Goal: Task Accomplishment & Management: Use online tool/utility

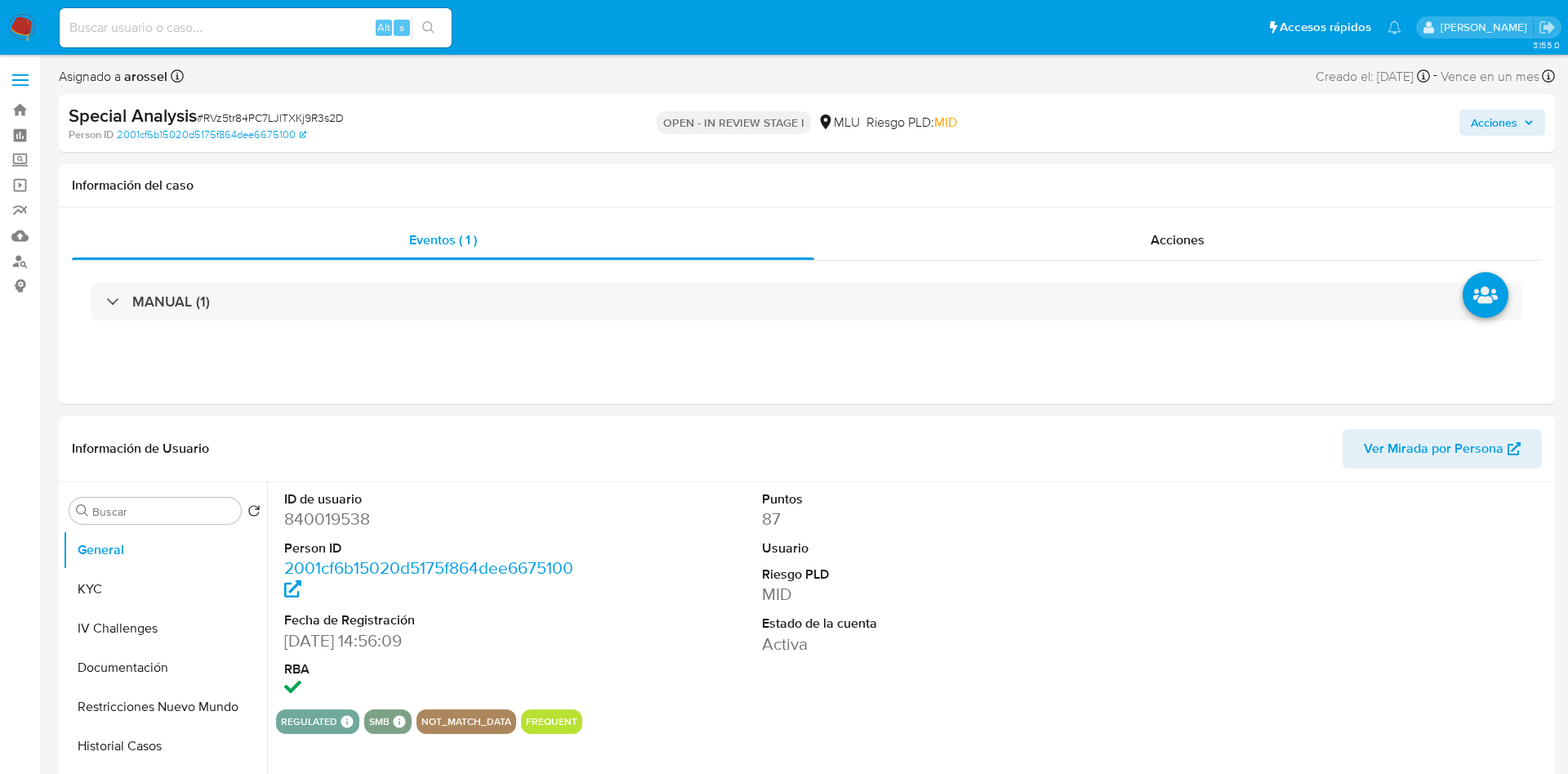
select select "10"
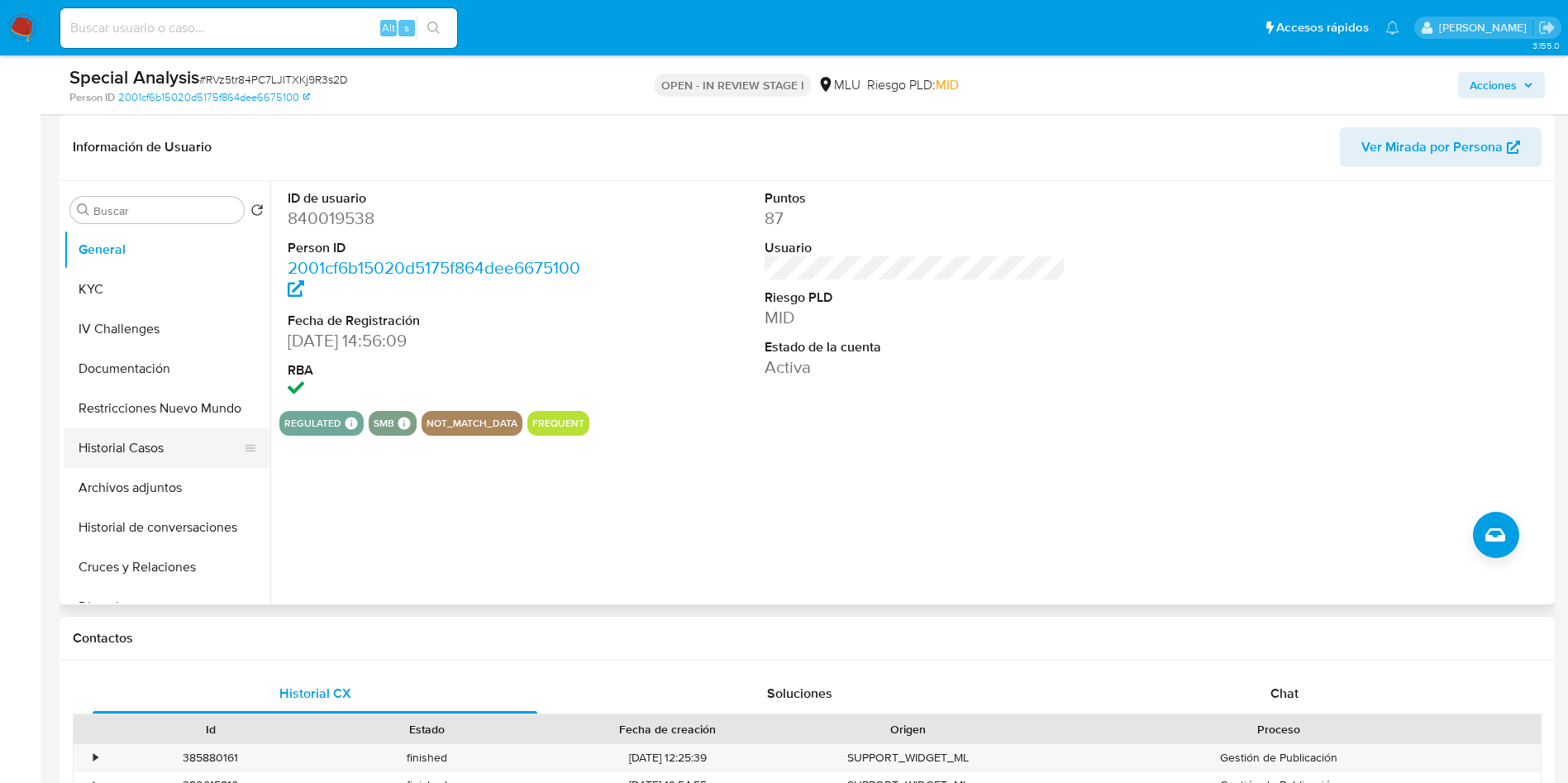
scroll to position [124, 0]
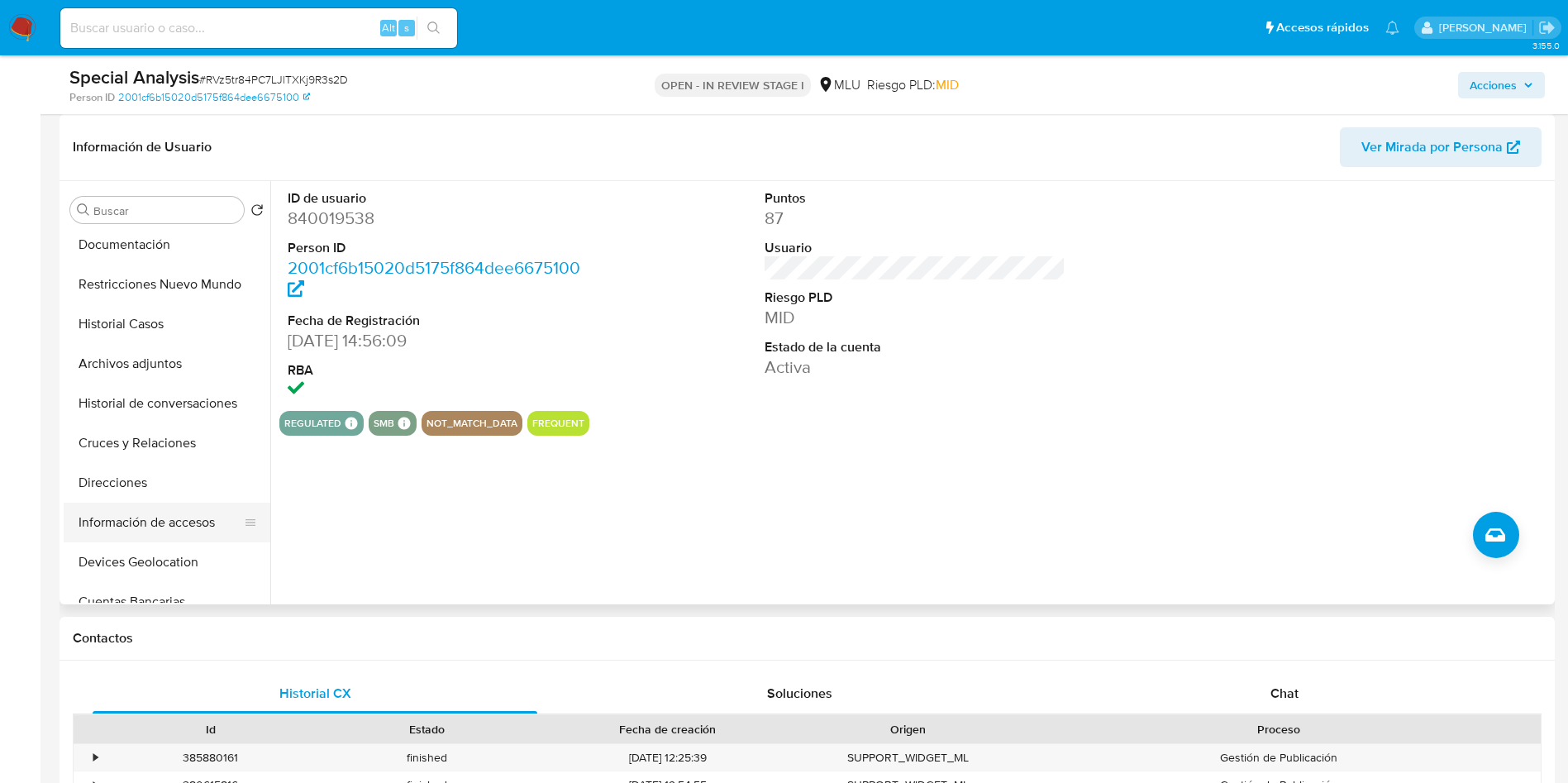
click at [176, 526] on button "Información de accesos" at bounding box center [160, 523] width 193 height 40
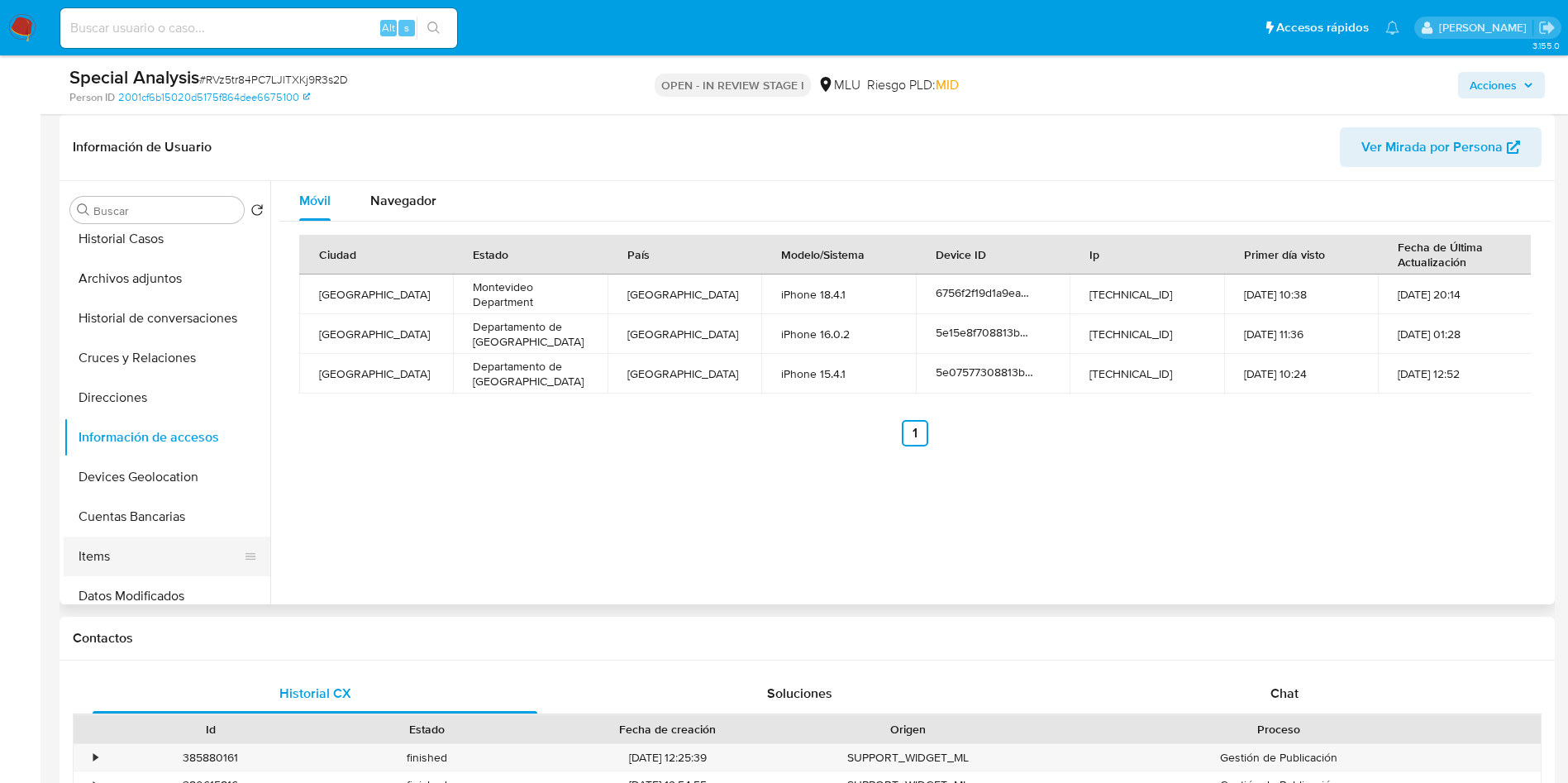
scroll to position [248, 0]
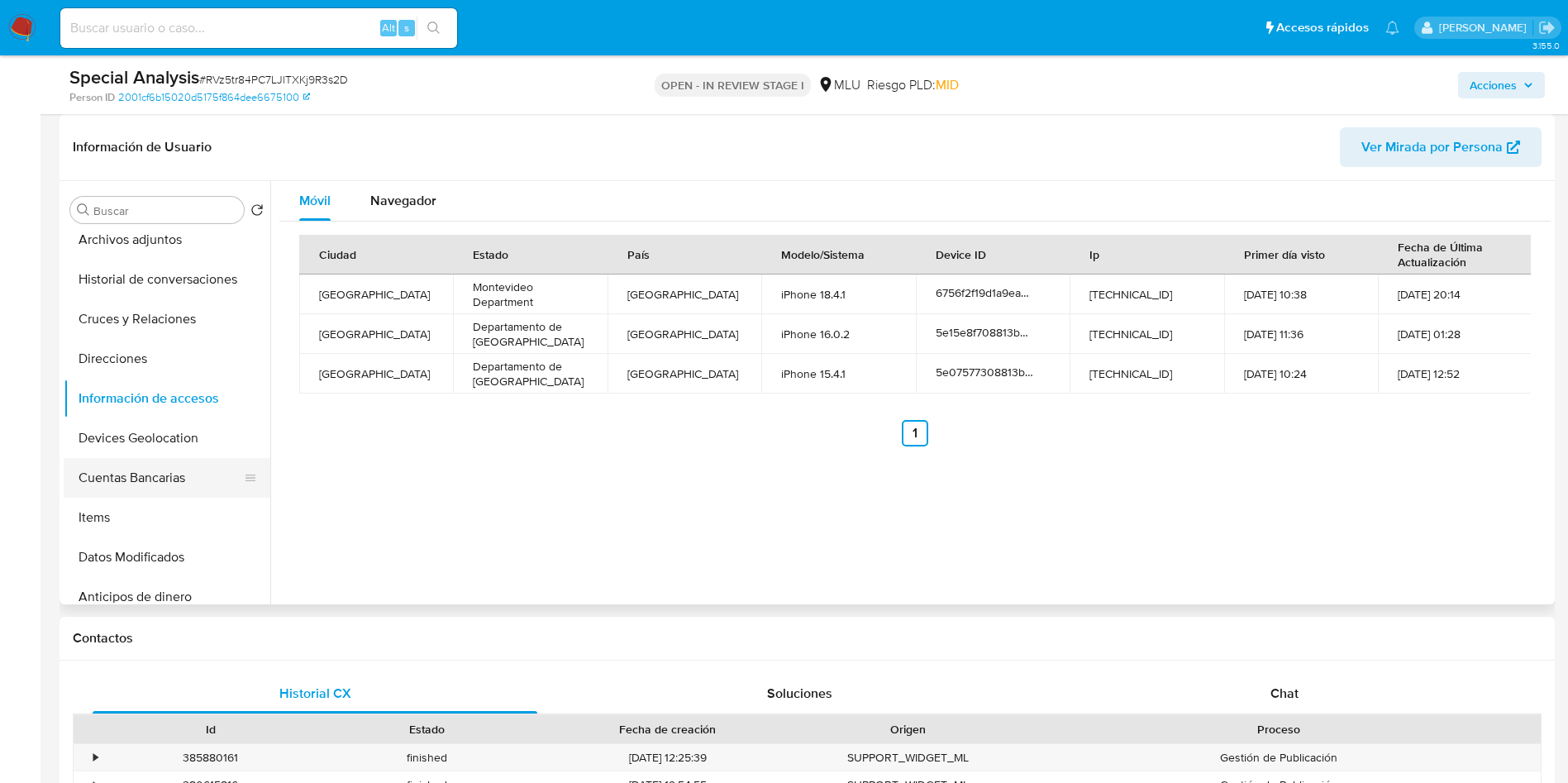
click at [160, 459] on button "Cuentas Bancarias" at bounding box center [160, 478] width 193 height 40
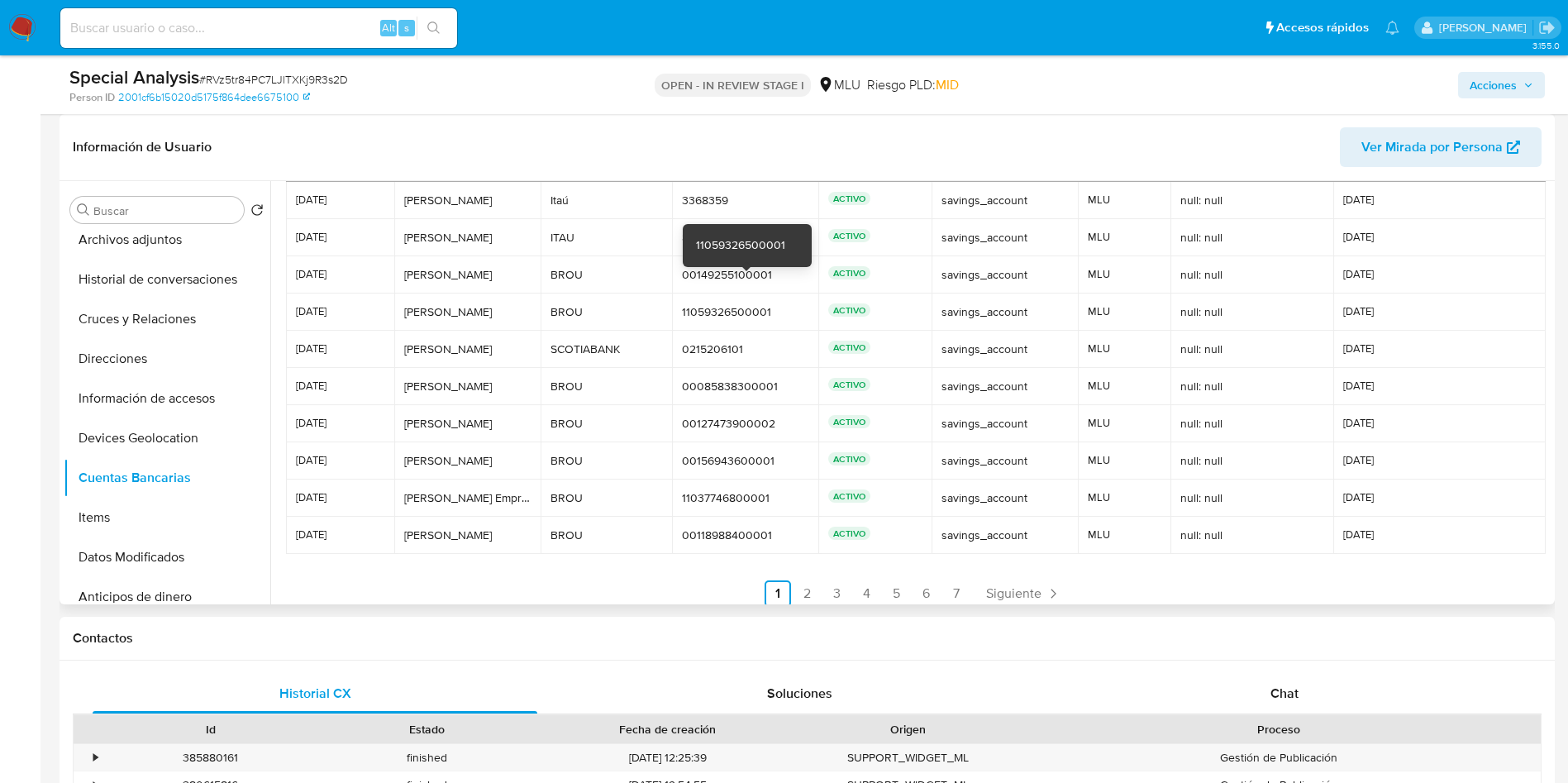
scroll to position [78, 0]
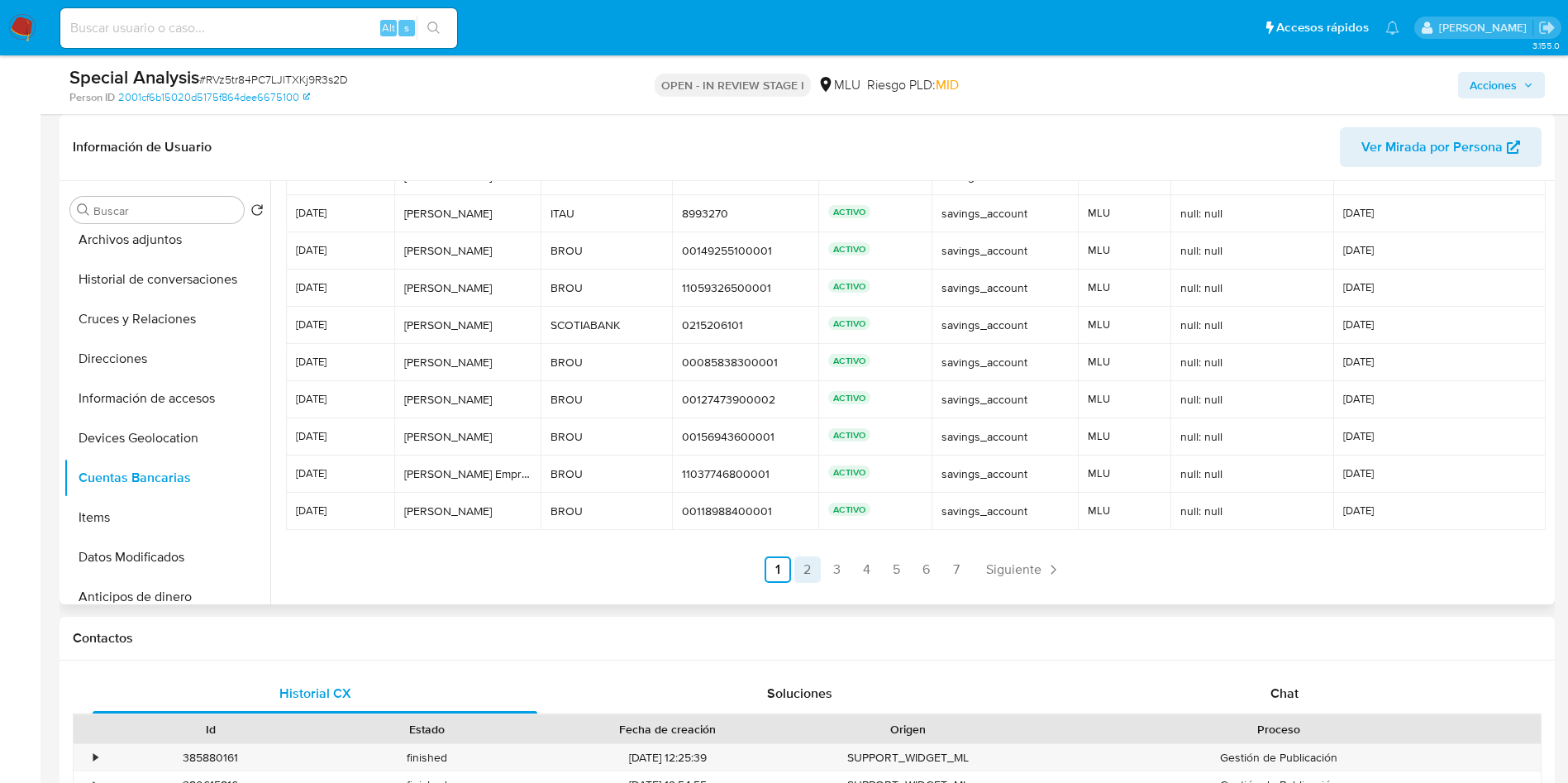
click at [799, 578] on link "2" at bounding box center [808, 570] width 27 height 27
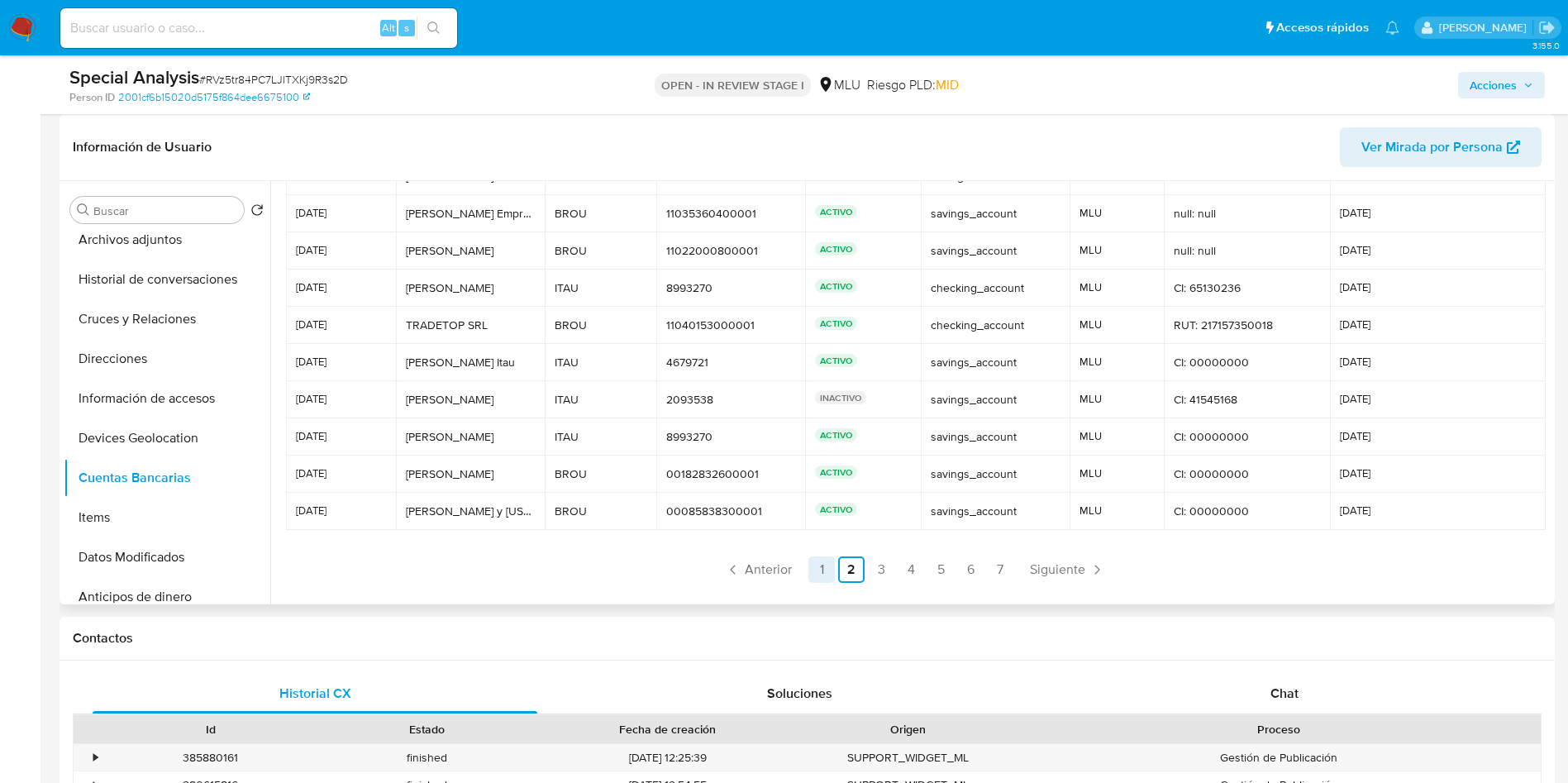
click at [827, 563] on link "1" at bounding box center [822, 570] width 27 height 27
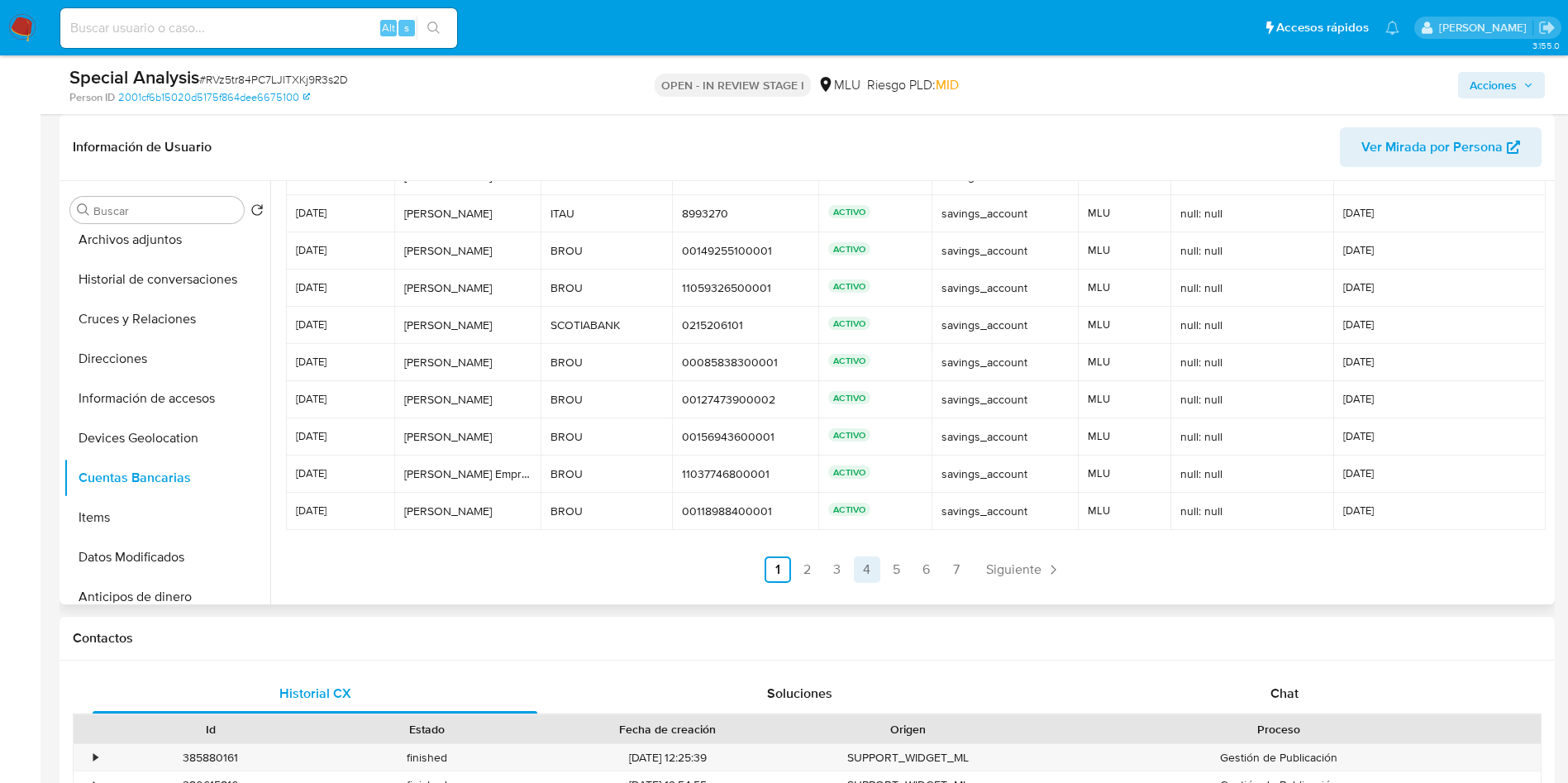
click at [856, 568] on link "4" at bounding box center [867, 570] width 27 height 27
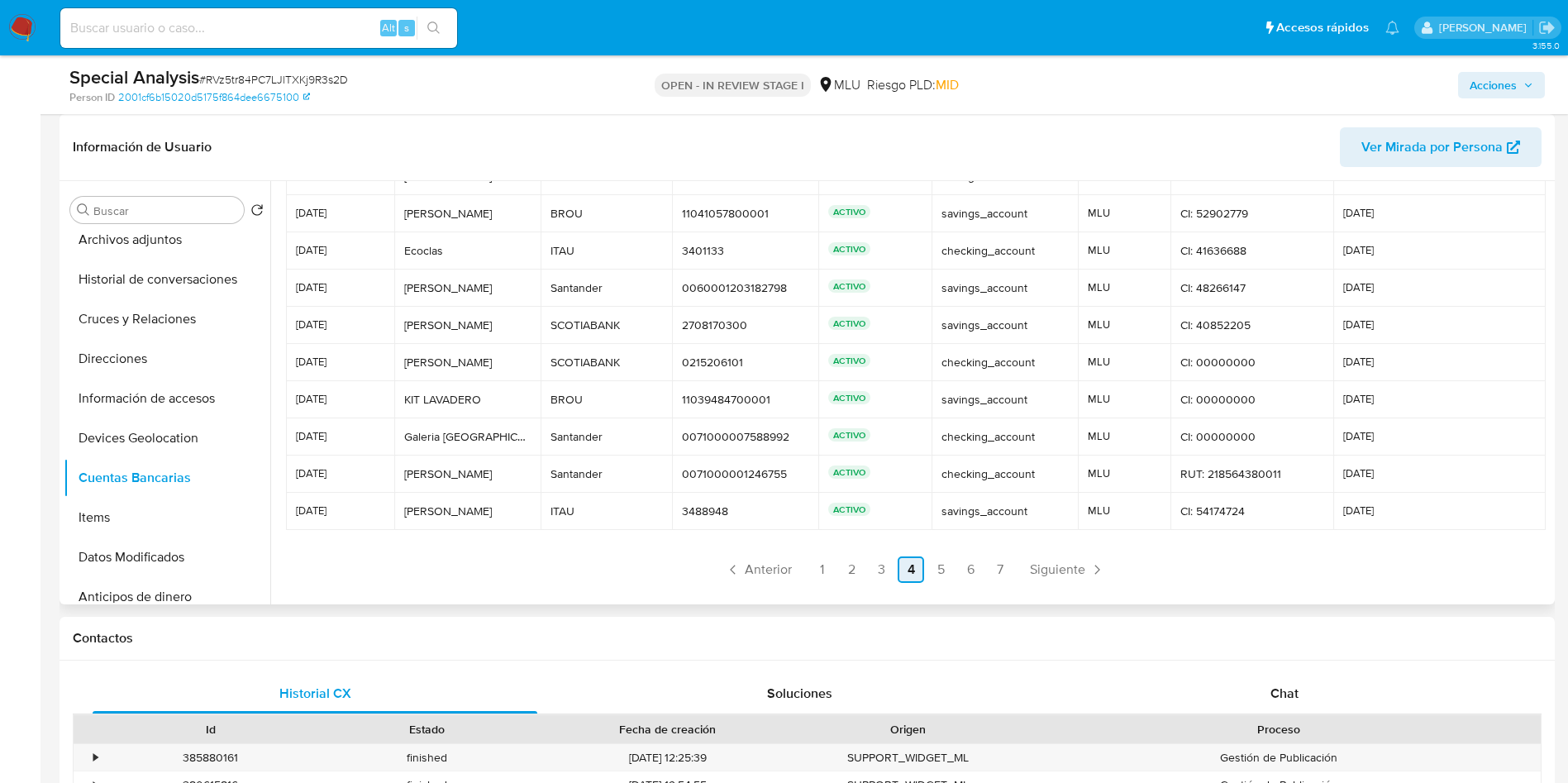
click at [919, 577] on link "4" at bounding box center [911, 570] width 27 height 27
click at [928, 577] on link "5" at bounding box center [941, 570] width 27 height 27
click at [980, 543] on nav "Anterior 1 2 3 4 5 6 7 Siguiente" at bounding box center [915, 557] width 1258 height 53
click at [972, 570] on link "6" at bounding box center [971, 570] width 27 height 27
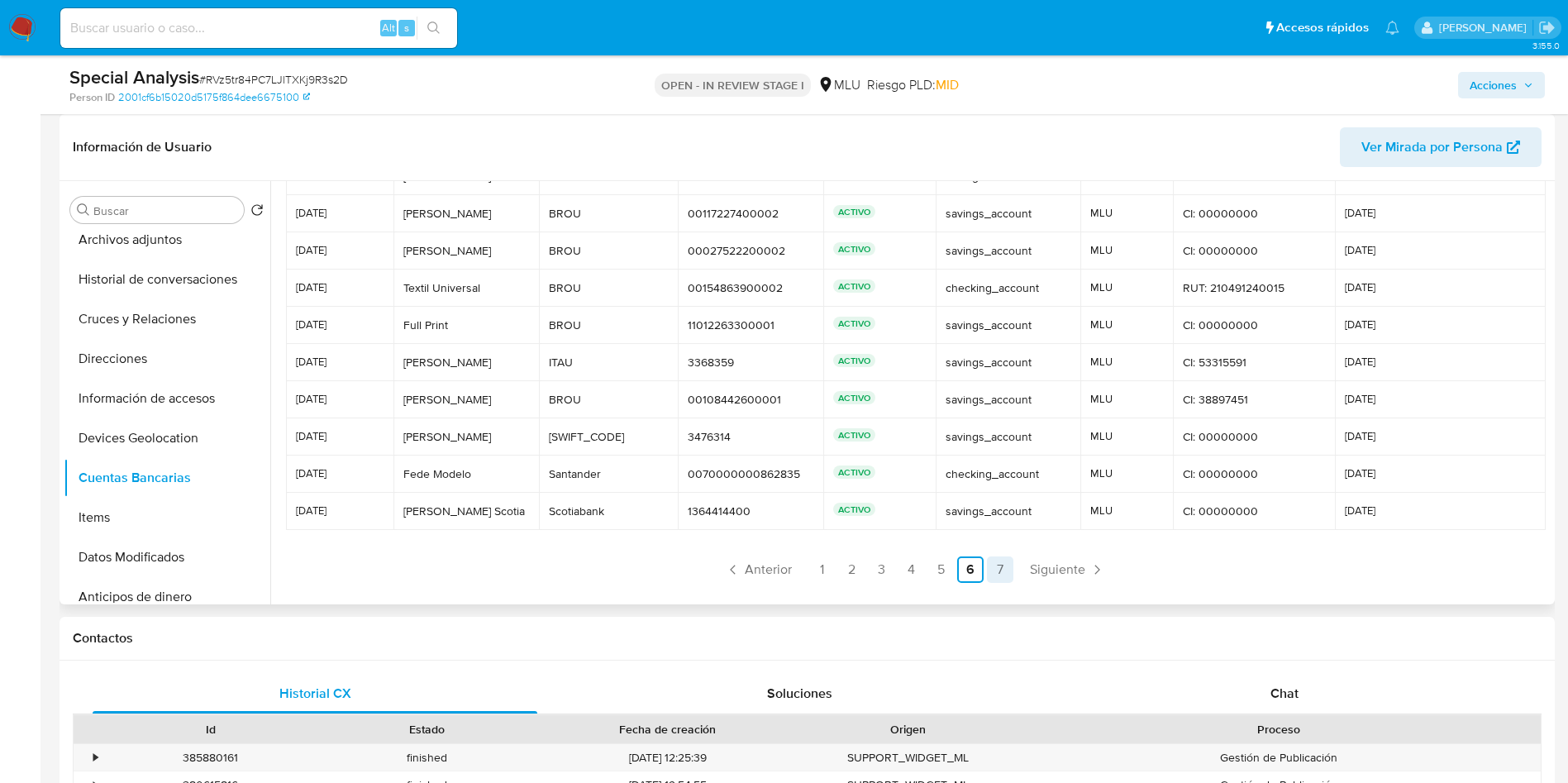
click at [997, 575] on link "7" at bounding box center [1000, 570] width 27 height 27
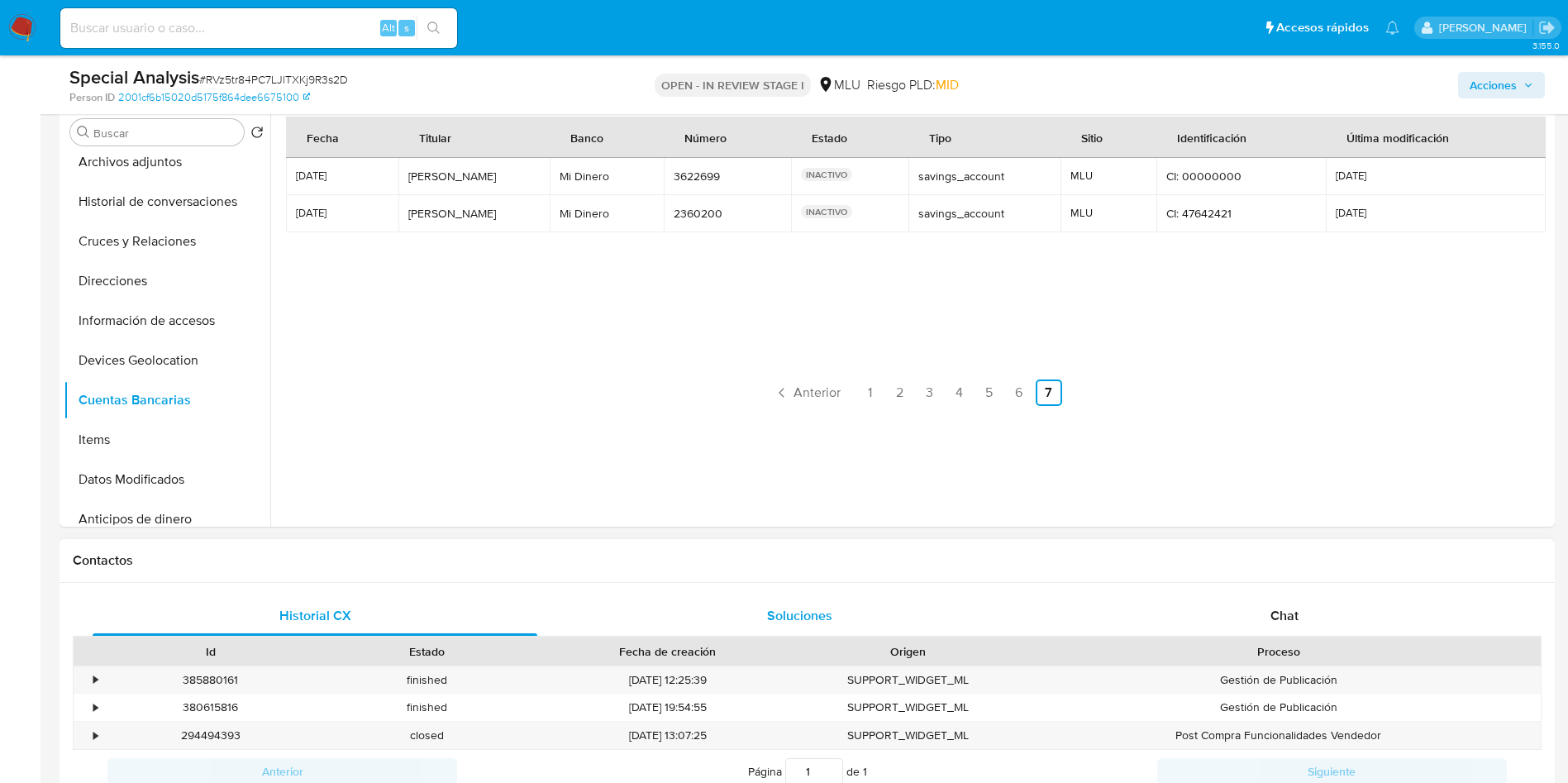
scroll to position [0, 0]
click at [815, 395] on span "Anterior" at bounding box center [817, 393] width 47 height 13
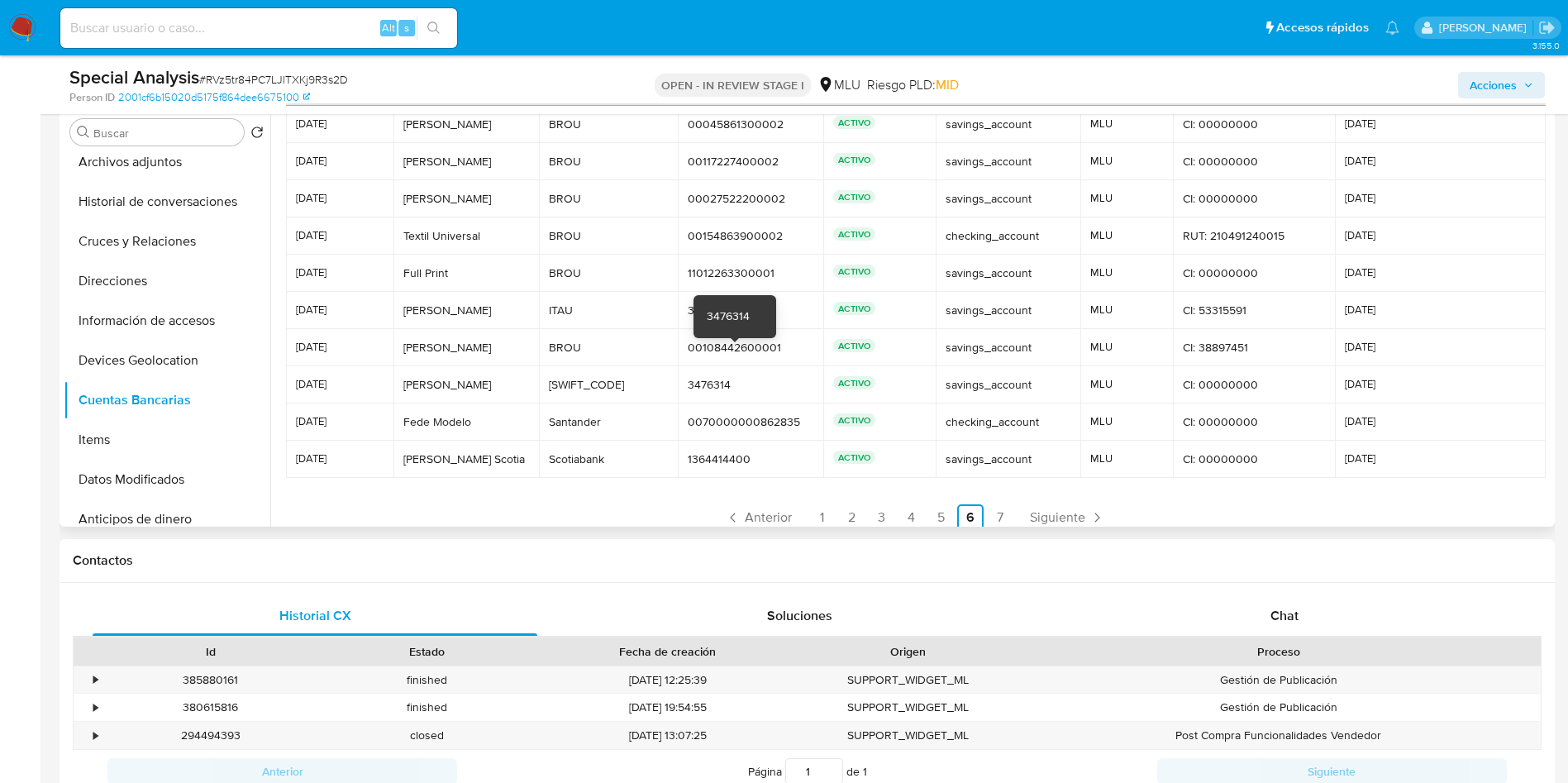
scroll to position [78, 0]
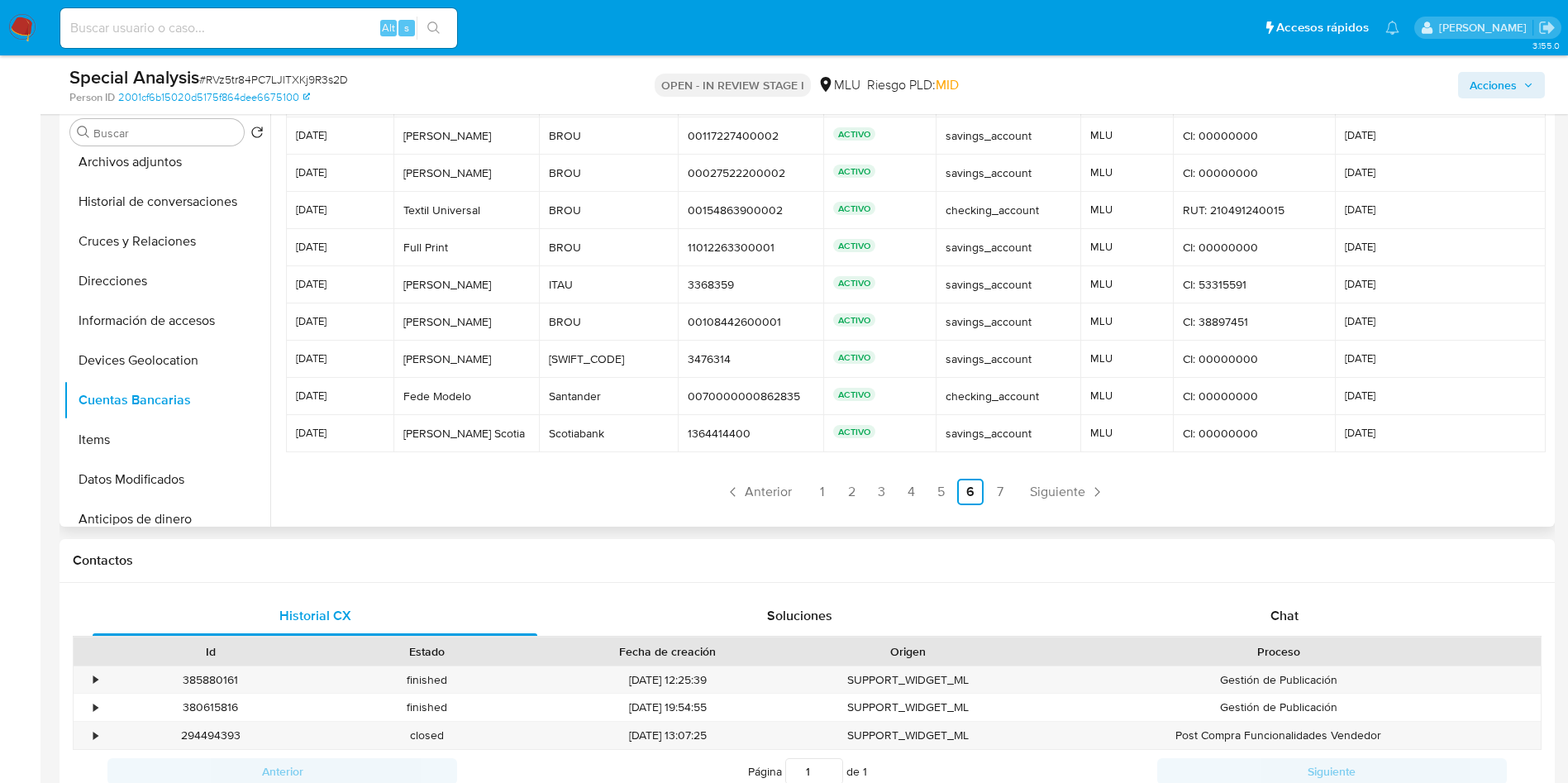
click at [800, 498] on ul "Anterior 1 2 3 4 5 6 7 Siguiente" at bounding box center [915, 491] width 1258 height 27
click at [772, 498] on span "Anterior" at bounding box center [769, 491] width 47 height 13
click at [794, 491] on link "Anterior" at bounding box center [758, 491] width 80 height 27
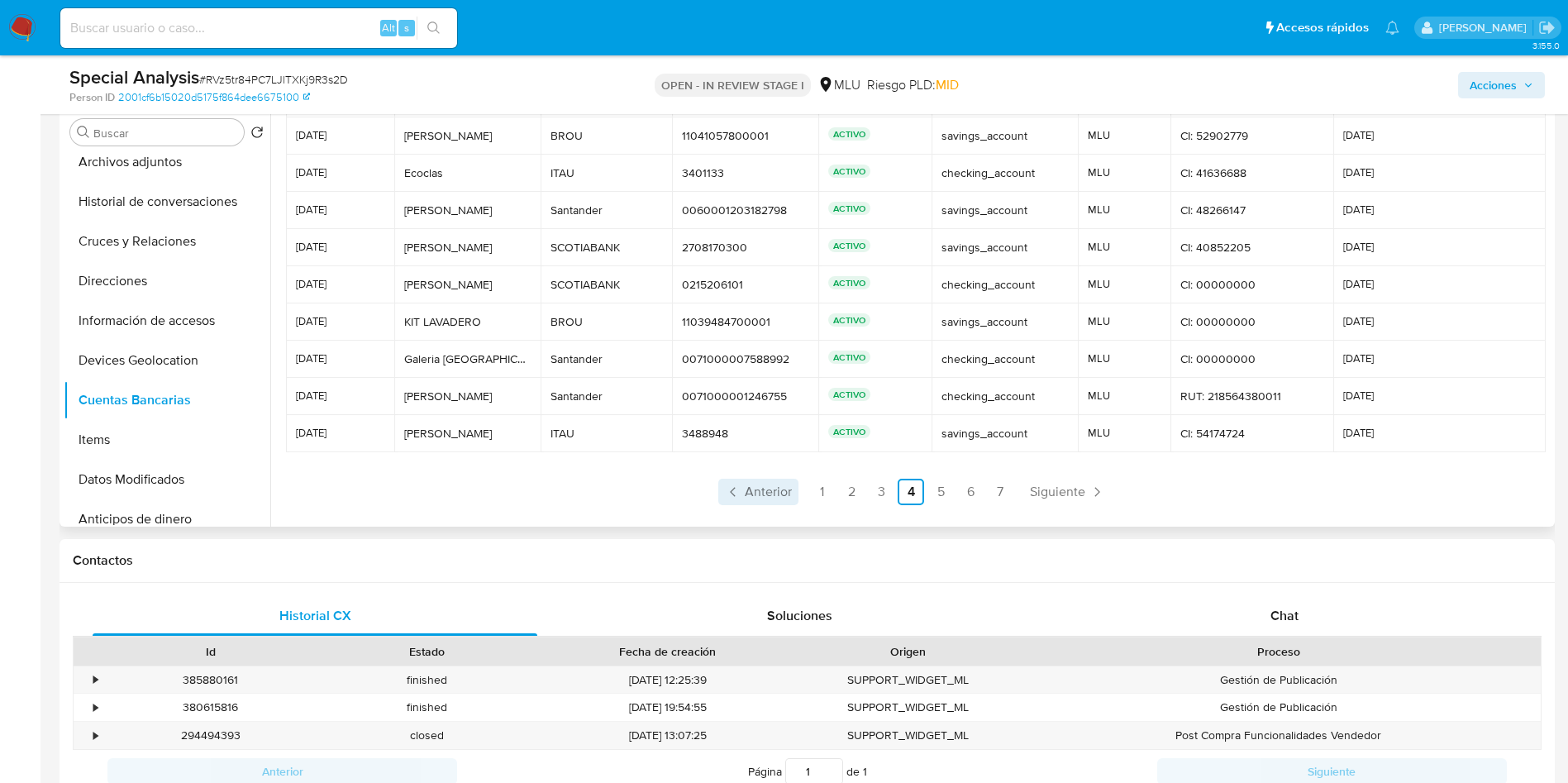
drag, startPoint x: 797, startPoint y: 551, endPoint x: 791, endPoint y: 503, distance: 48.4
click at [797, 539] on div "Contactos" at bounding box center [807, 561] width 1495 height 44
click at [778, 495] on span "Anterior" at bounding box center [769, 491] width 47 height 13
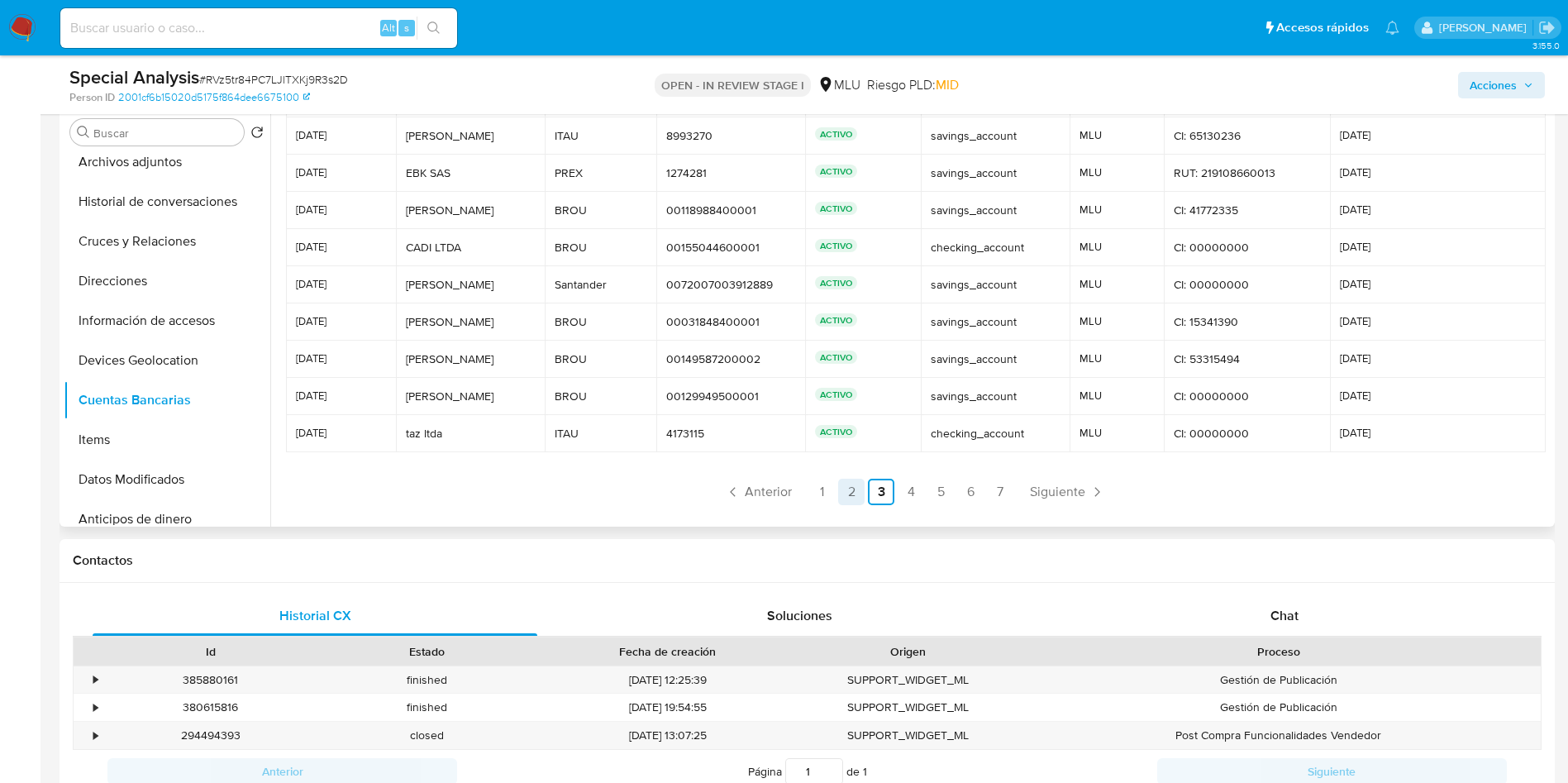
click at [843, 491] on link "2" at bounding box center [851, 491] width 27 height 27
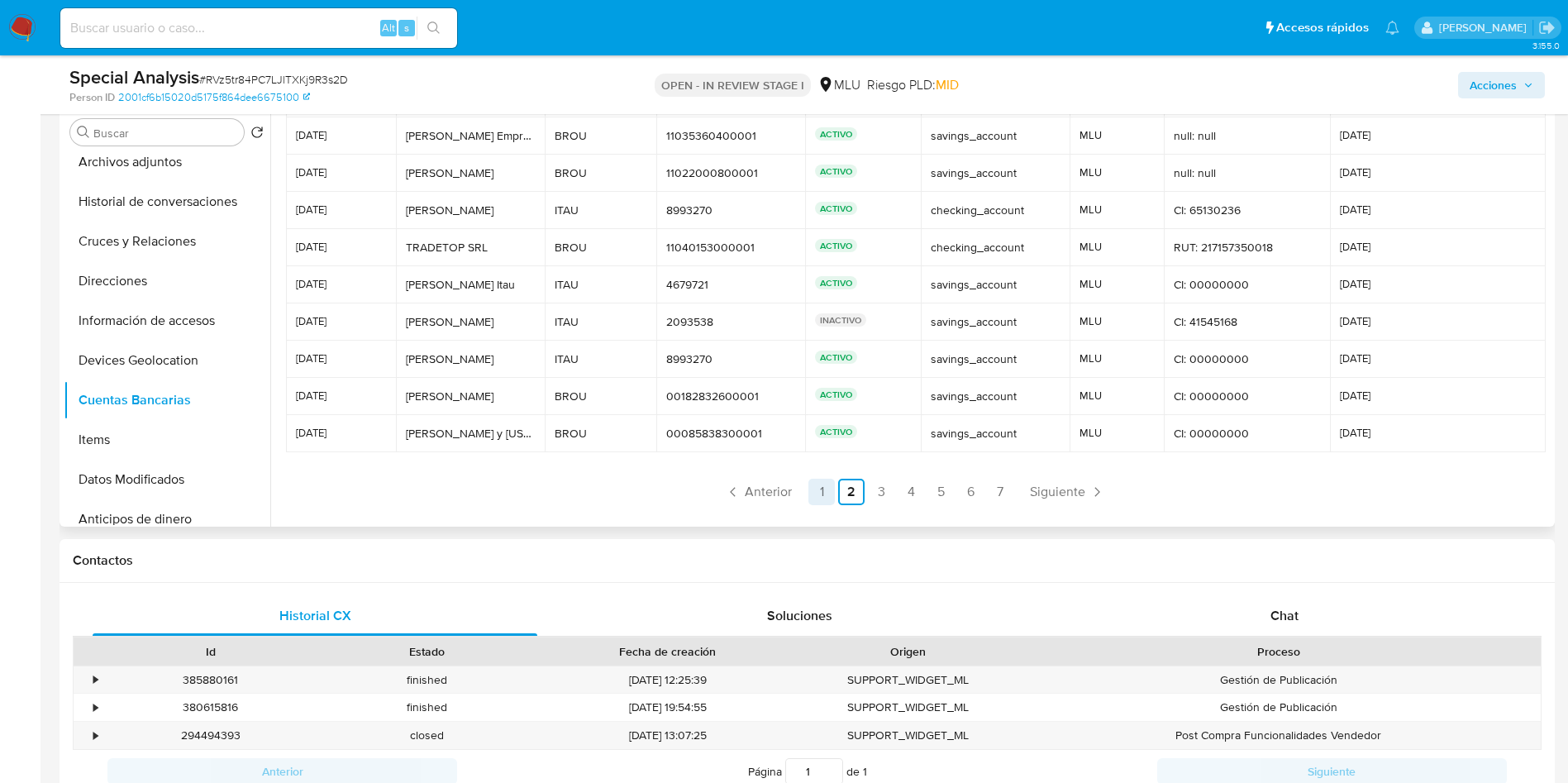
click at [821, 489] on link "1" at bounding box center [822, 491] width 27 height 27
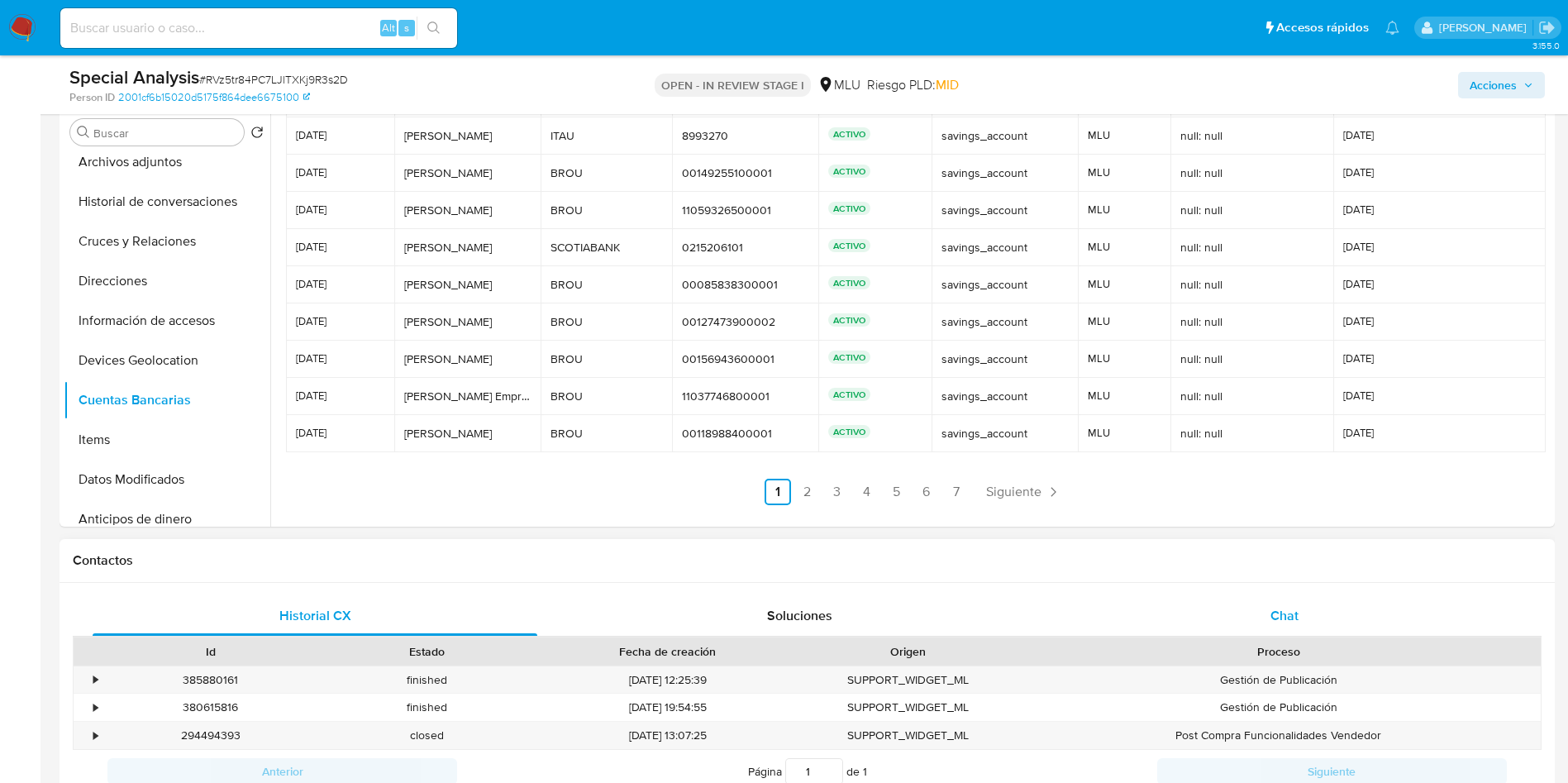
click at [1284, 604] on div "Chat" at bounding box center [1285, 615] width 445 height 40
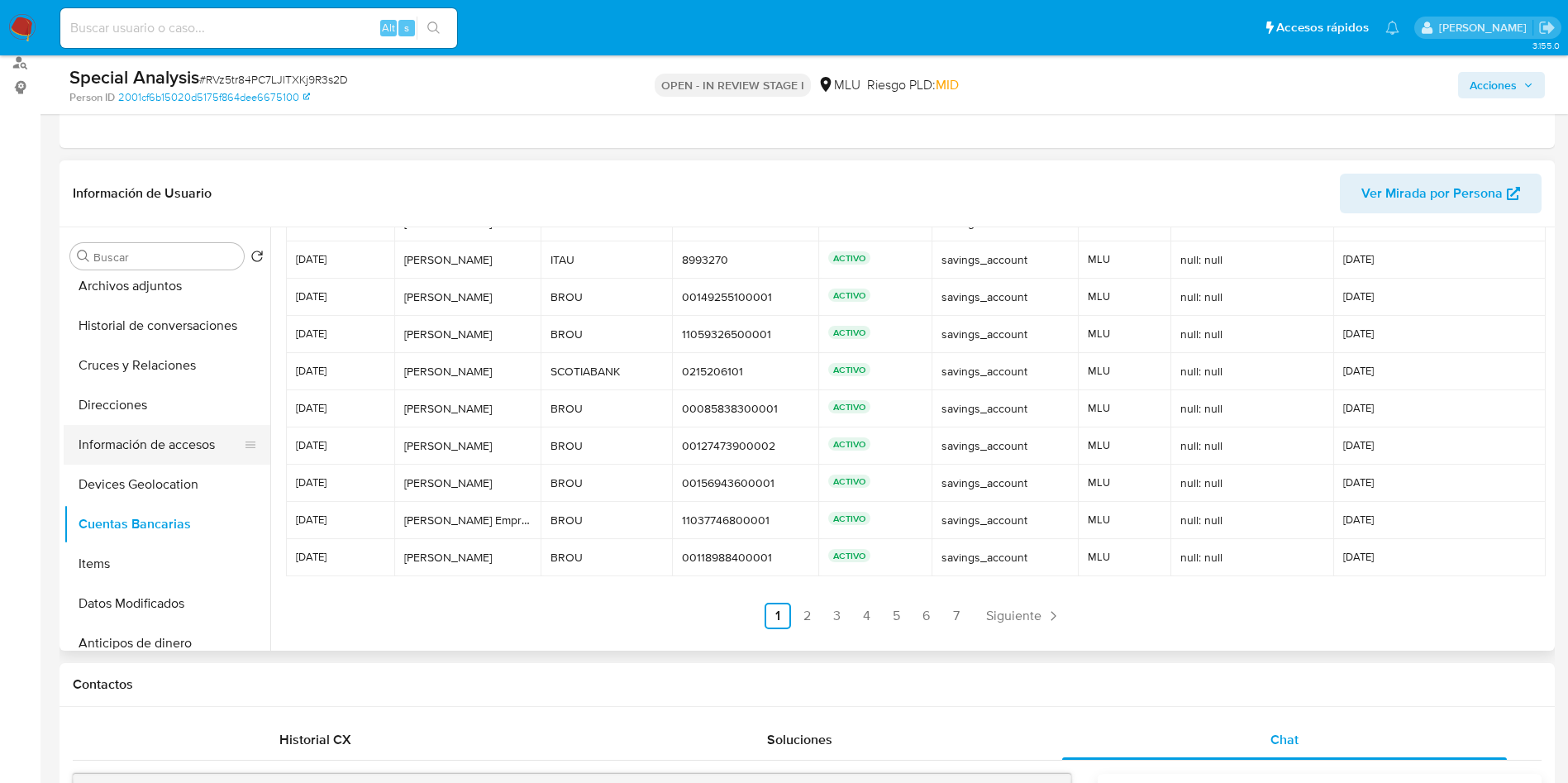
scroll to position [0, 0]
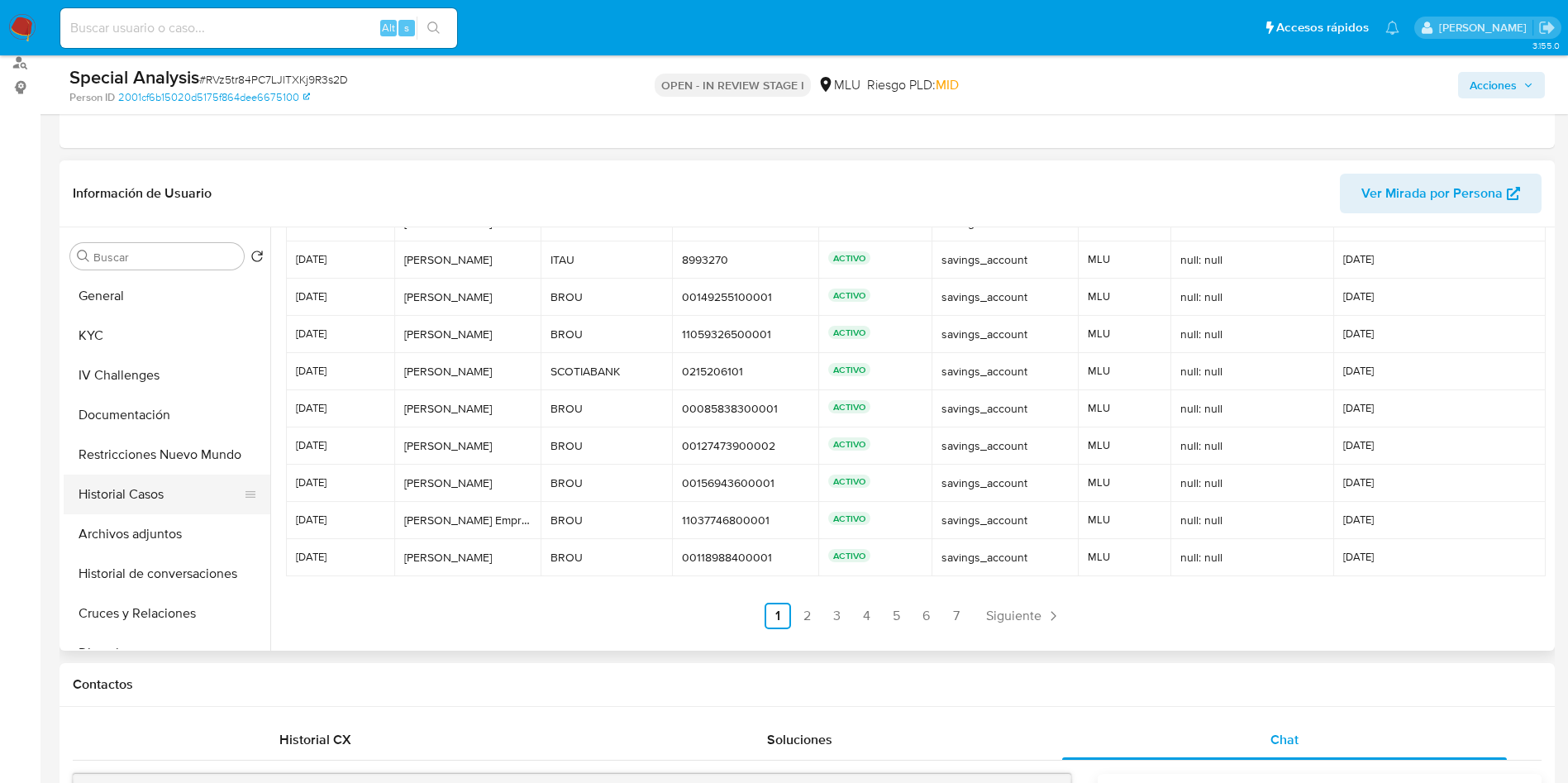
click at [171, 499] on button "Historial Casos" at bounding box center [160, 494] width 193 height 40
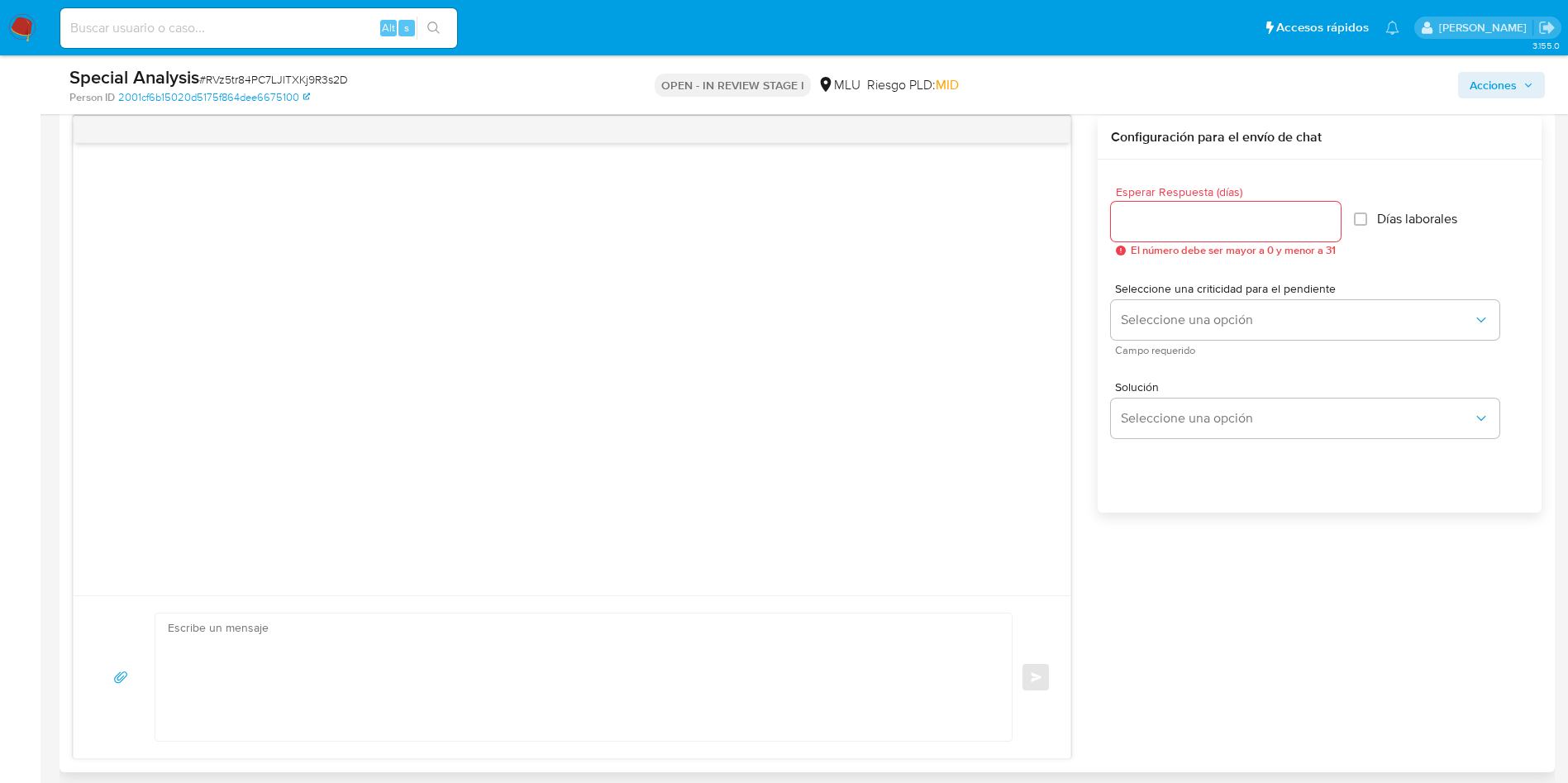
scroll to position [1070, 0]
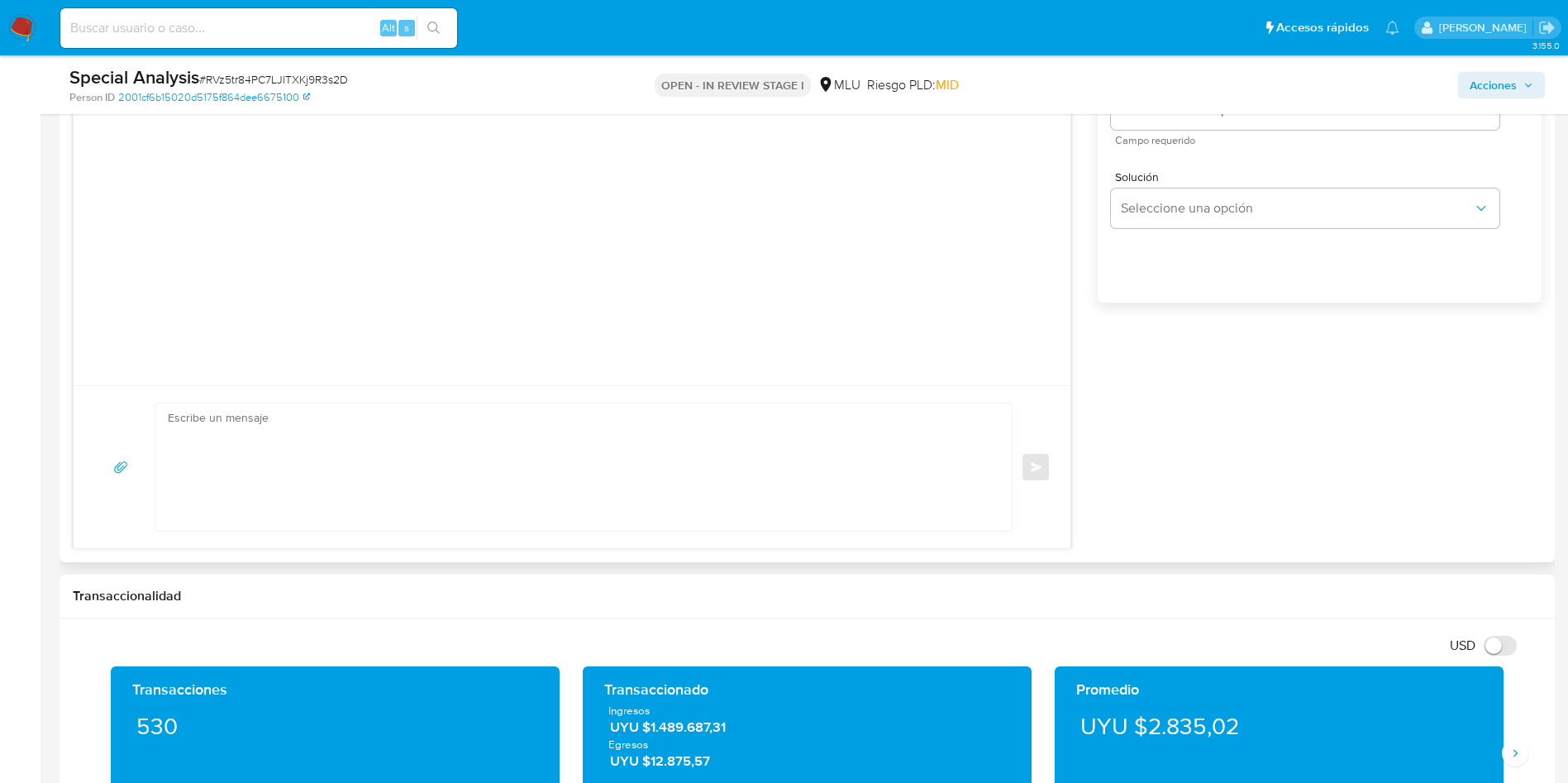
click at [658, 459] on textarea at bounding box center [579, 467] width 824 height 127
click at [634, 470] on textarea at bounding box center [579, 467] width 824 height 127
paste textarea "Hola, XXX. Te contactamos ya que necesitamos verificar algunos datos. Por este …"
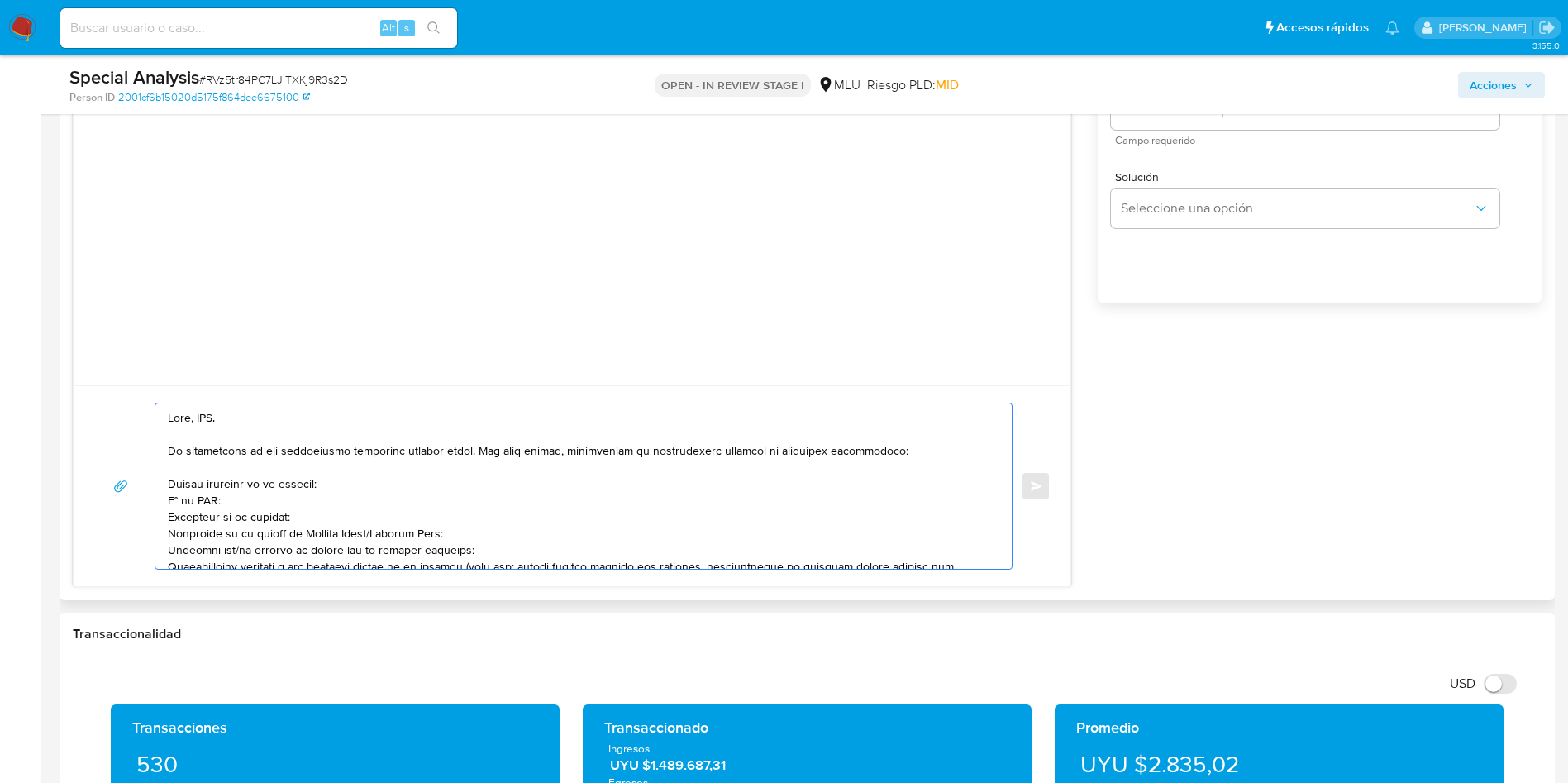
click at [204, 420] on textarea at bounding box center [579, 486] width 824 height 166
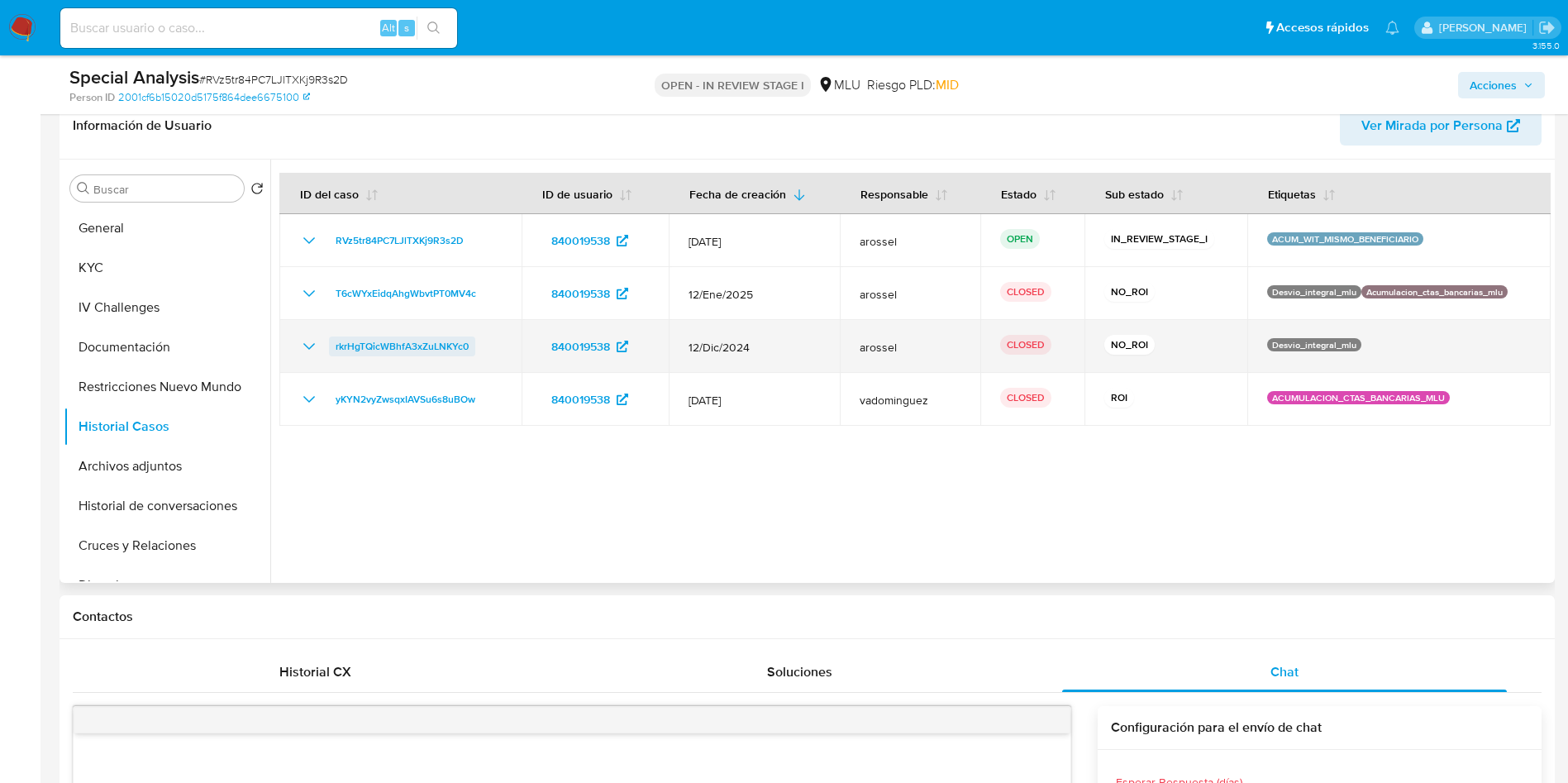
scroll to position [202, 0]
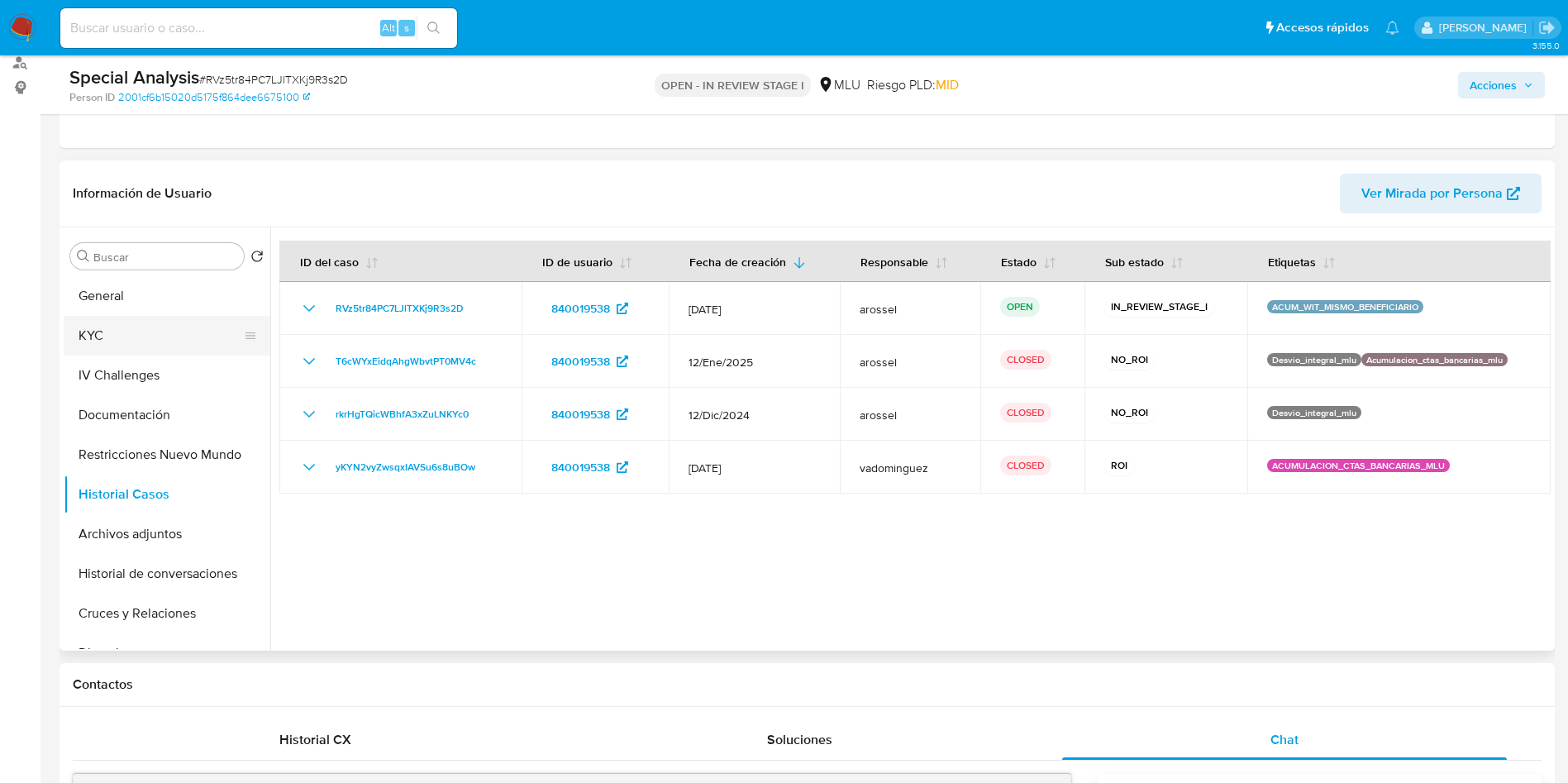
click at [112, 326] on button "KYC" at bounding box center [160, 335] width 193 height 40
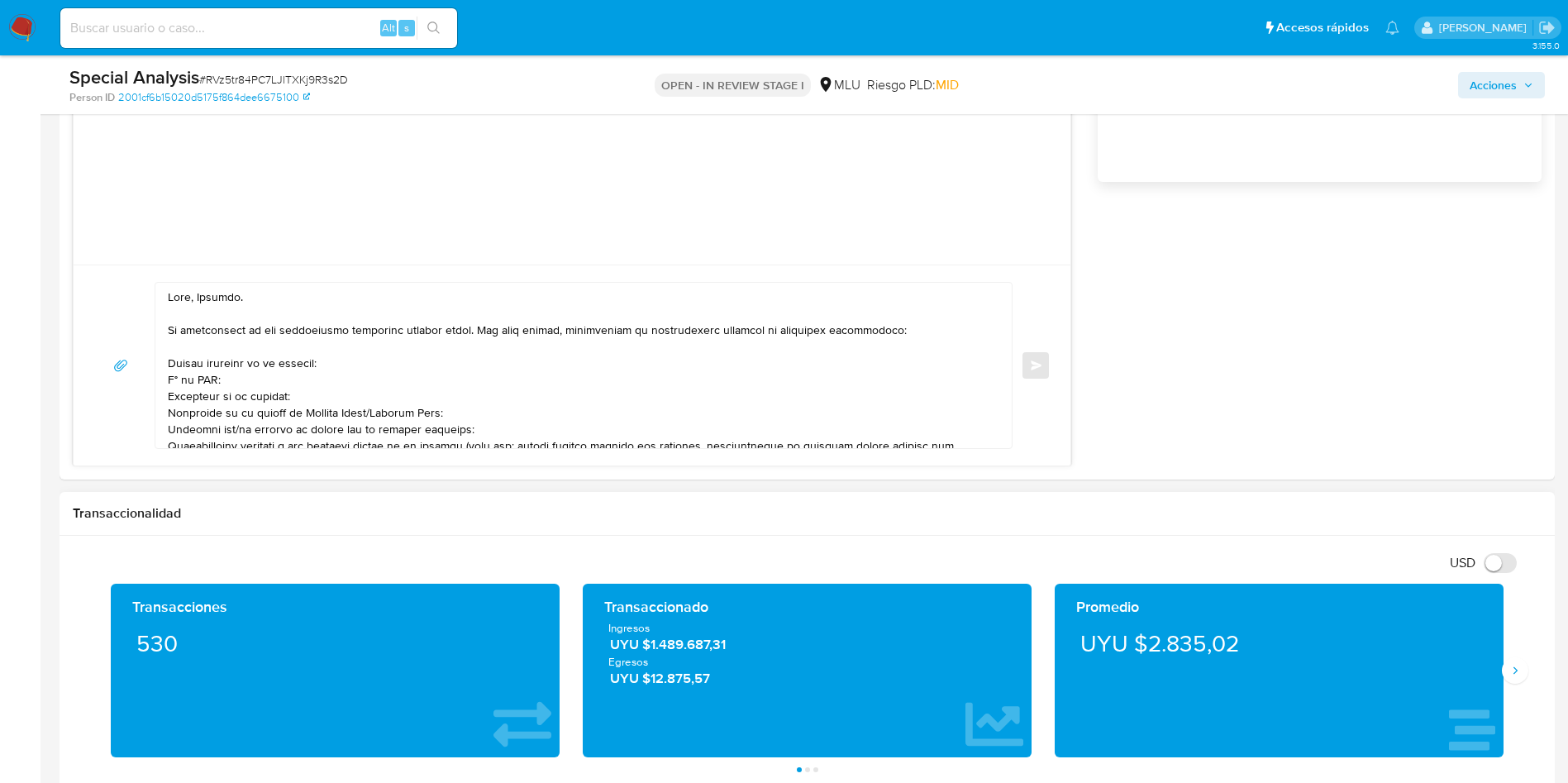
scroll to position [1318, 0]
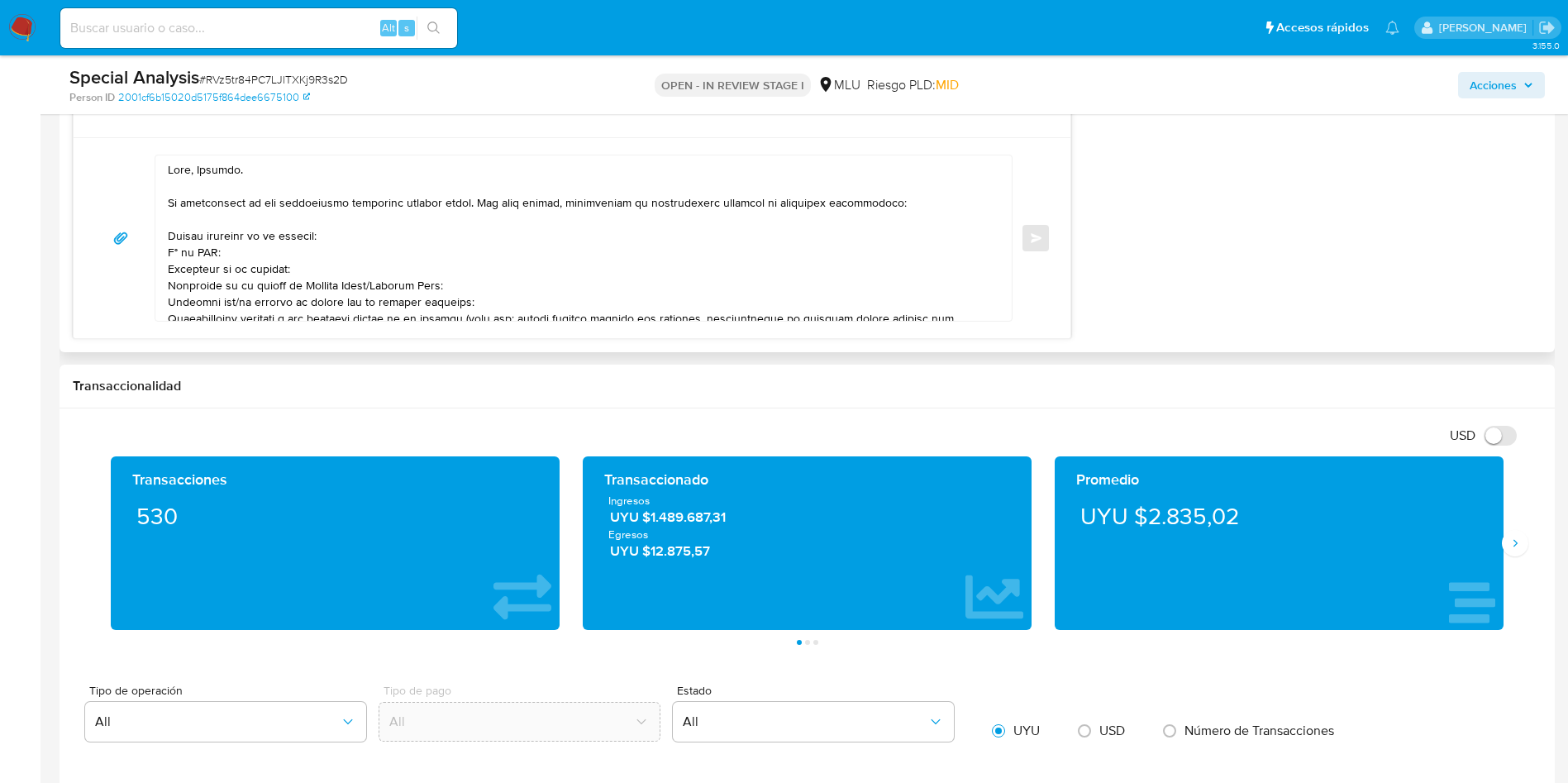
click at [169, 229] on textarea at bounding box center [579, 238] width 824 height 166
click at [172, 254] on textarea at bounding box center [579, 238] width 824 height 166
drag, startPoint x: 472, startPoint y: 282, endPoint x: 166, endPoint y: 268, distance: 306.3
click at [166, 268] on div at bounding box center [579, 238] width 848 height 166
click at [240, 263] on textarea at bounding box center [579, 238] width 824 height 166
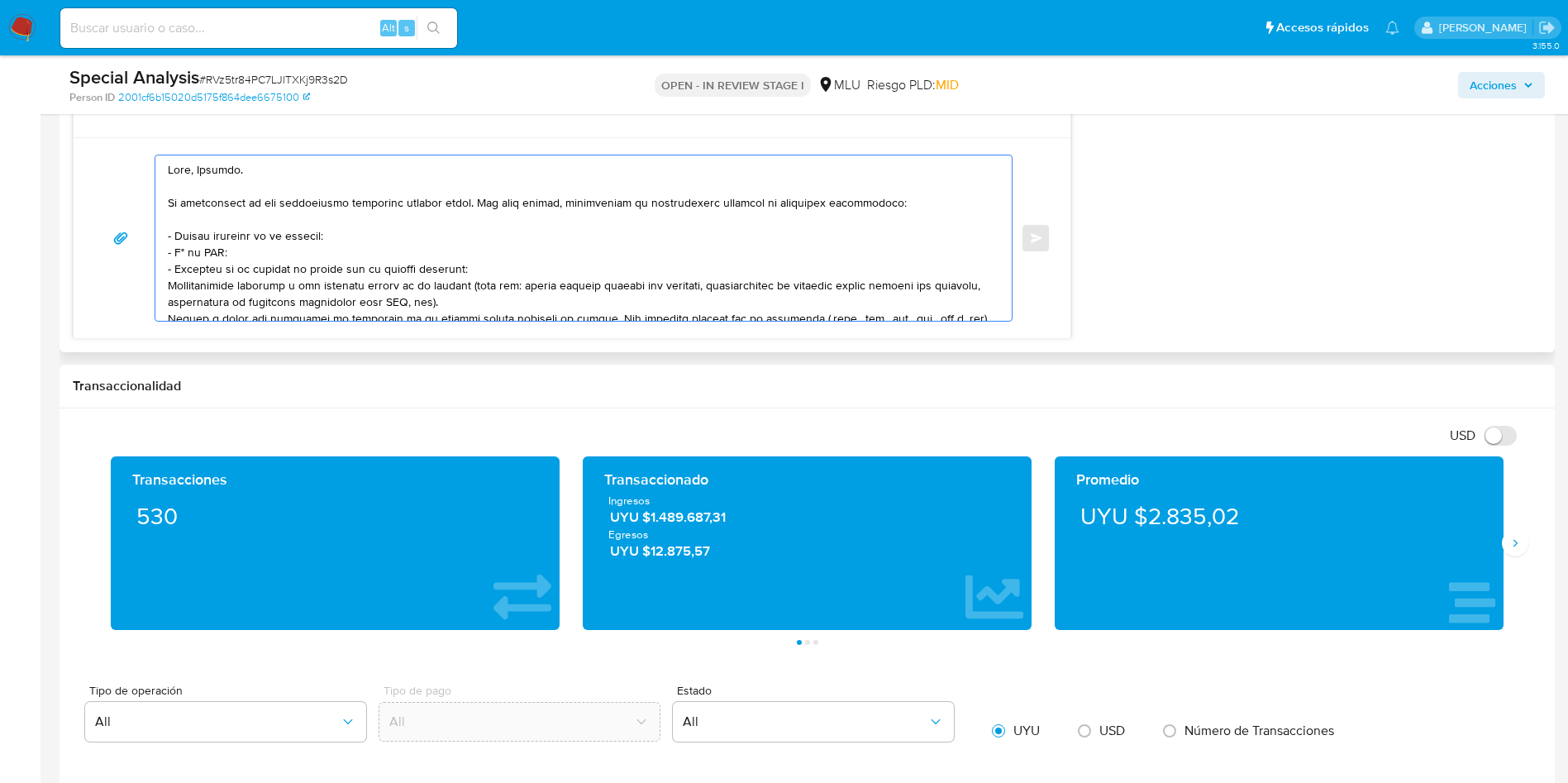
click at [537, 260] on textarea at bounding box center [579, 238] width 824 height 166
click at [178, 289] on textarea at bounding box center [579, 238] width 824 height 166
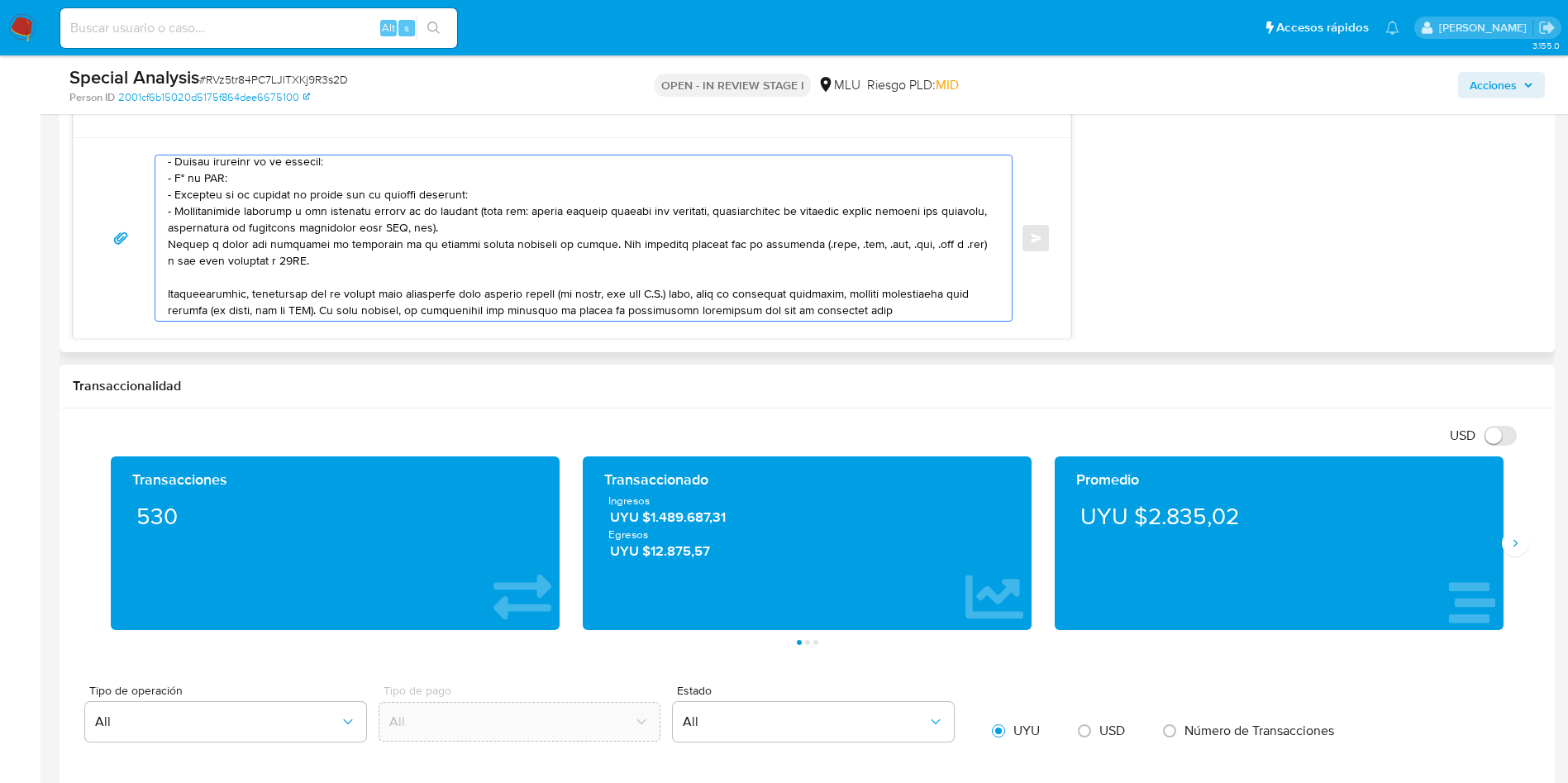
scroll to position [124, 0]
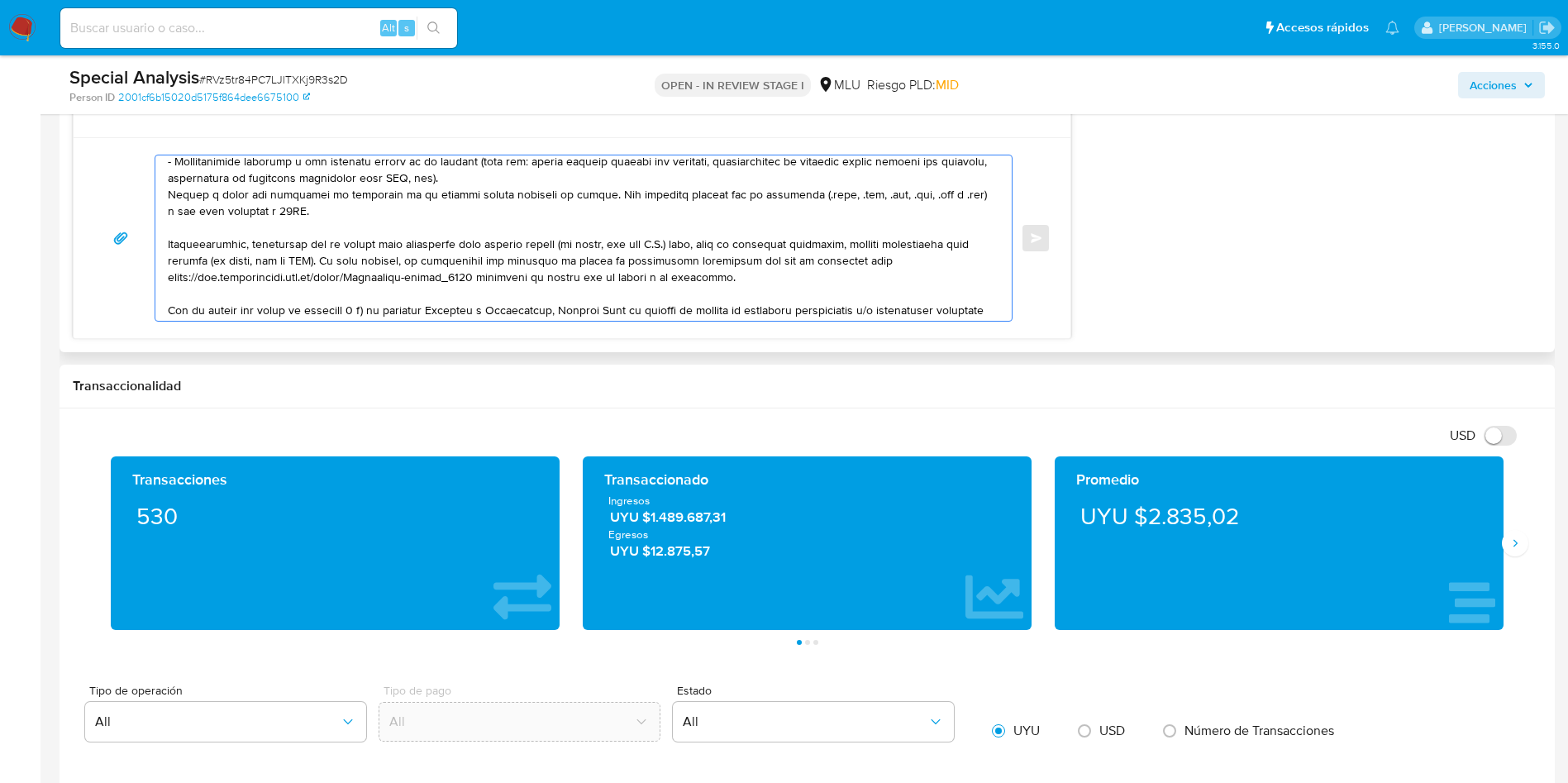
drag, startPoint x: 497, startPoint y: 308, endPoint x: 553, endPoint y: 217, distance: 106.9
click at [553, 217] on textarea at bounding box center [579, 238] width 824 height 166
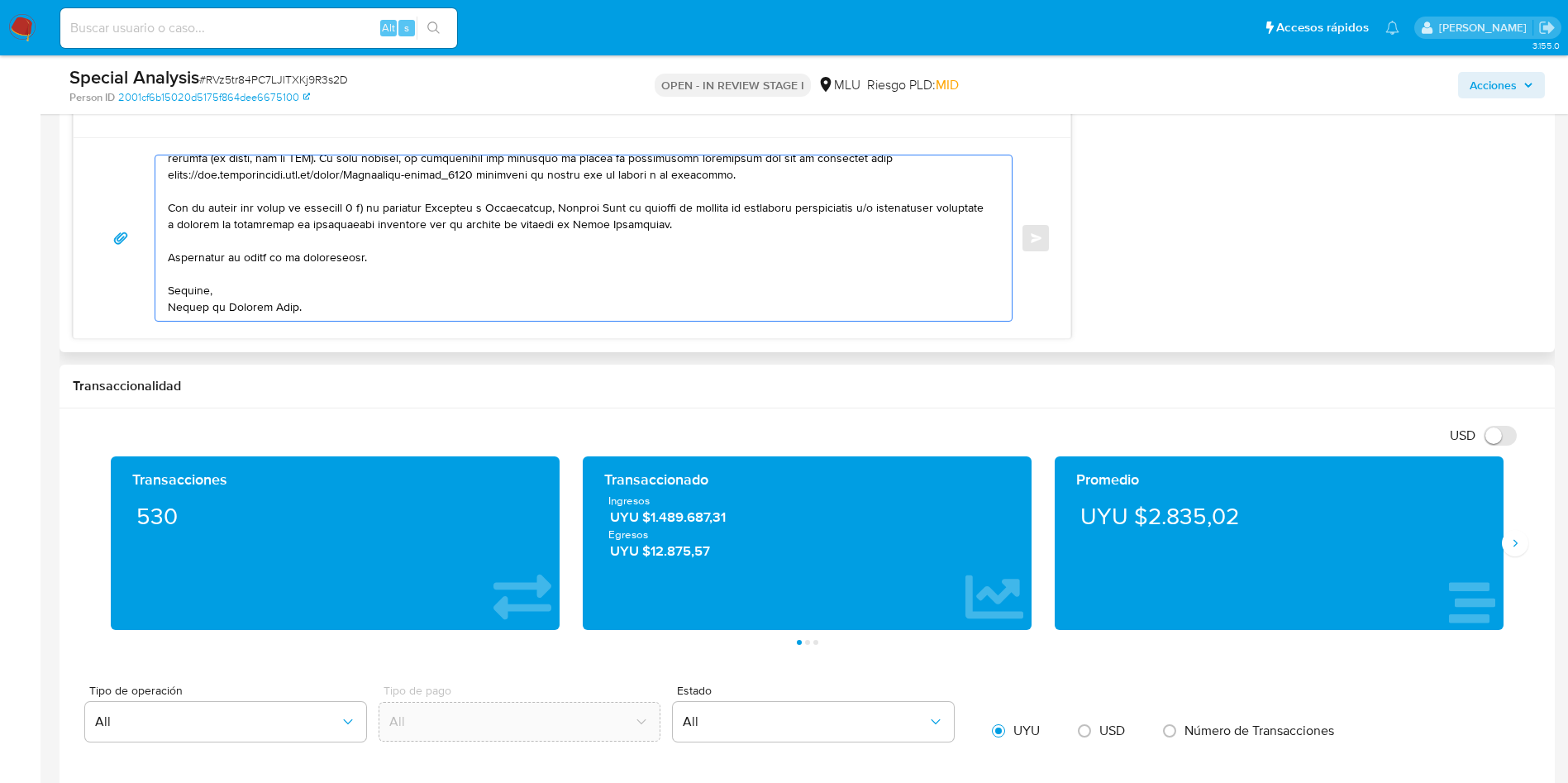
drag, startPoint x: 507, startPoint y: 175, endPoint x: 791, endPoint y: 178, distance: 284.0
click at [791, 178] on textarea at bounding box center [579, 238] width 824 height 166
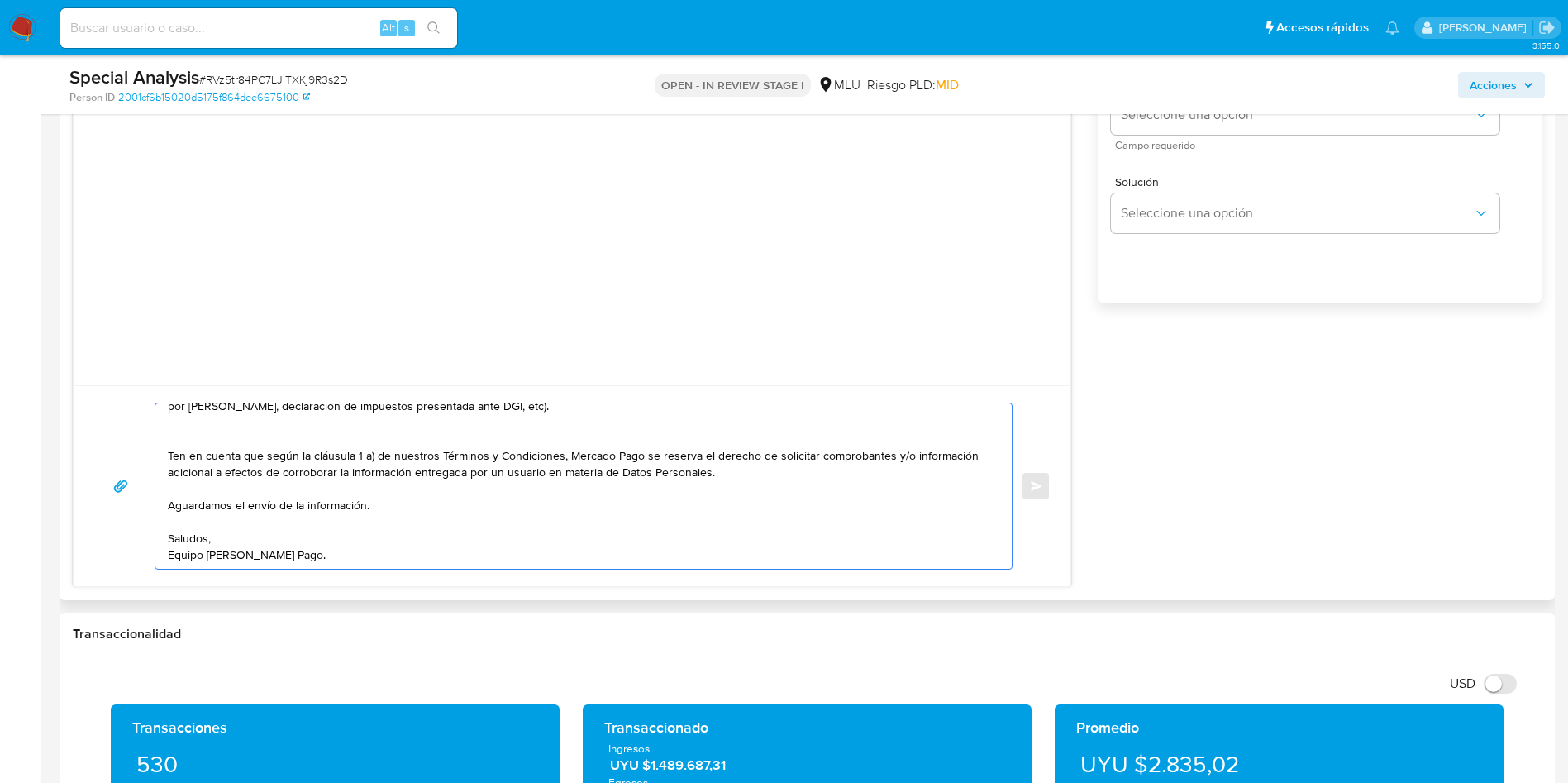
scroll to position [20, 0]
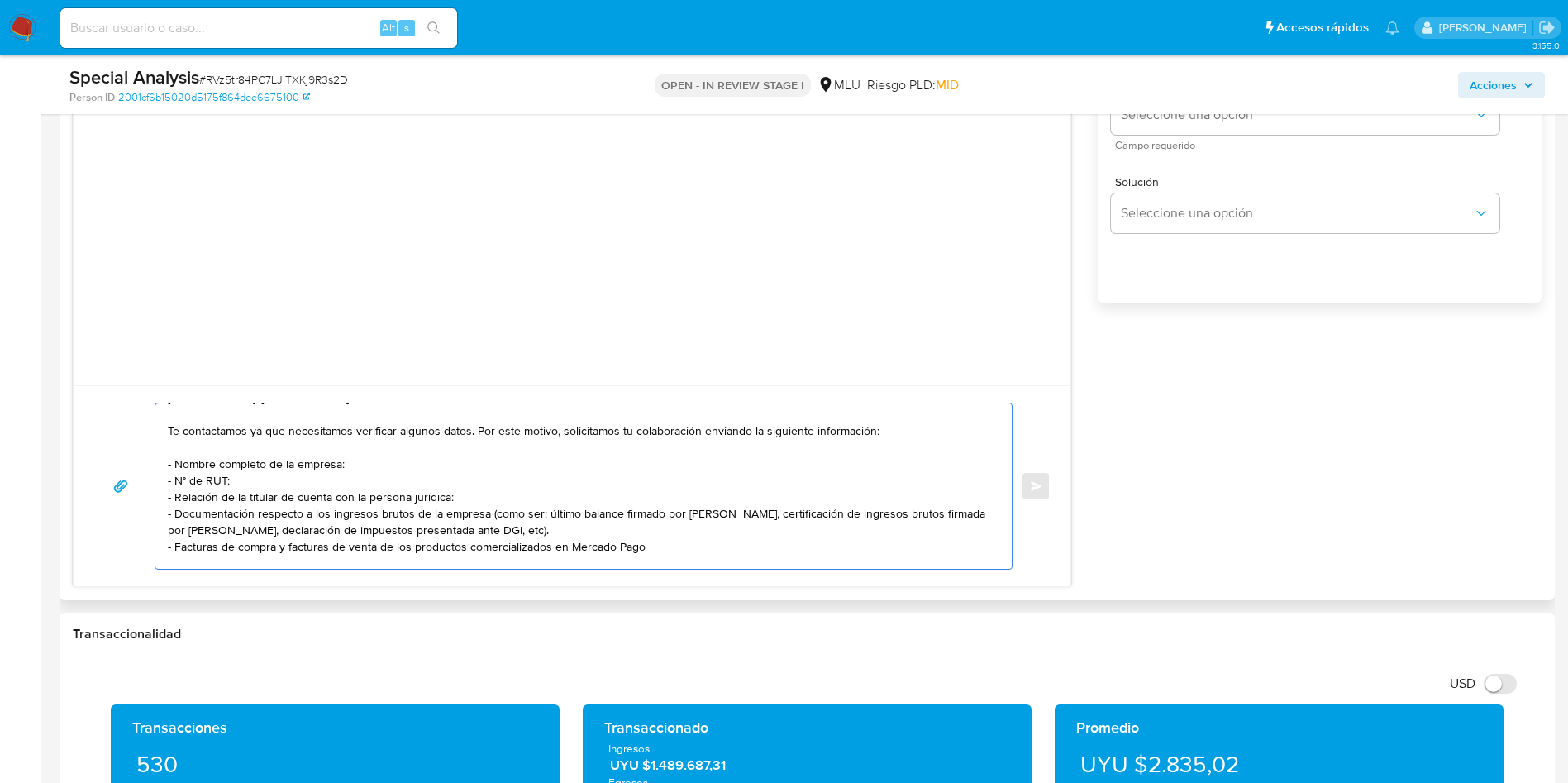
click at [498, 545] on textarea "Hola, Julieta. Te contactamos ya que necesitamos verificar algunos datos. Por e…" at bounding box center [579, 486] width 824 height 166
click at [765, 563] on textarea "Hola, Julieta. Te contactamos ya que necesitamos verificar algunos datos. Por e…" at bounding box center [579, 486] width 824 height 166
click at [750, 543] on textarea "Hola, Julieta. Te contactamos ya que necesitamos verificar algunos datos. Por e…" at bounding box center [579, 486] width 824 height 166
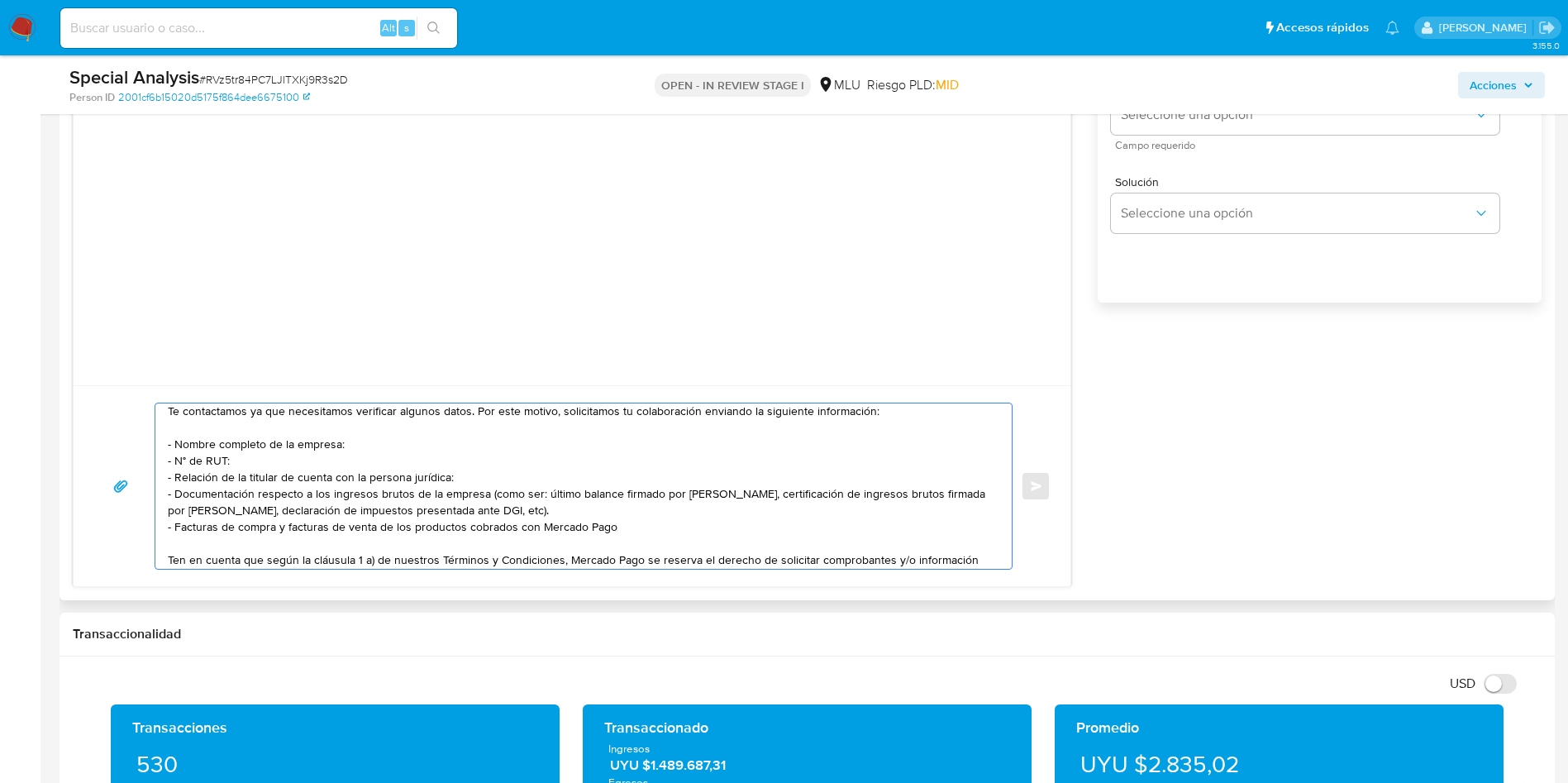
scroll to position [56, 0]
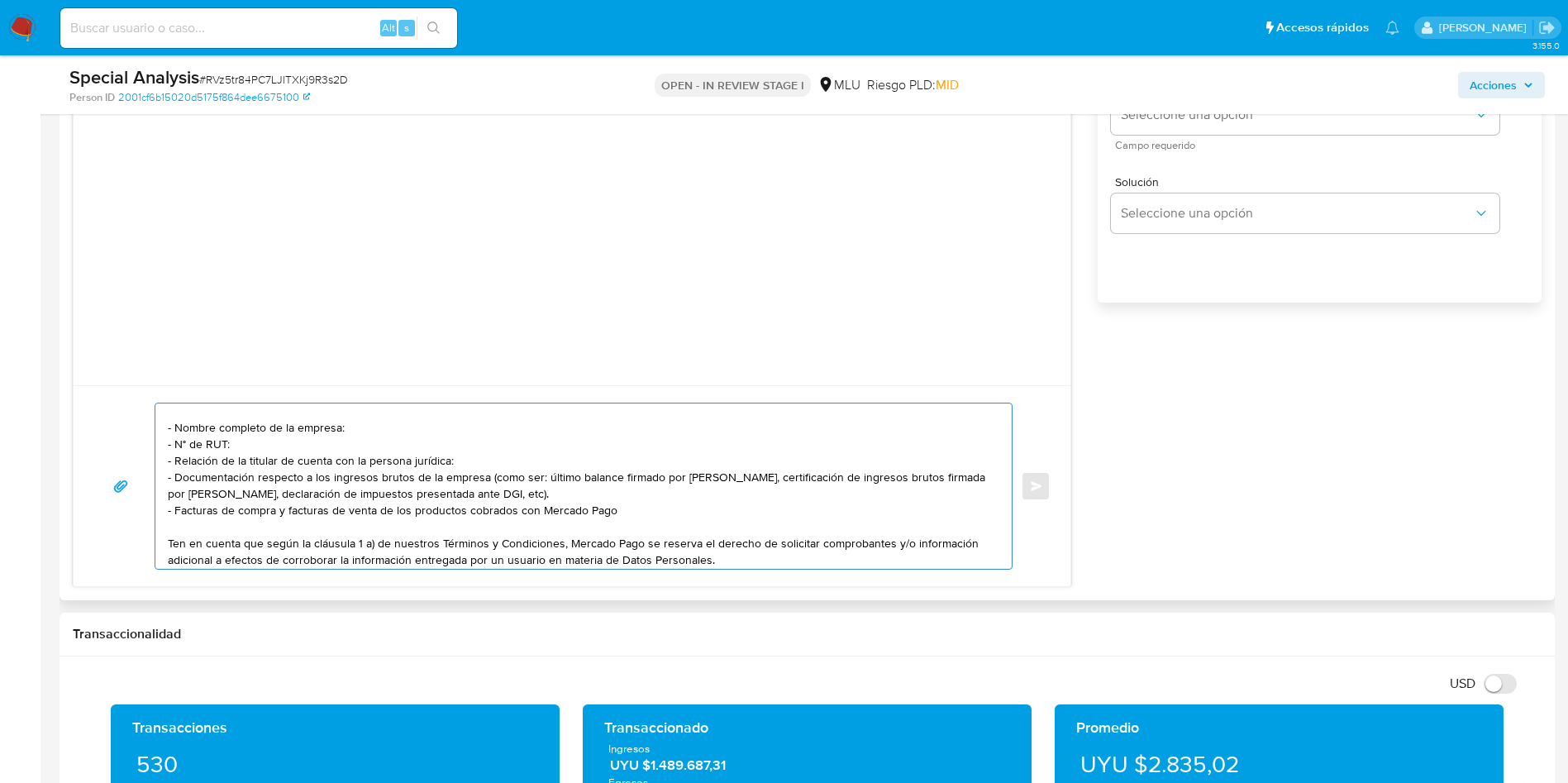
drag, startPoint x: 467, startPoint y: 547, endPoint x: 658, endPoint y: 502, distance: 196.2
click at [658, 502] on textarea "Hola, Julieta. Te contactamos ya que necesitamos verificar algunos datos. Por e…" at bounding box center [579, 486] width 824 height 166
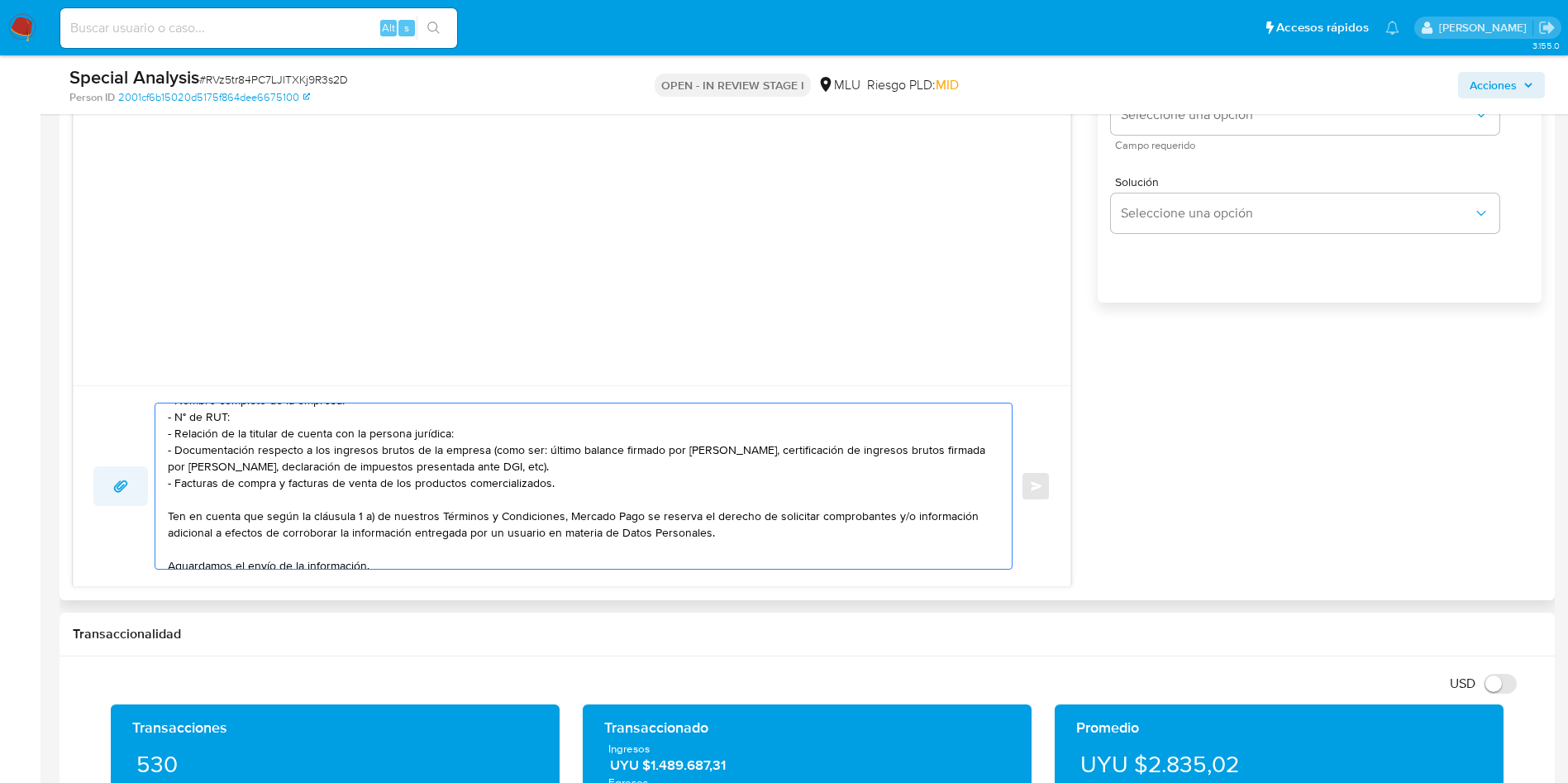
scroll to position [106, 0]
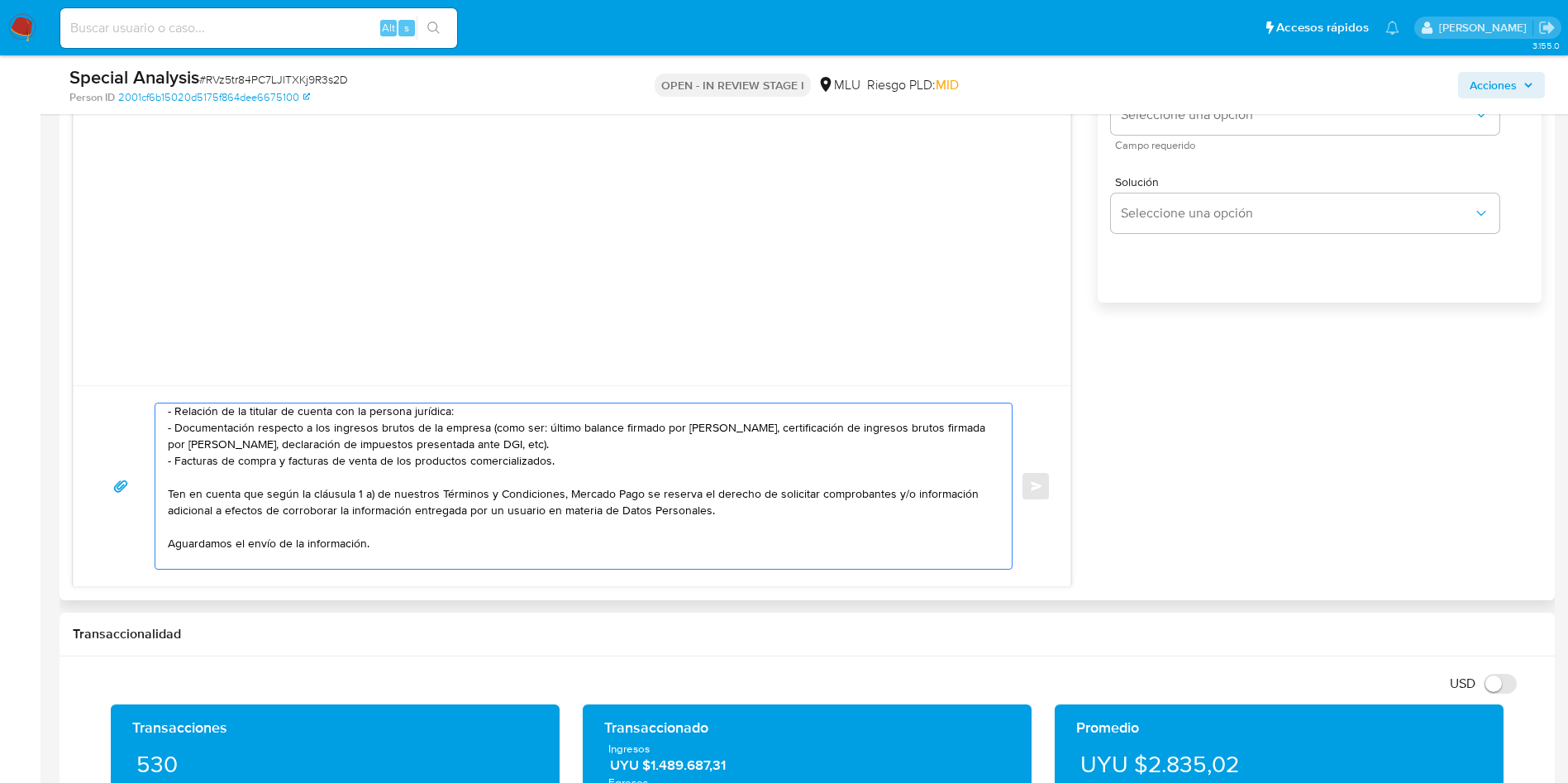
click at [514, 456] on textarea "Hola, Julieta. Te contactamos ya que necesitamos verificar algunos datos. Por e…" at bounding box center [579, 486] width 824 height 166
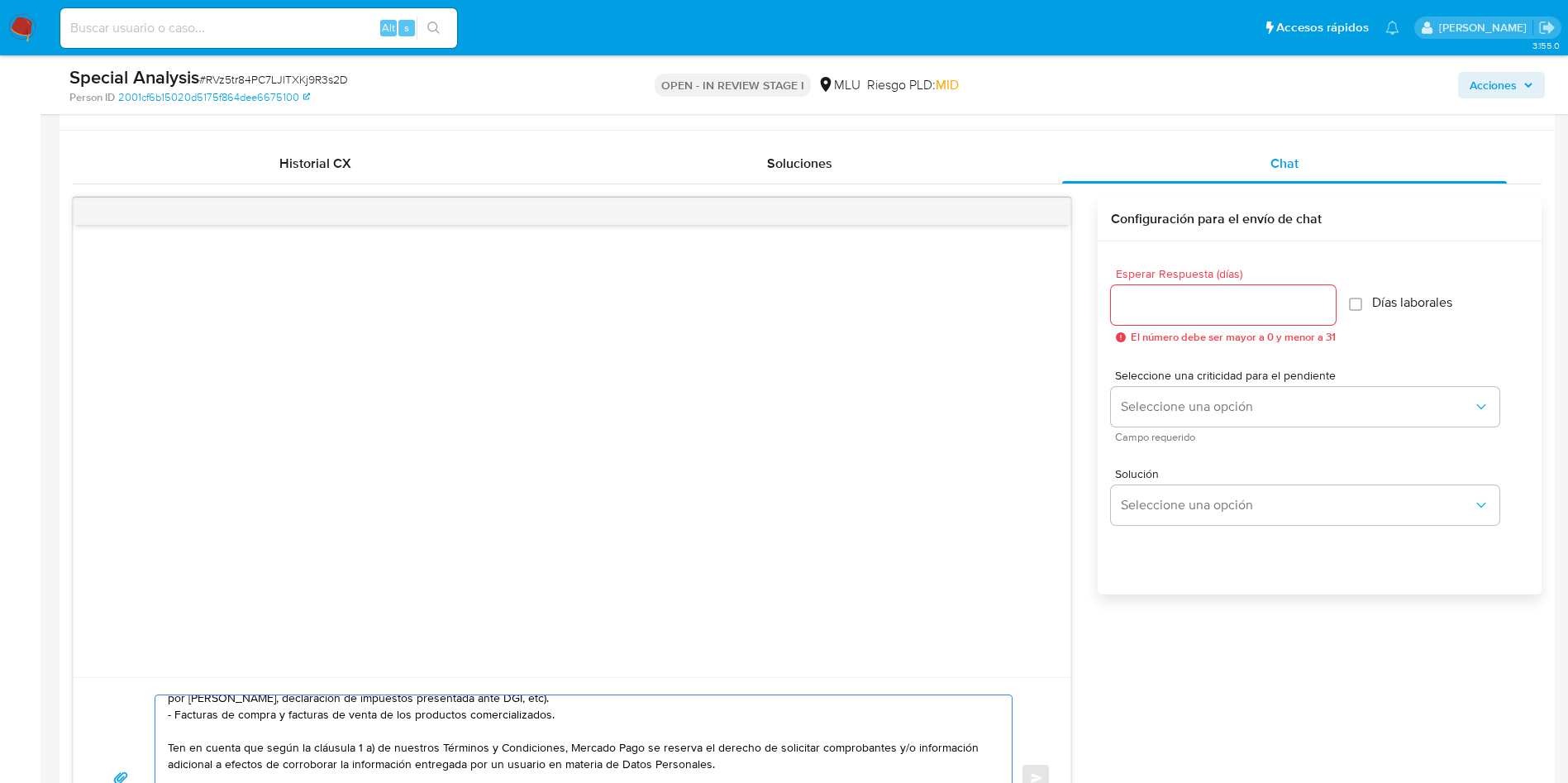
scroll to position [574, 0]
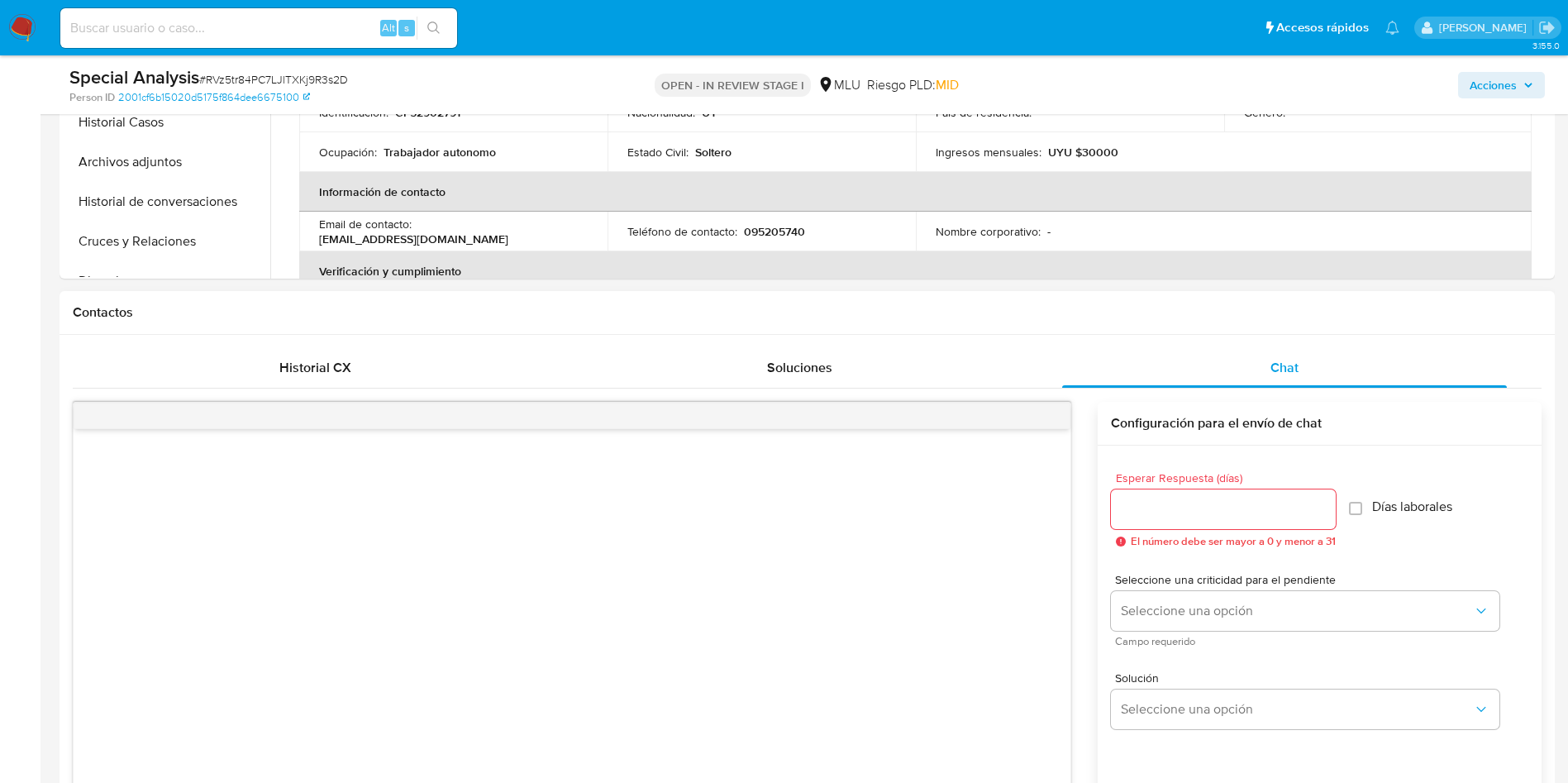
type textarea "Hola, Julieta. Te contactamos ya que necesitamos verificar algunos datos. Por e…"
click at [1218, 498] on input "Esperar Respuesta (días)" at bounding box center [1222, 508] width 224 height 22
type input "3"
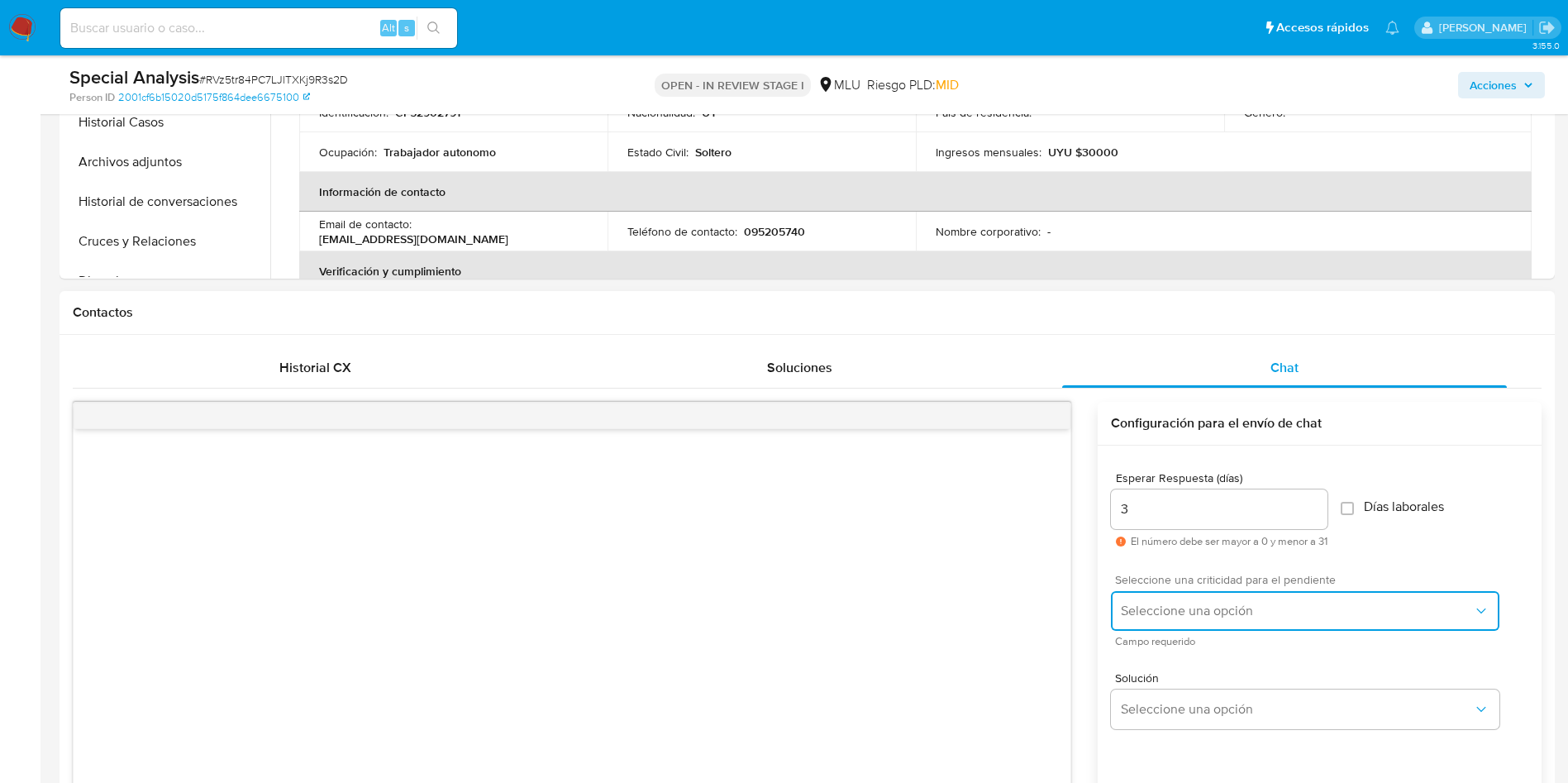
click at [1157, 621] on button "Seleccione una opción" at bounding box center [1305, 611] width 388 height 40
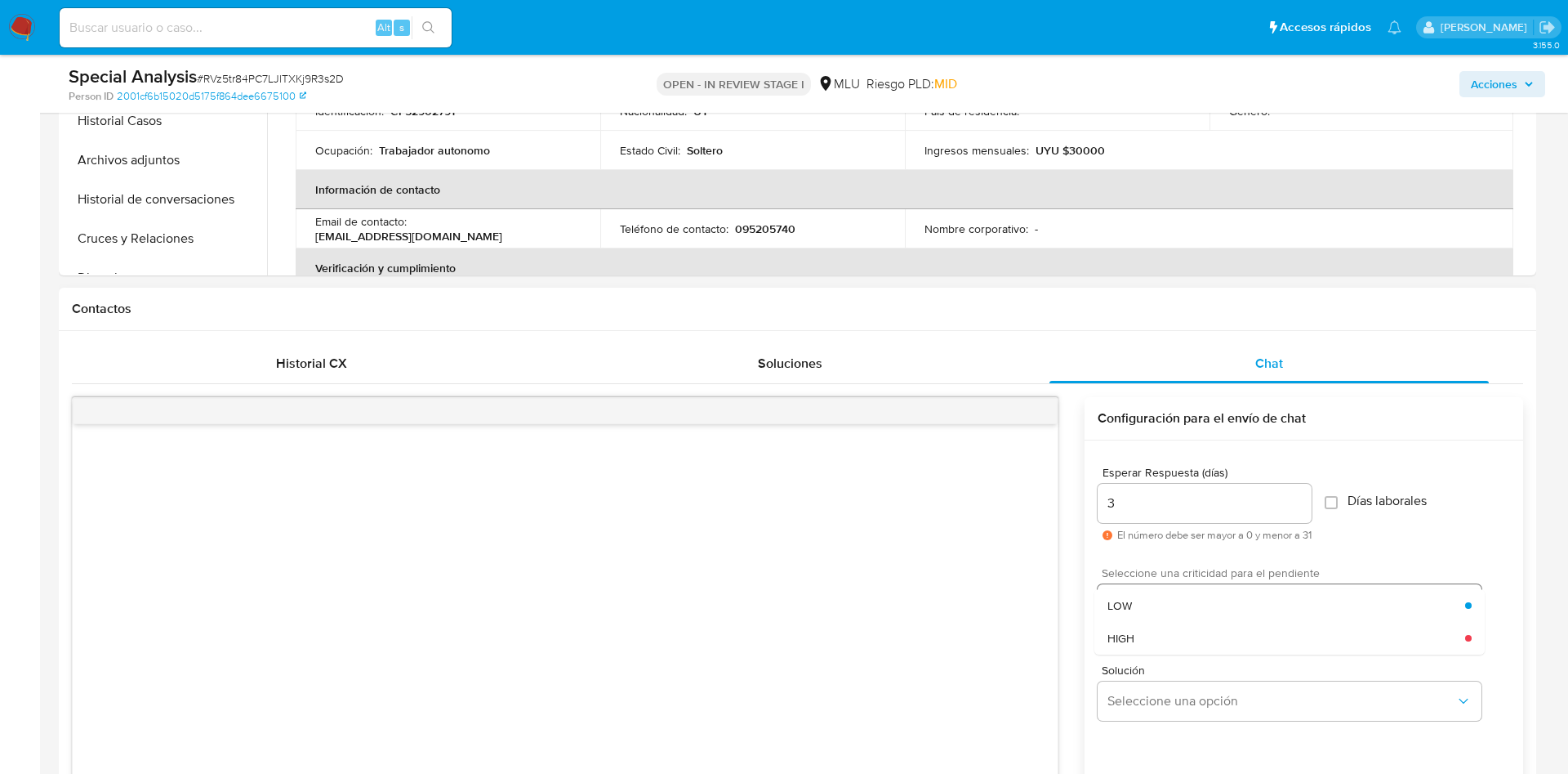
click at [1135, 601] on div "LOW" at bounding box center [1286, 605] width 357 height 33
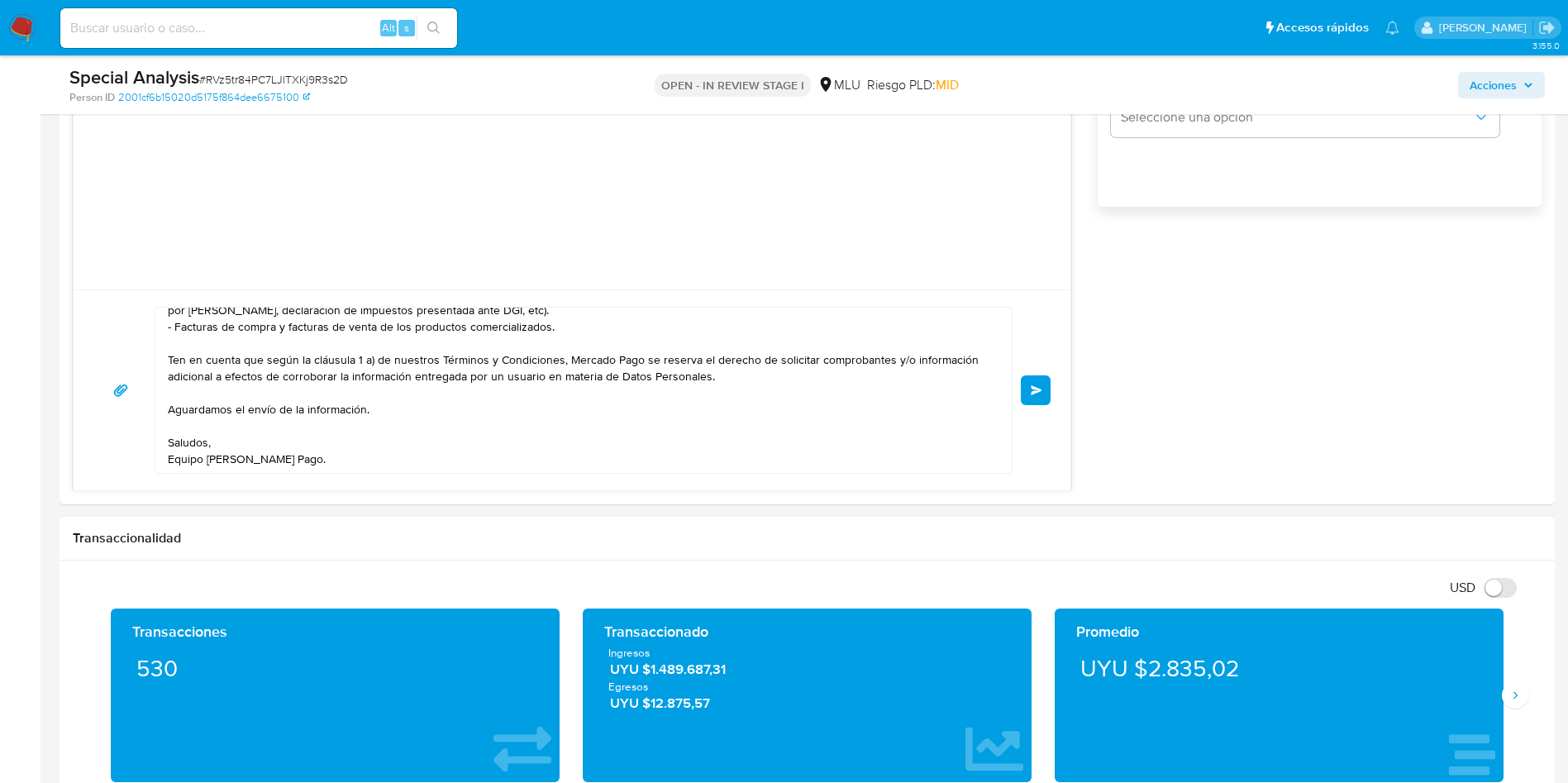
scroll to position [1318, 0]
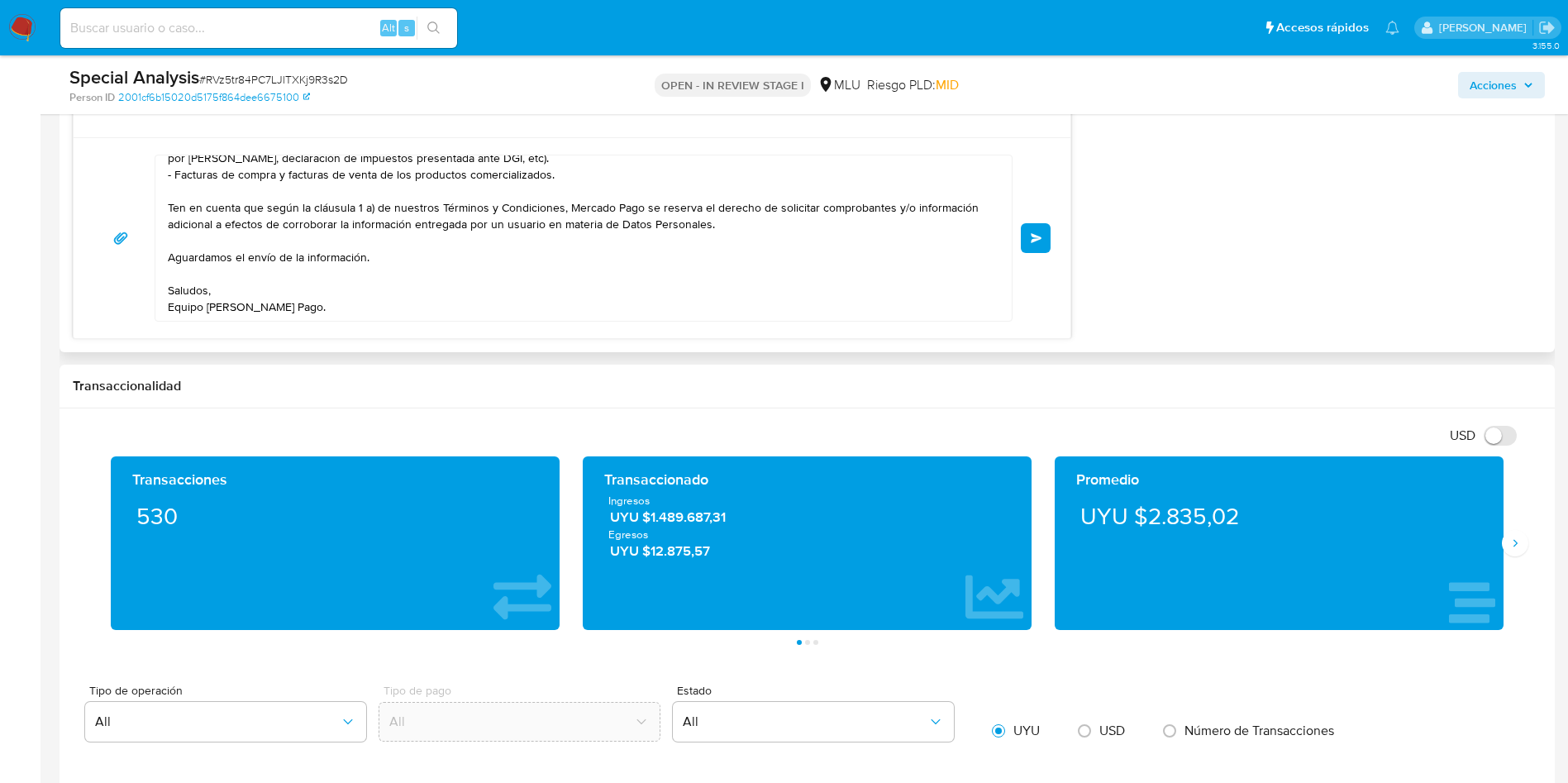
click at [1033, 244] on button "Enviar" at bounding box center [1035, 238] width 29 height 29
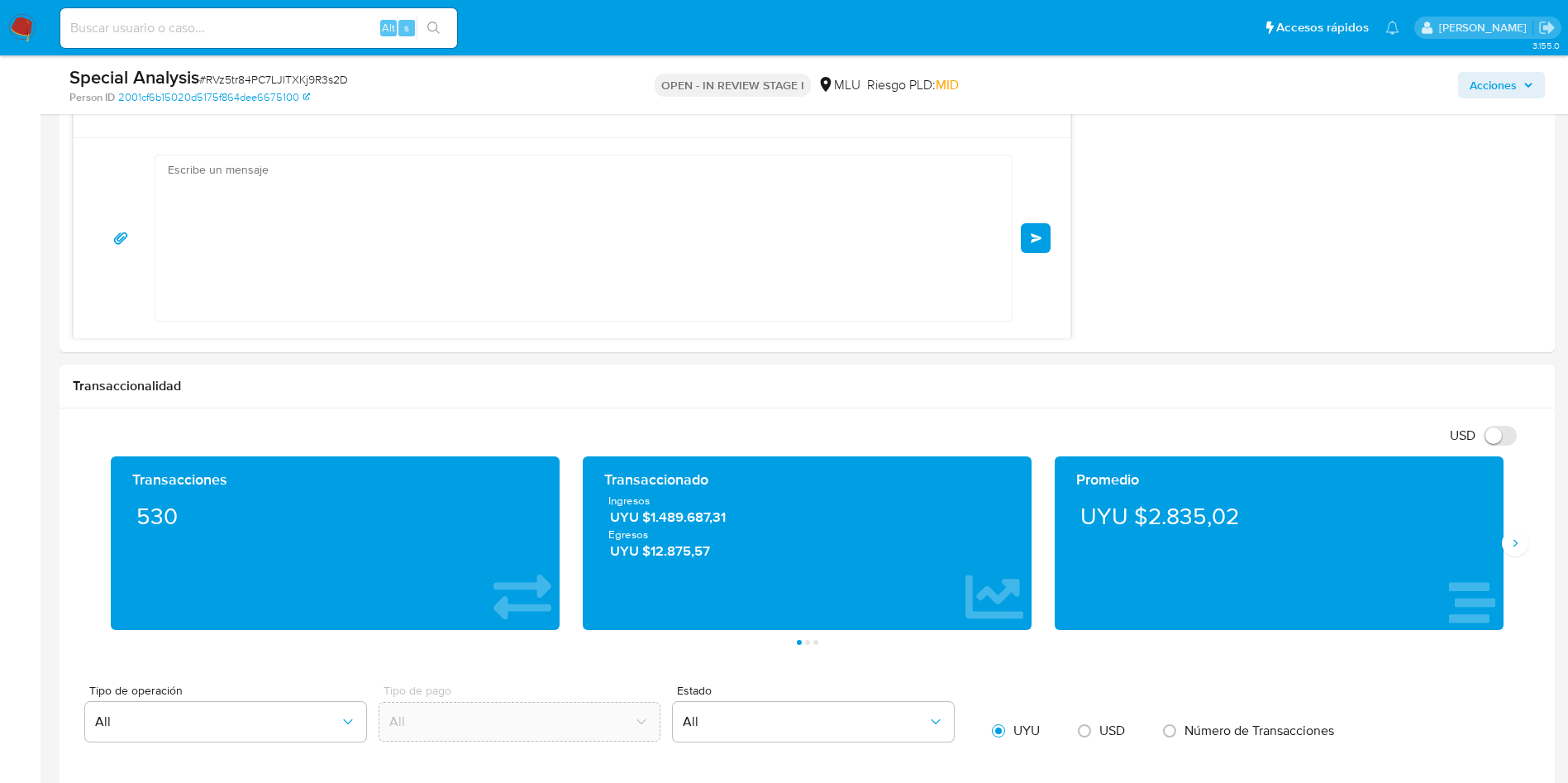
scroll to position [3, 0]
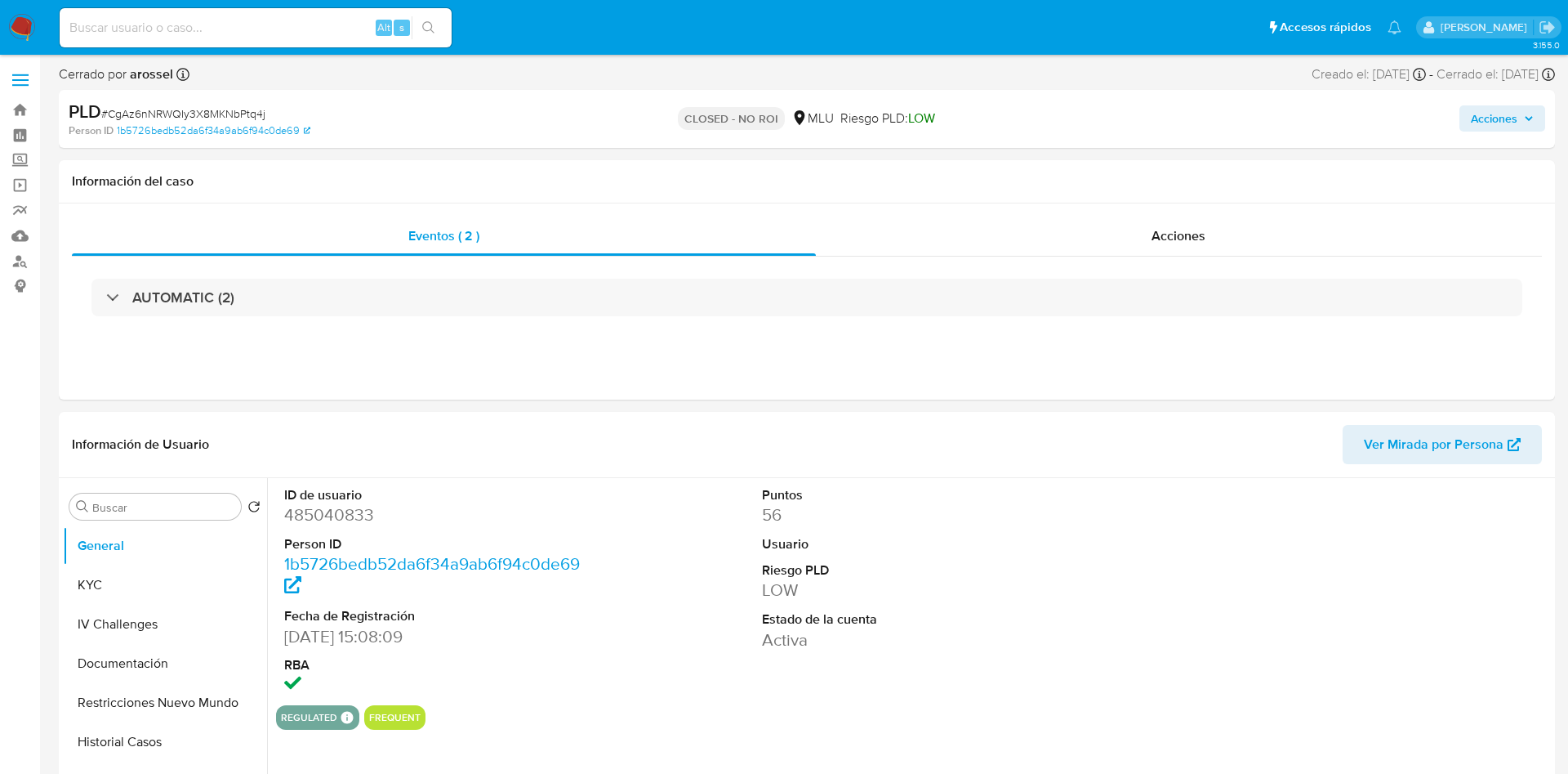
select select "10"
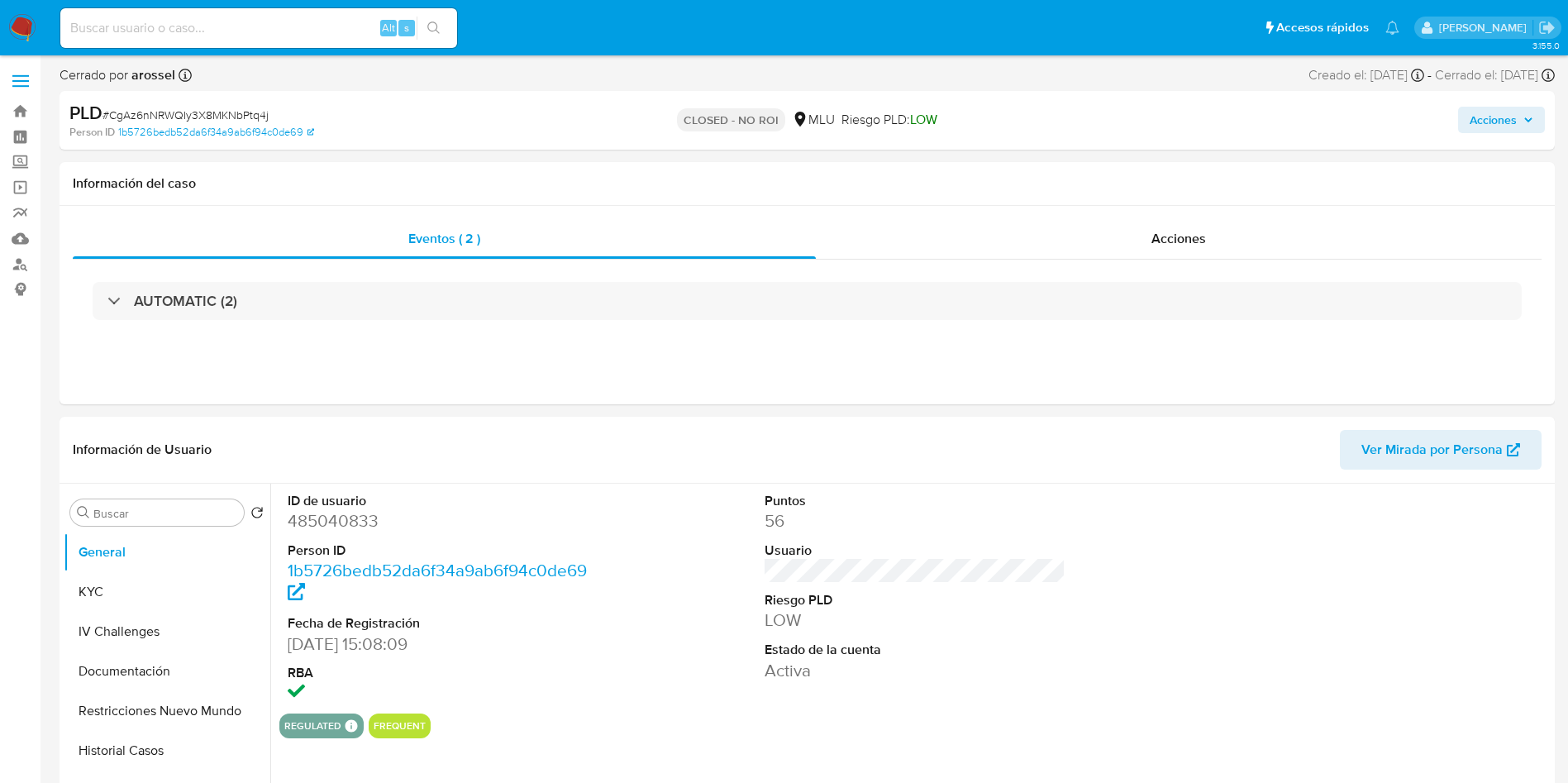
click at [312, 32] on input at bounding box center [258, 27] width 397 height 22
paste input "WLwBHfQT0QVVUsHhndZ7HiCz"
type input "WLwBHfQT0QVVUsHhndZ7HiCz"
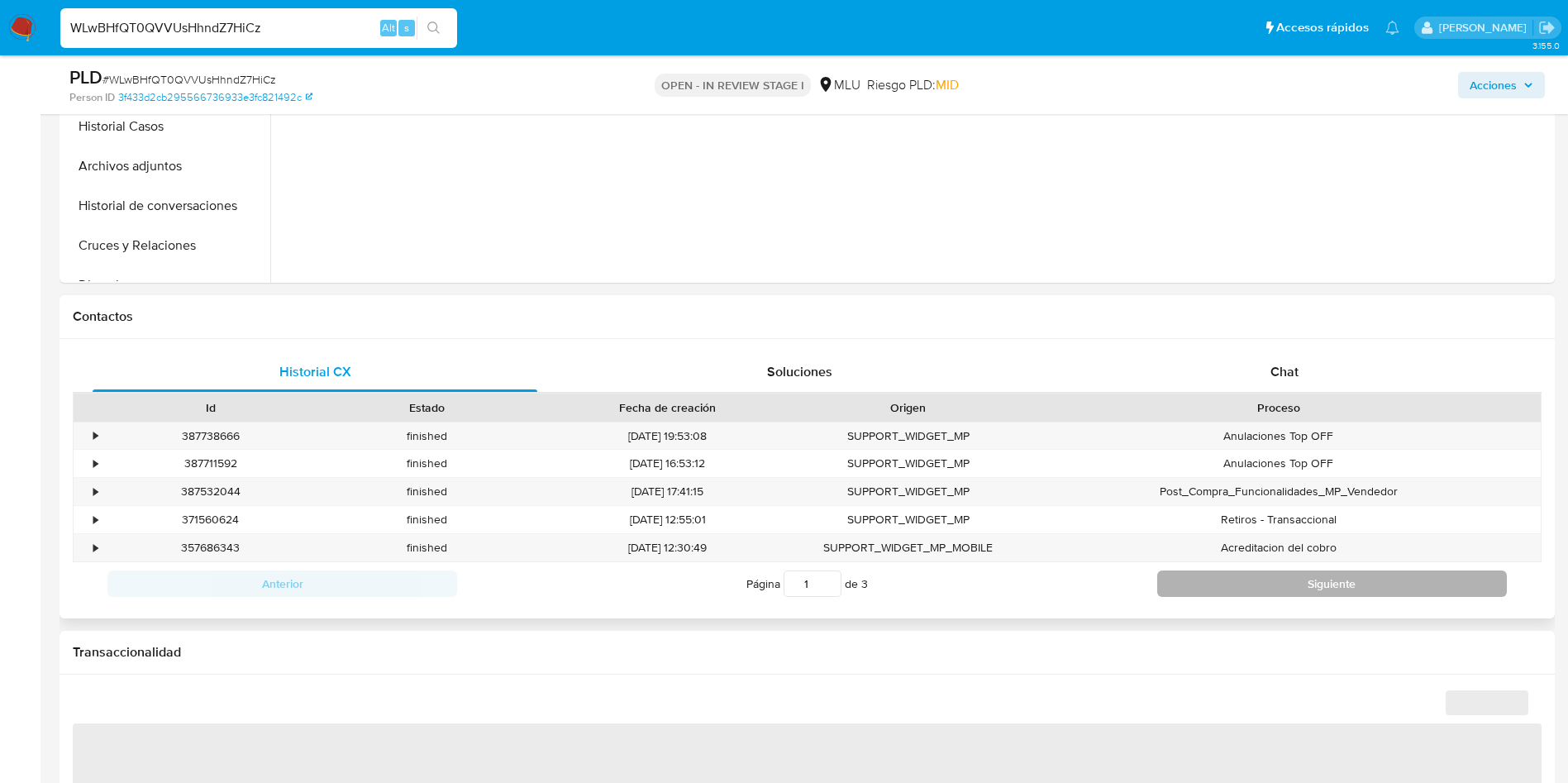
select select "10"
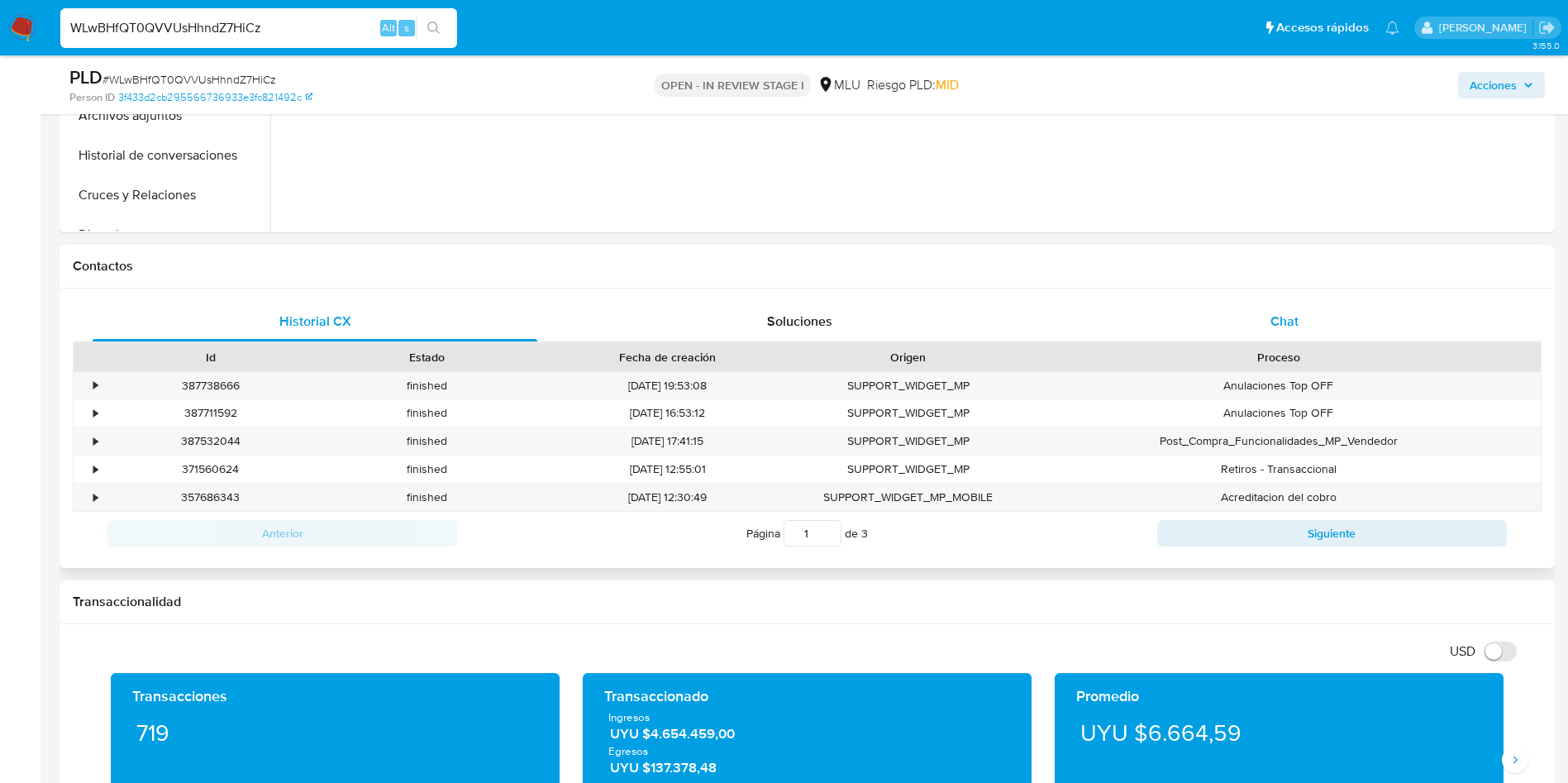
click at [1338, 329] on div "Chat" at bounding box center [1285, 322] width 445 height 40
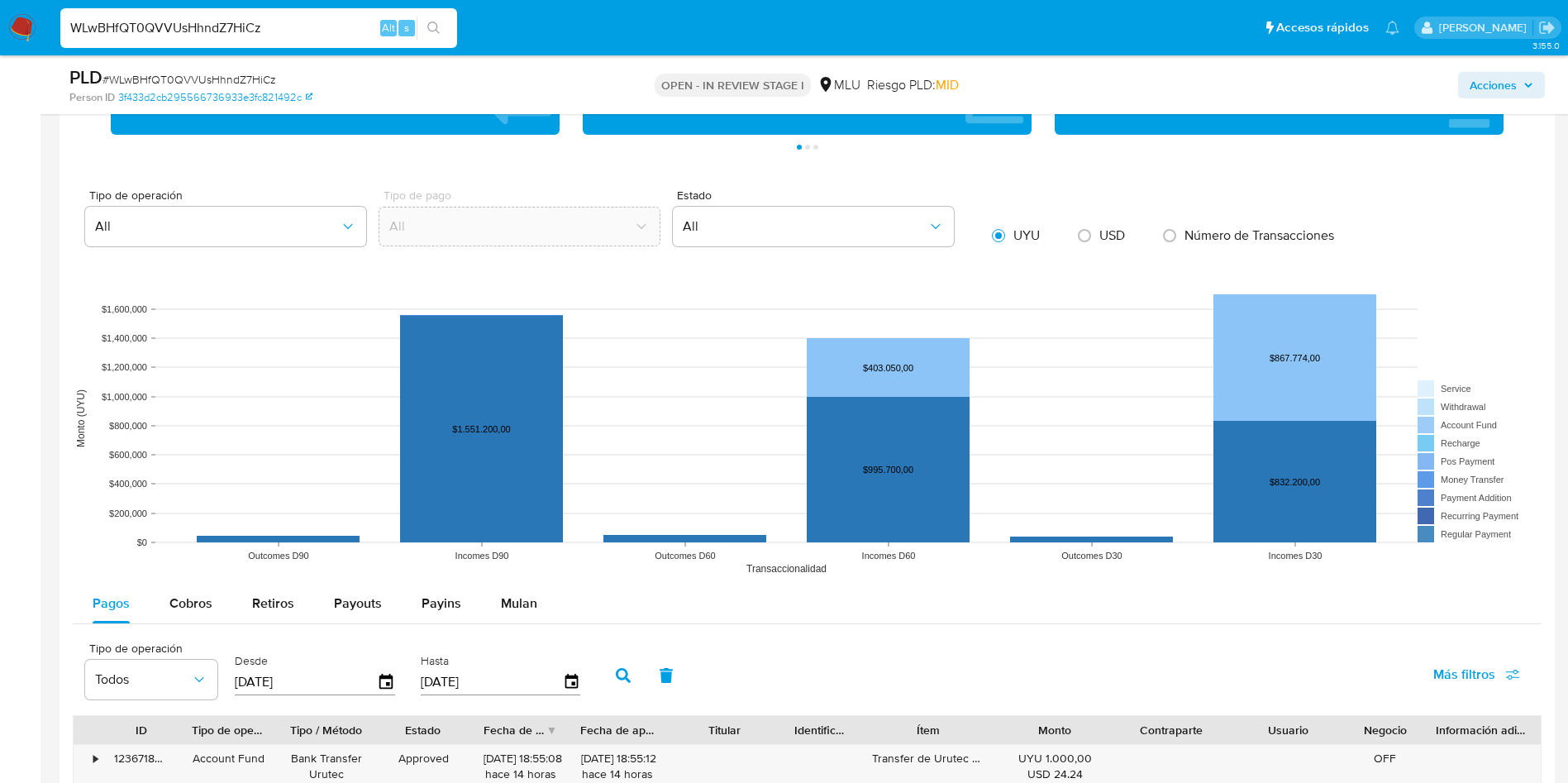
scroll to position [1984, 0]
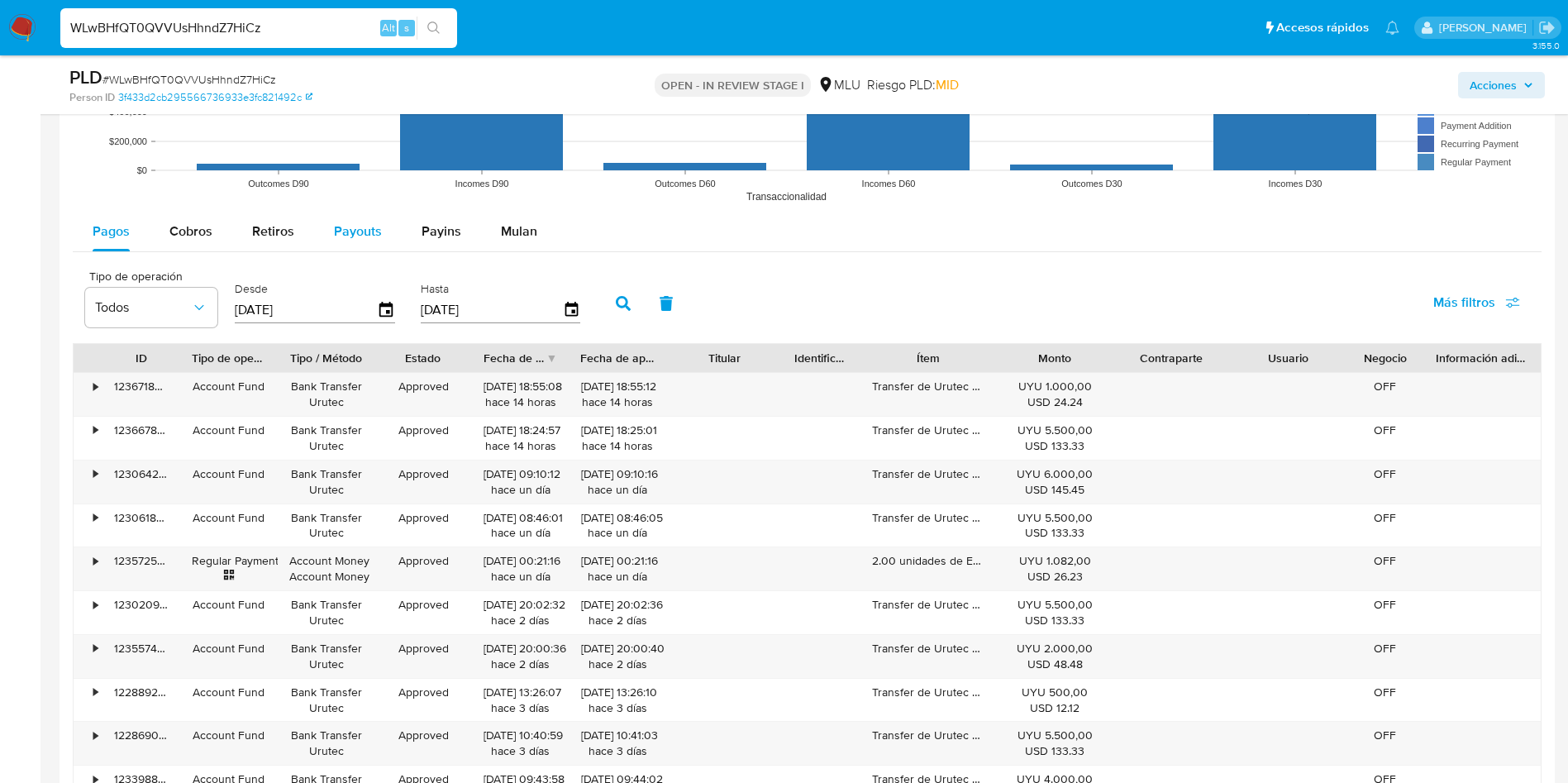
click at [364, 215] on div "Payouts" at bounding box center [358, 231] width 48 height 40
select select "10"
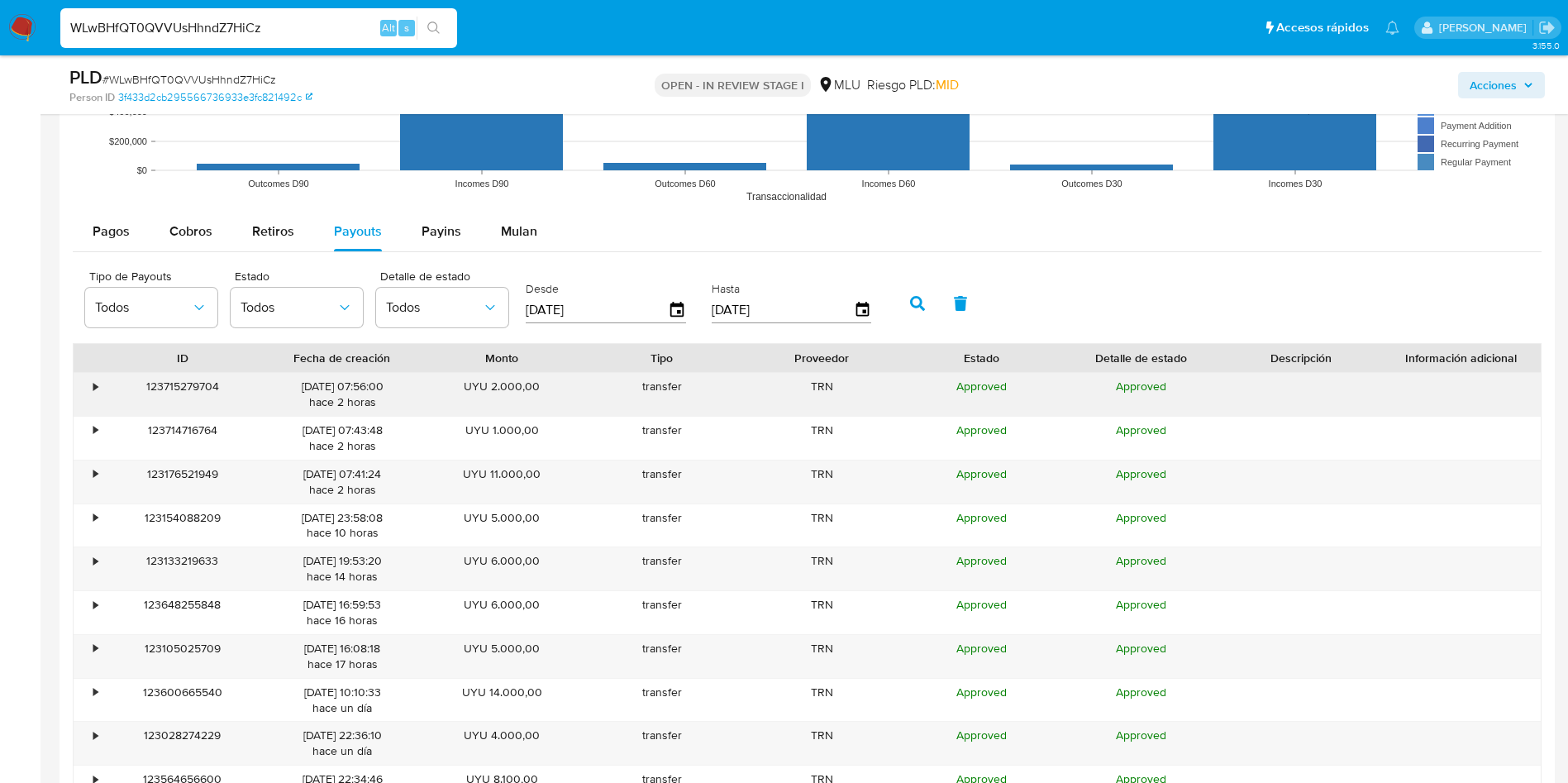
click at [105, 394] on div "123715279704" at bounding box center [182, 394] width 159 height 43
click at [98, 394] on div "•" at bounding box center [96, 386] width 4 height 16
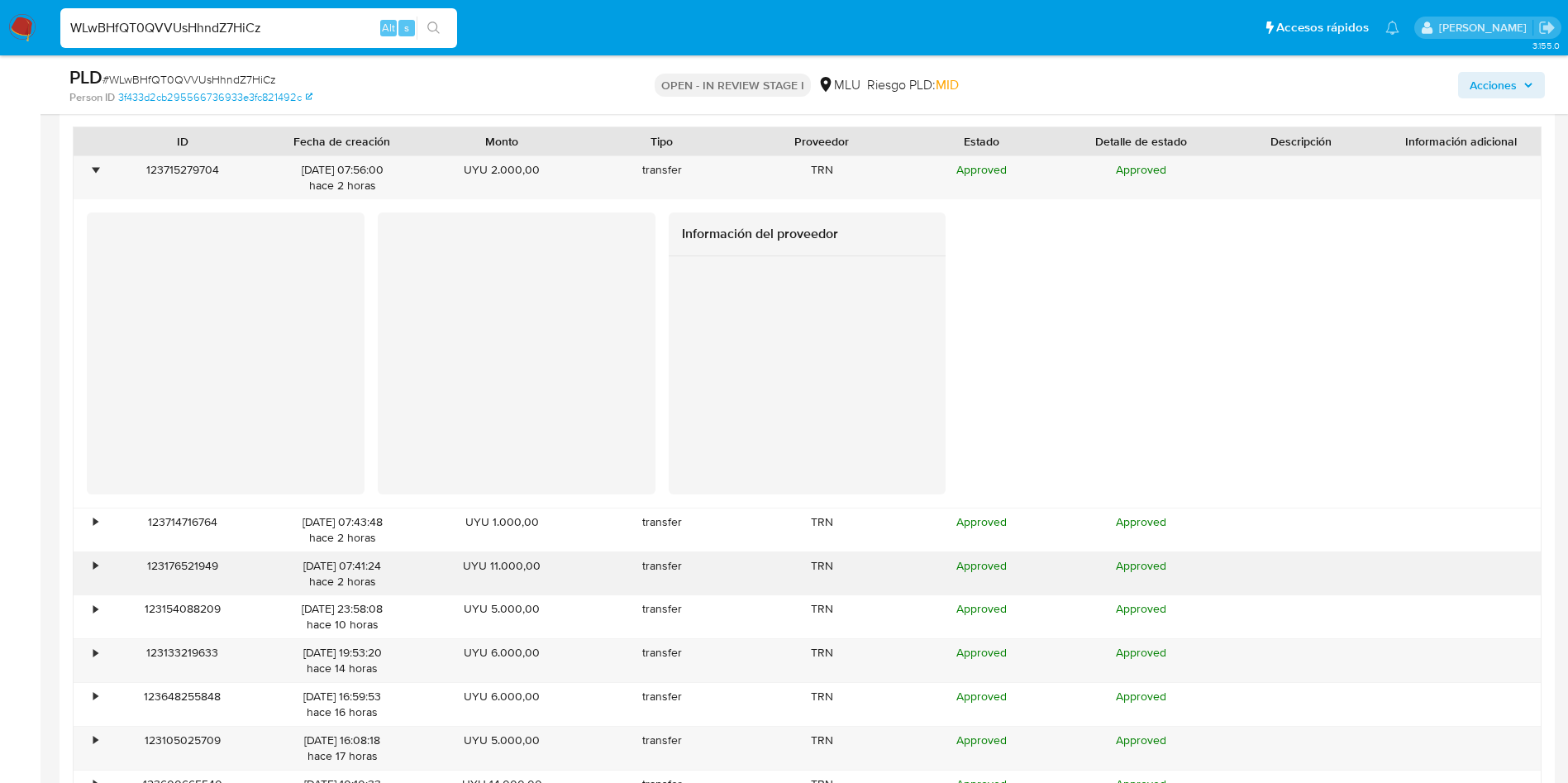
scroll to position [2356, 0]
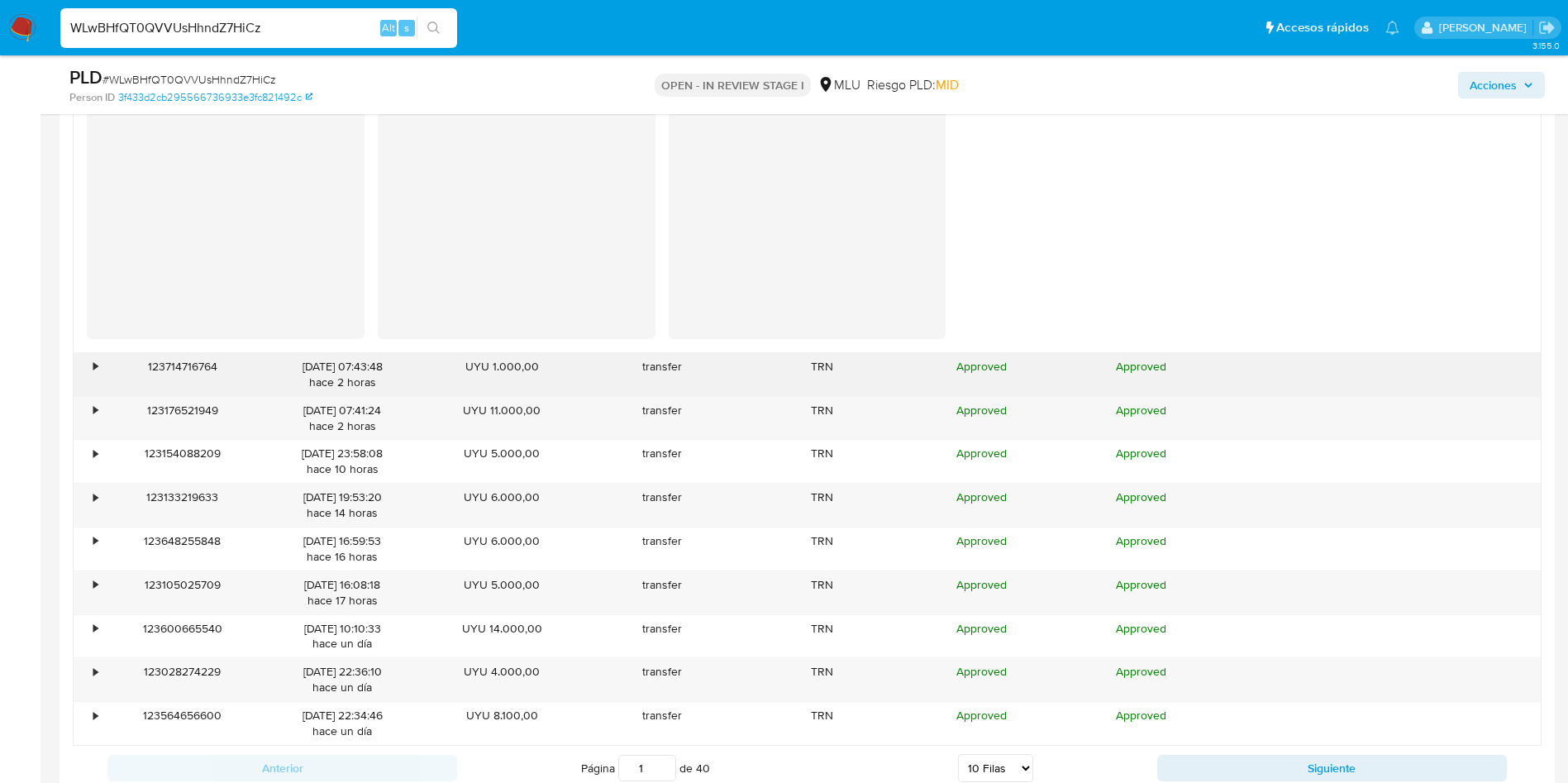
click at [101, 371] on div "•" at bounding box center [88, 374] width 29 height 43
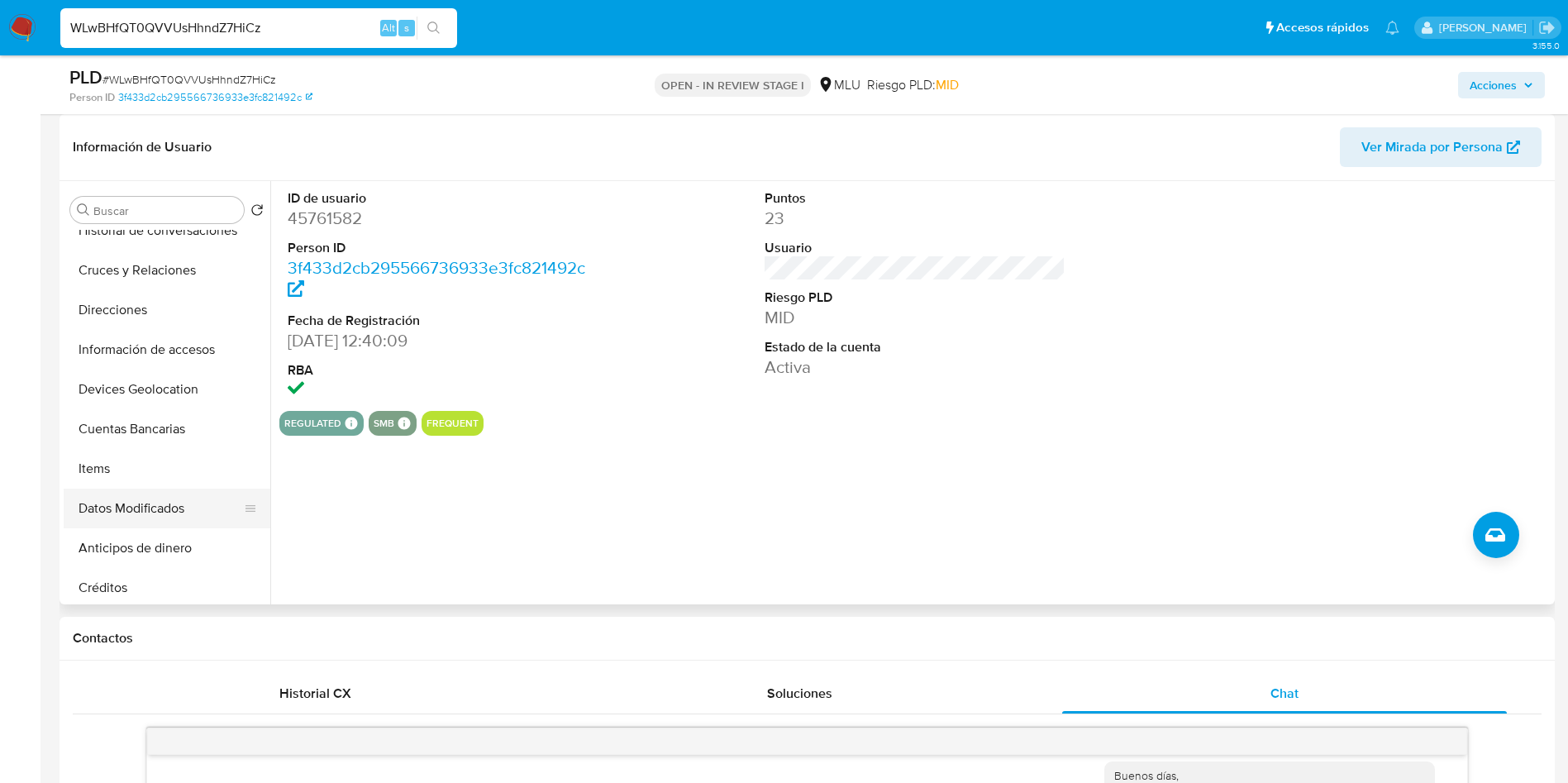
scroll to position [372, 0]
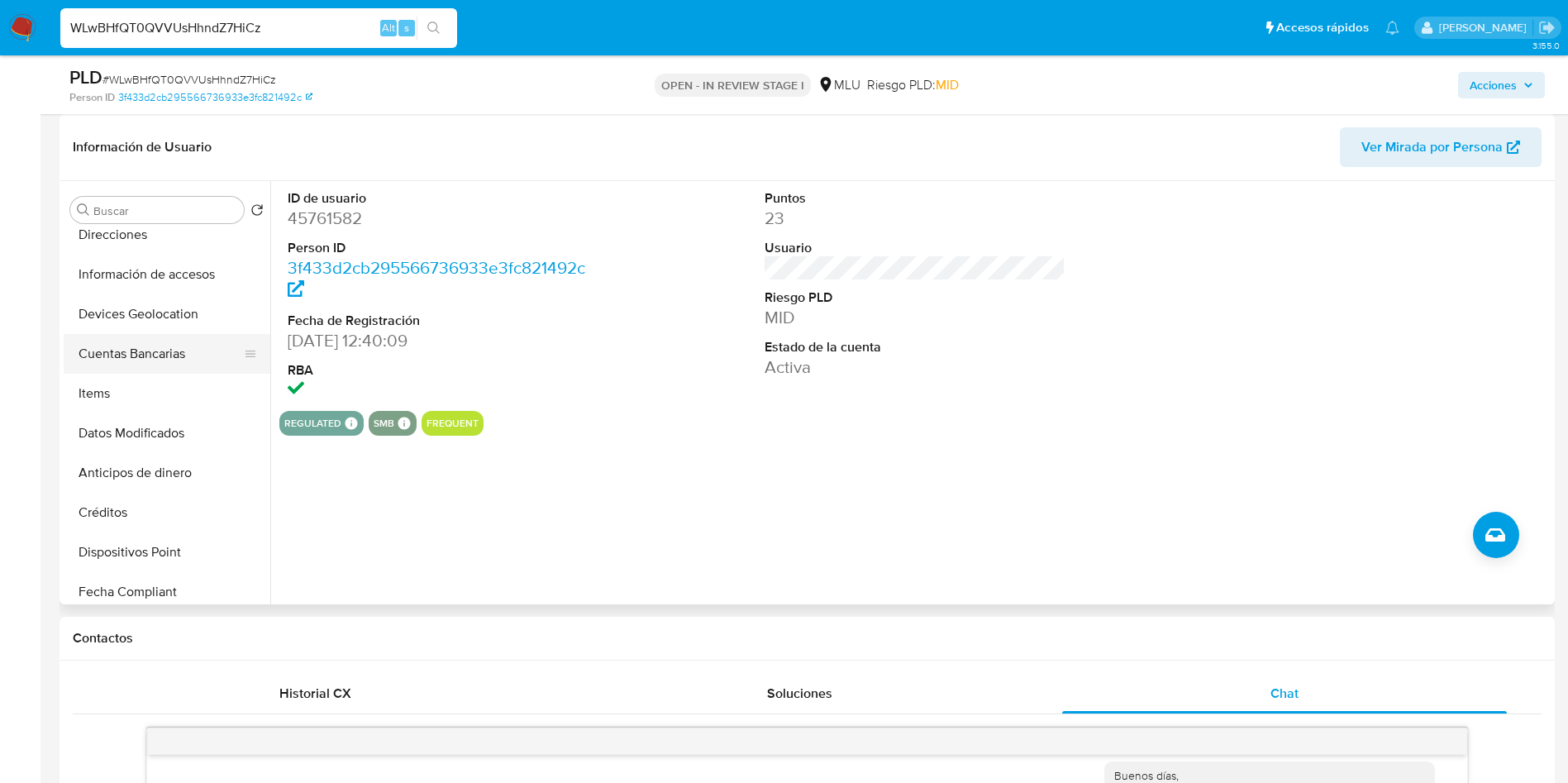
click at [158, 342] on button "Cuentas Bancarias" at bounding box center [160, 354] width 193 height 40
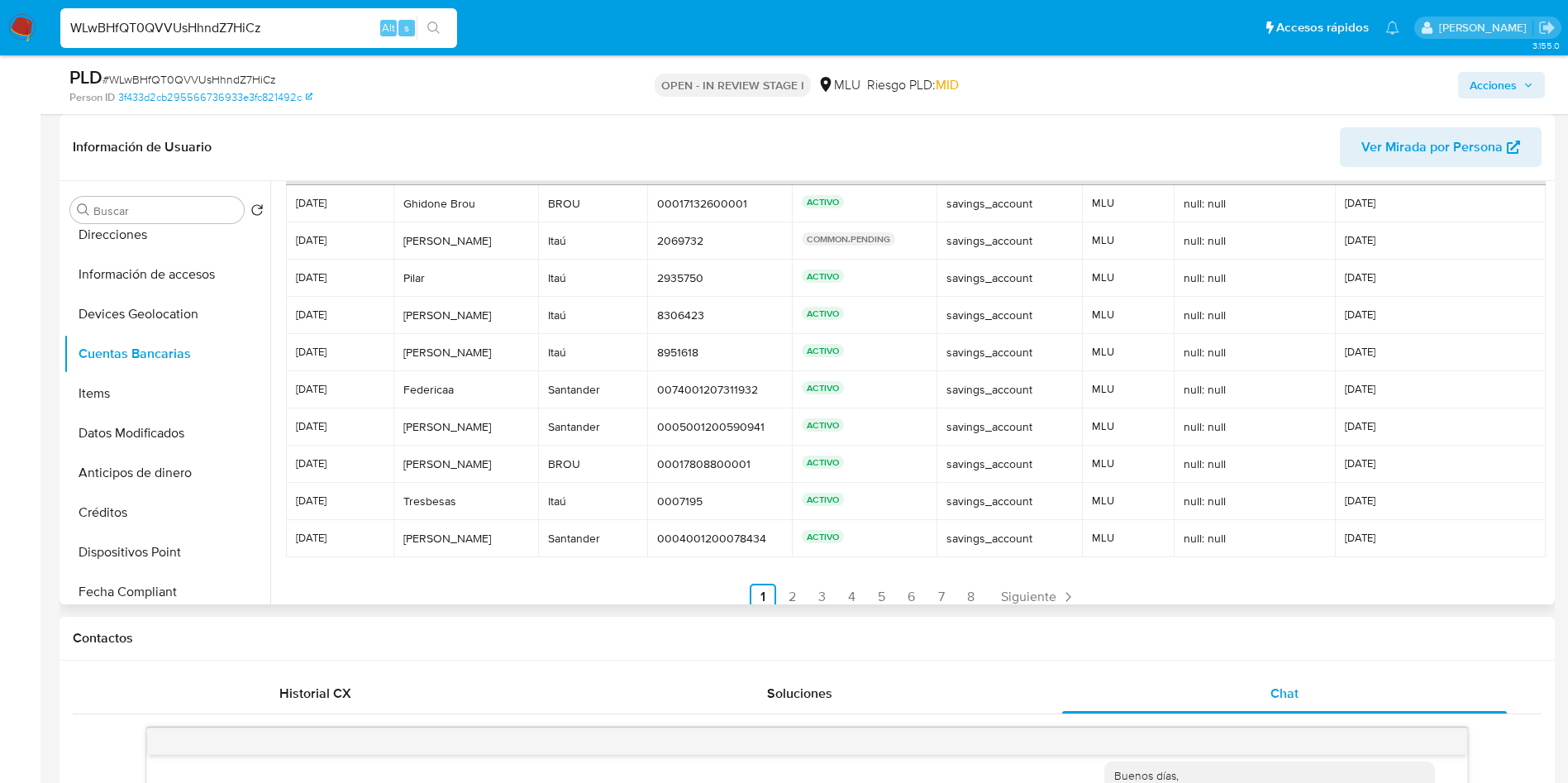
scroll to position [78, 0]
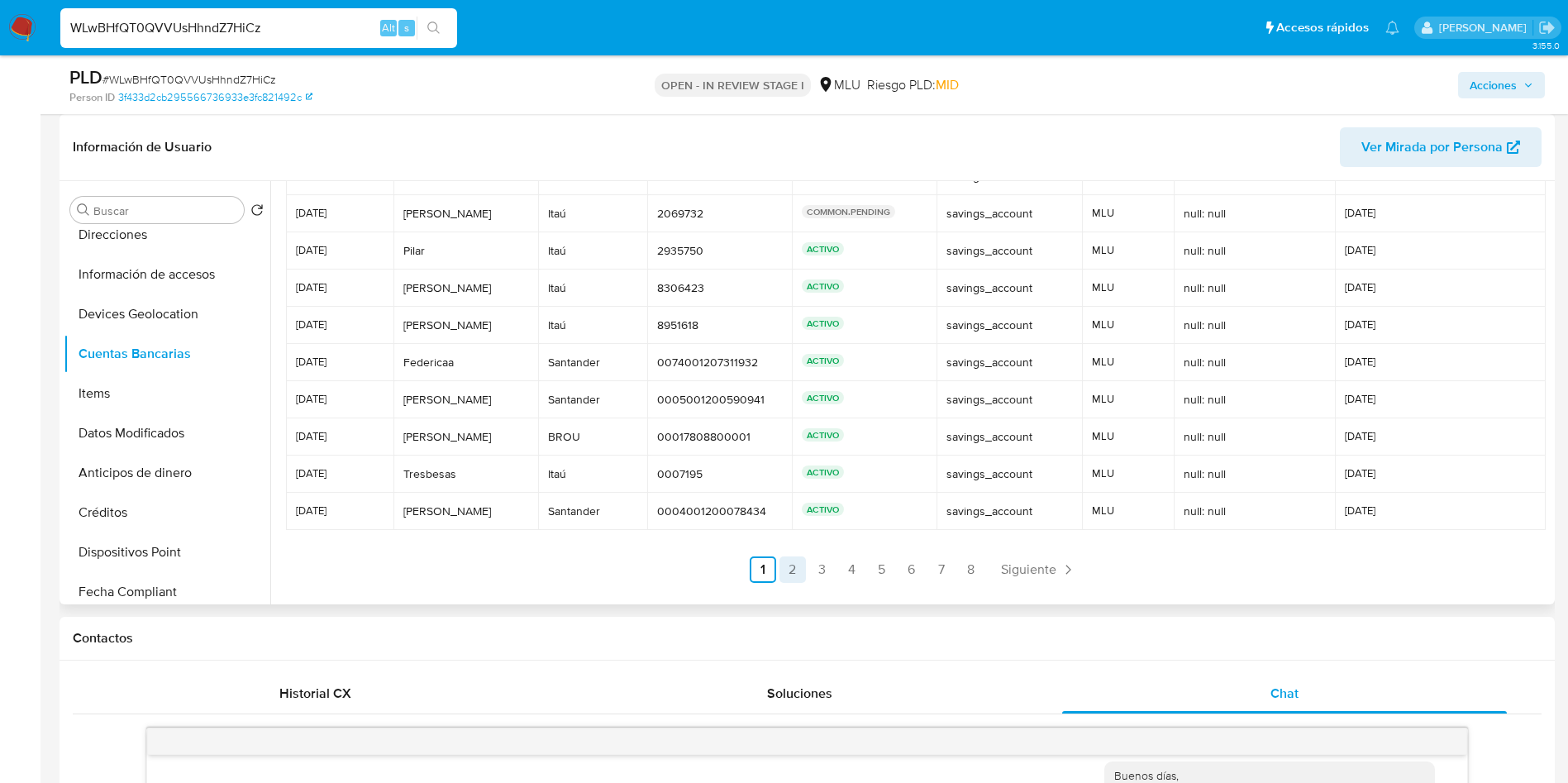
click at [804, 565] on ul "Anterior 1 2 3 4 5 6 7 8 Siguiente" at bounding box center [915, 570] width 1258 height 27
click at [791, 565] on link "2" at bounding box center [793, 570] width 27 height 27
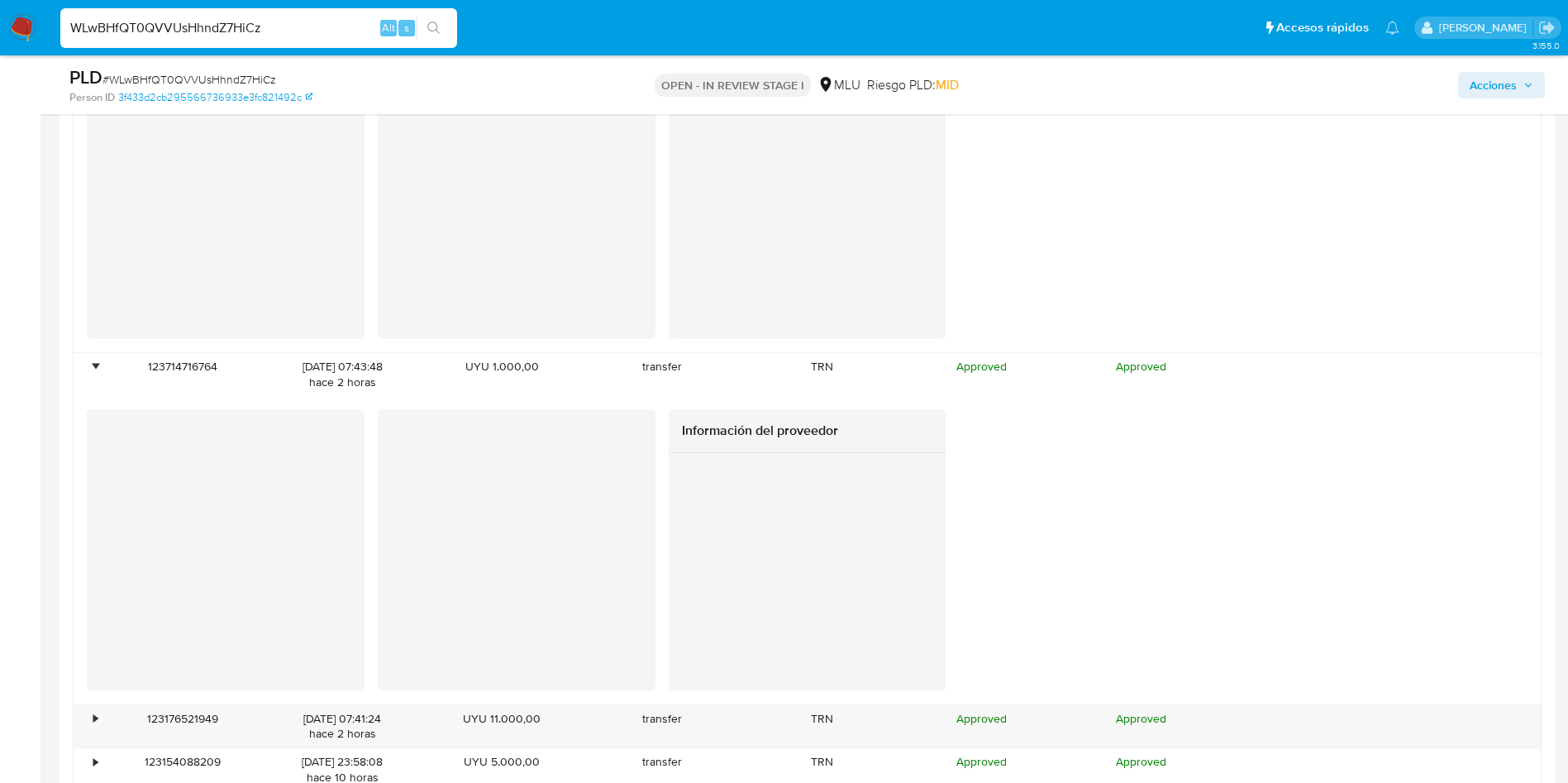
scroll to position [2728, 0]
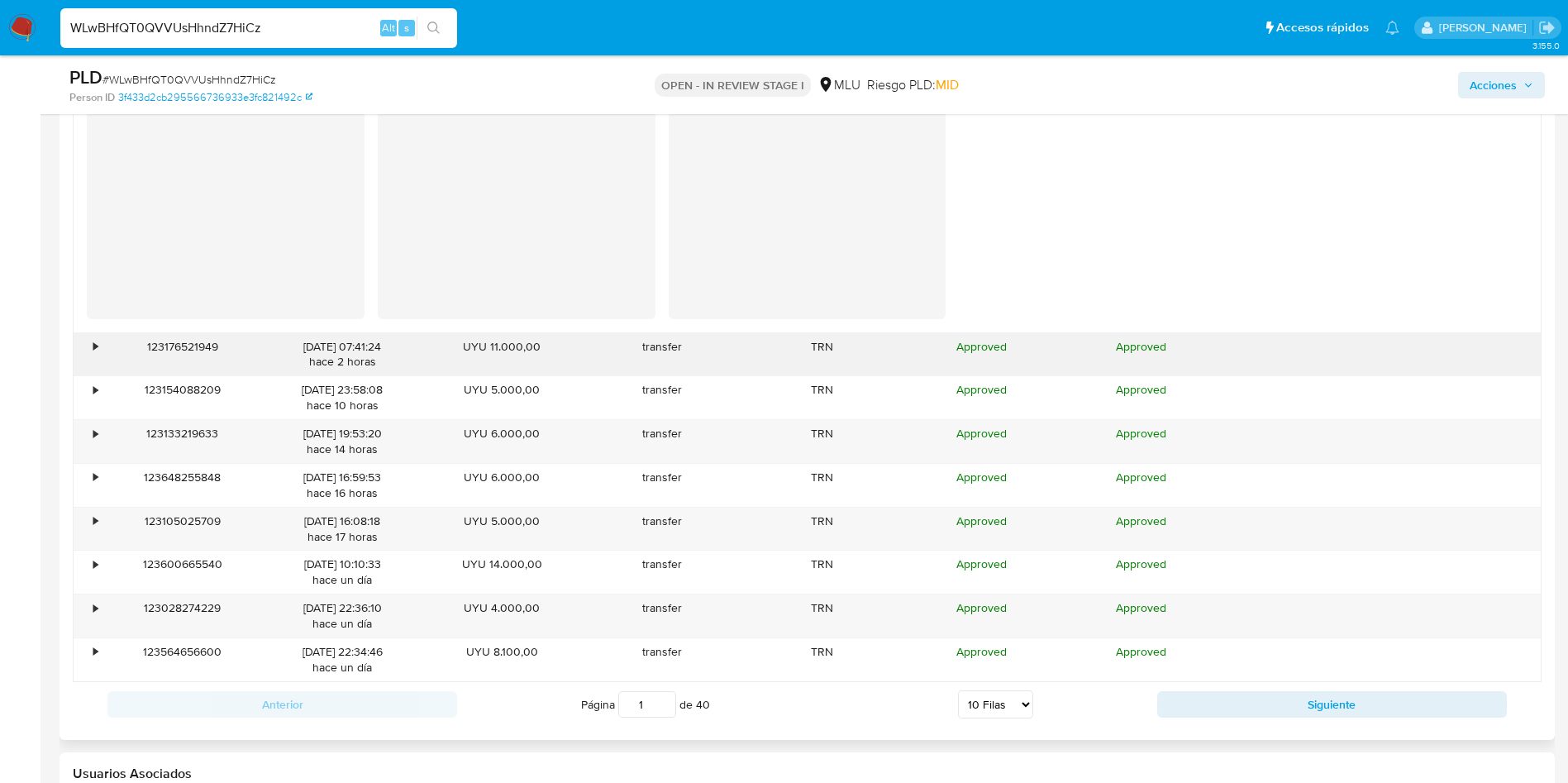
click at [99, 340] on div "•" at bounding box center [88, 354] width 29 height 43
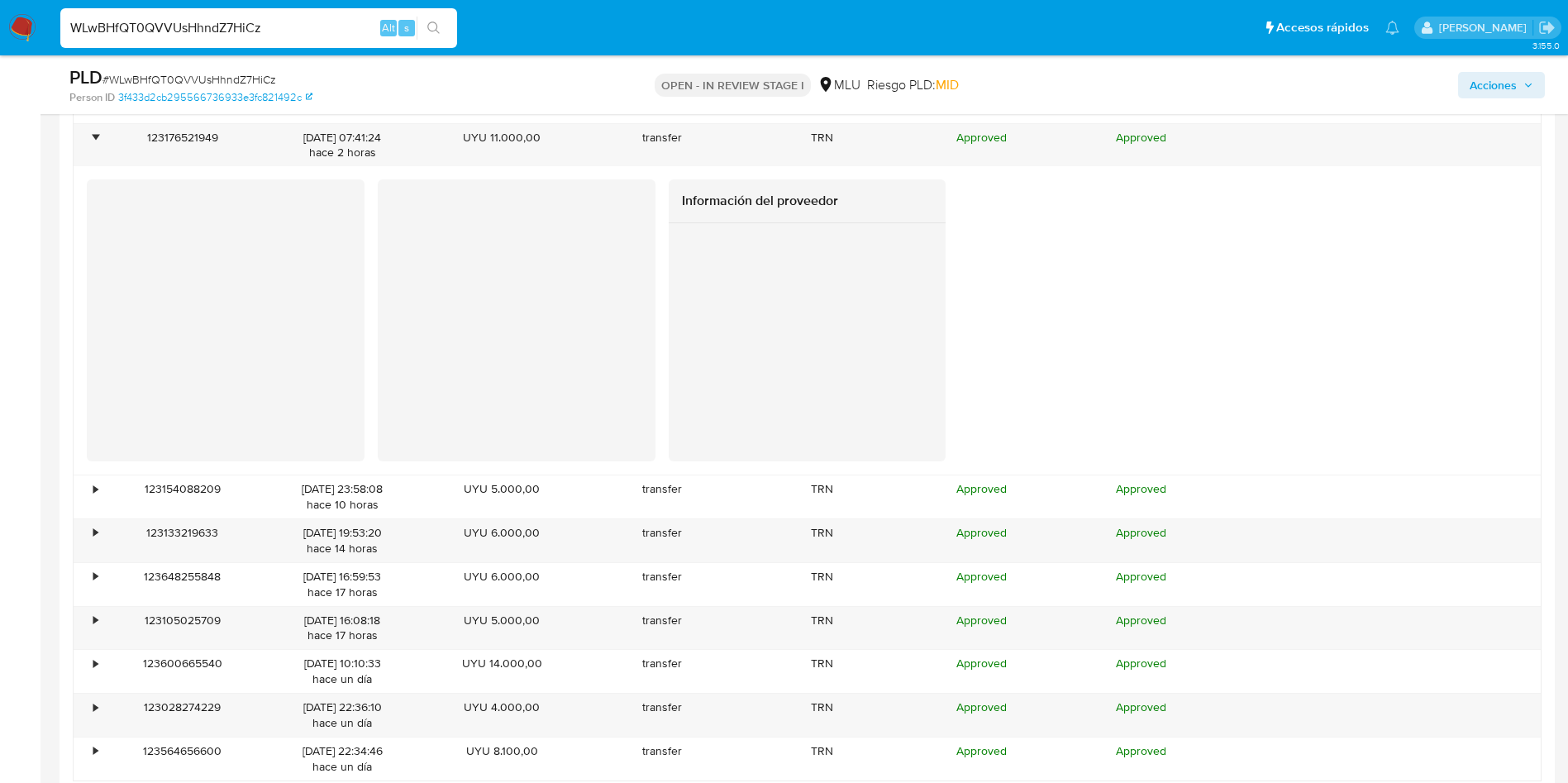
scroll to position [2976, 0]
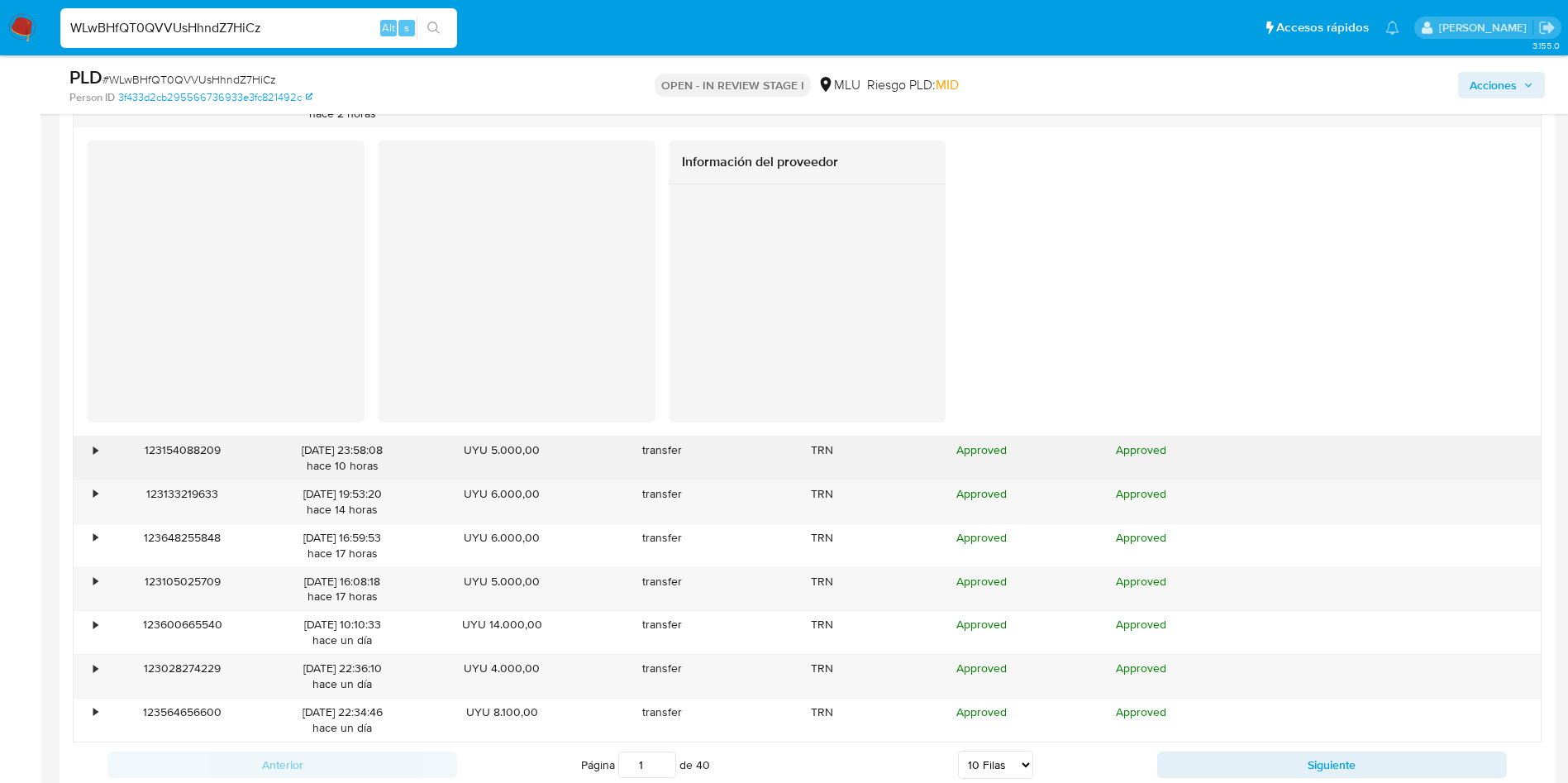
click at [95, 446] on div "•" at bounding box center [96, 450] width 4 height 16
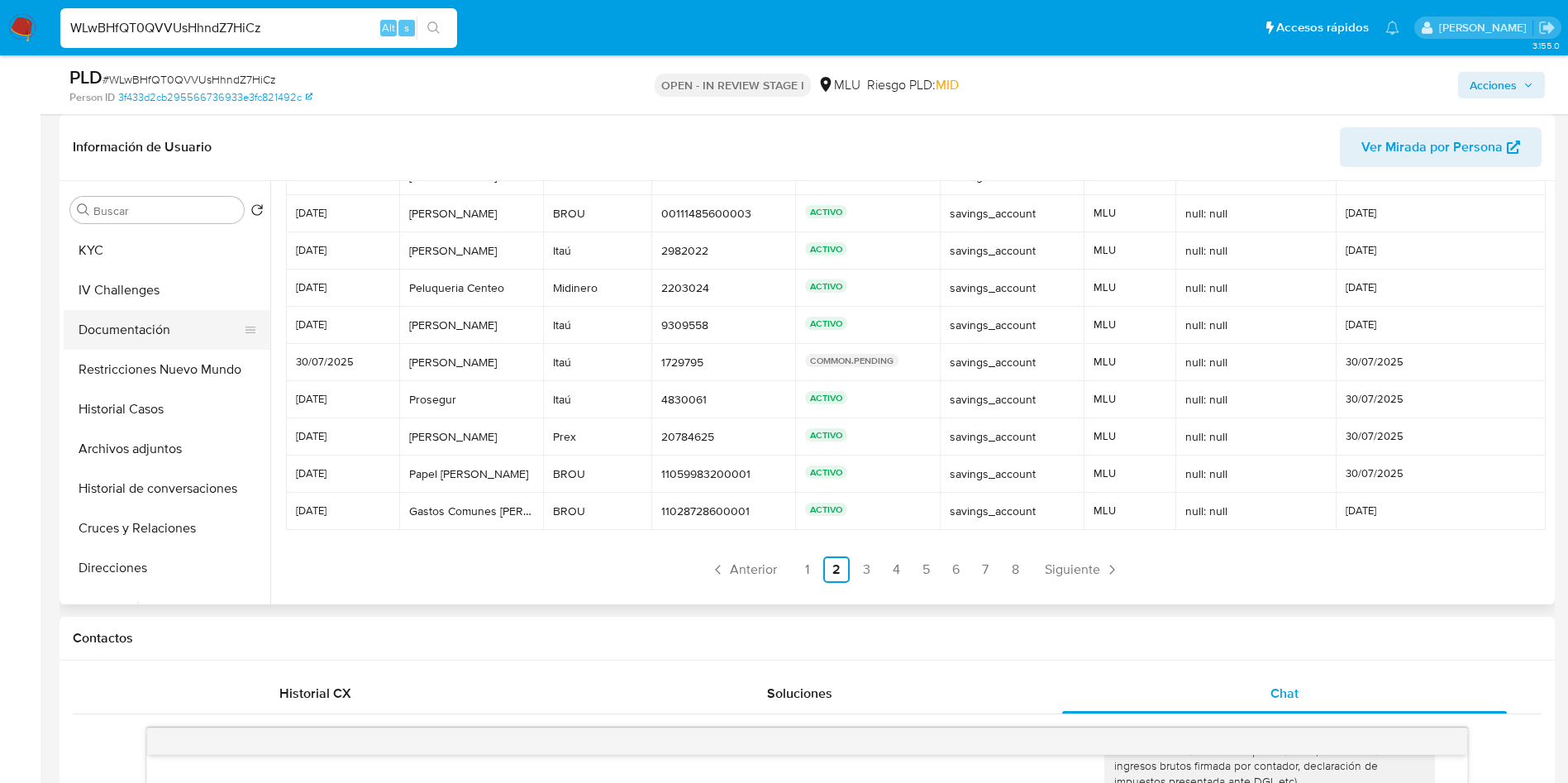
scroll to position [0, 0]
drag, startPoint x: 169, startPoint y: 371, endPoint x: 173, endPoint y: 394, distance: 23.3
click at [169, 371] on button "Documentación" at bounding box center [167, 368] width 206 height 40
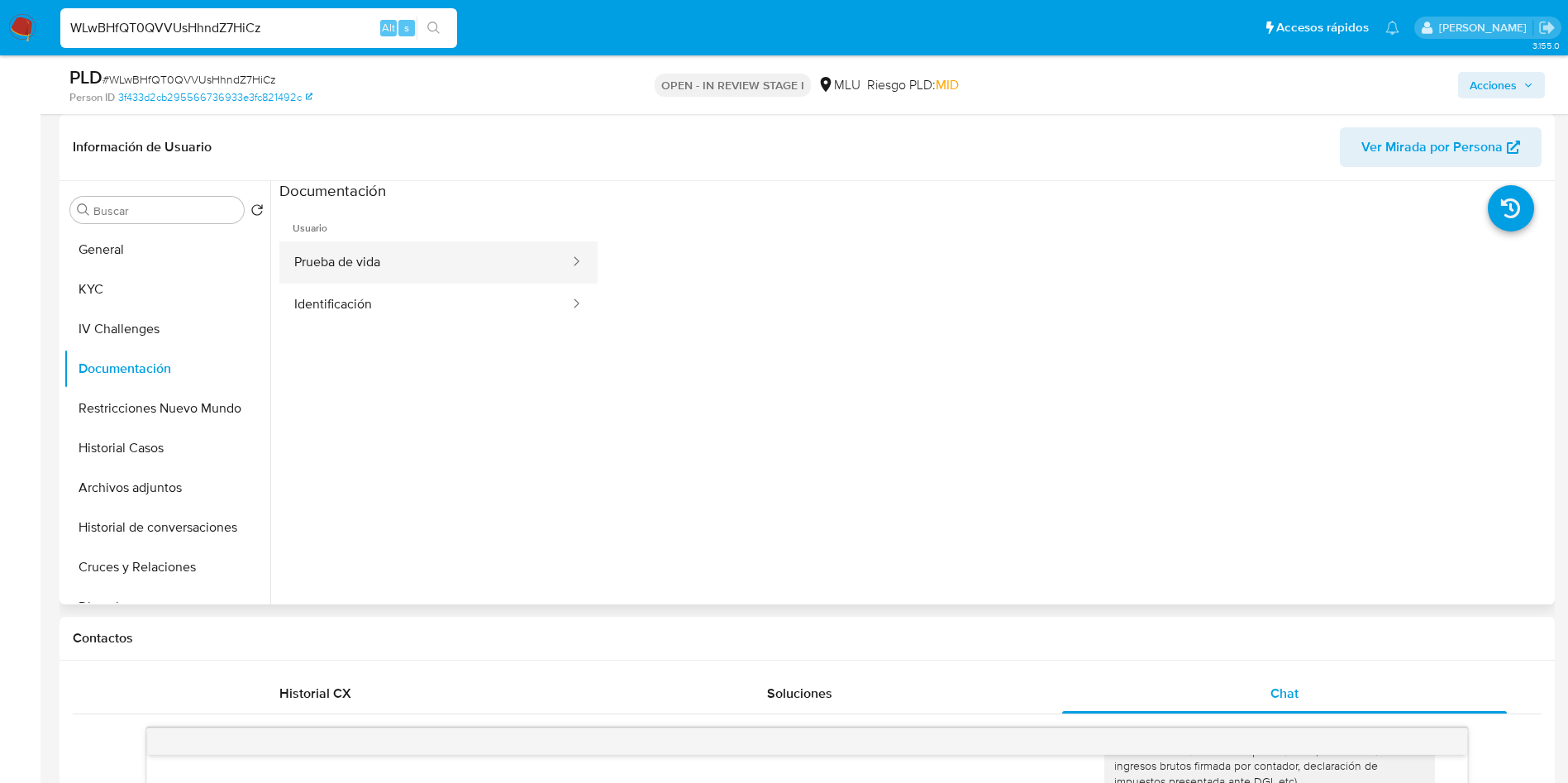
click at [355, 249] on button "Prueba de vida" at bounding box center [425, 262] width 292 height 43
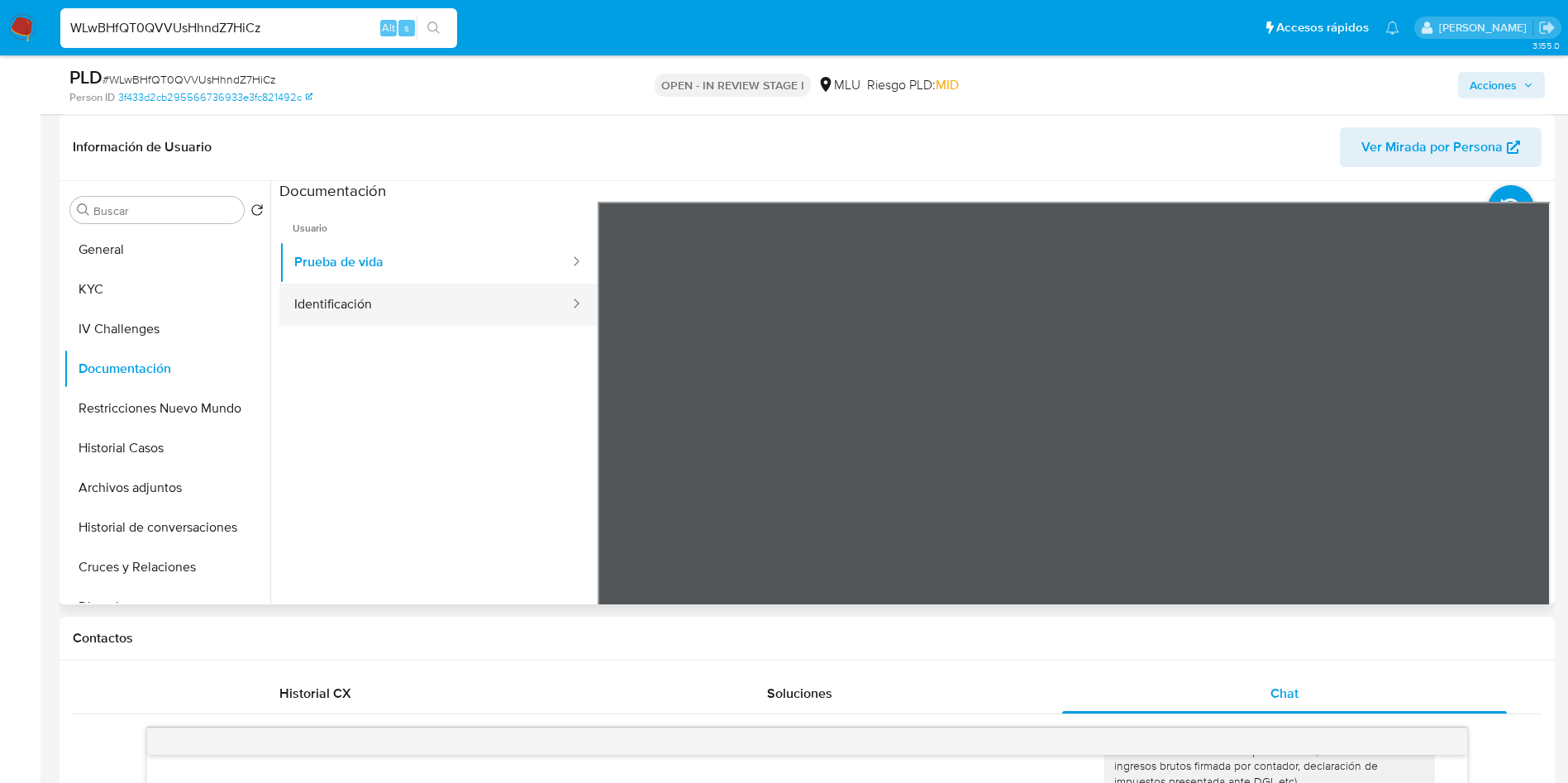
click at [374, 291] on button "Identificación" at bounding box center [425, 304] width 292 height 43
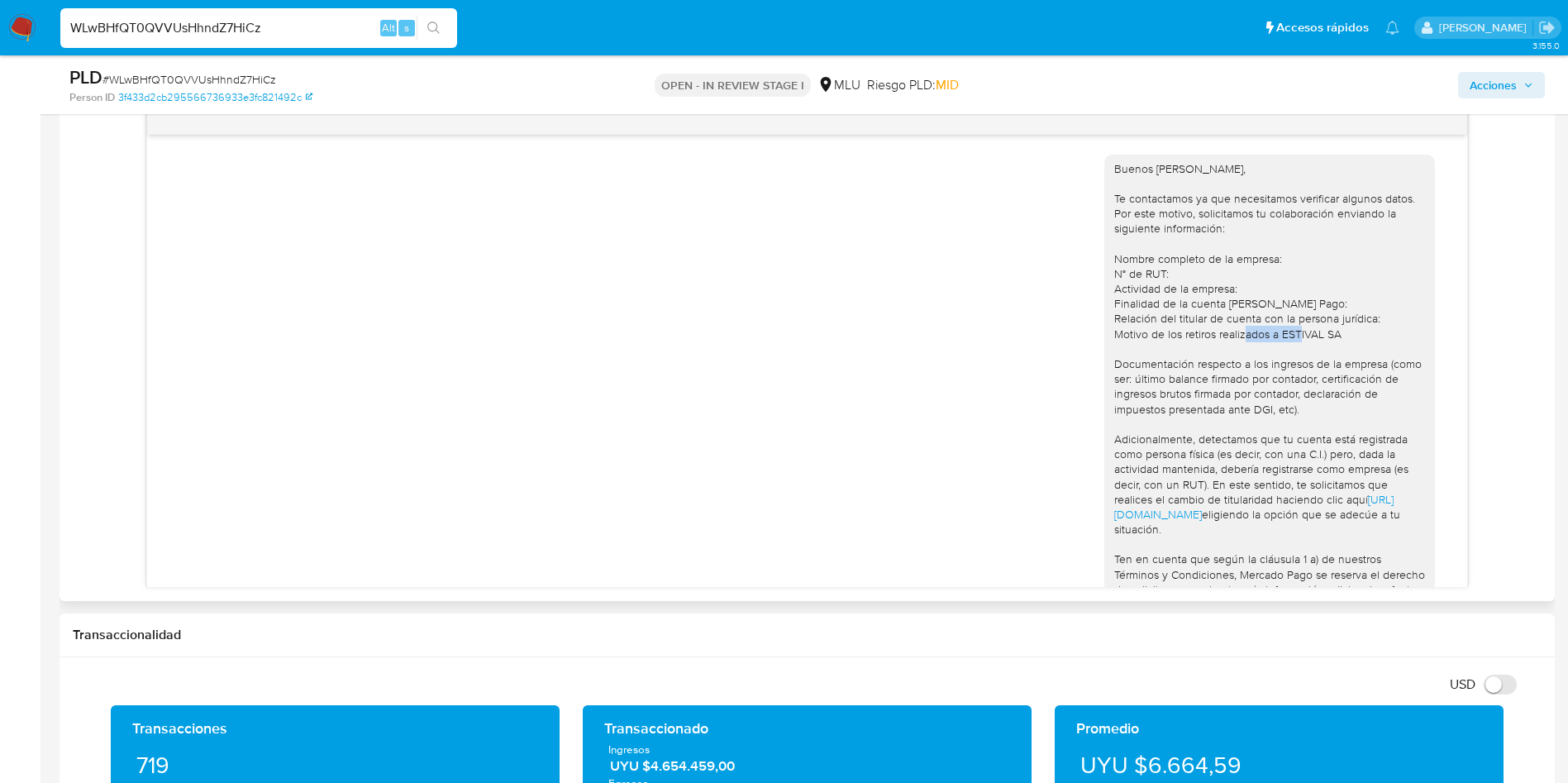
drag, startPoint x: 1262, startPoint y: 329, endPoint x: 1340, endPoint y: 339, distance: 78.6
click at [1340, 339] on div "Buenos días Luis, Te contactamos ya que necesitamos verificar algunos datos. Po…" at bounding box center [1270, 432] width 311 height 542
copy div "ESTIVAL SA"
click at [1394, 409] on div "Buenos días Luis, Te contactamos ya que necesitamos verificar algunos datos. Po…" at bounding box center [1270, 432] width 311 height 542
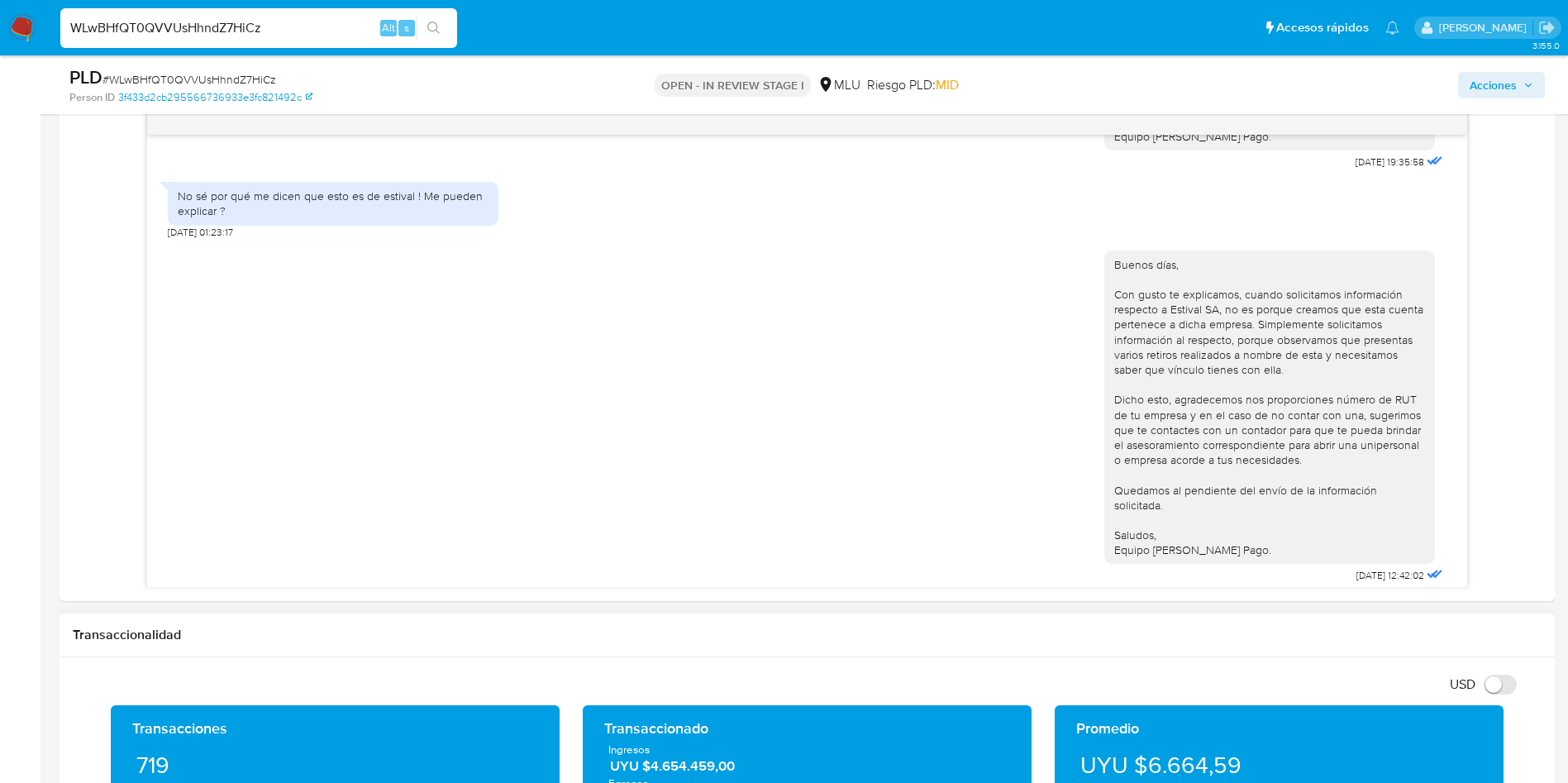
scroll to position [1239, 0]
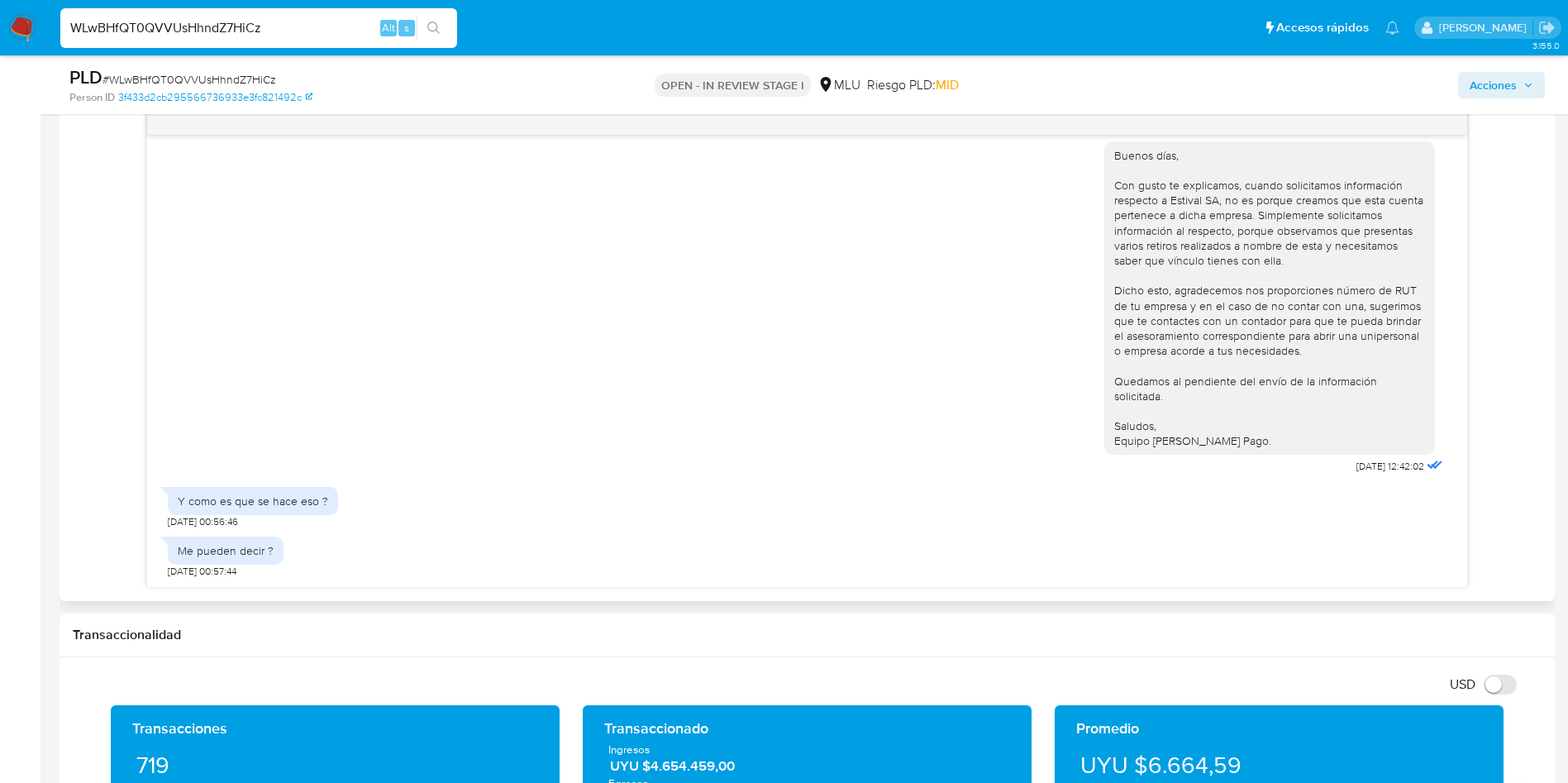
drag, startPoint x: 1486, startPoint y: 428, endPoint x: 1205, endPoint y: 489, distance: 287.5
click at [1486, 428] on div "Buenos días Luis, Te contactamos ya que necesitamos verificar algunos datos. Po…" at bounding box center [807, 347] width 1469 height 480
click at [1448, 483] on div "Buenos días Luis, Te contactamos ya que necesitamos verificar algunos datos. Po…" at bounding box center [807, 361] width 1320 height 453
click at [1523, 400] on div "Buenos días Luis, Te contactamos ya que necesitamos verificar algunos datos. Po…" at bounding box center [807, 347] width 1469 height 480
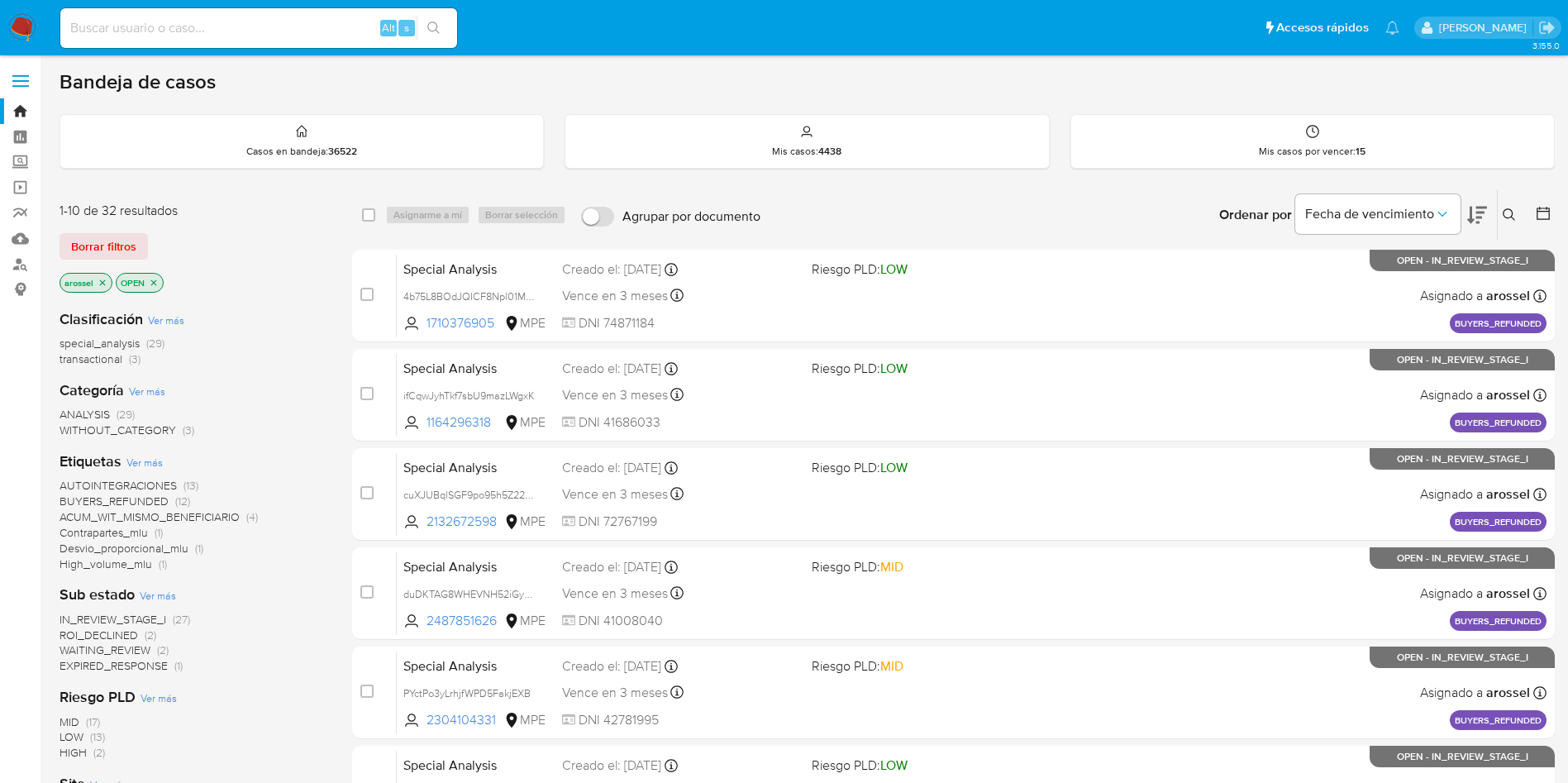
click at [268, 23] on input at bounding box center [258, 27] width 397 height 22
paste input "r9i0r7QxhVkChV6KhEttPQPJ"
type input "r9i0r7QxhVkChV6KhEttPQPJ"
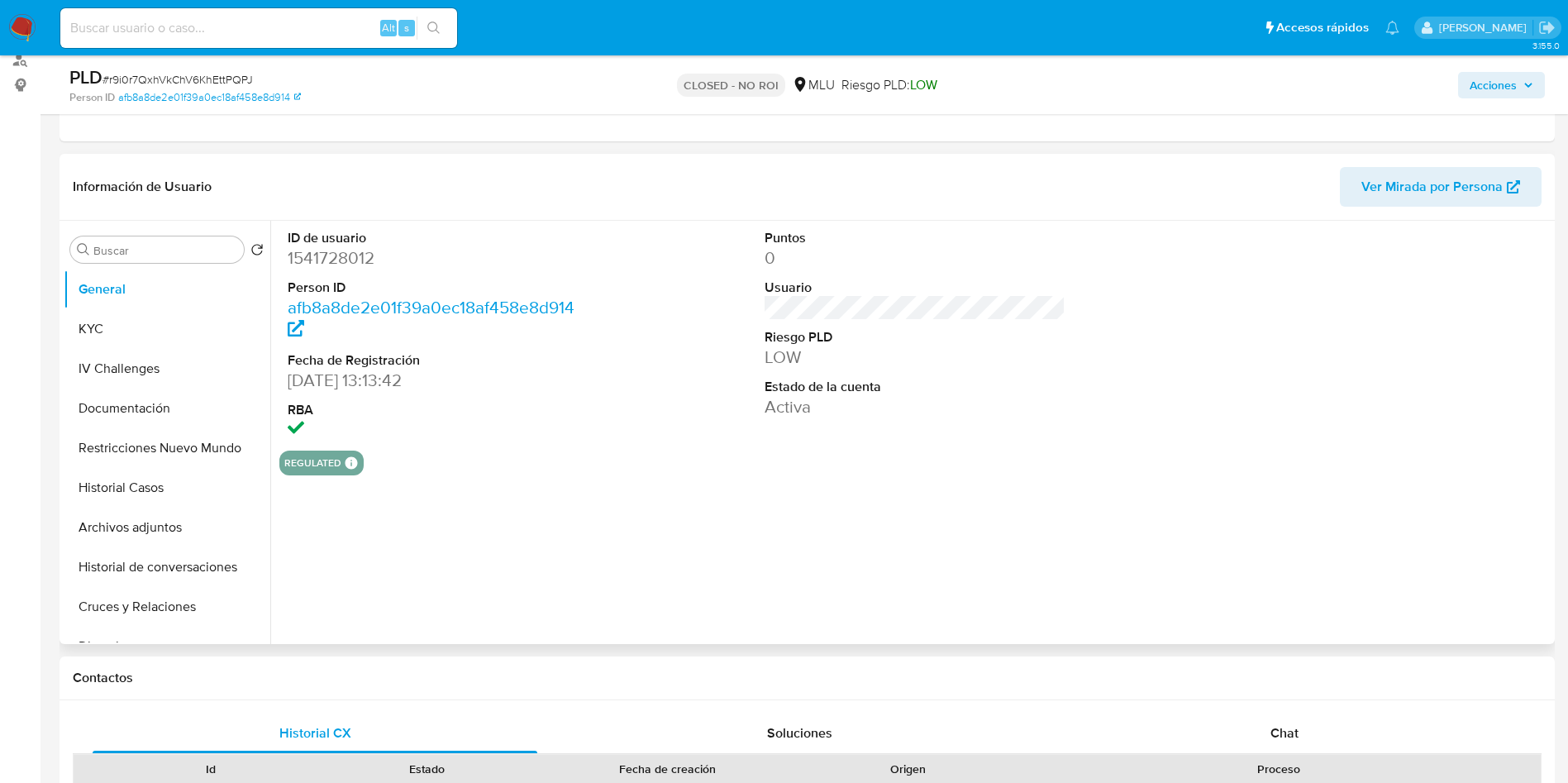
scroll to position [248, 0]
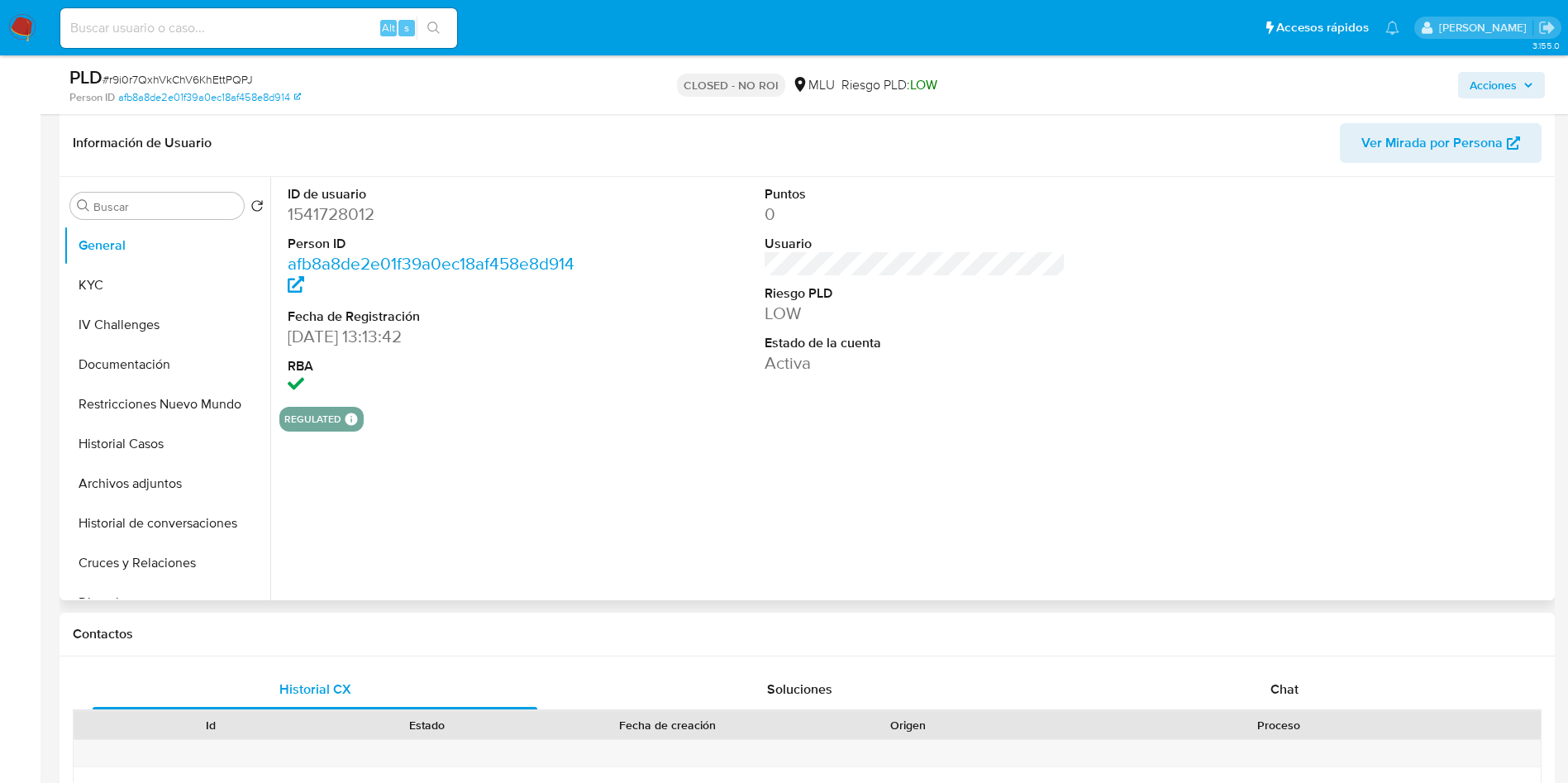
select select "10"
click at [160, 486] on button "Archivos adjuntos" at bounding box center [160, 484] width 193 height 40
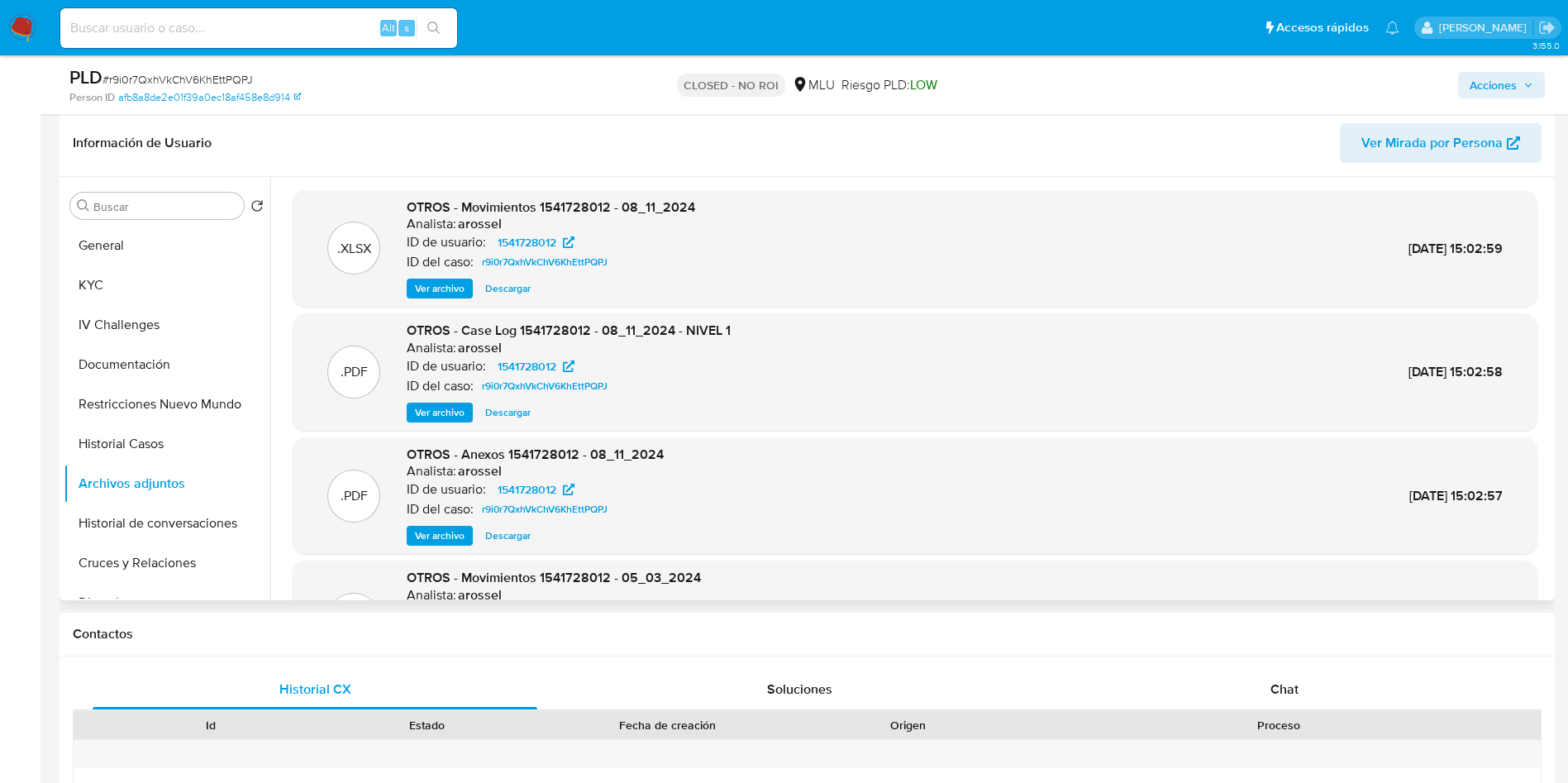
click at [433, 412] on span "Ver archivo" at bounding box center [439, 412] width 49 height 16
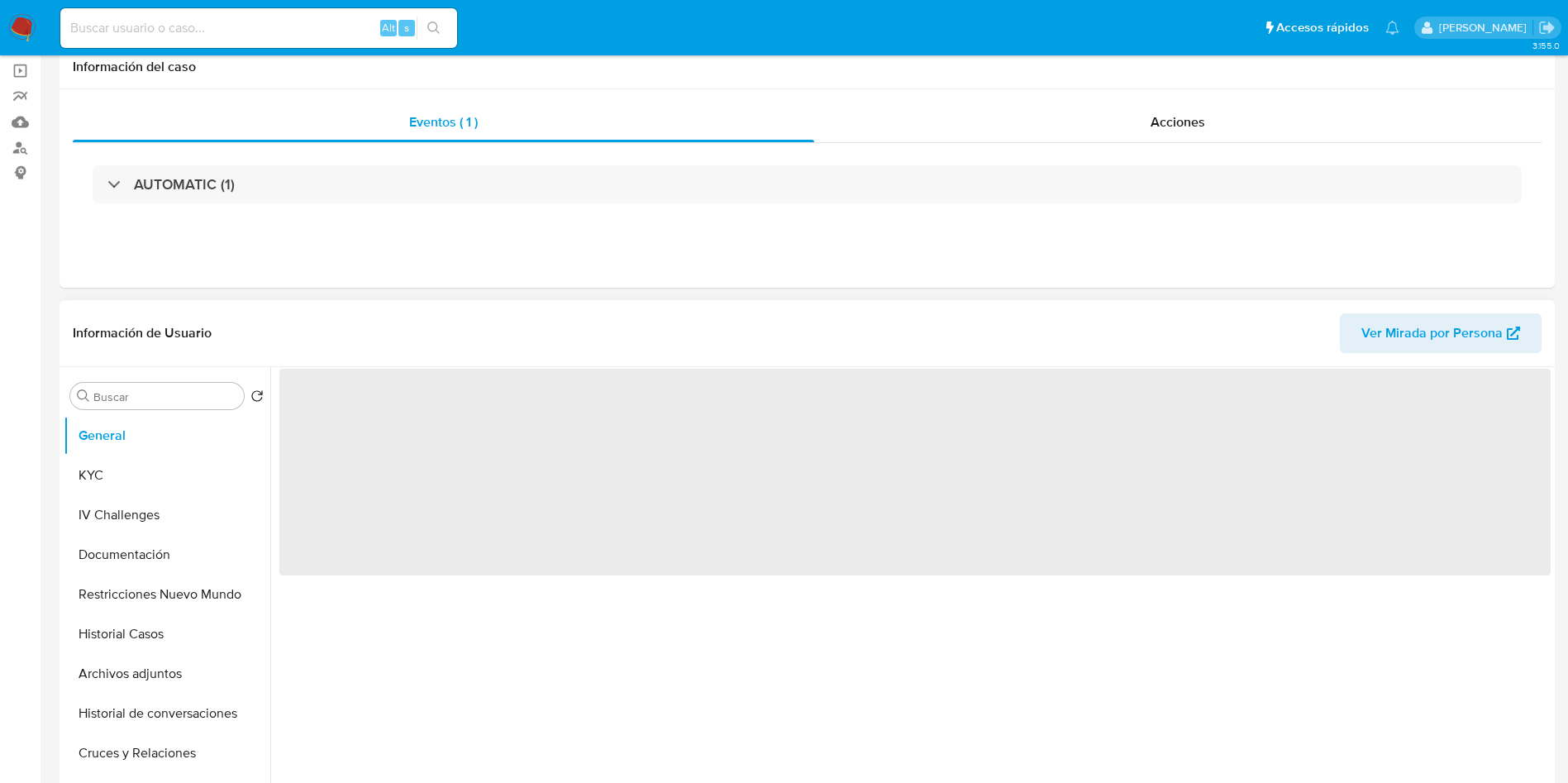
scroll to position [248, 0]
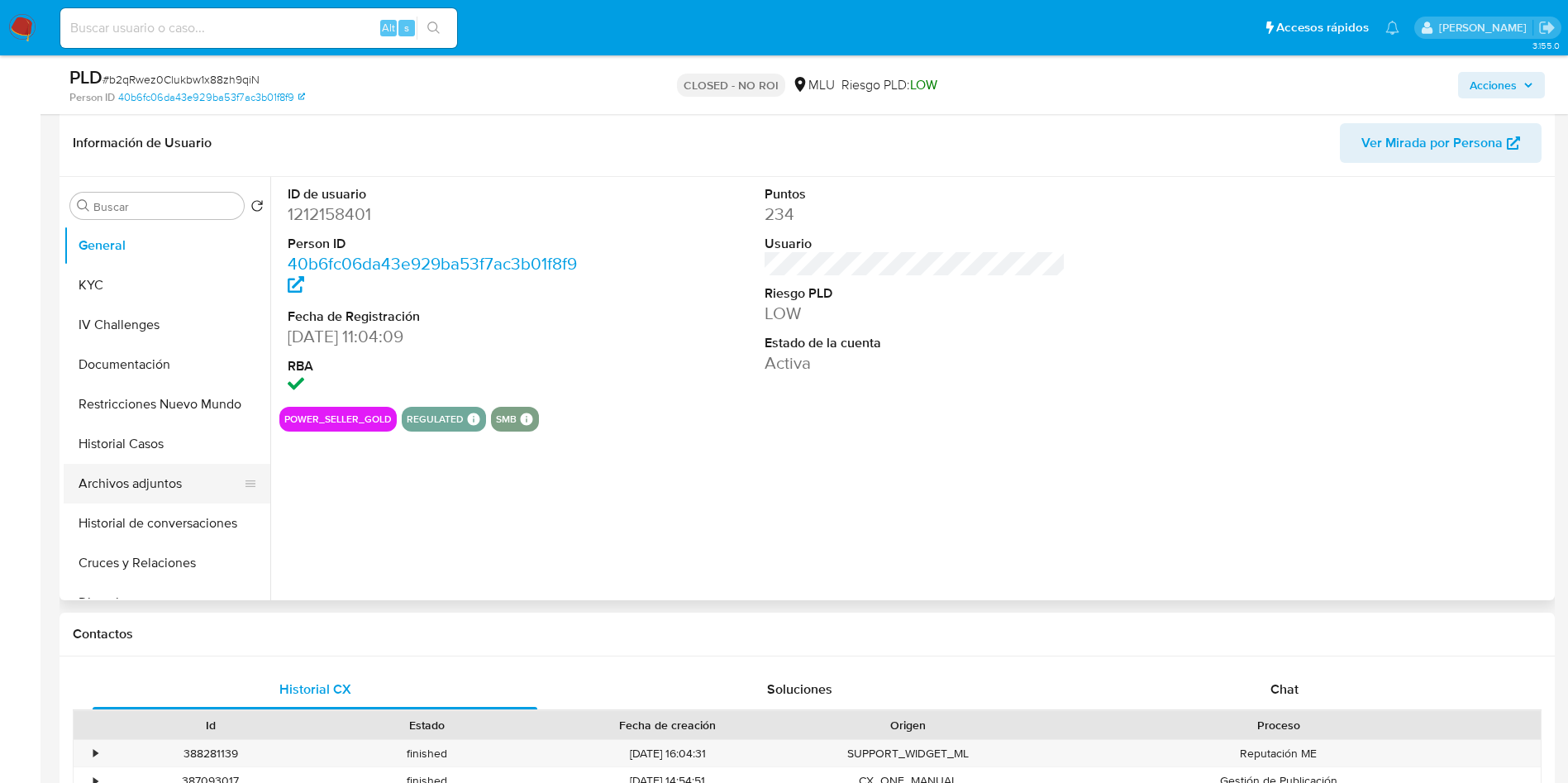
select select "10"
click at [187, 484] on button "Archivos adjuntos" at bounding box center [160, 484] width 193 height 40
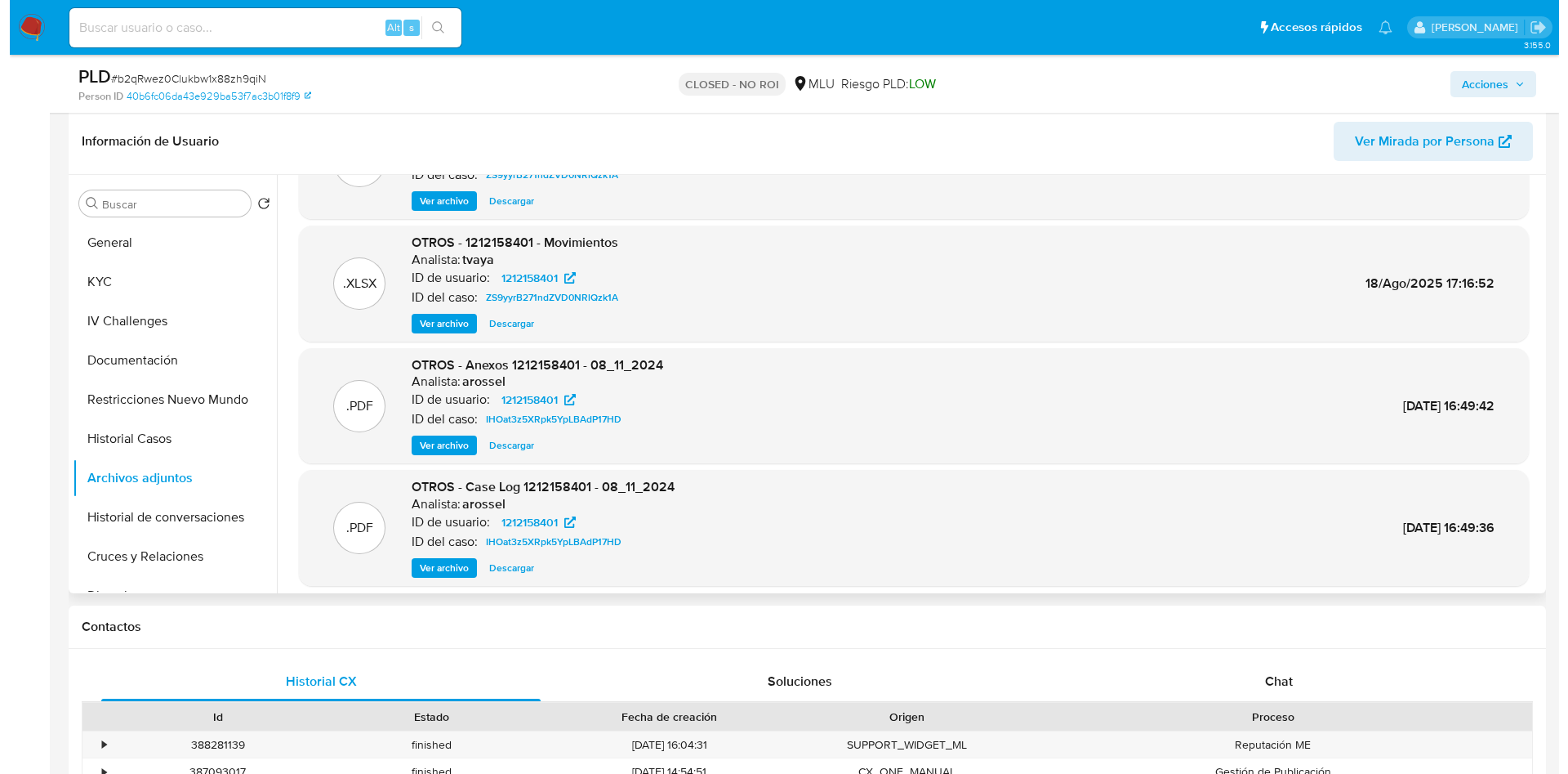
scroll to position [123, 0]
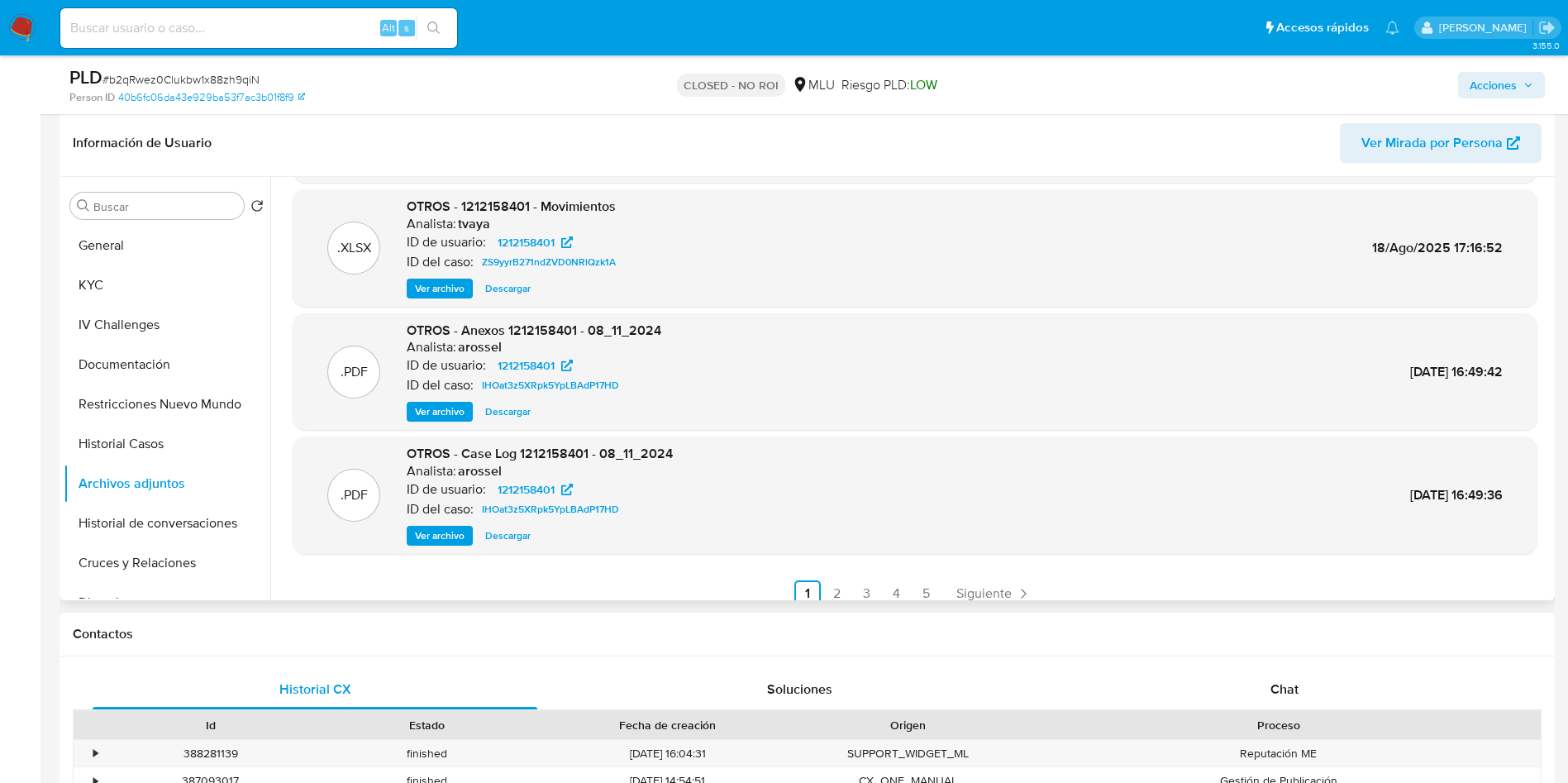
click at [447, 400] on div "OTROS - Anexos 1212158401 - 08_11_2024 Analista: arossel ID de usuario: 1212158…" at bounding box center [534, 372] width 255 height 101
click at [442, 414] on span "Ver archivo" at bounding box center [439, 411] width 49 height 16
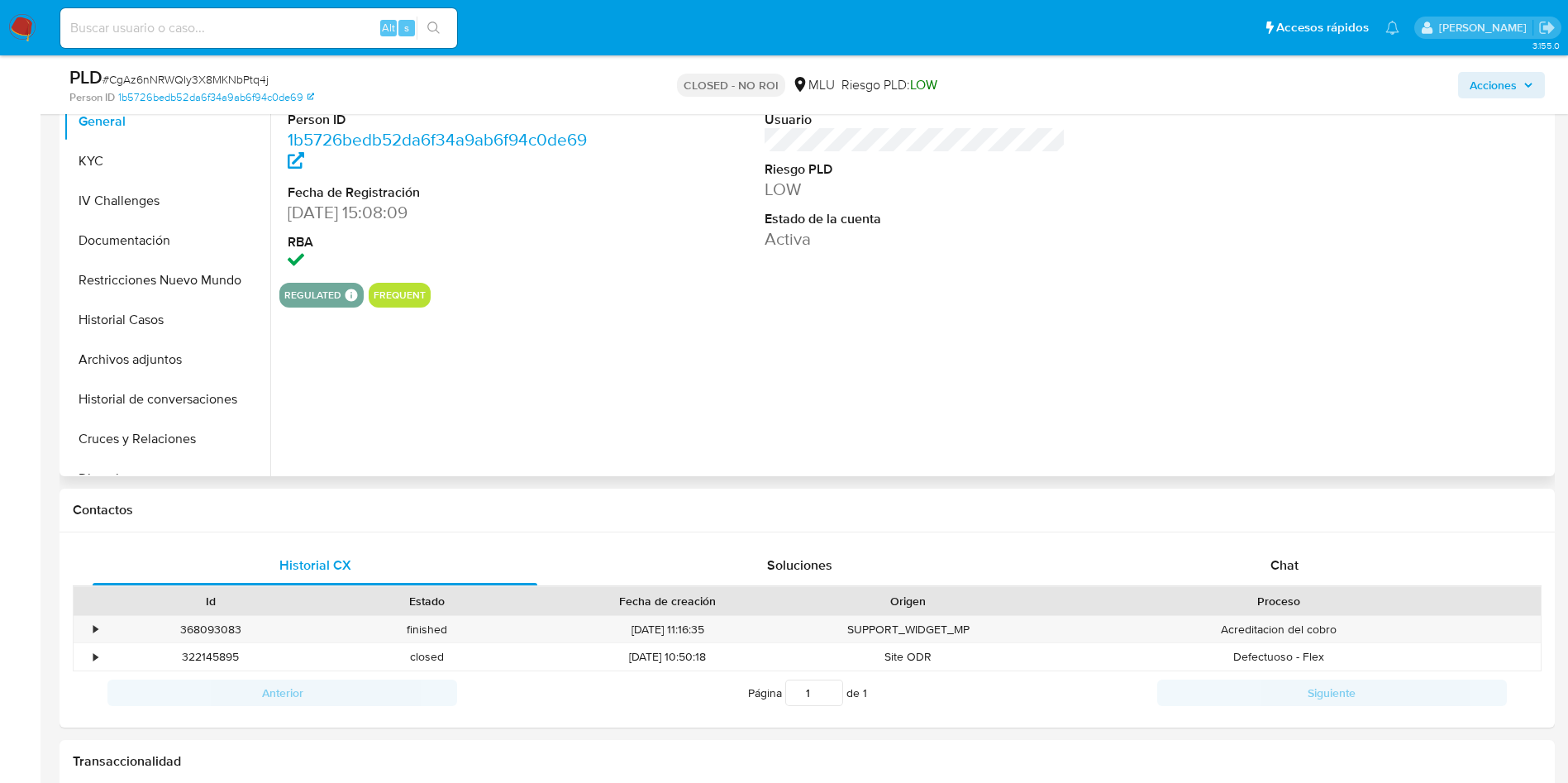
scroll to position [496, 0]
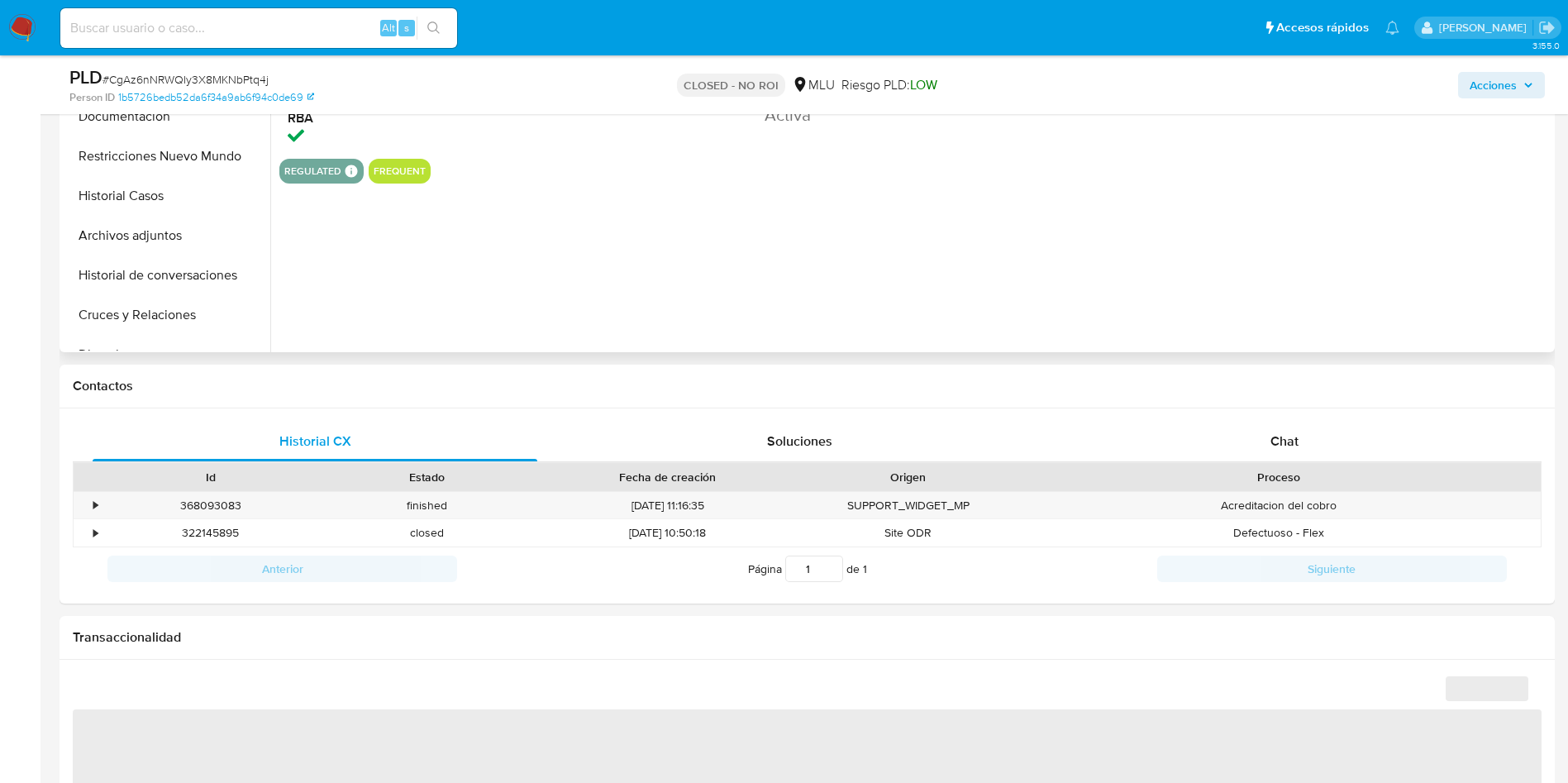
select select "10"
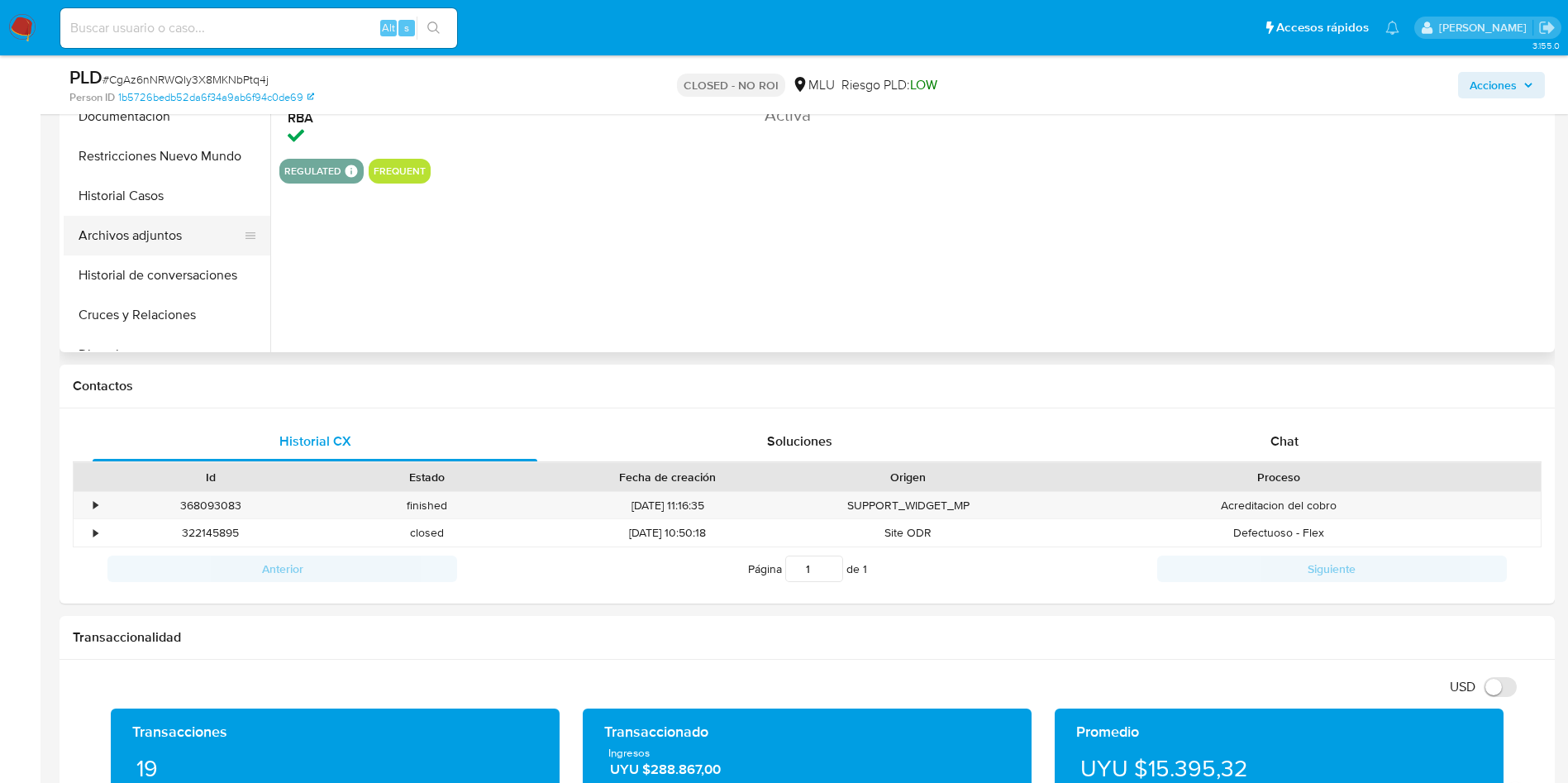
click at [186, 225] on button "Archivos adjuntos" at bounding box center [160, 236] width 193 height 40
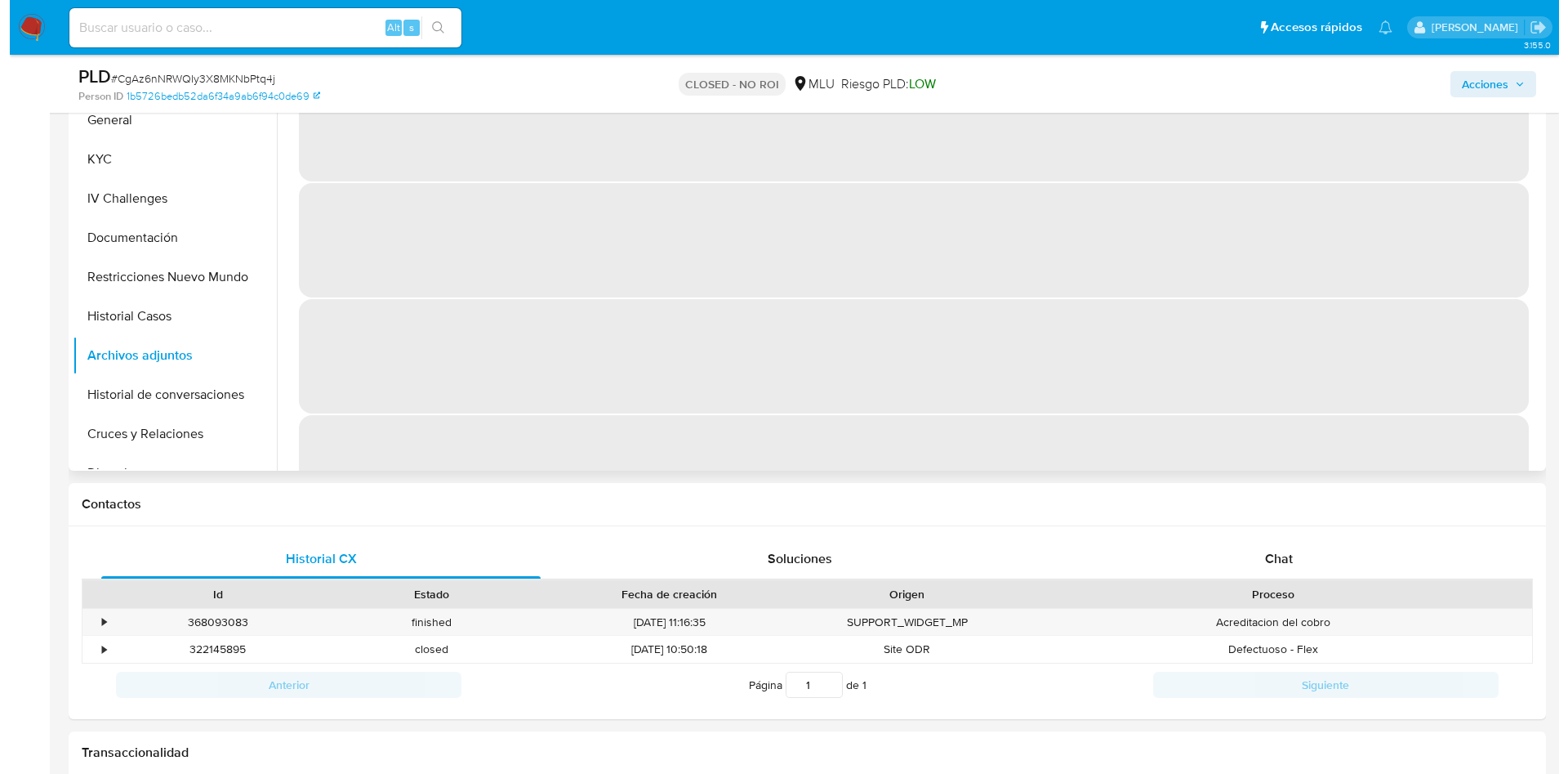
scroll to position [245, 0]
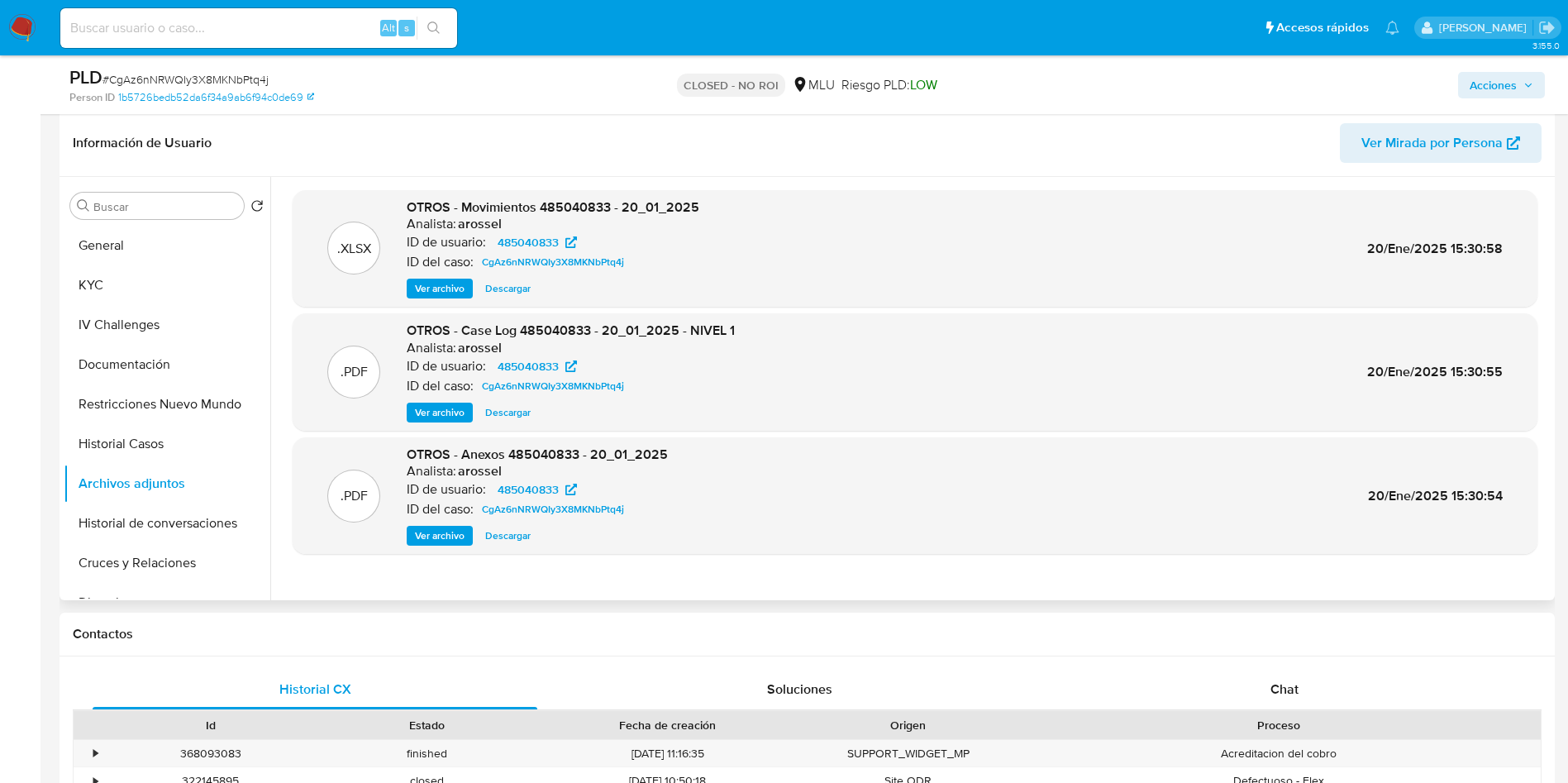
click at [432, 537] on span "Ver archivo" at bounding box center [439, 535] width 49 height 16
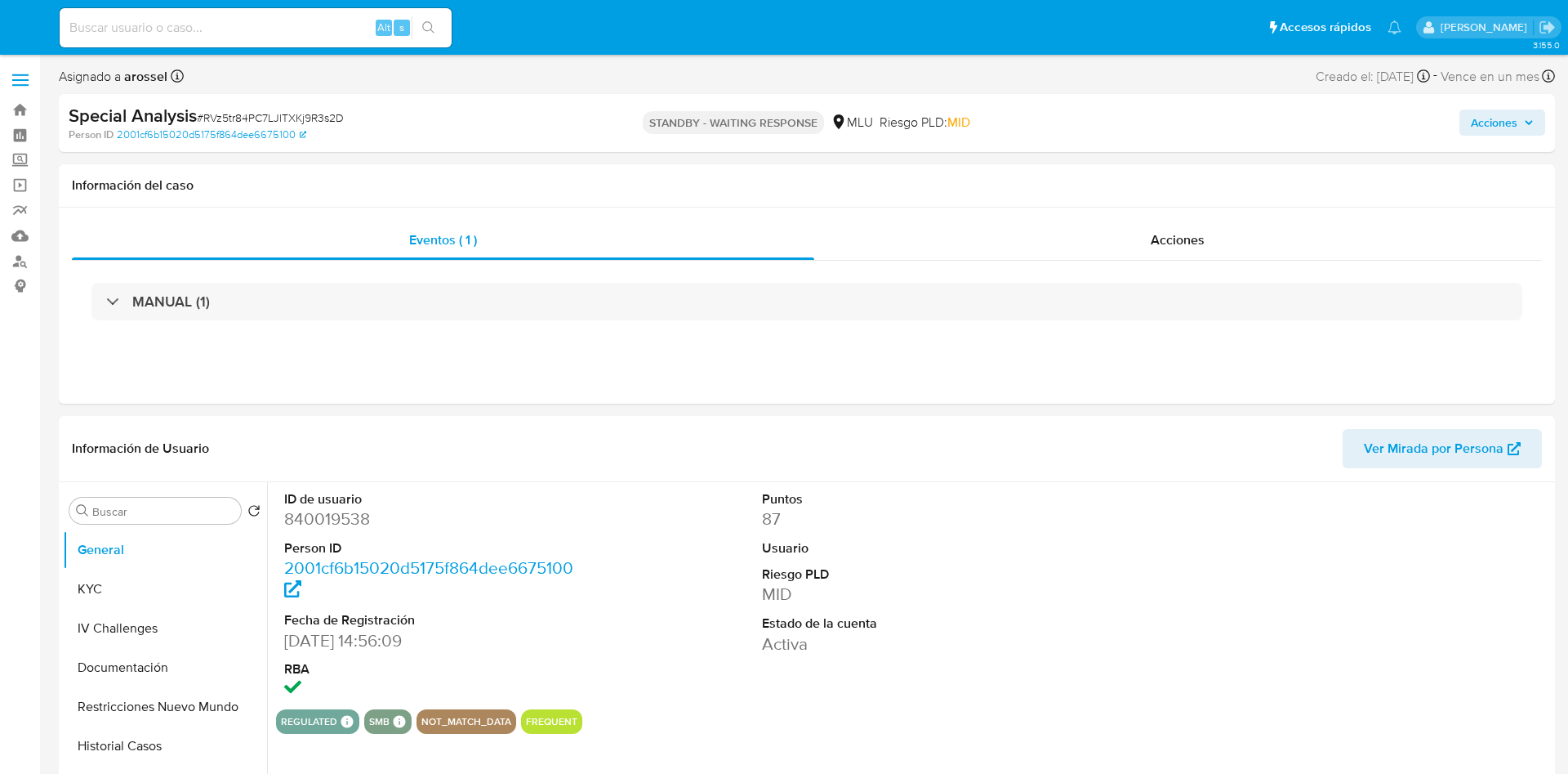
select select "10"
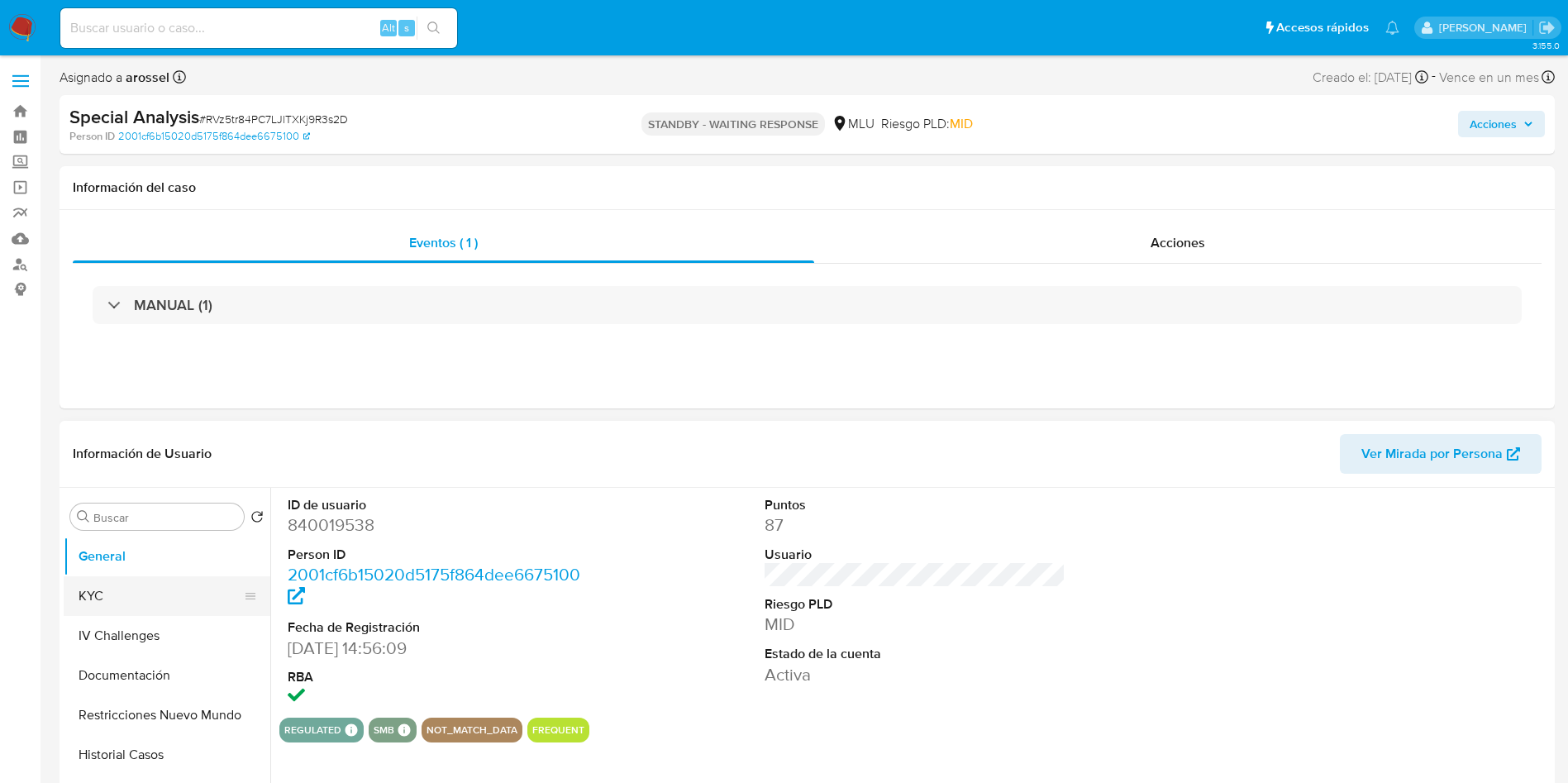
click at [135, 601] on button "KYC" at bounding box center [160, 596] width 193 height 40
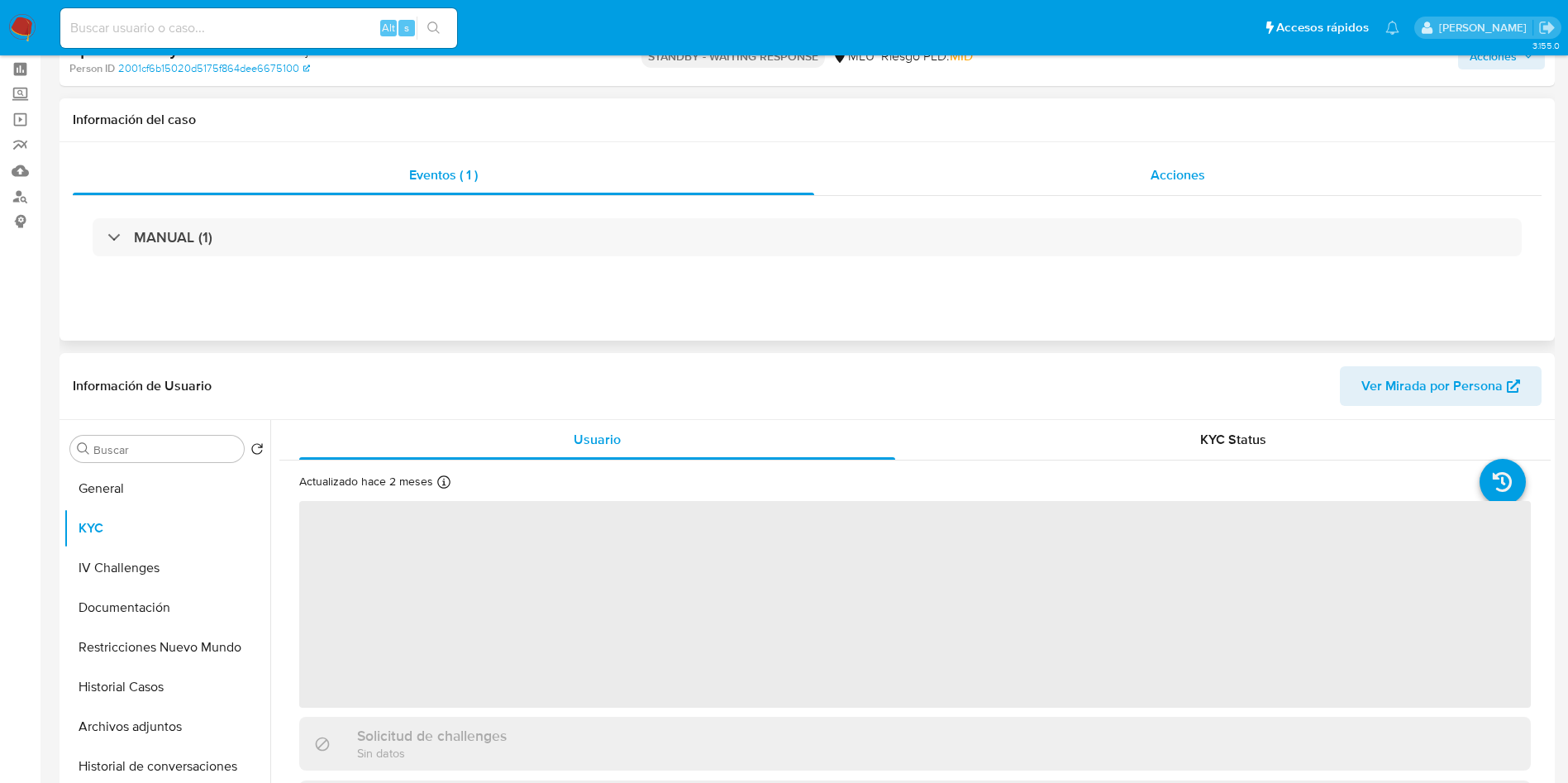
scroll to position [124, 0]
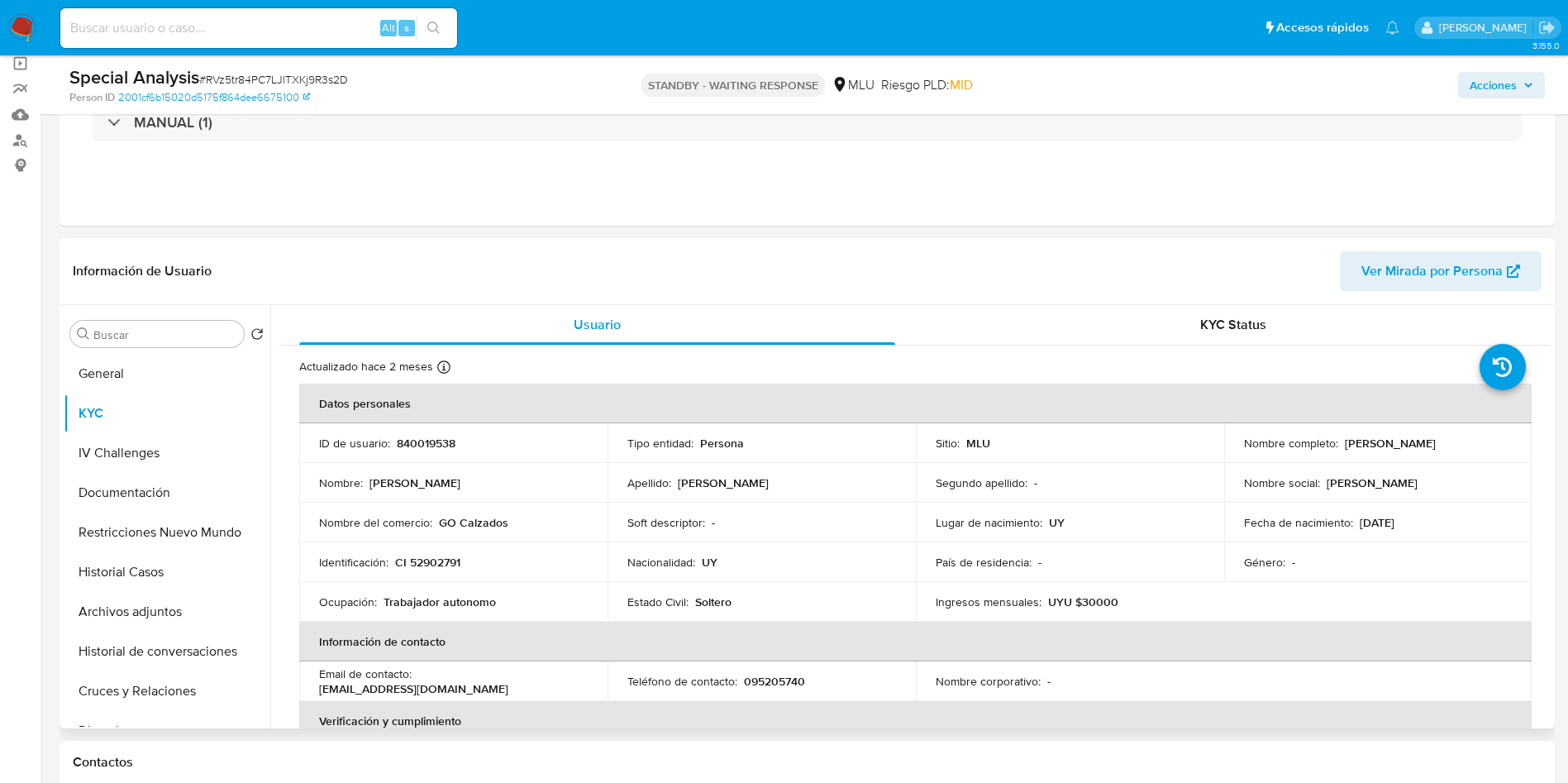
drag, startPoint x: 1338, startPoint y: 446, endPoint x: 1452, endPoint y: 446, distance: 114.0
click at [1452, 446] on div "Nombre completo : Julieta Mendez Feola" at bounding box center [1379, 443] width 269 height 15
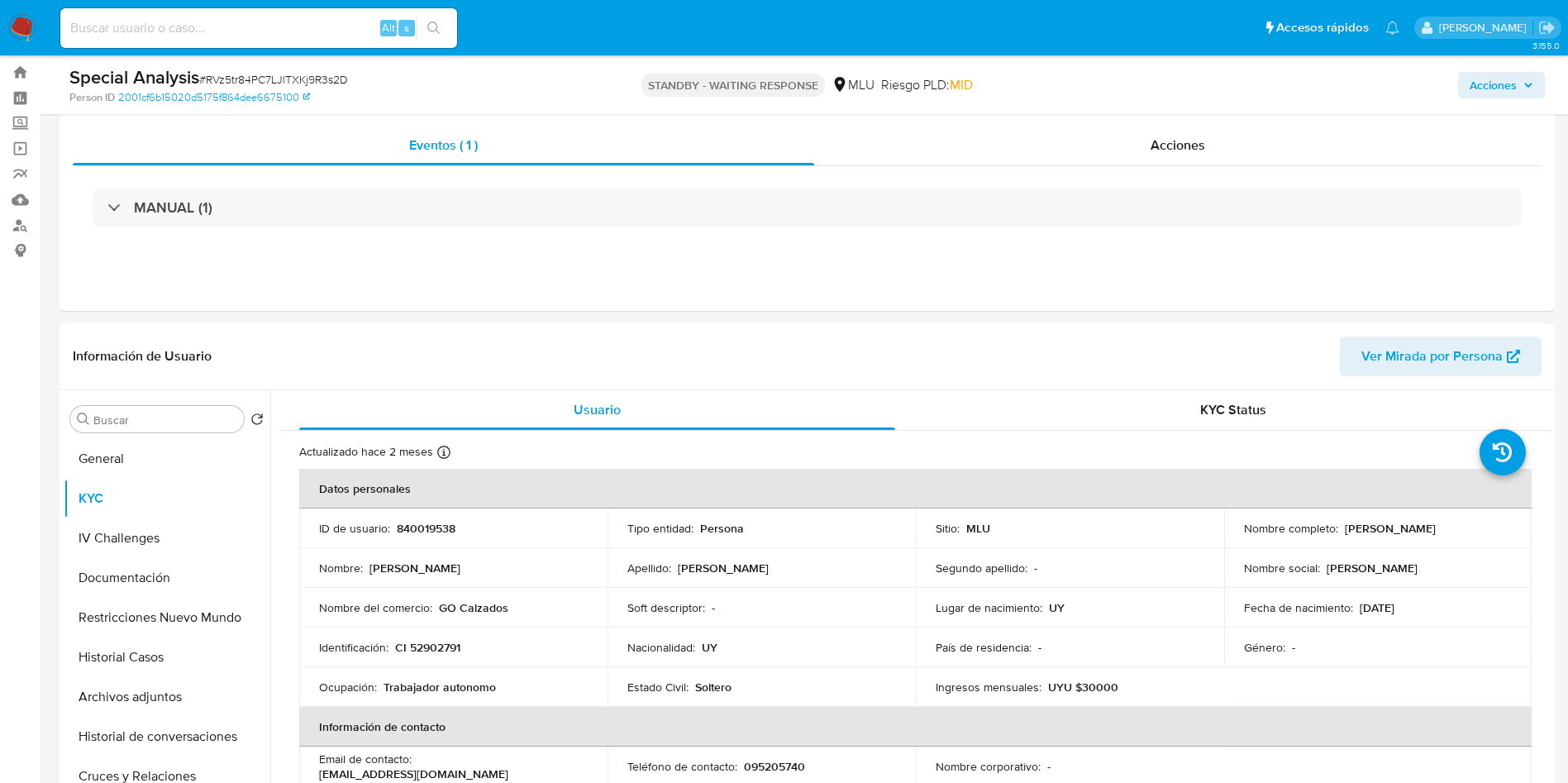
scroll to position [0, 0]
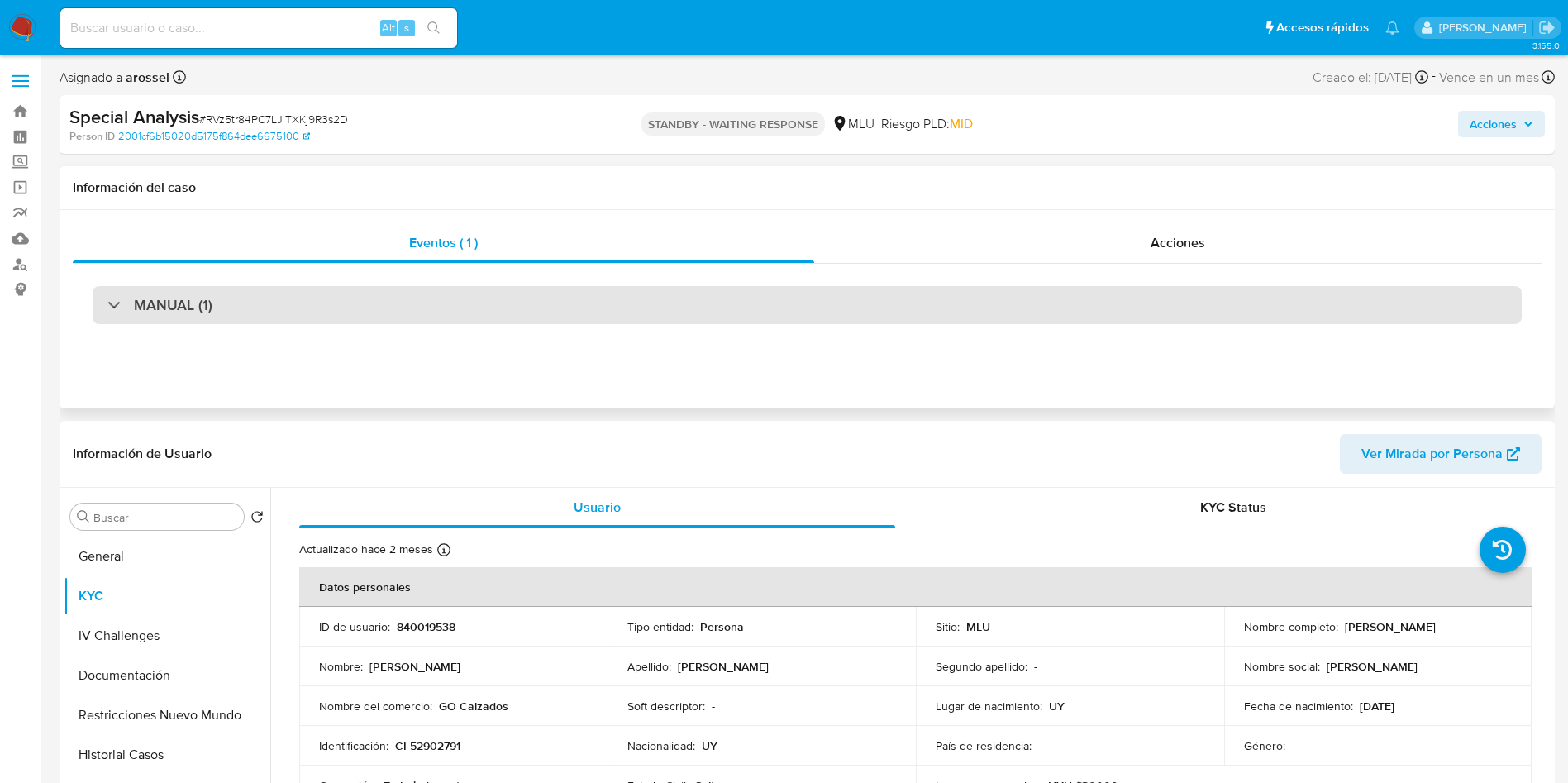
click at [310, 305] on div "MANUAL (1)" at bounding box center [807, 305] width 1429 height 38
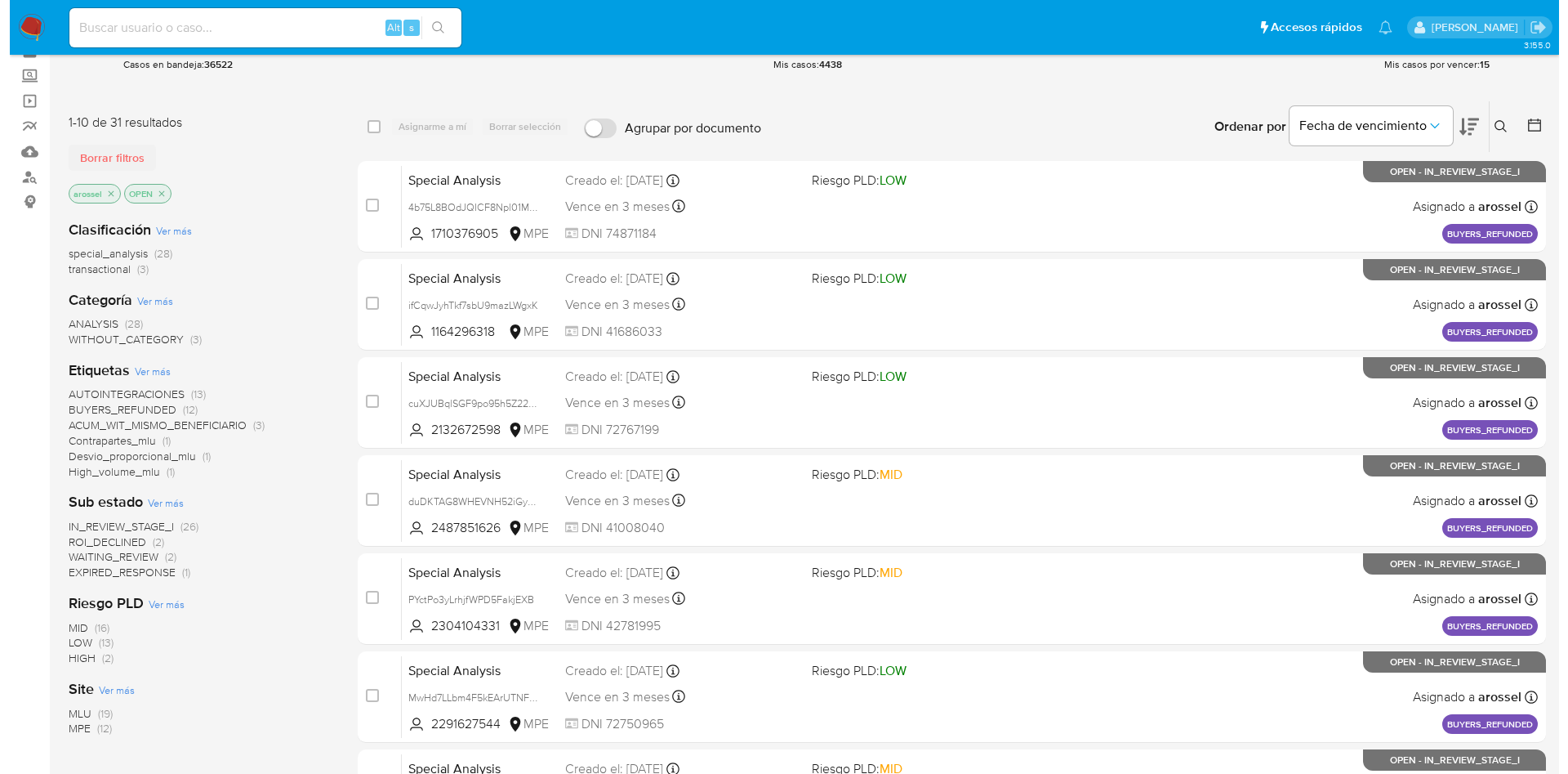
scroll to position [123, 0]
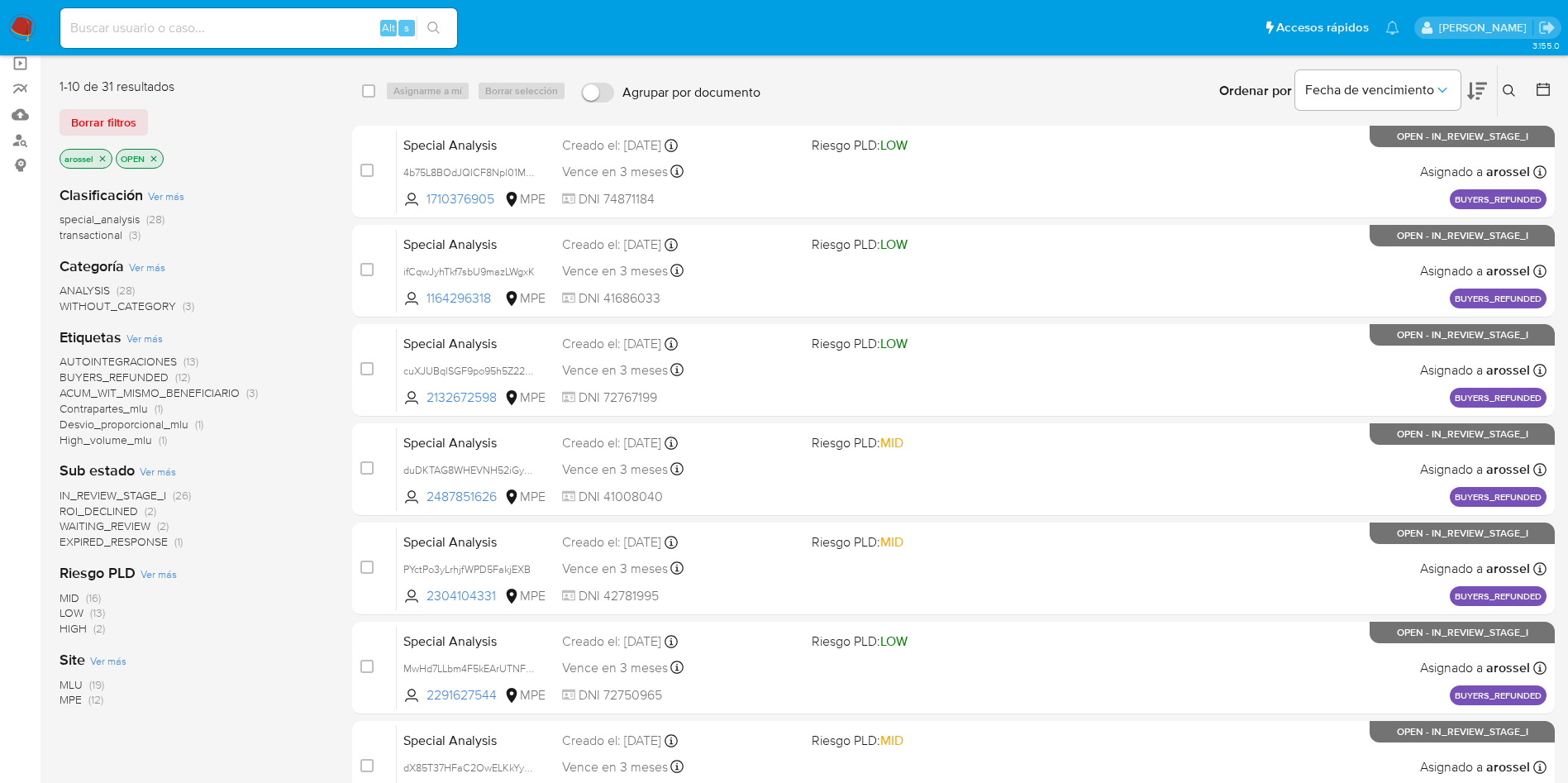
click at [146, 545] on span "EXPIRED_RESPONSE" at bounding box center [114, 541] width 108 height 16
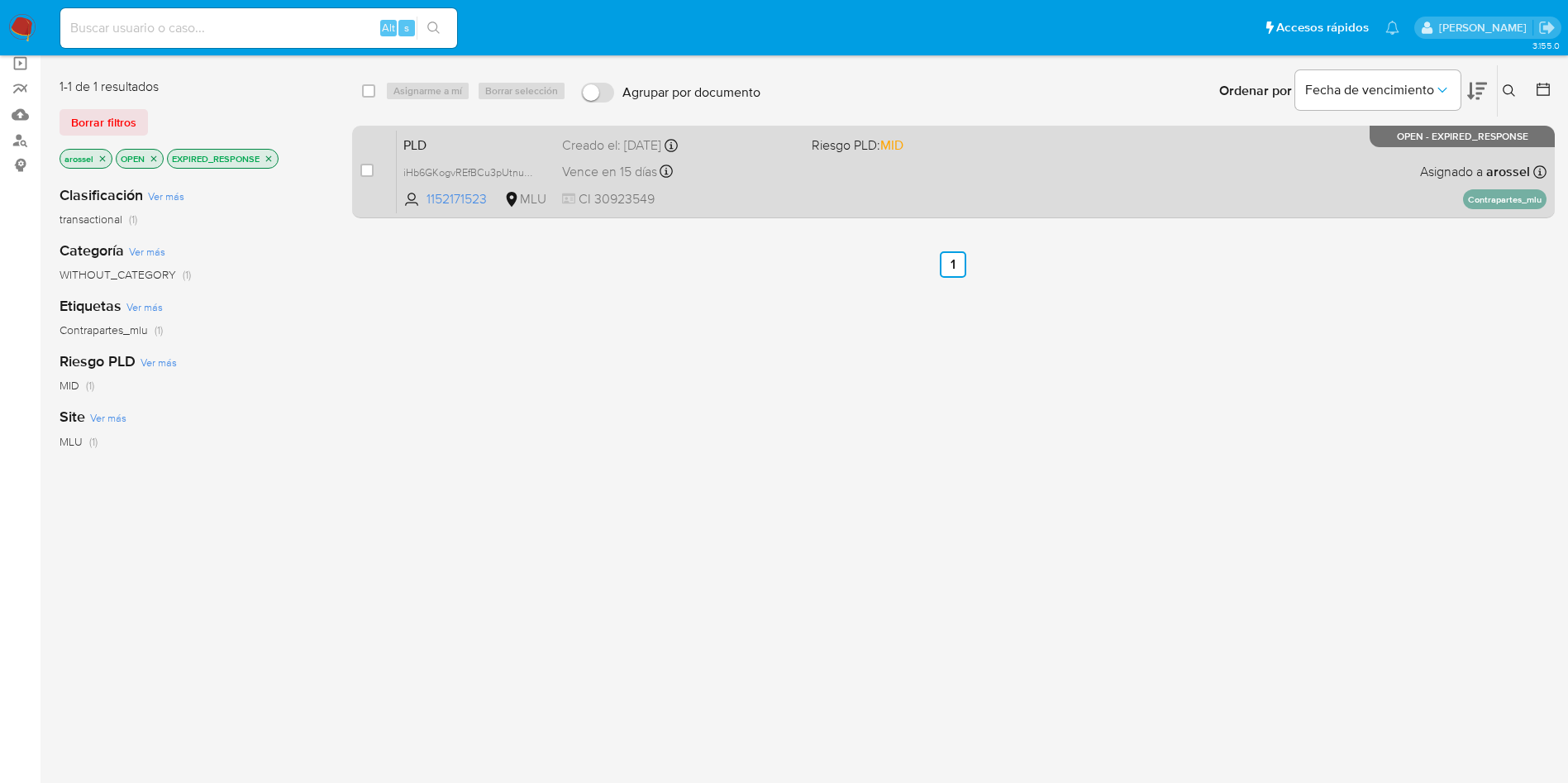
click at [738, 174] on div "Vence en 15 días Vence el [DATE] 06:34:19" at bounding box center [681, 171] width 237 height 23
click at [359, 159] on div "case-item-checkbox No es posible asignar el caso PLD iHb6GKogvREfBCu3pUtnucqF 1…" at bounding box center [953, 172] width 1203 height 93
click at [371, 166] on input "checkbox" at bounding box center [367, 170] width 13 height 13
checkbox input "true"
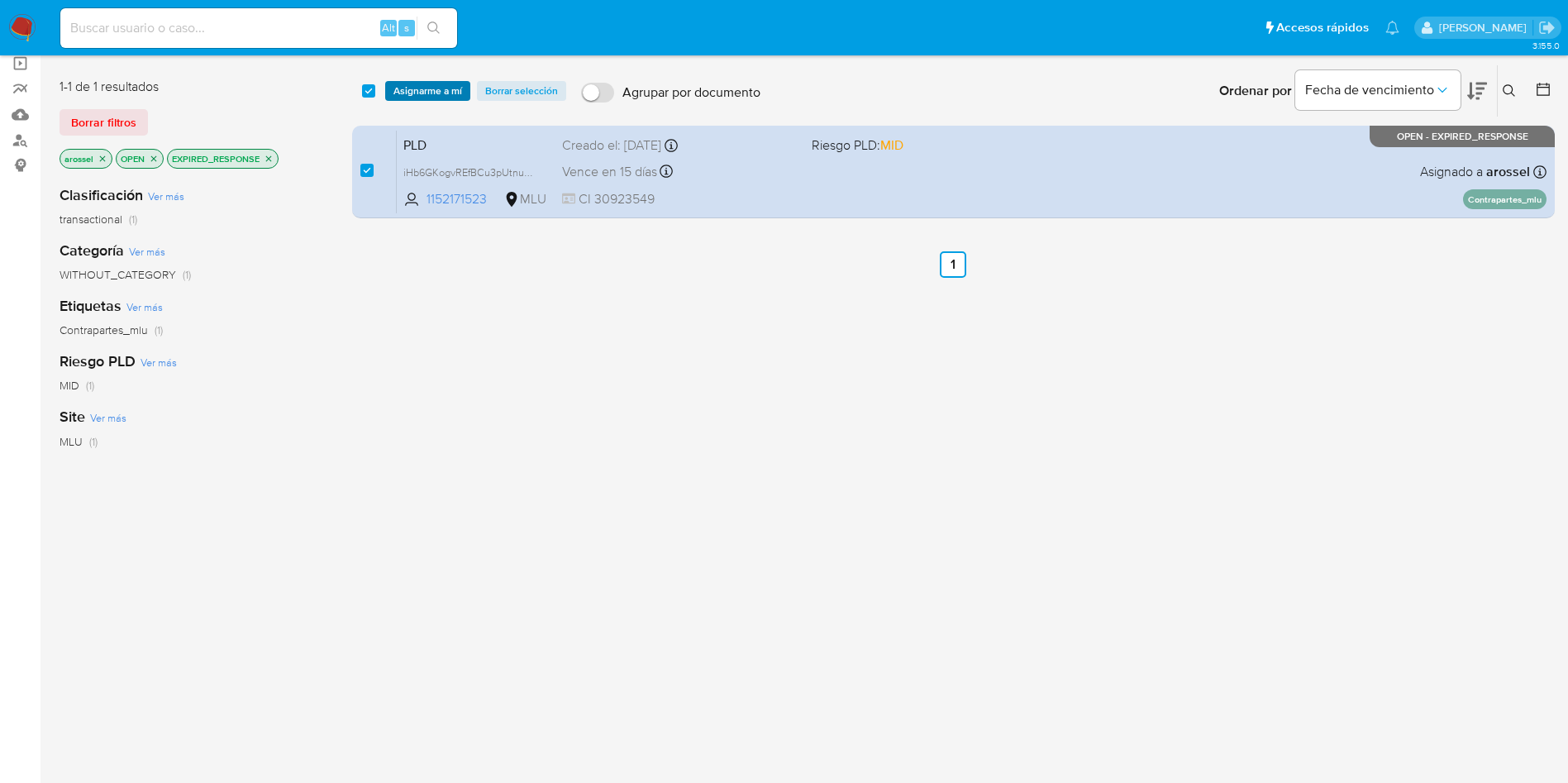
click at [419, 87] on span "Asignarme a mí" at bounding box center [428, 90] width 68 height 16
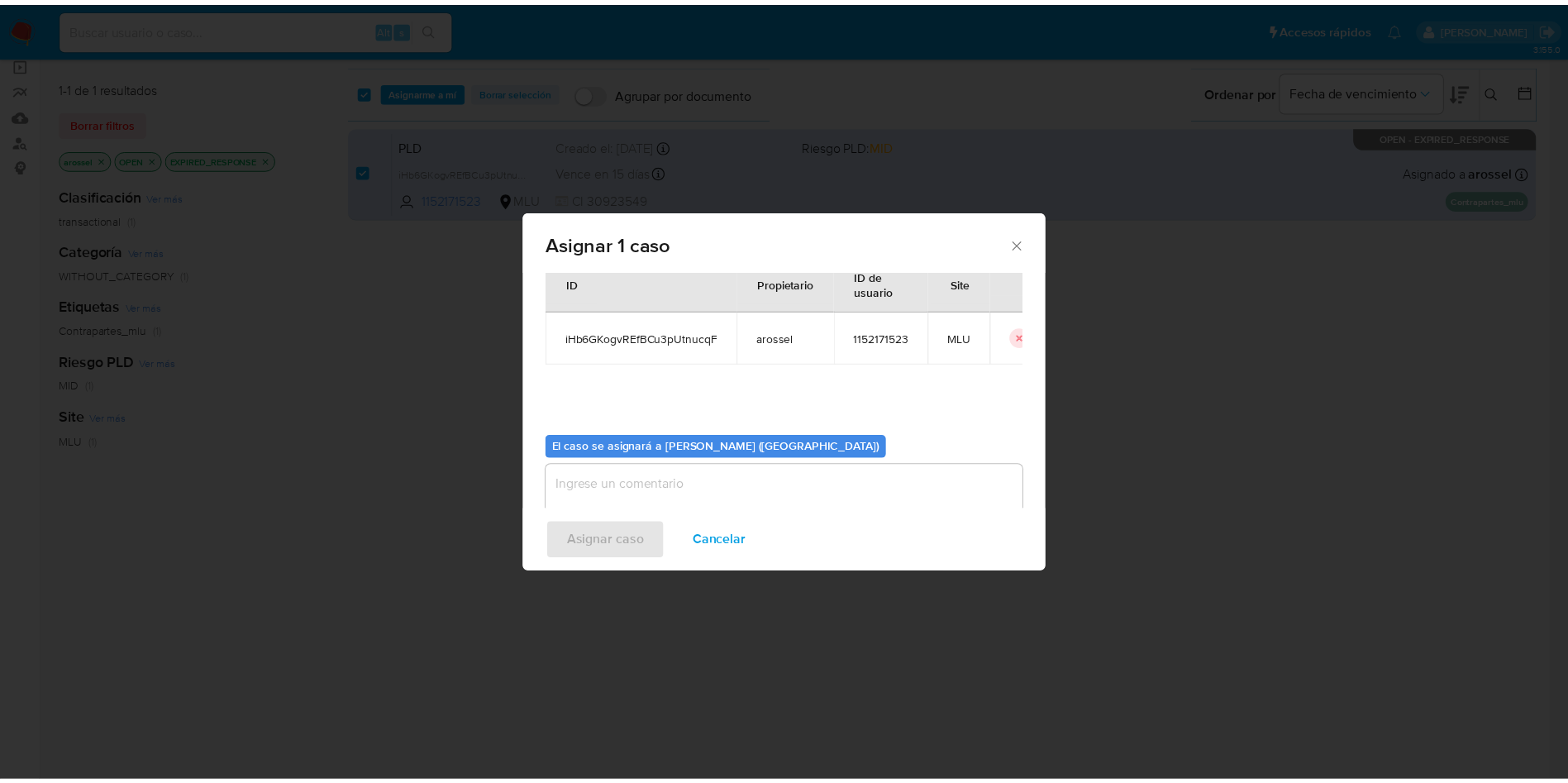
scroll to position [86, 0]
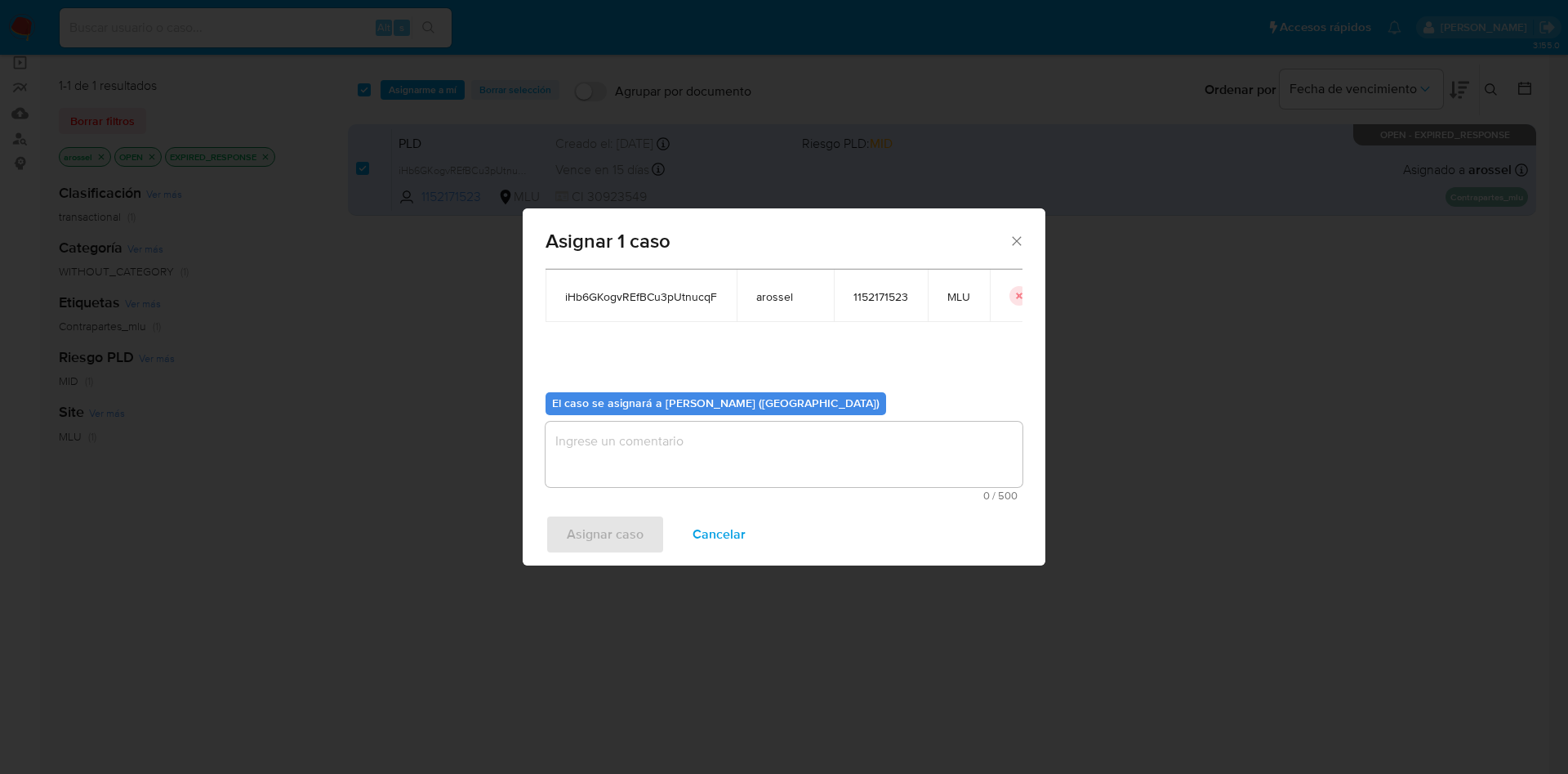
click at [650, 437] on textarea "assign-modal" at bounding box center [784, 454] width 477 height 66
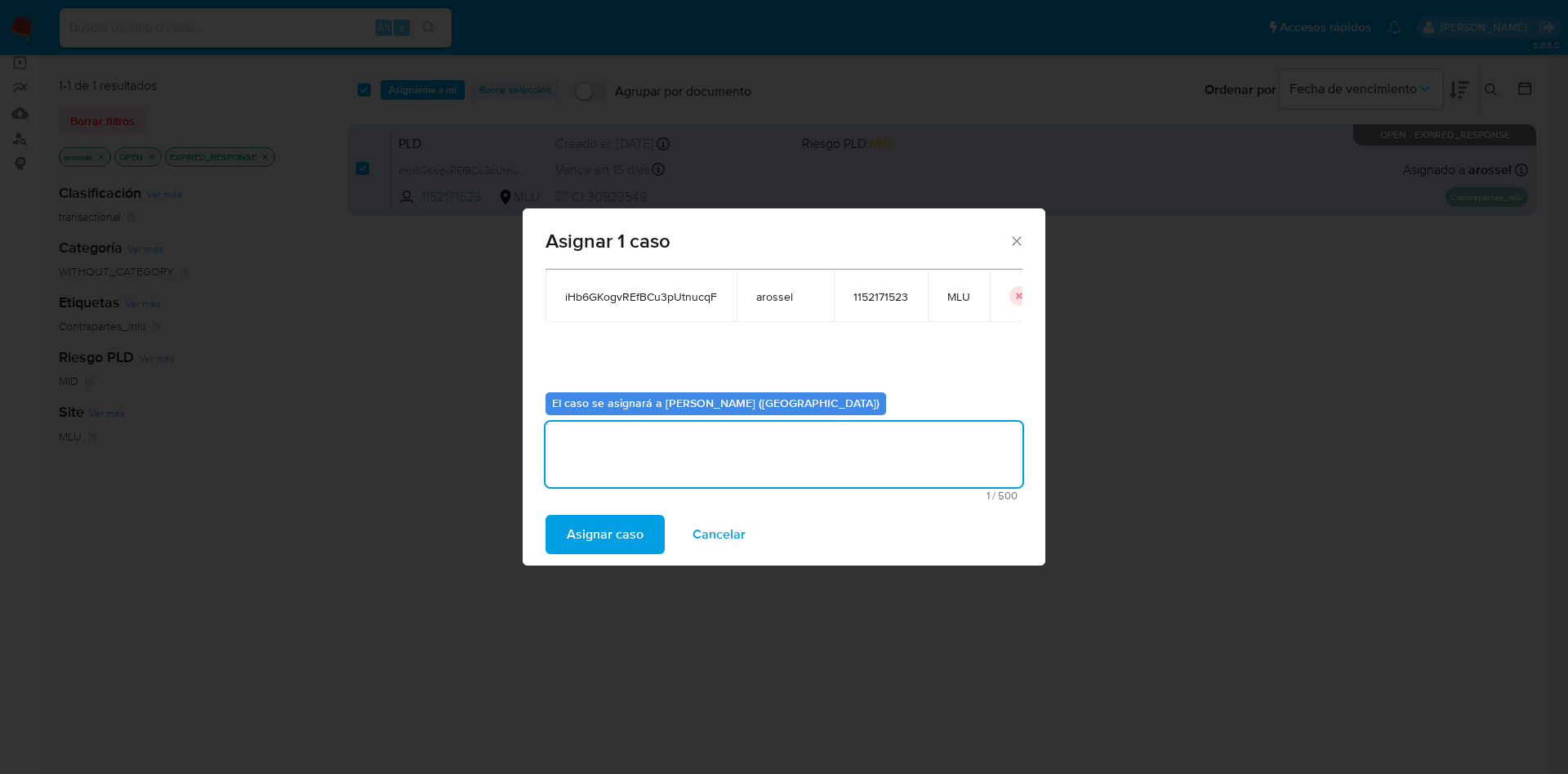
click at [605, 528] on span "Asignar caso" at bounding box center [605, 534] width 77 height 36
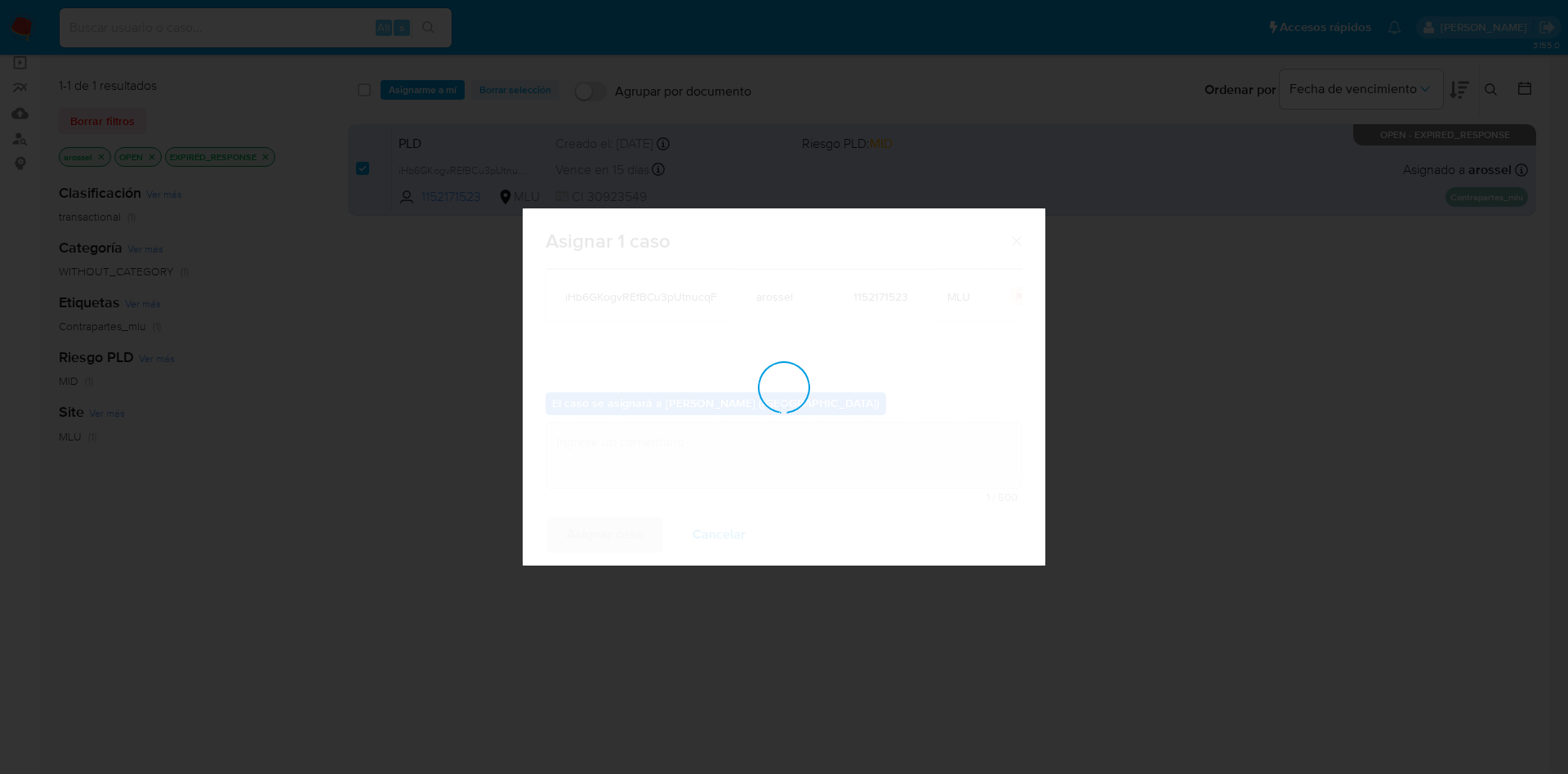
checkbox input "false"
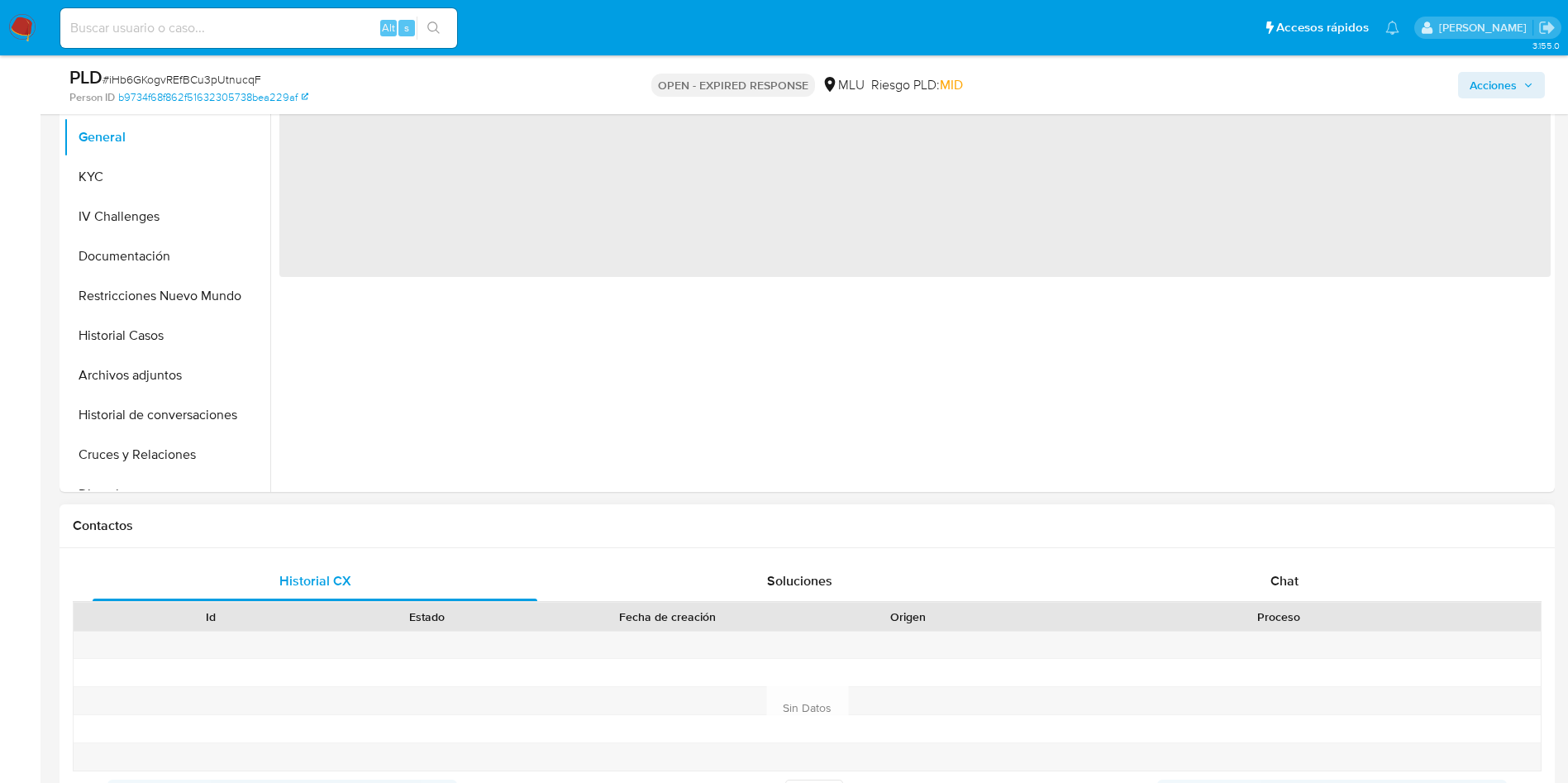
scroll to position [372, 0]
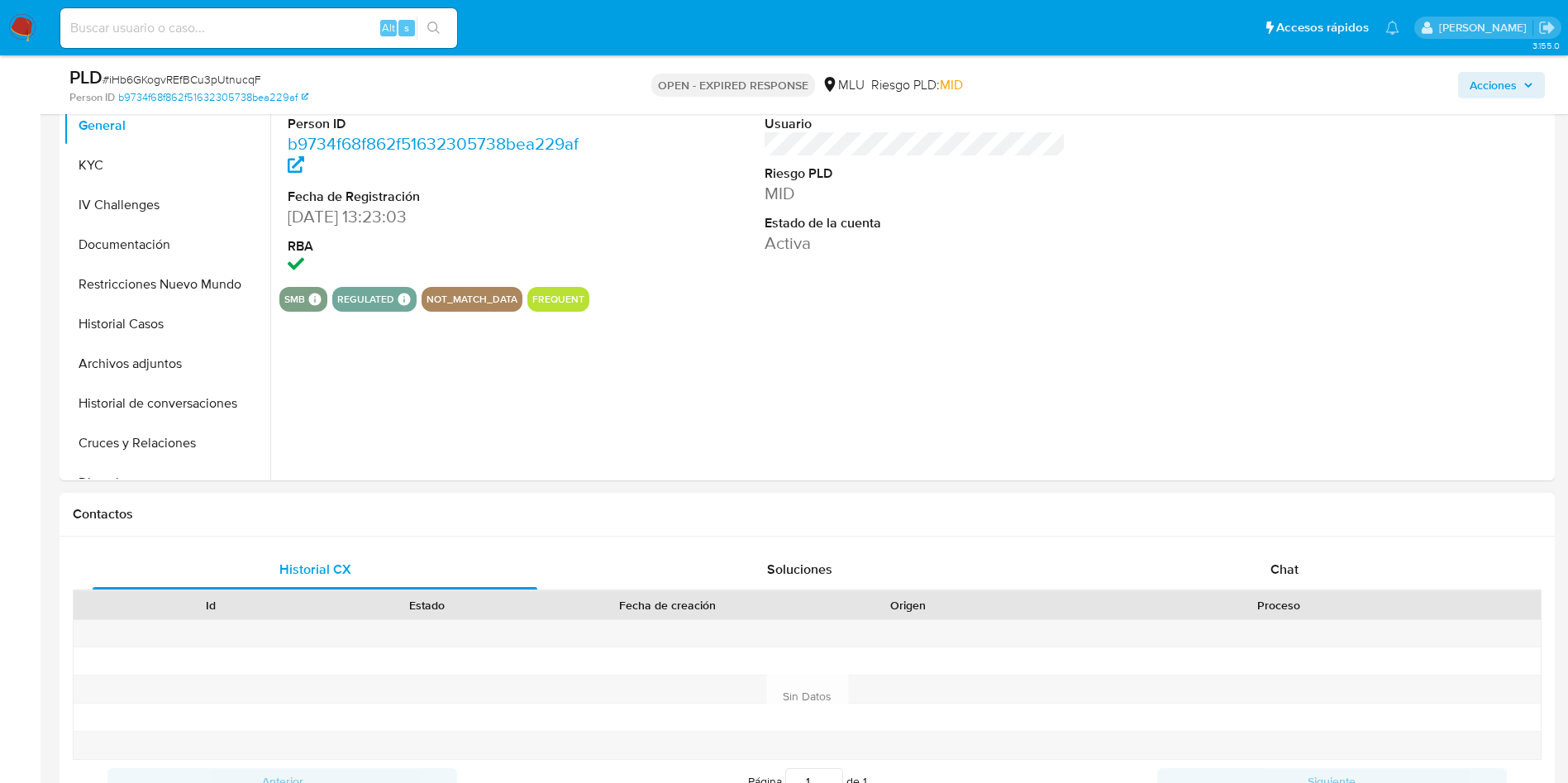
select select "10"
click at [1305, 550] on div "Chat" at bounding box center [1285, 570] width 445 height 40
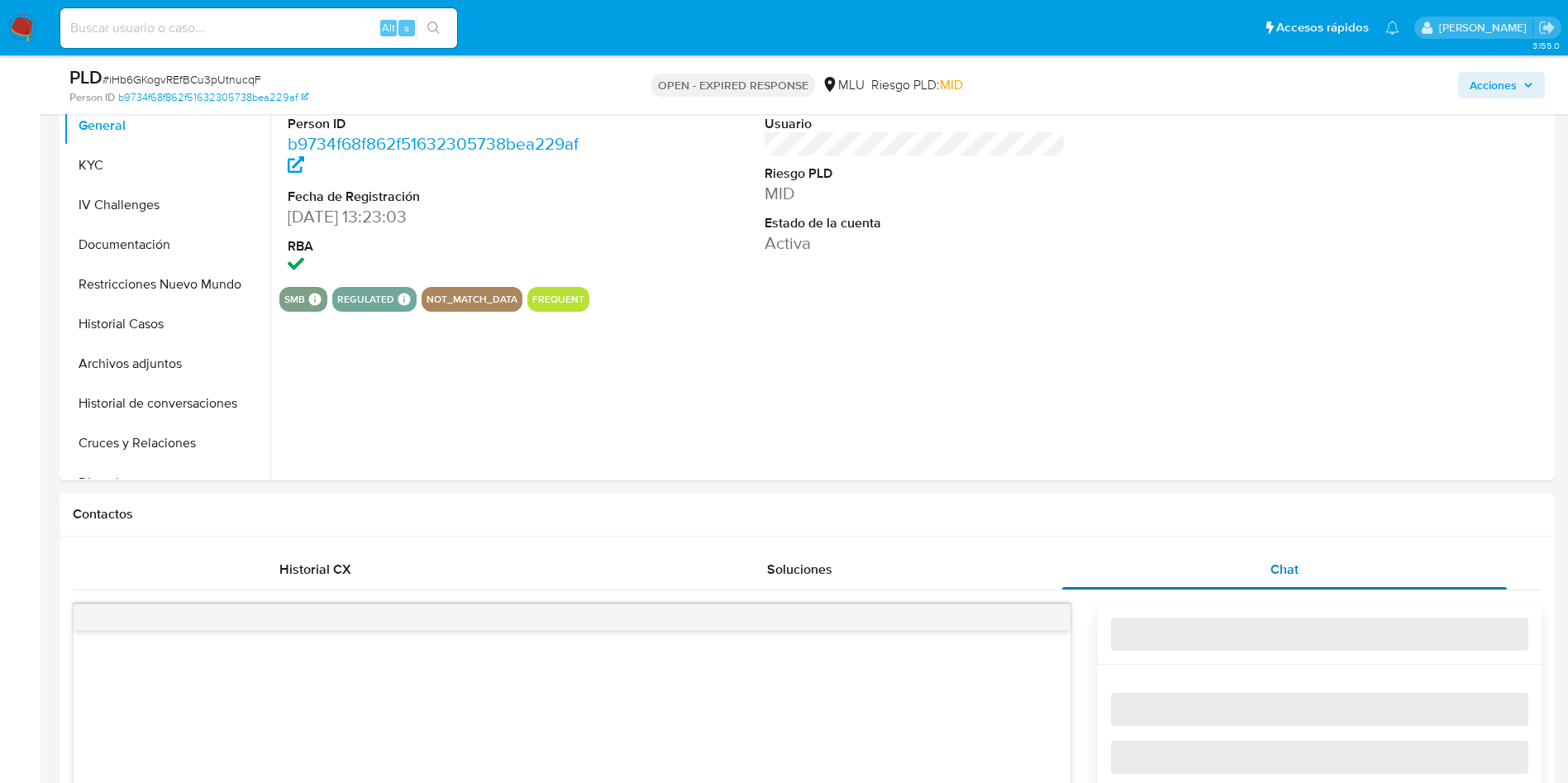
click at [1297, 584] on div "Chat" at bounding box center [1285, 570] width 445 height 40
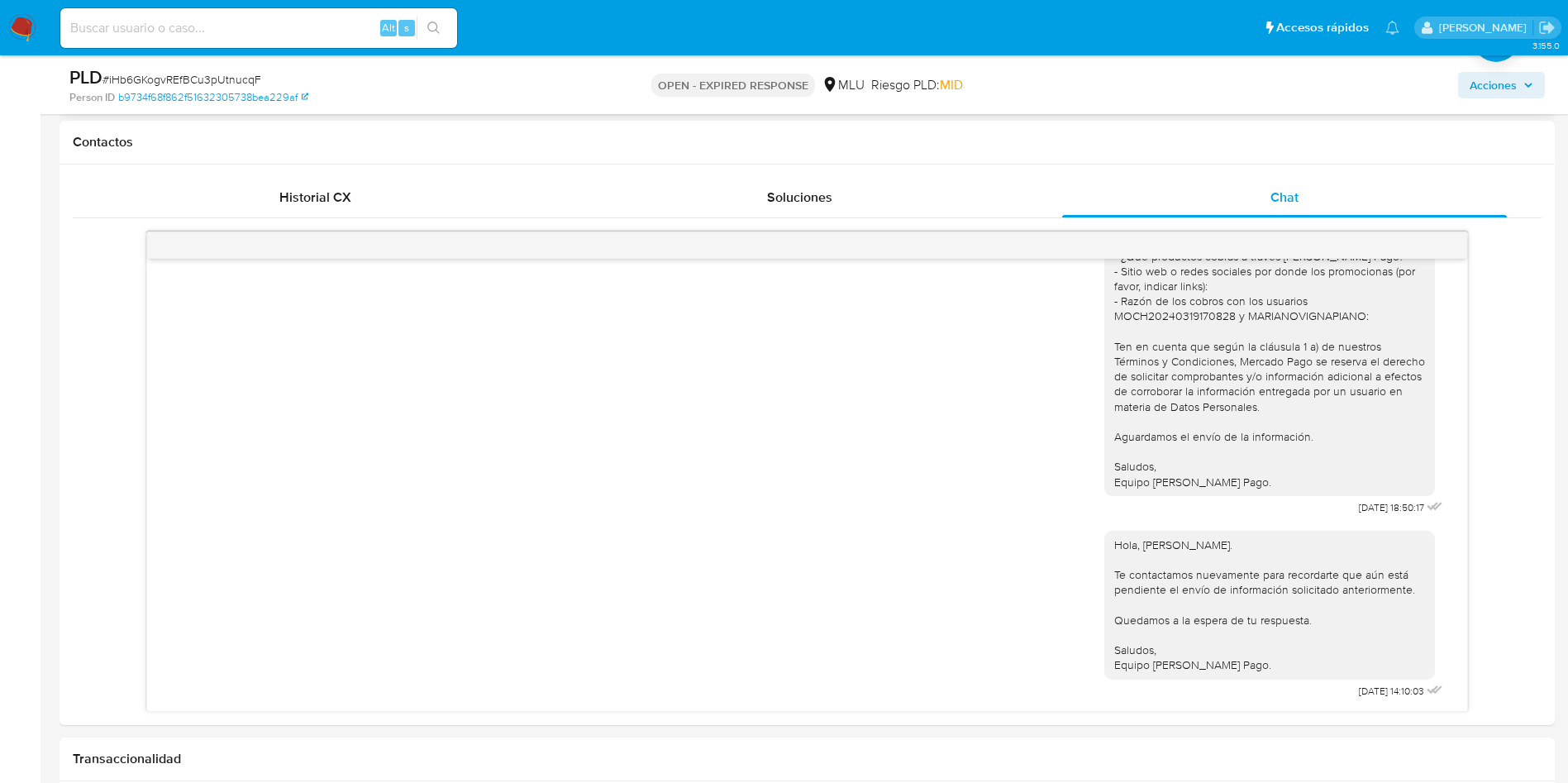
scroll to position [124, 0]
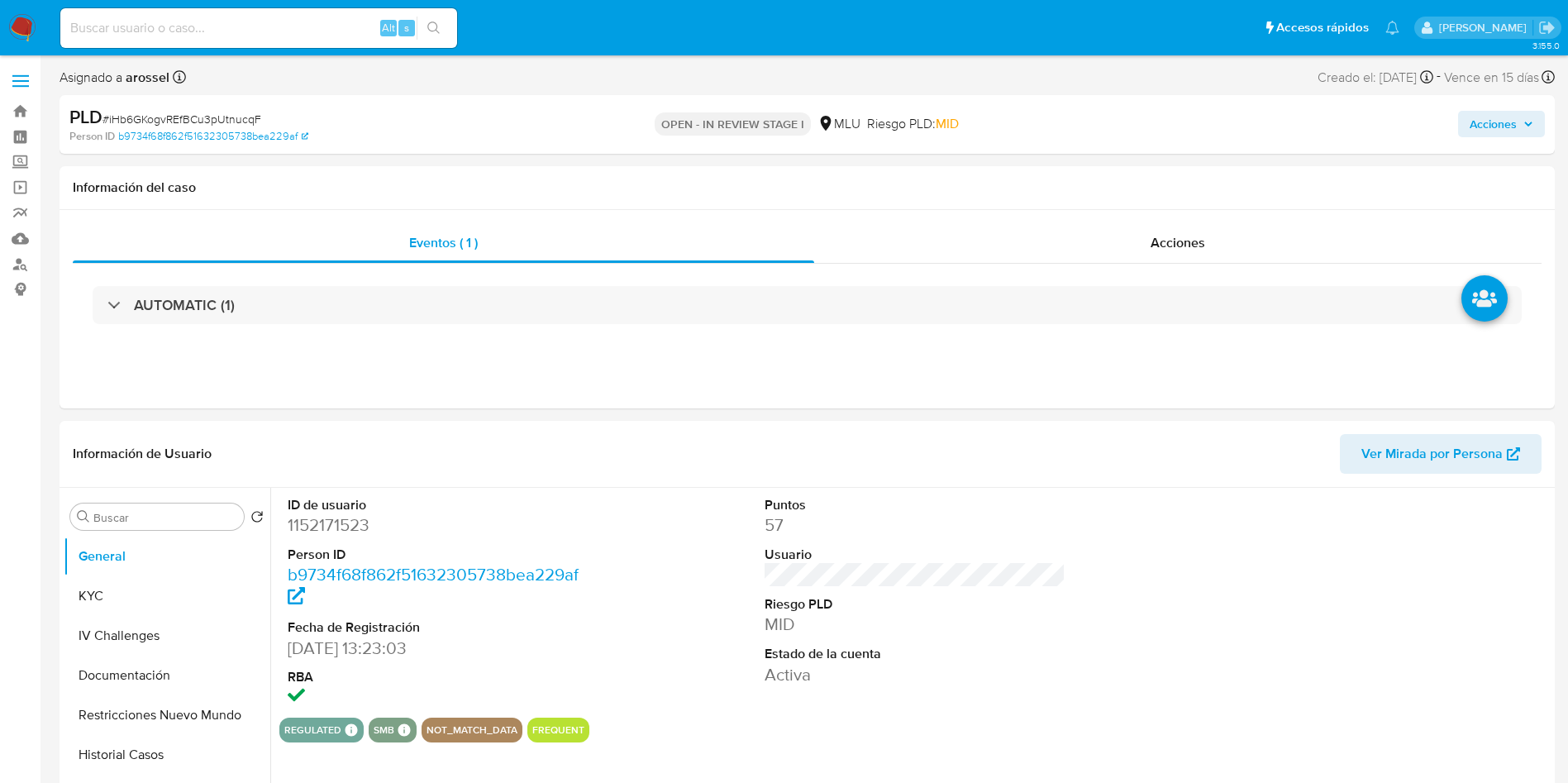
select select "10"
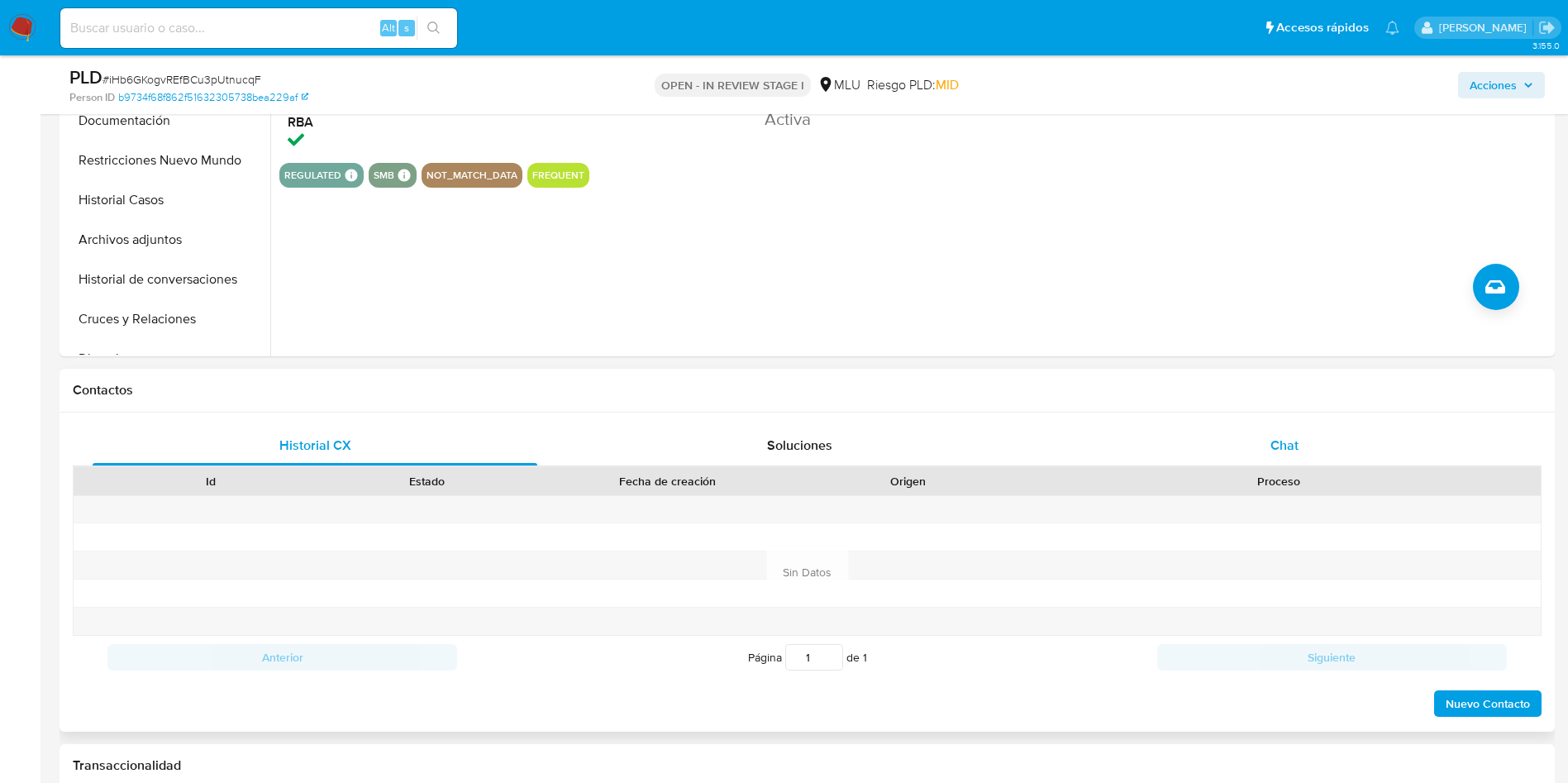
click at [1300, 441] on div "Chat" at bounding box center [1285, 446] width 445 height 40
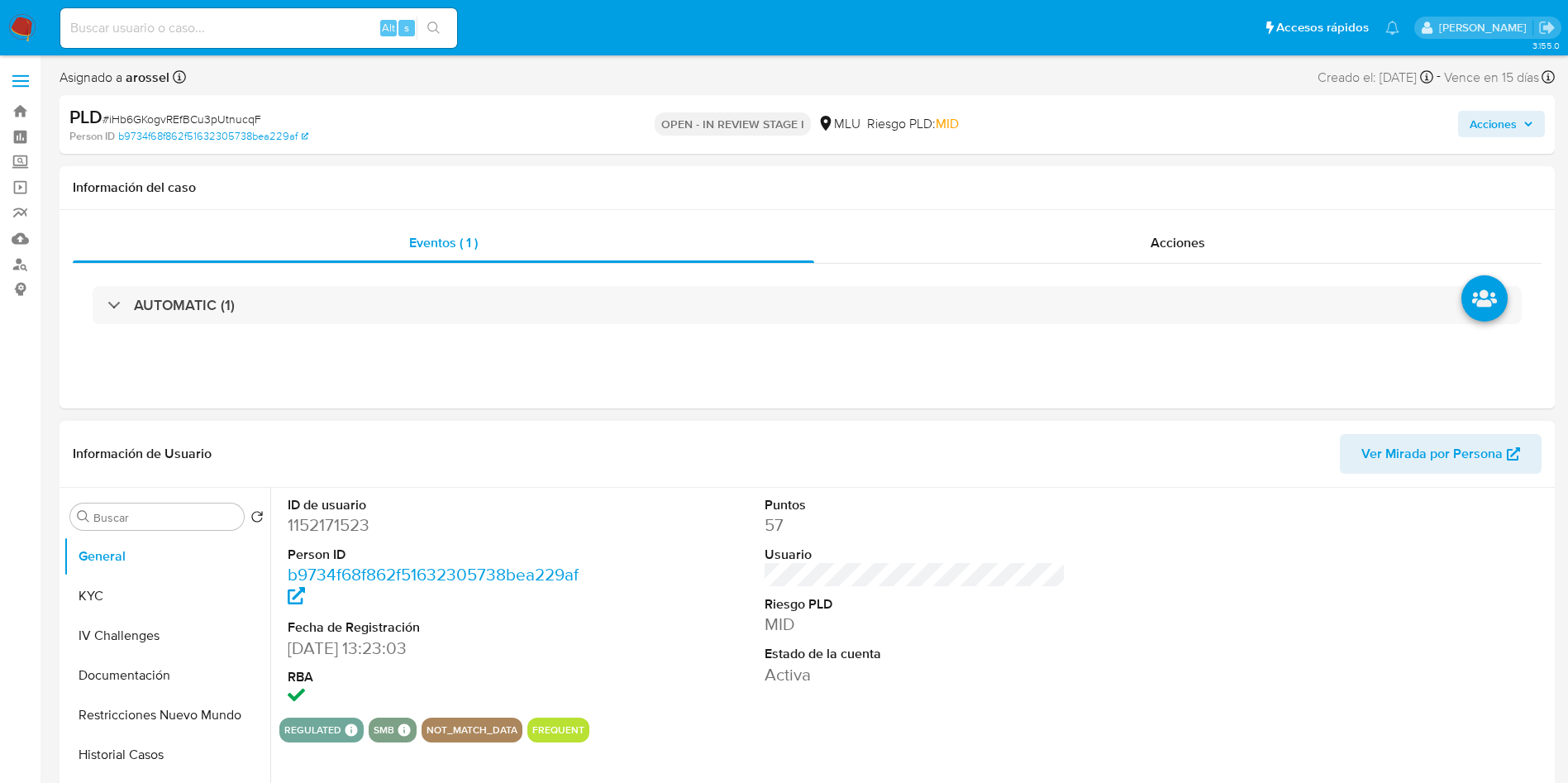
click at [359, 527] on dd "1152171523" at bounding box center [438, 525] width 302 height 23
copy dd "1152171523"
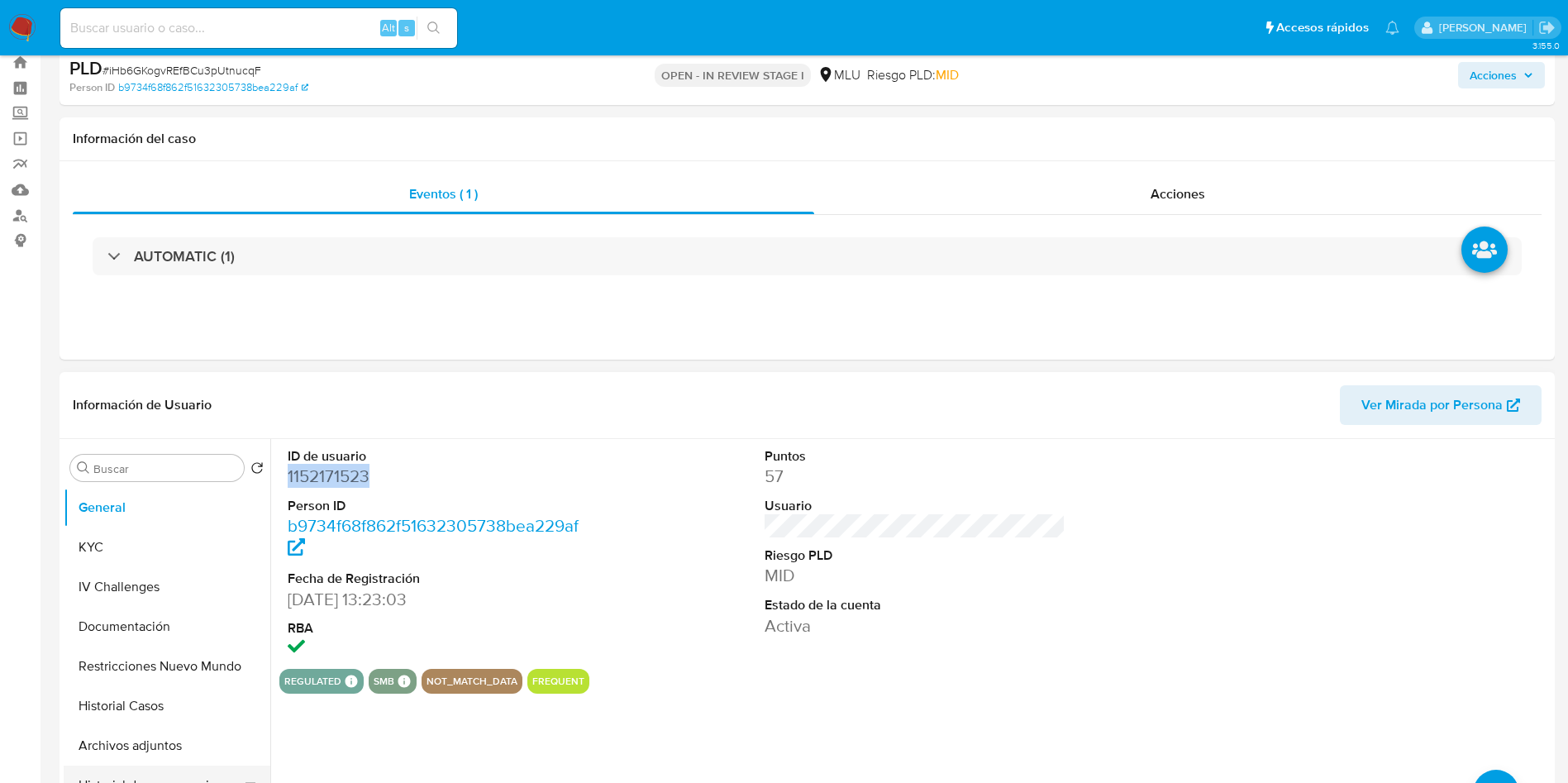
scroll to position [124, 0]
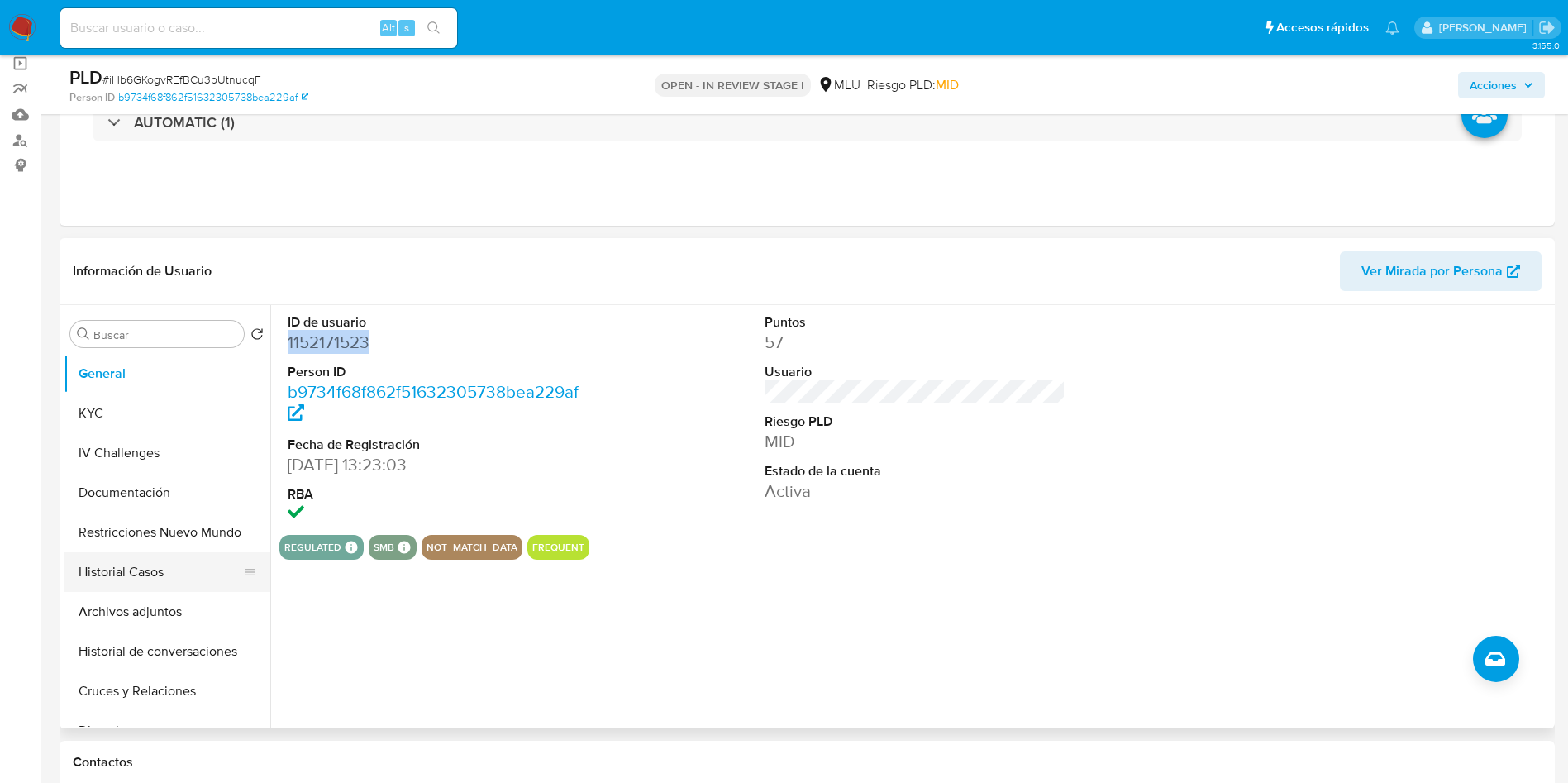
click at [143, 565] on button "Historial Casos" at bounding box center [160, 572] width 193 height 40
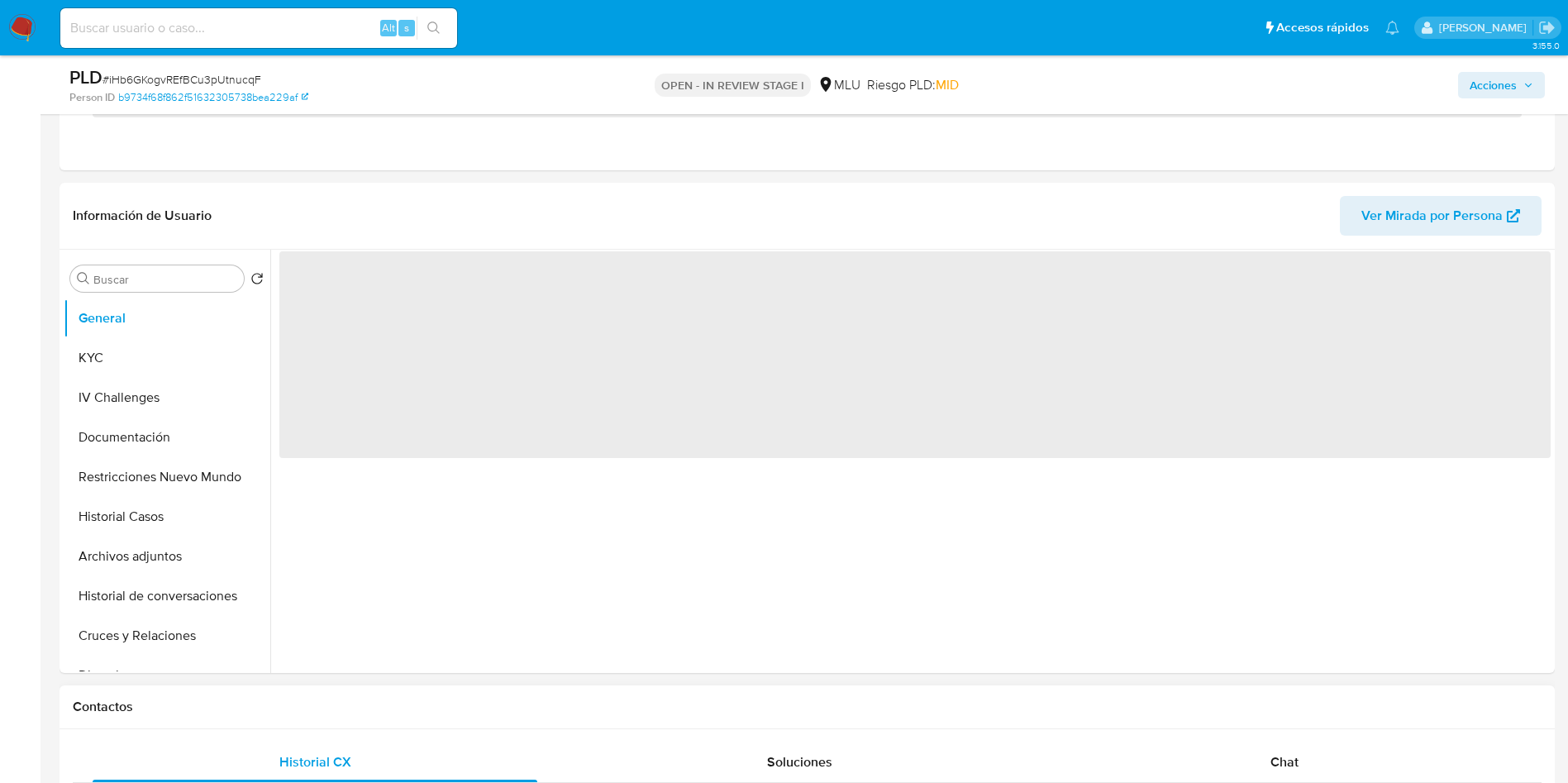
scroll to position [620, 0]
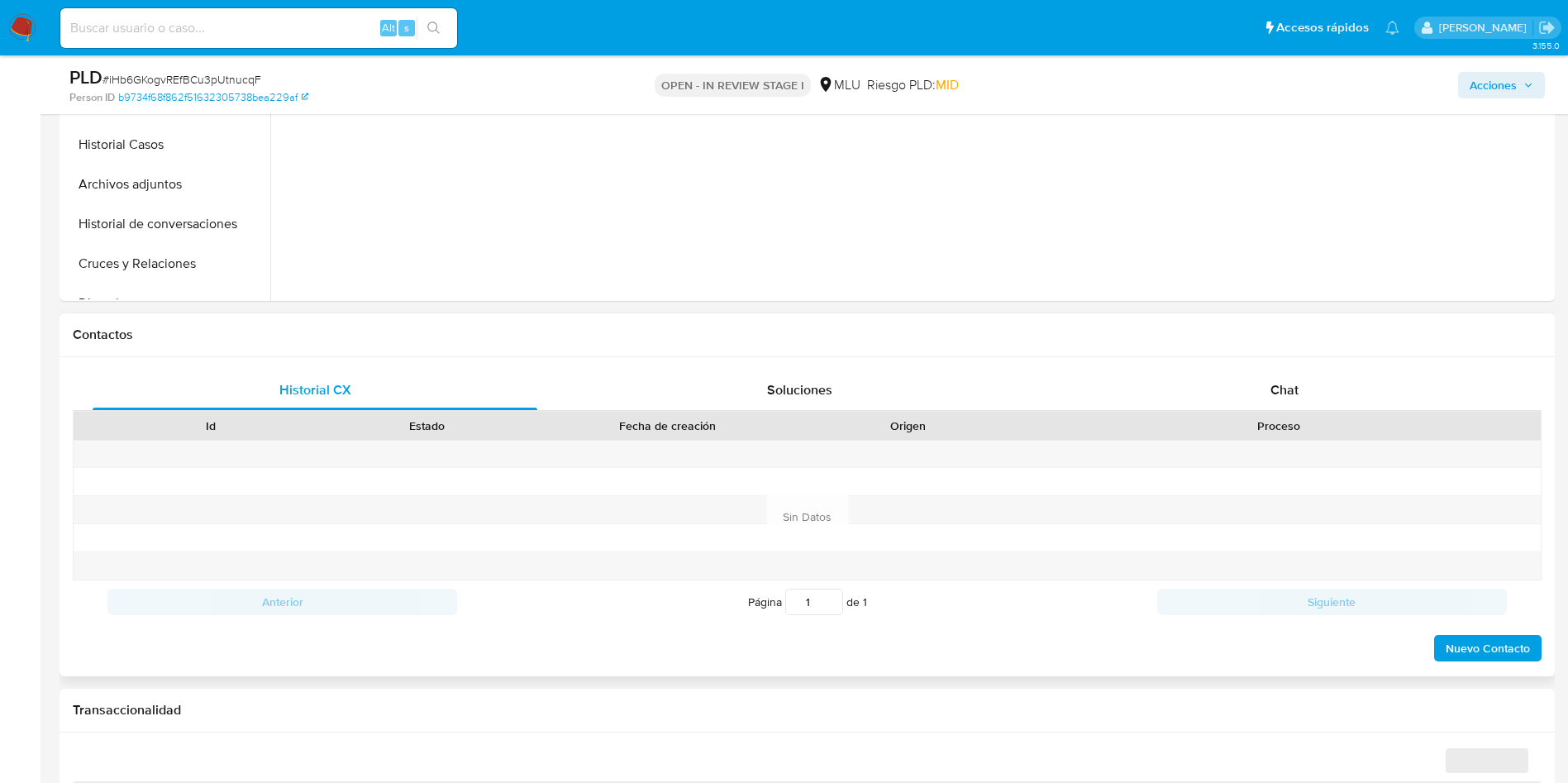
click at [1274, 411] on div "Id Estado Fecha de creación Origen Proceso" at bounding box center [807, 425] width 1469 height 29
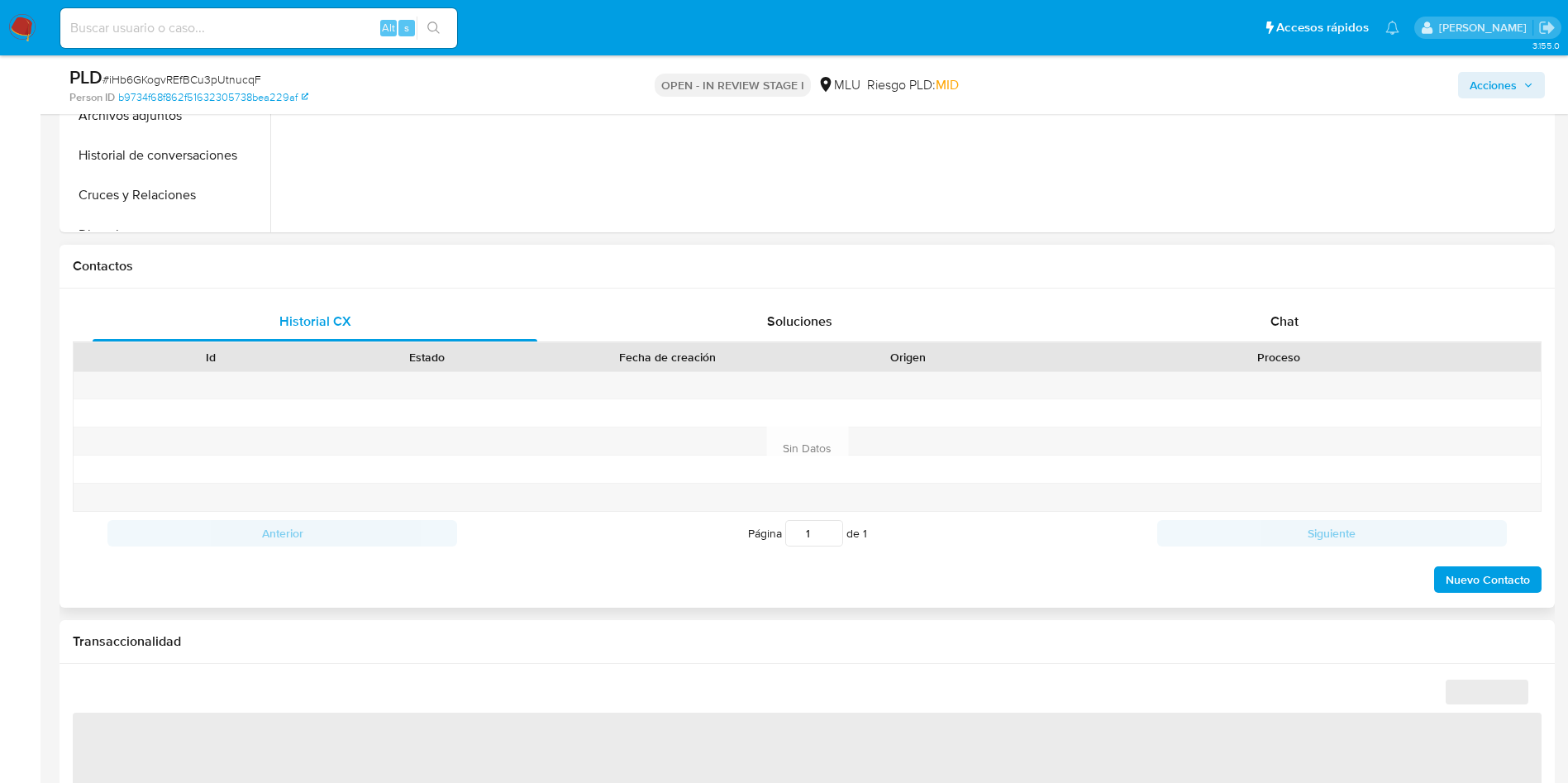
click at [1268, 381] on div at bounding box center [1279, 385] width 525 height 27
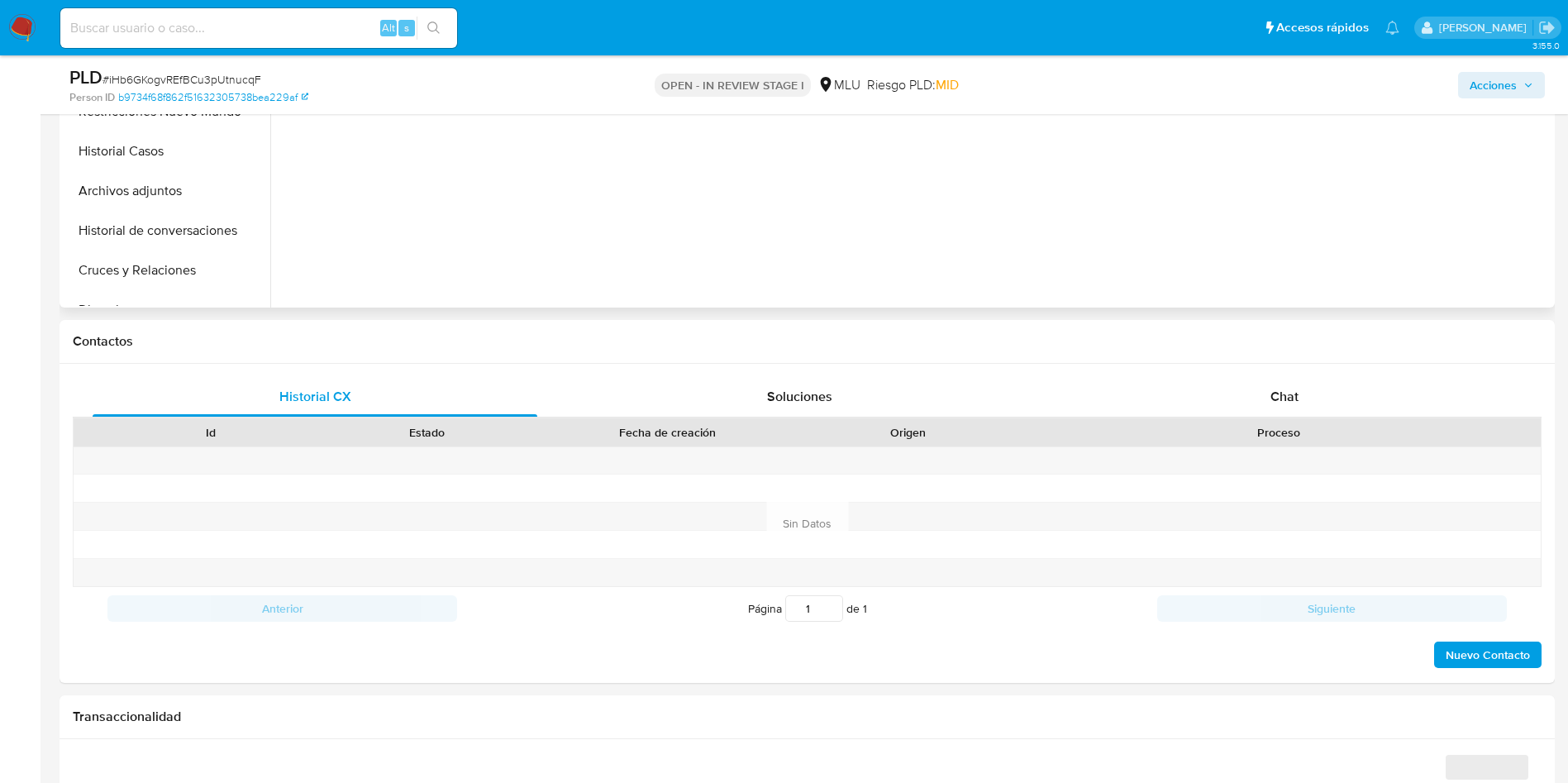
scroll to position [372, 0]
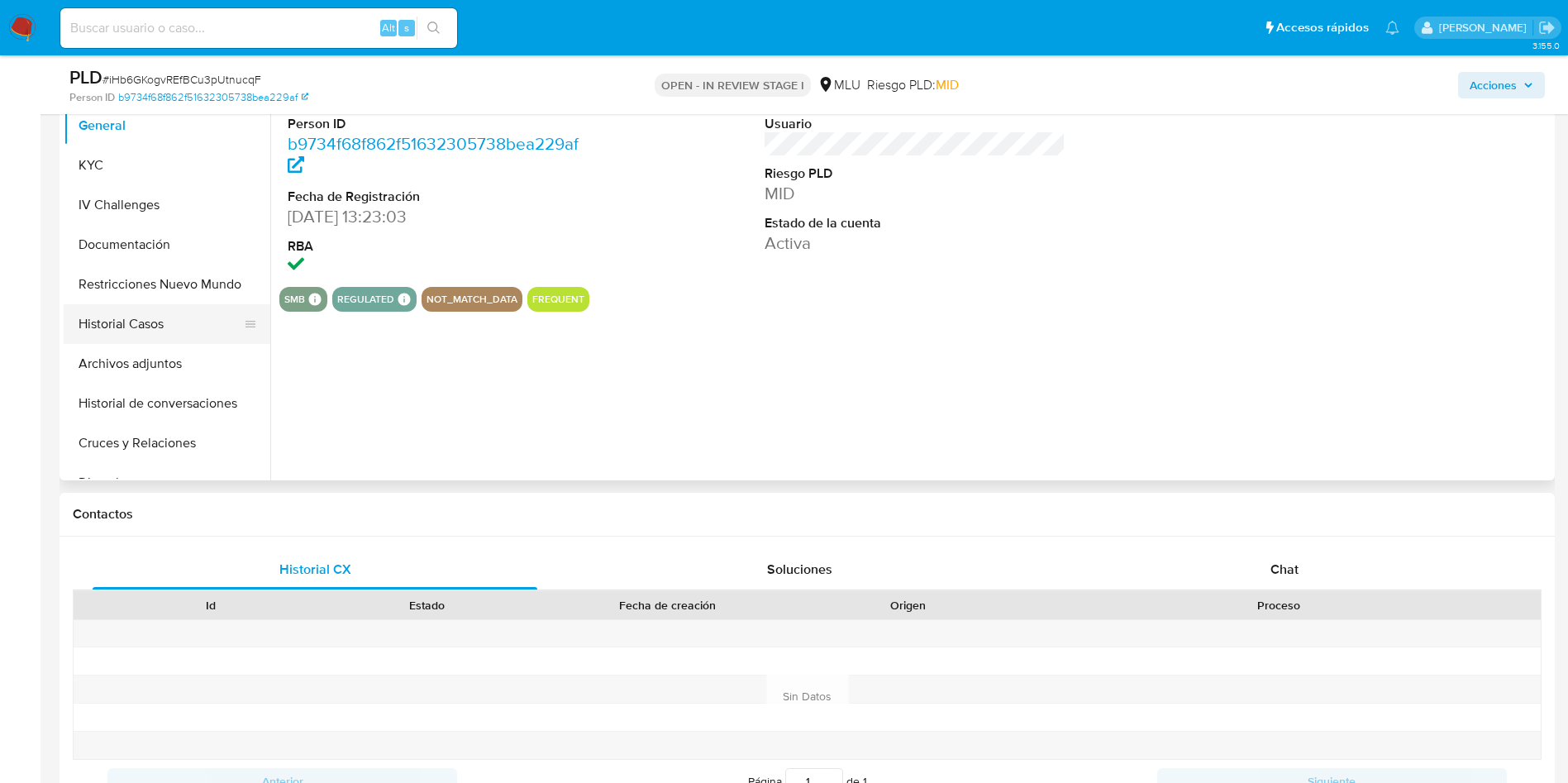
click at [192, 322] on button "Historial Casos" at bounding box center [160, 324] width 193 height 40
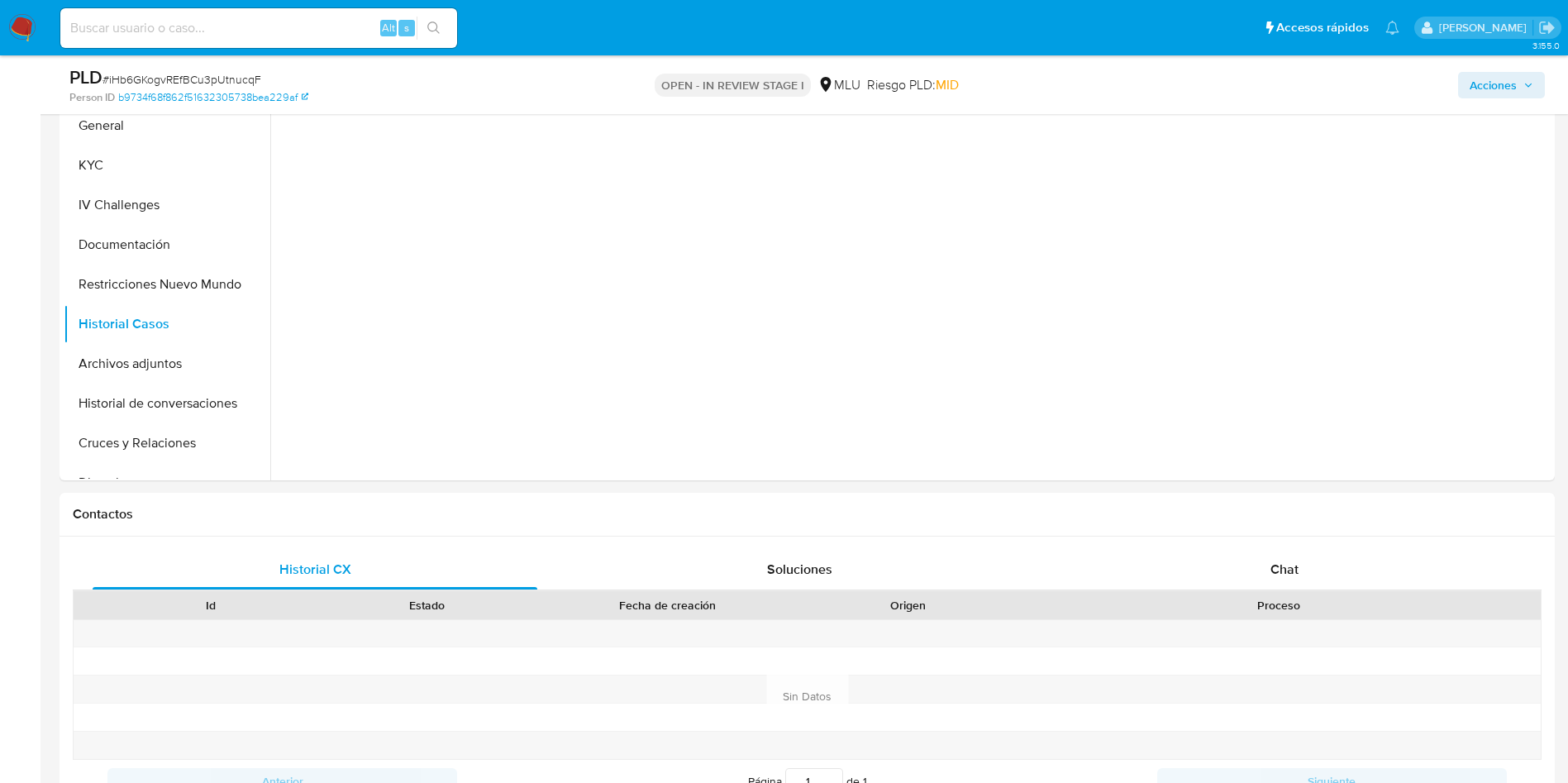
select select "10"
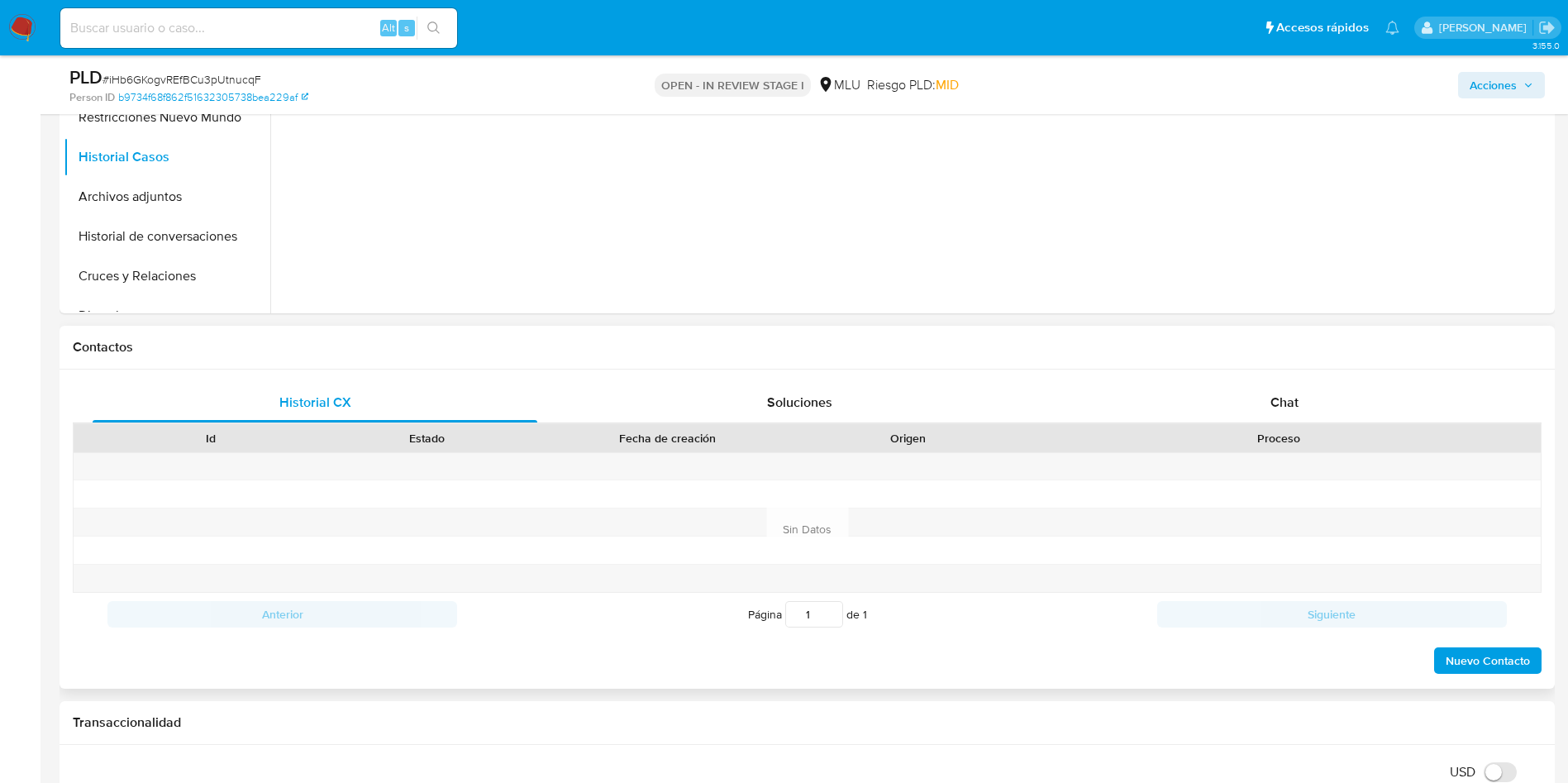
scroll to position [620, 0]
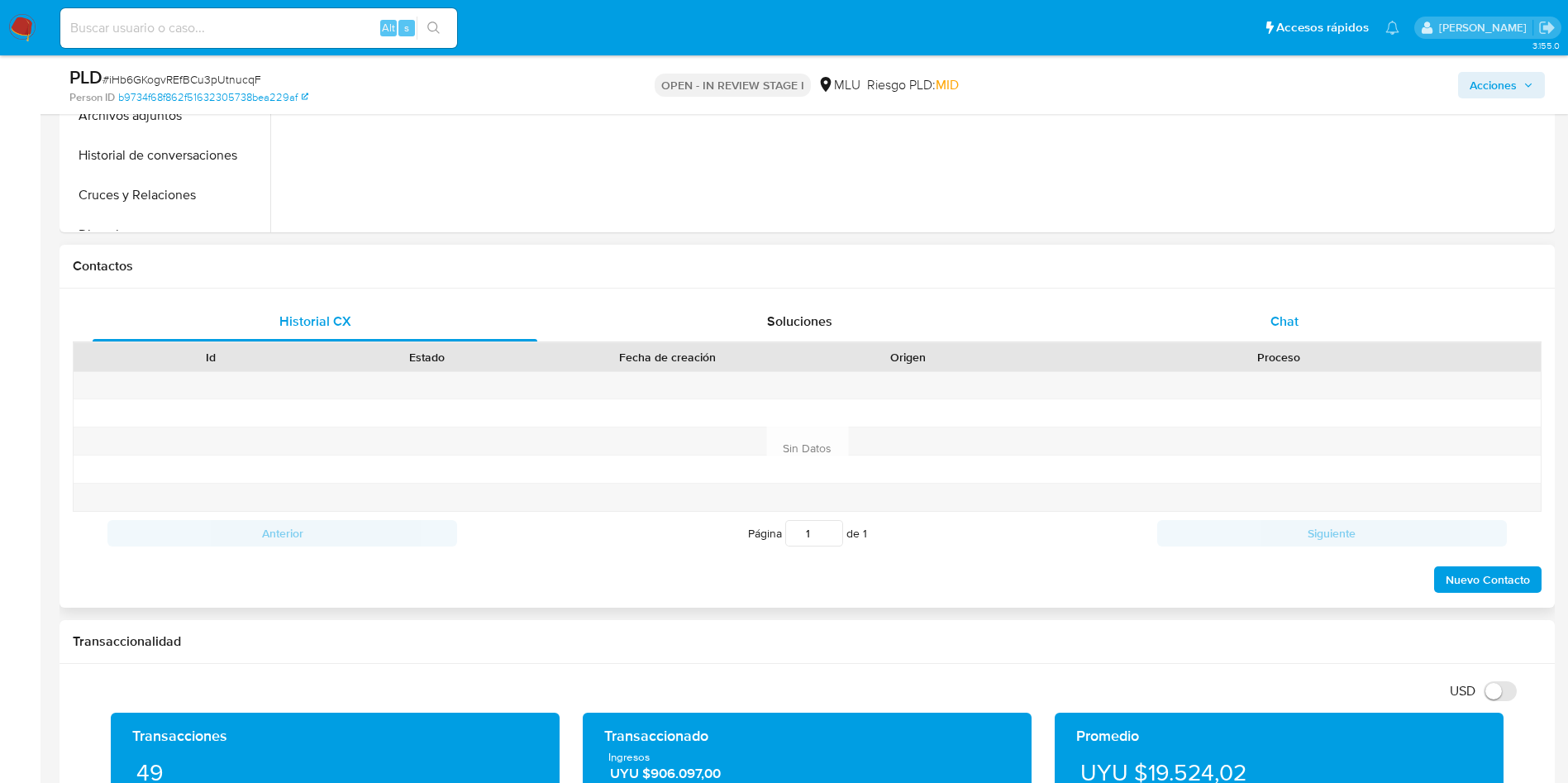
click at [1287, 335] on div "Chat" at bounding box center [1285, 322] width 445 height 40
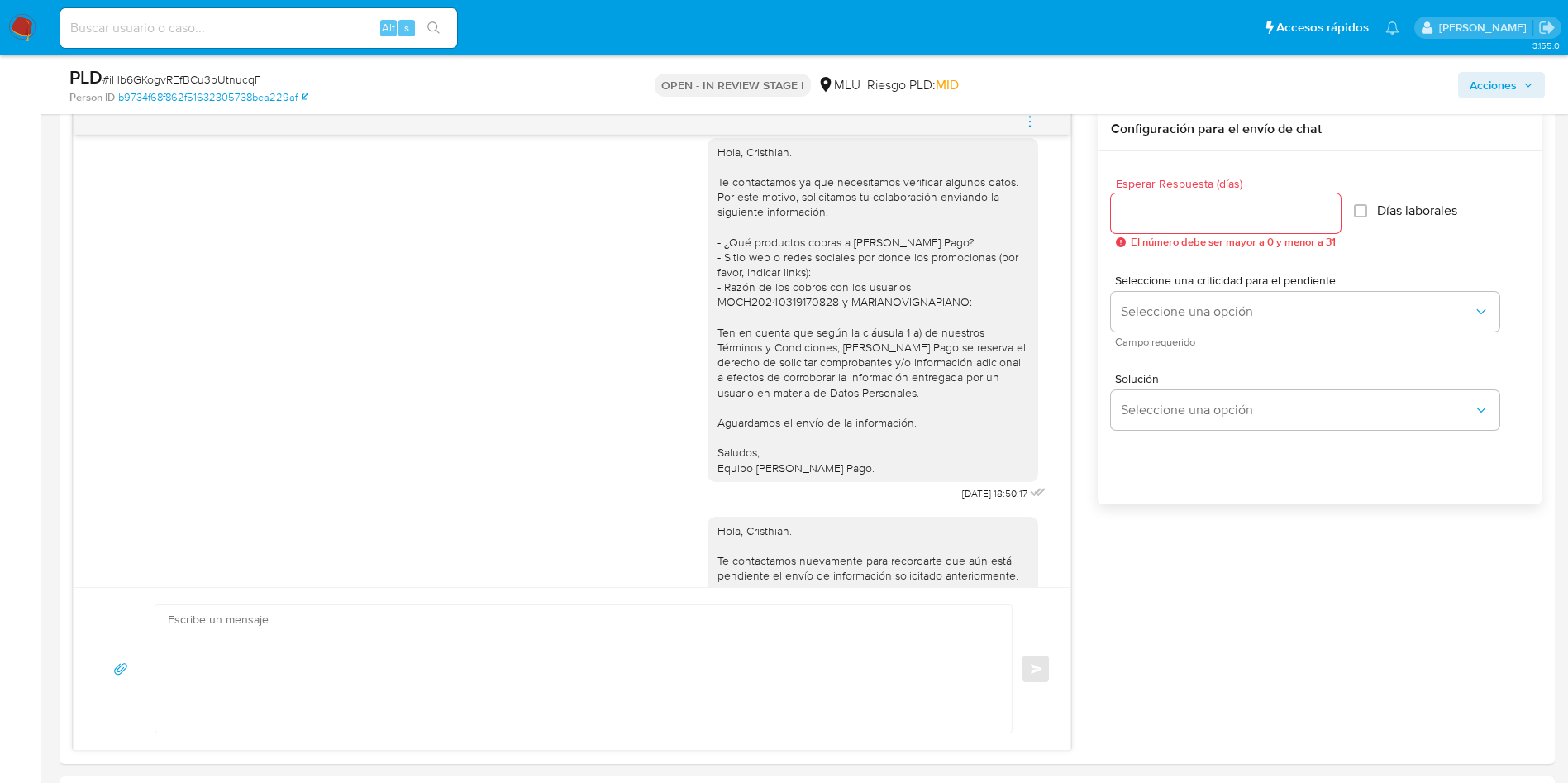
scroll to position [0, 0]
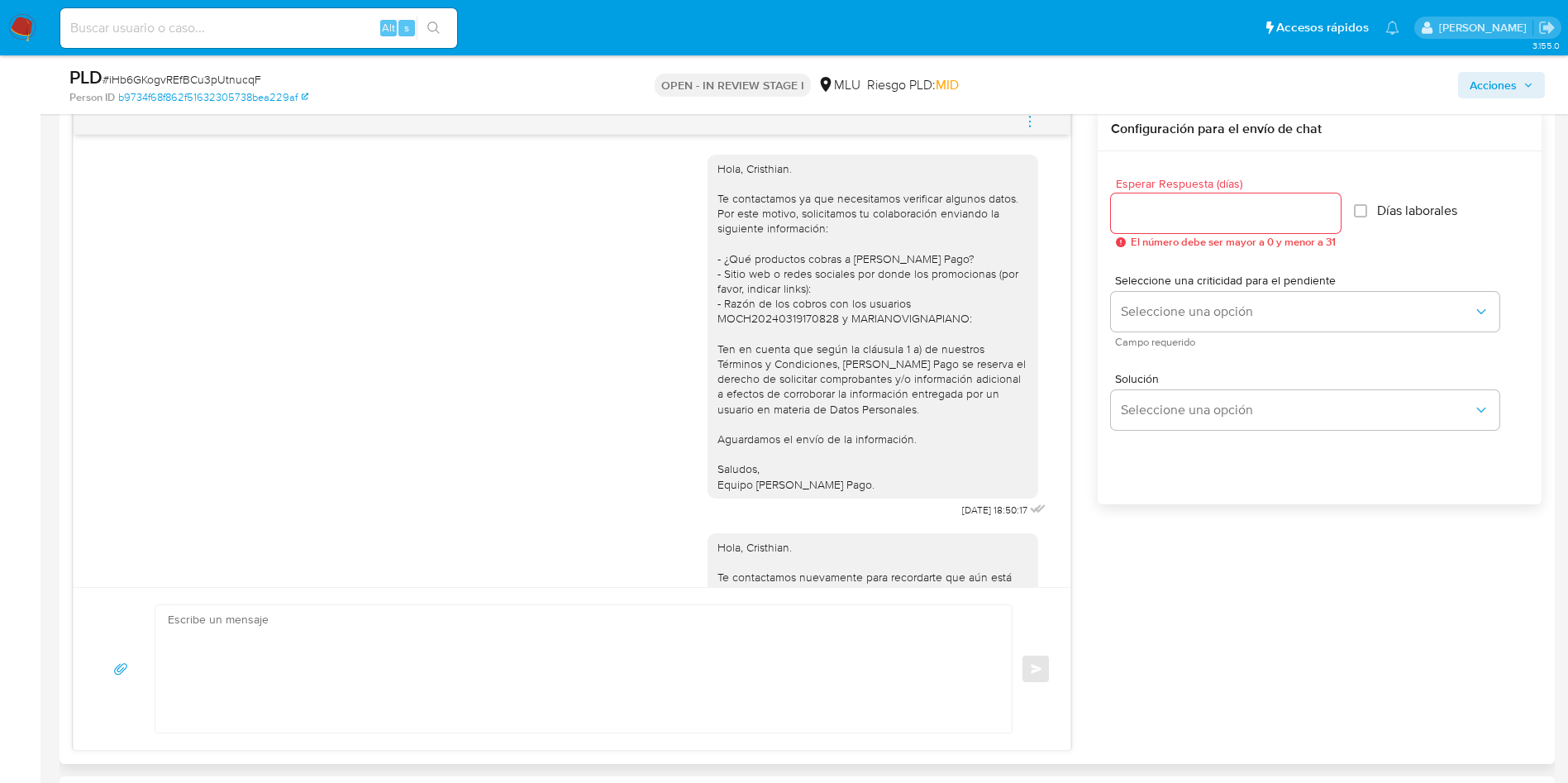
click at [1038, 120] on icon "menu-action" at bounding box center [1030, 121] width 15 height 15
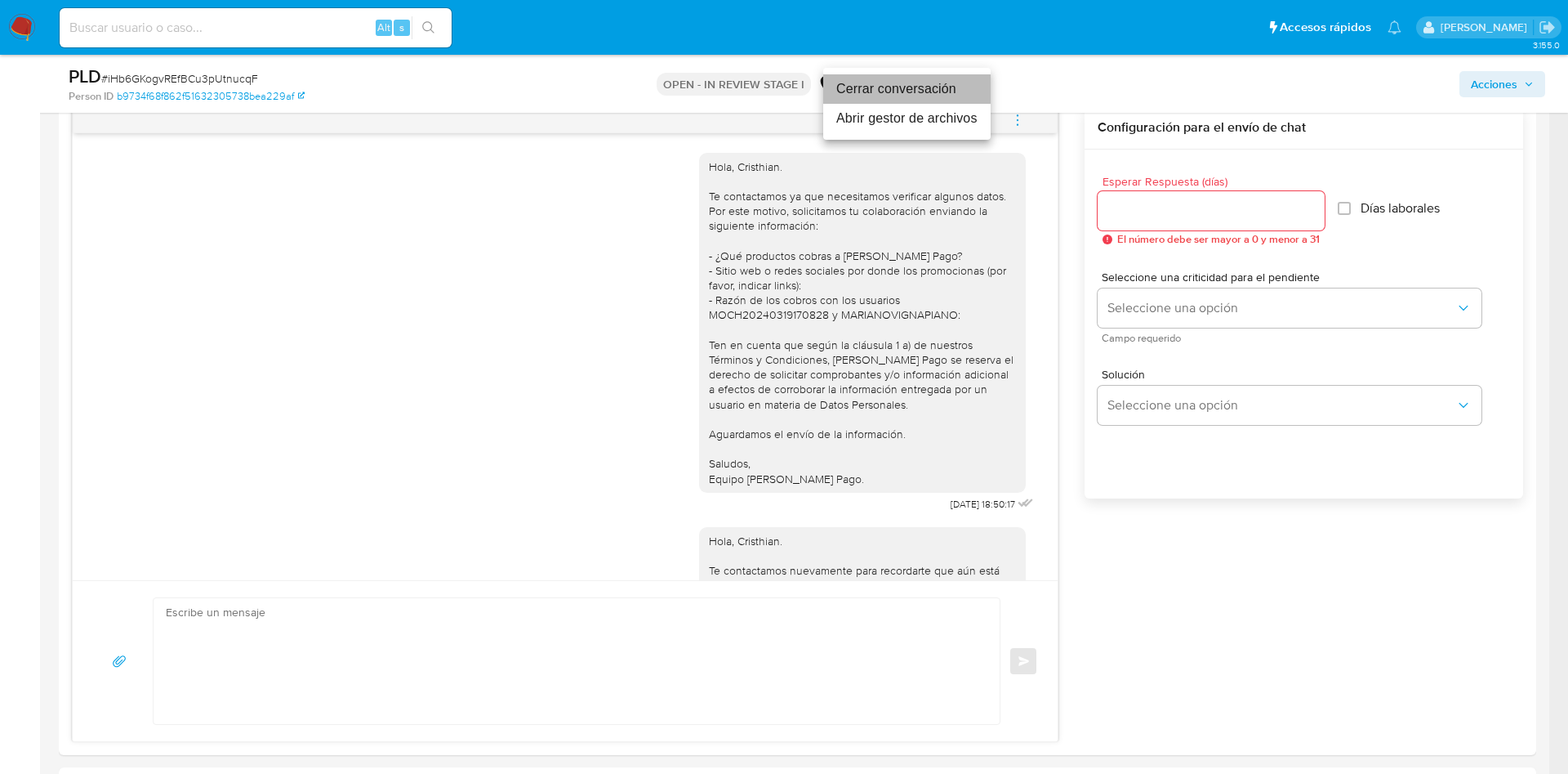
click at [952, 93] on li "Cerrar conversación" at bounding box center [907, 88] width 167 height 29
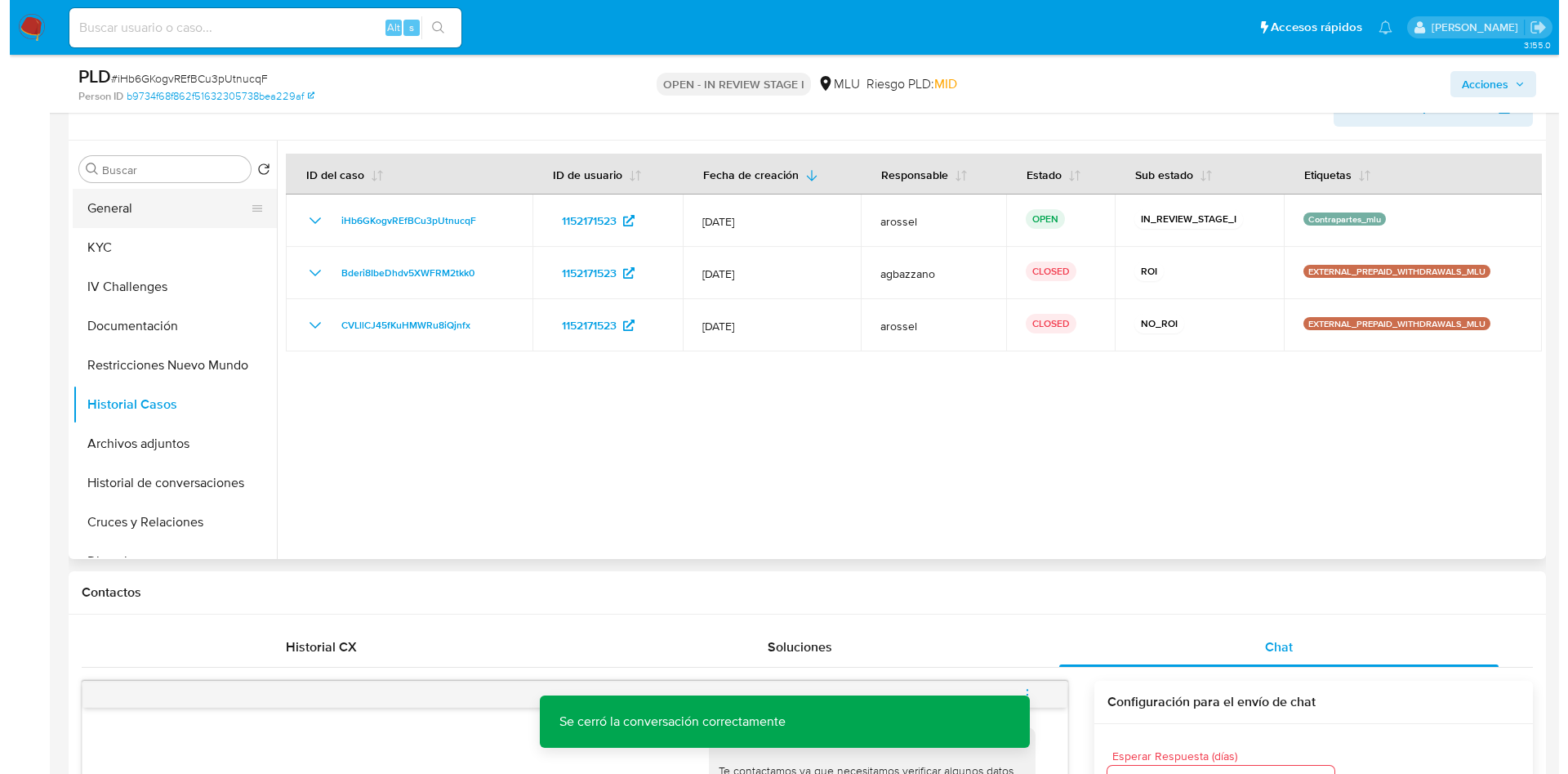
scroll to position [245, 0]
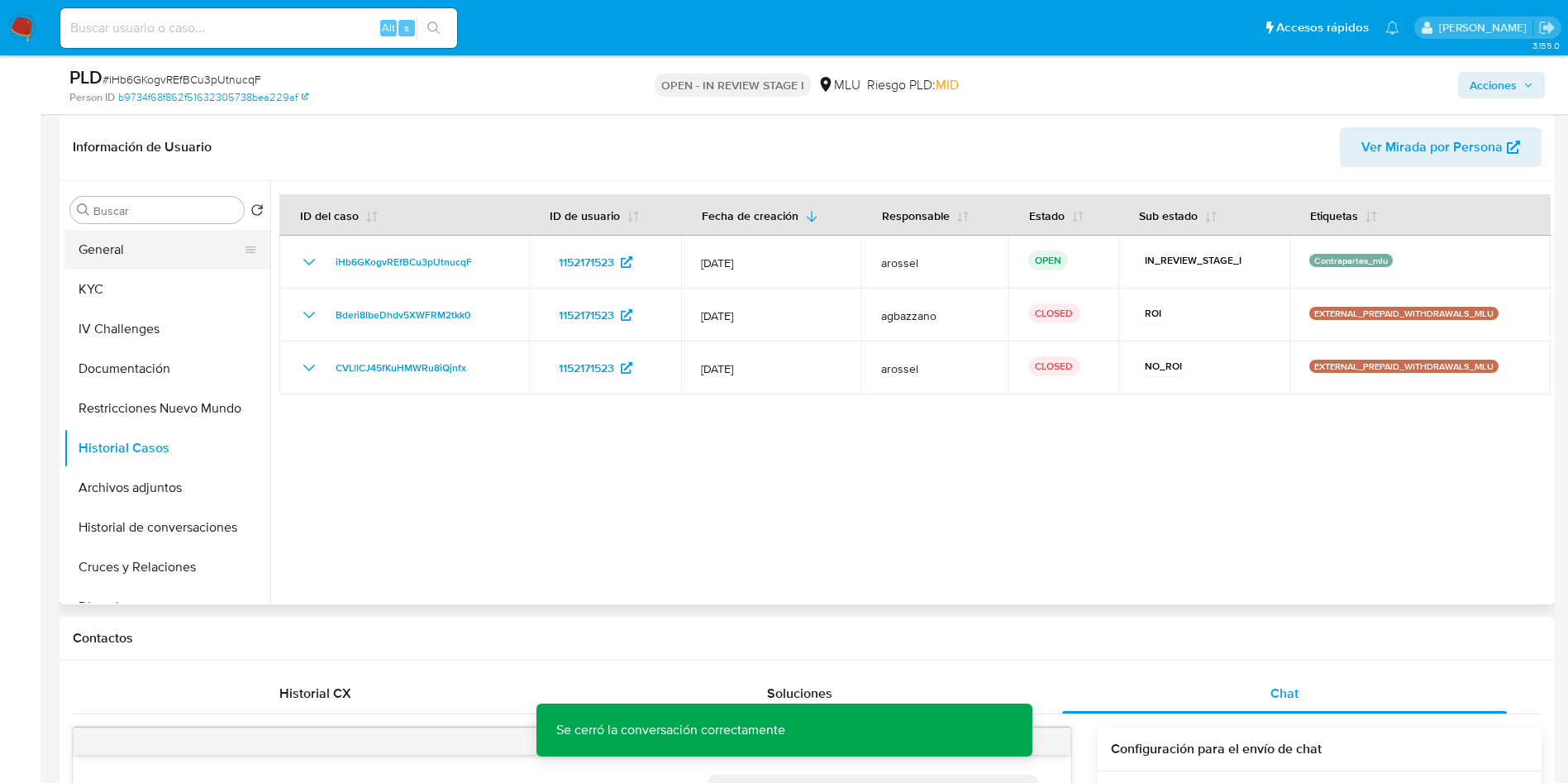
click at [154, 261] on button "General" at bounding box center [160, 250] width 193 height 40
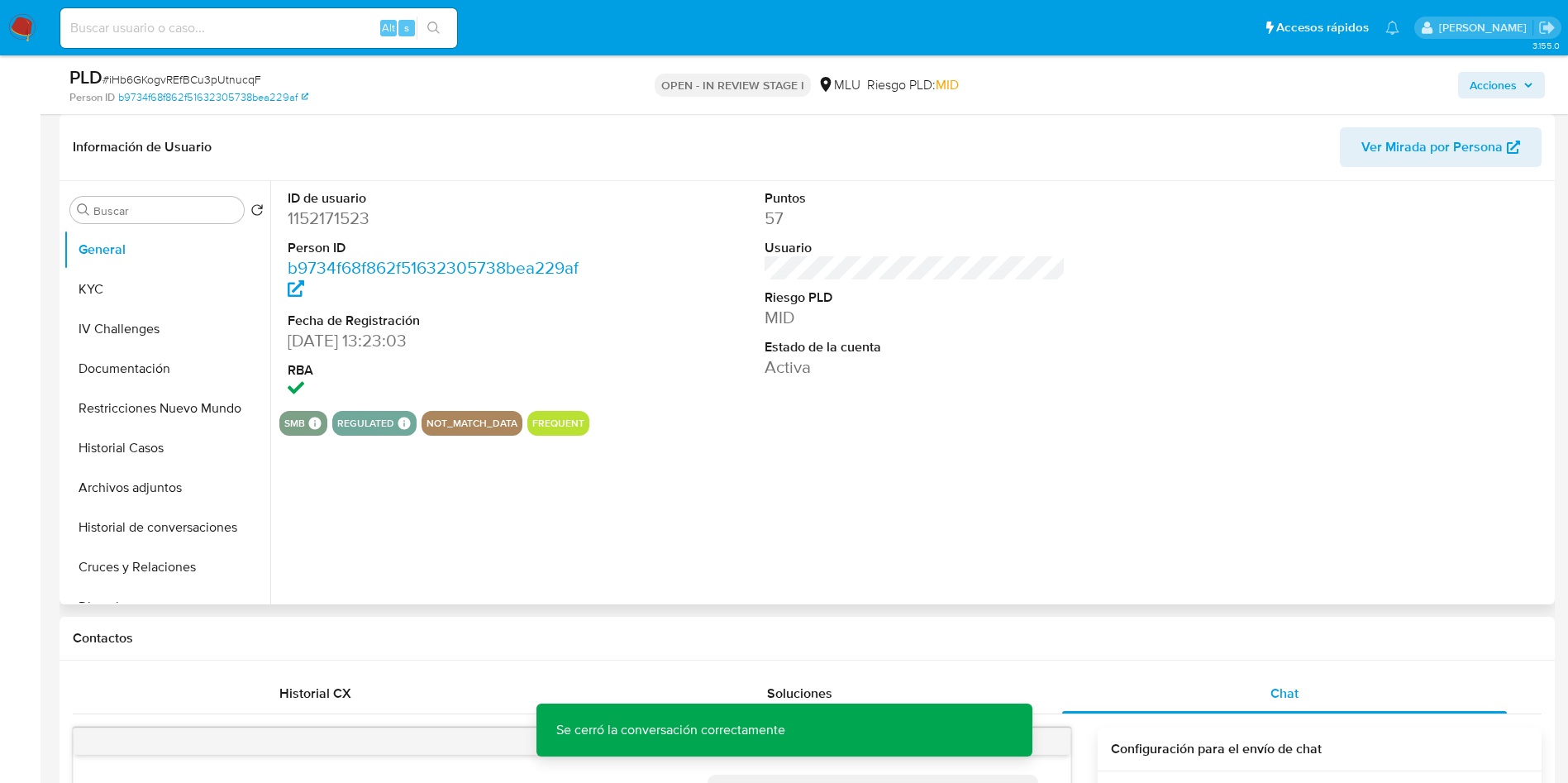
click at [331, 221] on dd "1152171523" at bounding box center [438, 218] width 302 height 23
copy dd "1152171523"
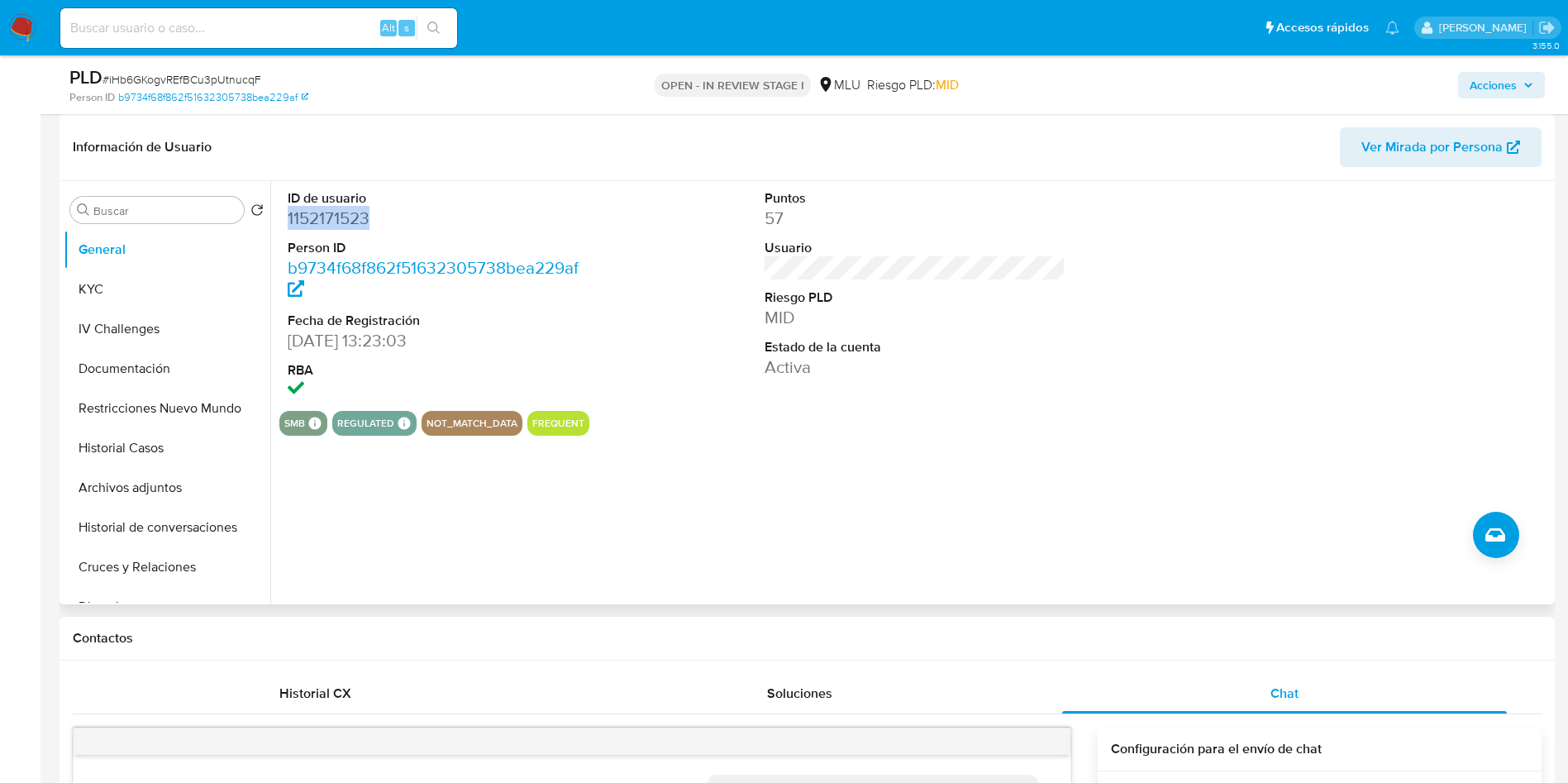
click at [1468, 331] on div at bounding box center [1393, 295] width 318 height 230
click at [332, 561] on div "ID de usuario 1152171523 Person ID b9734f68f862f51632305738bea229af Fecha de Re…" at bounding box center [910, 392] width 1280 height 423
click at [162, 494] on button "Archivos adjuntos" at bounding box center [160, 488] width 193 height 40
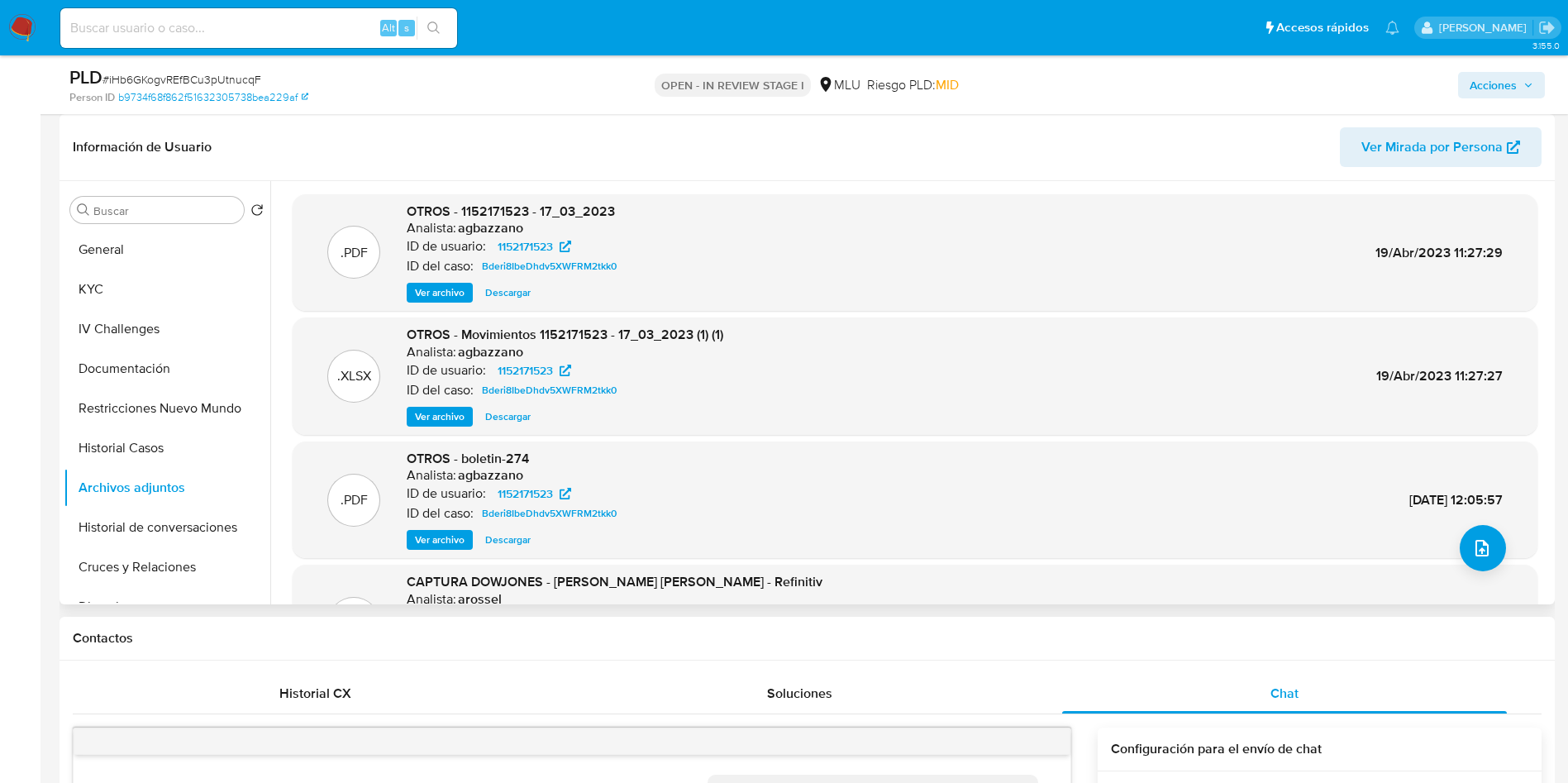
click at [468, 537] on button "Ver archivo" at bounding box center [440, 540] width 66 height 20
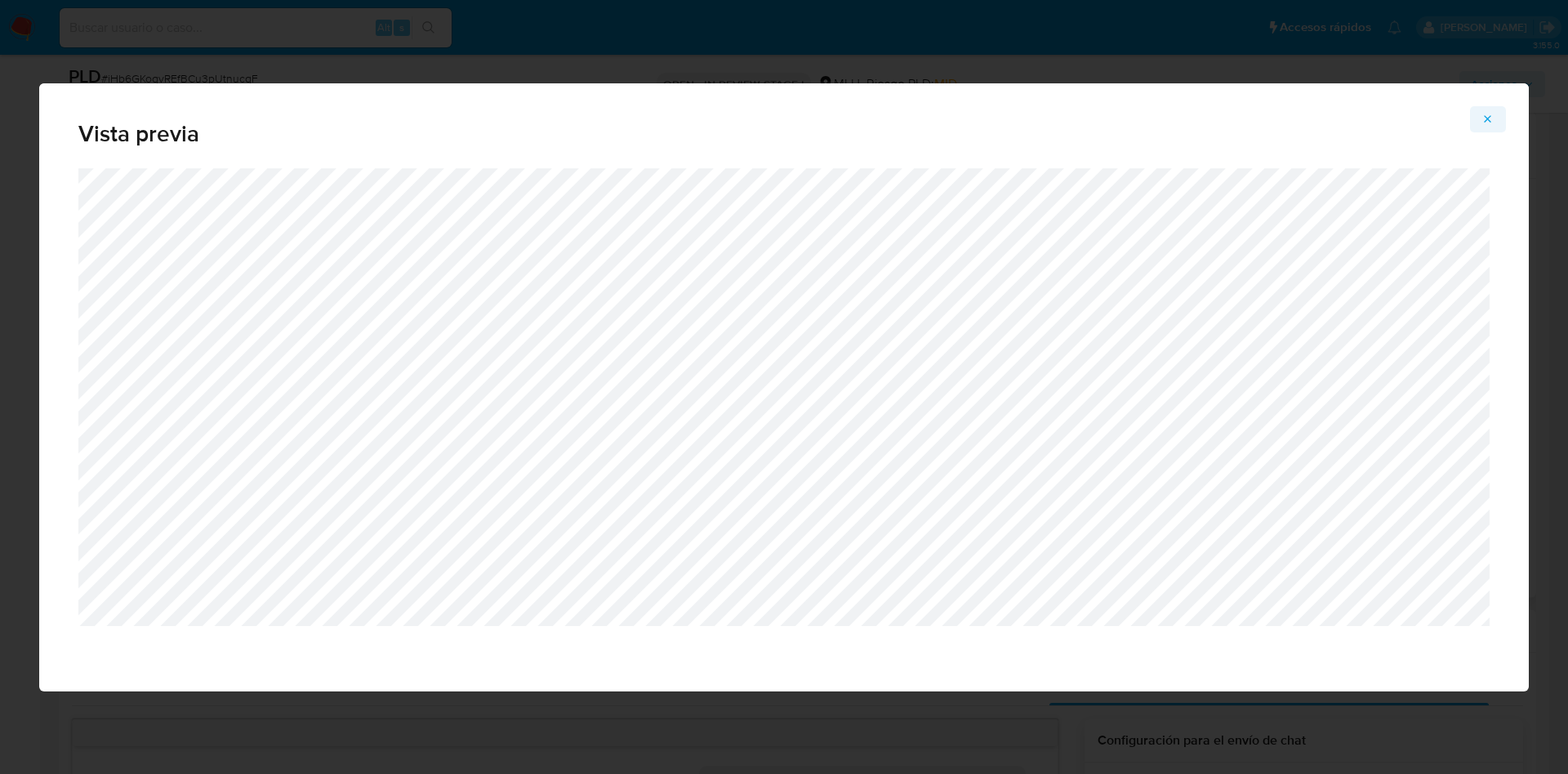
click at [1486, 114] on icon "Attachment preview" at bounding box center [1488, 119] width 13 height 13
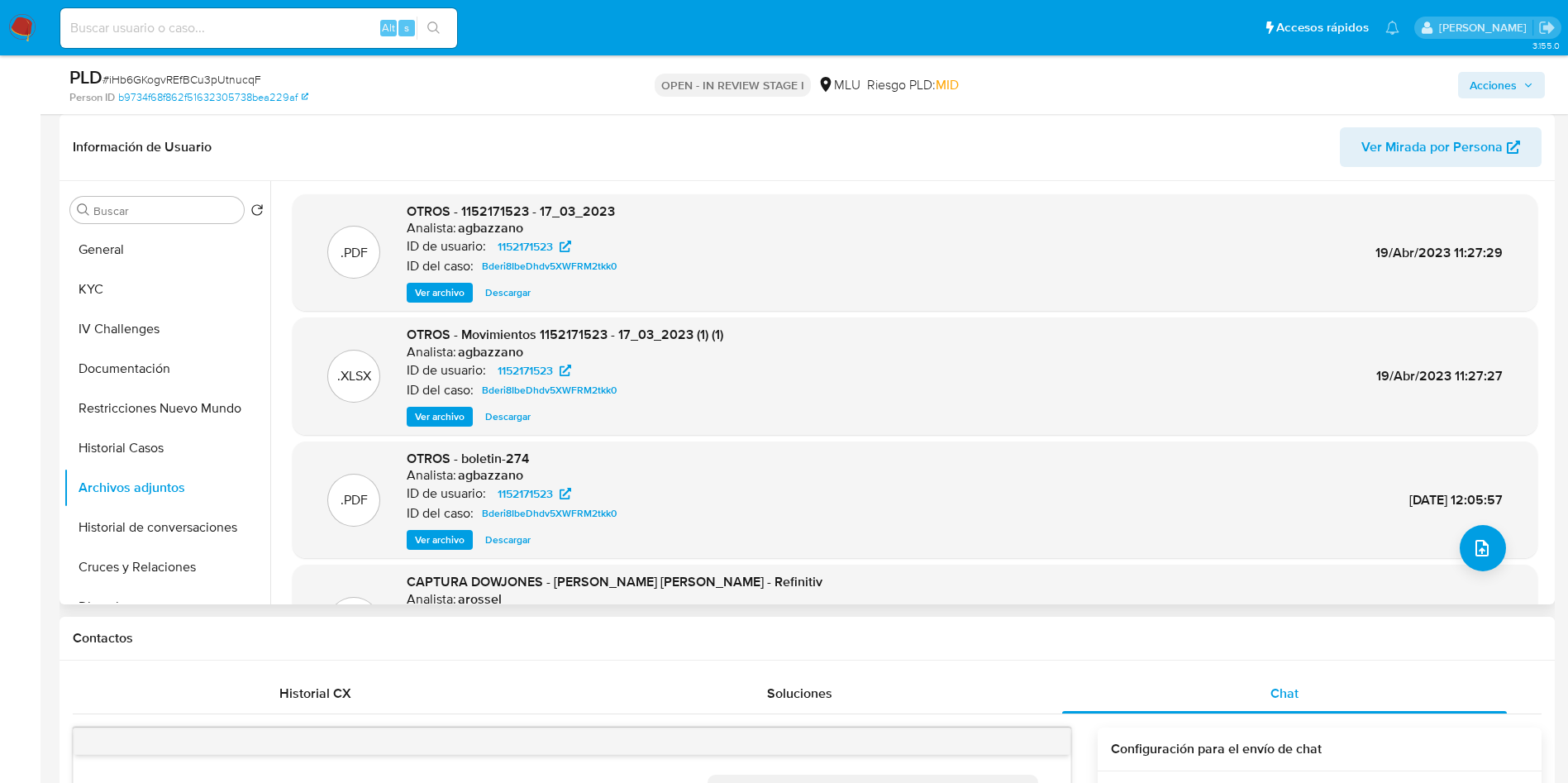
click at [1502, 545] on div ".PDF OTROS - boletin-274 Analista: agbazzano ID de usuario: 1152171523 ID del c…" at bounding box center [915, 500] width 1228 height 101
click at [1472, 550] on icon "upload-file" at bounding box center [1482, 547] width 20 height 20
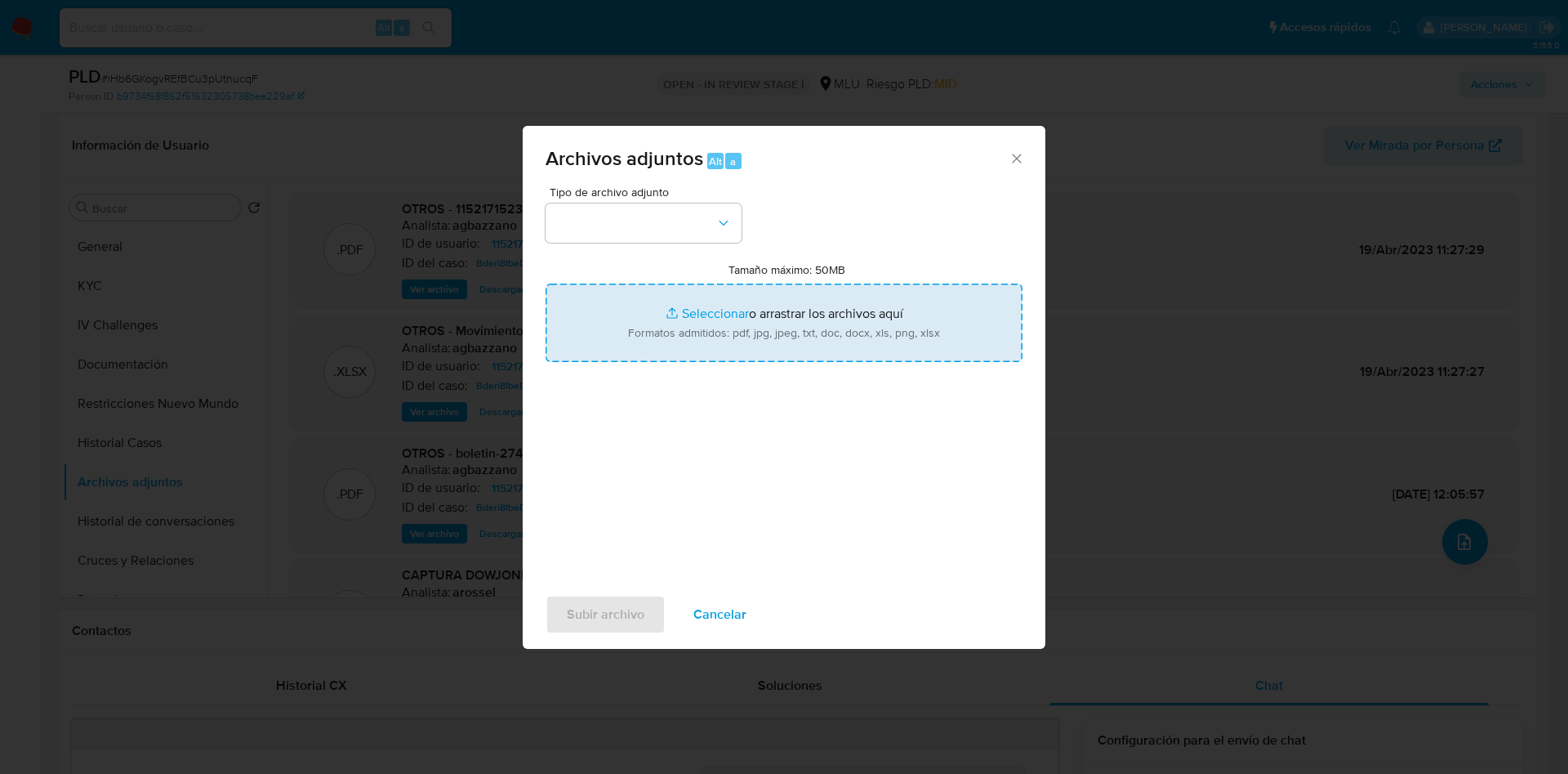
click at [852, 349] on input "Tamaño máximo: 50MB Seleccionar archivos" at bounding box center [784, 323] width 477 height 79
type input "C:\fakepath\Case Log 1152171523 - 18_08_2025.pdf"
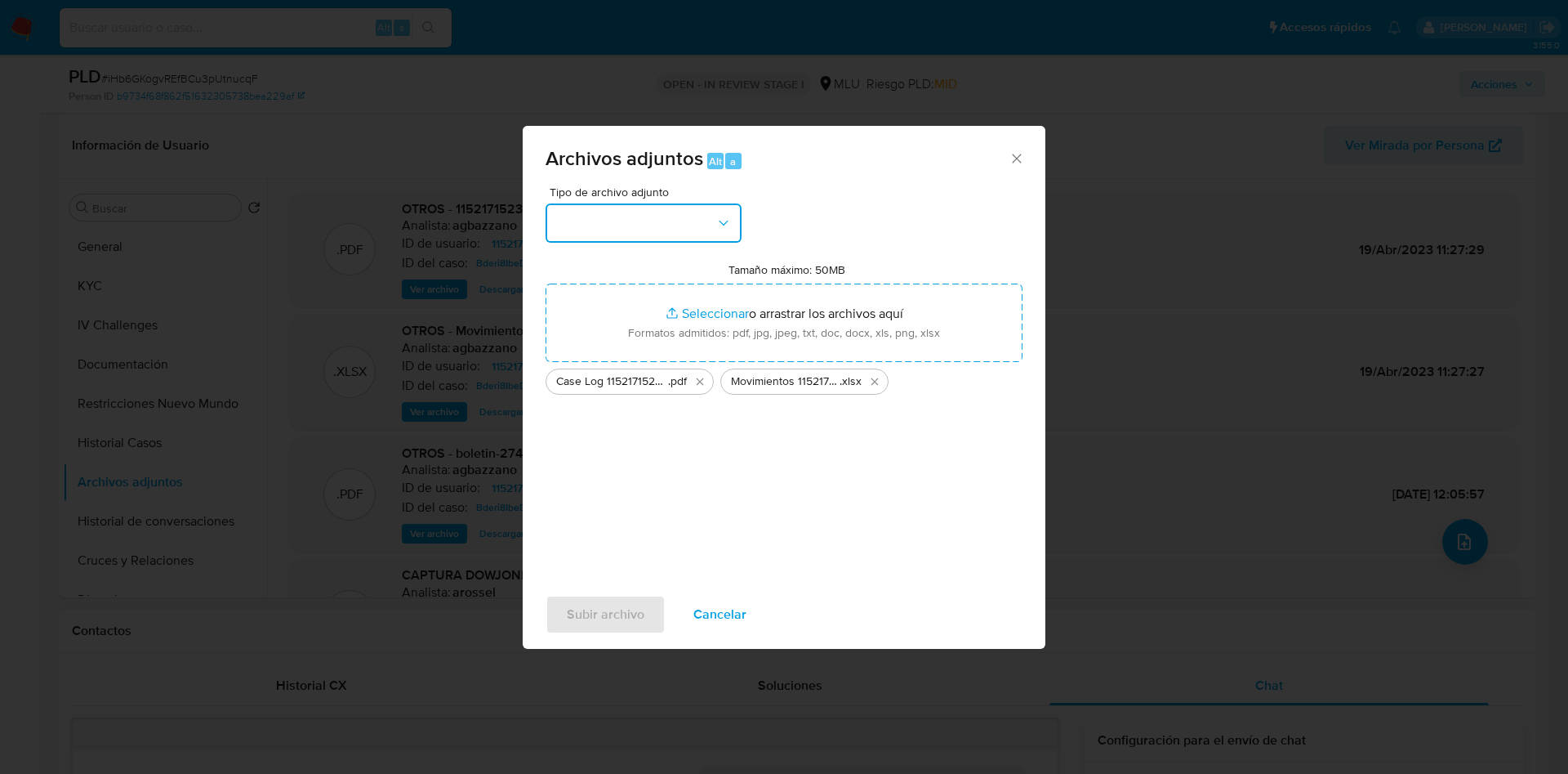
click at [685, 239] on button "button" at bounding box center [644, 223] width 196 height 39
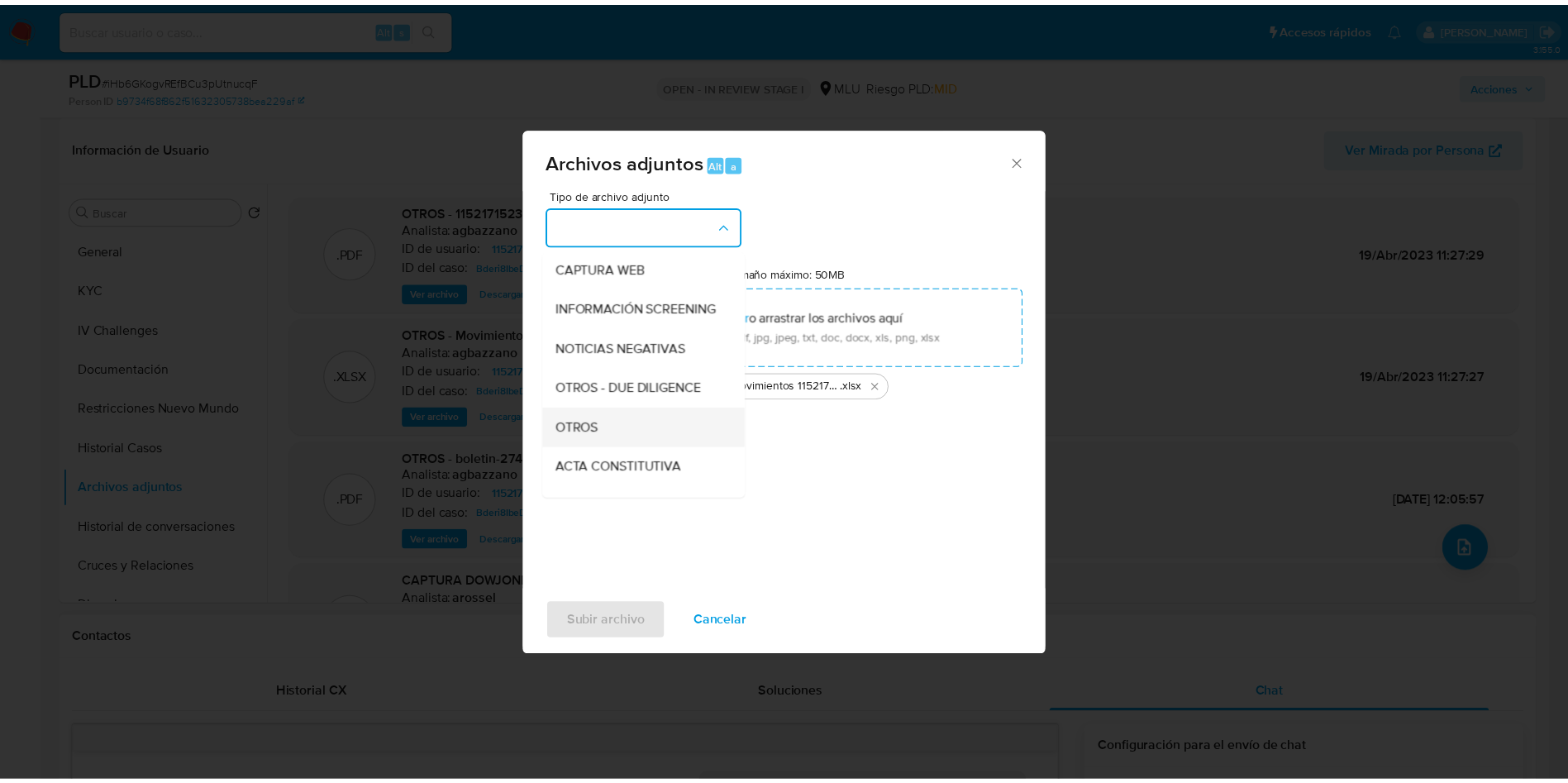
scroll to position [124, 0]
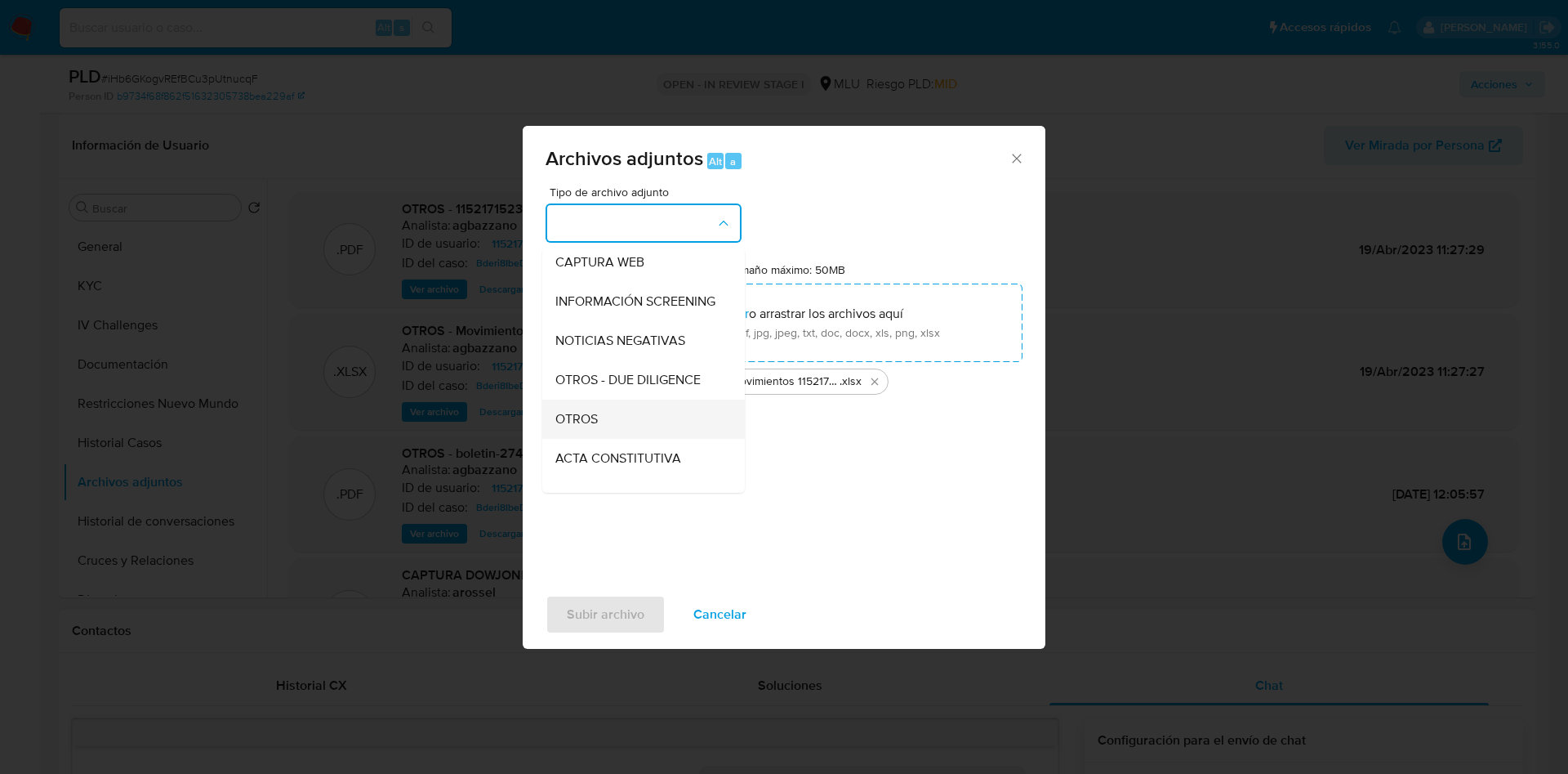
click at [619, 439] on div "OTROS" at bounding box center [639, 419] width 167 height 39
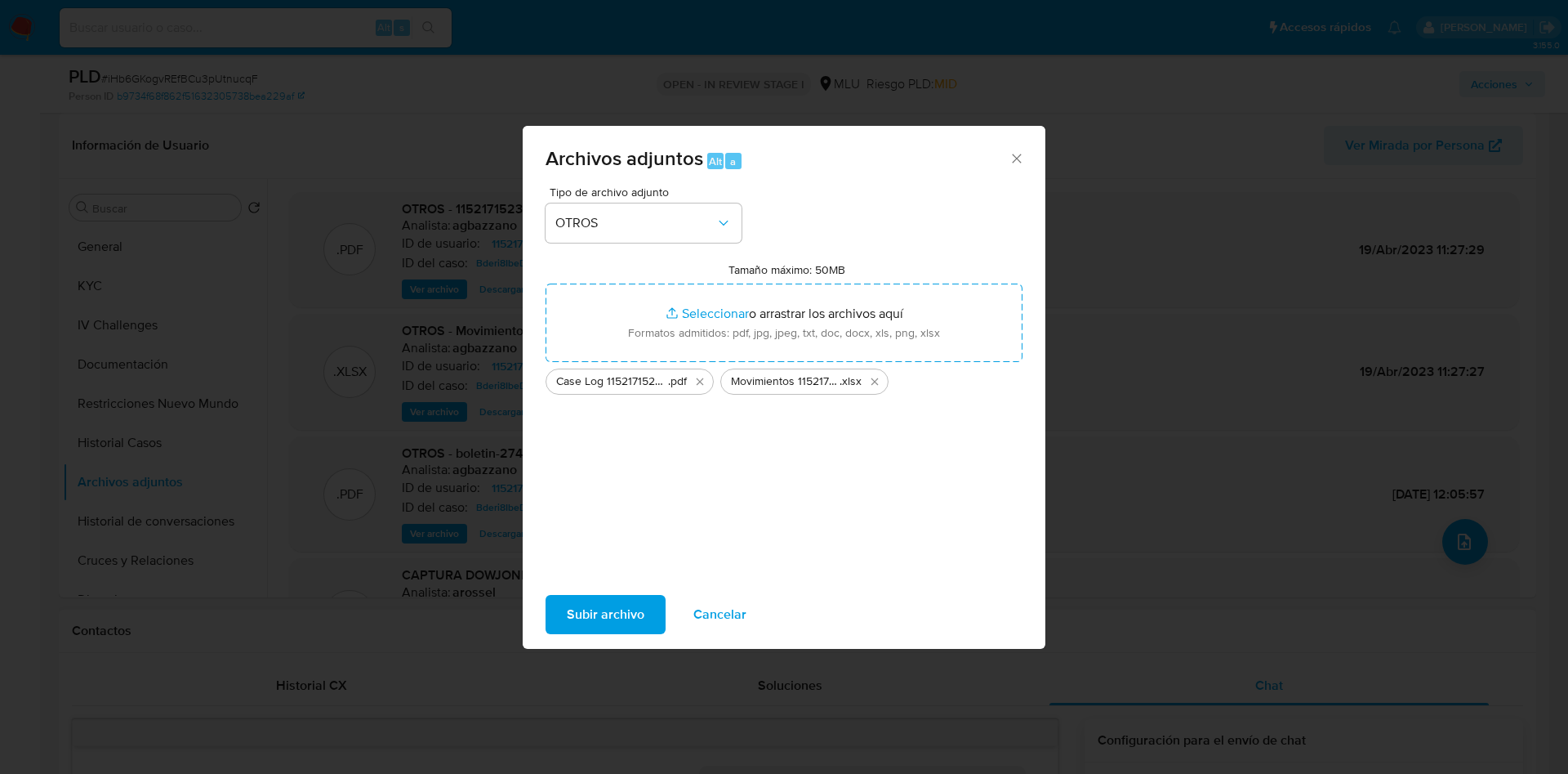
click at [632, 608] on span "Subir archivo" at bounding box center [605, 614] width 78 height 36
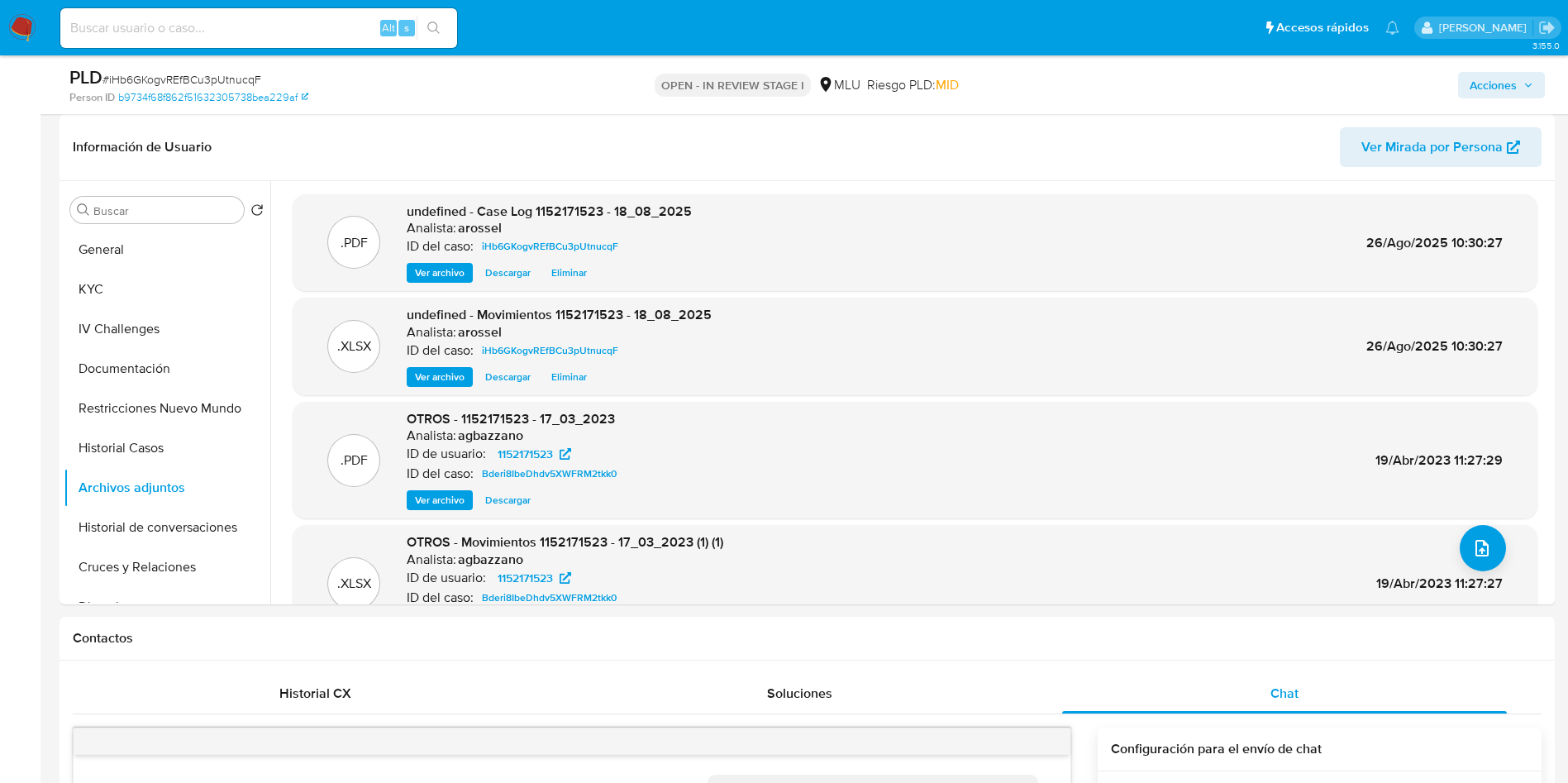
click at [1492, 80] on span "Acciones" at bounding box center [1493, 85] width 47 height 27
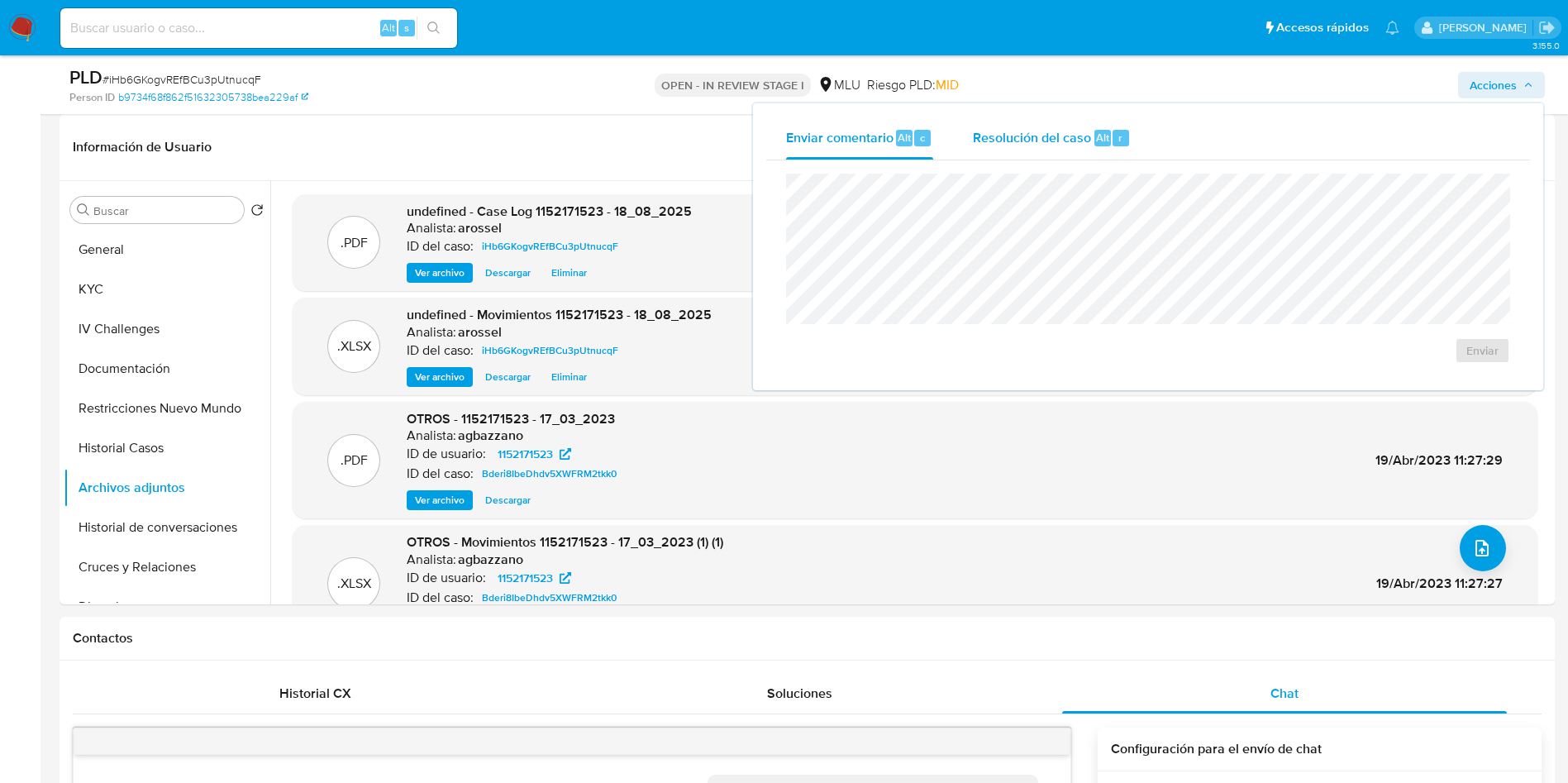
click at [1079, 138] on span "Resolución del caso" at bounding box center [1032, 136] width 118 height 19
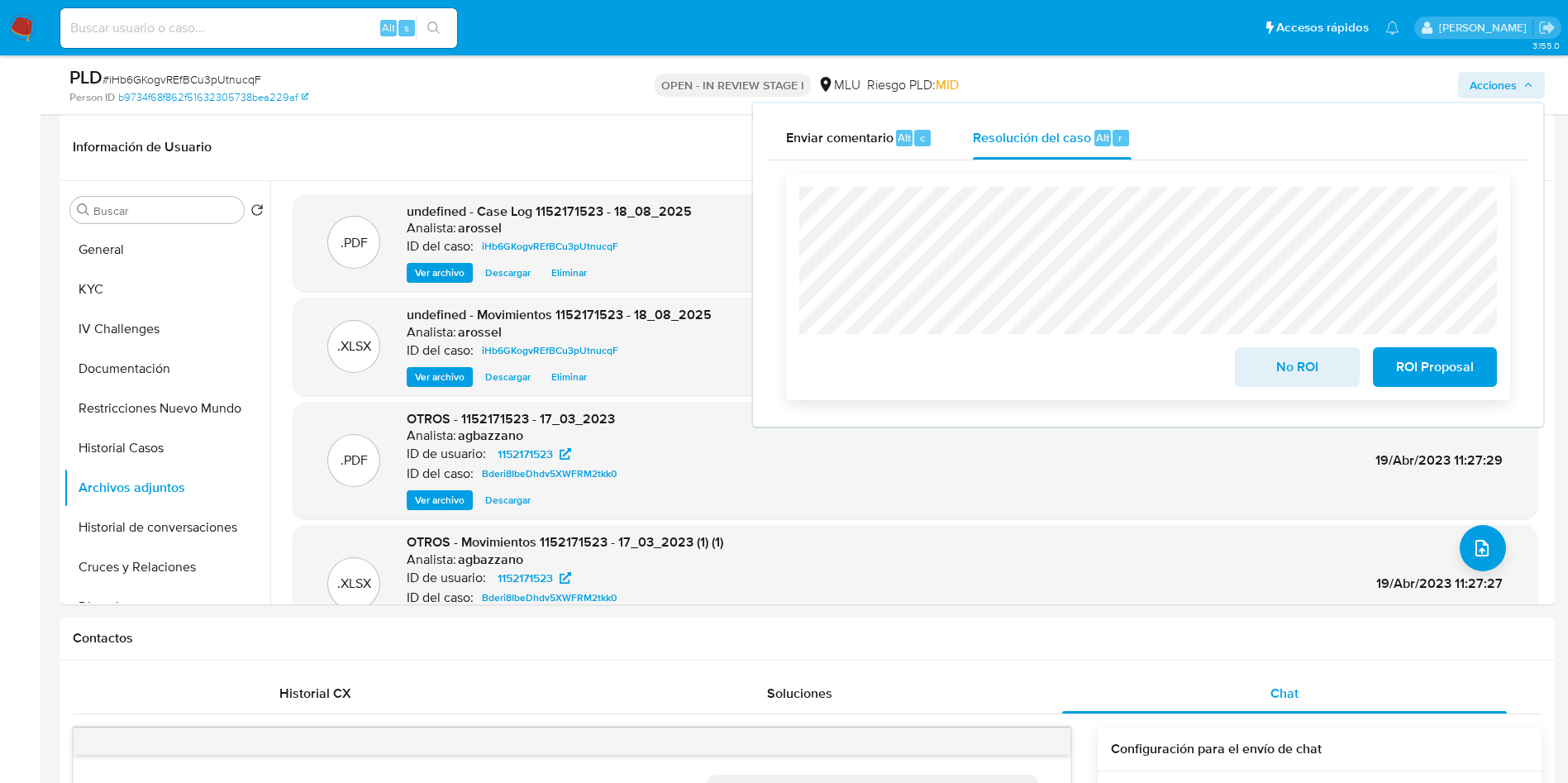
click at [1430, 375] on span "ROI Proposal" at bounding box center [1435, 366] width 81 height 36
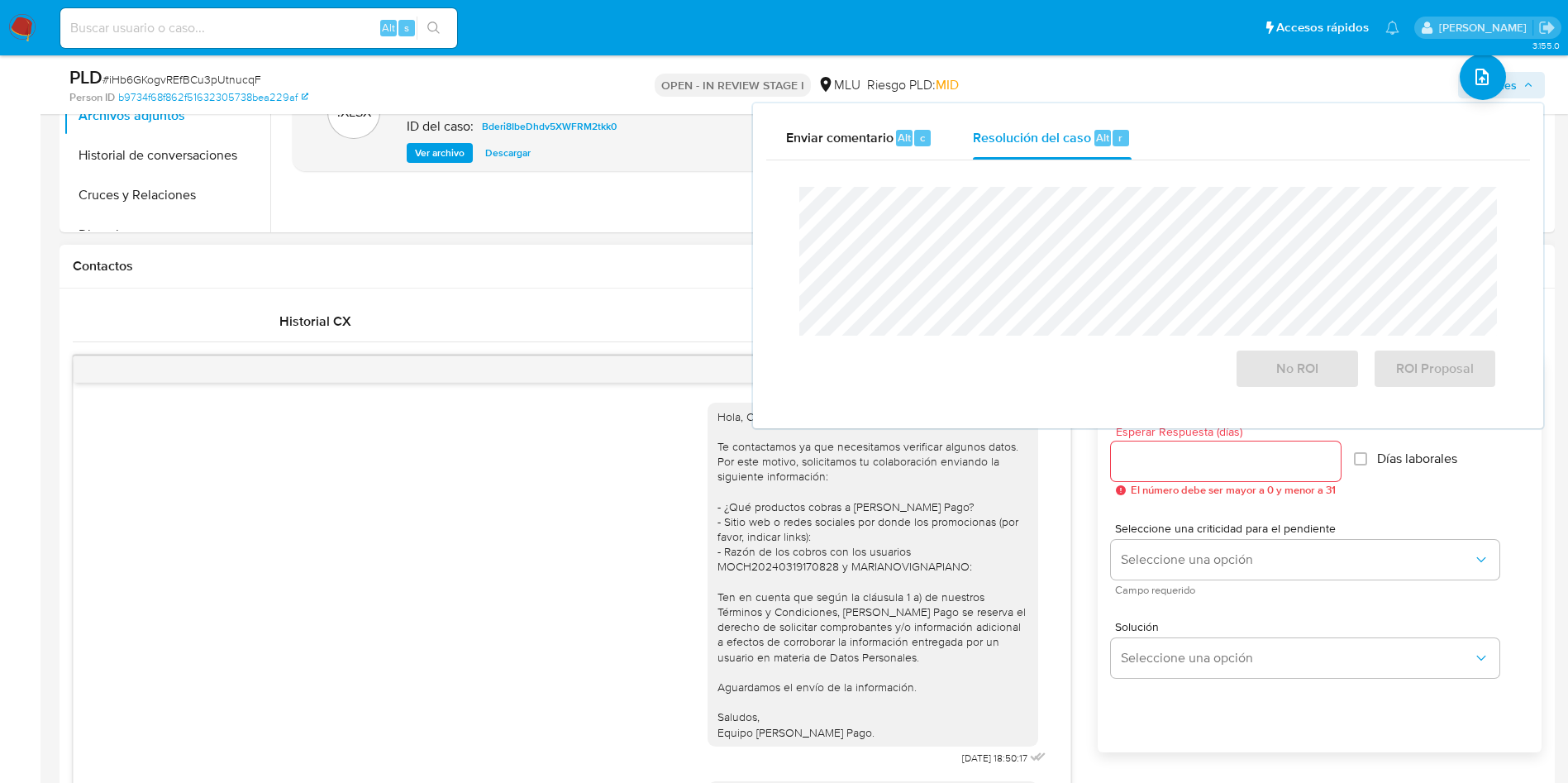
scroll to position [530, 0]
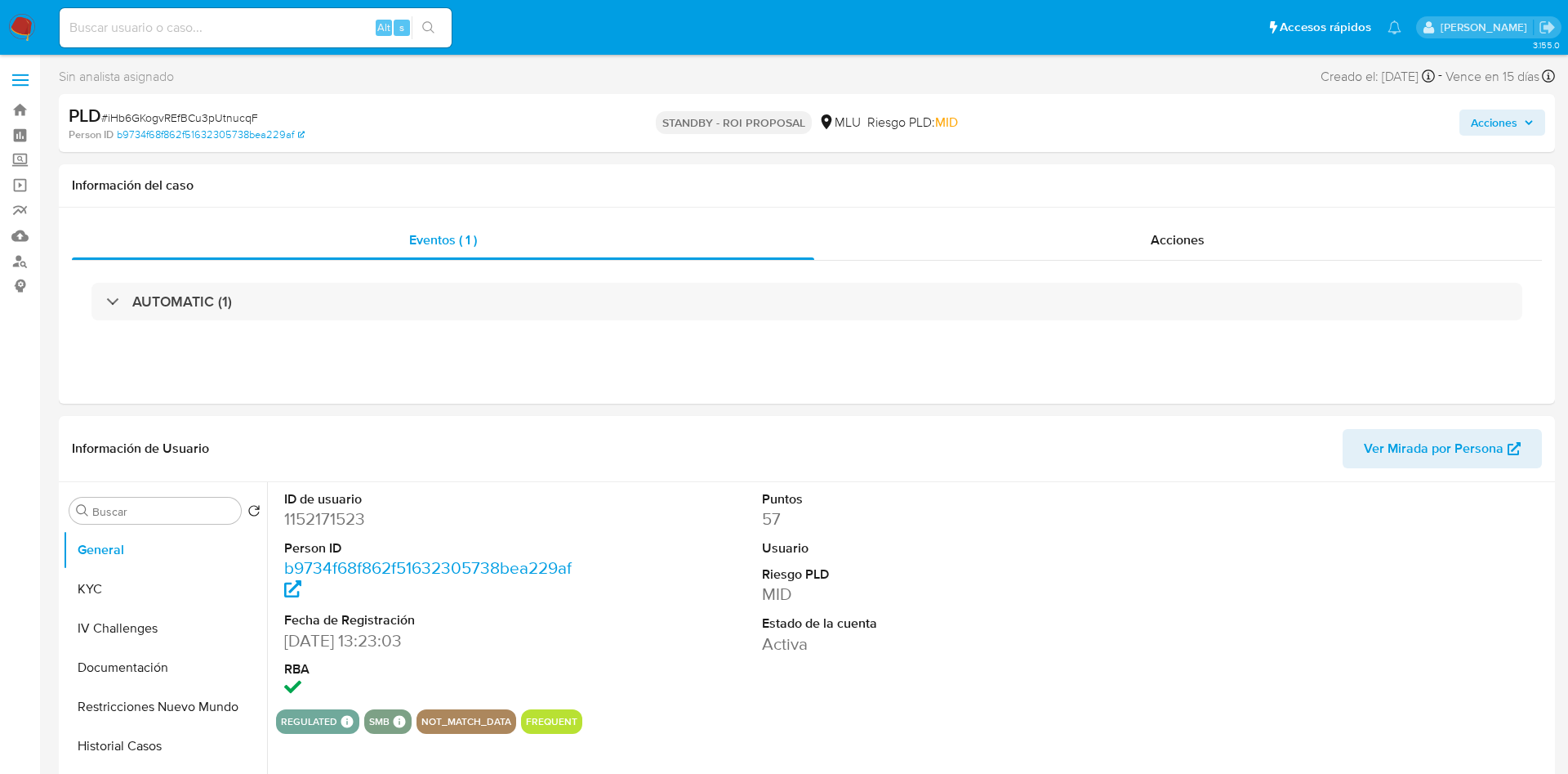
select select "10"
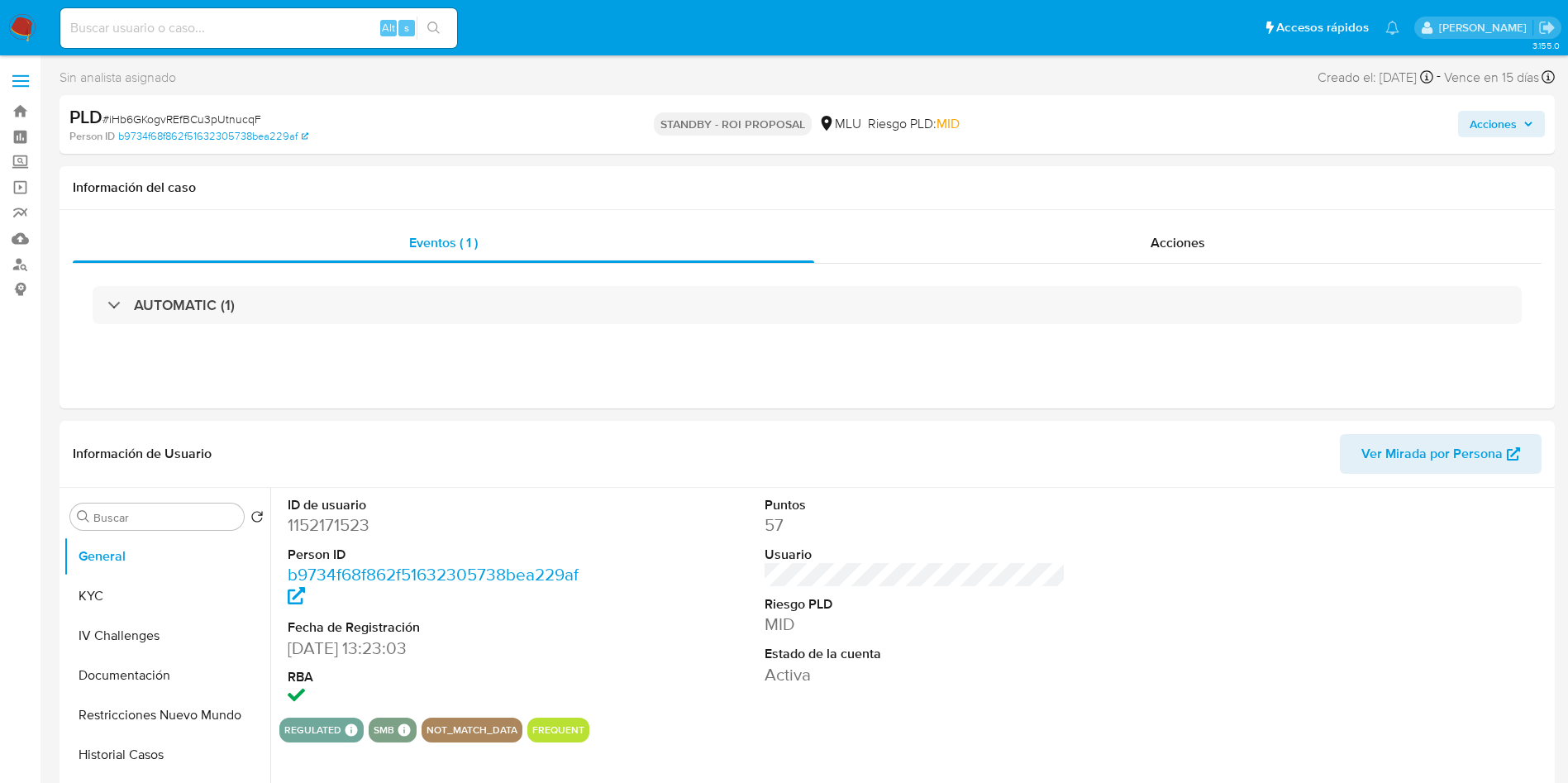
click at [222, 115] on span "# iHb6GKogvREfBCu3pUtnucqF" at bounding box center [182, 118] width 159 height 16
click at [222, 116] on span "# iHb6GKogvREfBCu3pUtnucqF" at bounding box center [182, 118] width 159 height 16
copy span "iHb6GKogvREfBCu3pUtnucqF"
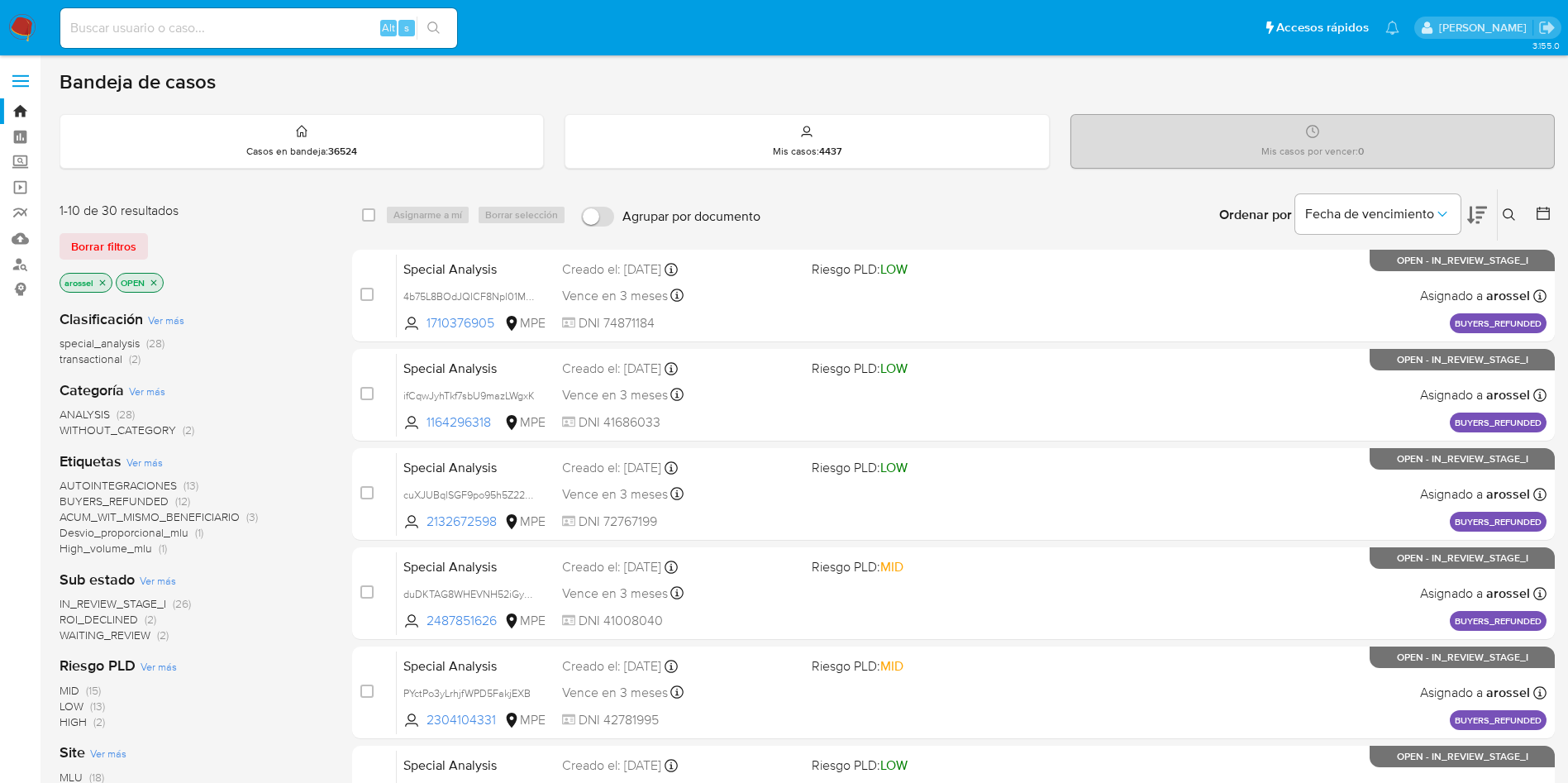
click at [127, 616] on span "ROI_DECLINED" at bounding box center [98, 618] width 79 height 16
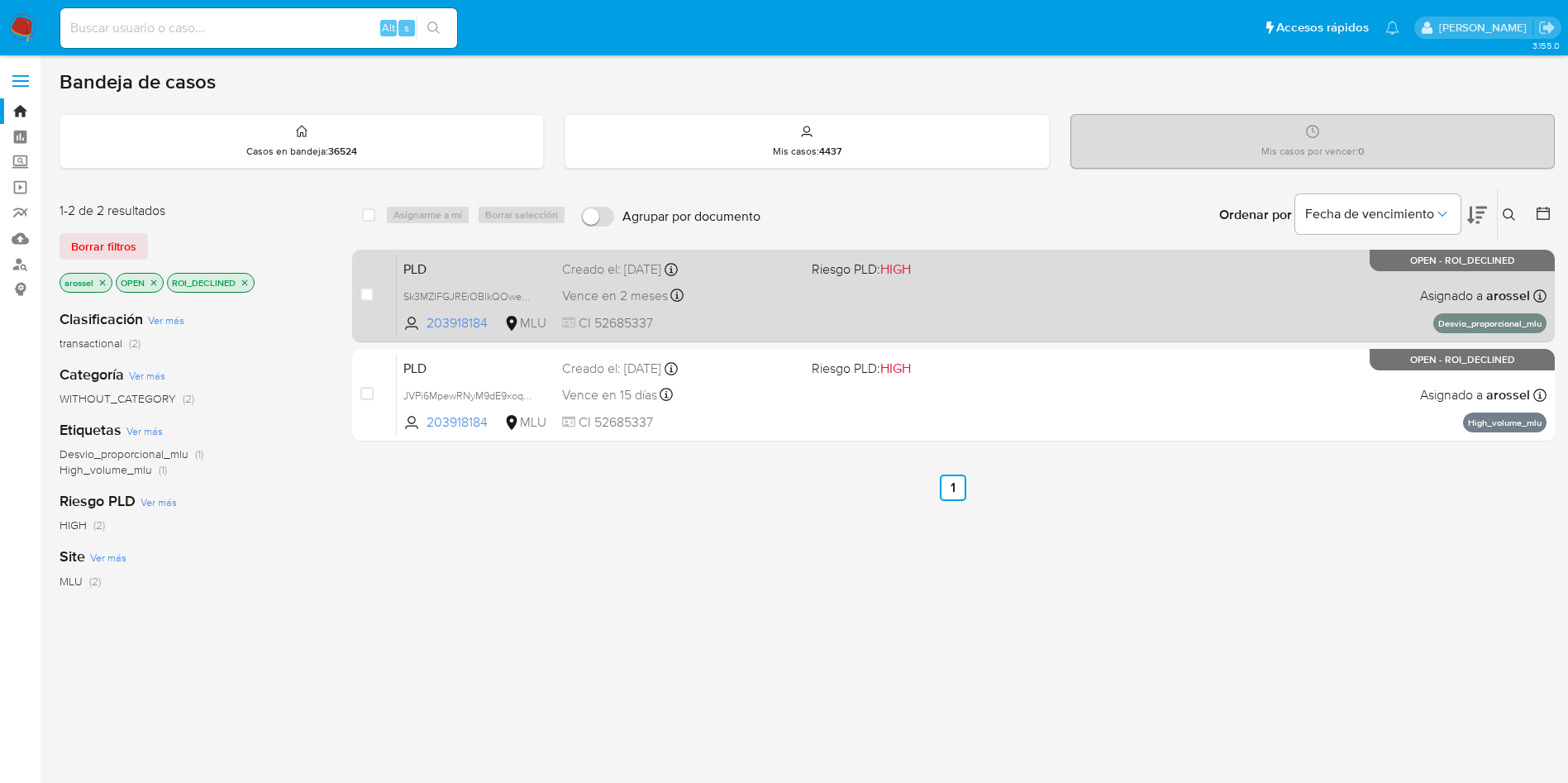
click at [914, 303] on div "PLD Sk3MZIFGJREiOBlkQOwepyEb 203918184 MLU Riesgo PLD: HIGH Creado el: [DATE] C…" at bounding box center [971, 295] width 1149 height 83
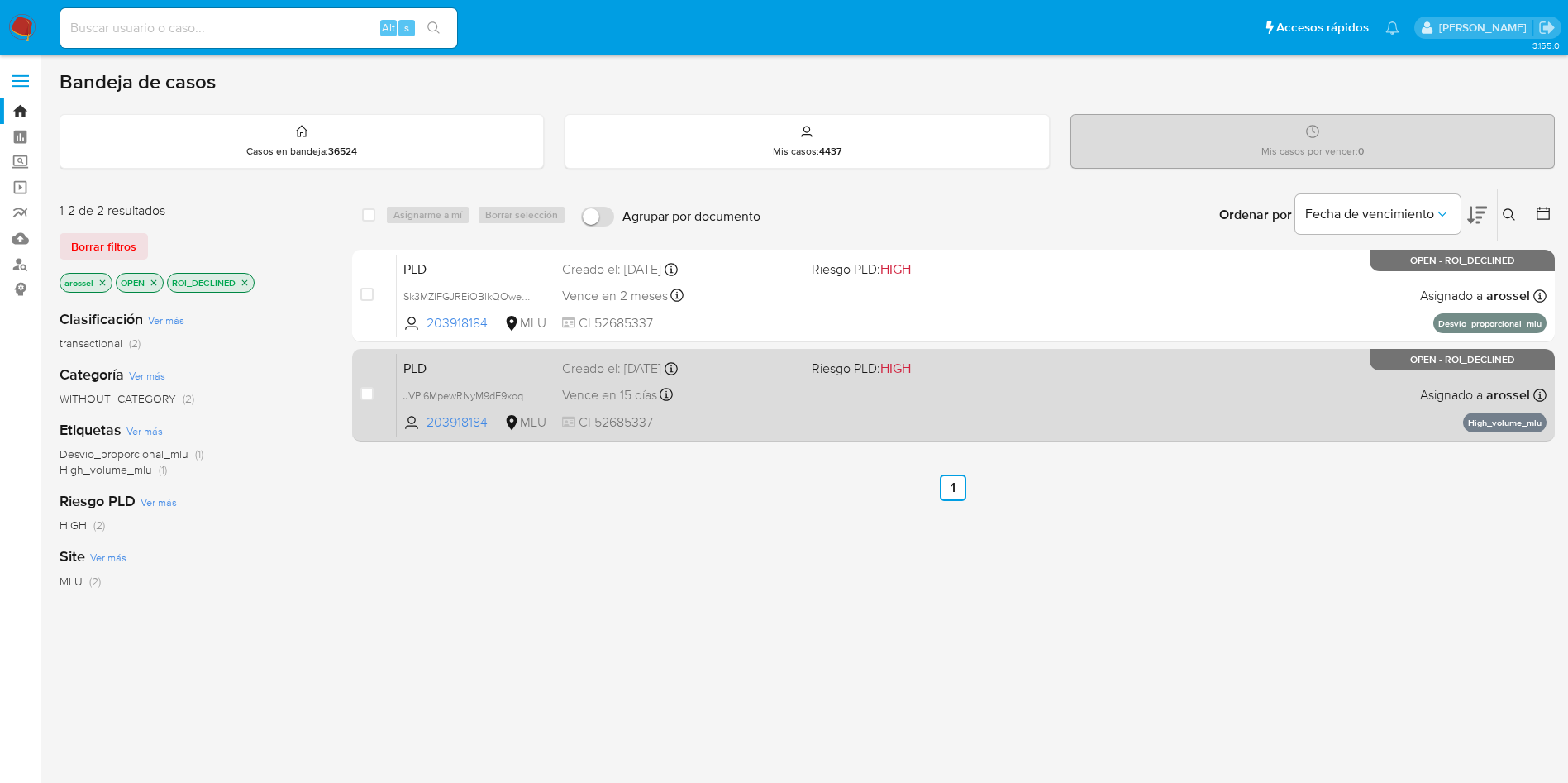
click at [876, 405] on div "PLD JVPi6MpewRNyM9dE9xoq0qSG 203918184 MLU Riesgo PLD: HIGH Creado el: [DATE] C…" at bounding box center [971, 395] width 1149 height 83
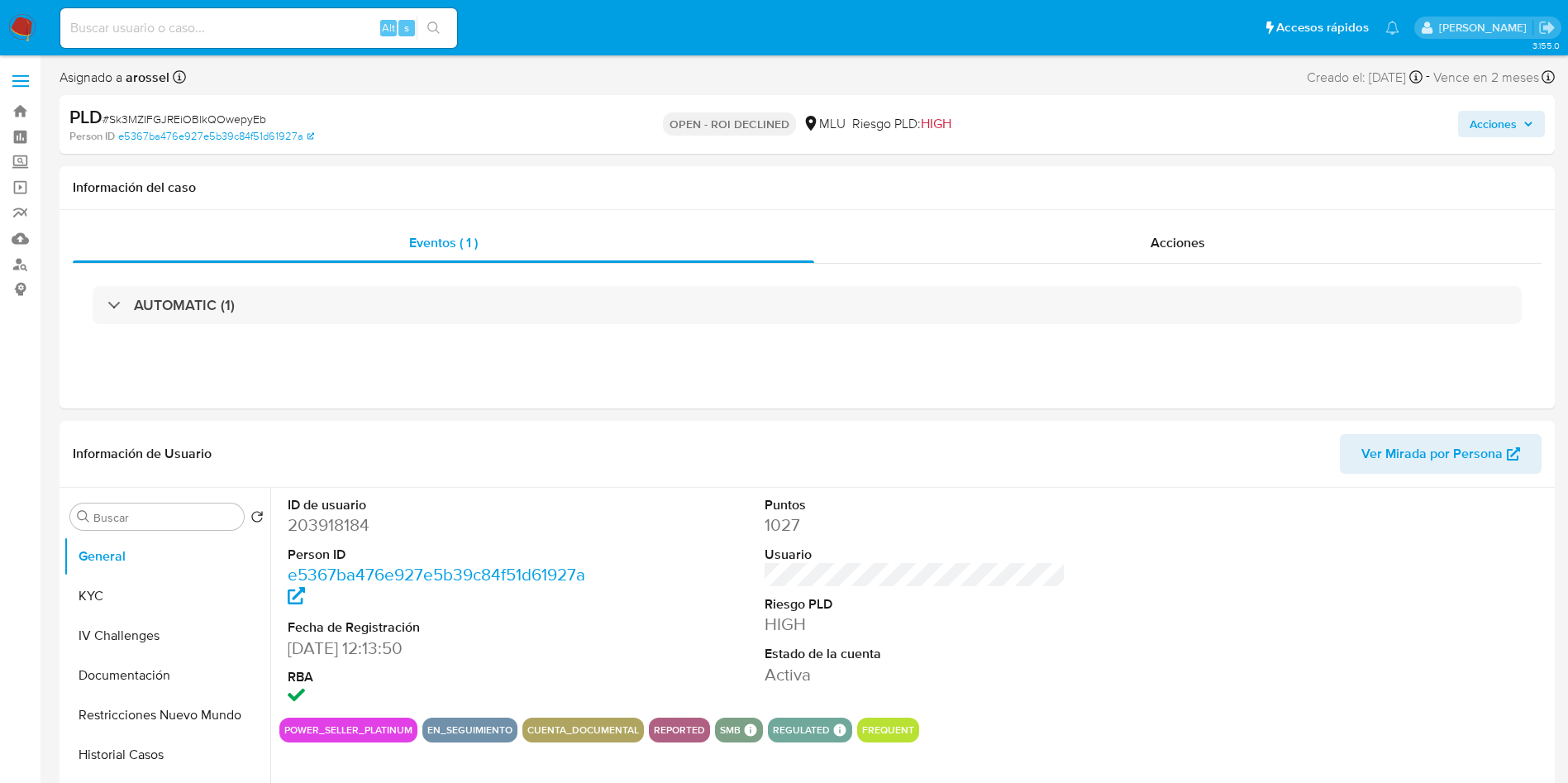
select select "10"
click at [1213, 227] on div "Acciones" at bounding box center [1178, 243] width 727 height 40
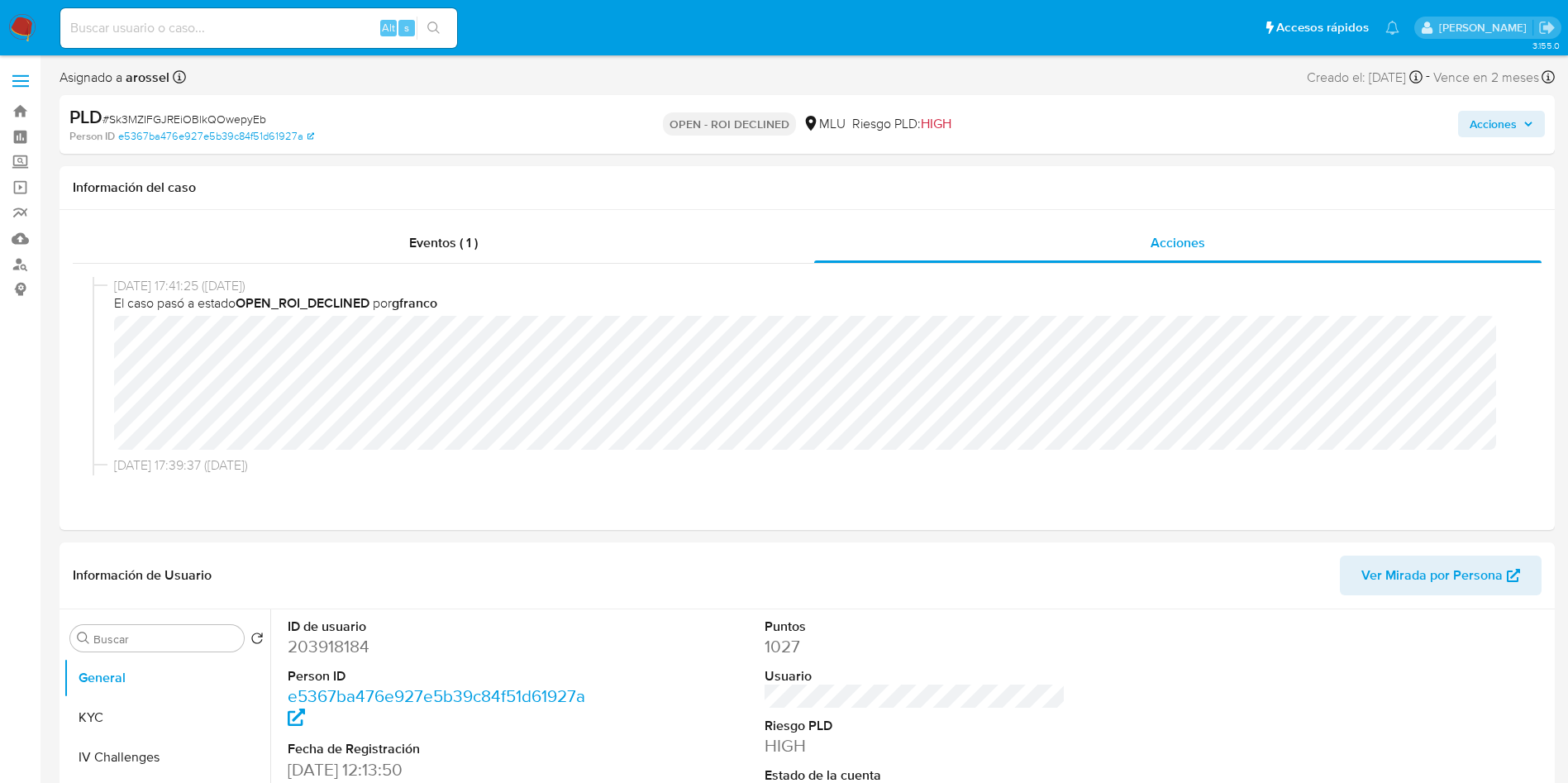
click at [1483, 134] on span "Acciones" at bounding box center [1493, 124] width 47 height 27
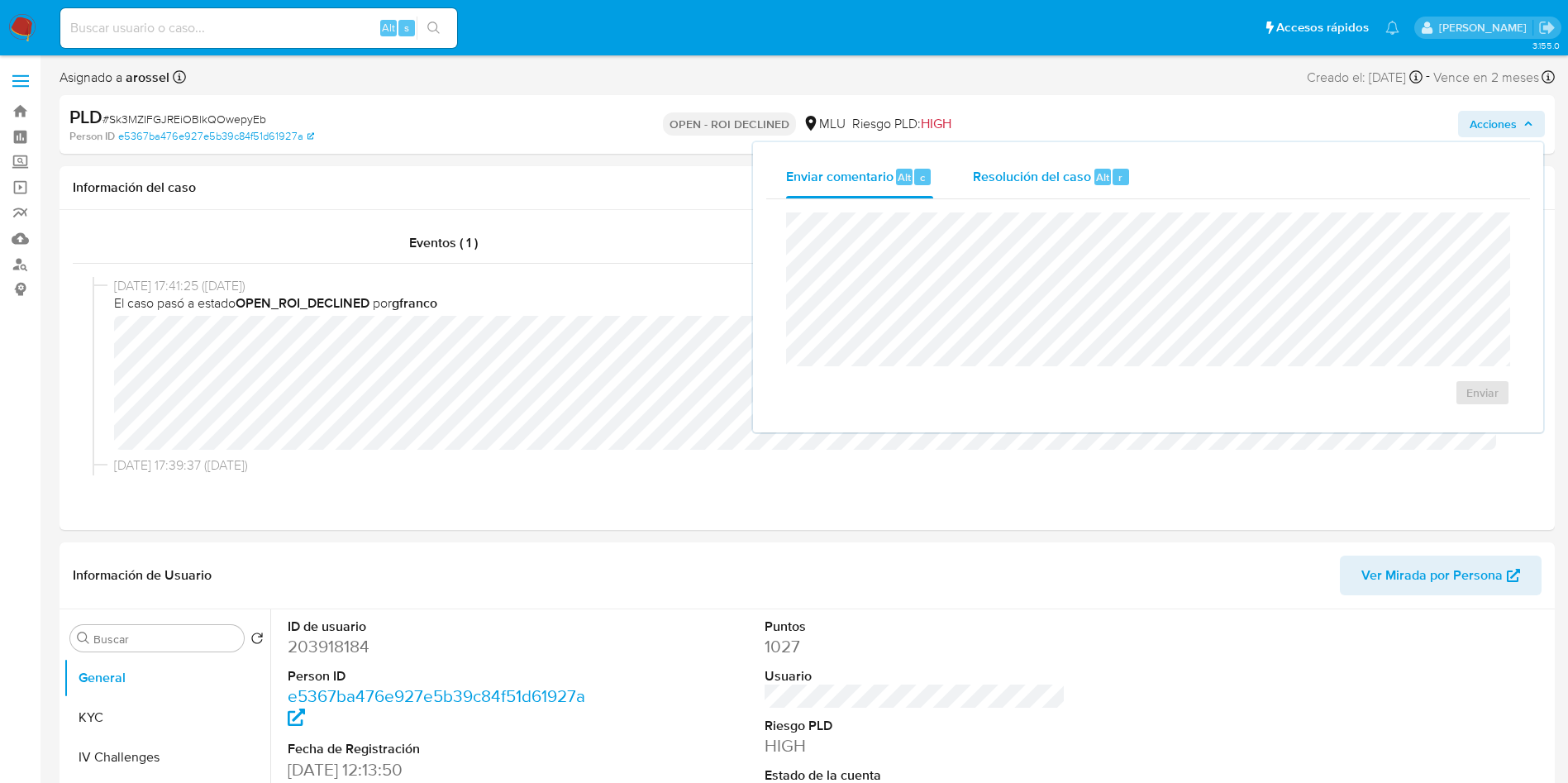
click at [1101, 166] on div "Resolución del caso Alt r" at bounding box center [1052, 176] width 158 height 43
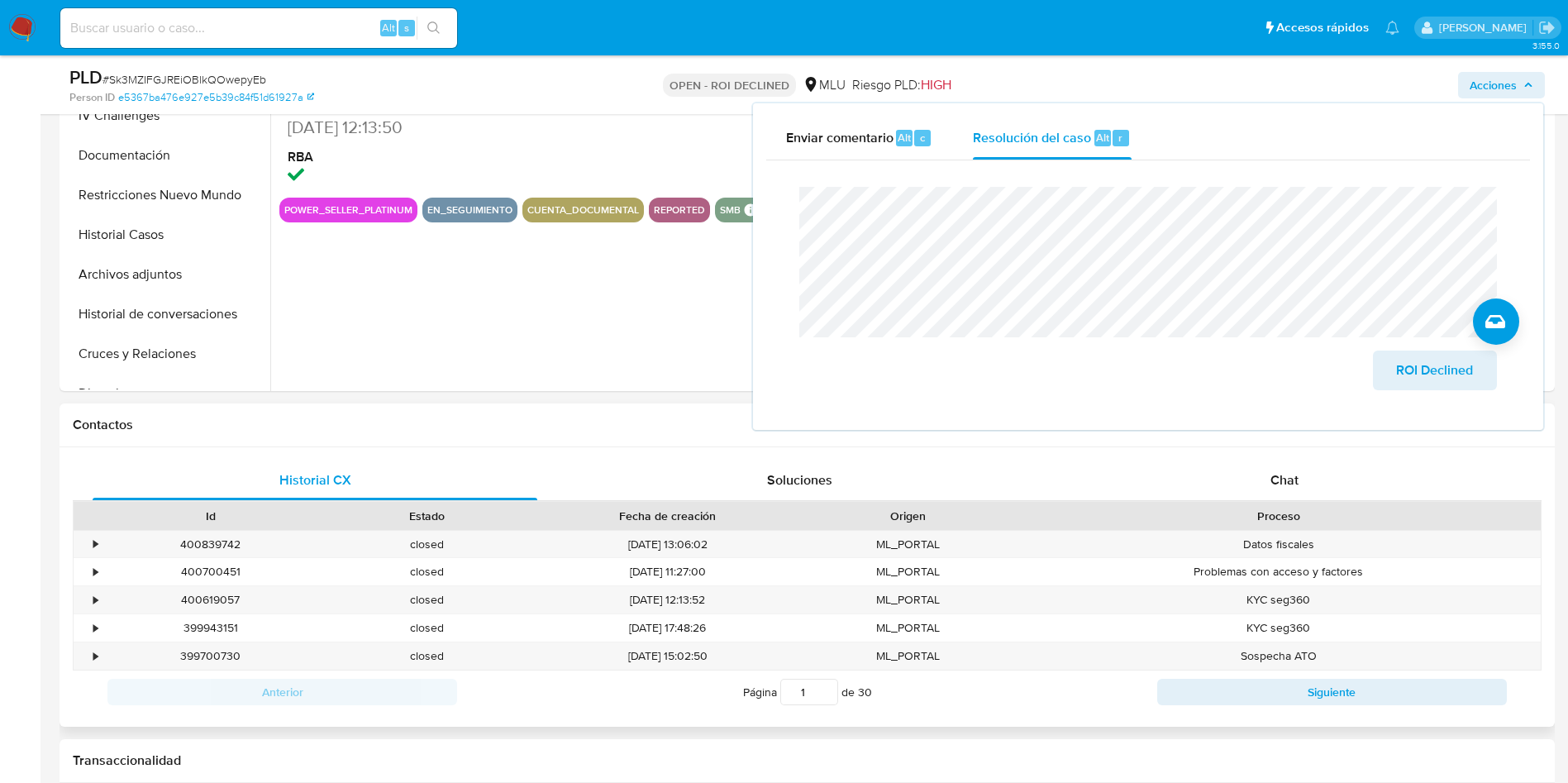
scroll to position [620, 0]
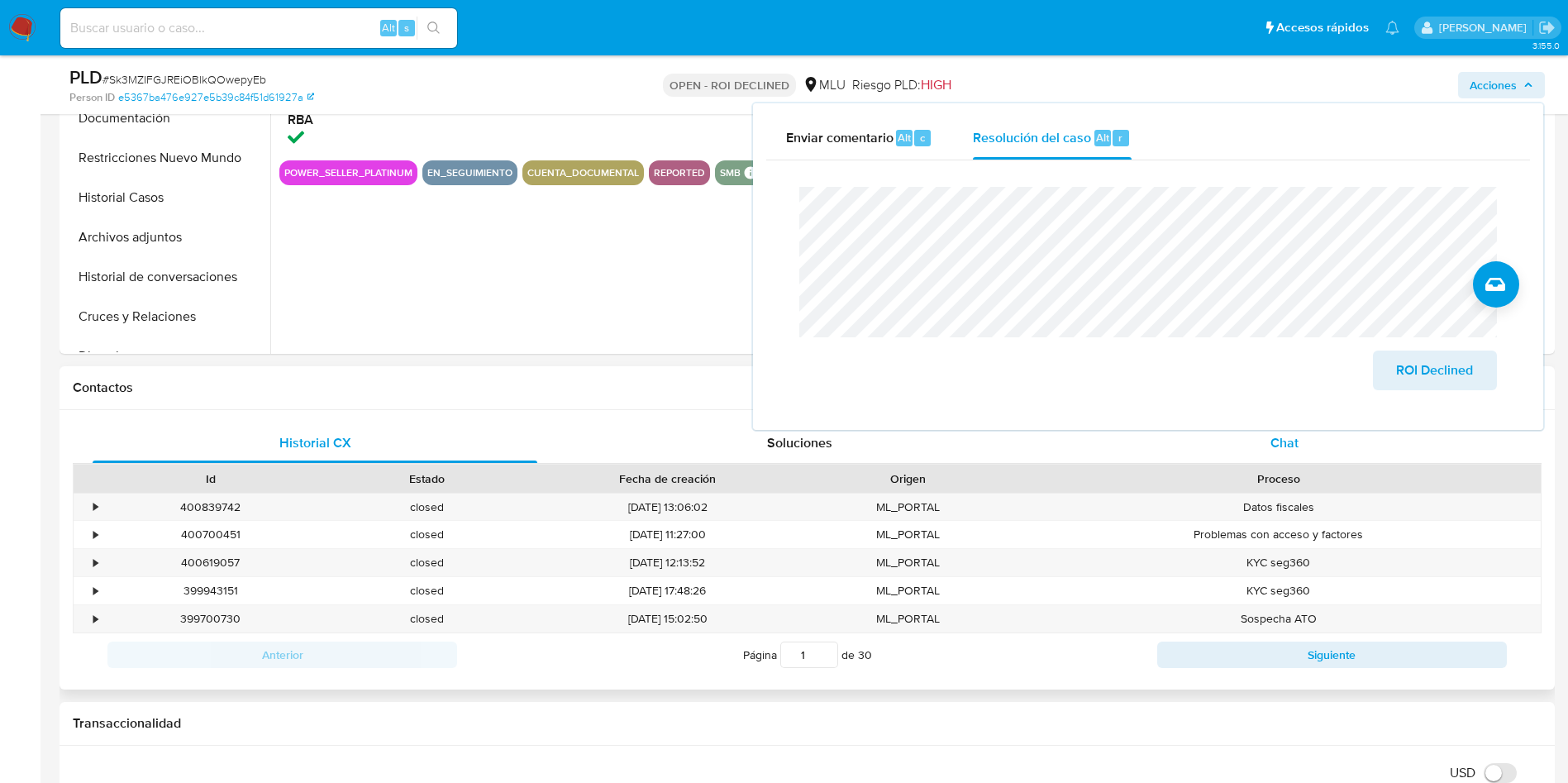
click at [1275, 458] on div "Chat" at bounding box center [1285, 443] width 445 height 40
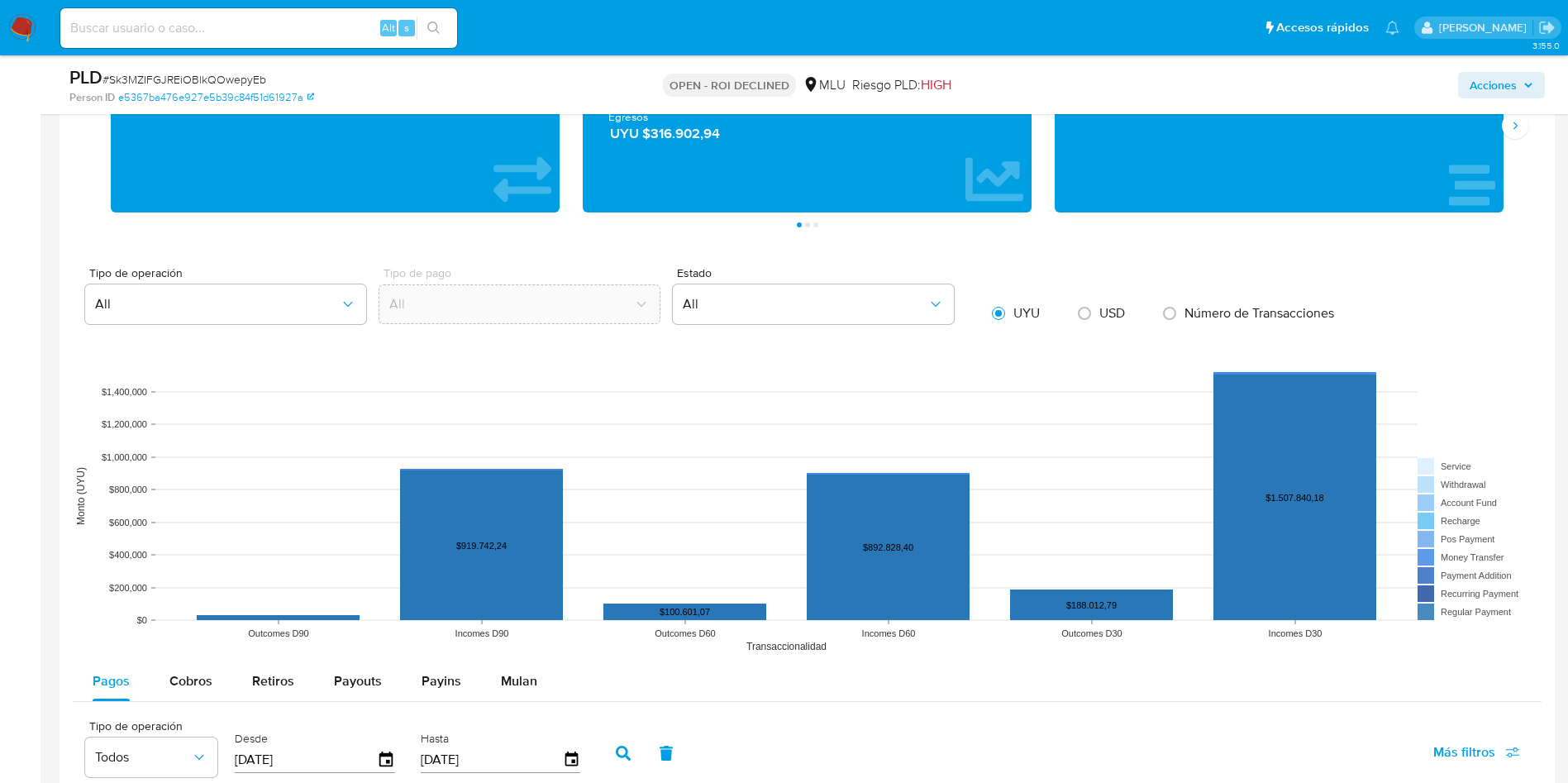
scroll to position [1984, 0]
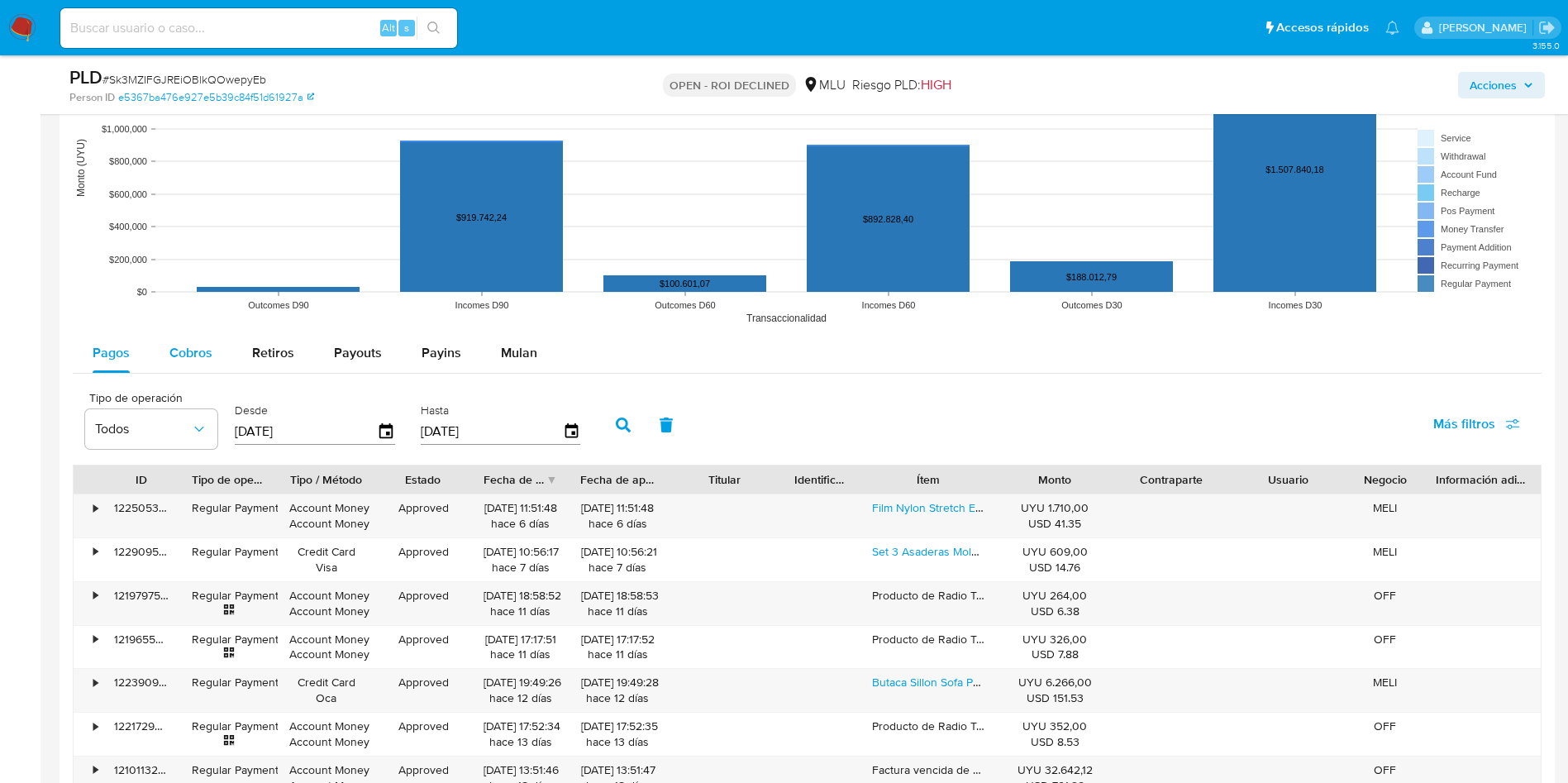
click at [222, 352] on button "Cobros" at bounding box center [190, 353] width 82 height 40
select select "10"
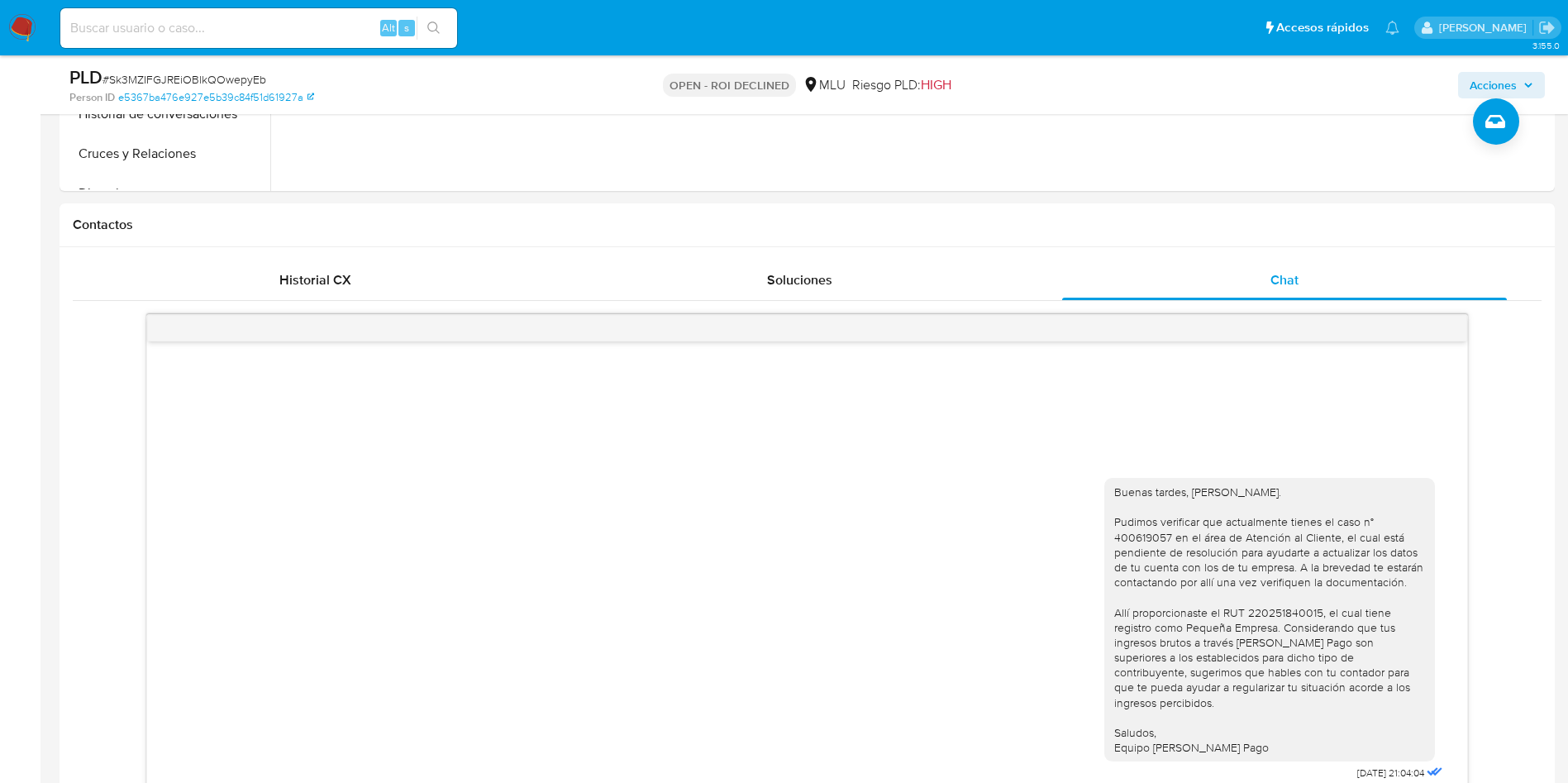
scroll to position [744, 0]
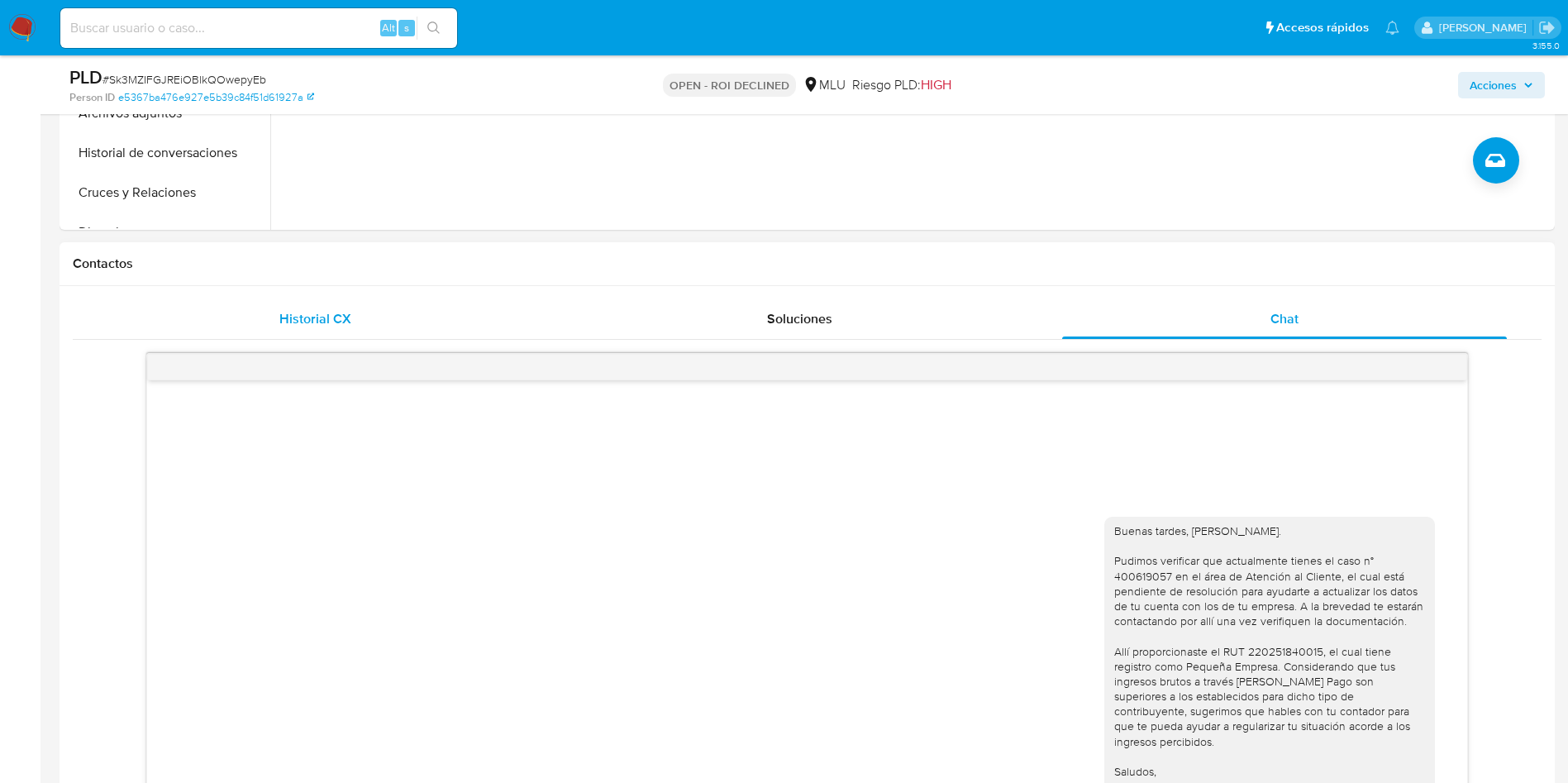
click at [345, 312] on span "Historial CX" at bounding box center [315, 319] width 72 height 19
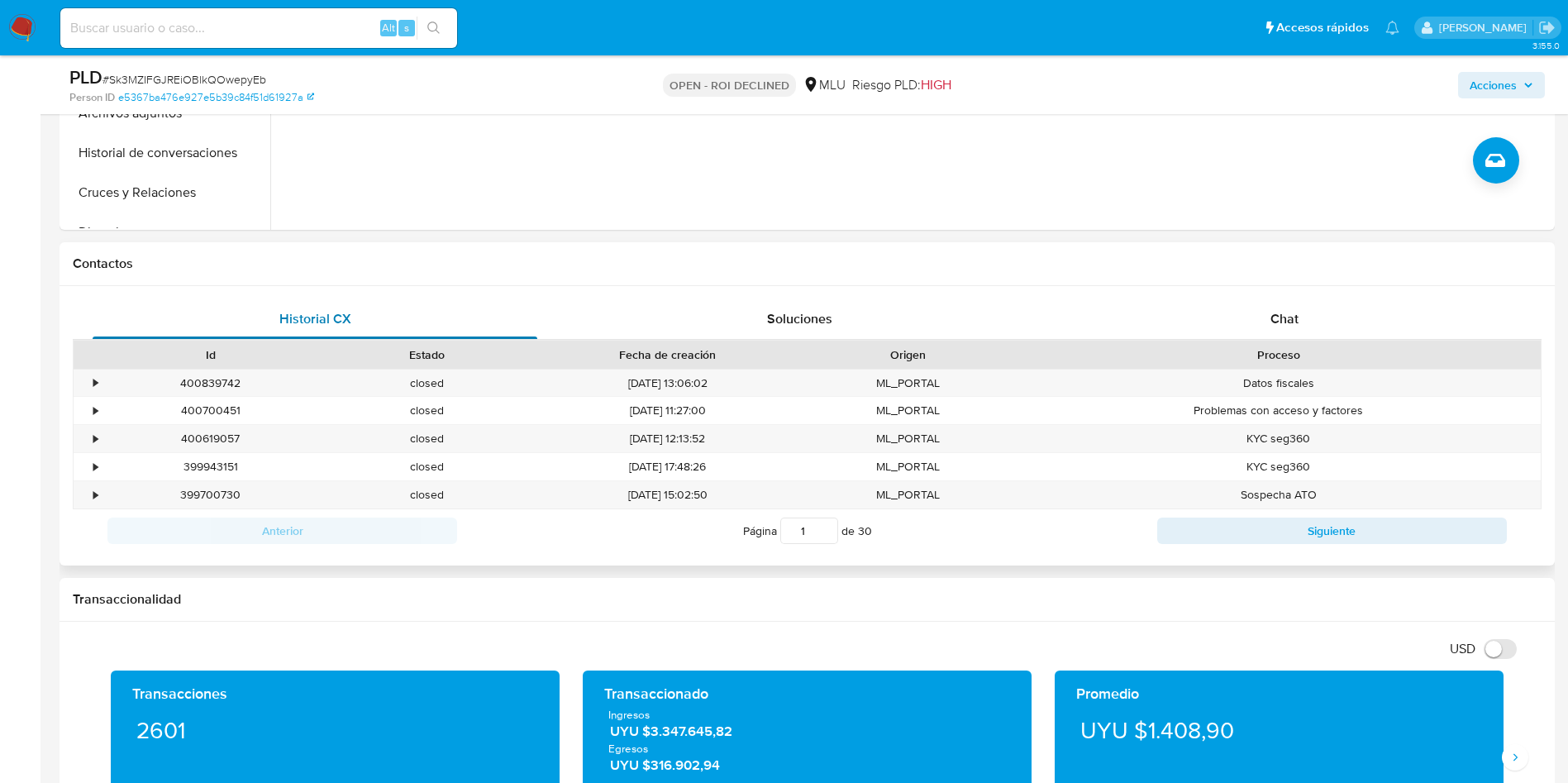
scroll to position [248, 0]
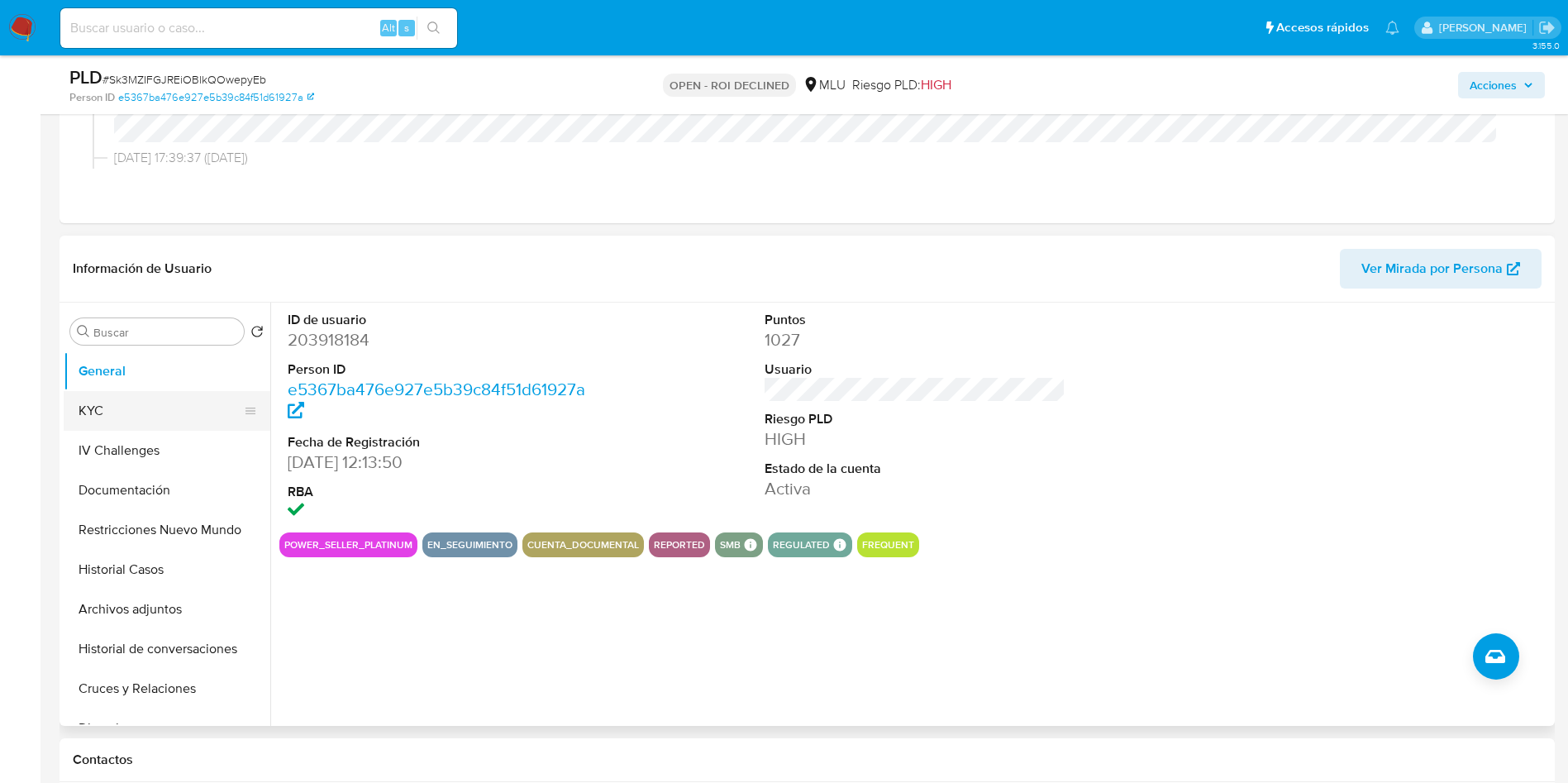
click at [147, 406] on button "KYC" at bounding box center [160, 411] width 193 height 40
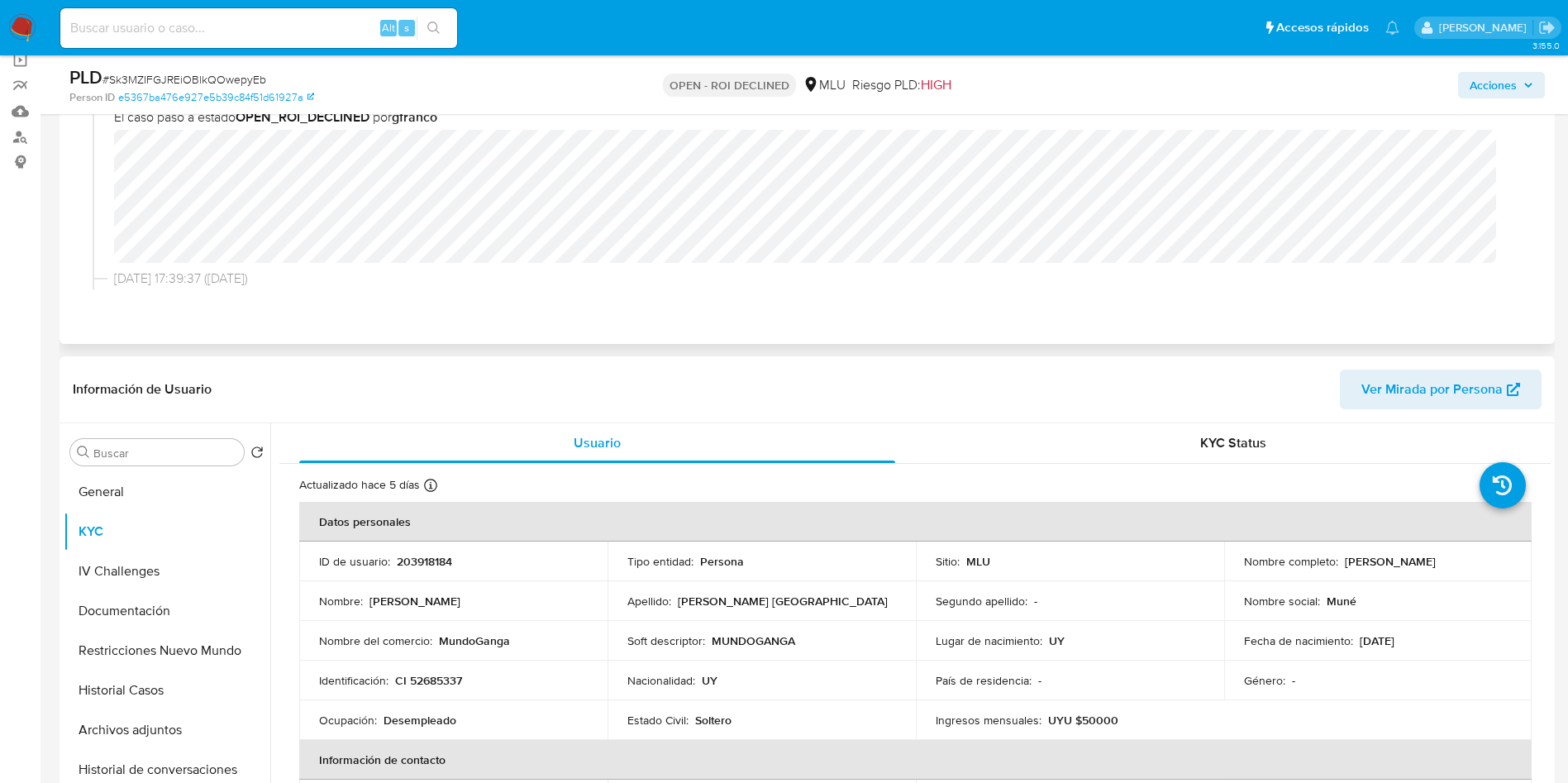
scroll to position [0, 0]
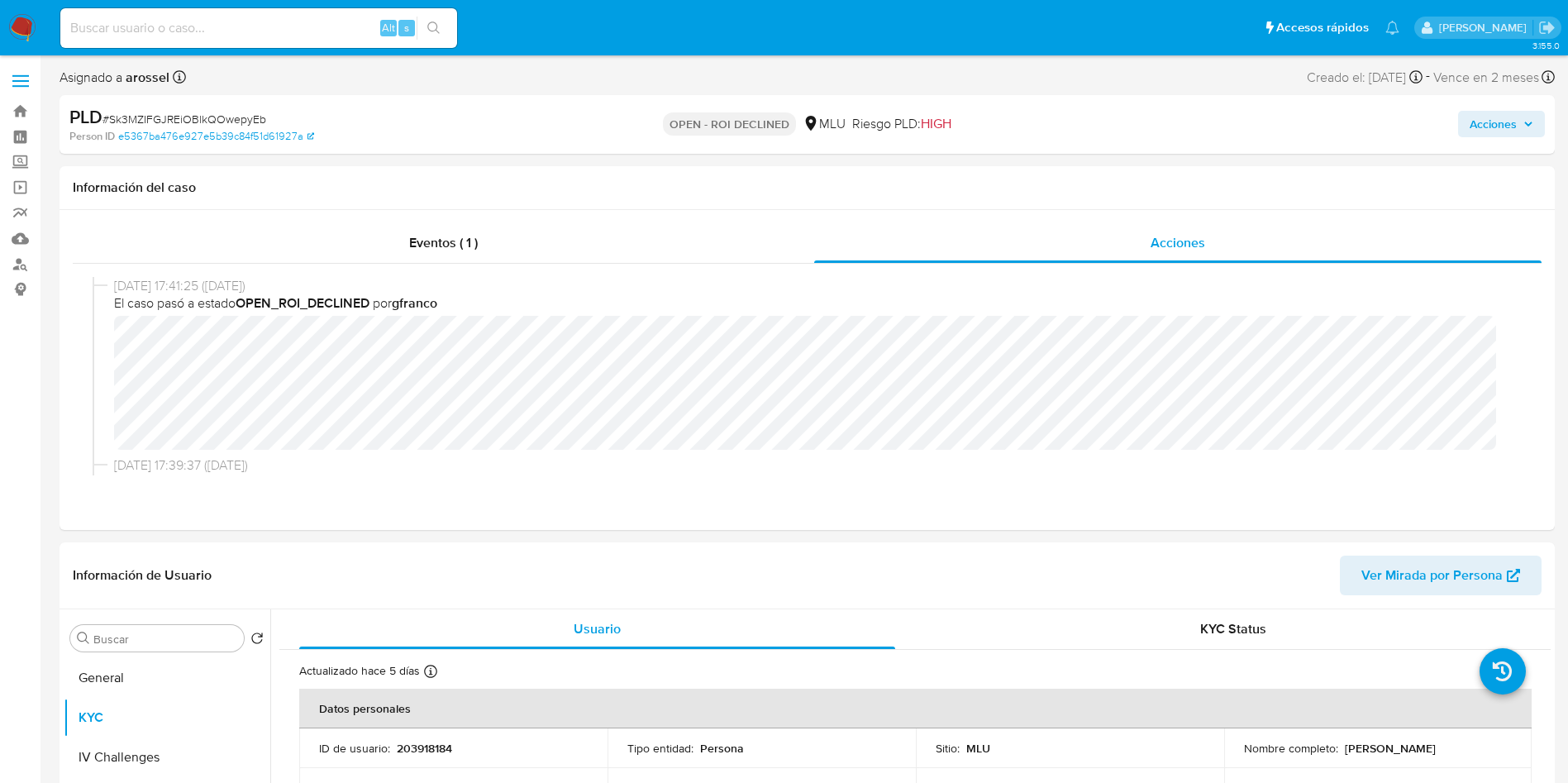
click at [1489, 115] on span "Acciones" at bounding box center [1493, 124] width 47 height 27
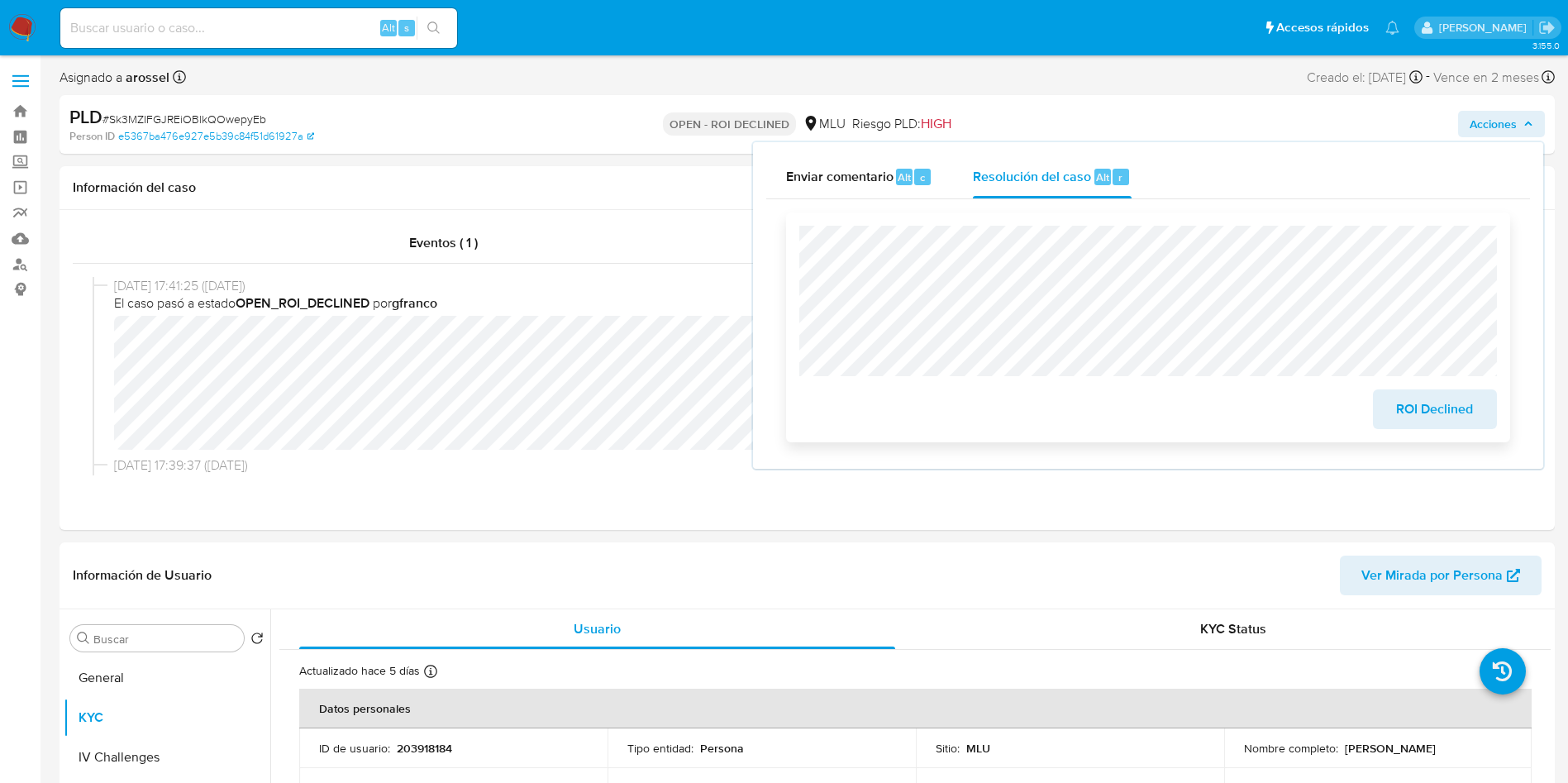
click at [1424, 424] on span "ROI Declined" at bounding box center [1435, 409] width 81 height 36
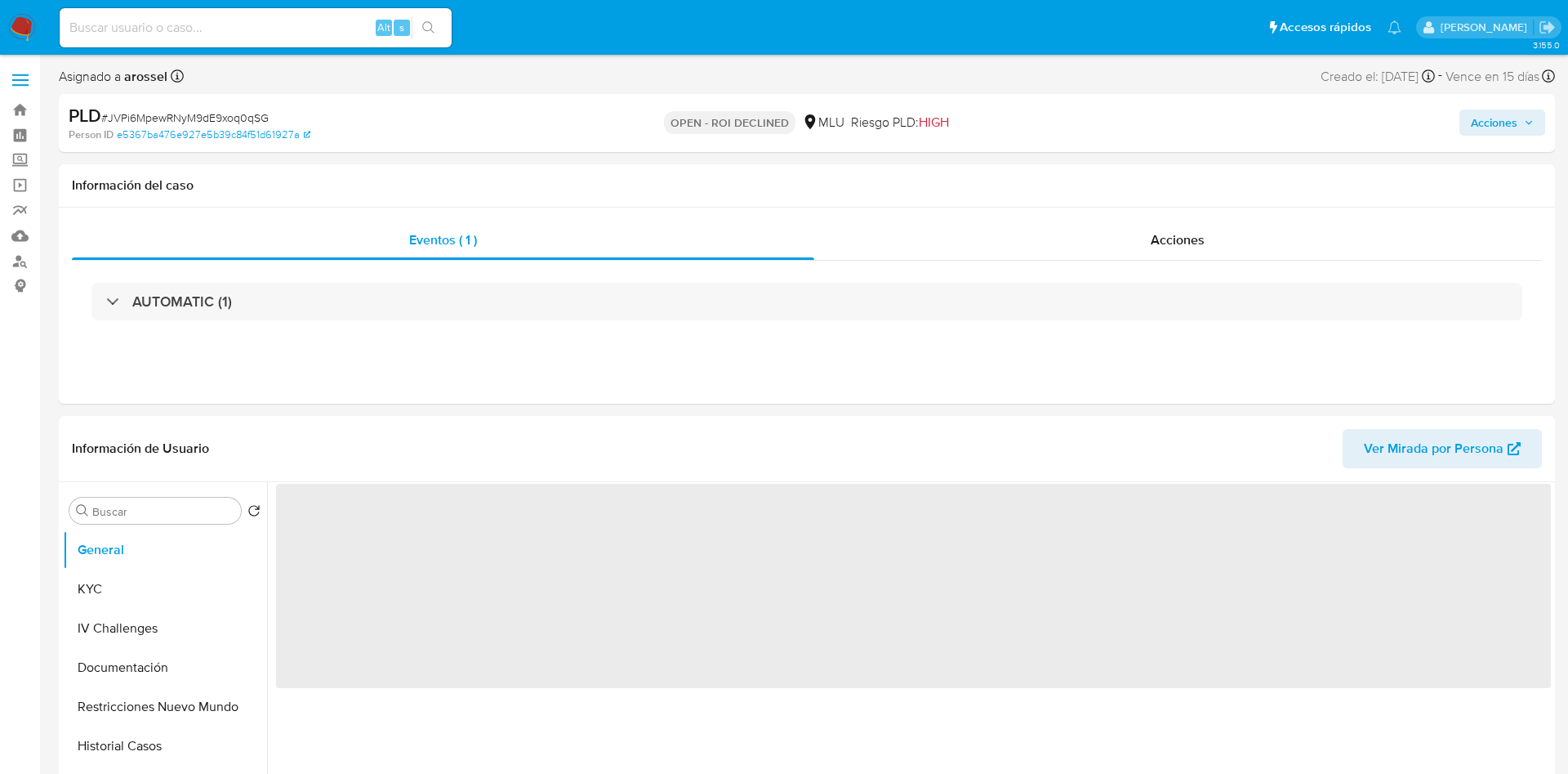
select select "10"
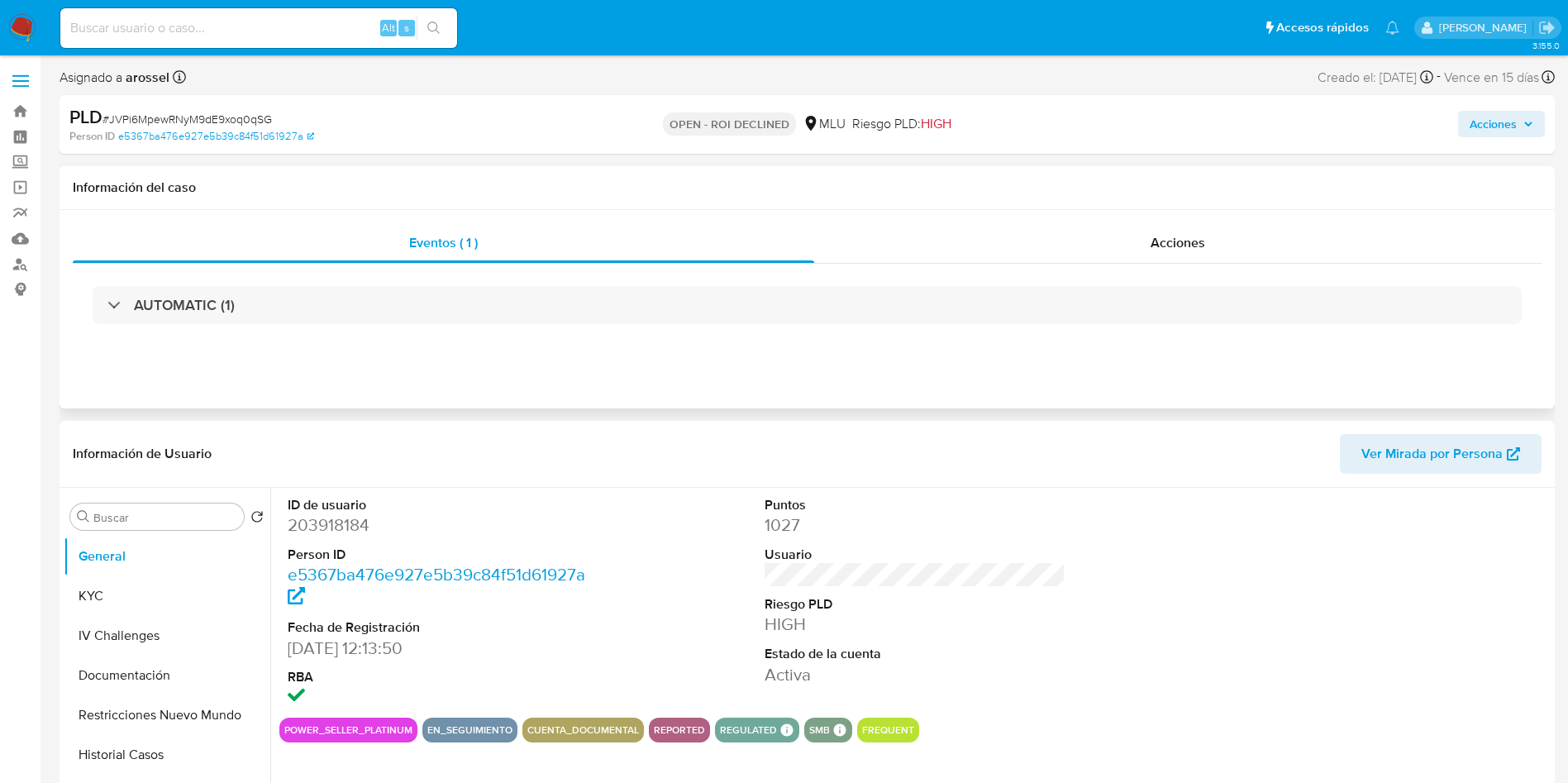
click at [1188, 217] on div "Eventos ( 1 ) Acciones AUTOMATIC (1)" at bounding box center [807, 310] width 1495 height 199
click at [1188, 243] on span "Acciones" at bounding box center [1178, 242] width 55 height 19
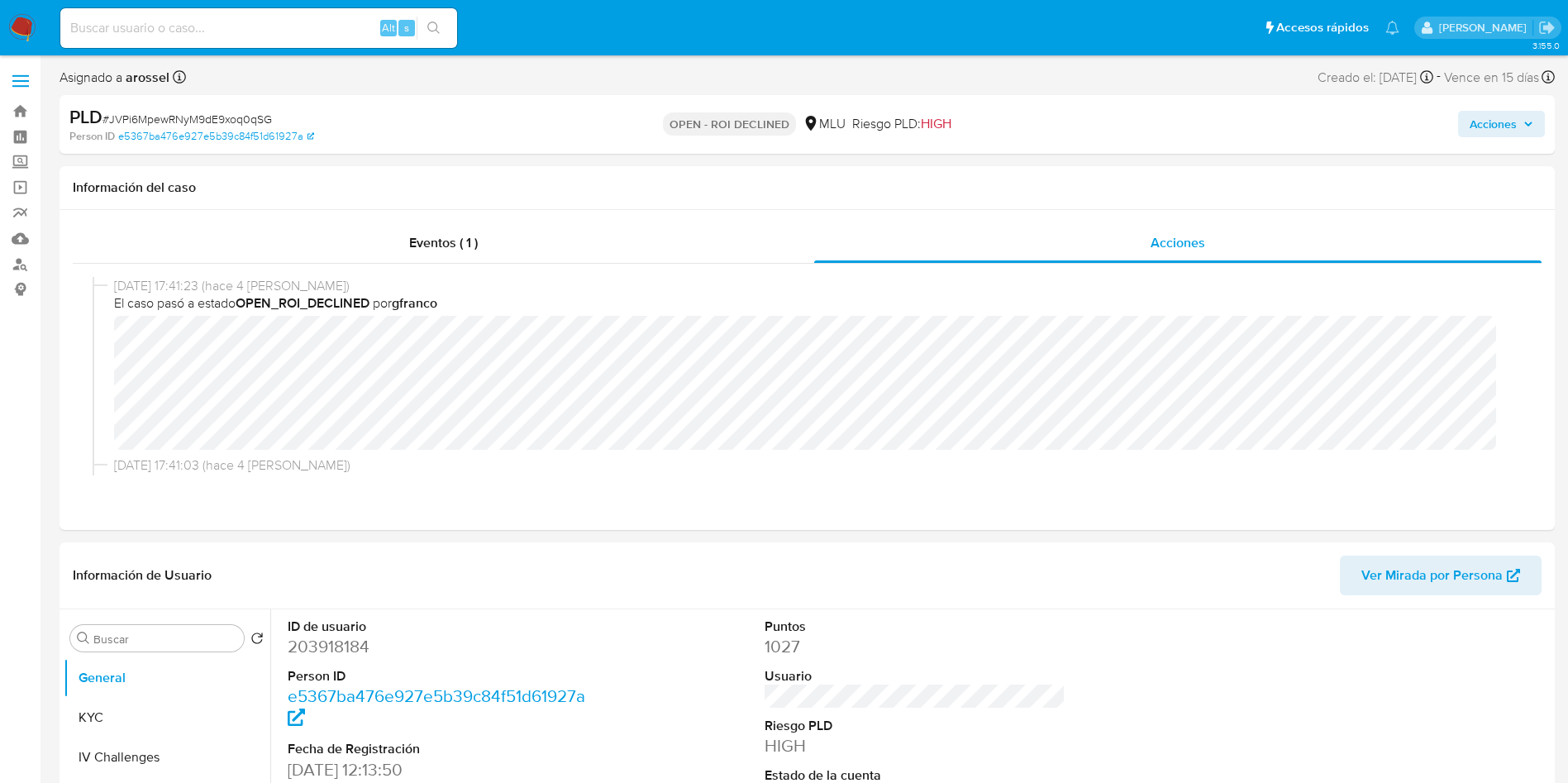
click at [1512, 120] on span "Acciones" at bounding box center [1493, 124] width 47 height 27
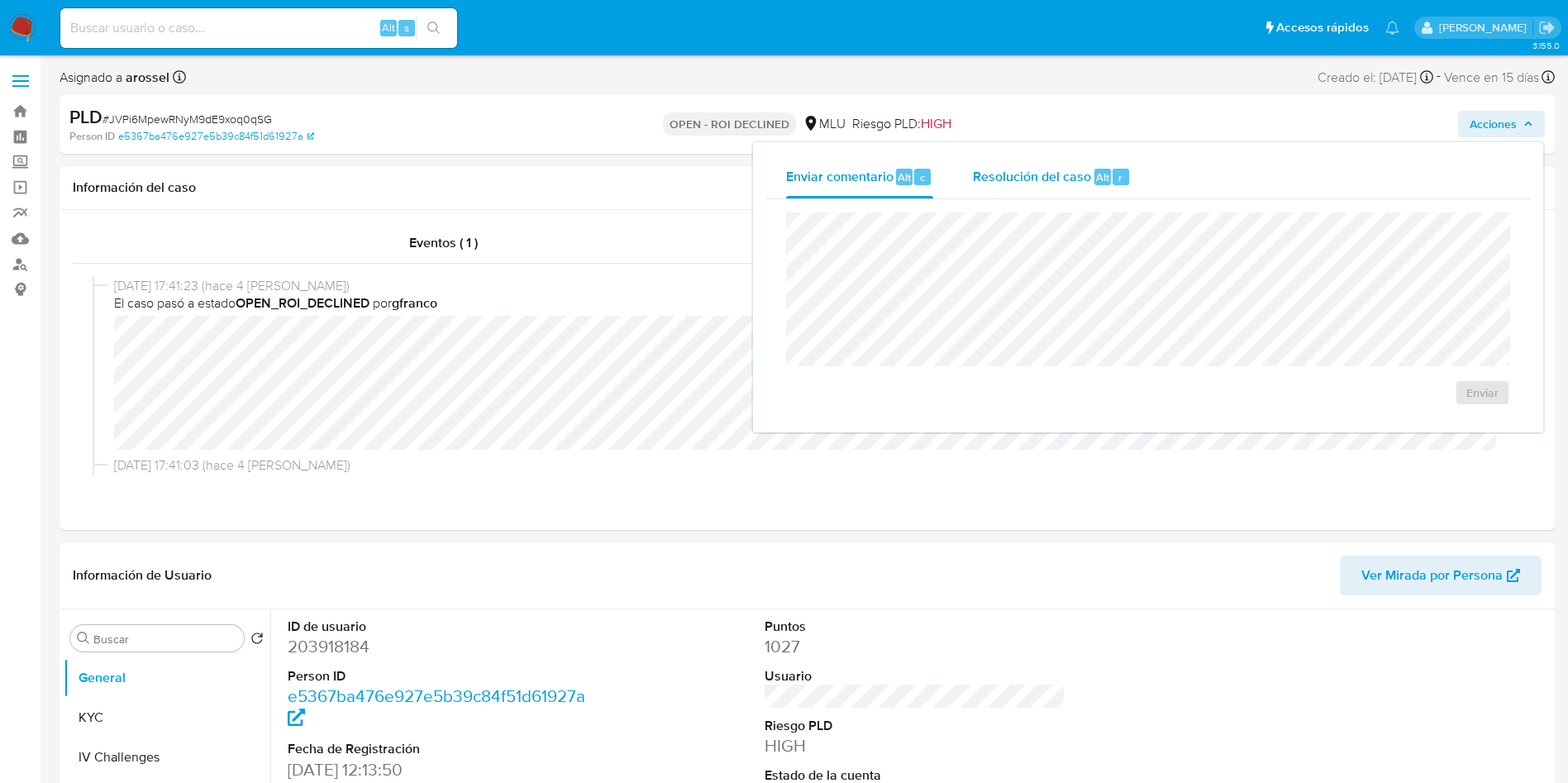
click at [1085, 165] on div "Resolución del caso Alt r" at bounding box center [1052, 176] width 158 height 43
click at [1443, 408] on span "ROI Declined" at bounding box center [1435, 409] width 81 height 36
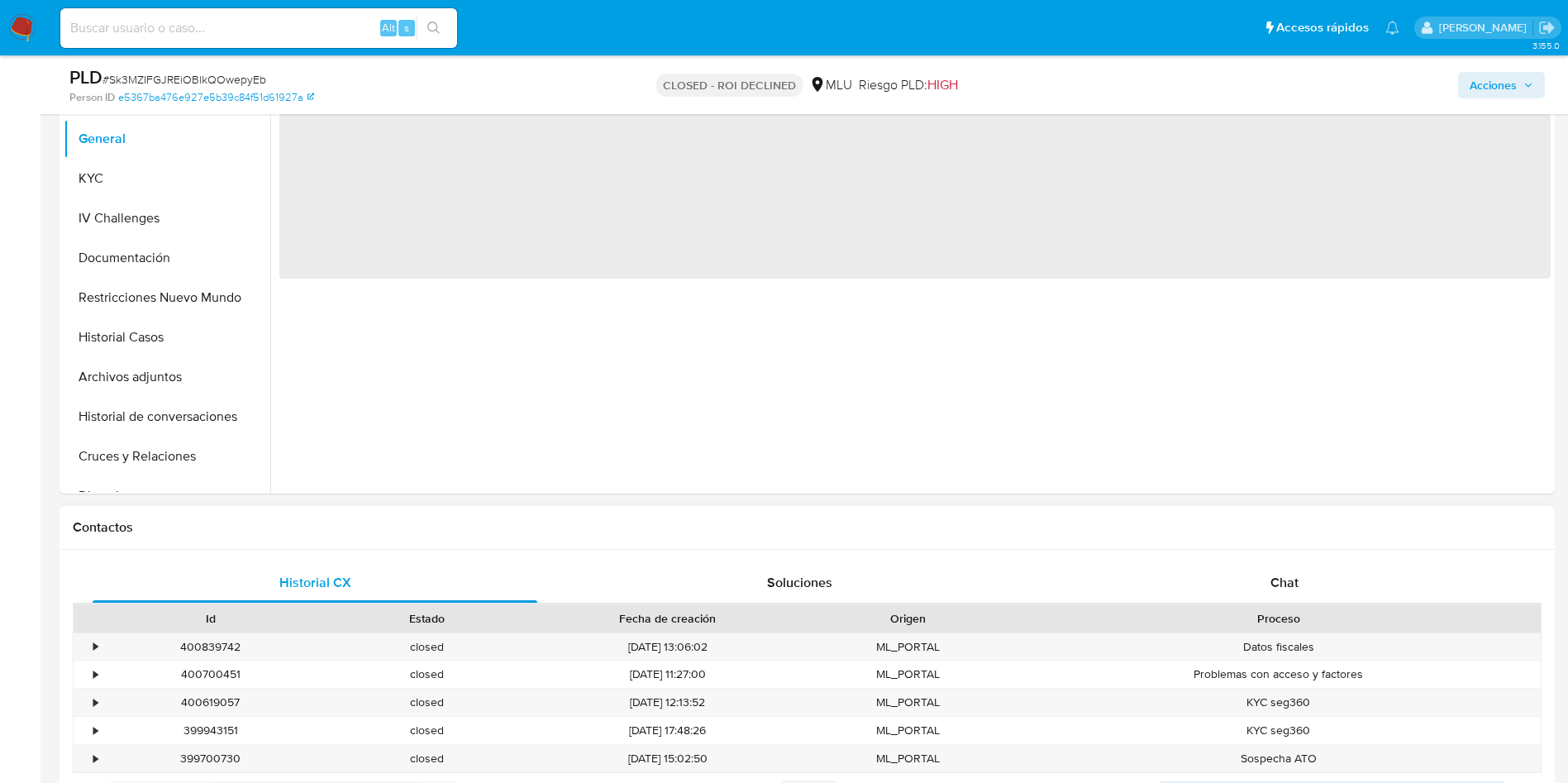
scroll to position [496, 0]
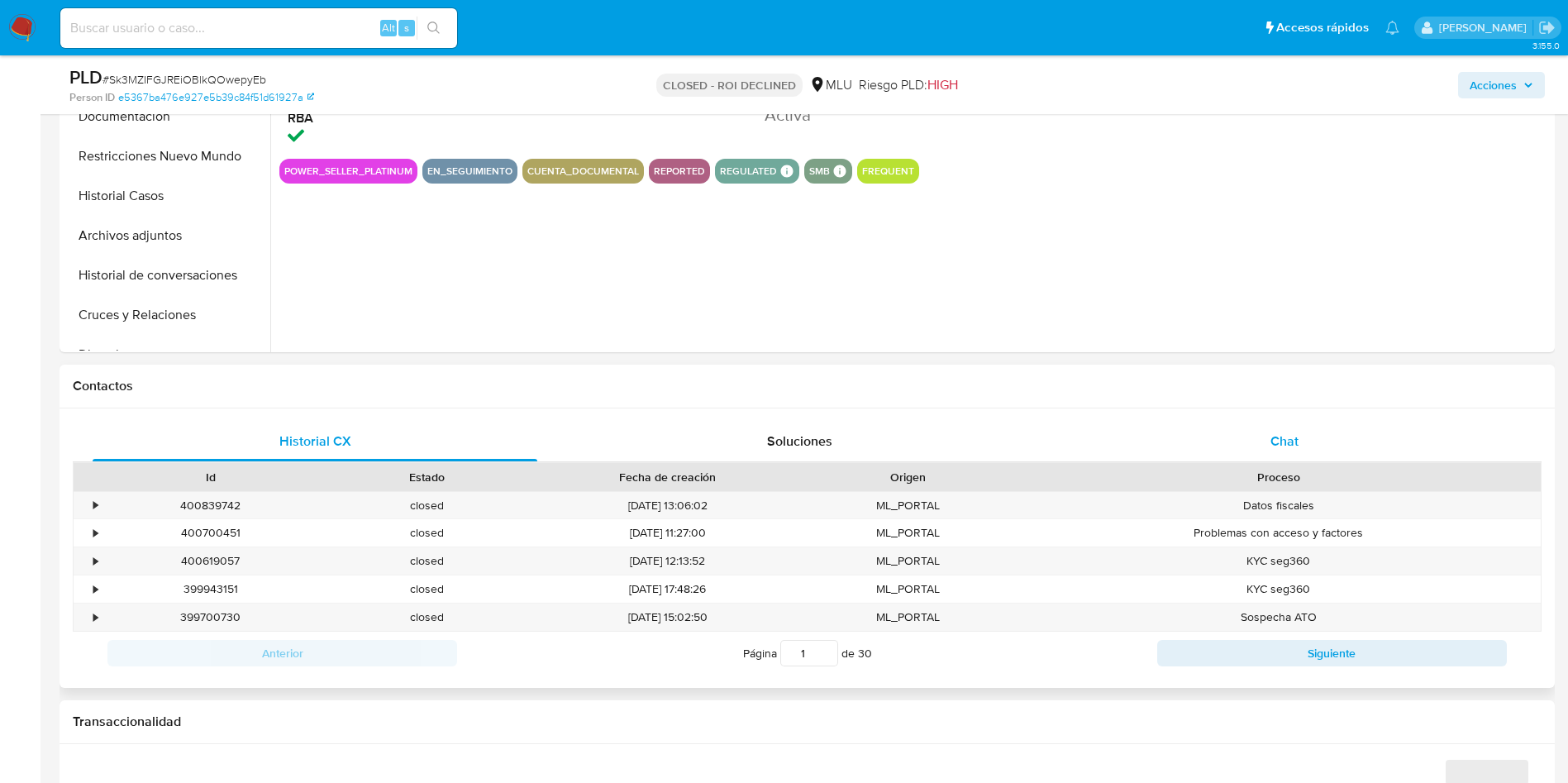
click at [1304, 439] on div "Chat" at bounding box center [1285, 441] width 445 height 40
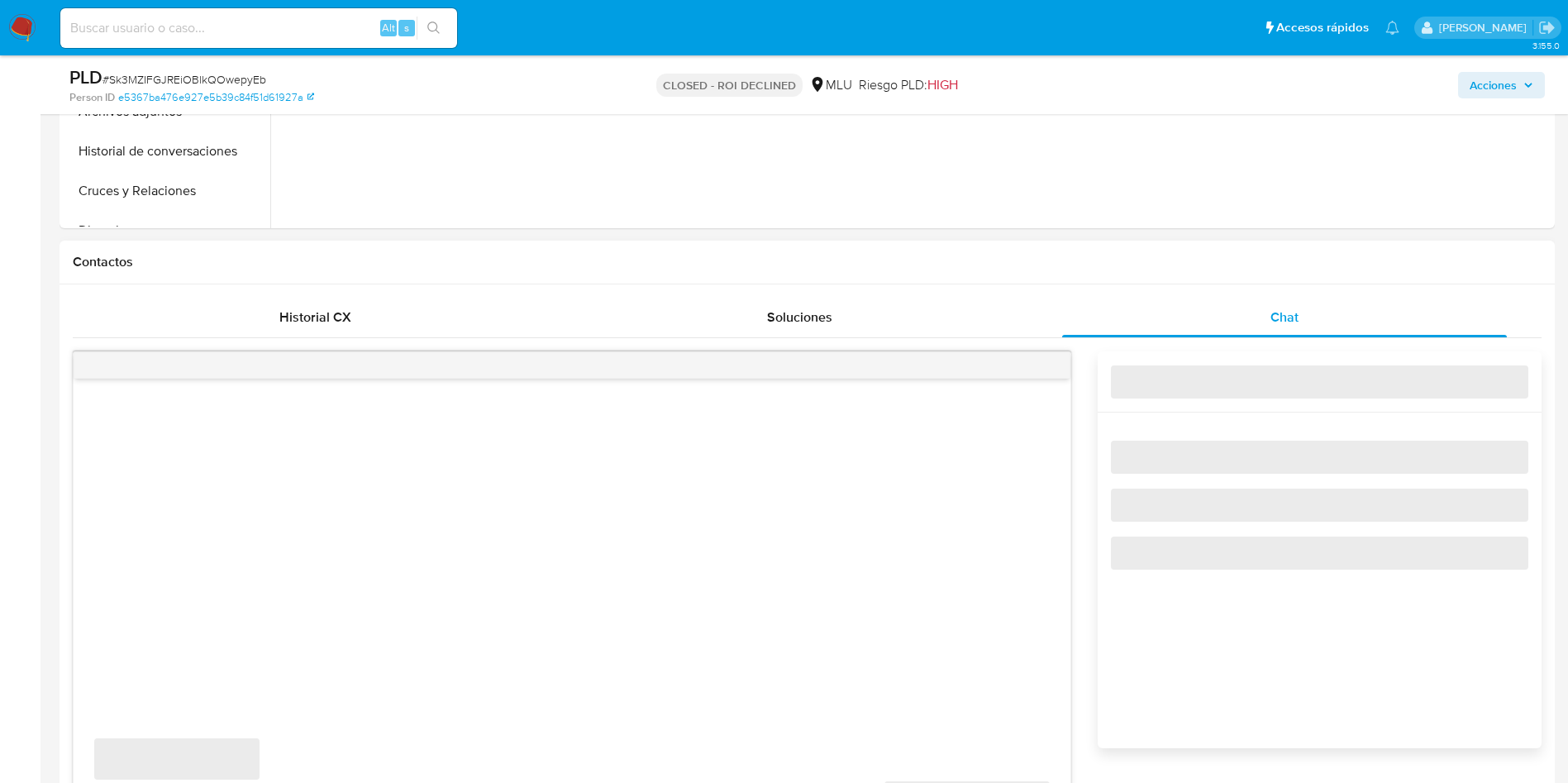
select select "10"
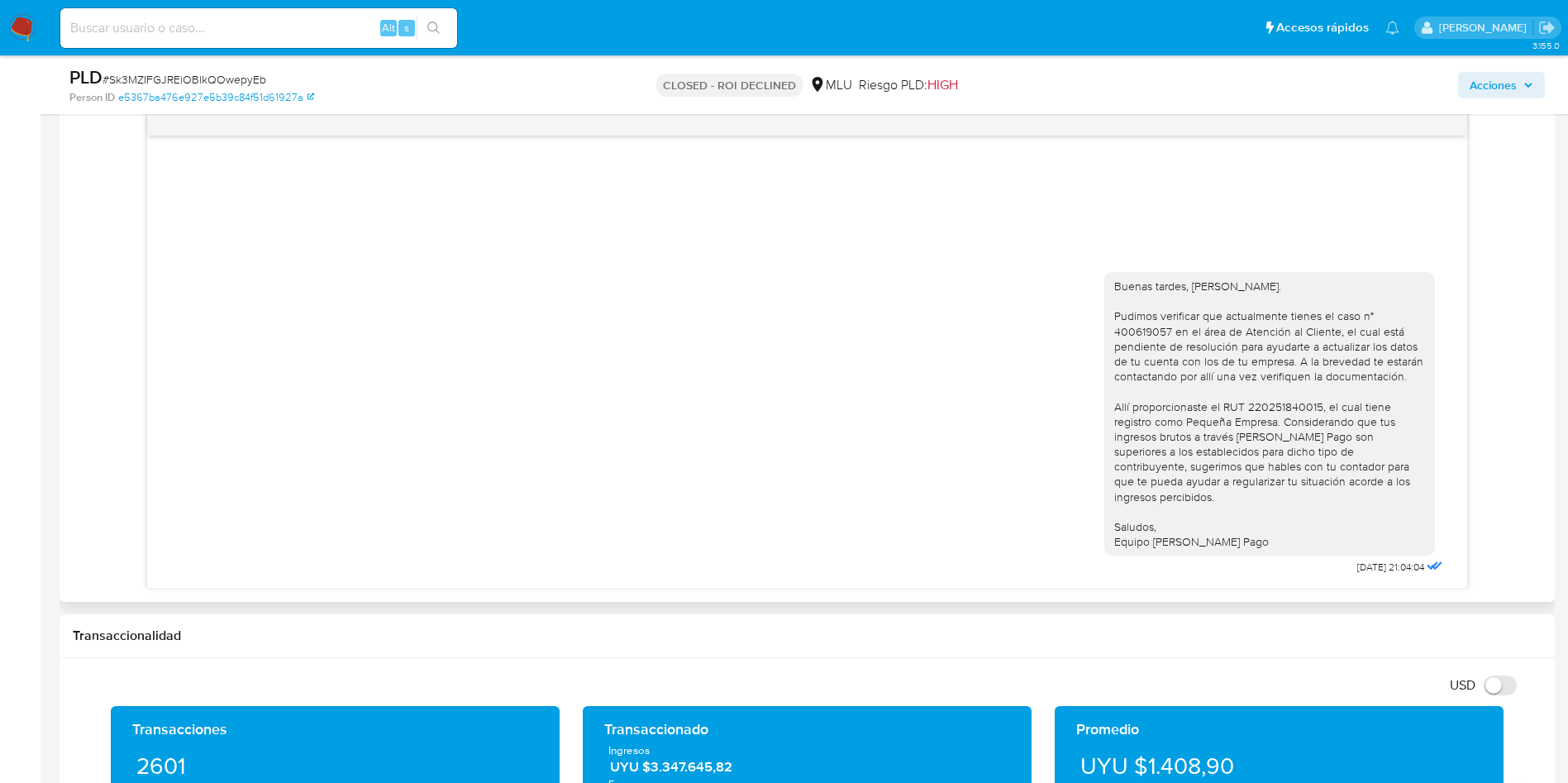
scroll to position [868, 0]
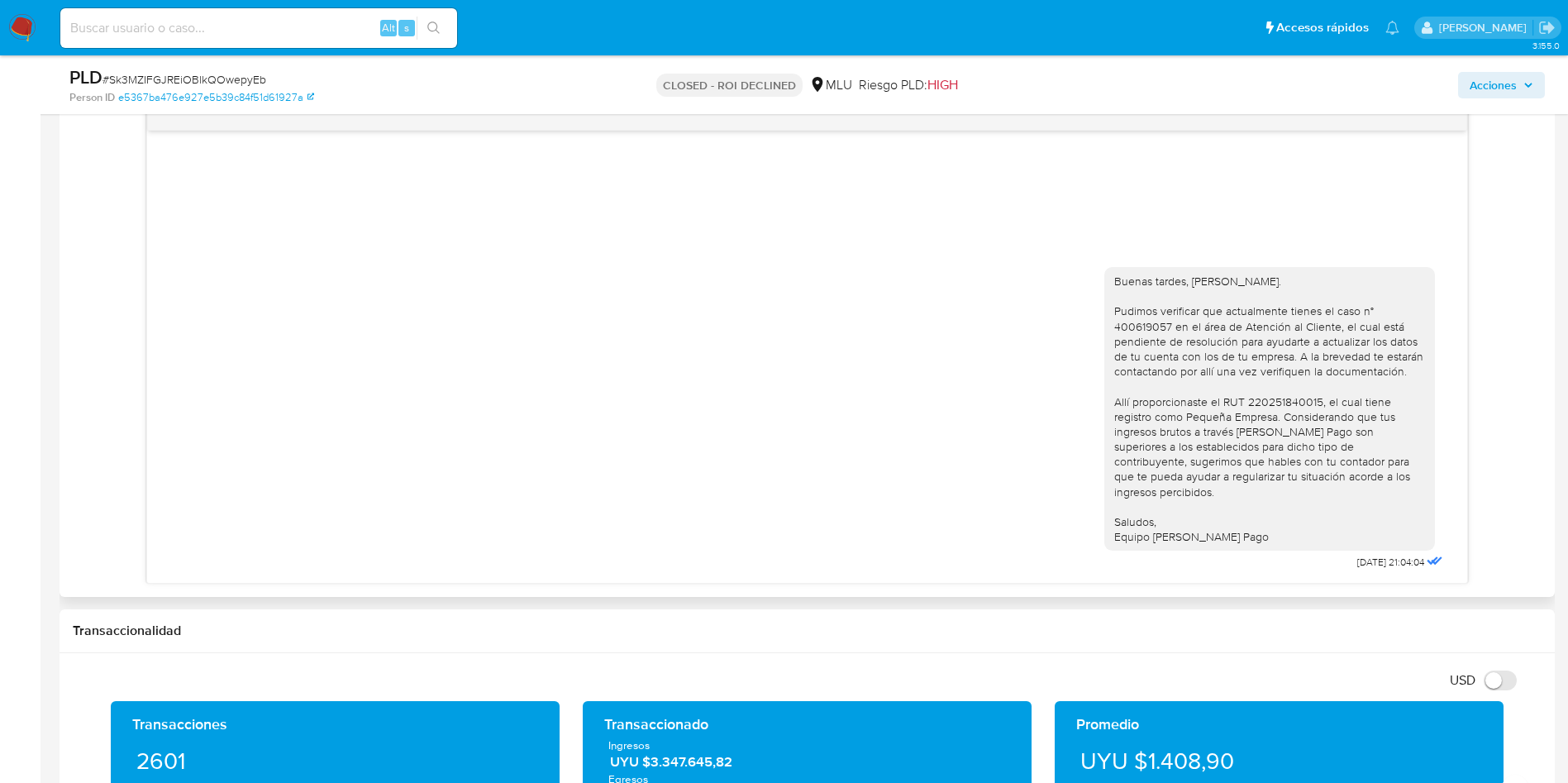
click at [1146, 332] on div "Buenas tardes, Alejandra. Pudimos verificar que actualmente tienes el caso n° 4…" at bounding box center [1270, 408] width 311 height 270
click at [1149, 338] on div "Buenas tardes, Alejandra. Pudimos verificar que actualmente tienes el caso n° 4…" at bounding box center [1270, 408] width 311 height 270
copy div "400619057"
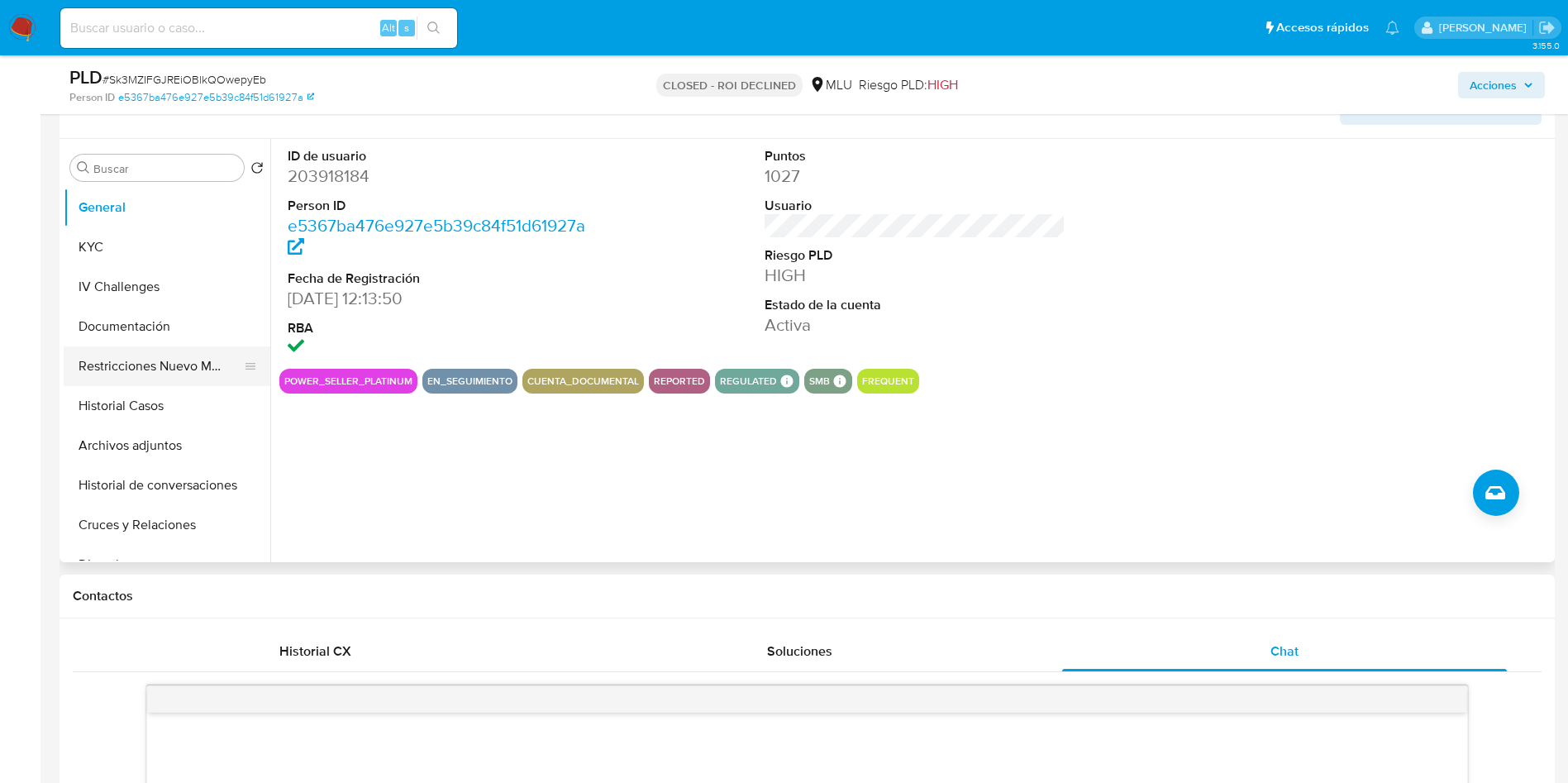
scroll to position [248, 0]
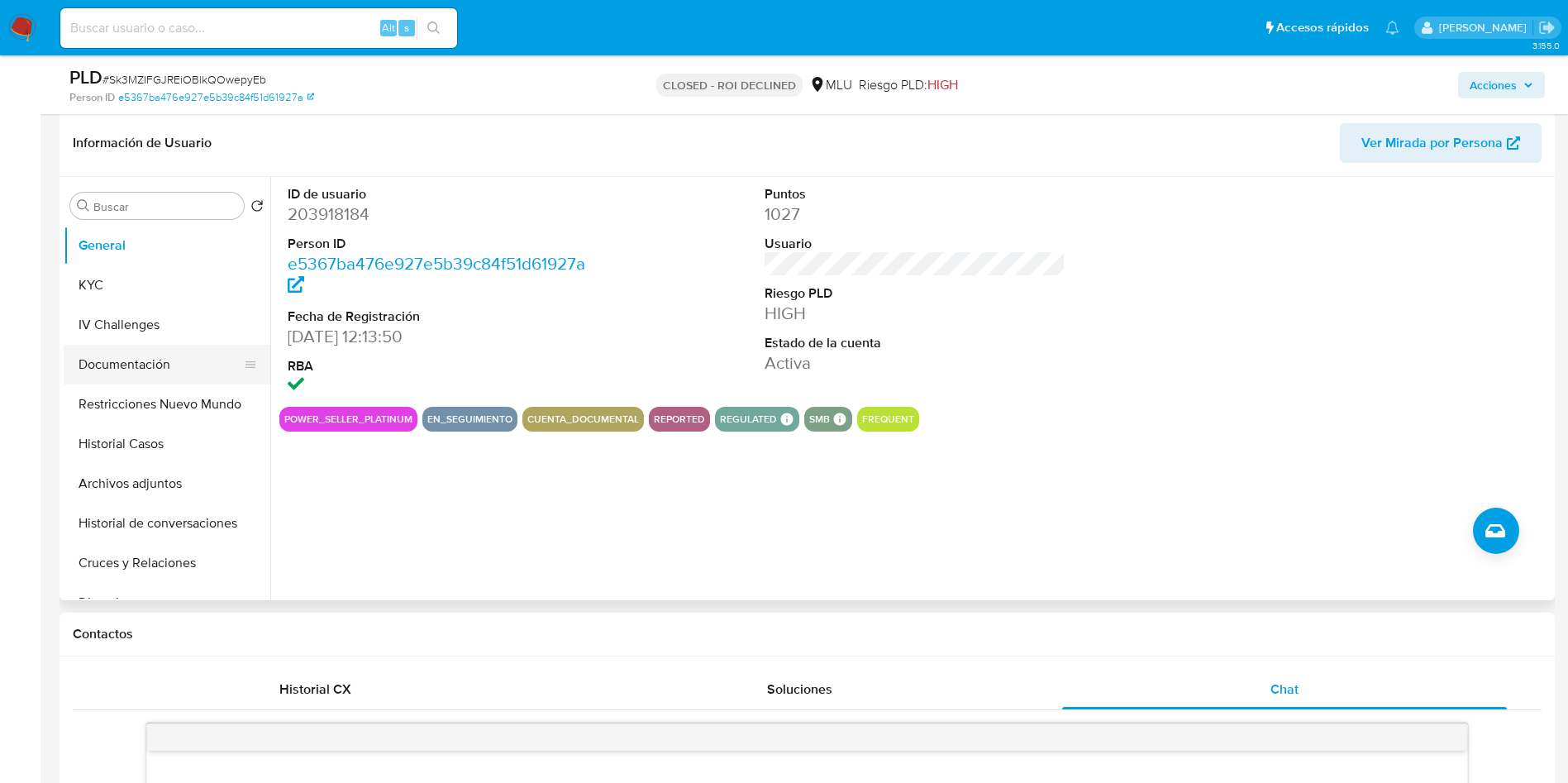
click at [142, 355] on button "Documentación" at bounding box center [160, 365] width 193 height 40
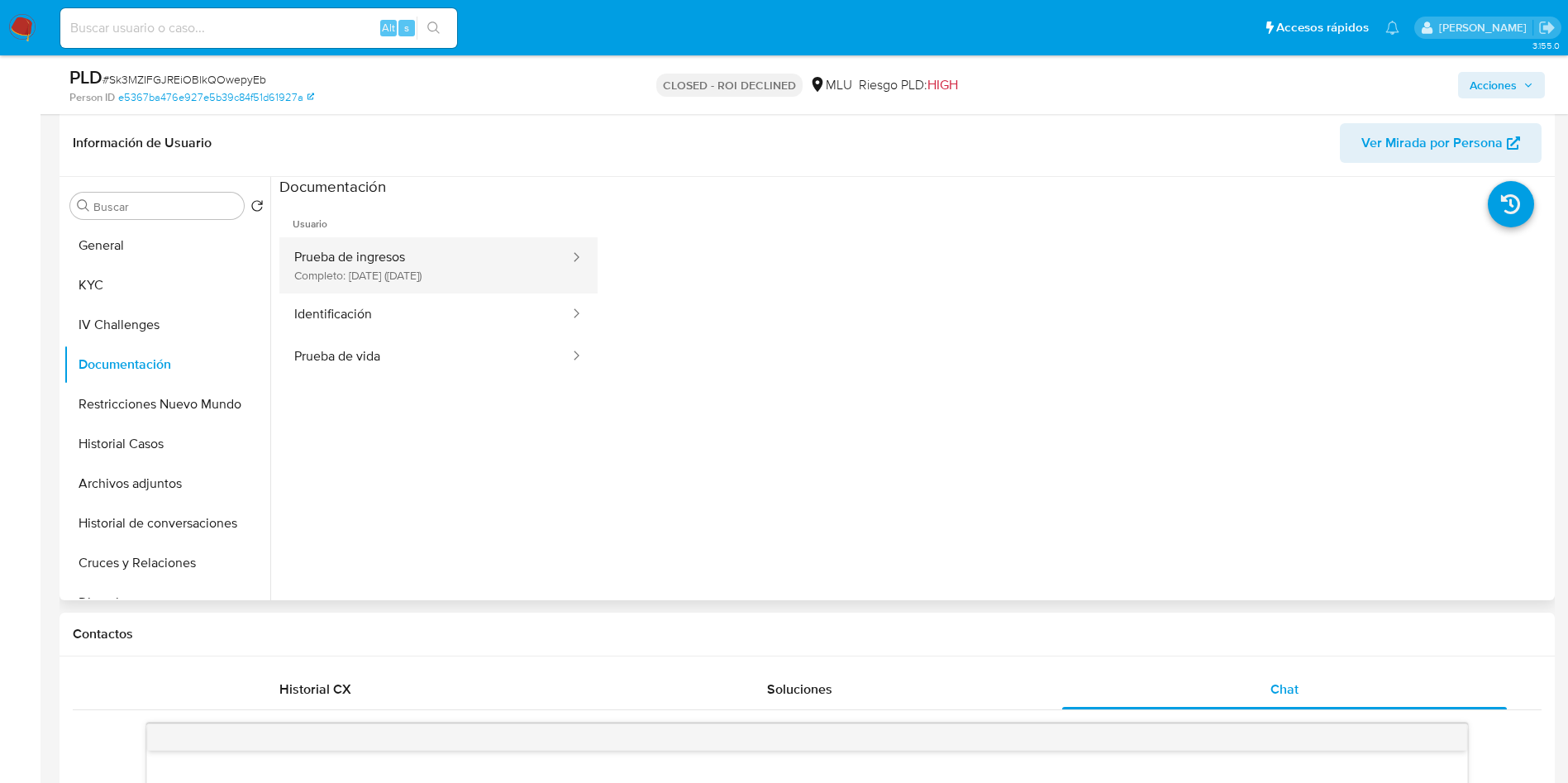
click at [489, 263] on button "Prueba de ingresos Completo: 19/08/2025 (hace 7 días)" at bounding box center [425, 265] width 292 height 56
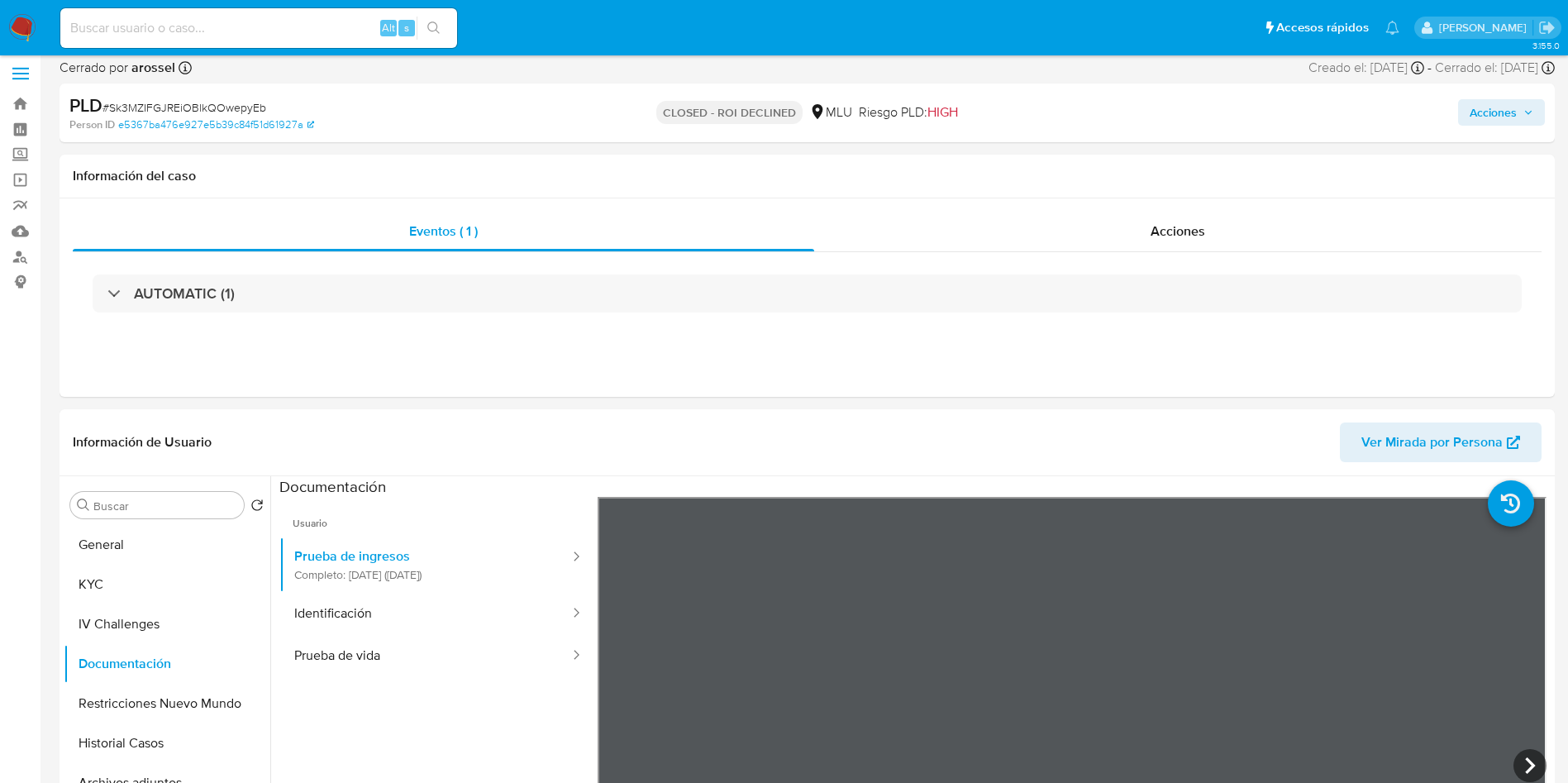
scroll to position [0, 0]
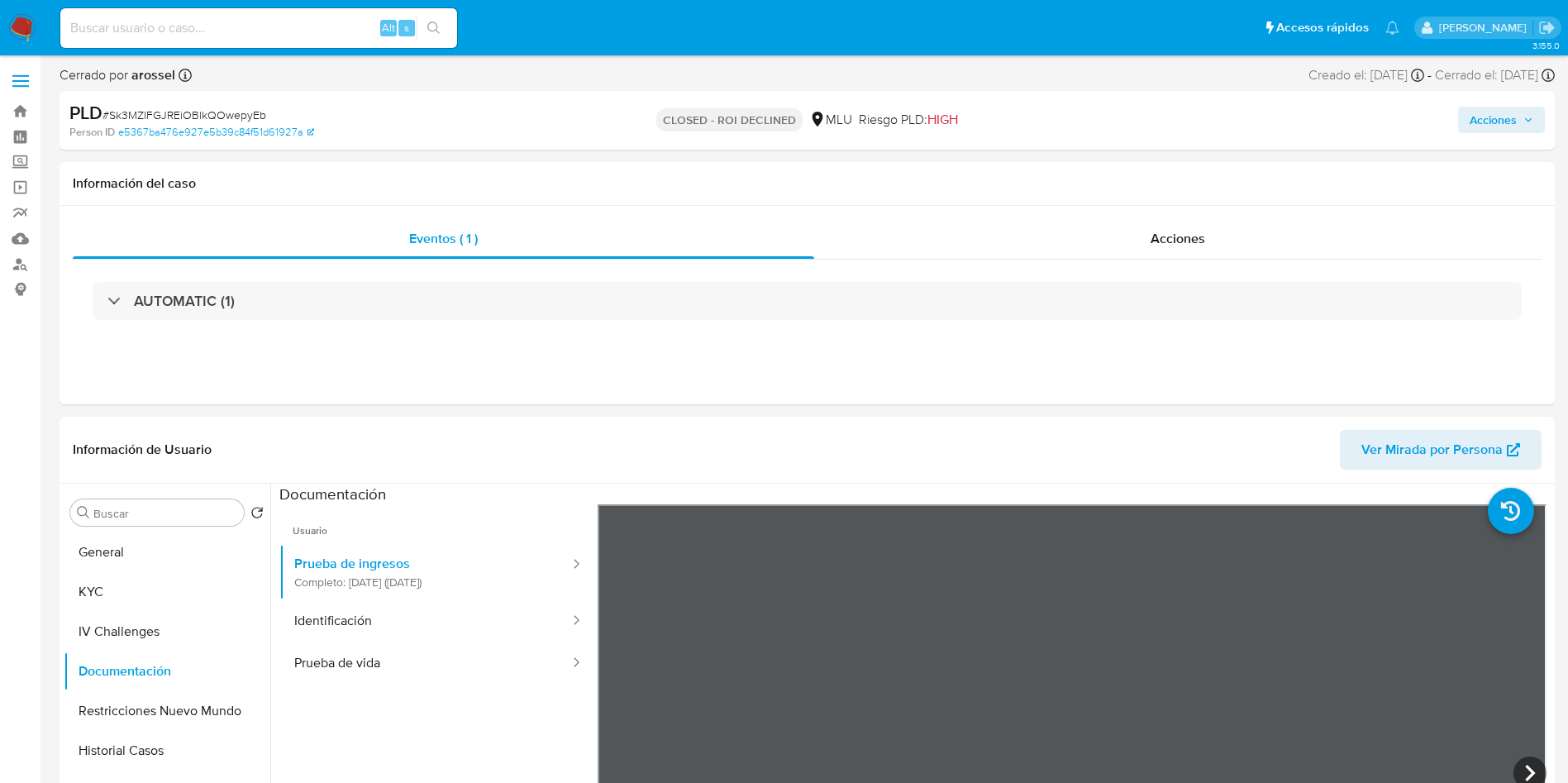
click at [224, 121] on span "# Sk3MZIFGJREiOBlkQOwepyEb" at bounding box center [184, 115] width 164 height 16
copy span "Sk3MZIFGJREiOBlkQOwepyEb"
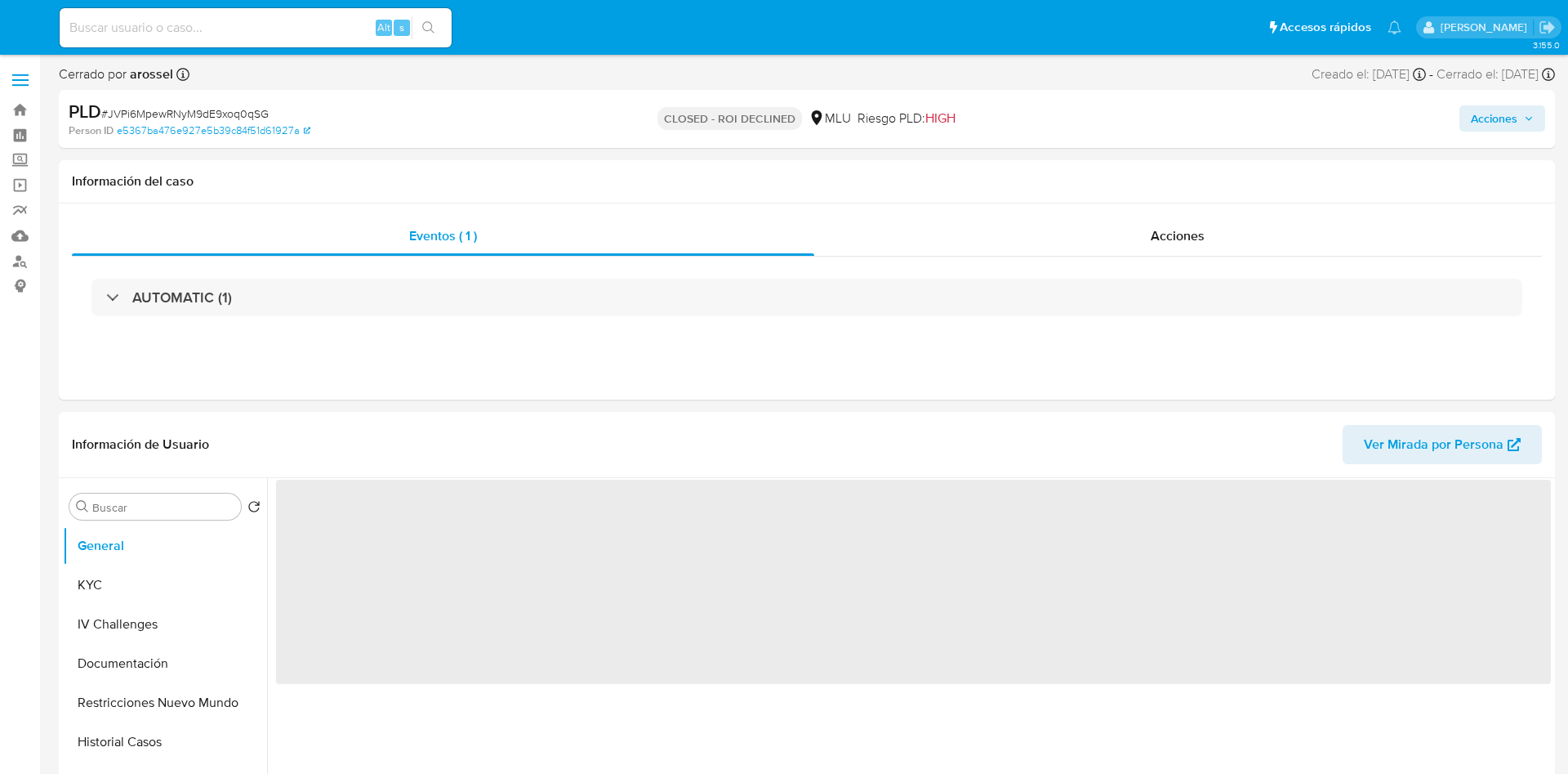
select select "10"
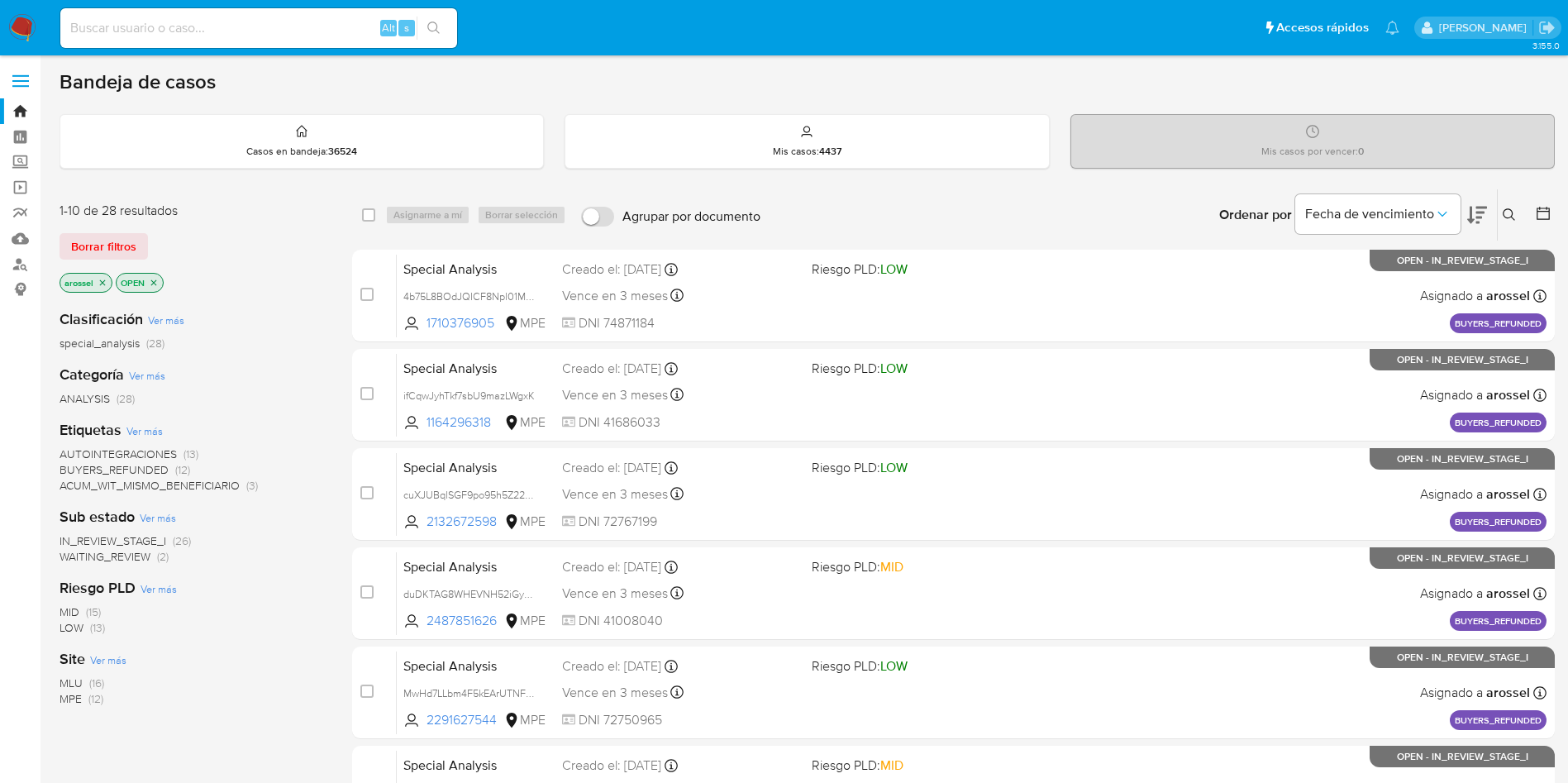
click at [148, 557] on span "WAITING_REVIEW" at bounding box center [105, 556] width 91 height 16
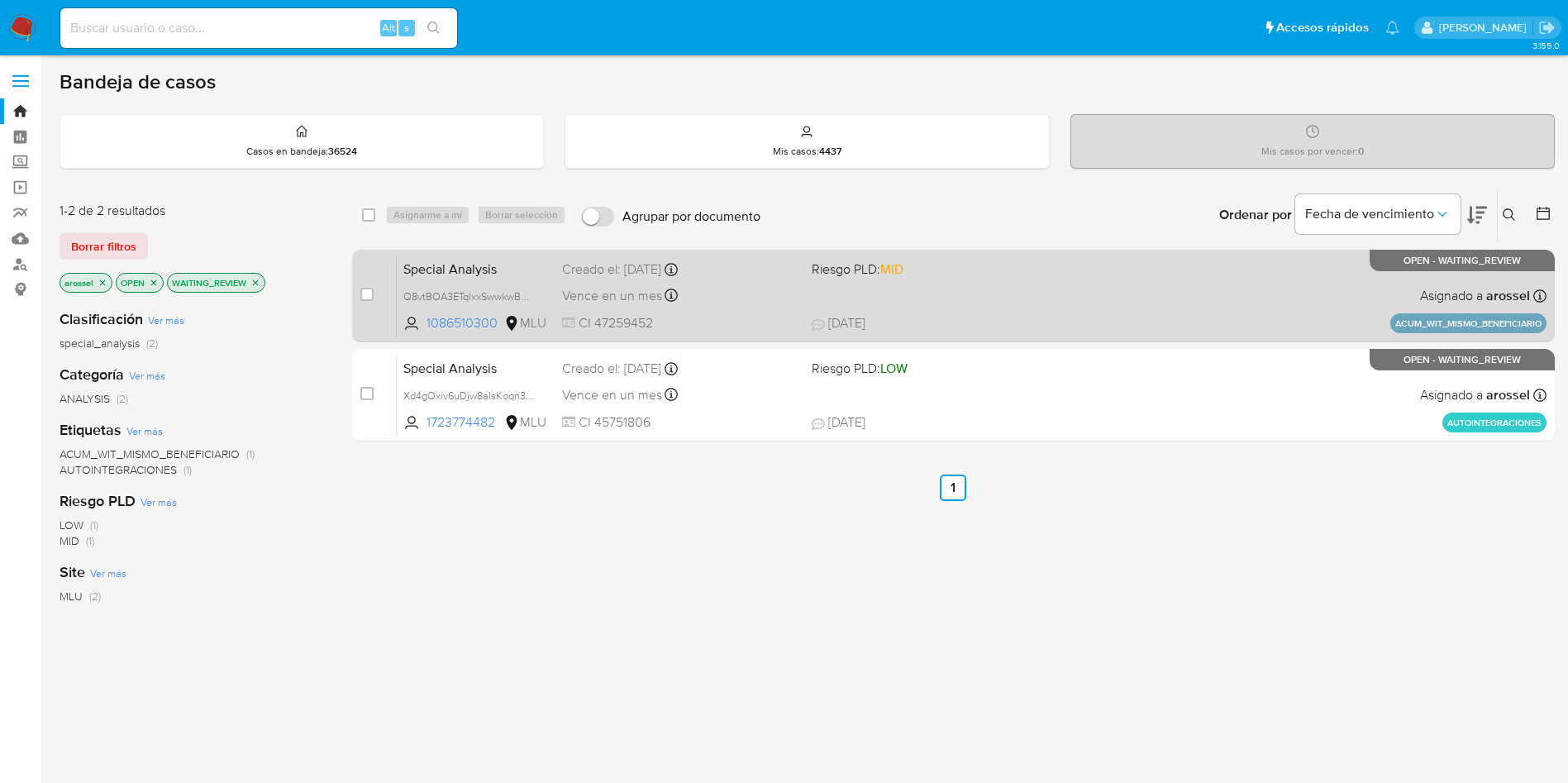
click at [1187, 284] on div "Special Analysis Q8vtBOA3ETqlxxSwwkwBKVaD 1086510300 MLU Riesgo PLD: MID Creado…" at bounding box center [971, 295] width 1149 height 83
click at [364, 292] on input "checkbox" at bounding box center [367, 294] width 13 height 13
checkbox input "true"
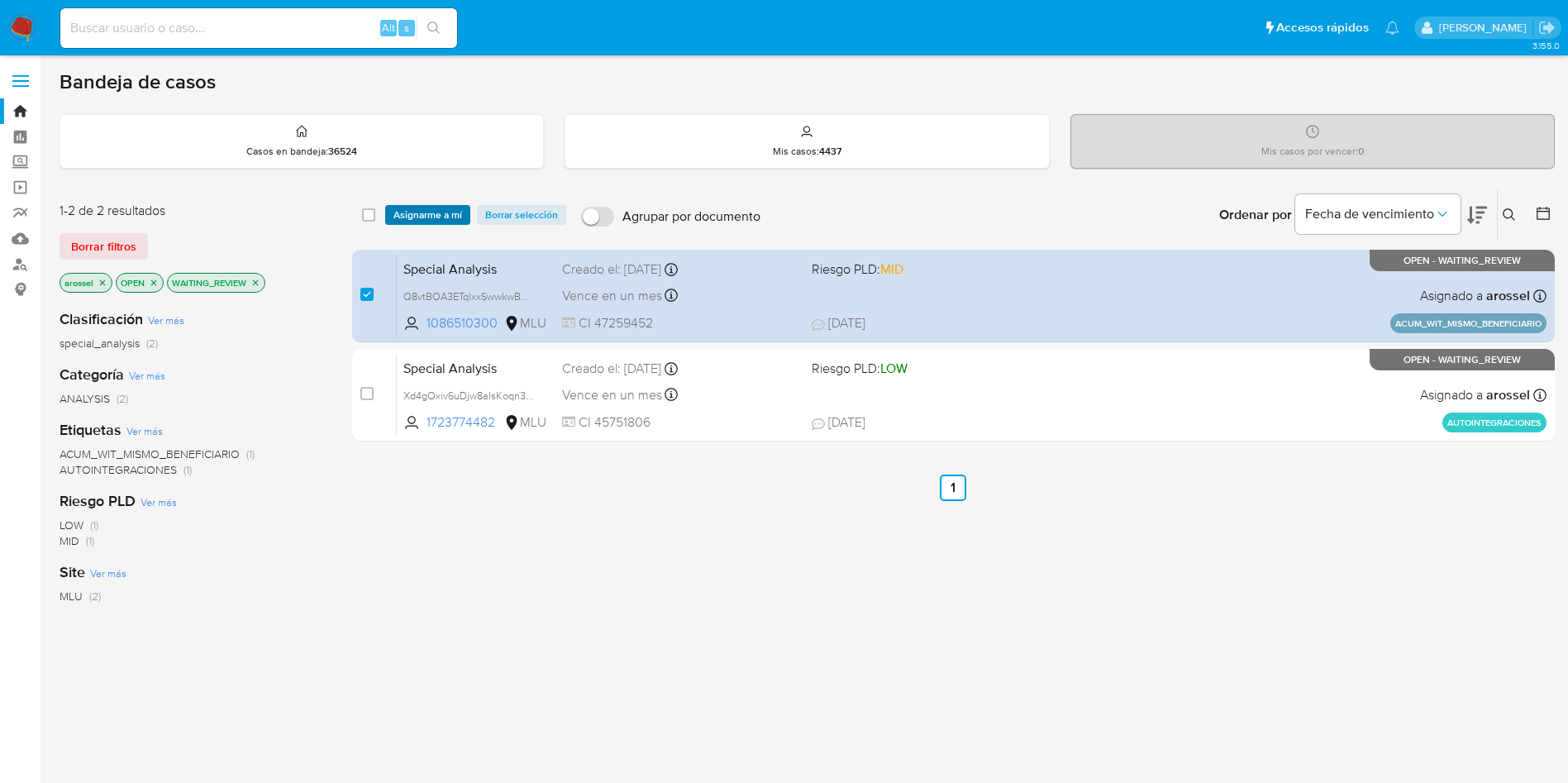
click at [424, 206] on span "Asignarme a mí" at bounding box center [428, 214] width 68 height 16
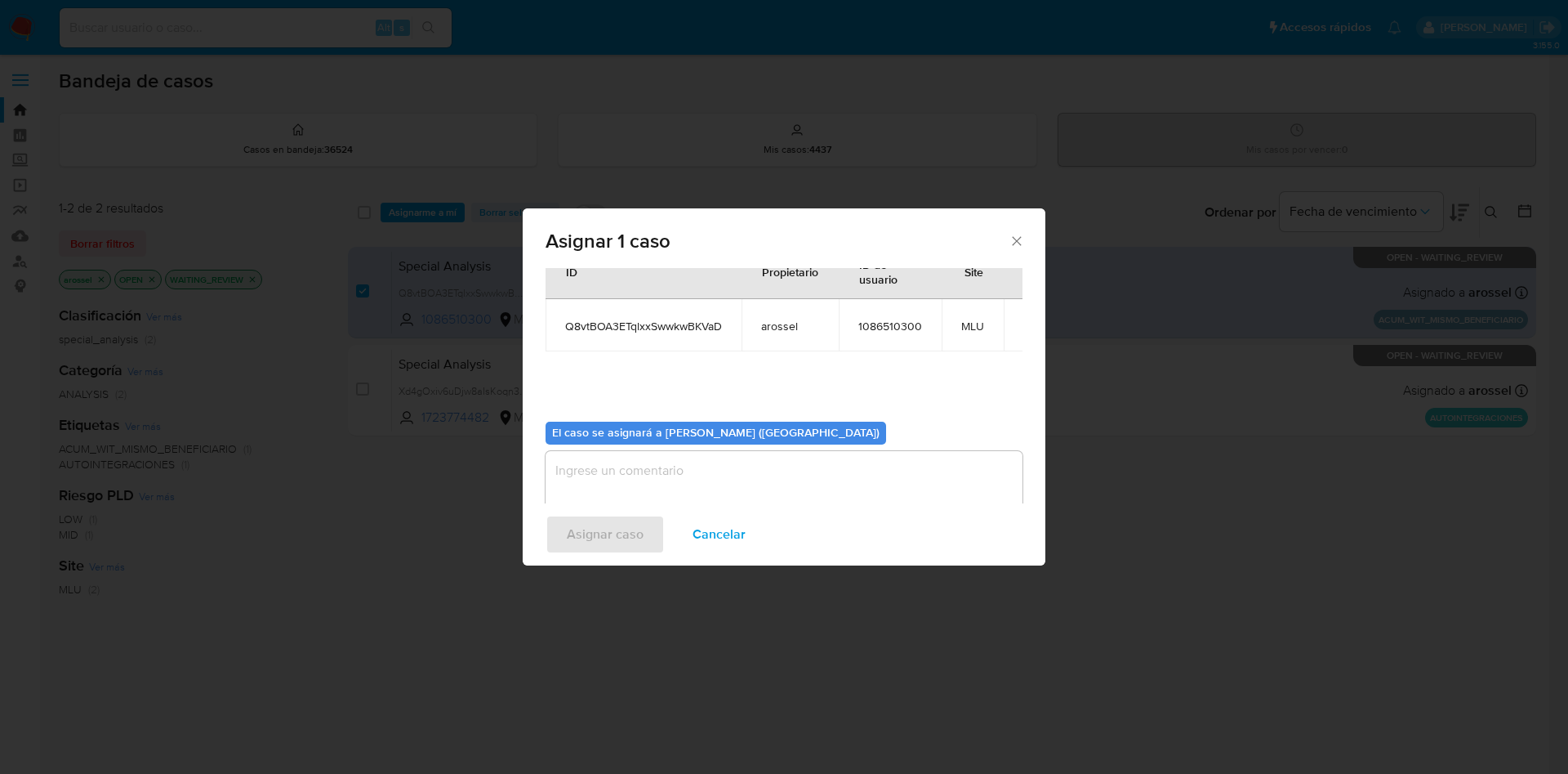
scroll to position [85, 0]
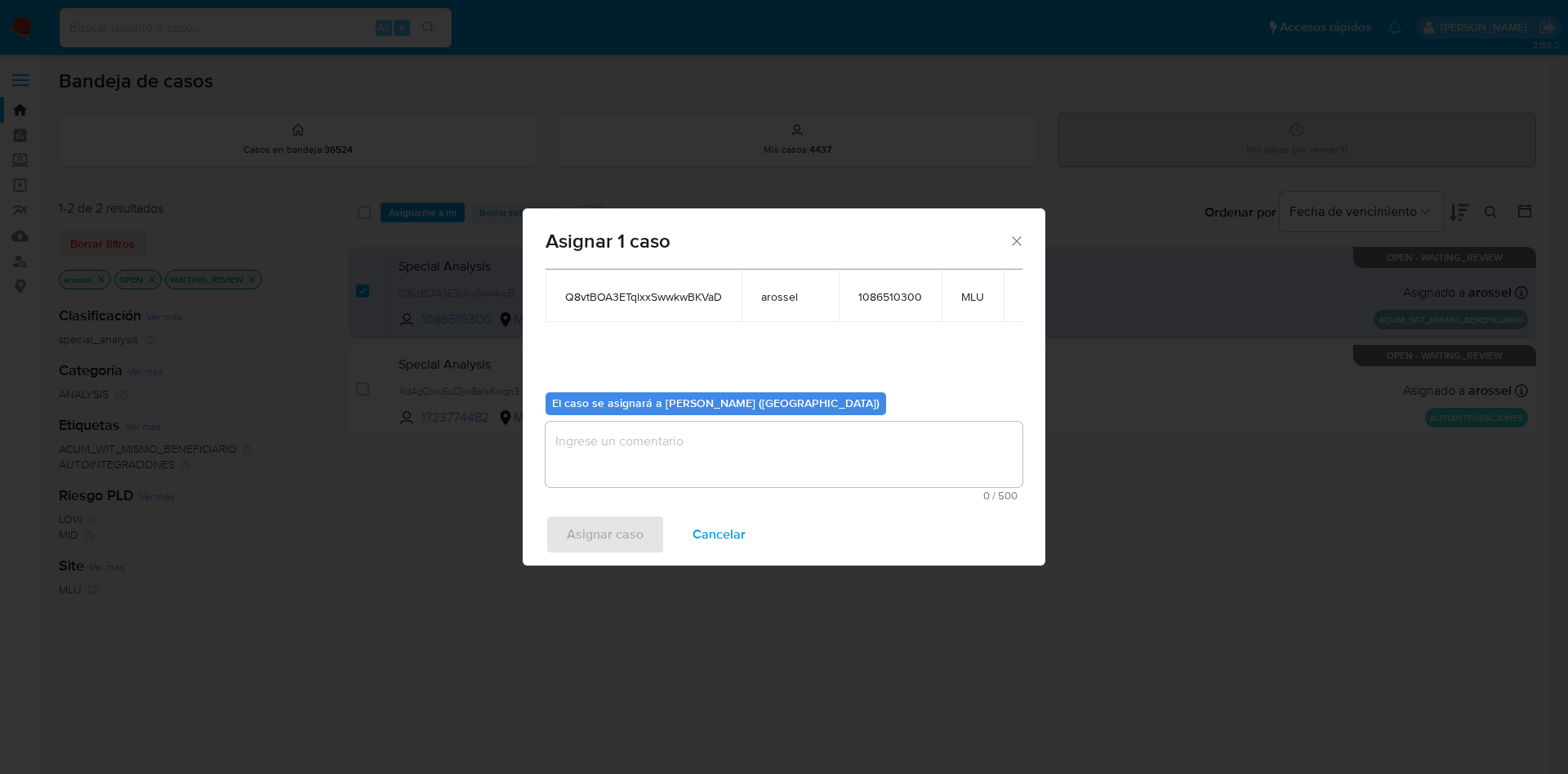
click at [725, 454] on textarea "assign-modal" at bounding box center [784, 454] width 477 height 66
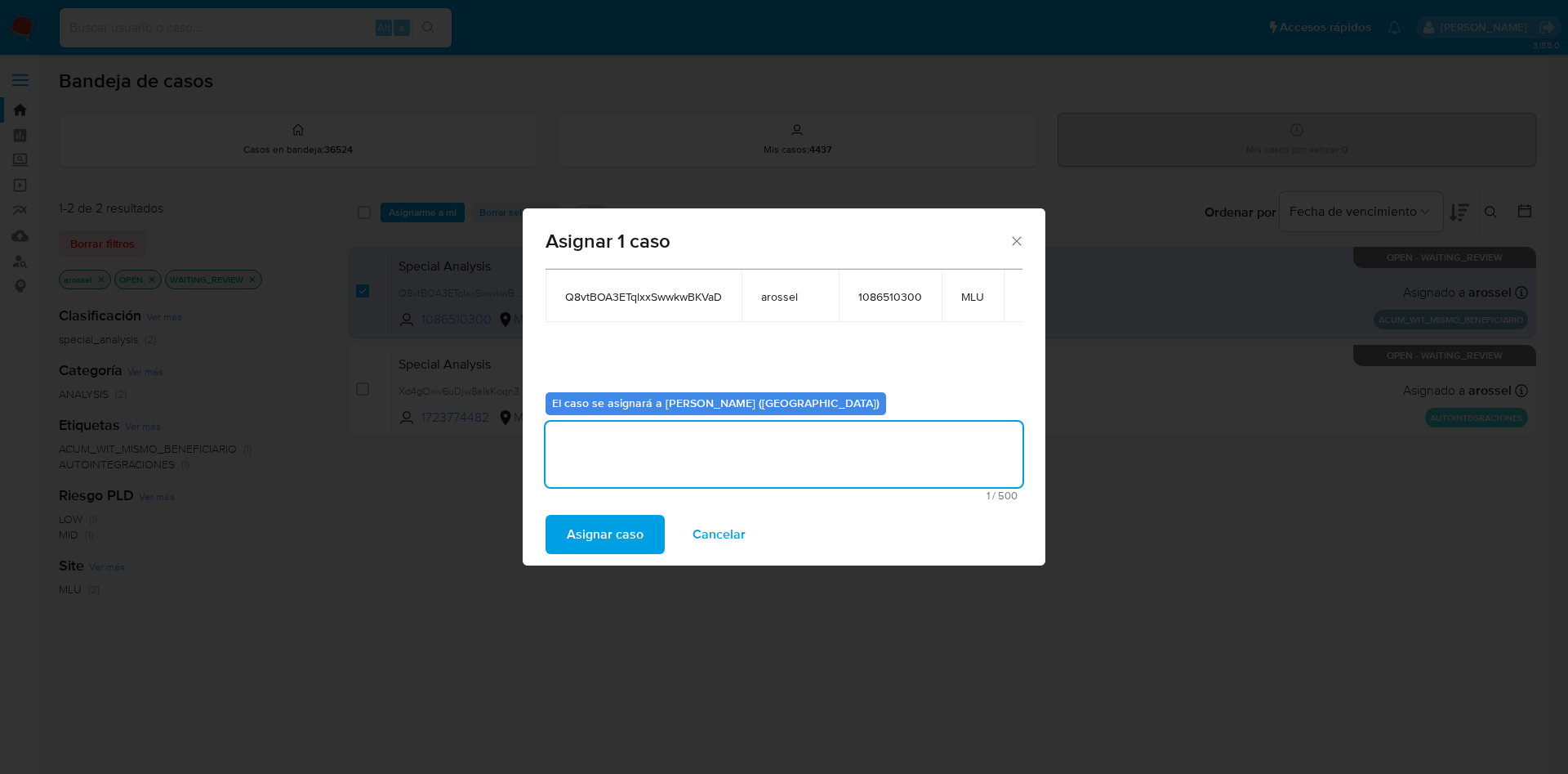
click at [594, 537] on span "Asignar caso" at bounding box center [605, 534] width 77 height 36
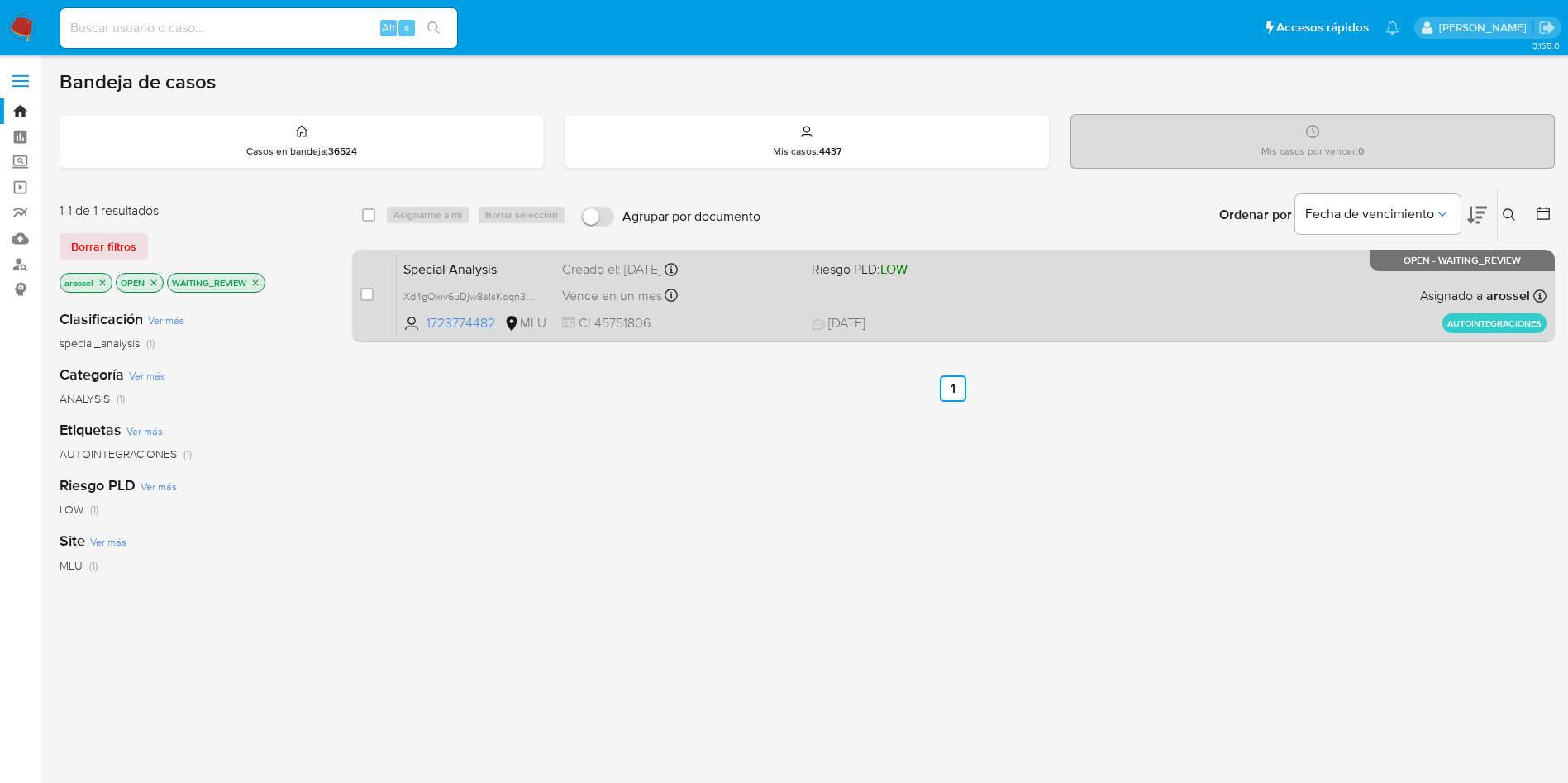
click at [989, 303] on div "Special Analysis Xd4gOxiv6uDjw8aIsKoqn3vE 1723774482 MLU Riesgo PLD: LOW Creado…" at bounding box center [971, 295] width 1149 height 83
drag, startPoint x: 365, startPoint y: 298, endPoint x: 387, endPoint y: 263, distance: 41.3
click at [366, 298] on input "checkbox" at bounding box center [367, 294] width 13 height 13
checkbox input "true"
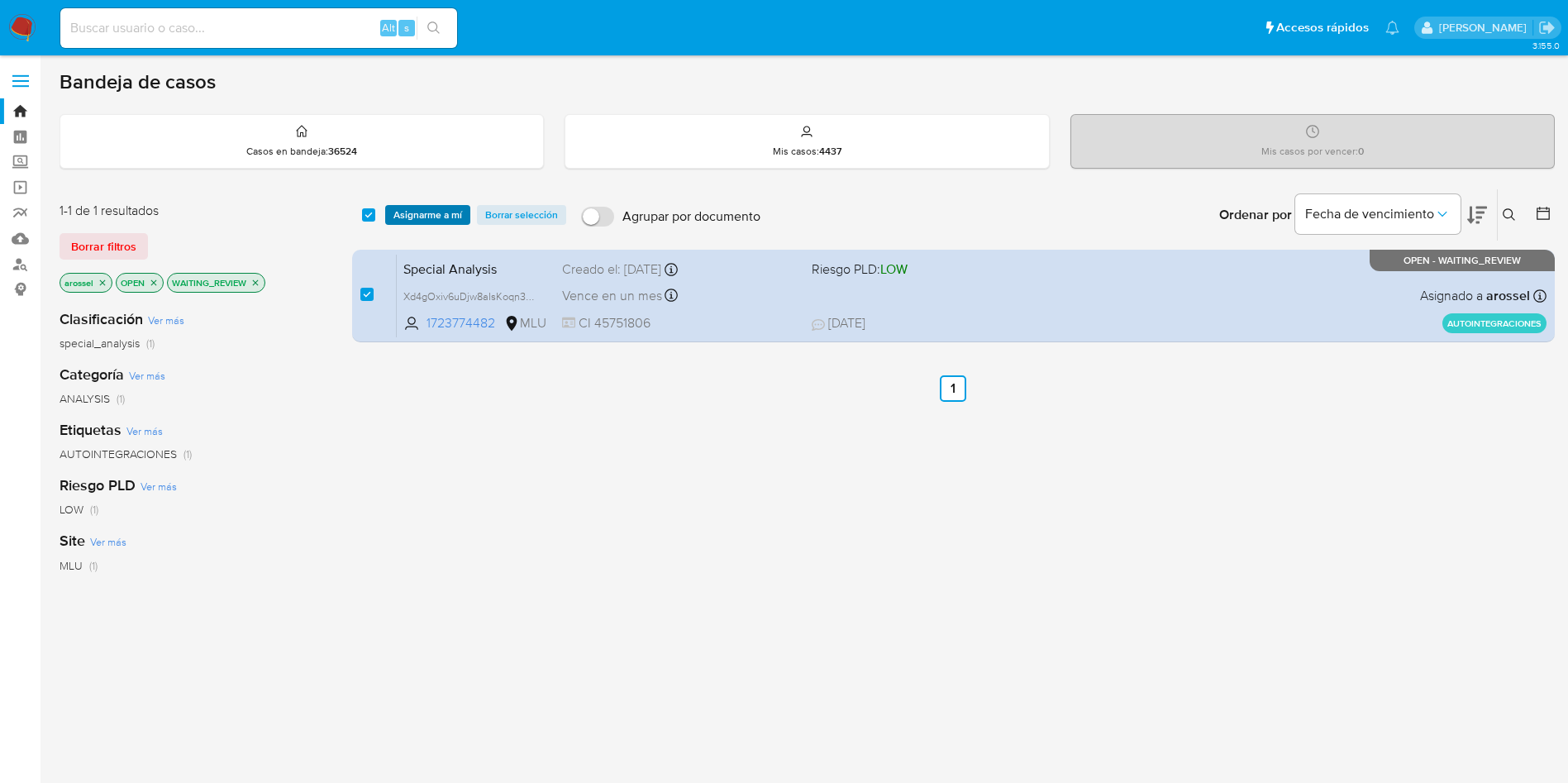
click at [409, 209] on span "Asignarme a mí" at bounding box center [428, 214] width 68 height 16
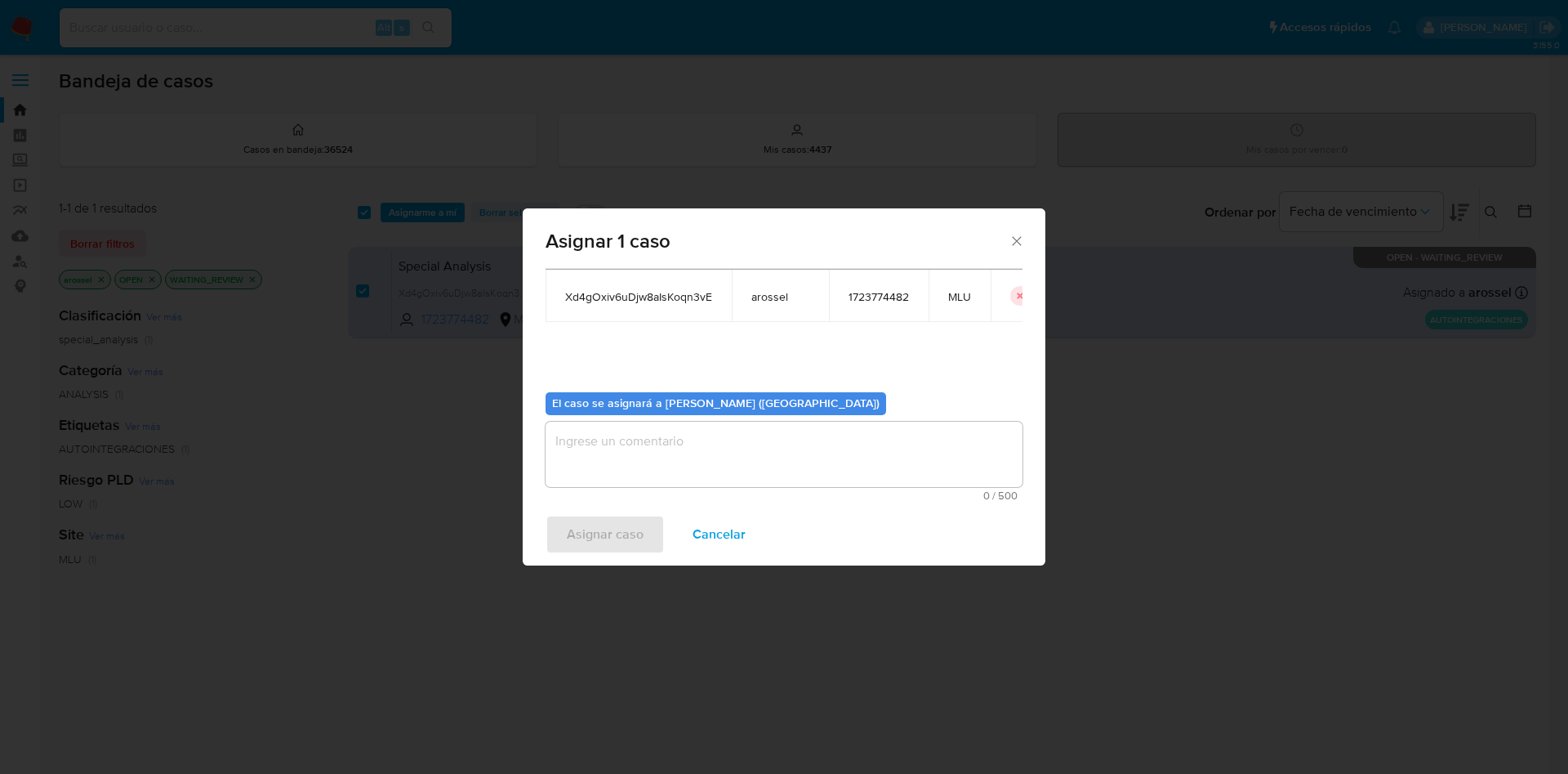
click at [639, 444] on textarea "assign-modal" at bounding box center [784, 454] width 477 height 66
click at [618, 534] on span "Asignar caso" at bounding box center [605, 534] width 77 height 36
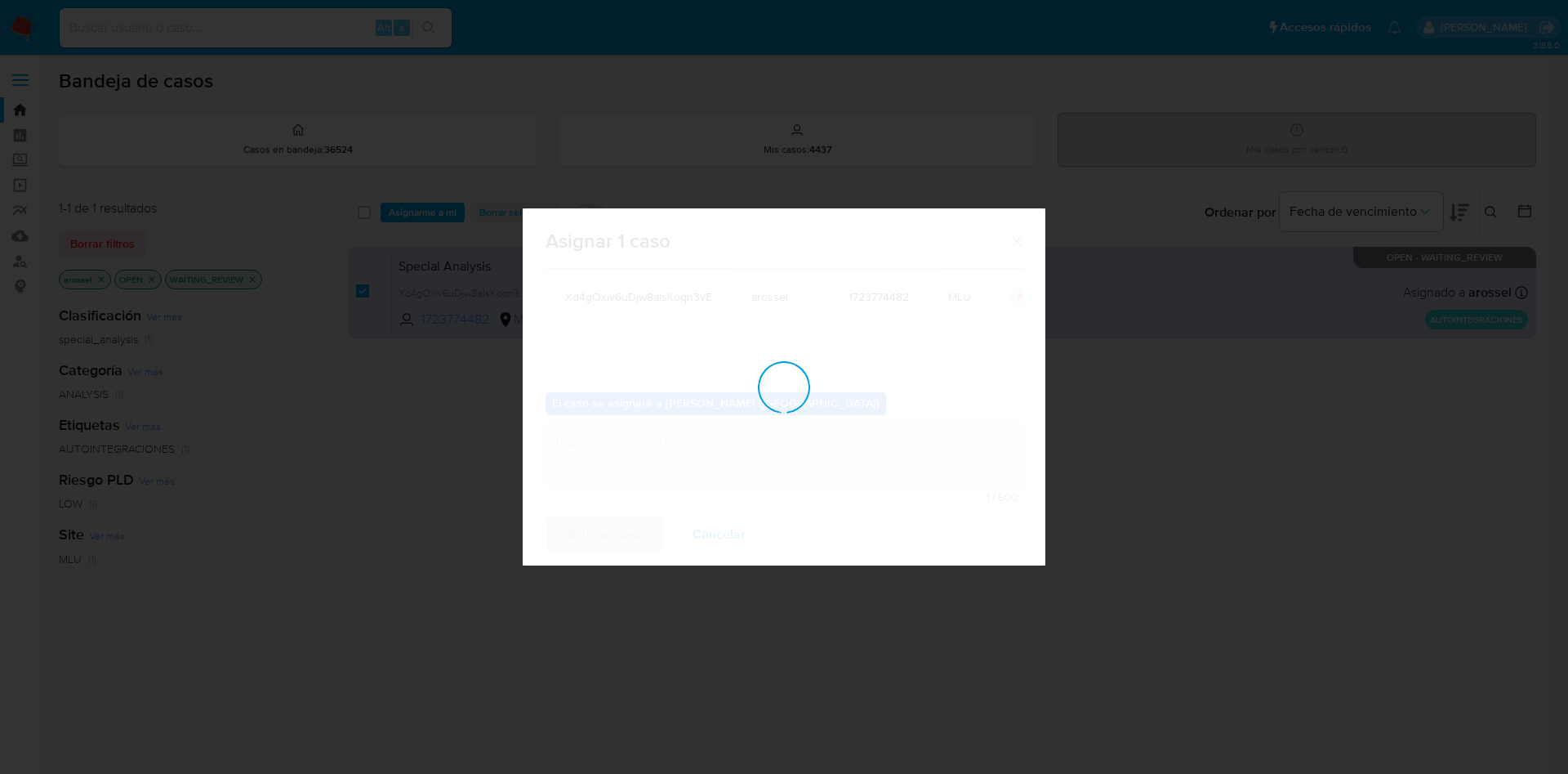
checkbox input "false"
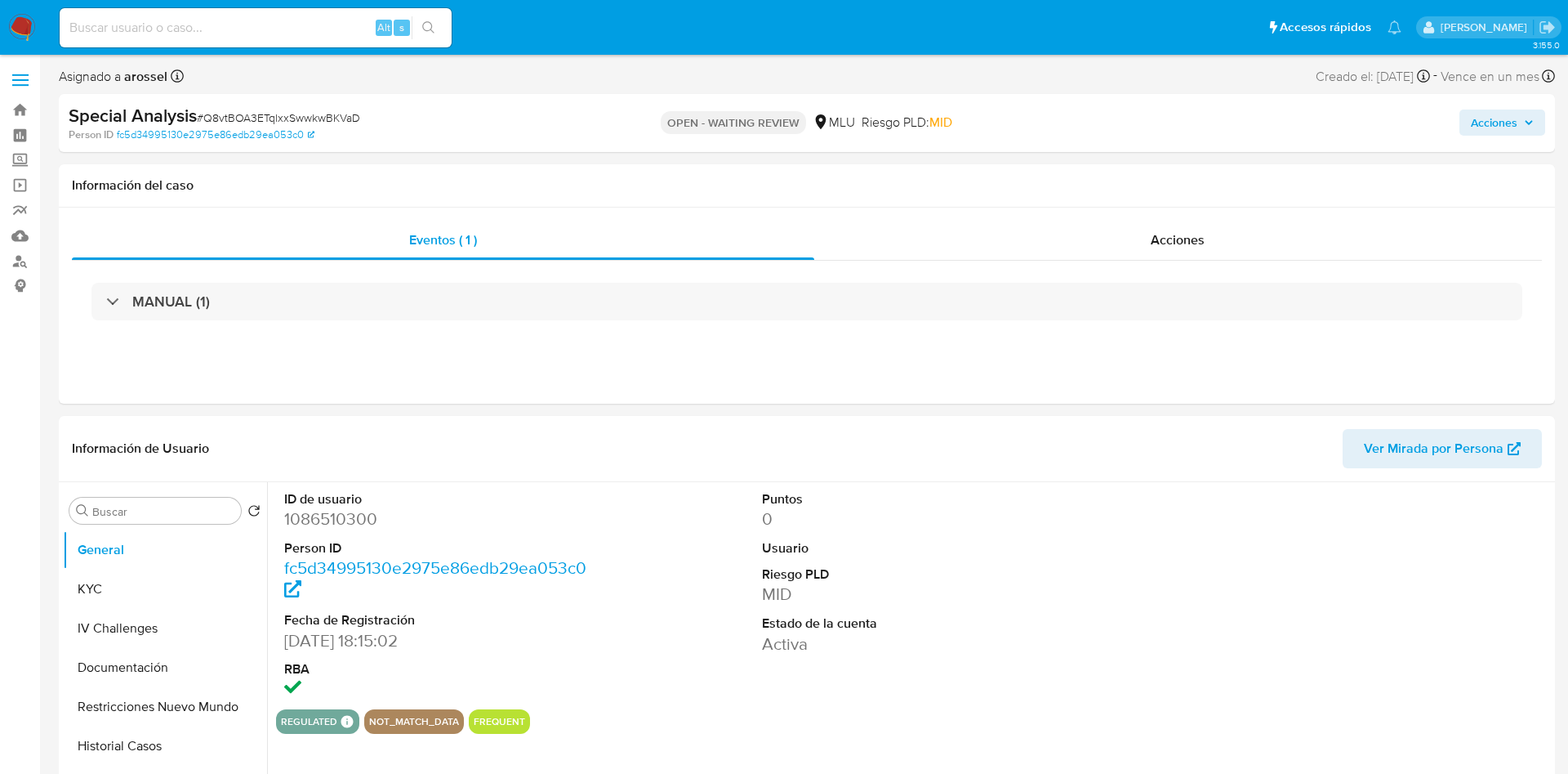
select select "10"
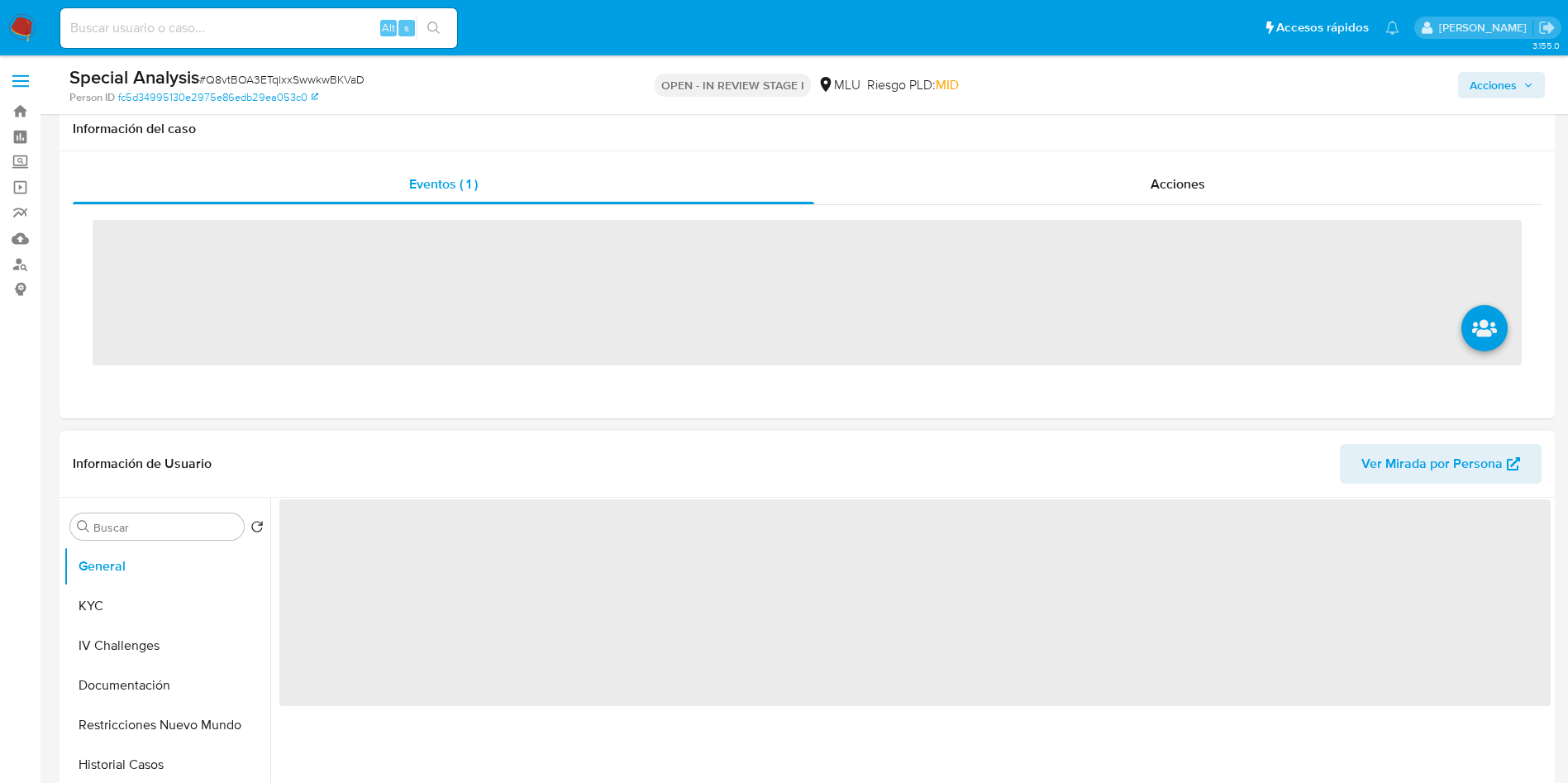
scroll to position [372, 0]
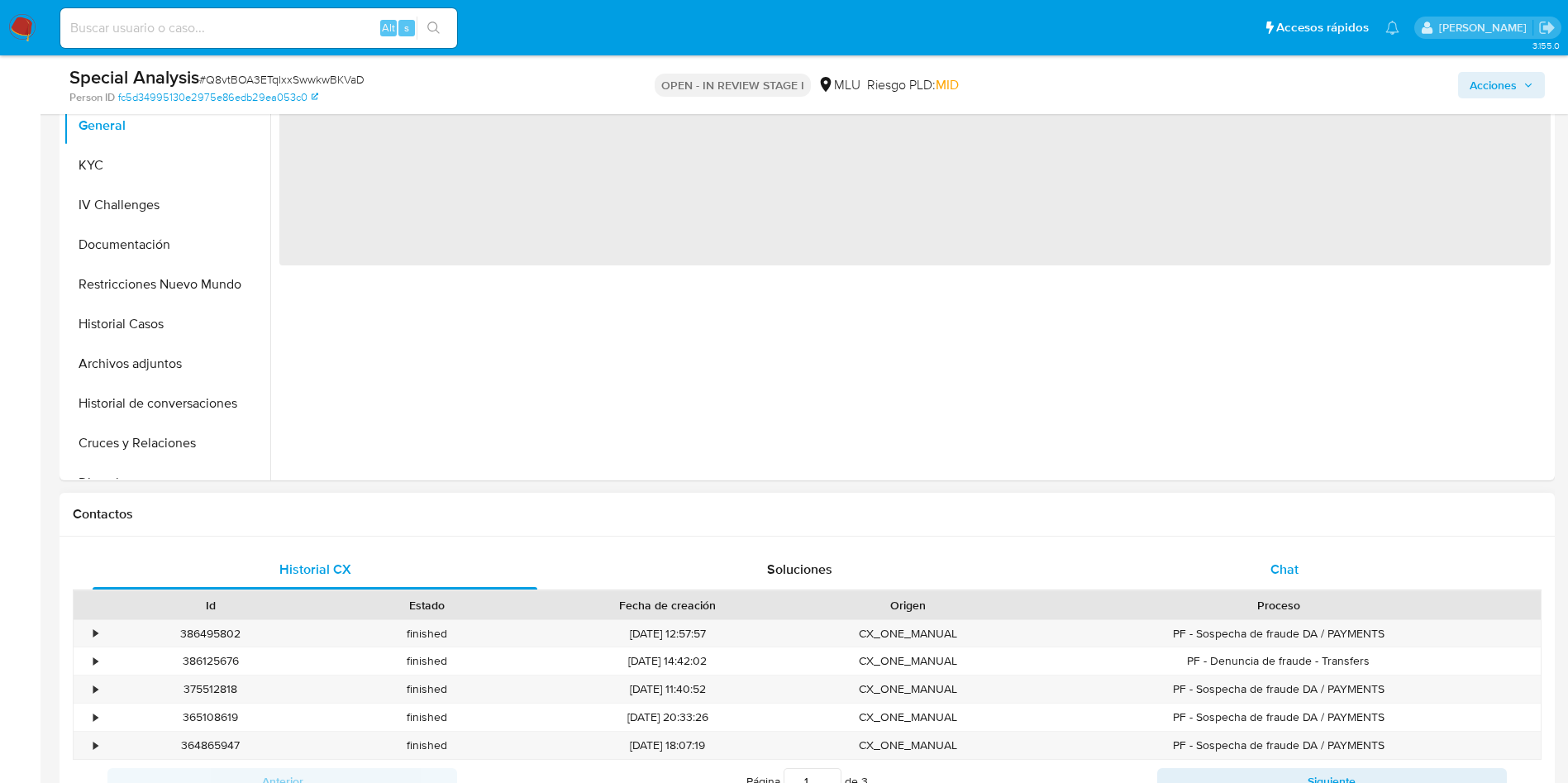
click at [1312, 568] on div "Chat" at bounding box center [1285, 570] width 445 height 40
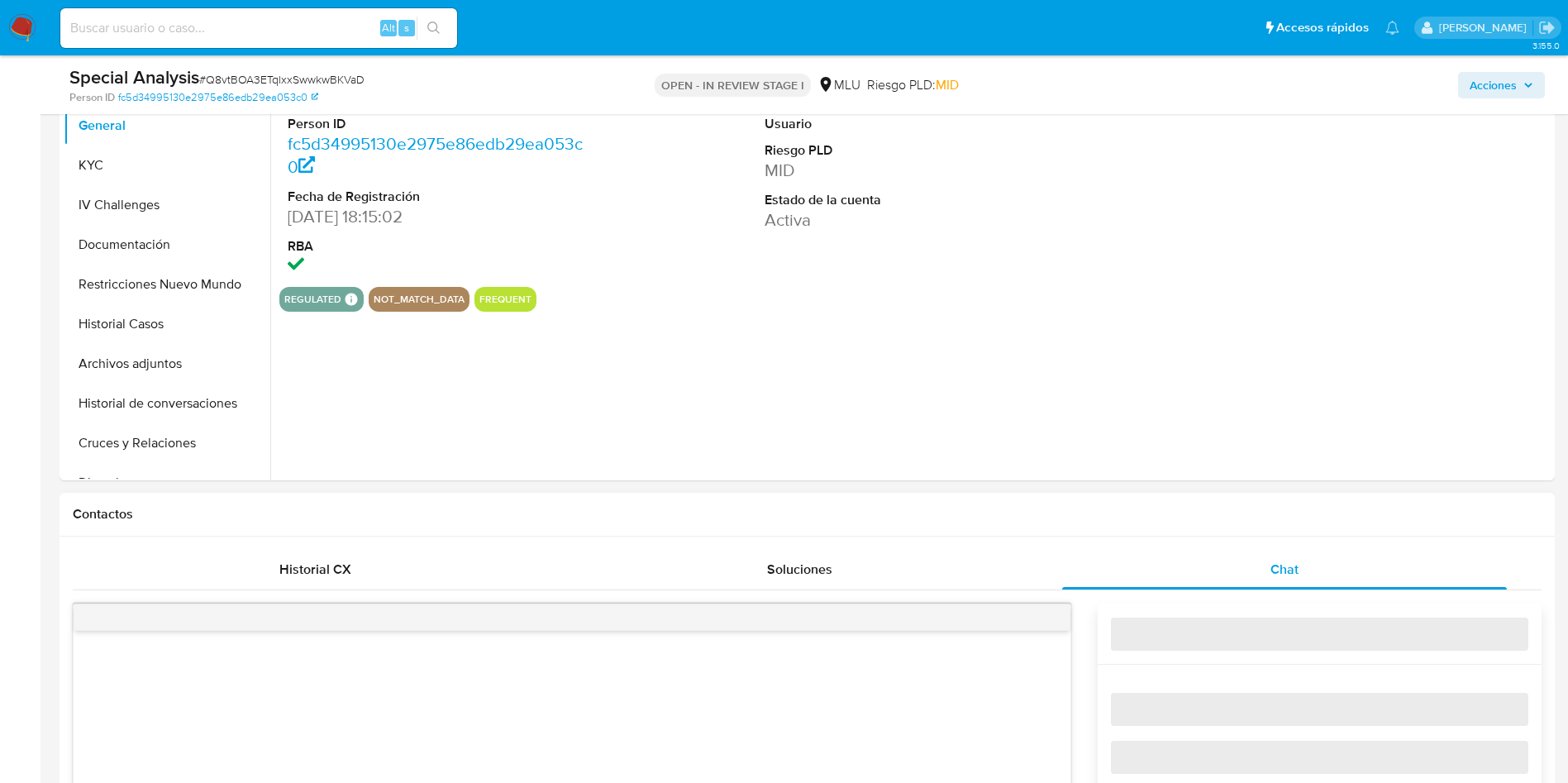
scroll to position [744, 0]
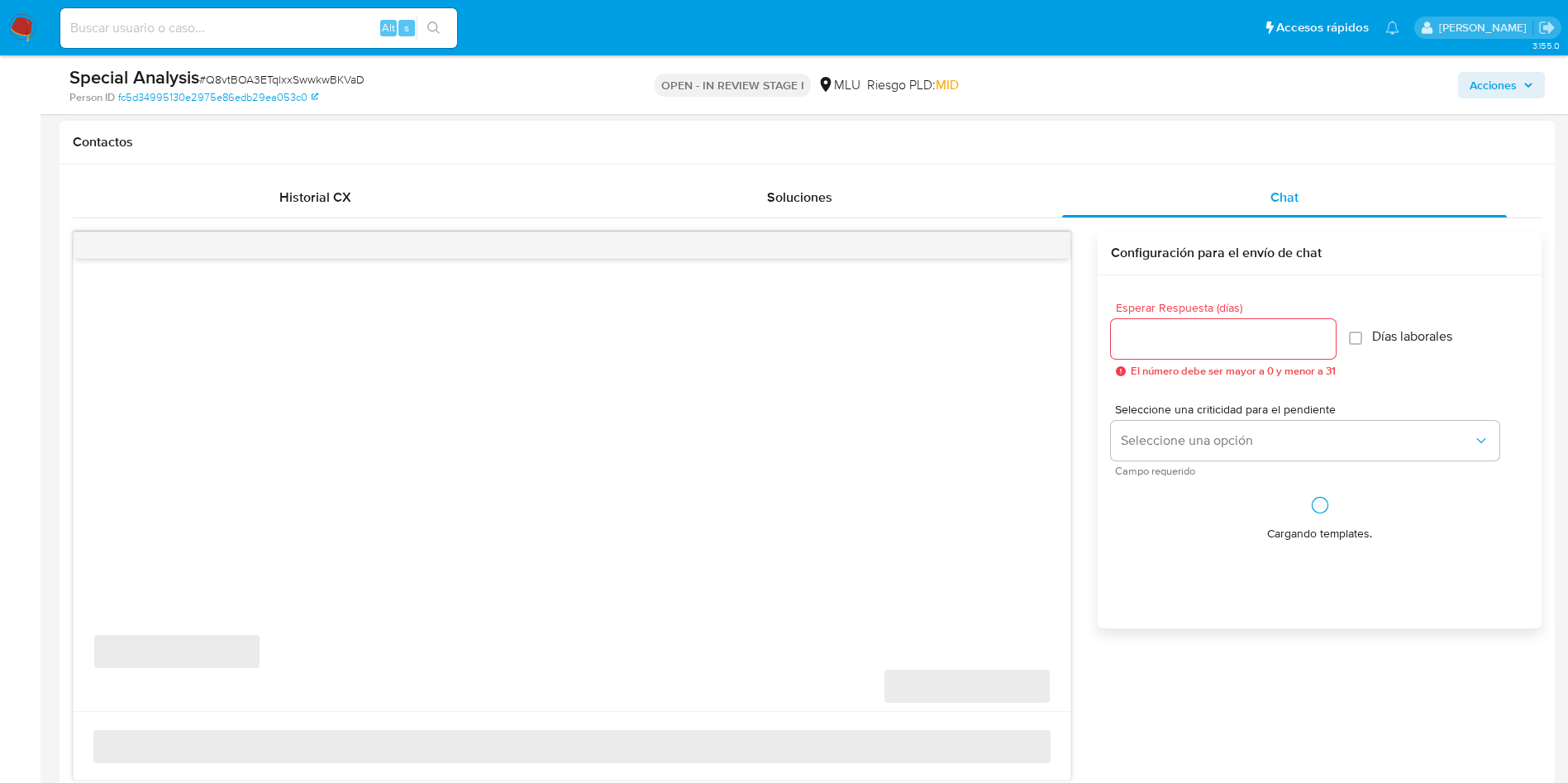
select select "10"
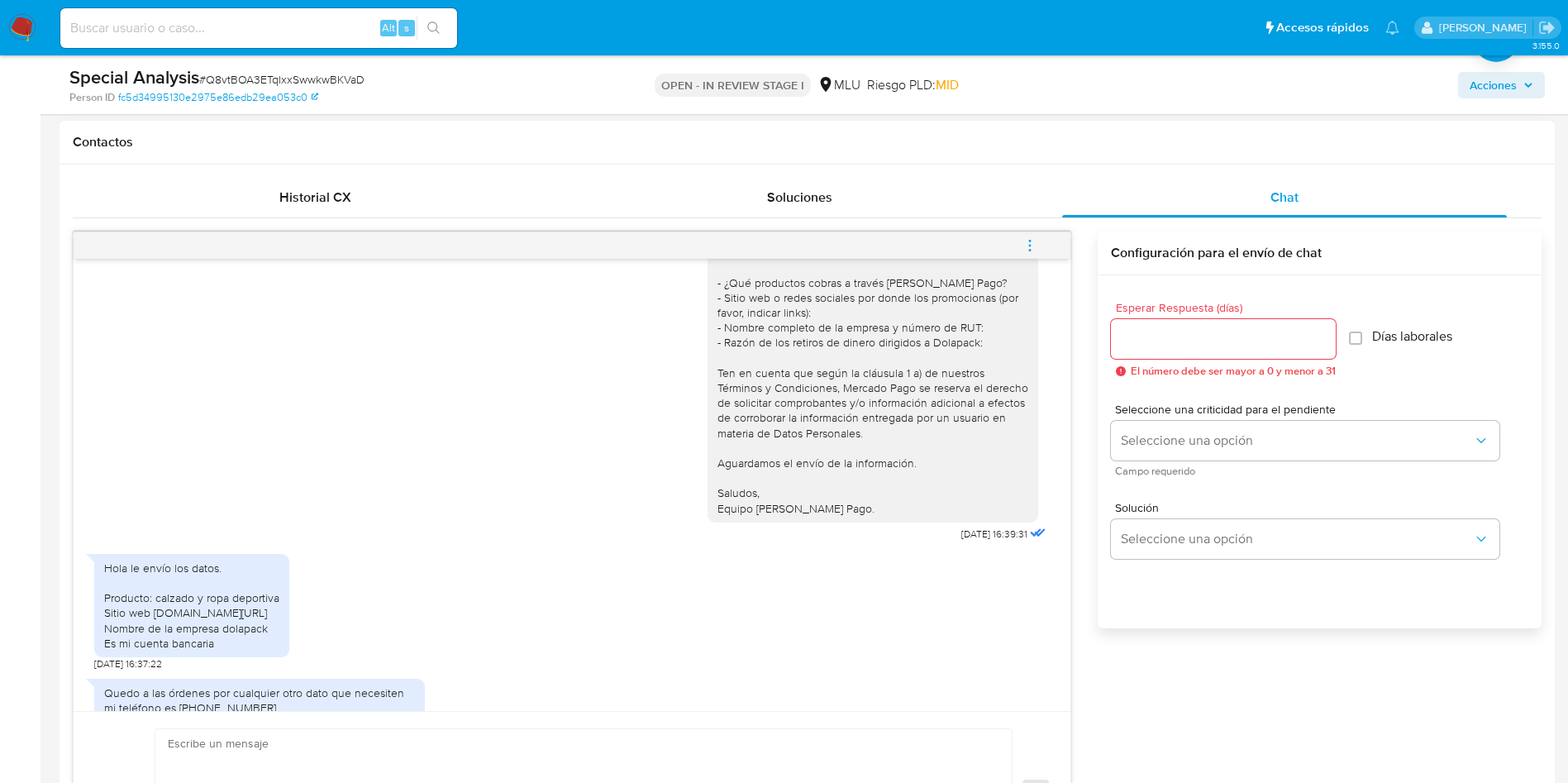
scroll to position [133, 0]
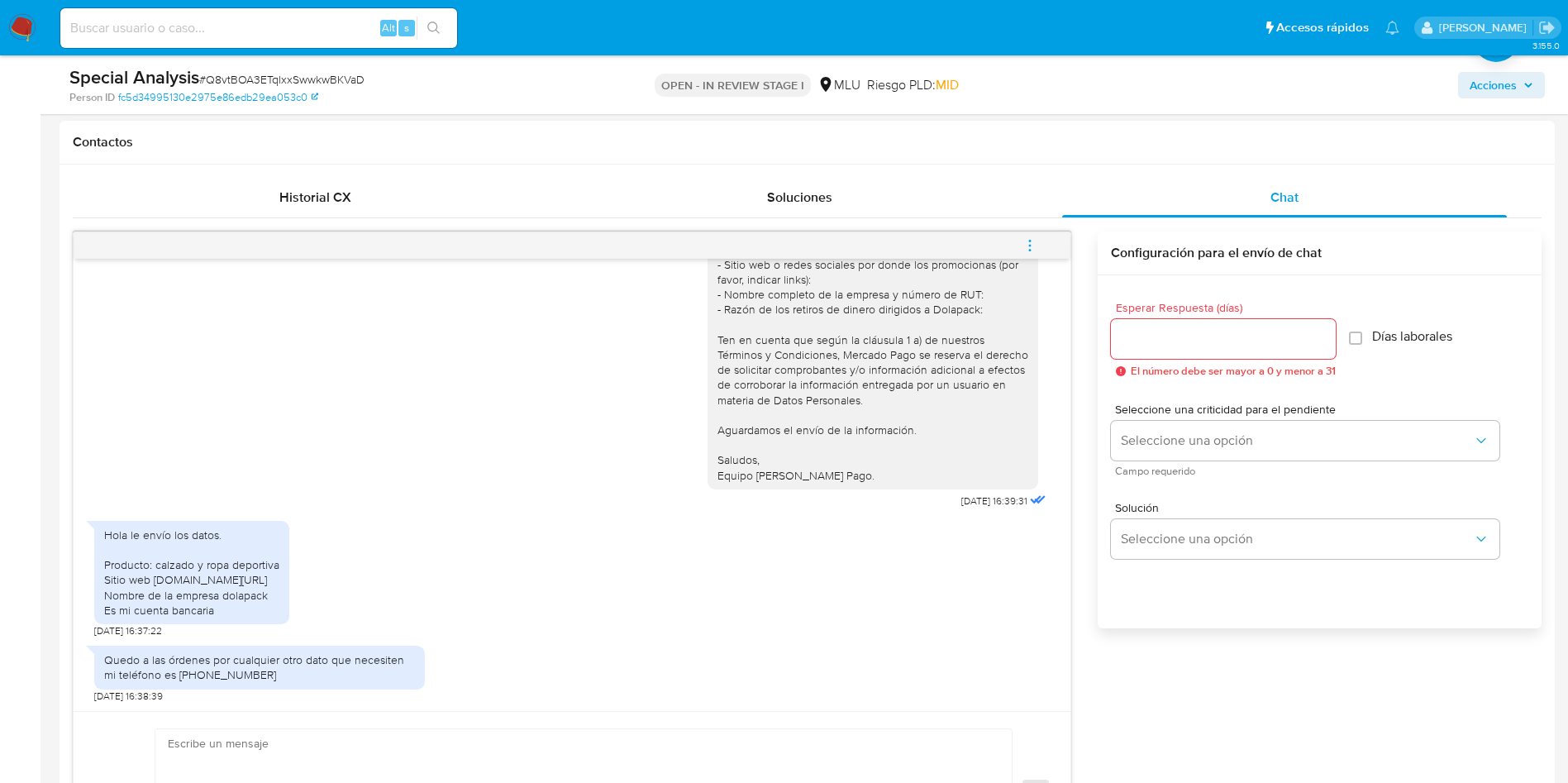
click at [253, 596] on div "Hola le envío los datos. Producto: calzado y ropa deportiva Sitio web [DOMAIN_N…" at bounding box center [191, 572] width 175 height 90
click at [279, 597] on div "Hola le envío los datos. Producto: calzado y ropa deportiva Sitio web Instagram…" at bounding box center [191, 572] width 175 height 90
click at [224, 622] on div "Hola le envío los datos. Producto: calzado y ropa deportiva Sitio web Instagram…" at bounding box center [192, 572] width 195 height 103
click at [255, 625] on div "Hola le envío los datos. Producto: calzado y ropa deportiva Sitio web Instagram…" at bounding box center [192, 575] width 195 height 125
click at [250, 580] on div "Hola le envío los datos. Producto: calzado y ropa deportiva Sitio web Instagram…" at bounding box center [191, 572] width 175 height 90
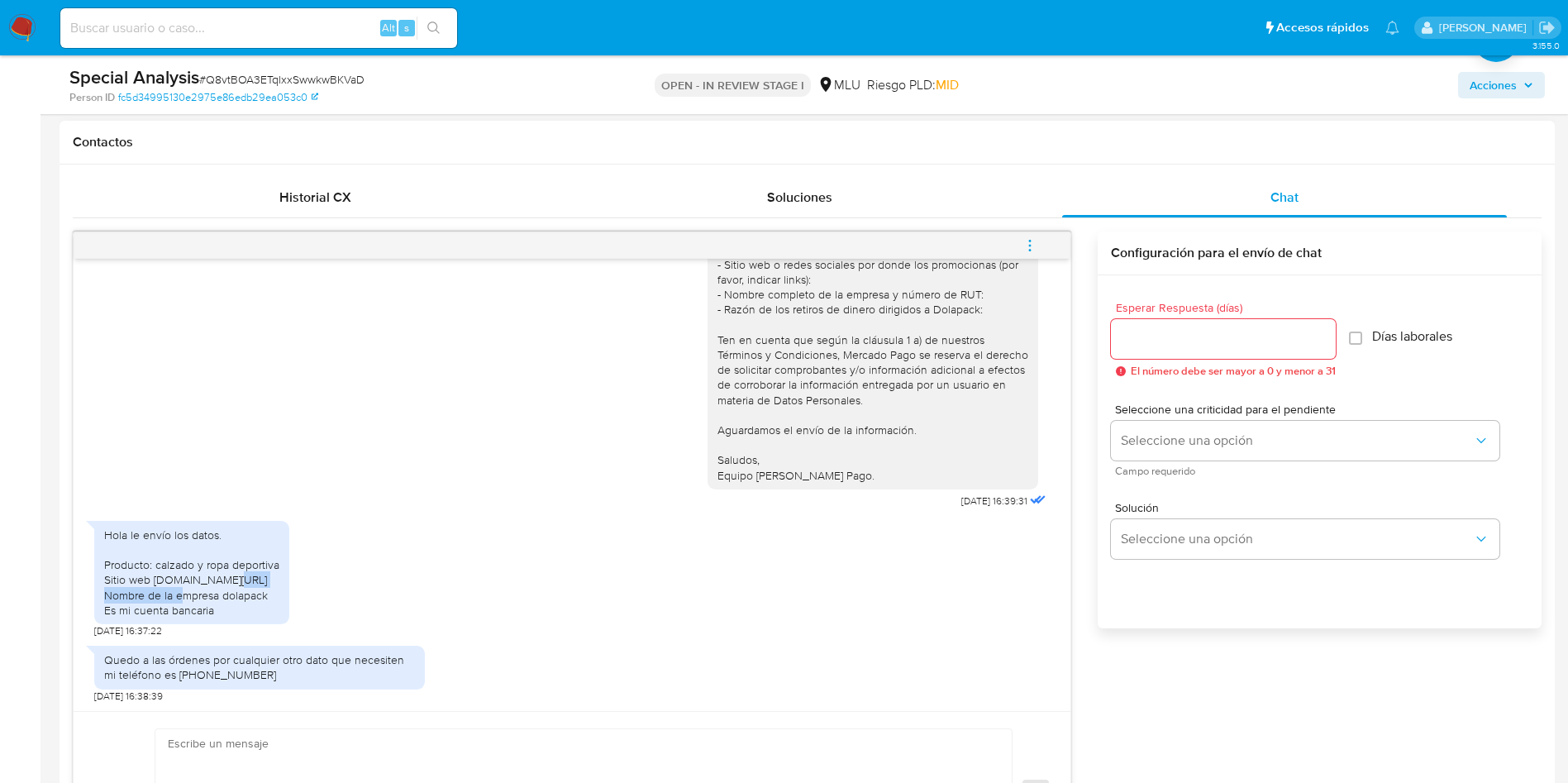
click at [249, 580] on div "Hola le envío los datos. Producto: calzado y ropa deportiva Sitio web Instagram…" at bounding box center [191, 572] width 175 height 90
click at [248, 580] on div "Hola le envío los datos. Producto: calzado y ropa deportiva Sitio web Instagram…" at bounding box center [191, 572] width 175 height 90
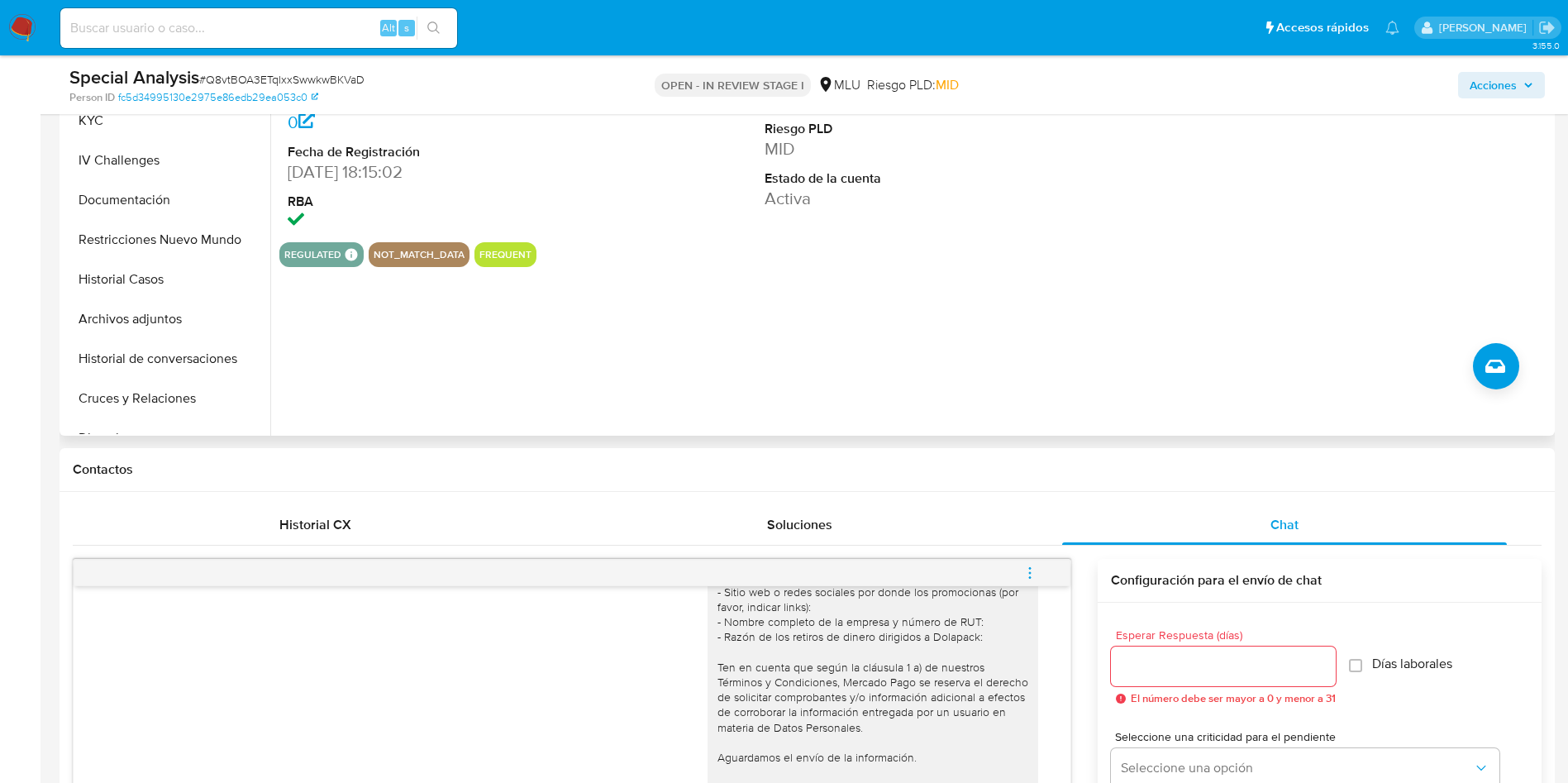
scroll to position [248, 0]
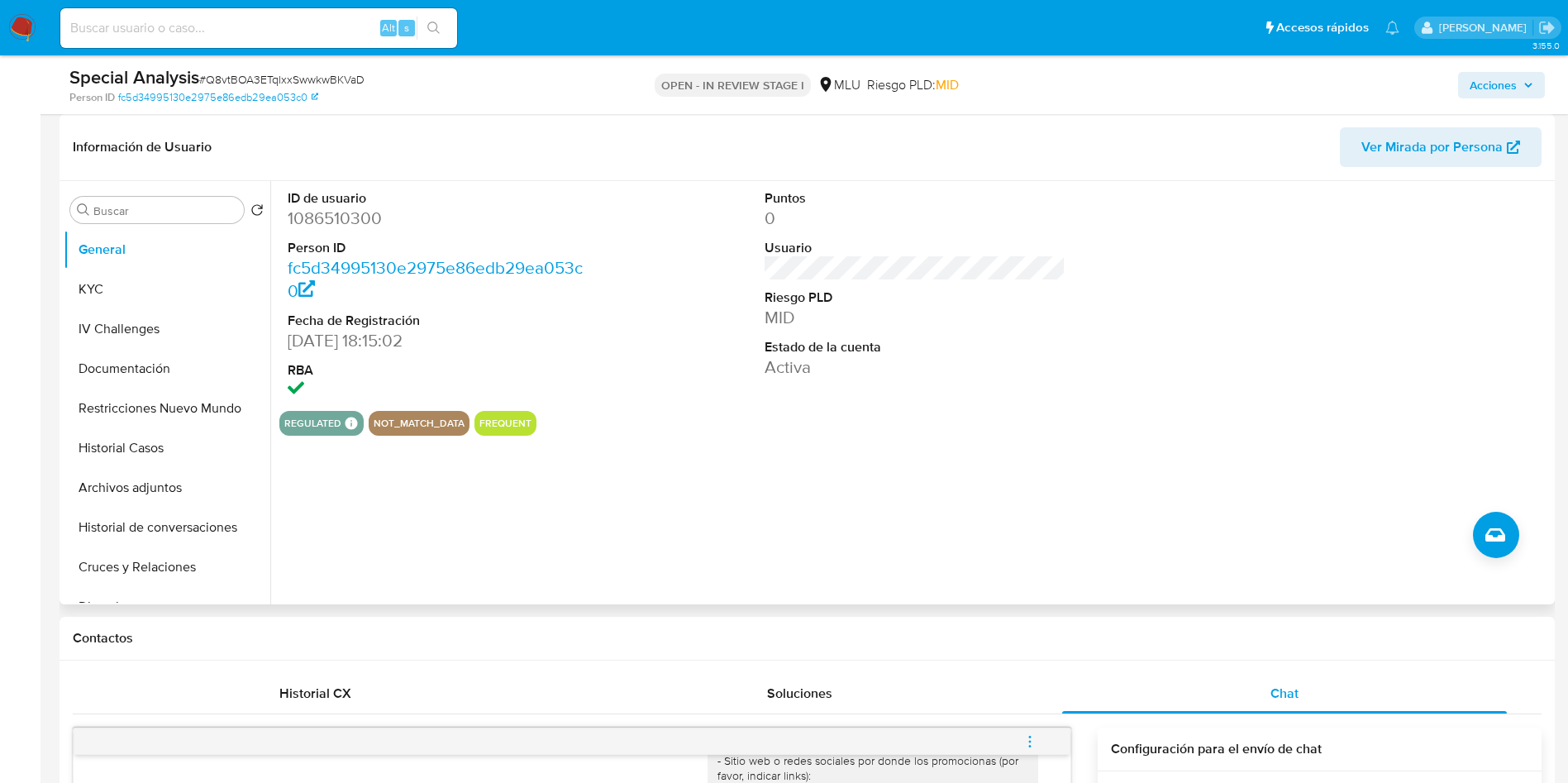
click at [340, 217] on dd "1086510300" at bounding box center [438, 218] width 302 height 23
copy dd "1086510300"
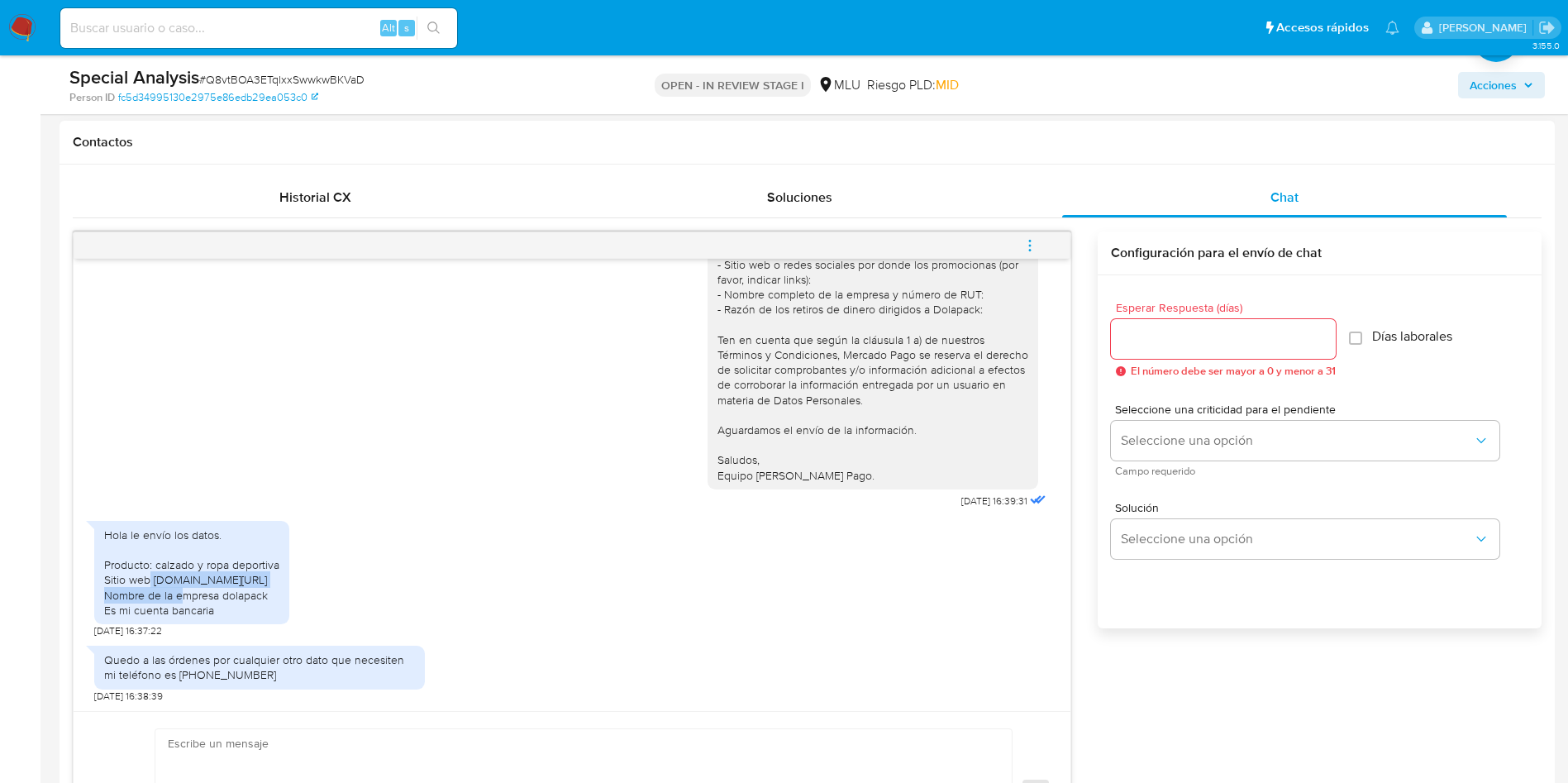
drag, startPoint x: 150, startPoint y: 579, endPoint x: 350, endPoint y: 577, distance: 200.0
click at [350, 577] on div "Hola le envío los datos. Producto: calzado y ropa deportiva Sitio web Instagram…" at bounding box center [572, 575] width 955 height 125
copy div "Instagram.com/importadosuriguay__"
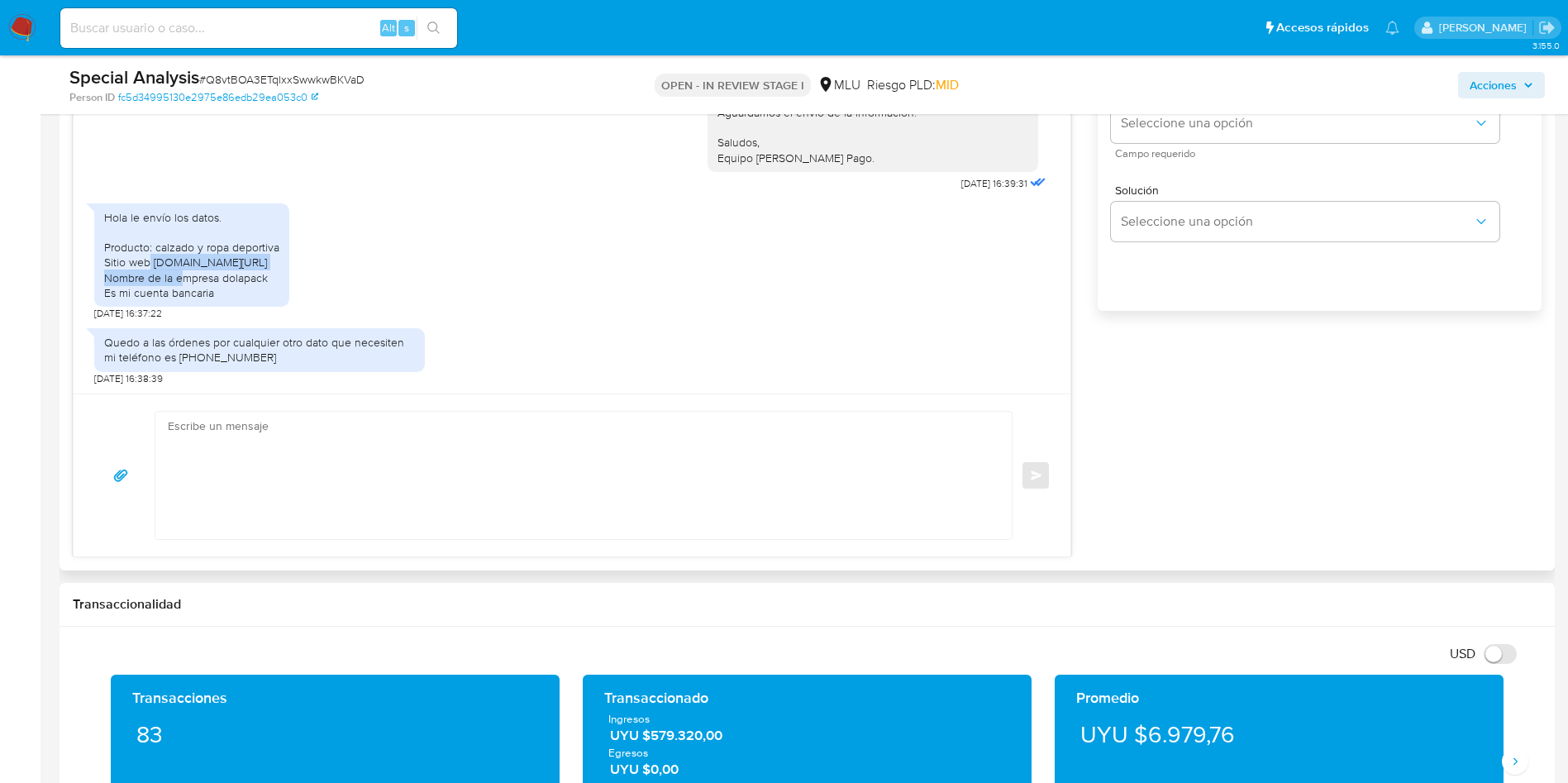
scroll to position [1116, 0]
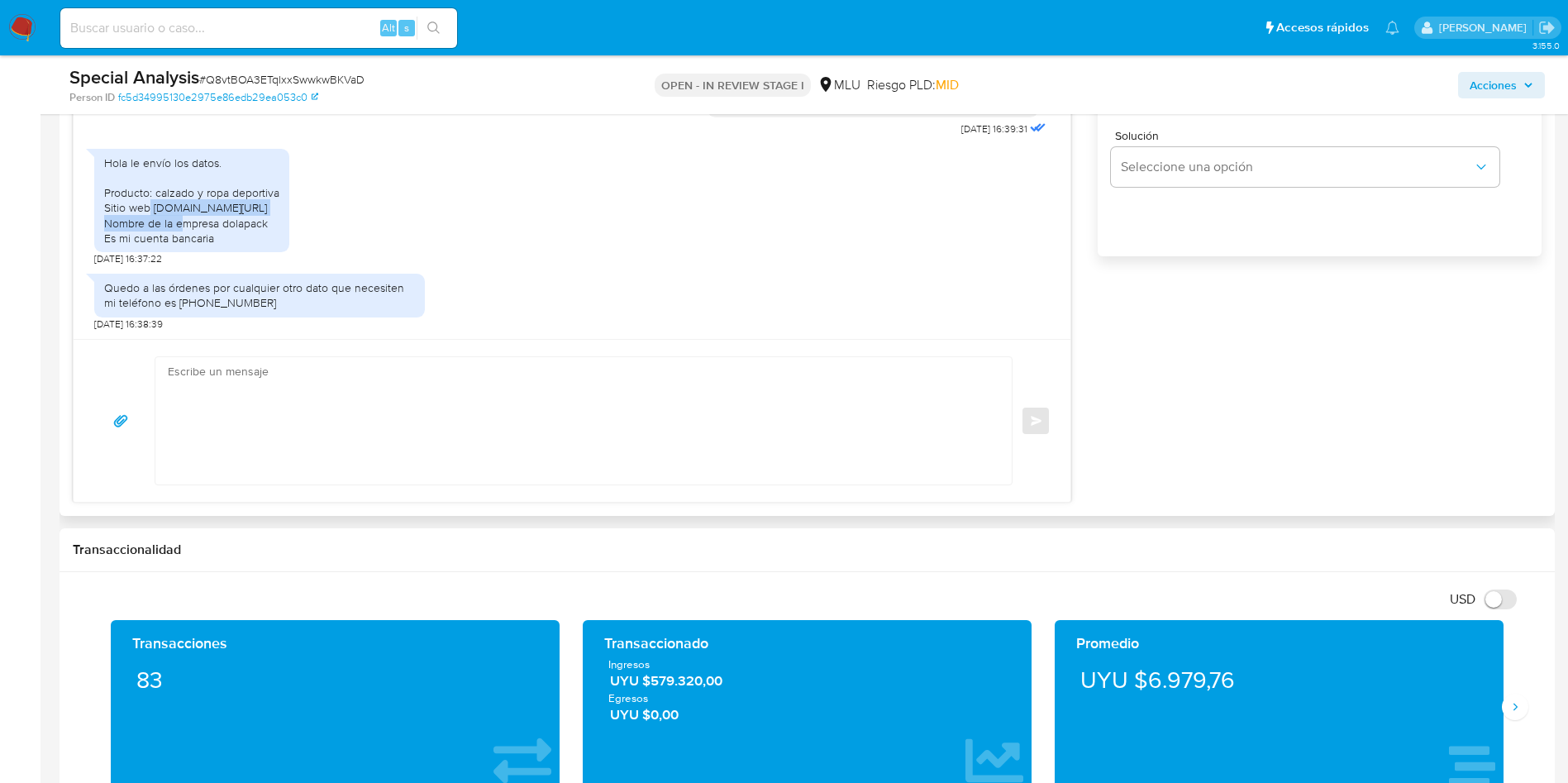
click at [541, 439] on textarea at bounding box center [579, 420] width 824 height 127
click at [509, 439] on textarea at bounding box center [579, 420] width 824 height 127
type textarea "G"
type textarea "g"
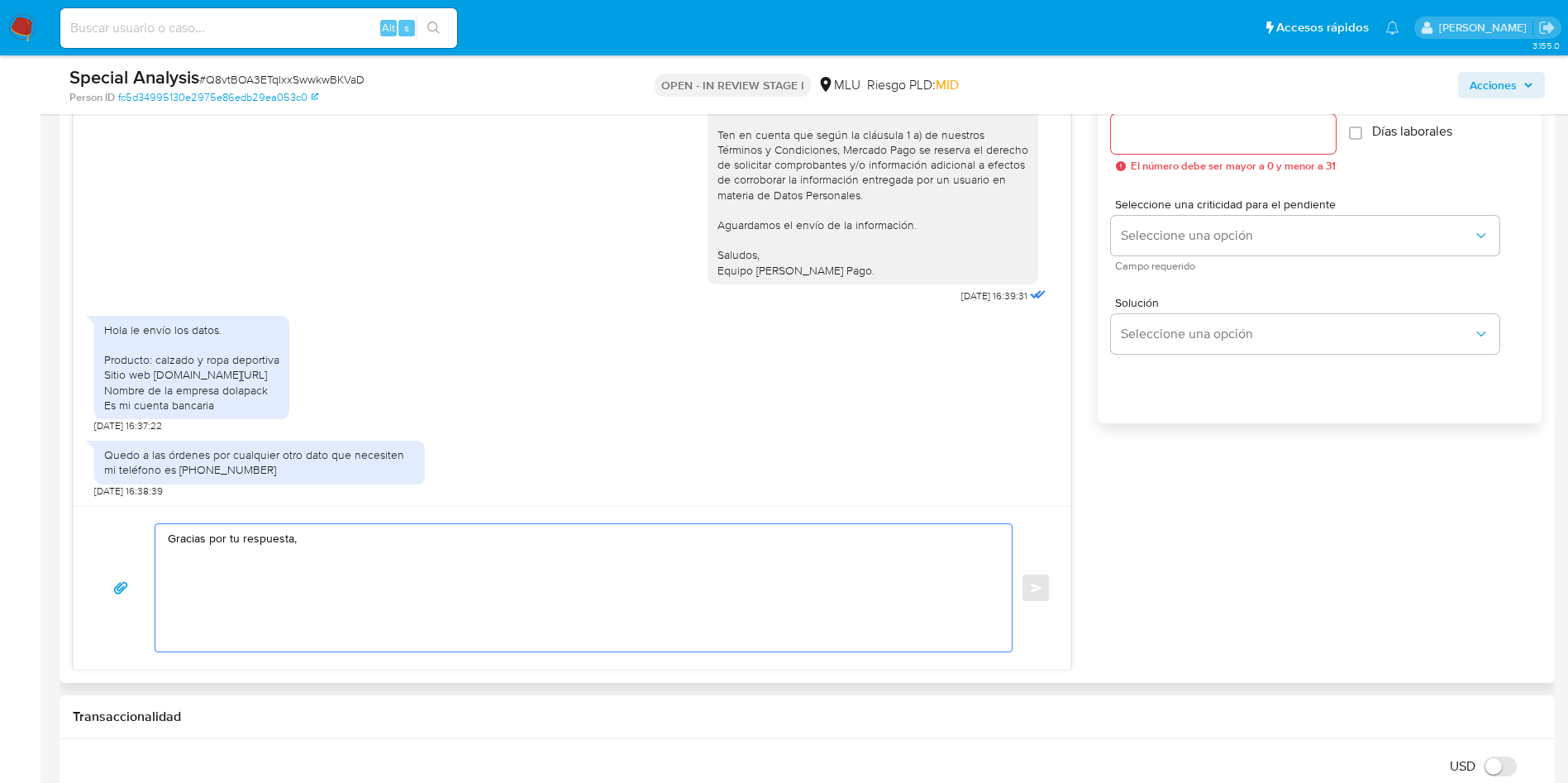
scroll to position [992, 0]
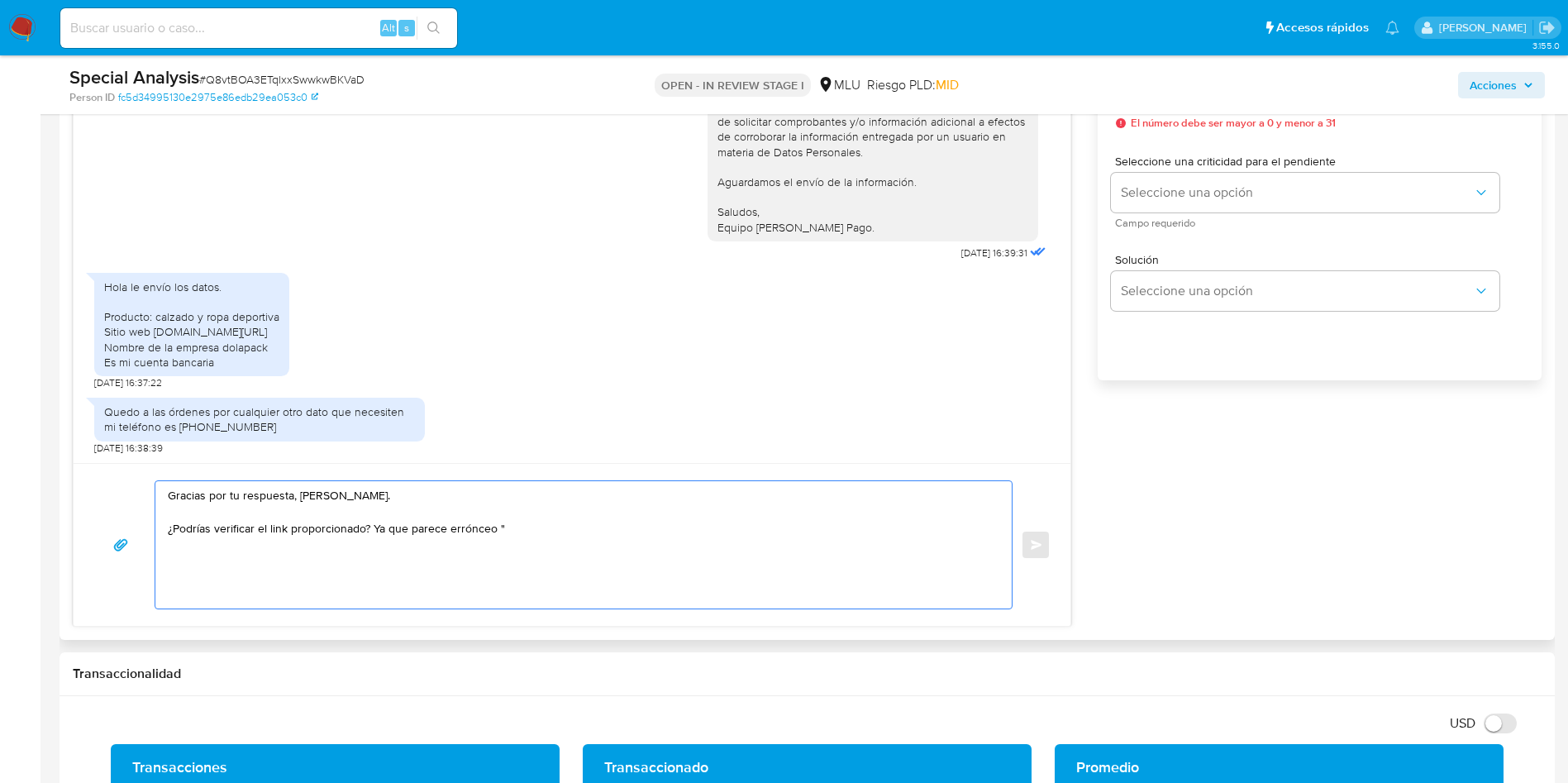
paste textarea "Instagram.com/importadosuriguay__"
click at [484, 522] on textarea "Gracias por tu respuesta, Richard. ¿Podrías verificar el link proporcionado? Ya…" at bounding box center [579, 544] width 824 height 127
click at [425, 521] on textarea "Gracias por tu respuesta, Richard. ¿Podrías verificar el link proporcionado? Ya…" at bounding box center [579, 544] width 824 height 127
click at [430, 530] on textarea "Gracias por tu respuesta, Richard. ¿Podrías verificar el link proporcionado? Ya…" at bounding box center [579, 544] width 824 height 127
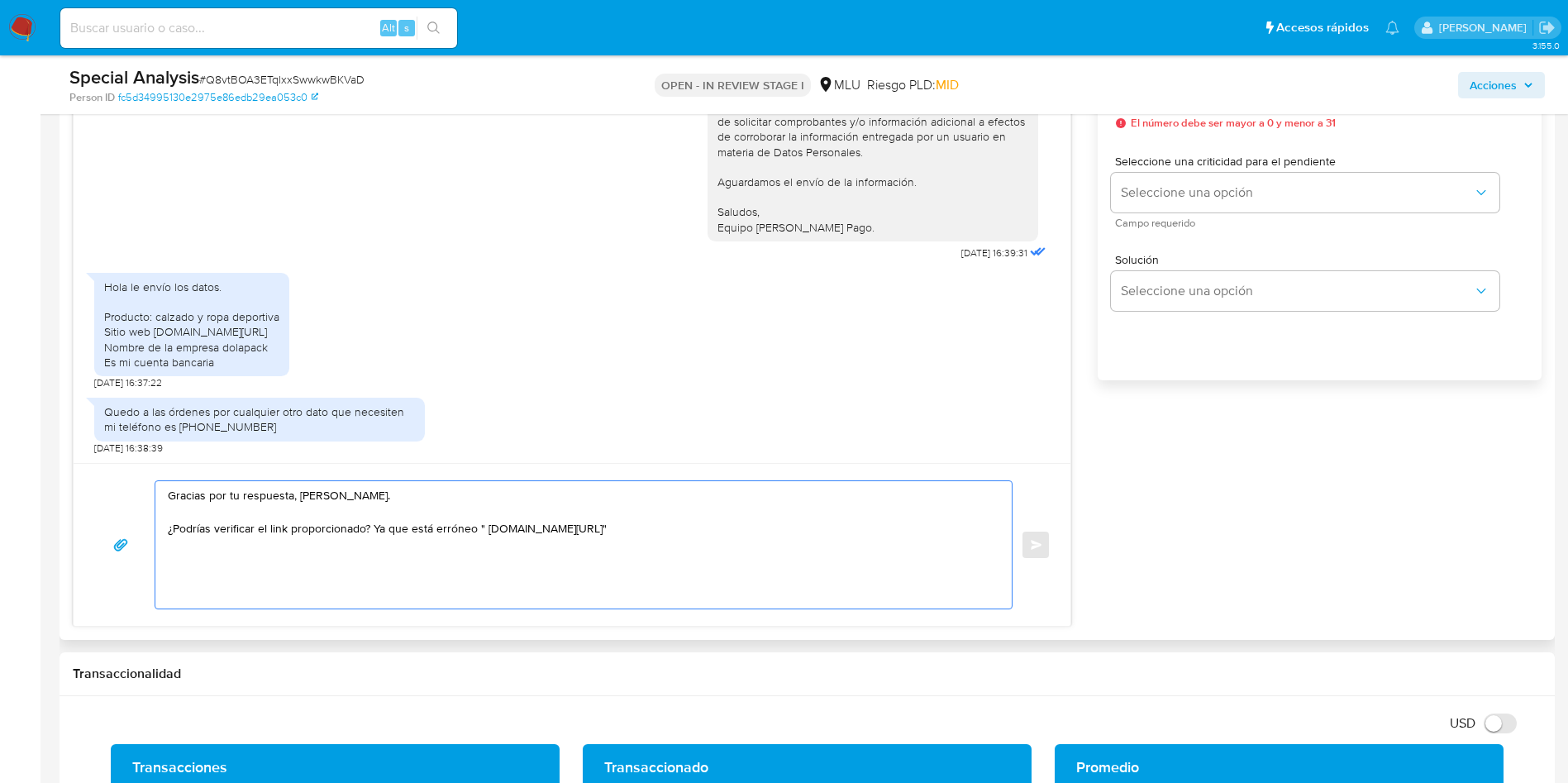
drag, startPoint x: 480, startPoint y: 524, endPoint x: 687, endPoint y: 525, distance: 207.0
click at [687, 525] on textarea "Gracias por tu respuesta, Richard. ¿Podrías verificar el link proporcionado? Ya…" at bounding box center [579, 544] width 824 height 127
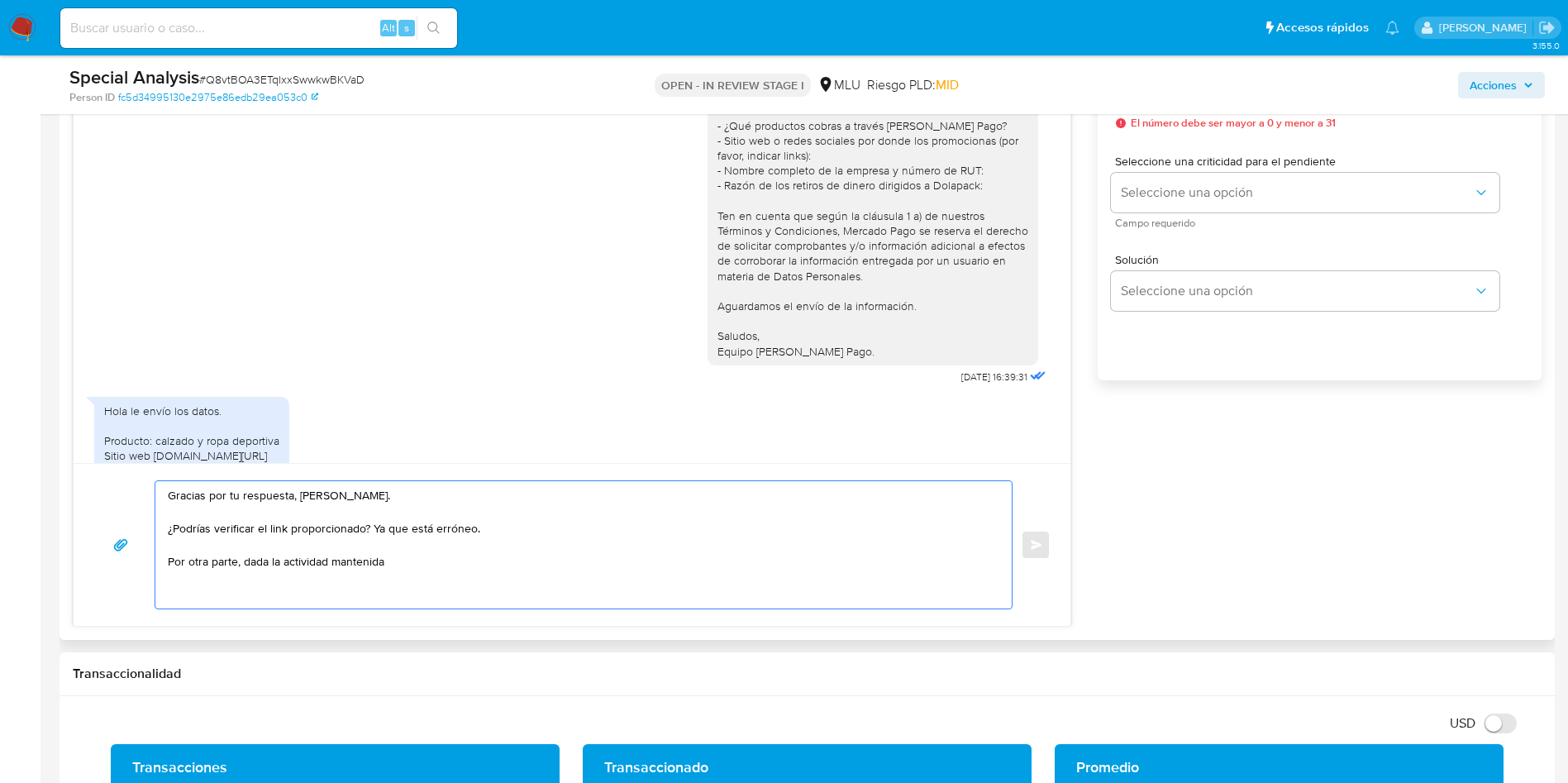
paste textarea "debería registrarse como empresa (es decir, con el RUT de tu empresa xxx). En e…"
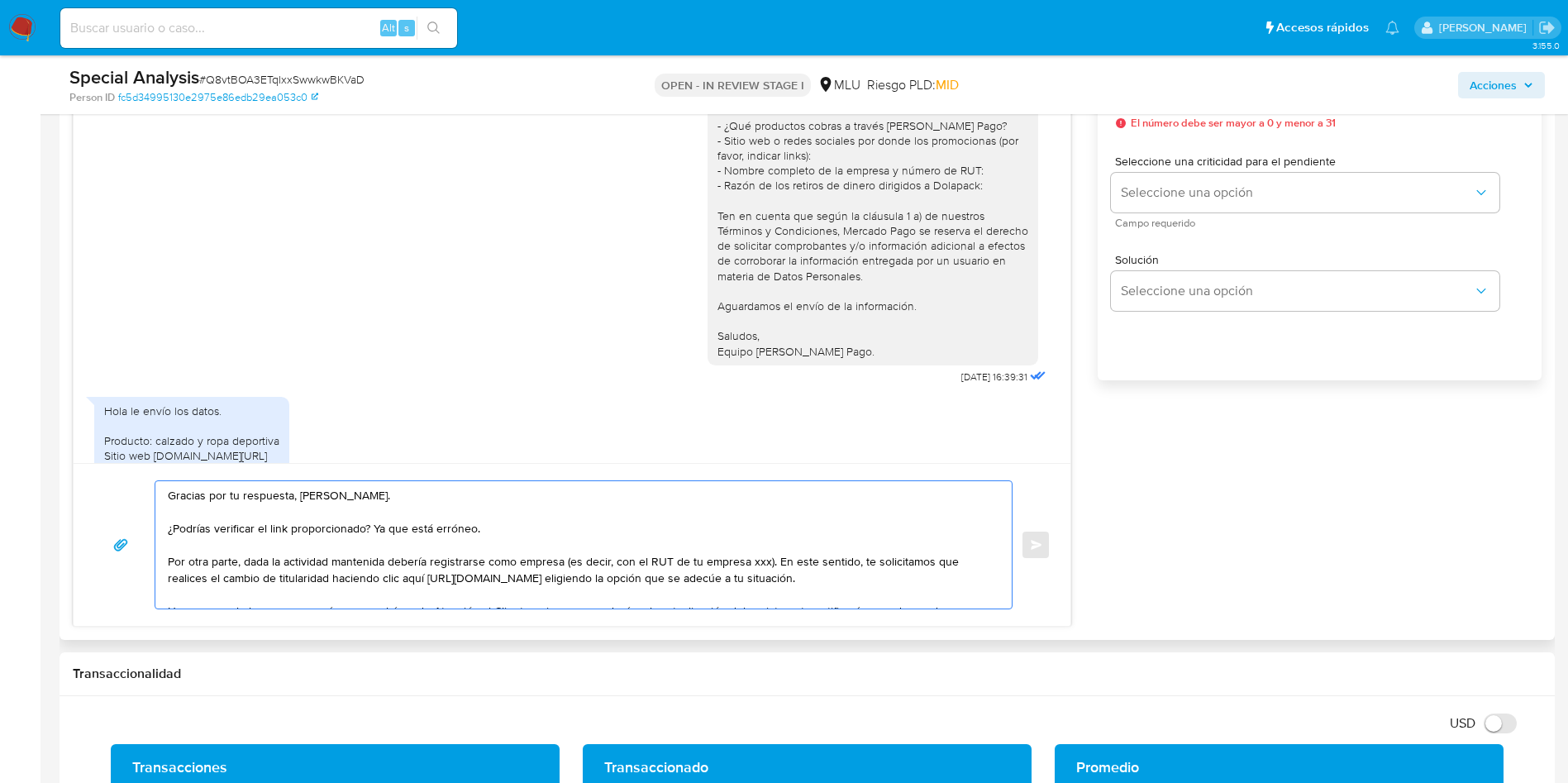
scroll to position [23, 0]
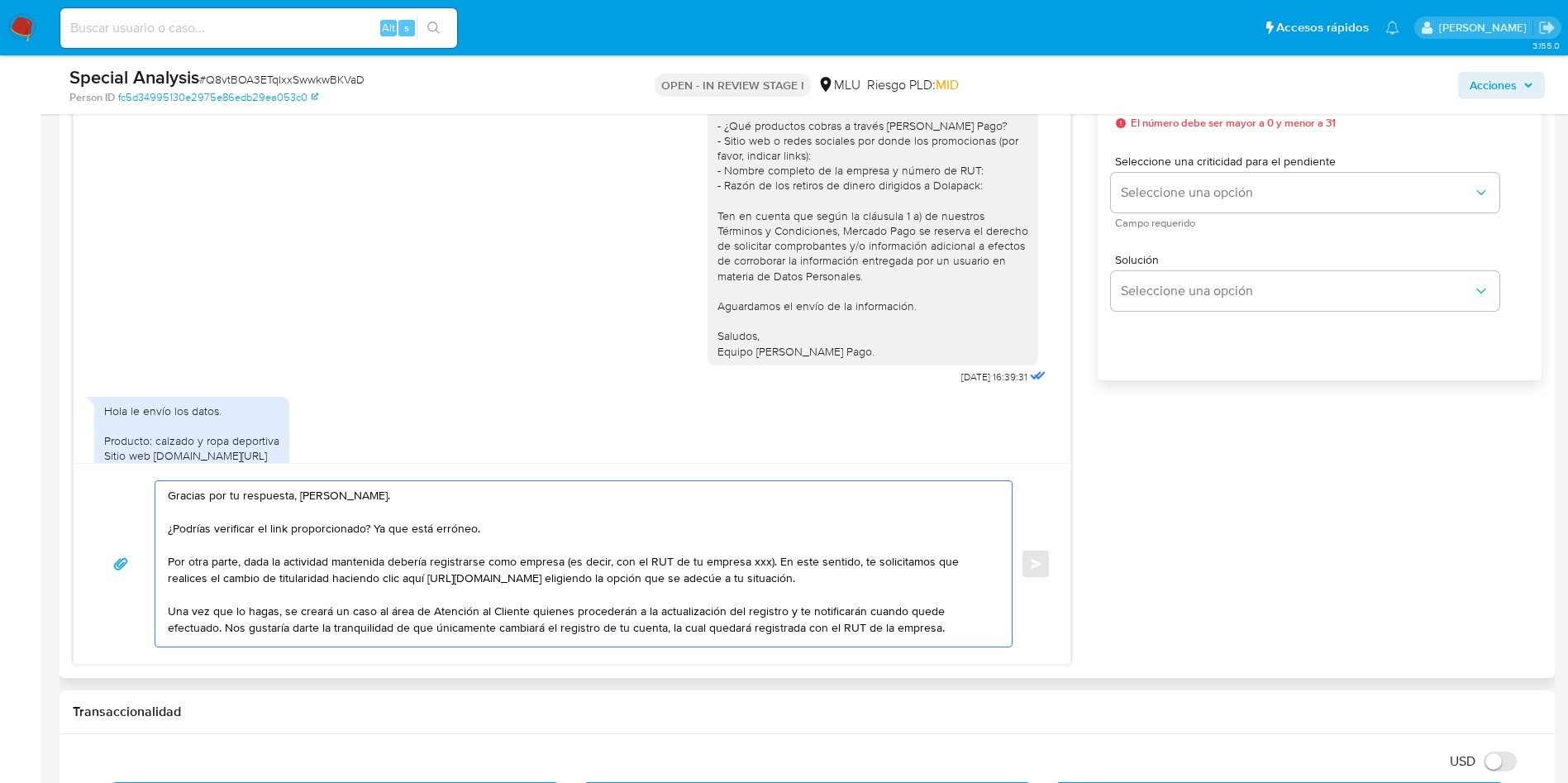
click at [386, 536] on textarea "Gracias por tu respuesta, Richard. ¿Podrías verificar el link proporcionado? Ya…" at bounding box center [579, 563] width 824 height 166
click at [563, 593] on textarea "Gracias por tu respuesta, Richard. ¿Podrías verificar el link proporcionado? Ya…" at bounding box center [579, 563] width 824 height 166
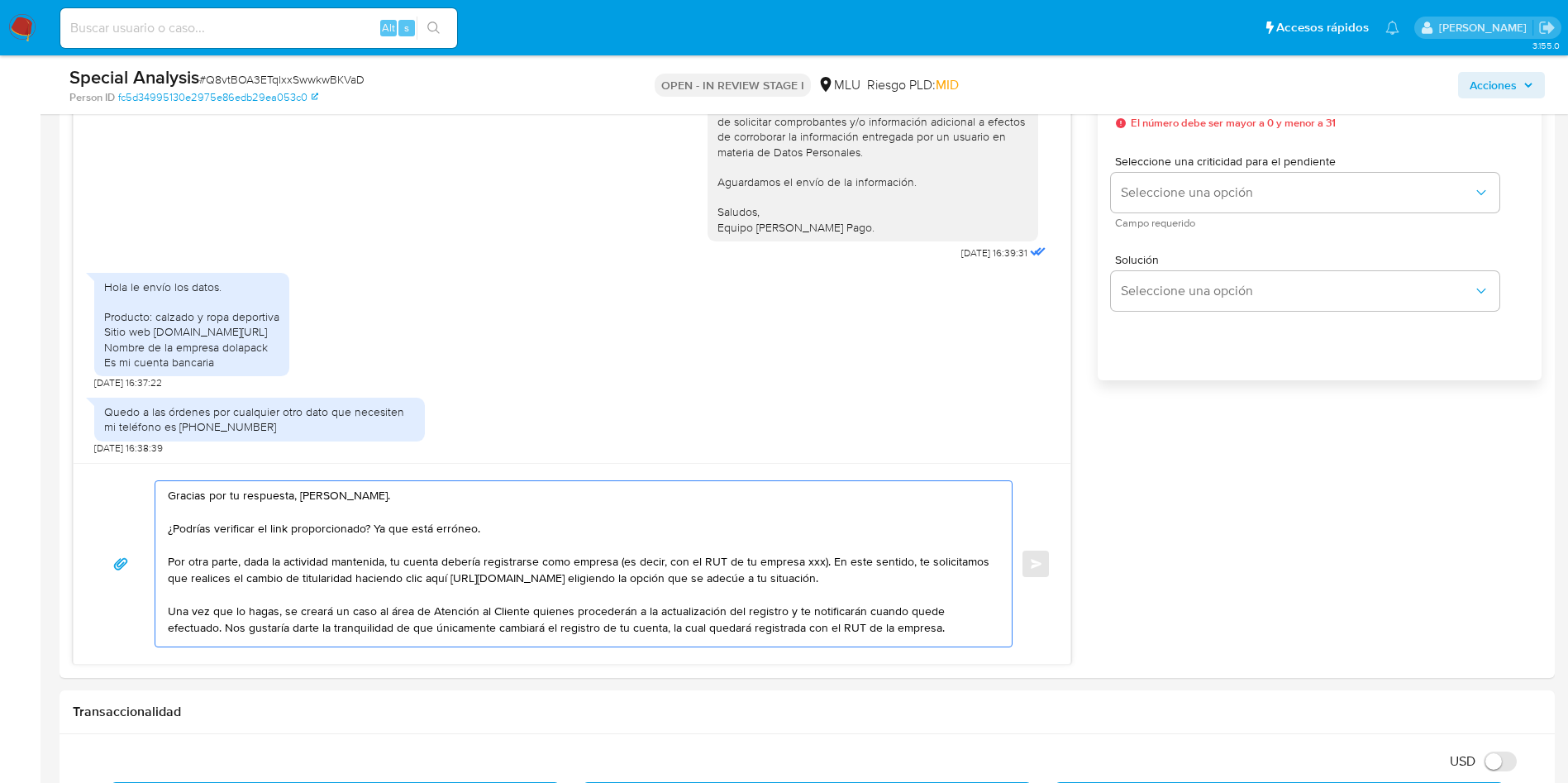
scroll to position [0, 0]
click at [808, 560] on textarea "Gracias por tu respuesta, Richard. ¿Podrías verificar el link proporcionado? Ya…" at bounding box center [579, 563] width 824 height 166
click at [777, 575] on textarea "Gracias por tu respuesta, Richard. ¿Podrías verificar el link proporcionado? Ya…" at bounding box center [579, 563] width 824 height 166
click at [811, 550] on textarea "Gracias por tu respuesta, Richard. ¿Podrías verificar el link proporcionado? Ya…" at bounding box center [579, 563] width 824 height 166
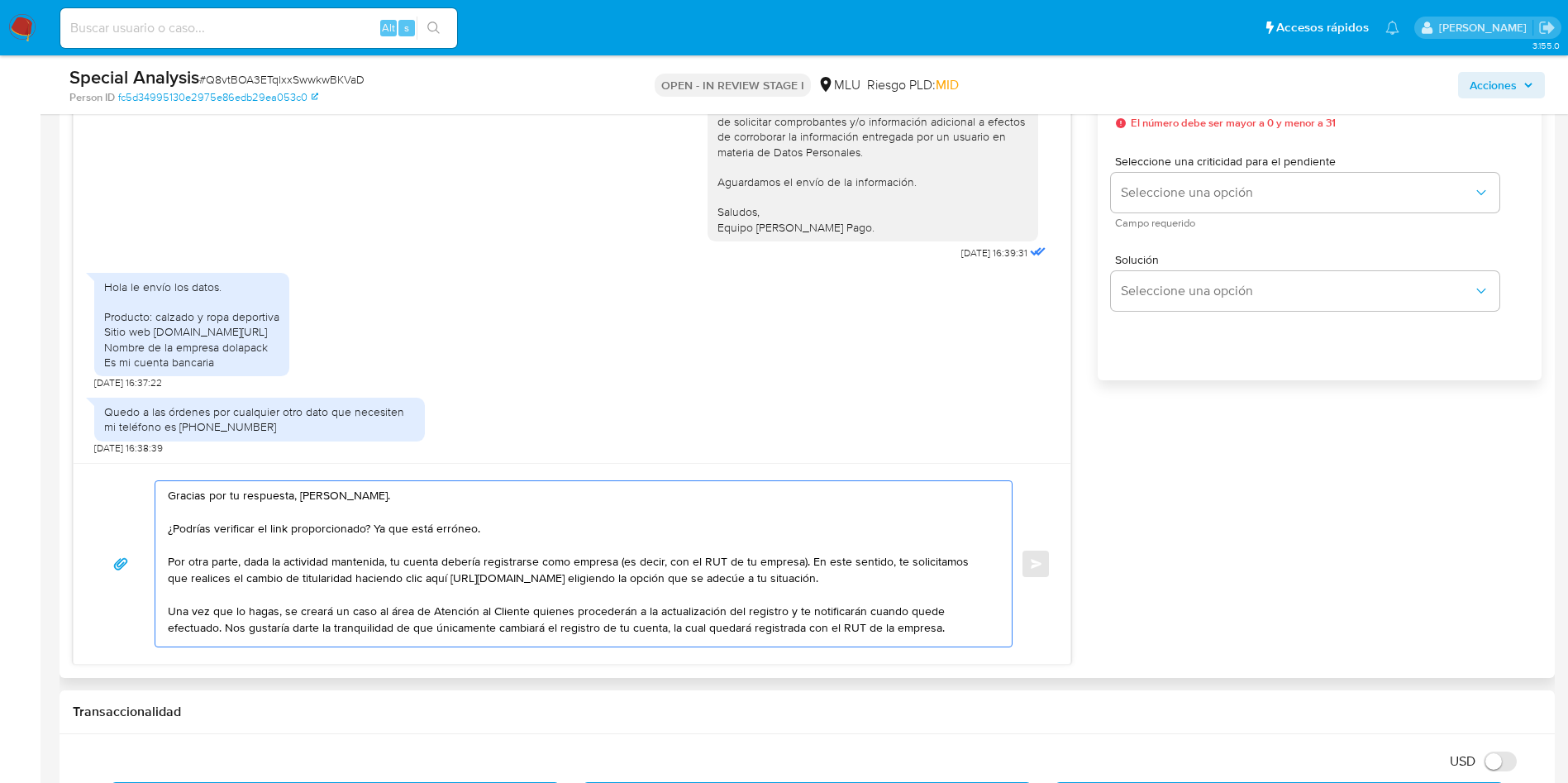
click at [795, 581] on textarea "Gracias por tu respuesta, Richard. ¿Podrías verificar el link proporcionado? Ya…" at bounding box center [579, 563] width 824 height 166
click at [499, 565] on textarea "Gracias por tu respuesta, Richard. ¿Podrías verificar el link proporcionado? Ya…" at bounding box center [579, 563] width 824 height 166
drag, startPoint x: 874, startPoint y: 576, endPoint x: 211, endPoint y: 592, distance: 663.2
click at [211, 592] on textarea "Gracias por tu respuesta, Richard. ¿Podrías verificar el link proporcionado? Ya…" at bounding box center [579, 563] width 824 height 166
click at [394, 625] on textarea "Gracias por tu respuesta, Richard. ¿Podrías verificar el link proporcionado? Ya…" at bounding box center [579, 563] width 824 height 166
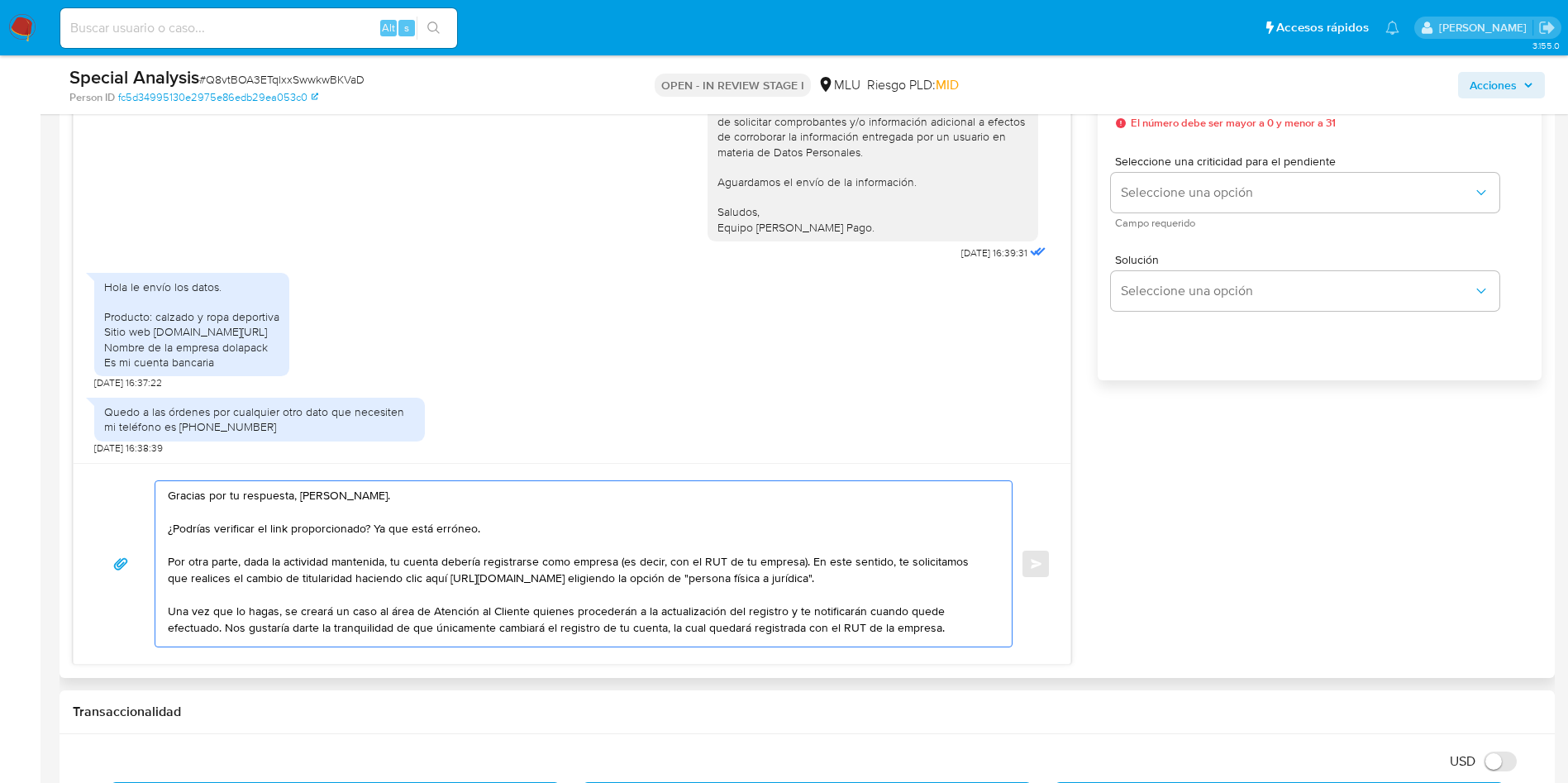
scroll to position [28, 0]
click at [480, 611] on textarea "Gracias por tu respuesta, Richard. ¿Podrías verificar el link proporcionado? Ya…" at bounding box center [579, 563] width 824 height 166
click at [634, 613] on textarea "Gracias por tu respuesta, Richard. ¿Podrías verificar el link proporcionado? Ya…" at bounding box center [579, 563] width 824 height 166
click at [953, 605] on textarea "Gracias por tu respuesta, Richard. ¿Podrías verificar el link proporcionado? Ya…" at bounding box center [579, 563] width 824 height 166
click at [953, 613] on textarea "Gracias por tu respuesta, Richard. ¿Podrías verificar el link proporcionado? Ya…" at bounding box center [579, 563] width 824 height 166
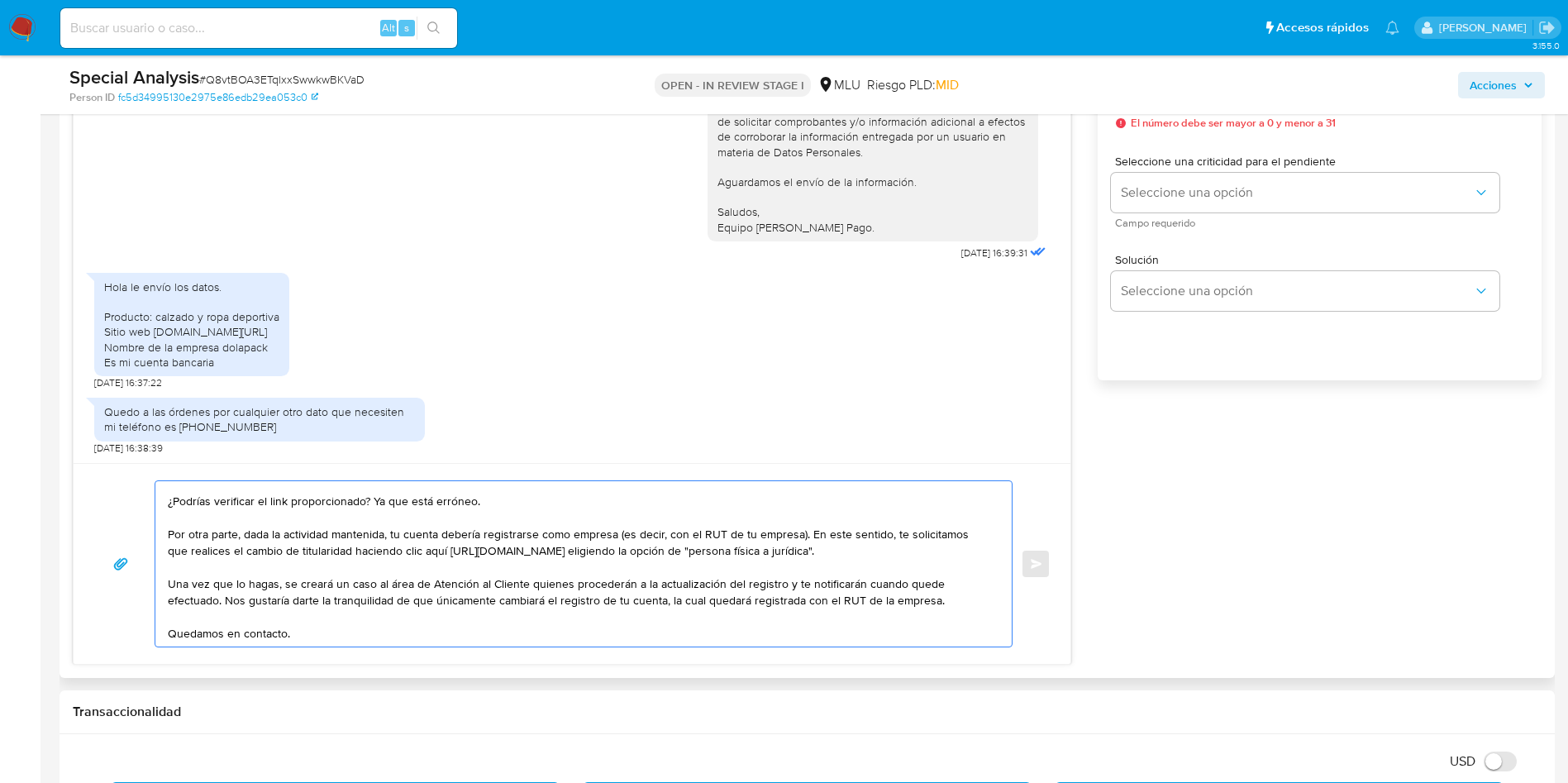
scroll to position [0, 0]
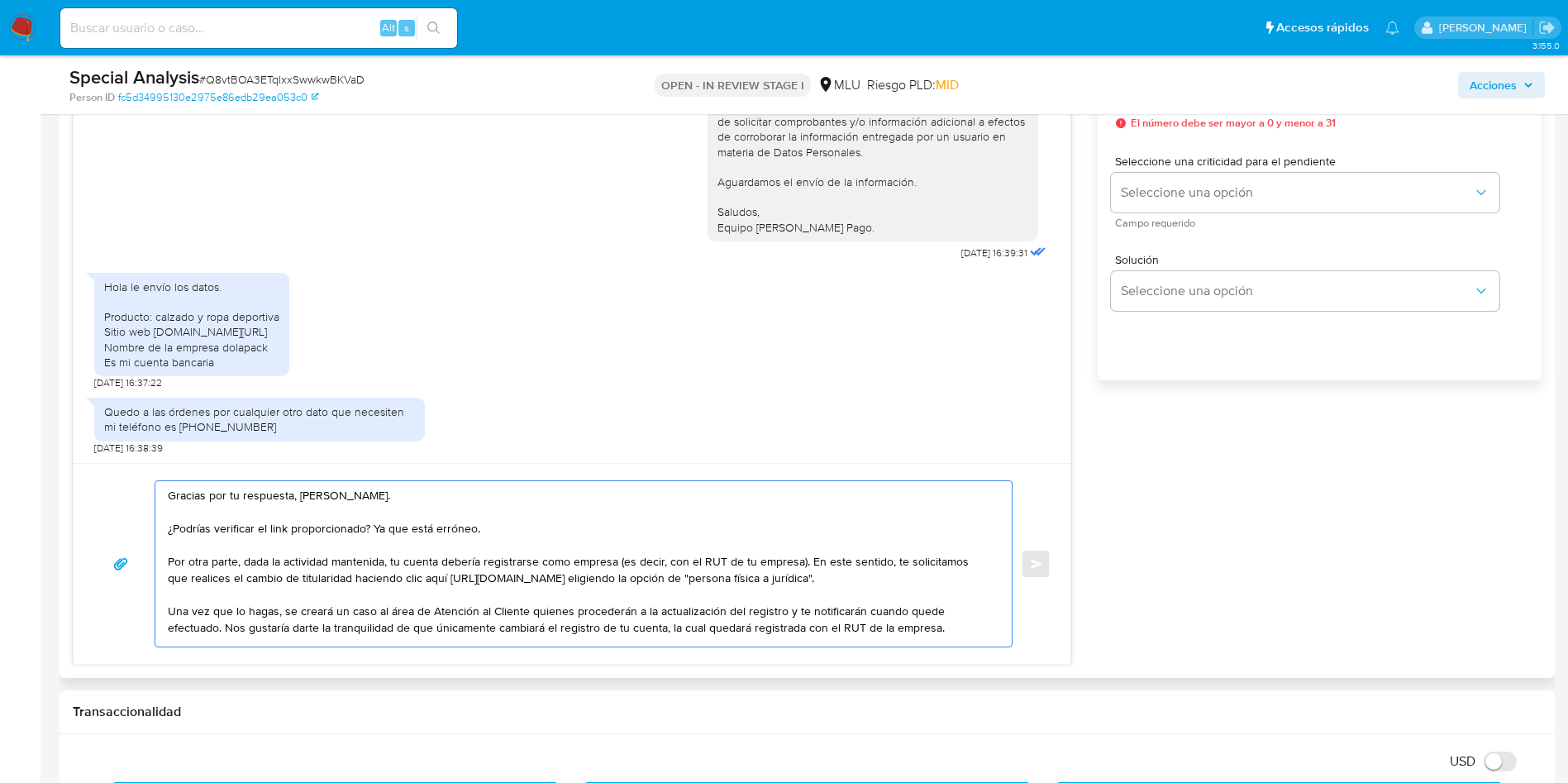
click at [549, 525] on textarea "Gracias por tu respuesta, Richard. ¿Podrías verificar el link proporcionado? Ya…" at bounding box center [579, 563] width 824 height 166
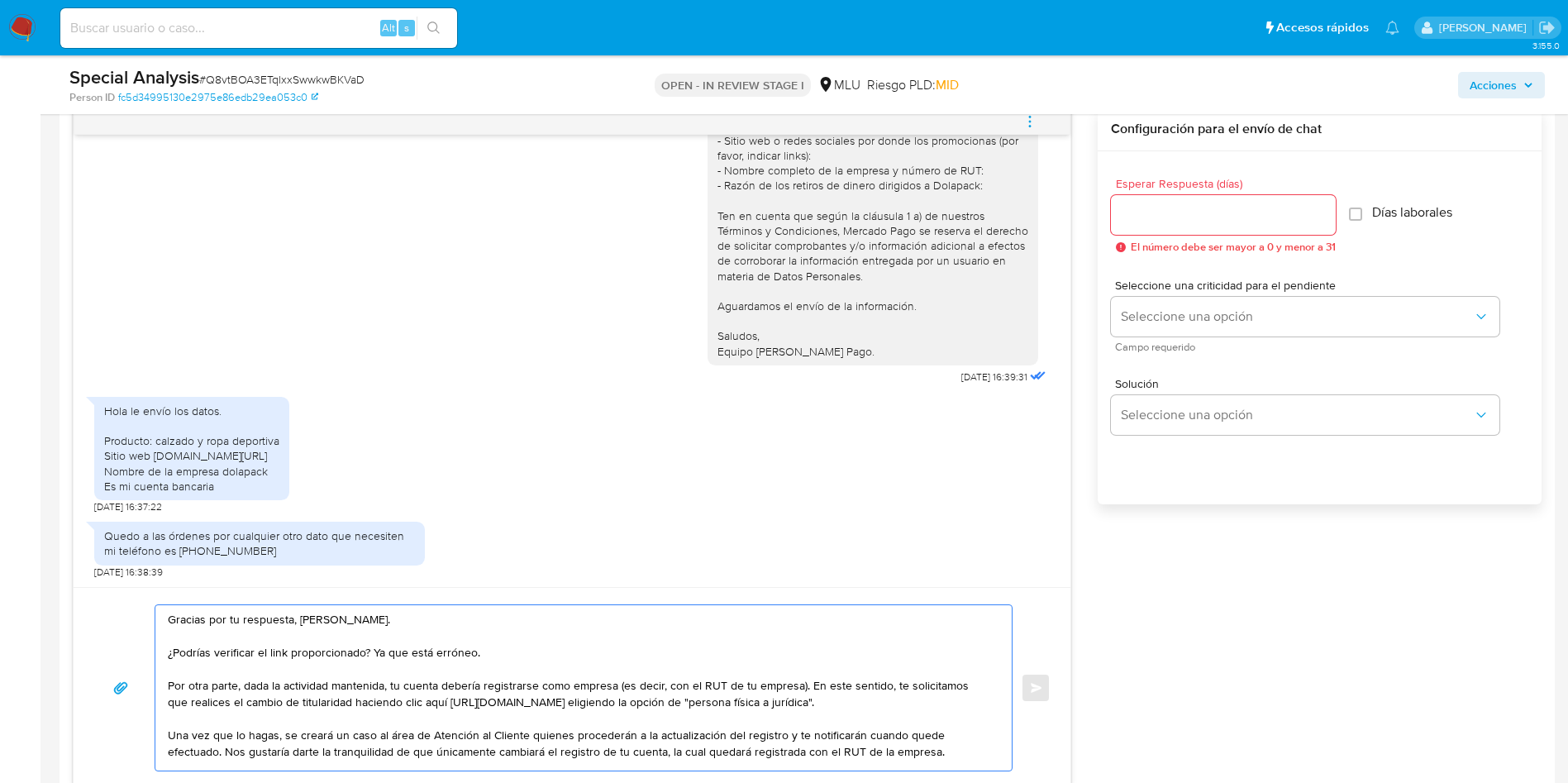
type textarea "Gracias por tu respuesta, Richard. ¿Podrías verificar el link proporcionado? Ya…"
click at [1242, 222] on input "Esperar Respuesta (días)" at bounding box center [1222, 215] width 224 height 22
type input "3"
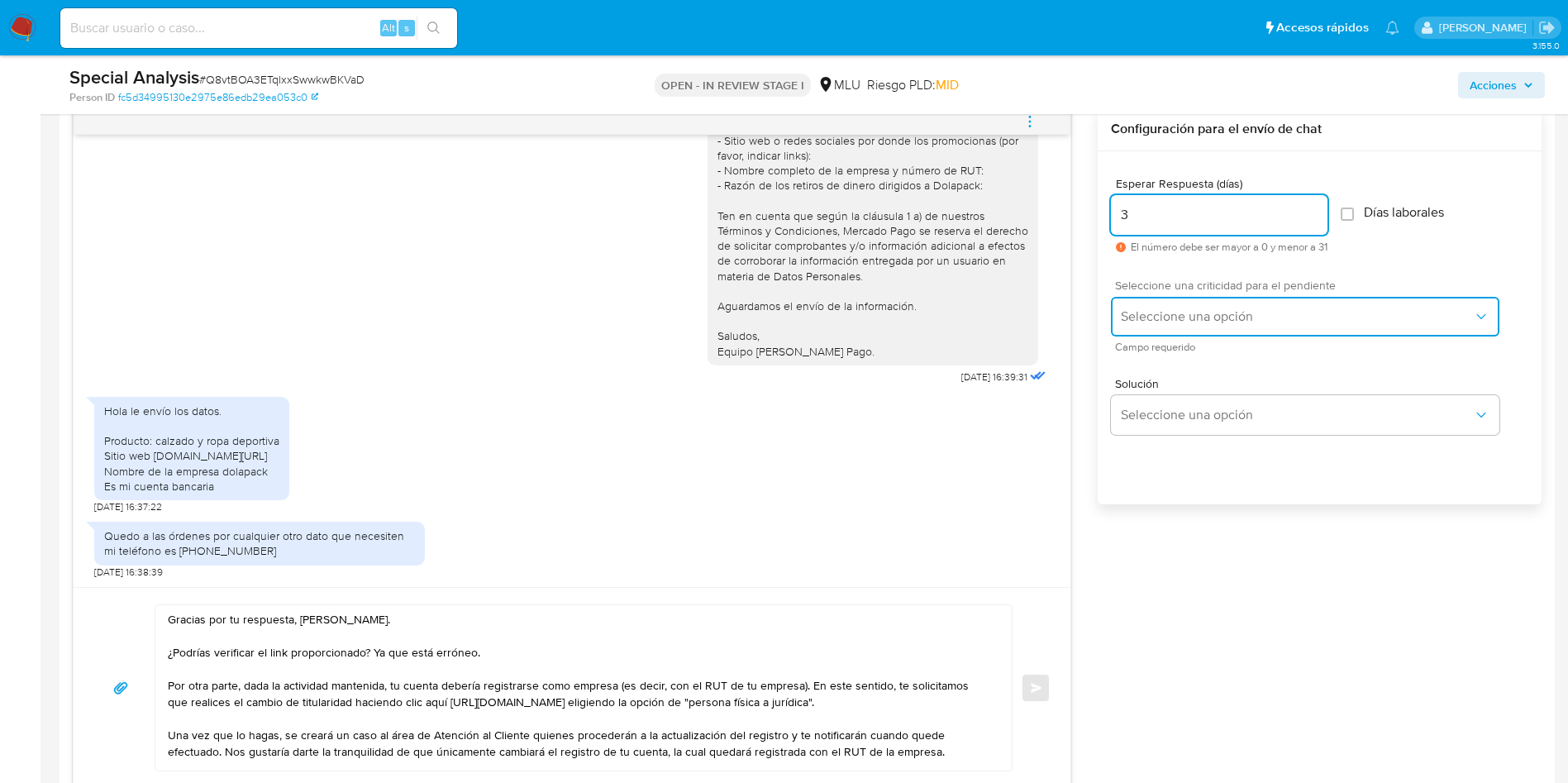
click at [1162, 326] on button "Seleccione una opción" at bounding box center [1305, 316] width 388 height 40
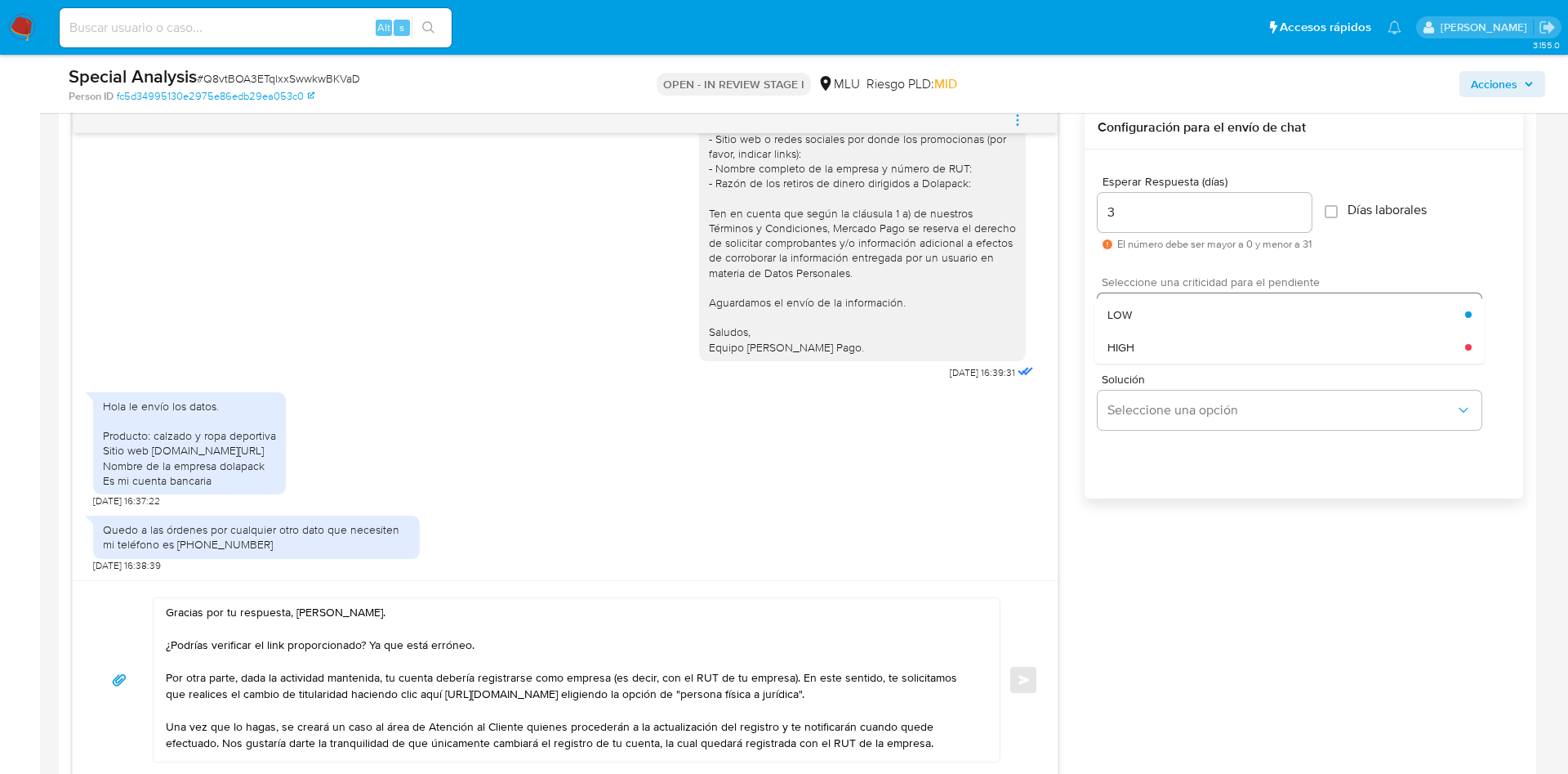
click at [1148, 322] on div "LOW" at bounding box center [1286, 314] width 357 height 33
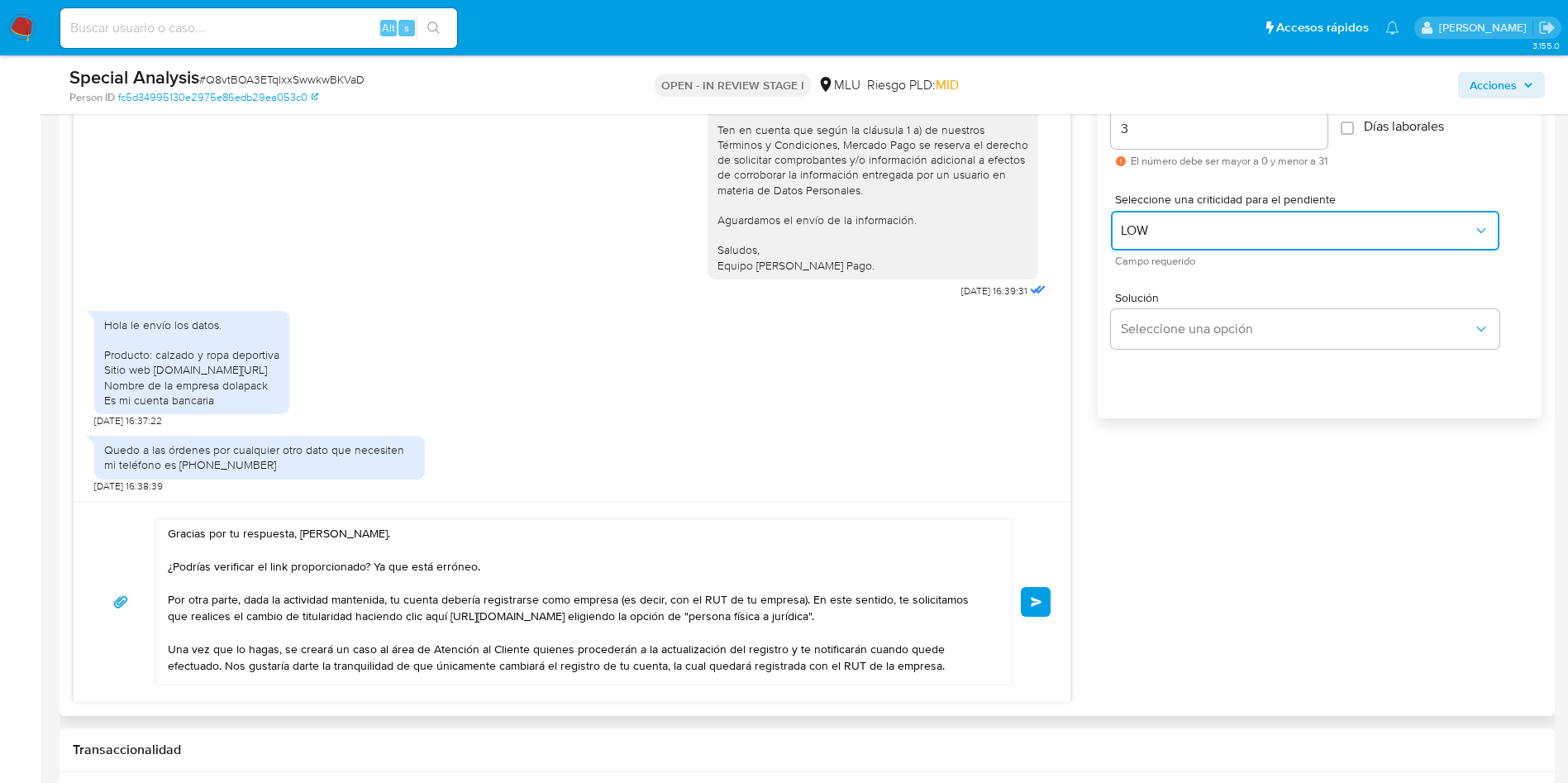
scroll to position [992, 0]
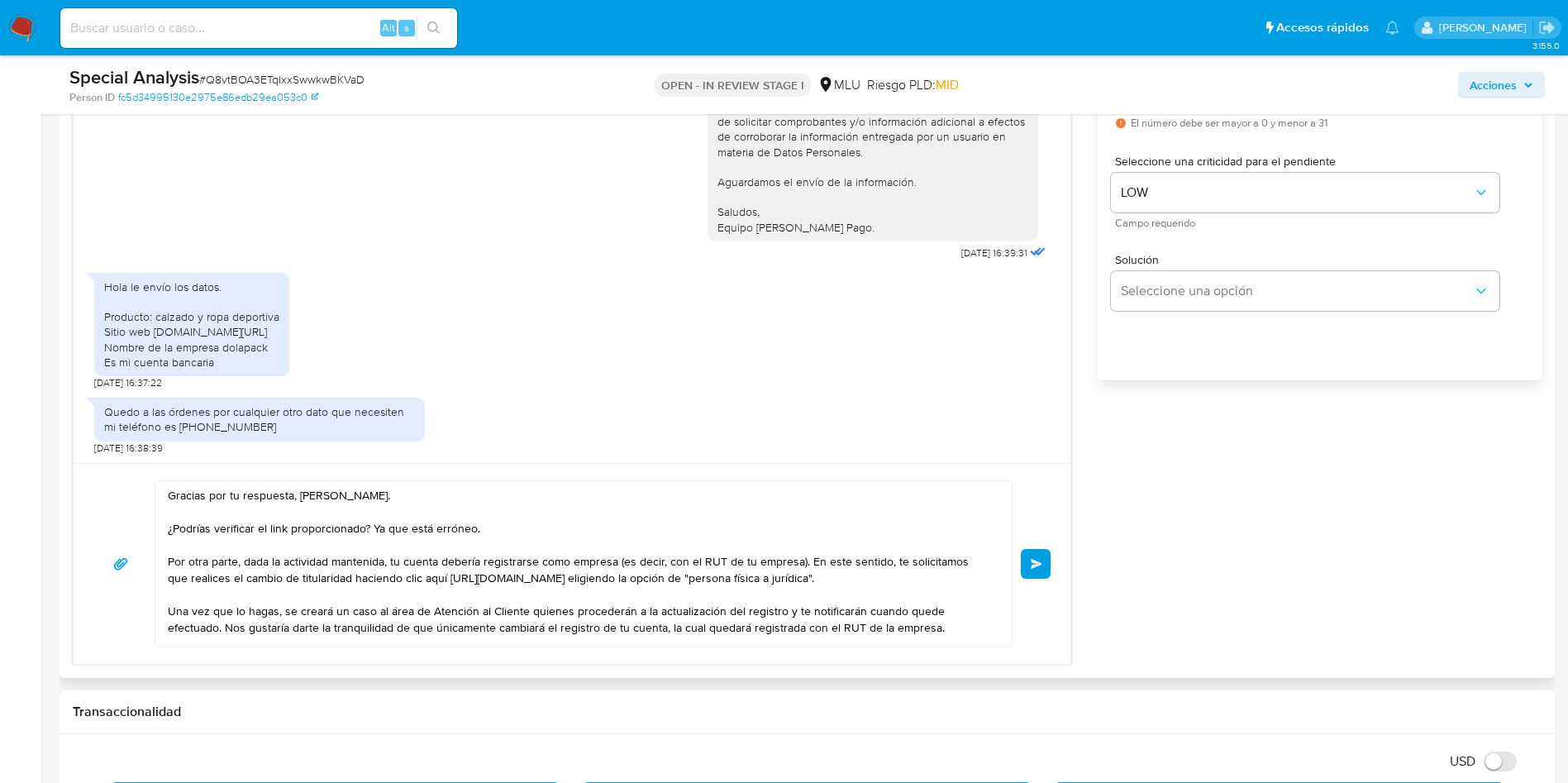
click at [1025, 563] on button "Enviar" at bounding box center [1035, 563] width 29 height 29
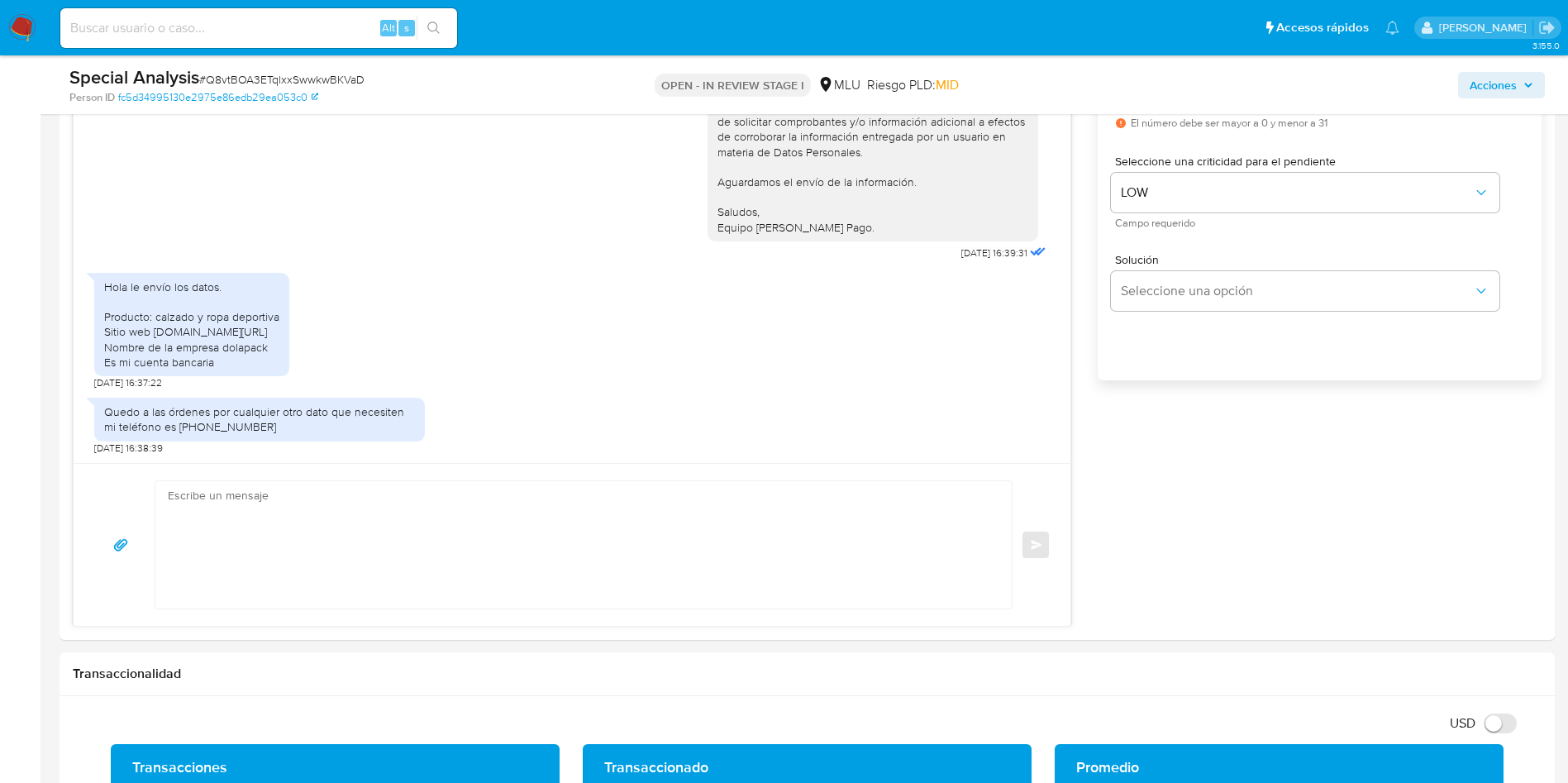
scroll to position [497, 0]
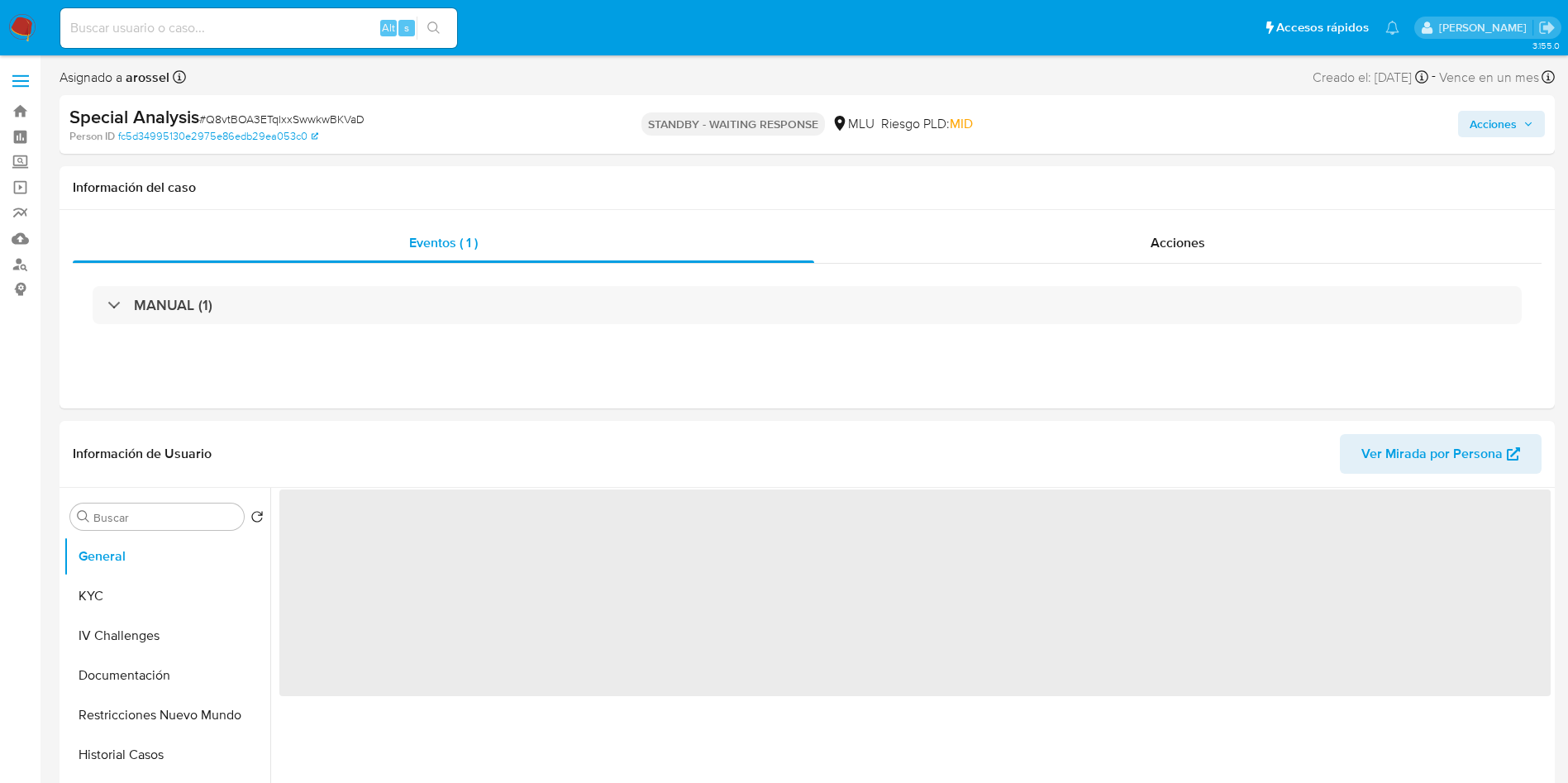
click at [313, 122] on span "# Q8vtBOA3ETqlxxSwwkwBKVaD" at bounding box center [281, 118] width 166 height 16
copy span "Q8vtBOA3ETqlxxSwwkwBKVaD"
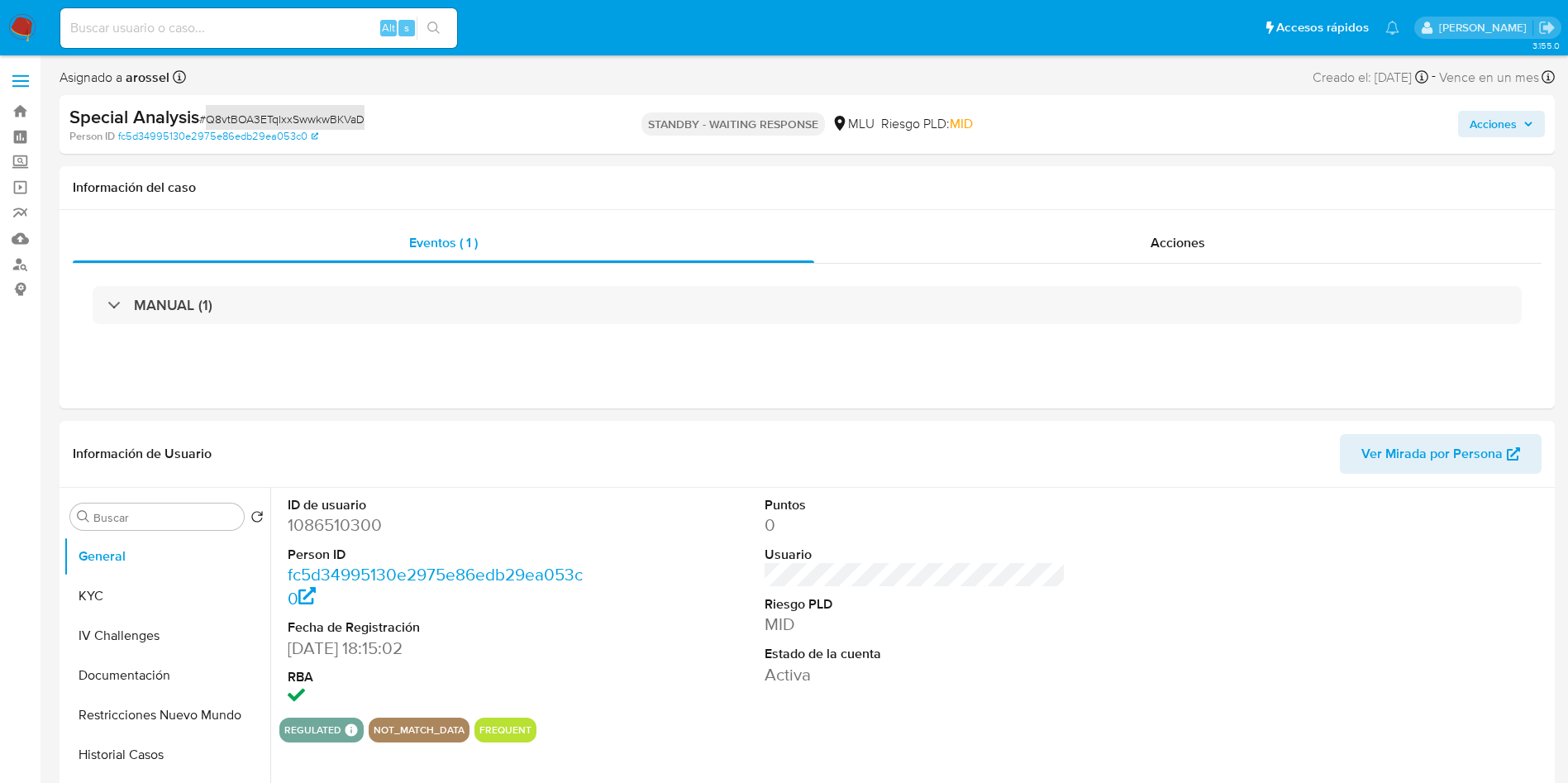
select select "10"
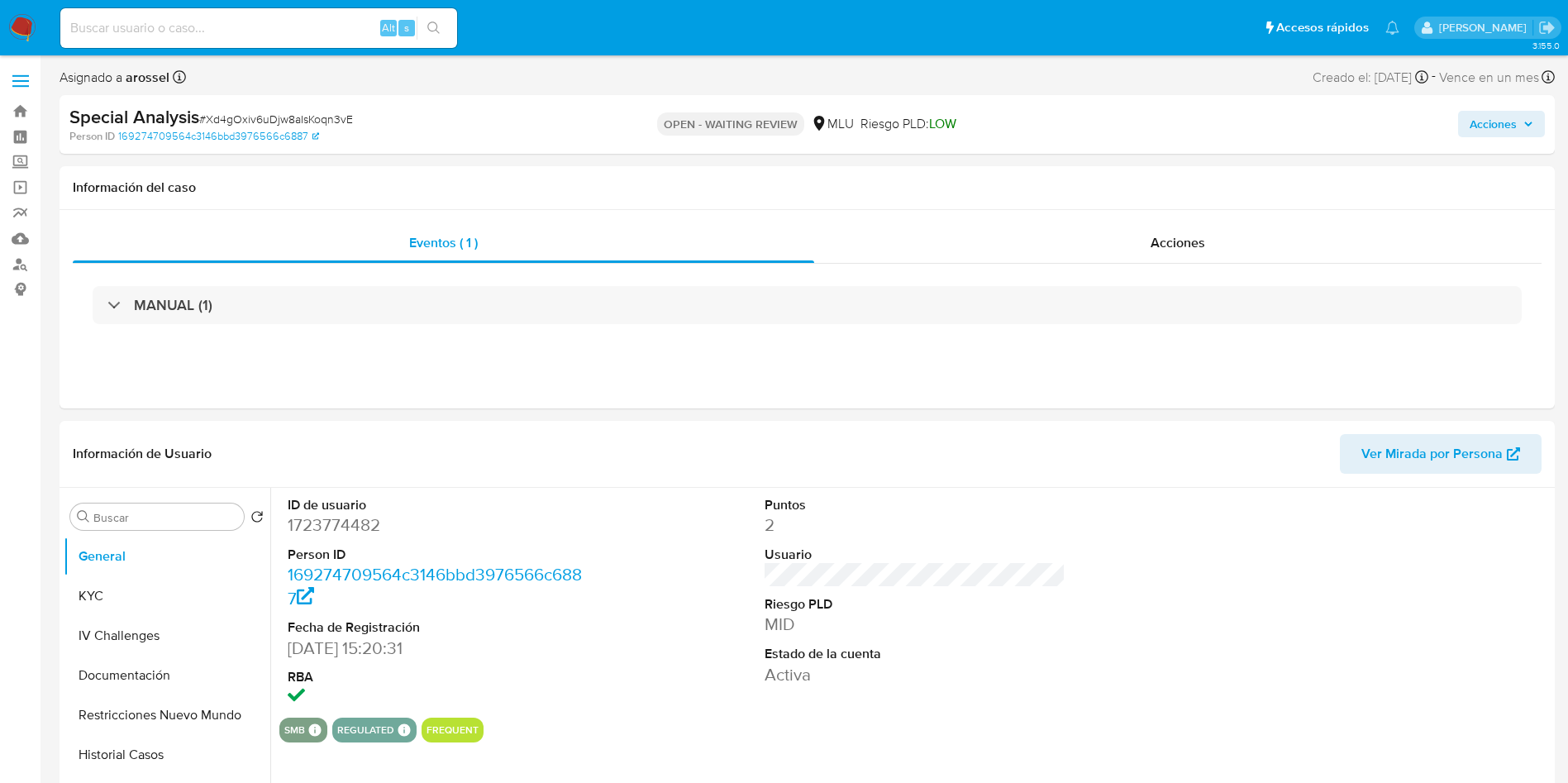
select select "10"
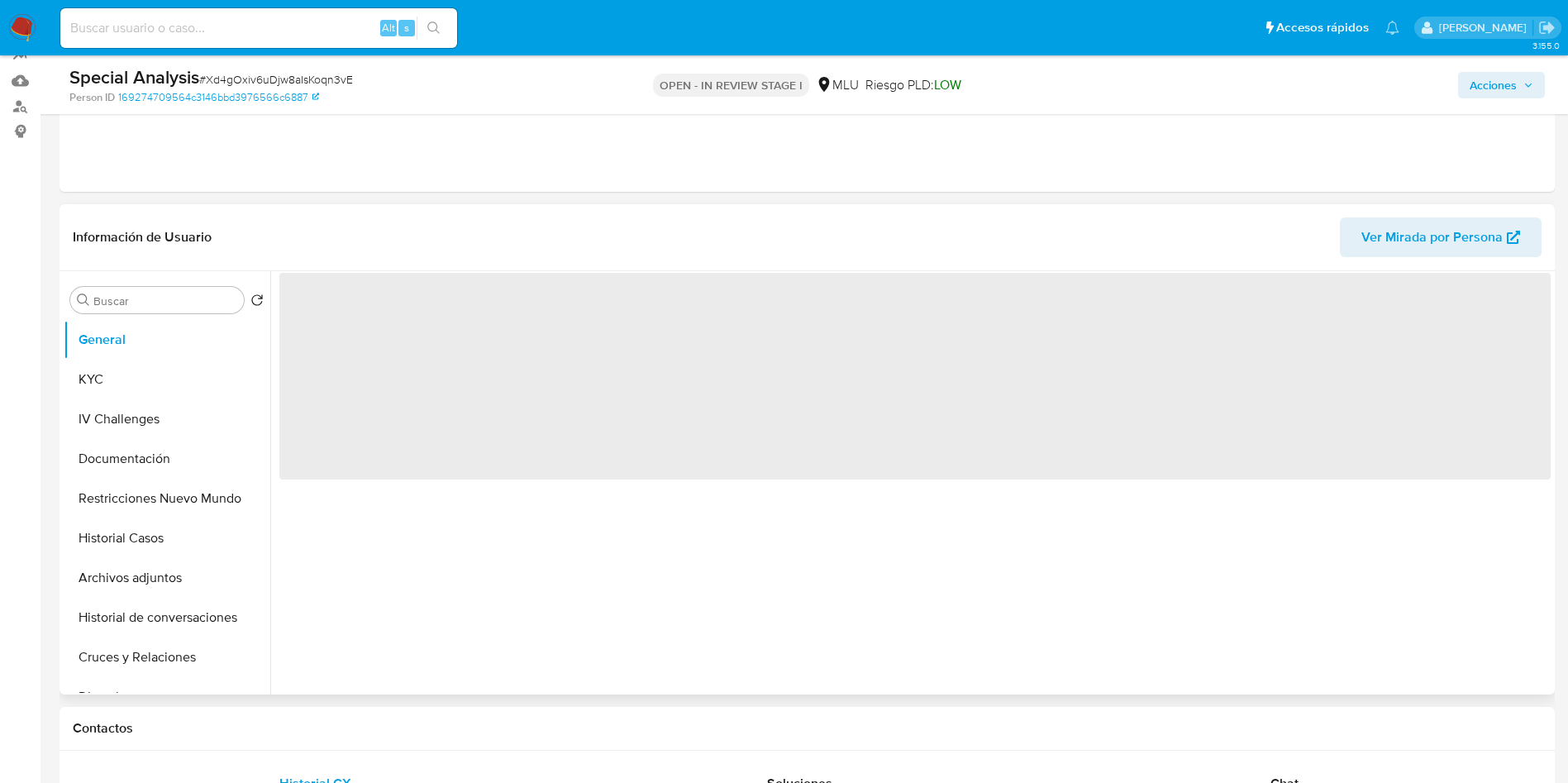
scroll to position [248, 0]
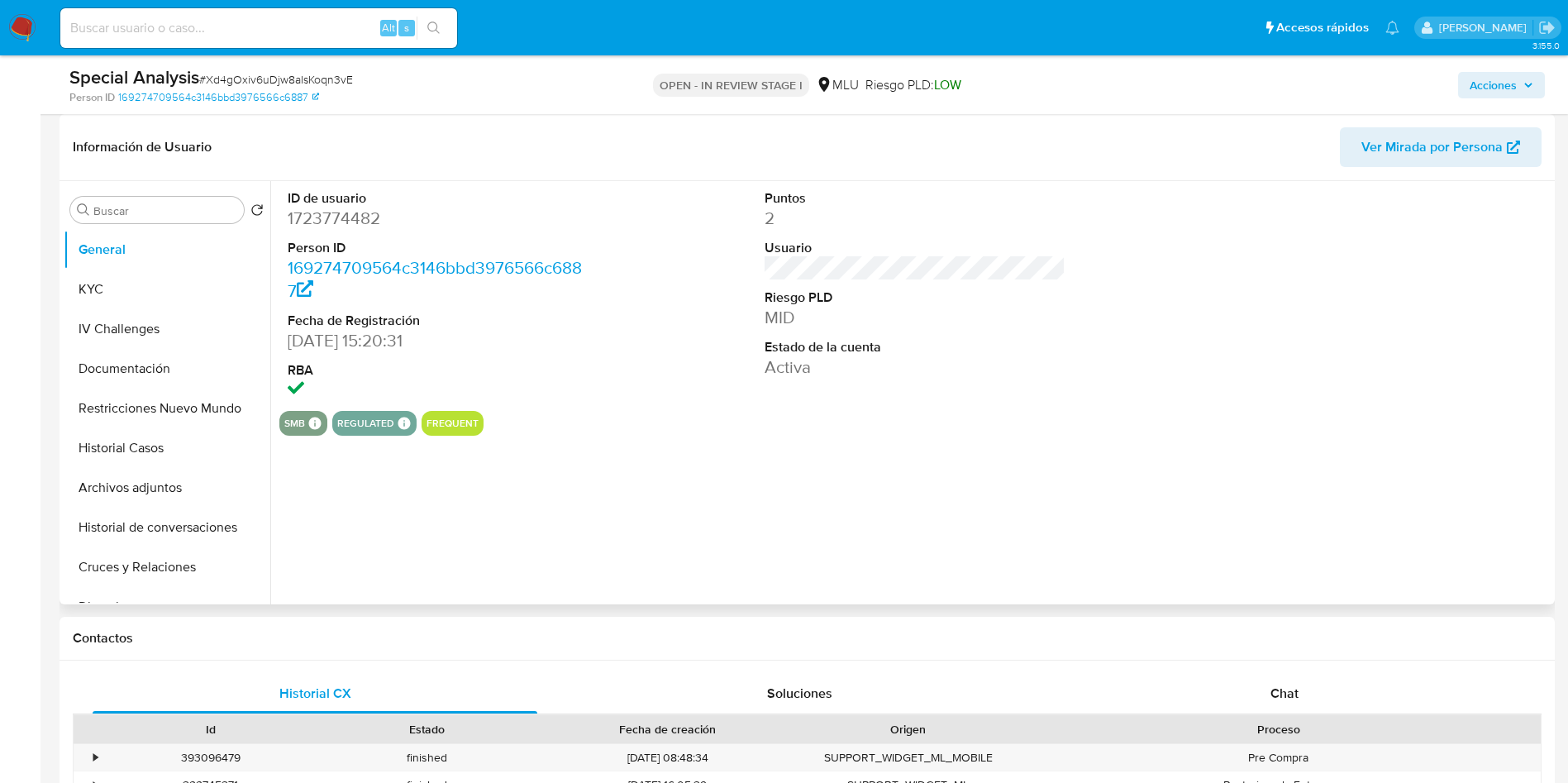
select select "10"
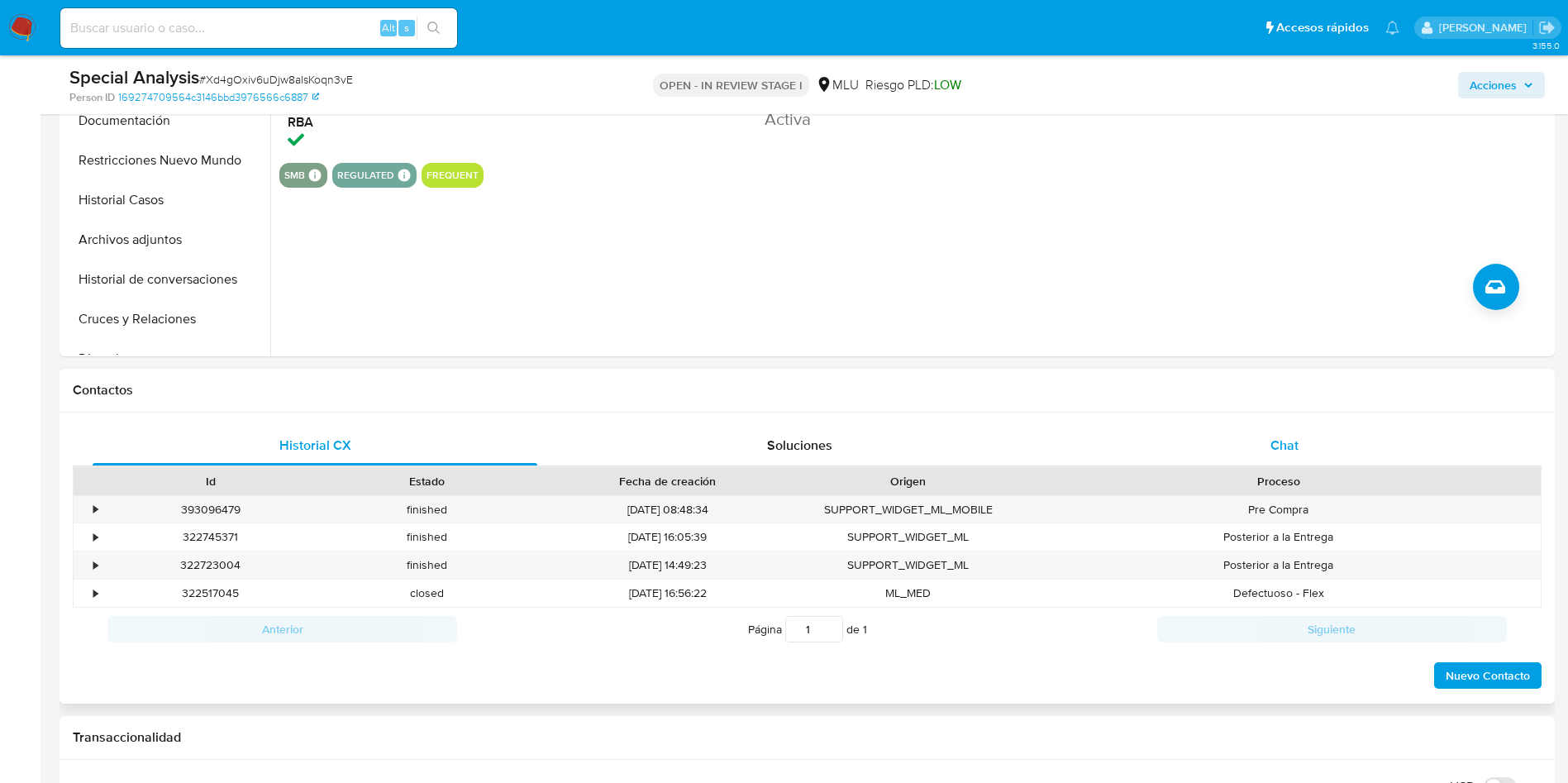
click at [1341, 426] on div "Chat" at bounding box center [1285, 446] width 445 height 40
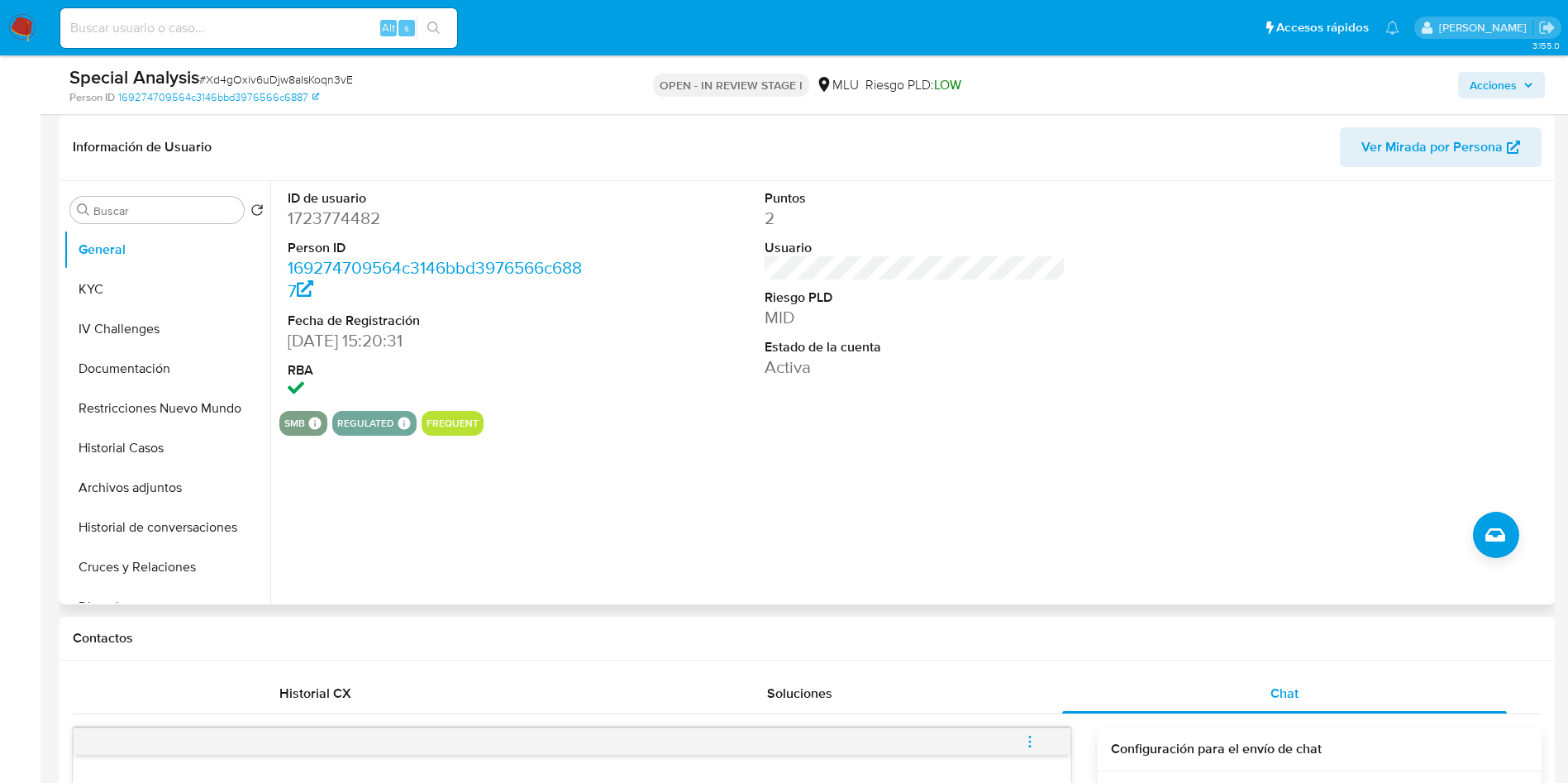
click at [346, 222] on dd "1723774482" at bounding box center [438, 218] width 302 height 23
copy dd "1723774482"
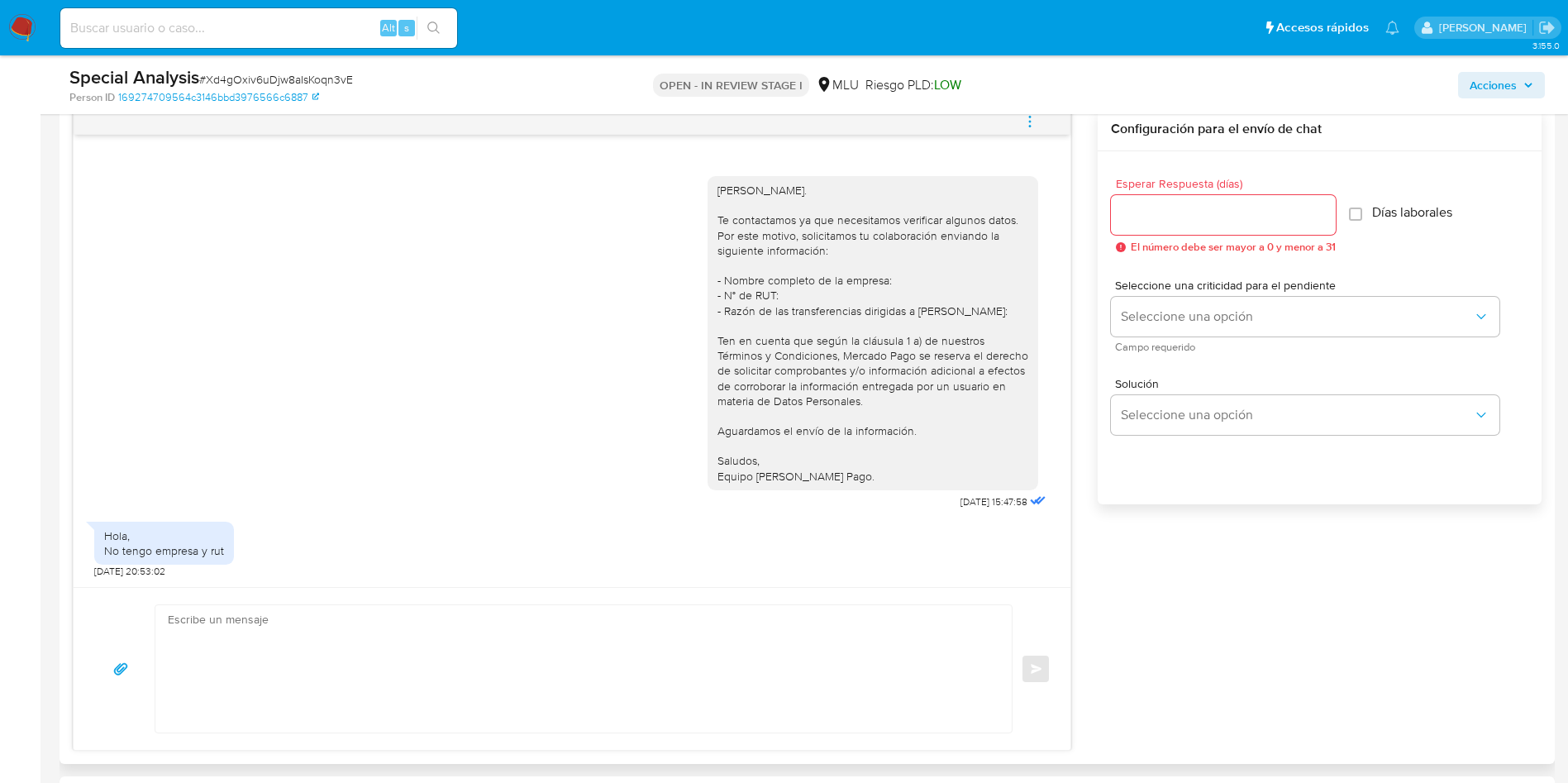
scroll to position [1240, 0]
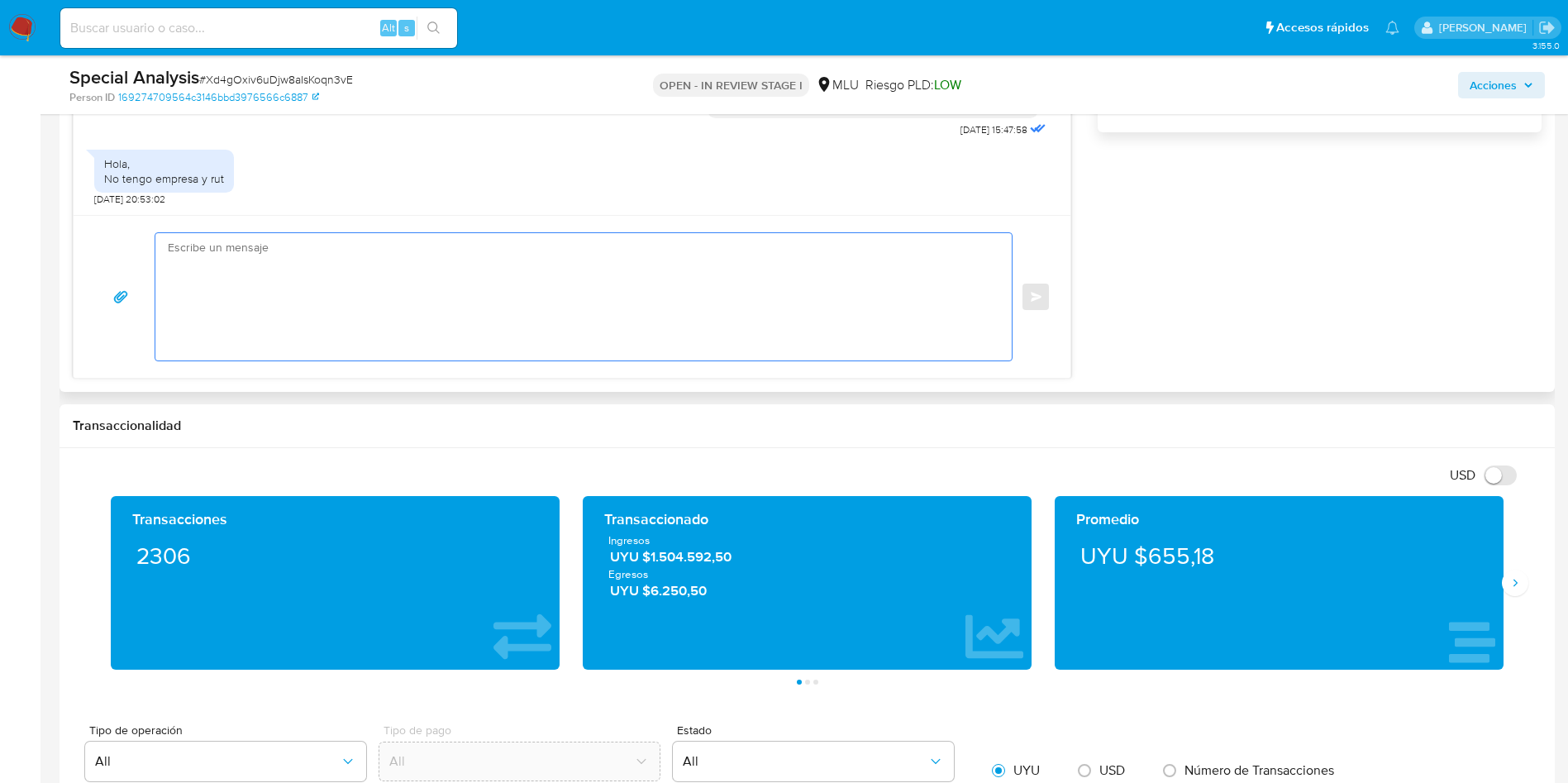
click at [415, 308] on textarea at bounding box center [579, 296] width 824 height 127
paste textarea "Muchas gracias por tu respuesta. Dada la actividad mantenida en tu cuenta, es n…"
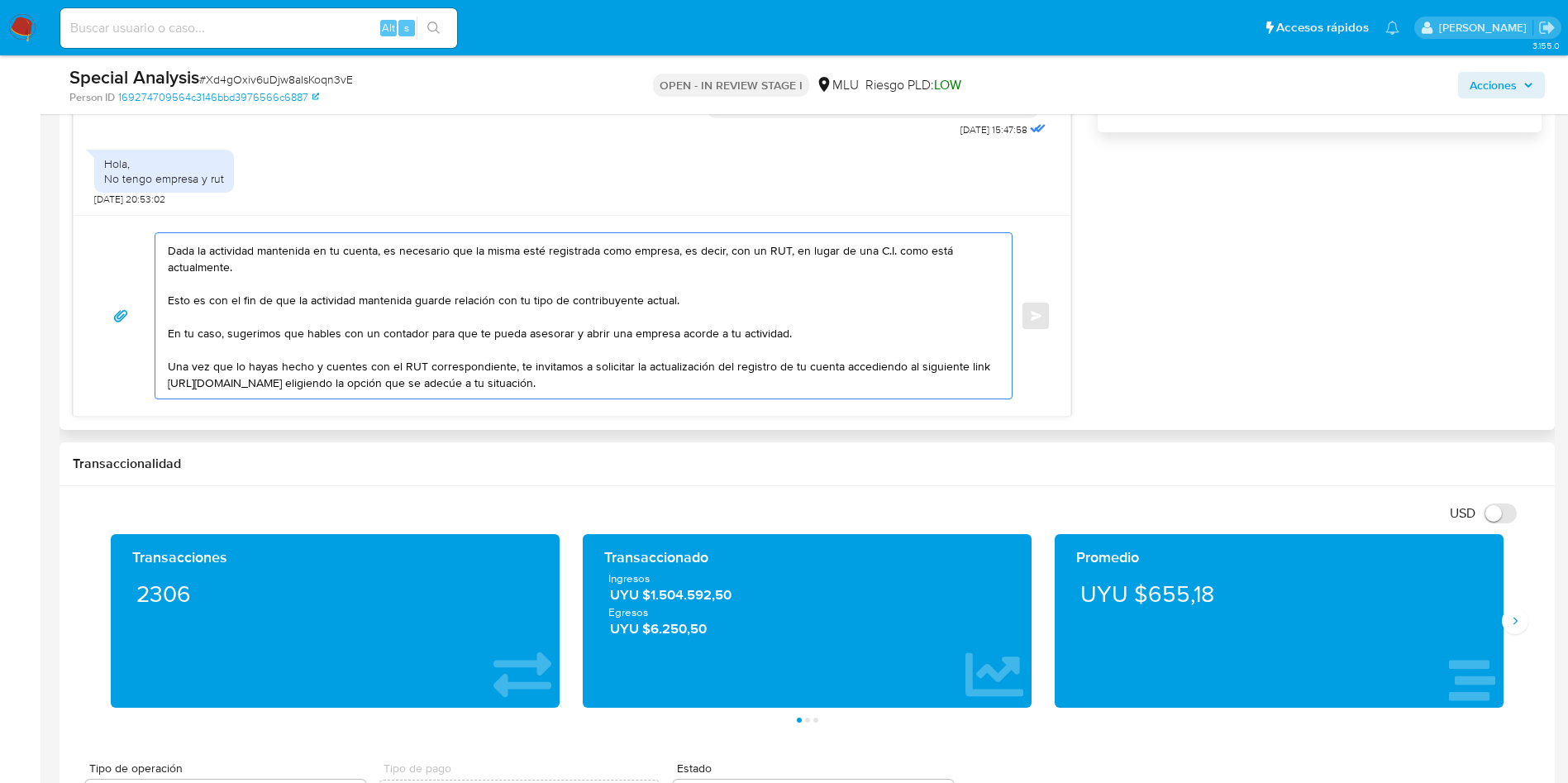
scroll to position [0, 0]
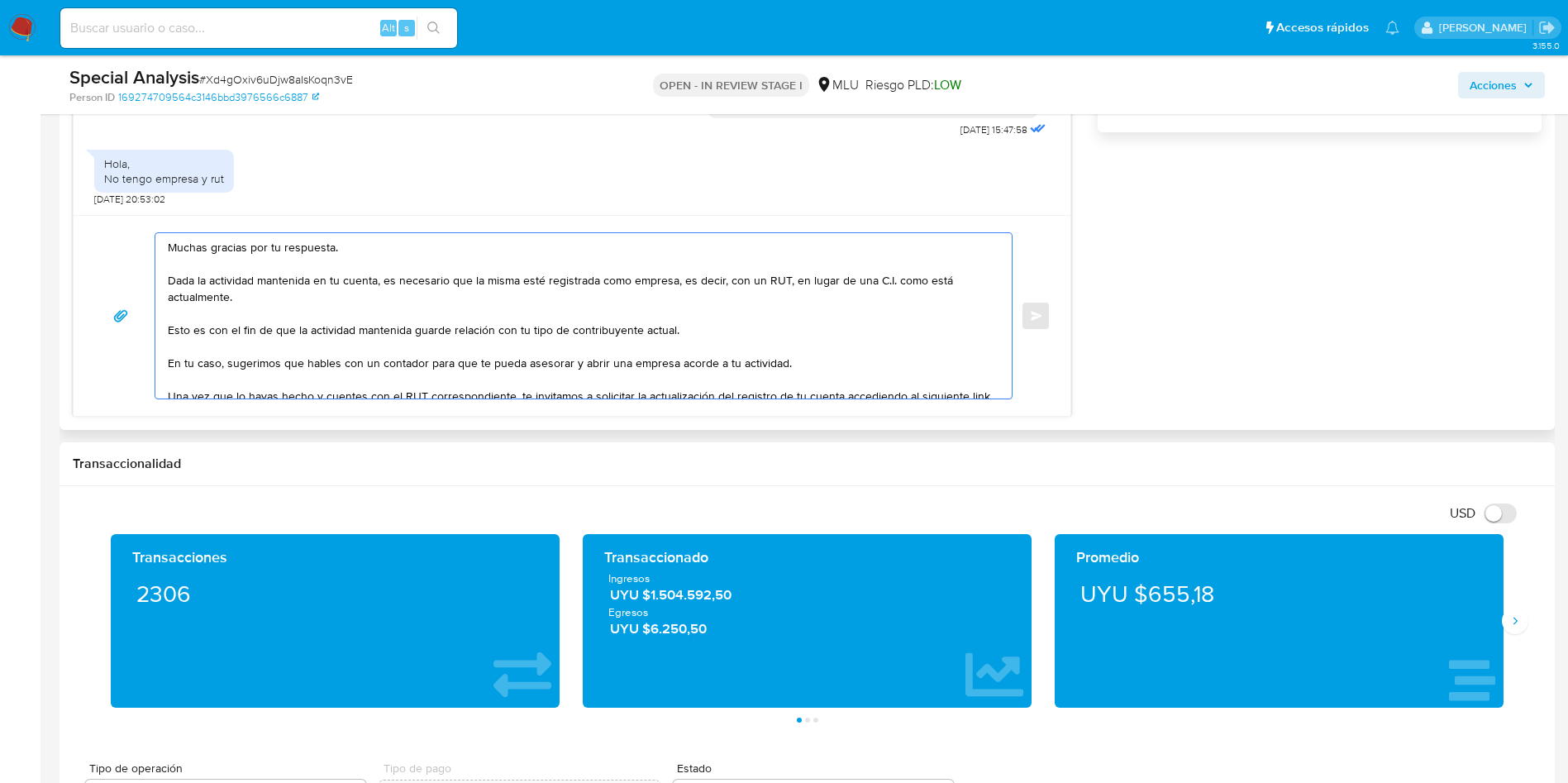
click at [358, 302] on textarea "Muchas gracias por tu respuesta. Dada la actividad mantenida en tu cuenta, es n…" at bounding box center [579, 315] width 824 height 166
click at [495, 320] on textarea "Muchas gracias por tu respuesta. Dada la actividad mantenida en tu cuenta, es n…" at bounding box center [579, 315] width 824 height 166
click at [389, 331] on textarea "Muchas gracias por tu respuesta. Dada la actividad mantenida en tu cuenta, es n…" at bounding box center [579, 315] width 824 height 166
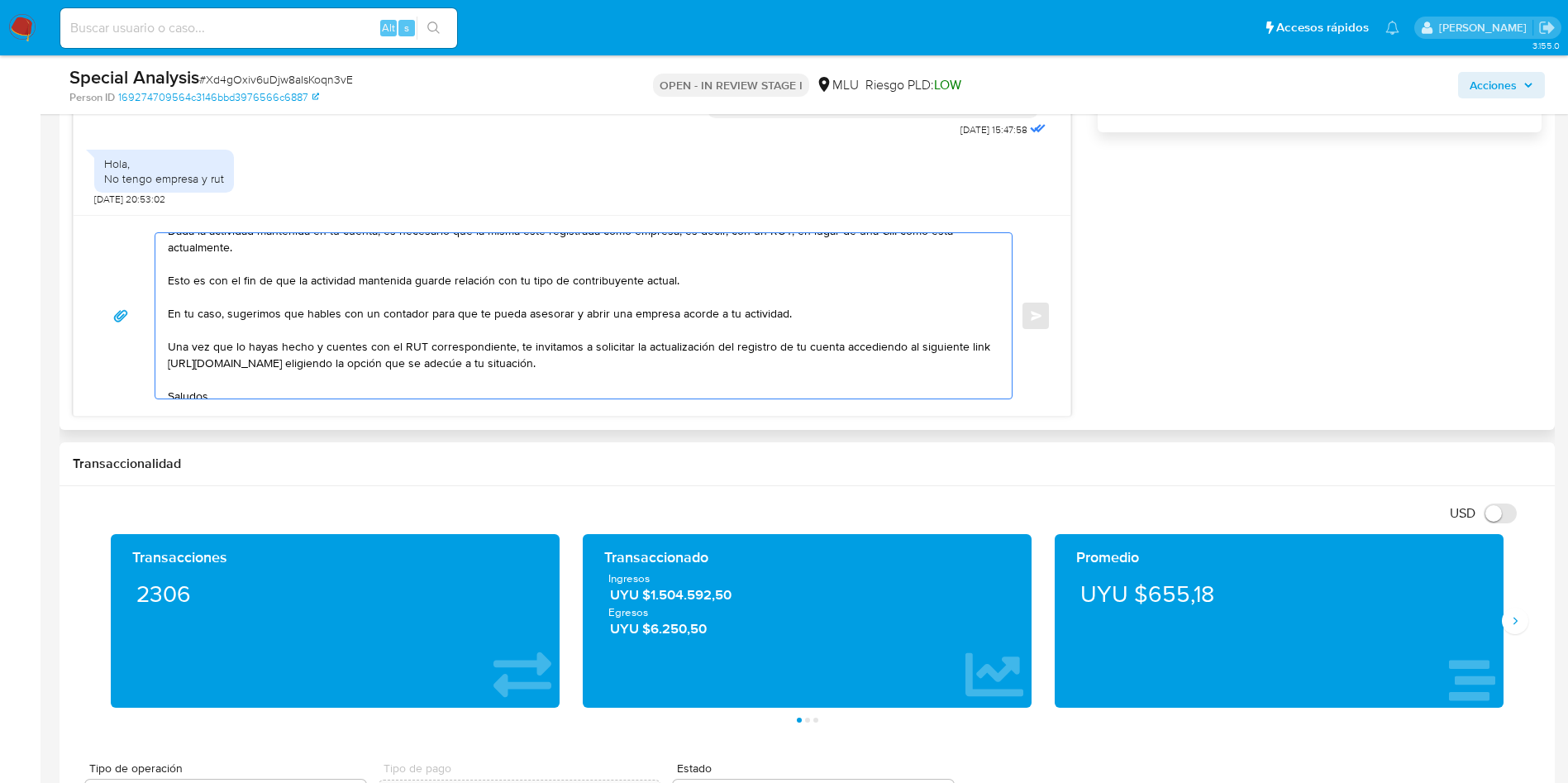
click at [640, 283] on textarea "Muchas gracias por tu respuesta. Dada la actividad mantenida en tu cuenta, es n…" at bounding box center [579, 315] width 824 height 166
click at [652, 254] on textarea "Muchas gracias por tu respuesta. Dada la actividad mantenida en tu cuenta, es n…" at bounding box center [579, 315] width 824 height 166
click at [581, 291] on textarea "Muchas gracias por tu respuesta. Dada la actividad mantenida en tu cuenta, es n…" at bounding box center [579, 315] width 824 height 166
click at [519, 281] on textarea "Muchas gracias por tu respuesta. Dada la actividad mantenida en tu cuenta, es n…" at bounding box center [579, 315] width 824 height 166
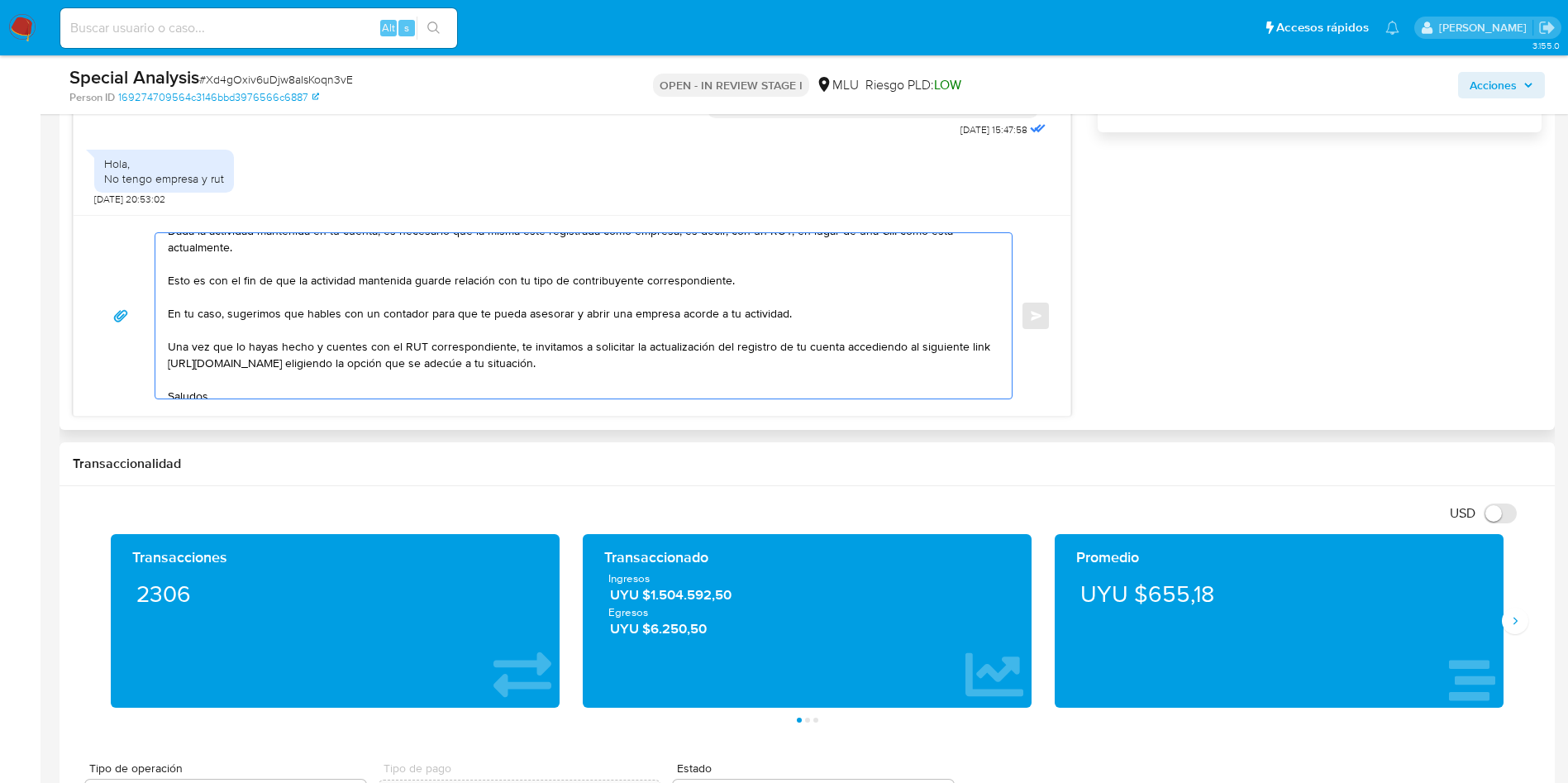
click at [519, 281] on textarea "Muchas gracias por tu respuesta. Dada la actividad mantenida en tu cuenta, es n…" at bounding box center [579, 315] width 824 height 166
click at [375, 255] on textarea "Muchas gracias por tu respuesta. Dada la actividad mantenida en tu cuenta, es n…" at bounding box center [579, 315] width 824 height 166
click at [426, 278] on textarea "Muchas gracias por tu respuesta. Dada la actividad mantenida en tu cuenta, es n…" at bounding box center [579, 315] width 824 height 166
click at [633, 283] on textarea "Muchas gracias por tu respuesta. Dada la actividad mantenida en tu cuenta, es n…" at bounding box center [579, 315] width 824 height 166
drag, startPoint x: 387, startPoint y: 314, endPoint x: 412, endPoint y: 341, distance: 36.8
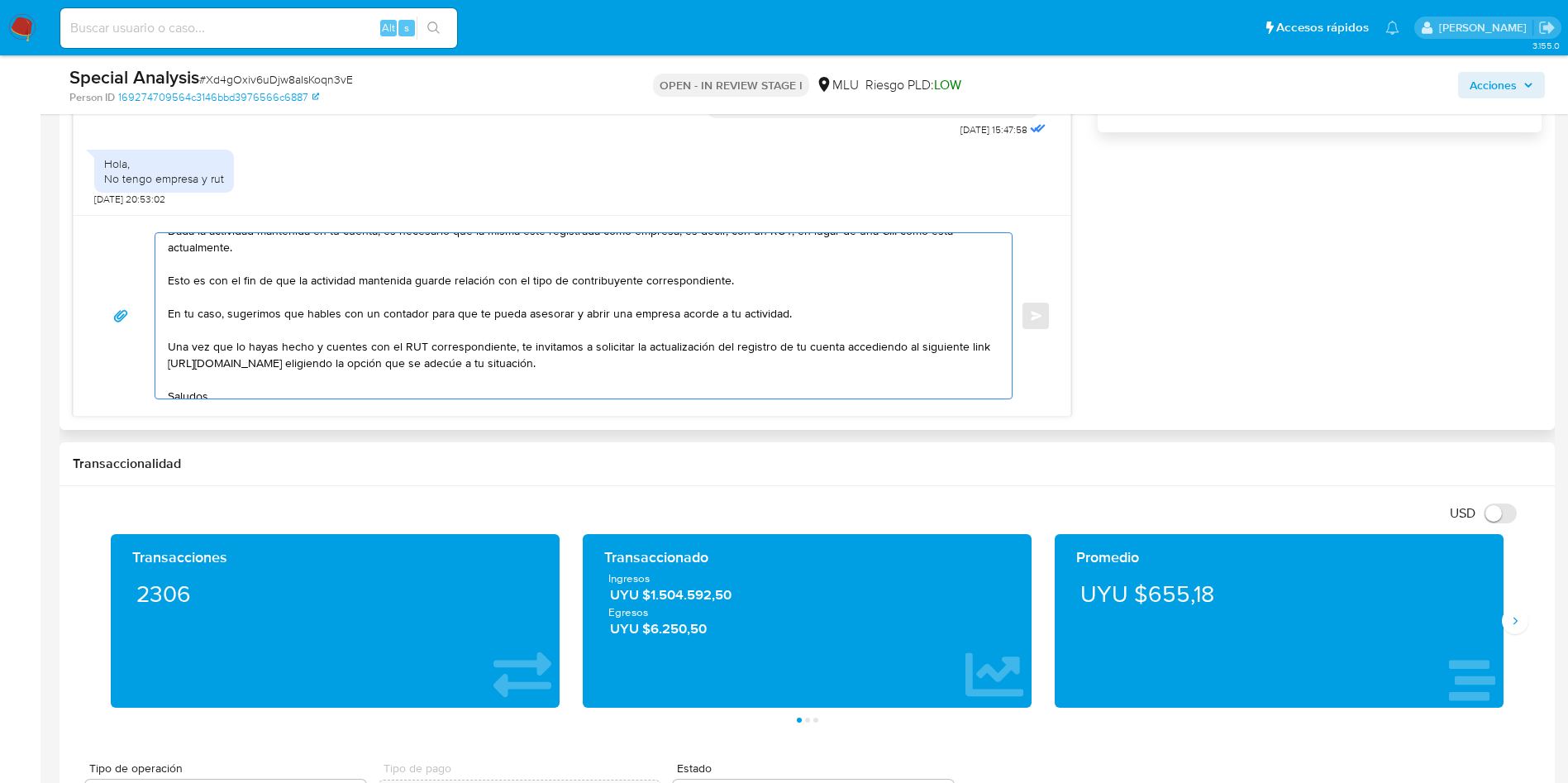
click at [387, 314] on textarea "Muchas gracias por tu respuesta. Dada la actividad mantenida en tu cuenta, es n…" at bounding box center [579, 315] width 824 height 166
click at [591, 312] on textarea "Muchas gracias por tu respuesta. Dada la actividad mantenida en tu cuenta, es n…" at bounding box center [579, 315] width 824 height 166
click at [762, 328] on textarea "Muchas gracias por tu respuesta. Dada la actividad mantenida en tu cuenta, es n…" at bounding box center [579, 315] width 824 height 166
click at [795, 310] on textarea "Muchas gracias por tu respuesta. Dada la actividad mantenida en tu cuenta, es n…" at bounding box center [579, 315] width 824 height 166
click at [758, 371] on textarea "Muchas gracias por tu respuesta. Dada la actividad mantenida en tu cuenta, es n…" at bounding box center [579, 315] width 824 height 166
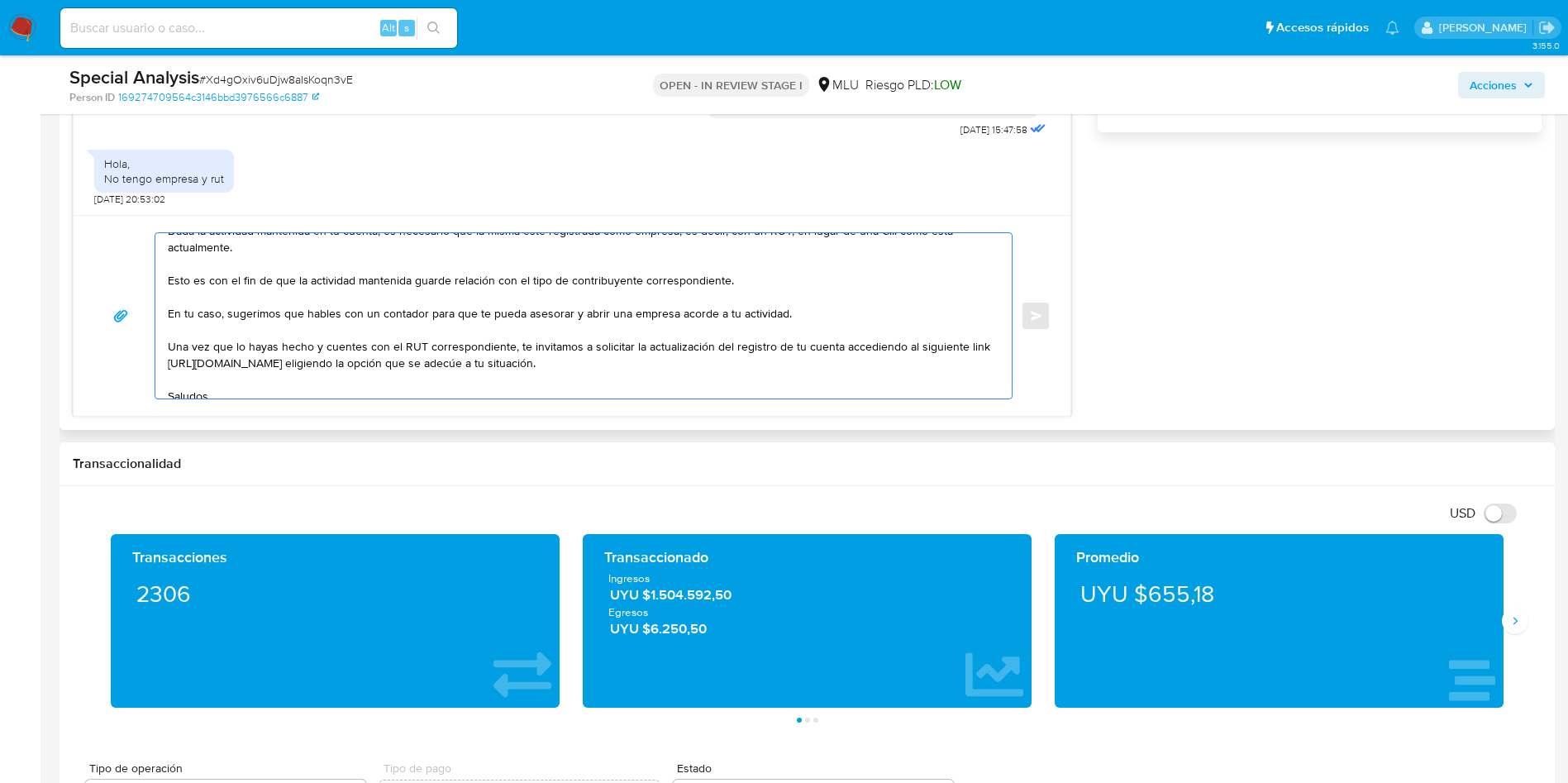
click at [772, 360] on textarea "Muchas gracias por tu respuesta. Dada la actividad mantenida en tu cuenta, es n…" at bounding box center [579, 315] width 824 height 166
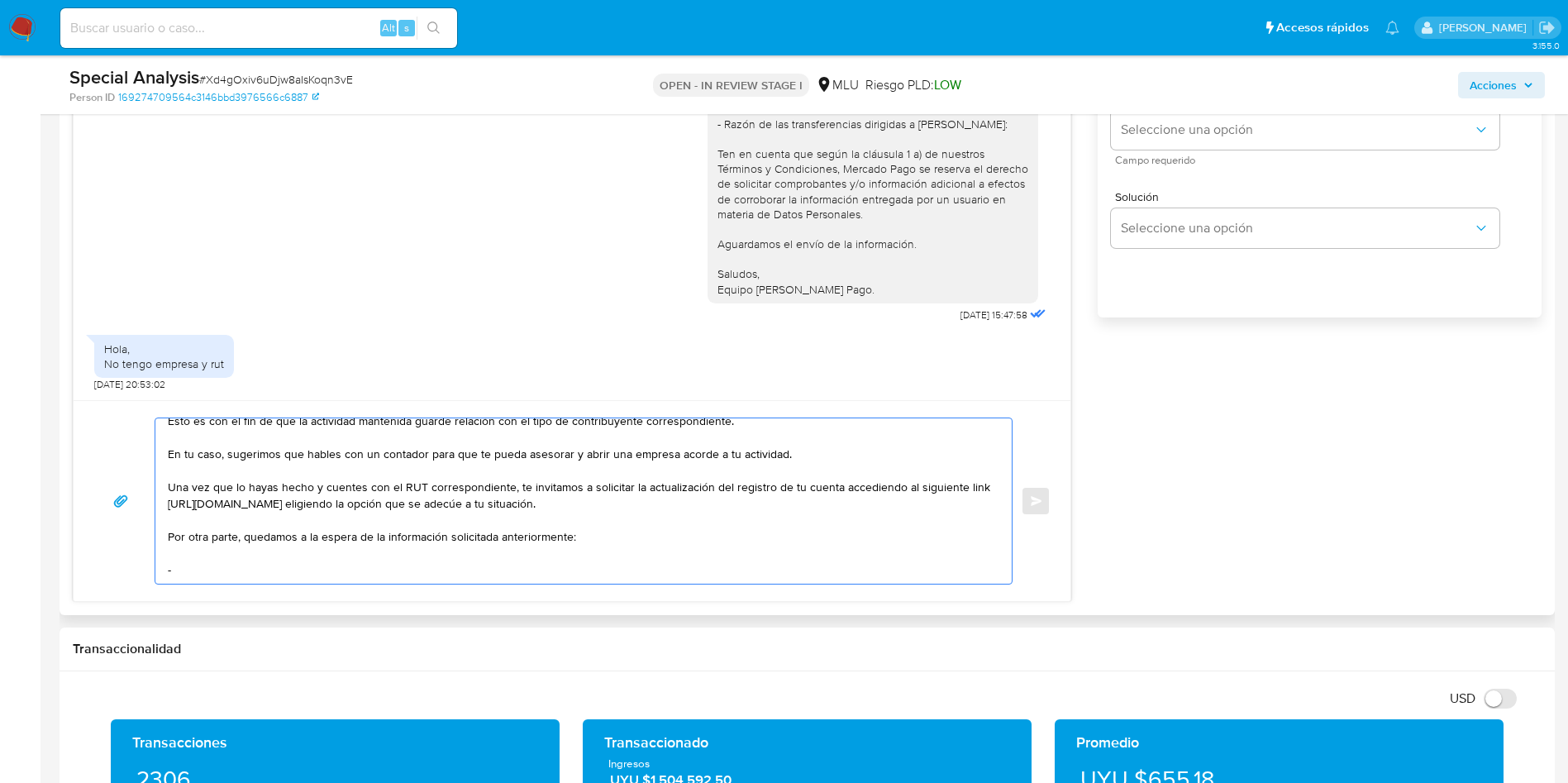
scroll to position [868, 0]
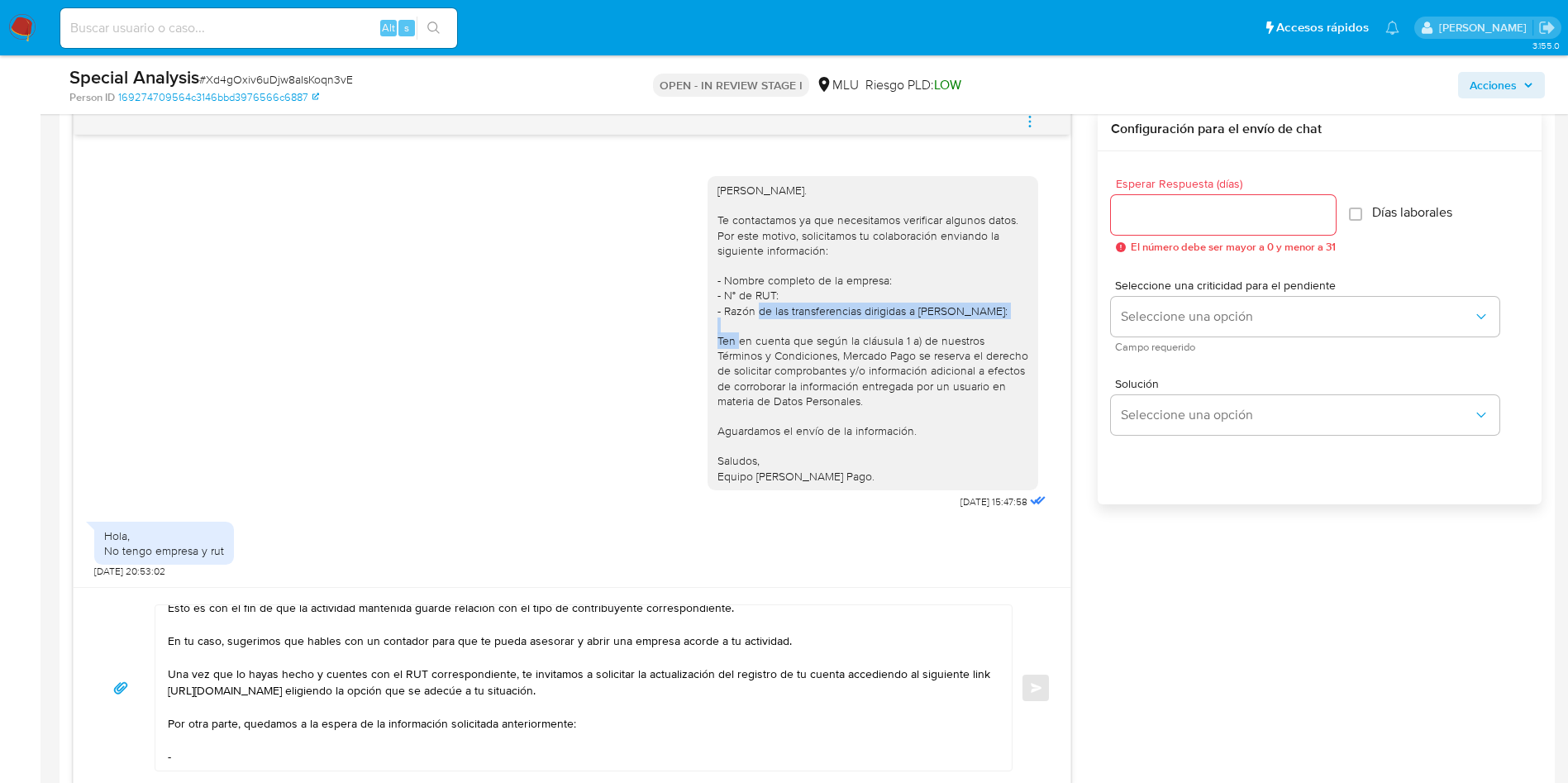
drag, startPoint x: 991, startPoint y: 310, endPoint x: 696, endPoint y: 310, distance: 295.0
click at [696, 310] on div "Hola, María Florencia. Te contactamos ya que necesitamos verificar algunos dato…" at bounding box center [572, 339] width 955 height 348
copy div "- Razón de las transferencias dirigidas a Mateo Leiva:"
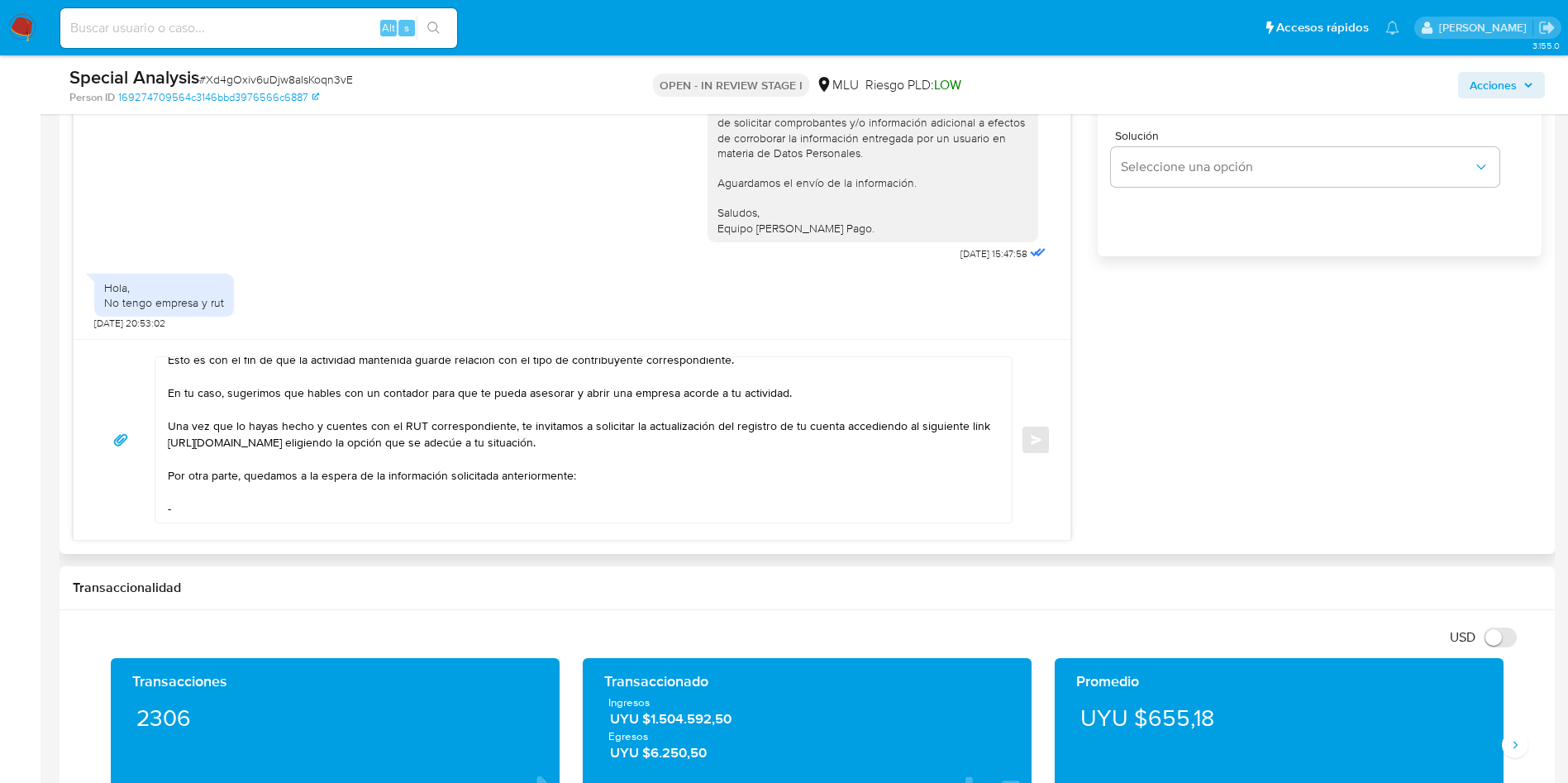
scroll to position [160, 0]
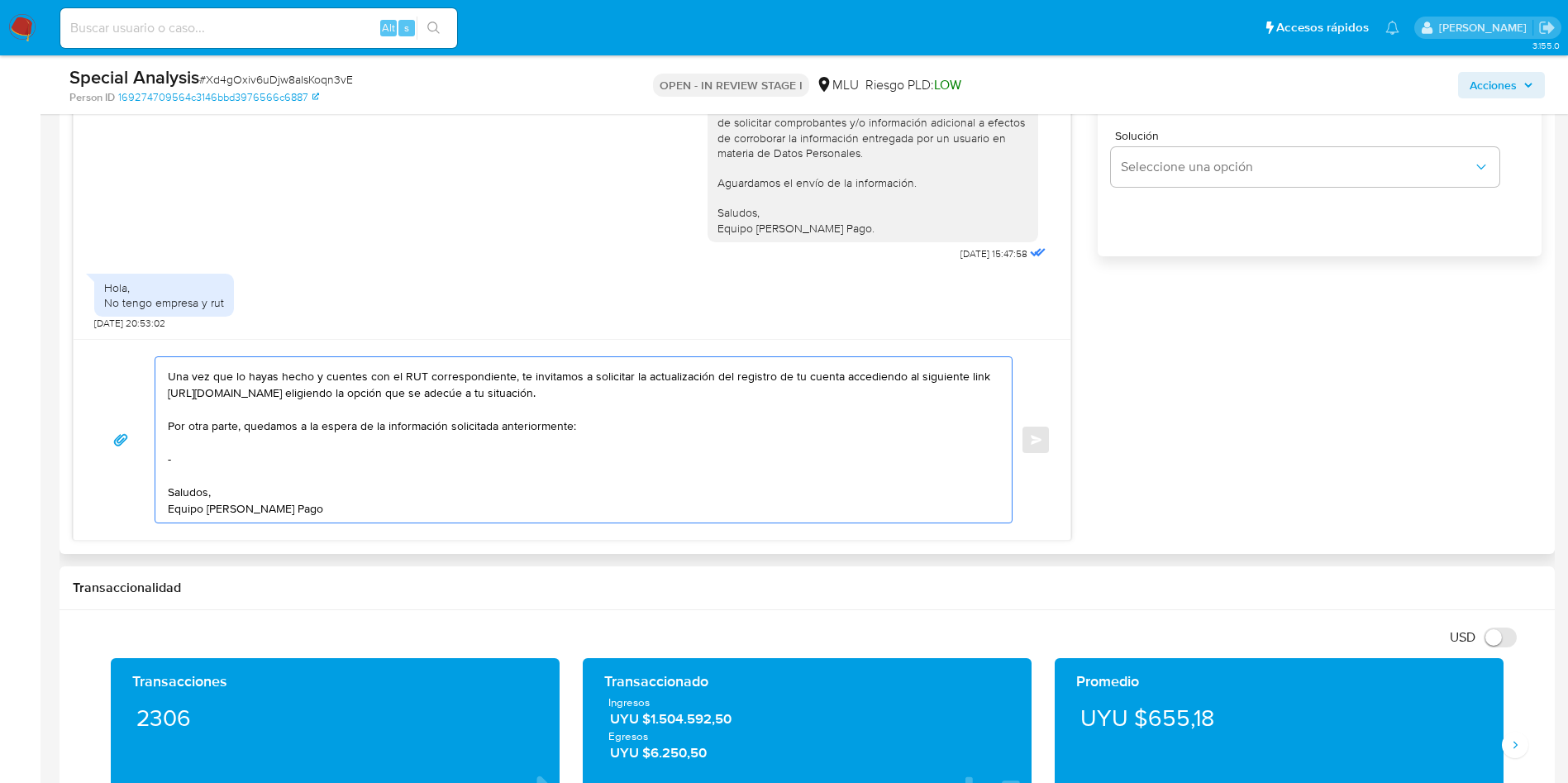
click at [228, 441] on textarea "Muchas gracias por tu respuesta. Dada la actividad mantenida en tu cuenta, es n…" at bounding box center [579, 439] width 824 height 166
paste textarea "- Razón de las transferencias dirigidas a Mateo Leiva:"
click at [188, 439] on textarea "Muchas gracias por tu respuesta. Dada la actividad mantenida en tu cuenta, es n…" at bounding box center [579, 439] width 824 height 166
click at [365, 507] on textarea "Muchas gracias por tu respuesta. Dada la actividad mantenida en tu cuenta, es n…" at bounding box center [579, 439] width 824 height 166
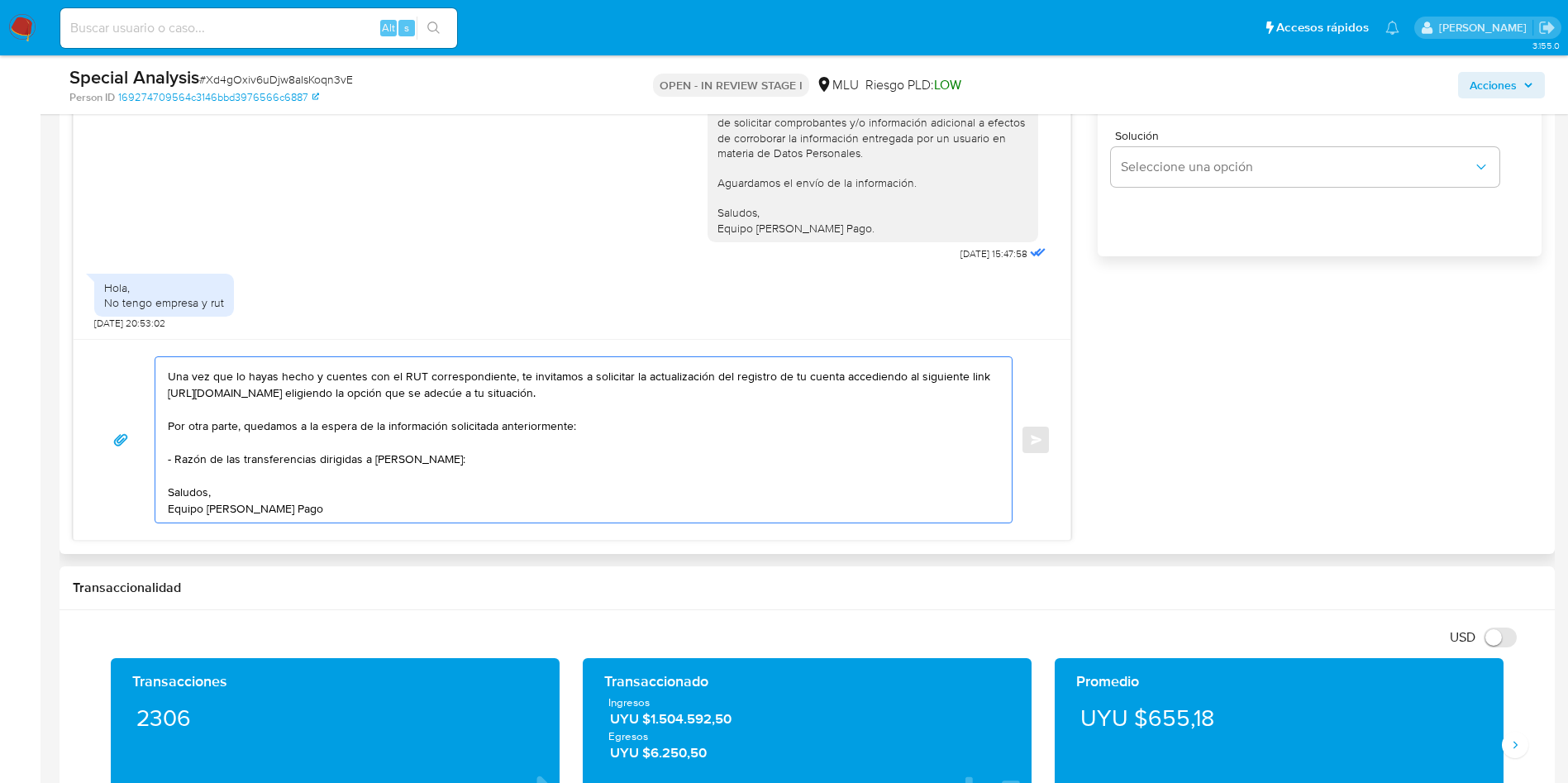
click at [468, 461] on textarea "Muchas gracias por tu respuesta. Dada la actividad mantenida en tu cuenta, es n…" at bounding box center [579, 439] width 824 height 166
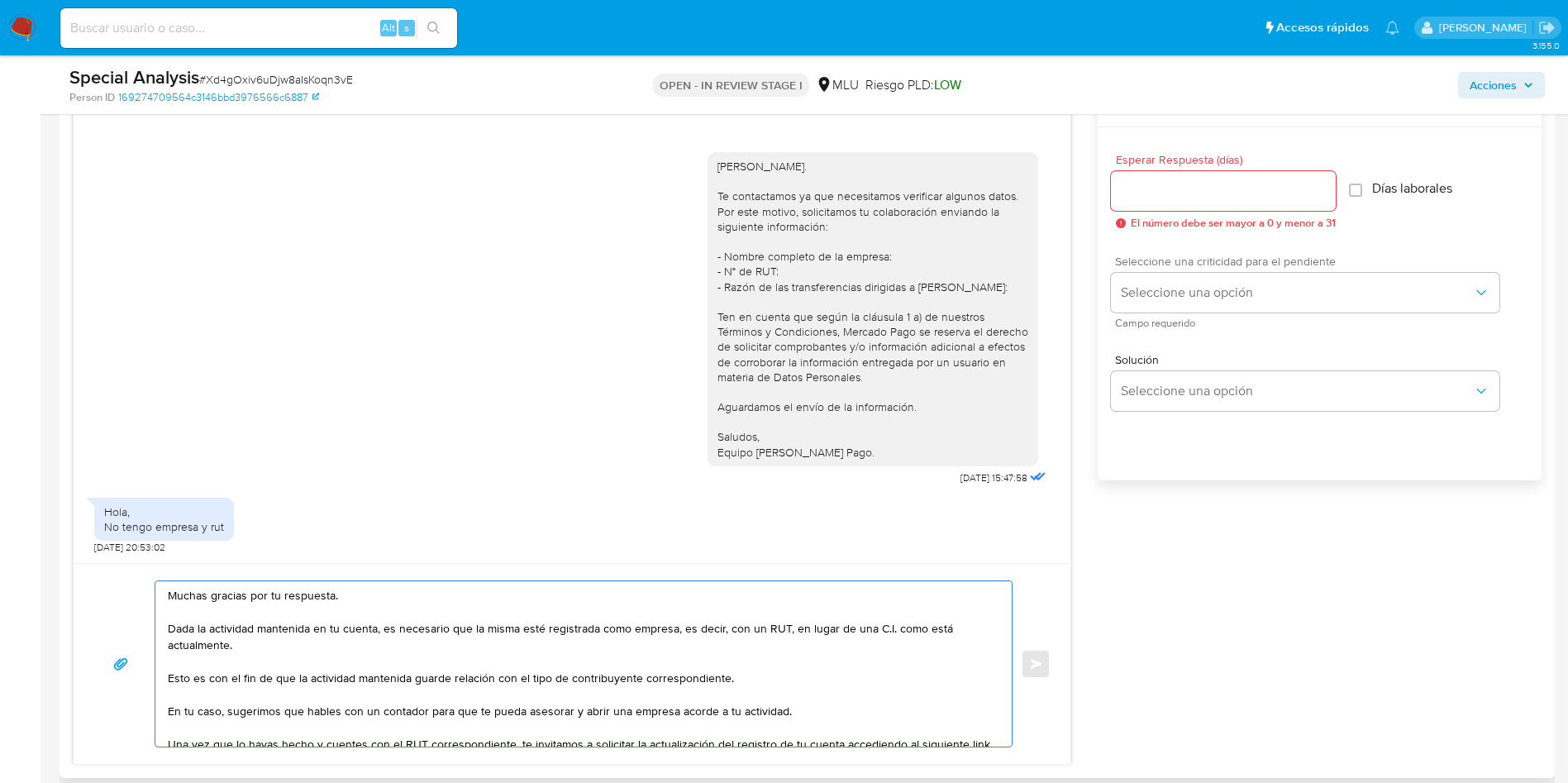
scroll to position [868, 0]
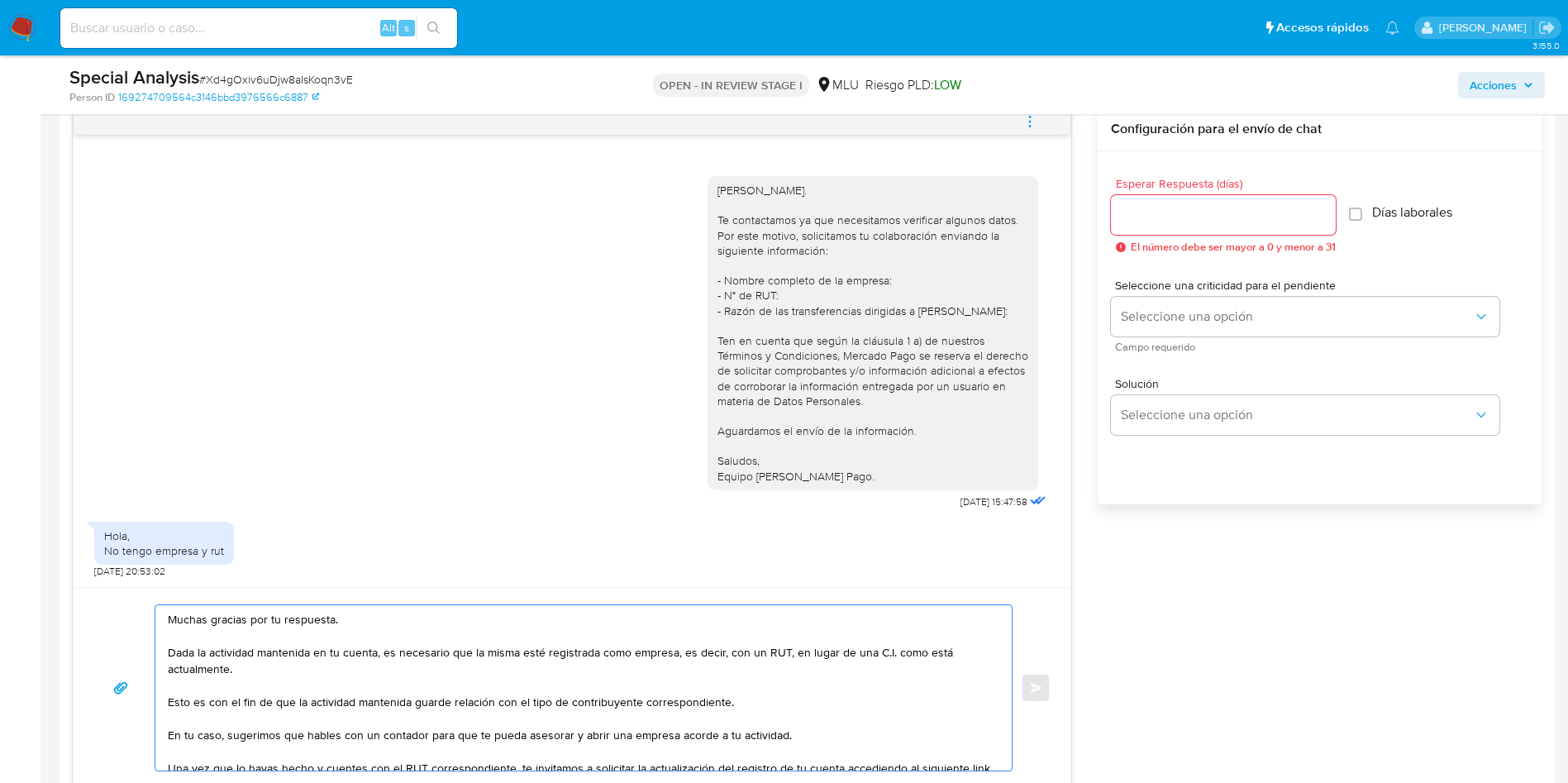
type textarea "Muchas gracias por tu respuesta. Dada la actividad mantenida en tu cuenta, es n…"
click at [1212, 223] on input "Esperar Respuesta (días)" at bounding box center [1222, 215] width 224 height 22
type input "3"
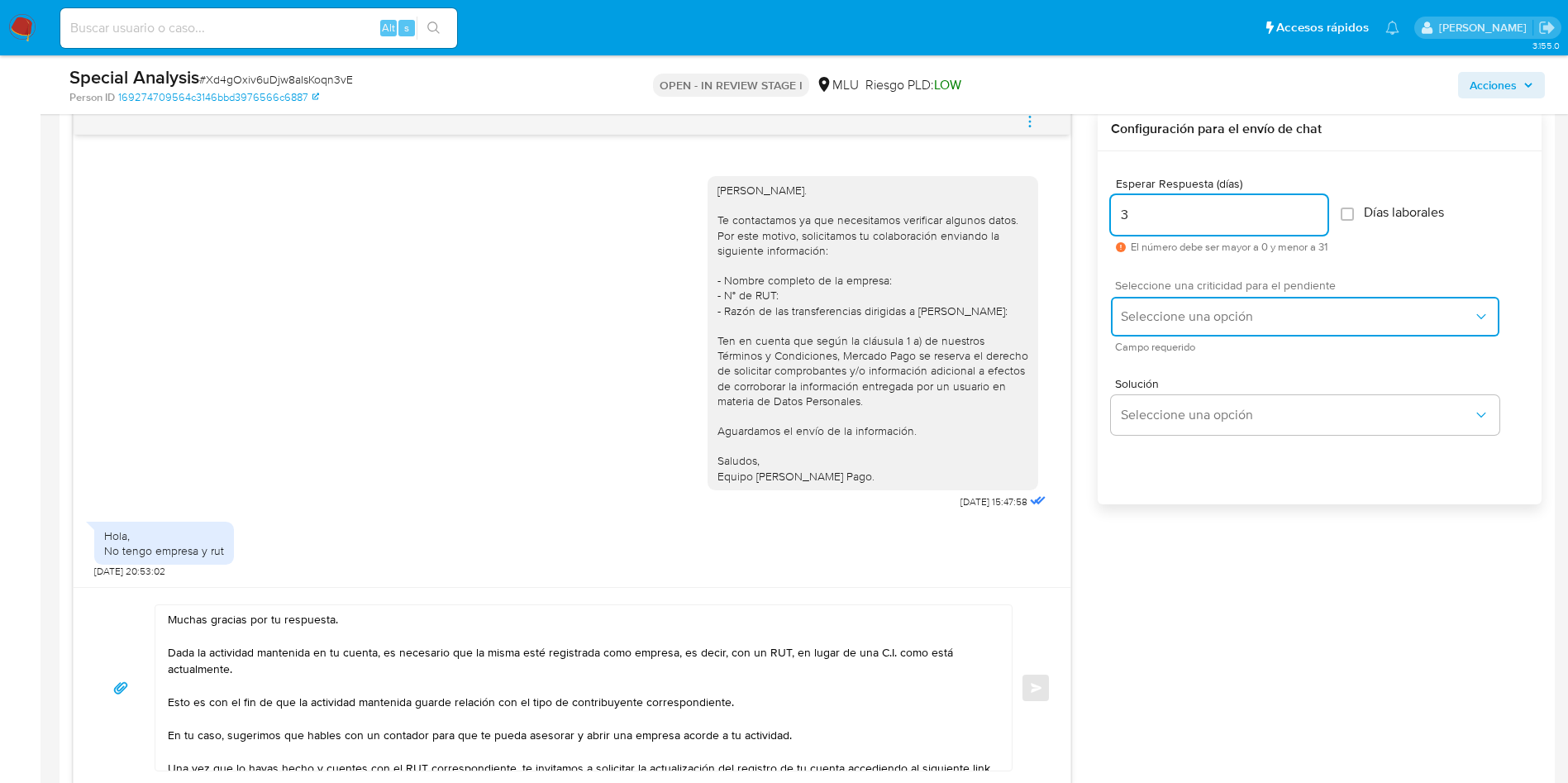
click at [1168, 318] on span "Seleccione una opción" at bounding box center [1297, 316] width 352 height 16
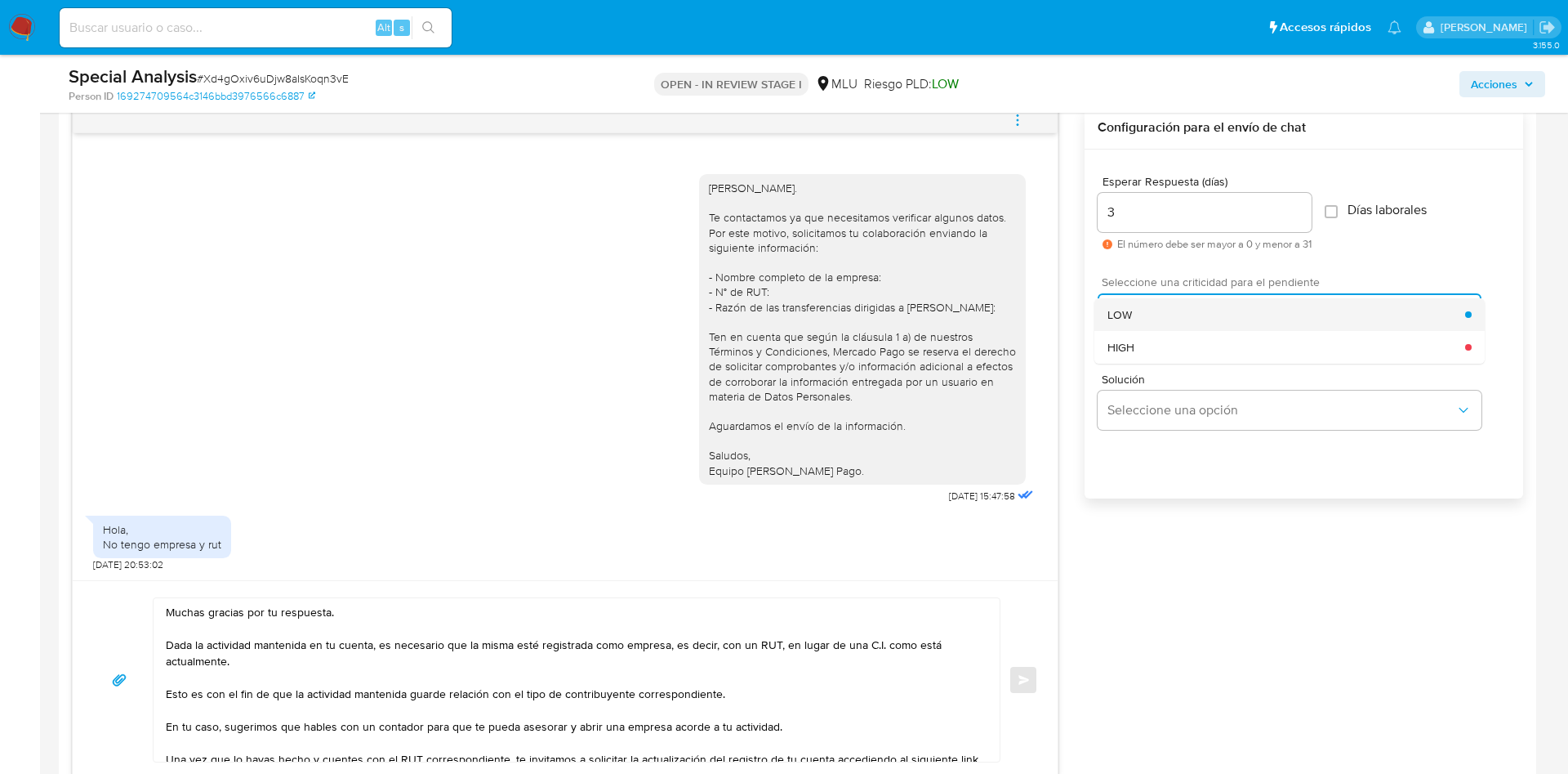
click at [1150, 316] on div "LOW" at bounding box center [1286, 314] width 357 height 33
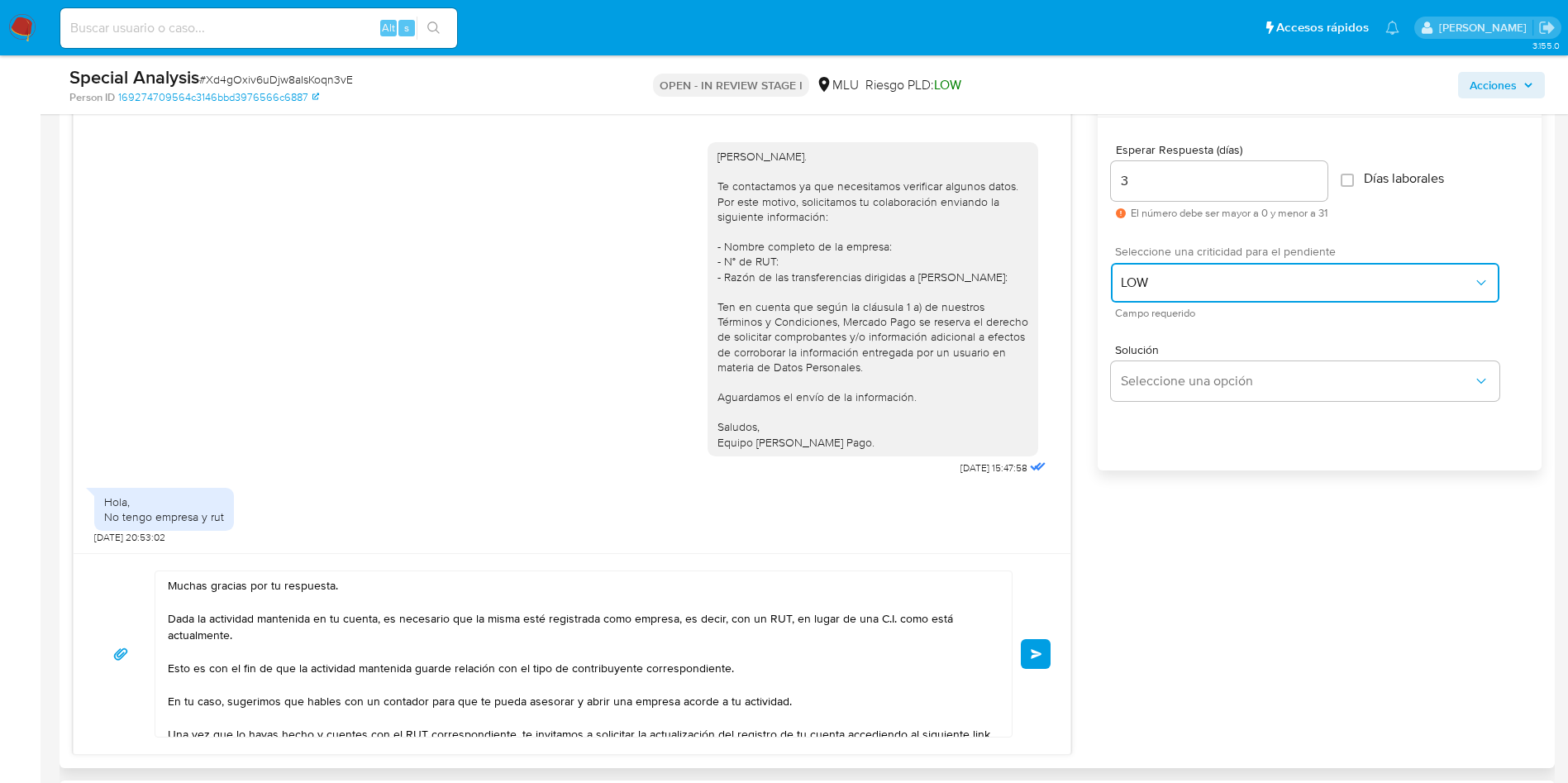
scroll to position [1116, 0]
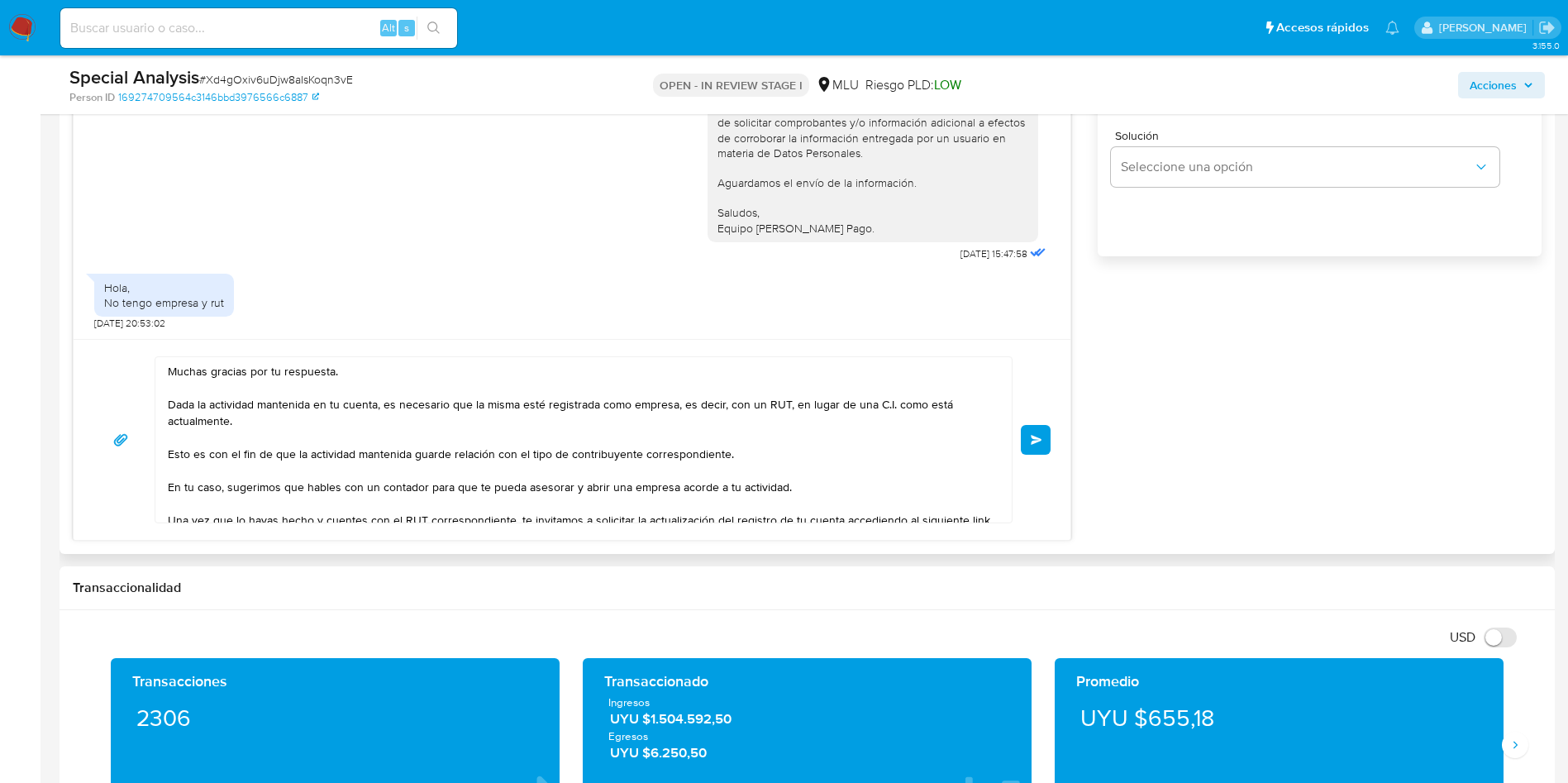
click at [1050, 439] on button "Enviar" at bounding box center [1035, 439] width 29 height 29
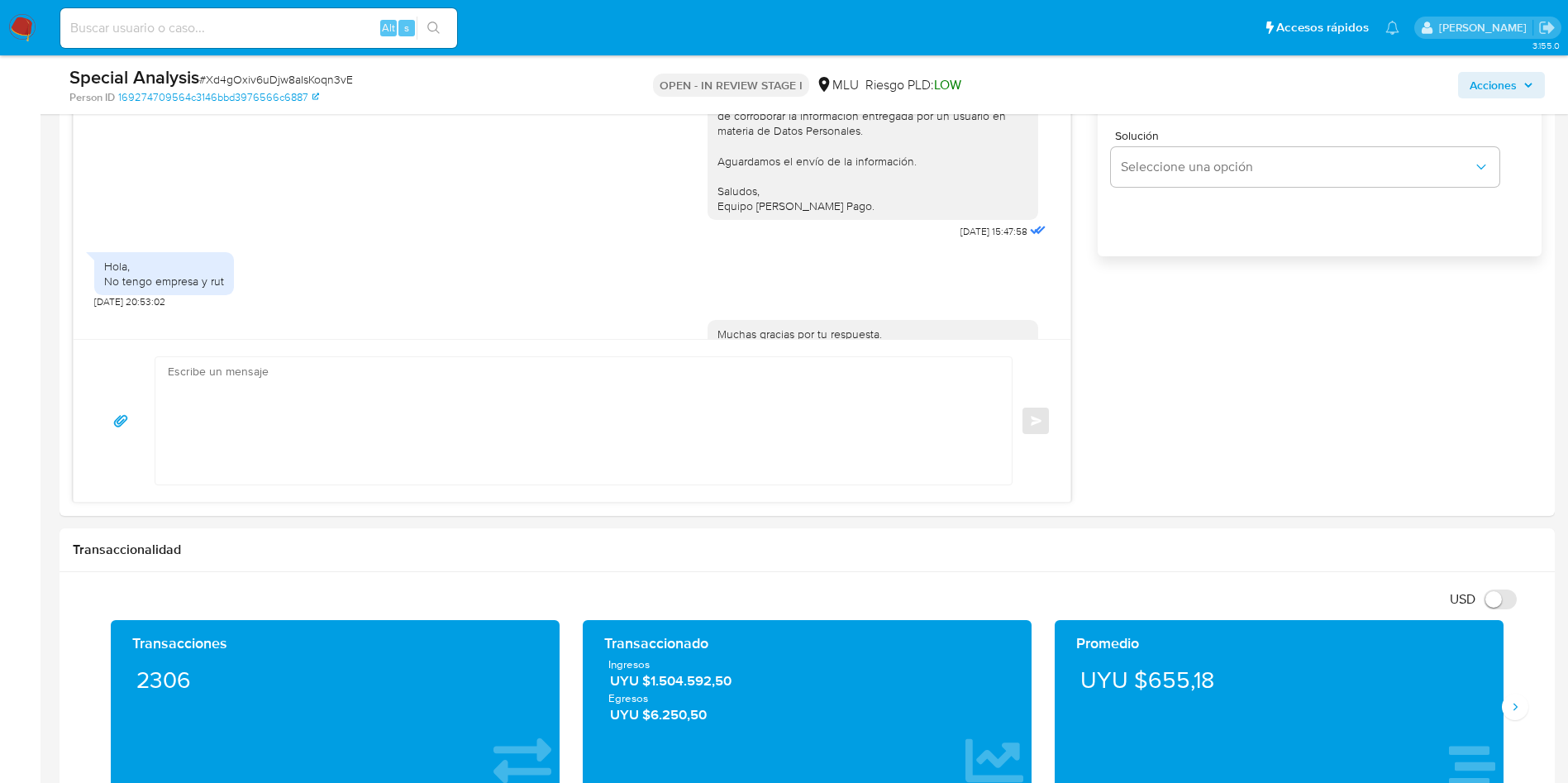
scroll to position [418, 0]
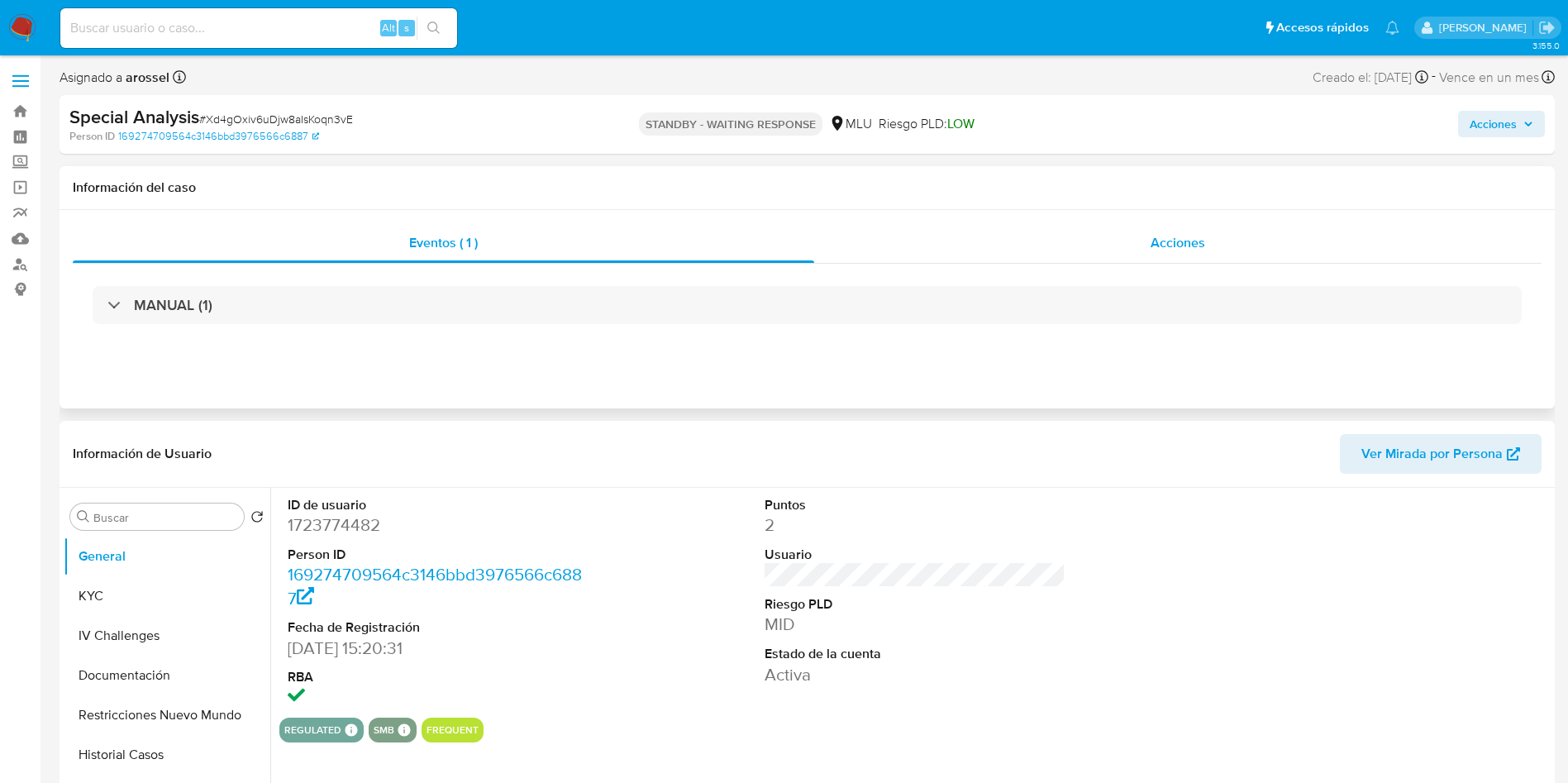
select select "10"
click at [319, 123] on span "# Xd4gOxiv6uDjw8aIsKoqn3vE" at bounding box center [276, 118] width 153 height 16
copy span "Xd4gOxiv6uDjw8aIsKoqn3vE"
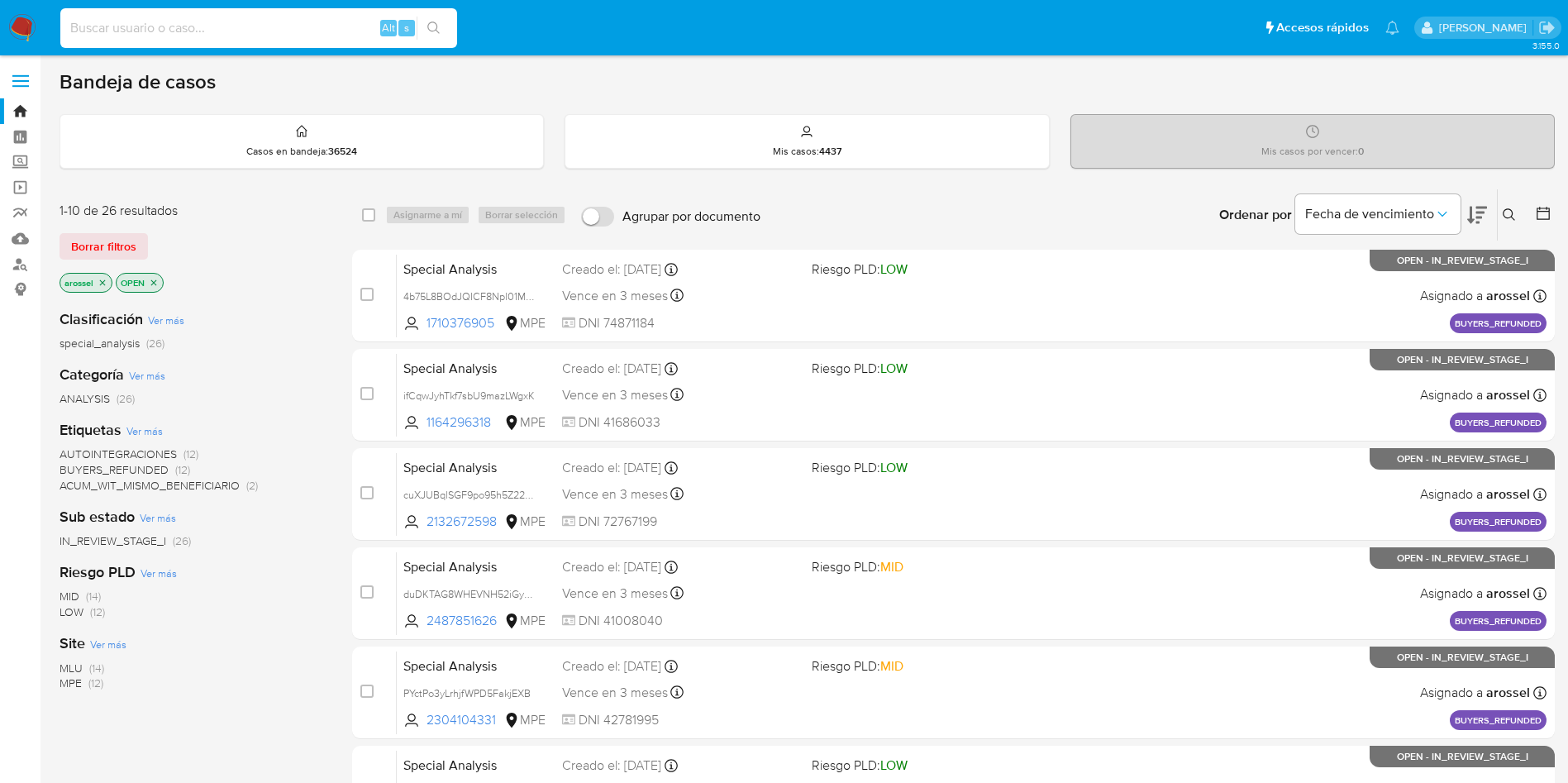
click at [294, 27] on input at bounding box center [258, 27] width 397 height 22
paste input "GrSHmd3Q5nx9UBJCU1IIBbyN"
type input "GrSHmd3Q5nx9UBJCU1IIBbyN"
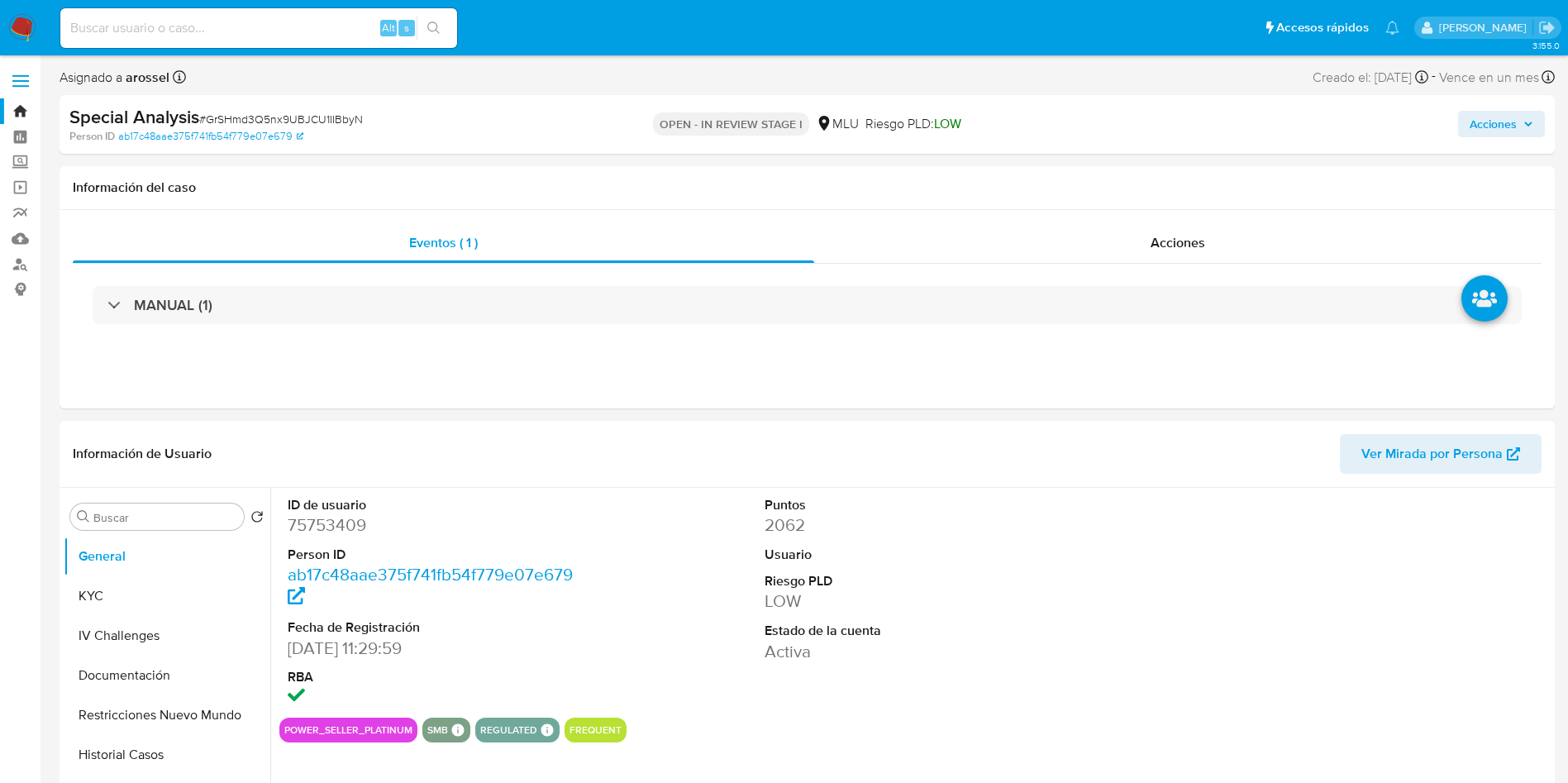
click at [1377, 456] on span "Ver Mirada por Persona" at bounding box center [1432, 454] width 141 height 40
select select "10"
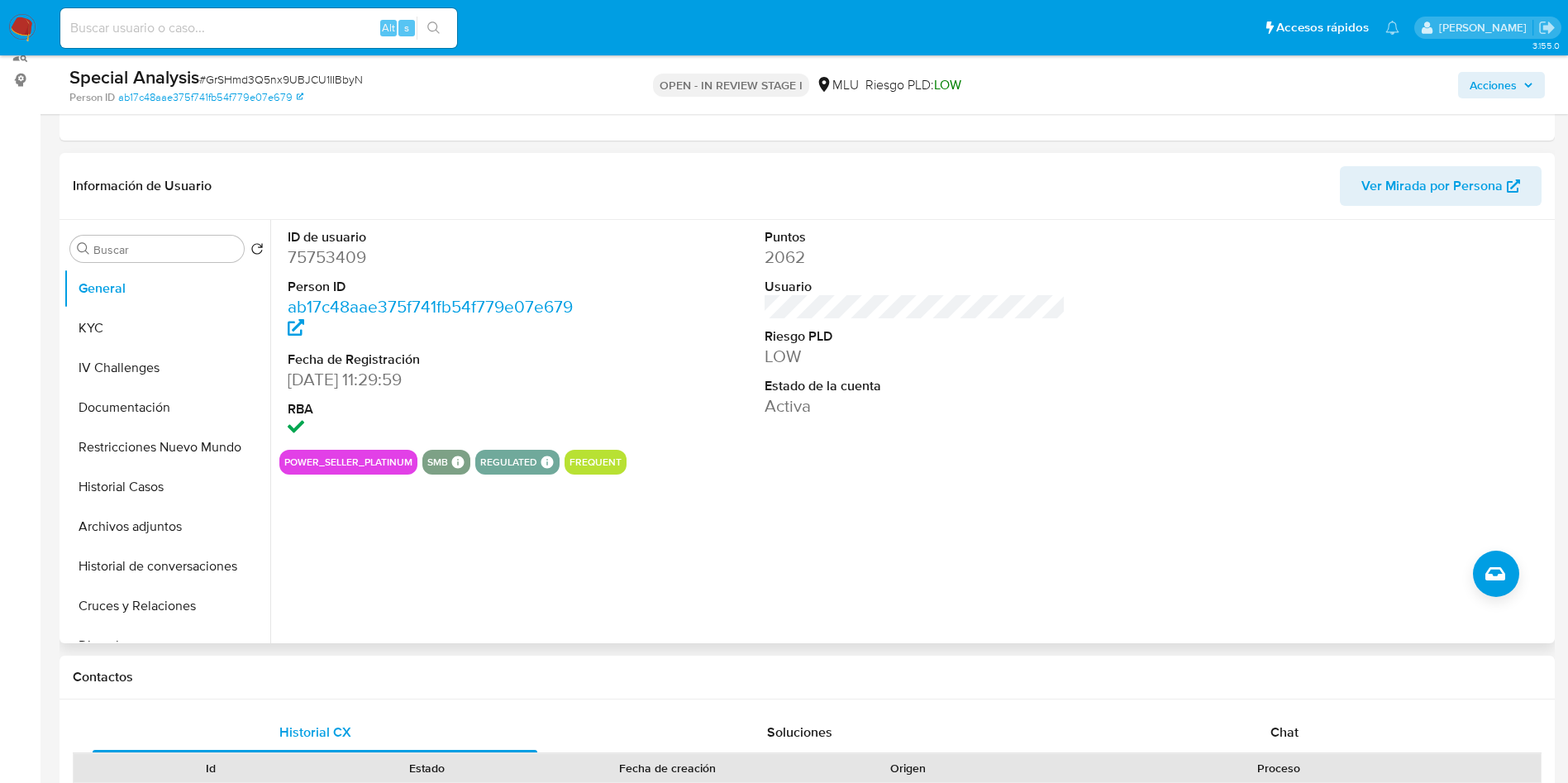
scroll to position [248, 0]
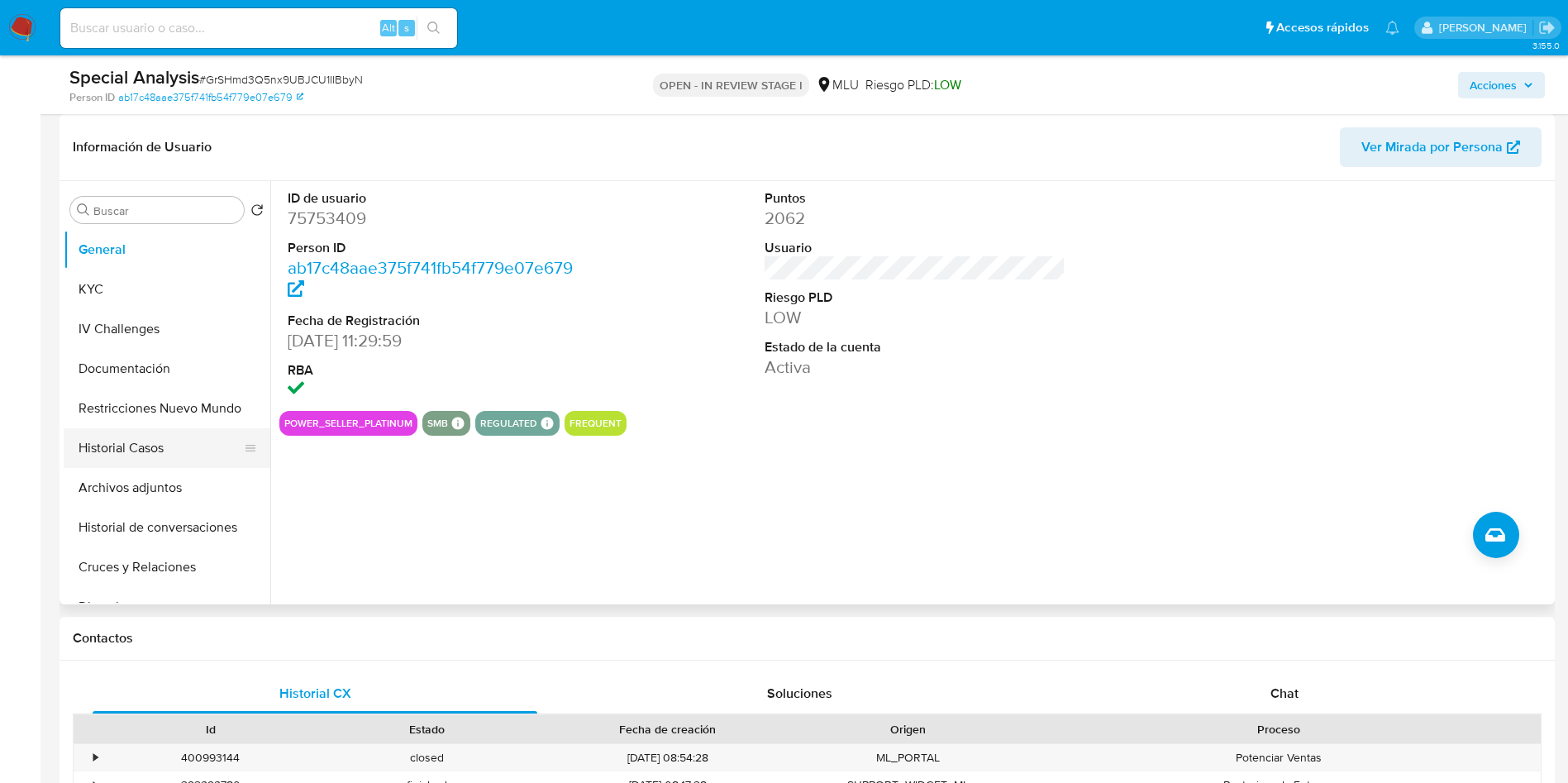
click at [127, 452] on button "Historial Casos" at bounding box center [160, 448] width 193 height 40
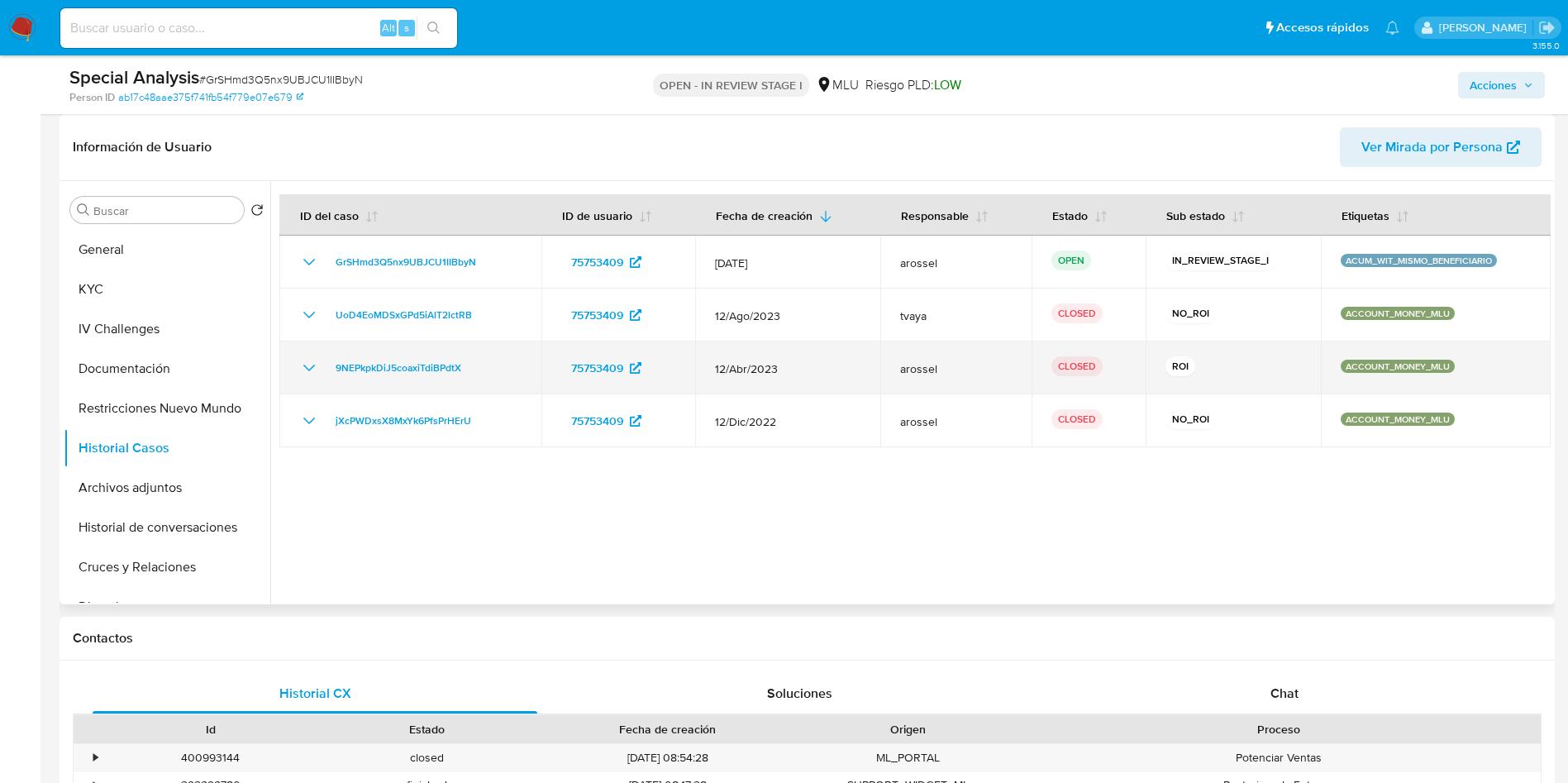
click at [322, 359] on div "9NEPkpkDiJ5coaxiTdiBPdtX" at bounding box center [410, 367] width 223 height 20
click at [312, 367] on icon "Mostrar/Ocultar" at bounding box center [309, 367] width 11 height 7
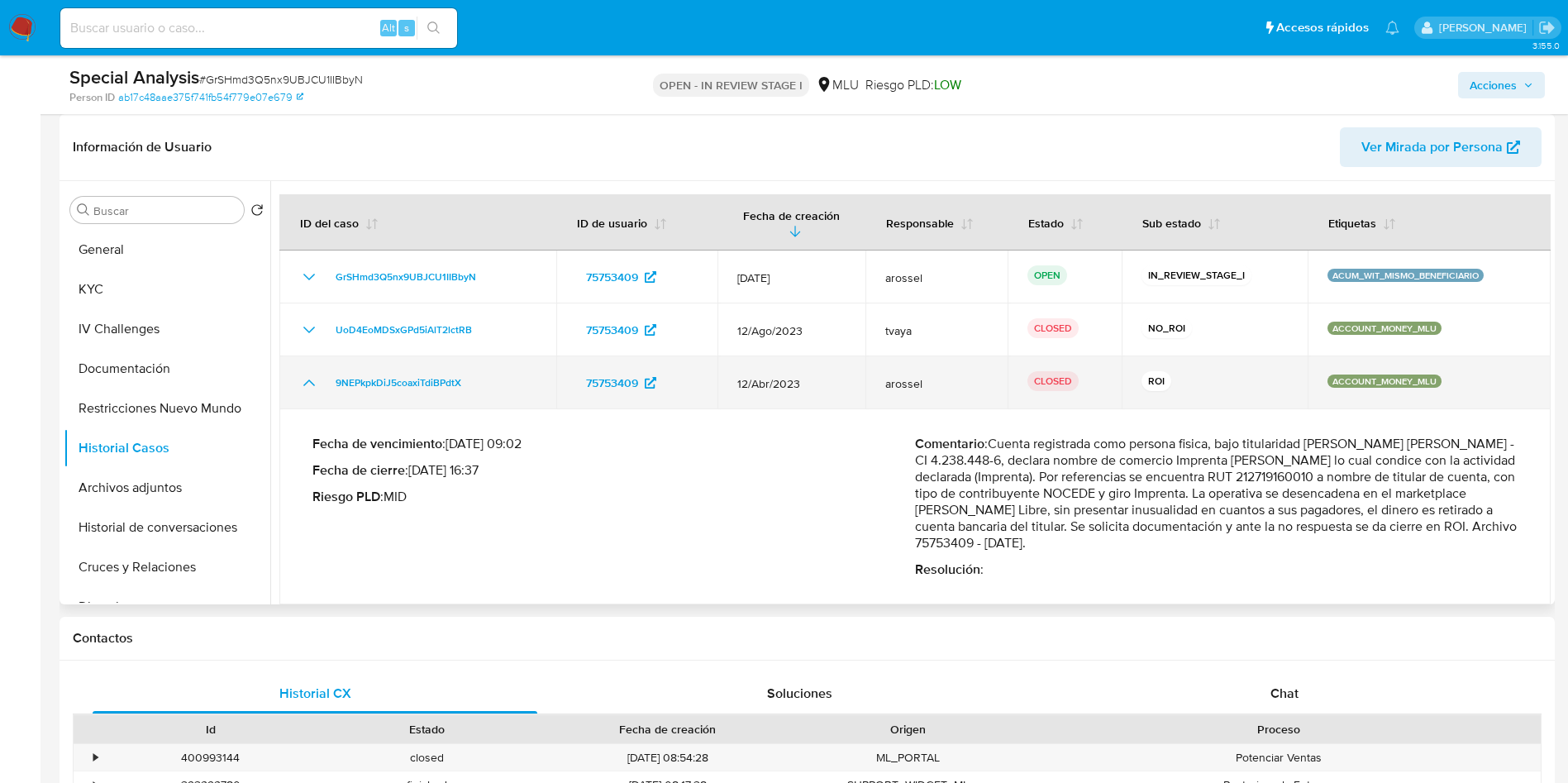
click at [313, 382] on icon "Mostrar/Ocultar" at bounding box center [309, 383] width 20 height 20
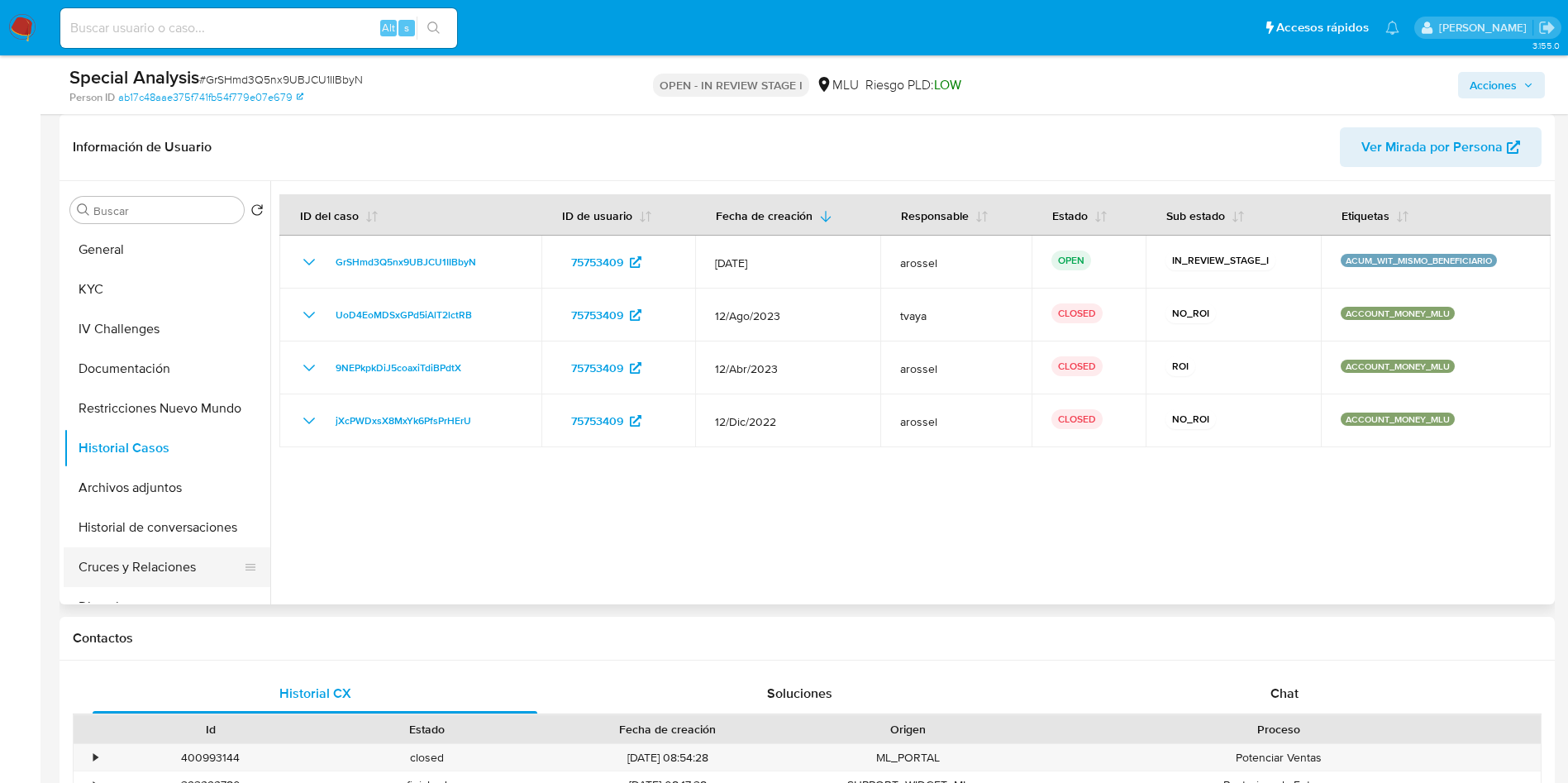
click at [162, 565] on button "Cruces y Relaciones" at bounding box center [160, 567] width 193 height 40
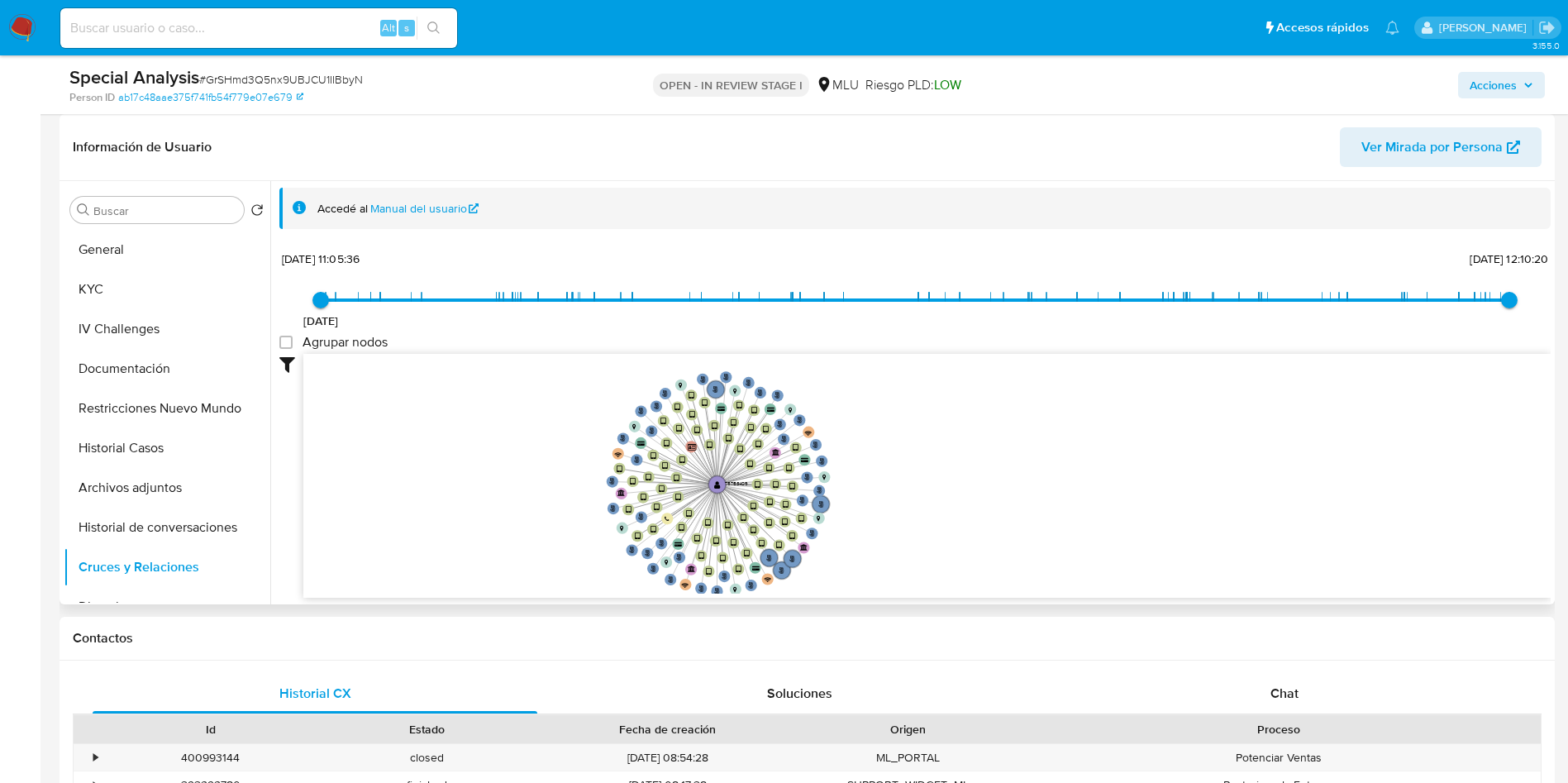
drag, startPoint x: 593, startPoint y: 383, endPoint x: 557, endPoint y: 472, distance: 96.0
click at [557, 472] on icon "user-75753409  75753409 phone-8b3f3760f47cf131e5e3bd98bf8a87ce  person-0bf1a8…" at bounding box center [926, 473] width 1247 height 240
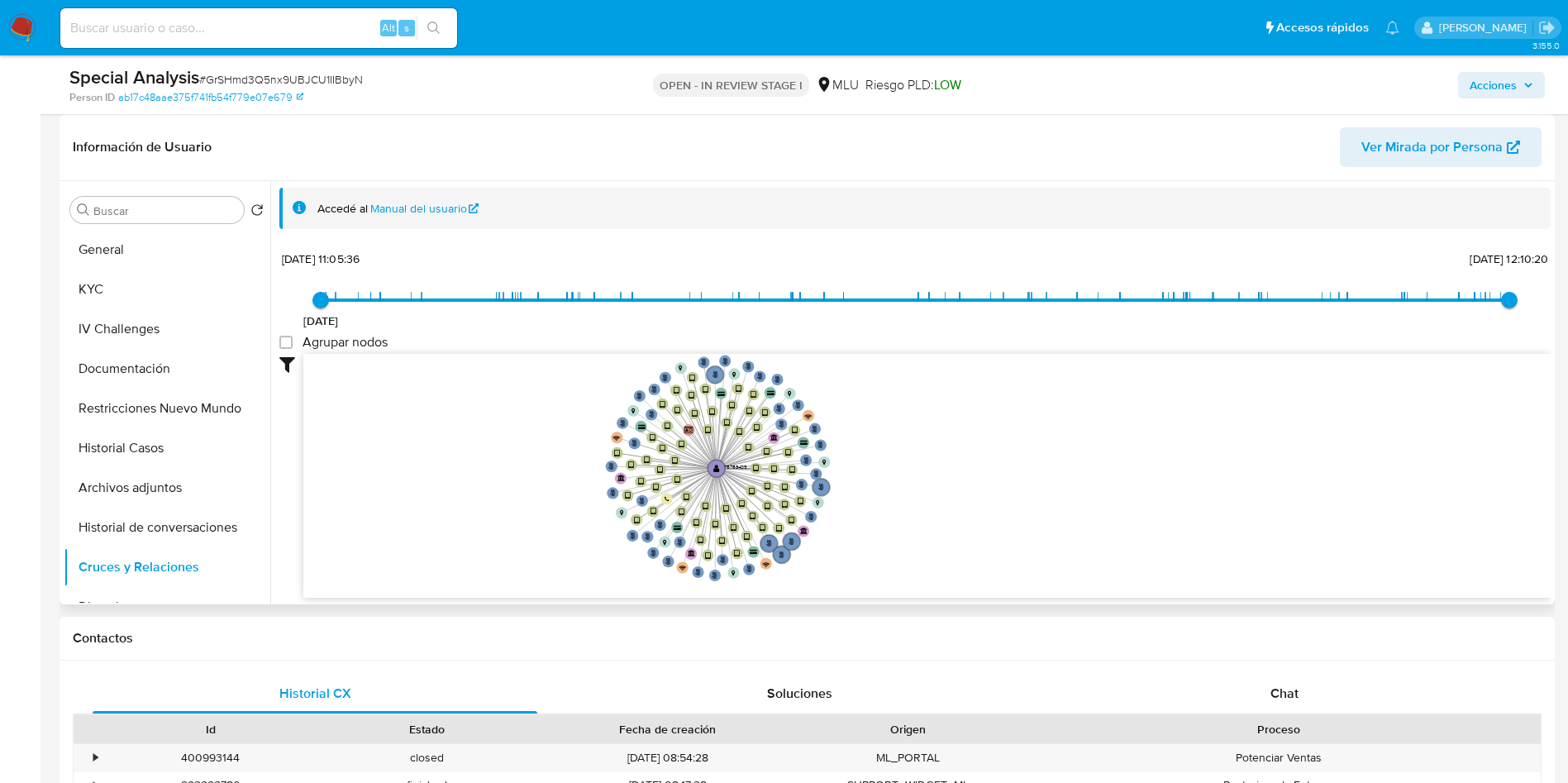
drag, startPoint x: 557, startPoint y: 472, endPoint x: 557, endPoint y: 455, distance: 17.0
click at [557, 455] on icon "user-75753409  75753409 phone-8b3f3760f47cf131e5e3bd98bf8a87ce  person-0bf1a8…" at bounding box center [926, 473] width 1247 height 240
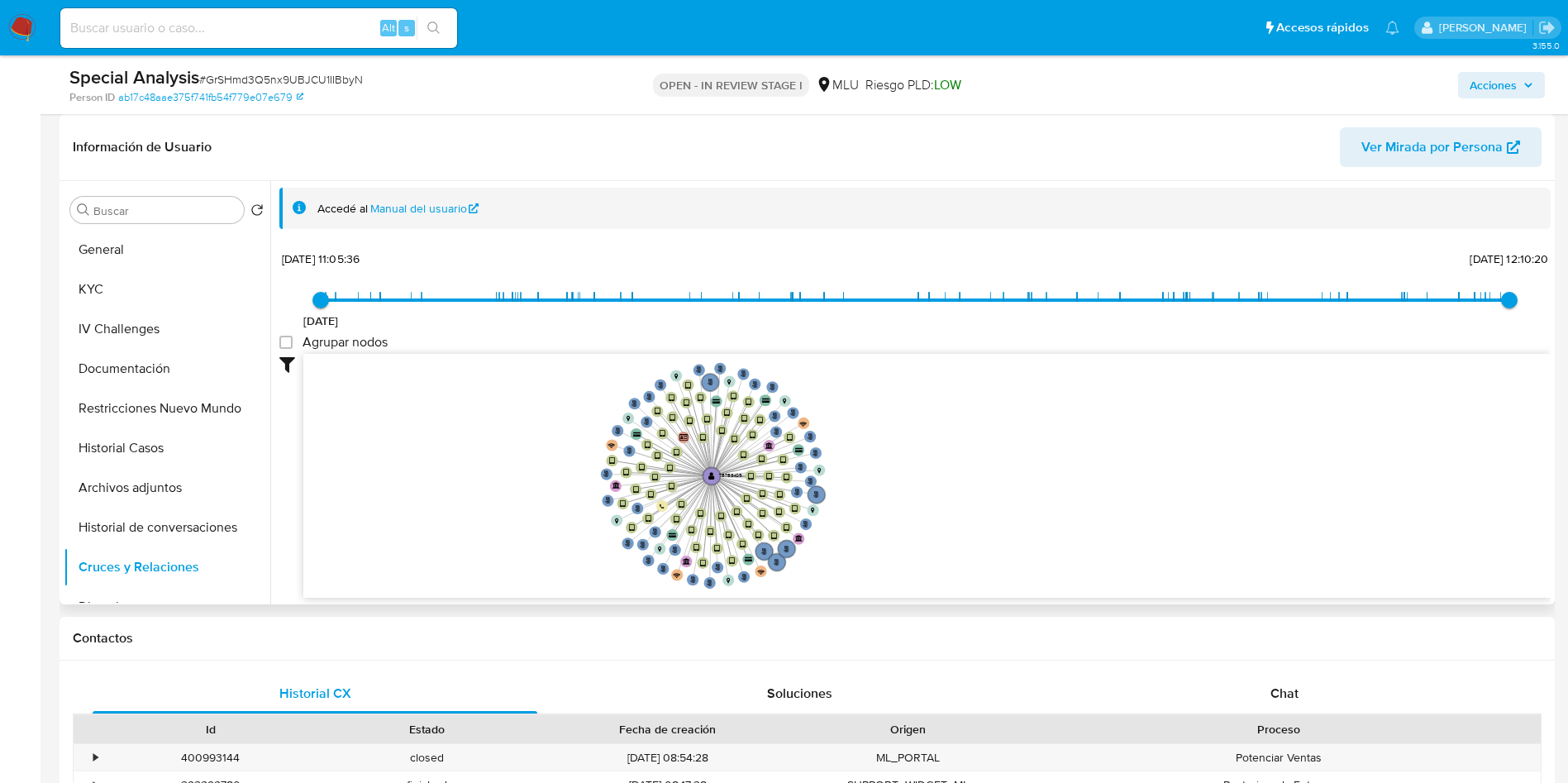
drag, startPoint x: 991, startPoint y: 520, endPoint x: 987, endPoint y: 527, distance: 8.1
click at [987, 527] on icon "user-75753409  75753409 phone-8b3f3760f47cf131e5e3bd98bf8a87ce  person-0bf1a8…" at bounding box center [926, 473] width 1247 height 240
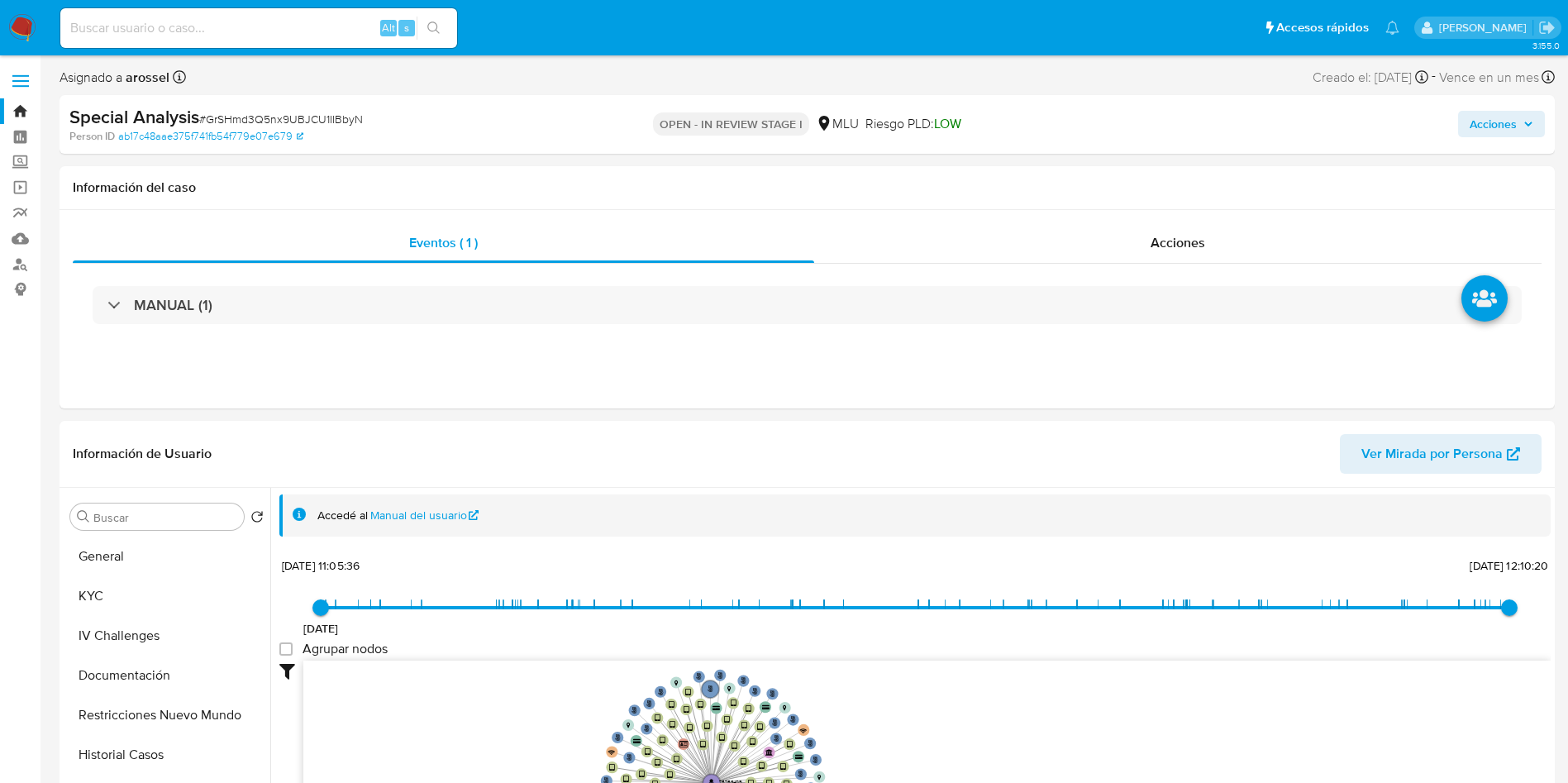
click at [333, 127] on span "# GrSHmd3Q5nx9UBJCU1IIBbyN" at bounding box center [280, 118] width 164 height 16
click at [305, 114] on span "# GrSHmd3Q5nx9UBJCU1IIBbyN" at bounding box center [280, 118] width 164 height 16
click at [100, 597] on button "KYC" at bounding box center [160, 596] width 193 height 40
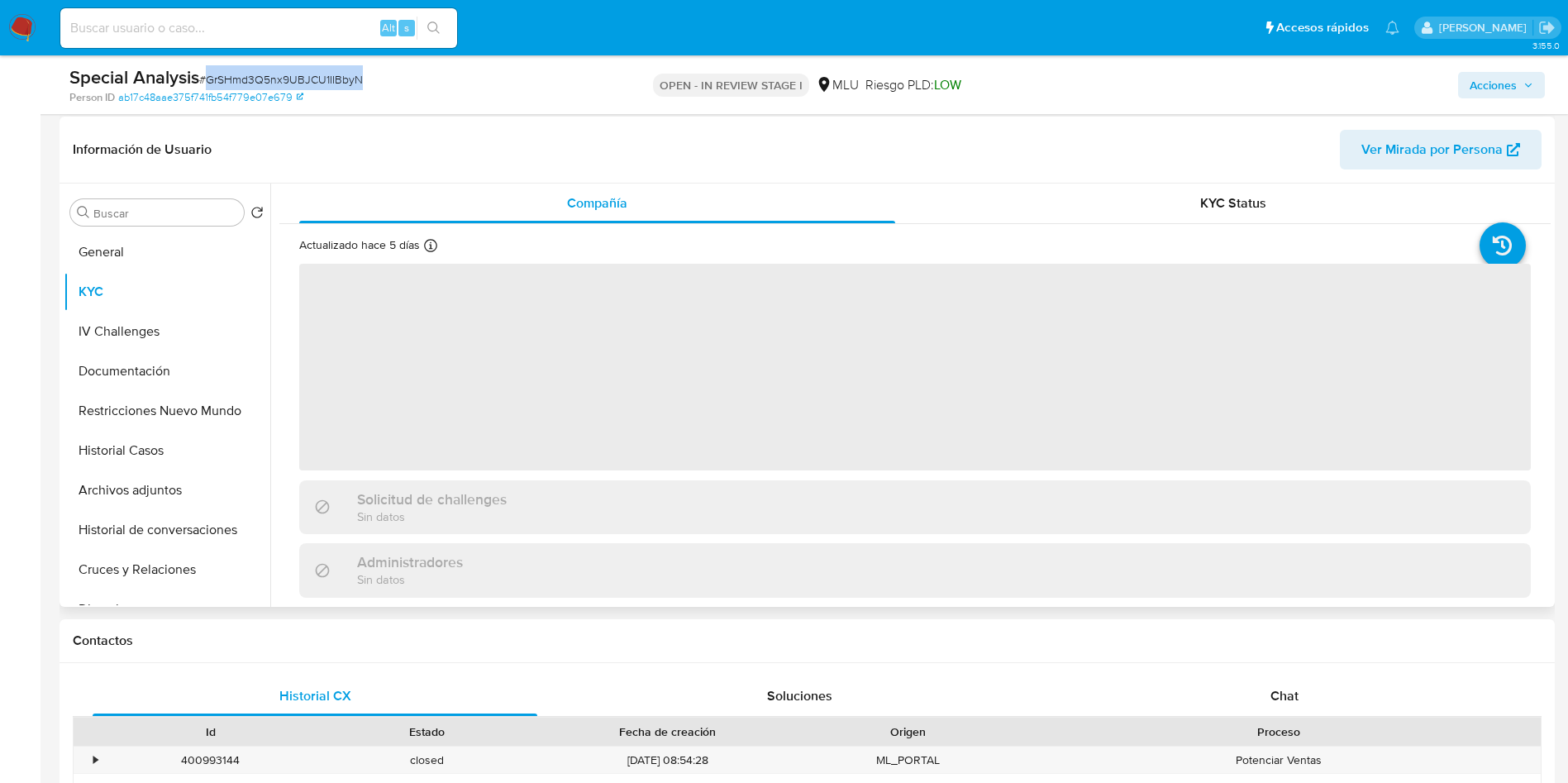
scroll to position [248, 0]
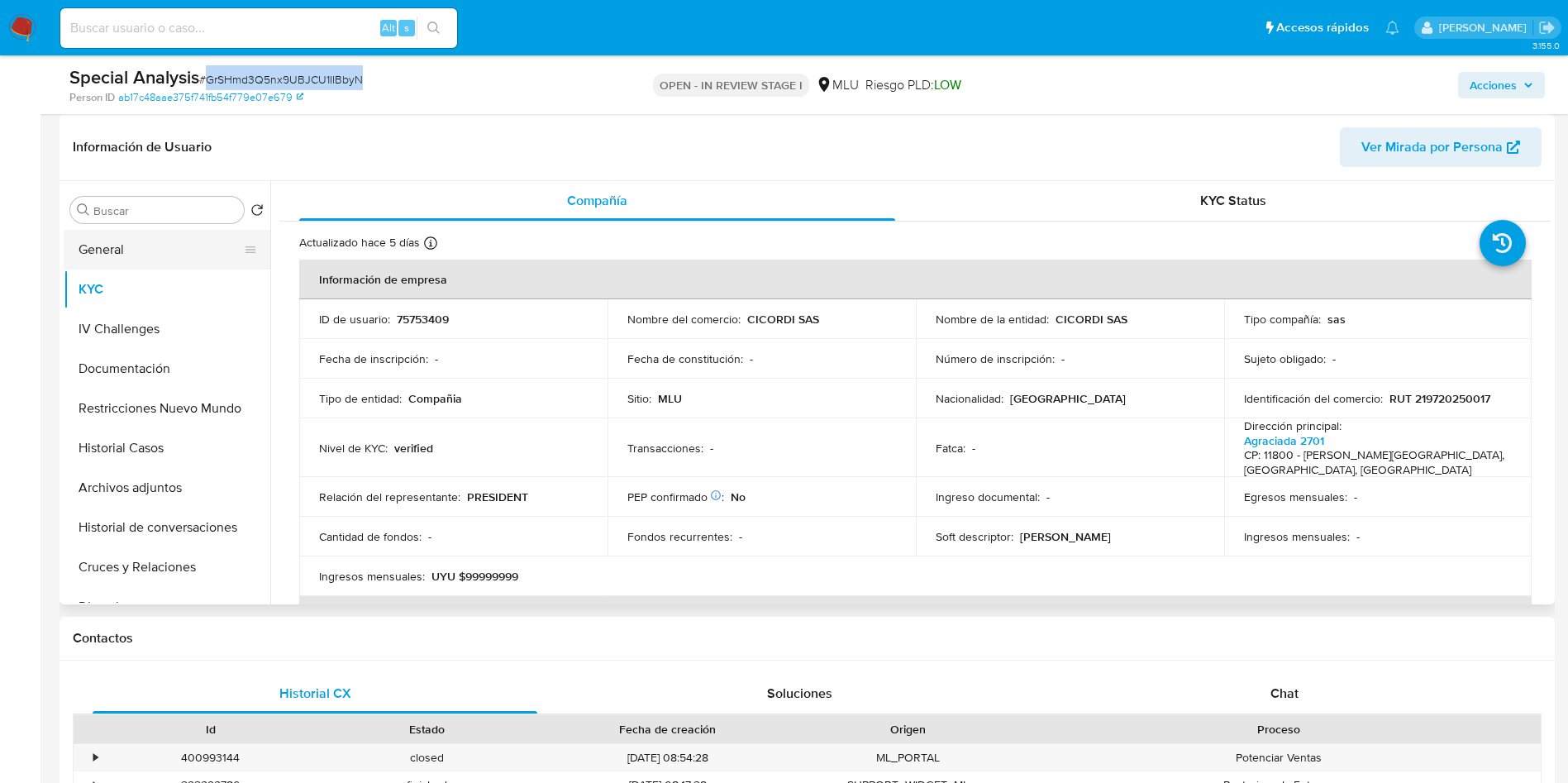
click at [178, 235] on button "General" at bounding box center [160, 250] width 193 height 40
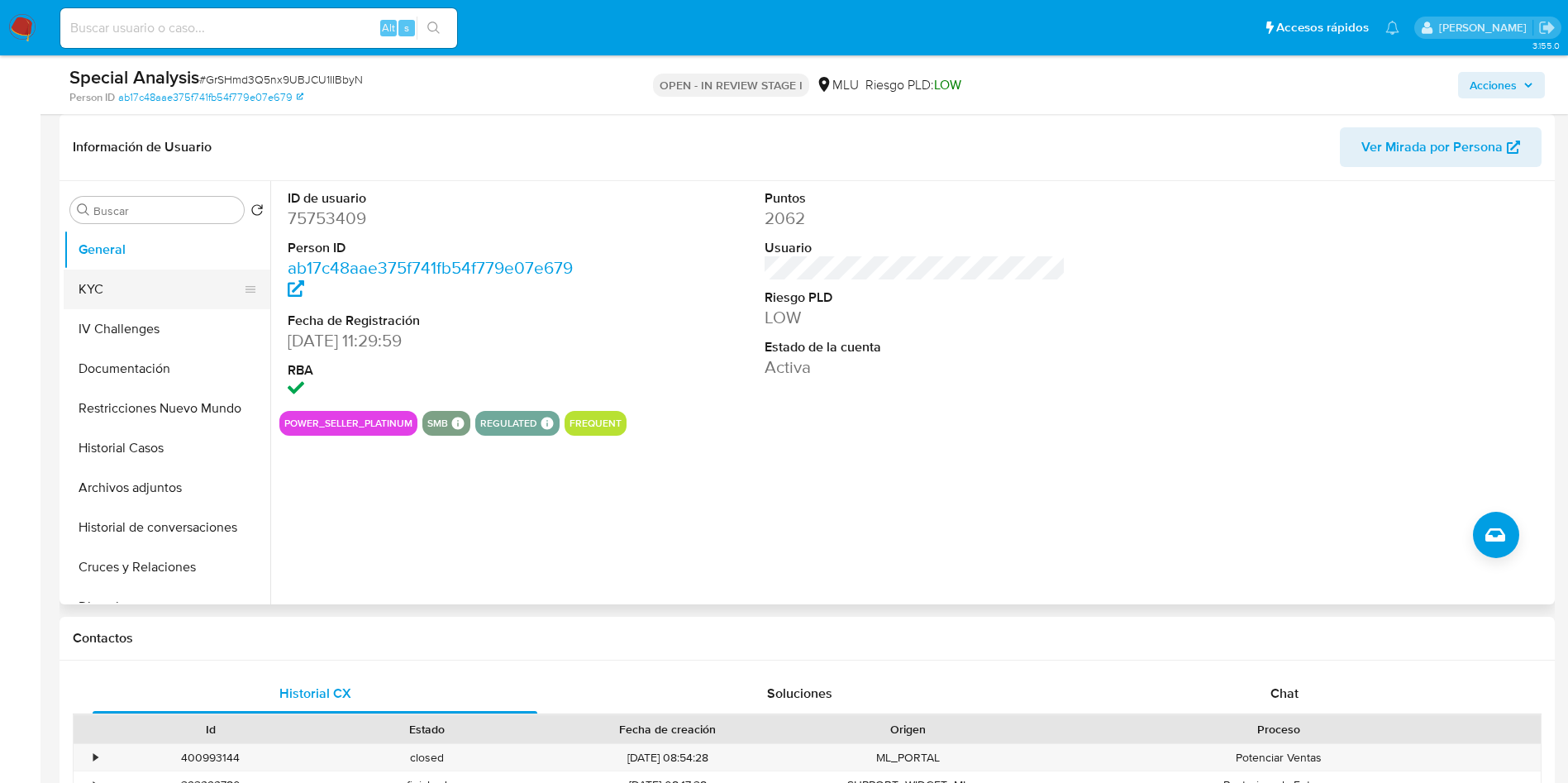
click at [112, 301] on button "KYC" at bounding box center [160, 290] width 193 height 40
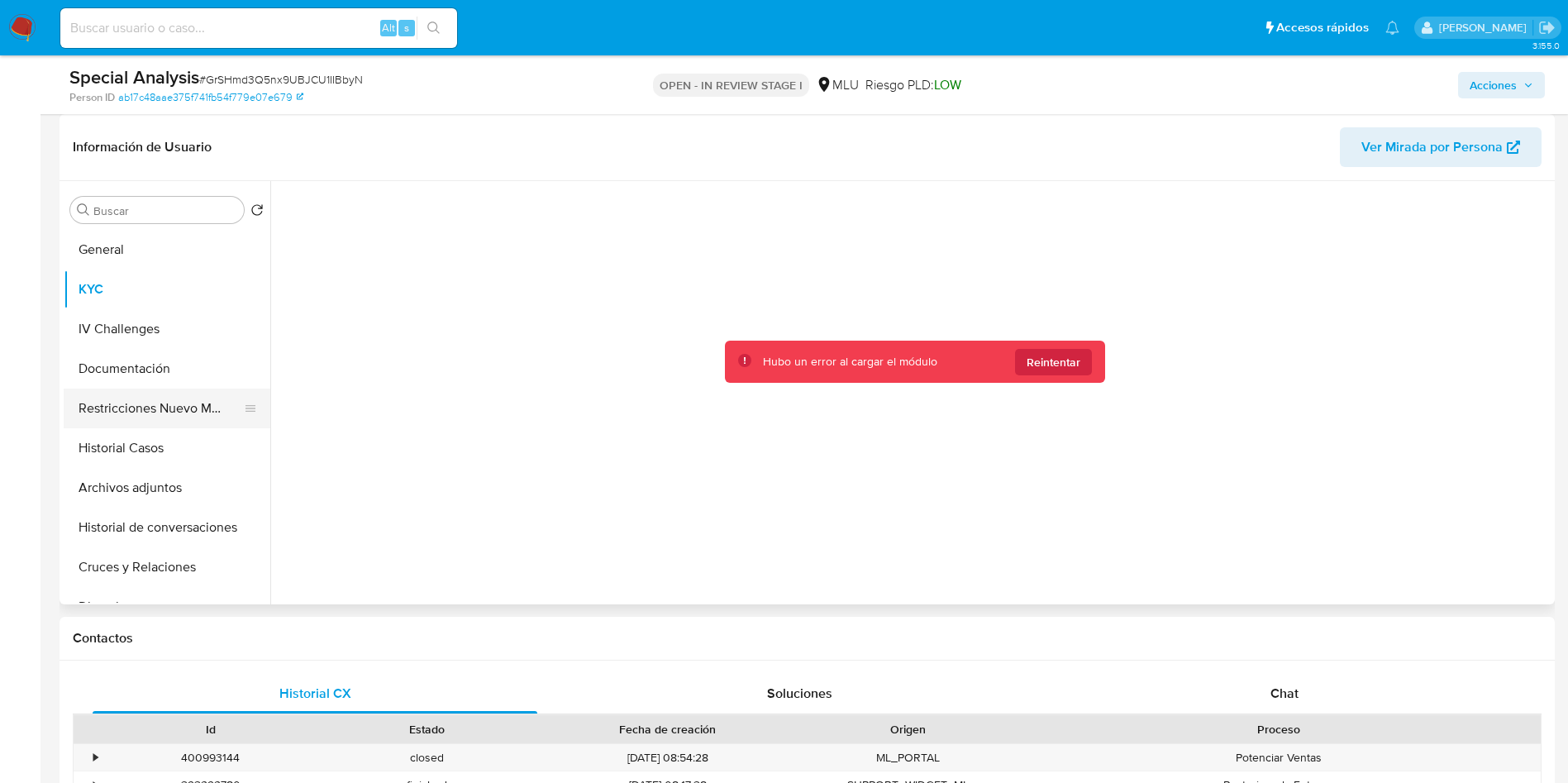
click at [142, 426] on ul "General KYC IV Challenges Documentación Restricciones Nuevo Mundo Historial Cas…" at bounding box center [167, 417] width 206 height 373
click at [137, 259] on button "General" at bounding box center [160, 250] width 193 height 40
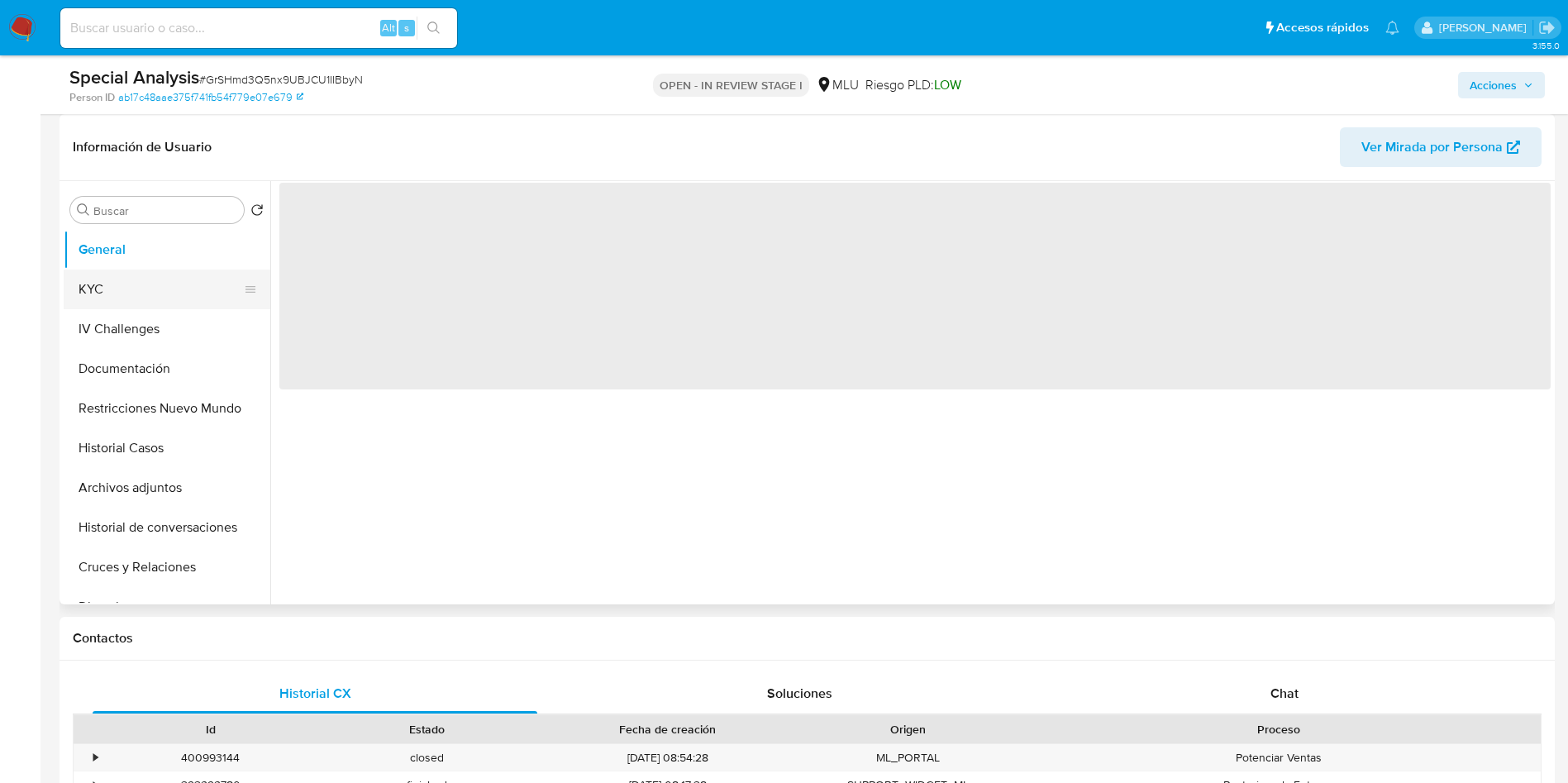
click at [143, 296] on button "KYC" at bounding box center [160, 290] width 193 height 40
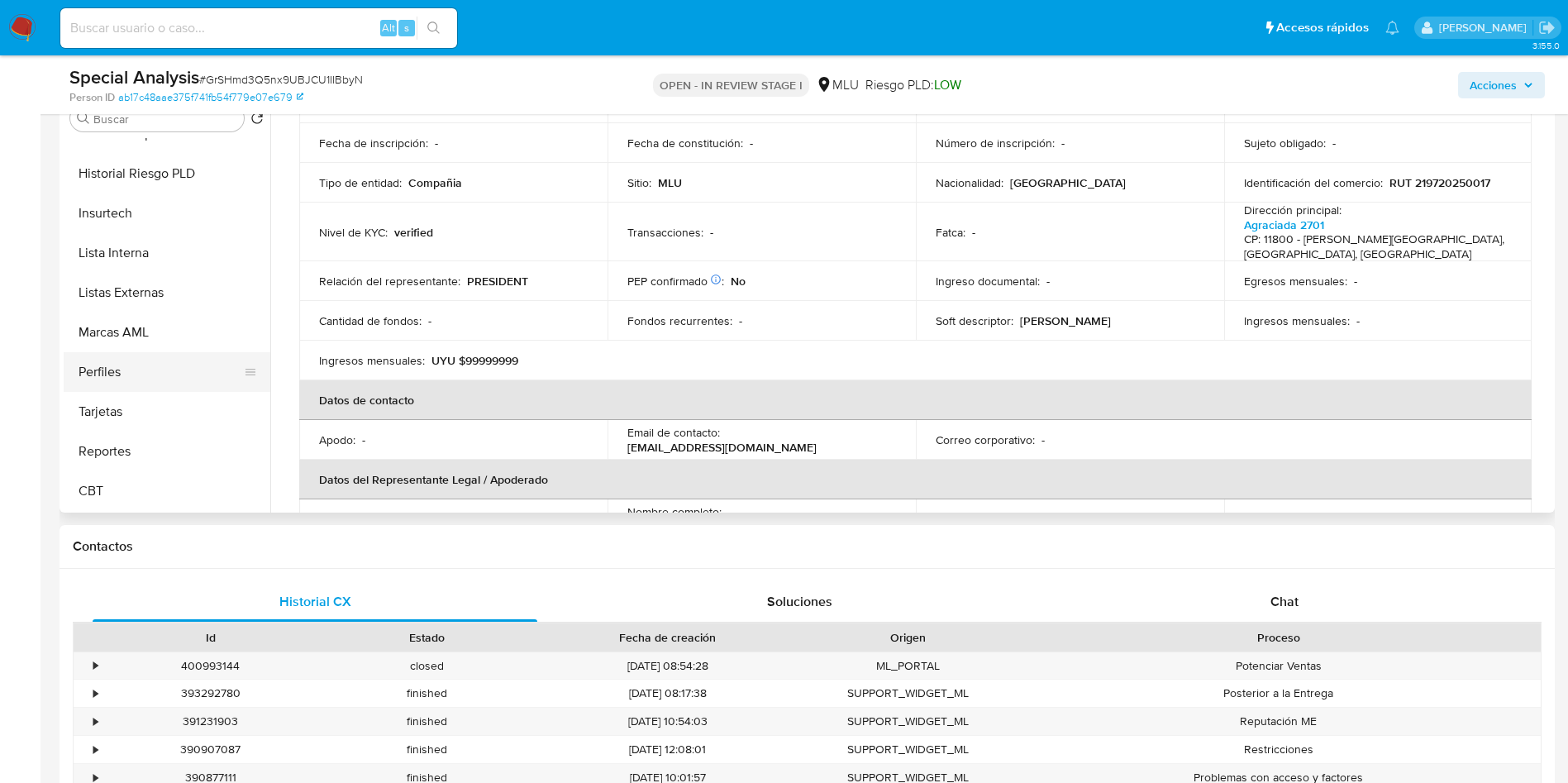
scroll to position [372, 0]
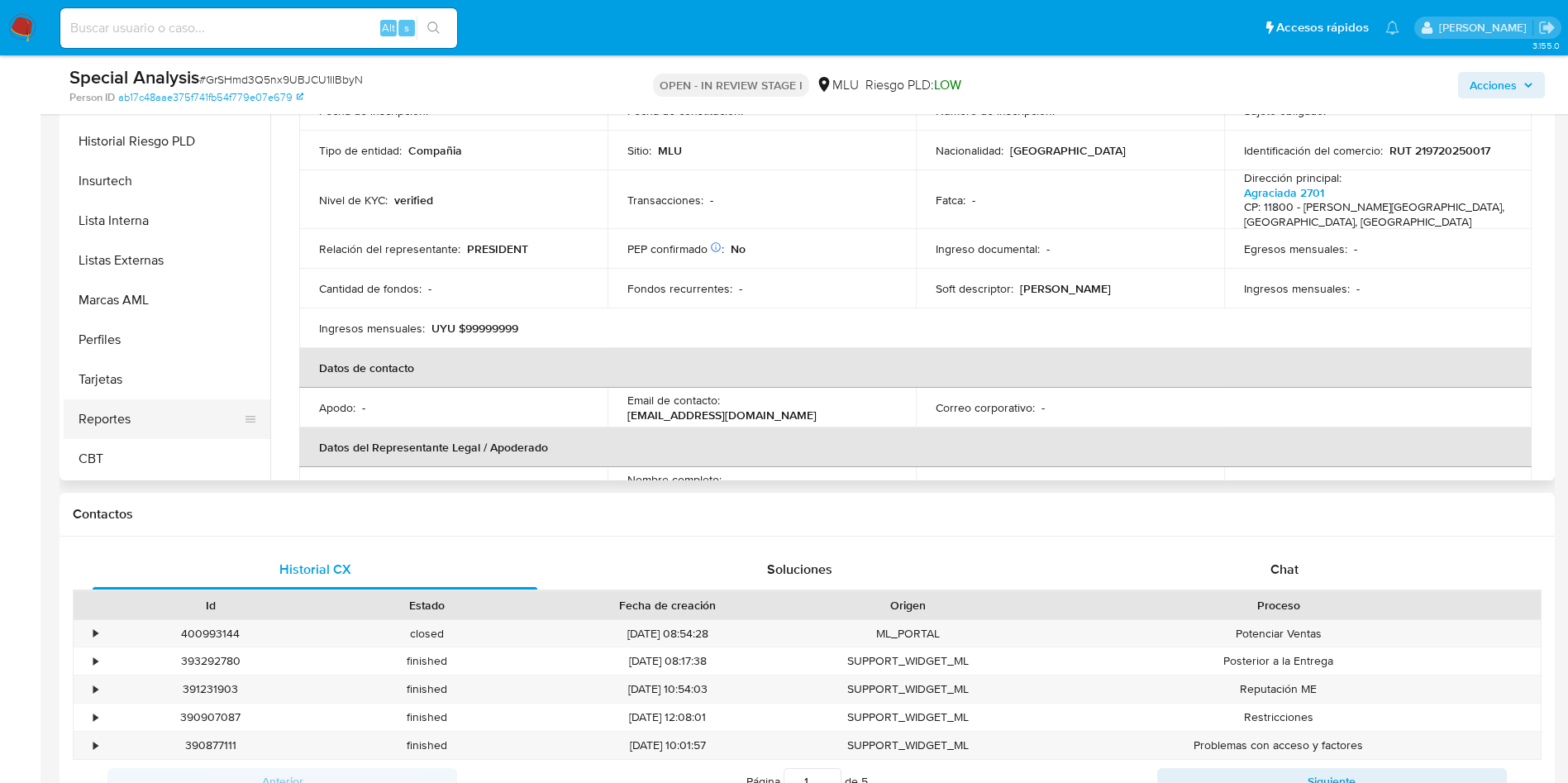
click at [172, 340] on button "Perfiles" at bounding box center [167, 340] width 206 height 40
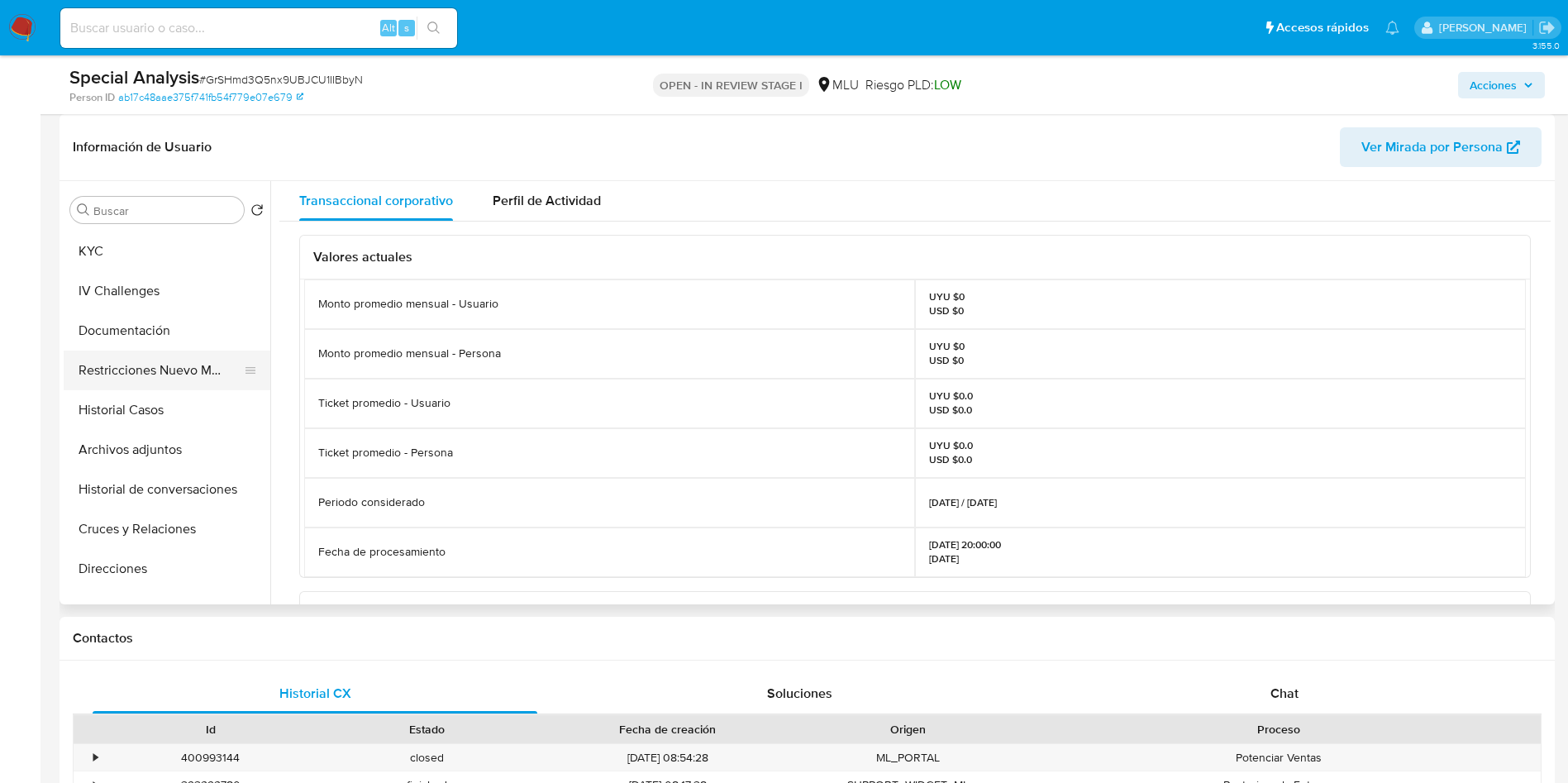
scroll to position [0, 0]
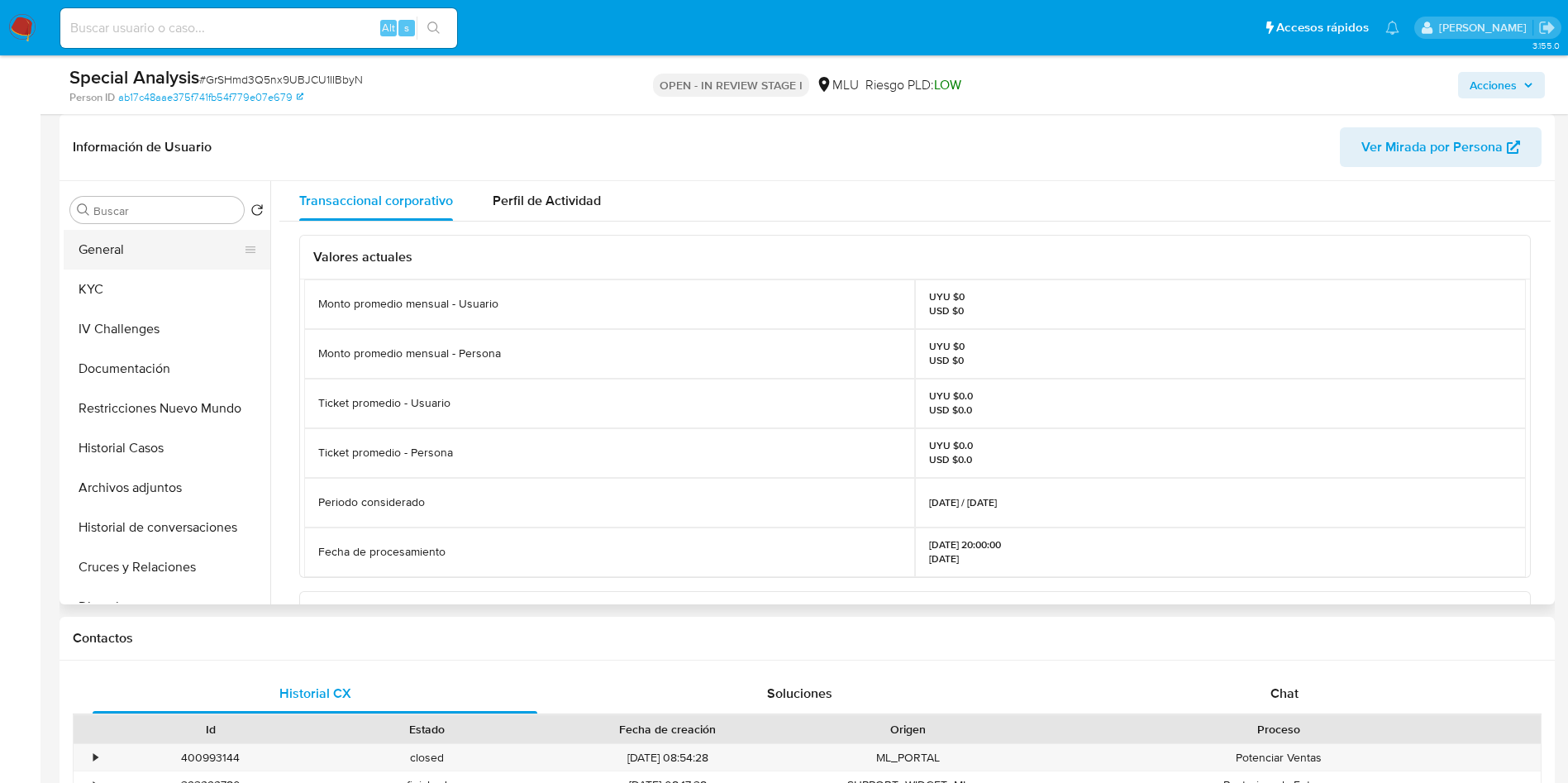
click at [113, 251] on button "General" at bounding box center [160, 250] width 193 height 40
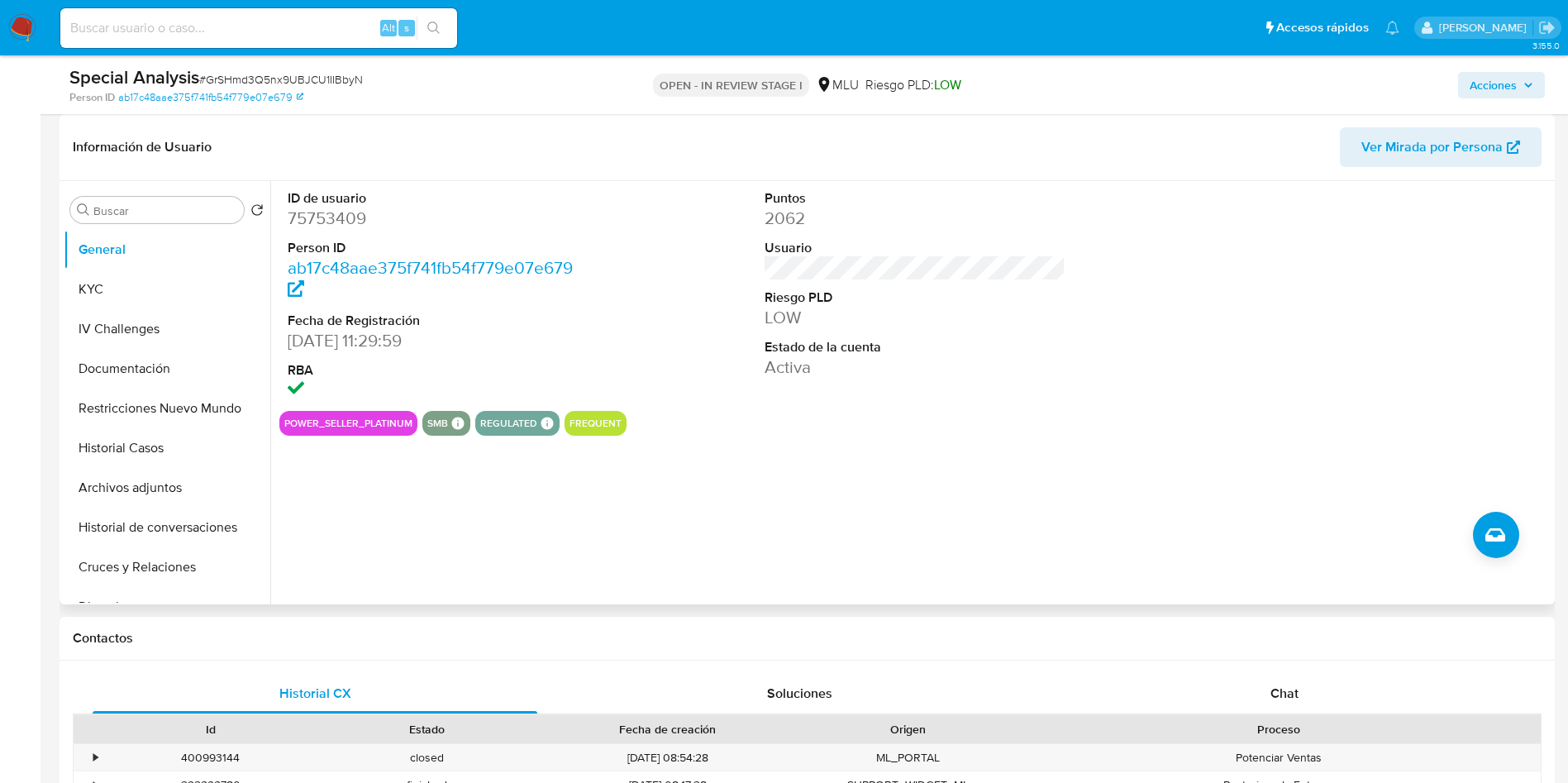
click at [335, 225] on dd "75753409" at bounding box center [438, 218] width 302 height 23
copy dd "75753409"
drag, startPoint x: 154, startPoint y: 296, endPoint x: 268, endPoint y: 425, distance: 172.2
click at [153, 296] on button "KYC" at bounding box center [167, 290] width 206 height 40
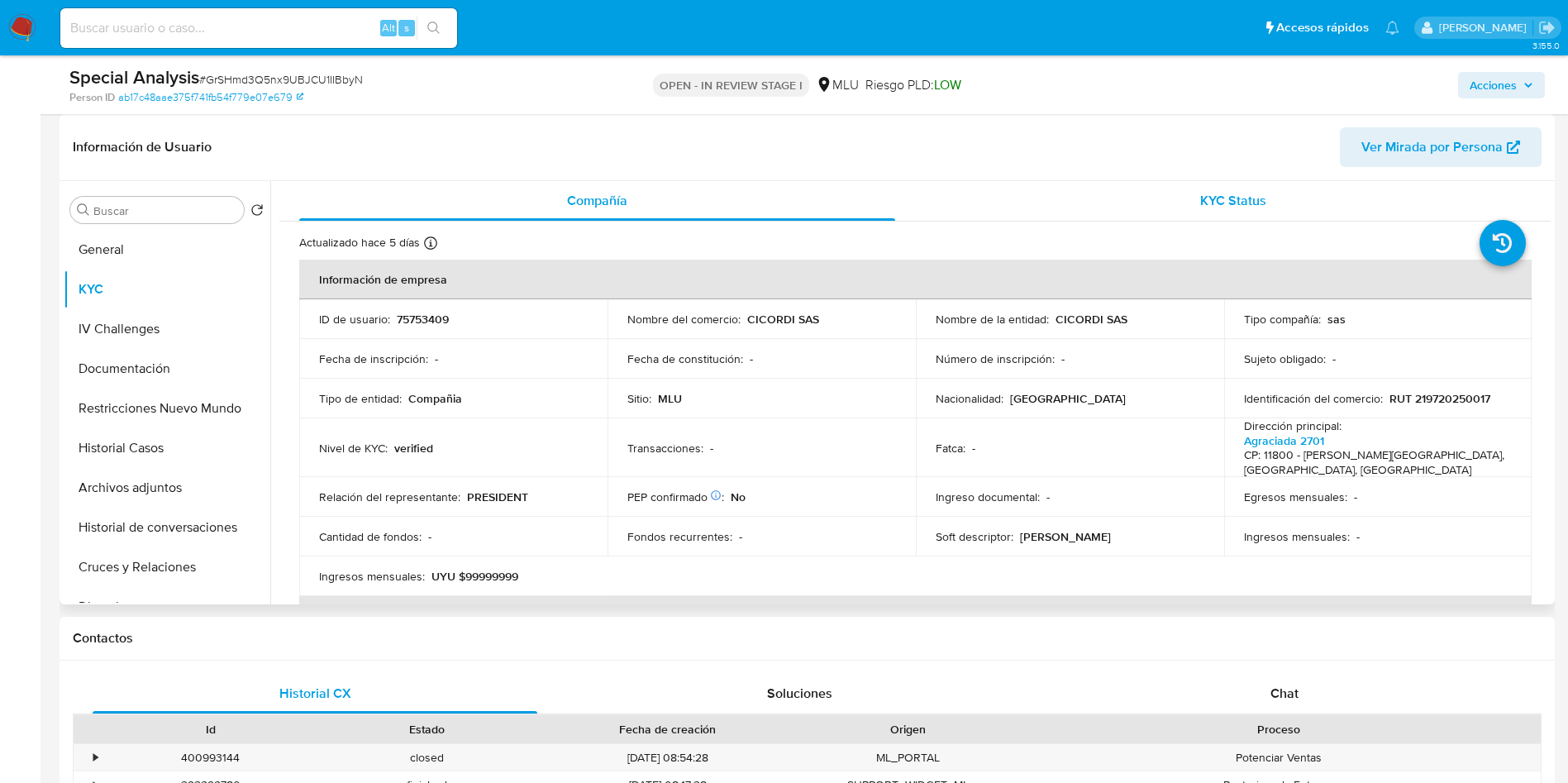
click at [1279, 203] on div "KYC Status" at bounding box center [1232, 201] width 596 height 40
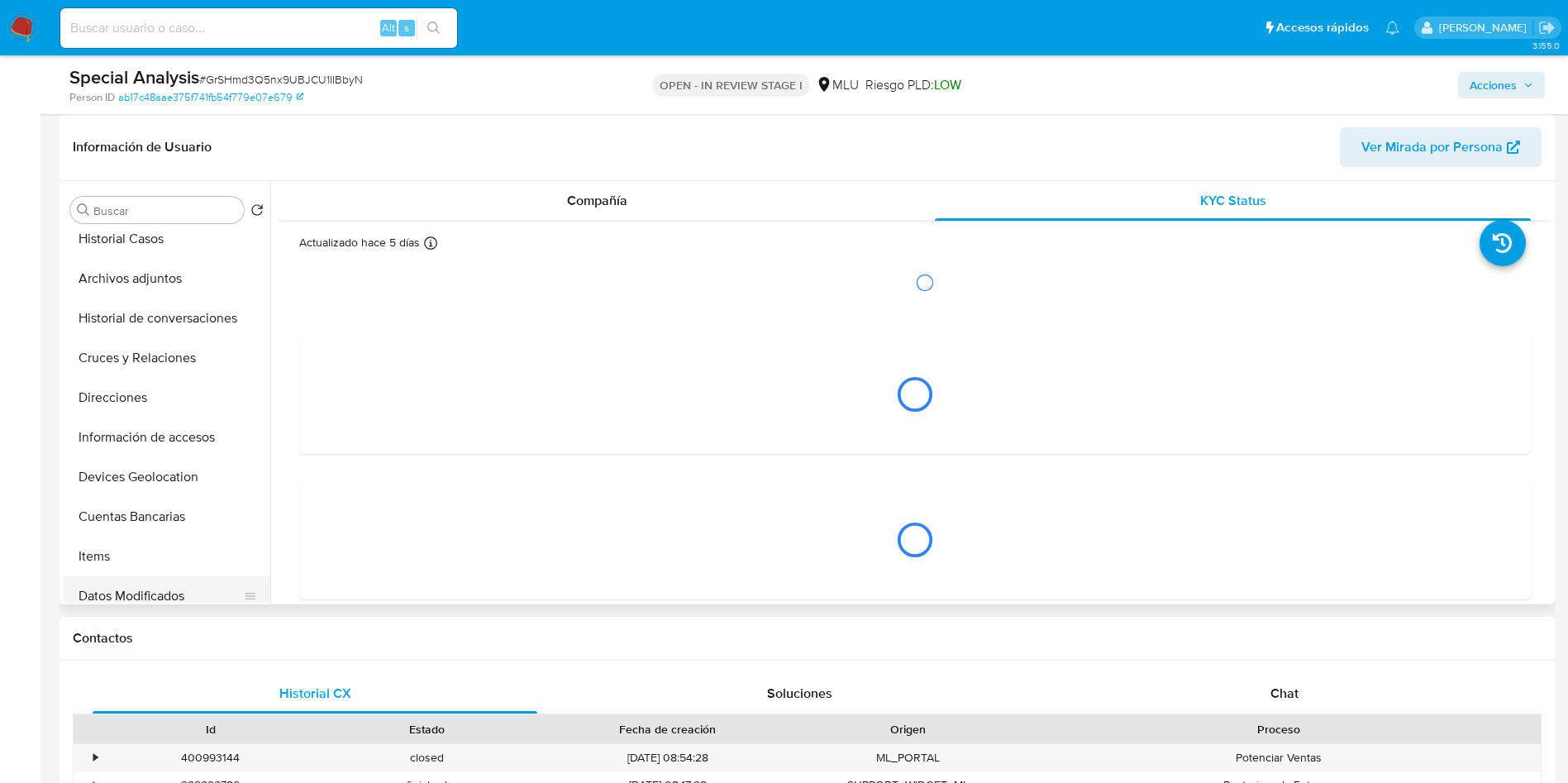
scroll to position [248, 0]
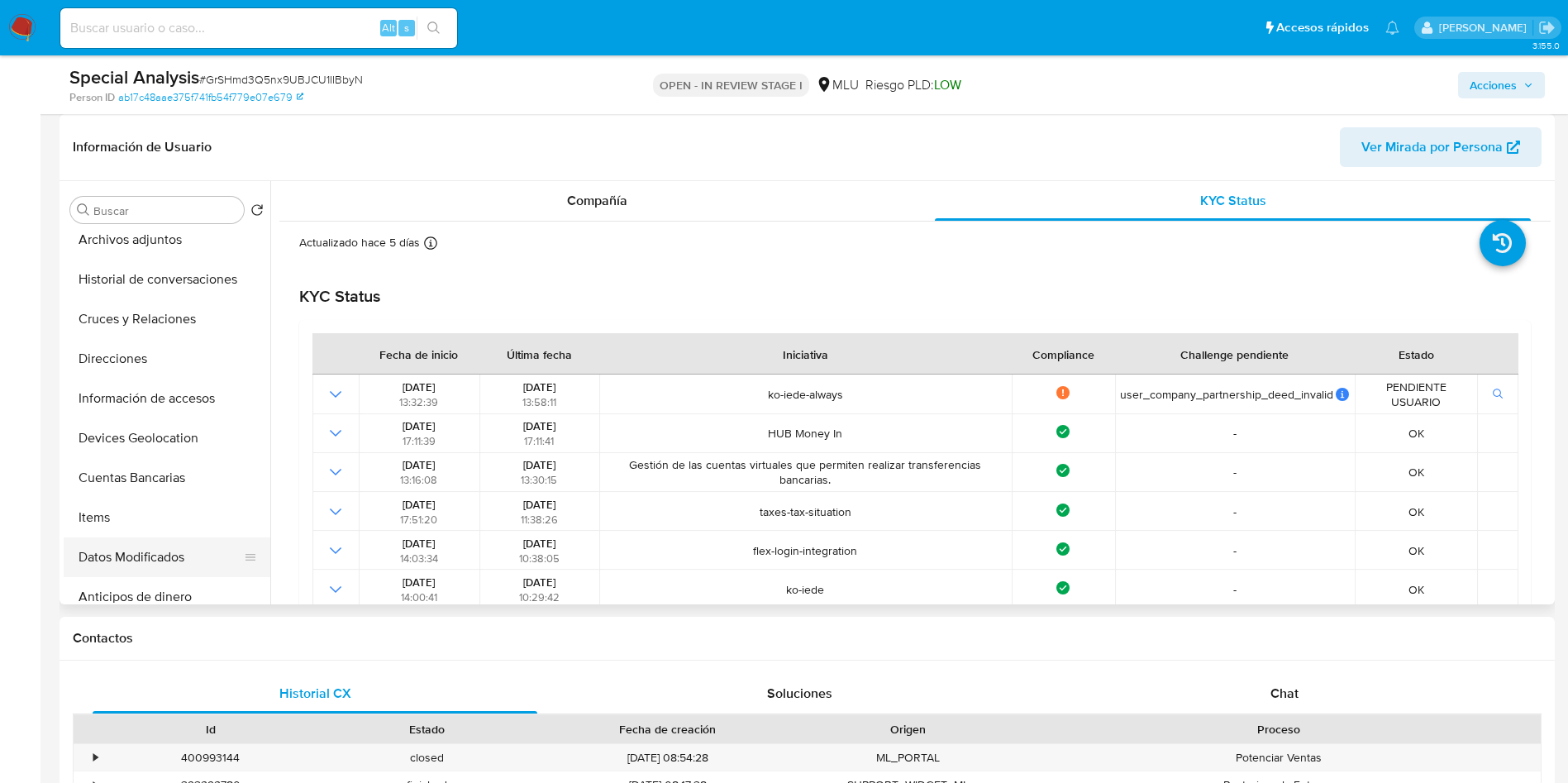
click at [192, 549] on button "Datos Modificados" at bounding box center [160, 557] width 193 height 40
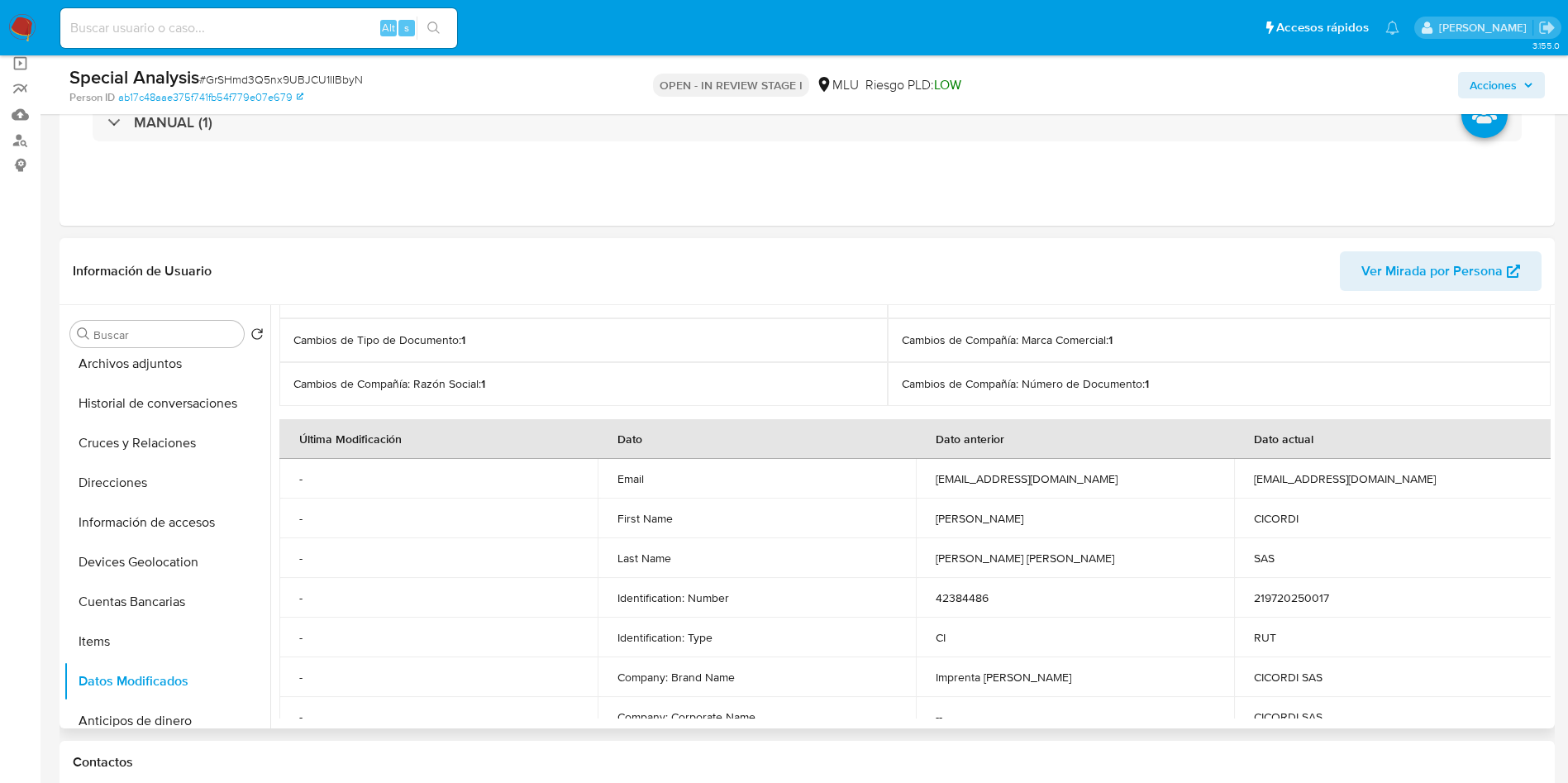
scroll to position [185, 0]
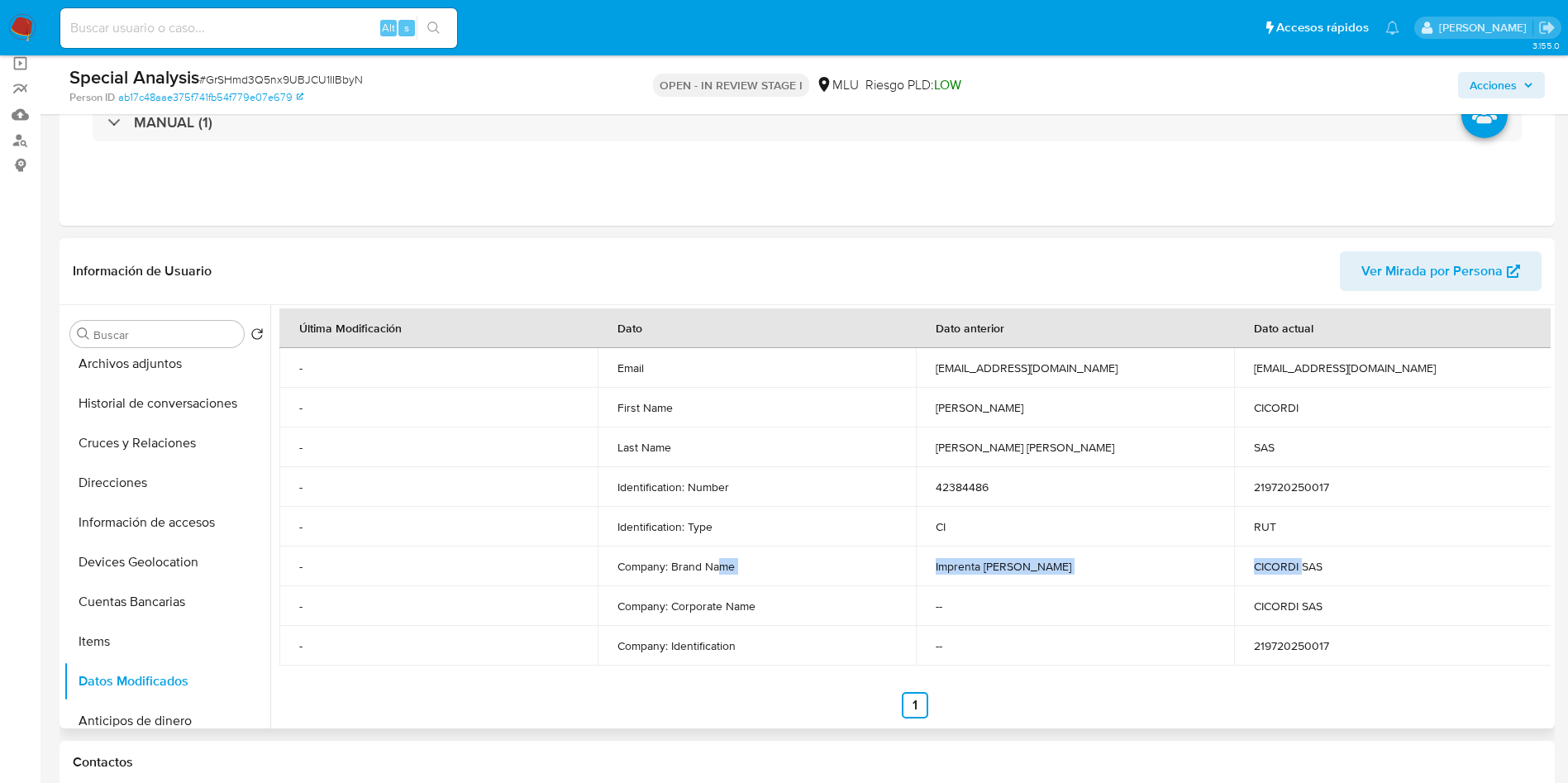
drag, startPoint x: 720, startPoint y: 564, endPoint x: 1292, endPoint y: 570, distance: 572.0
click at [1292, 570] on tr "- Company: Brand Name Imprenta Ciccariello CICORDI SAS" at bounding box center [916, 566] width 1273 height 40
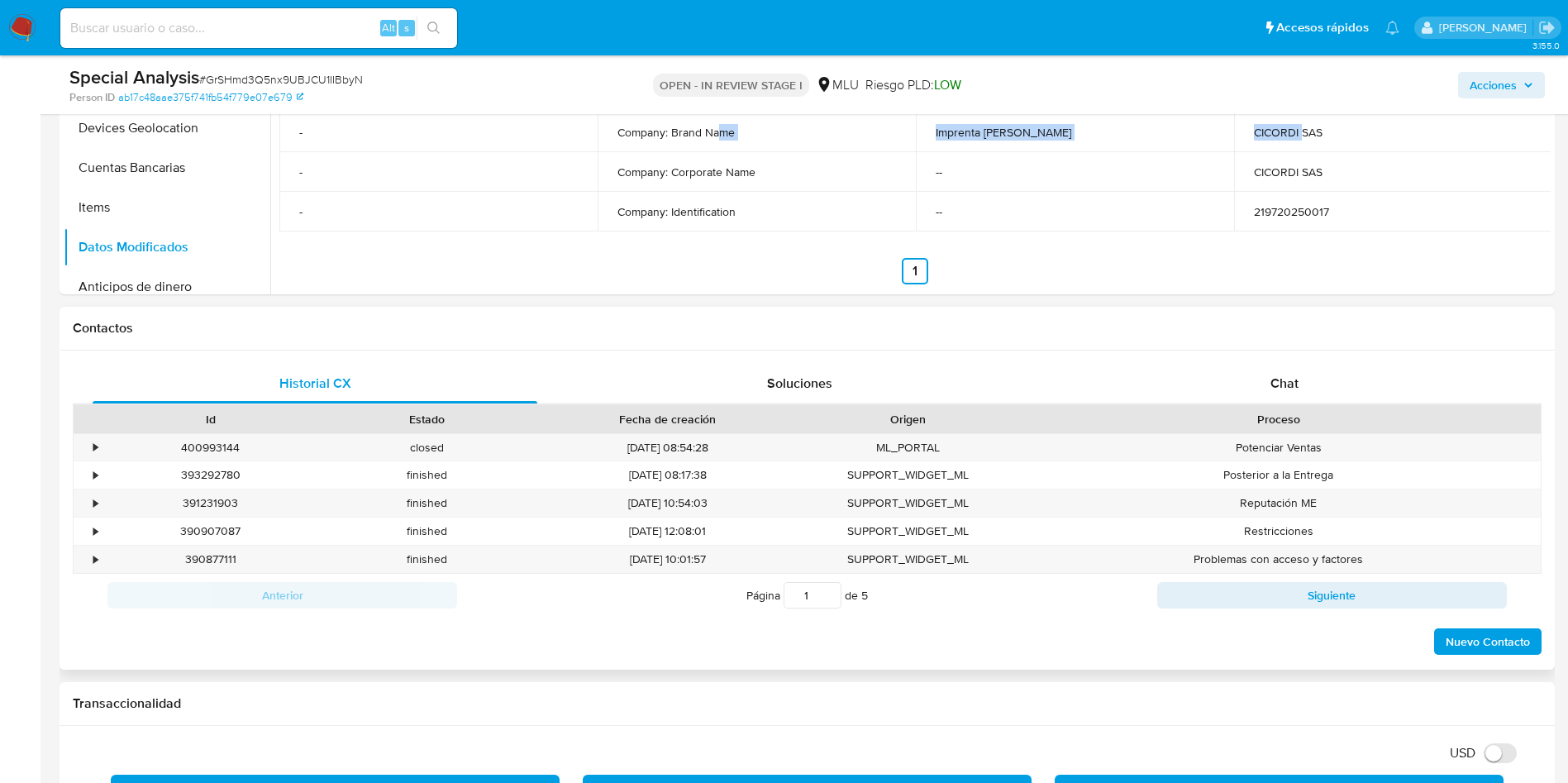
scroll to position [620, 0]
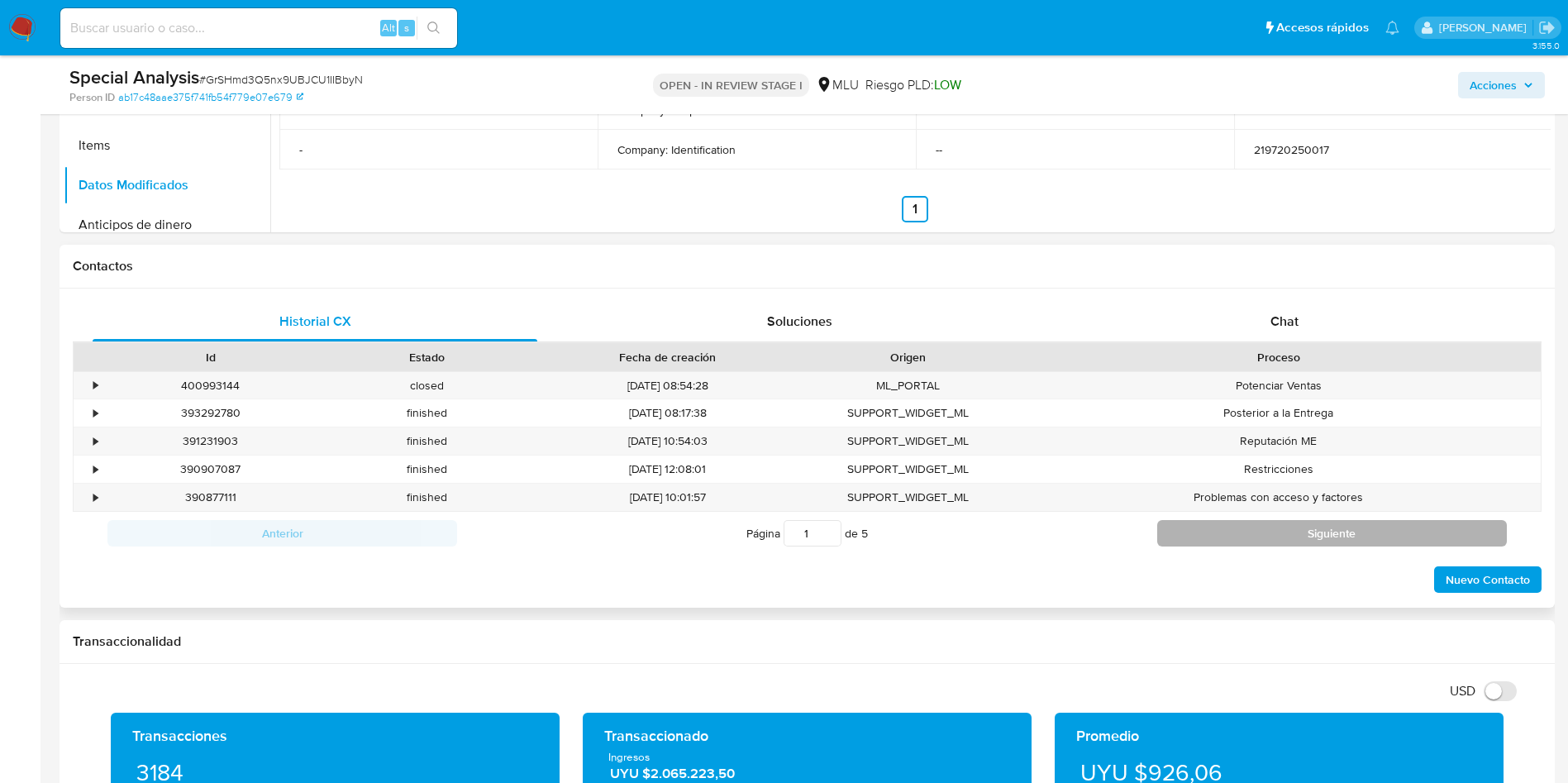
click at [1217, 524] on button "Siguiente" at bounding box center [1331, 533] width 349 height 27
type input "2"
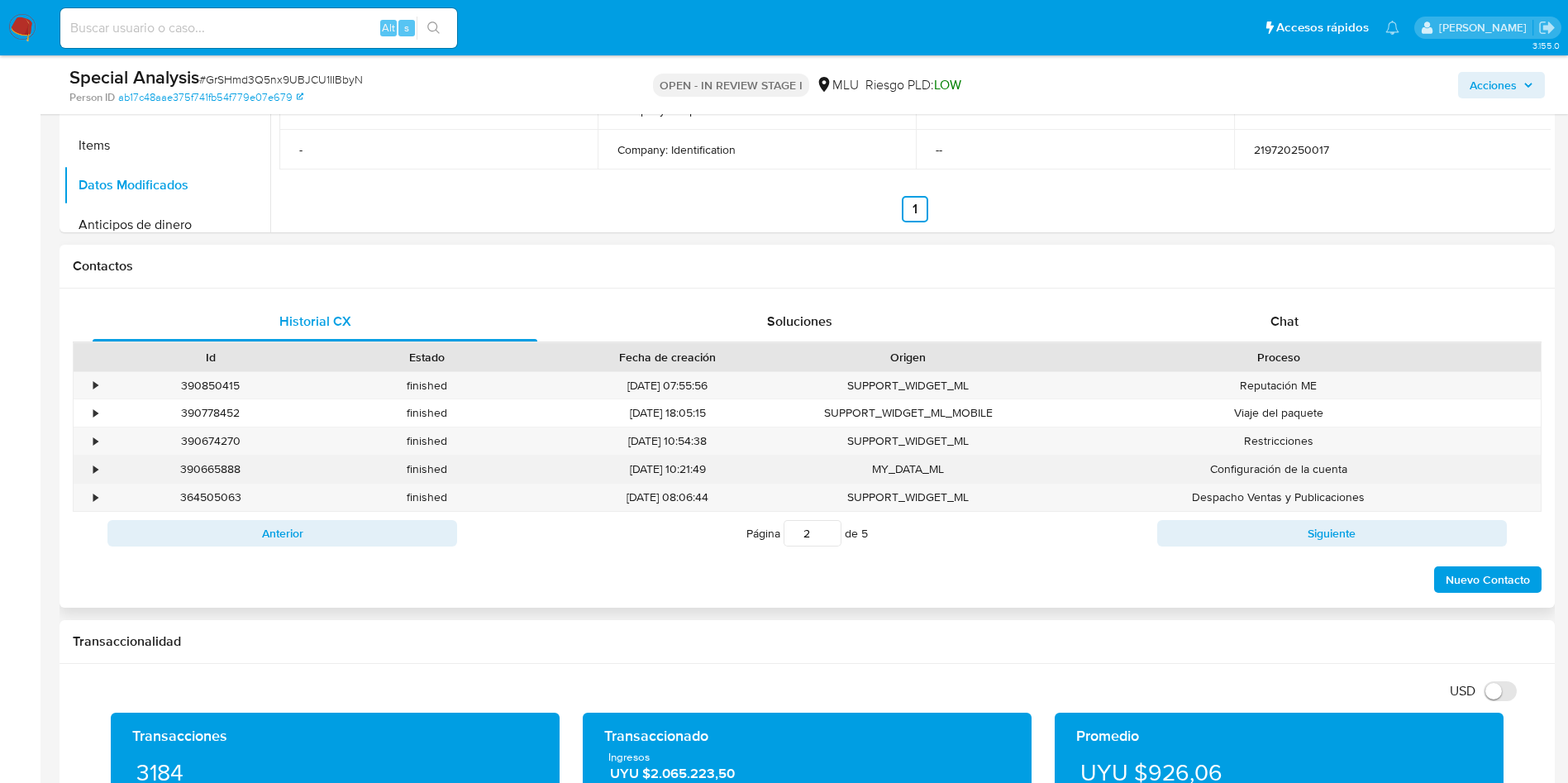
click at [103, 463] on div "390665888" at bounding box center [210, 469] width 217 height 27
click at [97, 469] on div "•" at bounding box center [96, 469] width 4 height 16
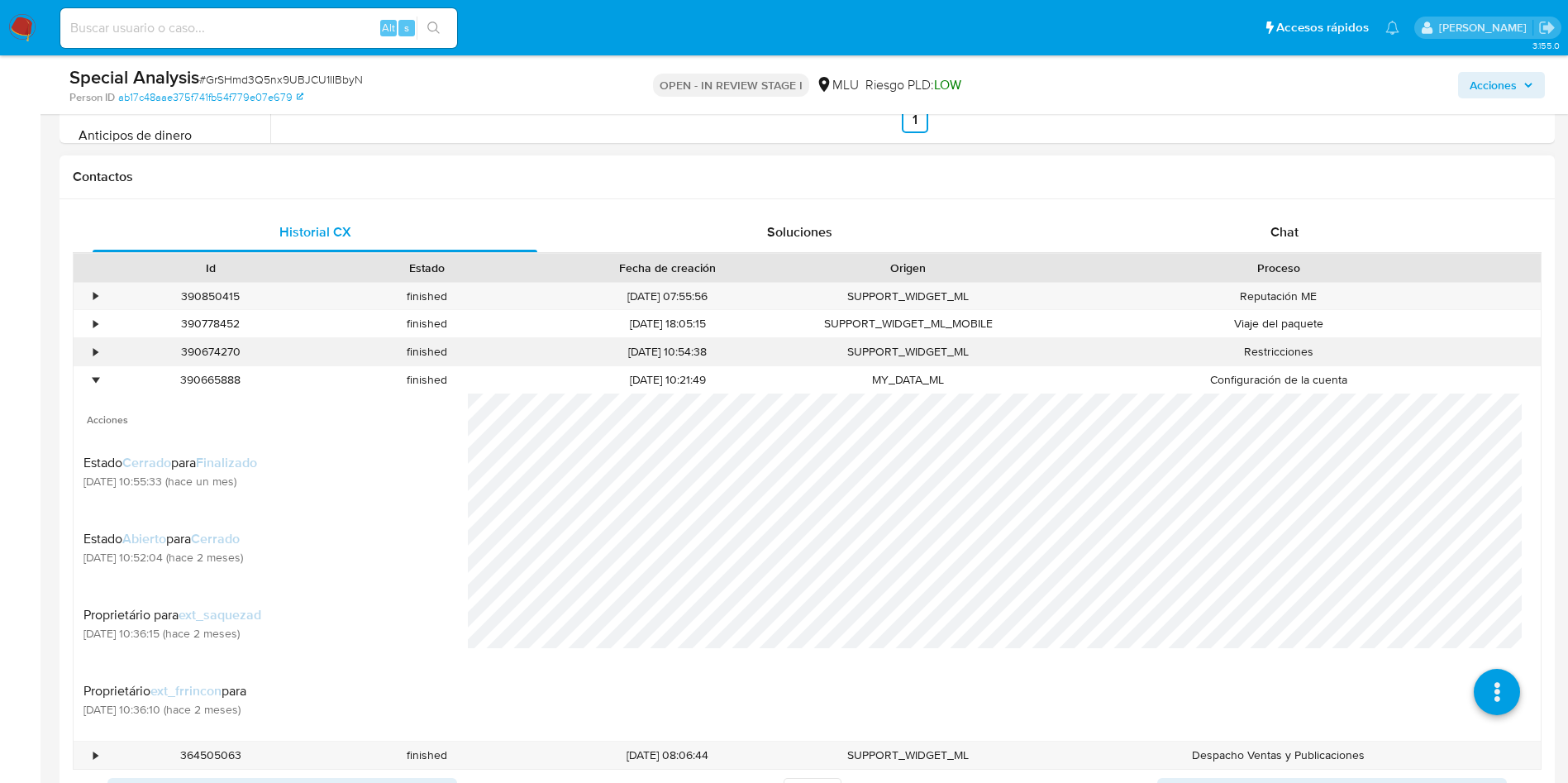
scroll to position [744, 0]
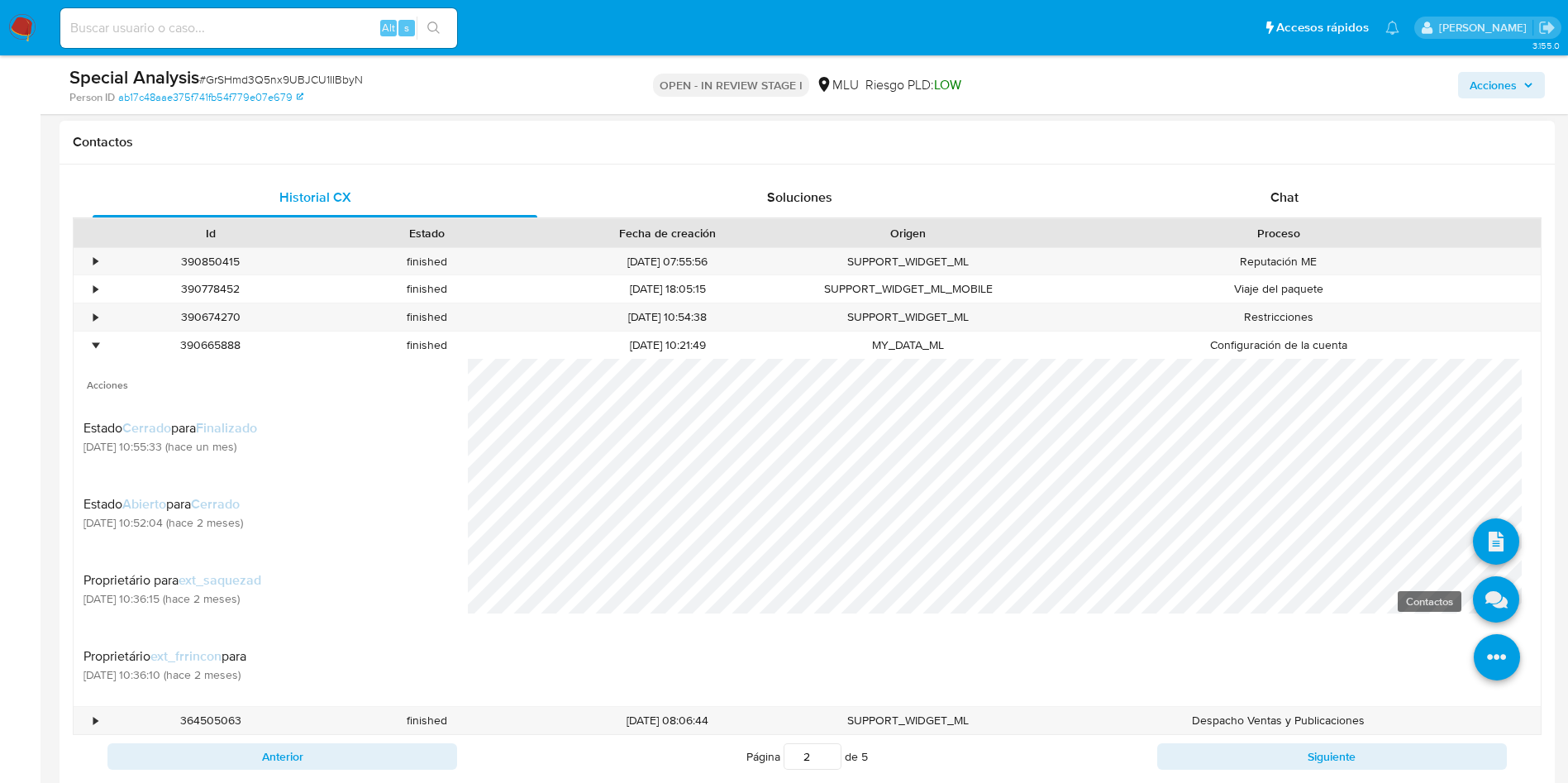
click at [1482, 597] on icon at bounding box center [1496, 599] width 46 height 46
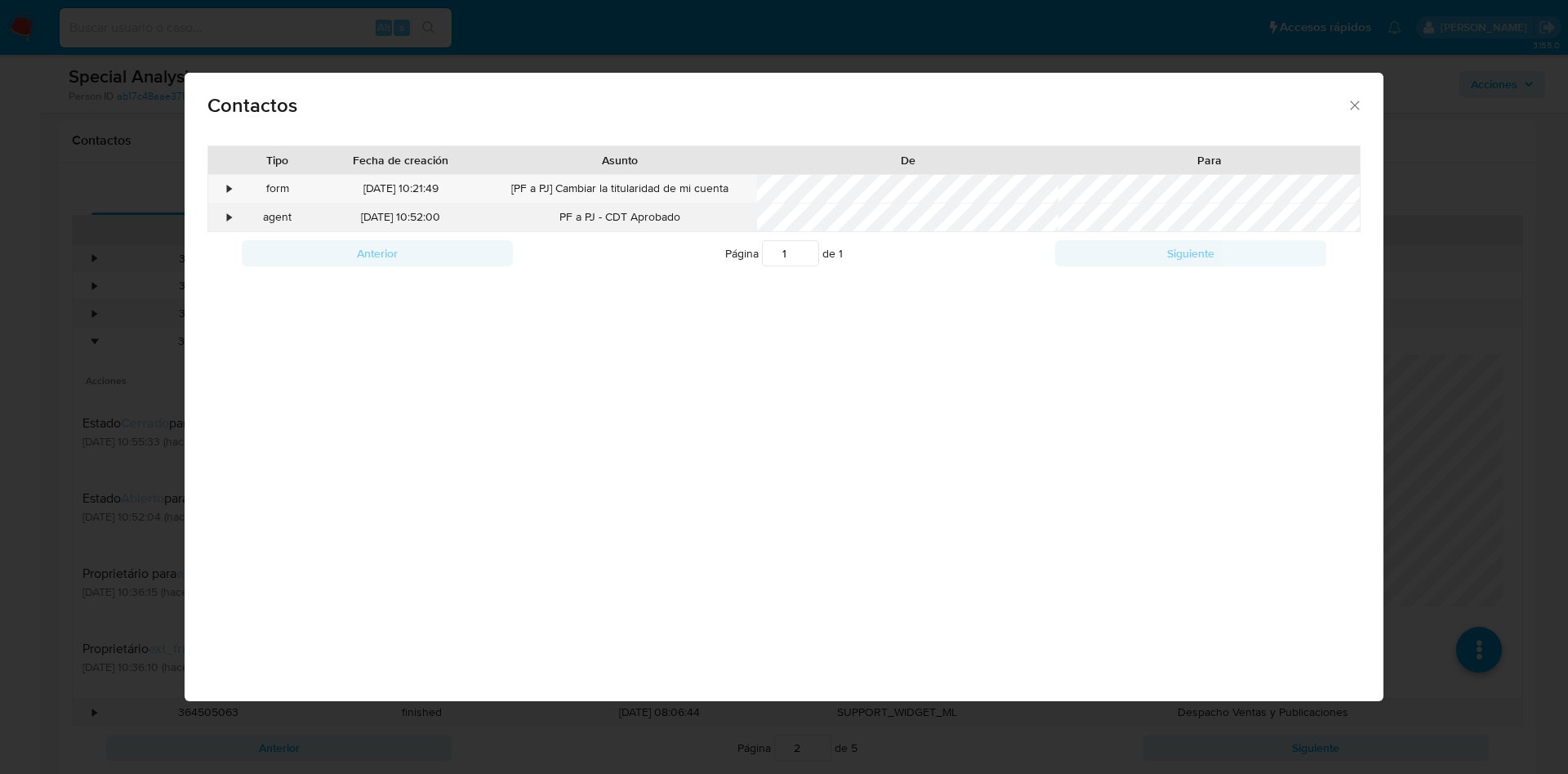
click at [231, 211] on div "•" at bounding box center [230, 216] width 4 height 16
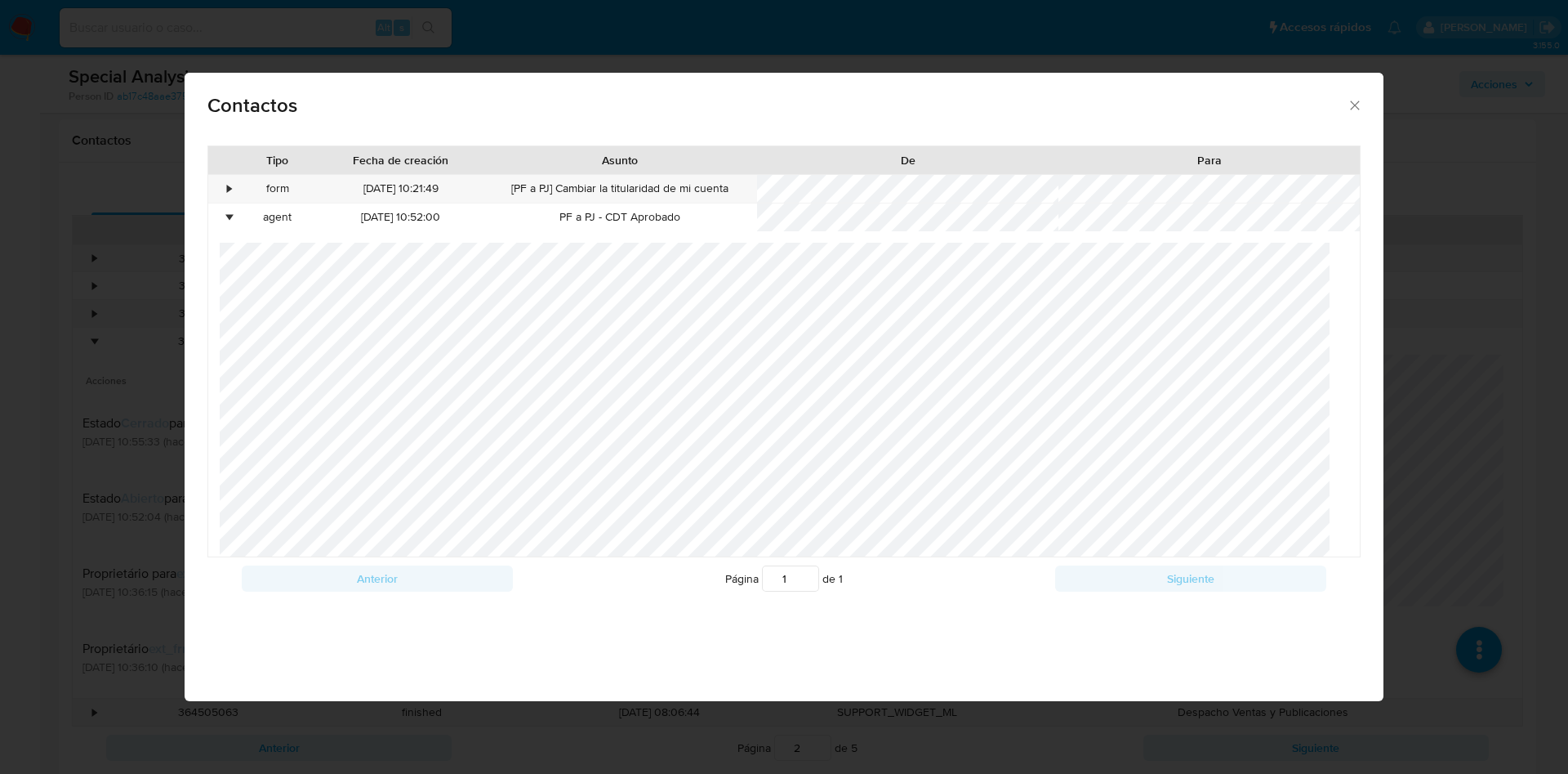
click at [1504, 322] on div "Contactos Tipo Fecha de creación Asunto De Para • form 17/06/2025 10:21:49 [PF …" at bounding box center [784, 387] width 1568 height 774
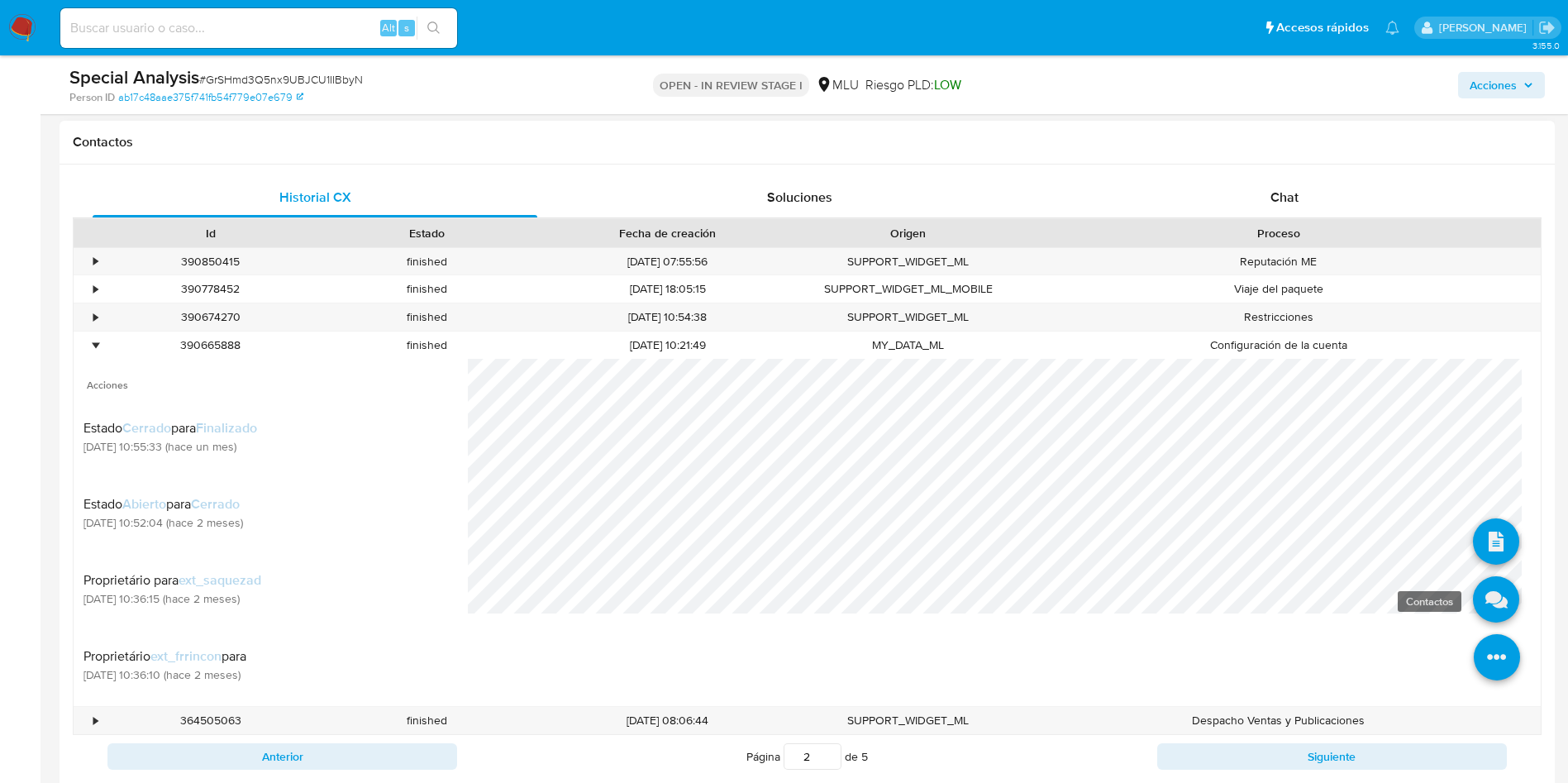
click at [1488, 589] on icon at bounding box center [1496, 599] width 46 height 46
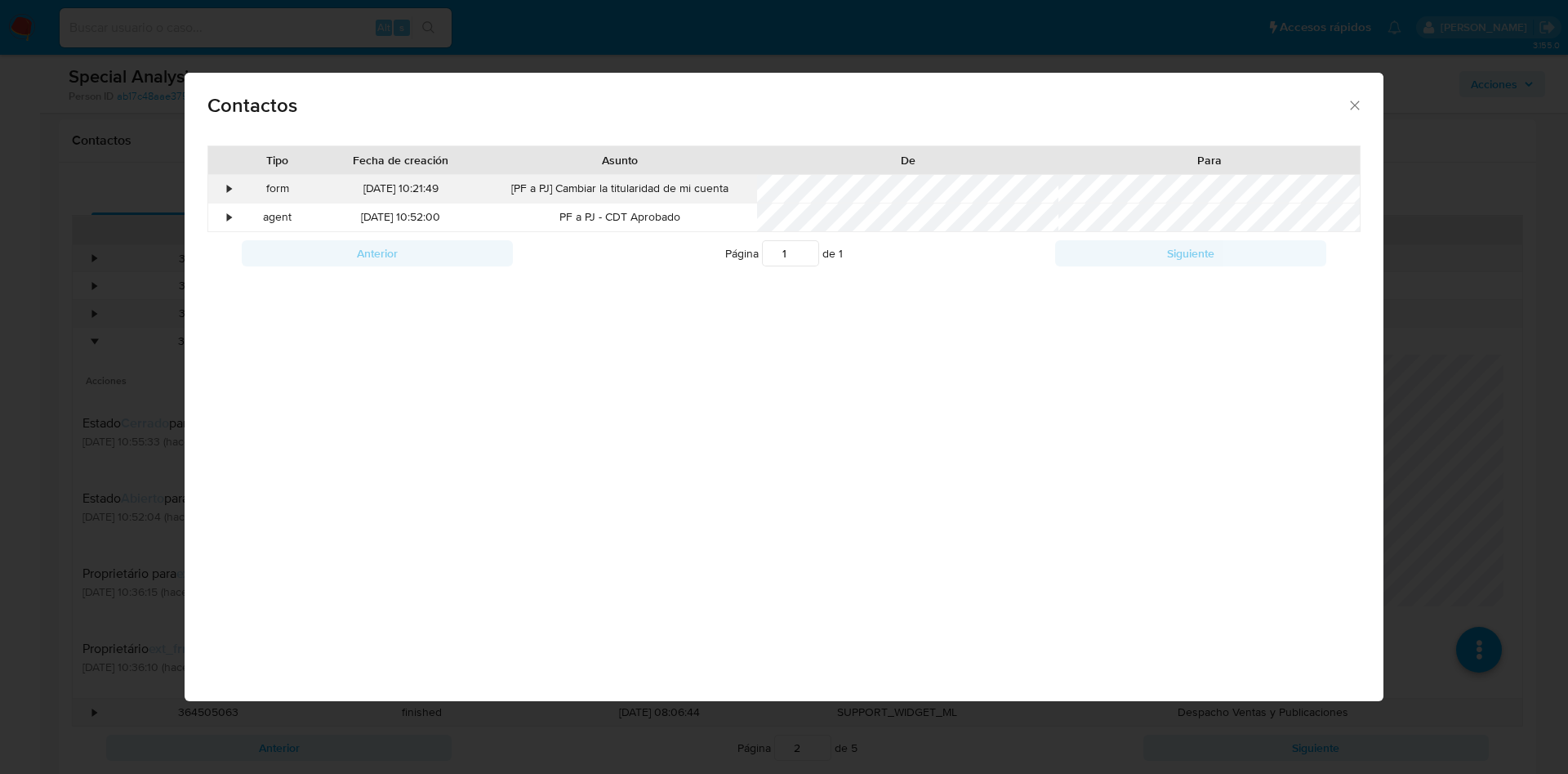
click at [224, 185] on div "•" at bounding box center [223, 189] width 29 height 28
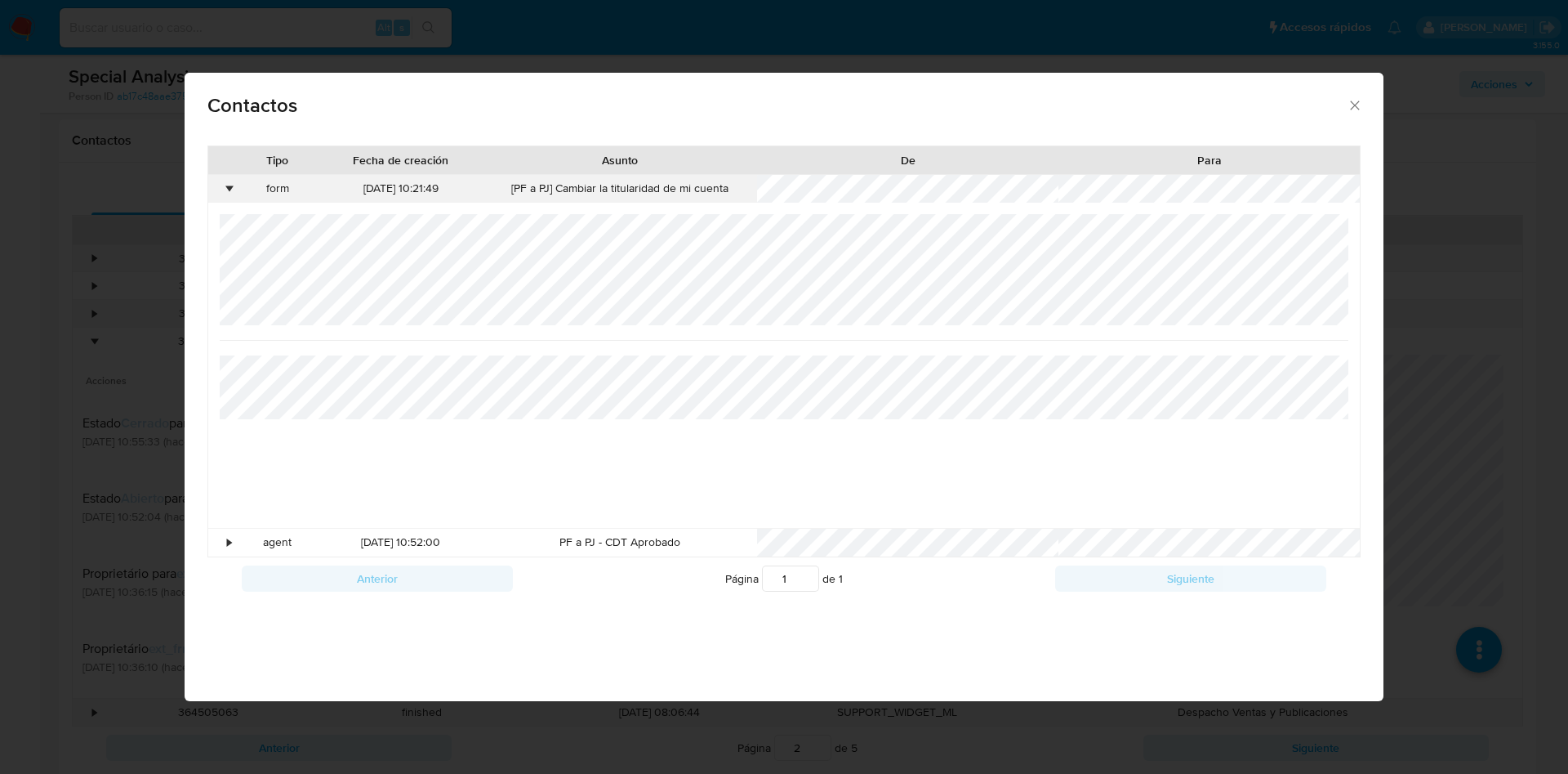
click at [223, 185] on div "•" at bounding box center [223, 189] width 29 height 28
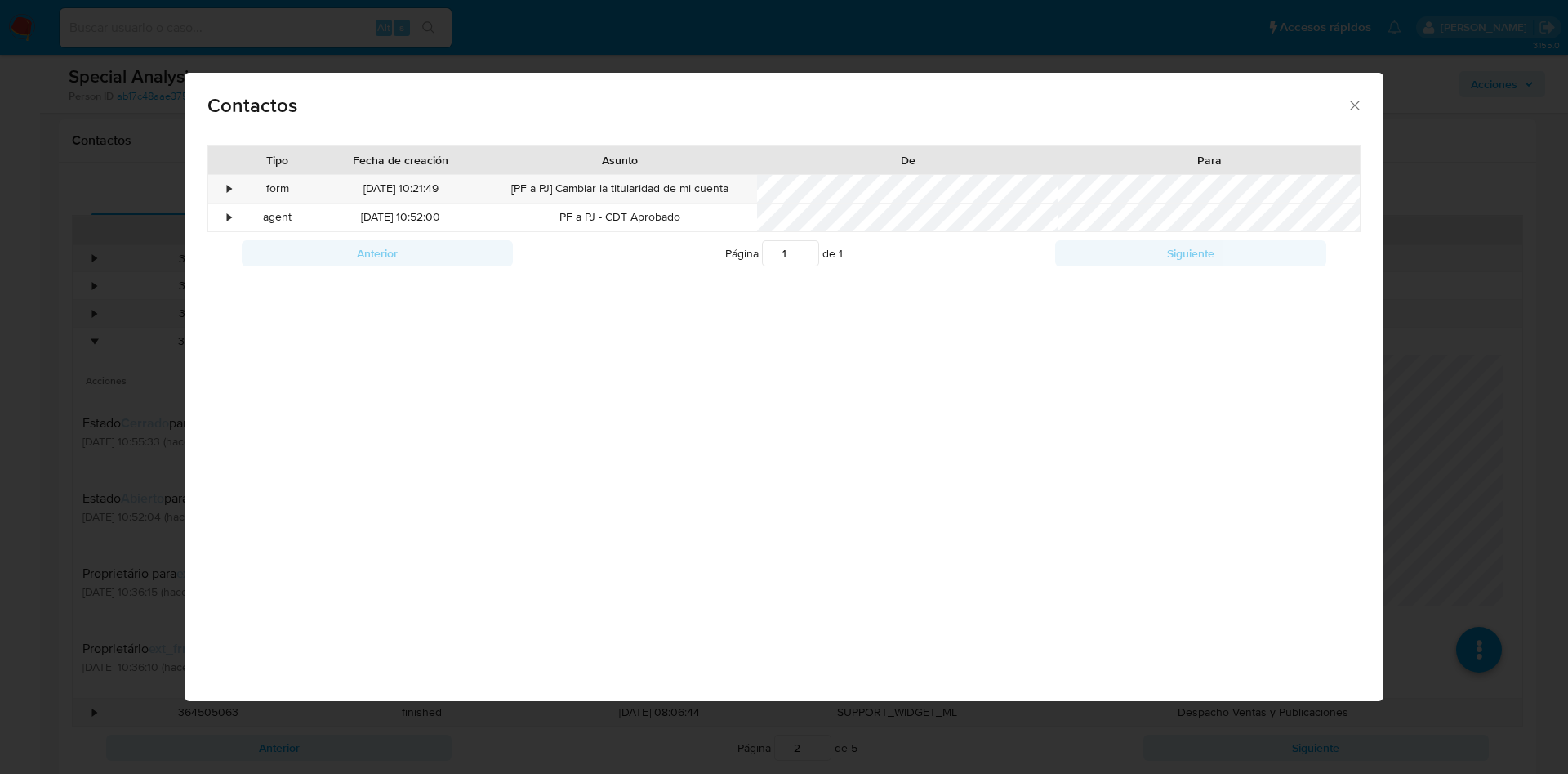
click at [221, 240] on div "Anterior Página 1 de 1 Siguiente" at bounding box center [785, 253] width 1154 height 42
click at [247, 212] on div "agent" at bounding box center [278, 217] width 82 height 28
click at [235, 217] on div "•" at bounding box center [223, 217] width 29 height 28
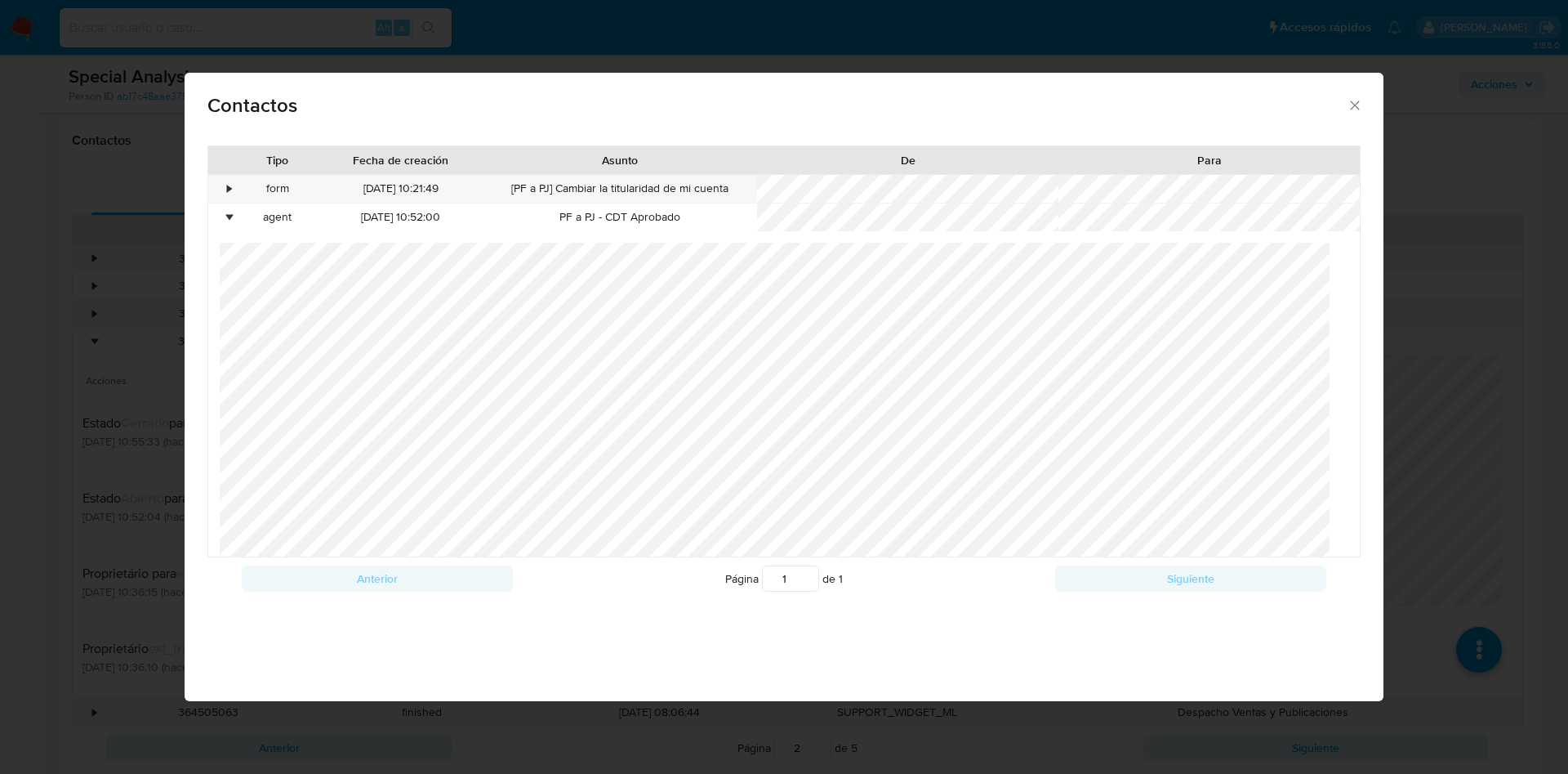
click at [1558, 397] on div "Contactos Tipo Fecha de creación Asunto De Para • form 17/06/2025 10:21:49 [PF …" at bounding box center [784, 387] width 1568 height 774
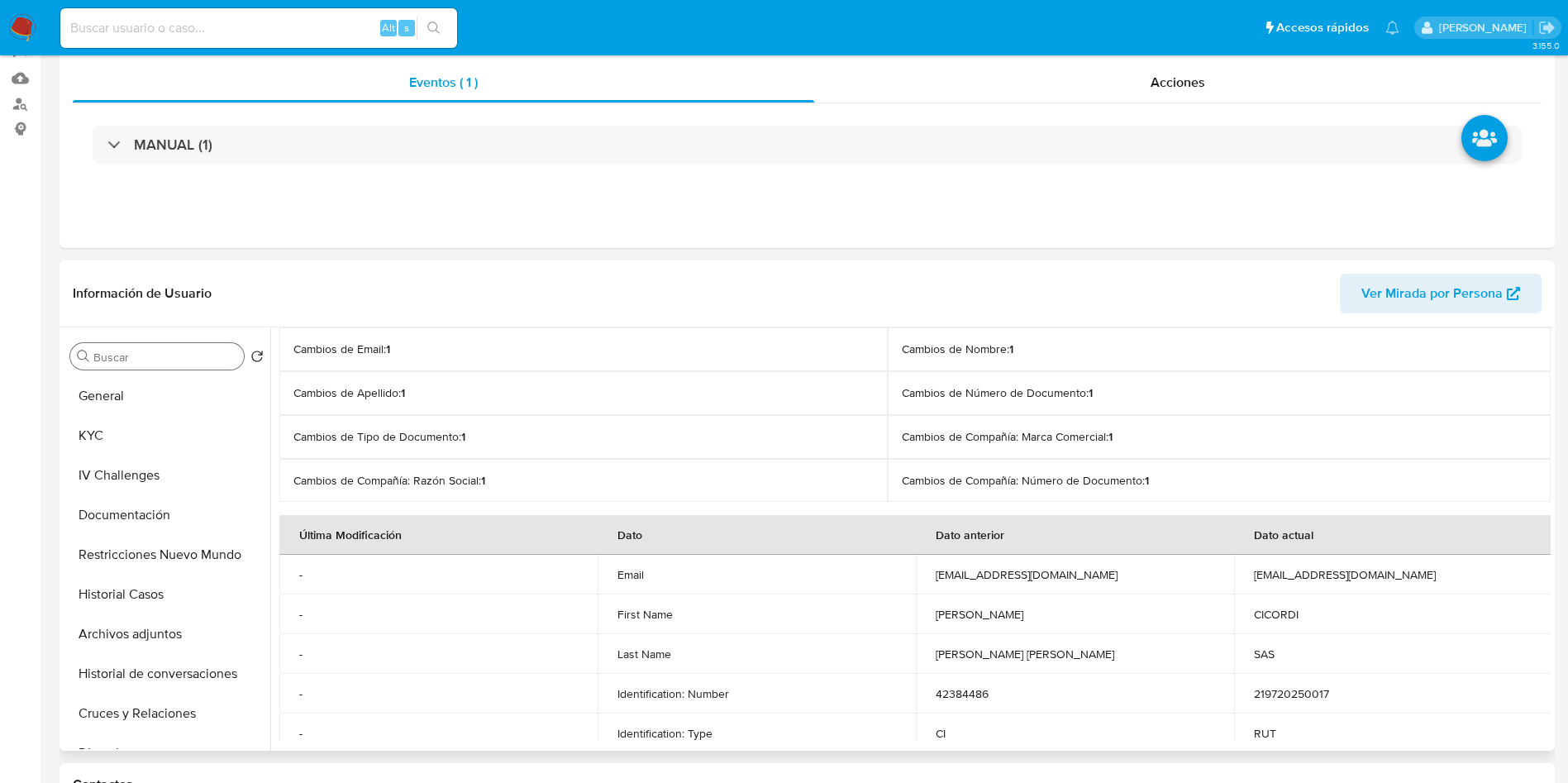
scroll to position [0, 0]
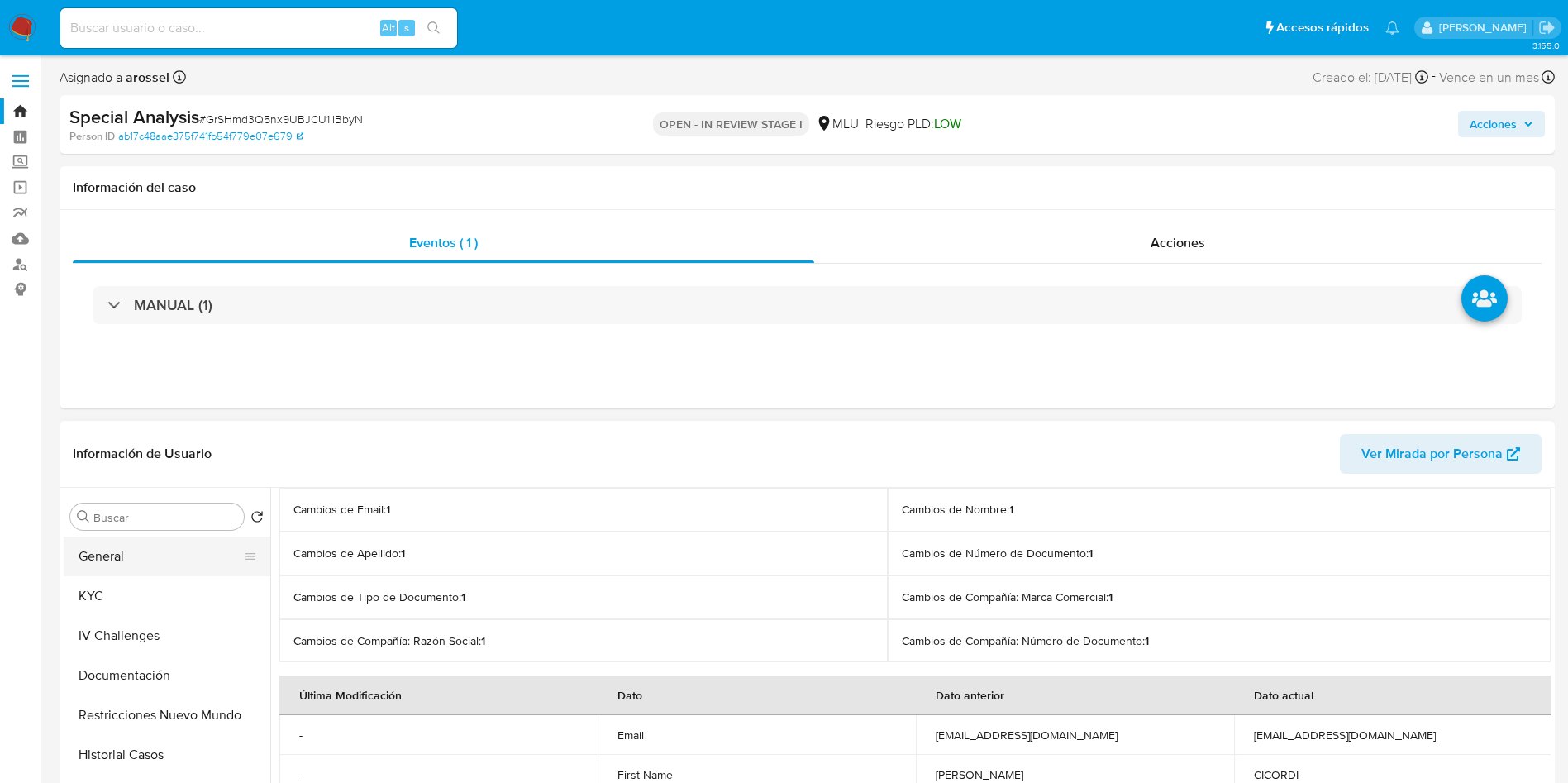
click at [162, 549] on button "General" at bounding box center [160, 557] width 193 height 40
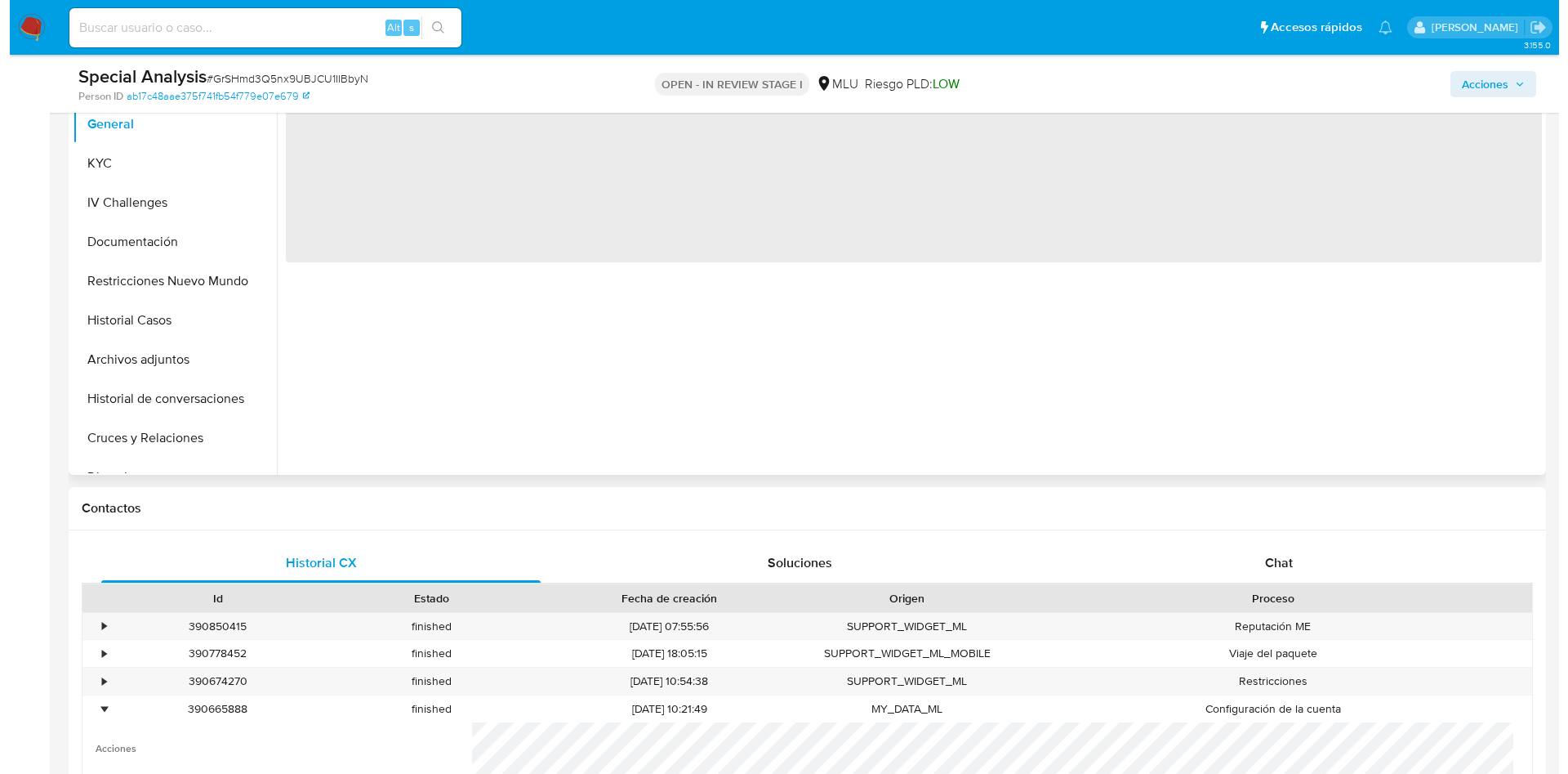
scroll to position [245, 0]
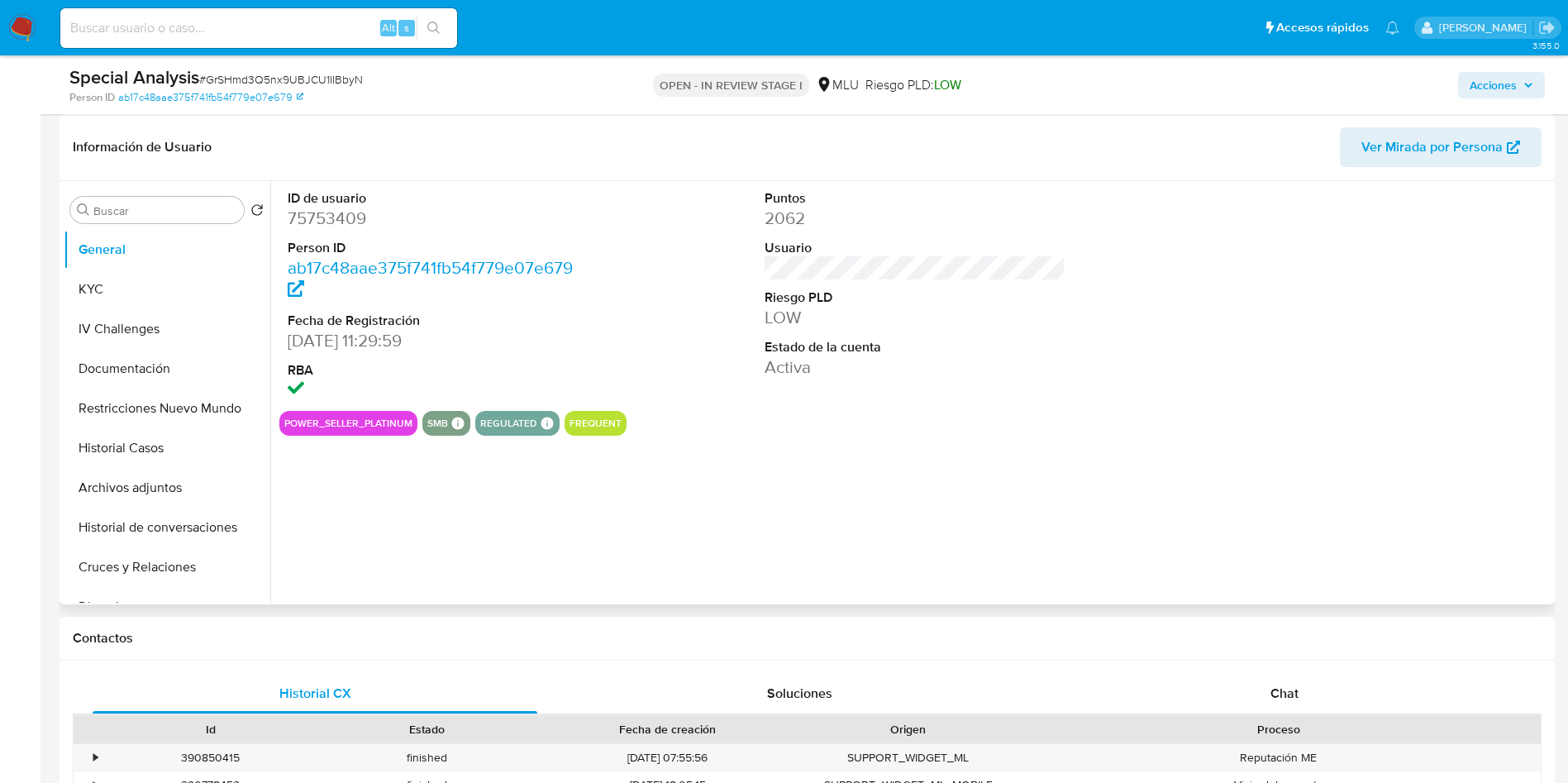
click at [315, 202] on dt "ID de usuario" at bounding box center [438, 198] width 302 height 18
click at [313, 220] on dd "75753409" at bounding box center [438, 218] width 302 height 23
copy dd "75753409"
click at [137, 270] on button "KYC" at bounding box center [160, 290] width 193 height 40
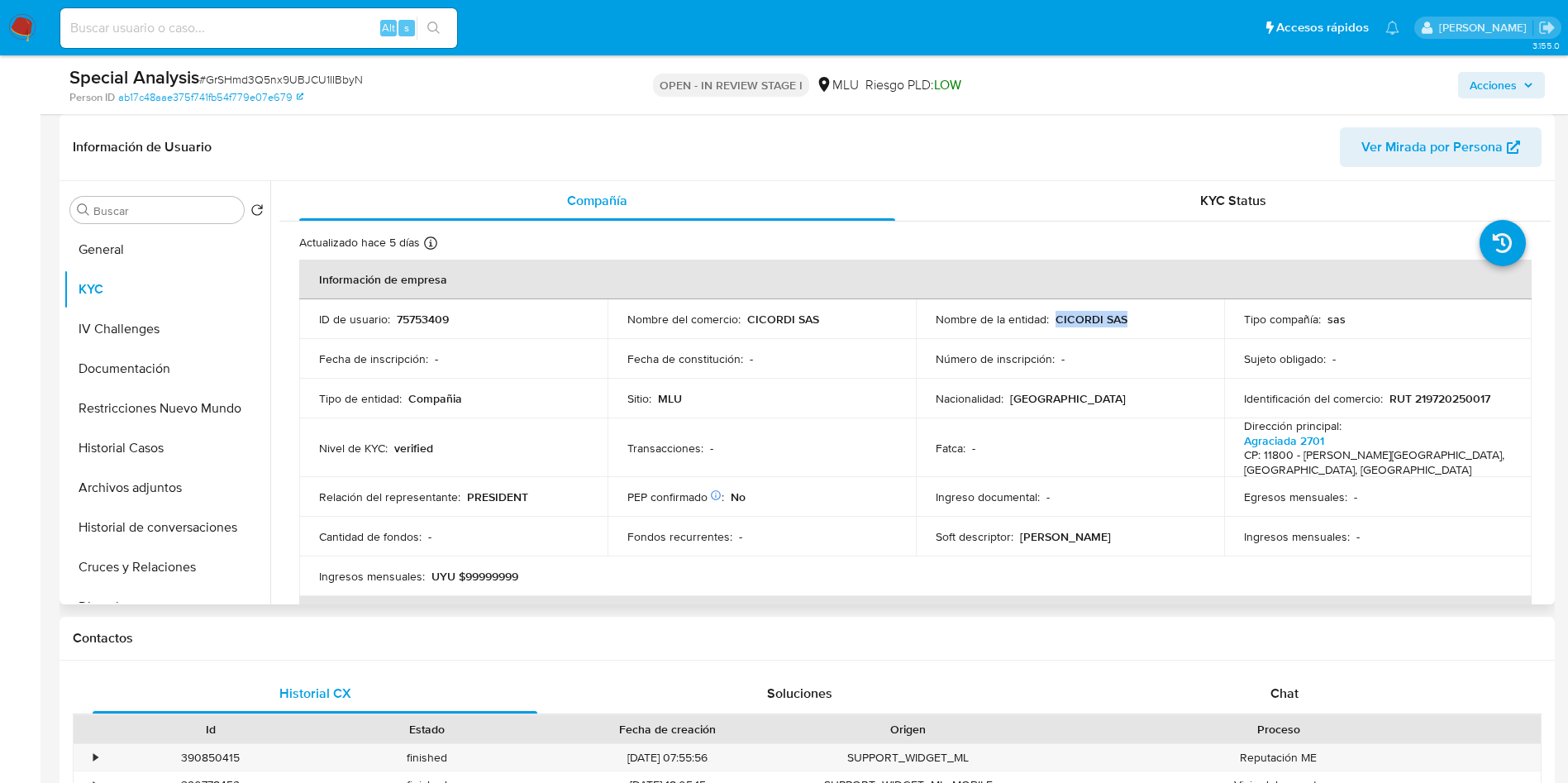
drag, startPoint x: 1068, startPoint y: 315, endPoint x: 1155, endPoint y: 315, distance: 87.0
click at [1155, 315] on div "Nombre de la entidad : CICORDI SAS" at bounding box center [1070, 319] width 269 height 15
copy p "CICORDI SAS"
click at [147, 475] on button "Archivos adjuntos" at bounding box center [160, 488] width 193 height 40
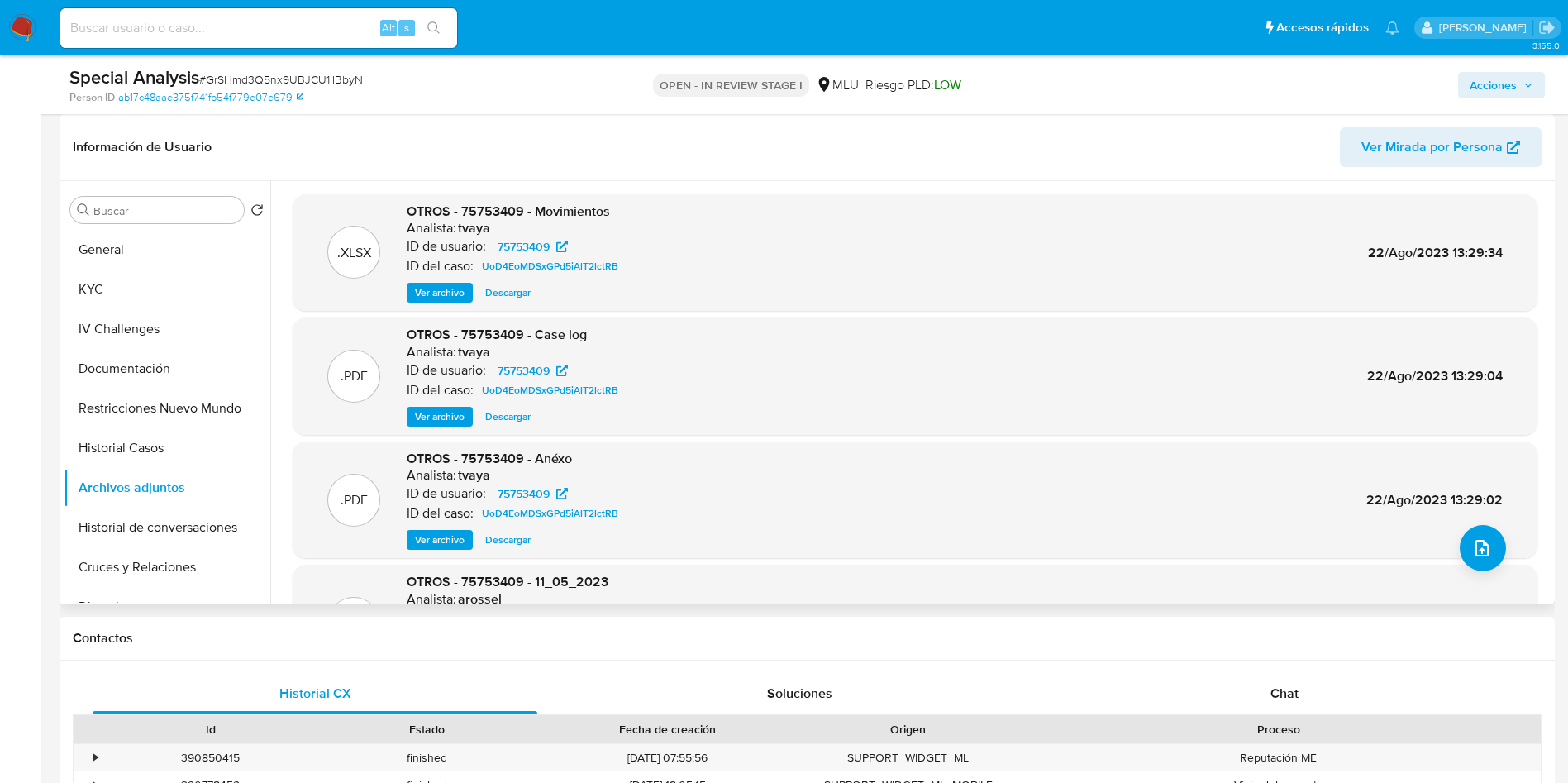
click at [645, 169] on div "Información de Usuario Ver Mirada por Persona" at bounding box center [807, 147] width 1495 height 67
click at [1508, 528] on div ".PDF OTROS - 75753409 - Anéxo Analista: tvaya ID de usuario: 75753409 ID del ca…" at bounding box center [915, 500] width 1228 height 101
click at [1504, 526] on div ".PDF OTROS - 75753409 - Anéxo Analista: tvaya ID de usuario: 75753409 ID del ca…" at bounding box center [915, 500] width 1228 height 101
click at [1483, 556] on span "upload-file" at bounding box center [1482, 547] width 20 height 20
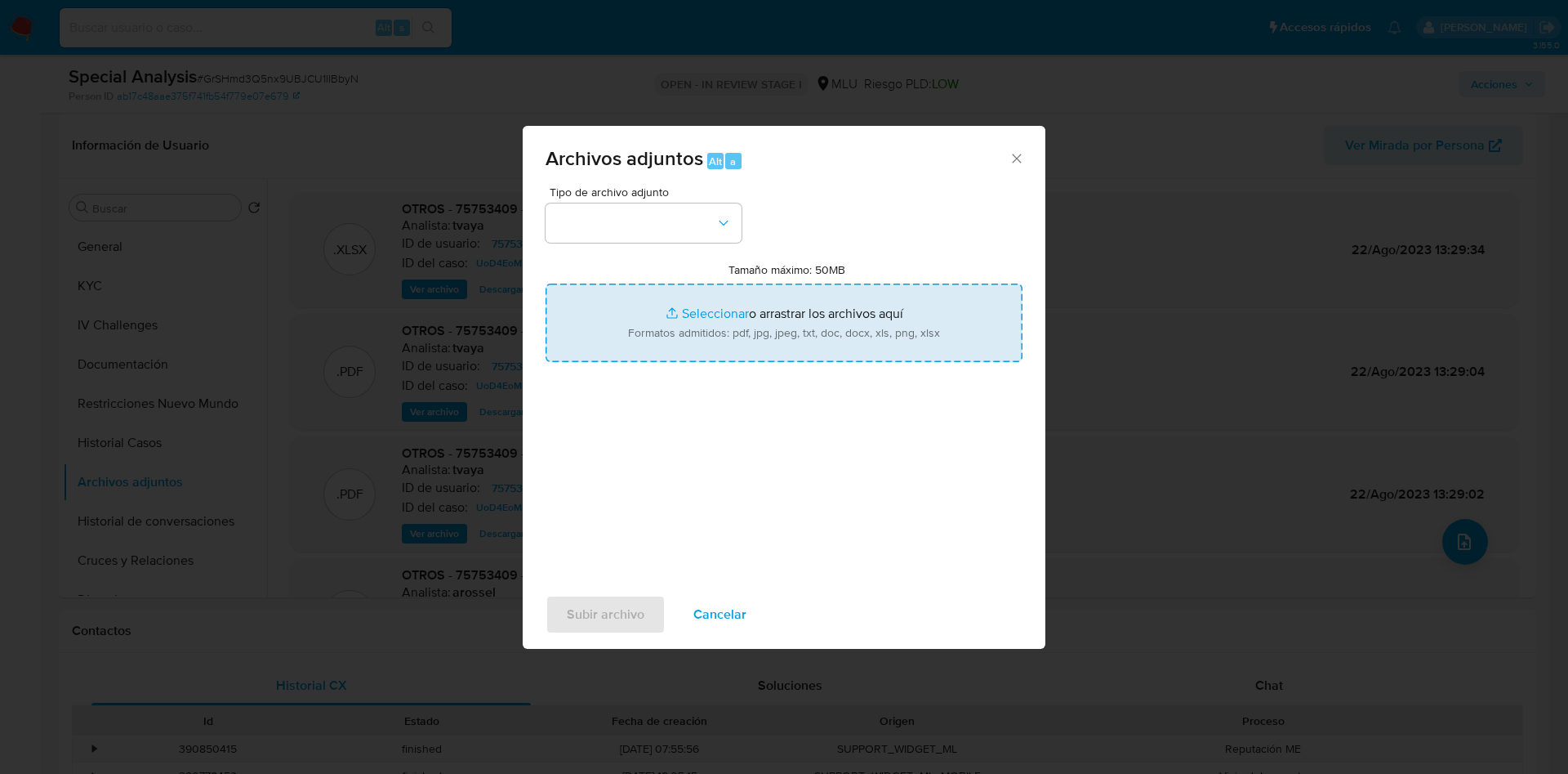
click at [834, 319] on input "Tamaño máximo: 50MB Seleccionar archivos" at bounding box center [784, 323] width 477 height 79
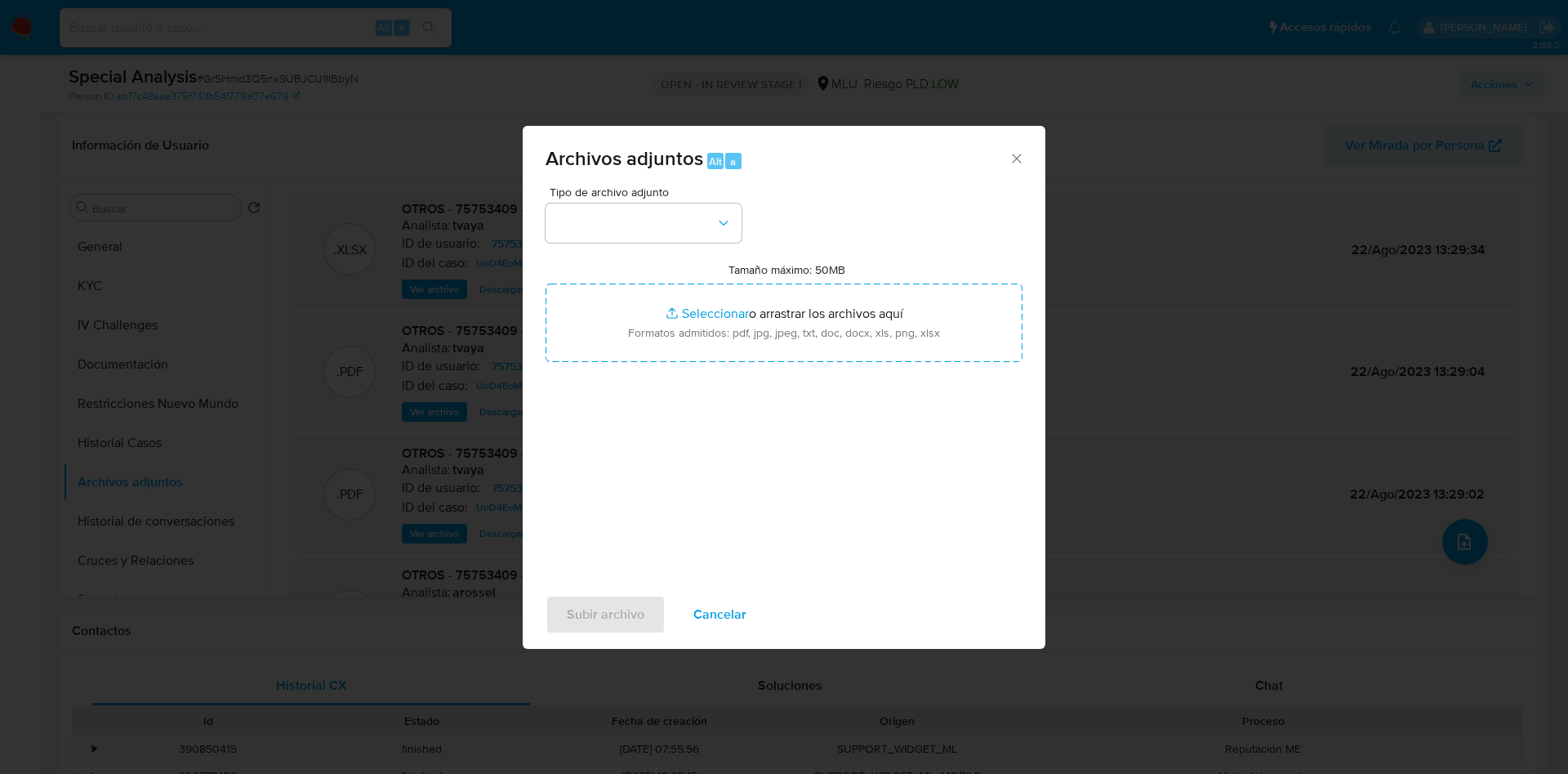
click at [781, 382] on div "Tipo de archivo adjunto Tamaño máximo: 50MB Seleccionar archivos Seleccionar o …" at bounding box center [784, 379] width 477 height 386
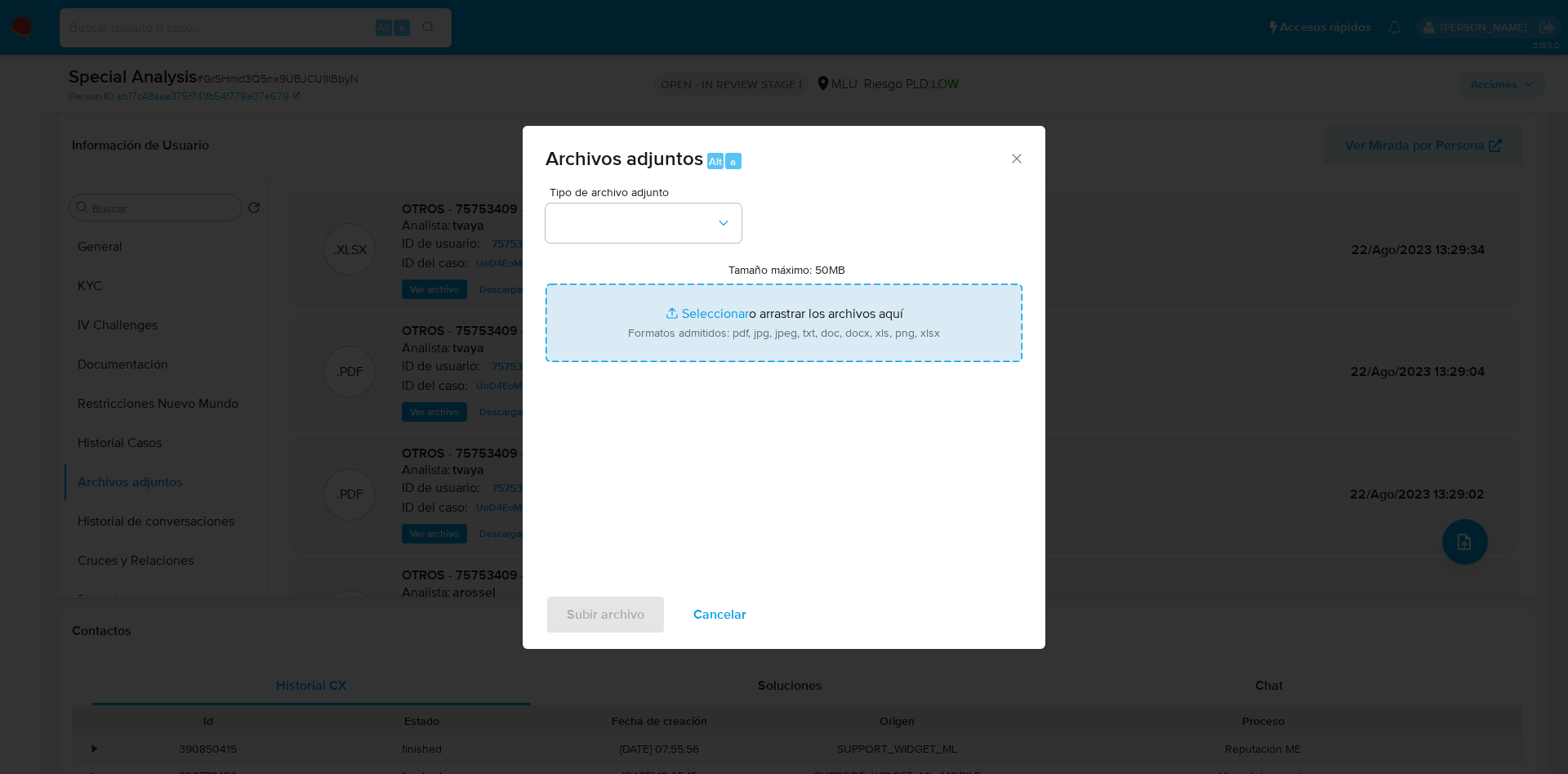
click at [766, 340] on input "Tamaño máximo: 50MB Seleccionar archivos" at bounding box center [784, 323] width 477 height 79
type input "C:\fakepath\Case Log 75753409 - 26_08_025.pdf"
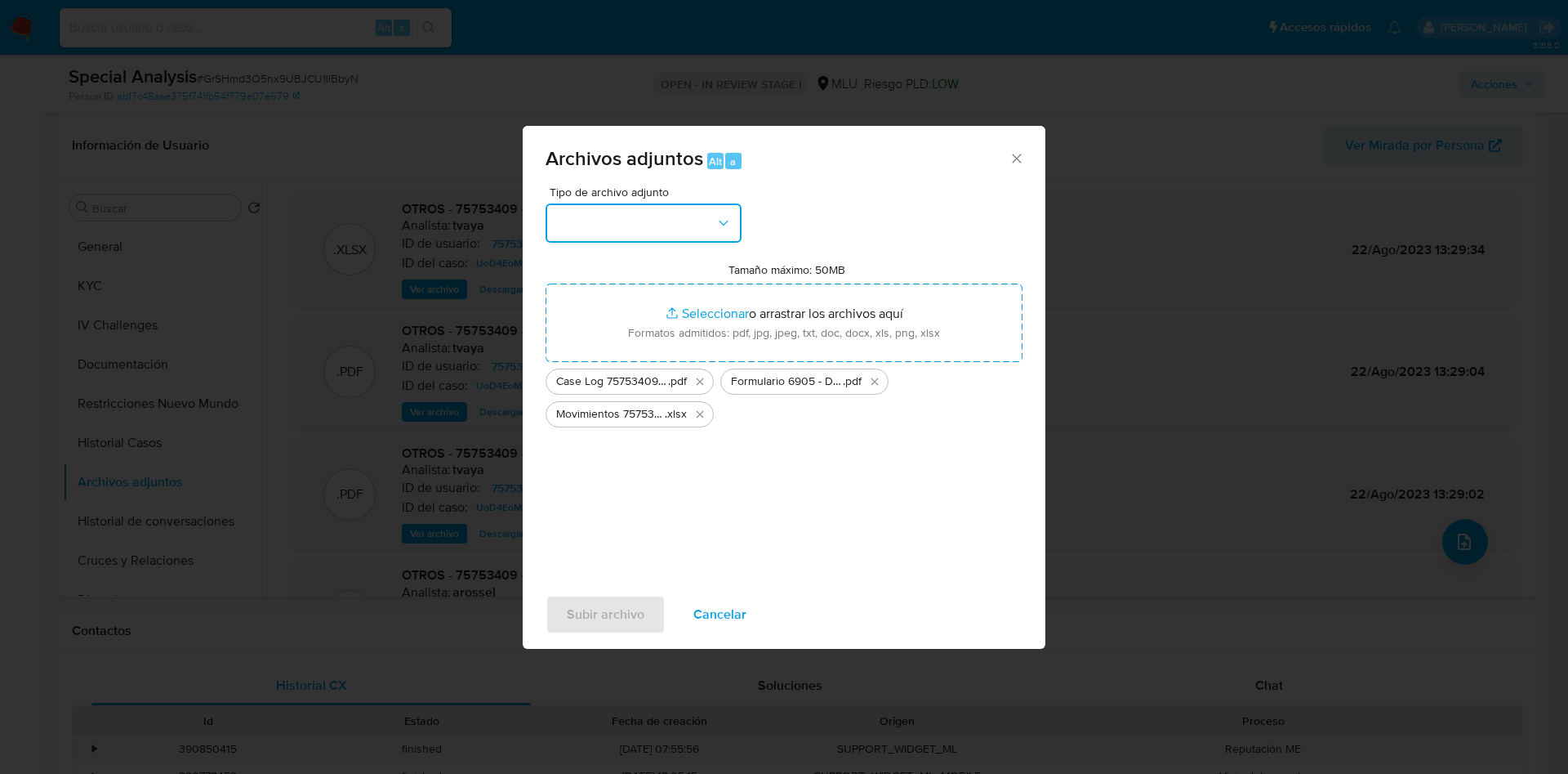
click at [711, 229] on button "button" at bounding box center [644, 223] width 196 height 39
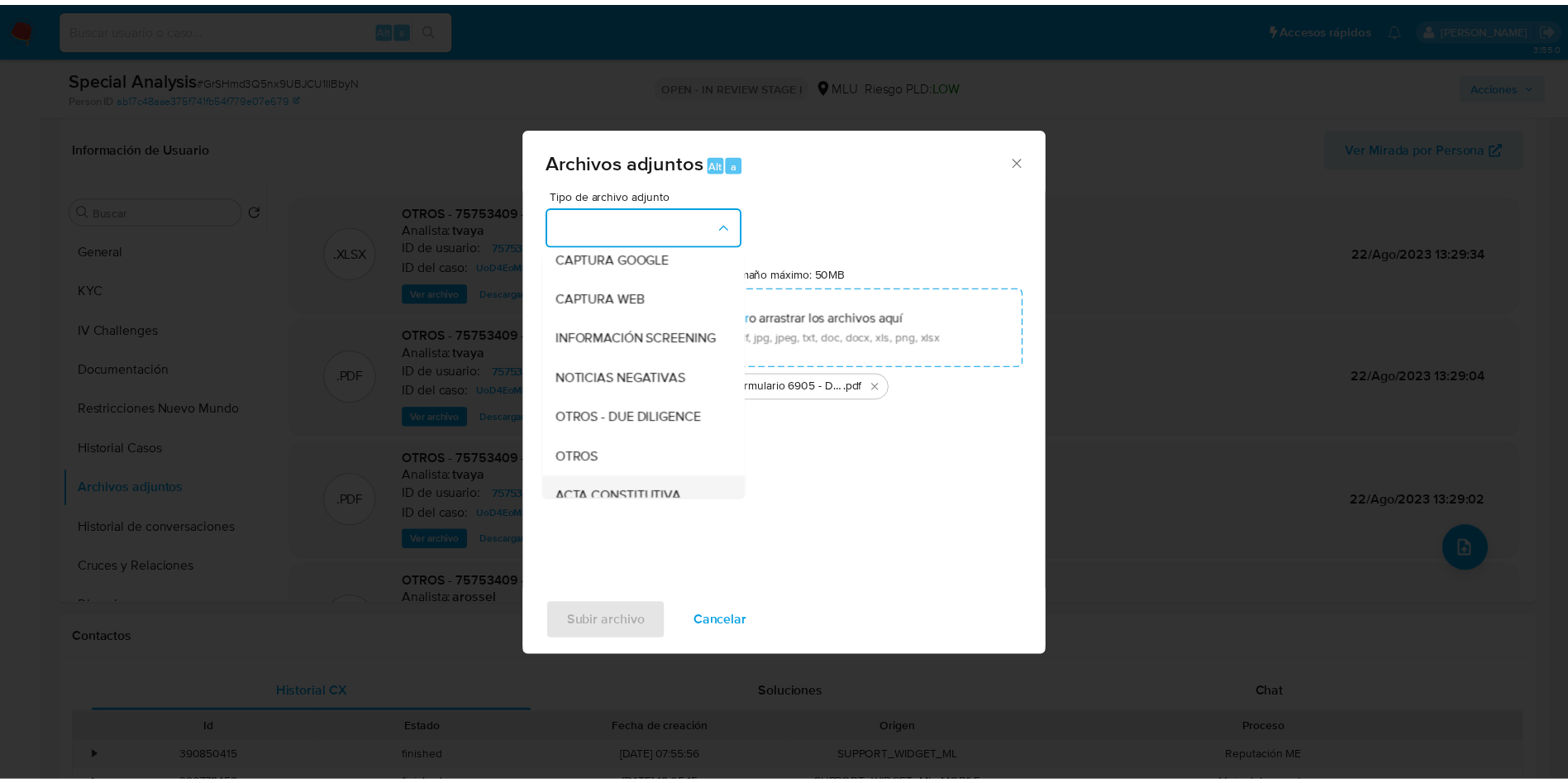
scroll to position [124, 0]
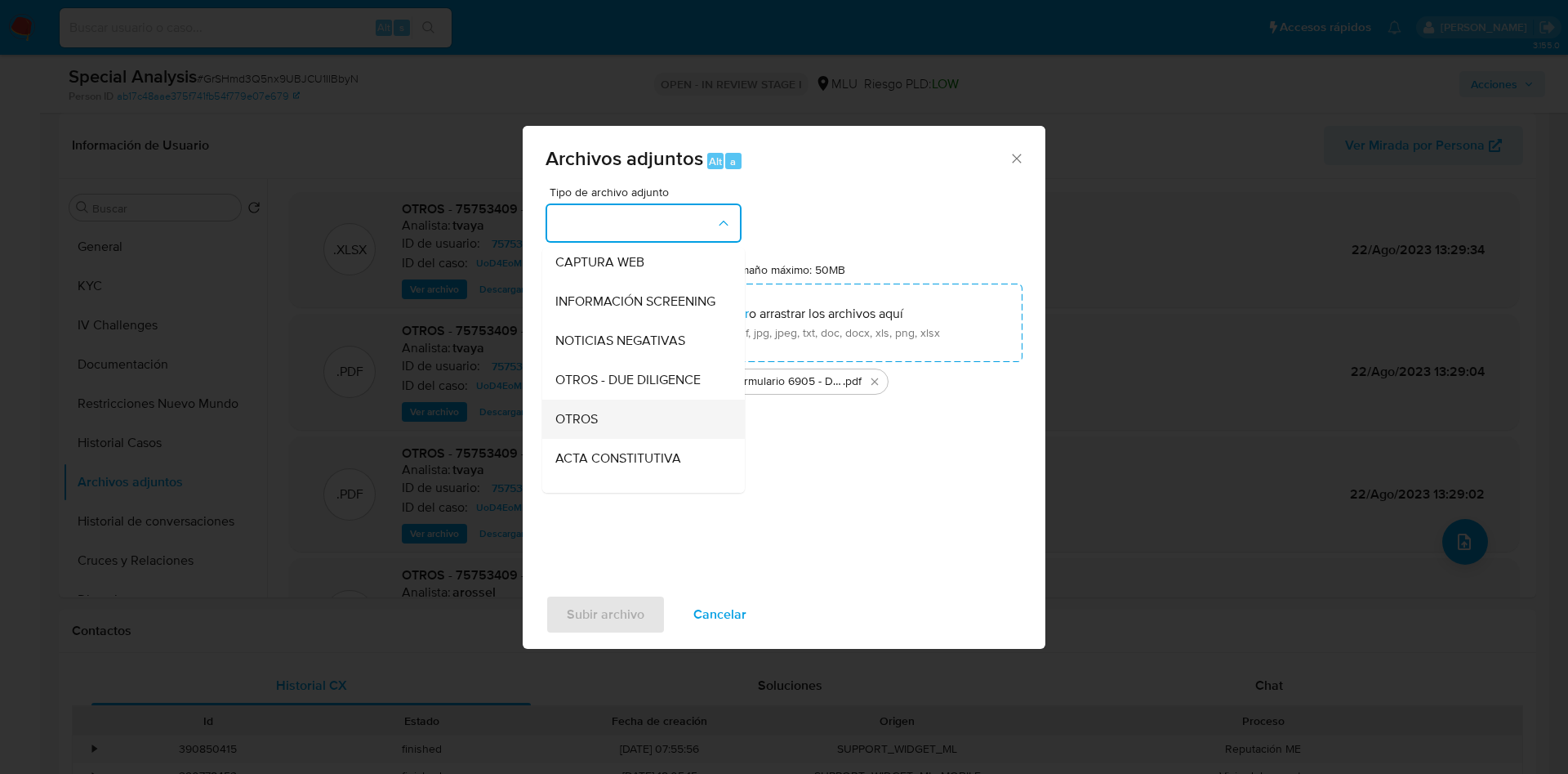
click at [619, 416] on div "OTROS" at bounding box center [639, 419] width 167 height 39
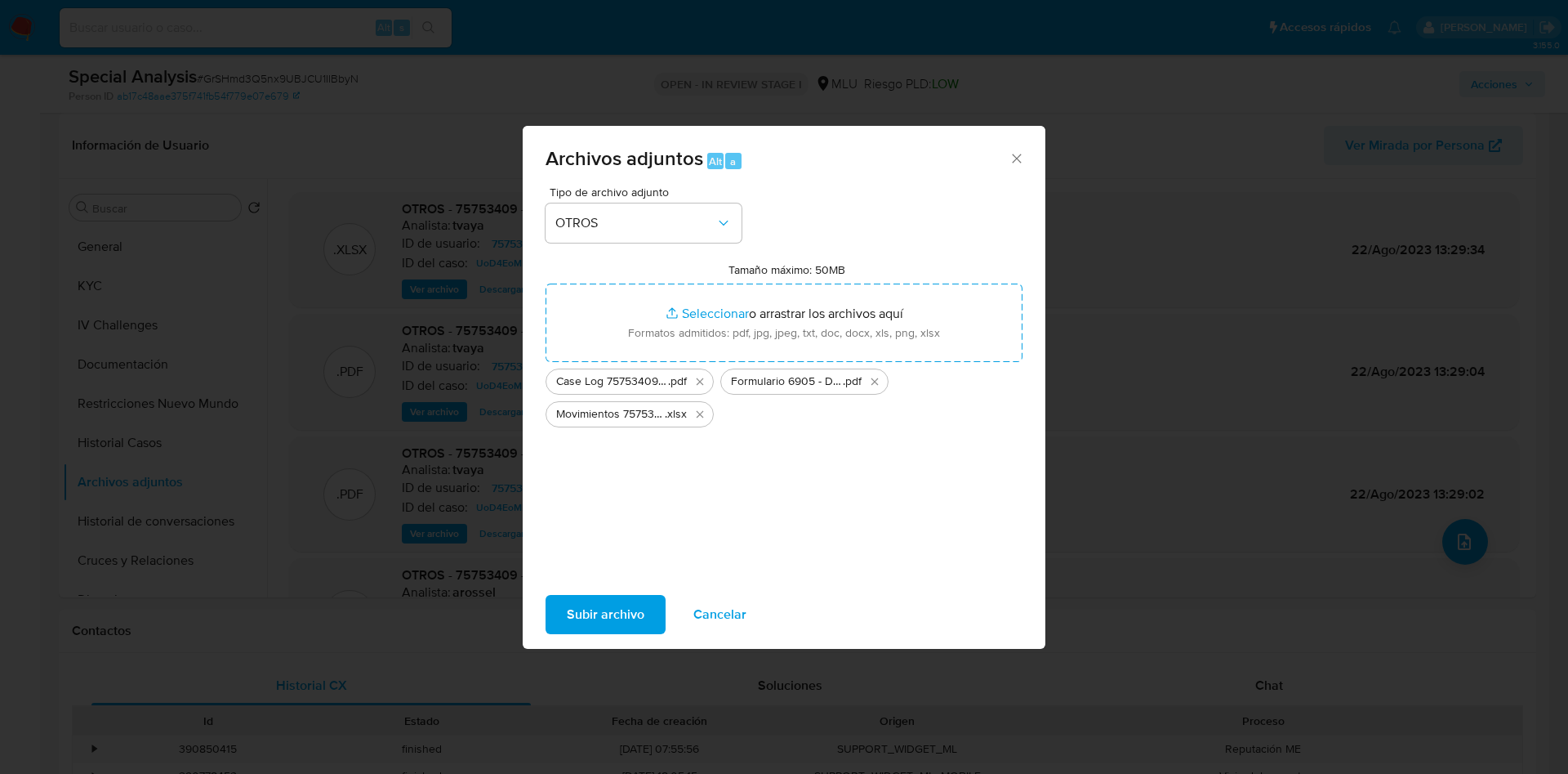
click at [609, 615] on span "Subir archivo" at bounding box center [605, 614] width 78 height 36
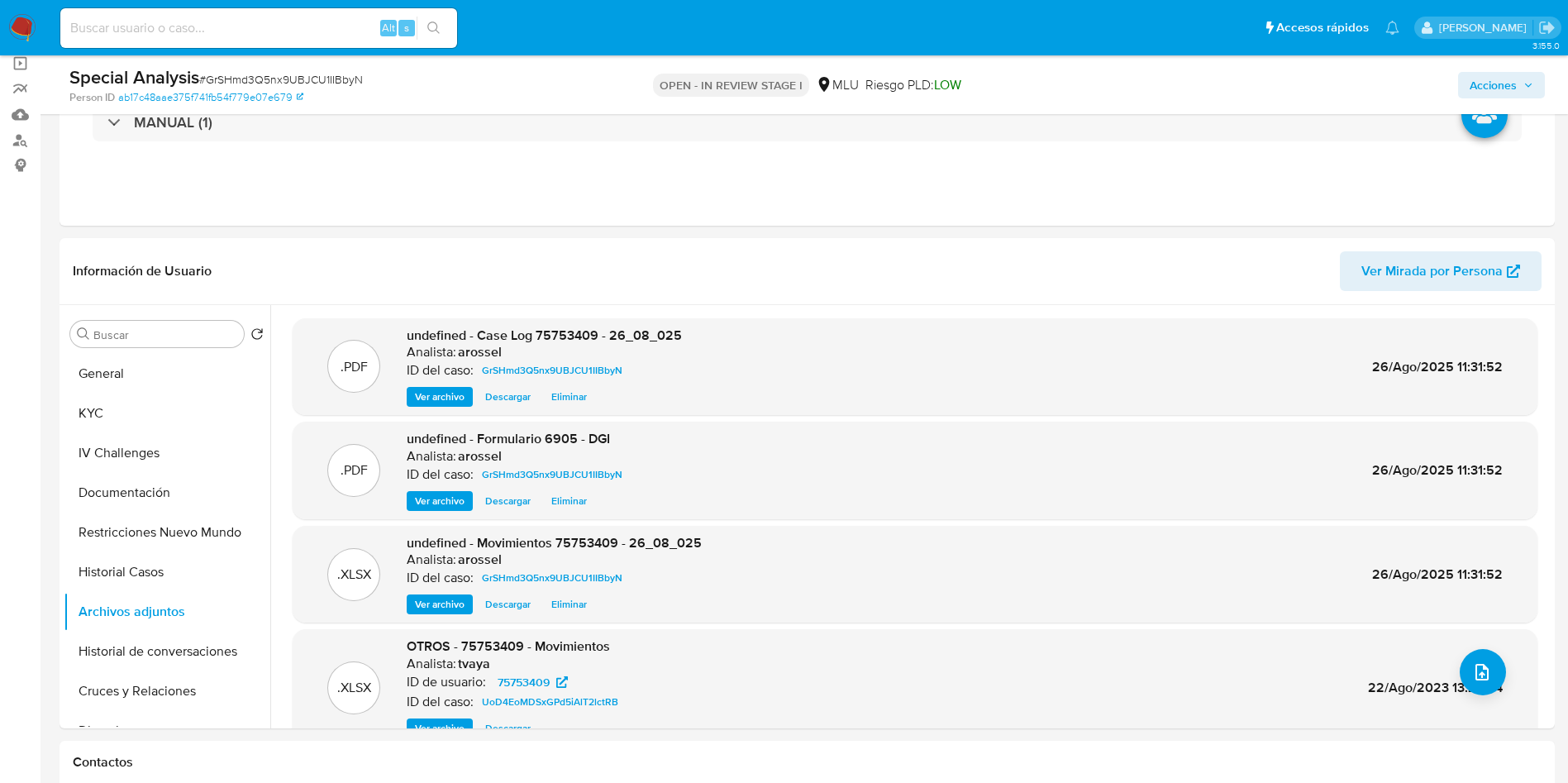
click at [1527, 92] on span "Acciones" at bounding box center [1501, 85] width 63 height 23
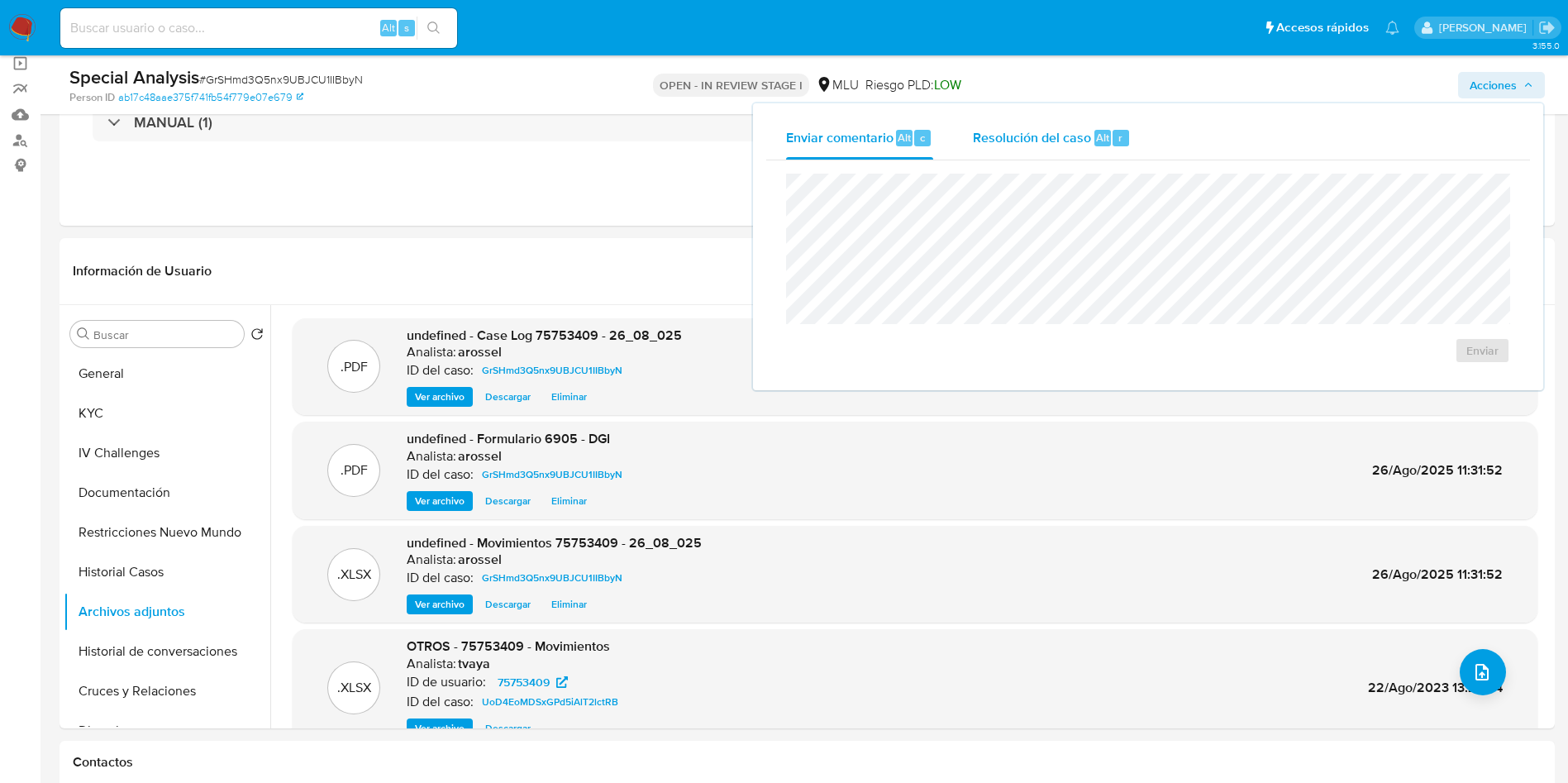
click at [1033, 127] on span "Resolución del caso" at bounding box center [1032, 136] width 118 height 19
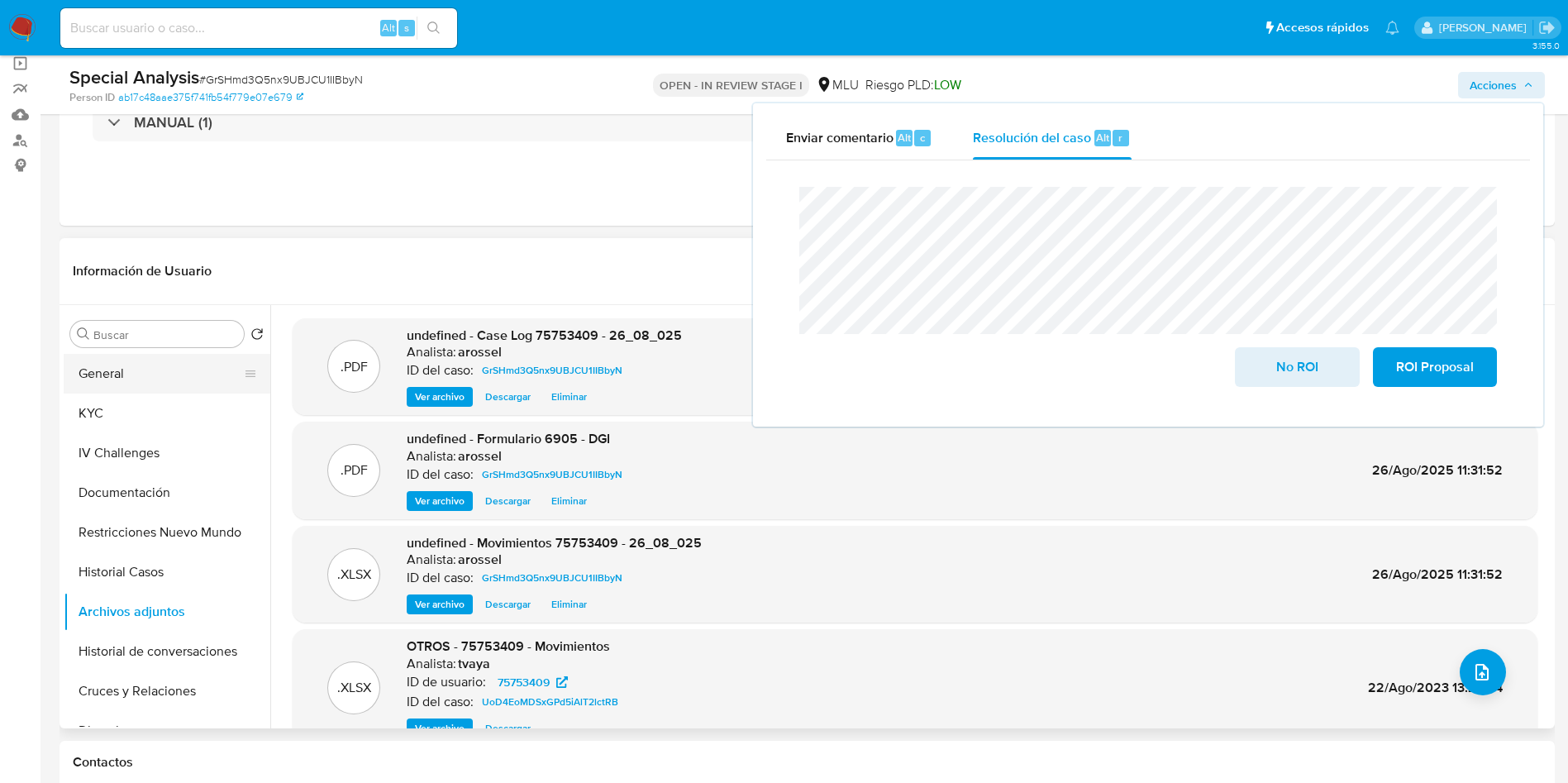
click at [171, 368] on button "General" at bounding box center [160, 374] width 193 height 40
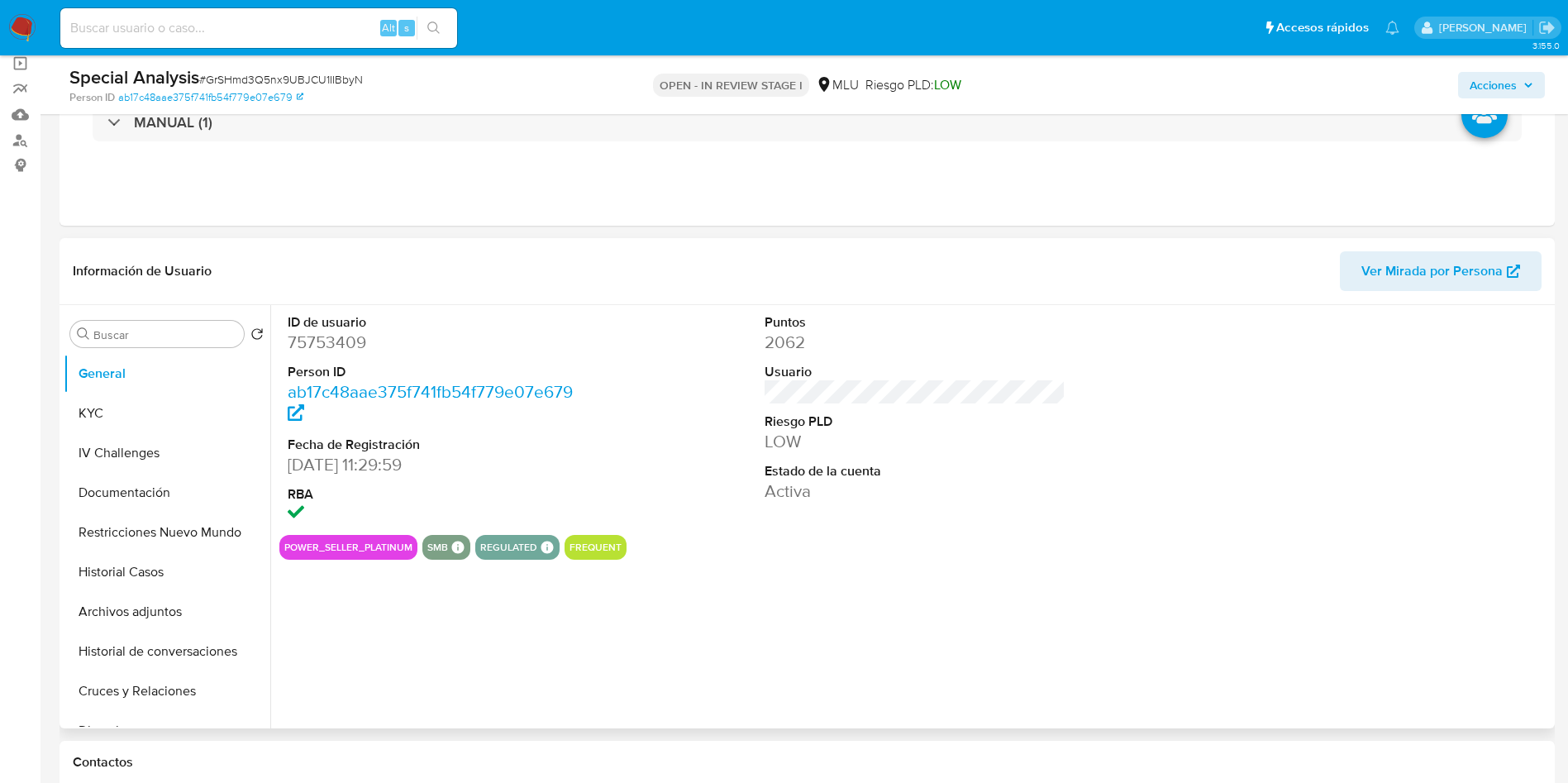
click at [335, 340] on dd "75753409" at bounding box center [438, 342] width 302 height 23
copy dd "75753409"
click at [1514, 88] on span "Acciones" at bounding box center [1493, 85] width 47 height 27
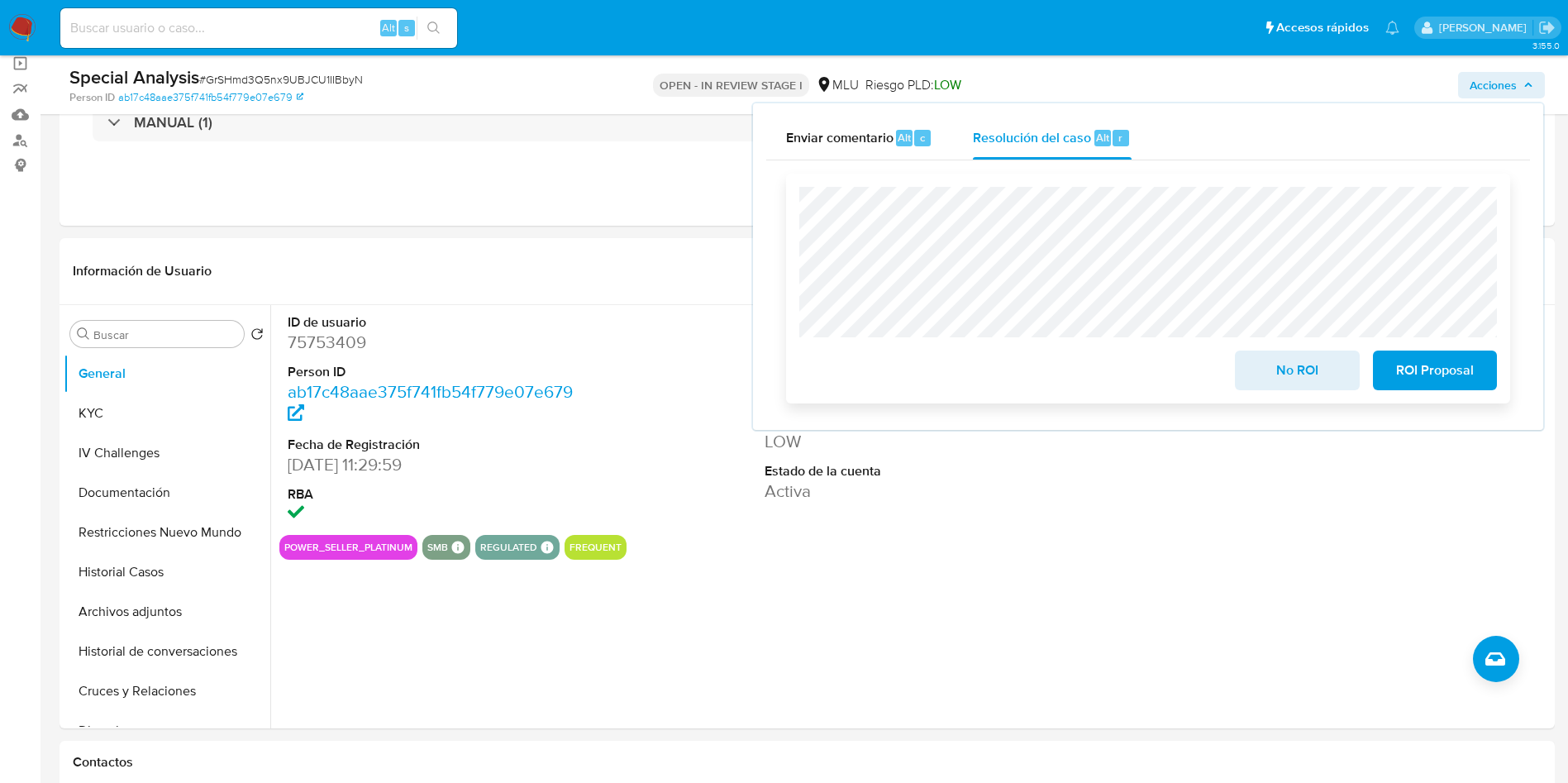
click at [1282, 374] on span "No ROI" at bounding box center [1297, 370] width 81 height 36
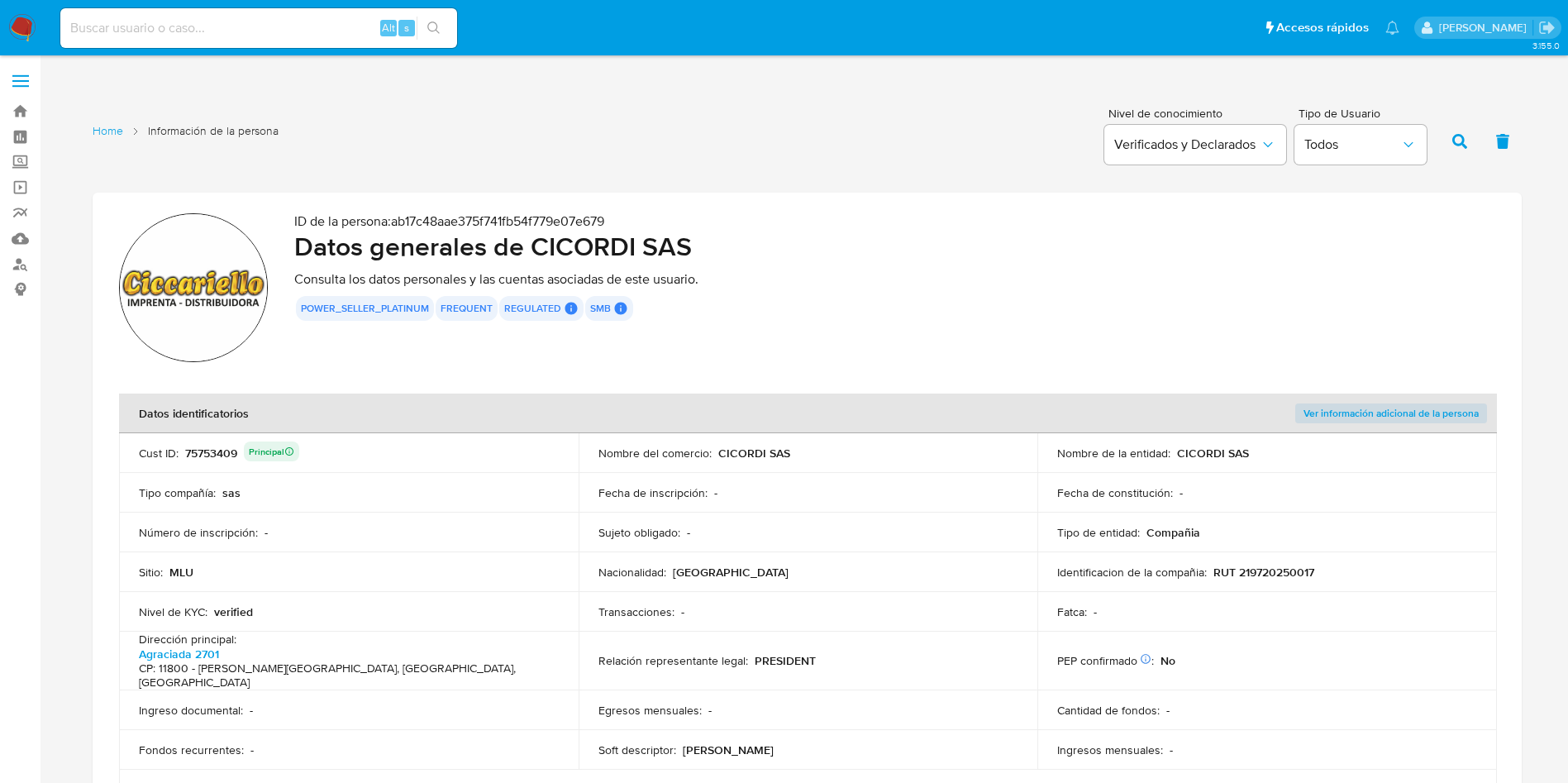
click at [204, 448] on div "75753409 Principal" at bounding box center [242, 453] width 114 height 23
click at [773, 248] on h2 "Datos generales de CICORDI SAS" at bounding box center [895, 246] width 1202 height 33
click at [1262, 583] on td "Identificacion de la compañia : RUT 219720250017" at bounding box center [1267, 572] width 459 height 40
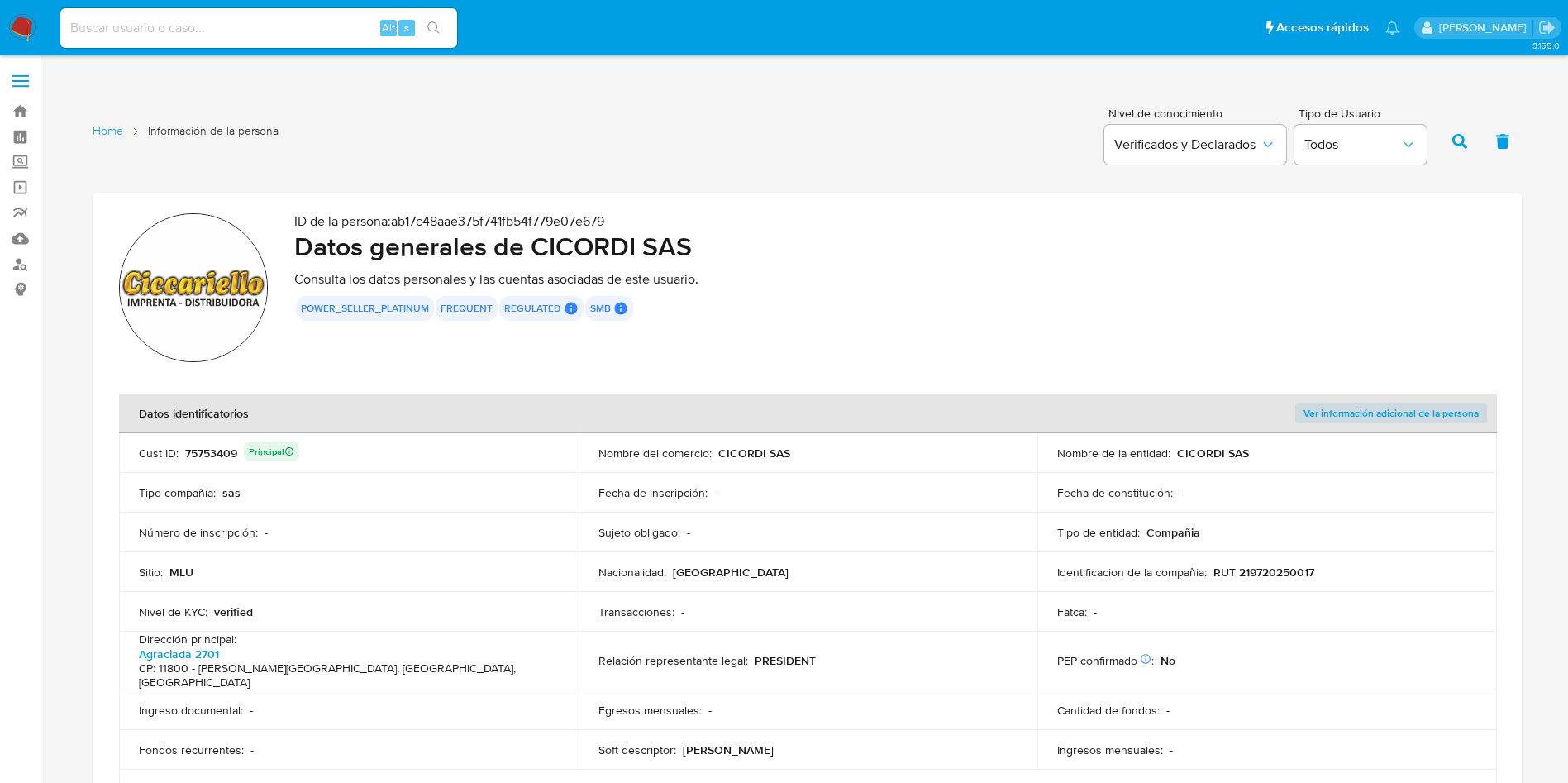
click at [1271, 574] on p "RUT 219720250017" at bounding box center [1264, 572] width 101 height 15
drag, startPoint x: 720, startPoint y: 445, endPoint x: 828, endPoint y: 454, distance: 108.4
click at [828, 454] on div "Nombre del comercio : CICORDI SAS" at bounding box center [809, 454] width 420 height 15
click at [674, 489] on p "Fecha de inscripción :" at bounding box center [652, 492] width 109 height 15
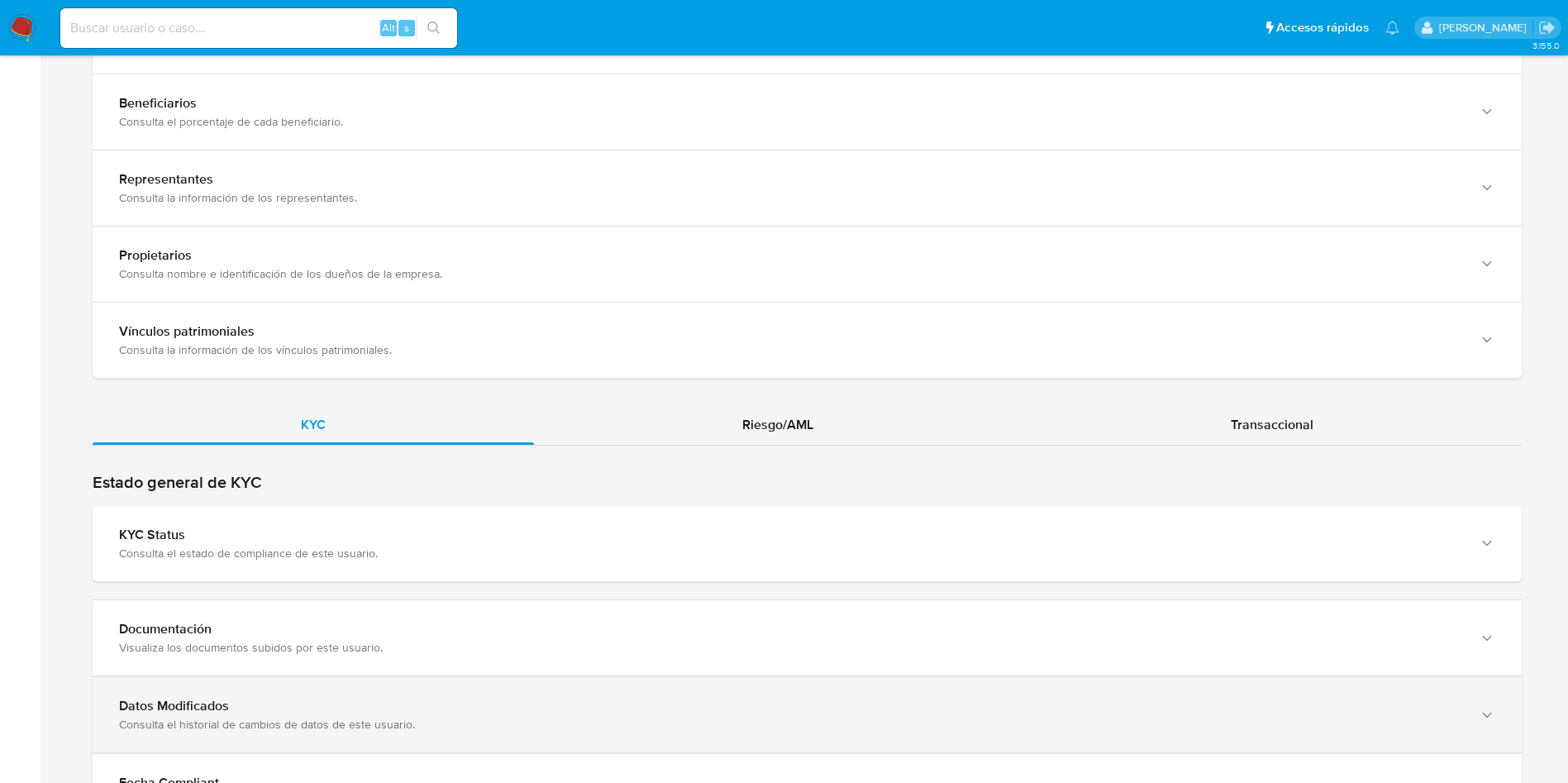
scroll to position [1481, 0]
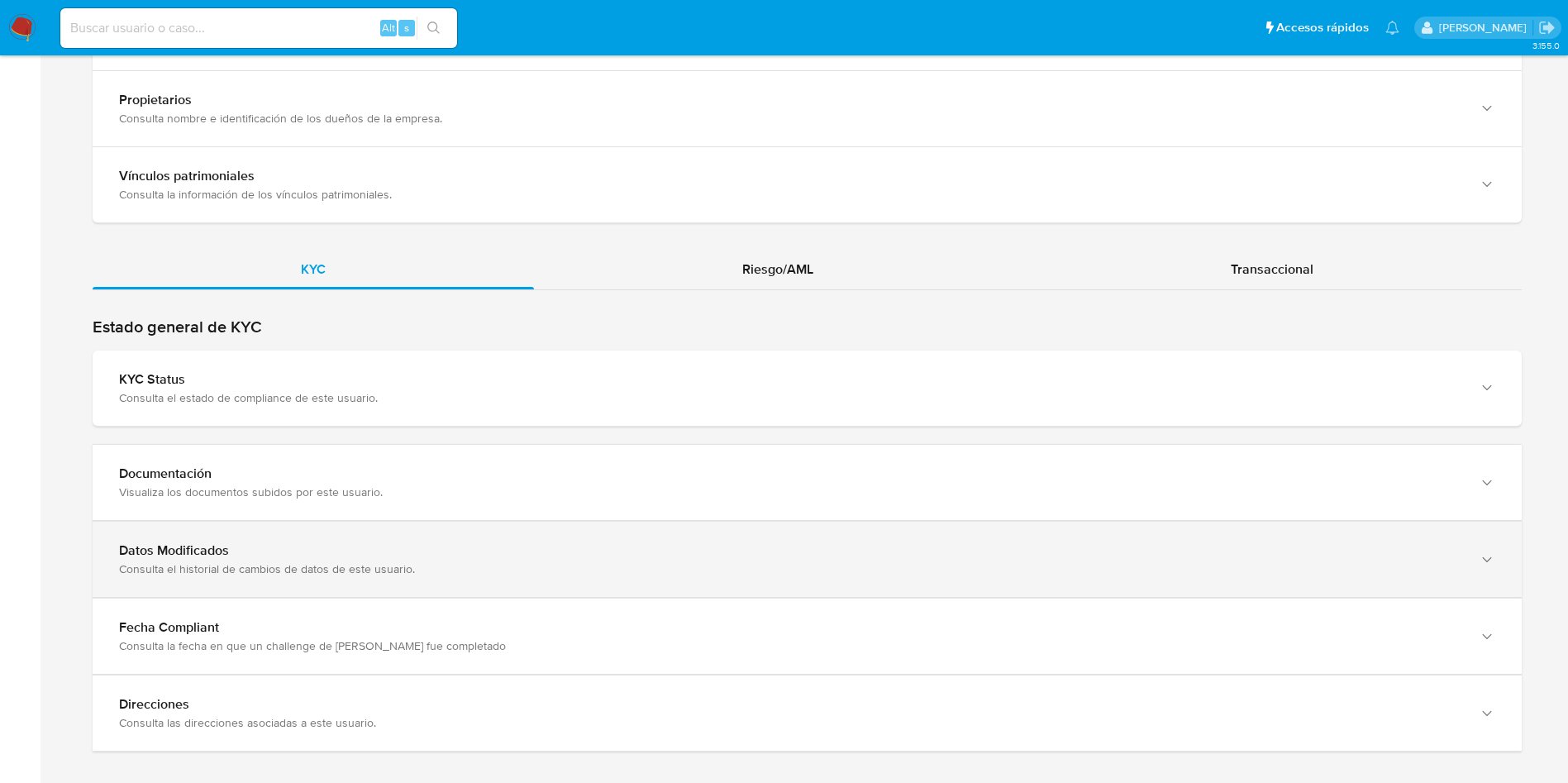
drag, startPoint x: 443, startPoint y: 542, endPoint x: 449, endPoint y: 494, distance: 48.4
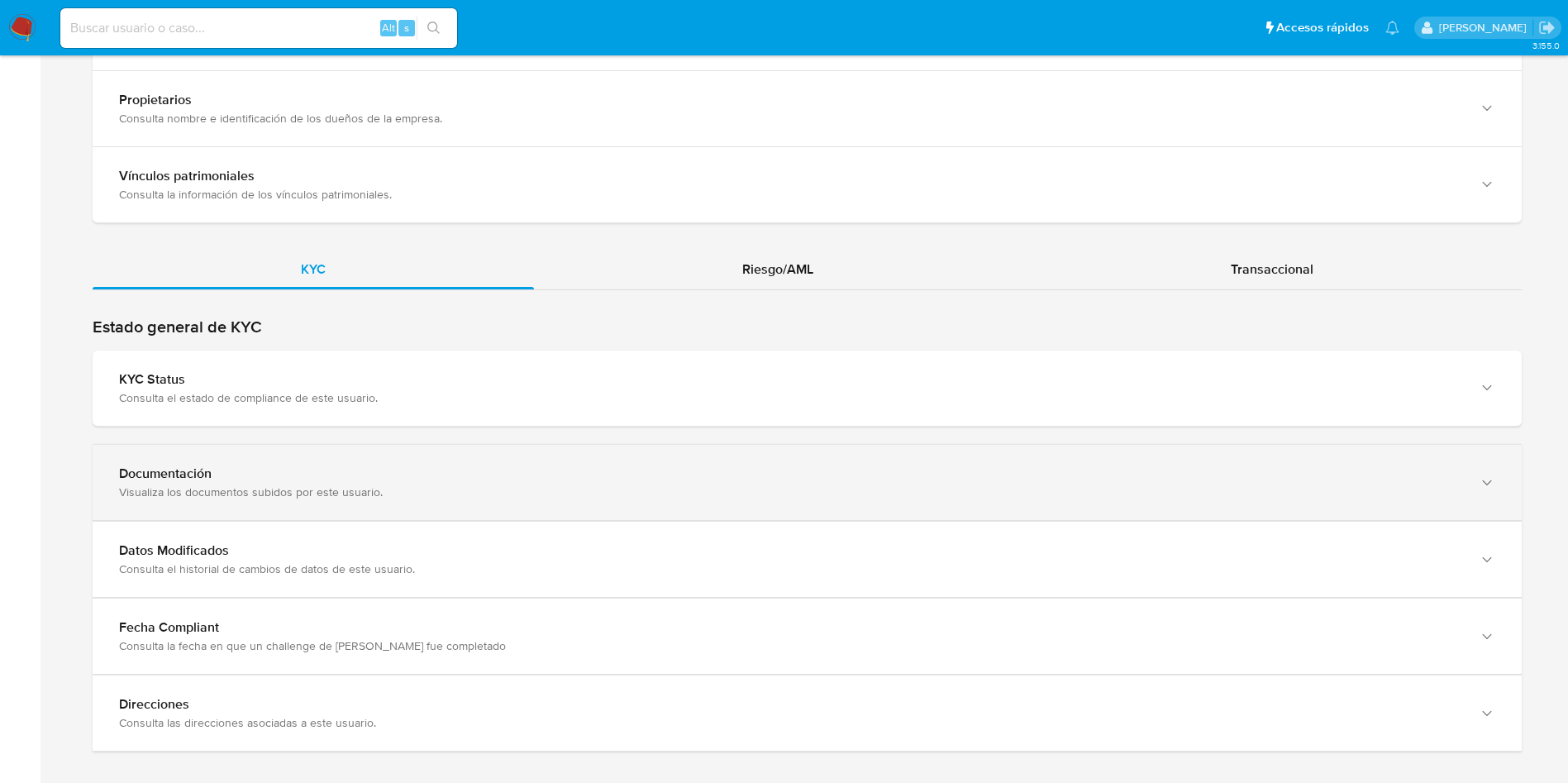
click at [443, 543] on div "Datos Modificados Consulta el historial de cambios de datos de este usuario." at bounding box center [791, 560] width 1344 height 34
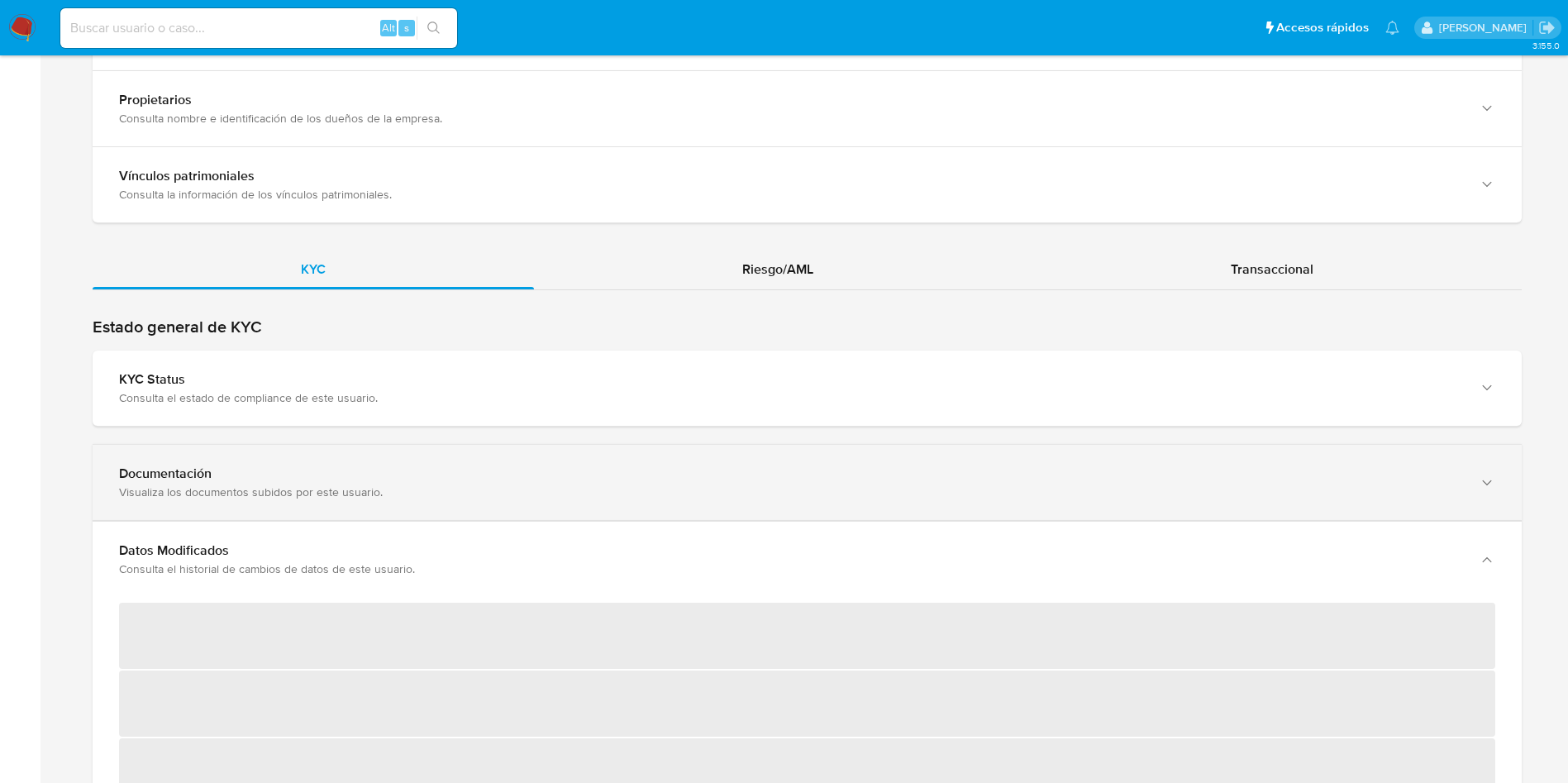
click at [449, 485] on div "Visualiza los documentos subidos por este usuario." at bounding box center [791, 492] width 1344 height 15
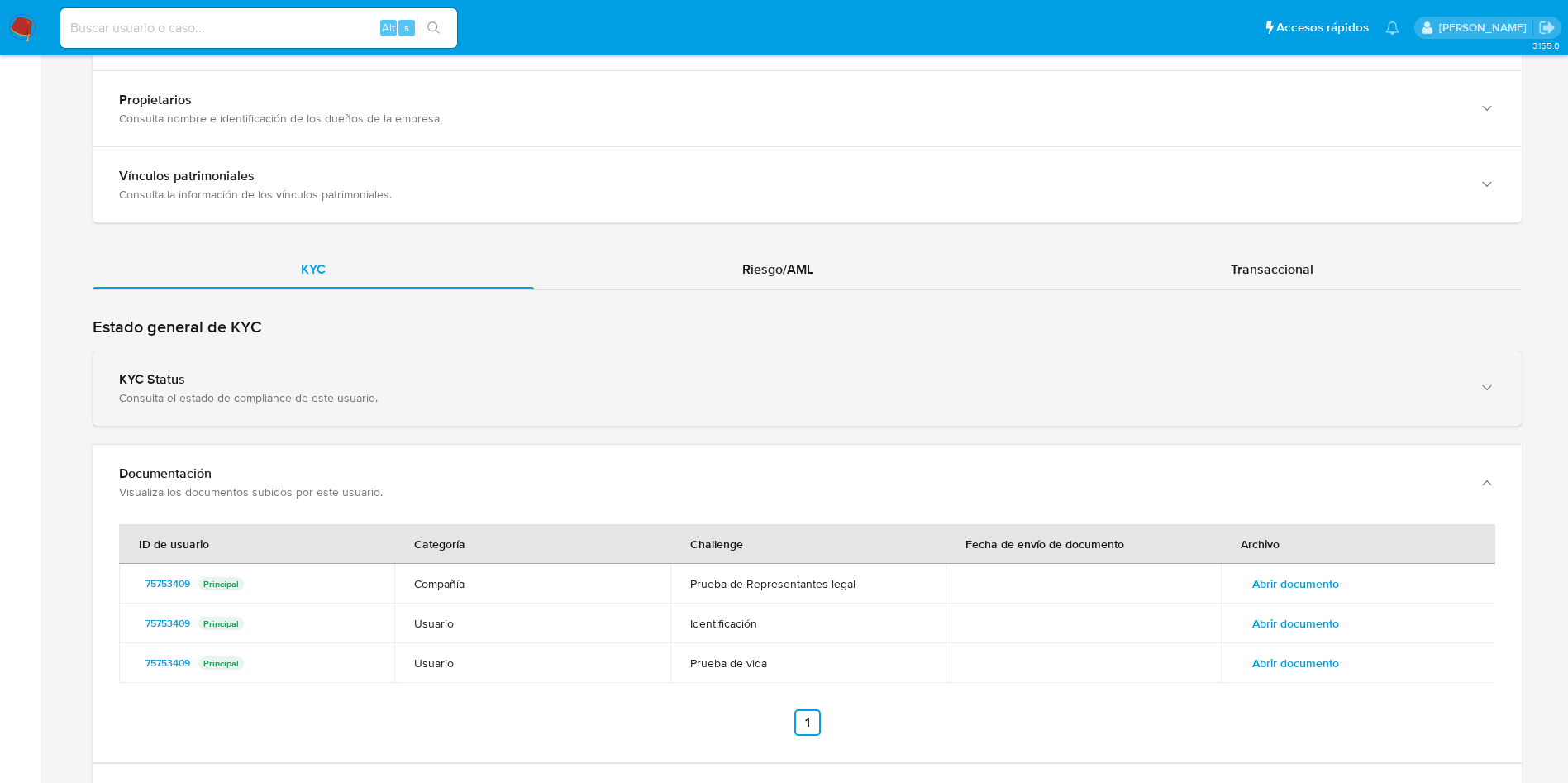
scroll to position [1852, 0]
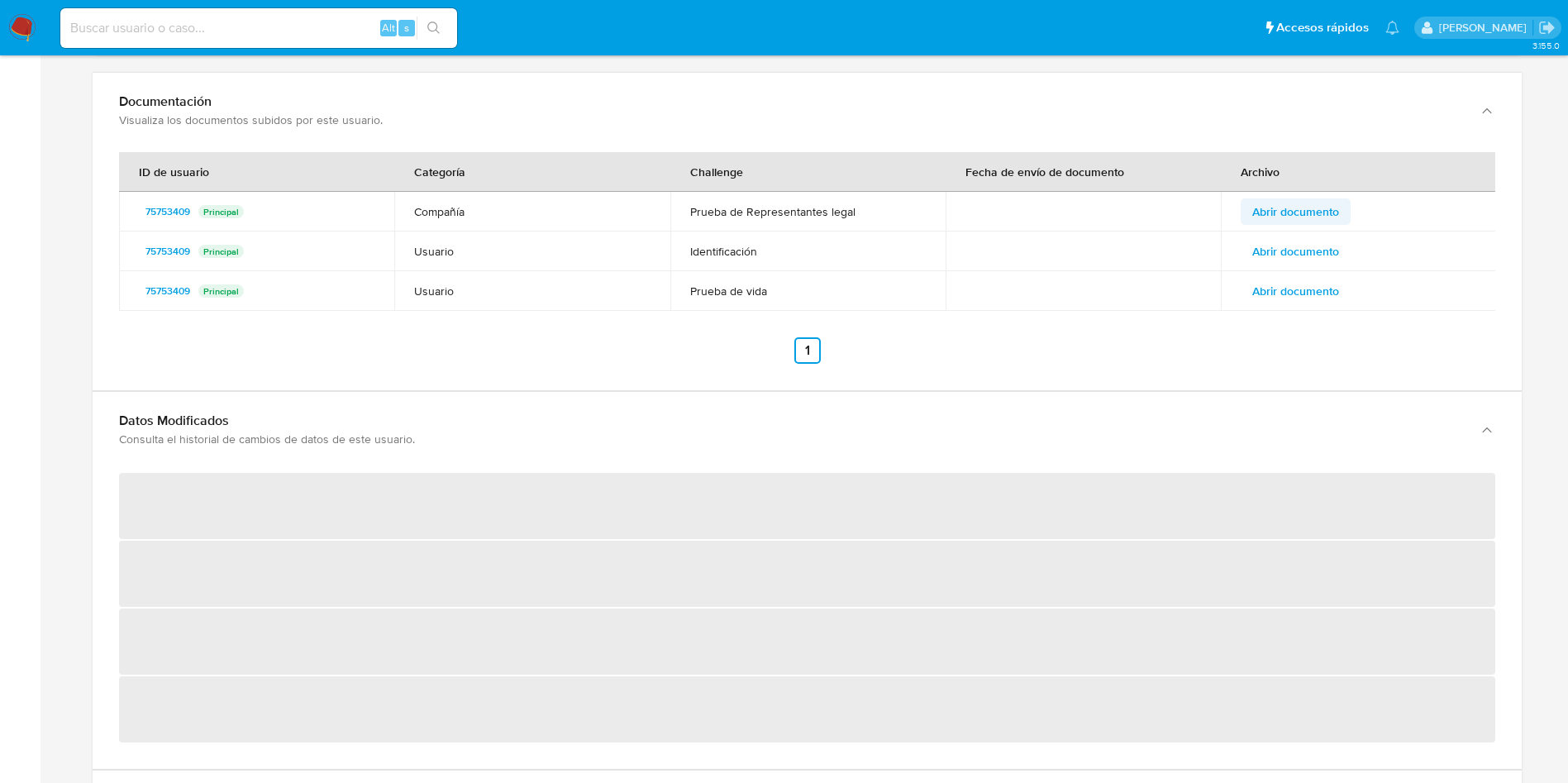
click at [1321, 200] on span "Abrir documento" at bounding box center [1296, 211] width 87 height 23
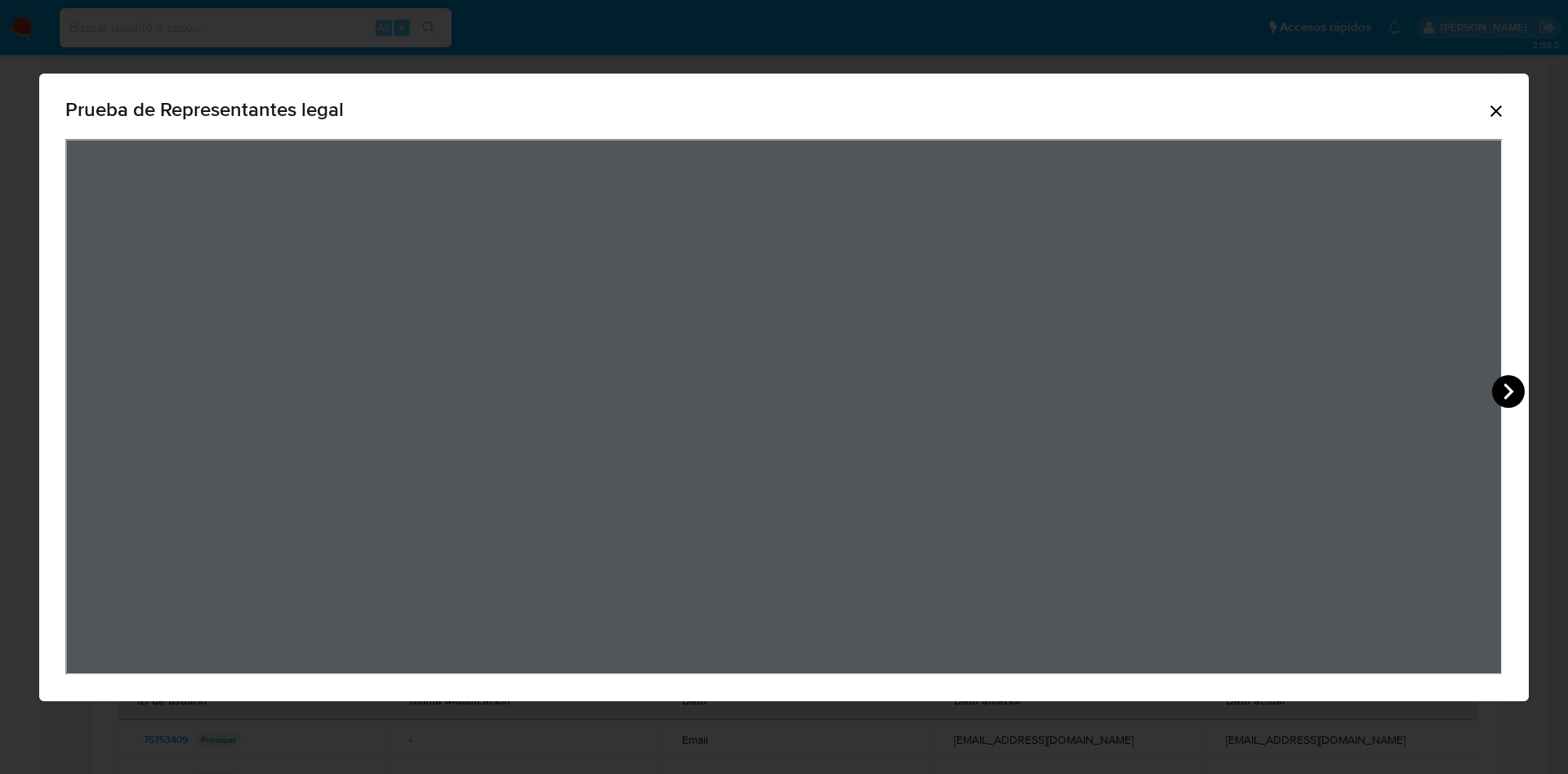
click at [1507, 380] on icon "View Document Modal" at bounding box center [1508, 391] width 33 height 33
click at [387, 44] on div "Prueba de Representantes legal" at bounding box center [784, 387] width 1568 height 774
click at [997, 41] on div "Prueba de Representantes legal" at bounding box center [784, 387] width 1568 height 774
click at [1507, 100] on div "Prueba de Representantes legal" at bounding box center [784, 387] width 1489 height 627
drag, startPoint x: 1501, startPoint y: 102, endPoint x: 1329, endPoint y: 161, distance: 181.8
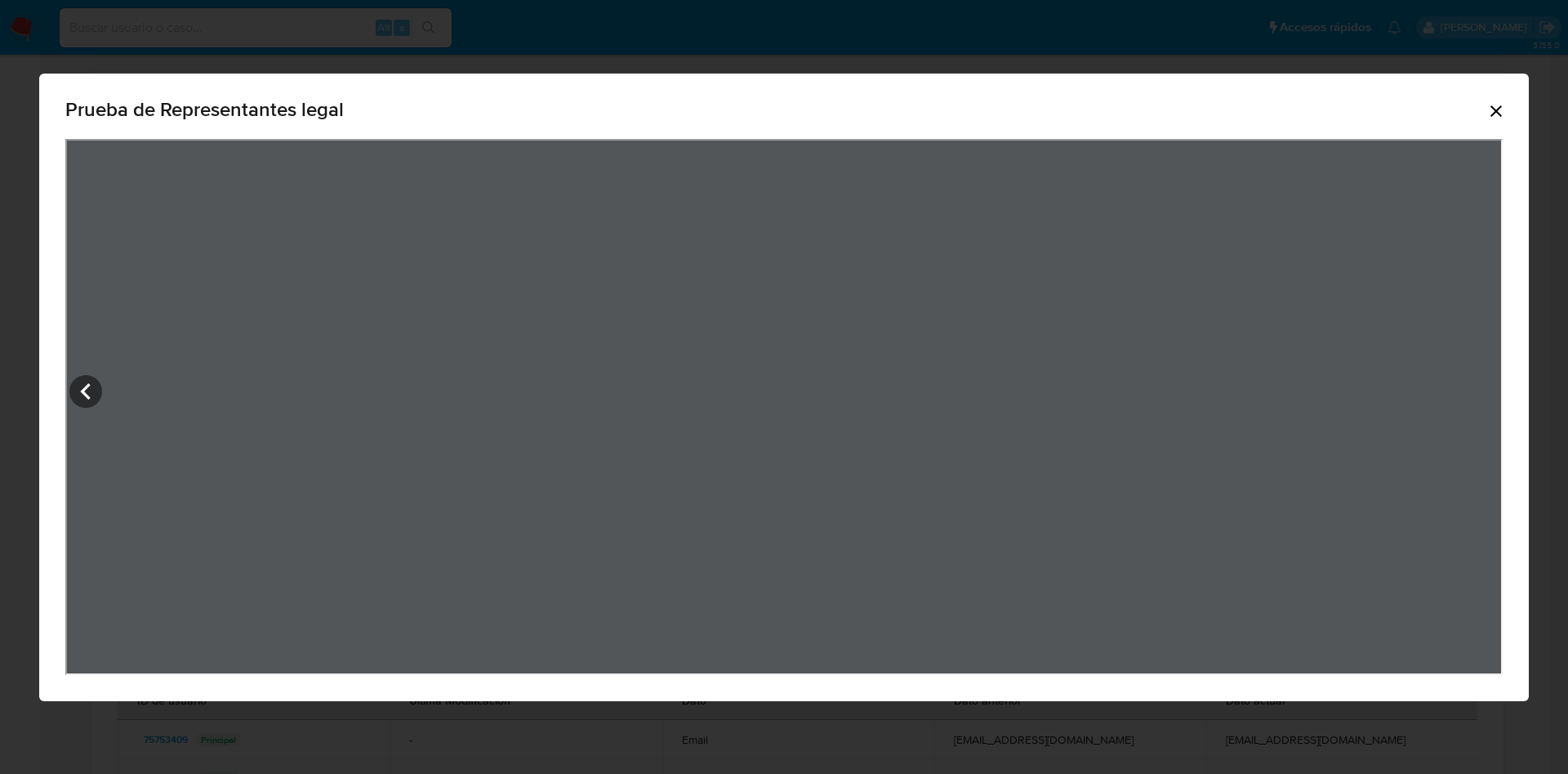
click at [1496, 102] on icon "Cerrar" at bounding box center [1496, 110] width 20 height 20
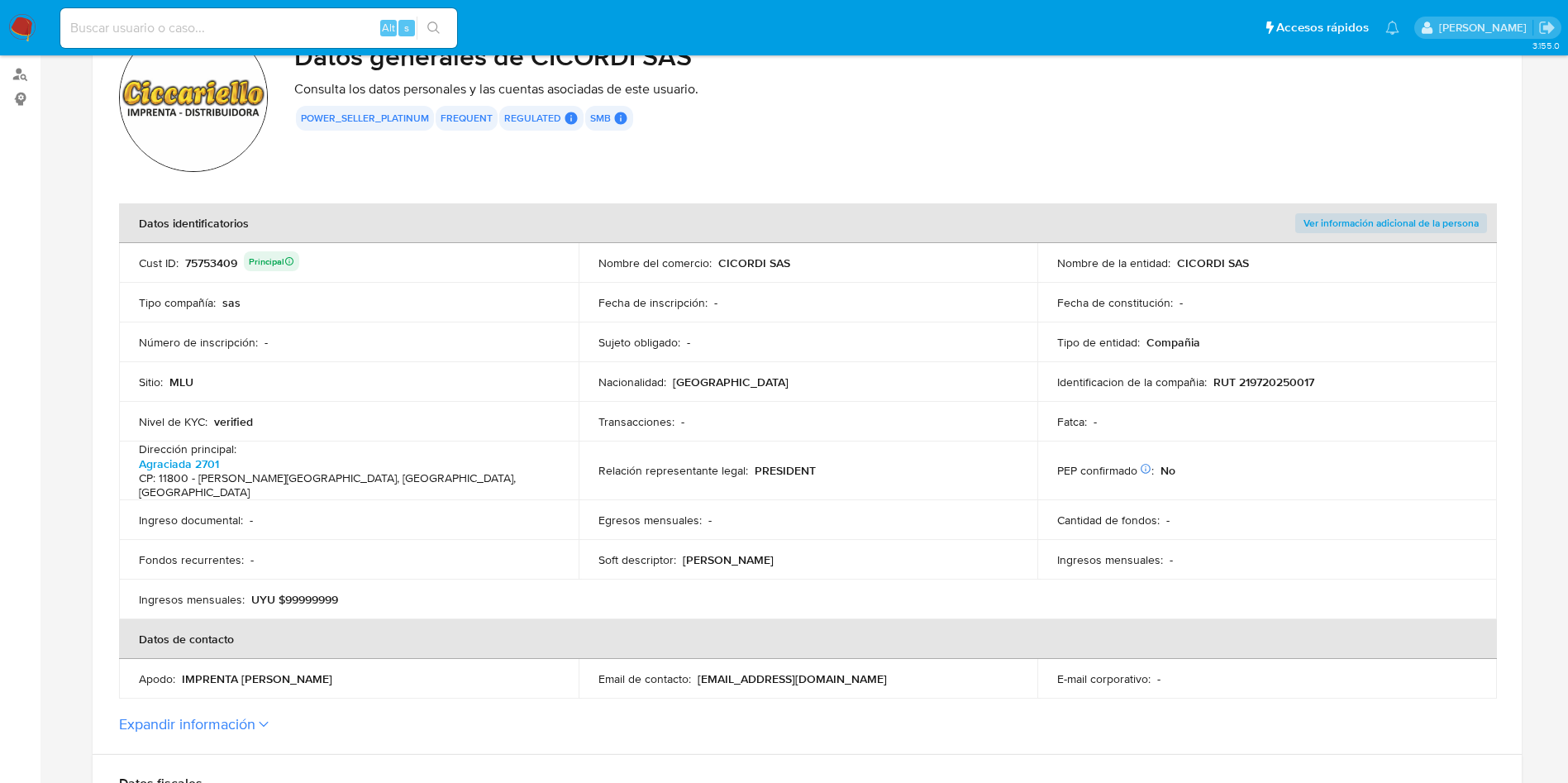
scroll to position [248, 0]
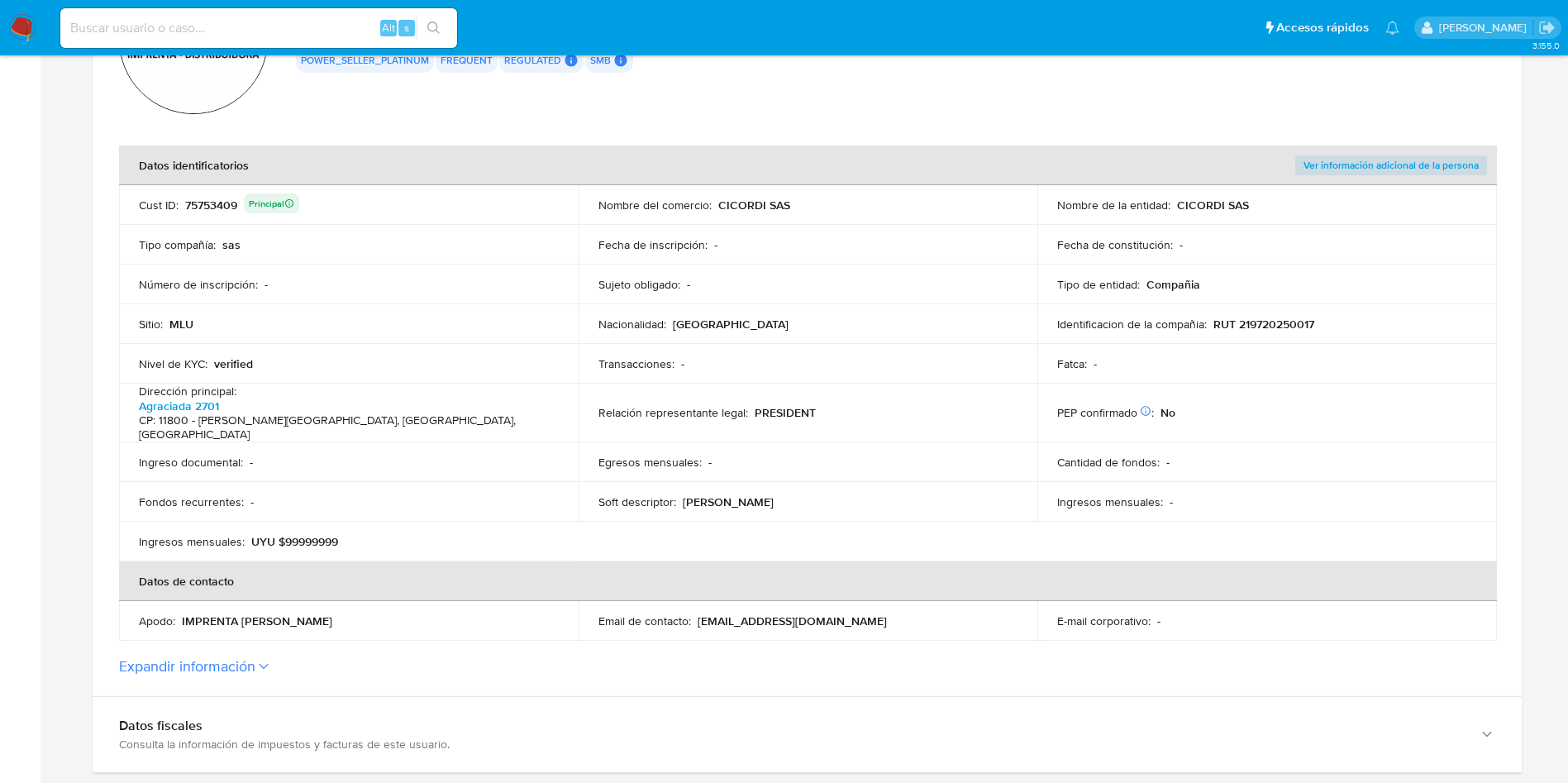
click at [553, 538] on td "Ingresos mensuales : UYU $99999999" at bounding box center [348, 542] width 459 height 40
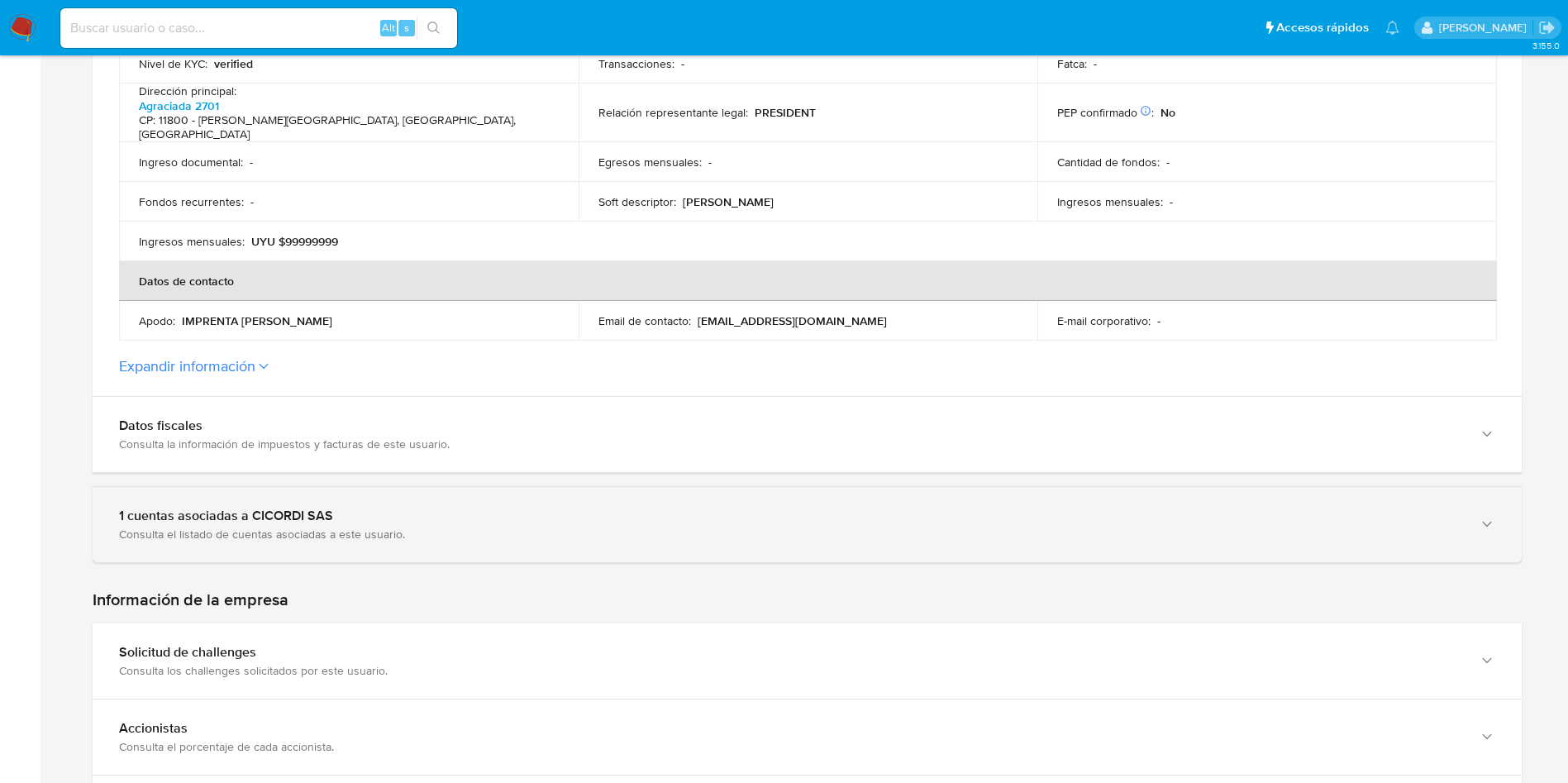
scroll to position [620, 0]
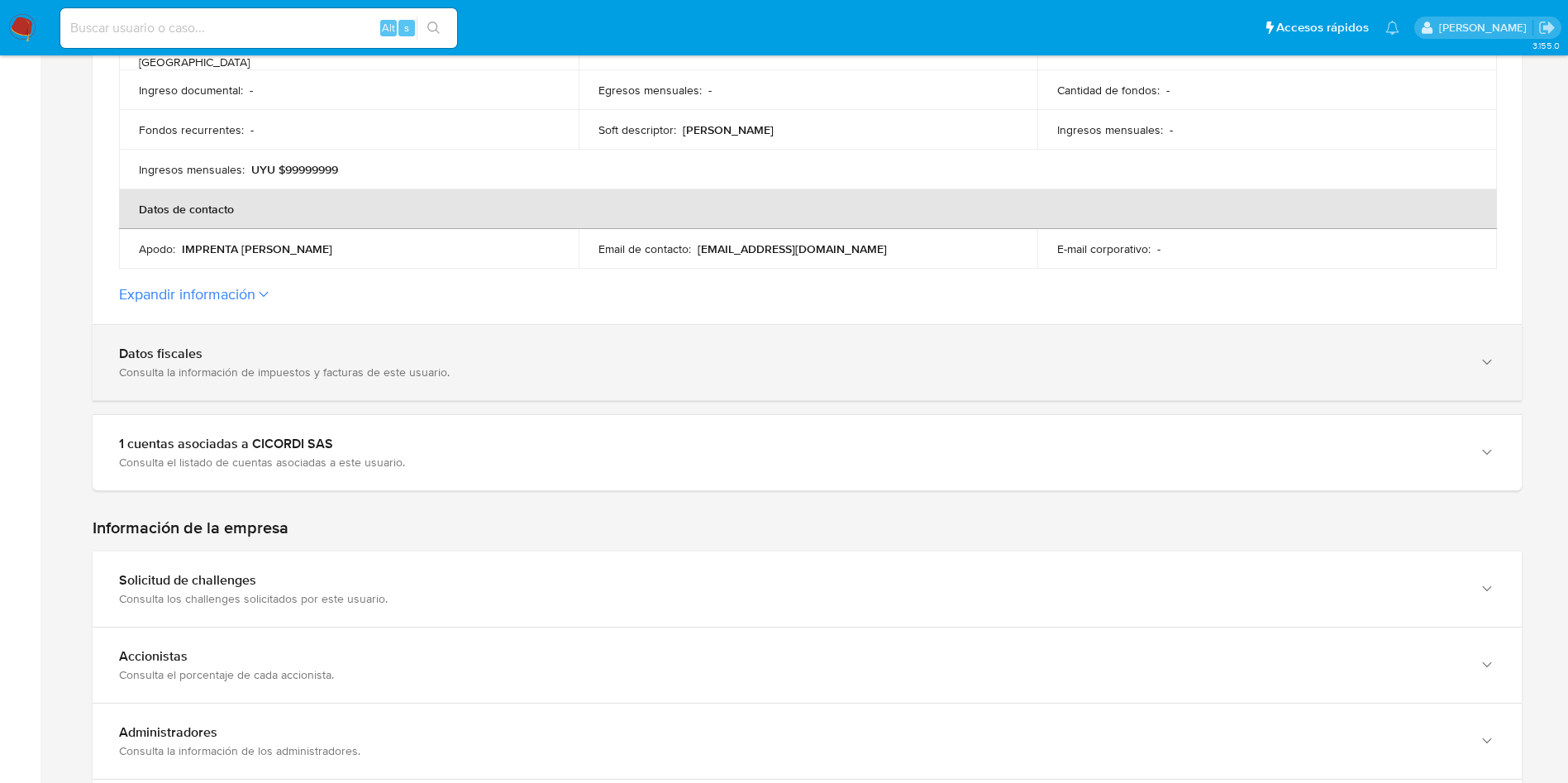
drag, startPoint x: 362, startPoint y: 347, endPoint x: 362, endPoint y: 373, distance: 26.0
click at [362, 365] on div "Consulta la información de impuestos y facturas de este usuario." at bounding box center [791, 372] width 1344 height 15
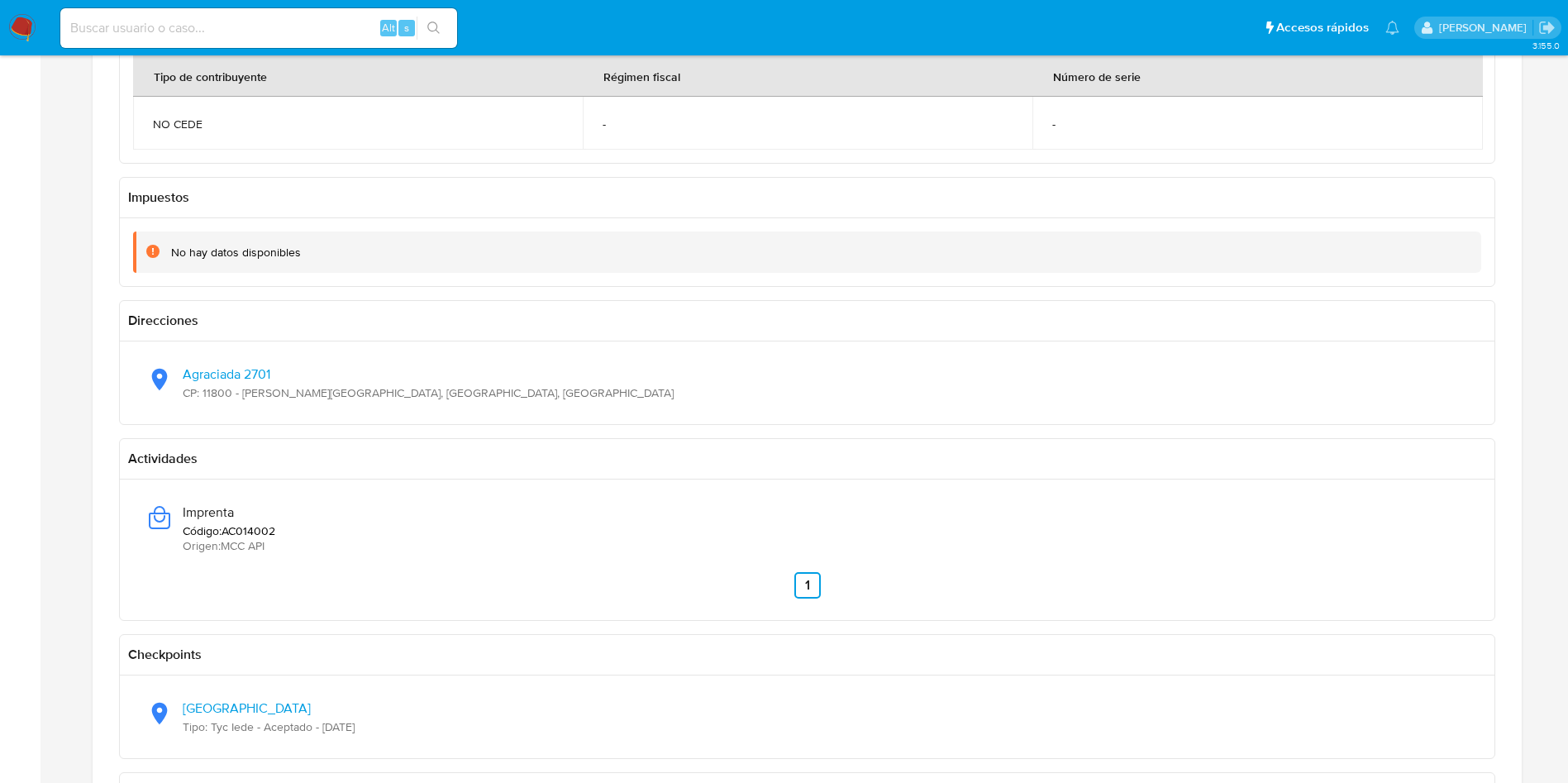
scroll to position [1116, 0]
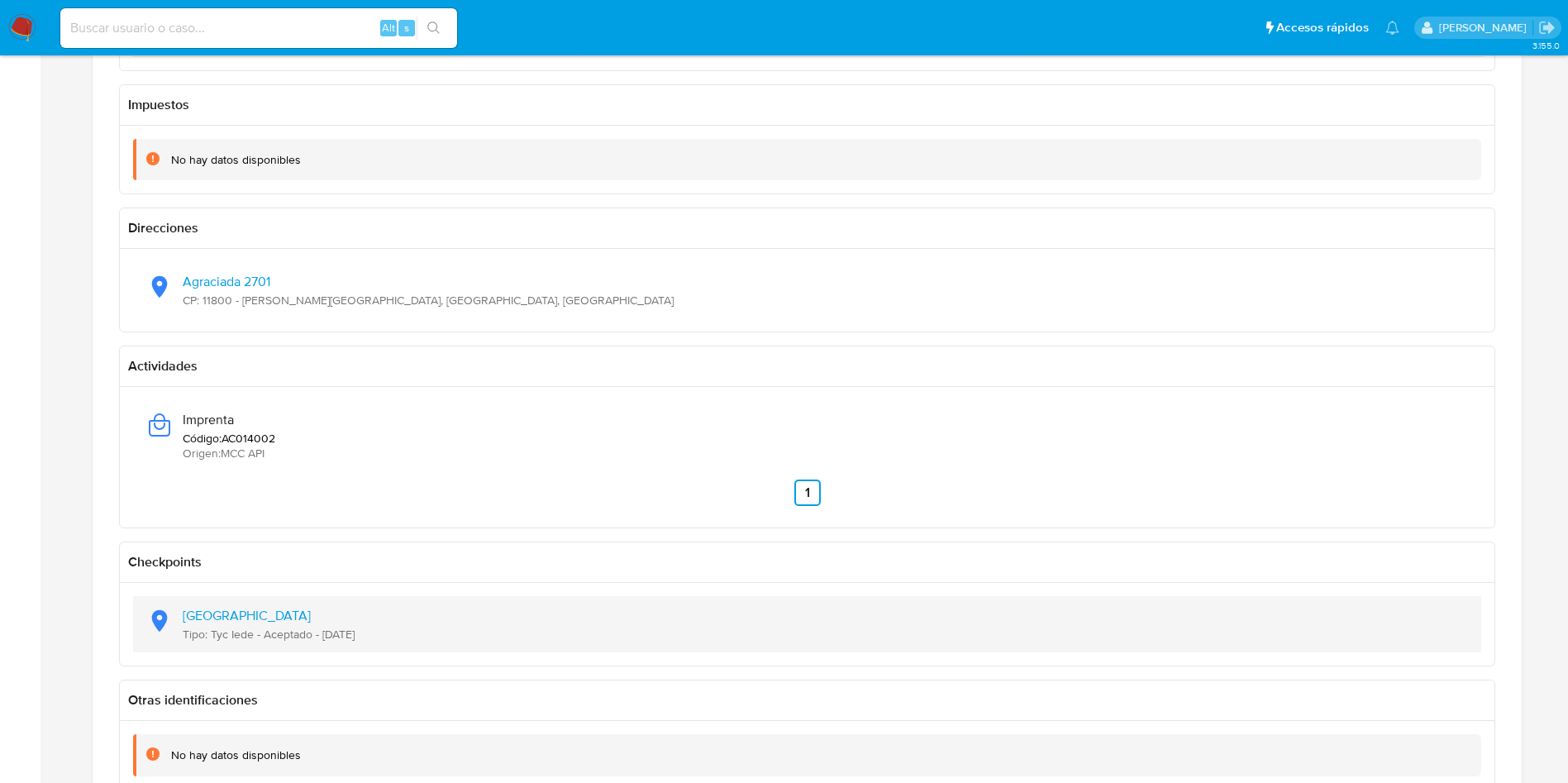
drag, startPoint x: 401, startPoint y: 615, endPoint x: 319, endPoint y: 616, distance: 82.0
click at [319, 616] on div "[GEOGRAPHIC_DATA] Tipo: Tyc Iede - Aceptado - [DATE]" at bounding box center [808, 623] width 1322 height 56
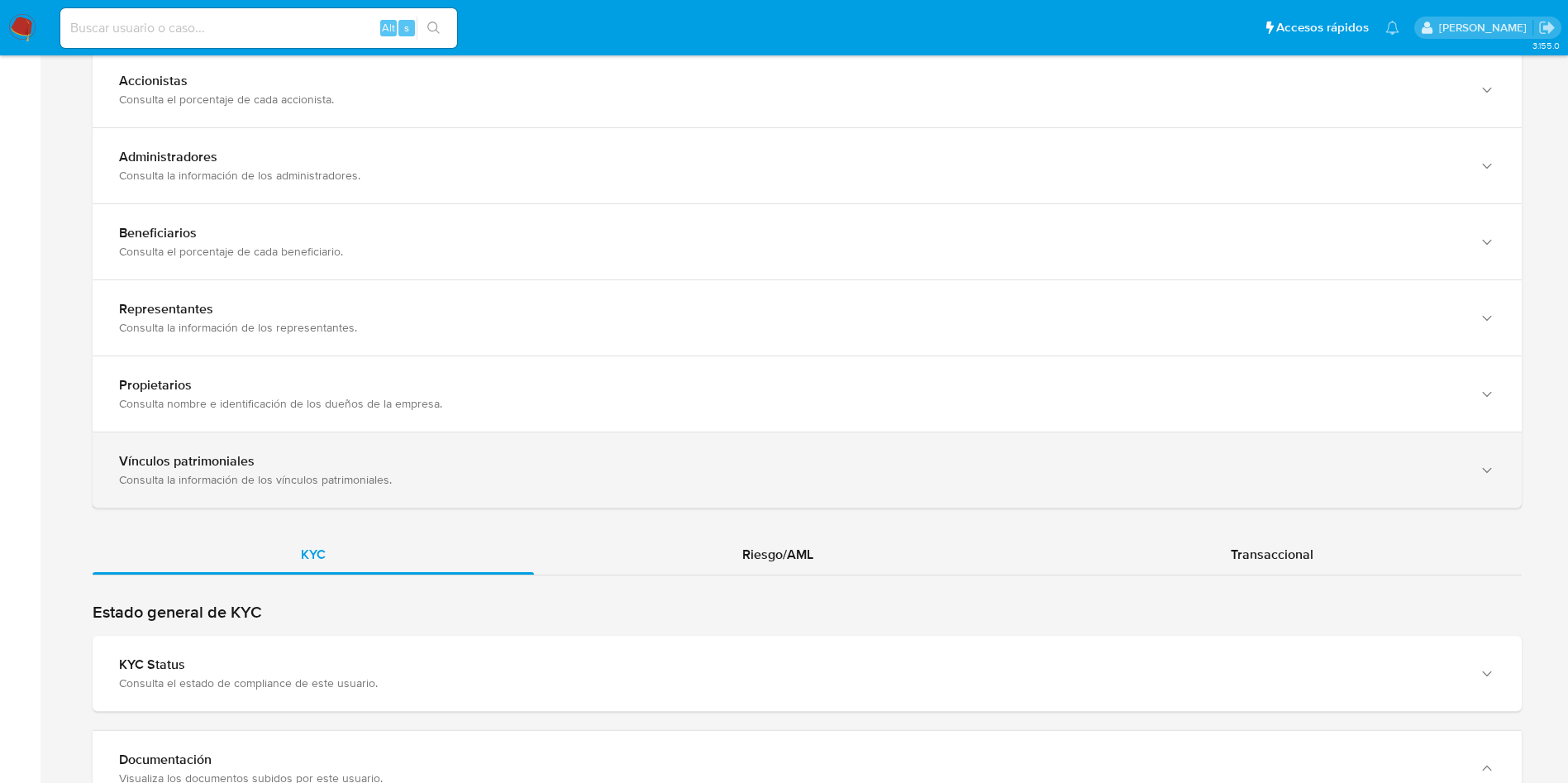
scroll to position [2480, 0]
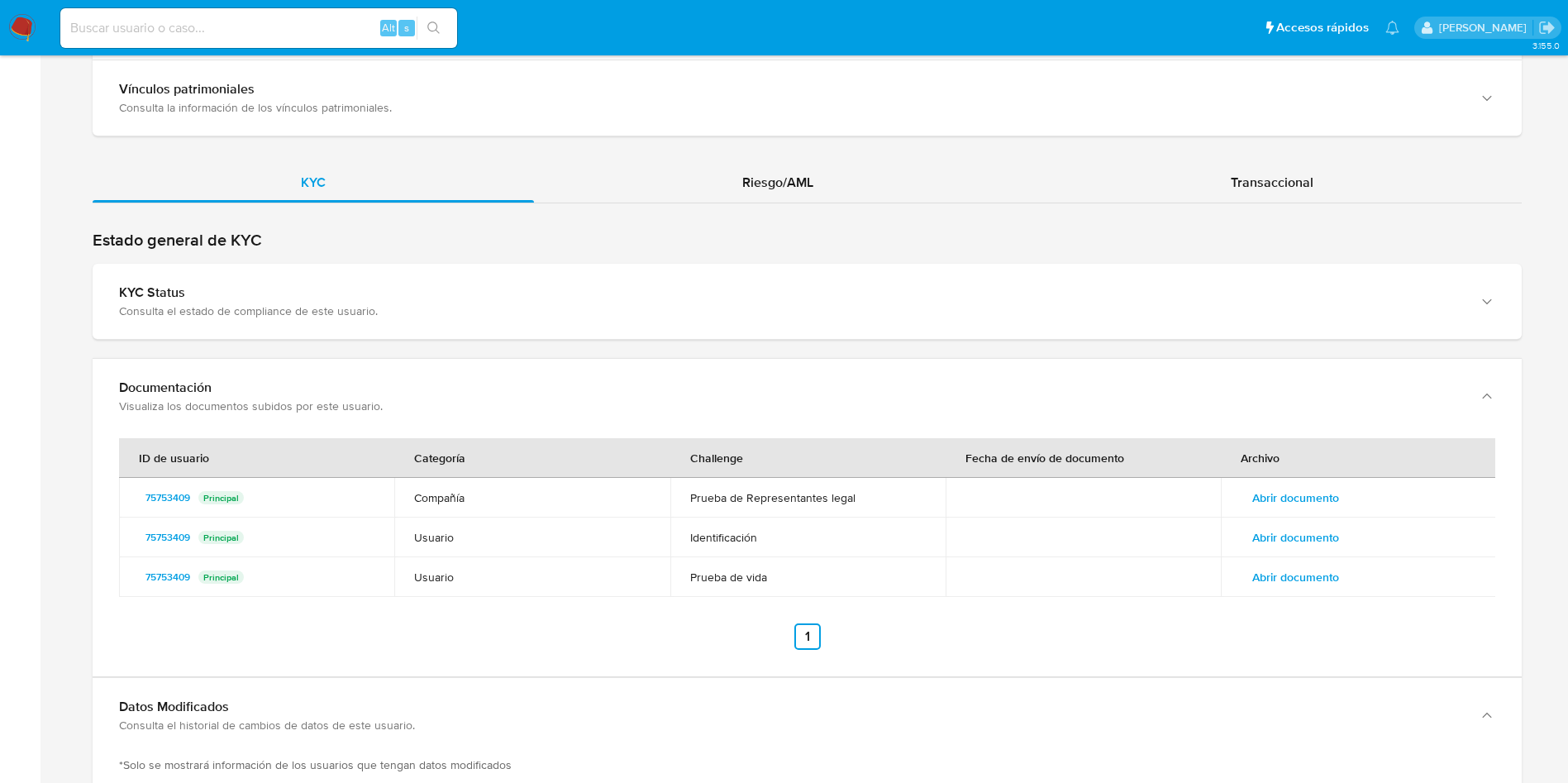
click at [1318, 486] on span "Abrir documento" at bounding box center [1296, 497] width 87 height 23
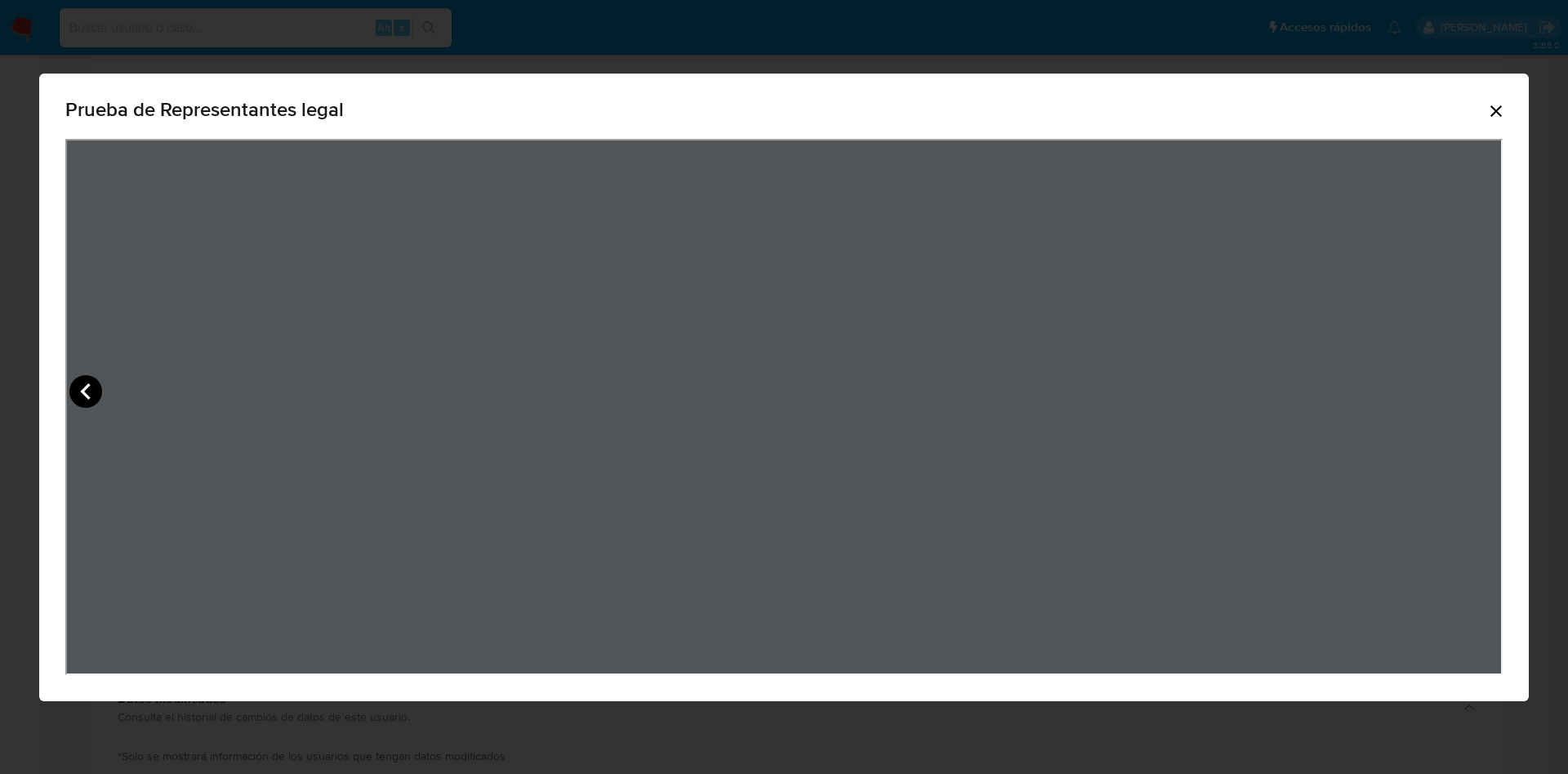
click at [99, 391] on icon "View Document Modal" at bounding box center [85, 391] width 33 height 33
click at [1495, 112] on icon "Cerrar" at bounding box center [1496, 111] width 11 height 11
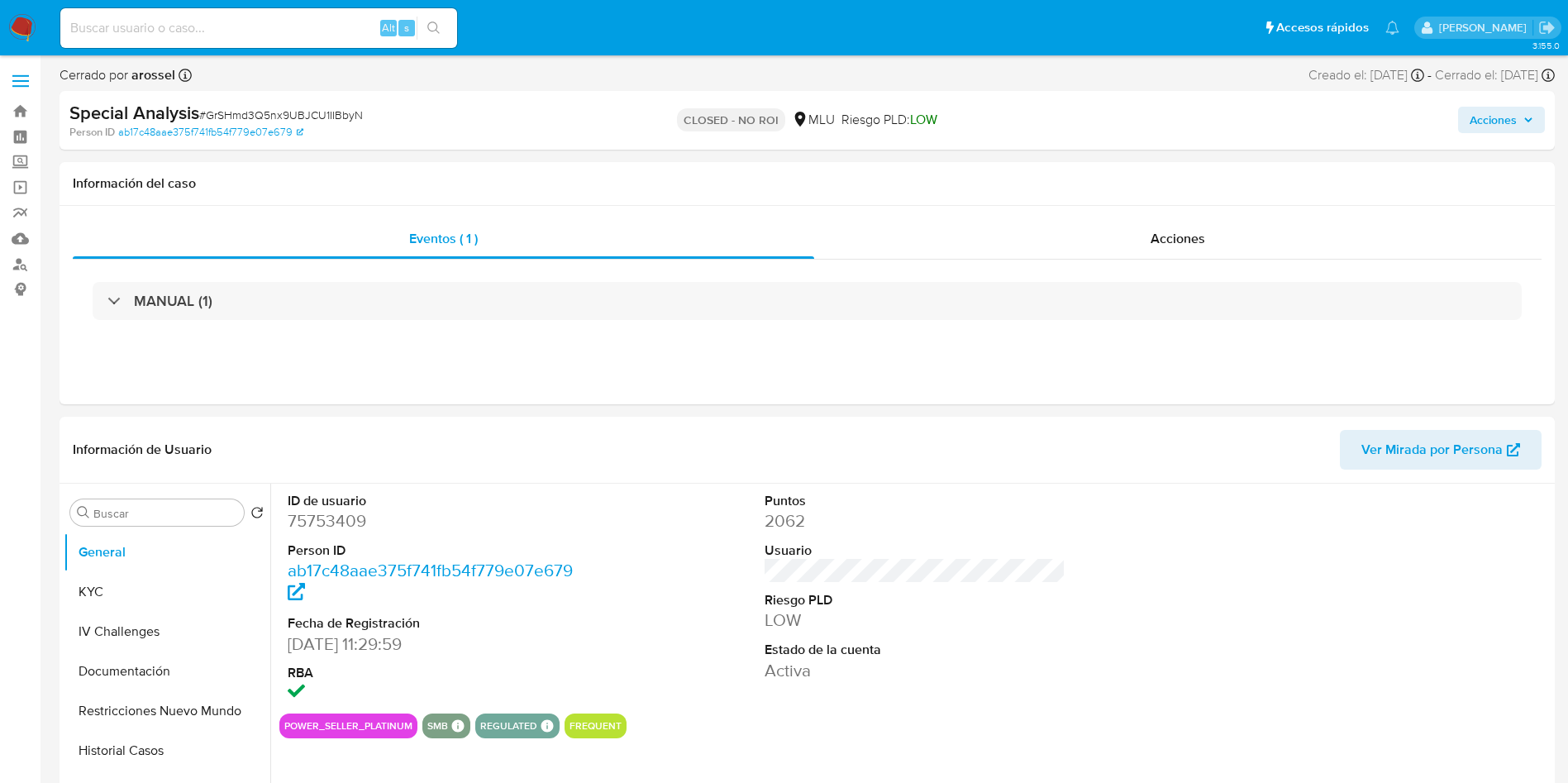
select select "10"
click at [887, 524] on dd "2062" at bounding box center [916, 521] width 302 height 23
drag, startPoint x: 878, startPoint y: 651, endPoint x: 876, endPoint y: 701, distance: 50.0
click at [878, 650] on dt "Estado de la cuenta" at bounding box center [916, 650] width 302 height 18
click at [984, 506] on dt "Puntos" at bounding box center [916, 500] width 302 height 18
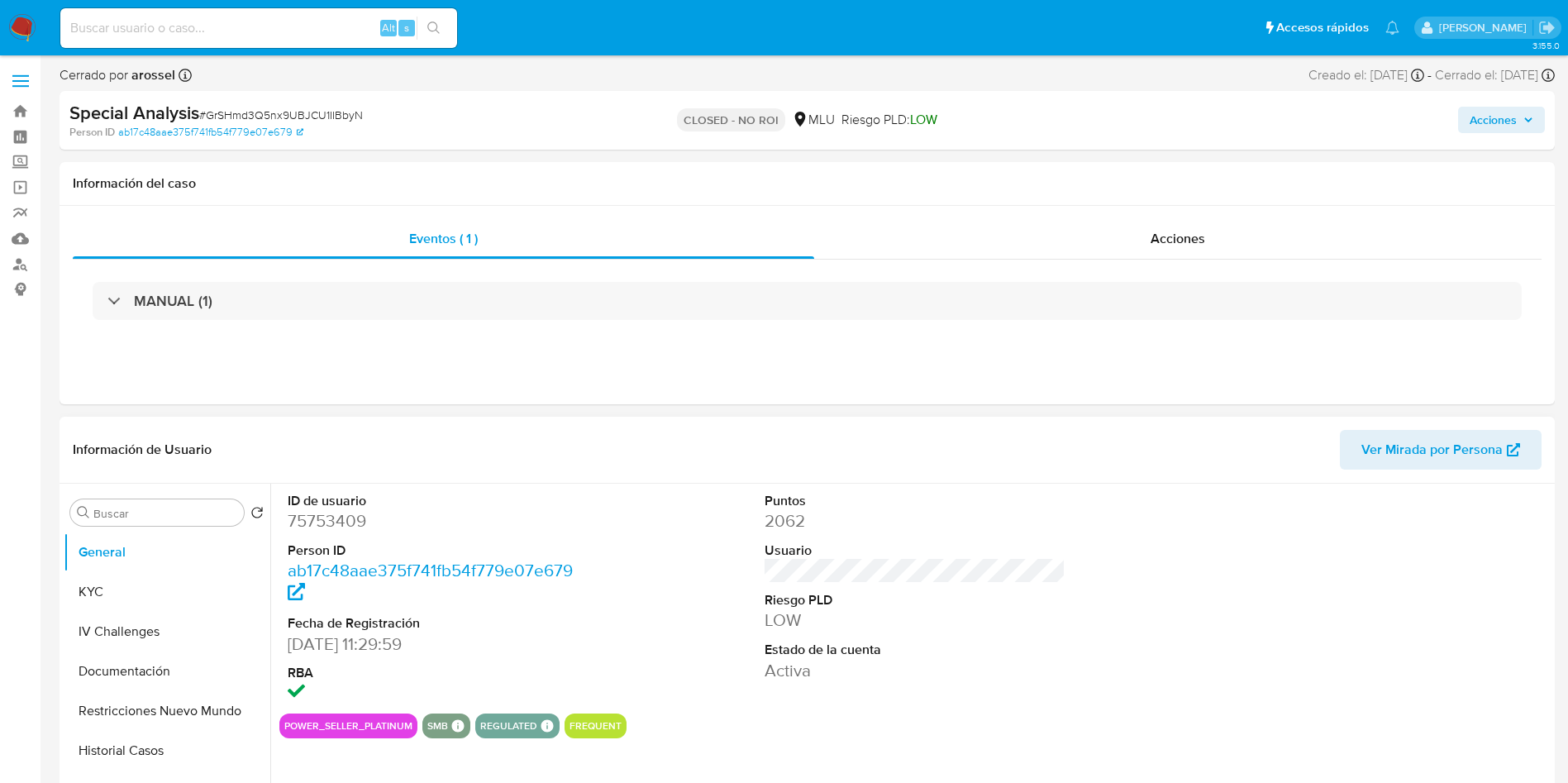
click at [765, 530] on dd "2062" at bounding box center [916, 521] width 302 height 23
drag, startPoint x: 1154, startPoint y: 559, endPoint x: 1155, endPoint y: 569, distance: 10.0
click at [1155, 559] on div "ID de usuario 75753409 Person ID ab17c48aae375f741fb54f779e07e679 Fecha de Regi…" at bounding box center [915, 598] width 1272 height 230
click at [1038, 650] on dt "Estado de la cuenta" at bounding box center [916, 650] width 302 height 18
click at [167, 568] on button "General" at bounding box center [160, 552] width 193 height 40
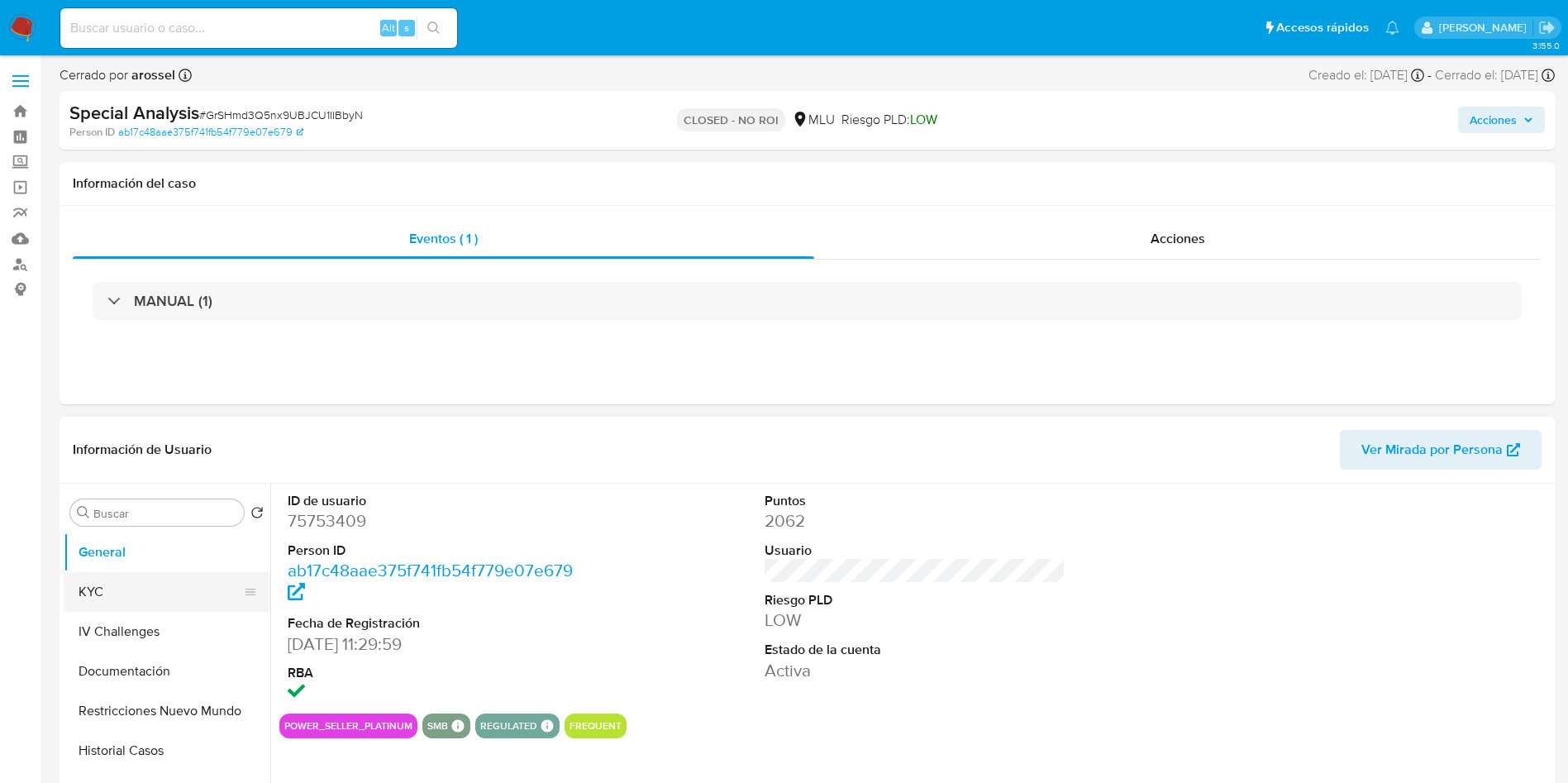
click at [167, 594] on button "KYC" at bounding box center [160, 592] width 193 height 40
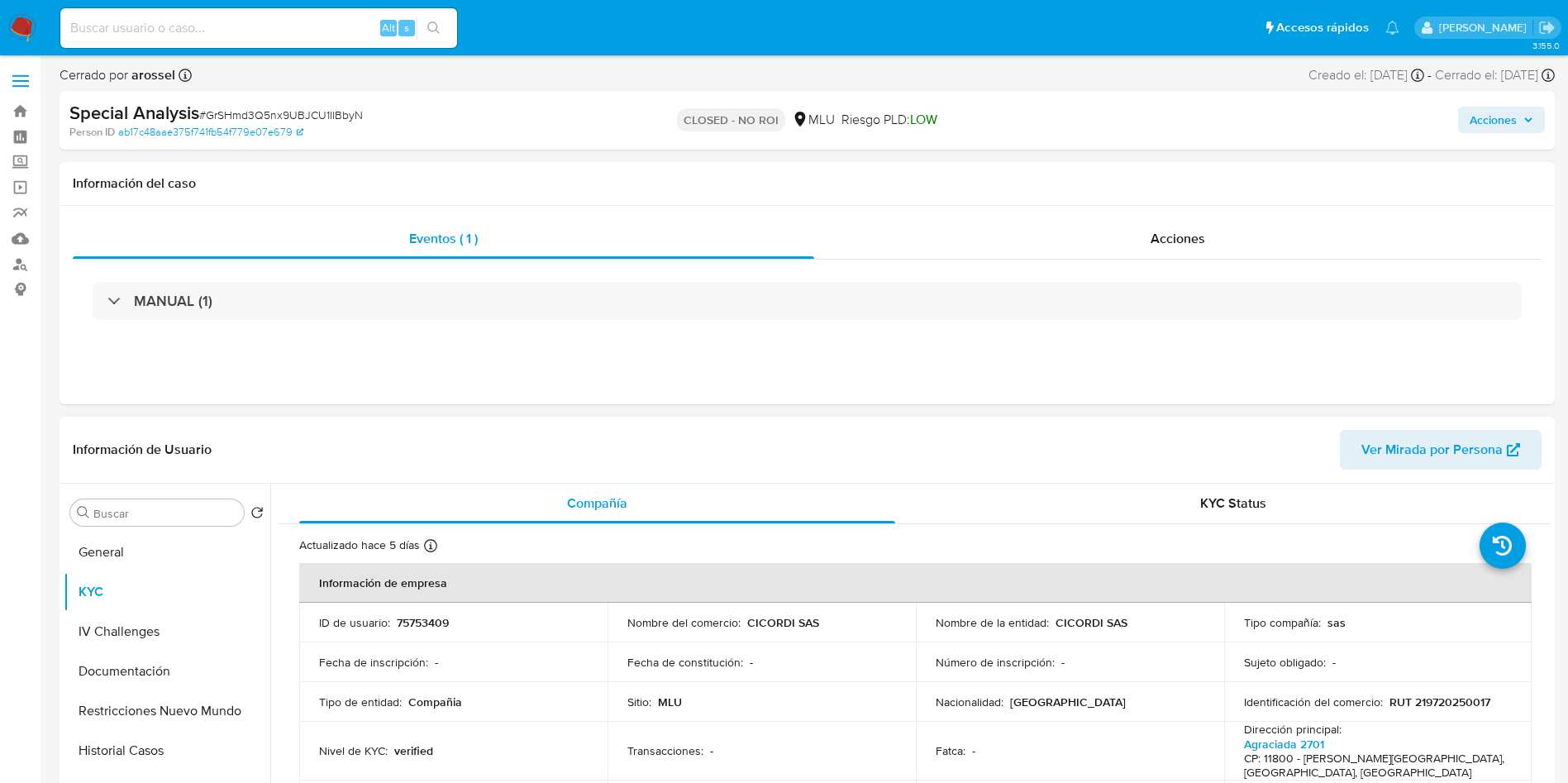
click at [1056, 621] on p "CICORDI SAS" at bounding box center [1092, 623] width 72 height 15
click at [1021, 624] on p "Nombre de la entidad :" at bounding box center [992, 623] width 114 height 15
drag, startPoint x: 1049, startPoint y: 624, endPoint x: 1139, endPoint y: 615, distance: 90.4
click at [1139, 615] on div "Nombre de la entidad : CICORDI SAS" at bounding box center [1070, 623] width 269 height 15
copy div "CICORDI SAS"
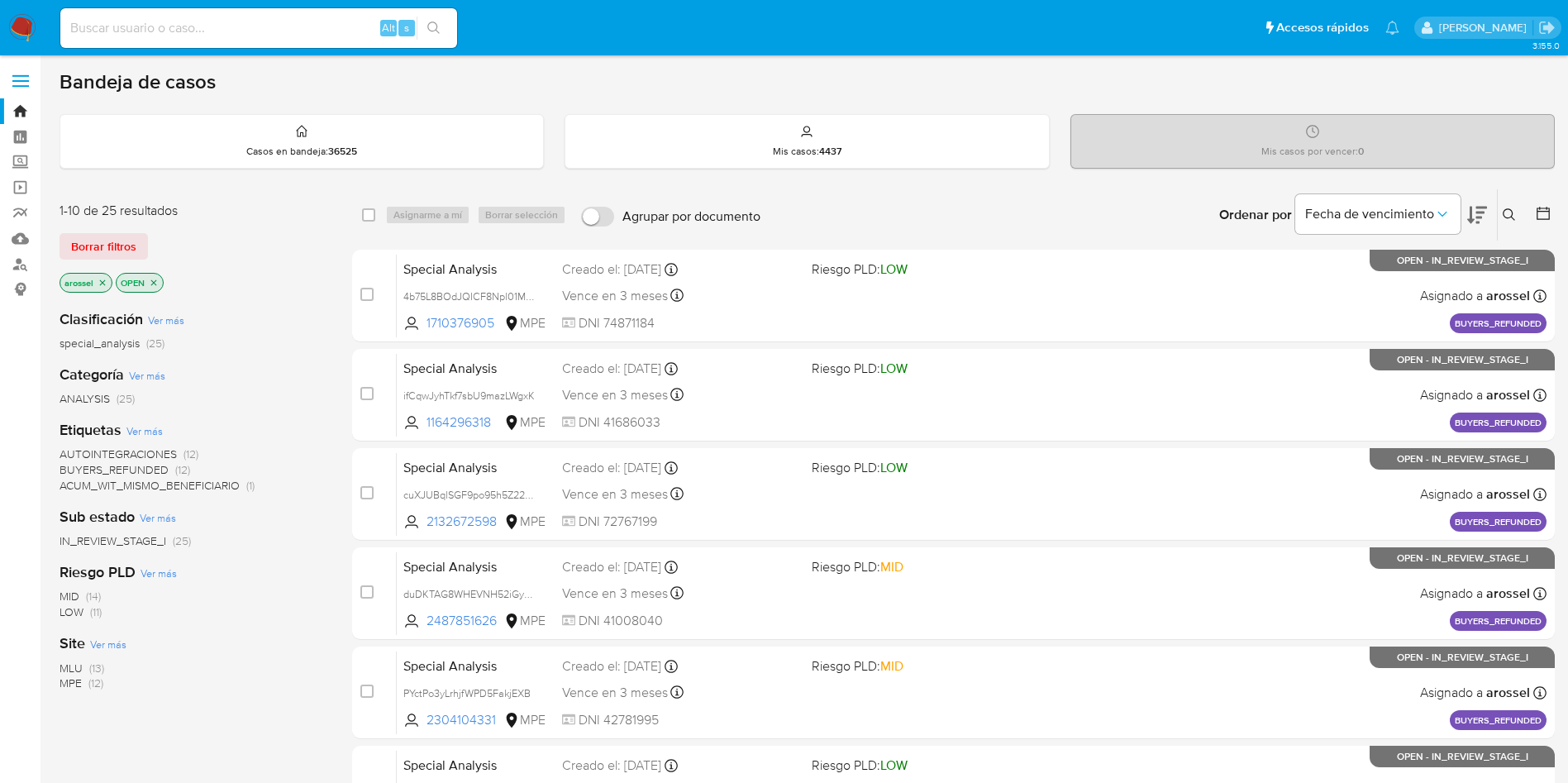
click at [1481, 211] on icon at bounding box center [1477, 215] width 20 height 17
click at [75, 667] on span "MLU" at bounding box center [71, 667] width 23 height 16
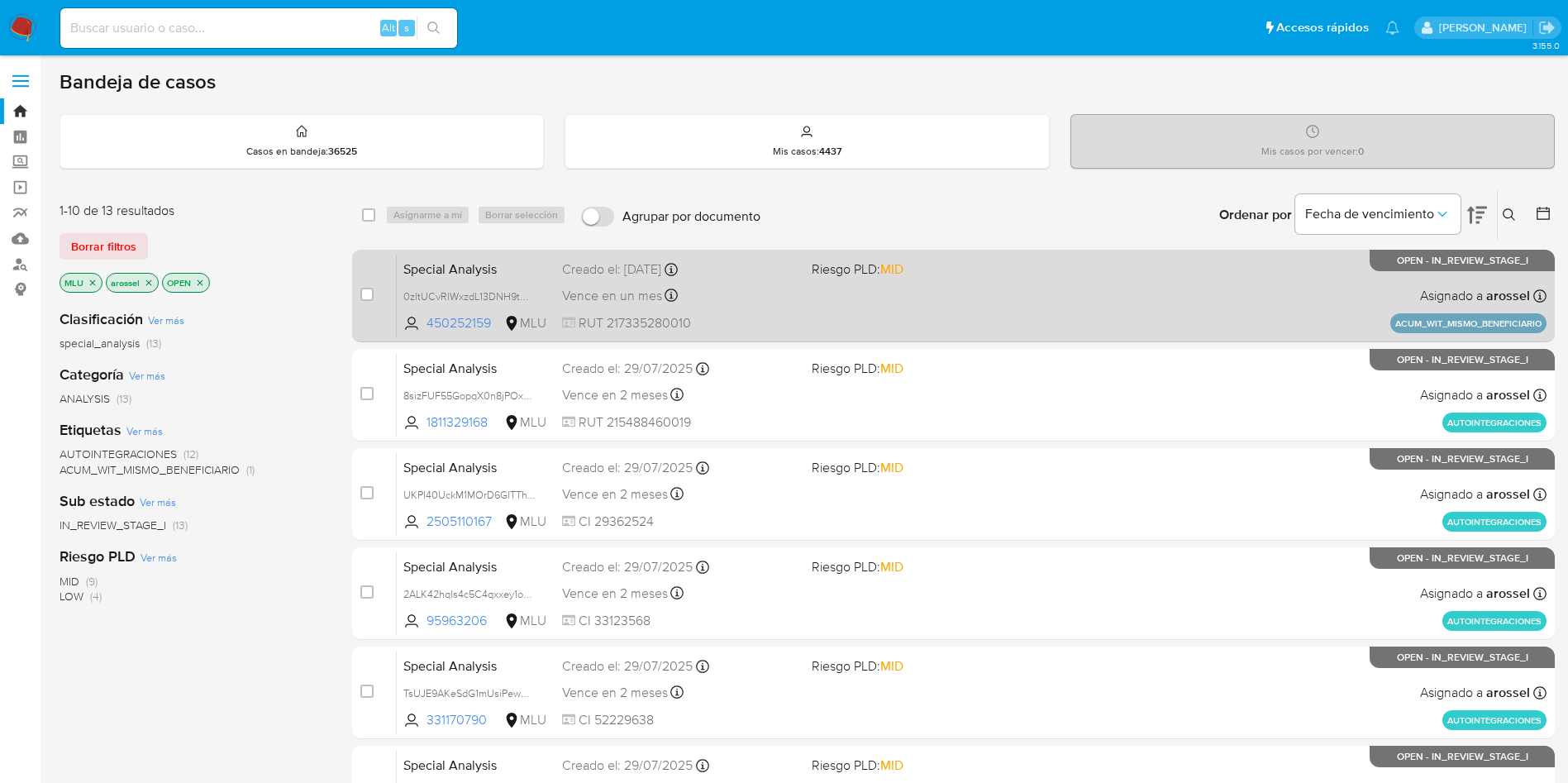
click at [873, 290] on div "Special Analysis 0zltUCvRlWxzdL13DNH9tCKV 450252159 MLU Riesgo PLD: MID Creado …" at bounding box center [971, 295] width 1149 height 83
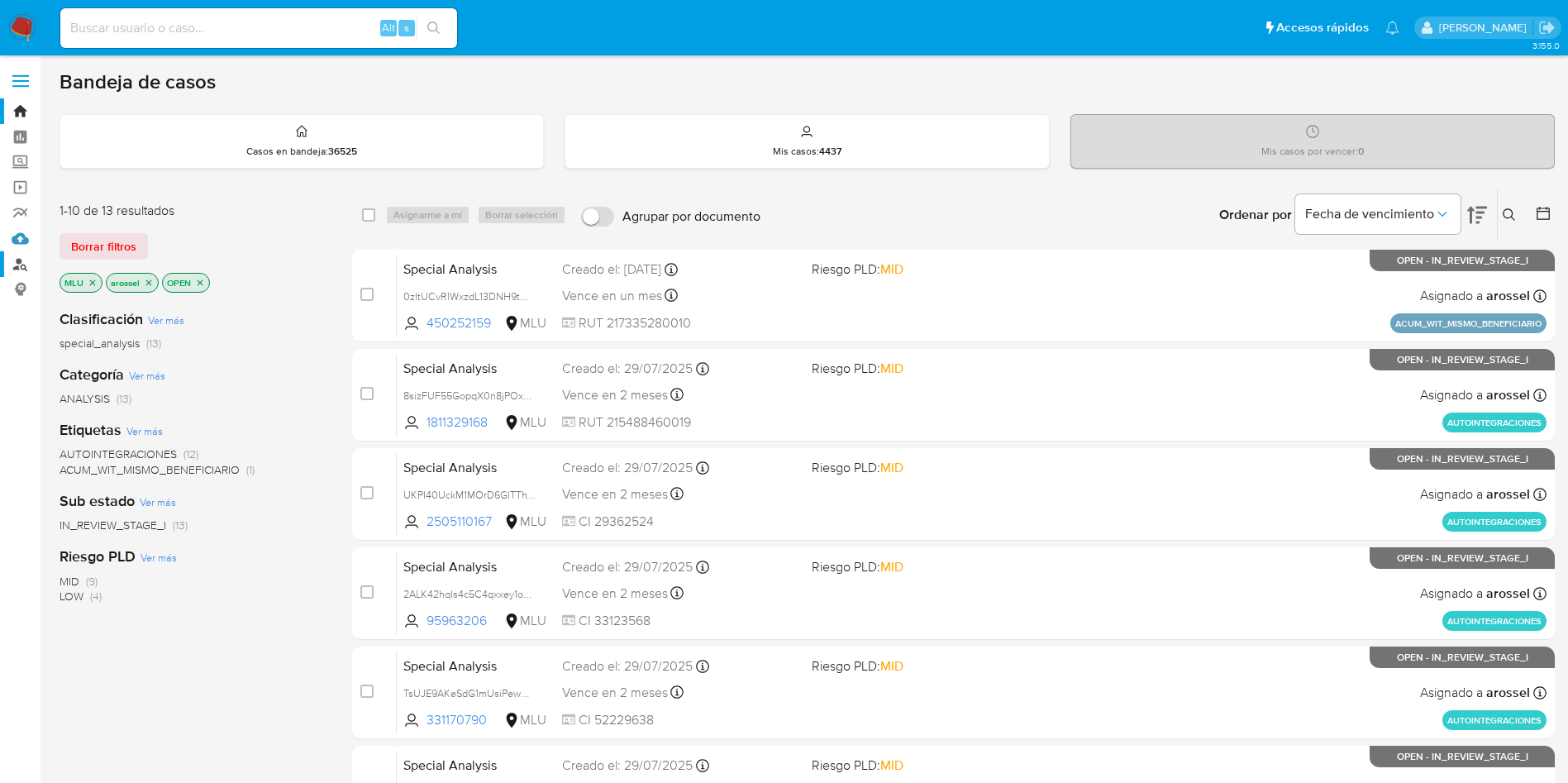
drag, startPoint x: 36, startPoint y: 240, endPoint x: 34, endPoint y: 251, distance: 11.2
click at [36, 240] on link "Mulan" at bounding box center [98, 238] width 197 height 26
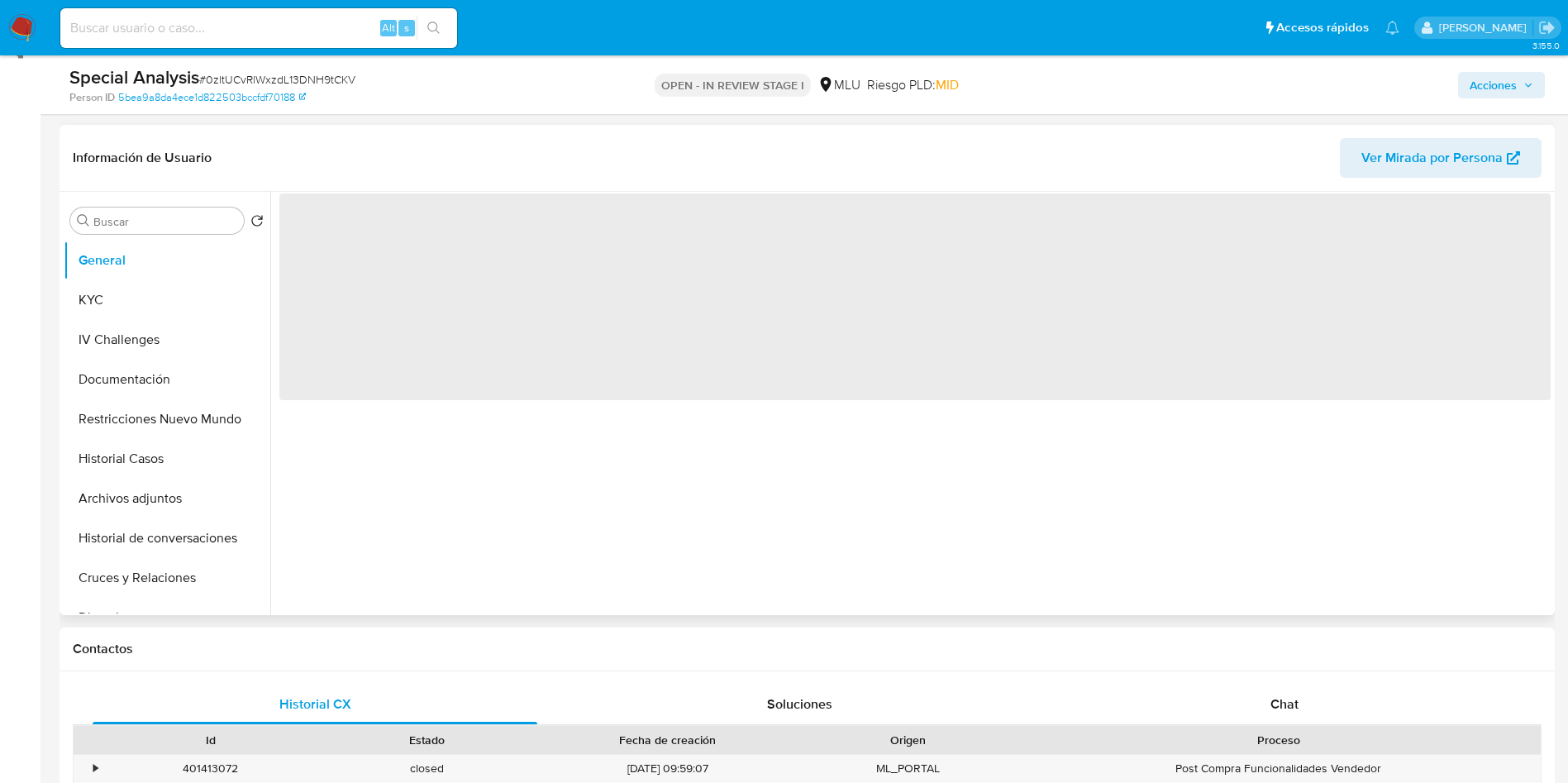
scroll to position [248, 0]
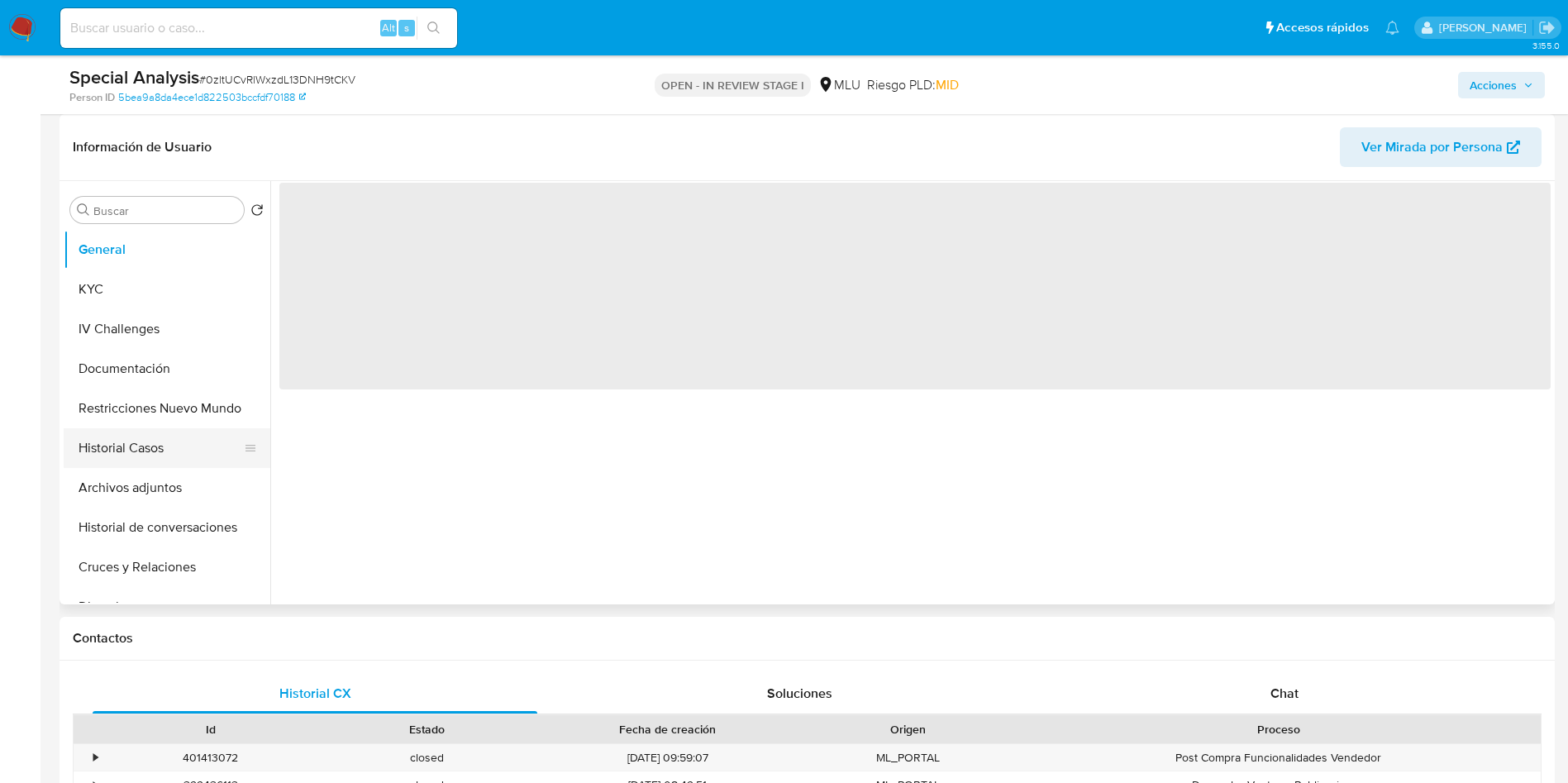
click at [142, 443] on button "Historial Casos" at bounding box center [160, 448] width 193 height 40
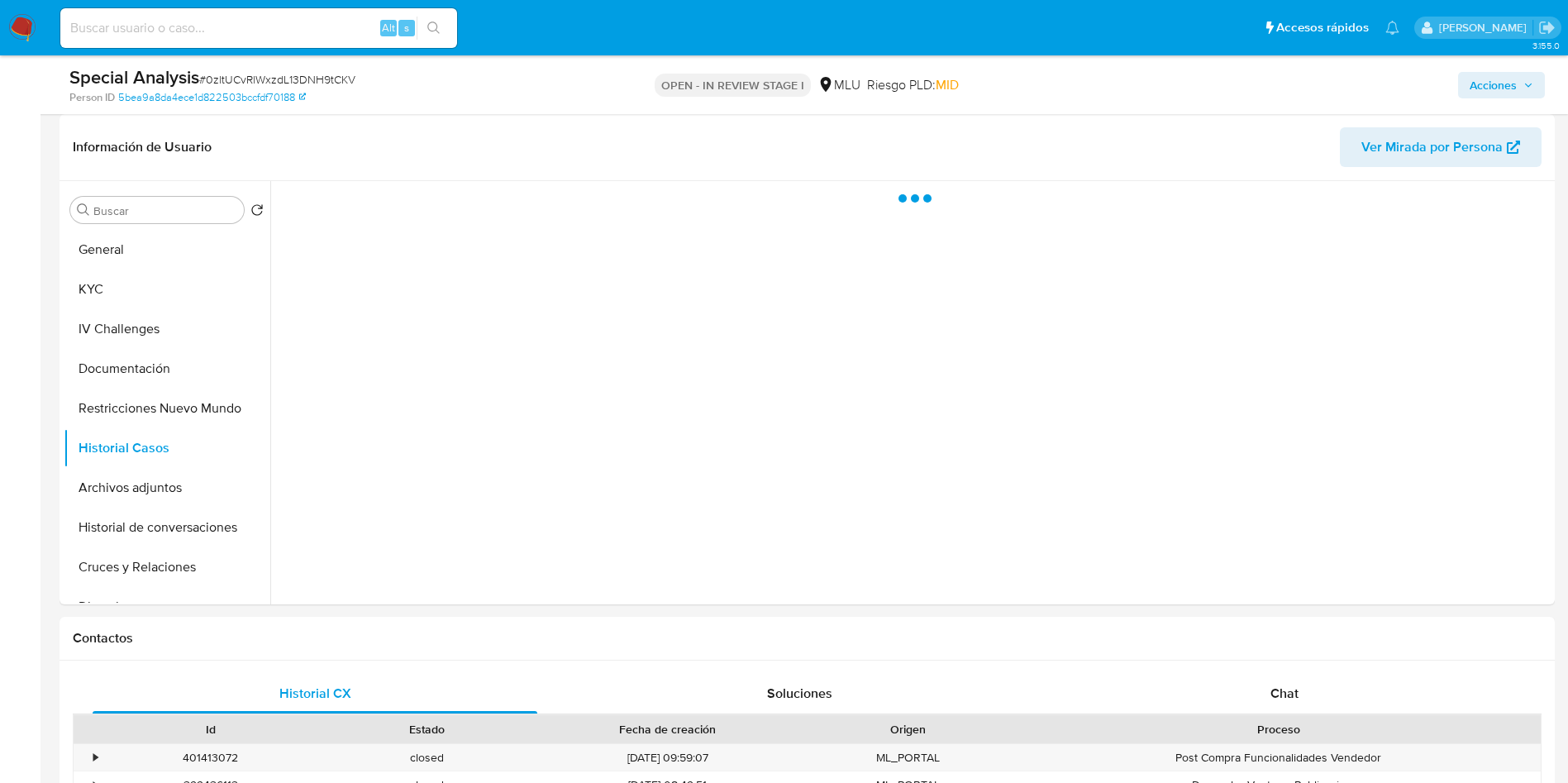
select select "10"
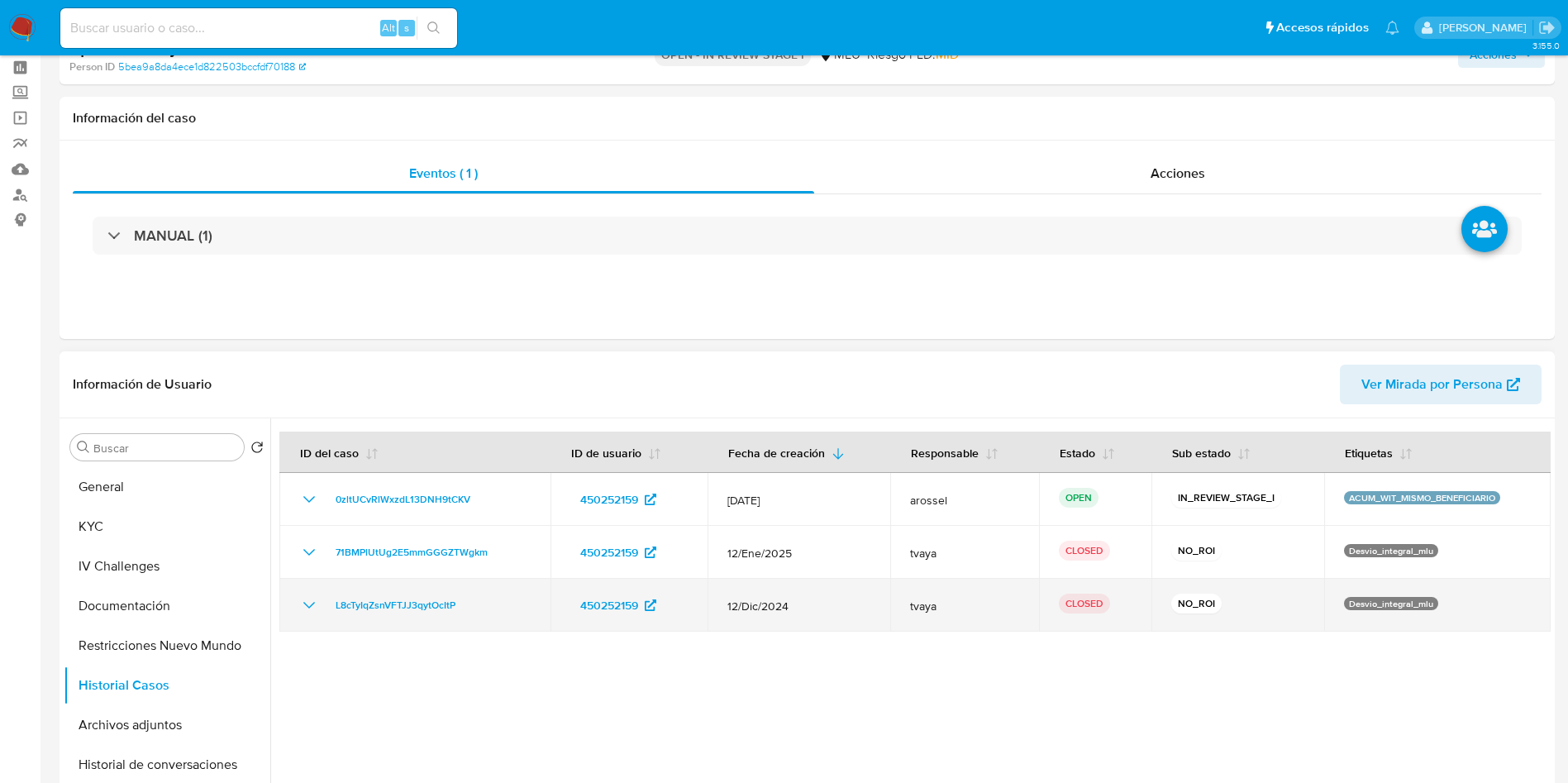
scroll to position [0, 0]
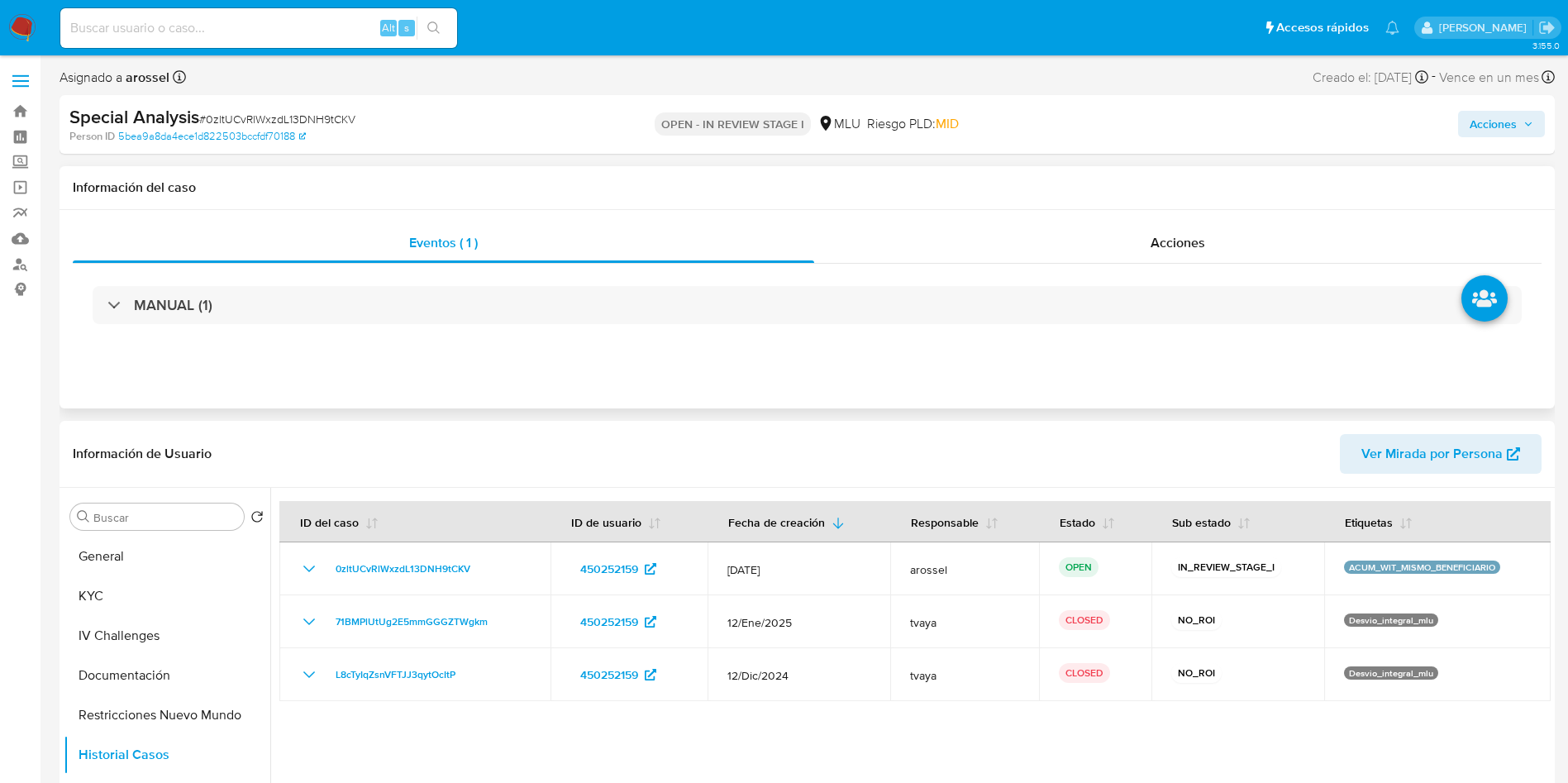
drag, startPoint x: 233, startPoint y: 307, endPoint x: 169, endPoint y: 440, distance: 147.6
click at [233, 306] on div "MANUAL (1)" at bounding box center [807, 305] width 1429 height 38
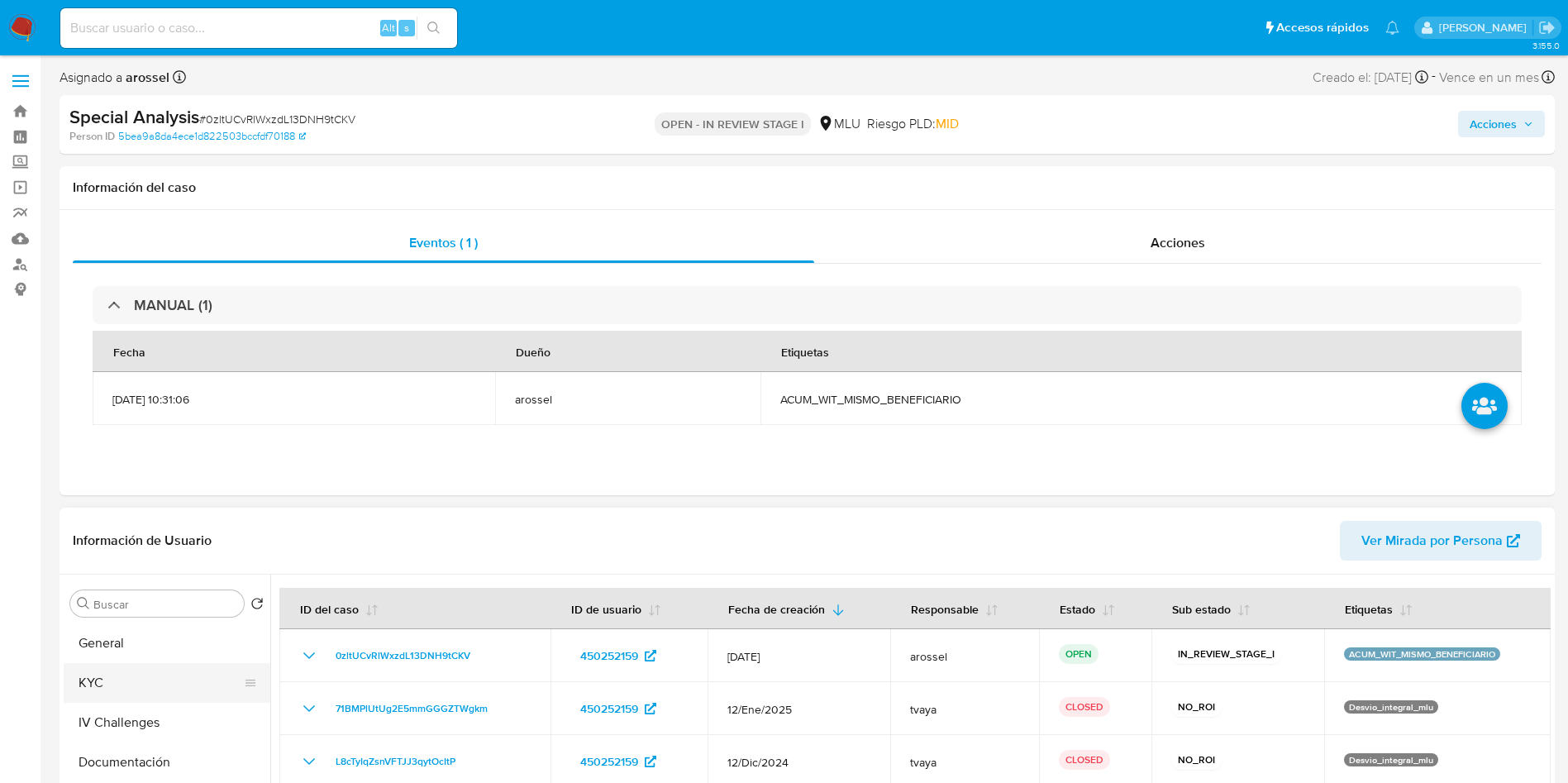
click at [116, 677] on button "KYC" at bounding box center [160, 683] width 193 height 40
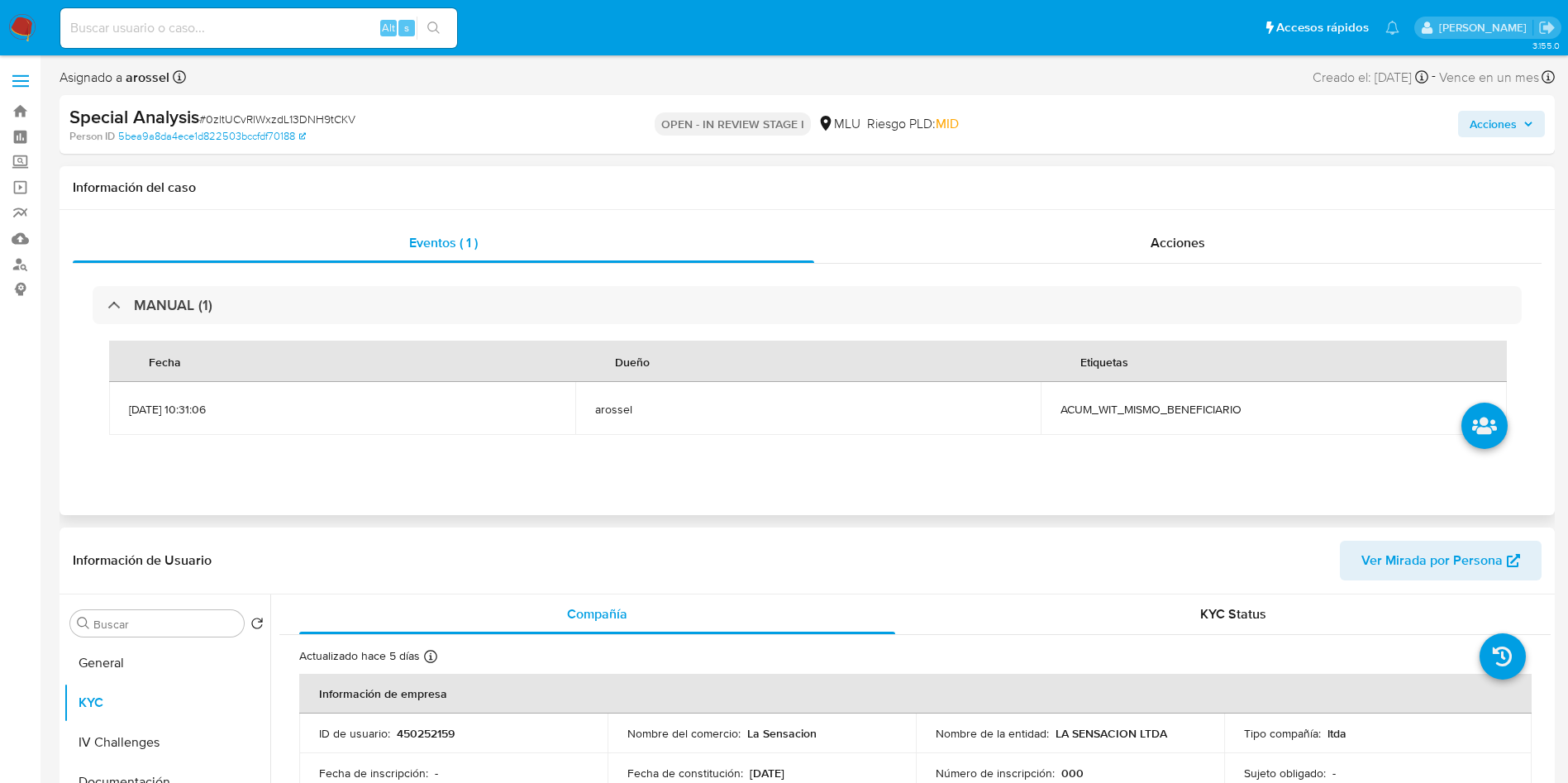
click at [1206, 206] on div "Información del caso" at bounding box center [807, 187] width 1495 height 44
click at [1197, 230] on div "Acciones" at bounding box center [1178, 243] width 727 height 40
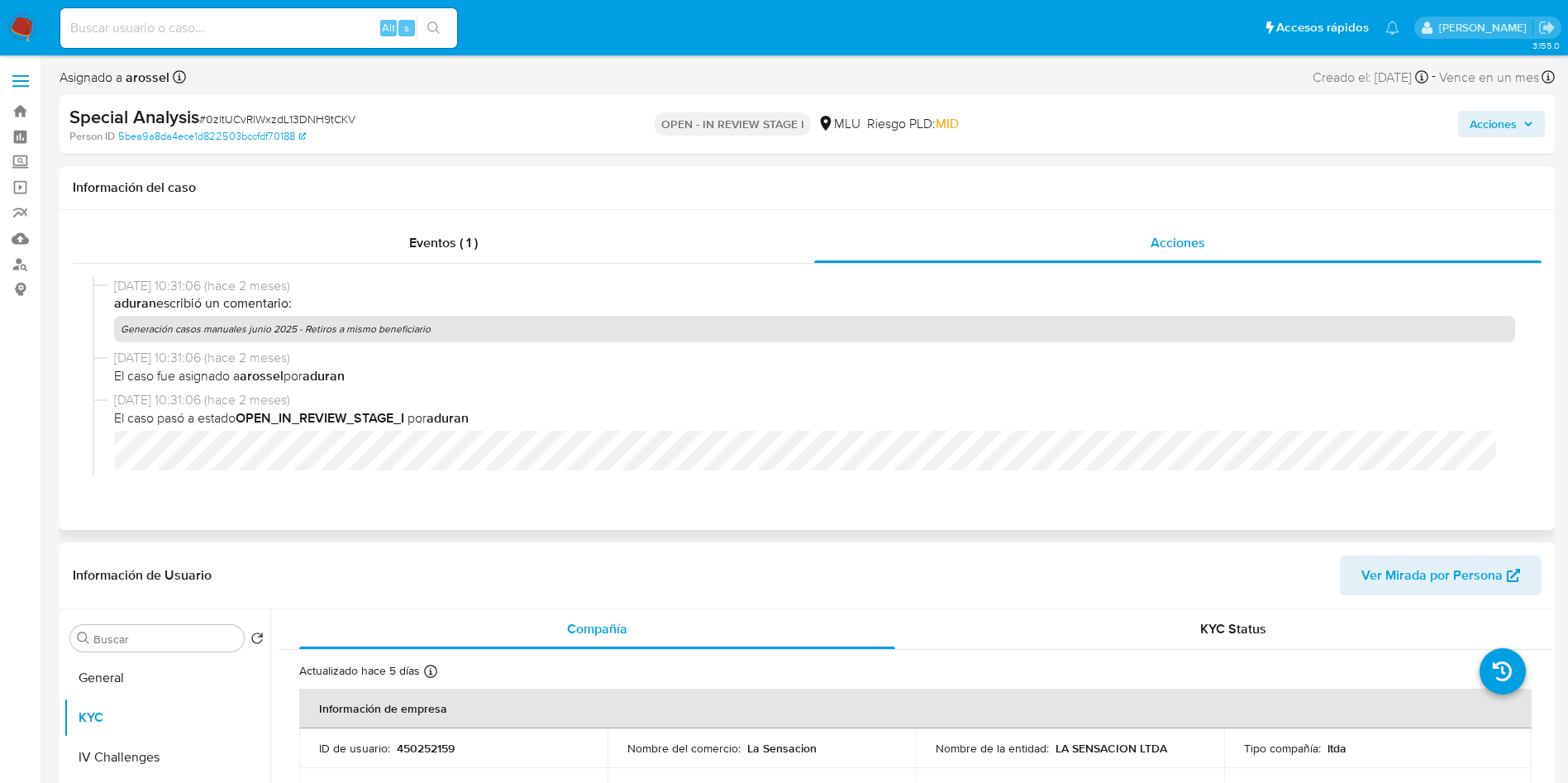
click at [454, 324] on p "Generación casos manuales junio 2025 - Retiros a mismo beneficiario" at bounding box center [814, 329] width 1401 height 27
click at [323, 120] on span "# 0zltUCvRlWxzdL13DNH9tCKV" at bounding box center [276, 118] width 156 height 16
copy span "0zltUCvRlWxzdL13DNH9tCKV"
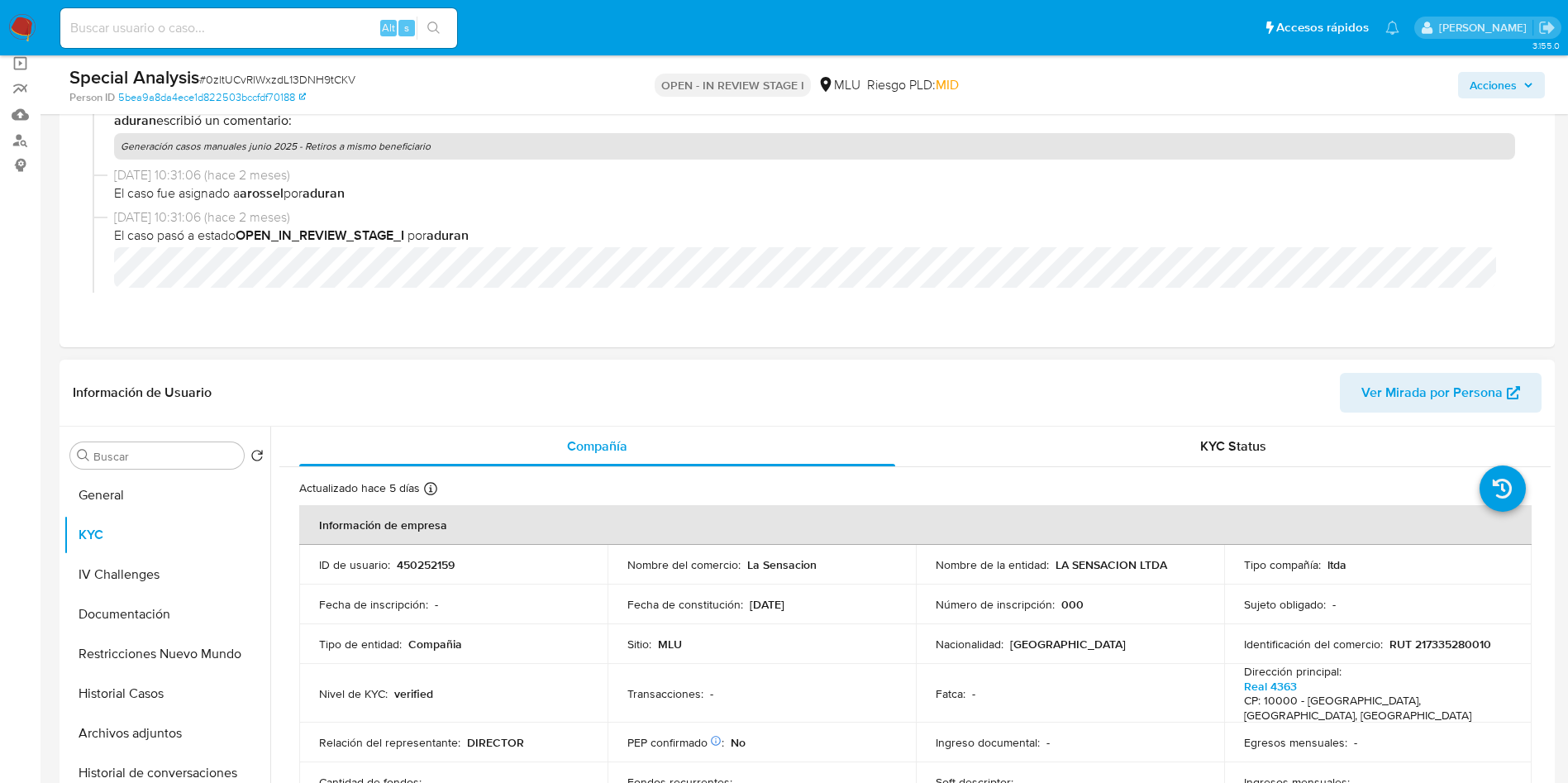
click at [435, 561] on p "450252159" at bounding box center [425, 564] width 58 height 15
copy p "450252159"
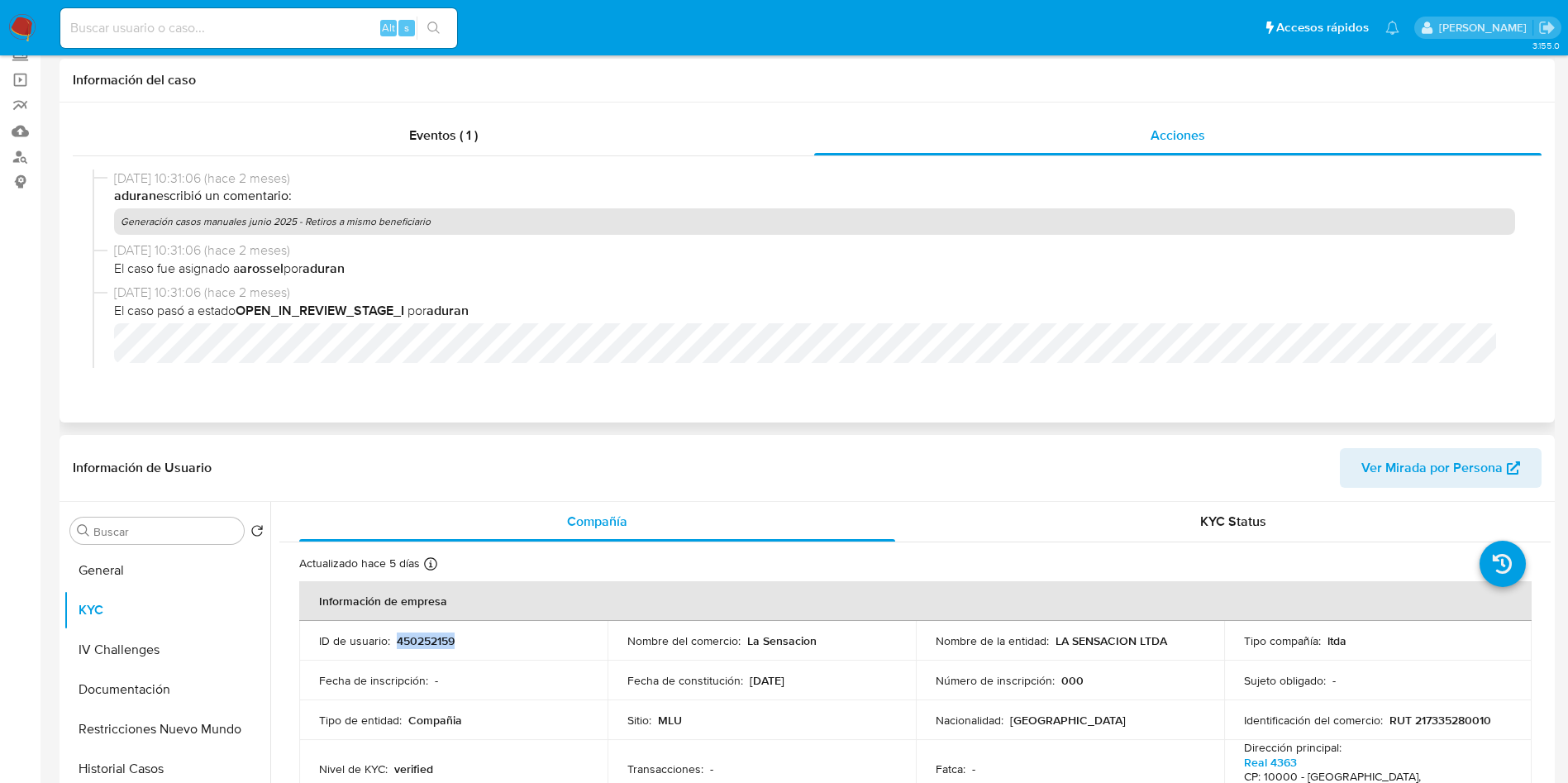
scroll to position [248, 0]
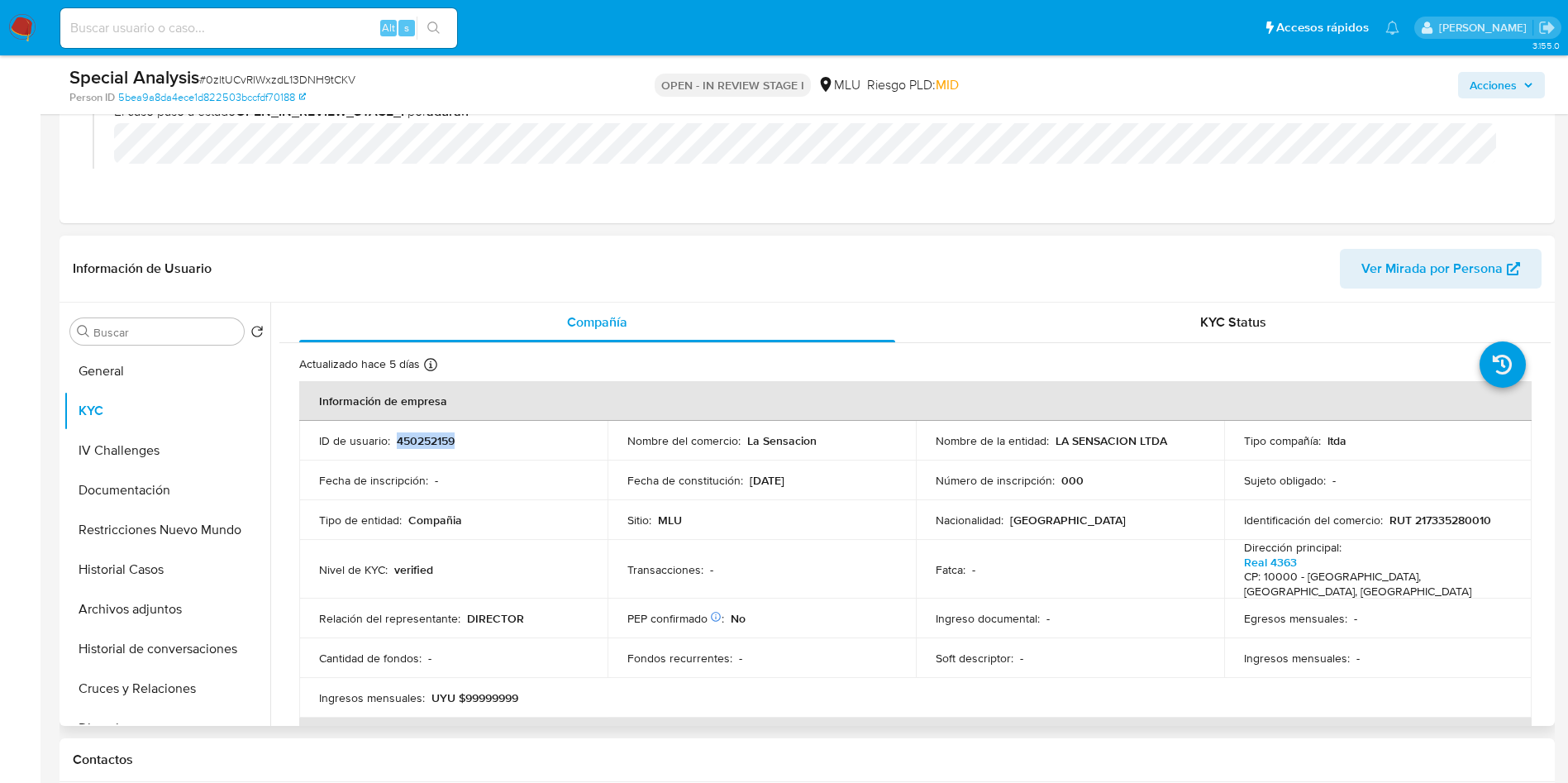
copy p "450252159"
click at [193, 698] on button "Cruces y Relaciones" at bounding box center [160, 688] width 193 height 40
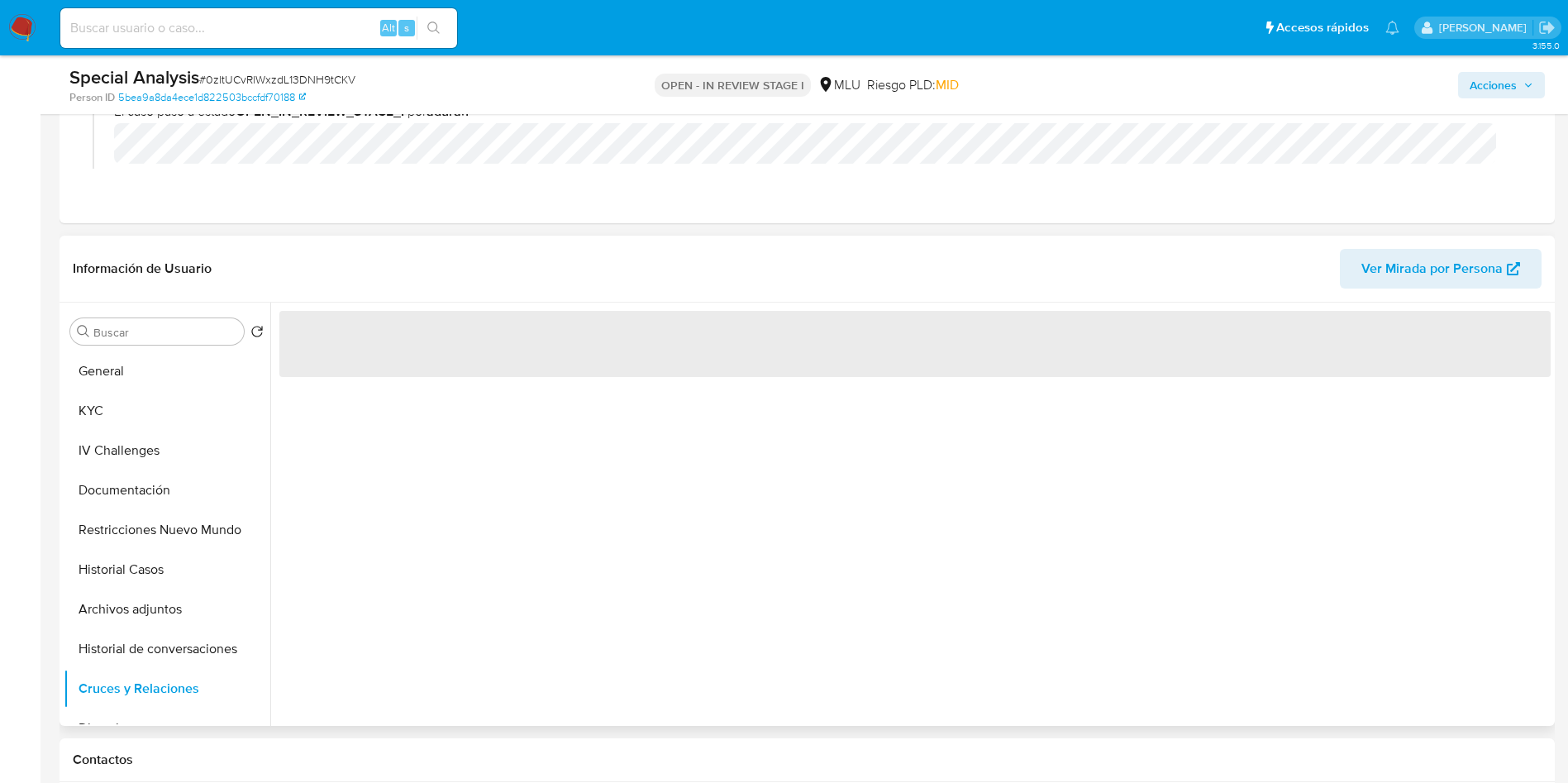
click at [1420, 281] on span "Ver Mirada por Persona" at bounding box center [1432, 269] width 141 height 40
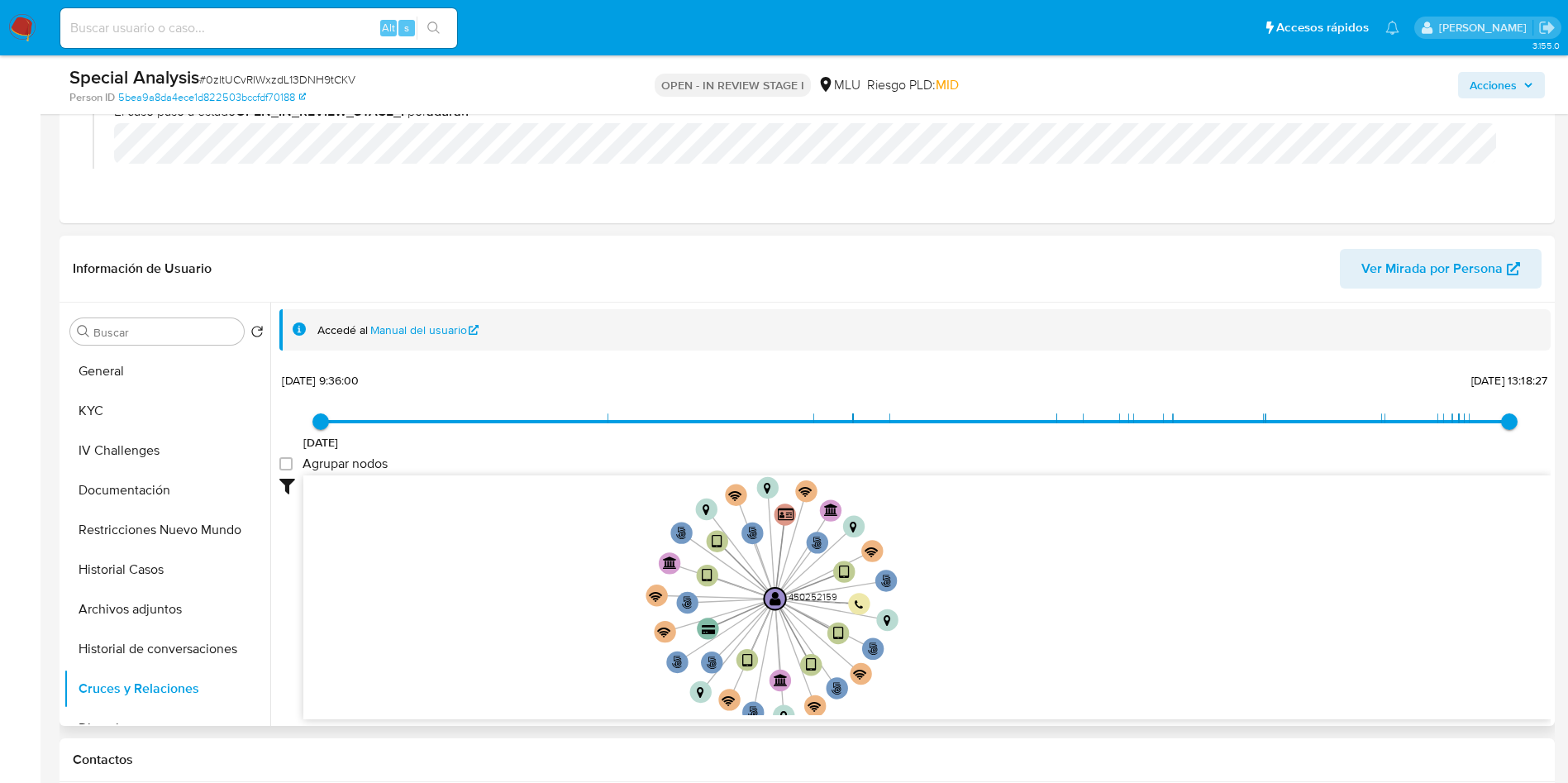
drag, startPoint x: 601, startPoint y: 602, endPoint x: 477, endPoint y: 642, distance: 130.3
click at [484, 647] on icon "phone-87ace0c5ea1bb5f77705e76cd4a82e11  user-450252159  450252159 person-173e…" at bounding box center [926, 595] width 1247 height 240
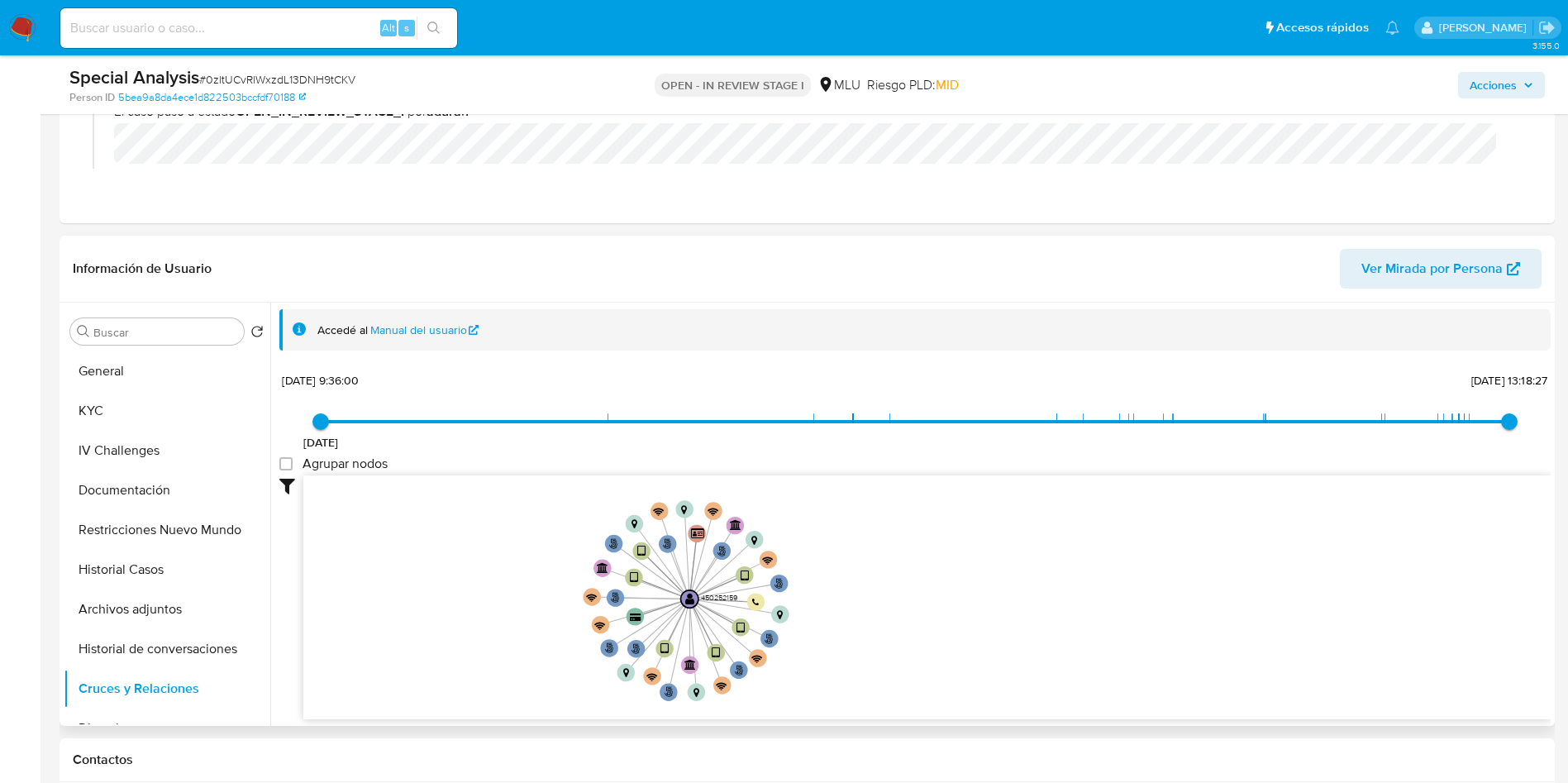
drag, startPoint x: 477, startPoint y: 642, endPoint x: 470, endPoint y: 630, distance: 13.9
click at [470, 630] on icon "phone-87ace0c5ea1bb5f77705e76cd4a82e11  user-450252159  450252159 person-173e…" at bounding box center [926, 595] width 1247 height 240
click at [96, 384] on button "General" at bounding box center [160, 371] width 193 height 40
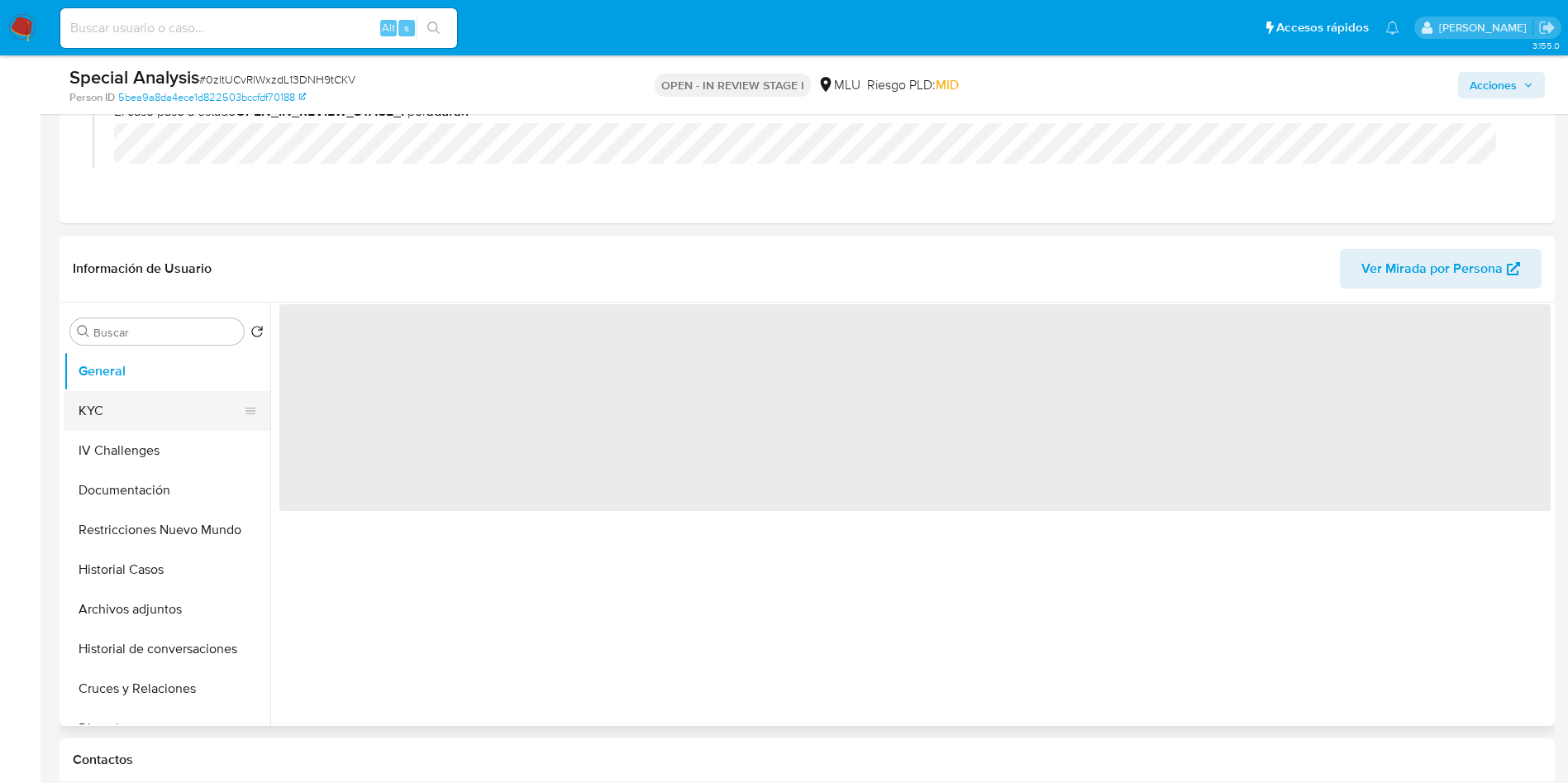
click at [121, 419] on button "KYC" at bounding box center [160, 411] width 193 height 40
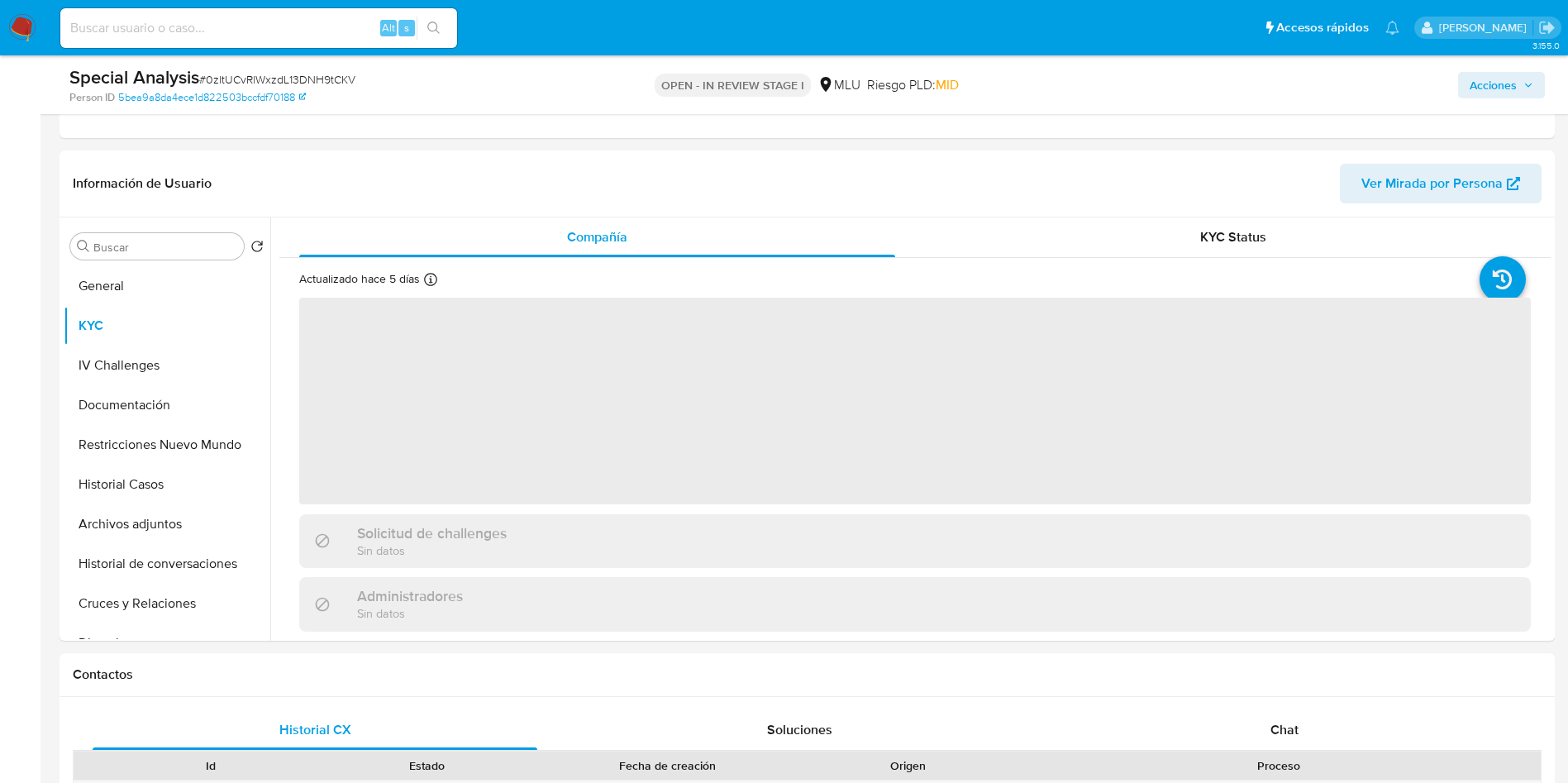
scroll to position [372, 0]
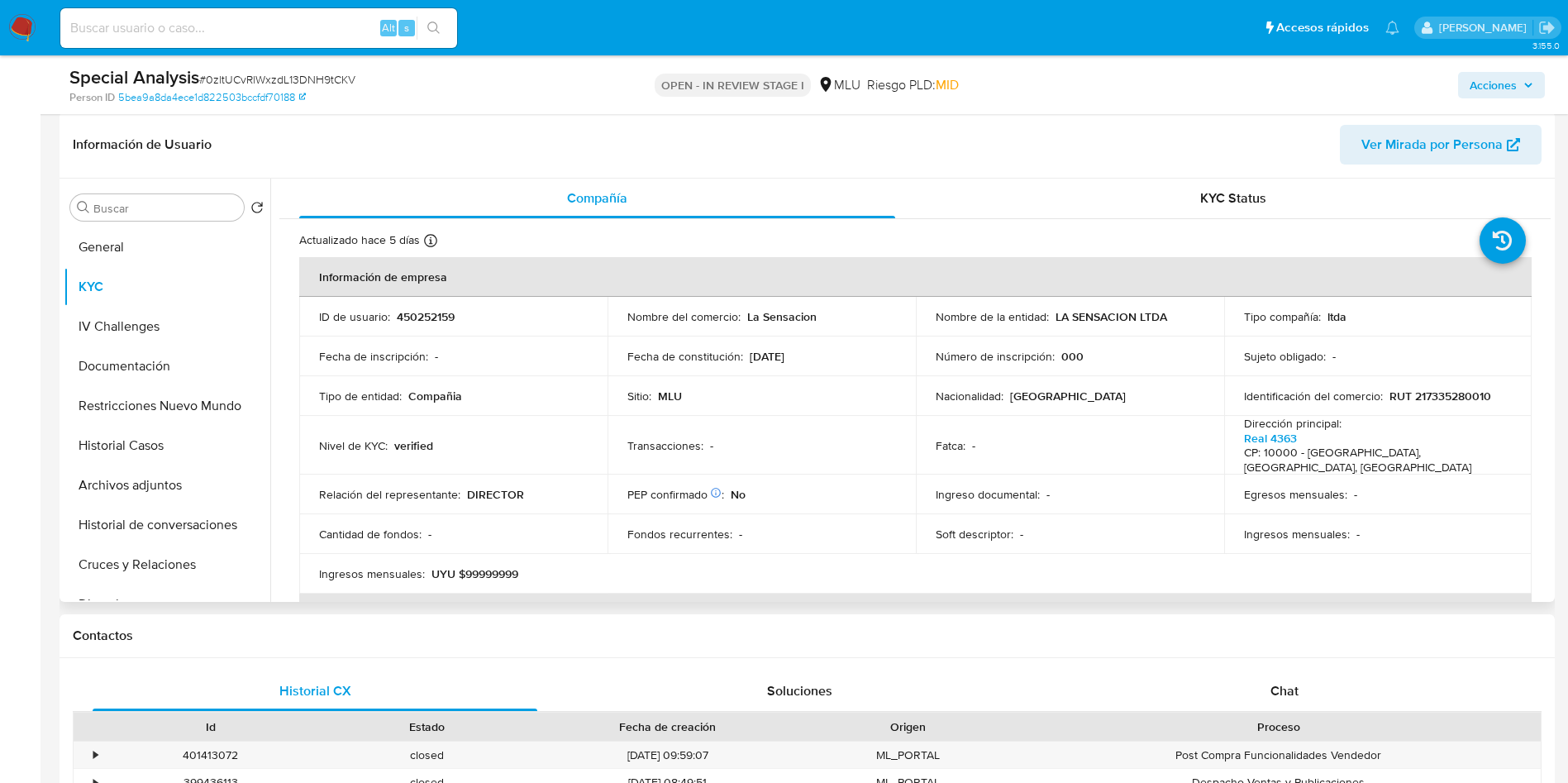
click at [433, 323] on p "450252159" at bounding box center [425, 317] width 58 height 15
copy p "450252159"
click at [1459, 388] on p "RUT 217335280010" at bounding box center [1440, 396] width 101 height 15
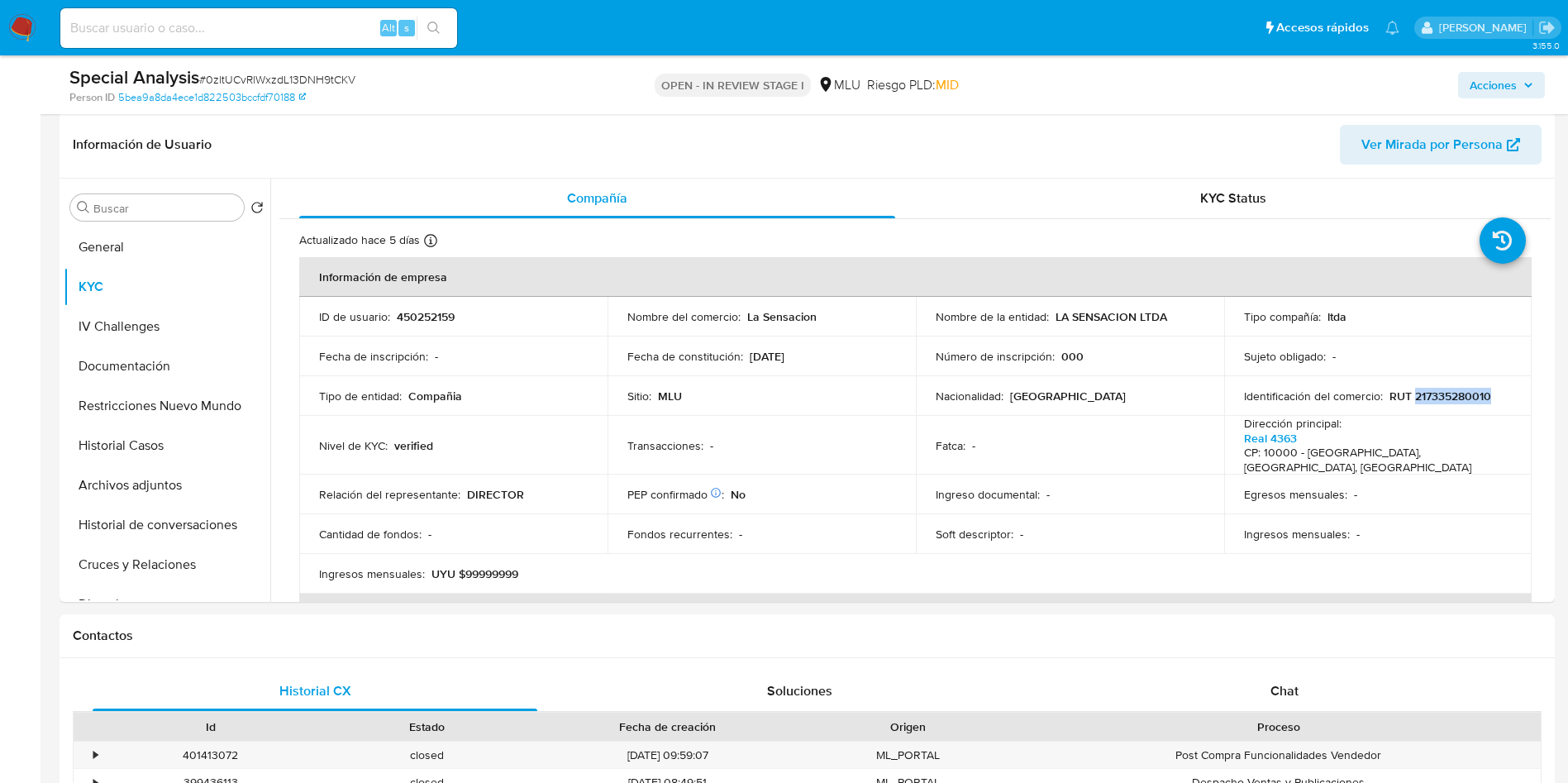
copy p "217335280010"
click at [971, 371] on td "Número de inscripción : 000" at bounding box center [1070, 356] width 309 height 40
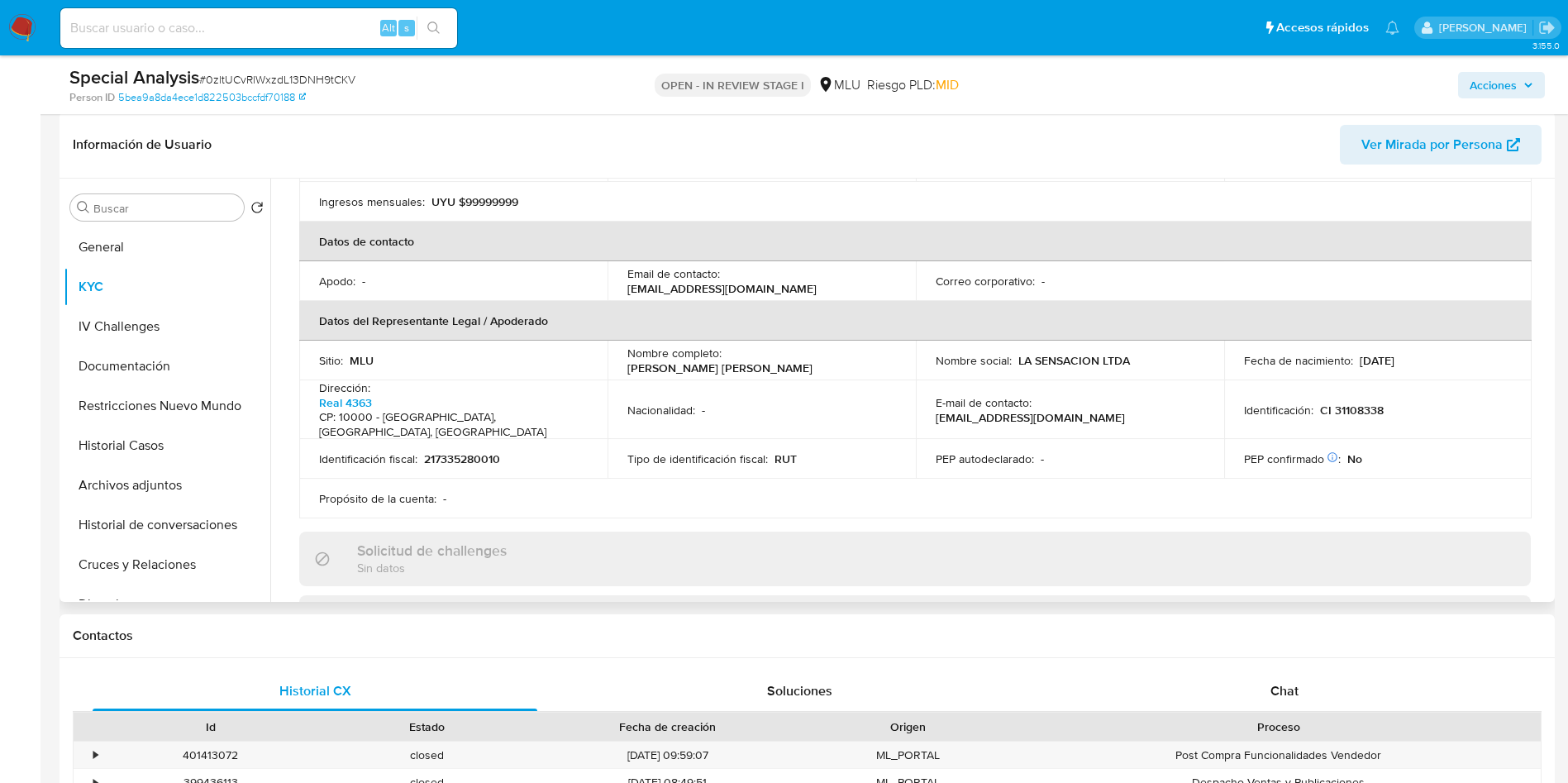
click at [811, 381] on td "Nacionalidad : -" at bounding box center [762, 410] width 309 height 59
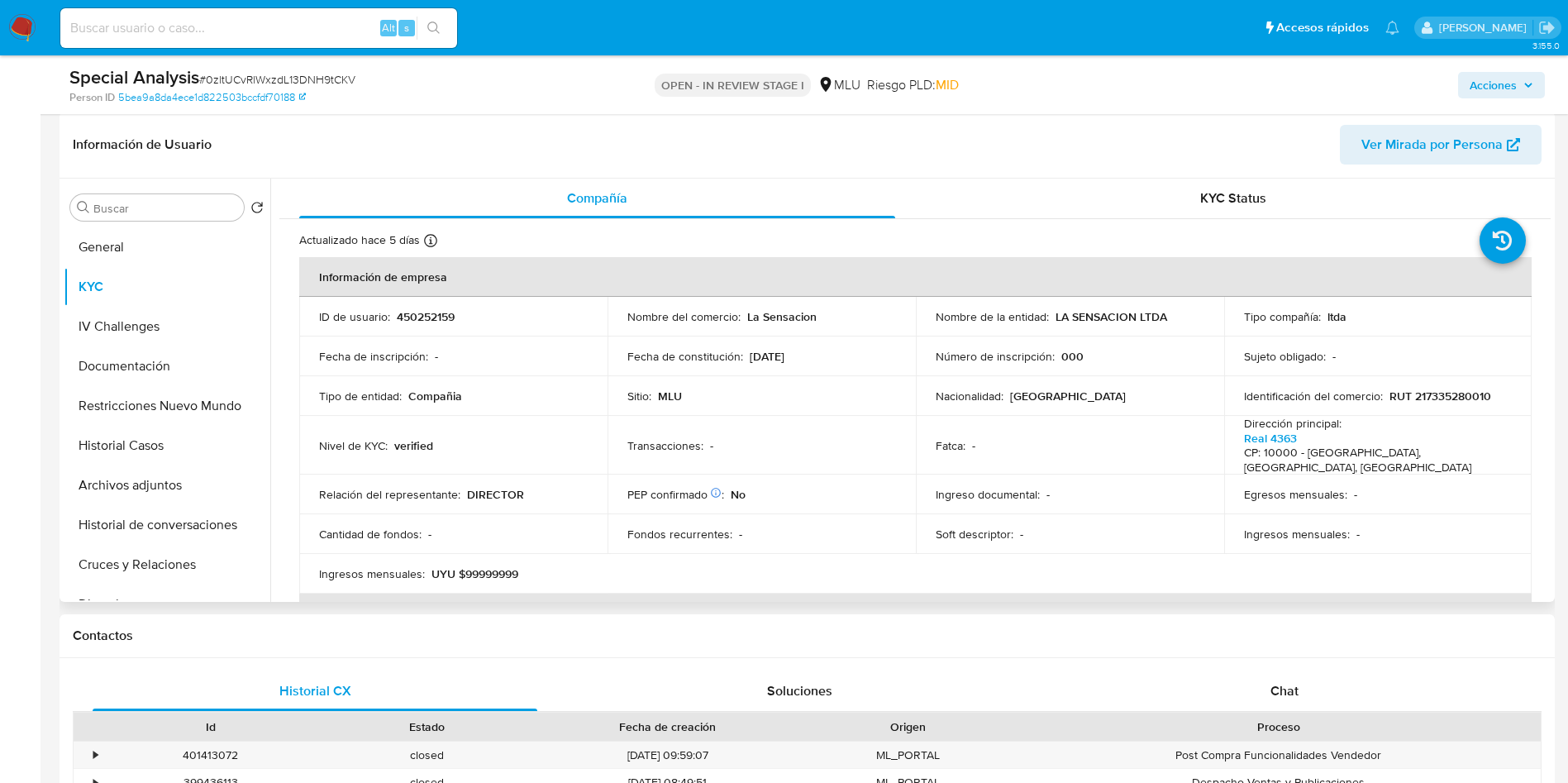
scroll to position [248, 0]
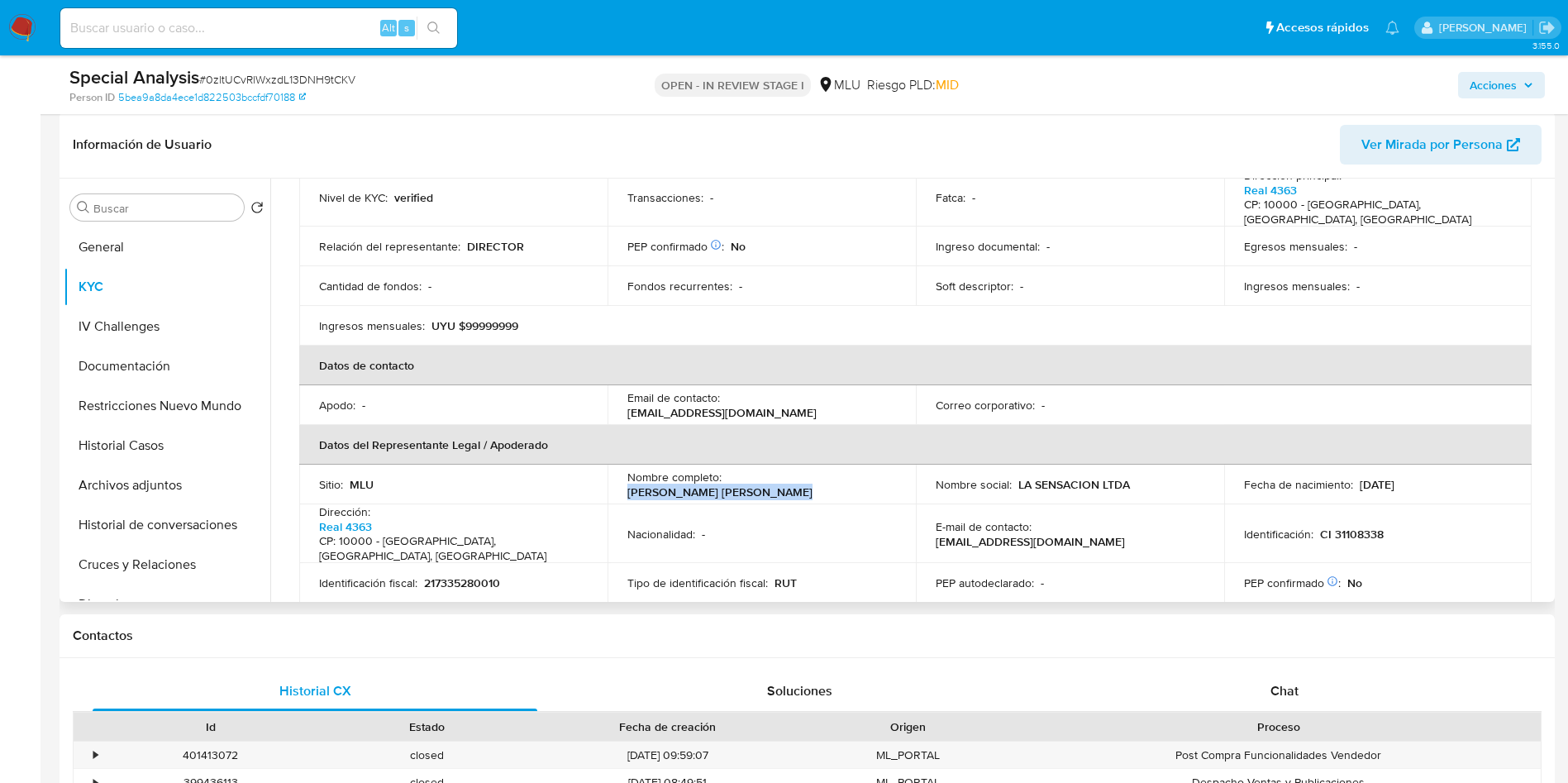
drag, startPoint x: 727, startPoint y: 466, endPoint x: 852, endPoint y: 472, distance: 125.1
click at [812, 485] on p "[PERSON_NAME] [PERSON_NAME]" at bounding box center [721, 492] width 186 height 15
copy p "[PERSON_NAME]"
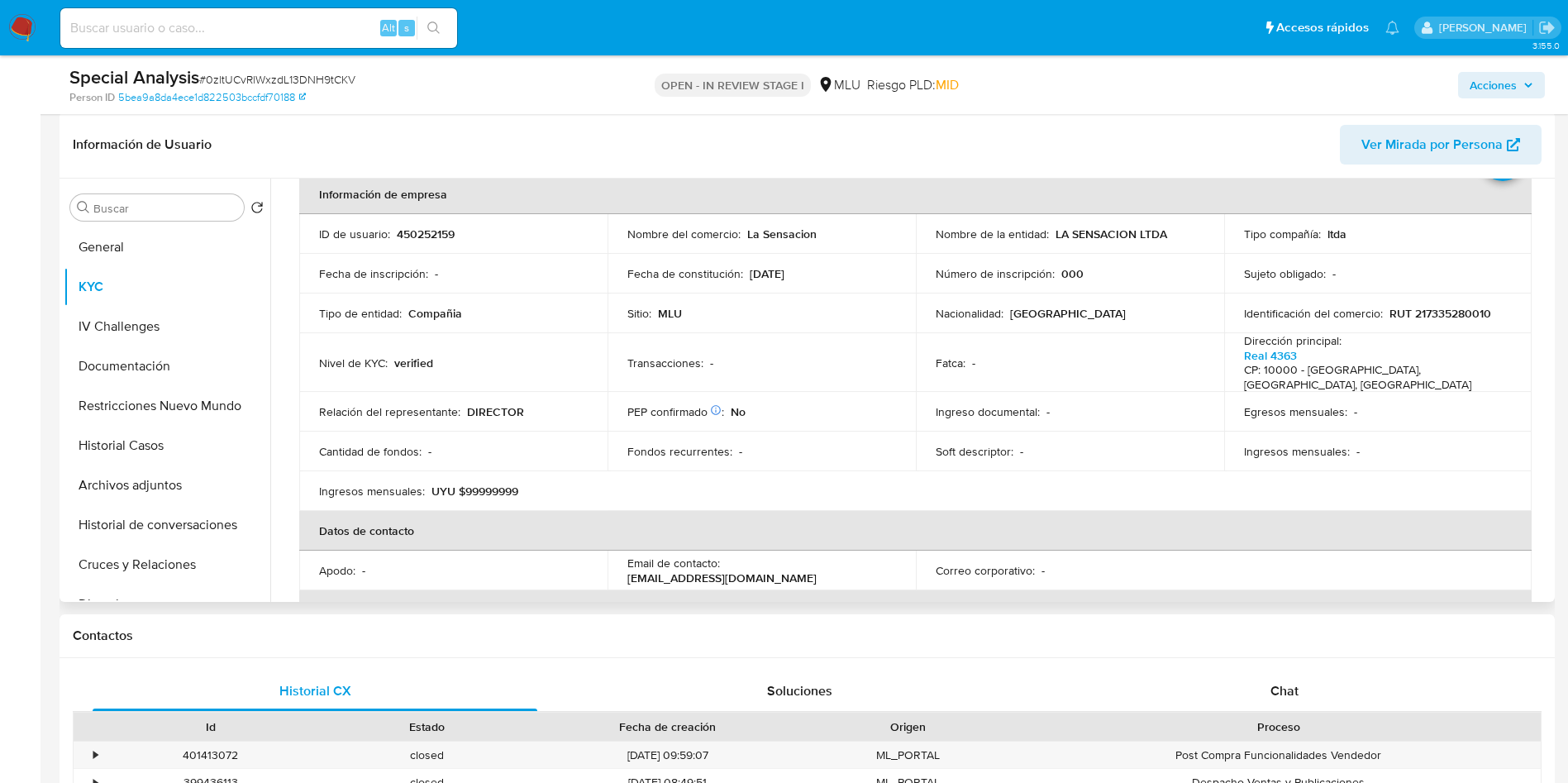
scroll to position [0, 0]
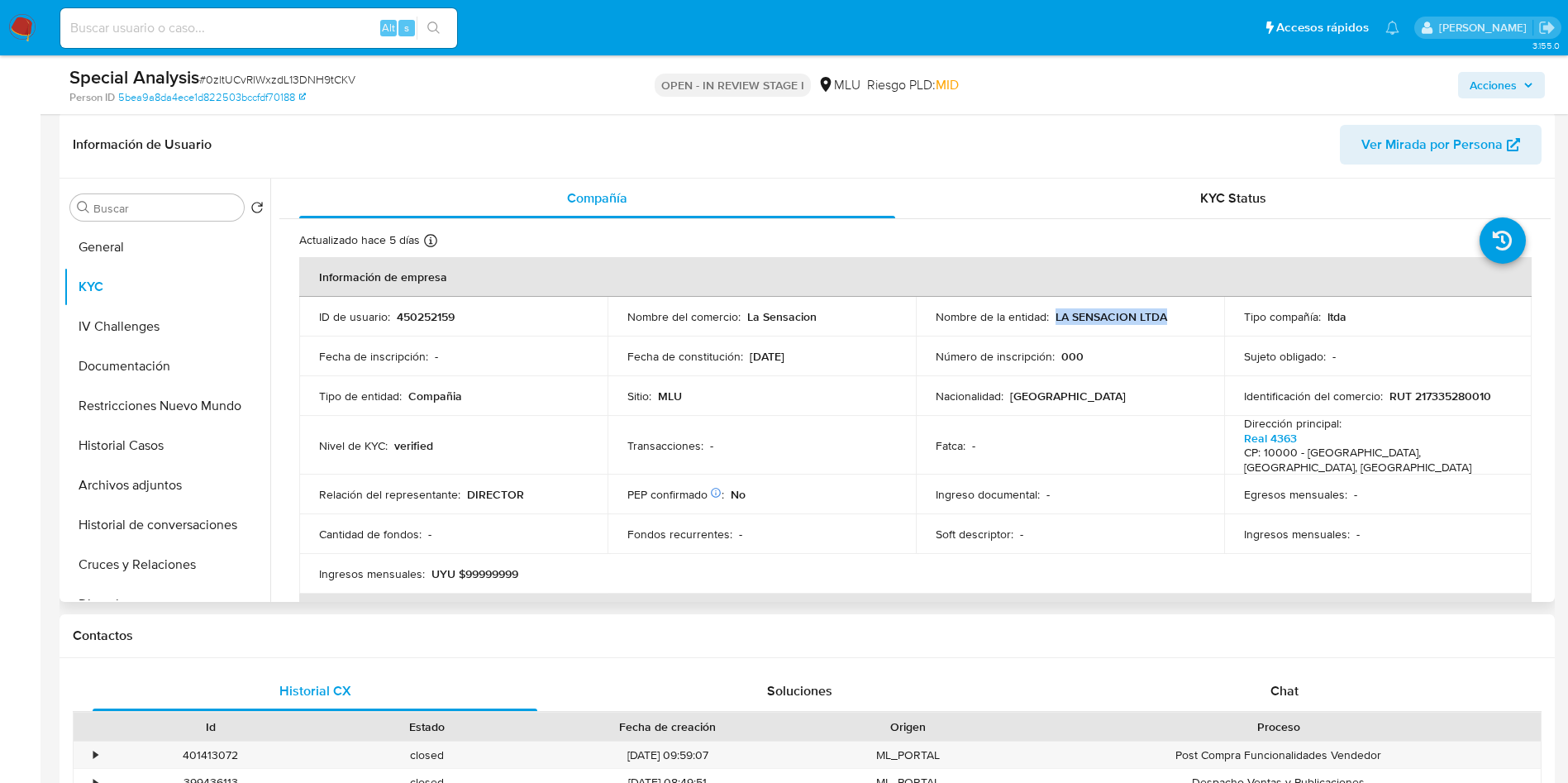
drag, startPoint x: 1050, startPoint y: 315, endPoint x: 1155, endPoint y: 314, distance: 105.0
click at [1172, 315] on div "Nombre de la entidad : LA SENSACION LTDA" at bounding box center [1070, 317] width 269 height 15
copy p "LA SENSACION LTDA"
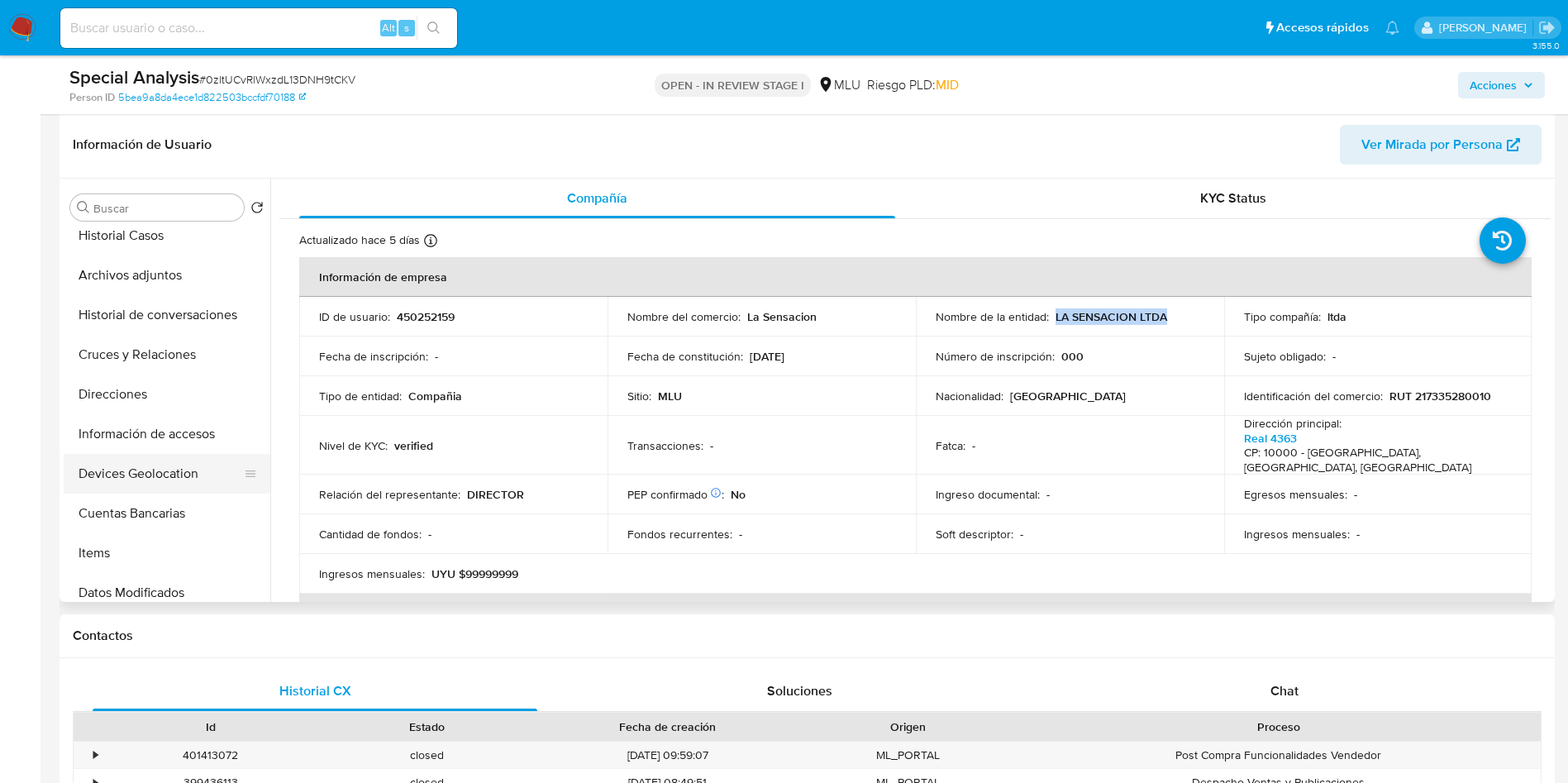
scroll to position [248, 0]
click at [167, 483] on button "Cuentas Bancarias" at bounding box center [160, 475] width 193 height 40
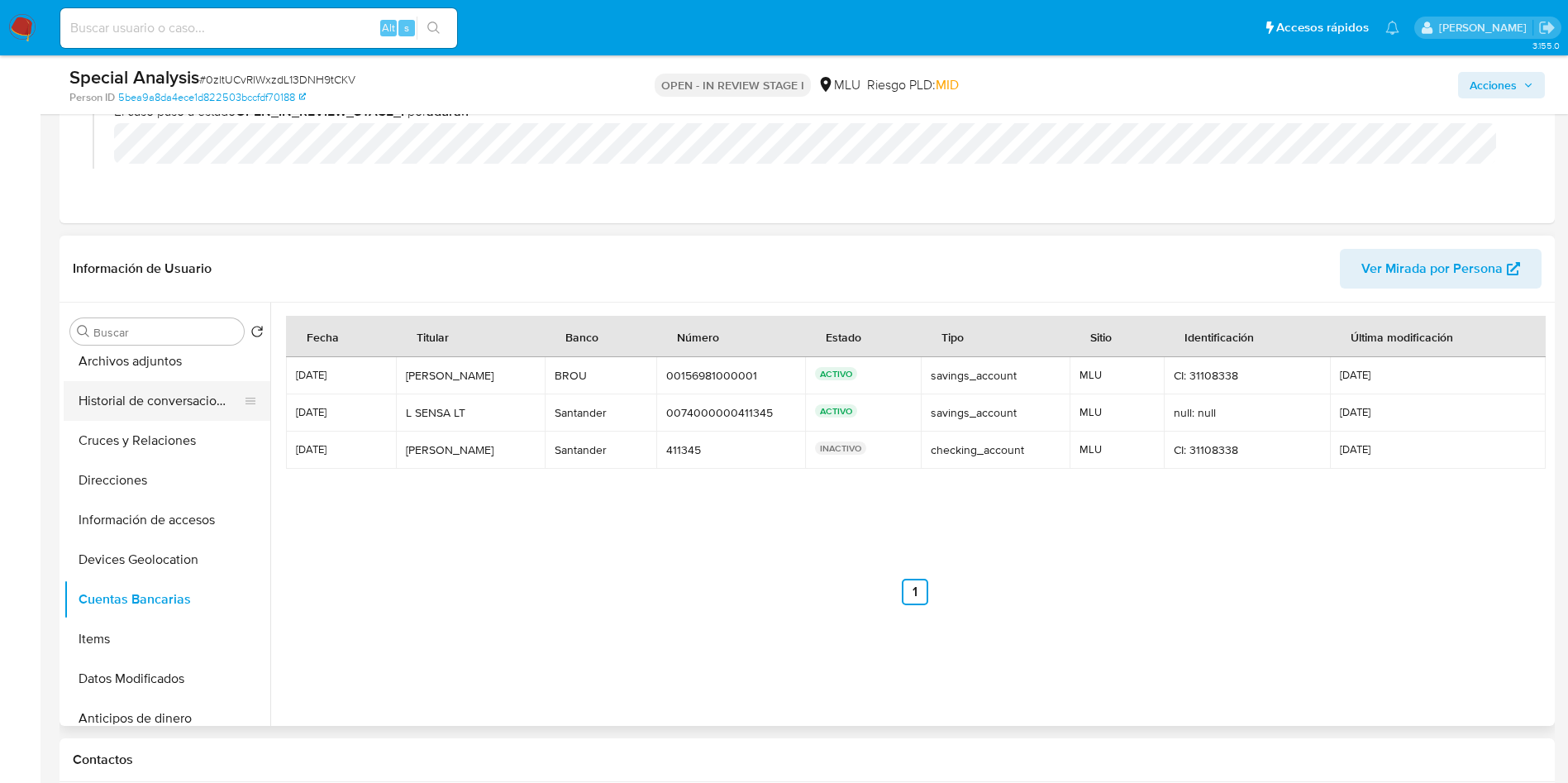
scroll to position [0, 0]
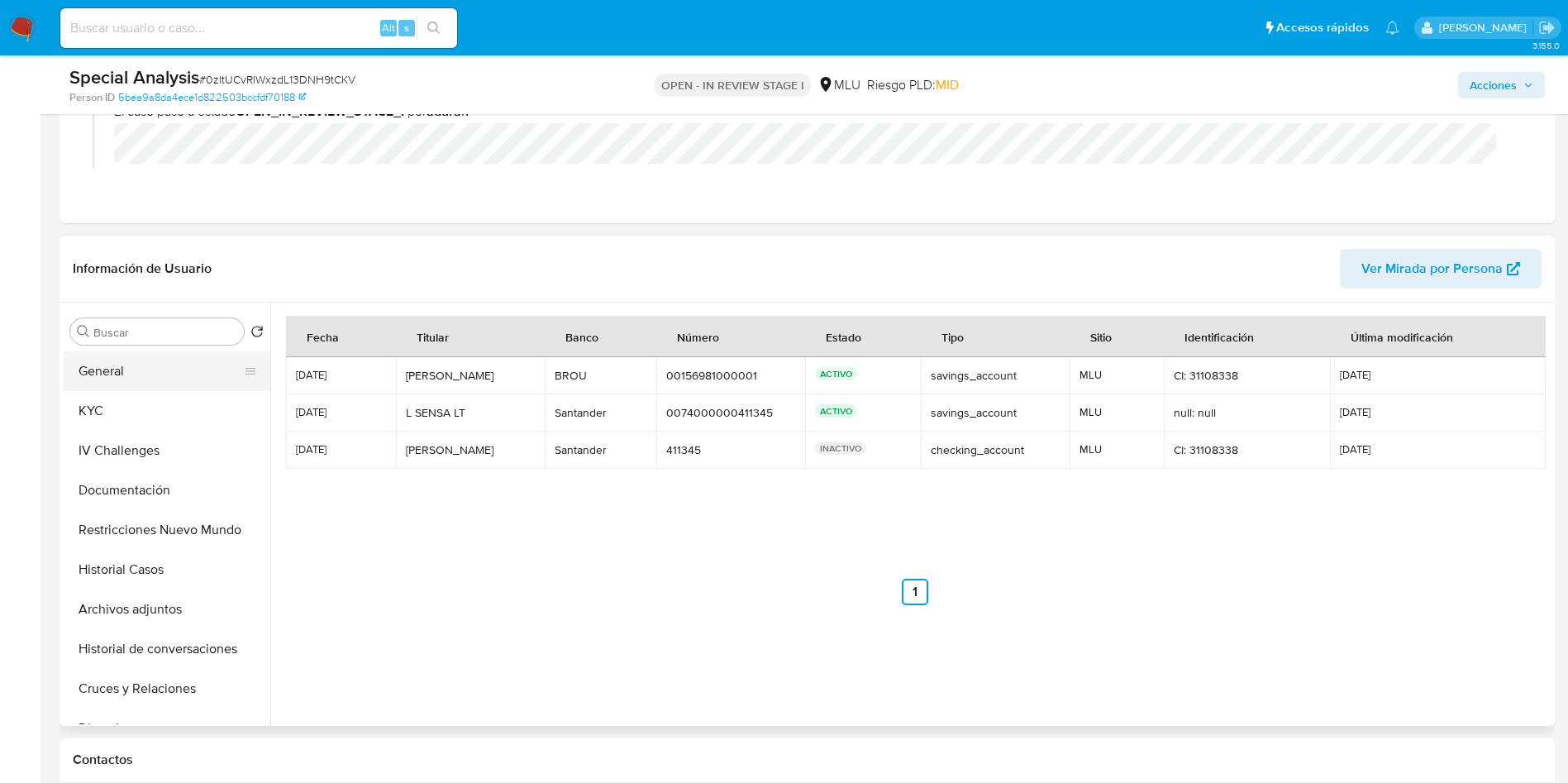
click at [152, 370] on button "General" at bounding box center [160, 371] width 193 height 40
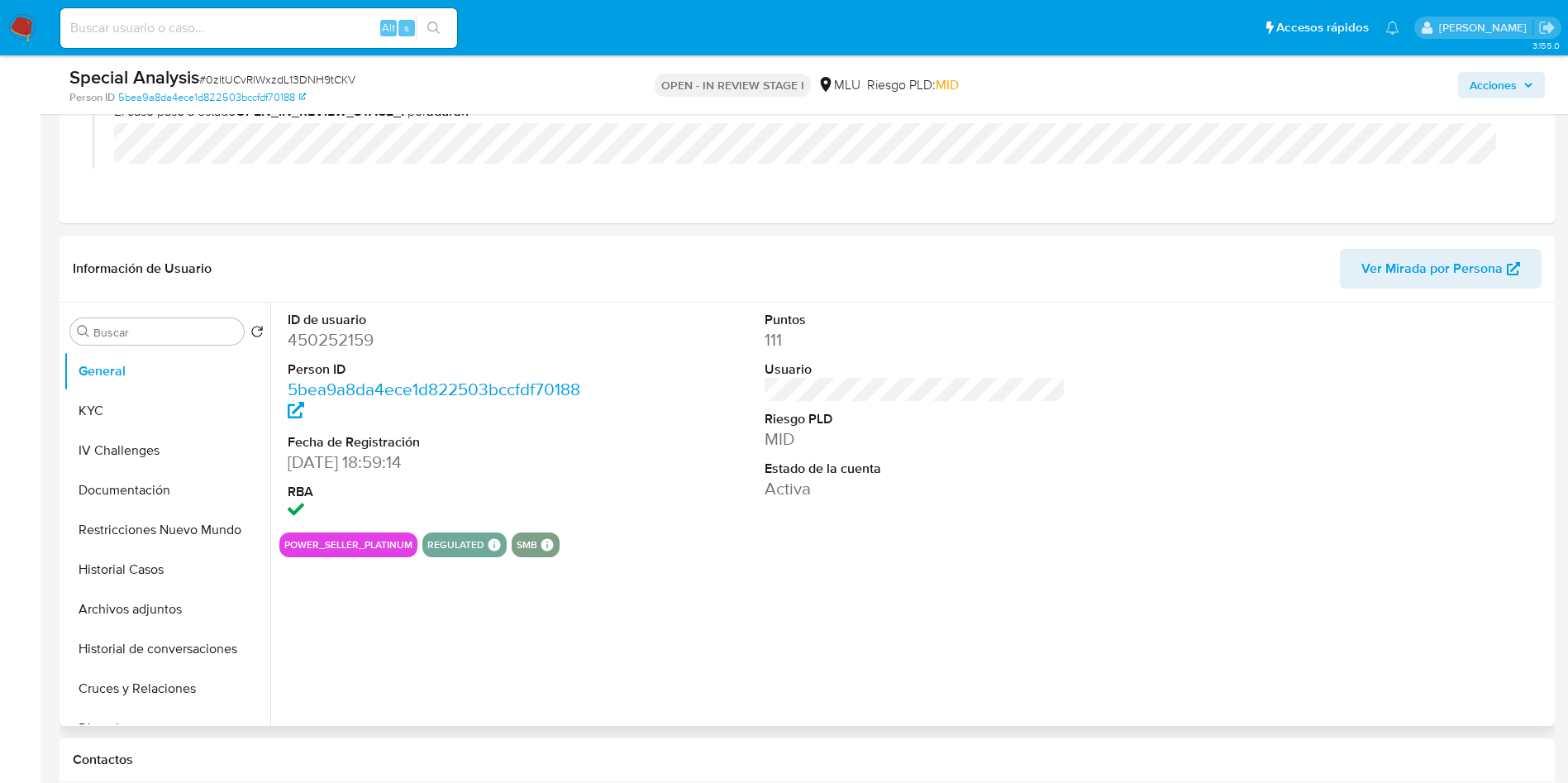
click at [330, 329] on dd "450252159" at bounding box center [438, 340] width 302 height 23
copy dd "450252159"
click at [106, 385] on button "General" at bounding box center [160, 371] width 193 height 40
click at [108, 408] on button "KYC" at bounding box center [160, 411] width 193 height 40
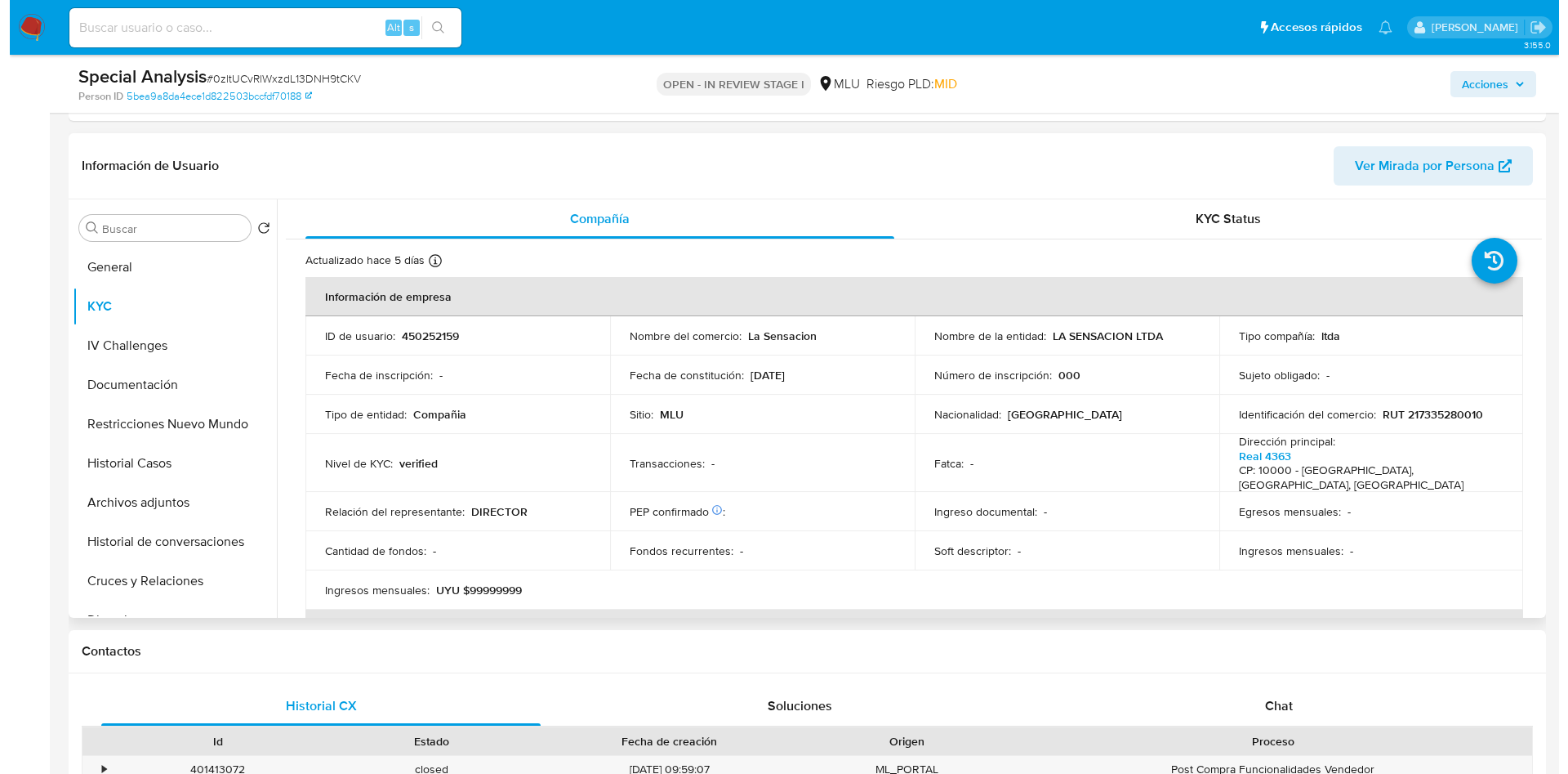
scroll to position [368, 0]
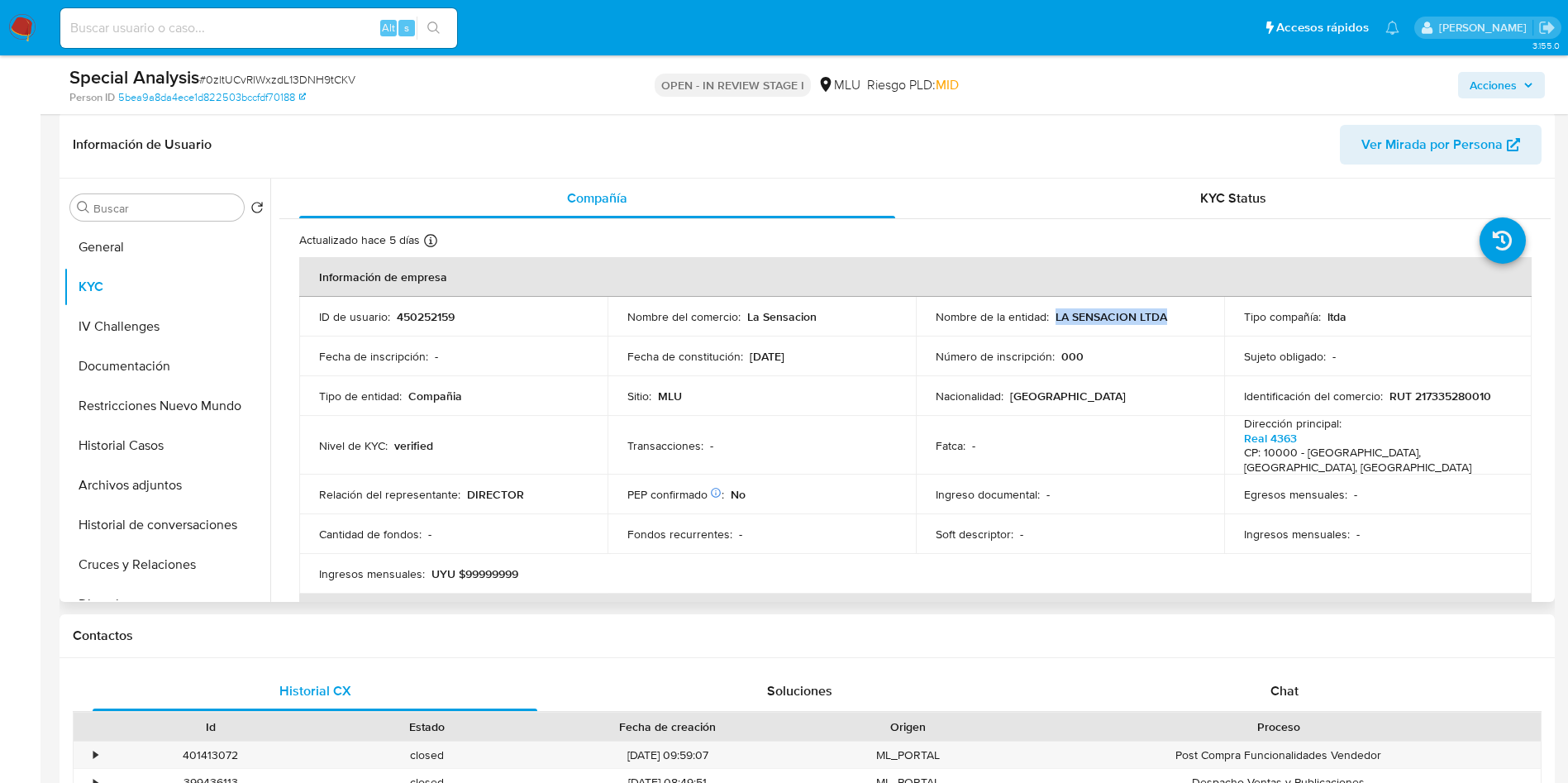
drag, startPoint x: 1065, startPoint y: 318, endPoint x: 1180, endPoint y: 324, distance: 115.2
click at [1180, 324] on td "Nombre de la entidad : LA SENSACION LTDA" at bounding box center [1070, 316] width 309 height 40
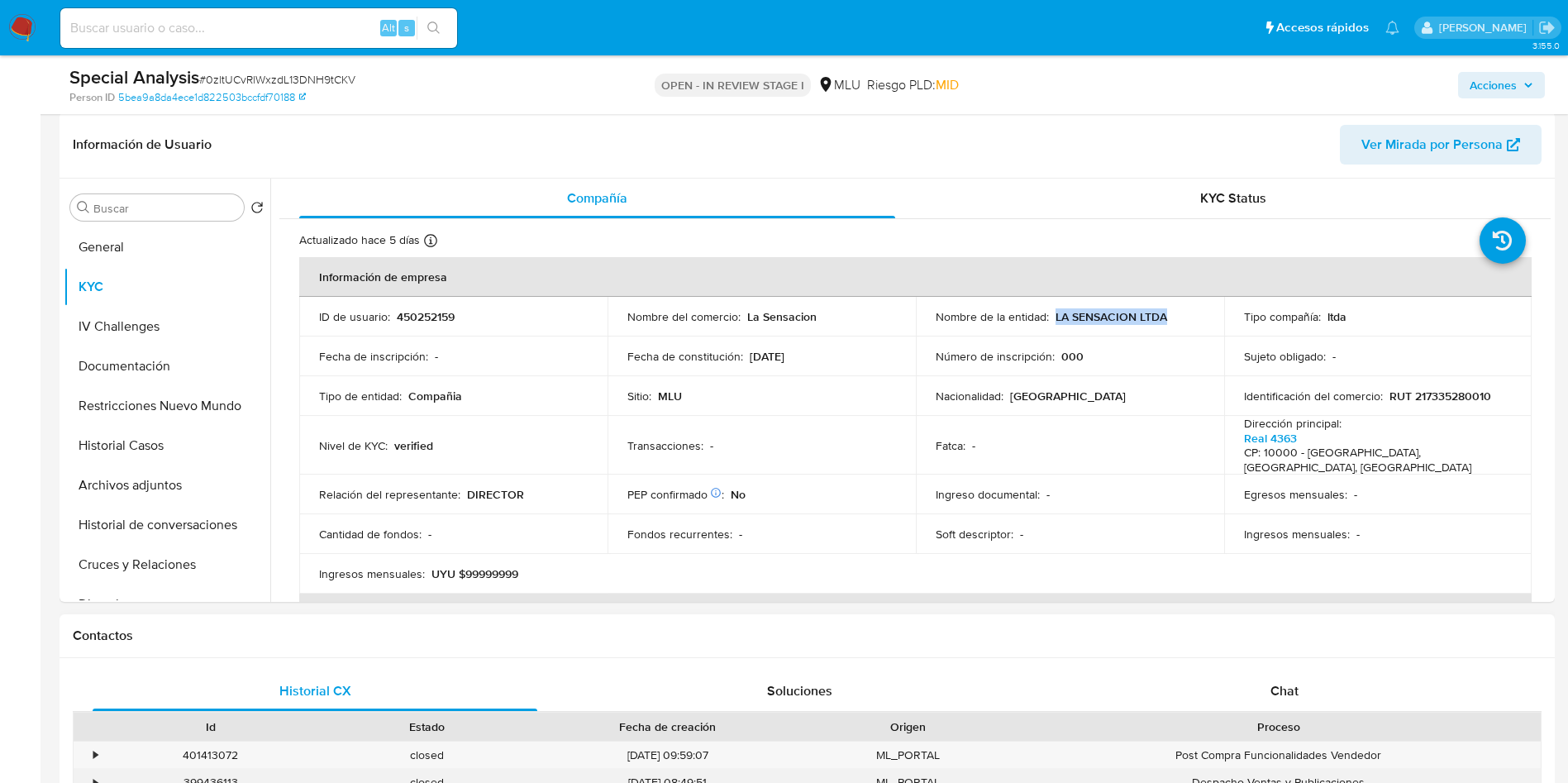
copy p "LA SENSACION LTDA"
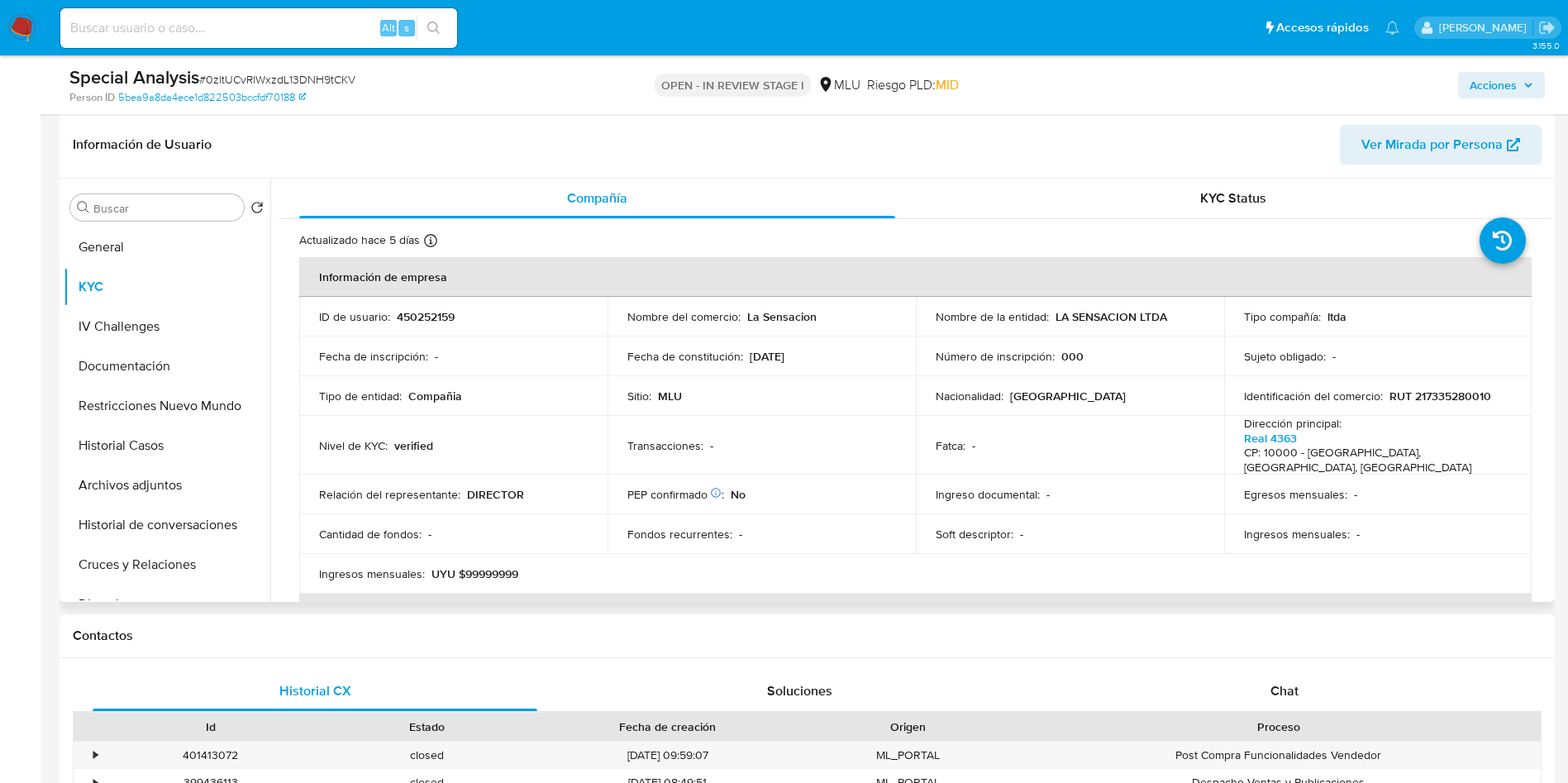
click at [1474, 395] on p "RUT 217335280010" at bounding box center [1440, 396] width 101 height 15
click at [152, 477] on button "Archivos adjuntos" at bounding box center [160, 486] width 193 height 40
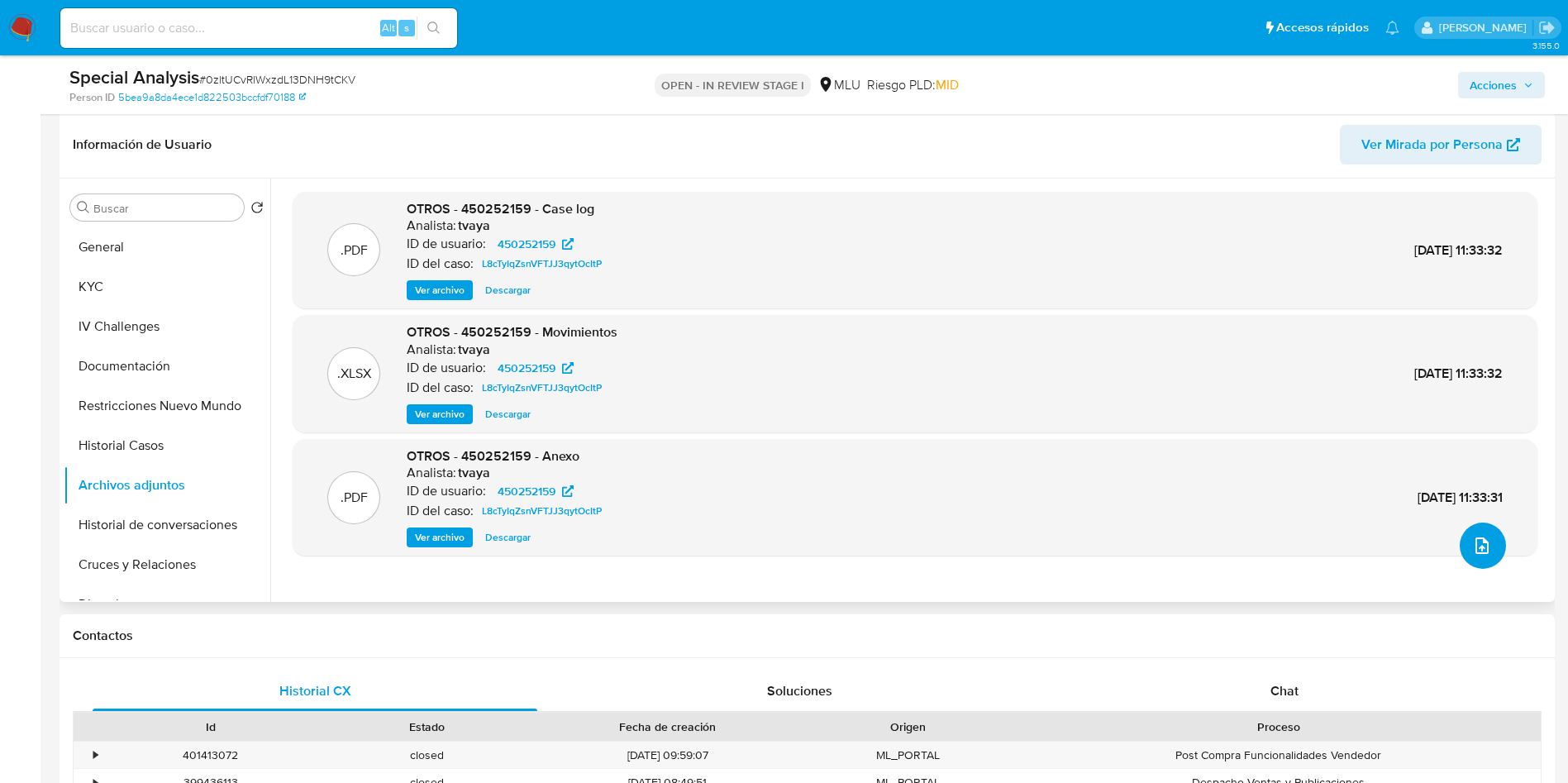
click at [1472, 536] on span "upload-file" at bounding box center [1482, 545] width 20 height 20
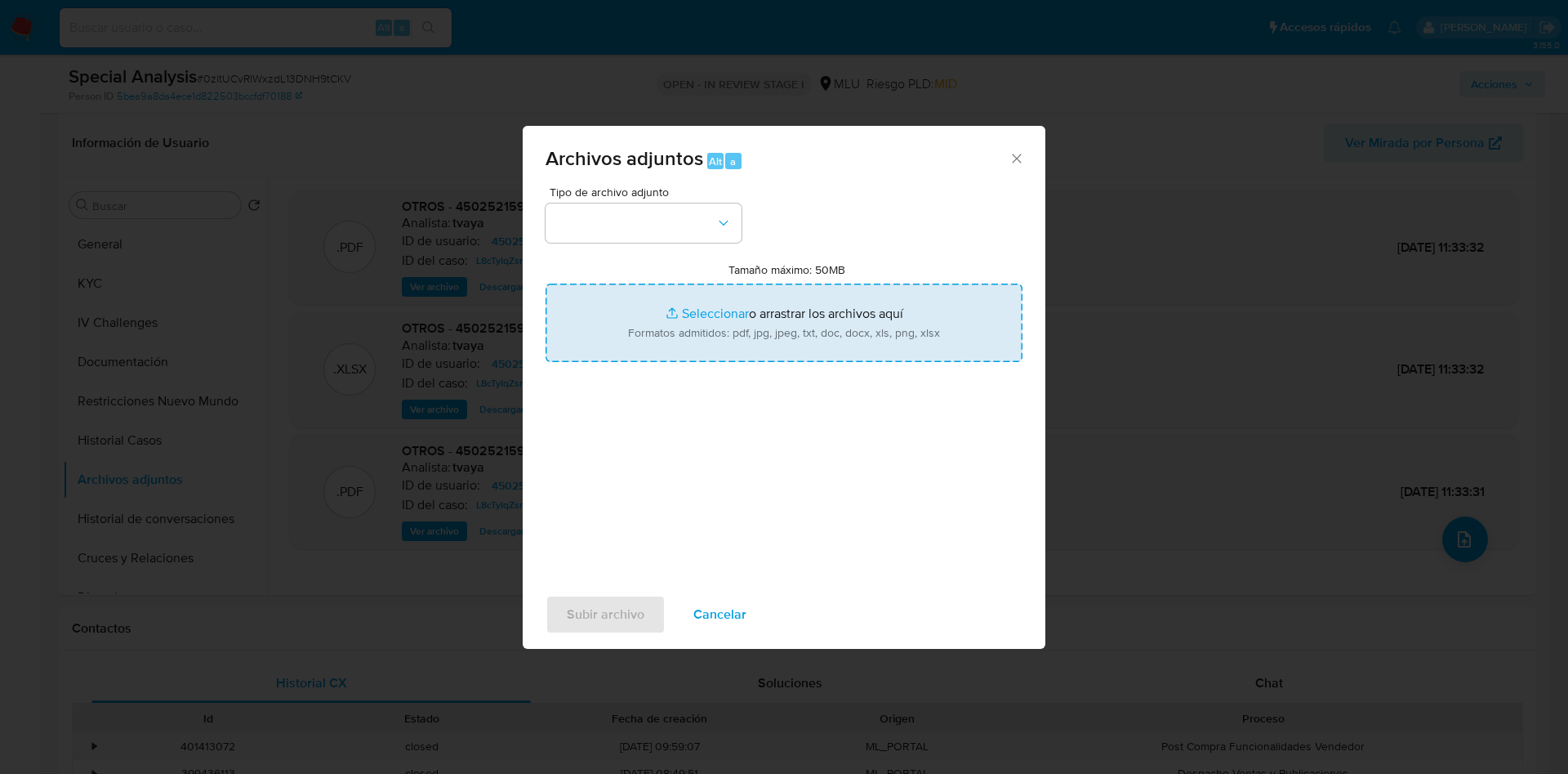
click at [882, 344] on input "Tamaño máximo: 50MB Seleccionar archivos" at bounding box center [784, 323] width 477 height 79
type input "C:\fakepath\Case Log 450252159 - 26_08_2025.pdf"
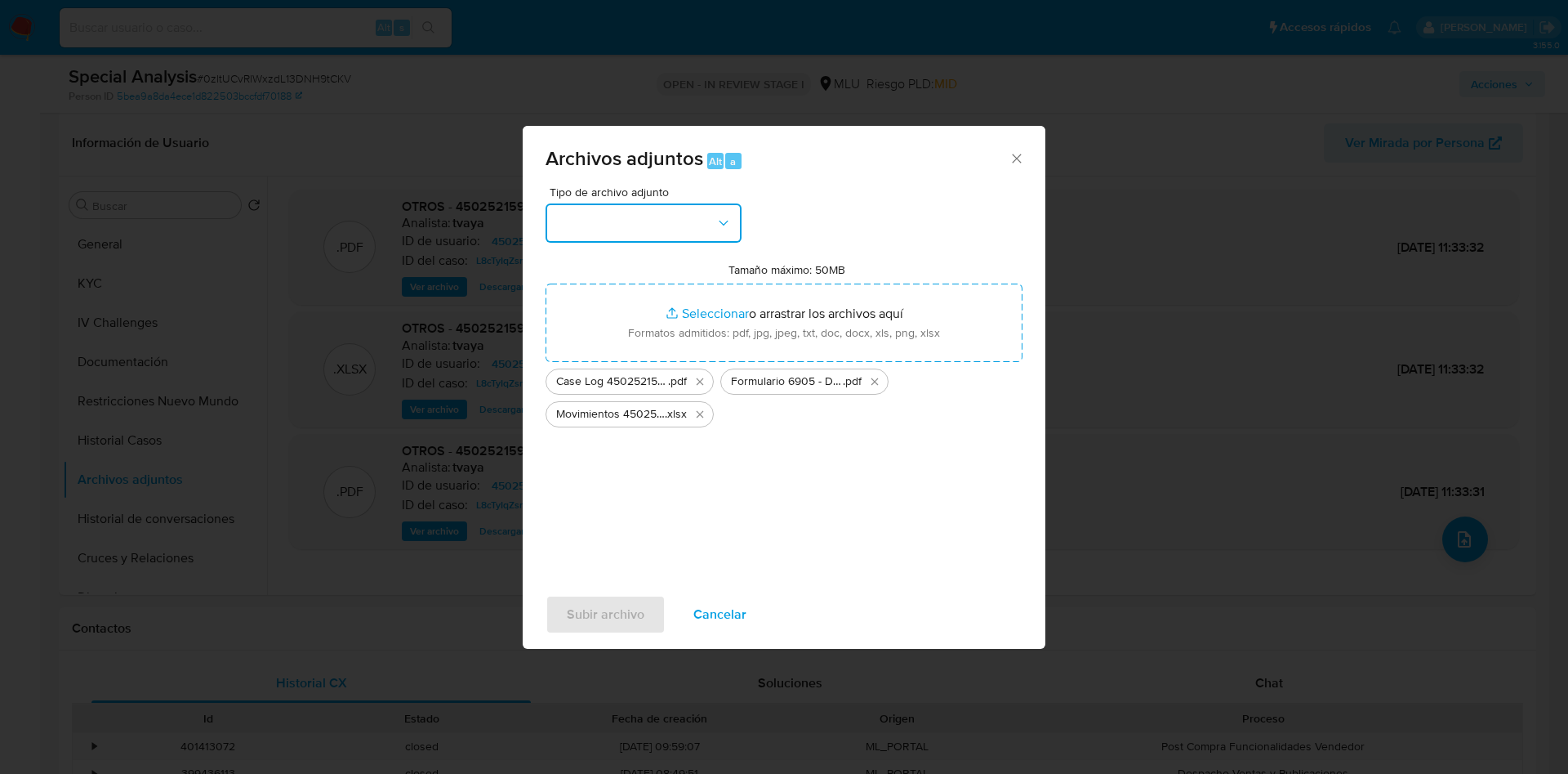
click at [633, 235] on button "button" at bounding box center [644, 223] width 196 height 39
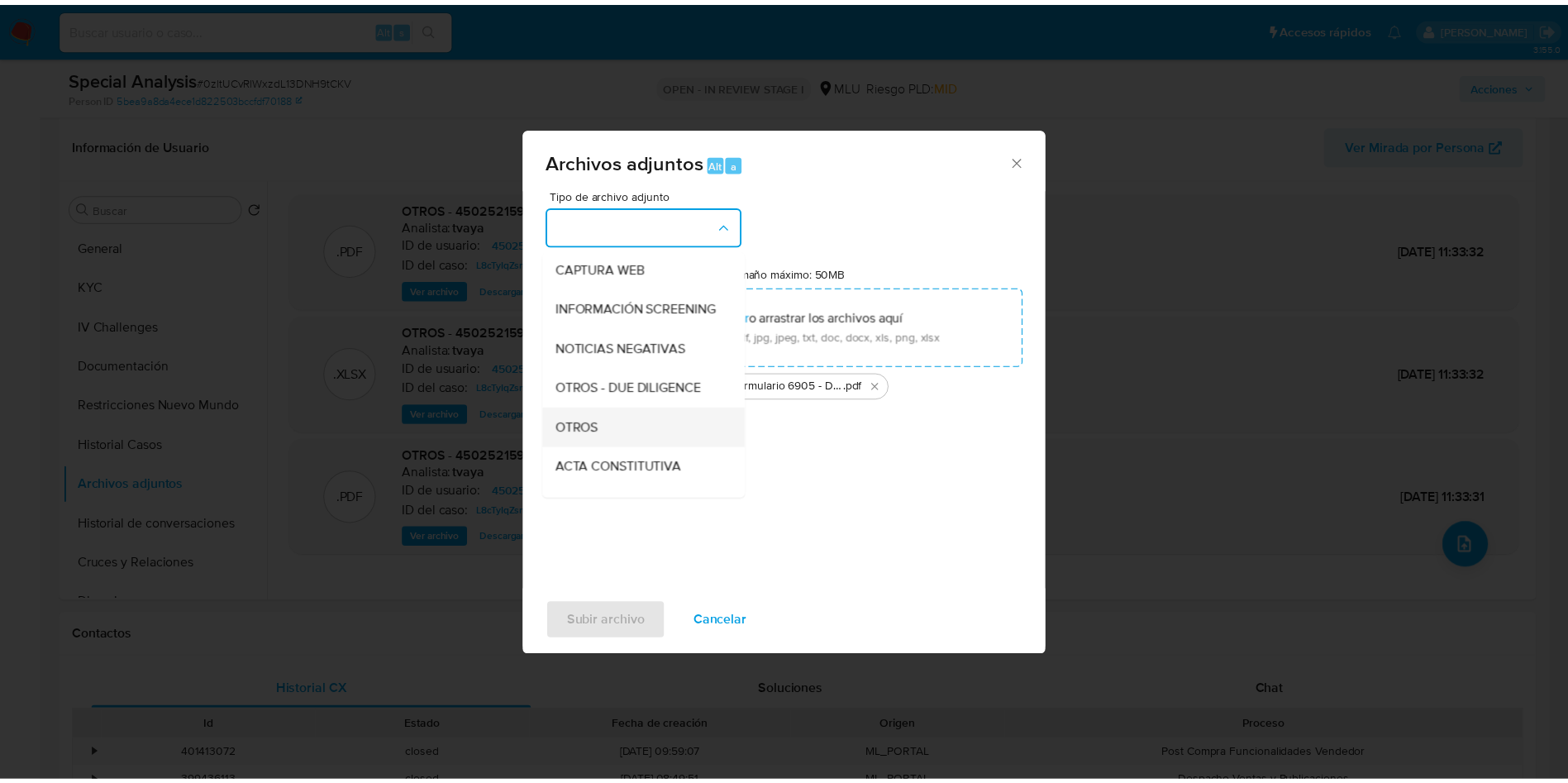
scroll to position [124, 0]
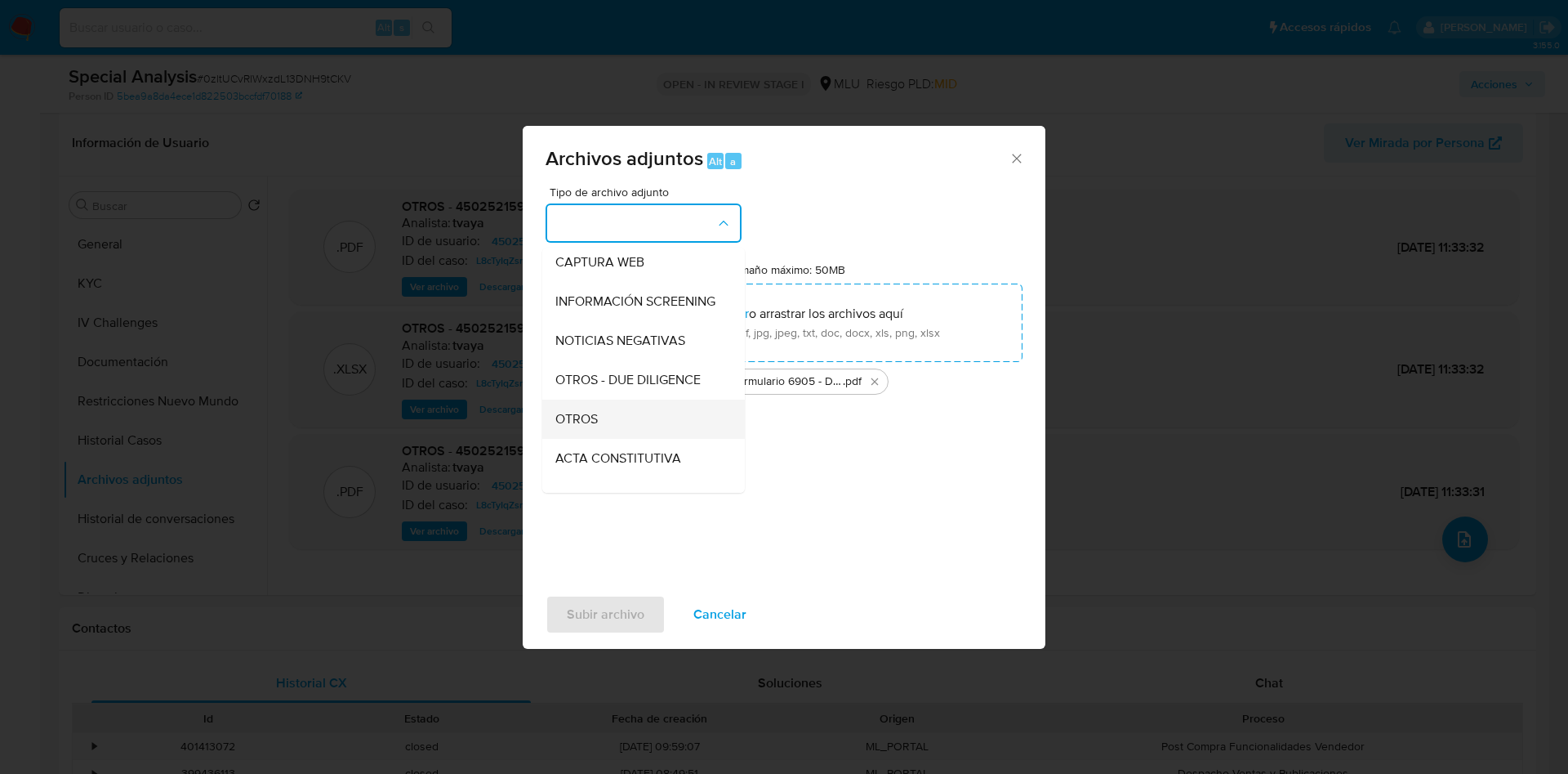
click at [622, 429] on div "OTROS" at bounding box center [639, 419] width 167 height 39
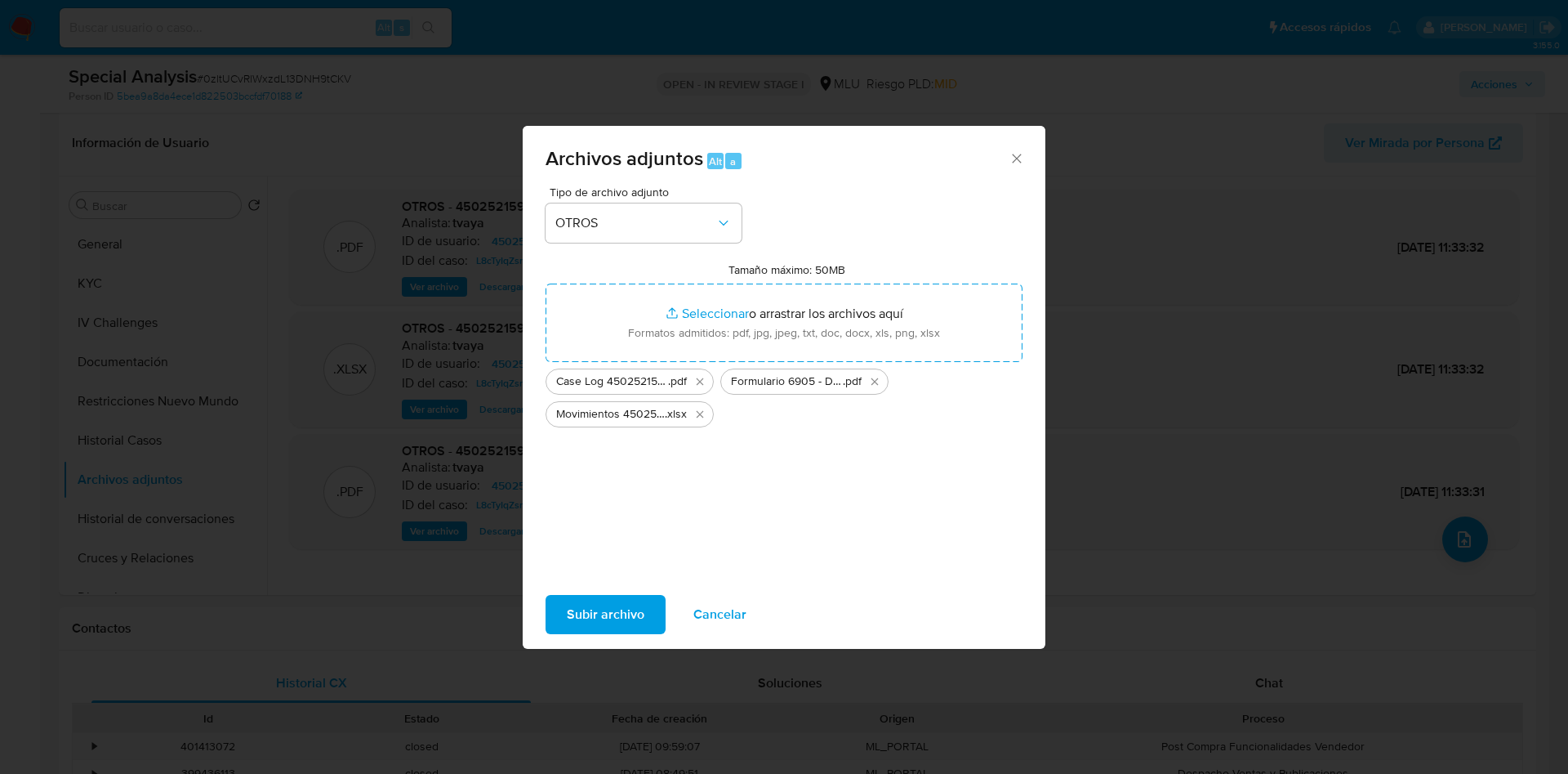
click at [627, 598] on span "Subir archivo" at bounding box center [605, 614] width 78 height 36
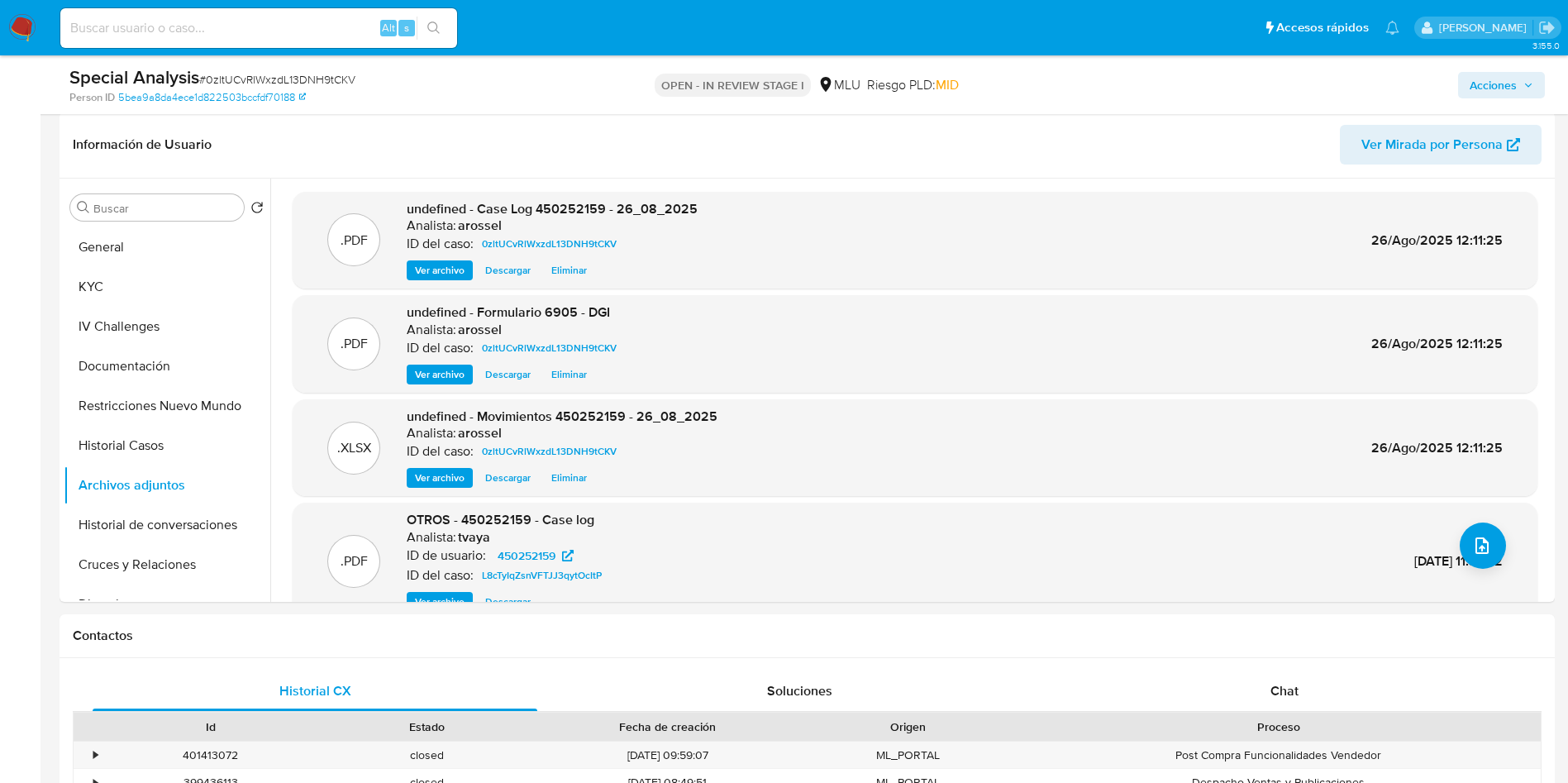
click at [1494, 78] on span "Acciones" at bounding box center [1493, 85] width 47 height 27
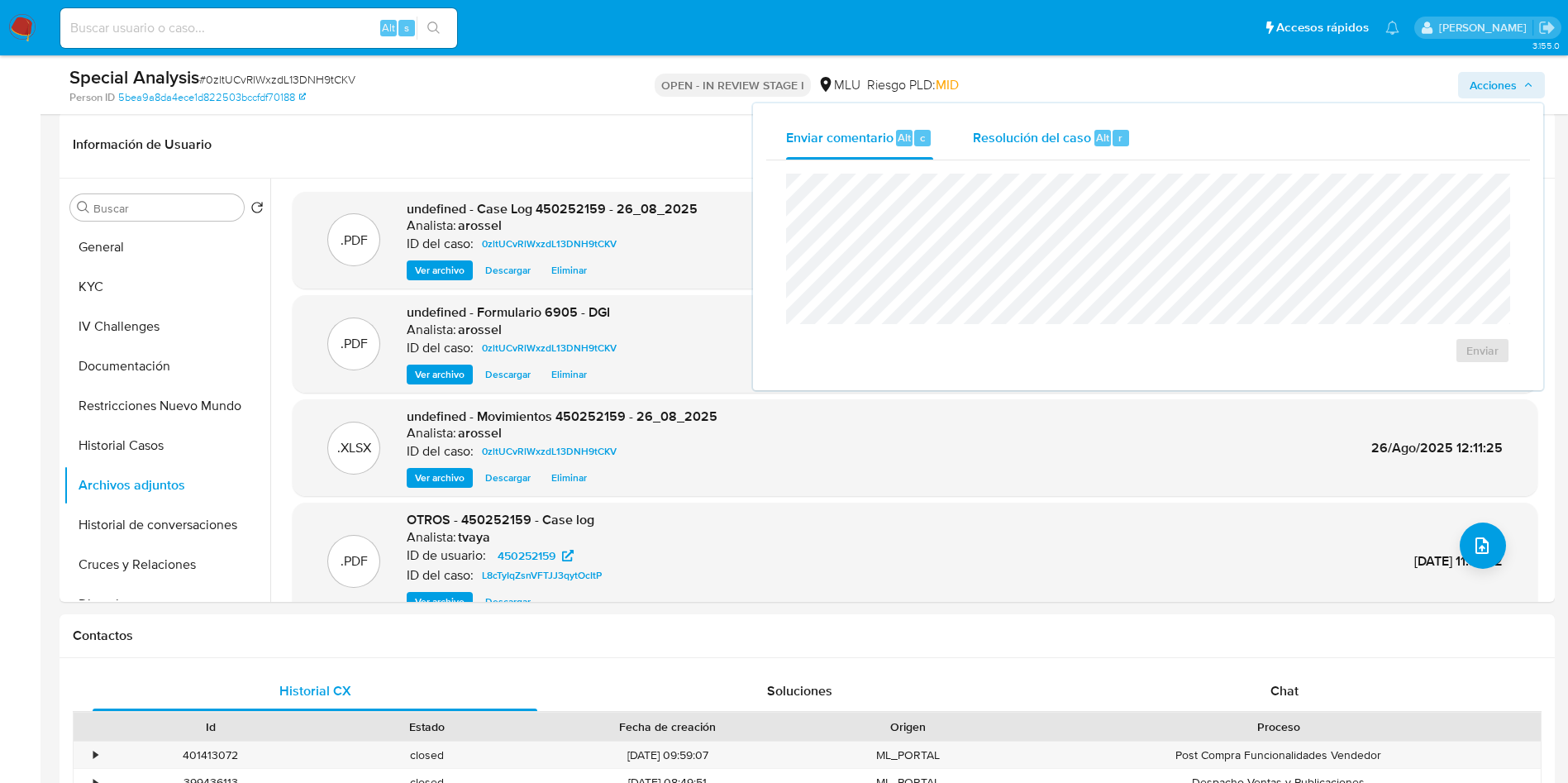
click at [1019, 133] on span "Resolución del caso" at bounding box center [1032, 136] width 118 height 19
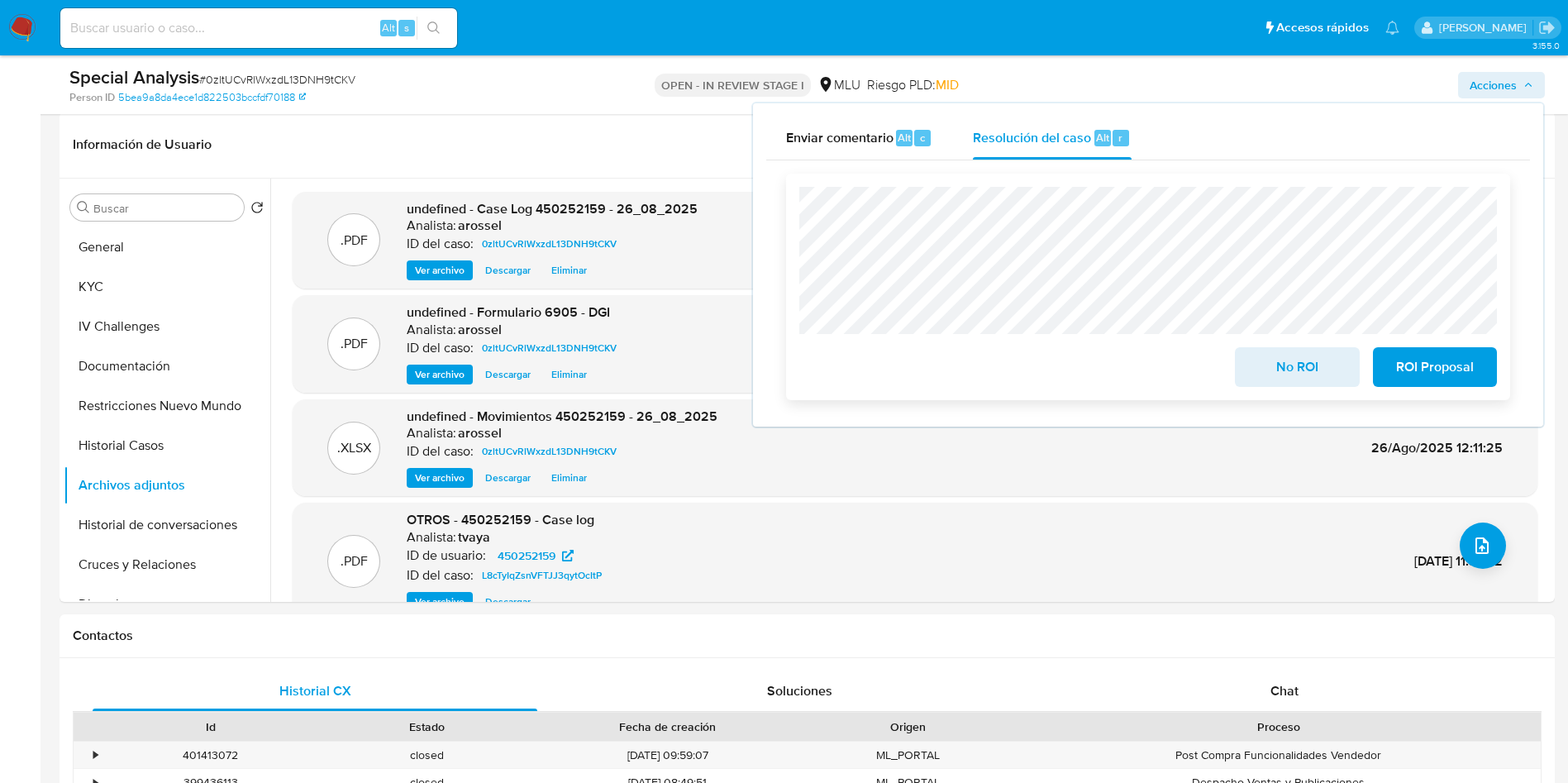
click at [1304, 355] on span "No ROI" at bounding box center [1297, 366] width 81 height 36
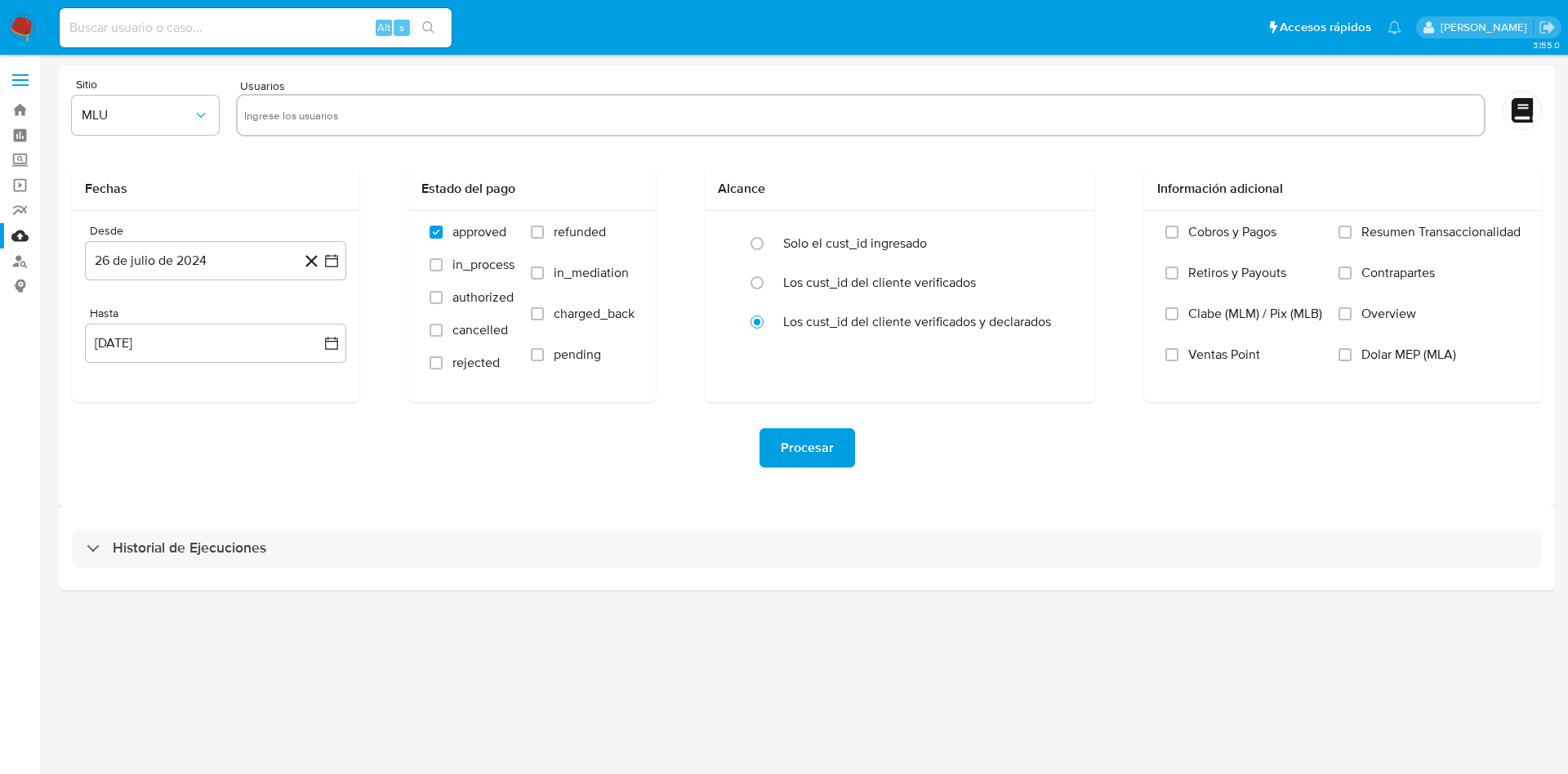
click at [307, 110] on input "text" at bounding box center [861, 115] width 1233 height 26
paste input "450252159"
type input "450252159"
click at [536, 235] on input "refunded" at bounding box center [537, 232] width 13 height 13
checkbox input "true"
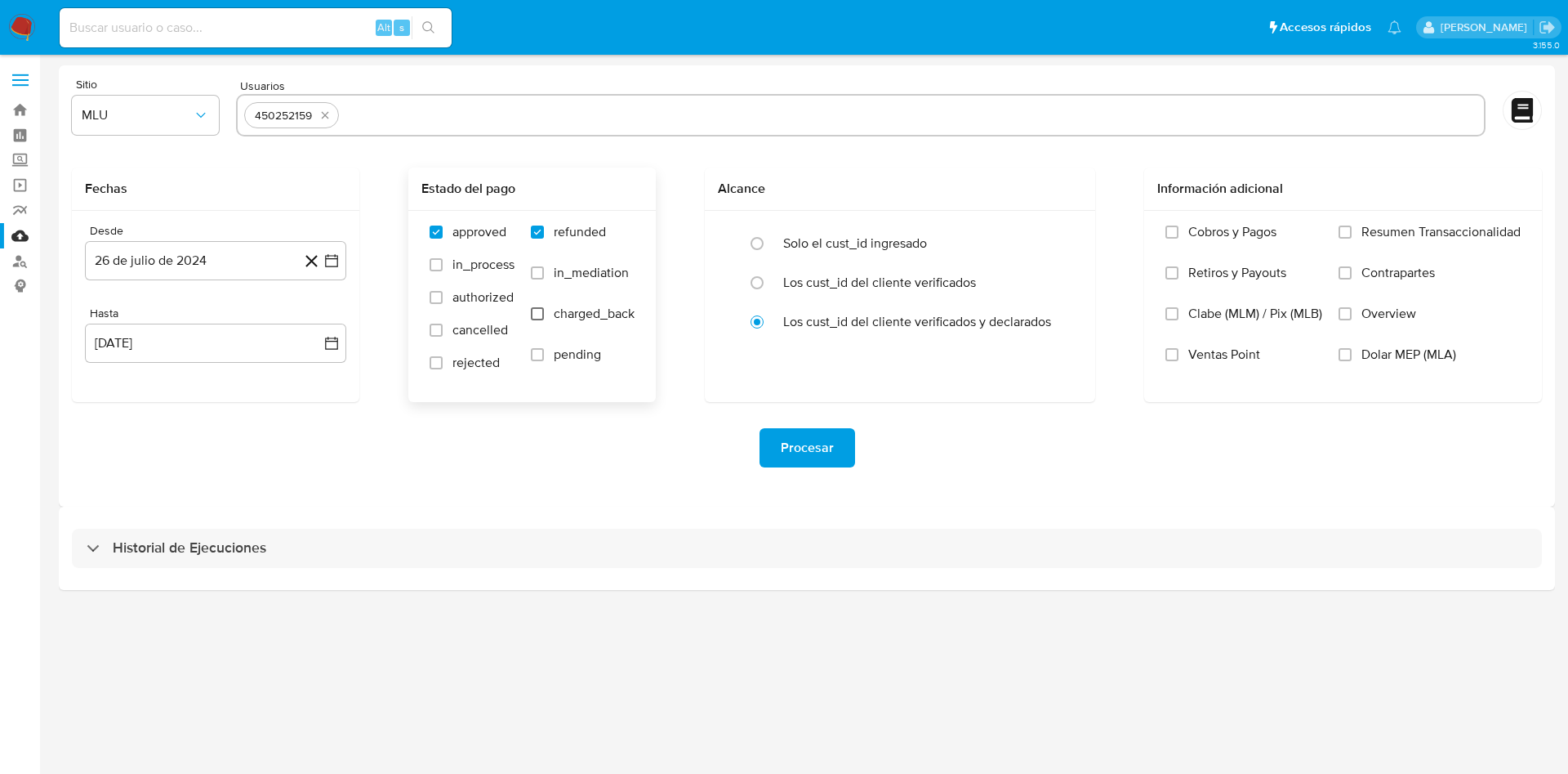
click at [543, 317] on input "charged_back" at bounding box center [537, 314] width 13 height 13
checkbox input "true"
click at [334, 259] on icon "button" at bounding box center [331, 260] width 16 height 16
click at [322, 314] on icon "Mes siguiente" at bounding box center [316, 319] width 20 height 20
click at [316, 318] on icon "Mes siguiente" at bounding box center [316, 319] width 20 height 20
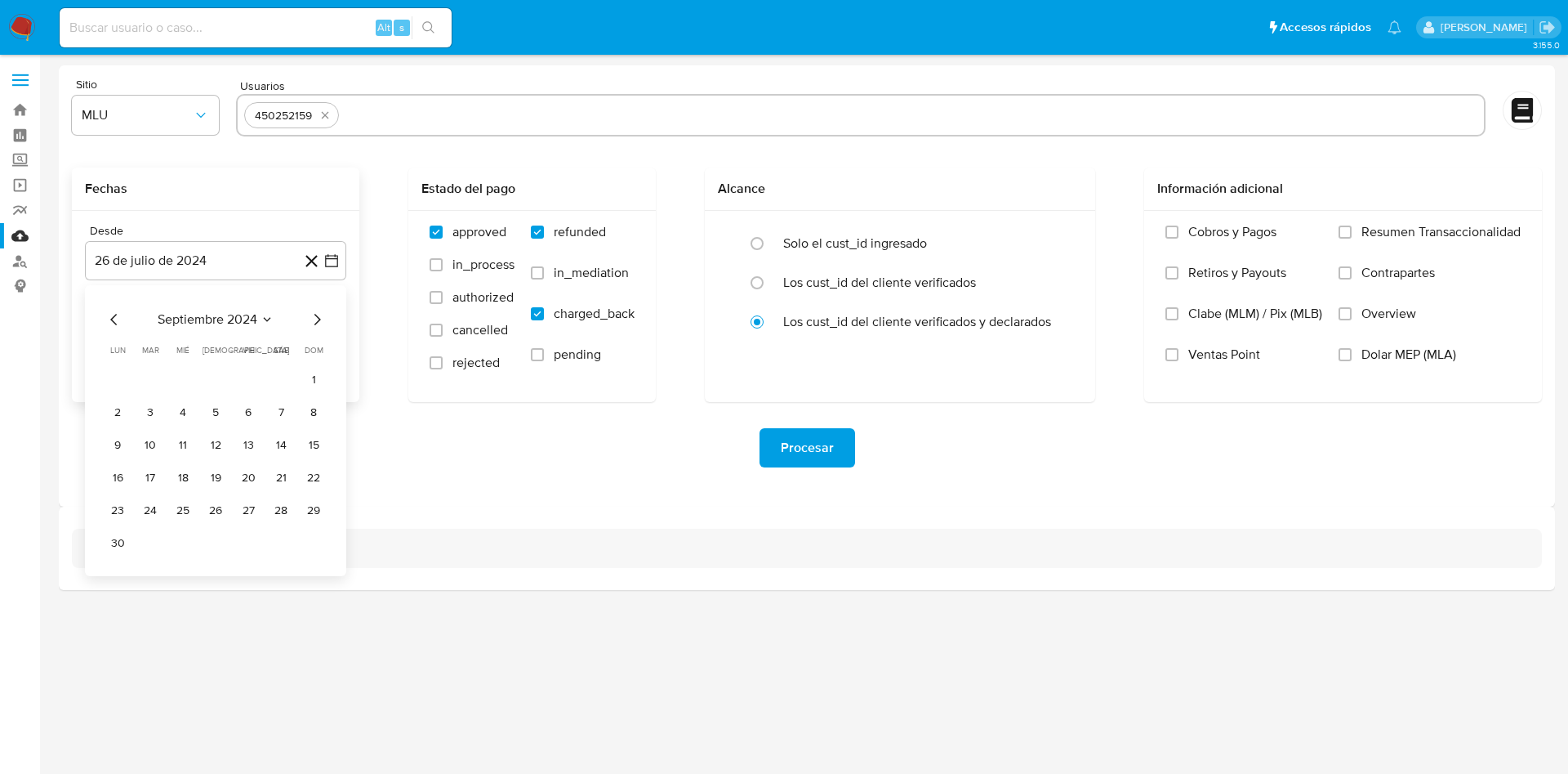
click at [119, 312] on icon "Mes anterior" at bounding box center [114, 319] width 20 height 20
click at [148, 415] on button "6" at bounding box center [151, 413] width 26 height 26
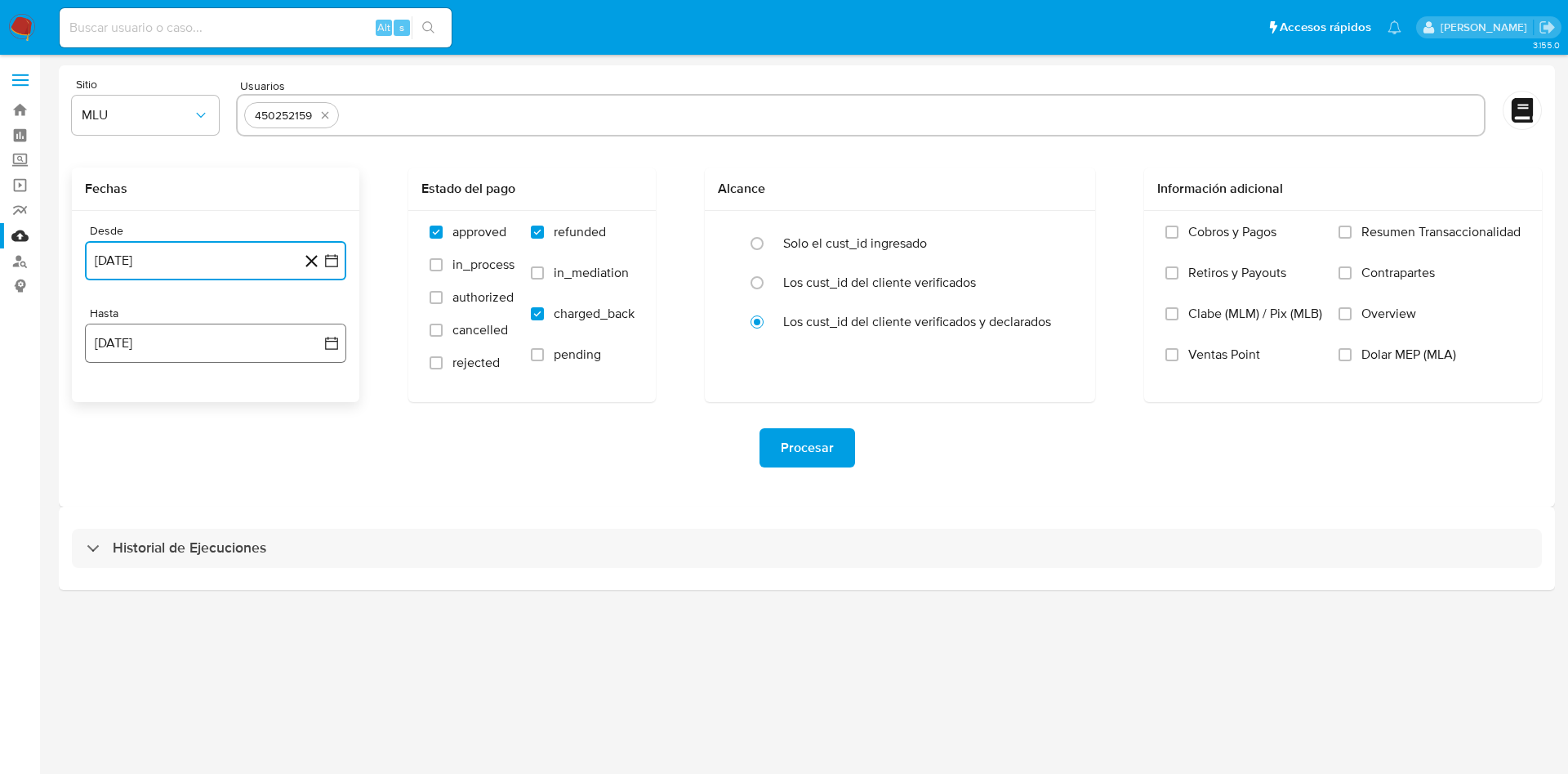
click at [338, 343] on icon "button" at bounding box center [331, 343] width 13 height 13
click at [253, 497] on button "8" at bounding box center [248, 495] width 26 height 26
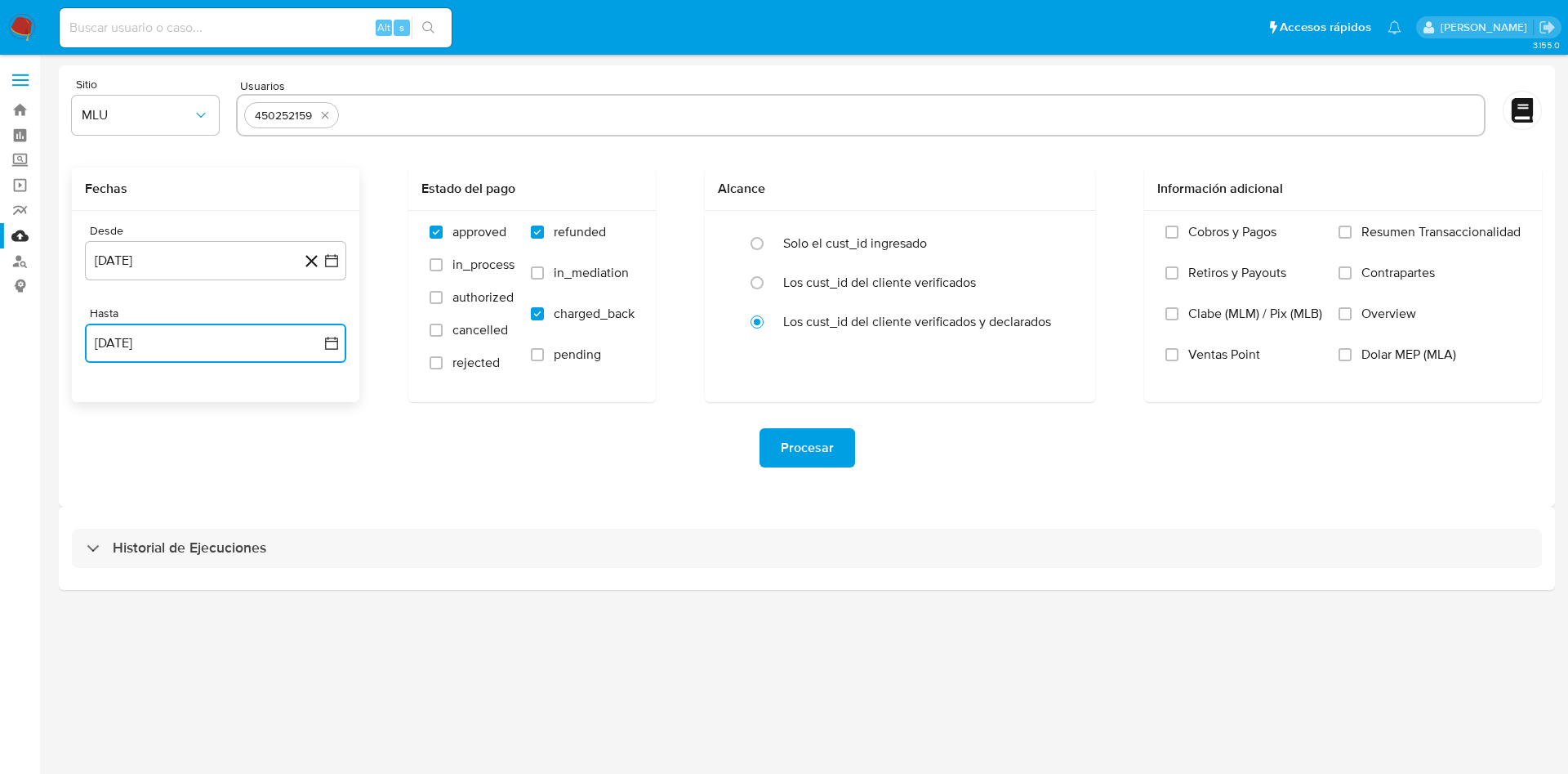
click at [331, 335] on icon "button" at bounding box center [331, 343] width 16 height 16
click at [181, 492] on button "6" at bounding box center [183, 495] width 26 height 26
click at [811, 445] on span "Procesar" at bounding box center [807, 447] width 53 height 36
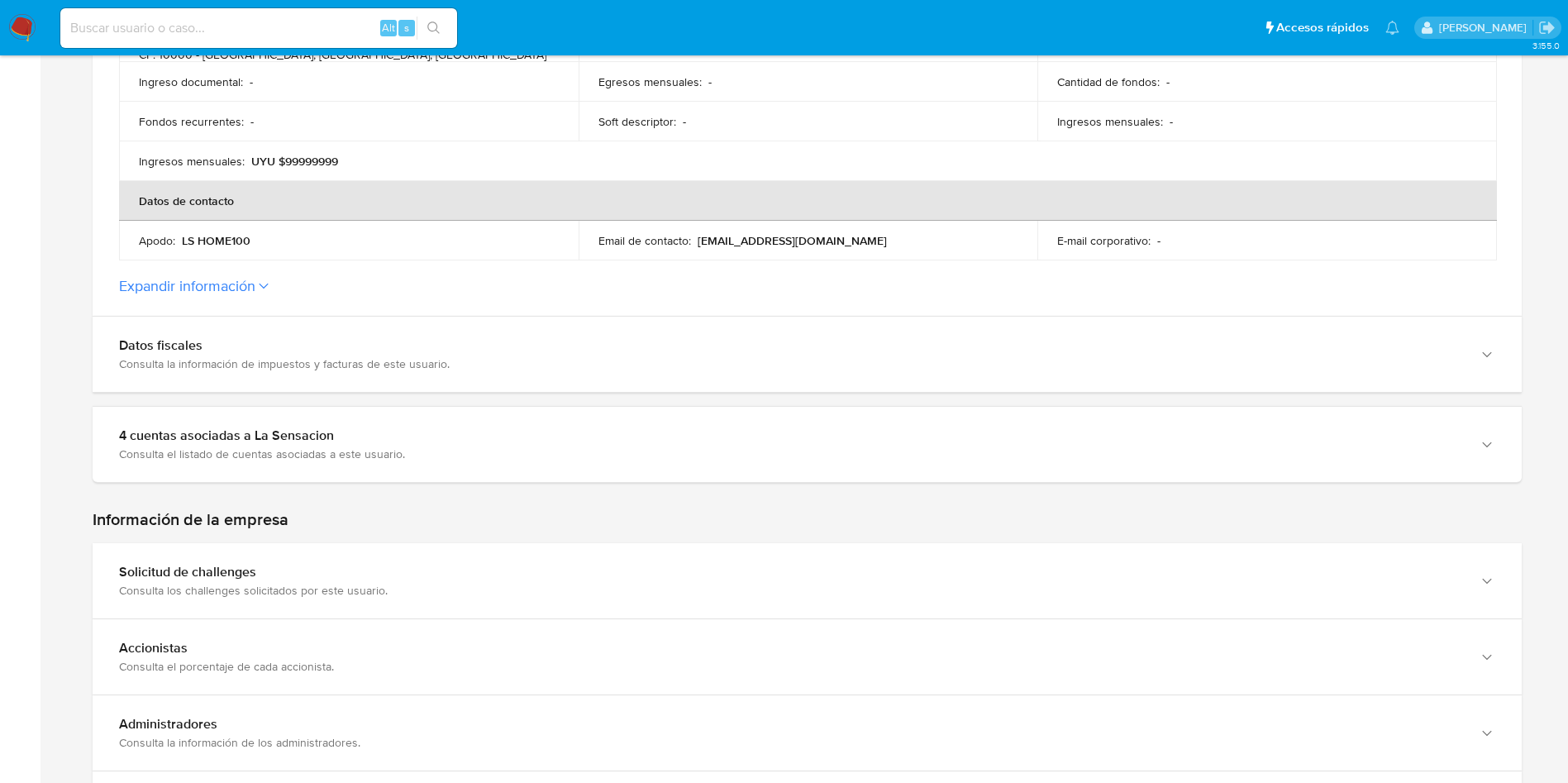
scroll to position [620, 0]
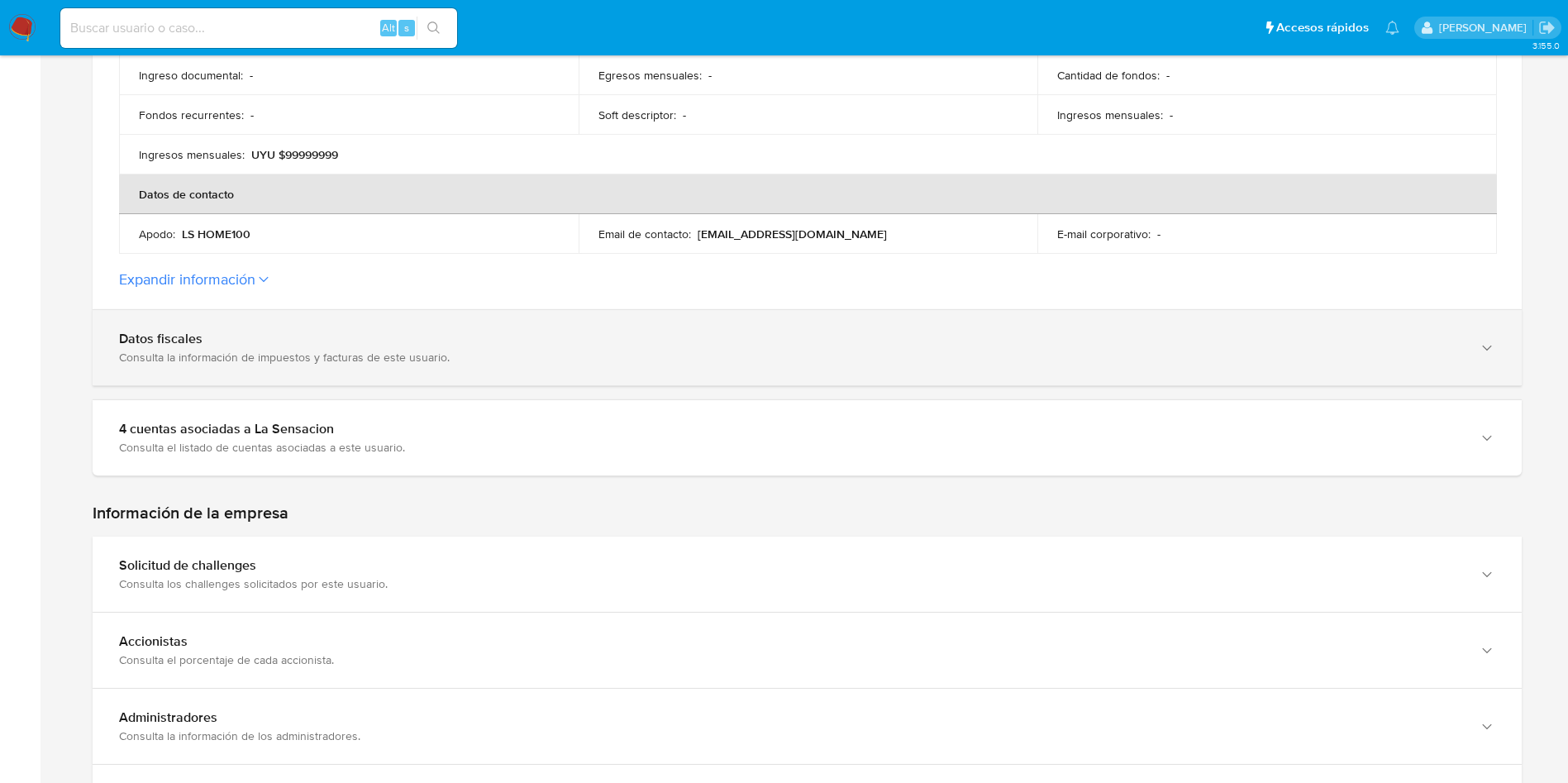
click at [464, 377] on div "Datos fiscales Consulta la información de impuestos y facturas de este usuario." at bounding box center [807, 347] width 1429 height 75
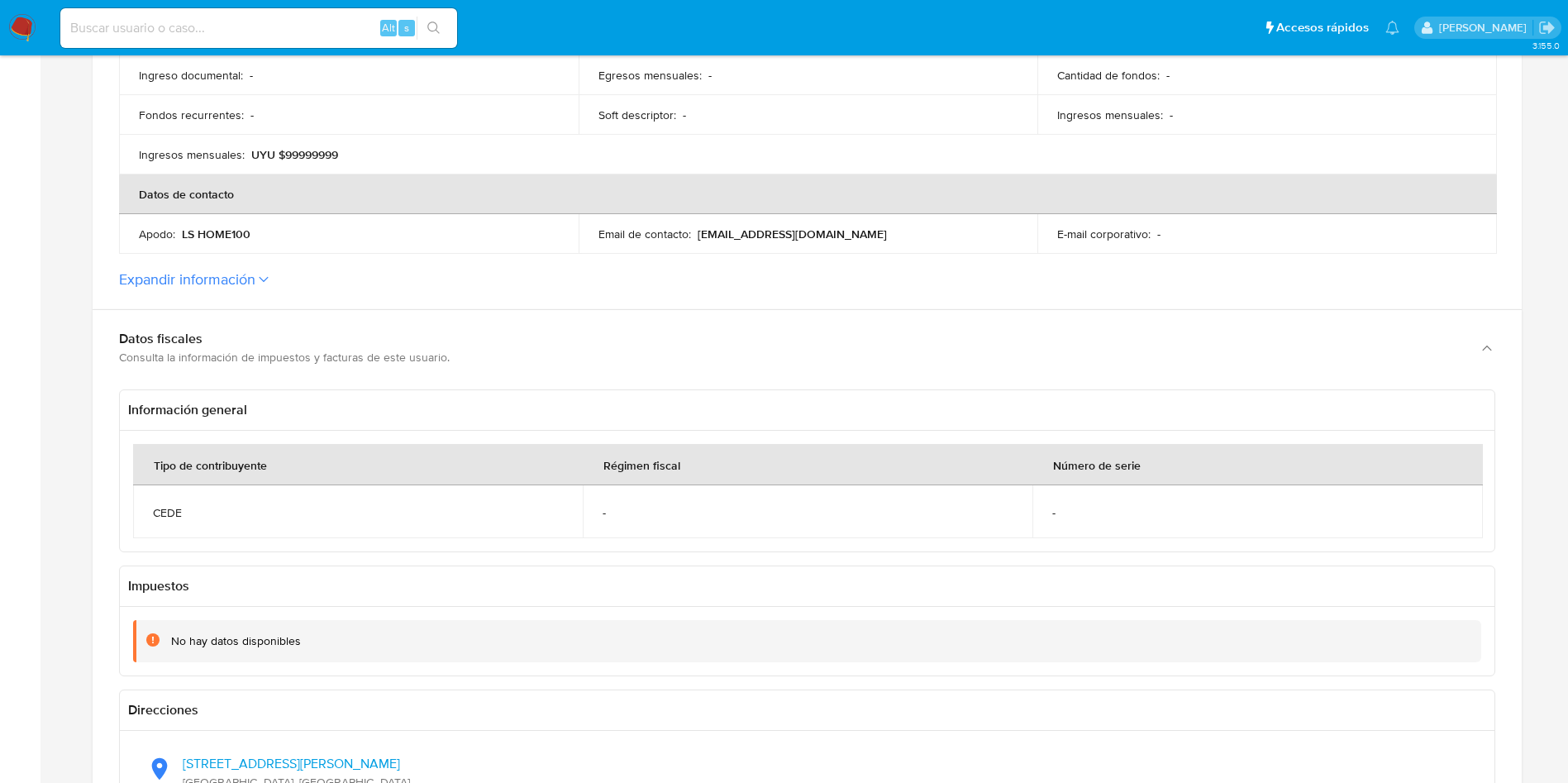
click at [472, 416] on p "Información general" at bounding box center [808, 410] width 1375 height 40
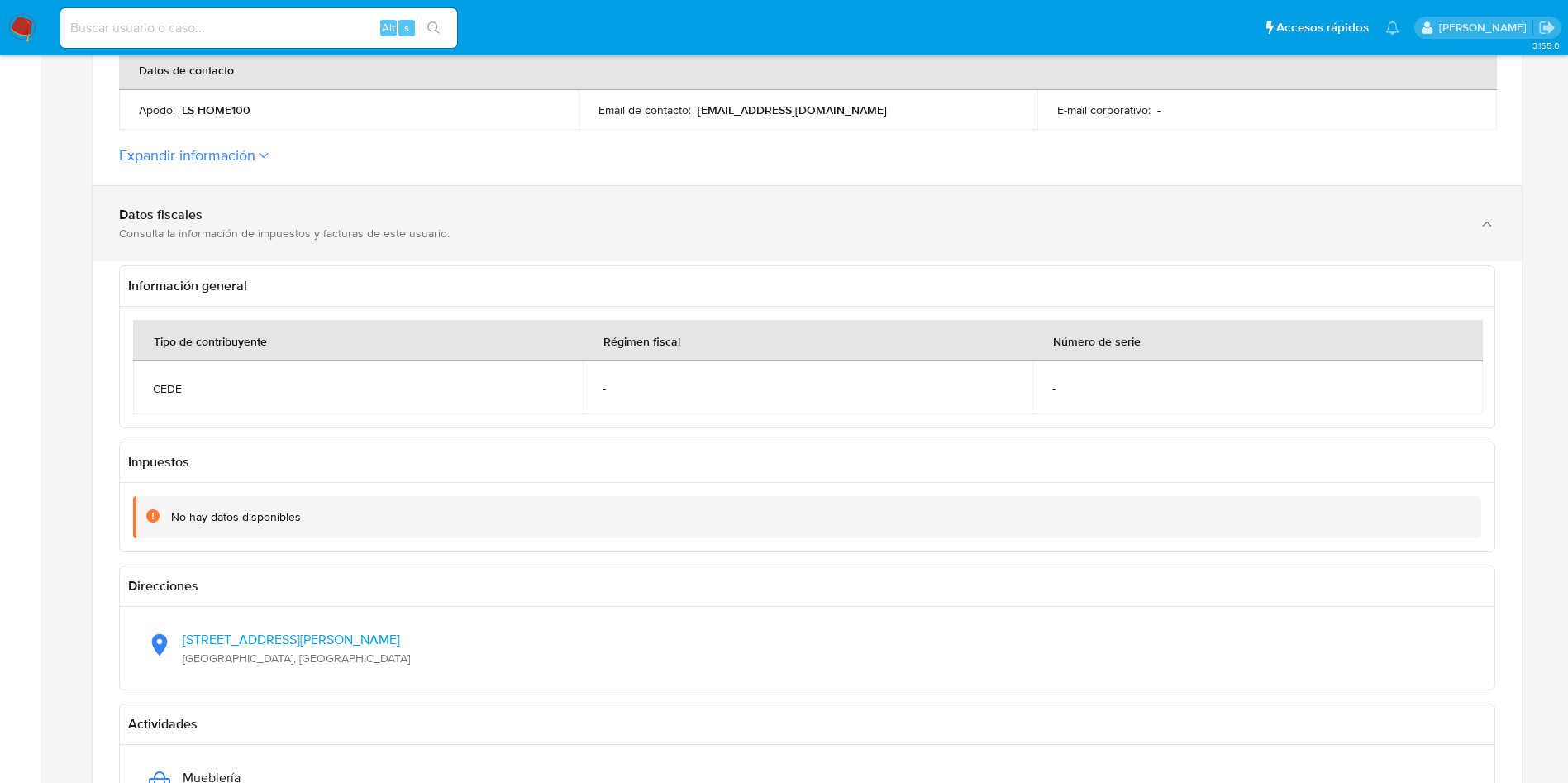
click at [554, 231] on div "Consulta la información de impuestos y facturas de este usuario." at bounding box center [791, 233] width 1344 height 15
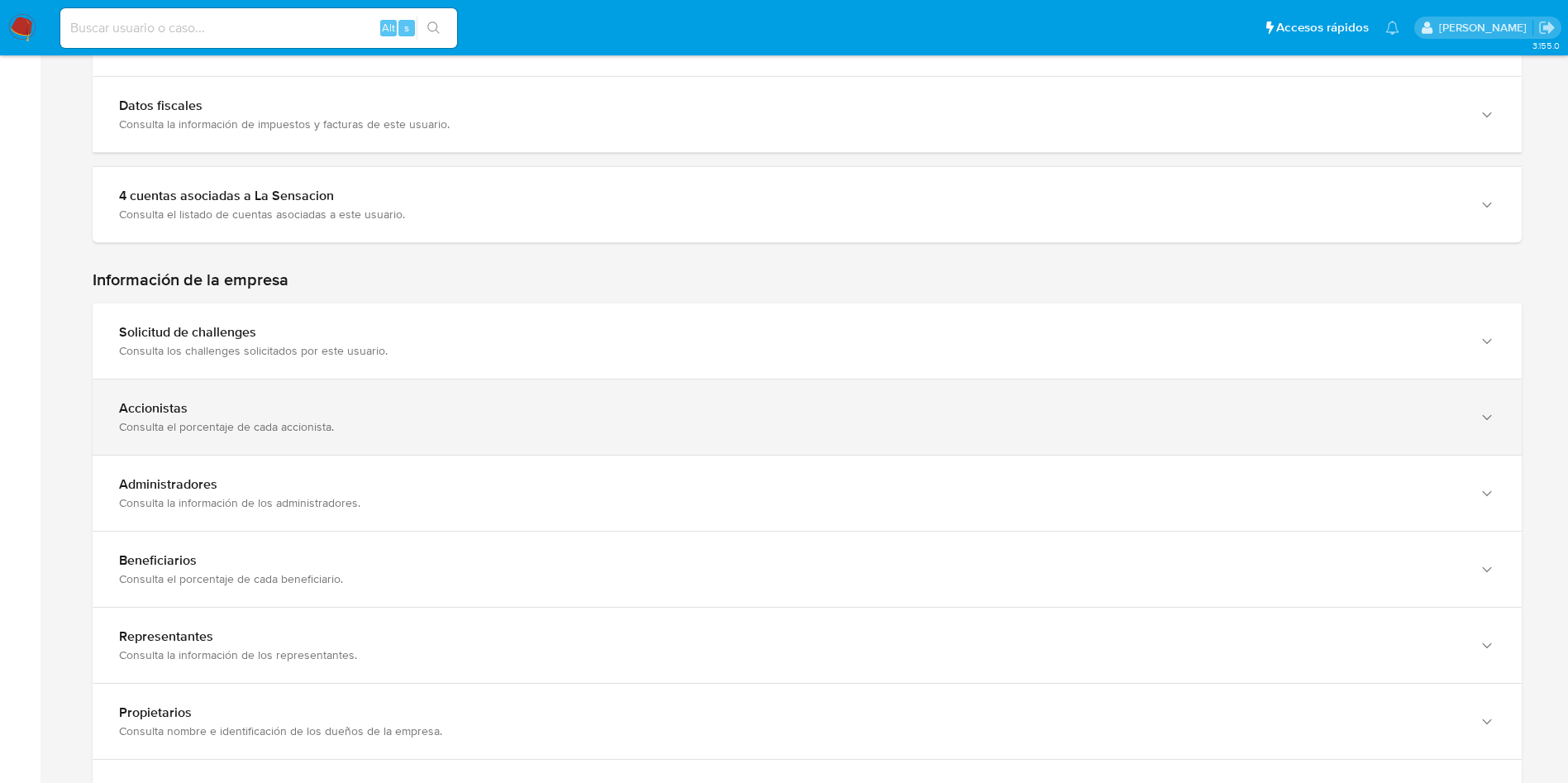
scroll to position [992, 0]
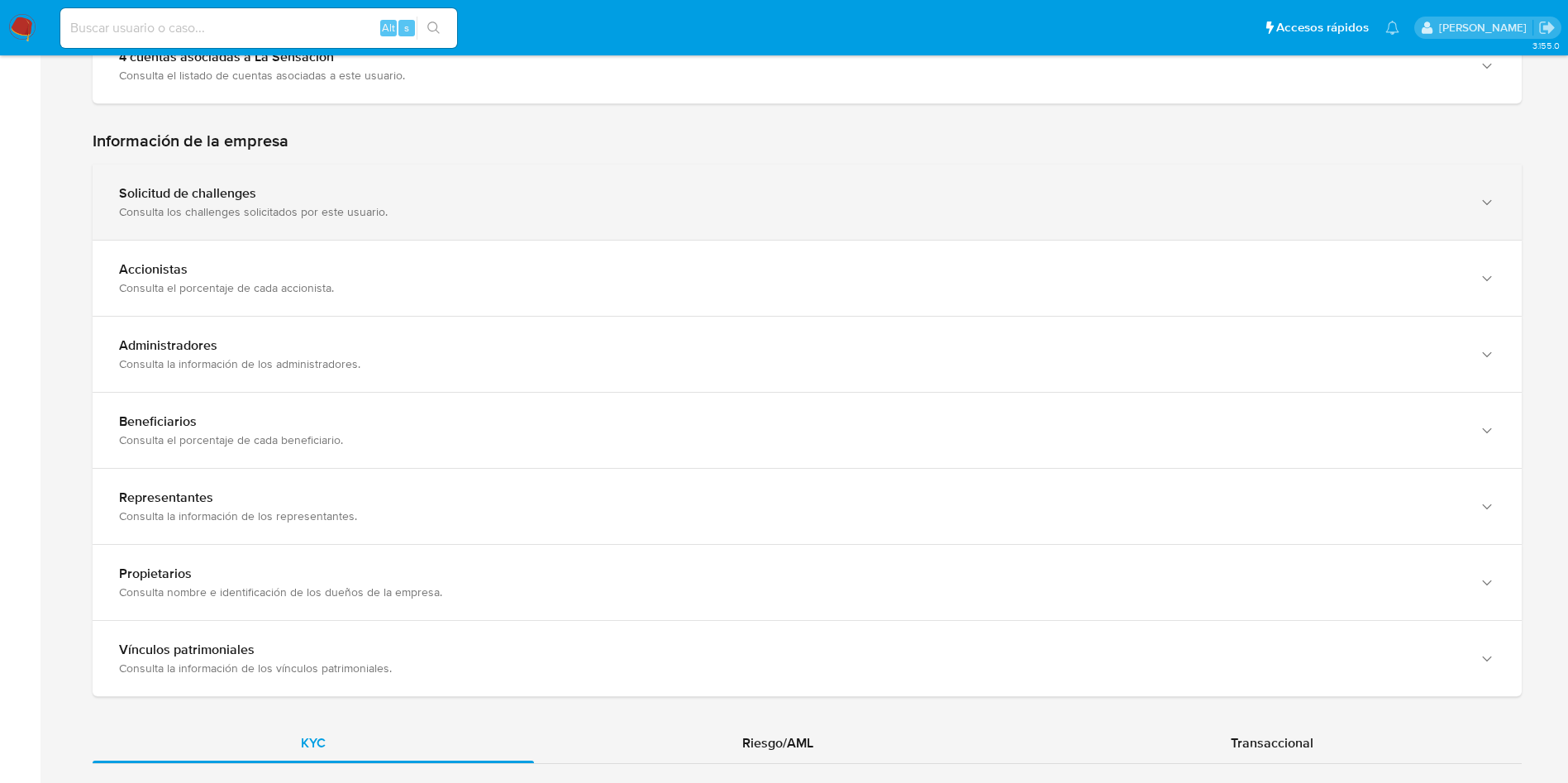
click at [537, 205] on div "Consulta los challenges solicitados por este usuario." at bounding box center [791, 212] width 1344 height 15
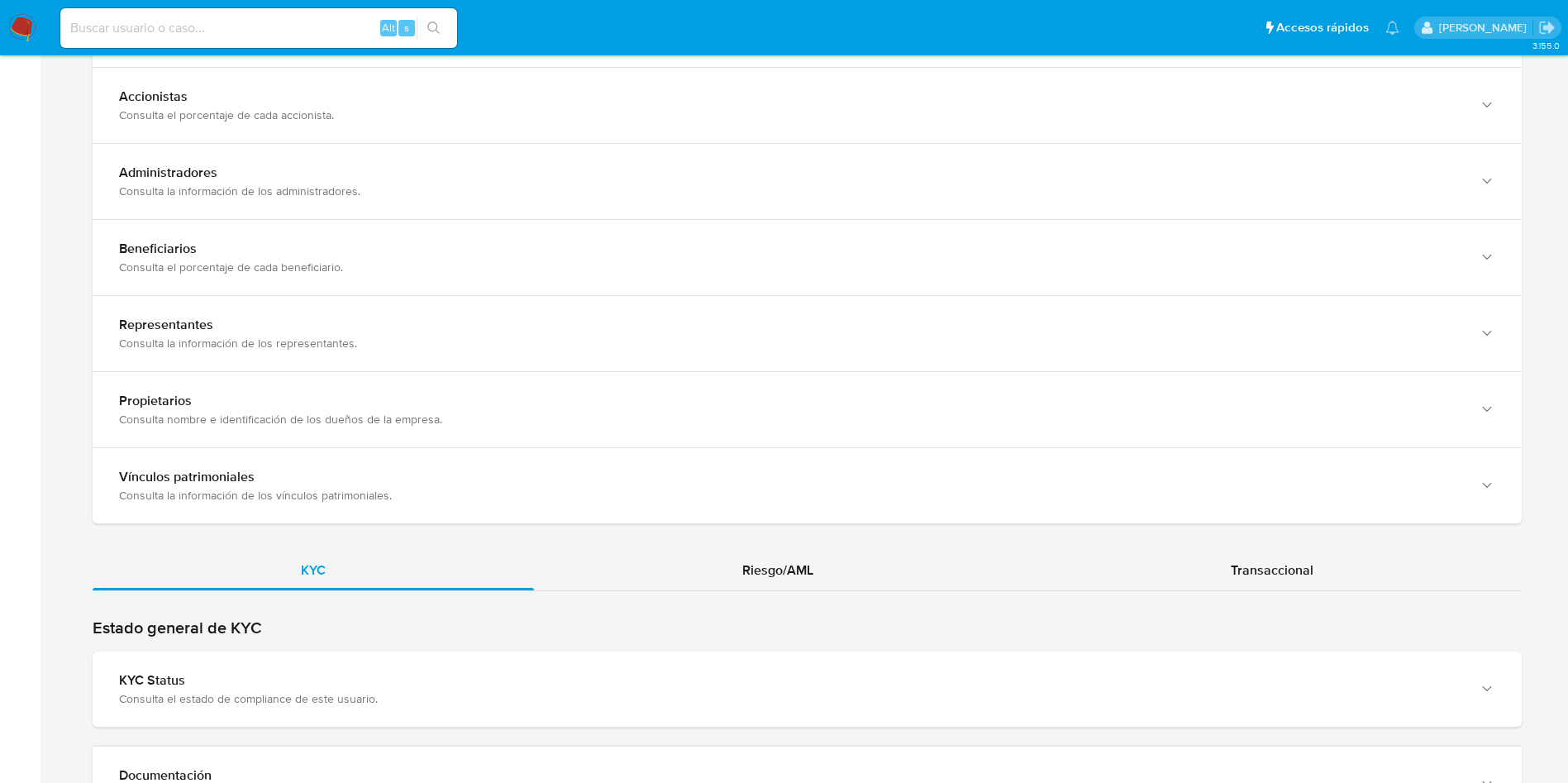
scroll to position [868, 0]
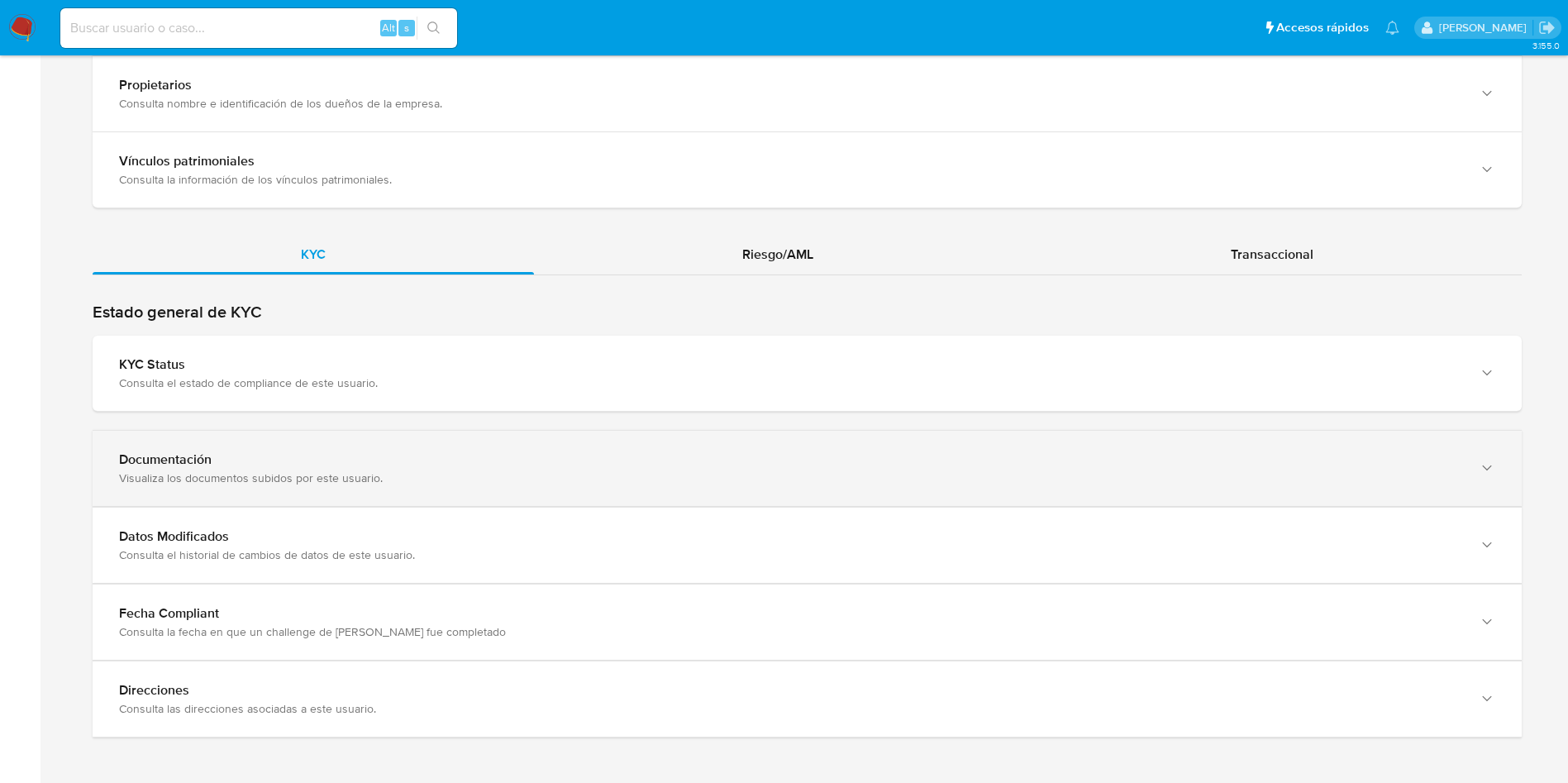
click at [633, 452] on div "Documentación" at bounding box center [791, 459] width 1344 height 16
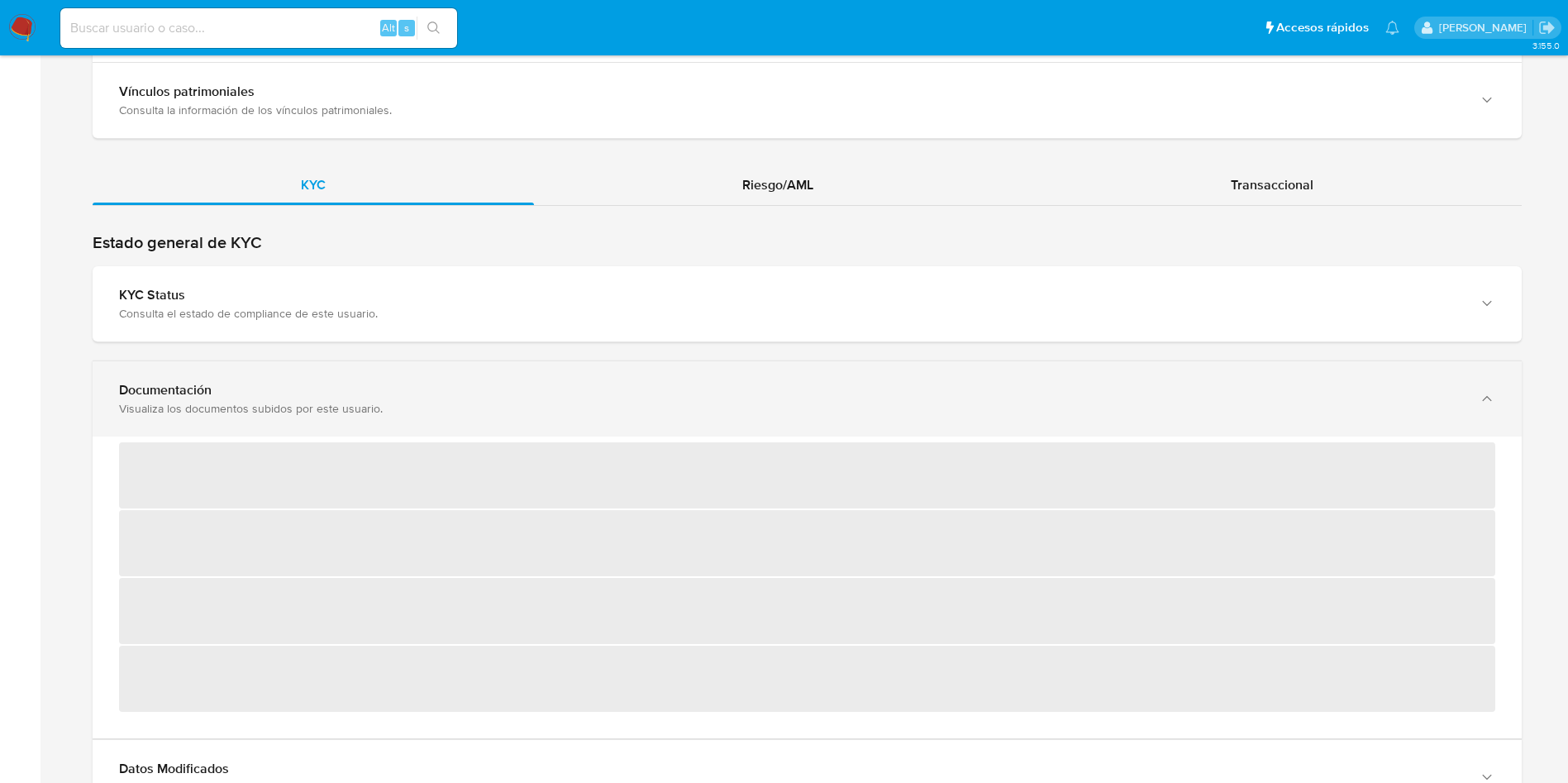
scroll to position [1706, 0]
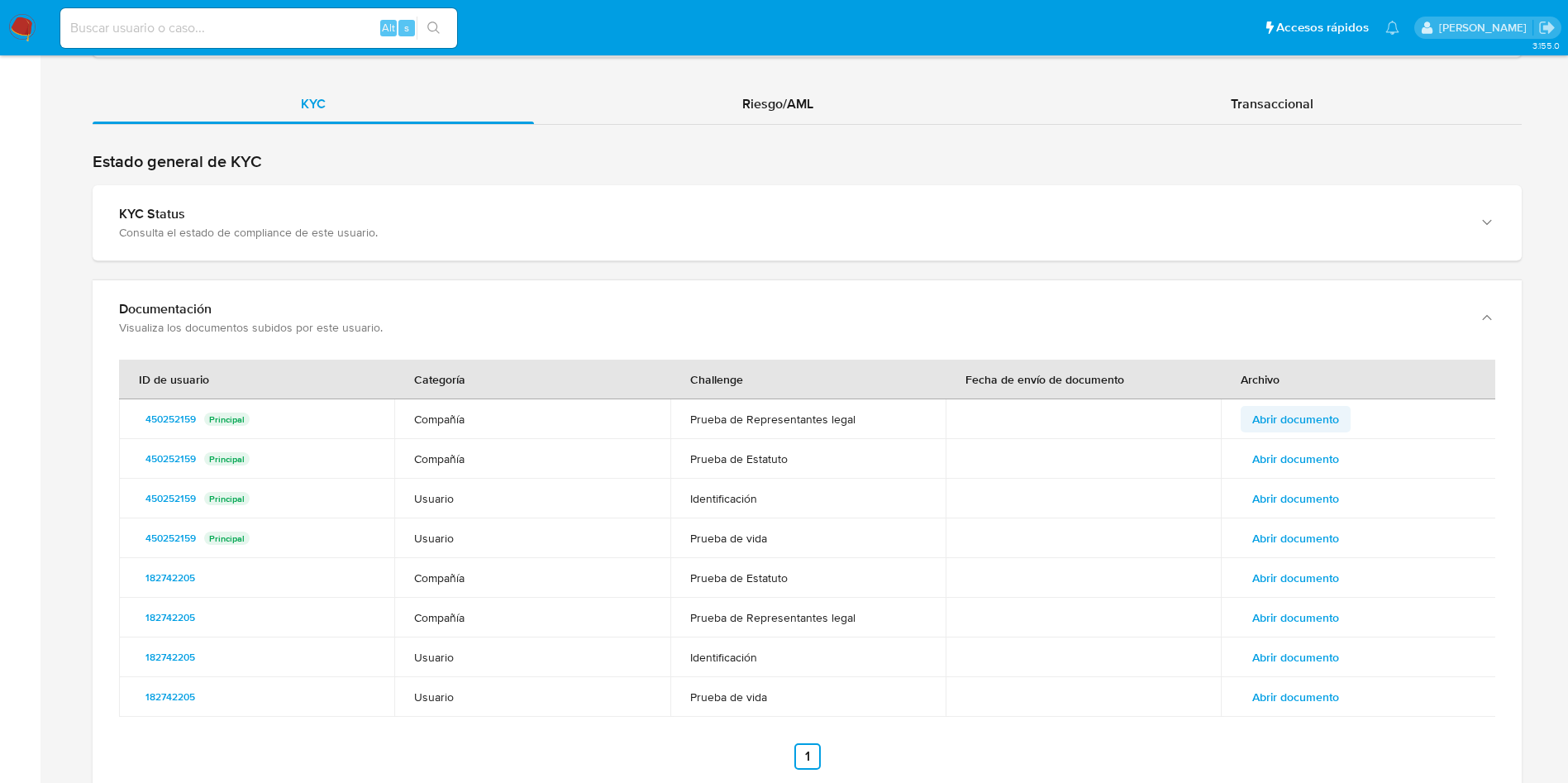
click at [1343, 421] on button "Abrir documento" at bounding box center [1295, 419] width 110 height 27
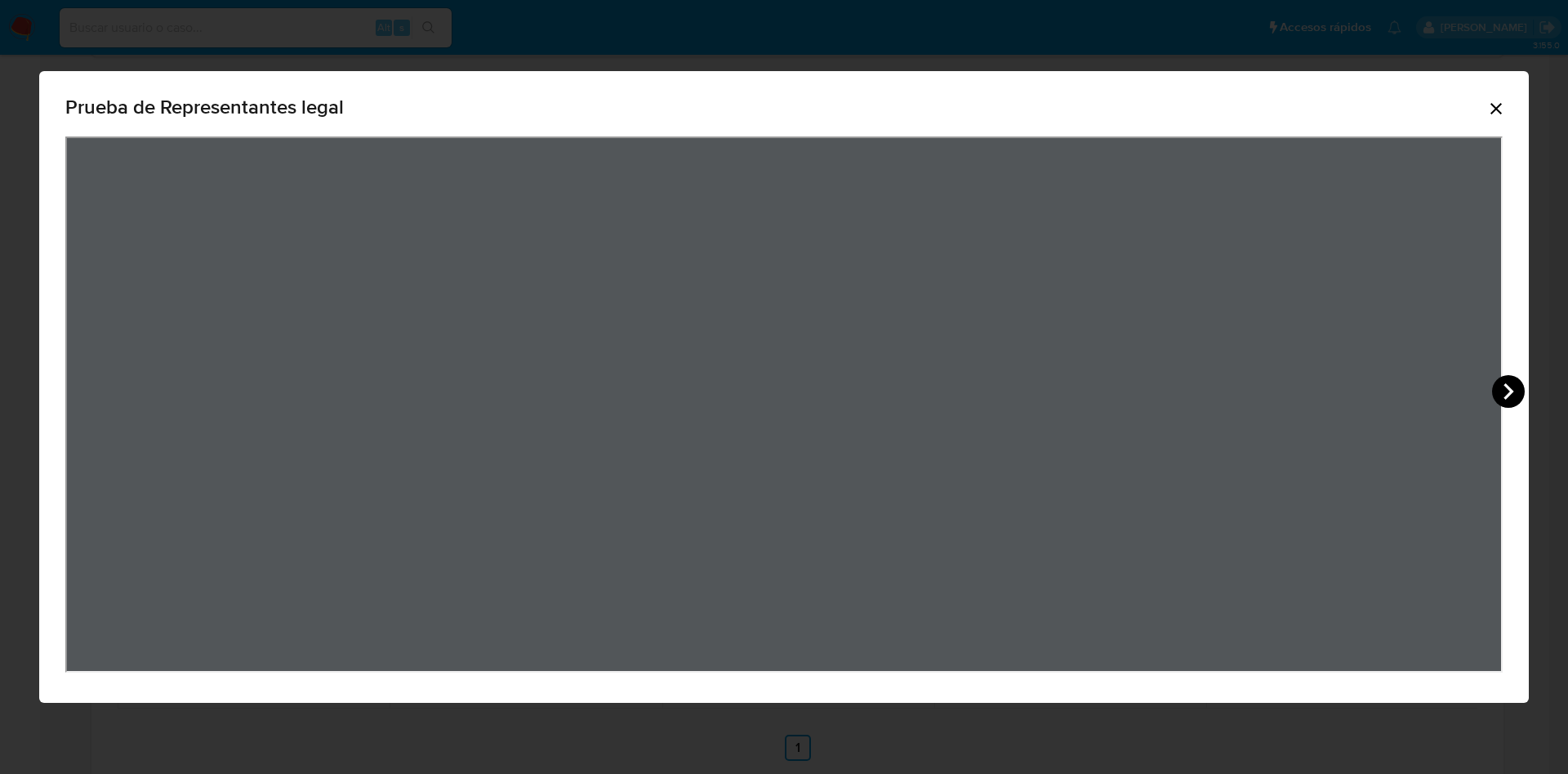
click at [1506, 390] on icon "View Document Modal" at bounding box center [1508, 391] width 33 height 33
click at [1513, 383] on icon "View Document Modal" at bounding box center [1508, 391] width 33 height 33
click at [1516, 412] on div "Prueba de Representantes legal" at bounding box center [784, 387] width 1489 height 633
click at [1505, 403] on icon "View Document Modal" at bounding box center [1508, 391] width 33 height 33
click at [1508, 396] on icon "View Document Modal" at bounding box center [1508, 390] width 9 height 16
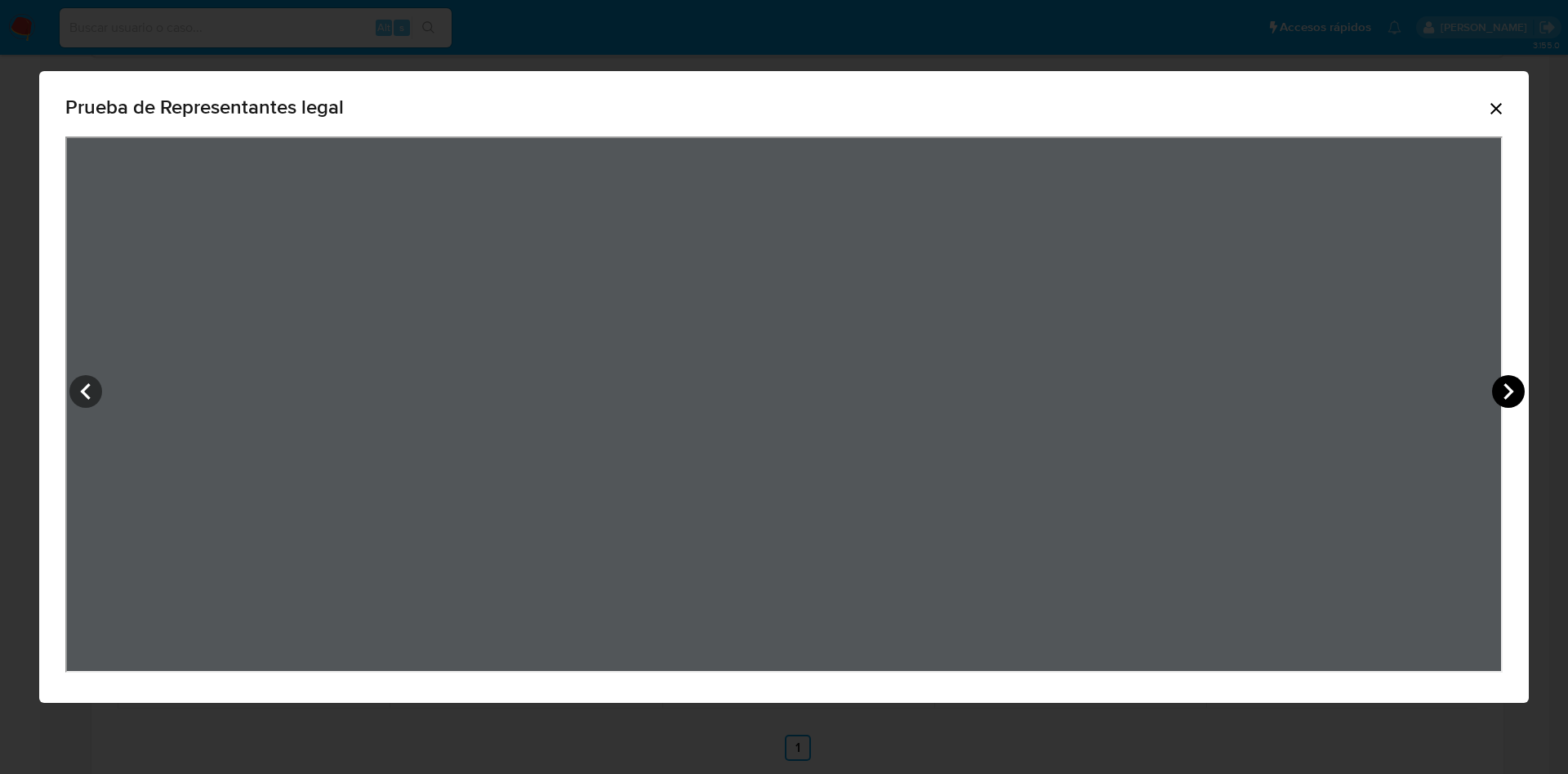
click at [1507, 394] on icon "View Document Modal" at bounding box center [1508, 390] width 9 height 16
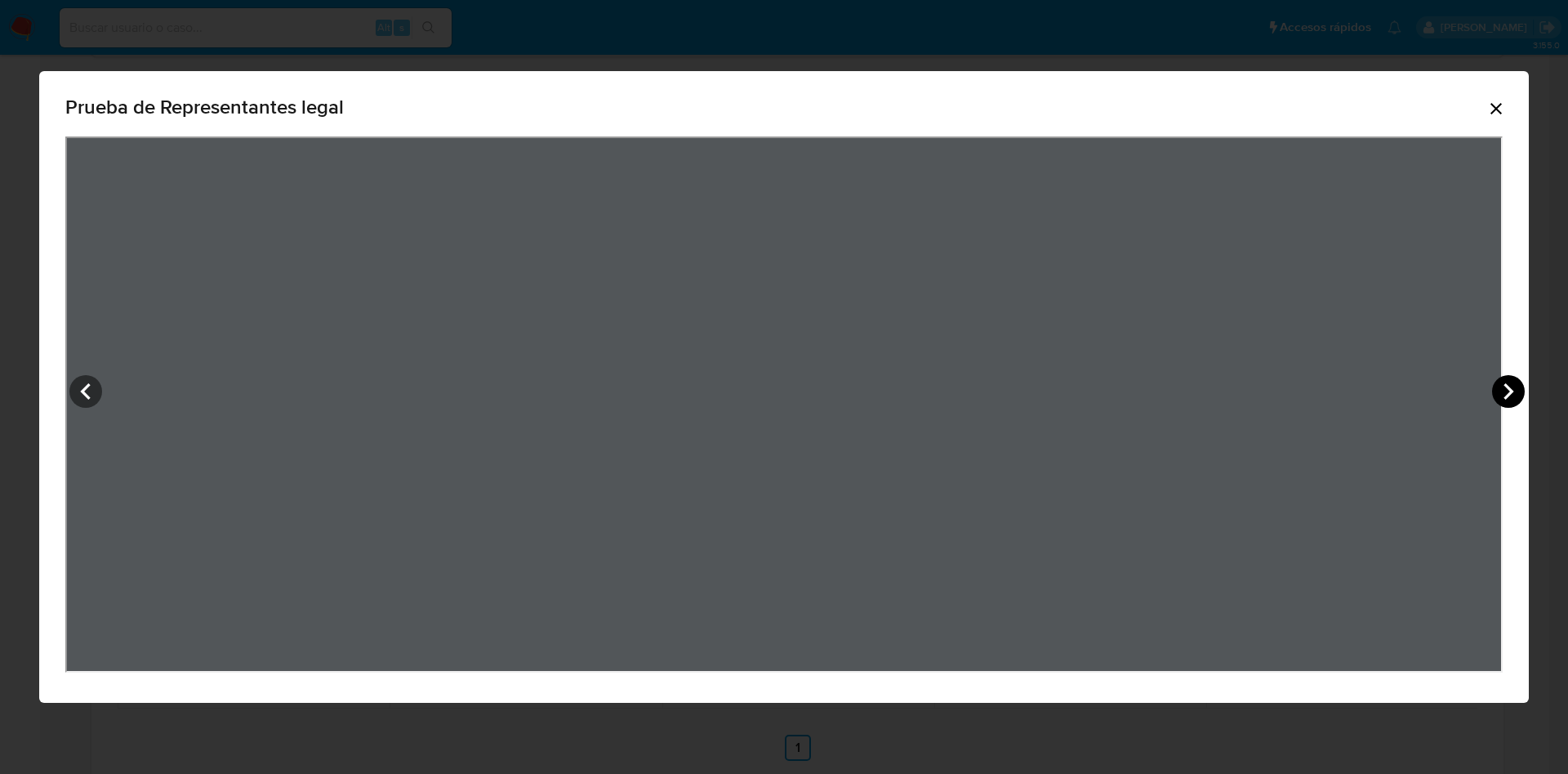
click at [1507, 394] on icon "View Document Modal" at bounding box center [1508, 390] width 9 height 16
click at [1517, 389] on icon "View Document Modal" at bounding box center [1508, 391] width 33 height 33
click at [78, 399] on icon "View Document Modal" at bounding box center [85, 391] width 33 height 33
click at [101, 392] on icon "View Document Modal" at bounding box center [85, 391] width 33 height 33
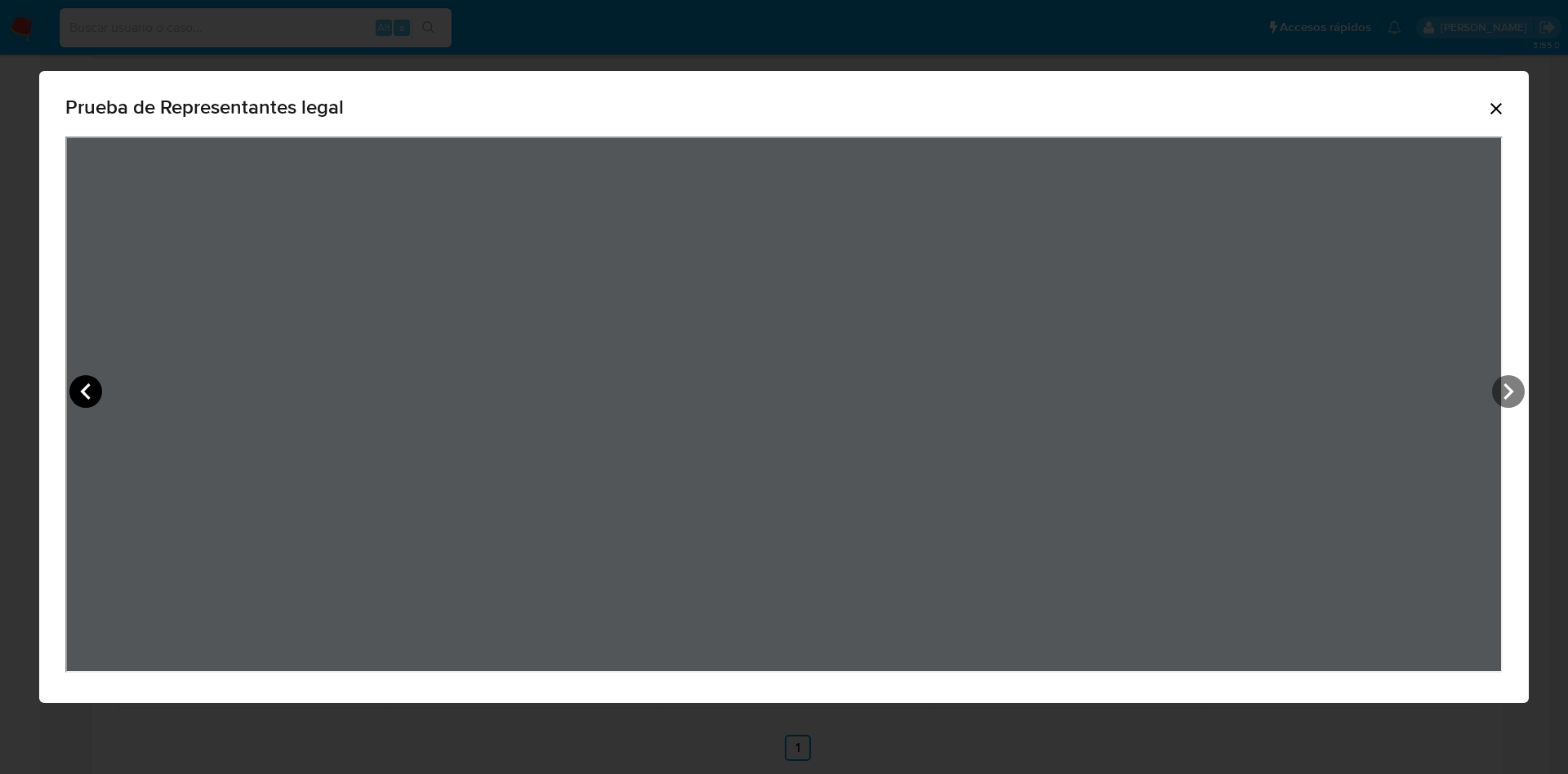
click at [101, 392] on icon "View Document Modal" at bounding box center [85, 391] width 33 height 33
click at [96, 387] on icon "View Document Modal" at bounding box center [85, 391] width 33 height 33
click at [99, 387] on icon "View Document Modal" at bounding box center [85, 391] width 33 height 33
click at [91, 386] on icon "View Document Modal" at bounding box center [85, 391] width 33 height 33
click at [99, 387] on icon "View Document Modal" at bounding box center [85, 391] width 33 height 33
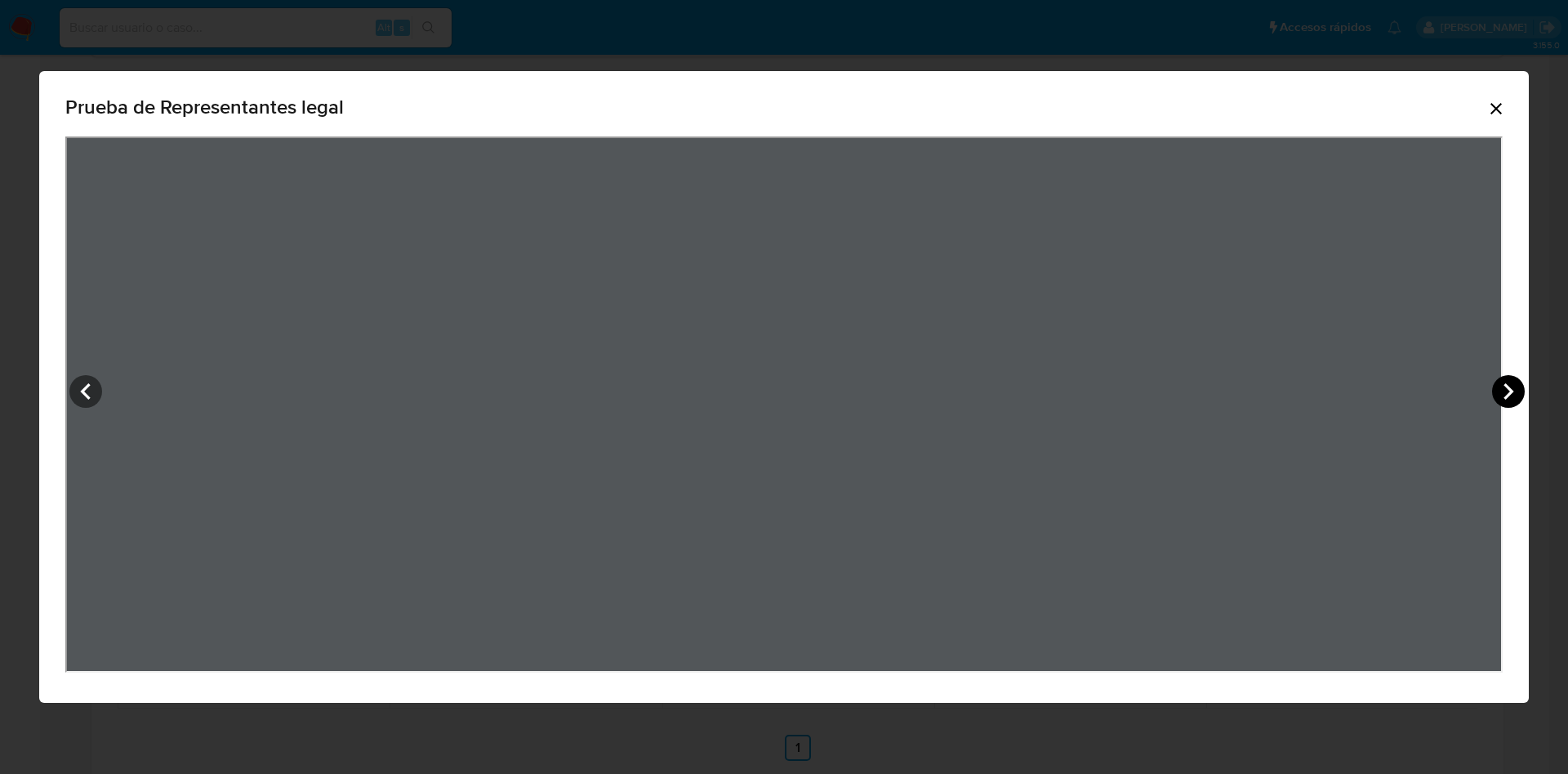
click at [1516, 388] on icon "View Document Modal" at bounding box center [1508, 391] width 33 height 33
click at [87, 388] on icon "View Document Modal" at bounding box center [85, 391] width 33 height 33
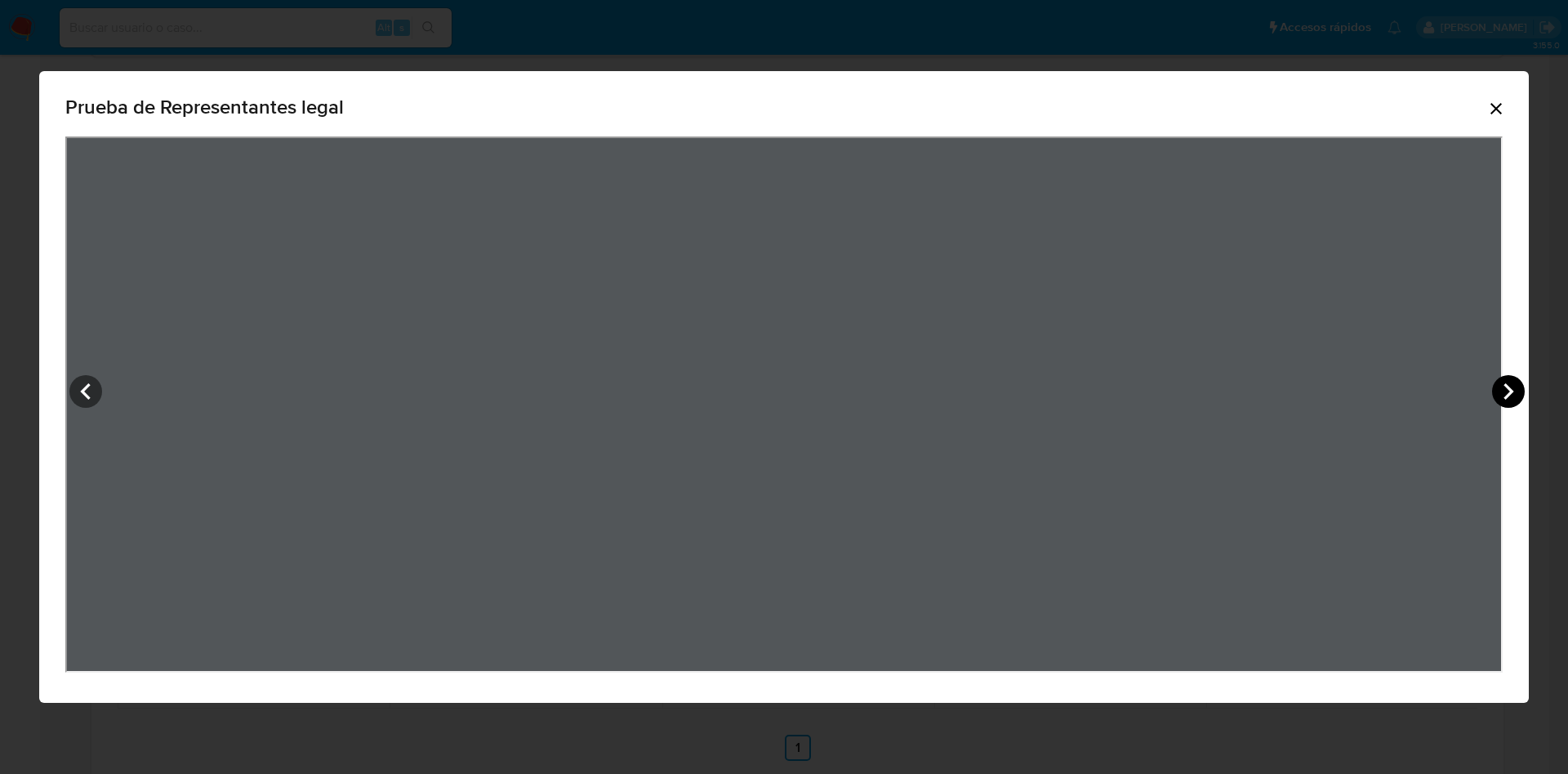
click at [1520, 383] on icon "View Document Modal" at bounding box center [1508, 391] width 33 height 33
click at [574, 28] on div "Prueba de Representantes legal" at bounding box center [784, 387] width 1568 height 774
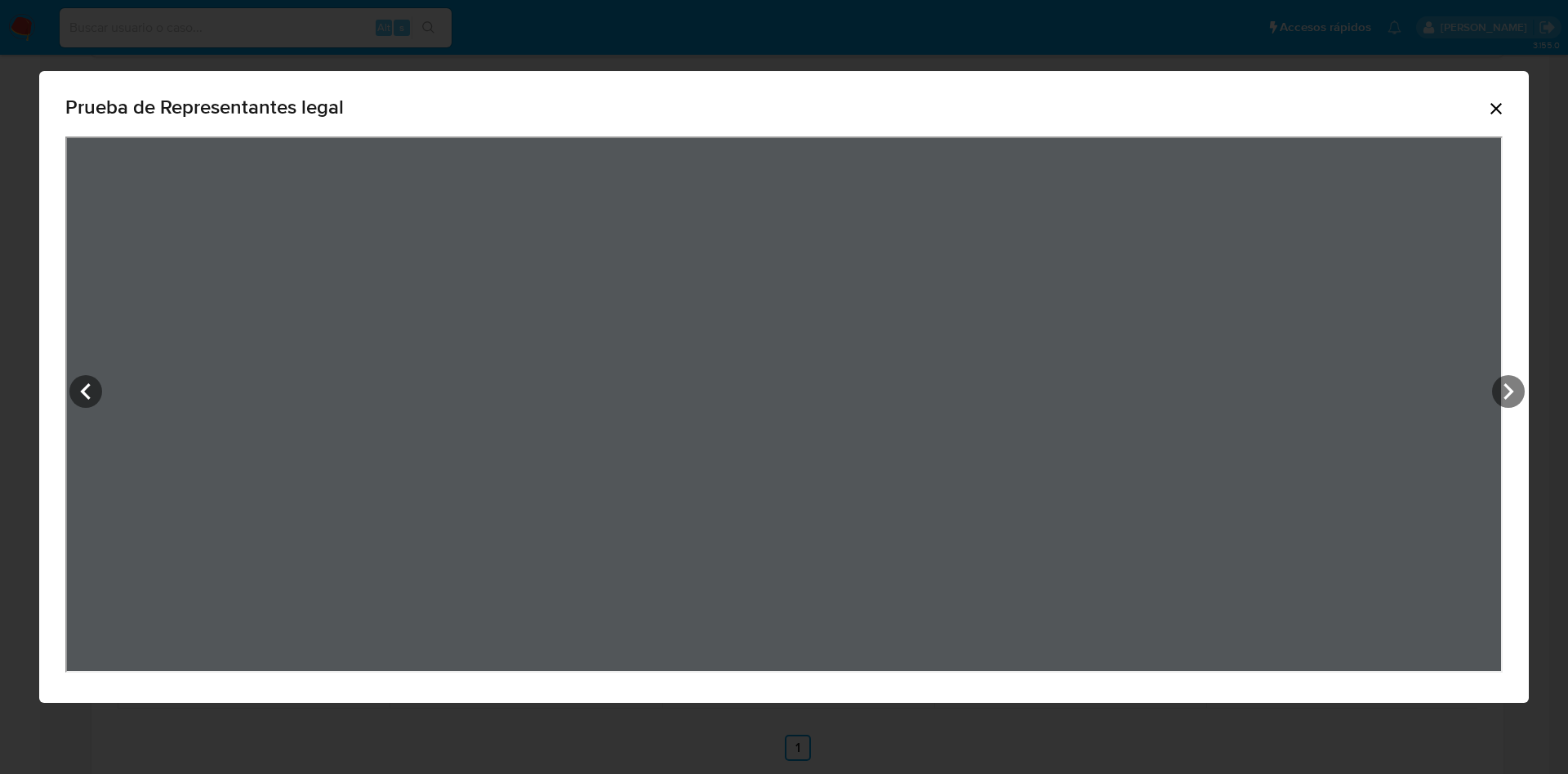
click at [1496, 96] on div "Prueba de Representantes legal" at bounding box center [784, 110] width 1438 height 52
click at [1488, 111] on icon "Cerrar" at bounding box center [1496, 109] width 20 height 20
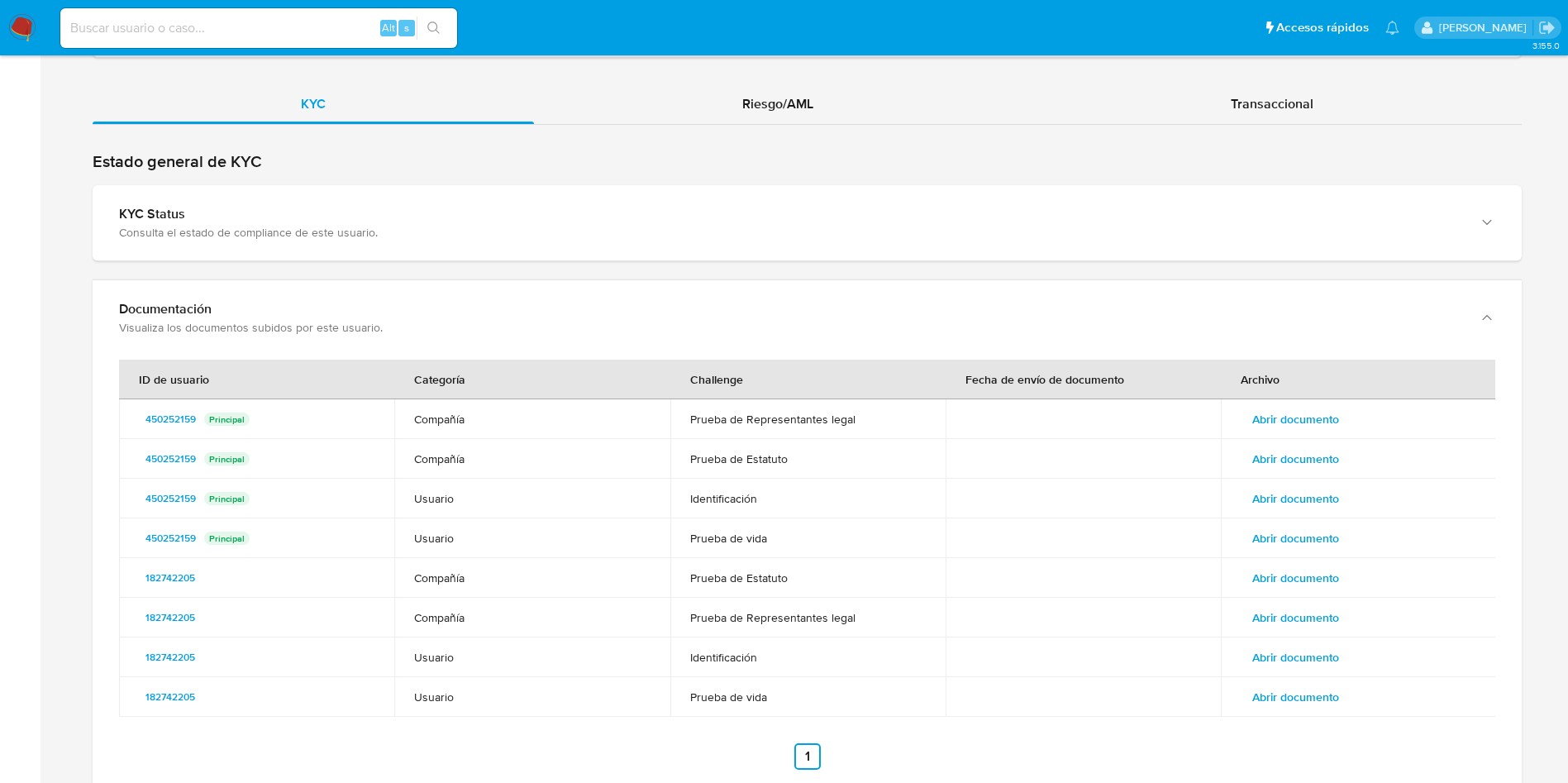
click at [1262, 459] on span "Abrir documento" at bounding box center [1296, 458] width 87 height 23
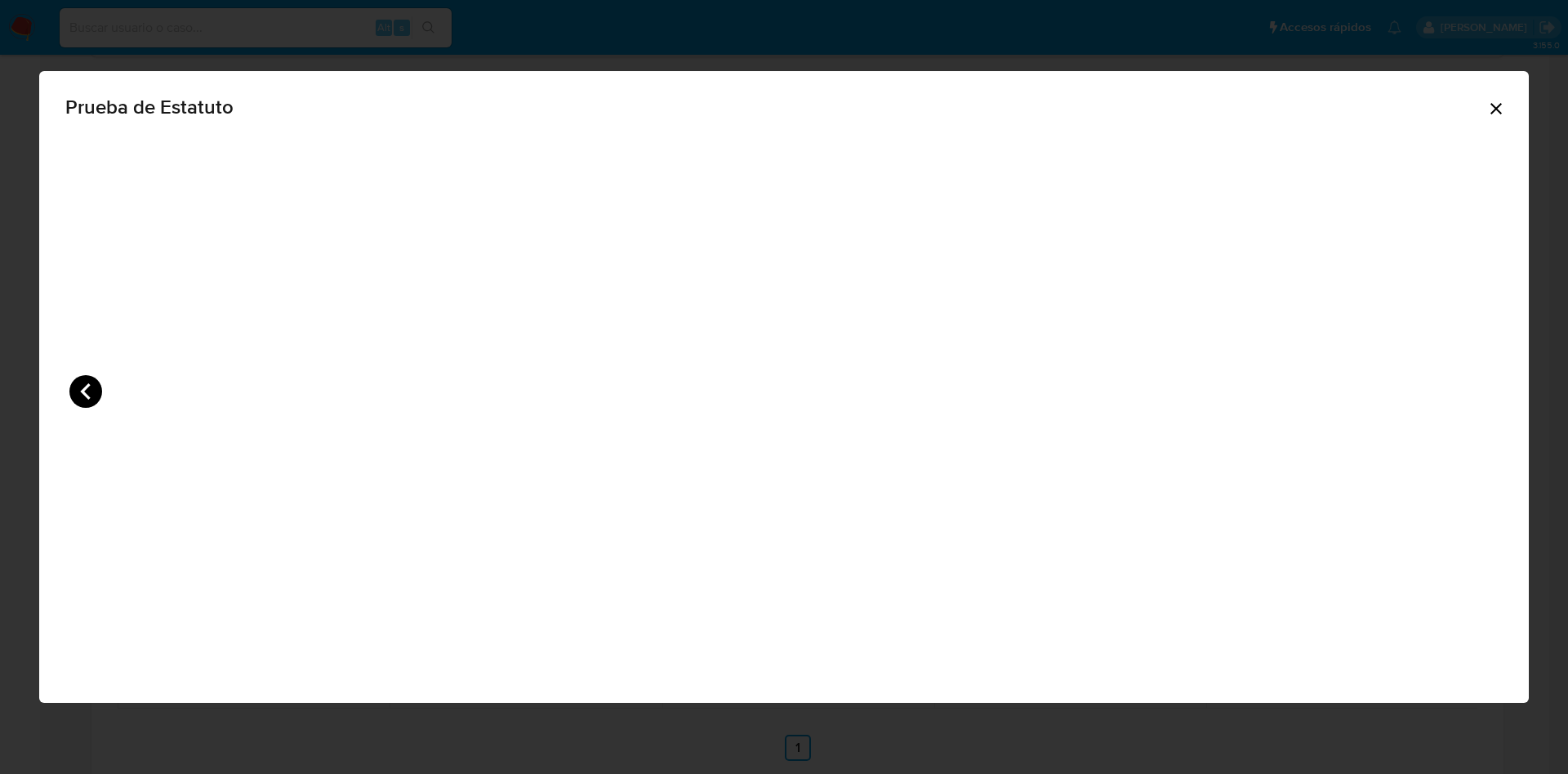
click at [82, 380] on icon "View Document Modal" at bounding box center [85, 391] width 33 height 33
click at [81, 382] on icon "View Document Modal" at bounding box center [85, 391] width 33 height 33
click at [82, 382] on icon "View Document Modal" at bounding box center [85, 391] width 33 height 33
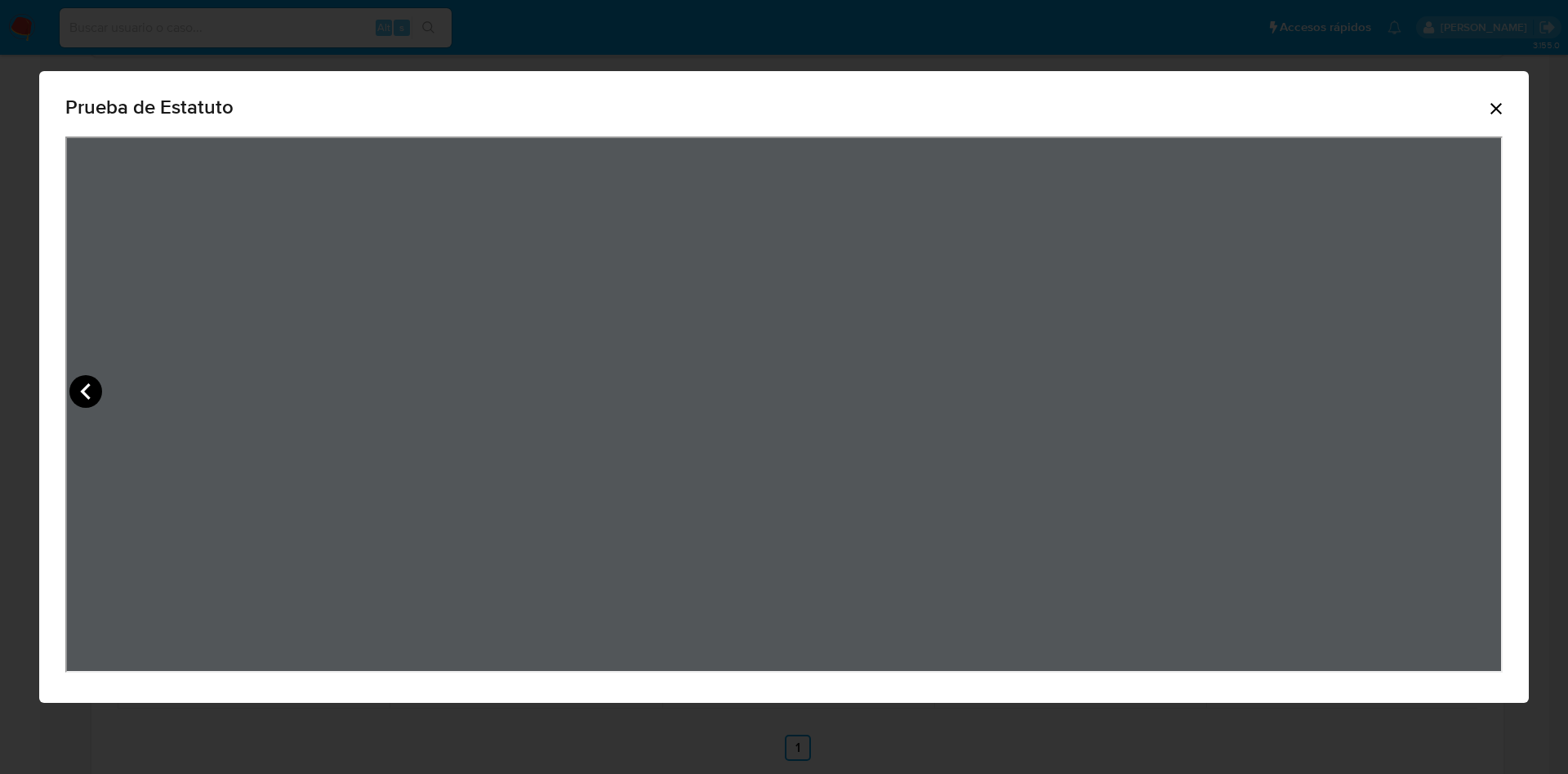
click at [82, 382] on icon "View Document Modal" at bounding box center [85, 391] width 33 height 33
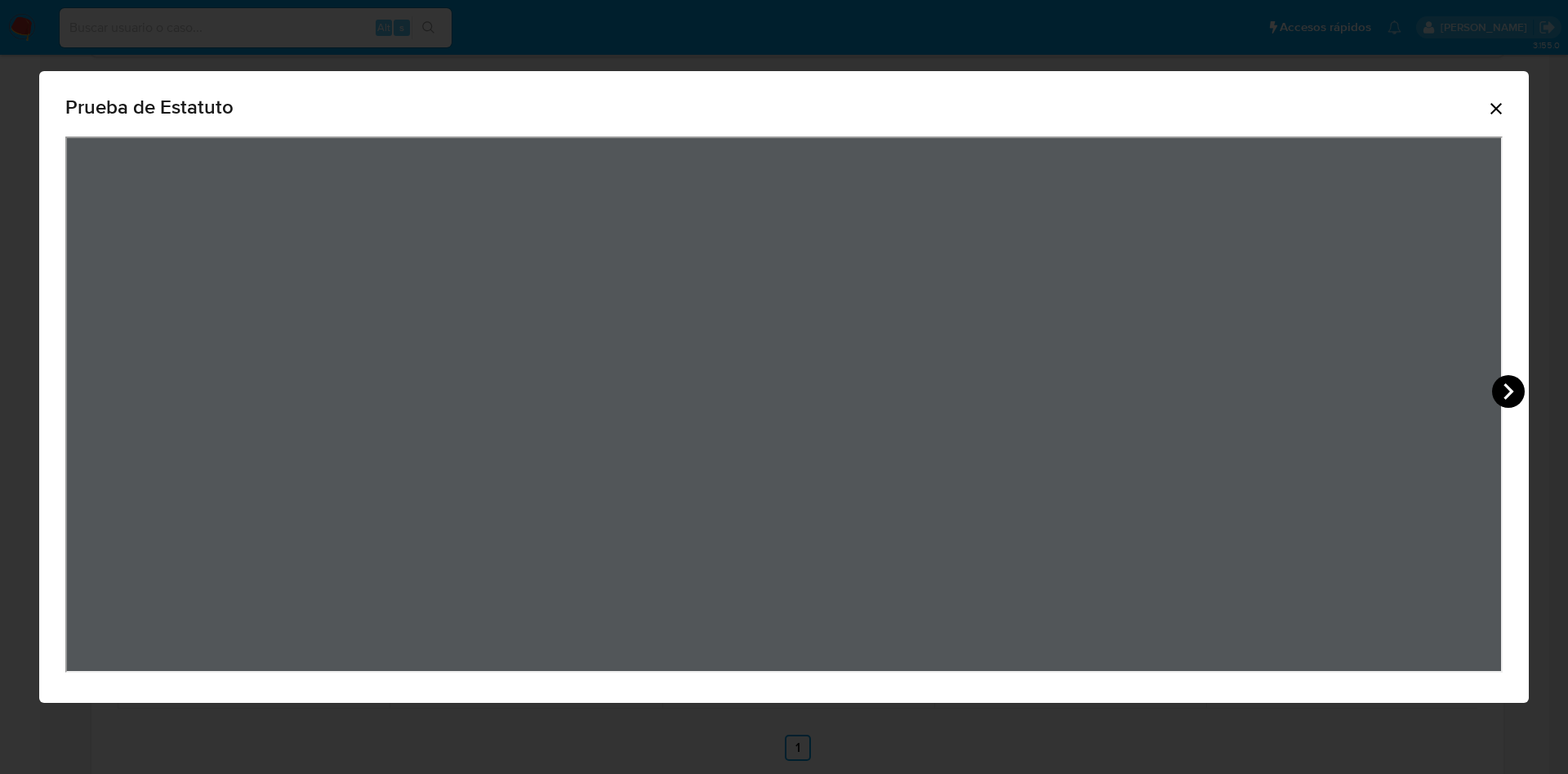
click at [1513, 392] on icon "View Document Modal" at bounding box center [1508, 391] width 33 height 33
click at [1514, 392] on icon "View Document Modal" at bounding box center [1508, 391] width 33 height 33
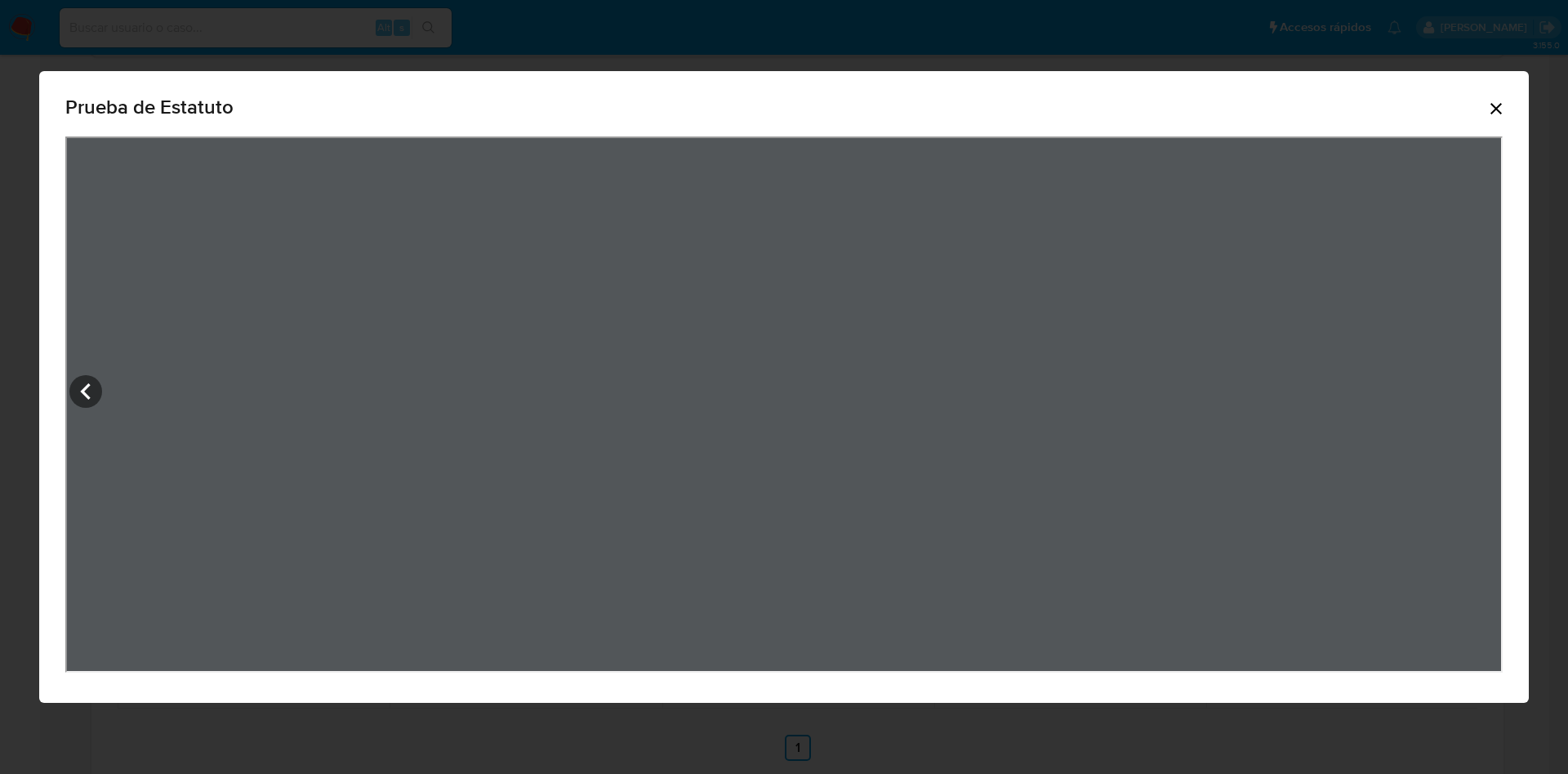
click at [1499, 101] on icon "Cerrar" at bounding box center [1496, 109] width 20 height 20
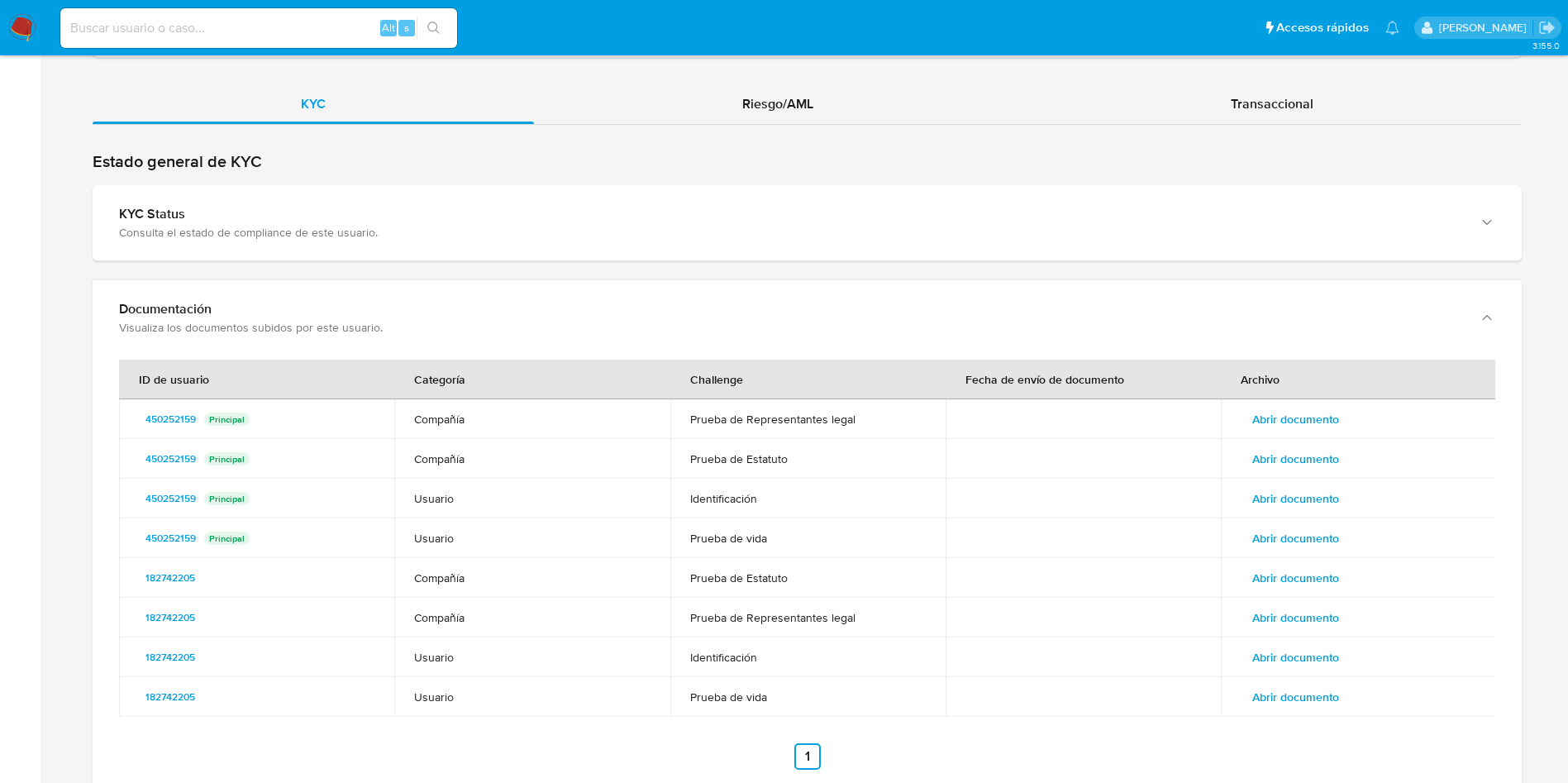
click at [1309, 500] on span "Abrir documento" at bounding box center [1296, 498] width 87 height 23
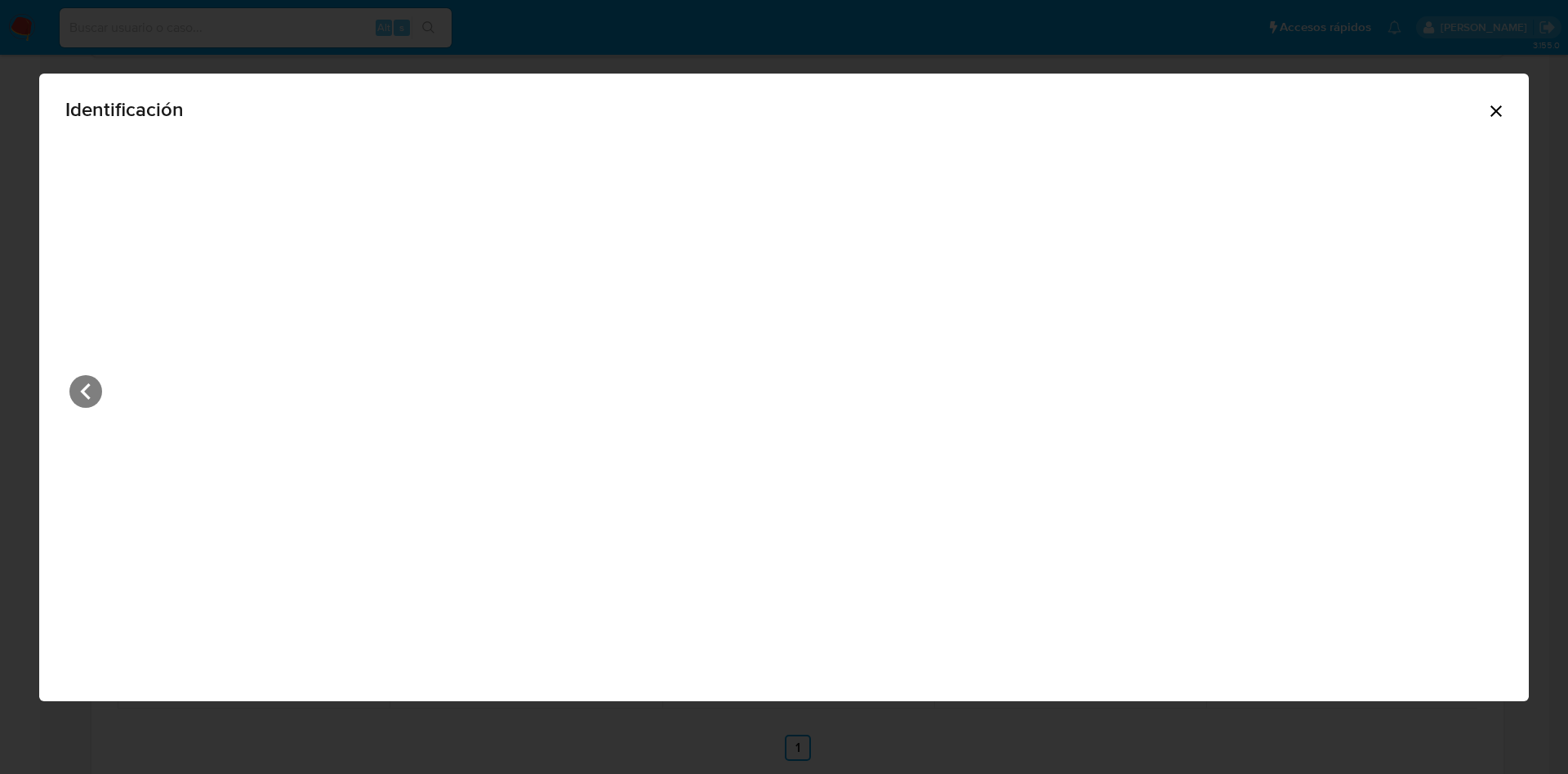
click at [85, 375] on div "View Document Modal" at bounding box center [784, 406] width 1438 height 536
click at [80, 372] on div "View Document Modal" at bounding box center [784, 406] width 1438 height 536
click at [87, 388] on icon "View Document Modal" at bounding box center [85, 390] width 9 height 16
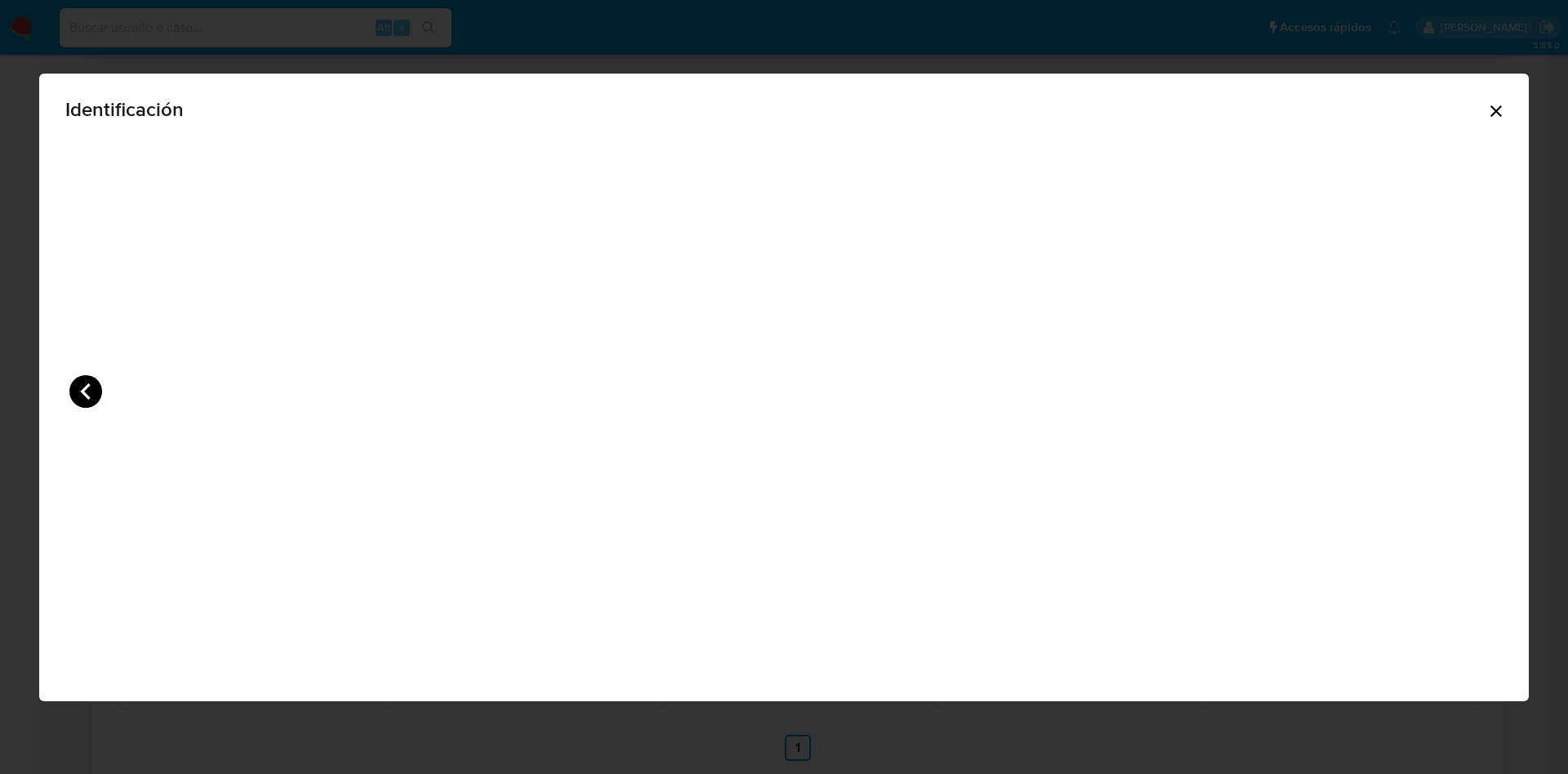
click at [87, 388] on icon "View Document Modal" at bounding box center [85, 390] width 9 height 16
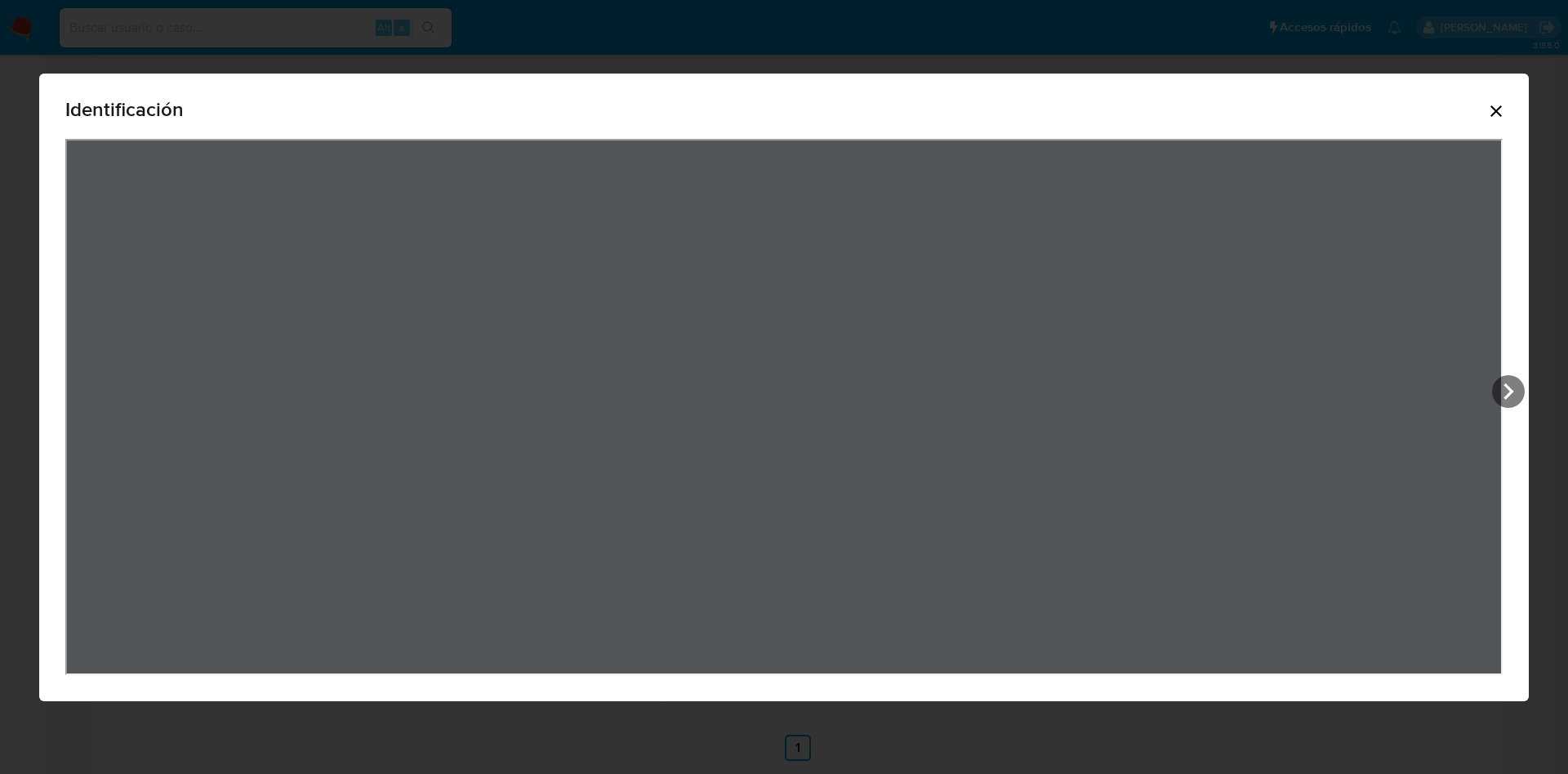
click at [1492, 112] on icon "Cerrar" at bounding box center [1496, 110] width 20 height 20
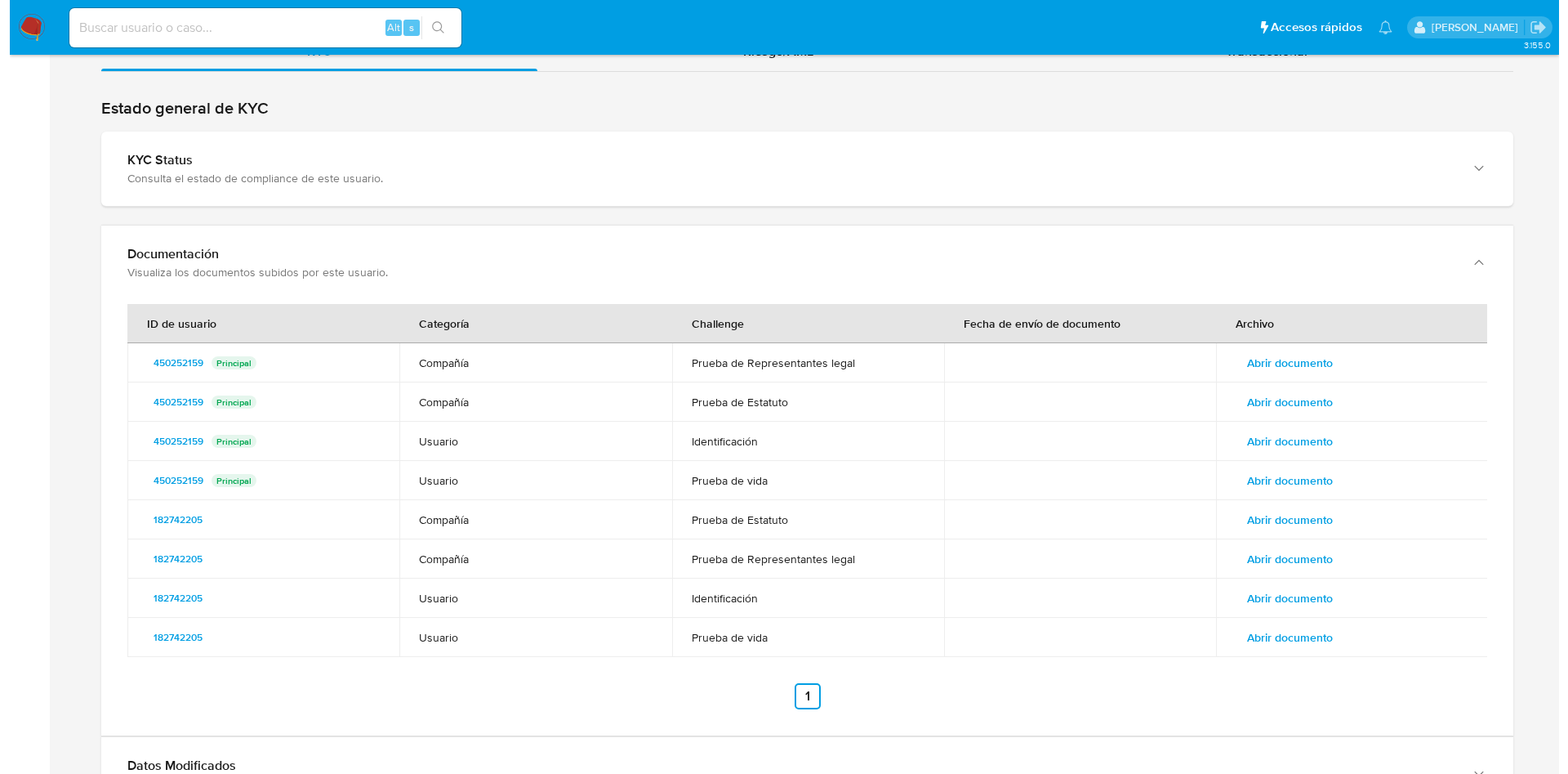
scroll to position [1809, 0]
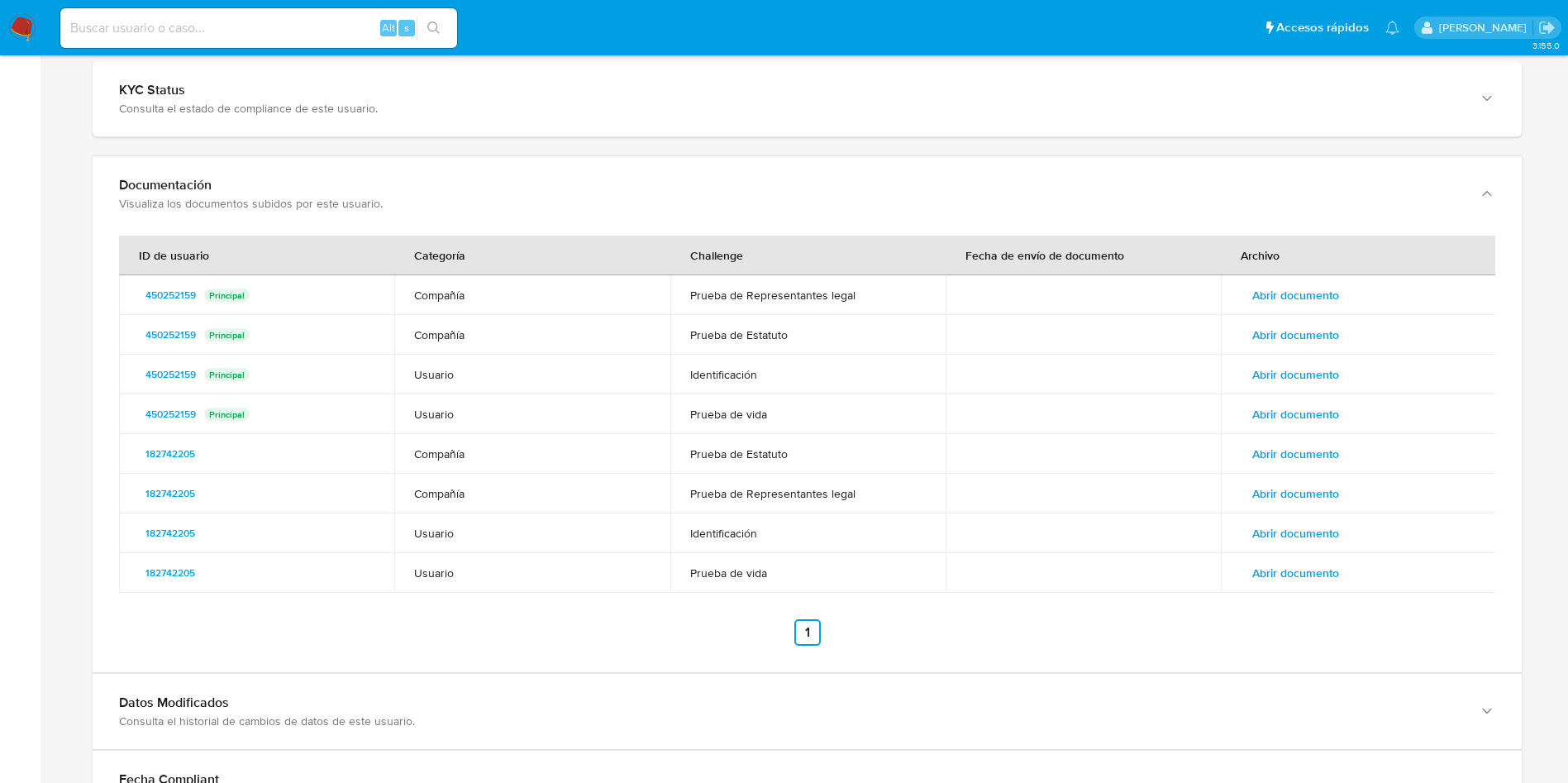
click at [1344, 456] on button "Abrir documento" at bounding box center [1295, 454] width 110 height 27
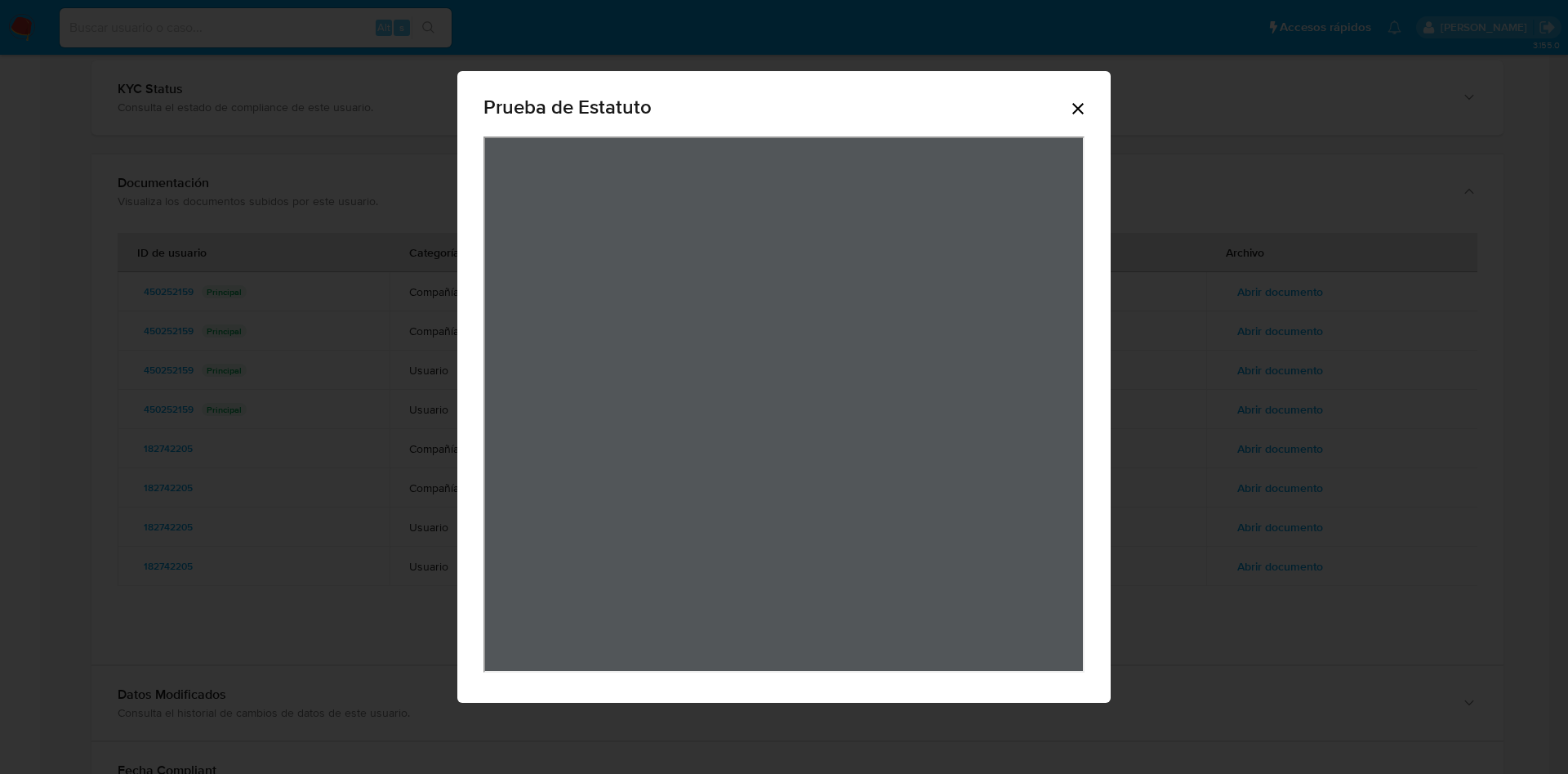
click at [1082, 116] on icon "Cerrar" at bounding box center [1078, 109] width 20 height 20
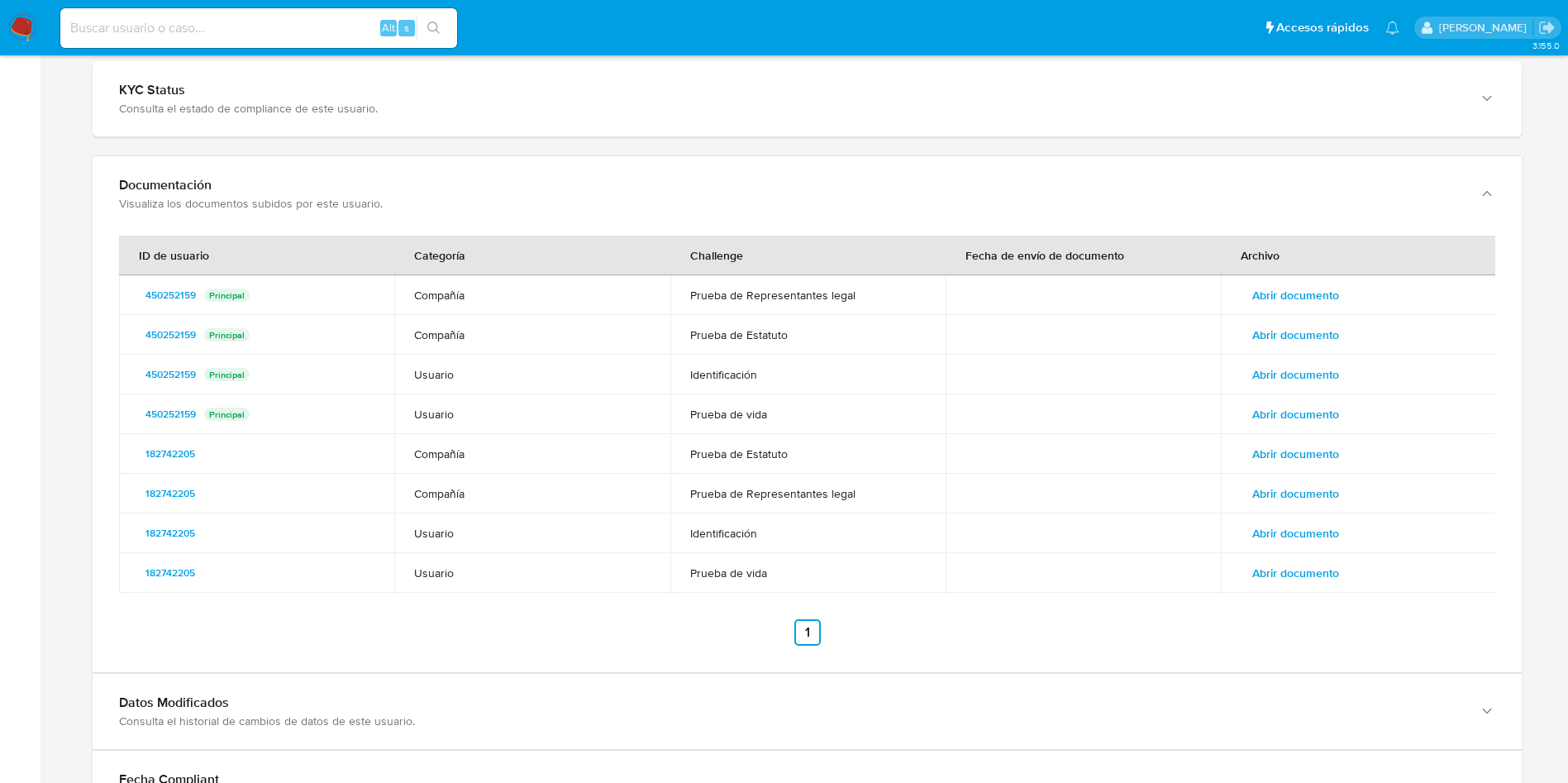
click at [1292, 487] on span "Abrir documento" at bounding box center [1296, 493] width 87 height 23
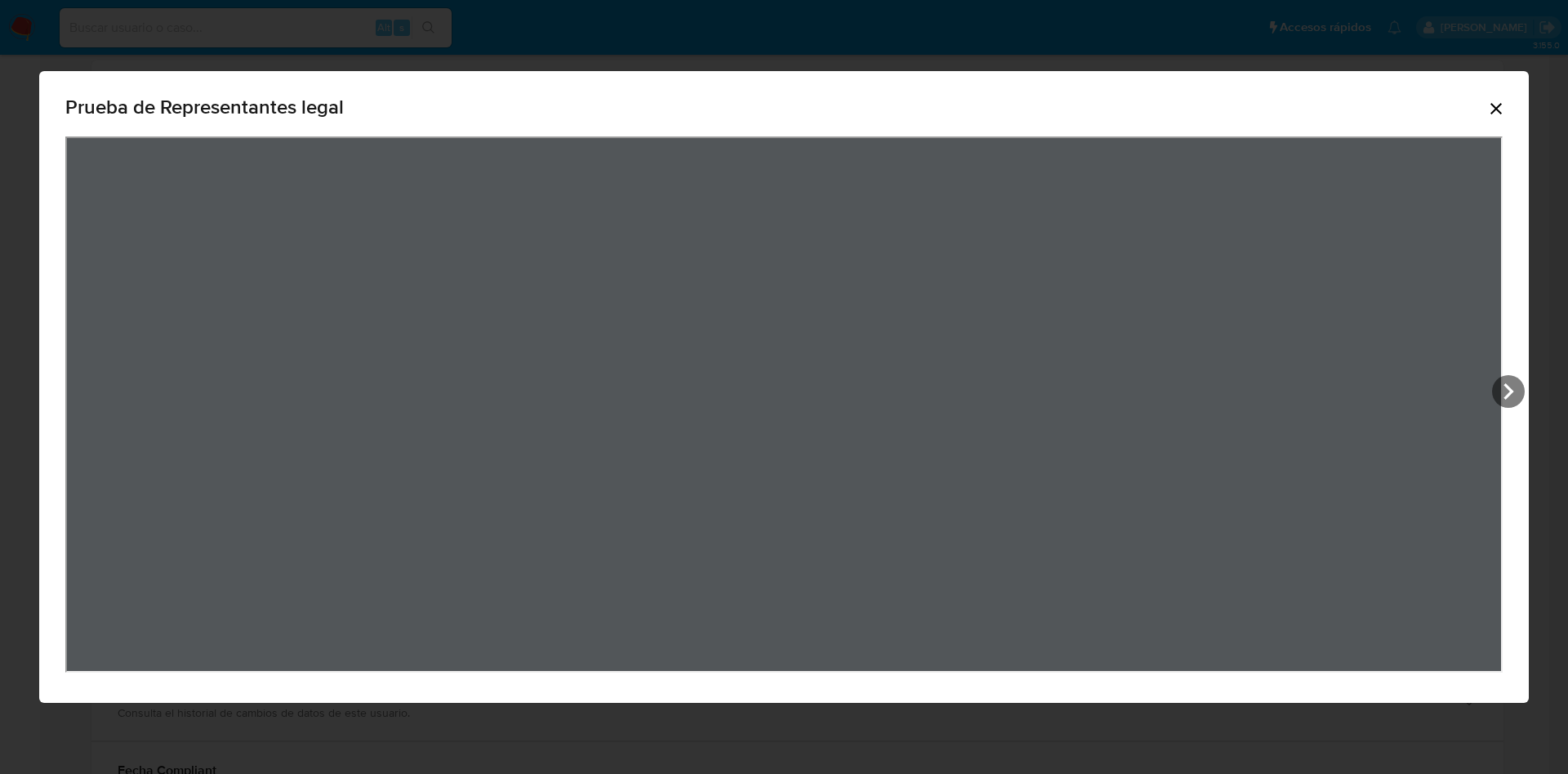
click at [1493, 110] on icon "Cerrar" at bounding box center [1496, 109] width 11 height 11
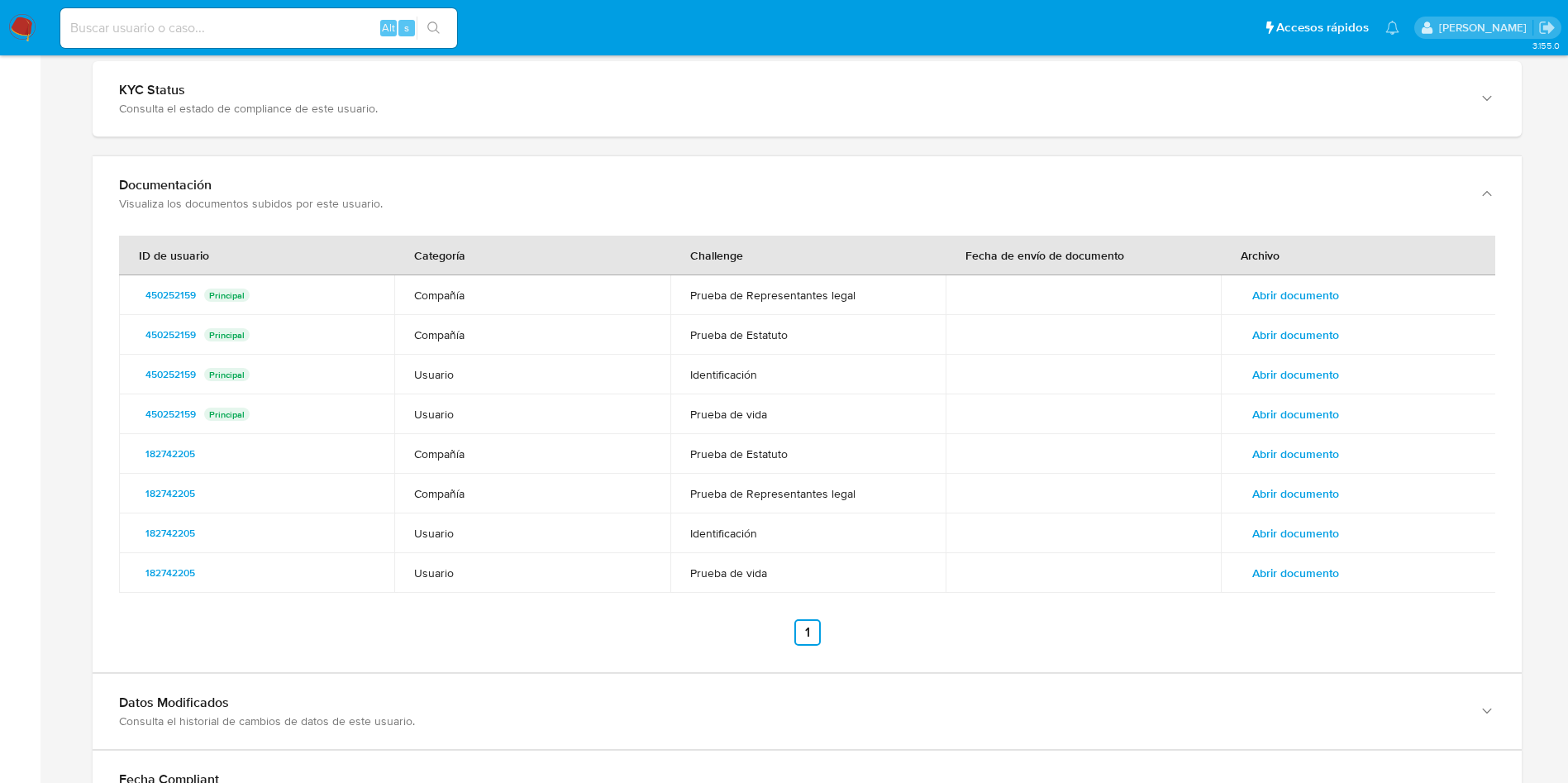
click at [1301, 288] on span "Abrir documento" at bounding box center [1296, 294] width 87 height 23
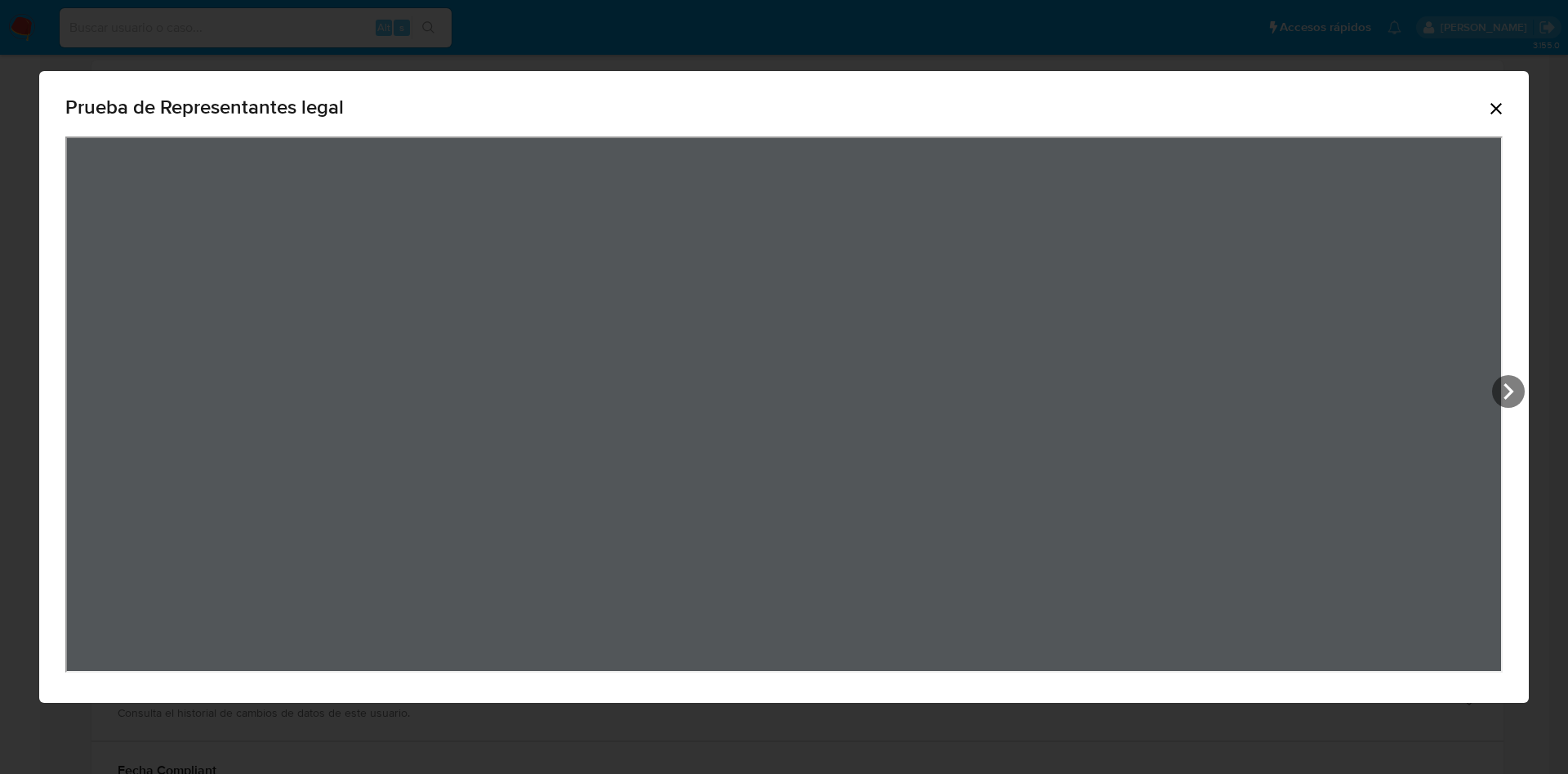
click at [1528, 389] on div "Prueba de Representantes legal" at bounding box center [784, 387] width 1489 height 633
click at [1519, 388] on icon "View Document Modal" at bounding box center [1508, 391] width 33 height 33
click at [93, 387] on icon "View Document Modal" at bounding box center [85, 391] width 33 height 33
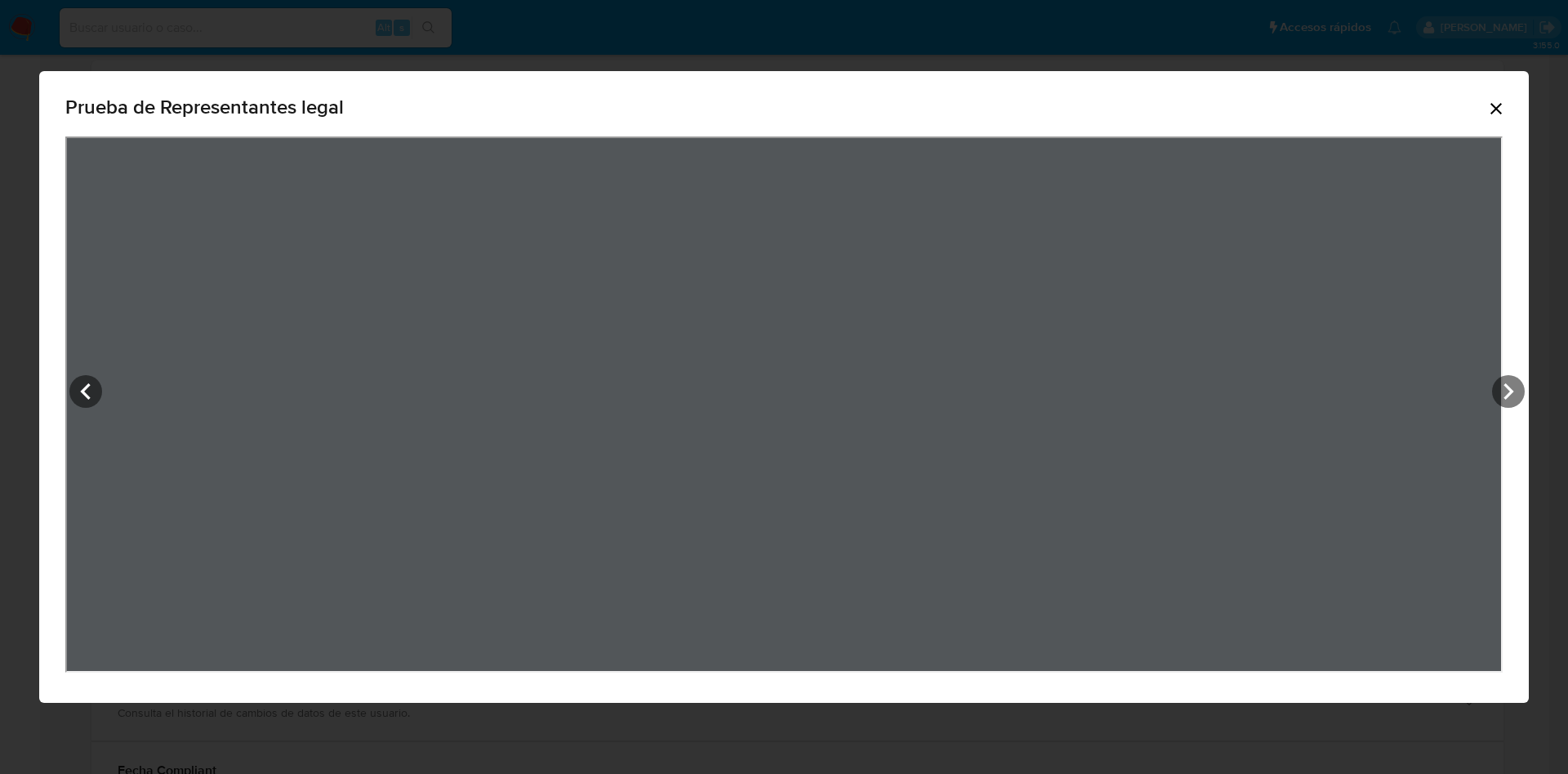
click at [1508, 373] on div "Prueba de Representantes legal" at bounding box center [784, 387] width 1489 height 633
click at [1510, 390] on icon "View Document Modal" at bounding box center [1508, 390] width 9 height 16
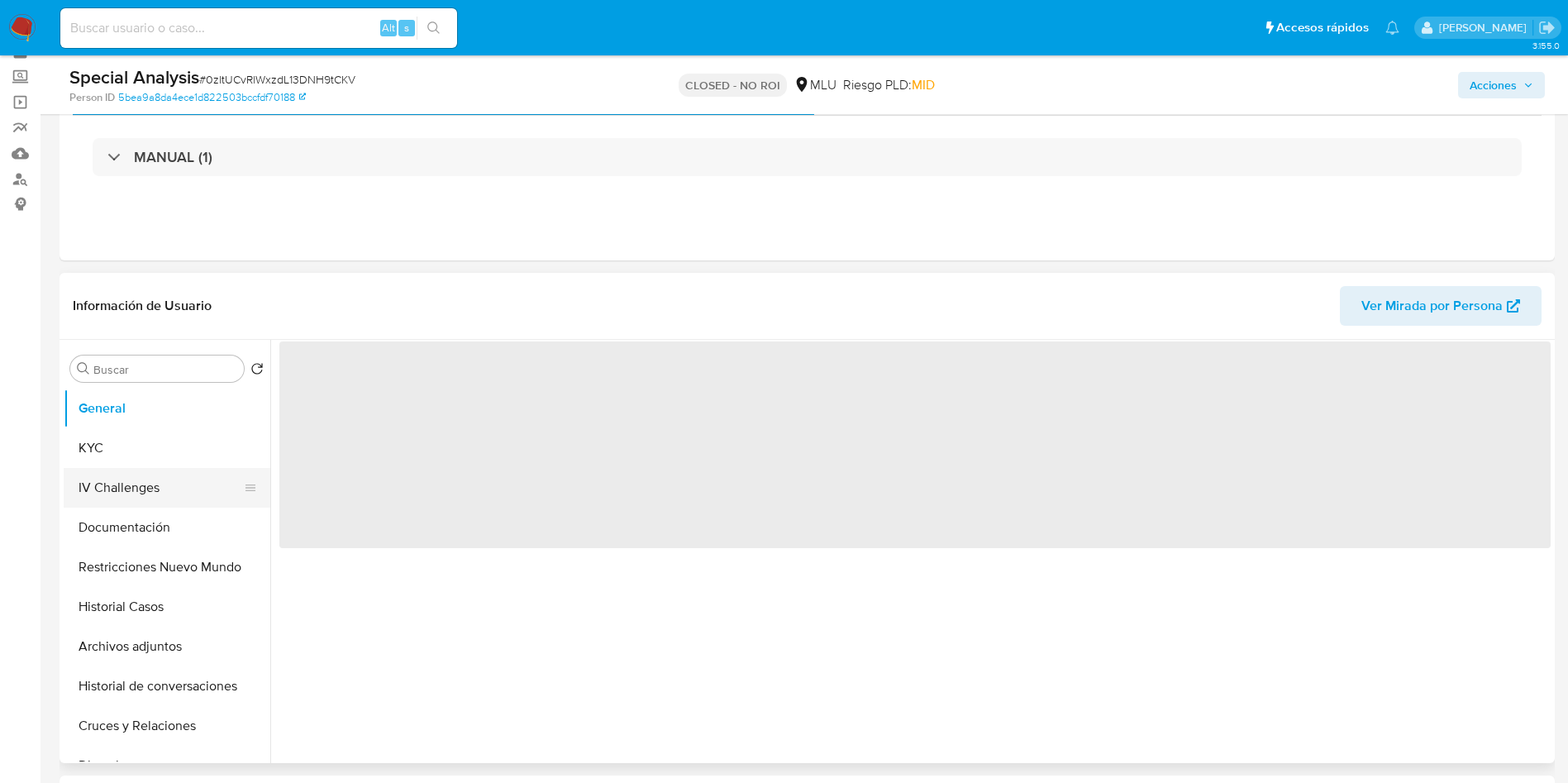
scroll to position [124, 0]
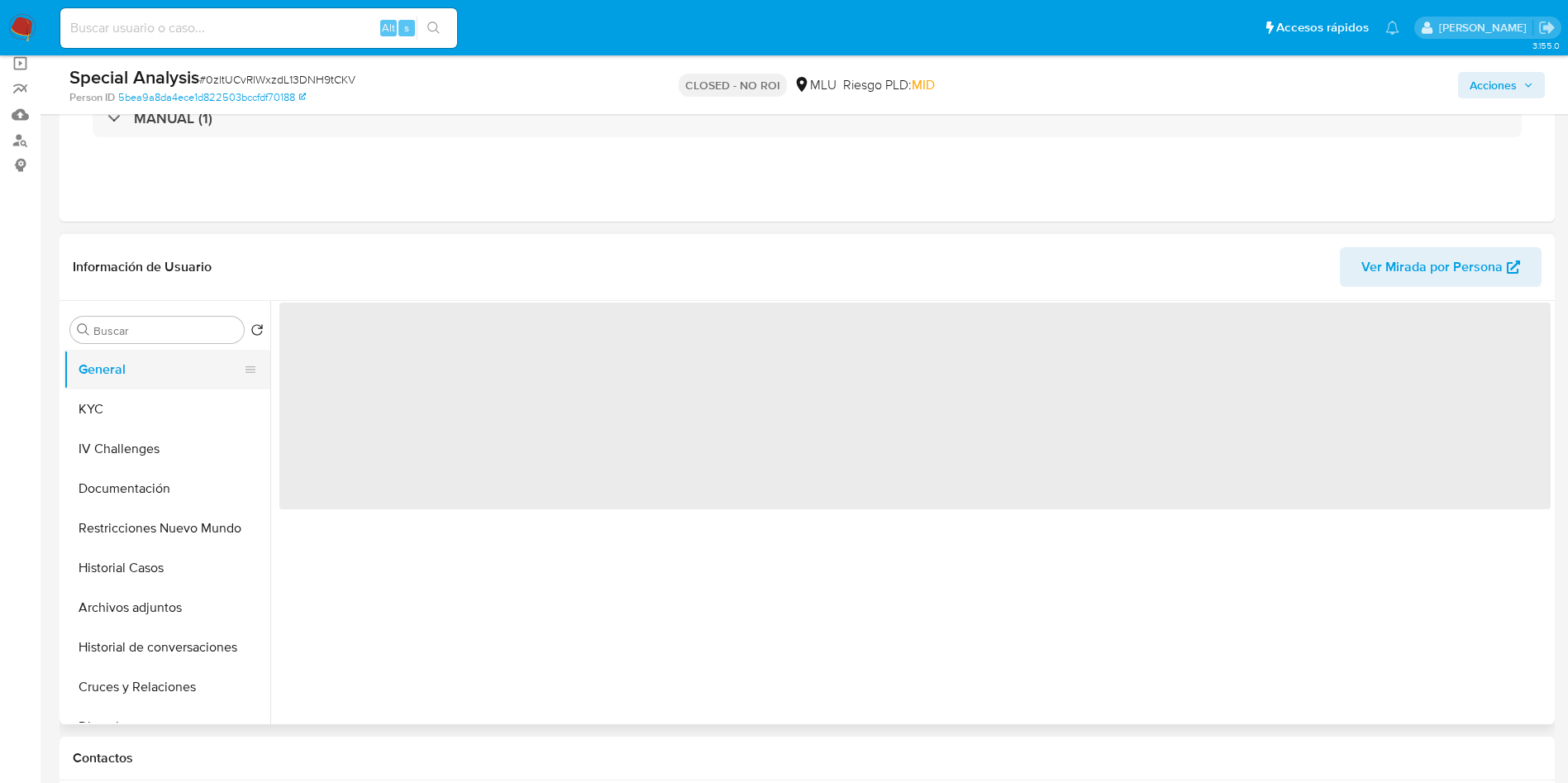
click at [159, 383] on button "General" at bounding box center [160, 369] width 193 height 40
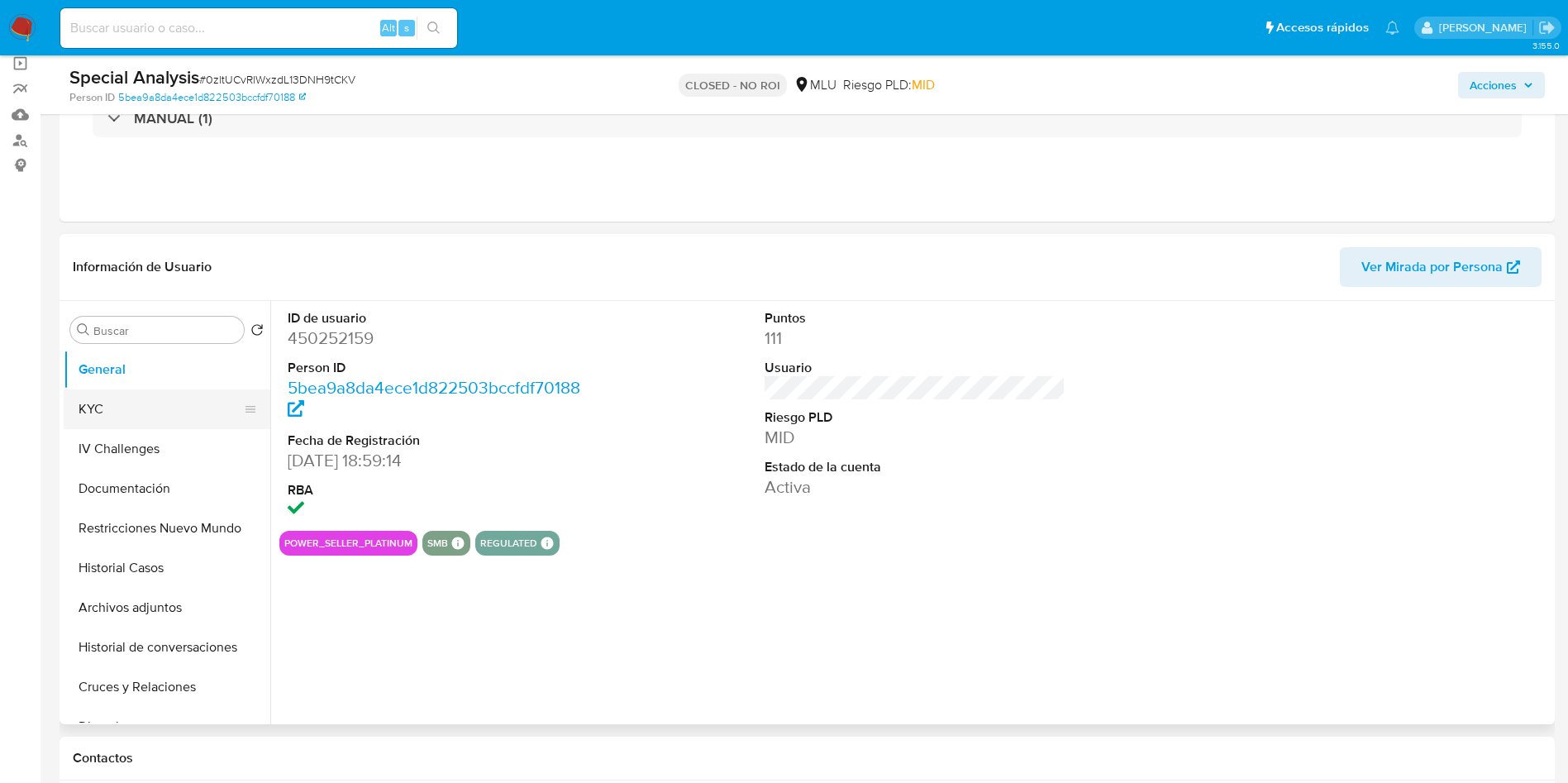
click at [142, 426] on button "KYC" at bounding box center [160, 409] width 193 height 40
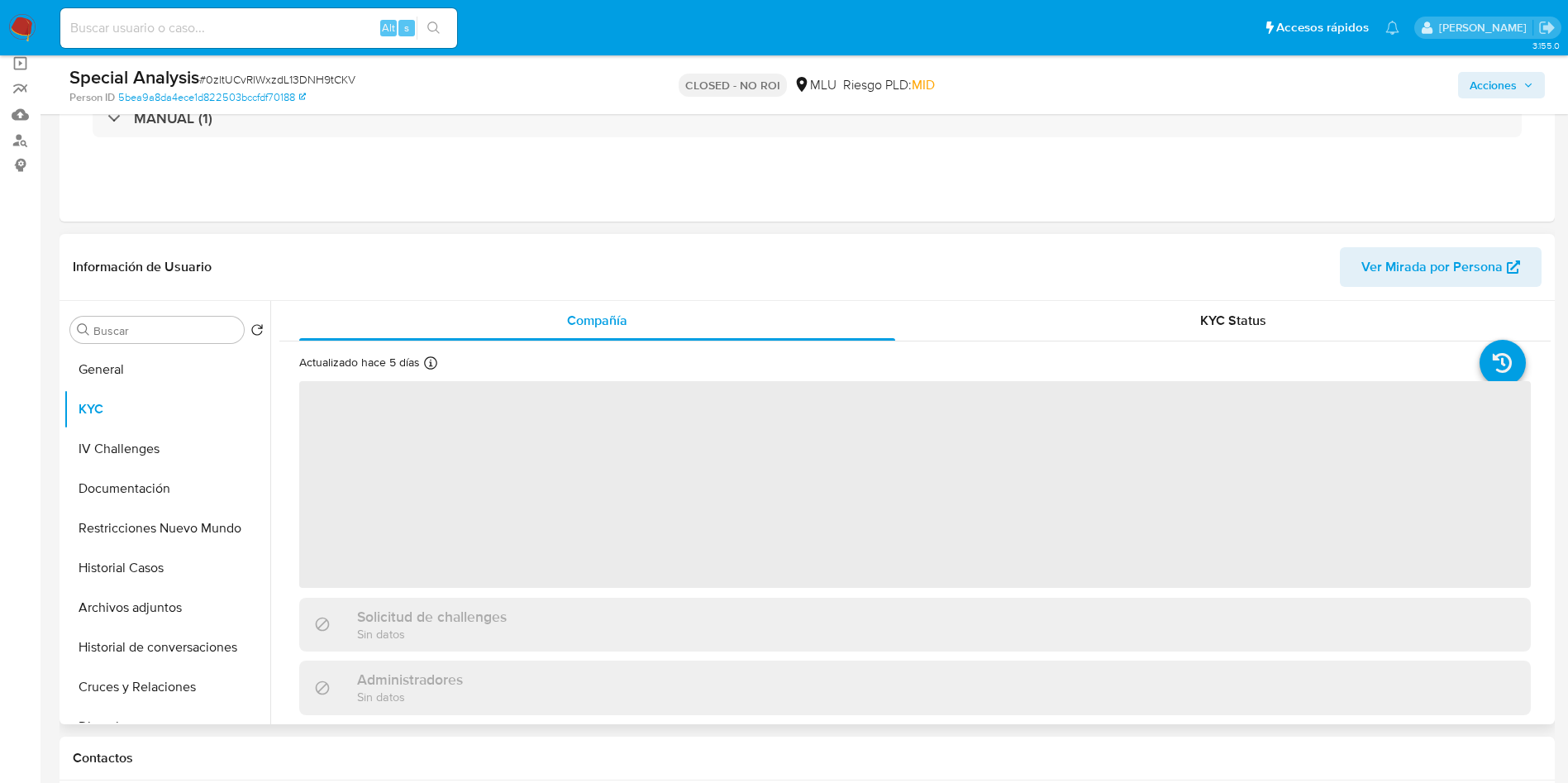
select select "10"
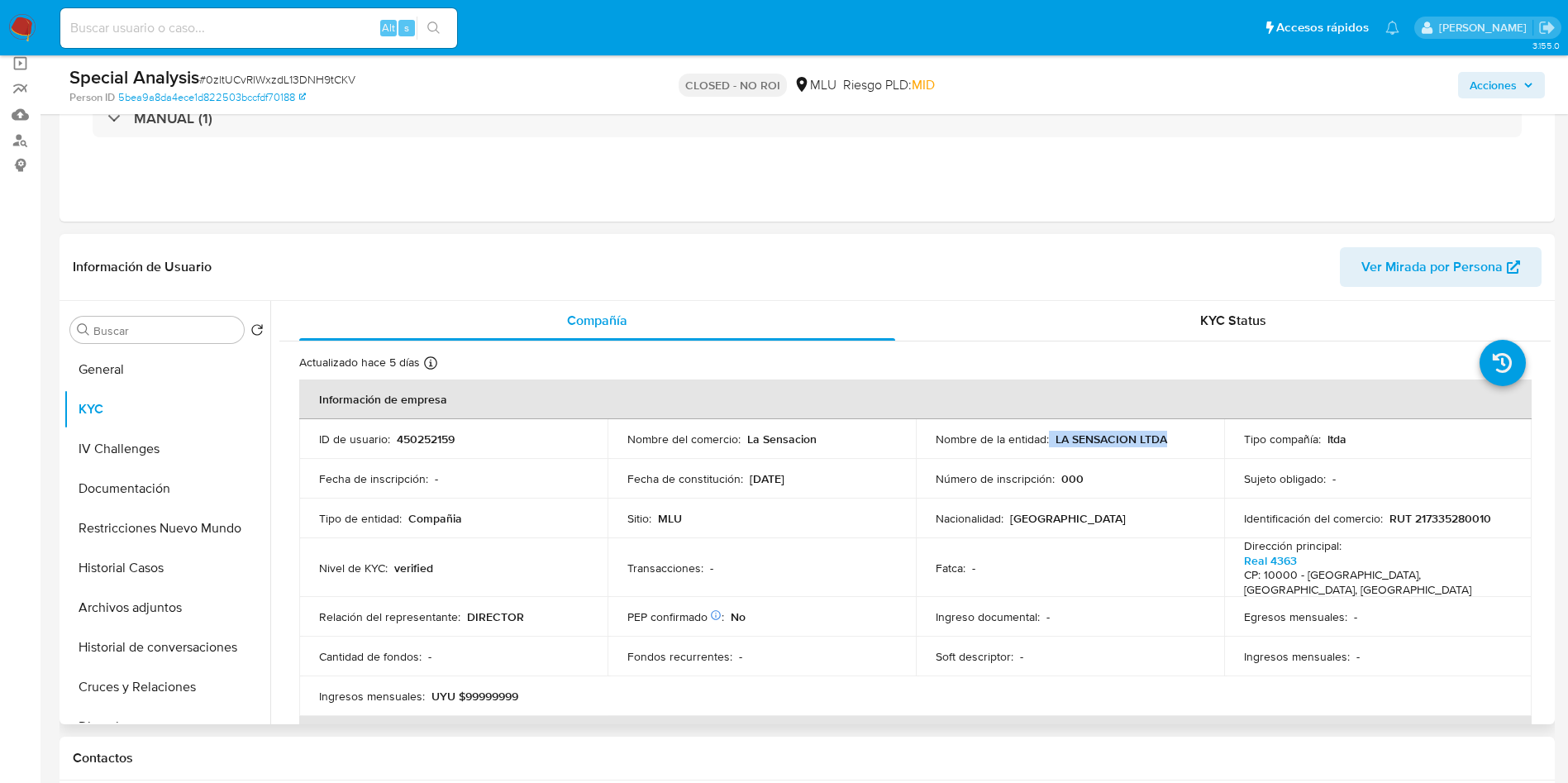
drag, startPoint x: 1050, startPoint y: 436, endPoint x: 1180, endPoint y: 442, distance: 130.1
click at [1180, 442] on div "Nombre de la entidad : LA SENSACION LTDA" at bounding box center [1070, 439] width 269 height 15
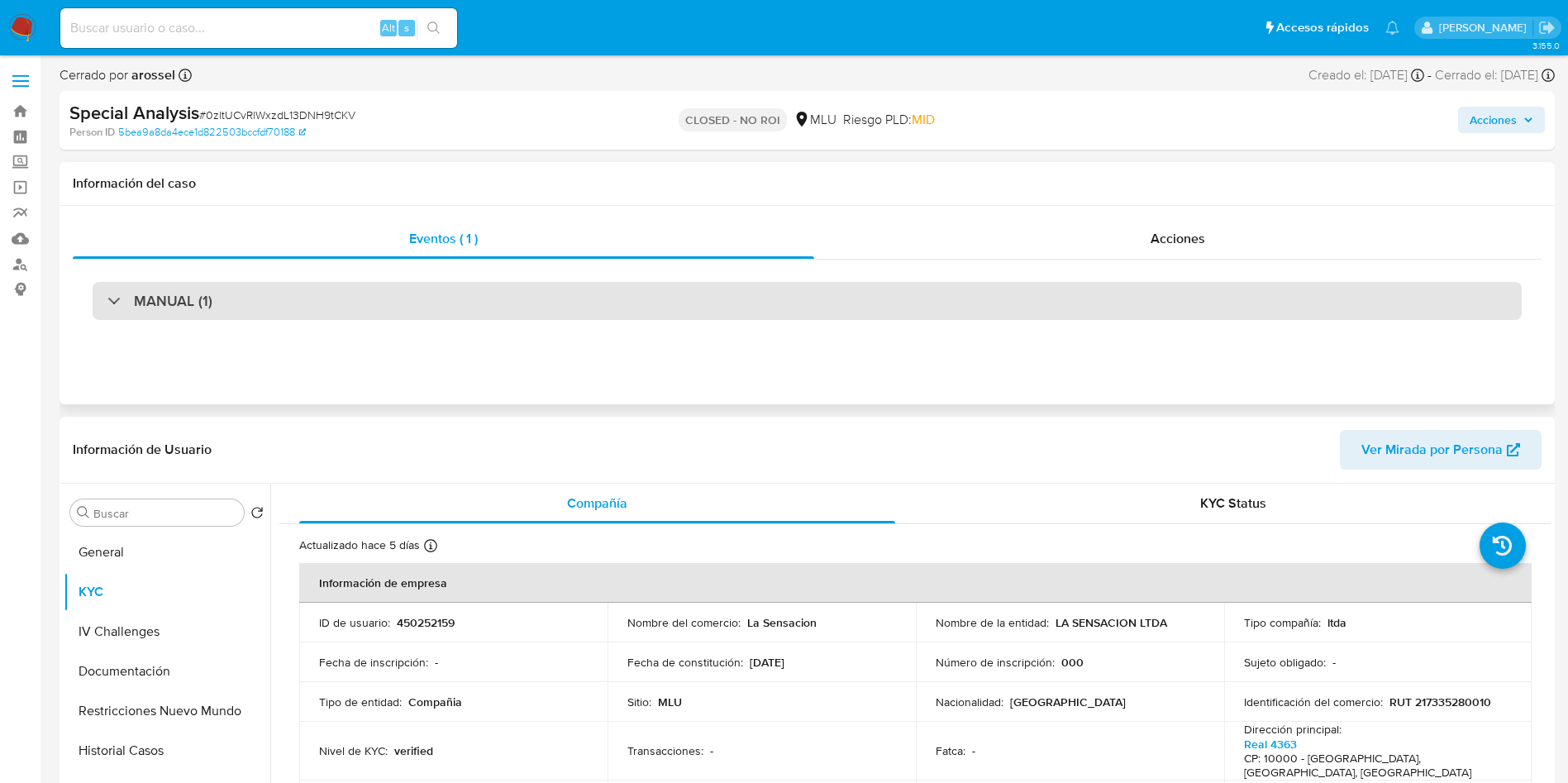
click at [235, 304] on div "MANUAL (1)" at bounding box center [807, 301] width 1429 height 38
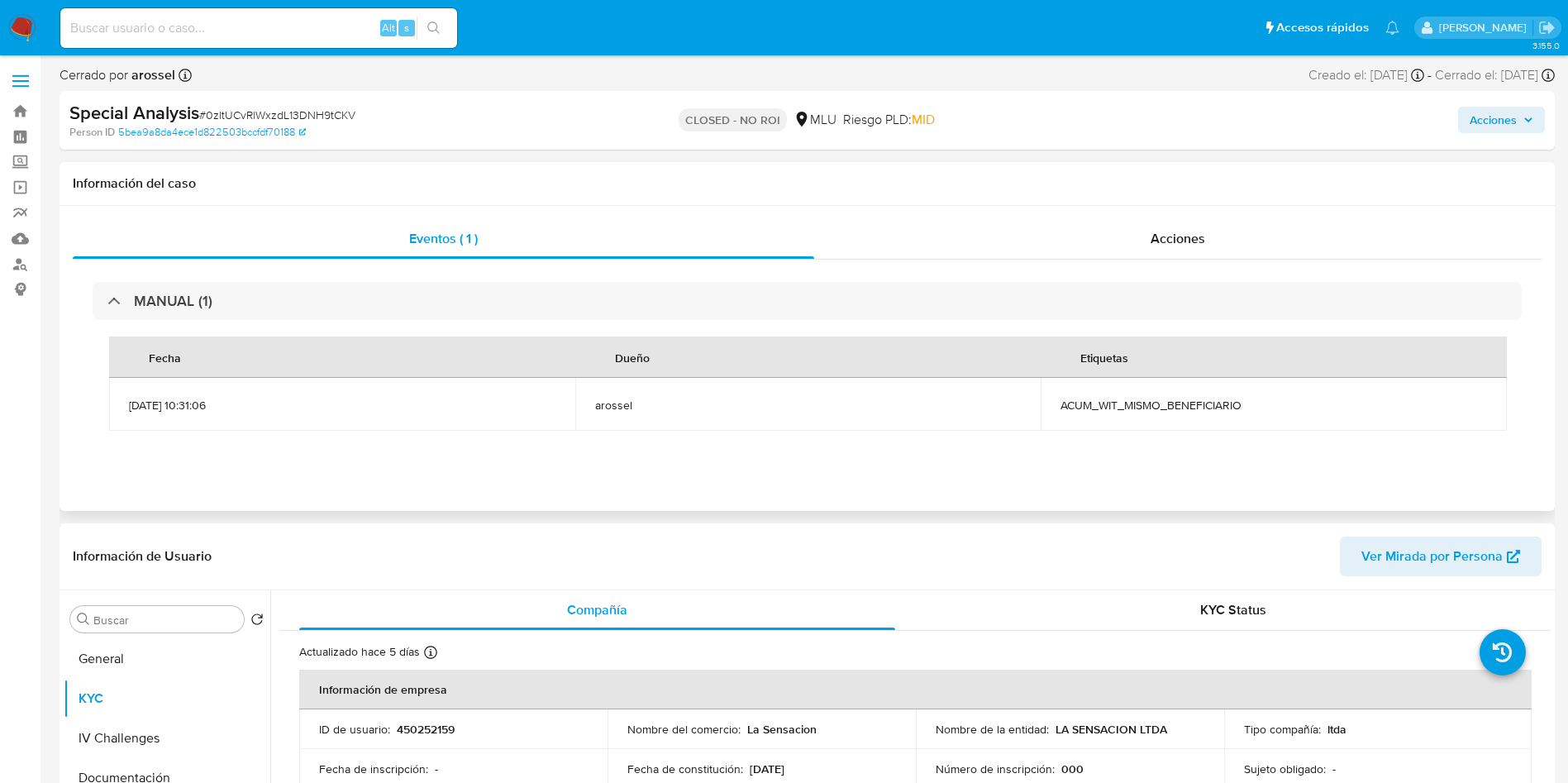
click at [1103, 398] on span "ACUM_WIT_MISMO_BENEFICIARIO" at bounding box center [1274, 405] width 426 height 15
copy span "ACUM_WIT_MISMO_BENEFICIARIO"
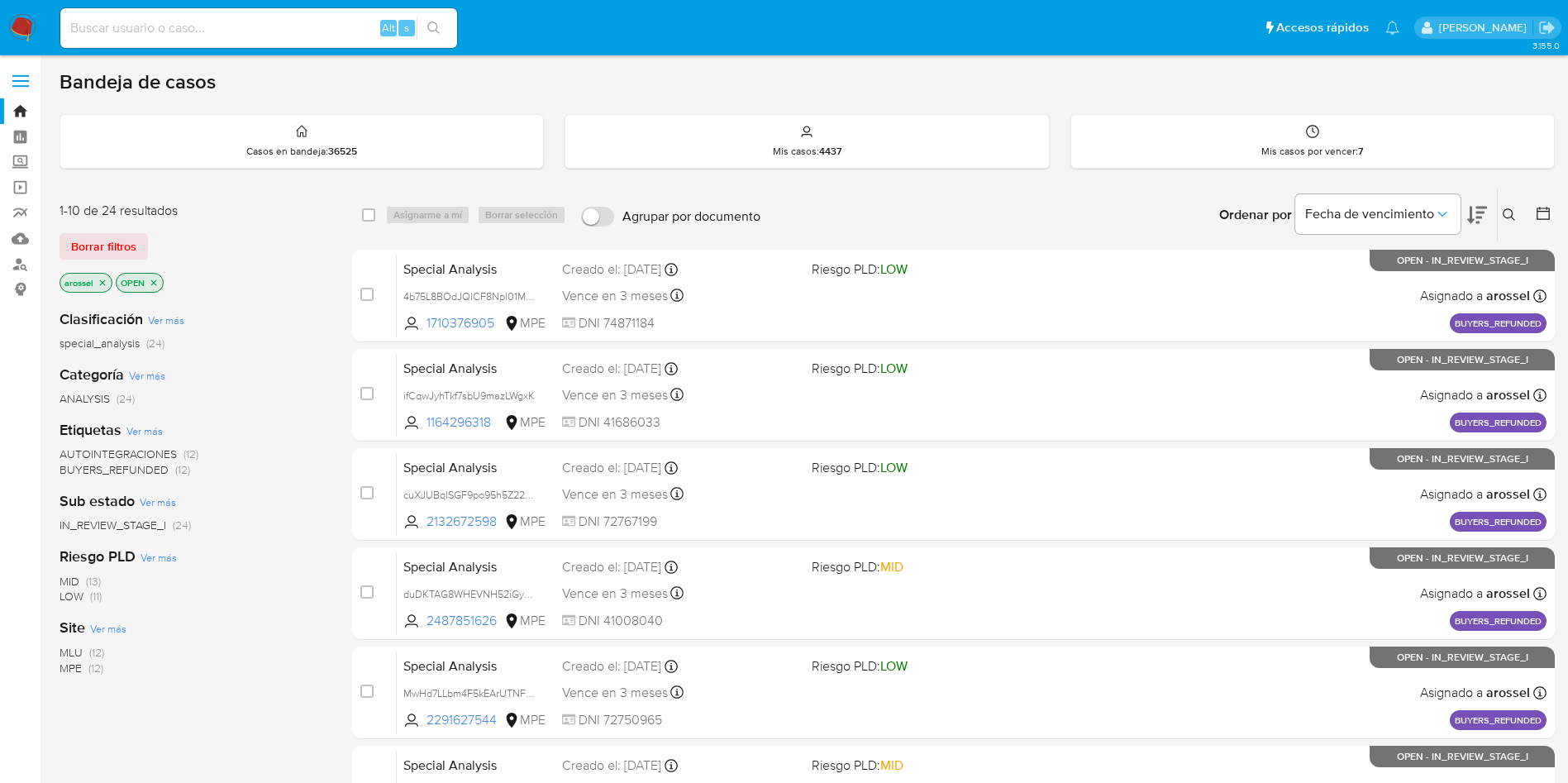
click at [70, 650] on span "MLU" at bounding box center [71, 651] width 23 height 16
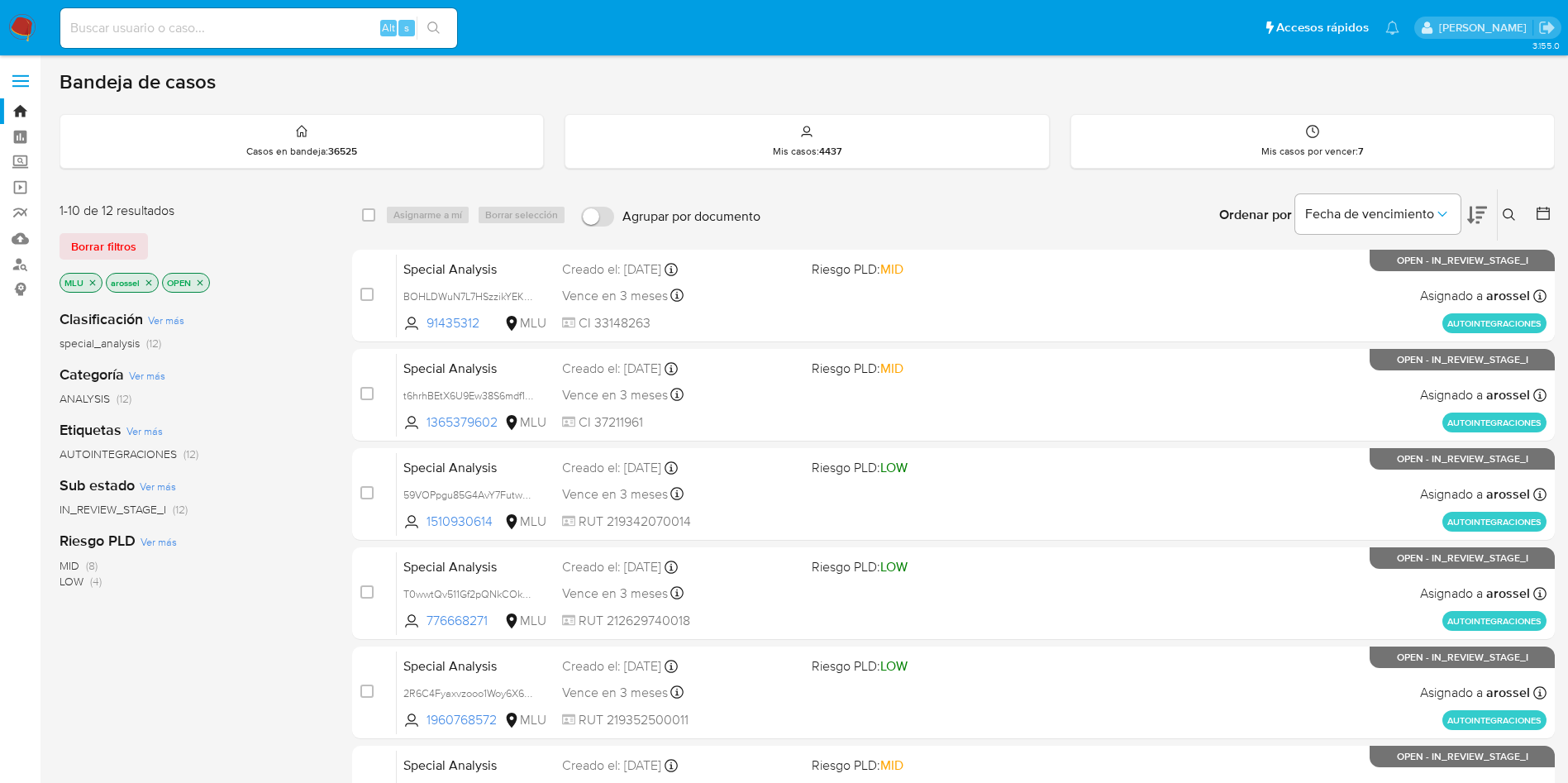
click at [1468, 216] on icon at bounding box center [1477, 215] width 20 height 20
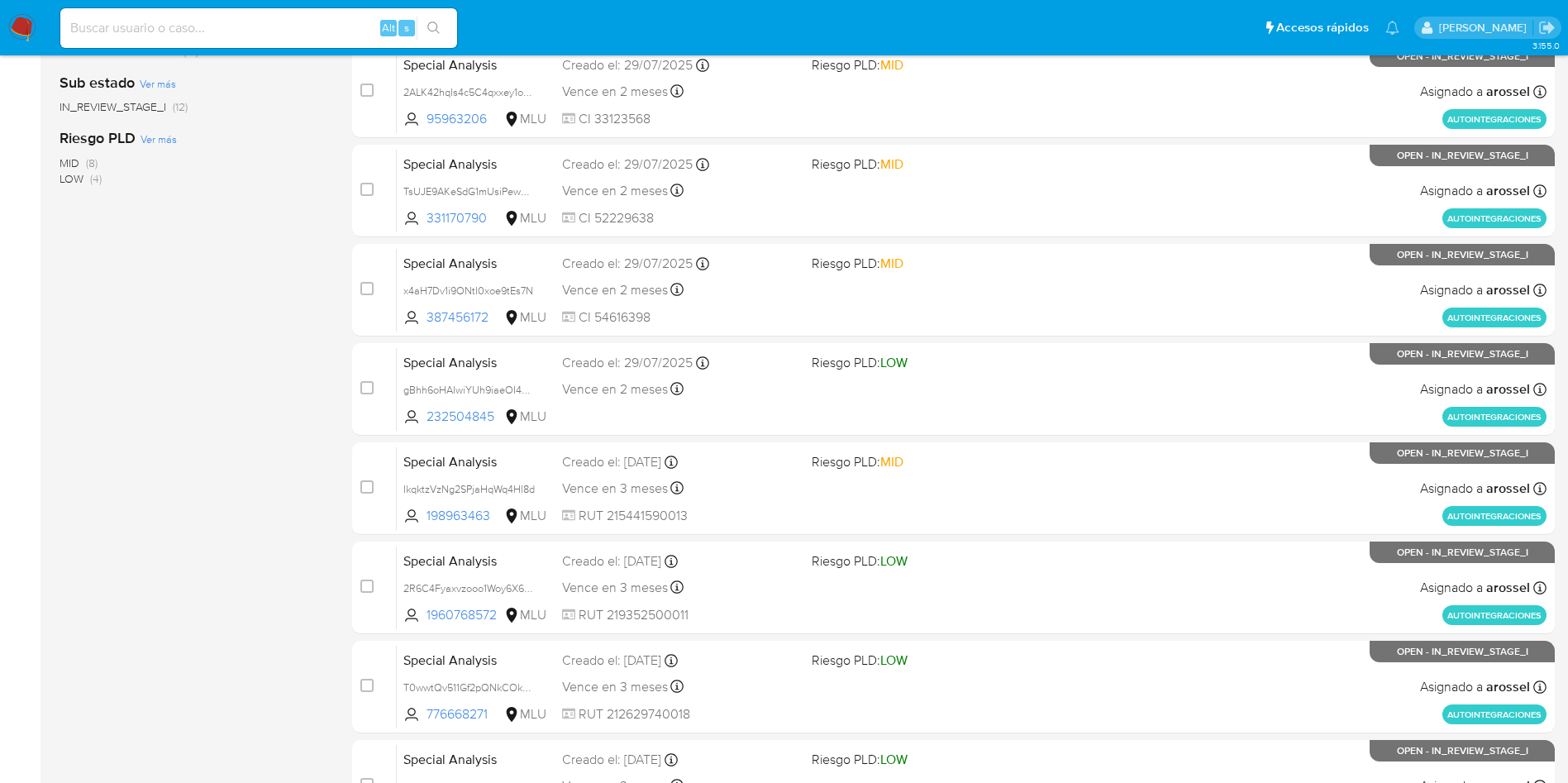
scroll to position [523, 0]
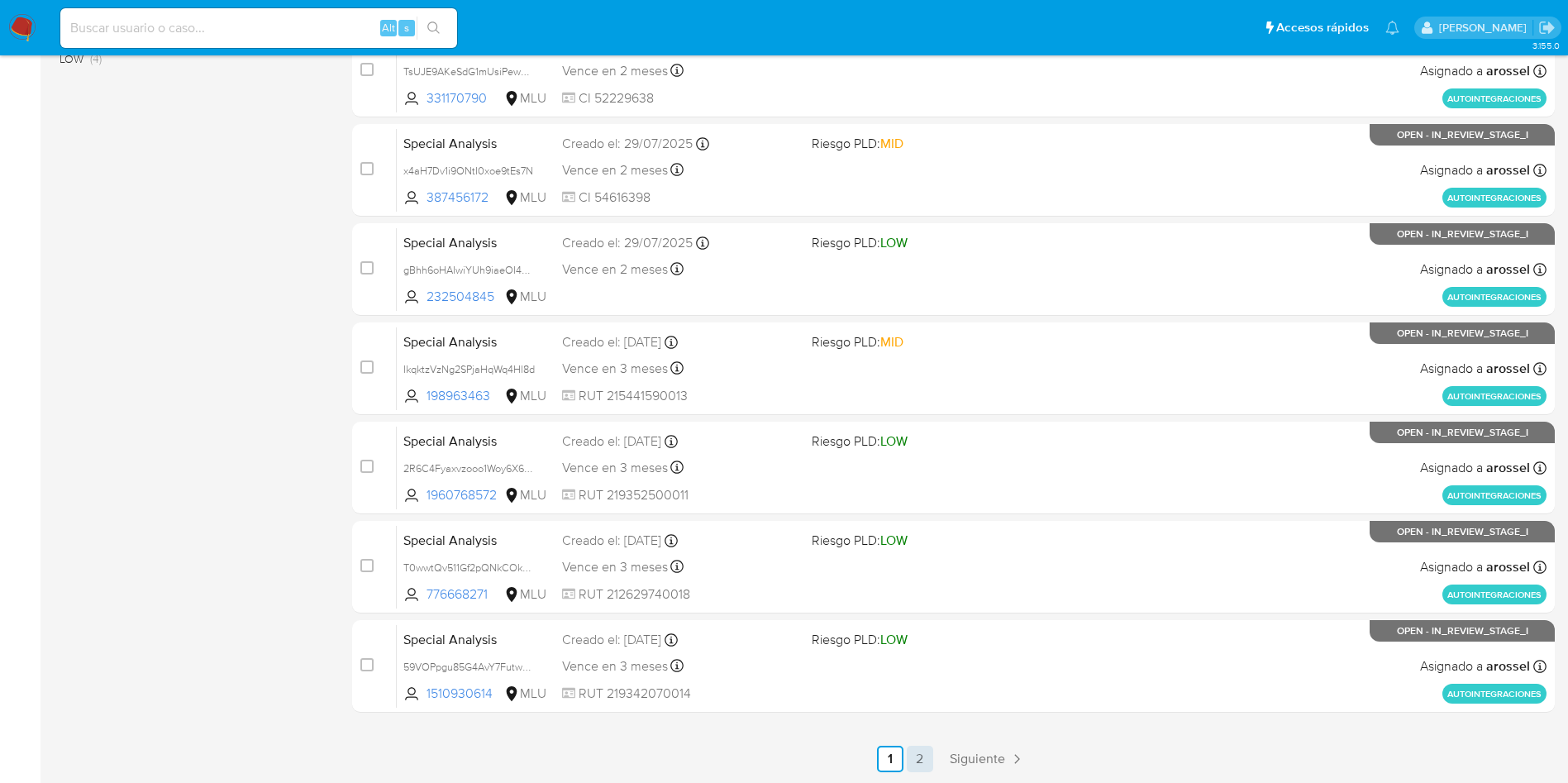
click at [928, 756] on link "2" at bounding box center [920, 758] width 27 height 27
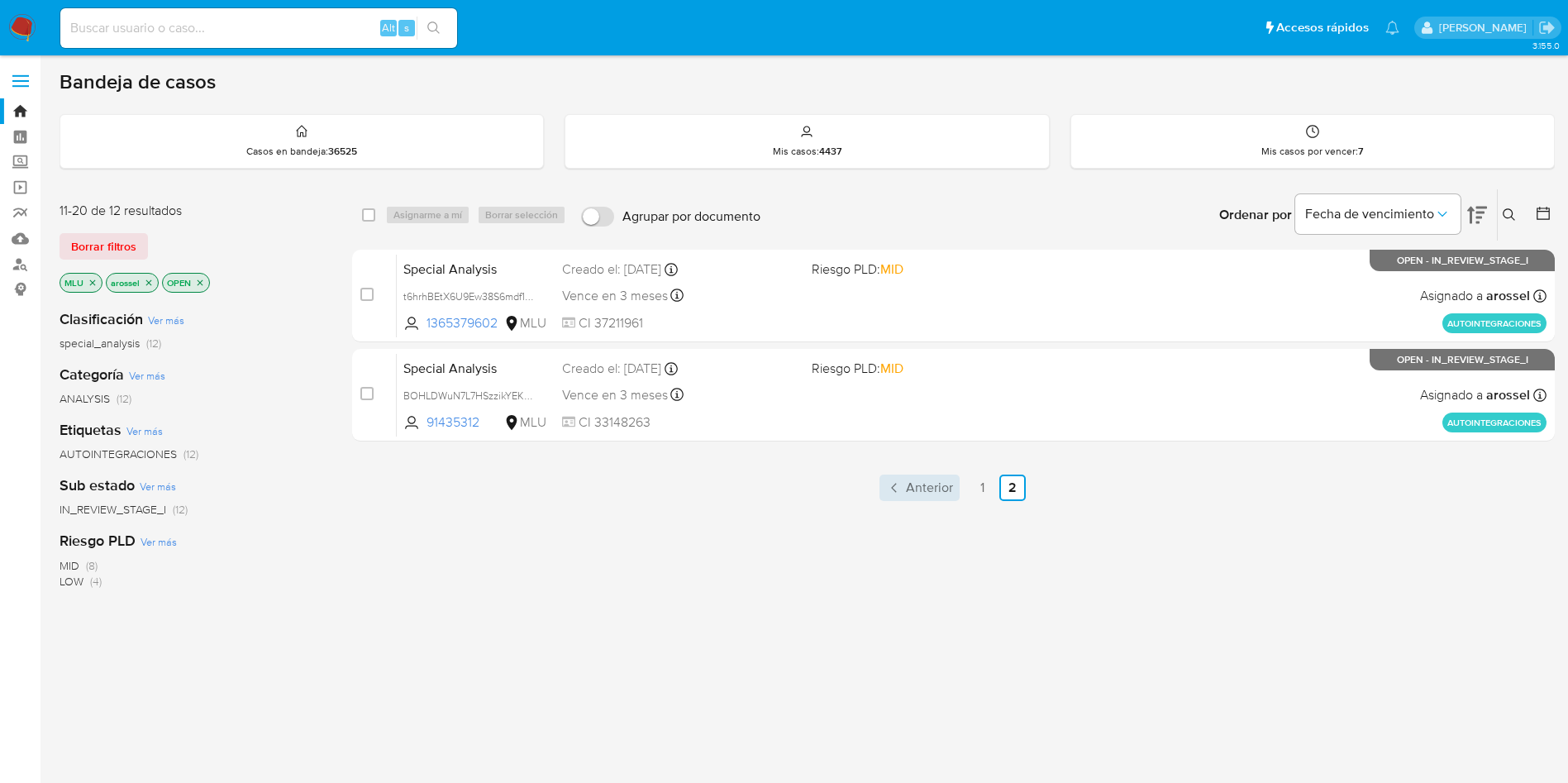
click at [920, 485] on span "Anterior" at bounding box center [930, 488] width 47 height 13
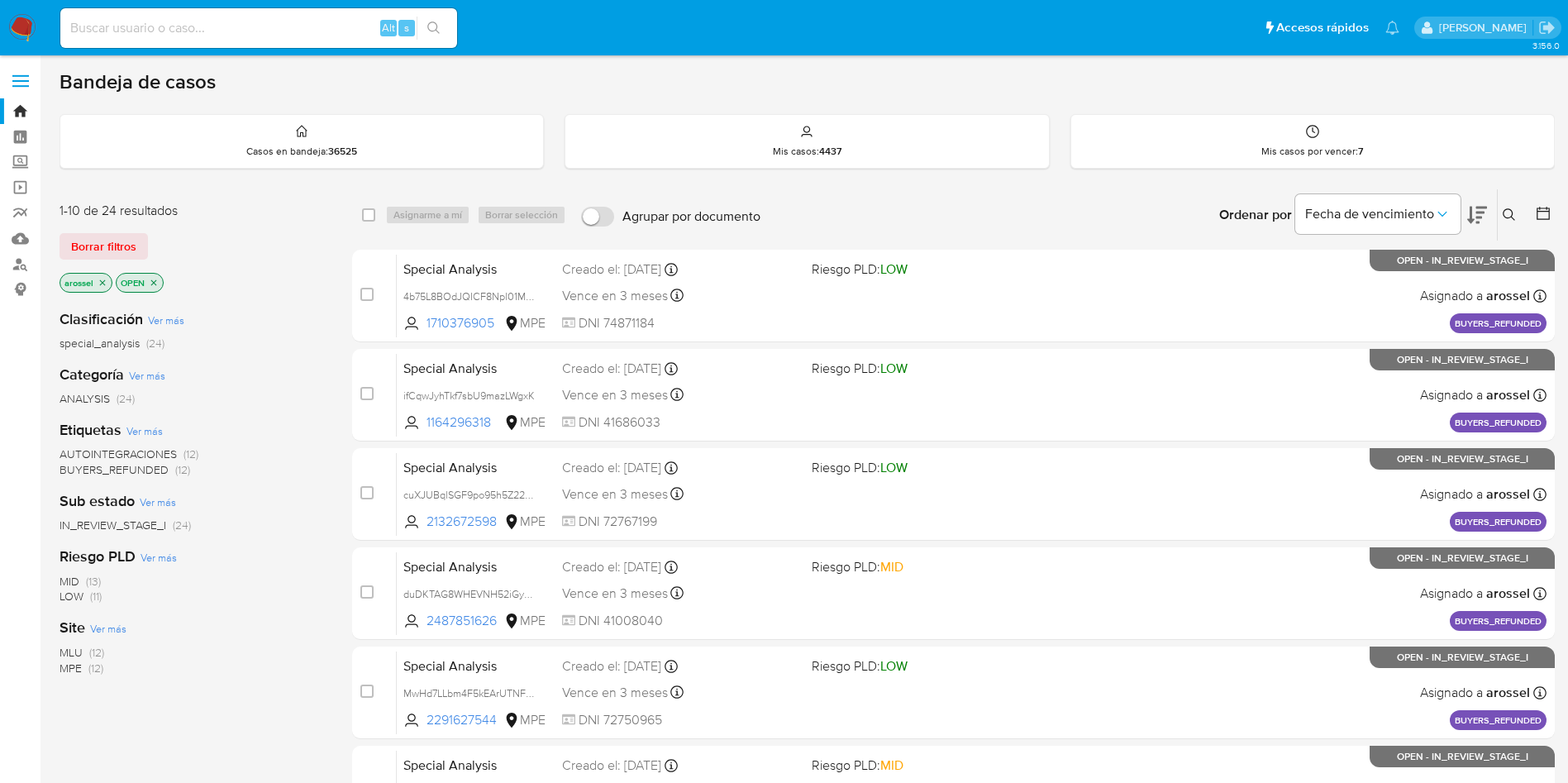
click at [80, 666] on span "MPE" at bounding box center [71, 667] width 23 height 16
click at [1472, 204] on button at bounding box center [1477, 215] width 20 height 51
click at [371, 212] on input "checkbox" at bounding box center [368, 215] width 13 height 13
checkbox input "true"
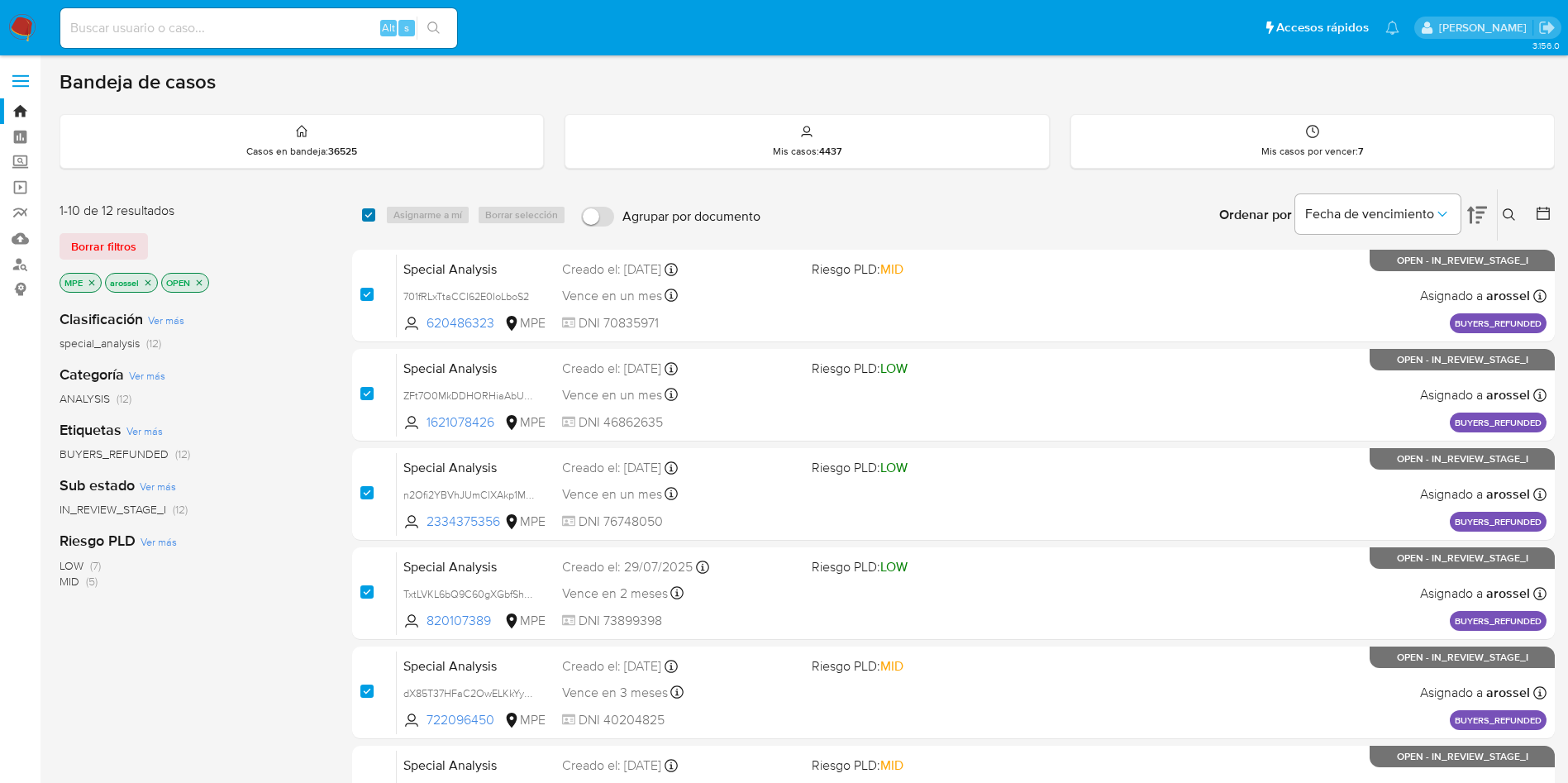
checkbox input "true"
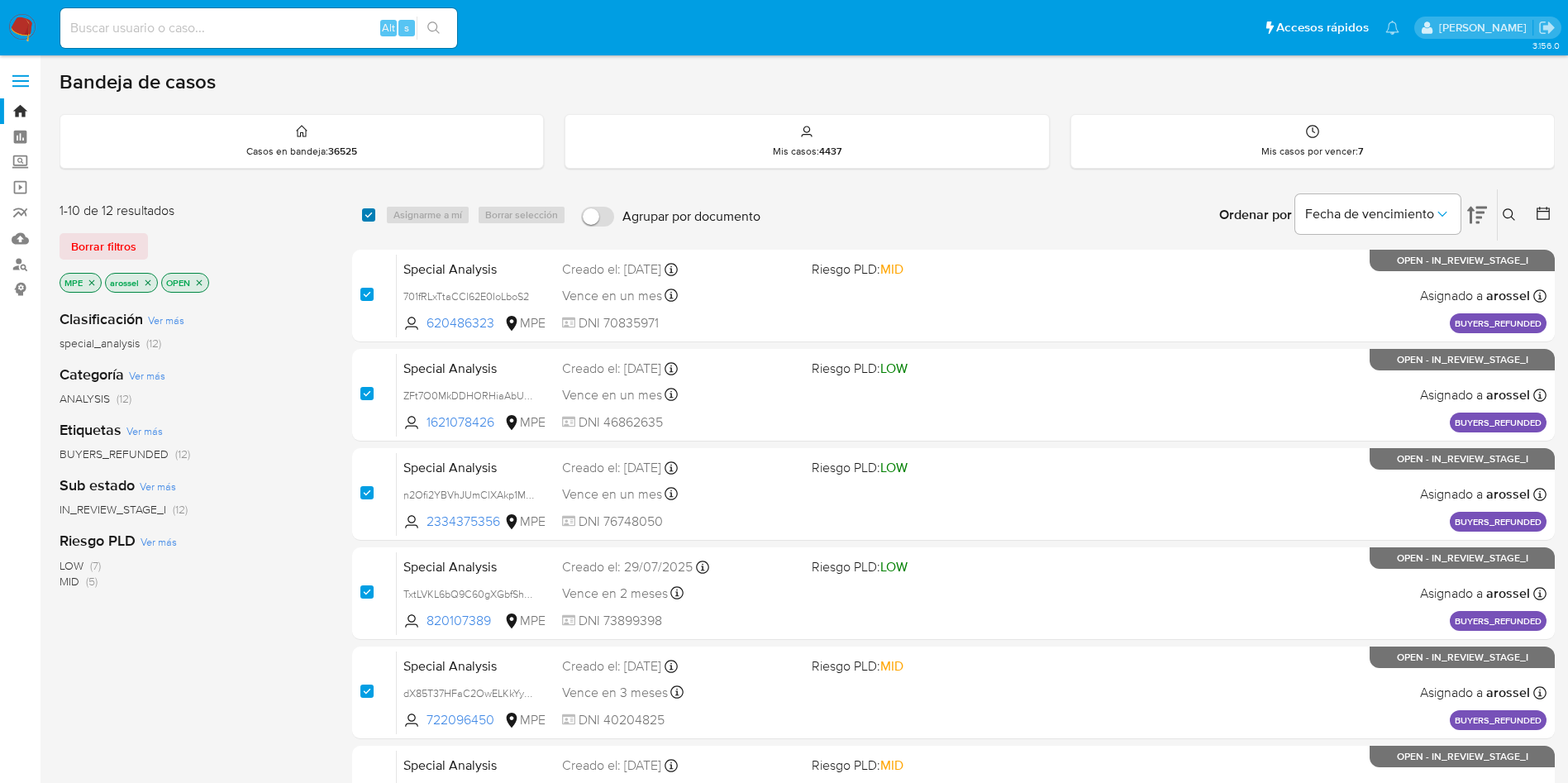
checkbox input "true"
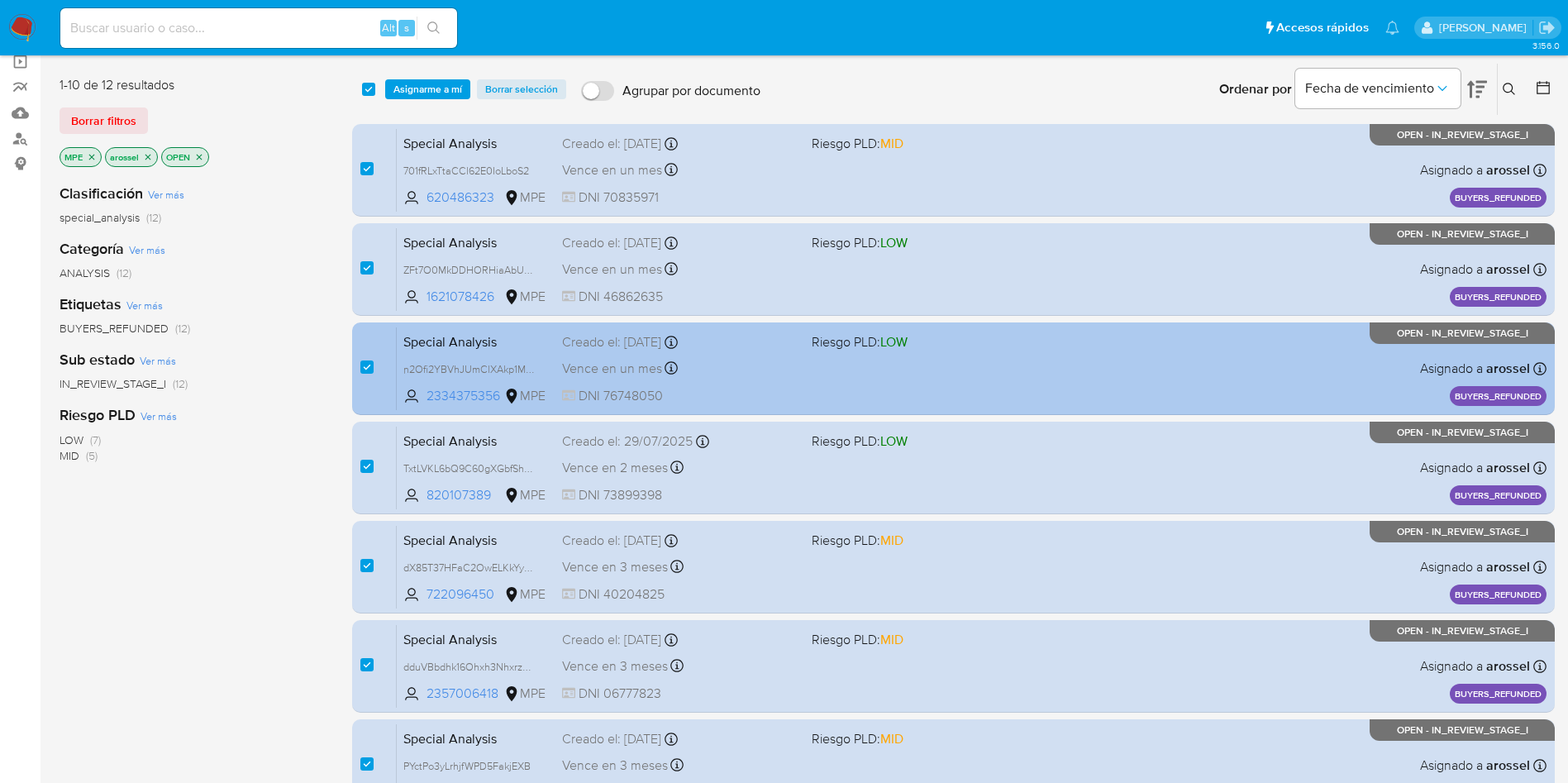
scroll to position [124, 0]
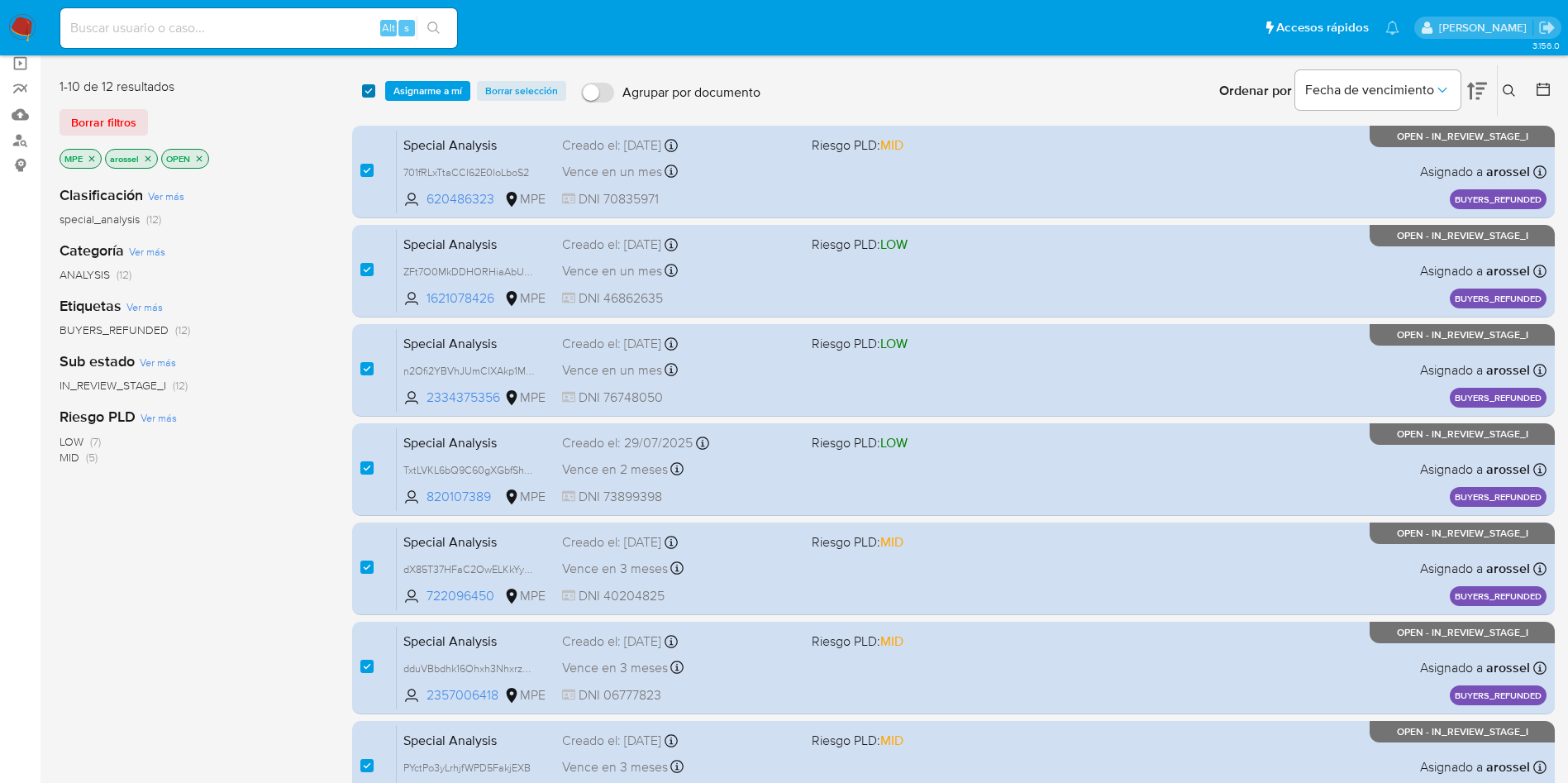
click at [372, 95] on input "checkbox" at bounding box center [368, 91] width 13 height 13
checkbox input "false"
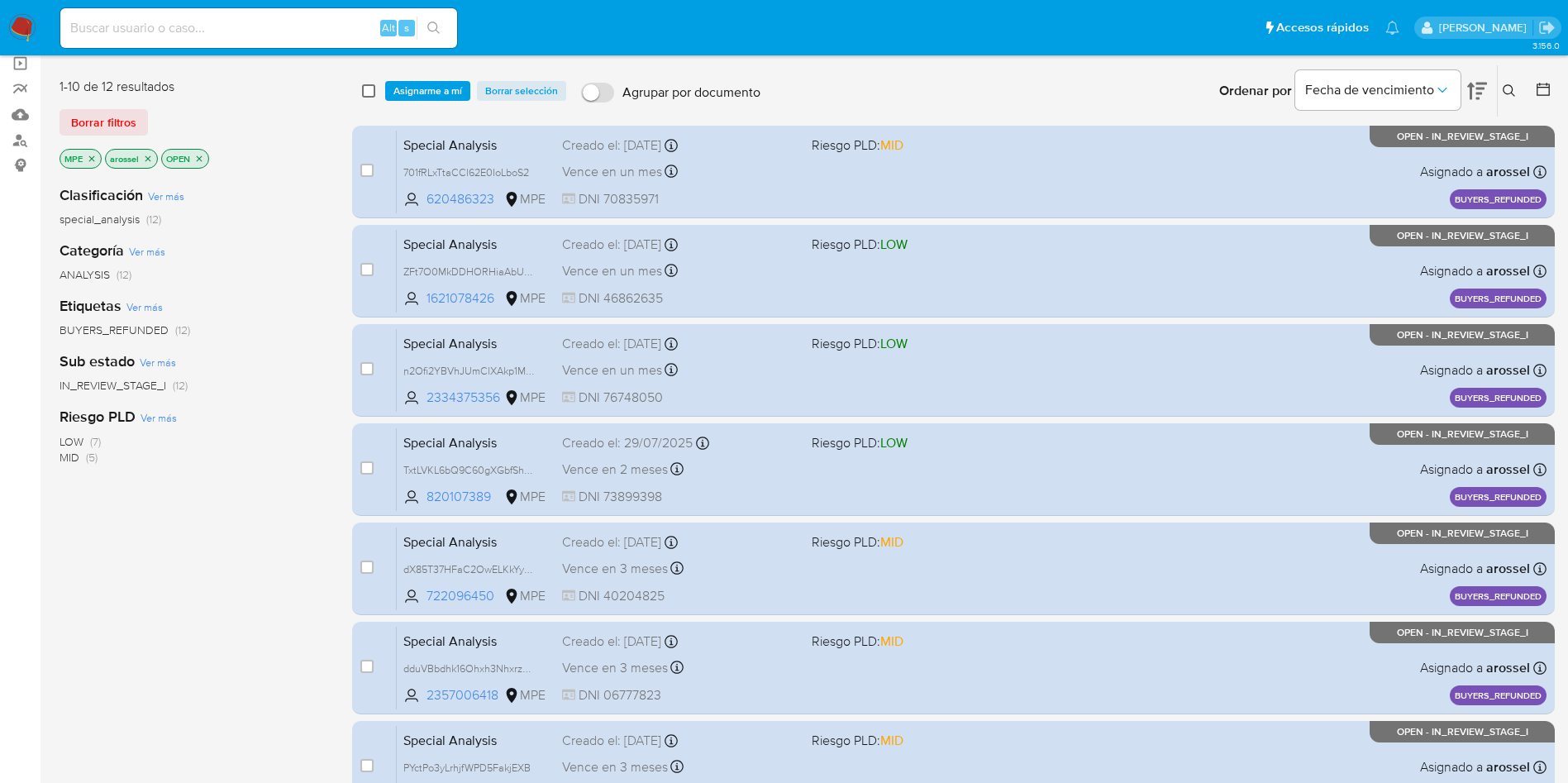
checkbox input "false"
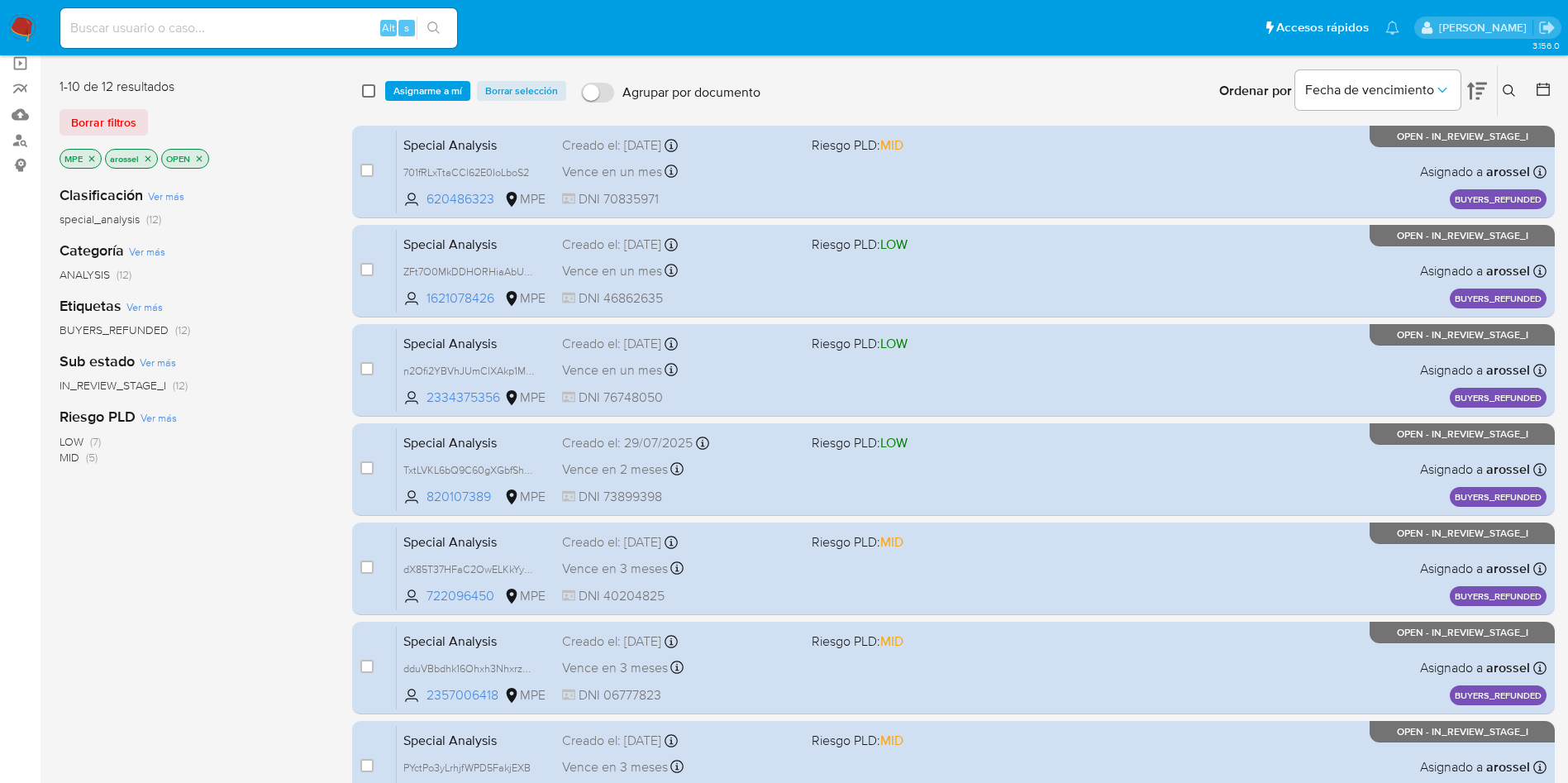
checkbox input "false"
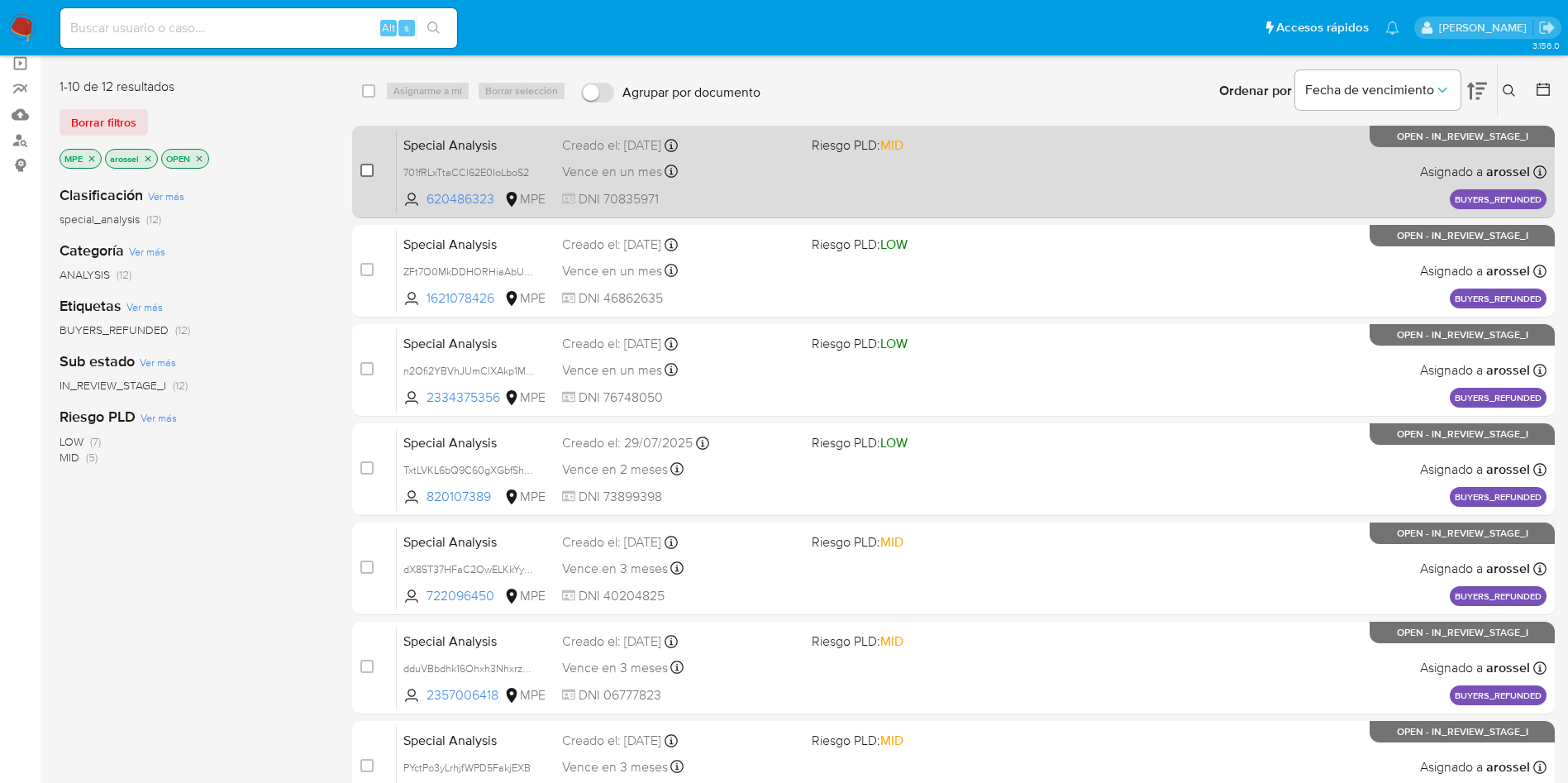
click at [367, 167] on input "checkbox" at bounding box center [367, 170] width 13 height 13
checkbox input "true"
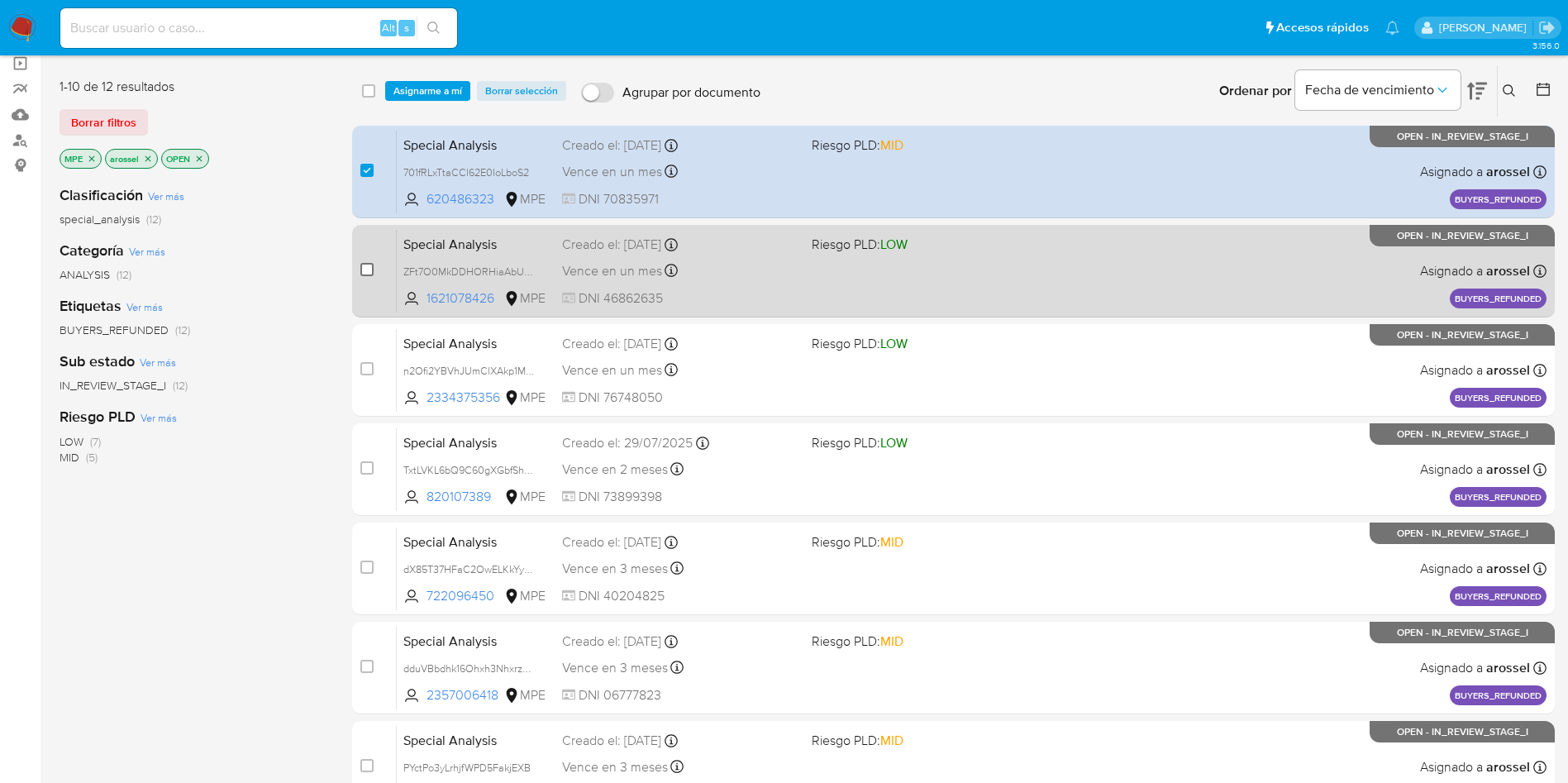
click at [369, 273] on input "checkbox" at bounding box center [367, 270] width 13 height 13
checkbox input "true"
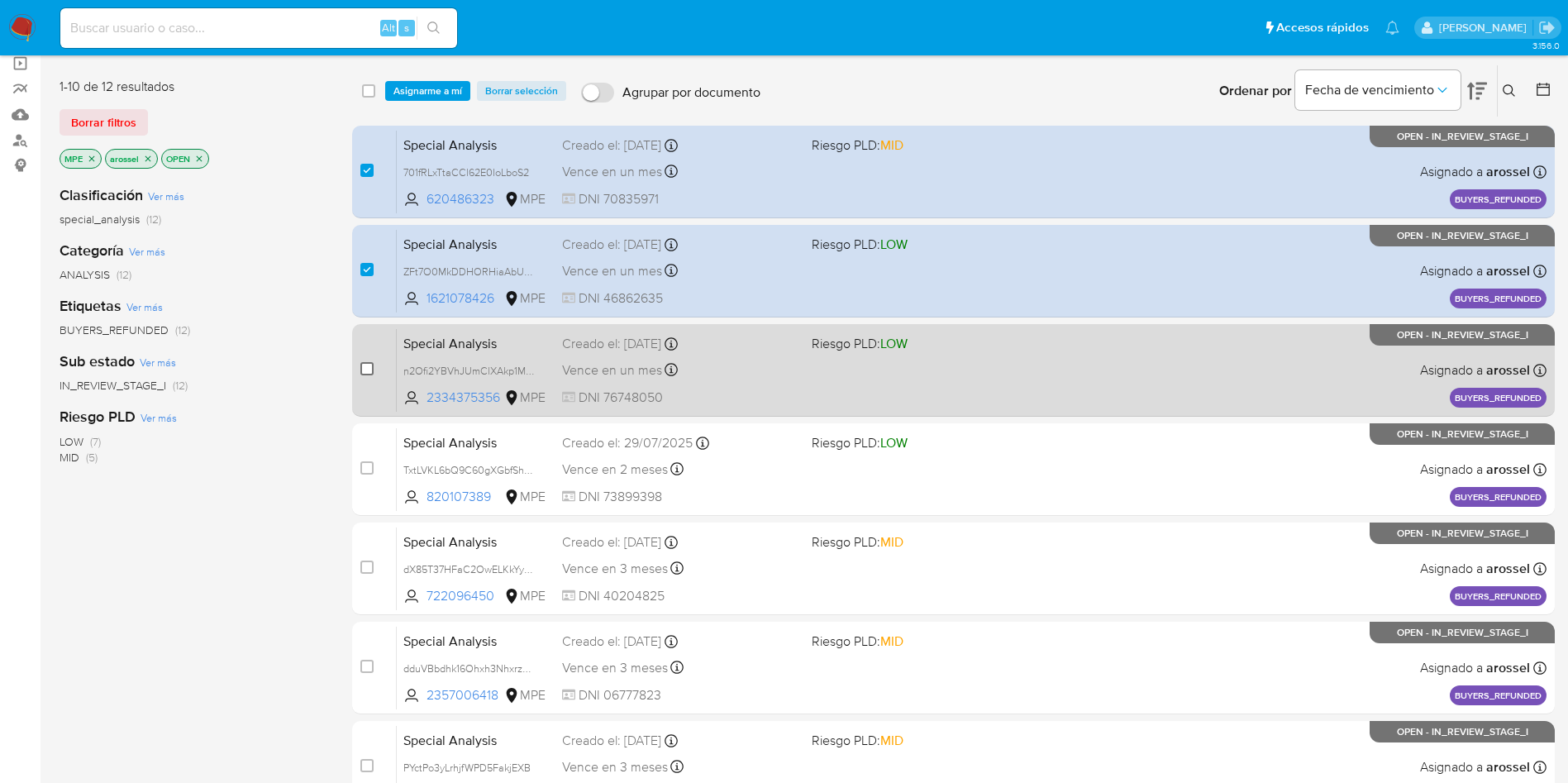
click at [369, 363] on input "checkbox" at bounding box center [367, 368] width 13 height 13
checkbox input "true"
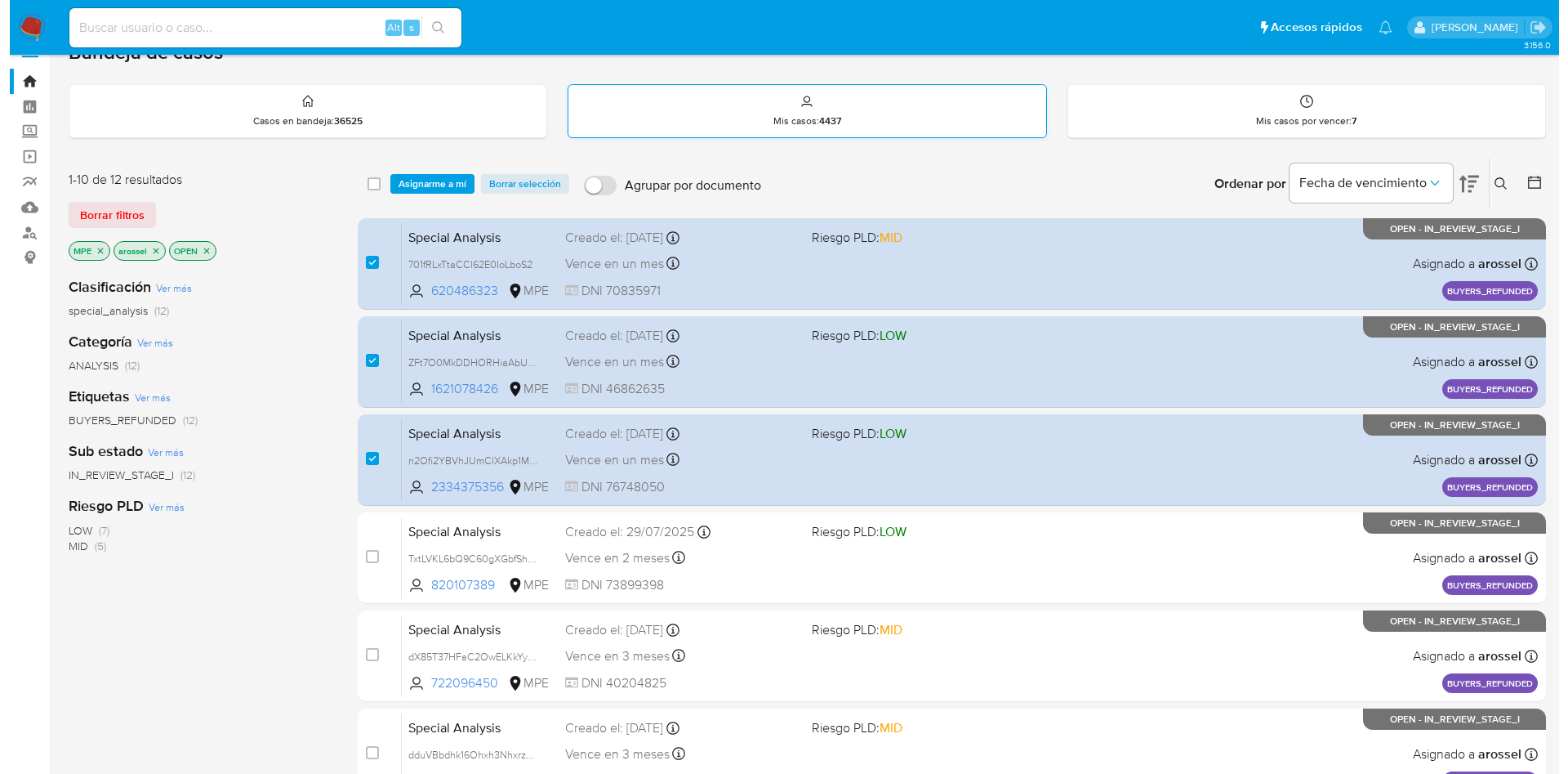
scroll to position [0, 0]
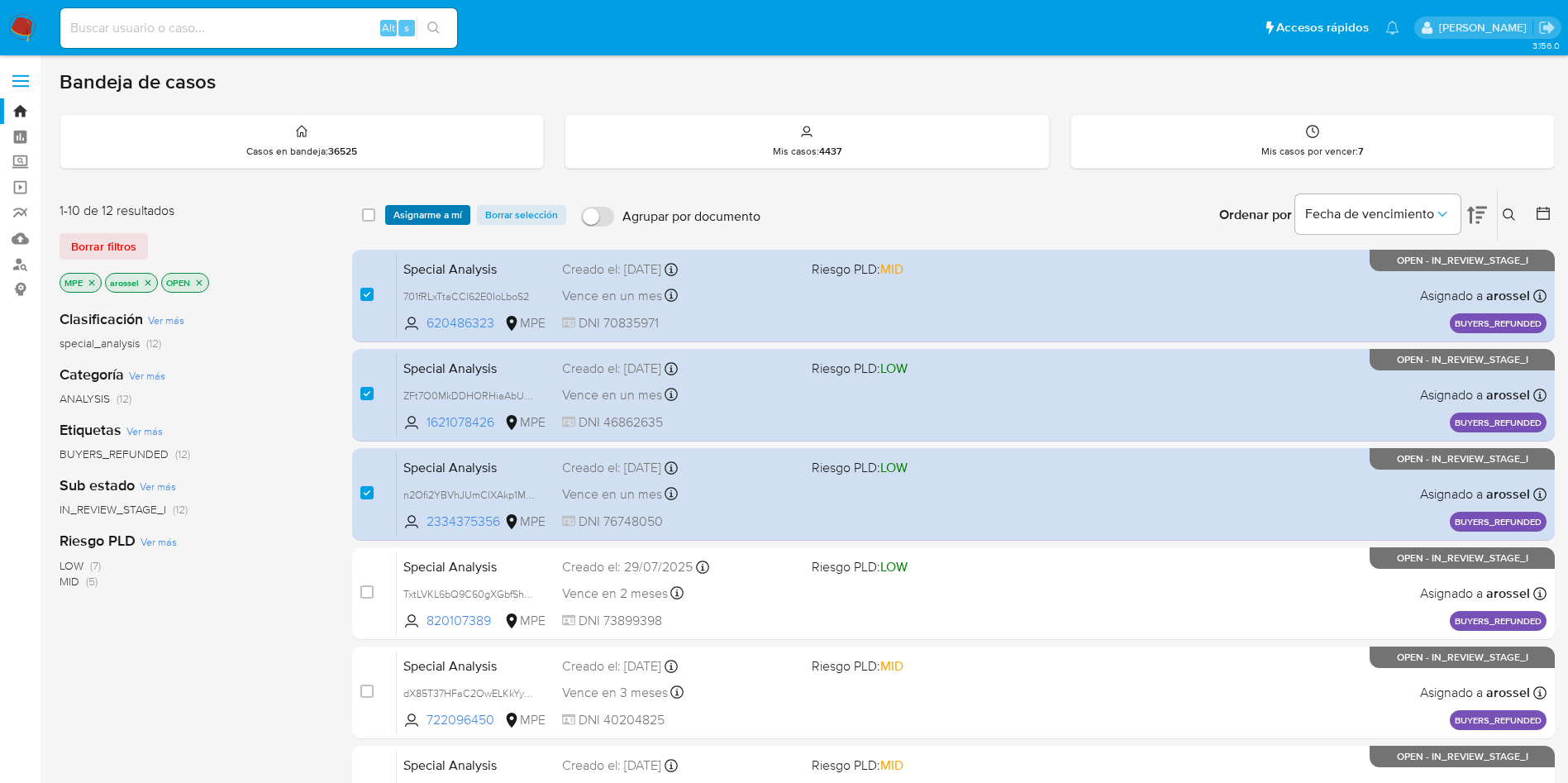
click at [401, 217] on span "Asignarme a mí" at bounding box center [428, 214] width 68 height 16
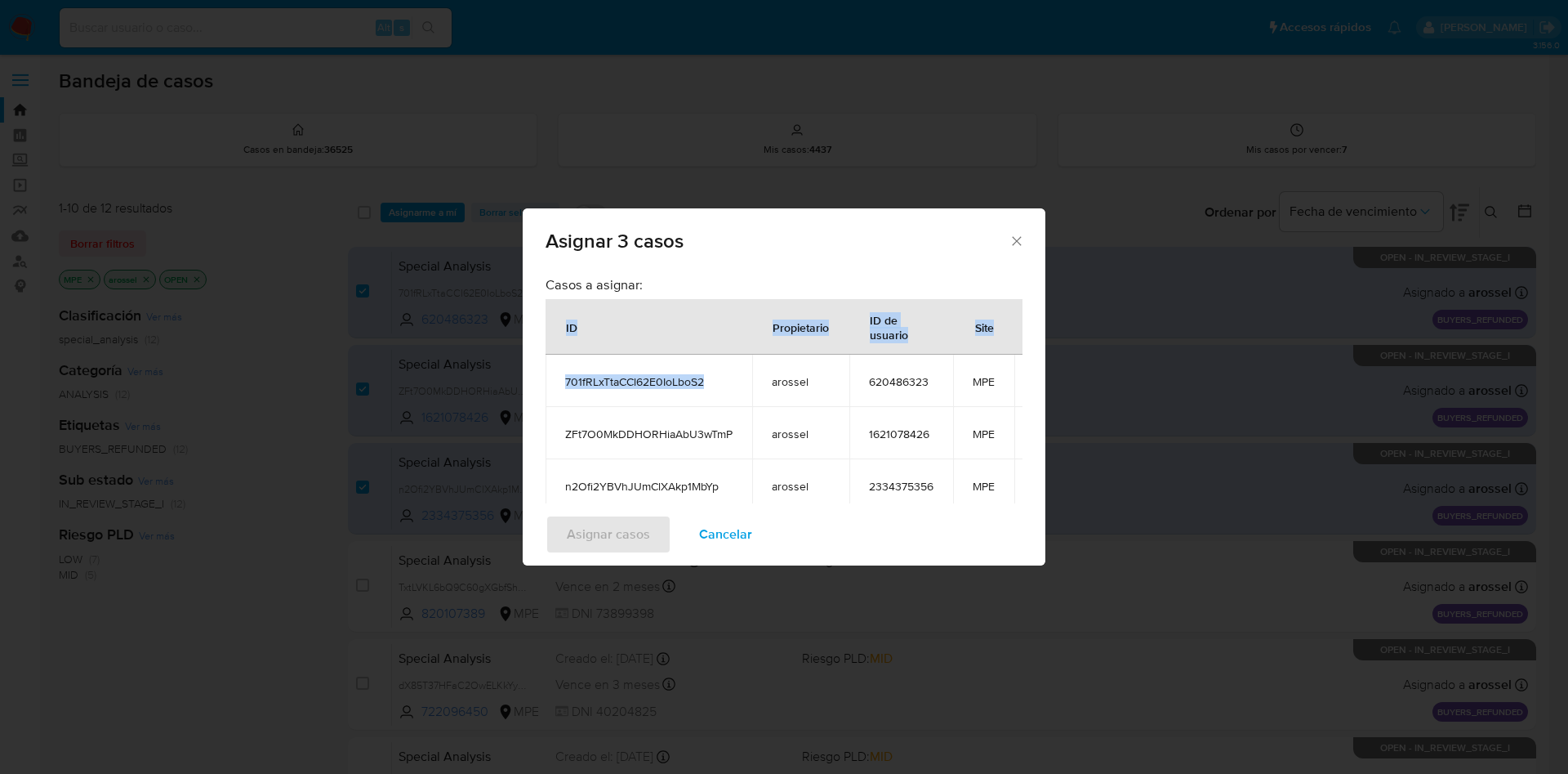
scroll to position [123, 0]
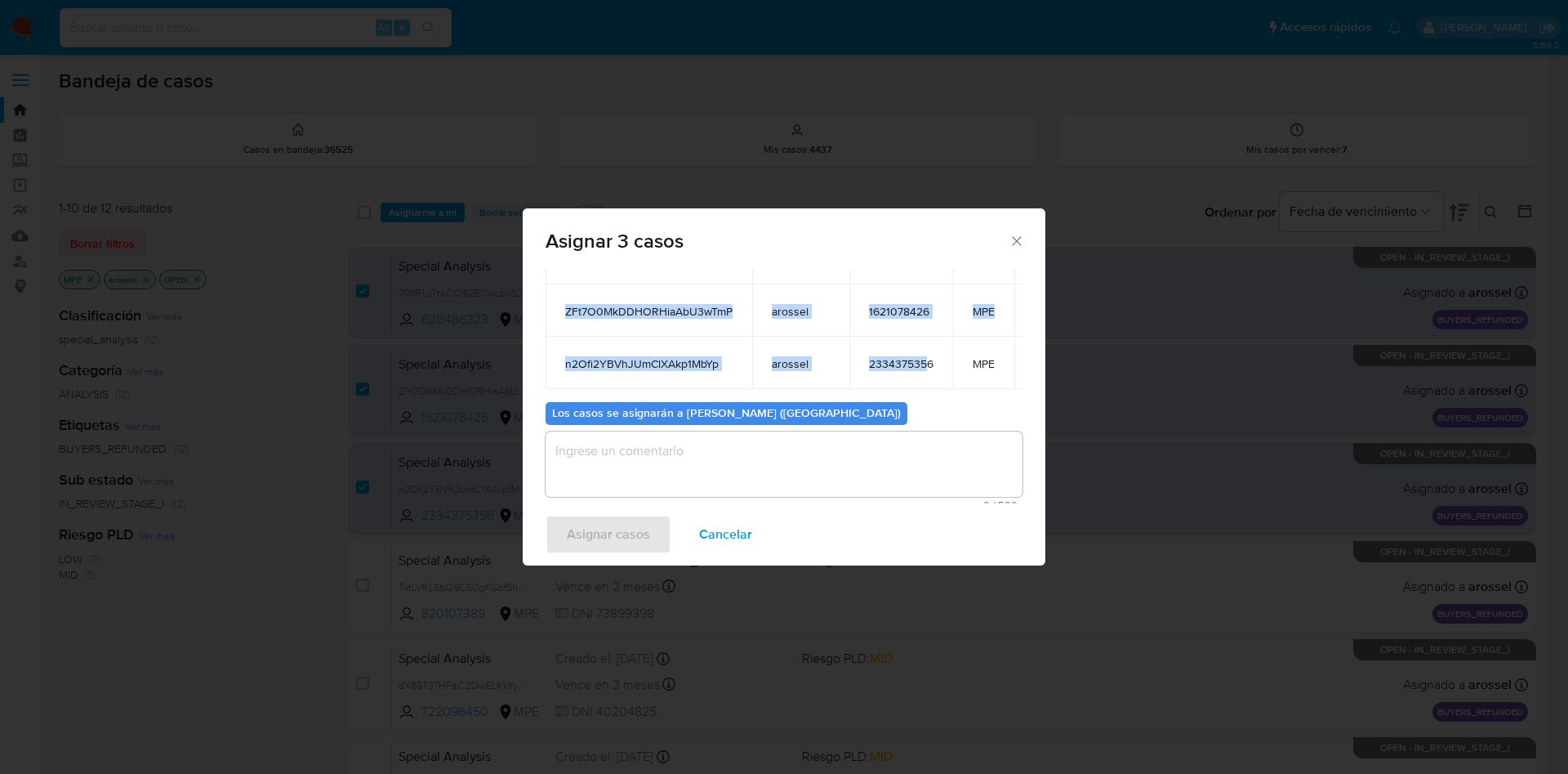
drag, startPoint x: 563, startPoint y: 321, endPoint x: 926, endPoint y: 381, distance: 367.9
click at [926, 381] on table "ID Propietario ID de usuario Site 701fRLxTtaCCl62E0IoLboS2 arossel 620486323 MP…" at bounding box center [809, 283] width 528 height 212
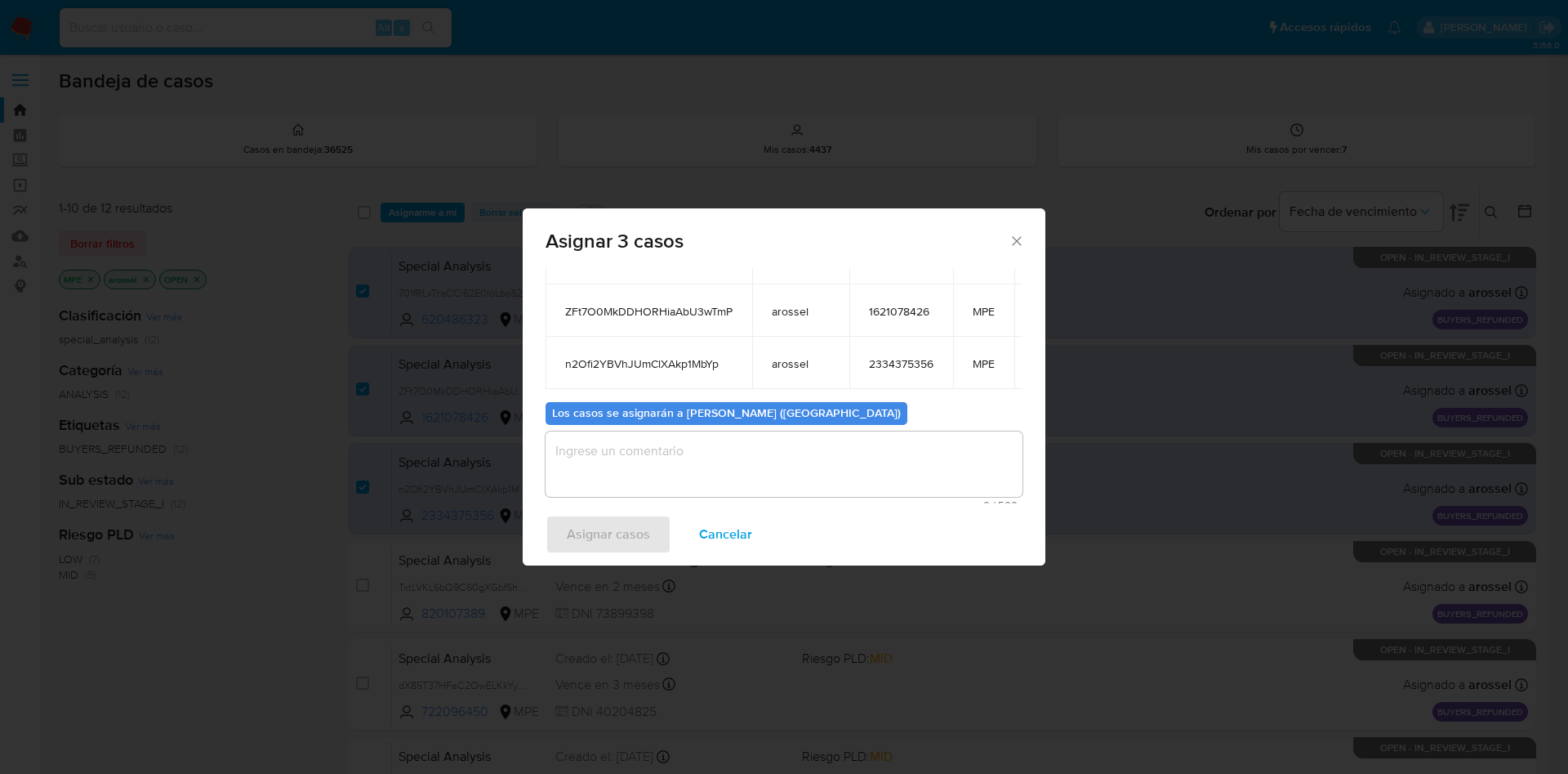
click at [957, 357] on td "MPE" at bounding box center [983, 363] width 61 height 52
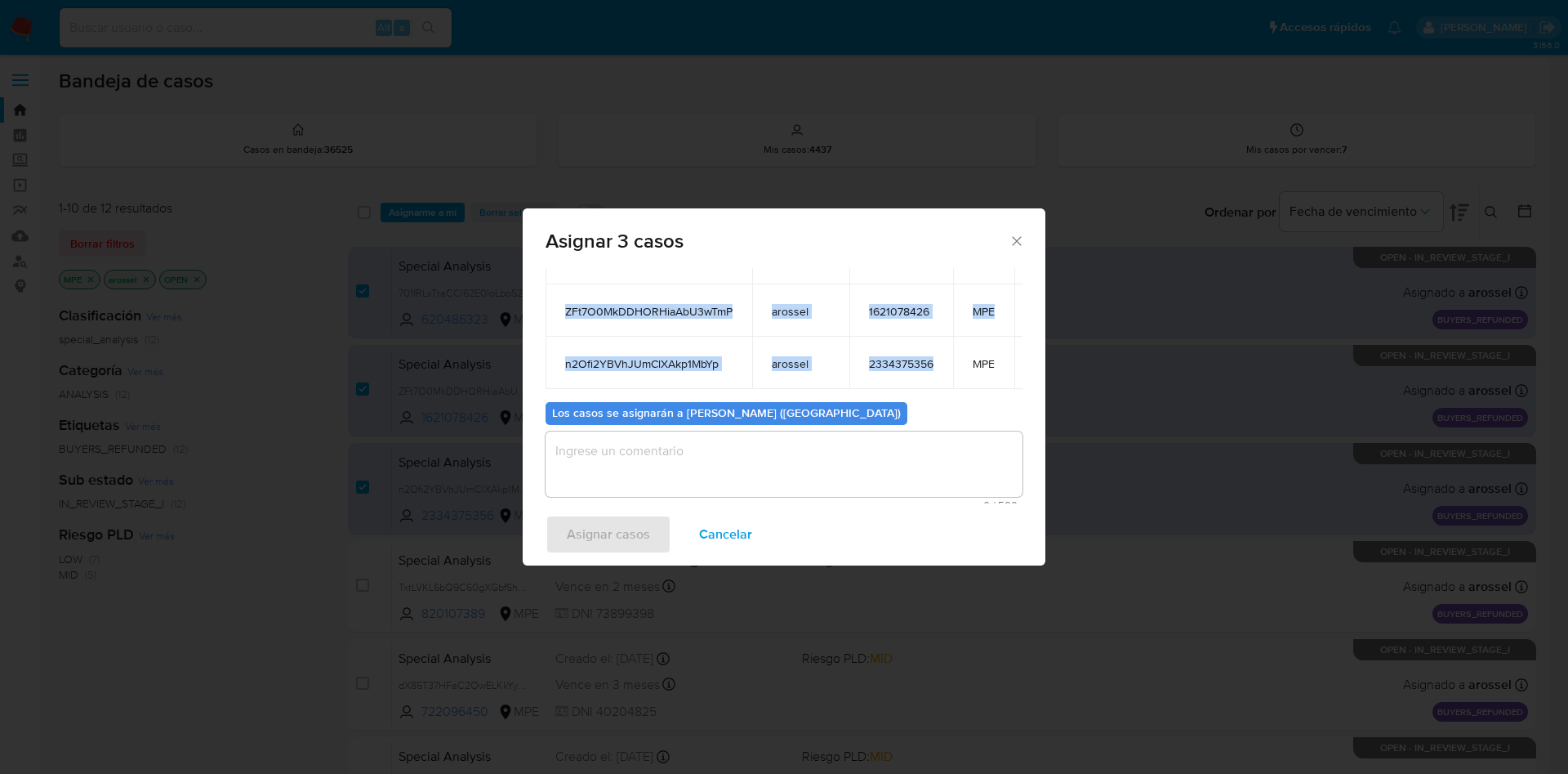
drag, startPoint x: 558, startPoint y: 323, endPoint x: 939, endPoint y: 378, distance: 384.9
click at [939, 378] on table "ID Propietario ID de usuario Site 701fRLxTtaCCl62E0IoLboS2 arossel 620486323 MP…" at bounding box center [809, 283] width 528 height 212
copy table "ID Propietario ID de usuario Site 701fRLxTtaCCl62E0IoLboS2 arossel 620486323 MP…"
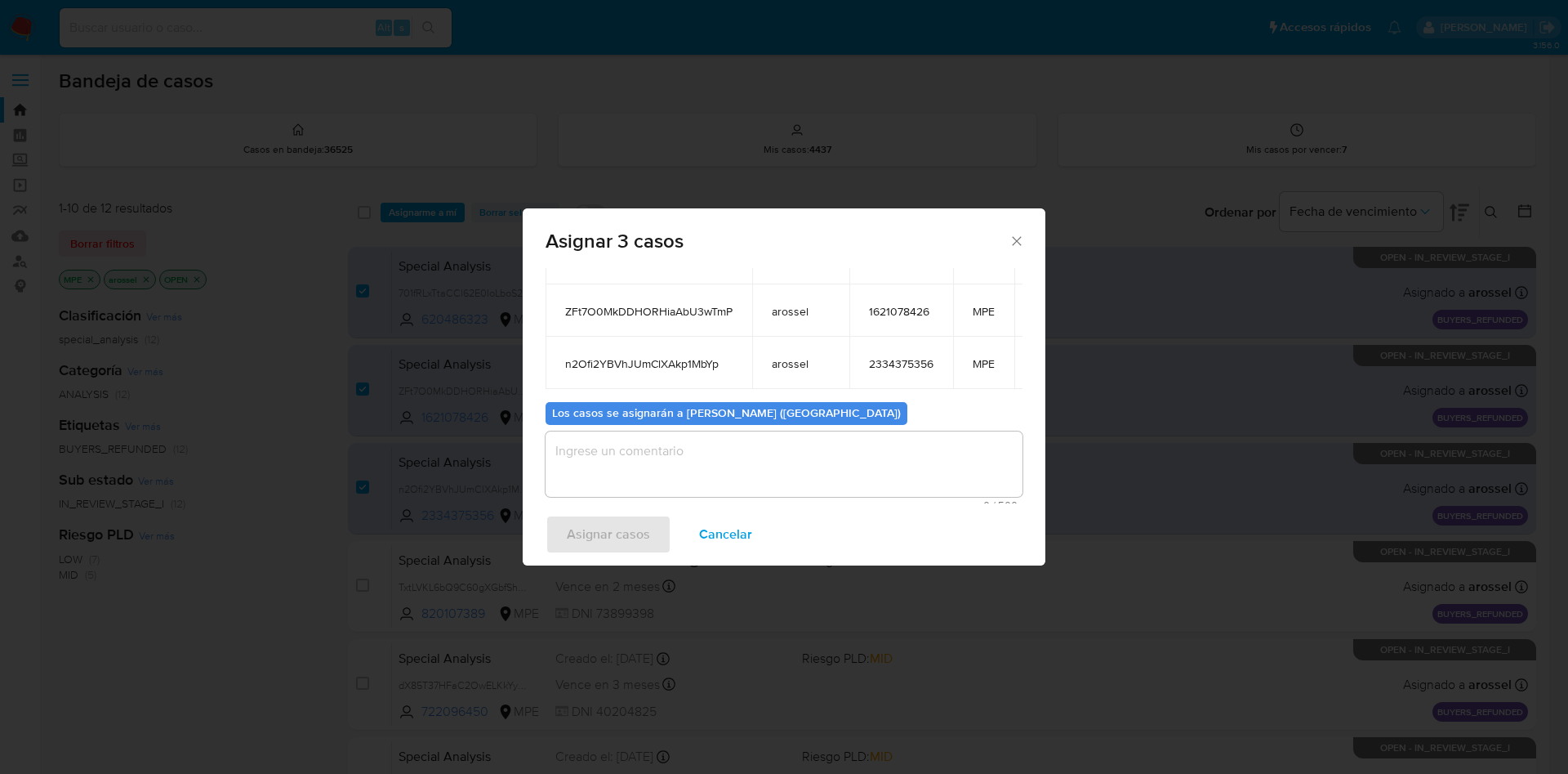
click at [1026, 235] on div "Asignar 3 casos" at bounding box center [784, 239] width 523 height 60
click at [1024, 239] on icon "Cerrar ventana" at bounding box center [1016, 241] width 16 height 16
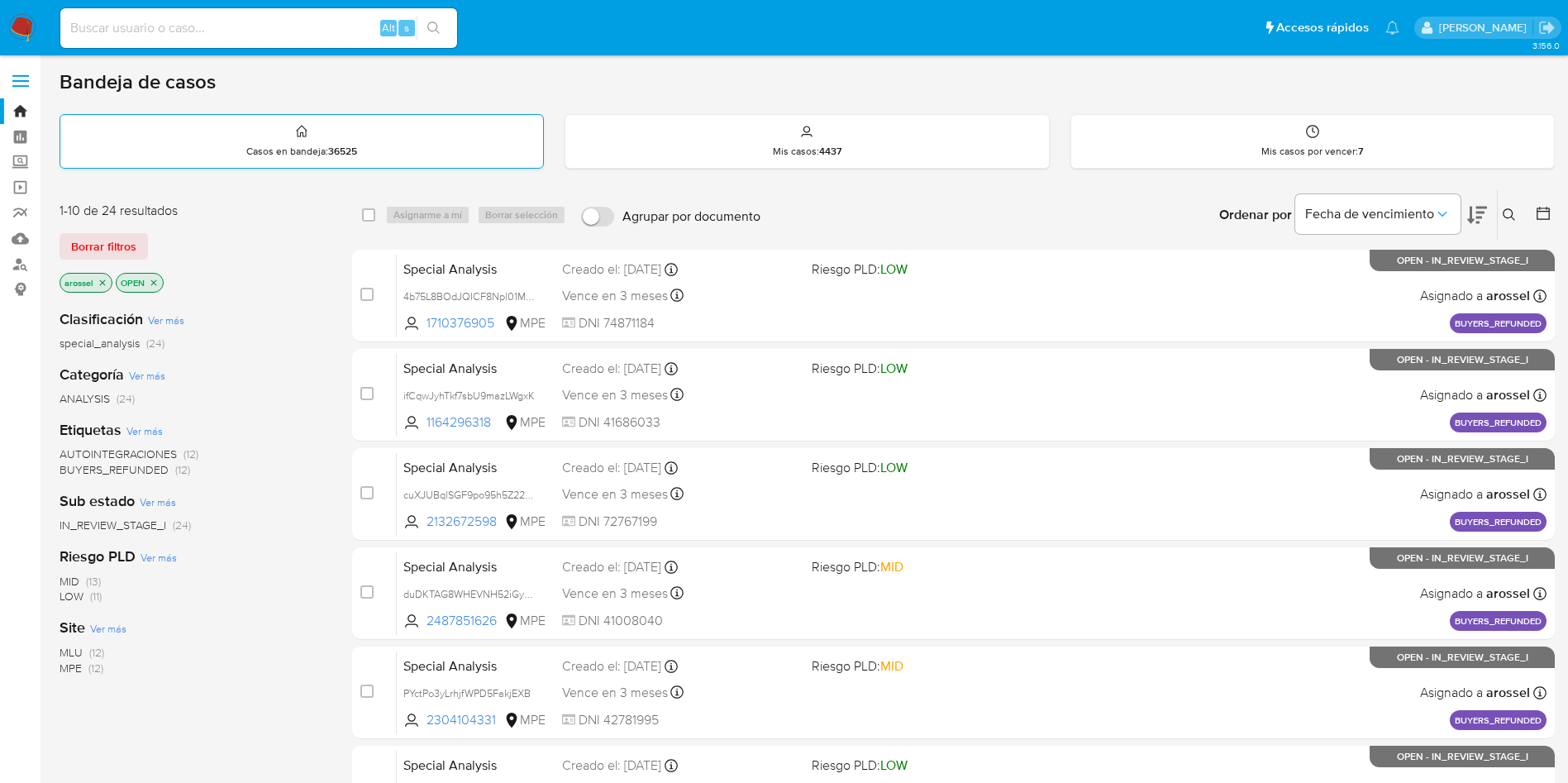
click at [288, 149] on p "Casos en bandeja : 36525" at bounding box center [301, 151] width 111 height 13
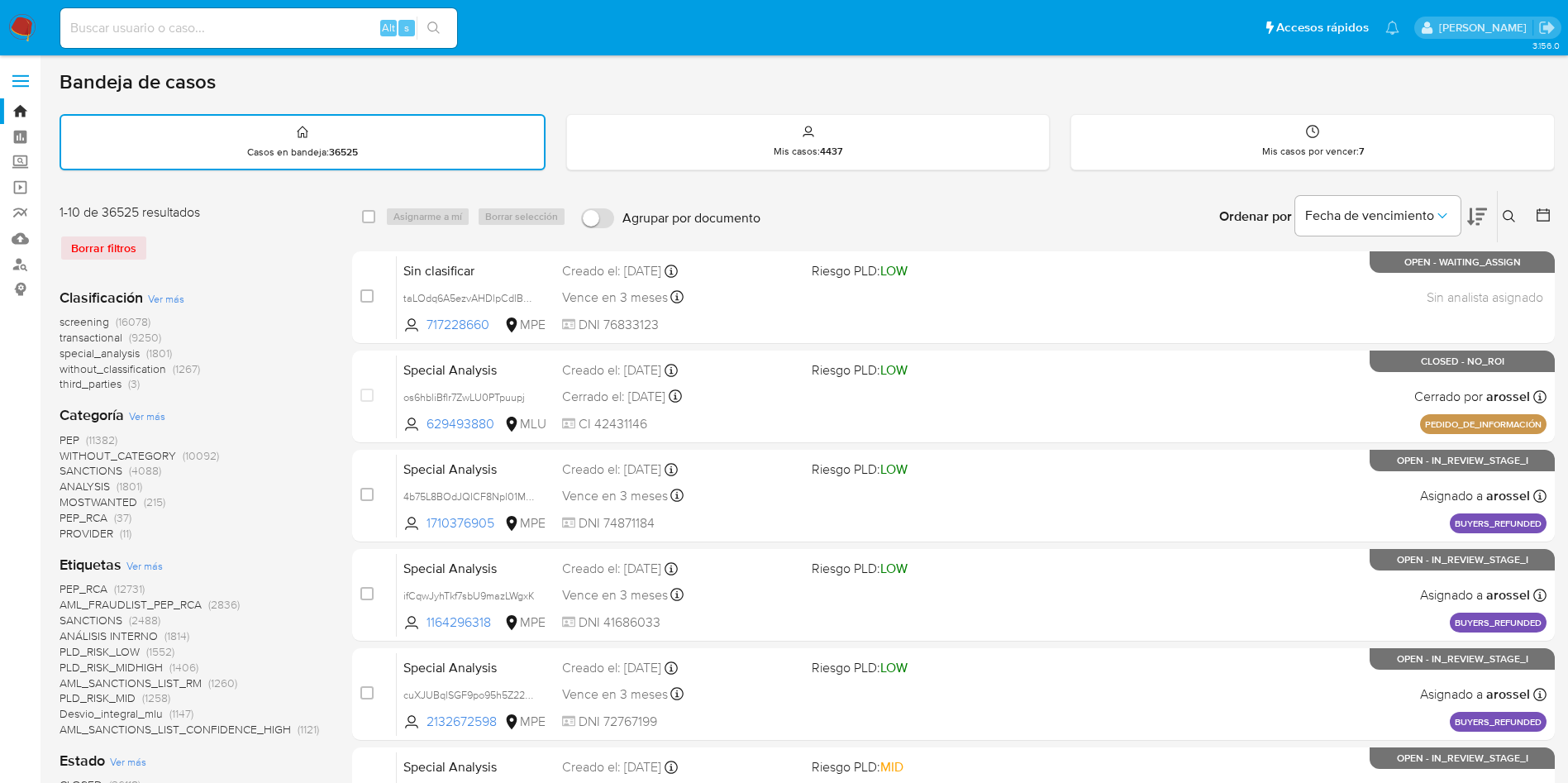
click at [91, 338] on span "transactional" at bounding box center [91, 336] width 62 height 16
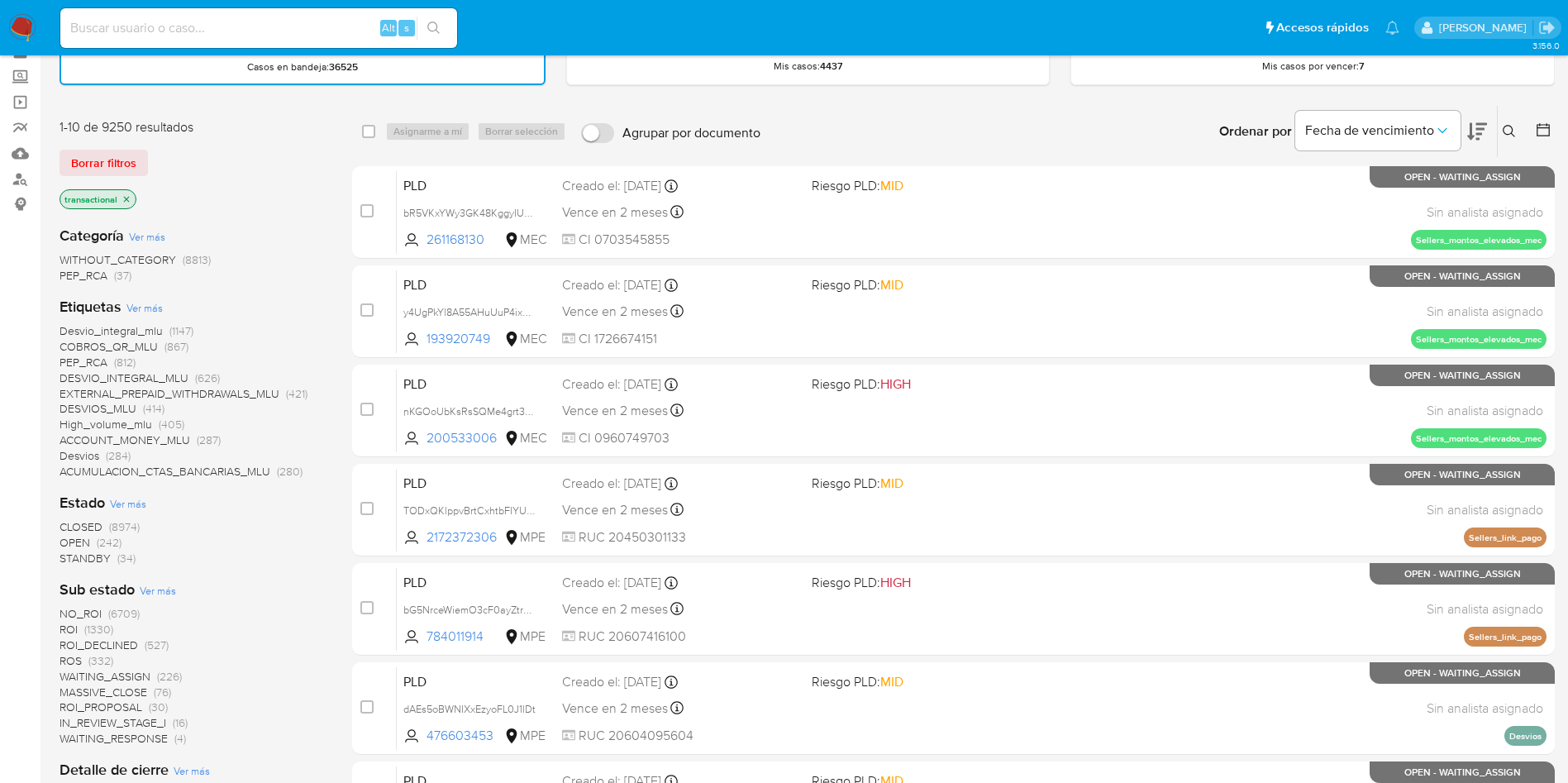
scroll to position [124, 0]
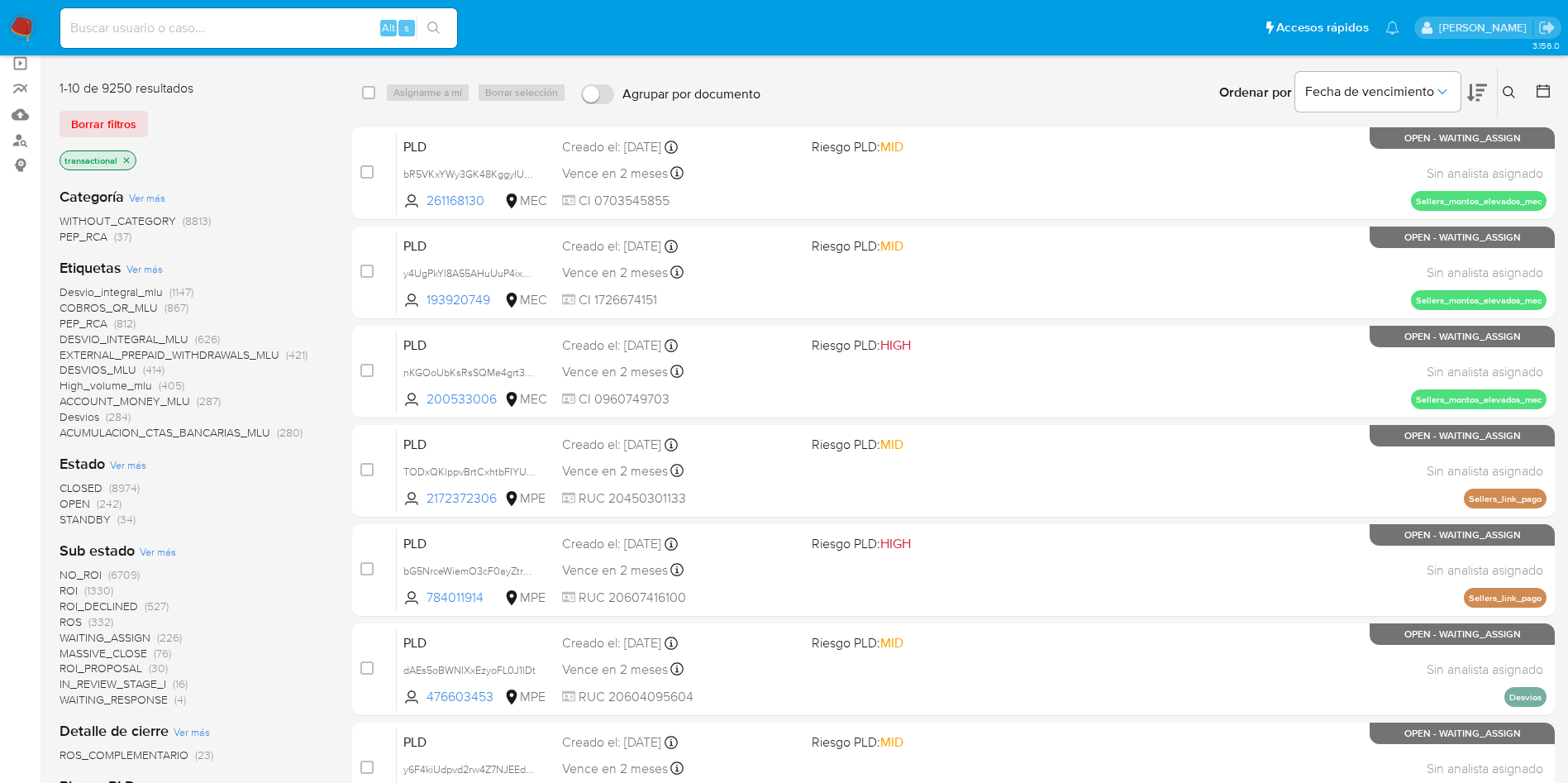
click at [91, 502] on span "OPEN (242)" at bounding box center [90, 504] width 62 height 16
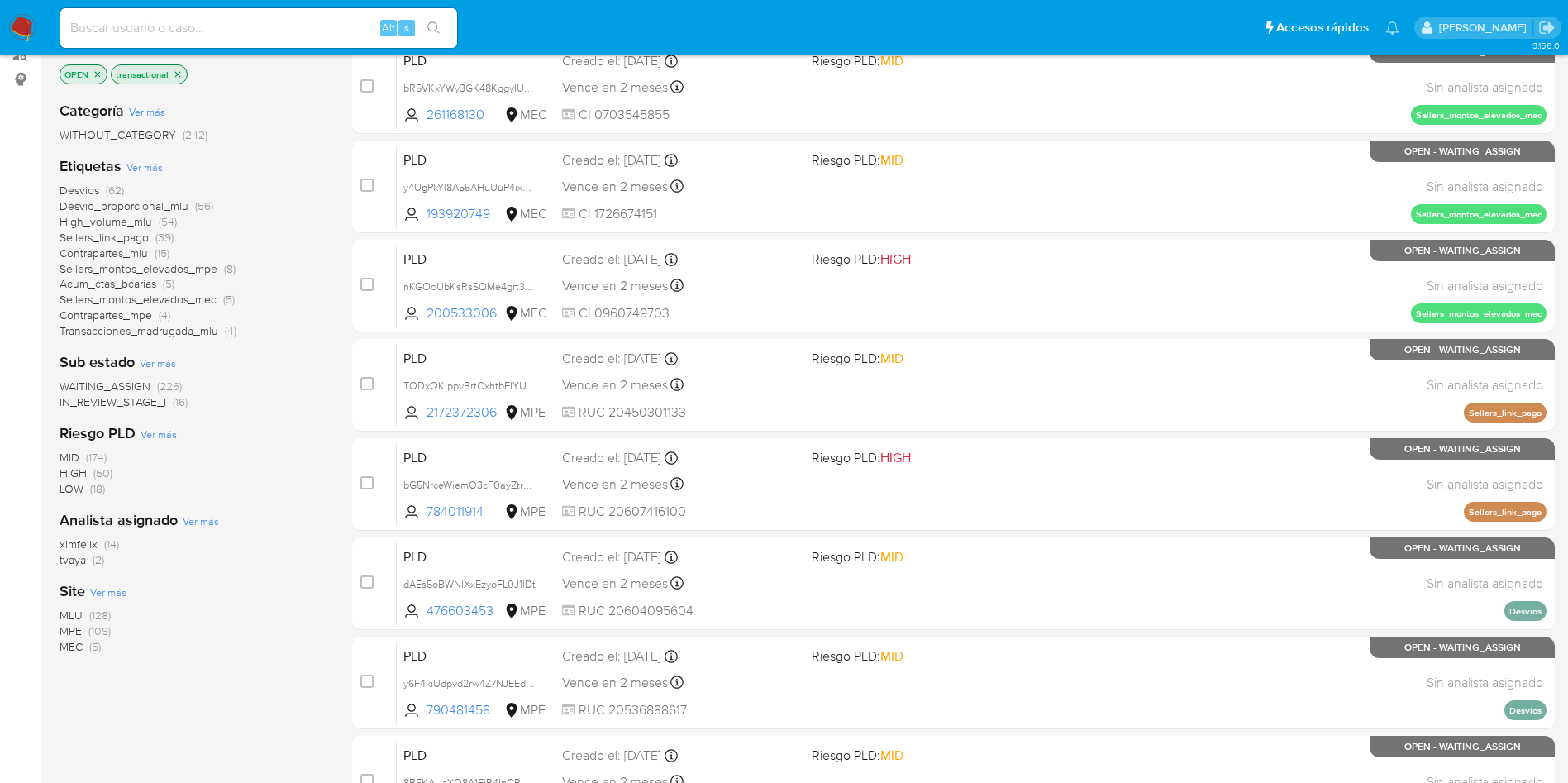
scroll to position [248, 0]
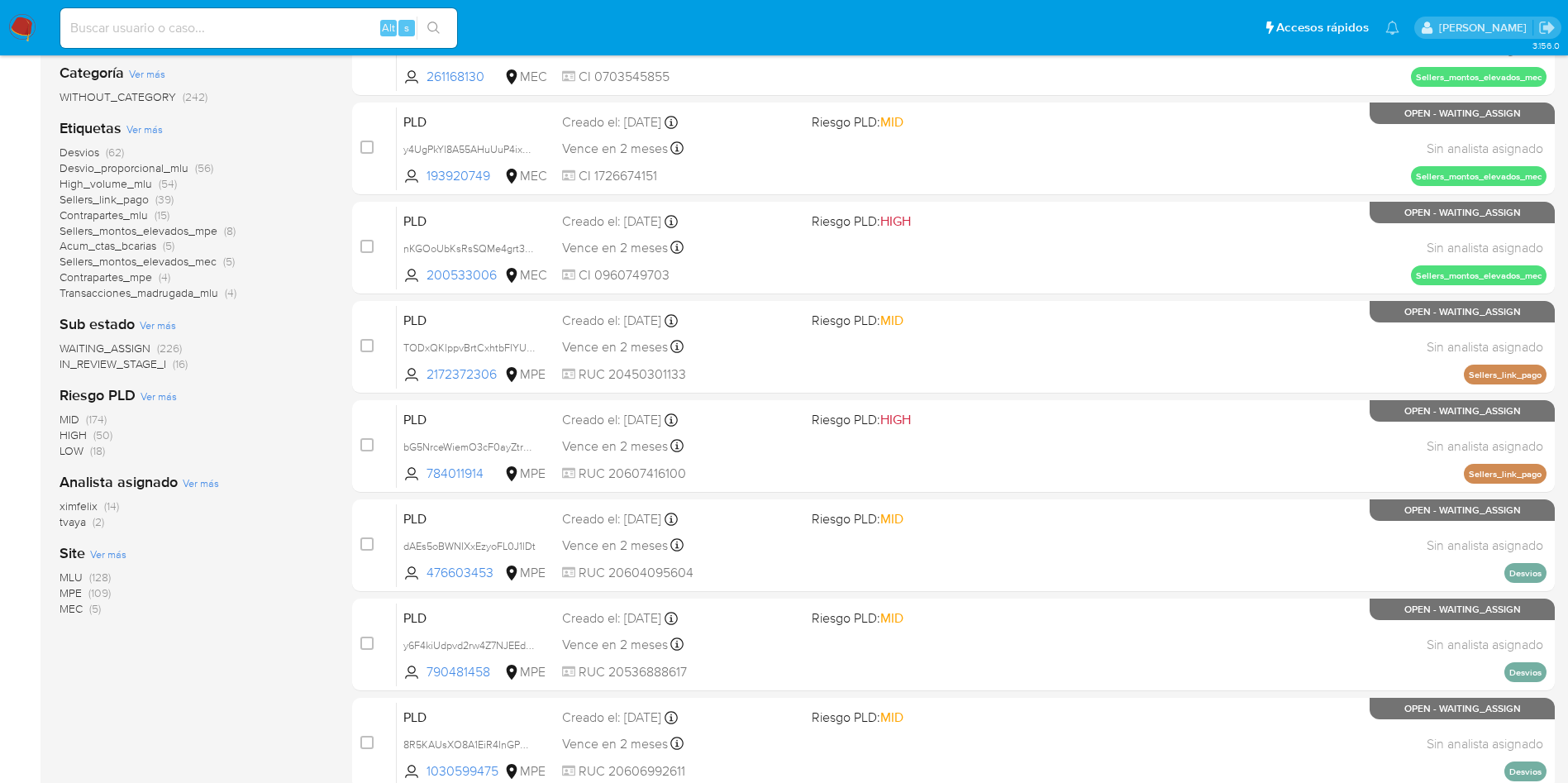
click at [137, 344] on span "WAITING_ASSIGN" at bounding box center [105, 347] width 91 height 16
click at [75, 451] on span "MPE" at bounding box center [71, 450] width 23 height 16
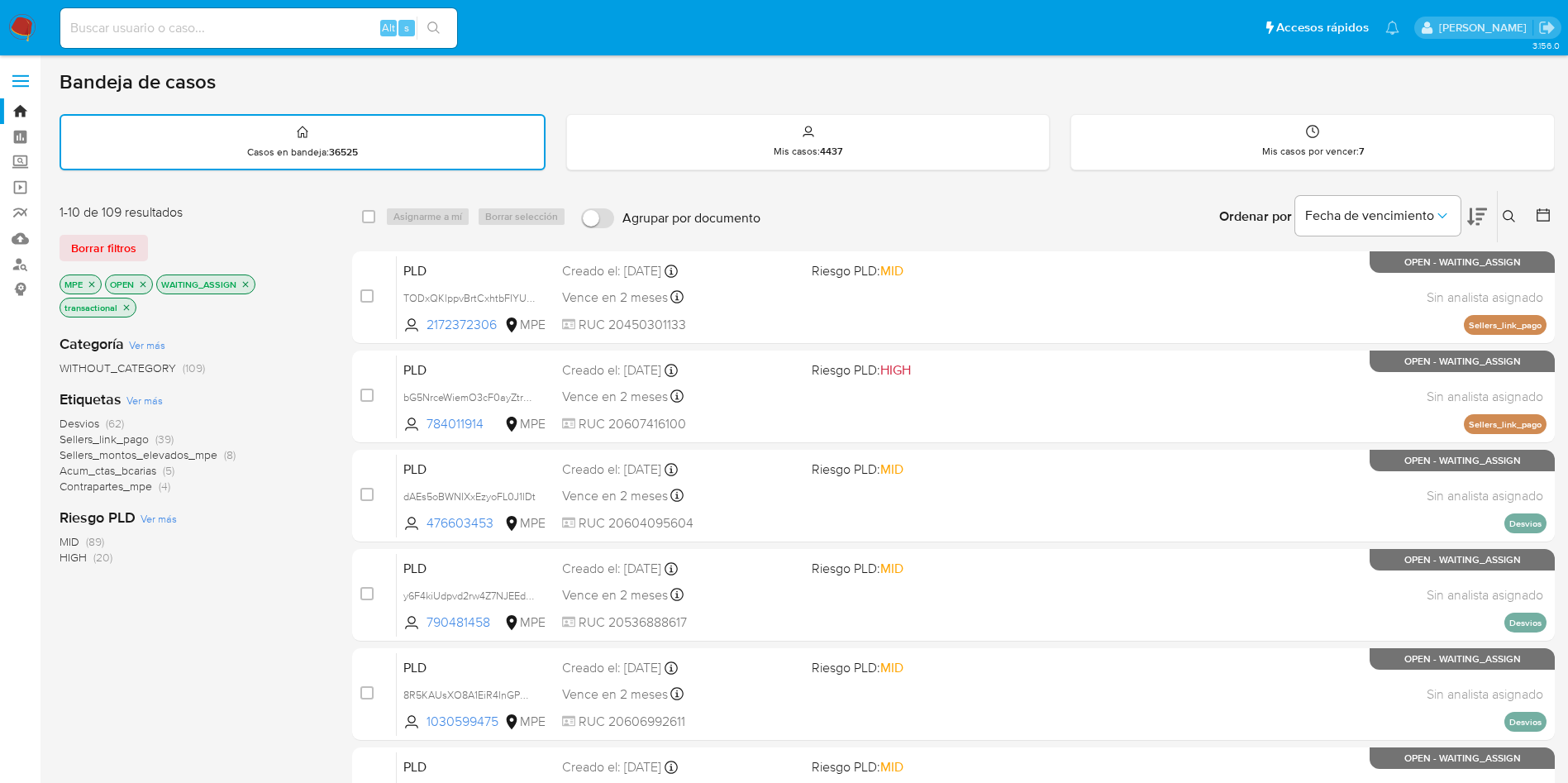
click at [1482, 219] on icon at bounding box center [1477, 217] width 20 height 17
click at [367, 221] on input "checkbox" at bounding box center [368, 217] width 13 height 13
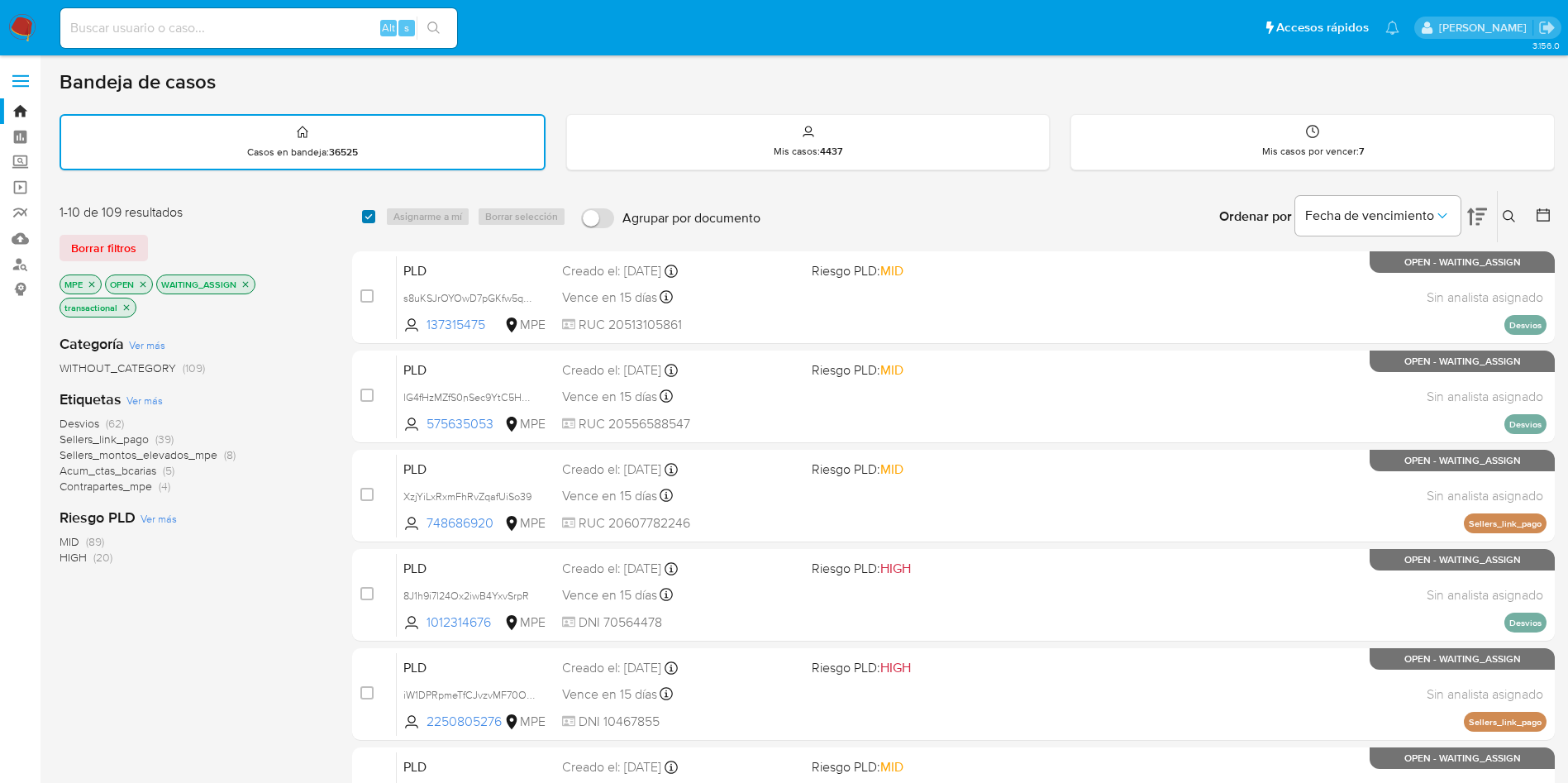
checkbox input "true"
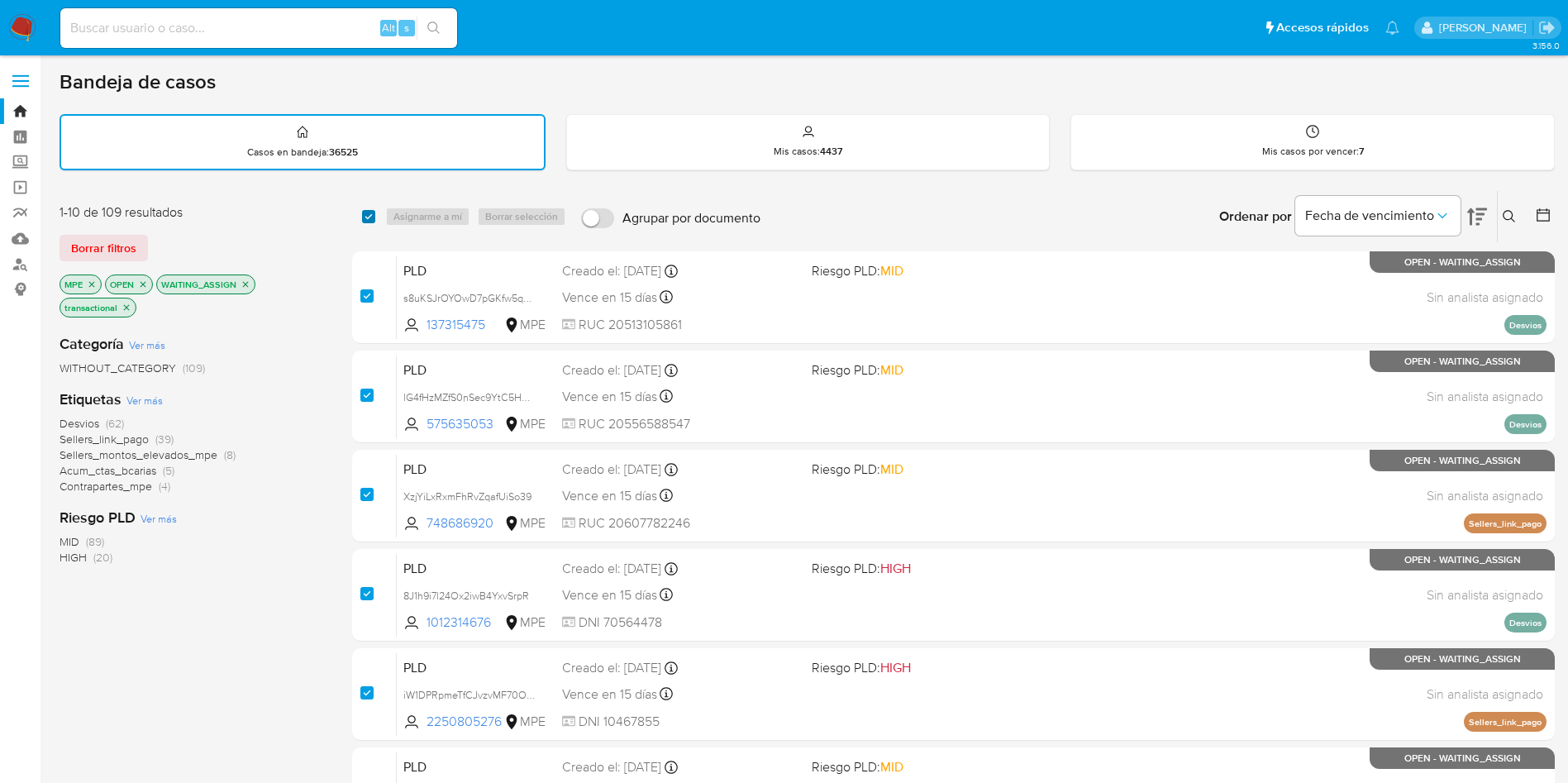
checkbox input "true"
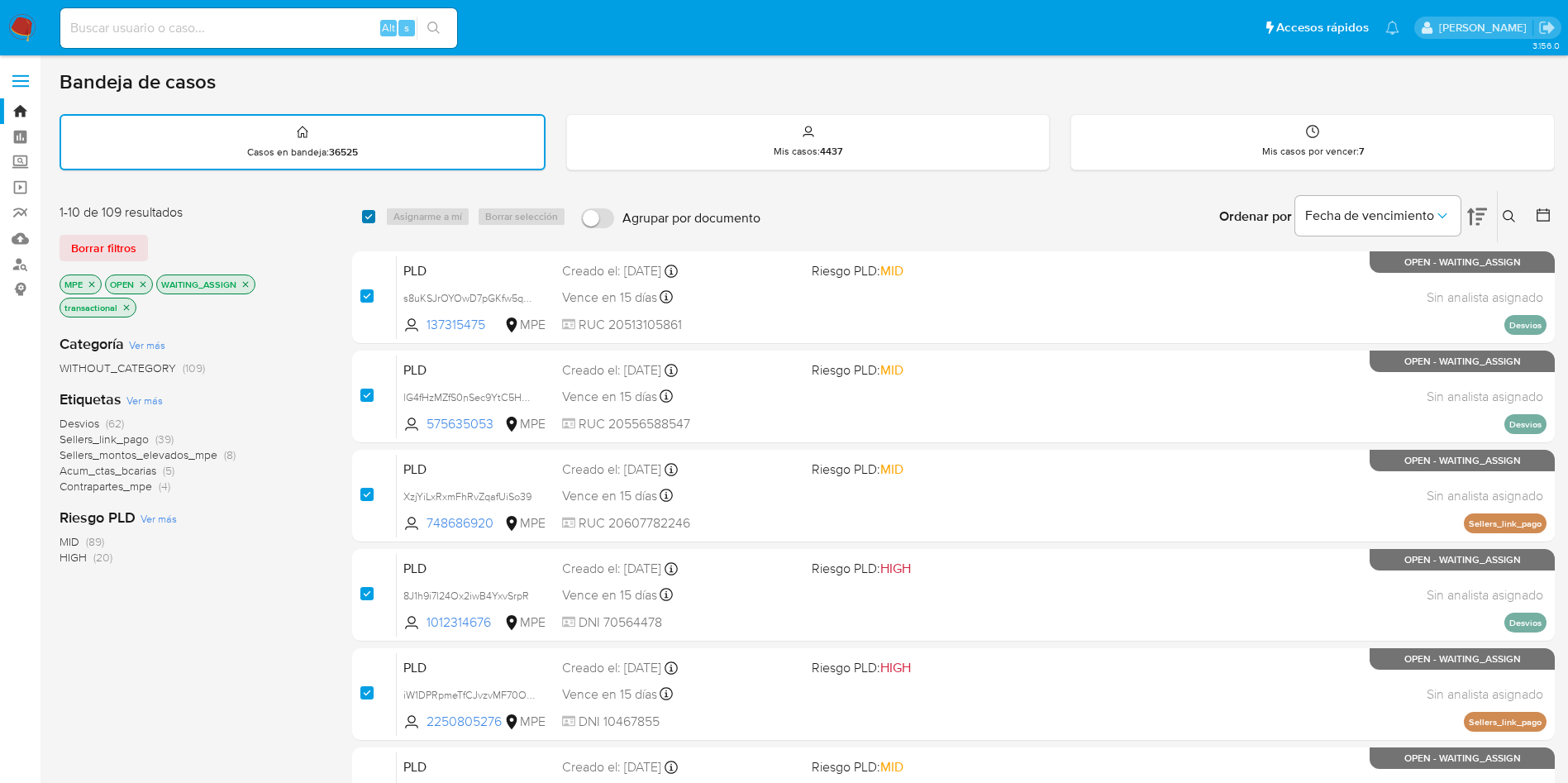
checkbox input "true"
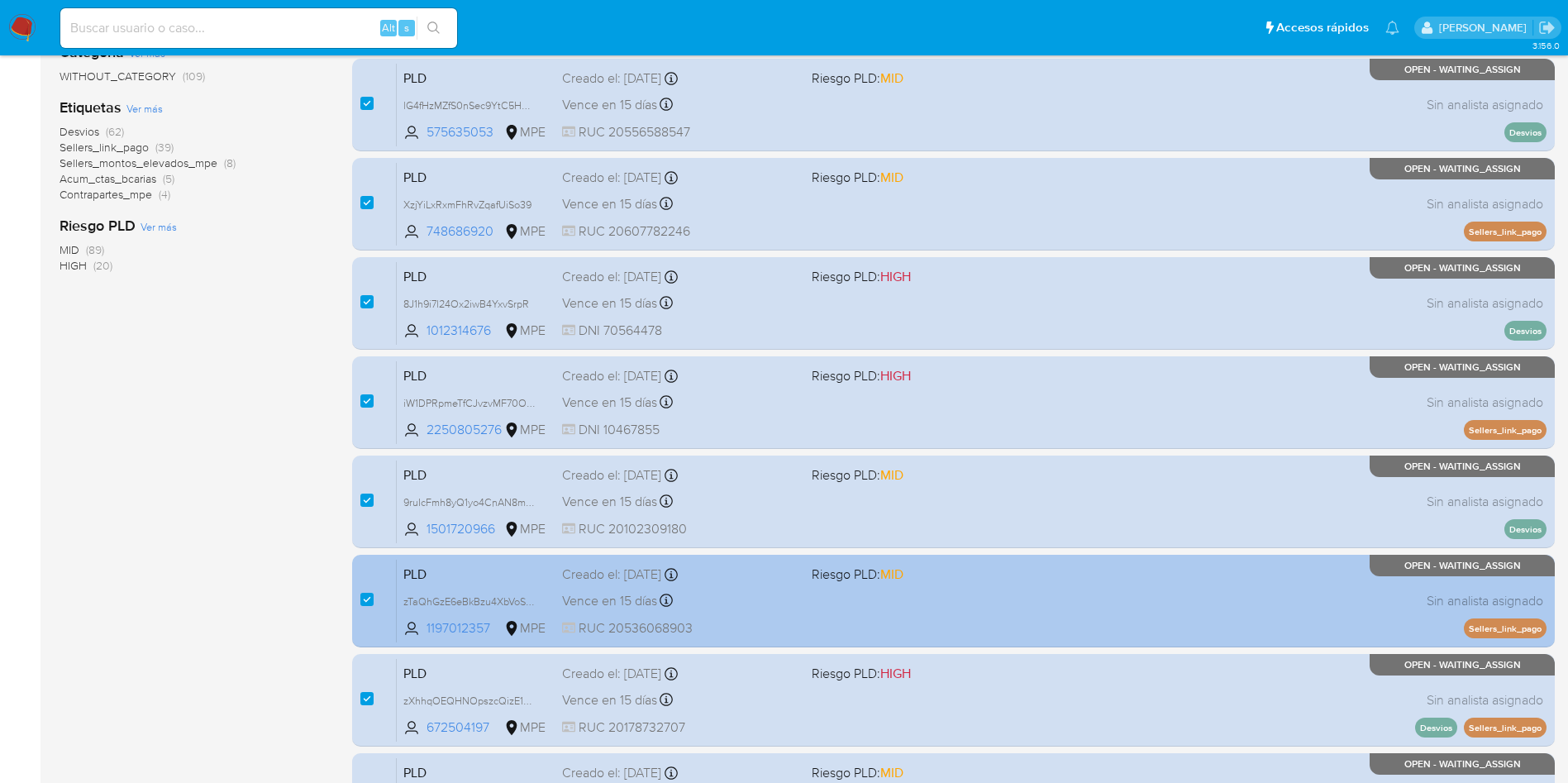
scroll to position [525, 0]
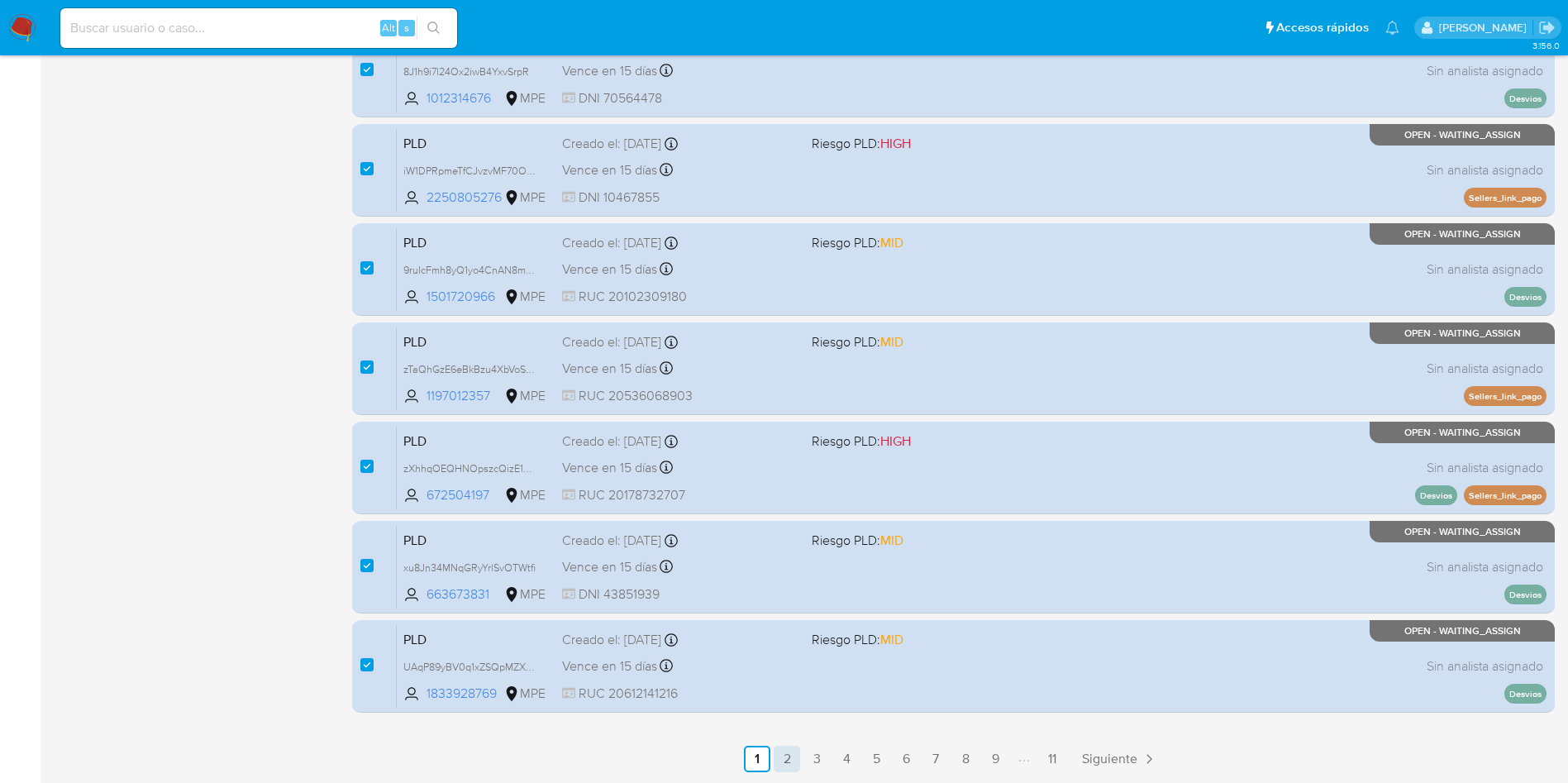
click at [790, 753] on link "2" at bounding box center [787, 758] width 27 height 27
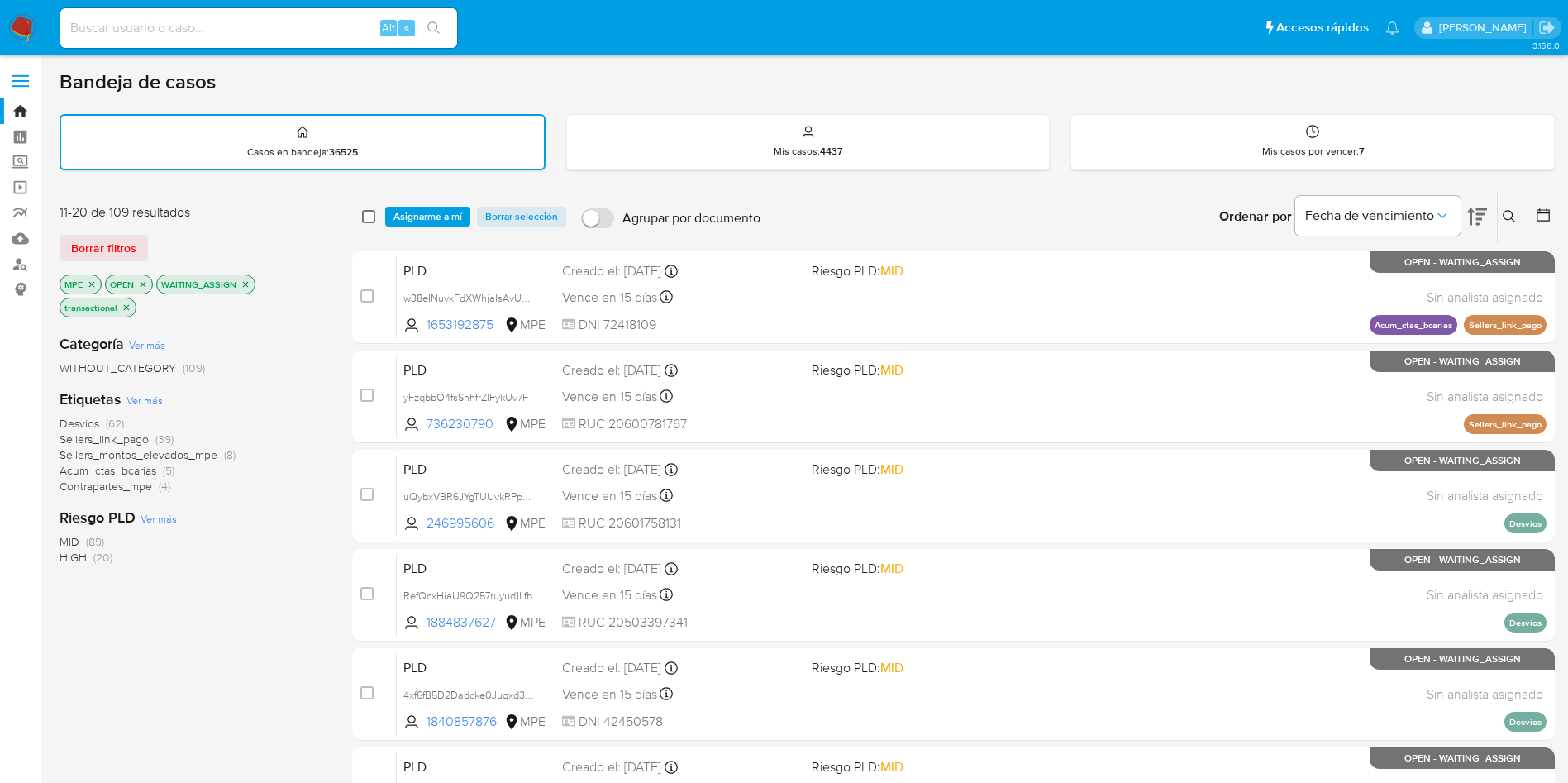
click at [372, 217] on input "checkbox" at bounding box center [368, 217] width 13 height 13
checkbox input "true"
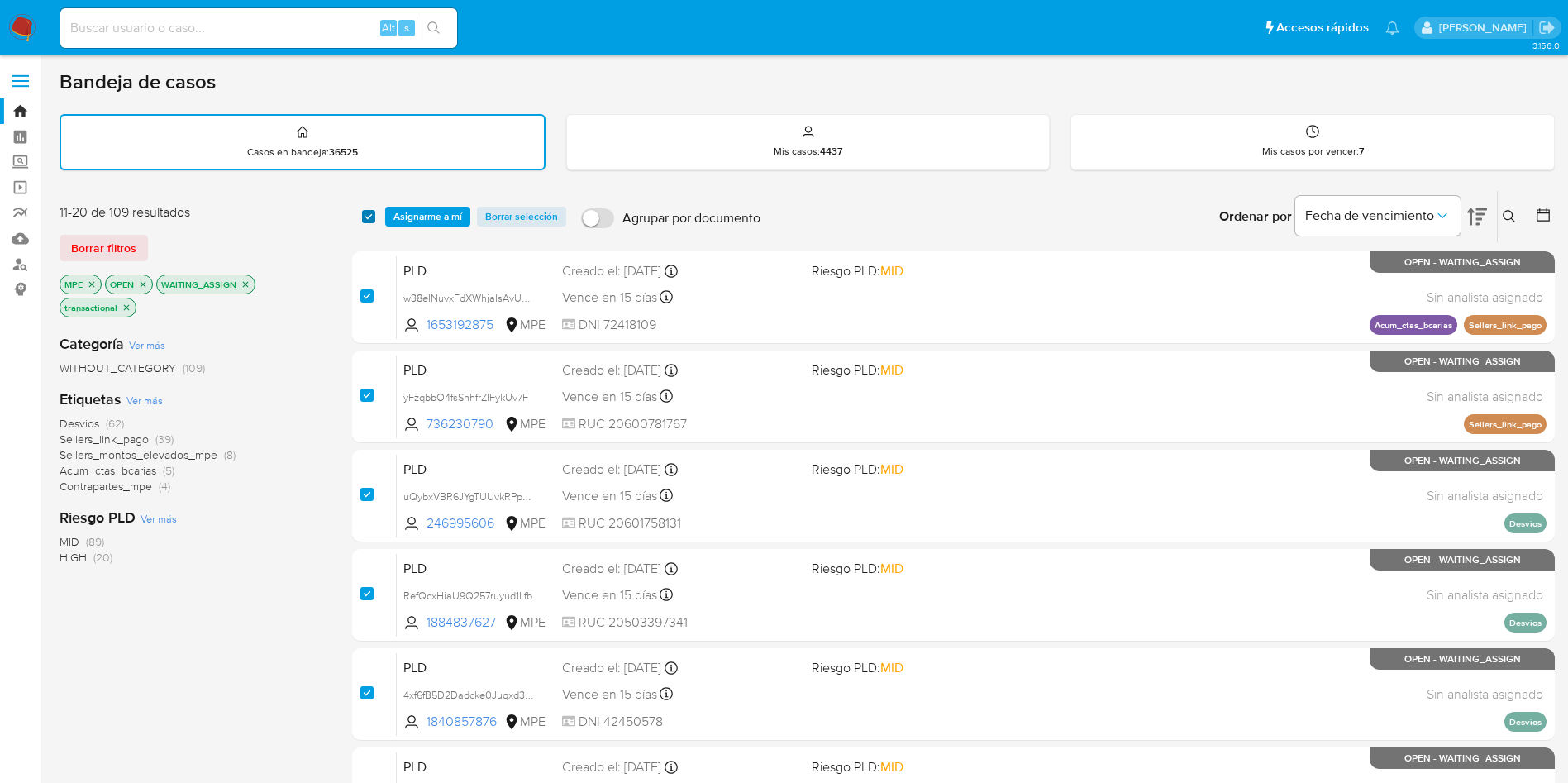
checkbox input "true"
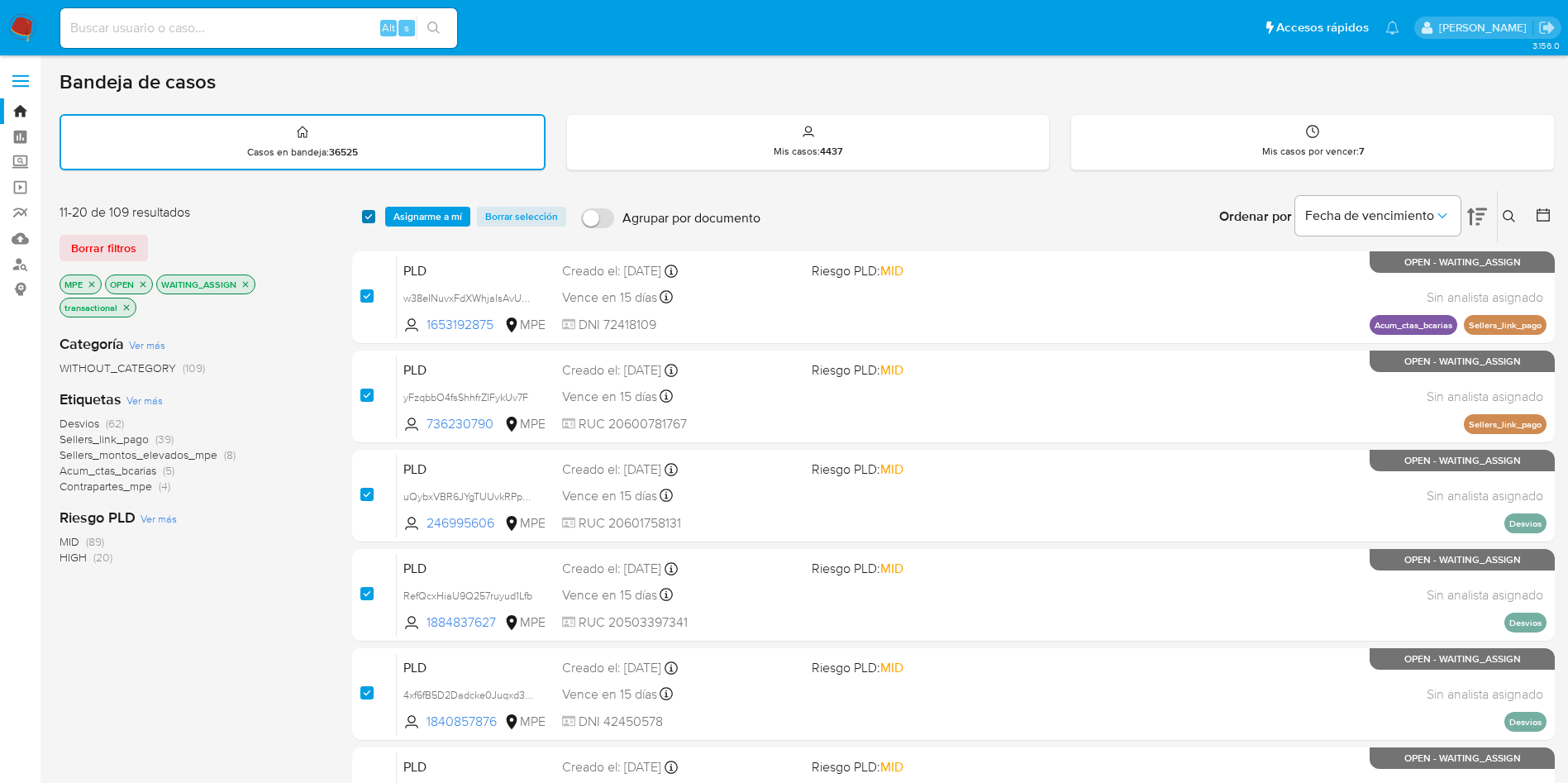
checkbox input "true"
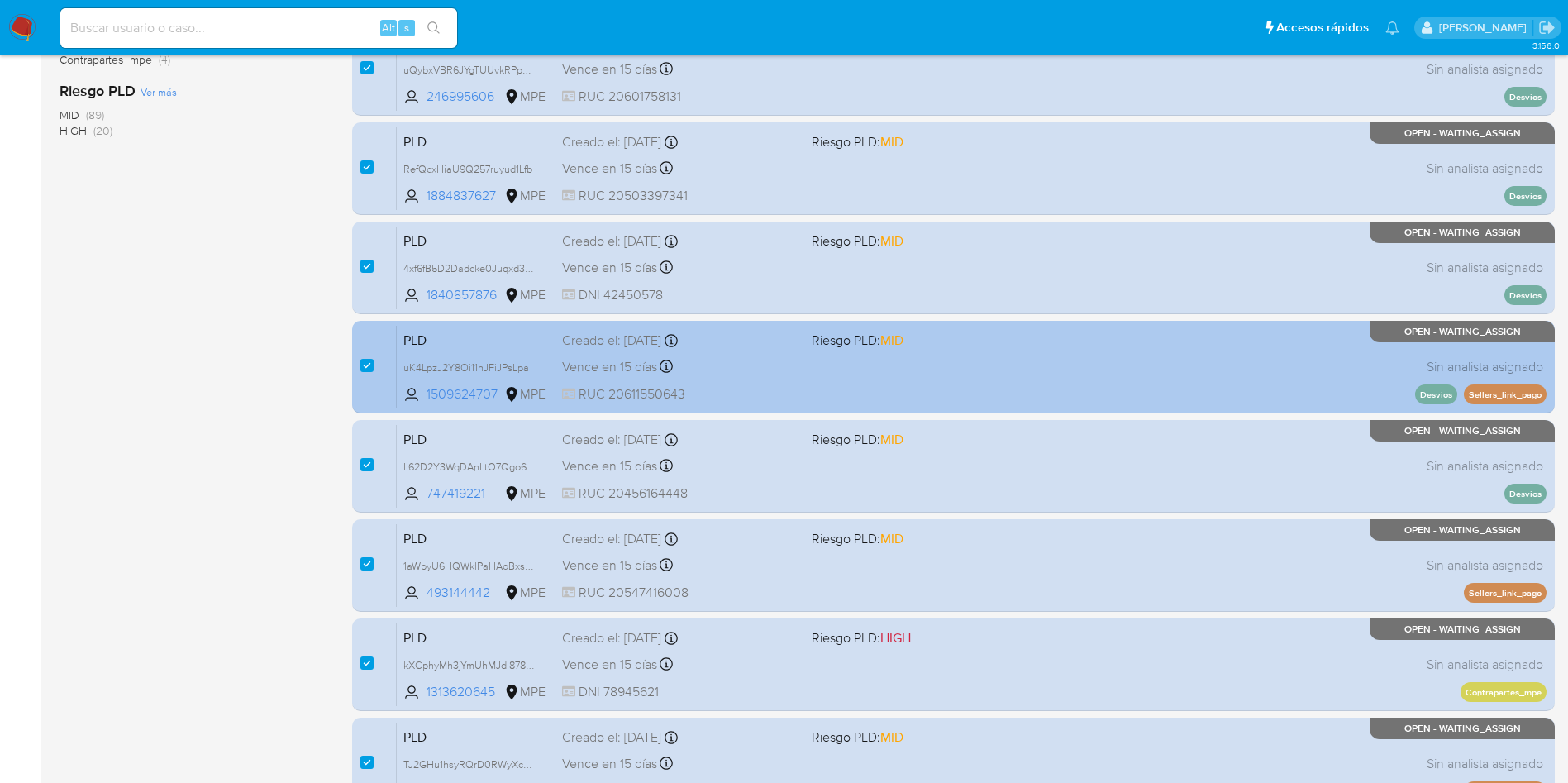
scroll to position [525, 0]
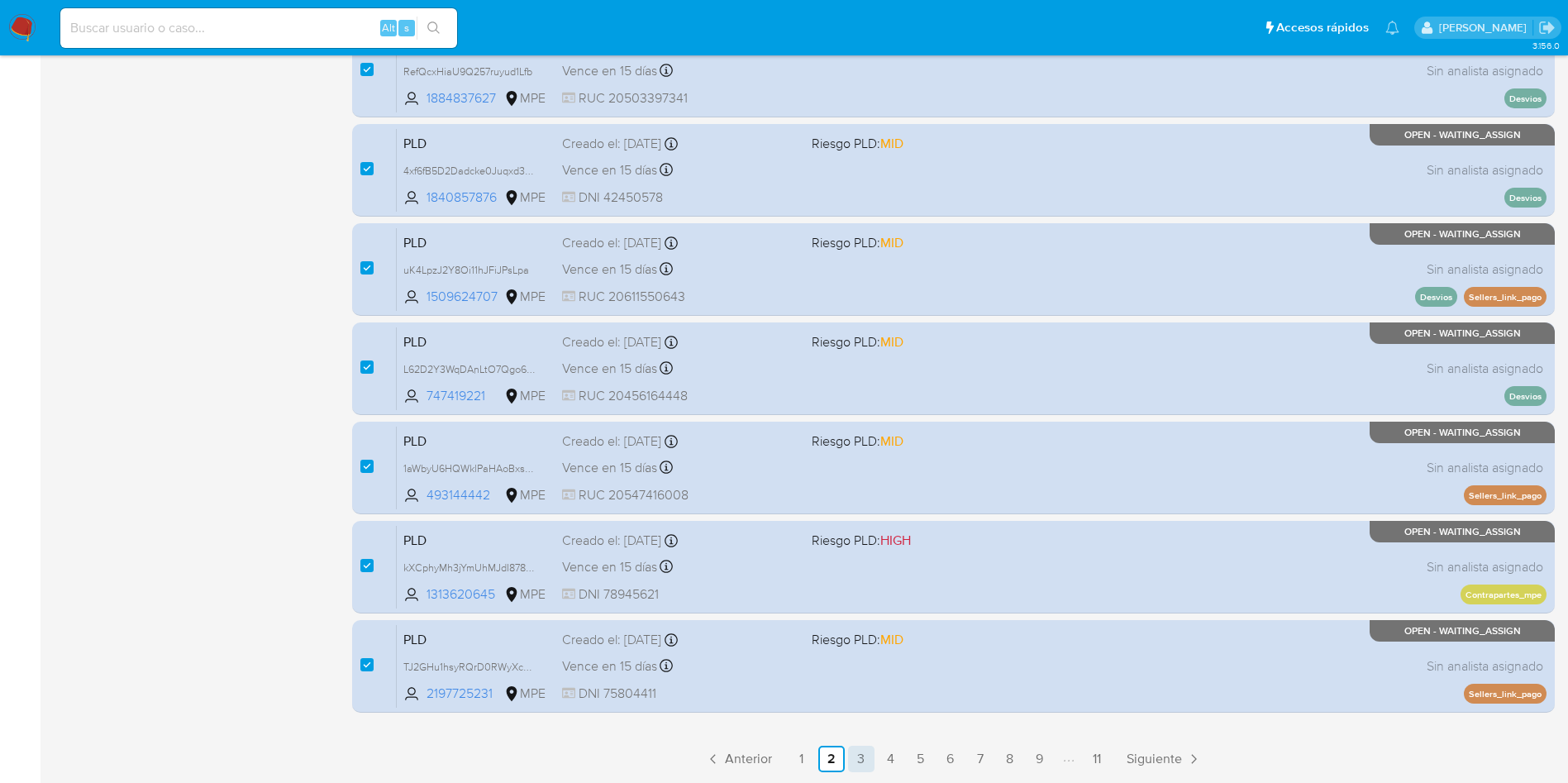
click at [871, 766] on link "3" at bounding box center [862, 758] width 27 height 27
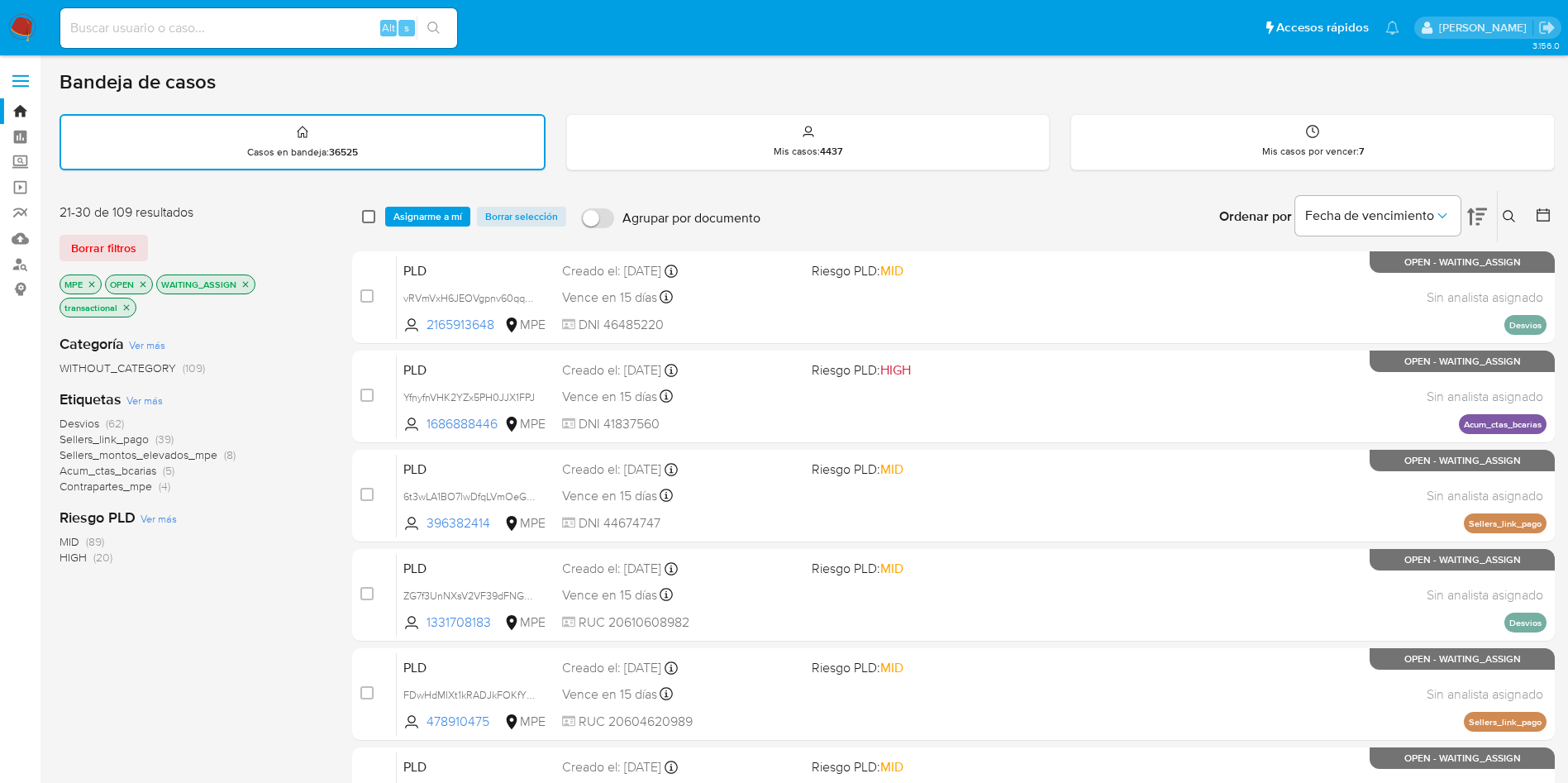
click at [371, 218] on input "checkbox" at bounding box center [368, 217] width 13 height 13
checkbox input "true"
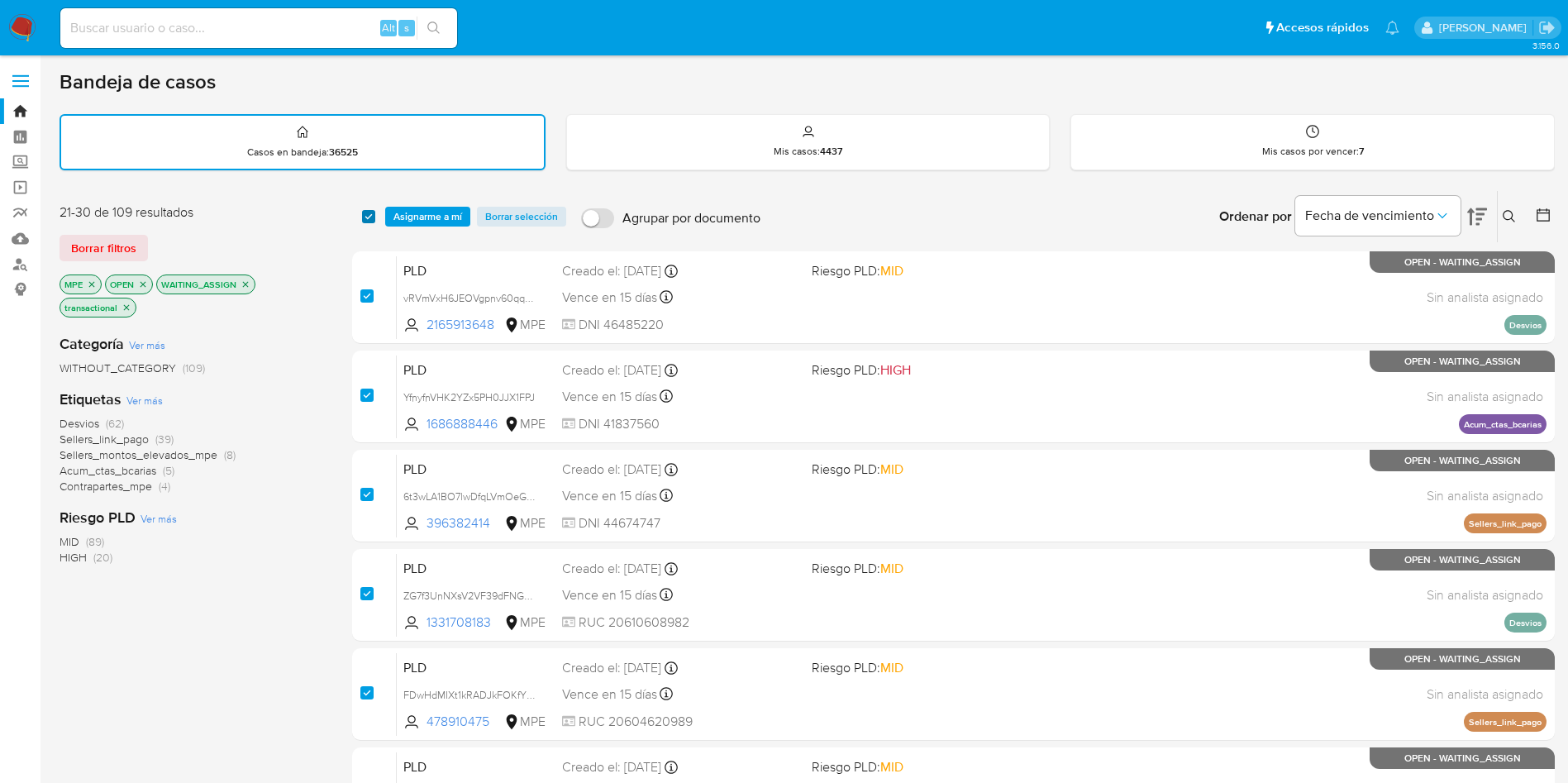
checkbox input "true"
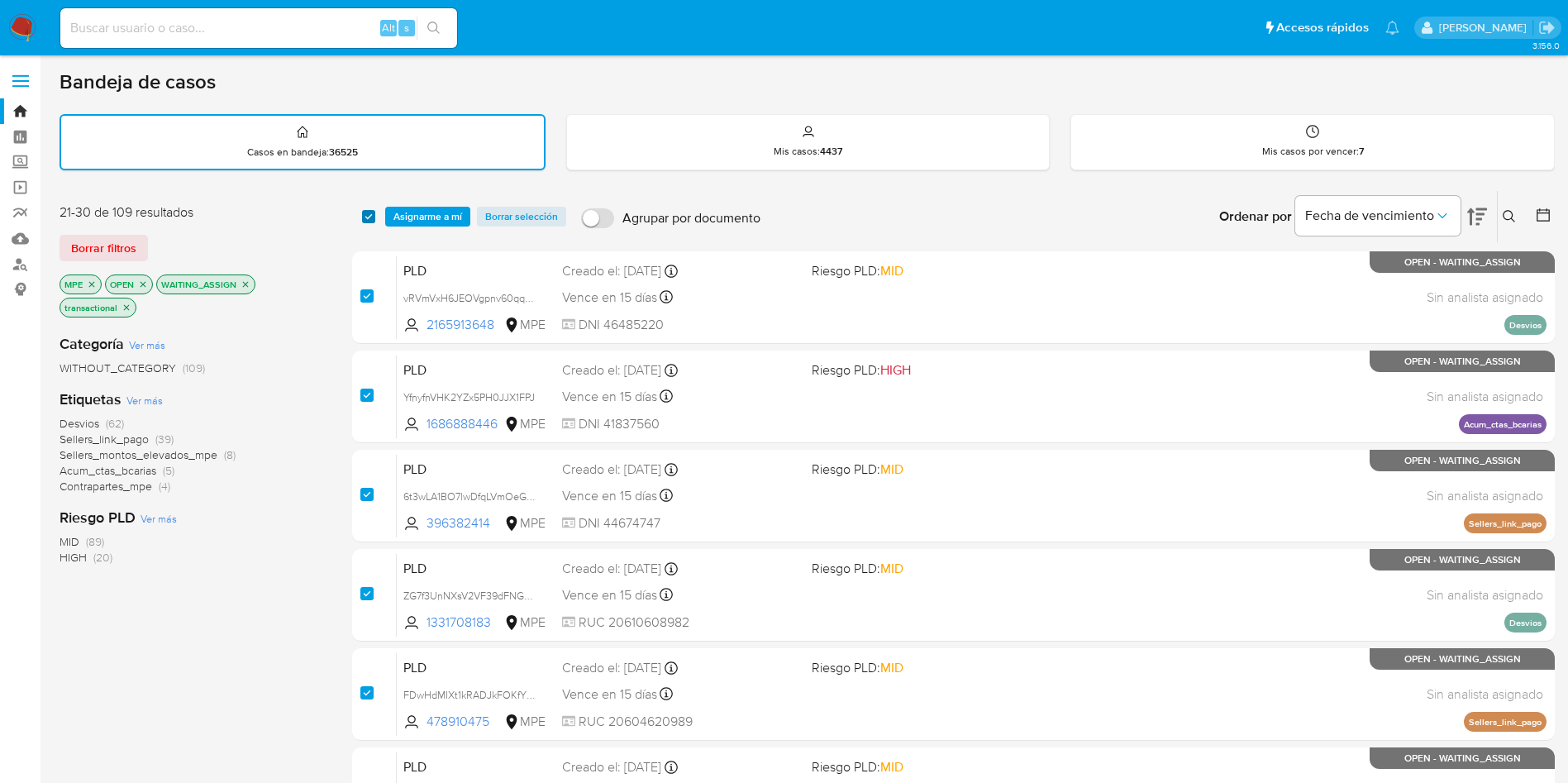
checkbox input "true"
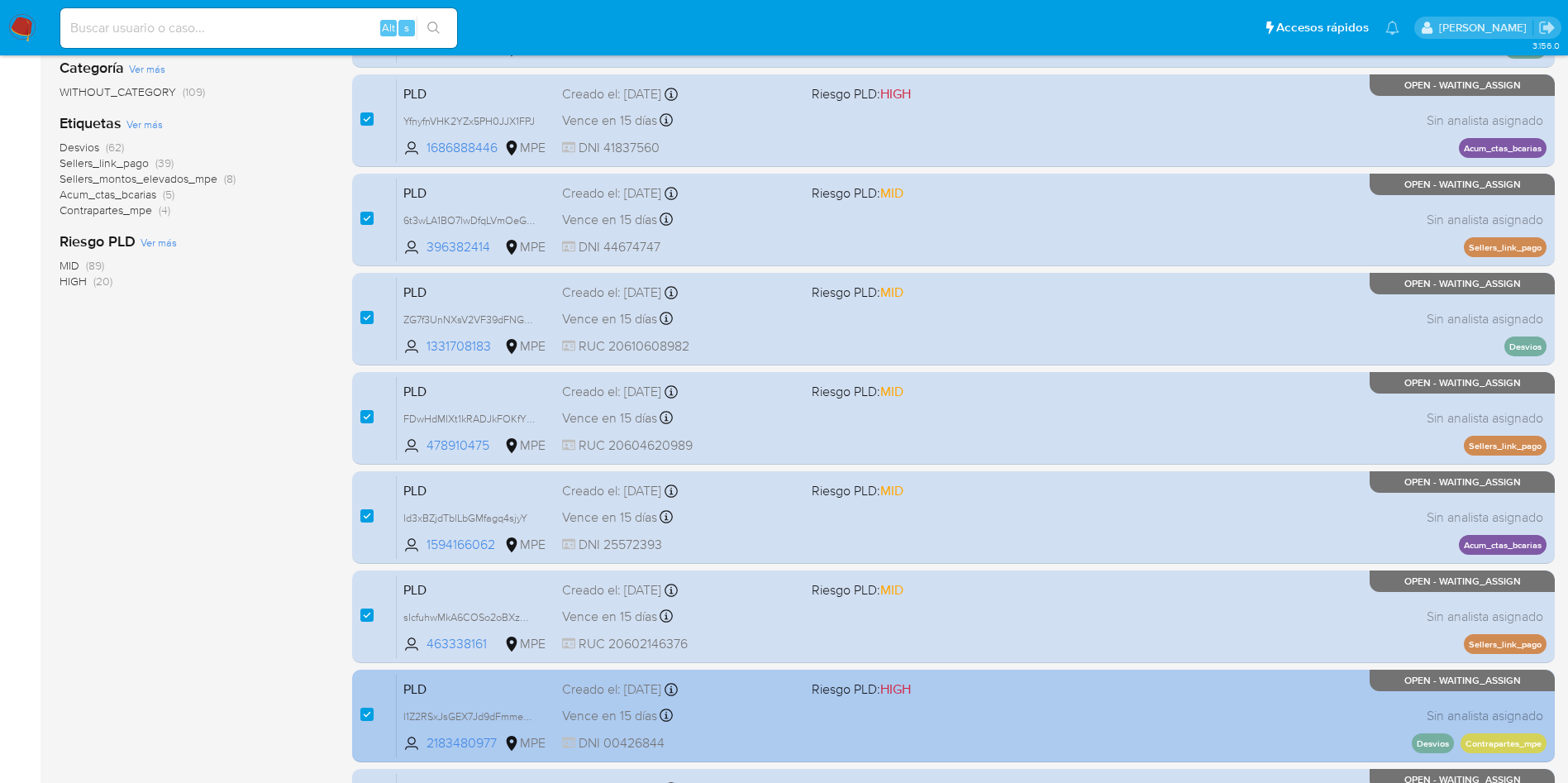
scroll to position [525, 0]
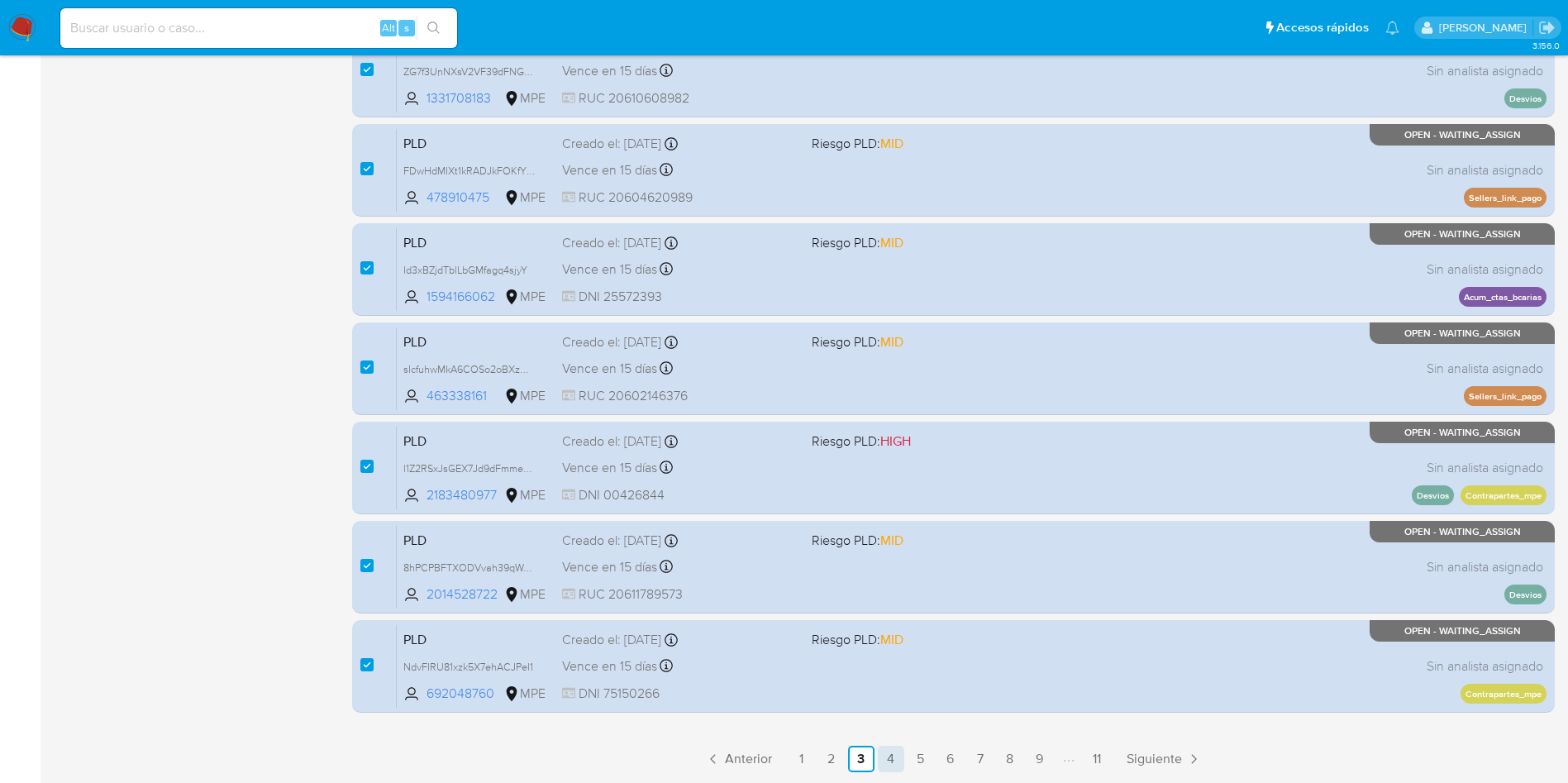
click at [889, 756] on link "4" at bounding box center [891, 758] width 27 height 27
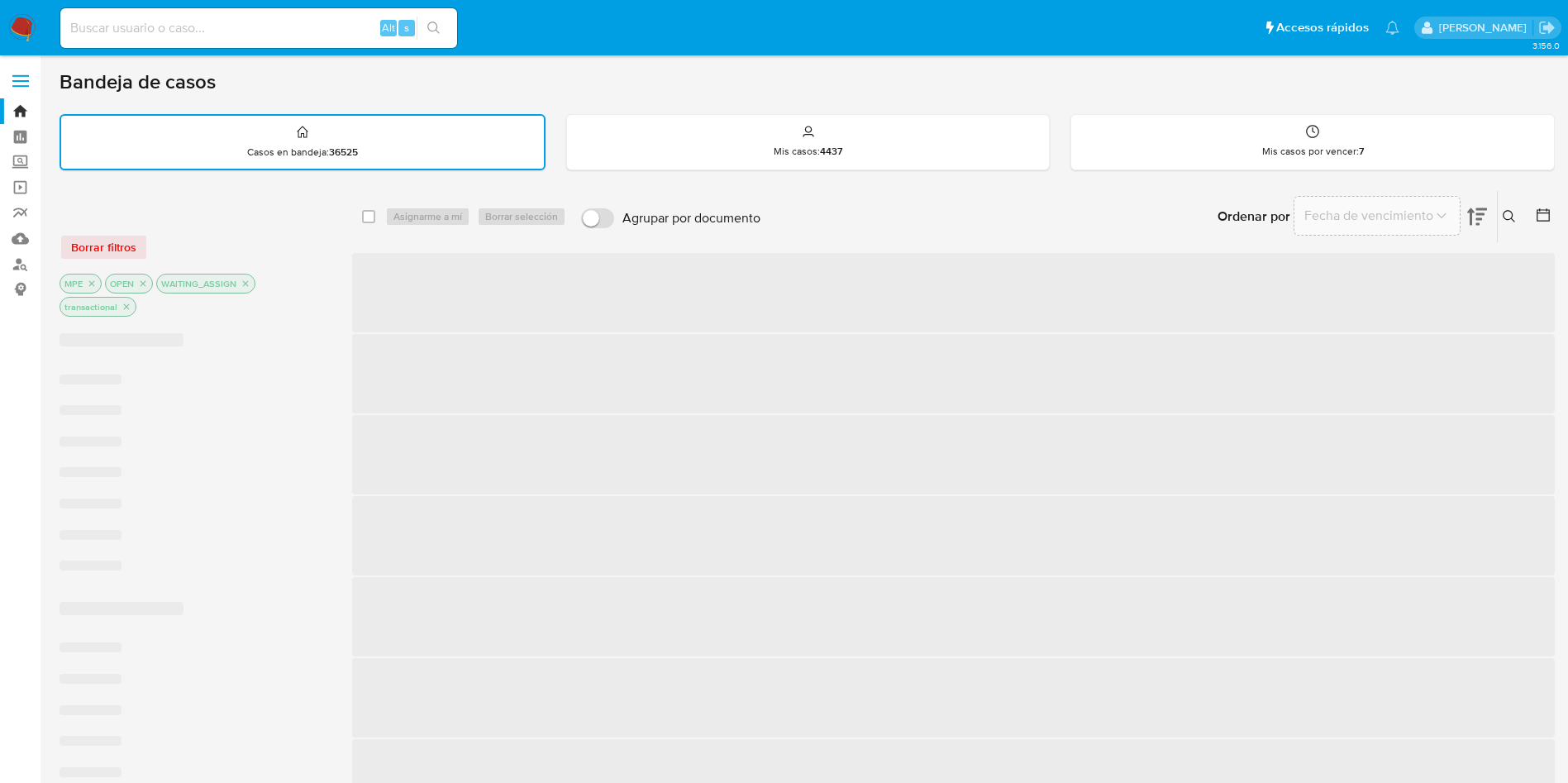
checkbox input "false"
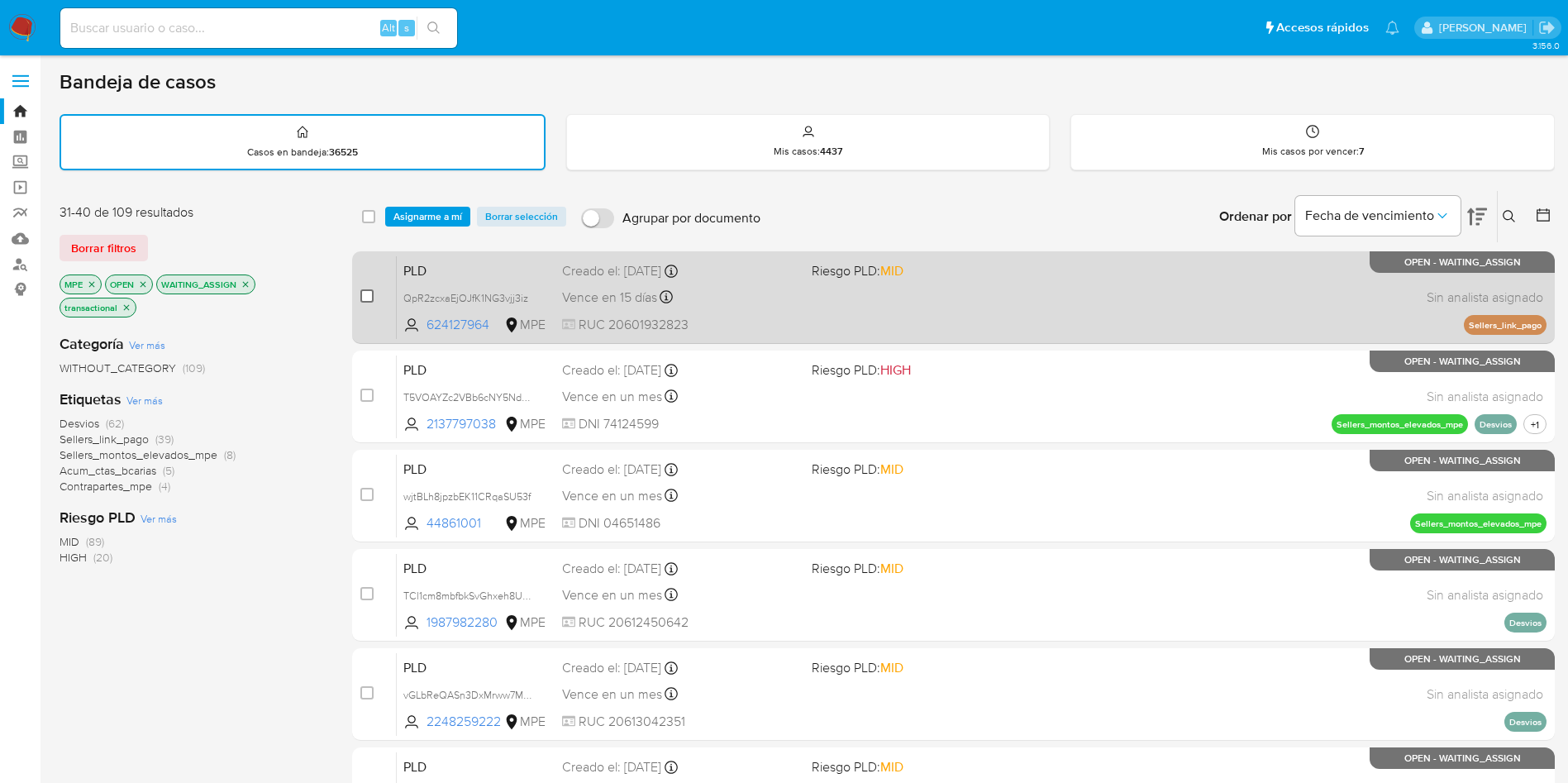
click at [367, 298] on input "checkbox" at bounding box center [367, 296] width 13 height 13
checkbox input "true"
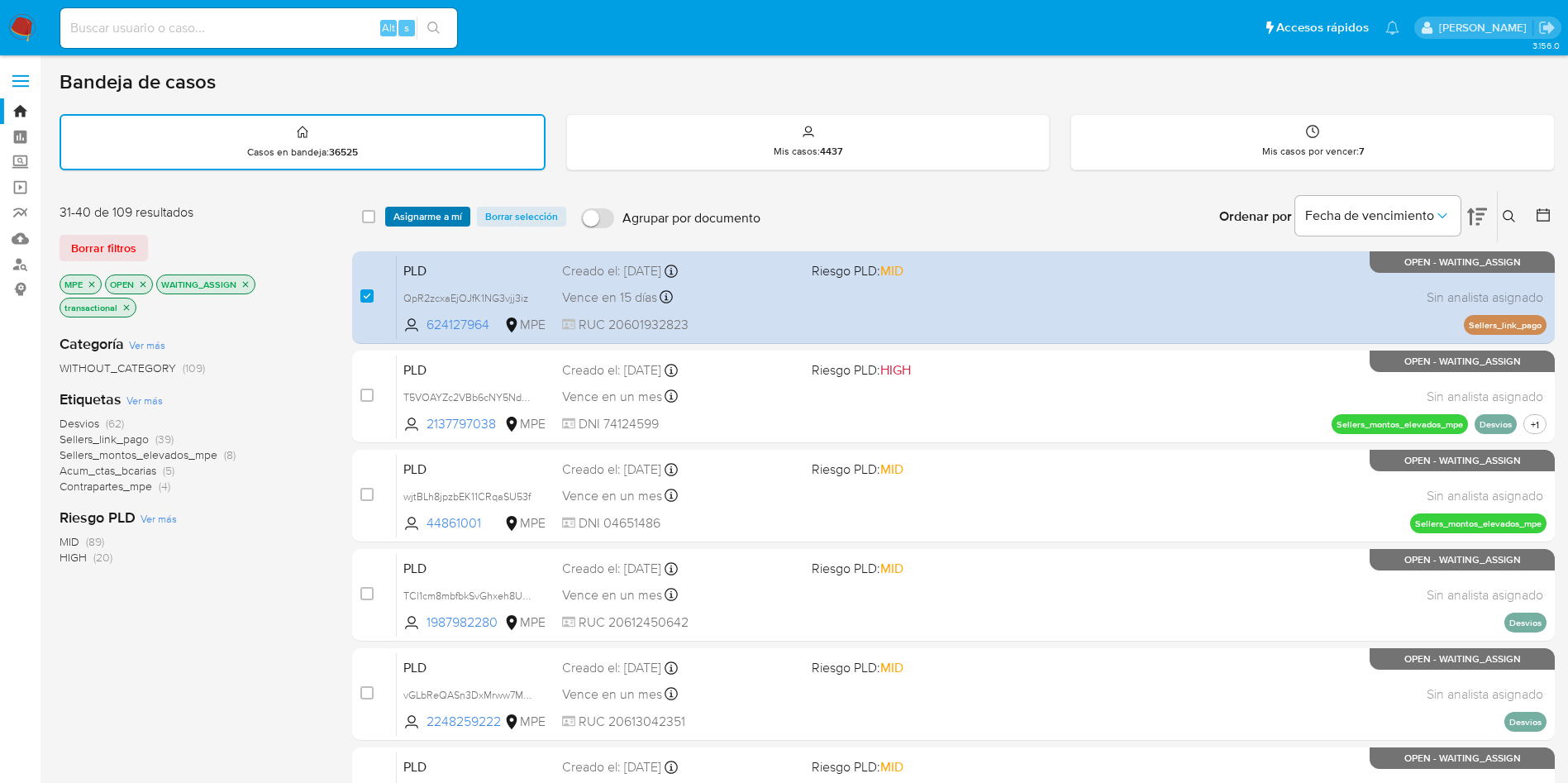
click at [417, 218] on span "Asignarme a mí" at bounding box center [428, 216] width 68 height 16
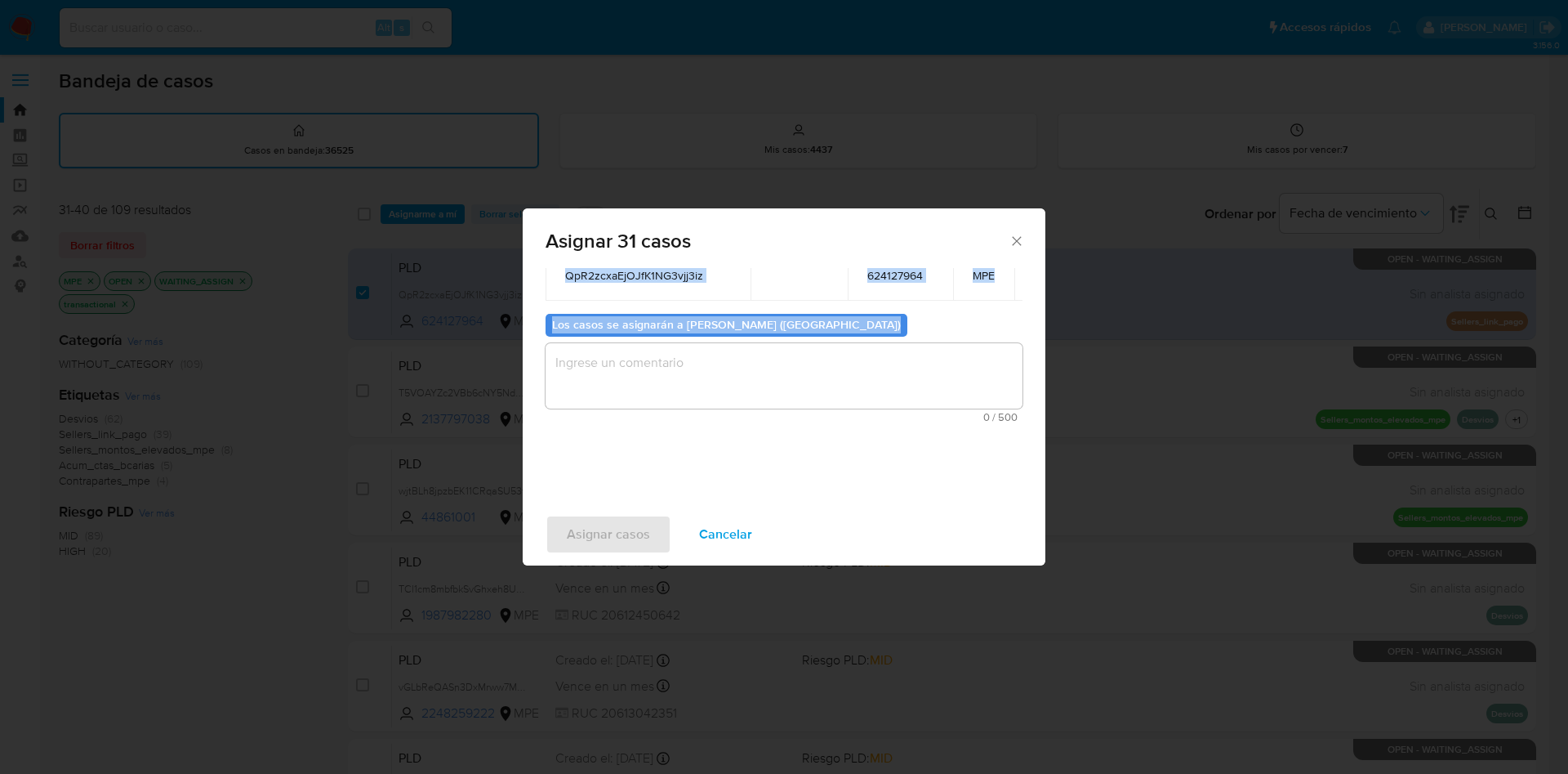
scroll to position [245, 0]
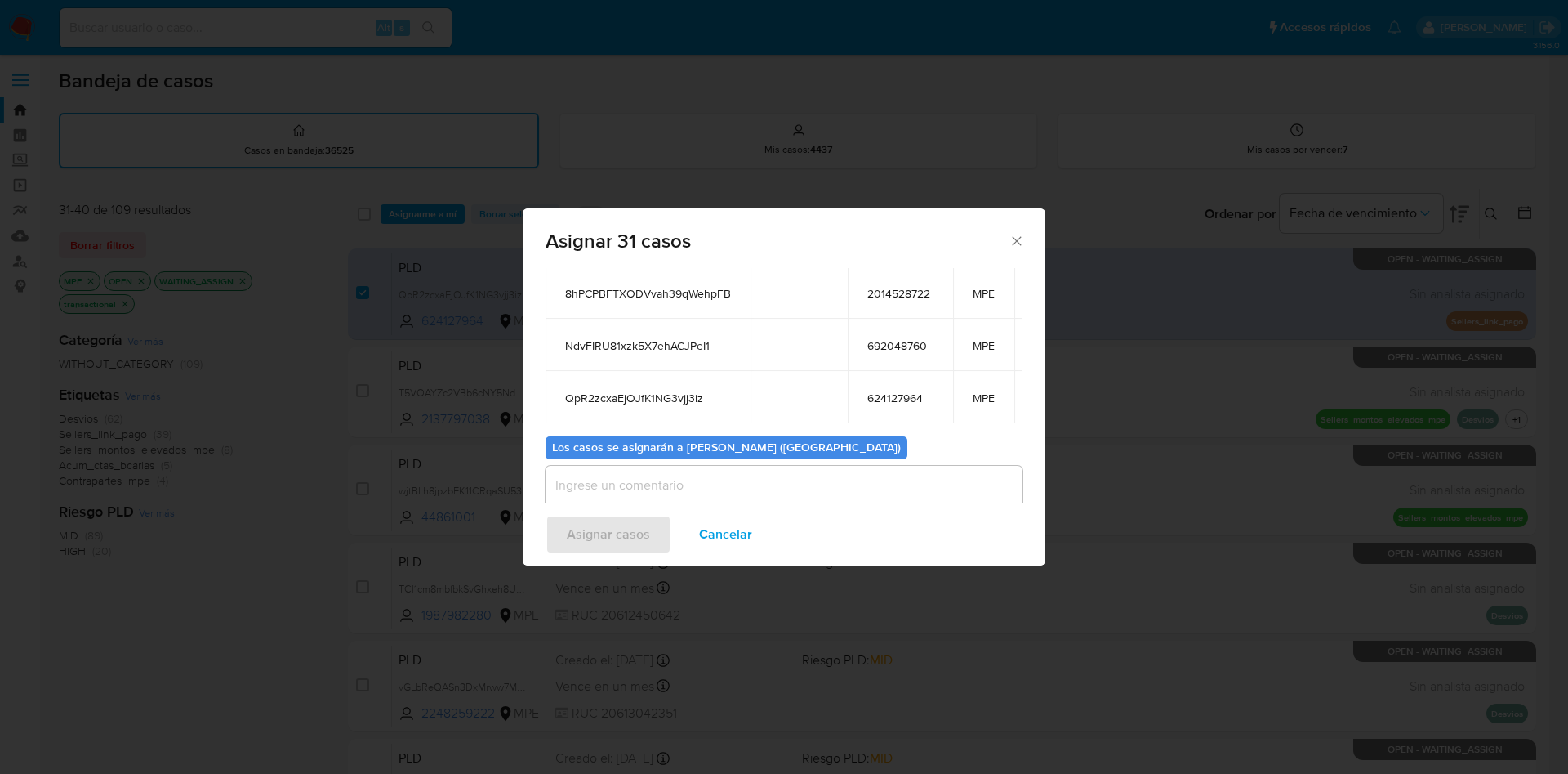
drag, startPoint x: 562, startPoint y: 330, endPoint x: 946, endPoint y: 406, distance: 391.4
click at [946, 406] on div "Casos a asignar: ID Propietario ID de usuario Site s8uKSJrOYOwD7pGKfw5q7H4h 137…" at bounding box center [784, 226] width 477 height 392
copy thead "assign-modal"
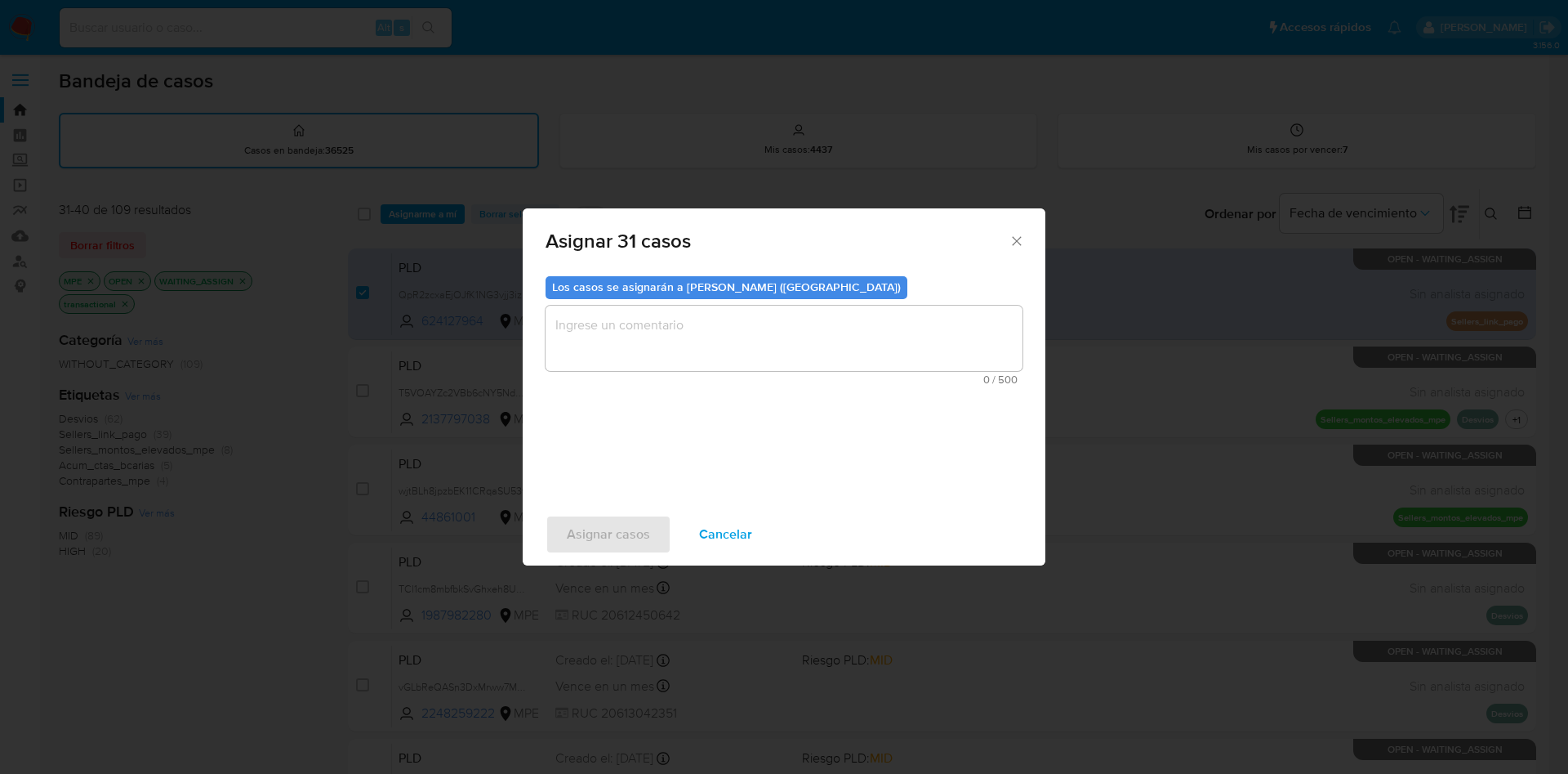
scroll to position [368, 0]
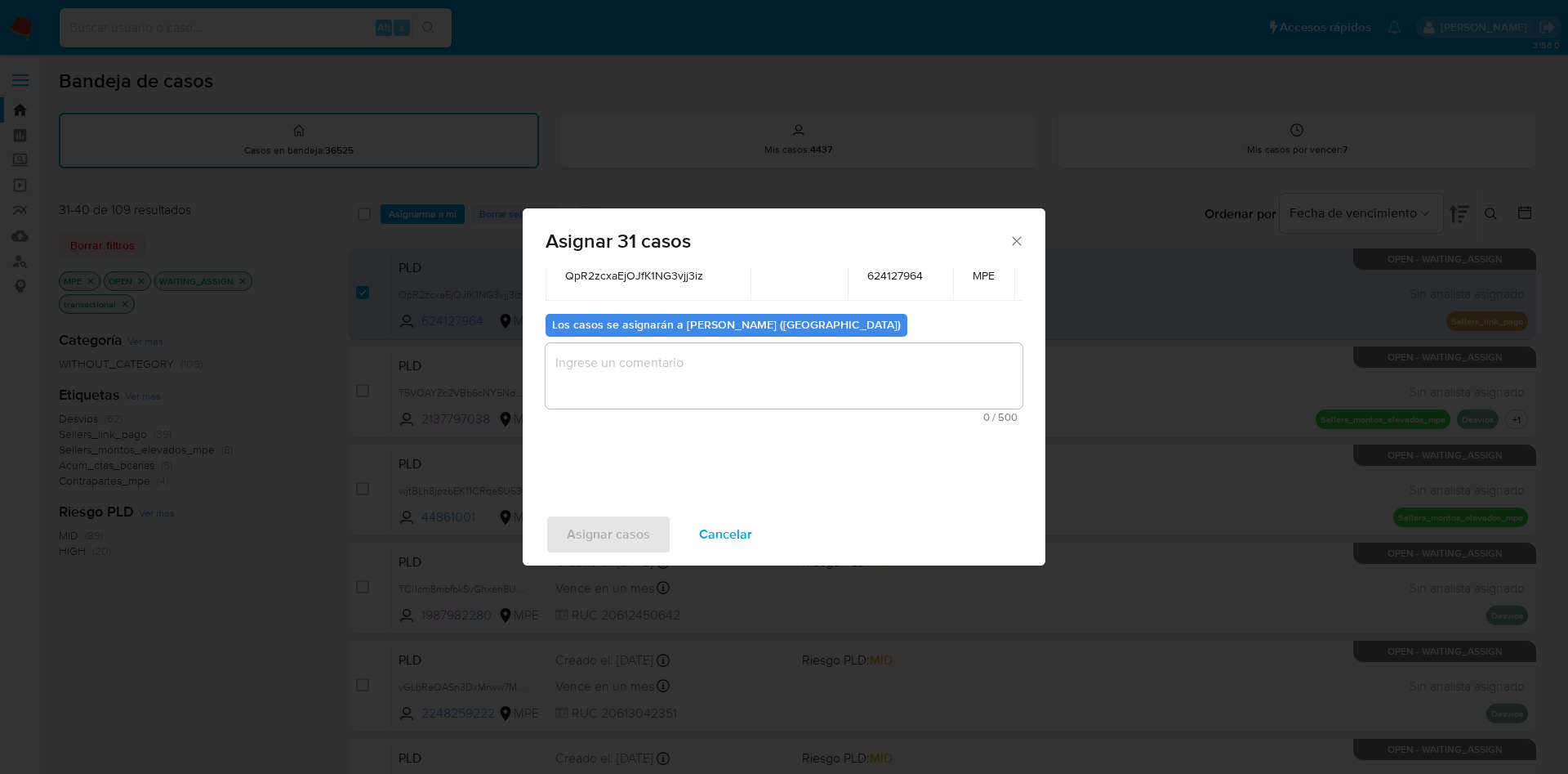
click at [674, 383] on textarea "assign-modal" at bounding box center [784, 376] width 477 height 66
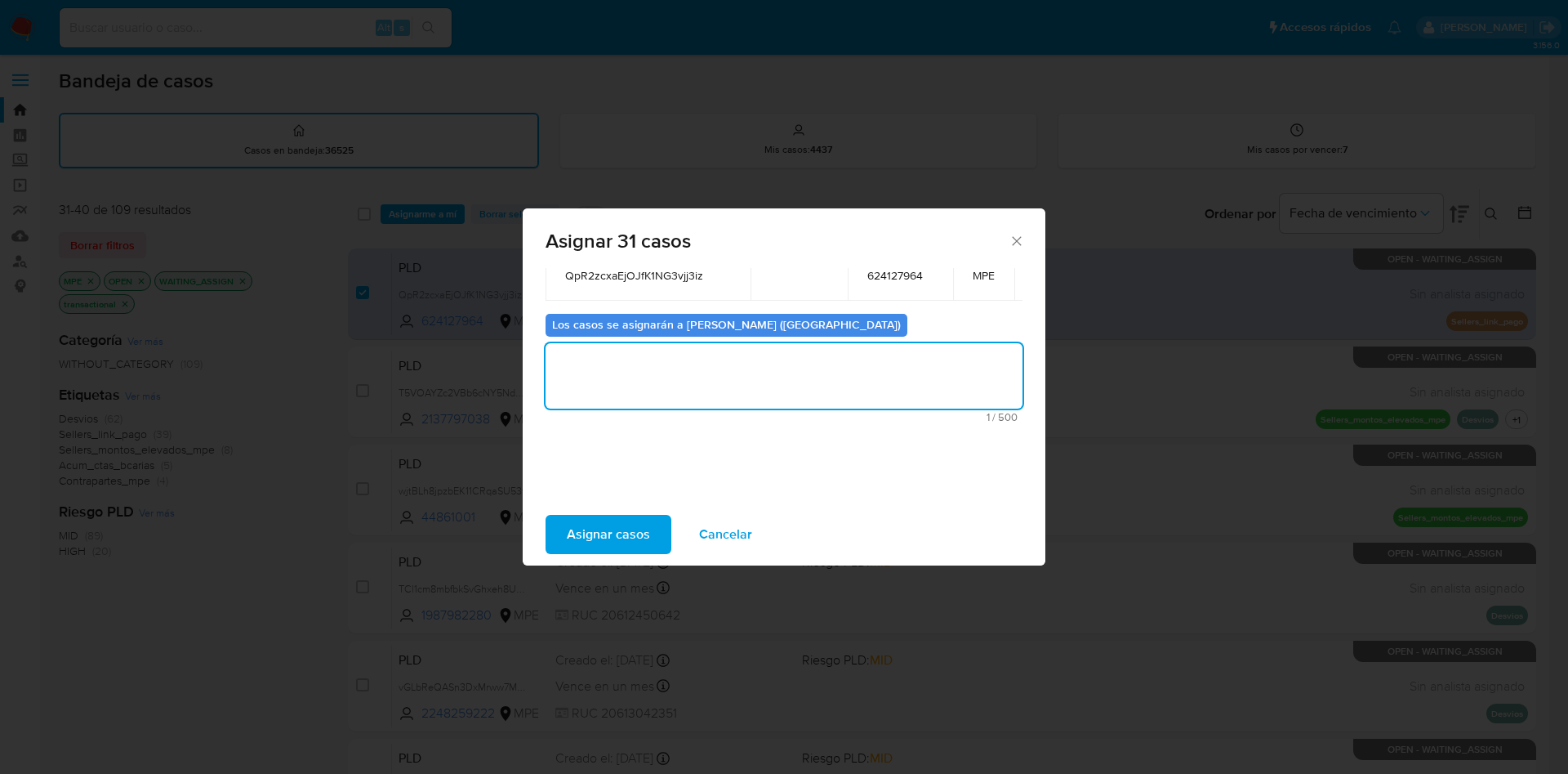
click at [588, 531] on span "Asignar casos" at bounding box center [608, 534] width 83 height 36
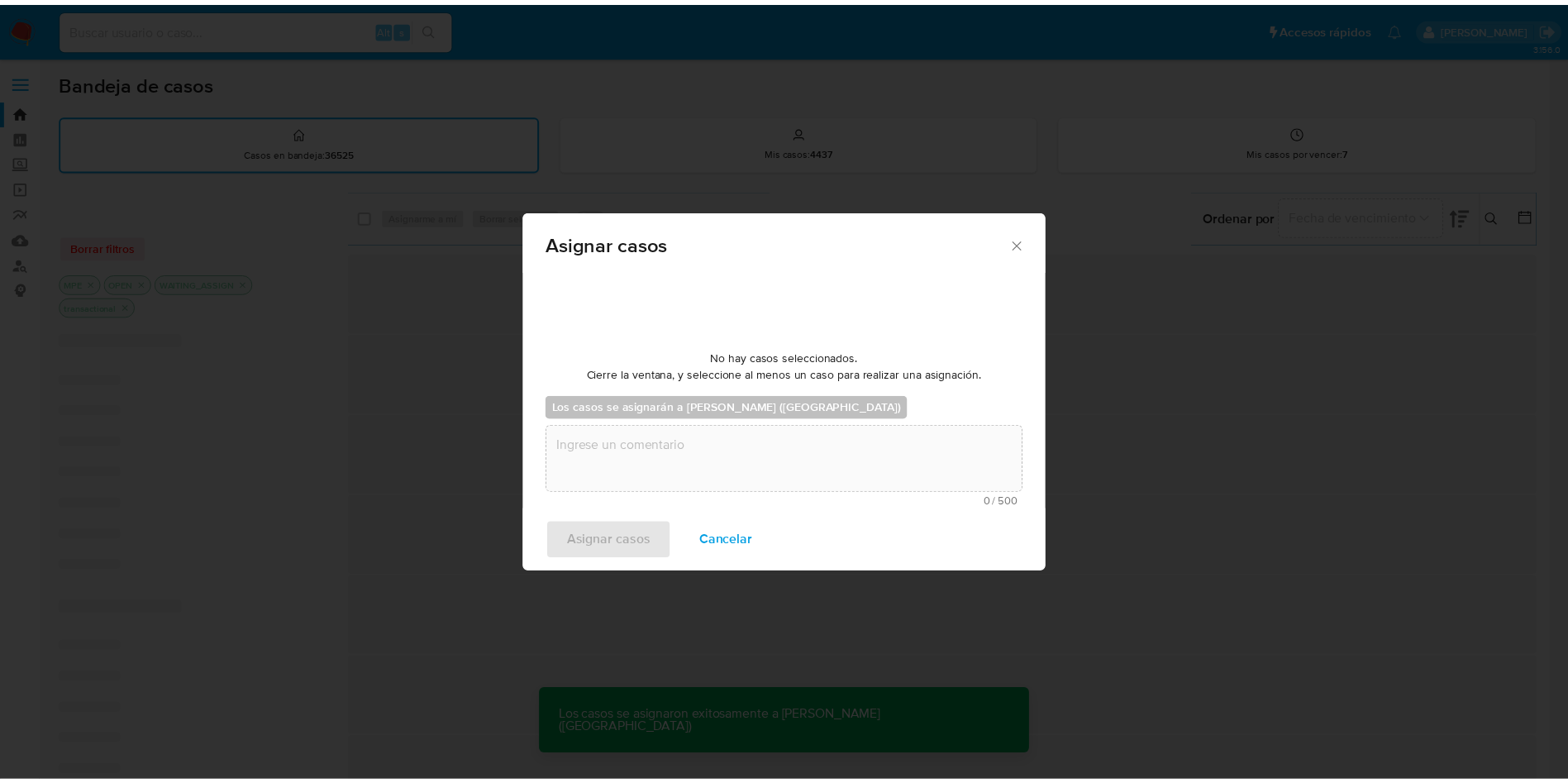
scroll to position [100, 0]
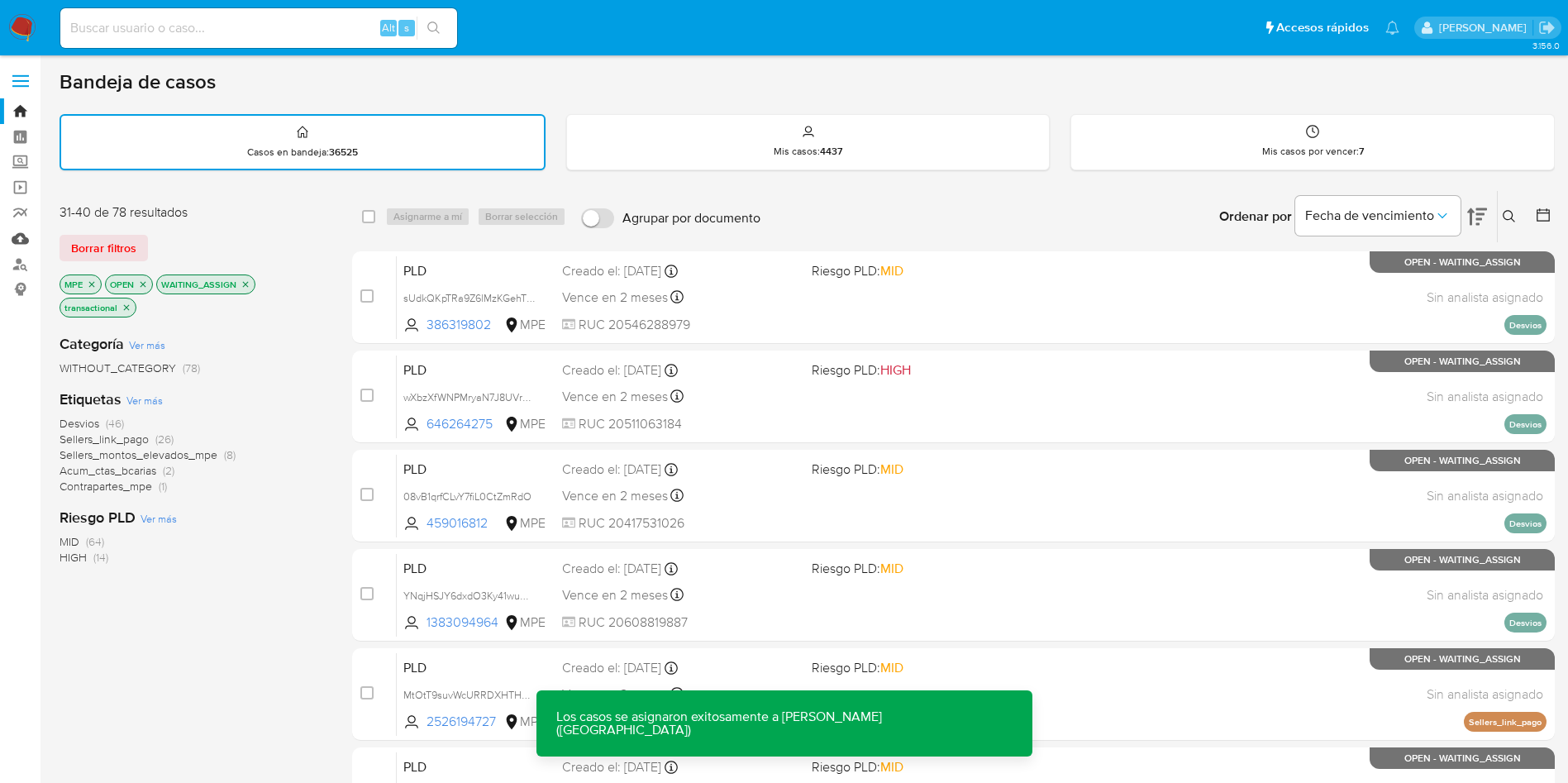
click at [22, 235] on link "Mulan" at bounding box center [98, 238] width 197 height 26
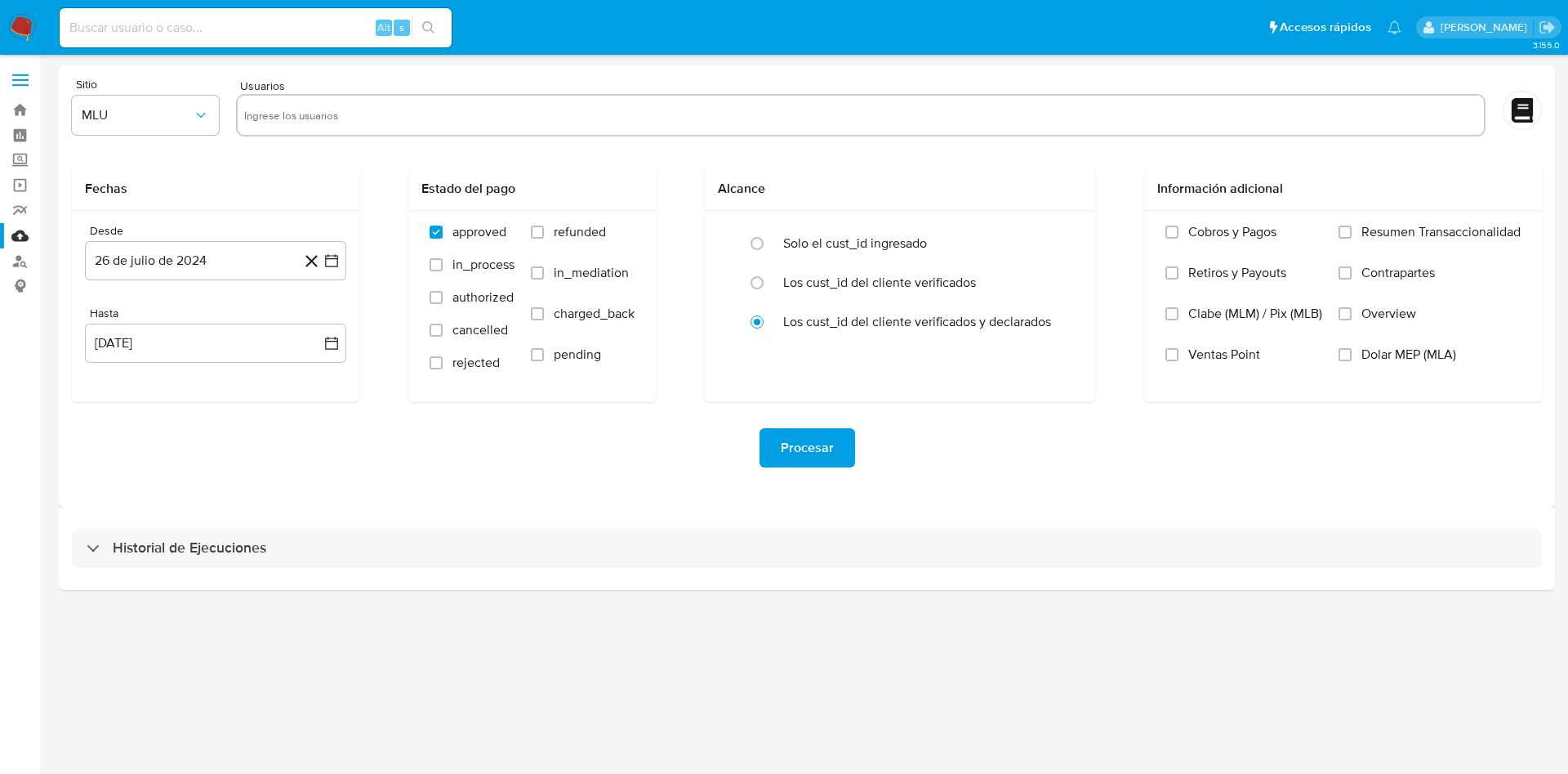
click at [357, 118] on input "text" at bounding box center [861, 115] width 1233 height 26
click at [163, 124] on button "MLU" at bounding box center [145, 115] width 147 height 39
click at [138, 289] on div "MPE" at bounding box center [140, 277] width 118 height 39
click at [448, 106] on input "text" at bounding box center [861, 115] width 1233 height 26
type input "620486323"
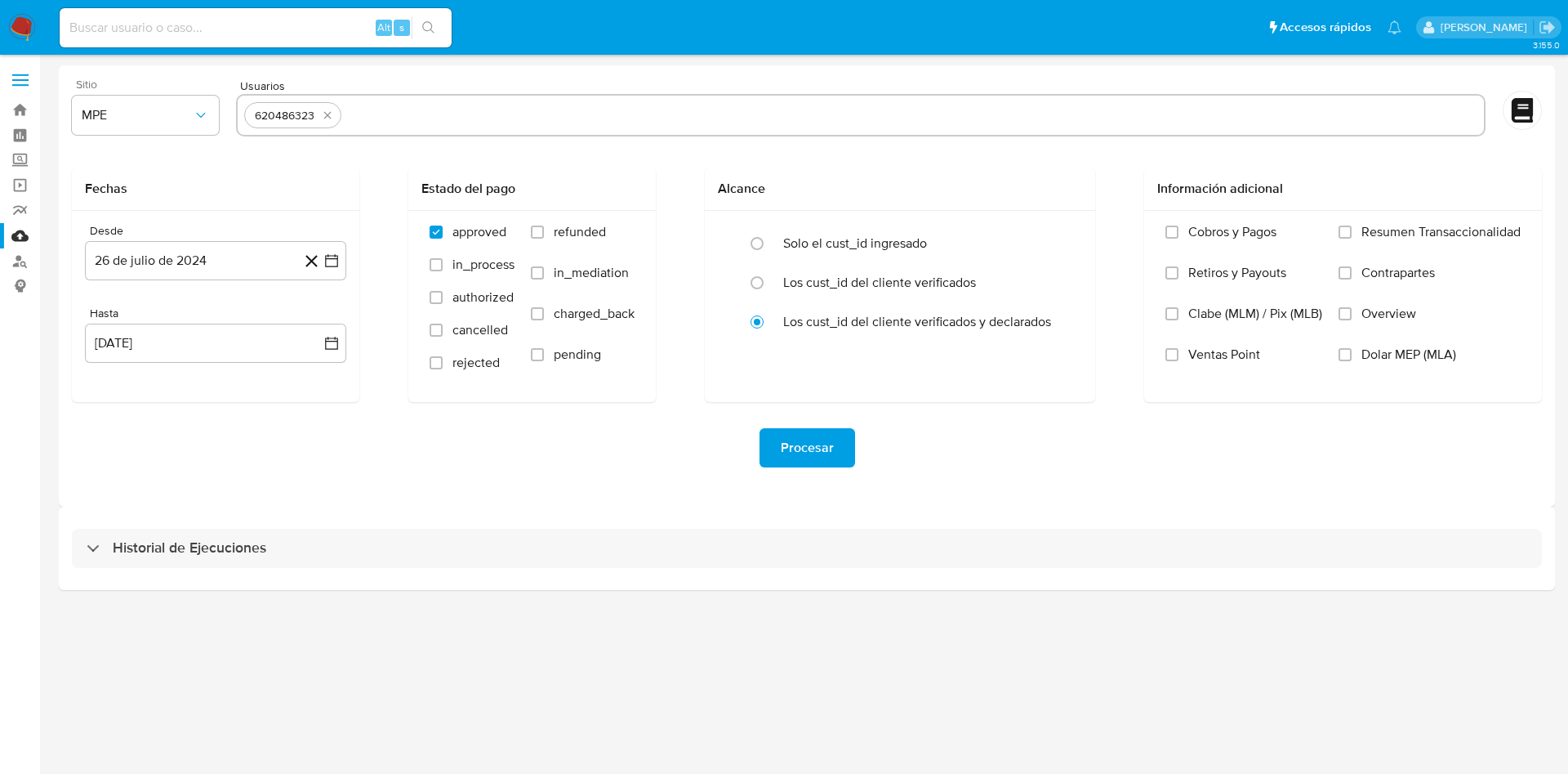
paste input "1621078426"
type input "1621078426"
paste input "2334375356"
type input "2334375356"
paste input "137315475"
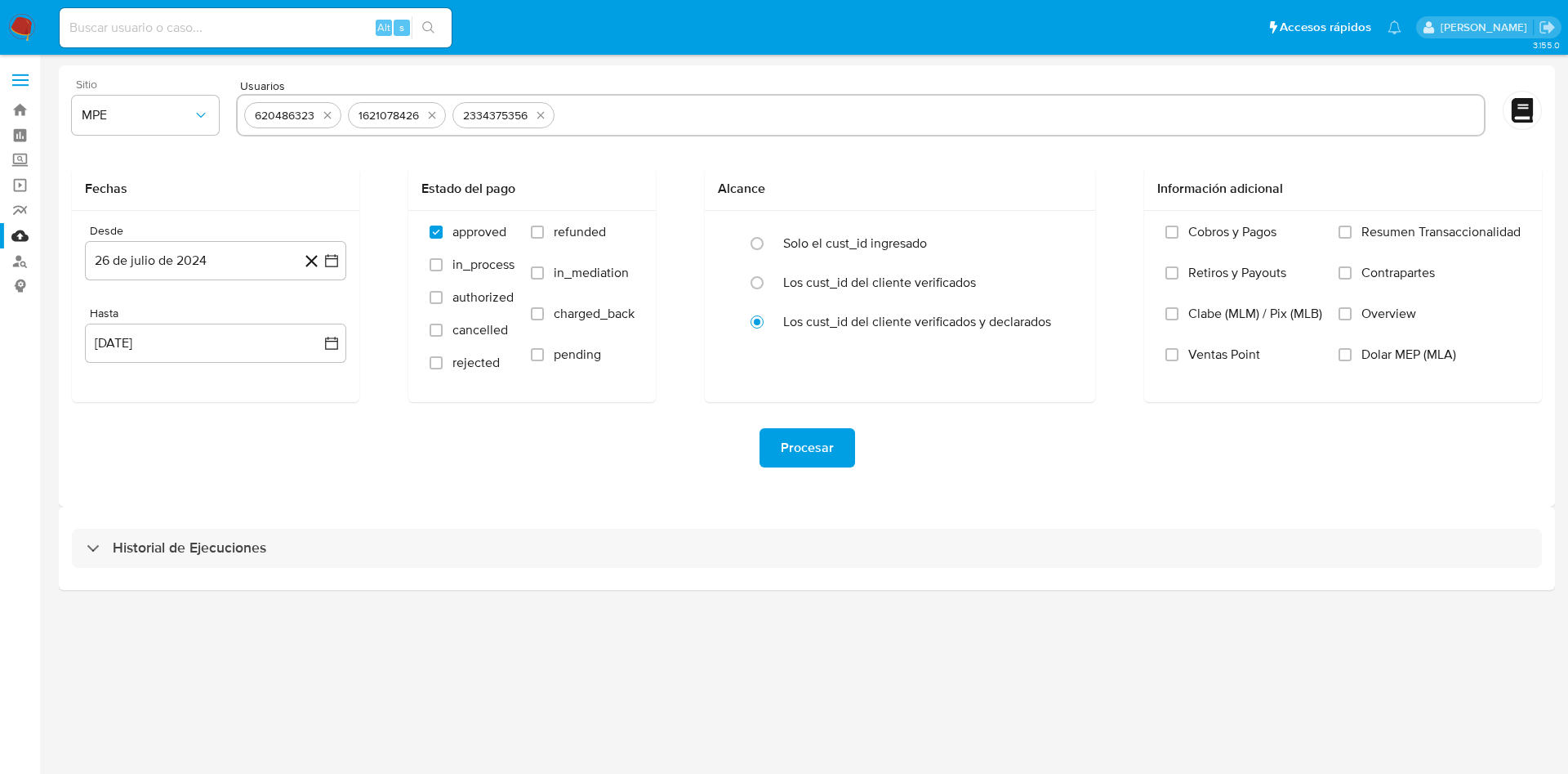
type input "137315475"
paste input "575635053"
type input "575635053"
paste input "748686920"
type input "748686920"
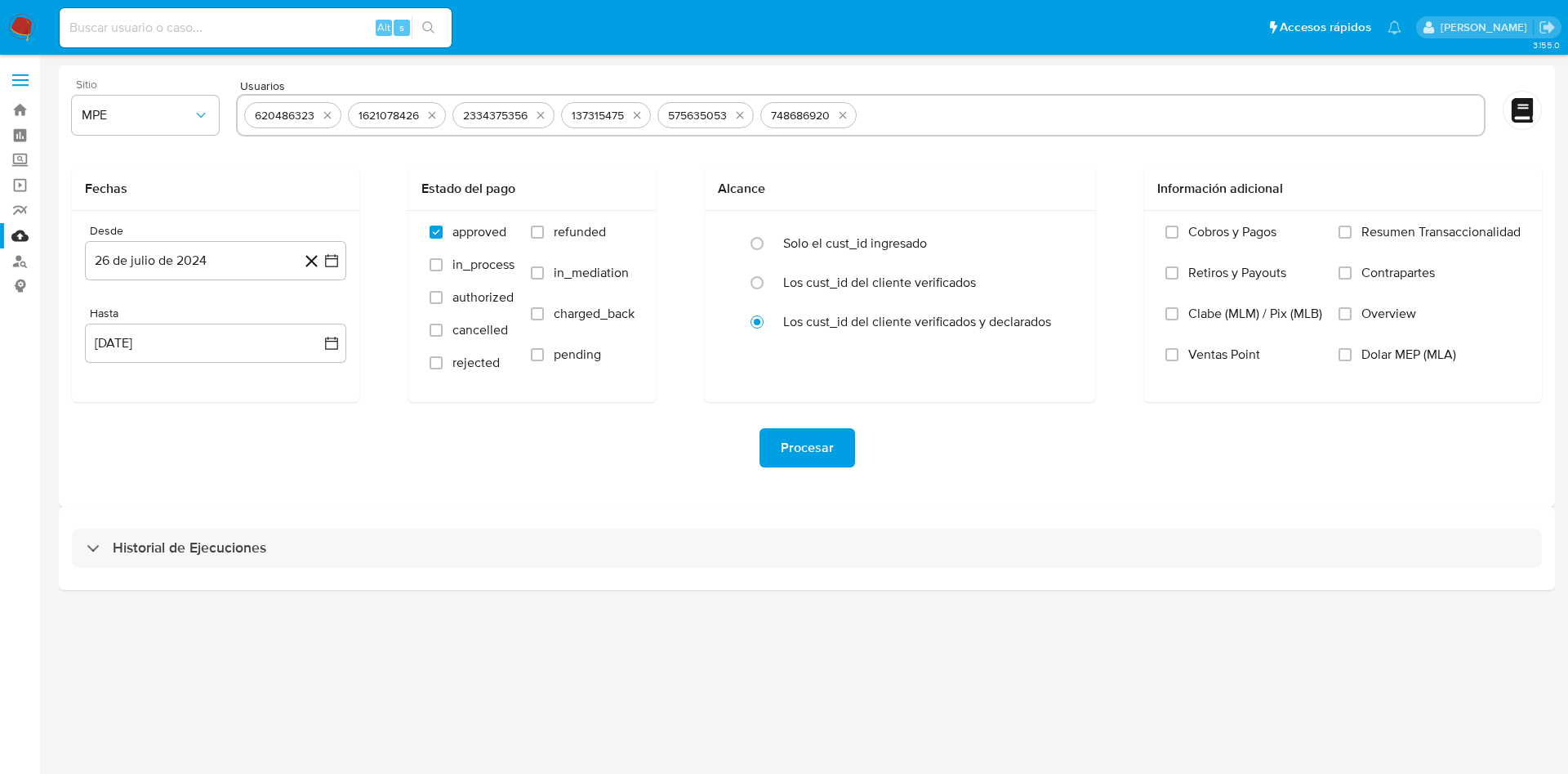
paste input "1012314676"
type input "1012314676"
paste input "2250805276"
type input "2250805276"
paste input "1501720966"
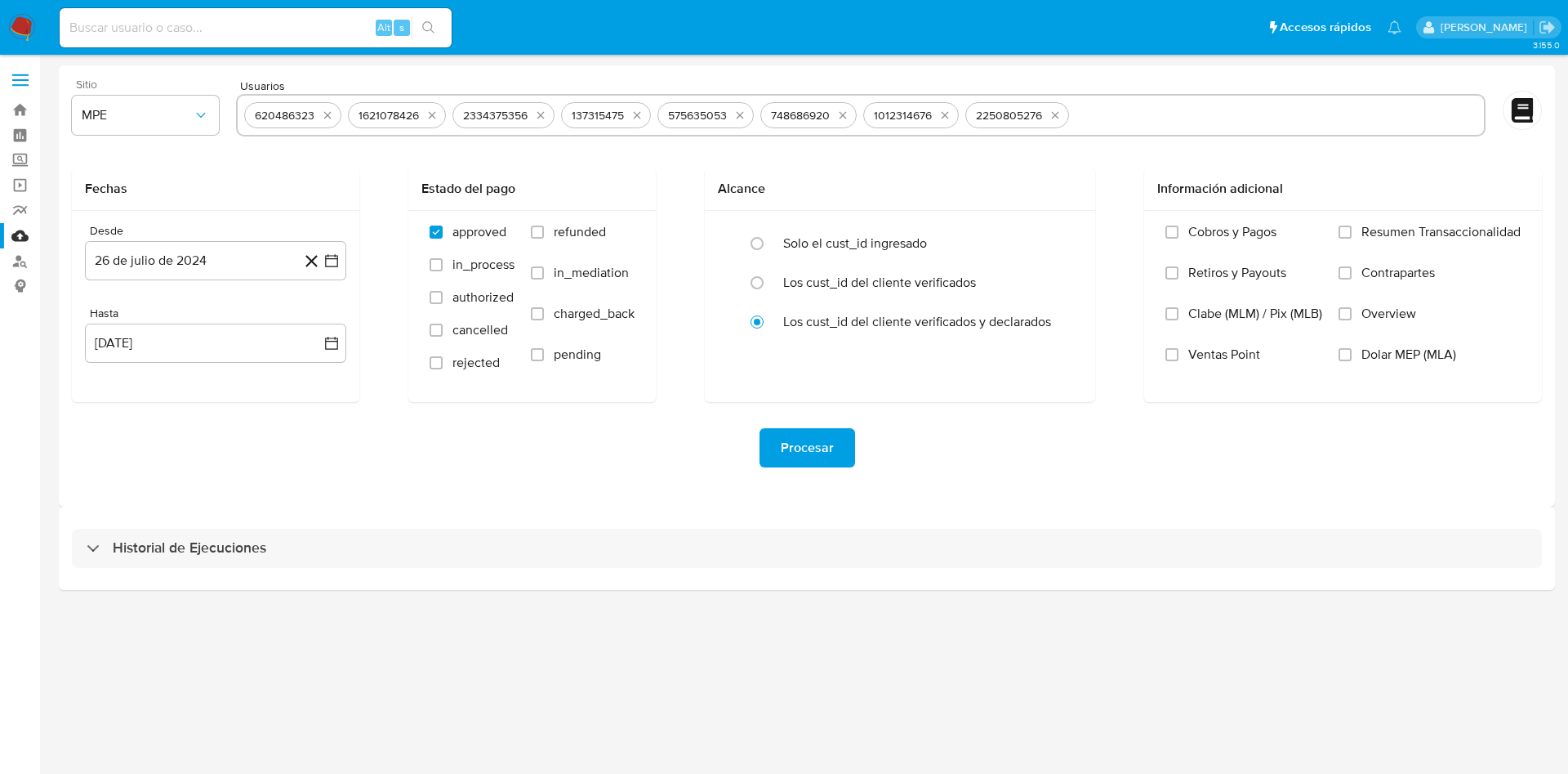
type input "1501720966"
paste input "1197012357"
type input "1197012357"
click at [338, 260] on icon "button" at bounding box center [331, 261] width 13 height 13
click at [317, 335] on div "julio 2024 julio 2024 lun lunes mar martes mié miércoles jue jueves vie viernes…" at bounding box center [215, 416] width 222 height 214
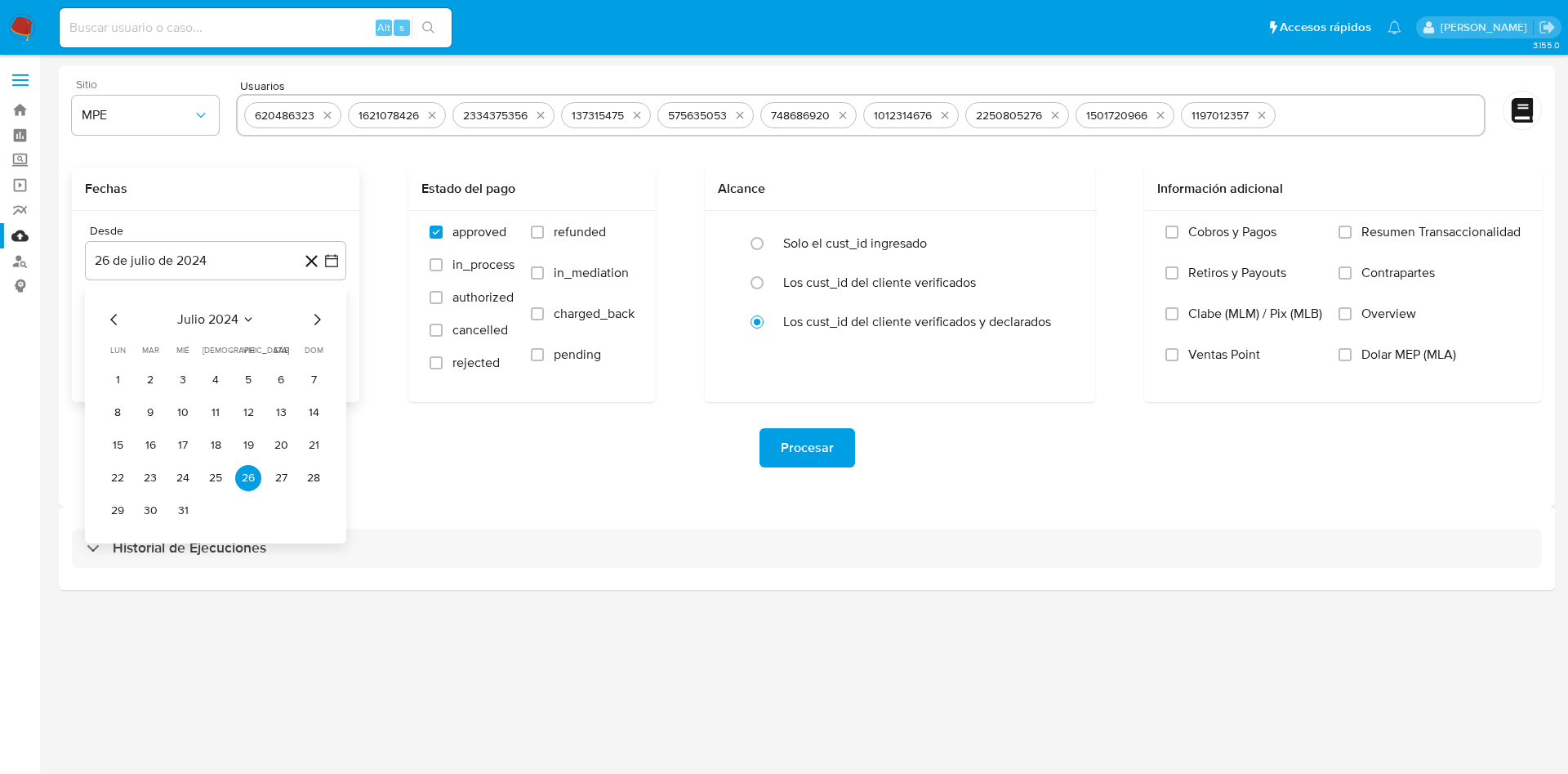
click at [317, 319] on icon "Mes siguiente" at bounding box center [316, 319] width 20 height 20
click at [123, 514] on button "26" at bounding box center [118, 511] width 26 height 26
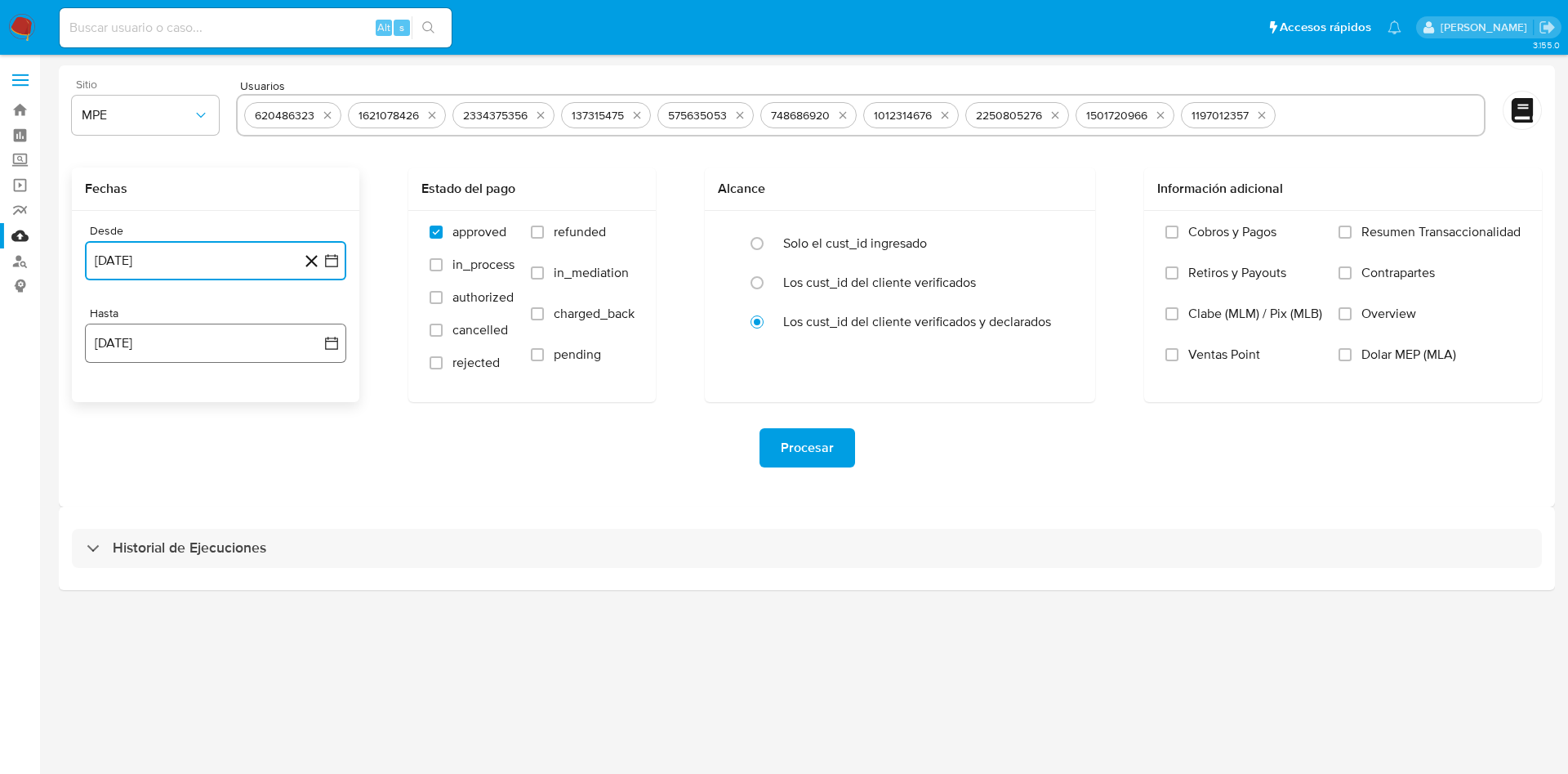
click at [332, 335] on icon "button" at bounding box center [331, 343] width 16 height 16
click at [118, 590] on button "25" at bounding box center [118, 593] width 26 height 26
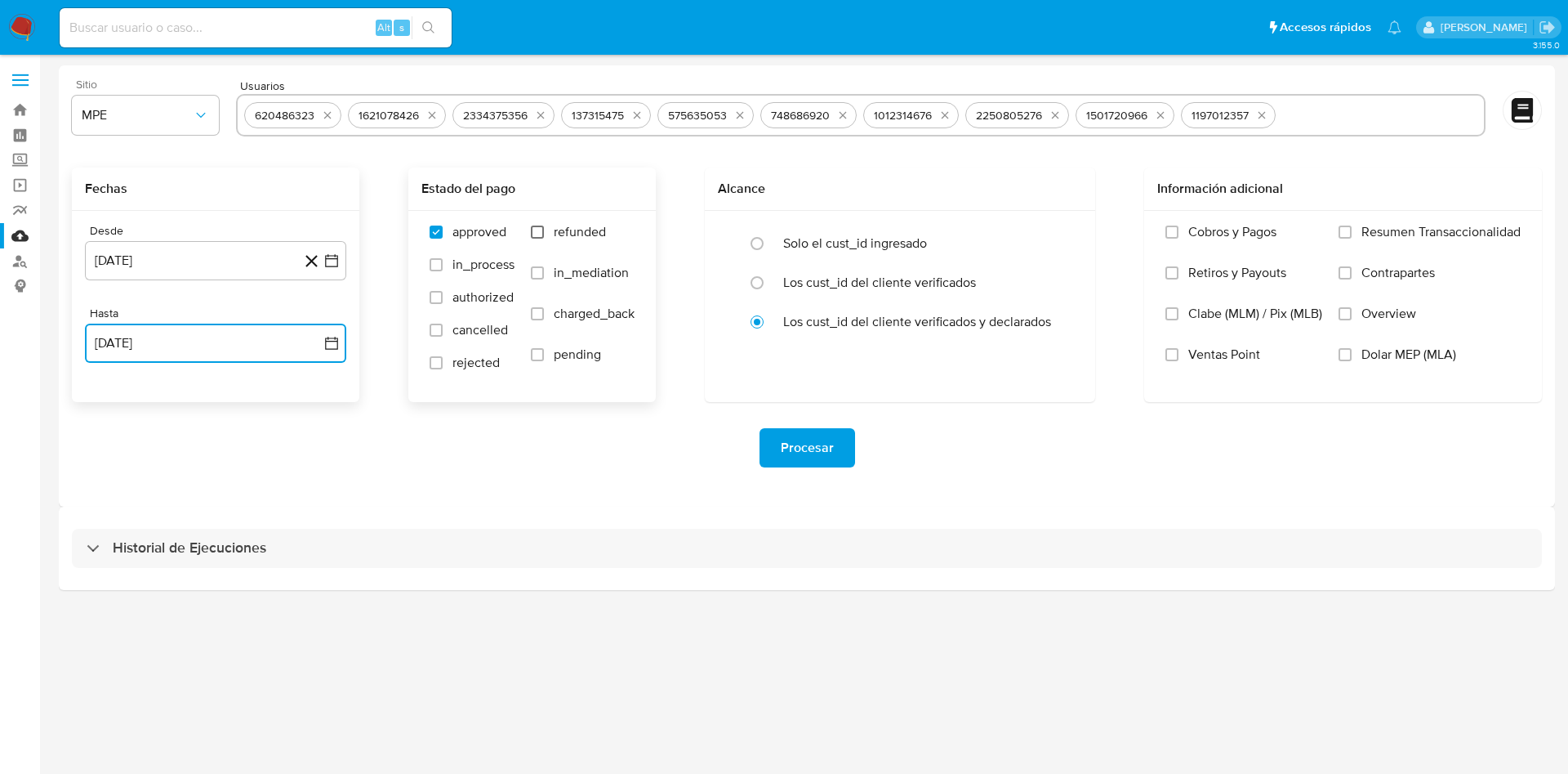
click at [544, 231] on input "refunded" at bounding box center [537, 232] width 13 height 13
checkbox input "true"
click at [535, 318] on input "charged_back" at bounding box center [537, 314] width 13 height 13
checkbox input "true"
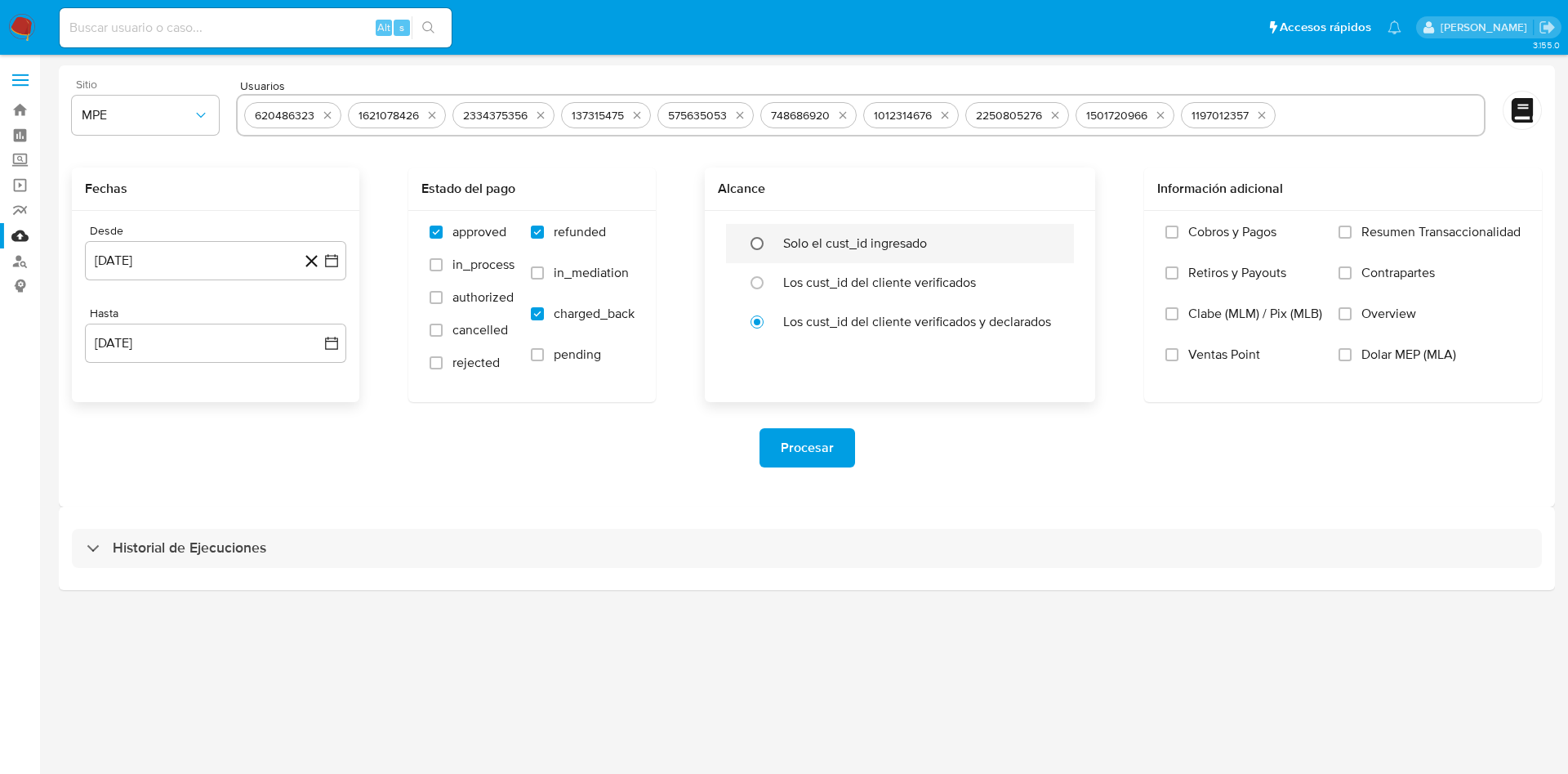
click at [756, 244] on input "radio" at bounding box center [757, 243] width 26 height 26
radio input "true"
click at [808, 449] on span "Procesar" at bounding box center [807, 447] width 53 height 36
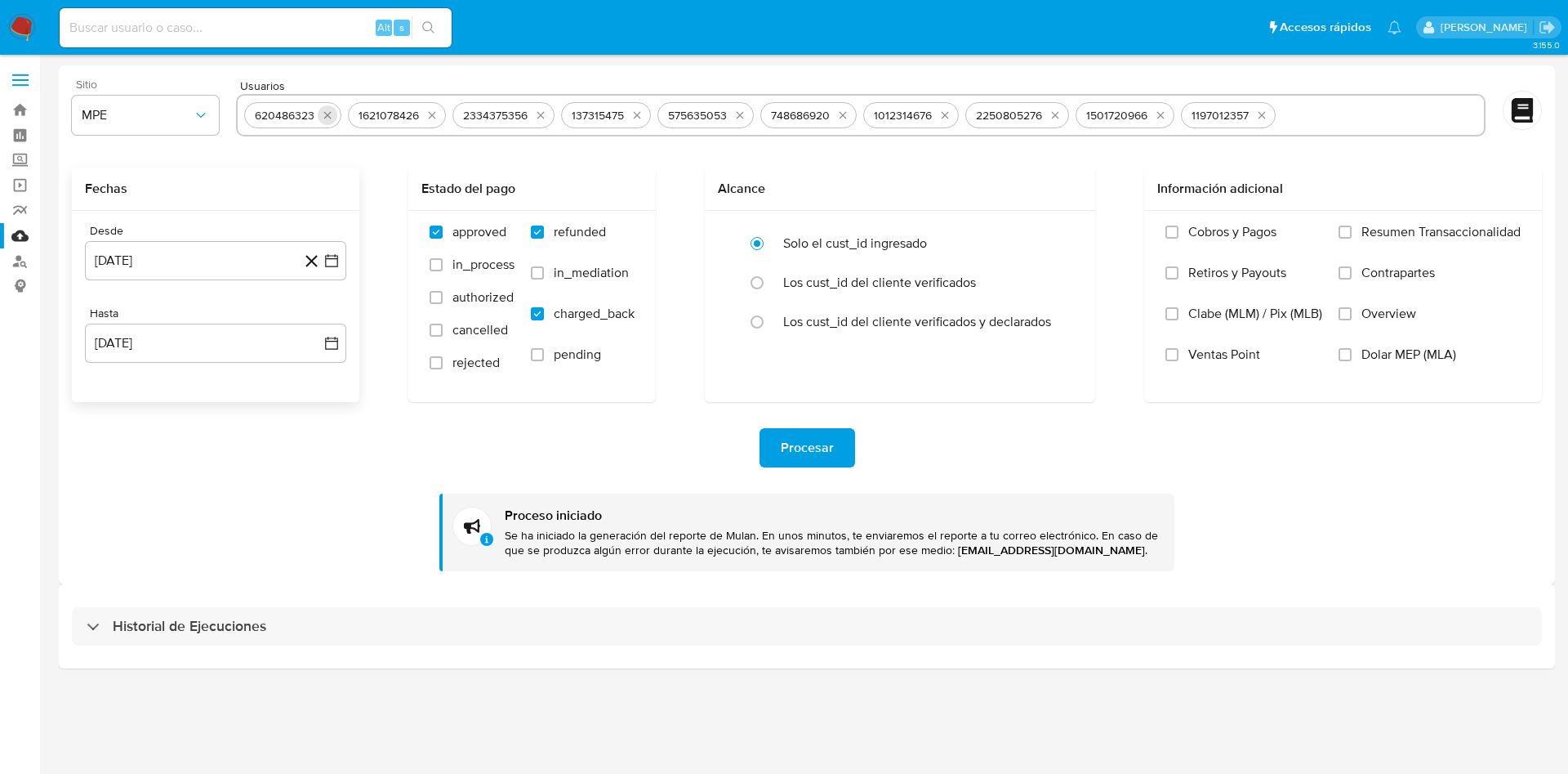
click at [332, 115] on icon "quitar 620486323" at bounding box center [327, 115] width 13 height 13
click at [332, 115] on icon "quitar 1621078426" at bounding box center [328, 115] width 13 height 13
click at [331, 115] on icon "quitar 2334375356" at bounding box center [332, 115] width 13 height 13
click at [331, 115] on div "137315475" at bounding box center [289, 115] width 90 height 26
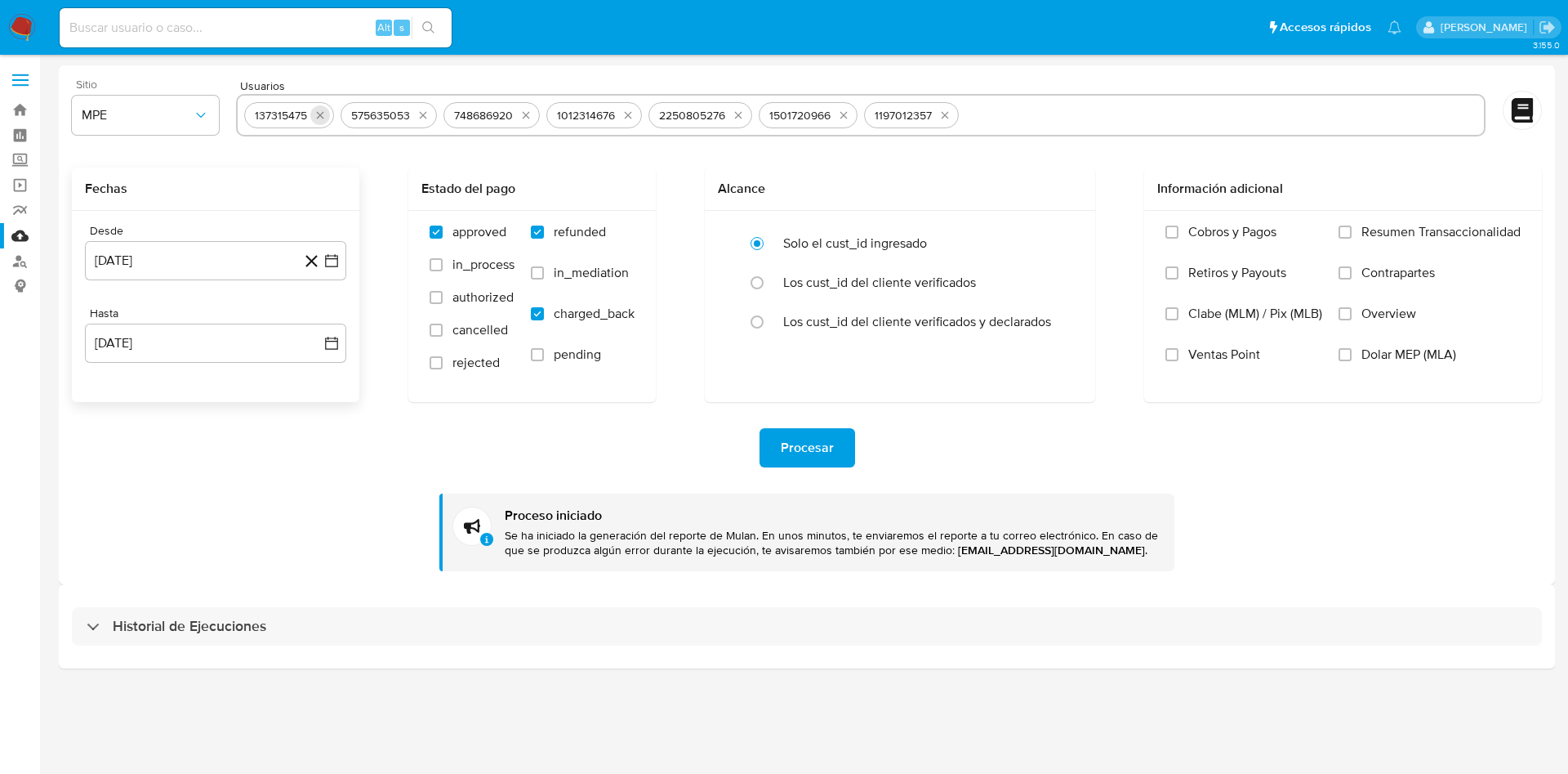
click at [327, 115] on button "quitar 137315475" at bounding box center [320, 115] width 20 height 20
click at [327, 115] on icon "quitar 575635053" at bounding box center [327, 116] width 7 height 7
click at [327, 115] on icon "quitar 748686920" at bounding box center [327, 116] width 7 height 7
click at [327, 115] on icon "quitar 1012314676" at bounding box center [326, 115] width 13 height 13
click at [327, 115] on button "quitar 2250805276" at bounding box center [334, 115] width 20 height 20
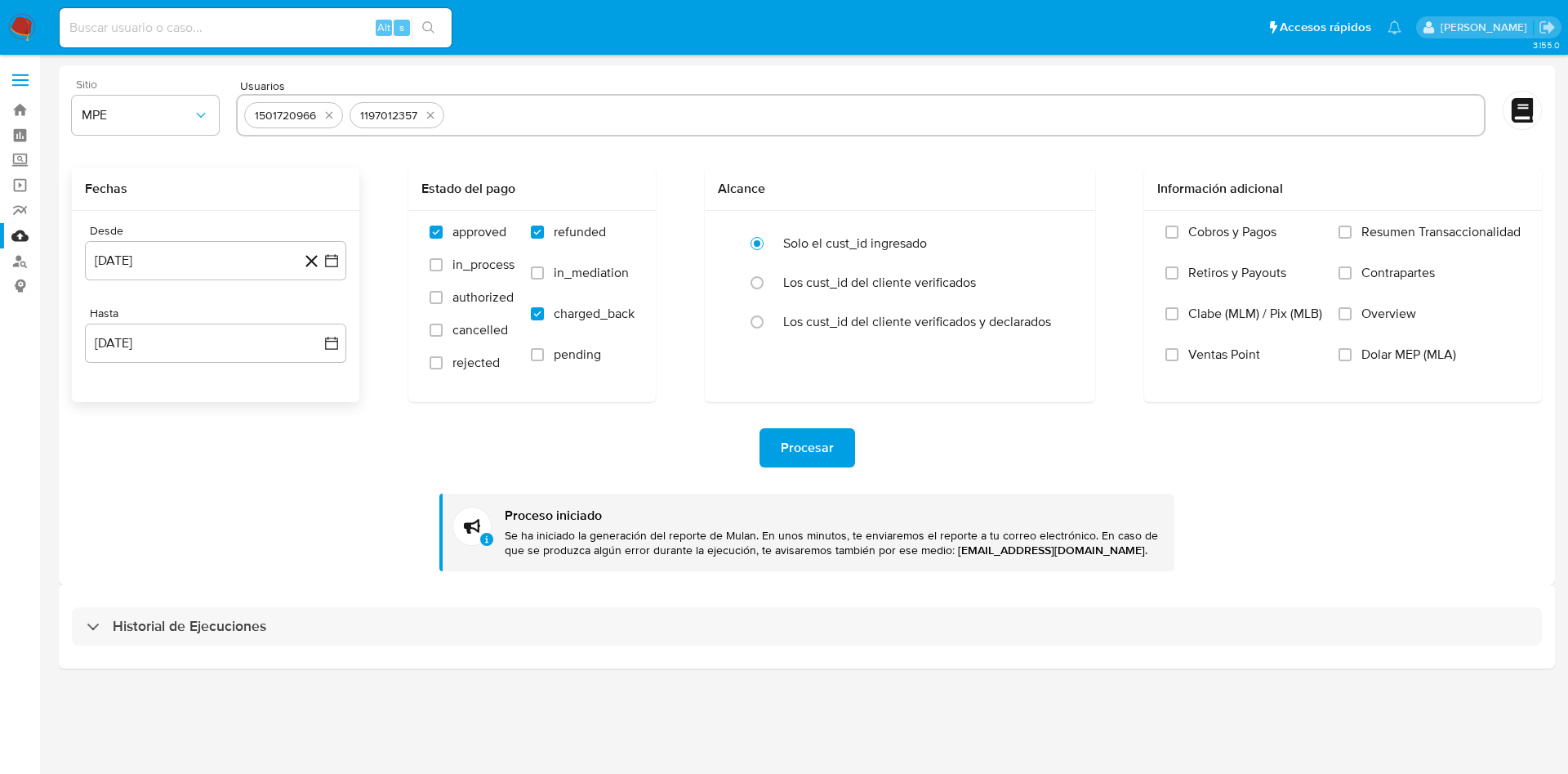
click at [327, 115] on icon "quitar 1501720966" at bounding box center [329, 115] width 13 height 13
click at [327, 115] on icon "quitar 1197012357" at bounding box center [325, 115] width 13 height 13
click at [327, 115] on input "text" at bounding box center [861, 115] width 1233 height 26
paste input "672504197"
type input "672504197"
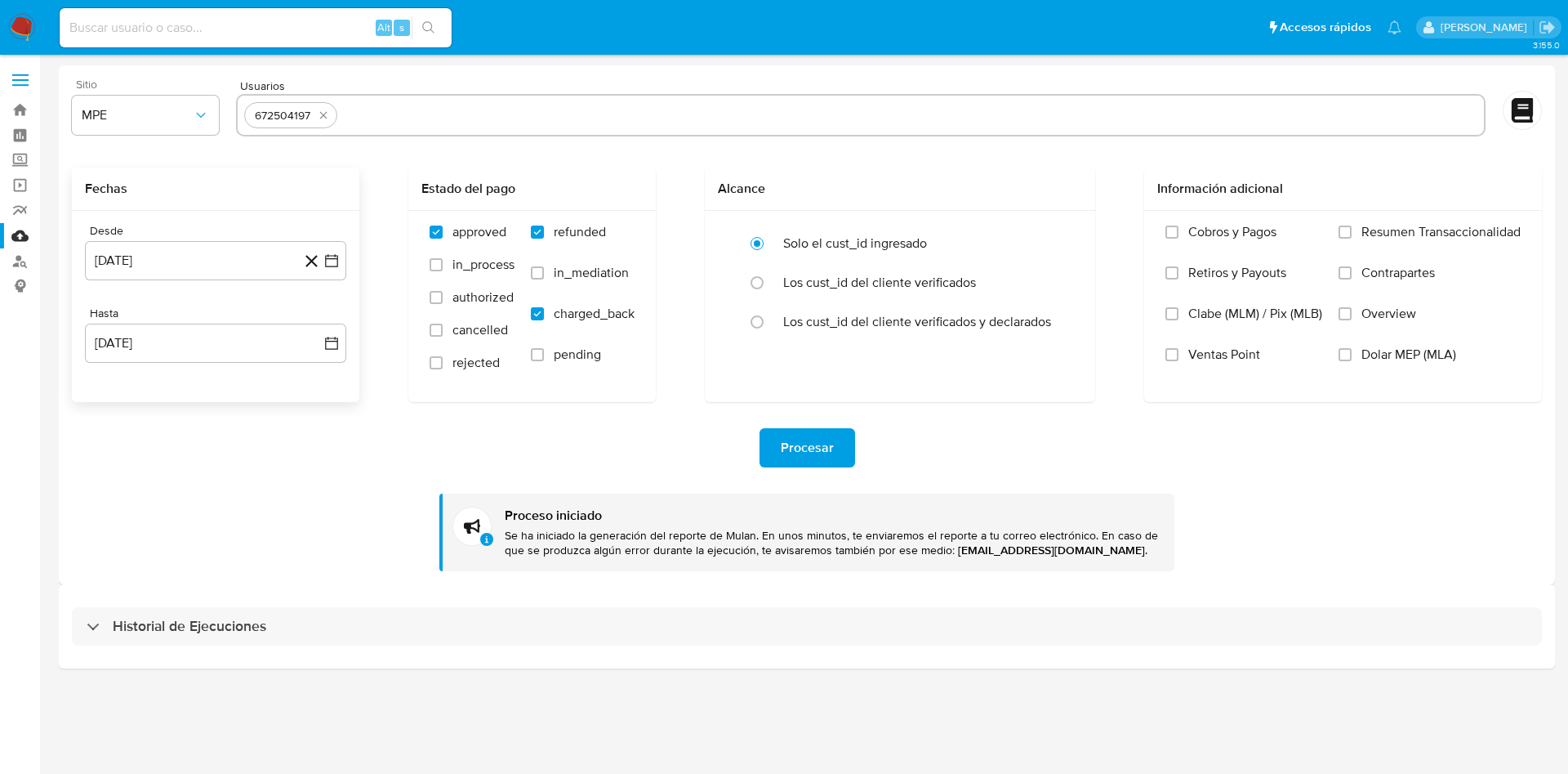
paste input "663673831"
type input "663673831"
paste input "1833928769"
type input "1833928769"
paste input "1653192875"
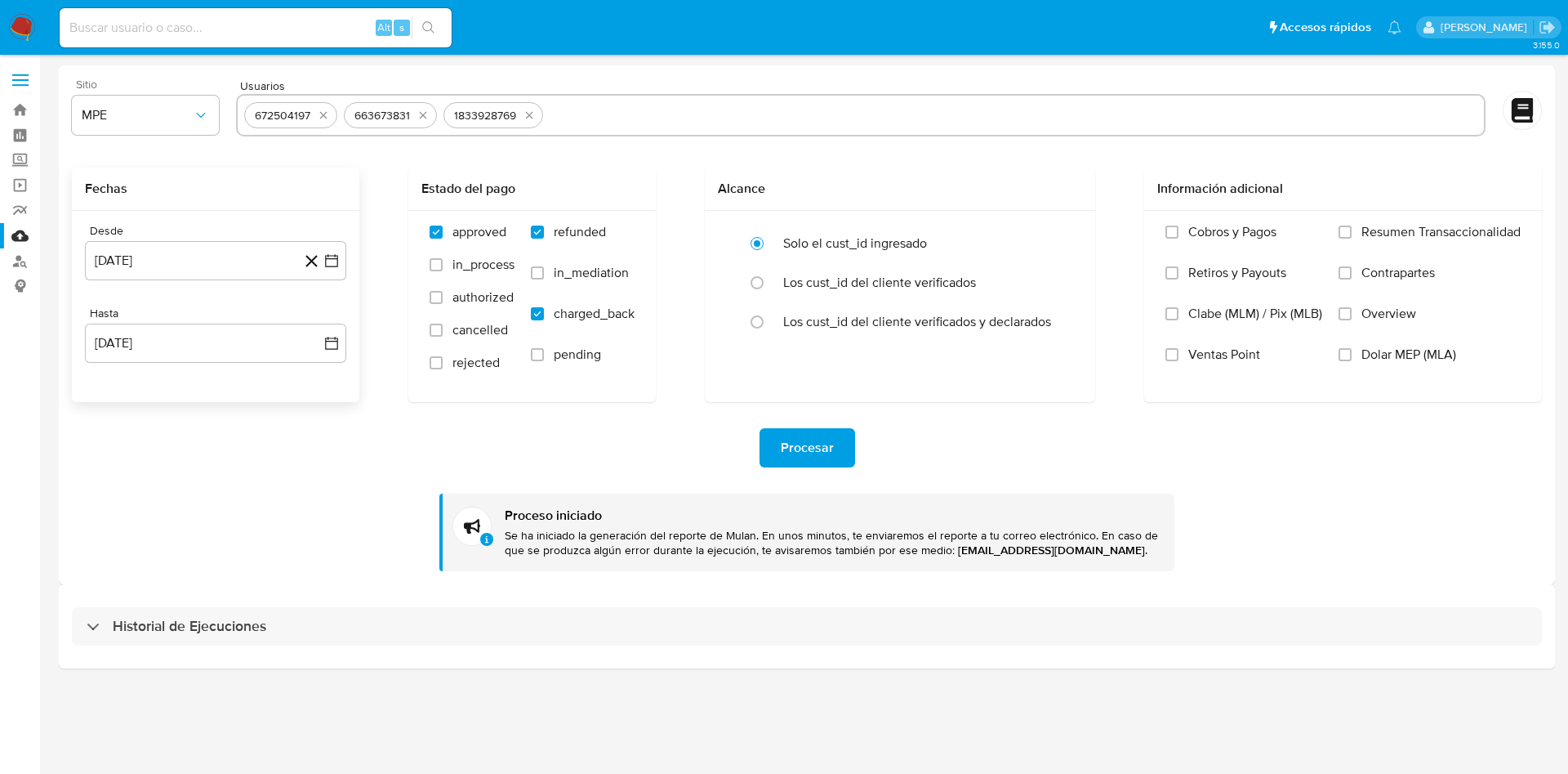
type input "1653192875"
paste input "736230790"
type input "736230790"
paste input "246995606"
type input "246995606"
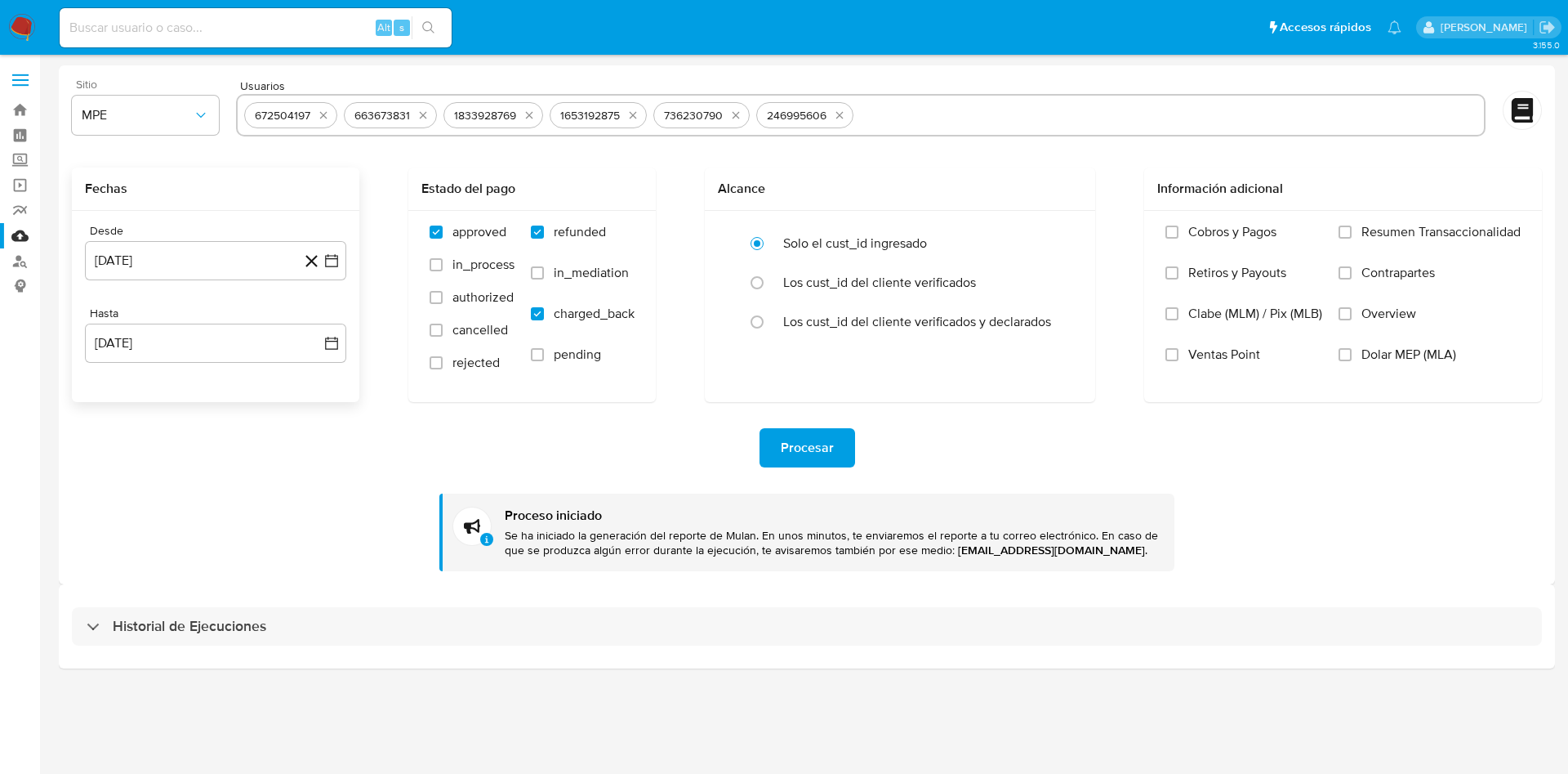
paste input "1884837627"
type input "1884837627"
paste input "1840857876"
type input "1840857876"
paste input "1509624707"
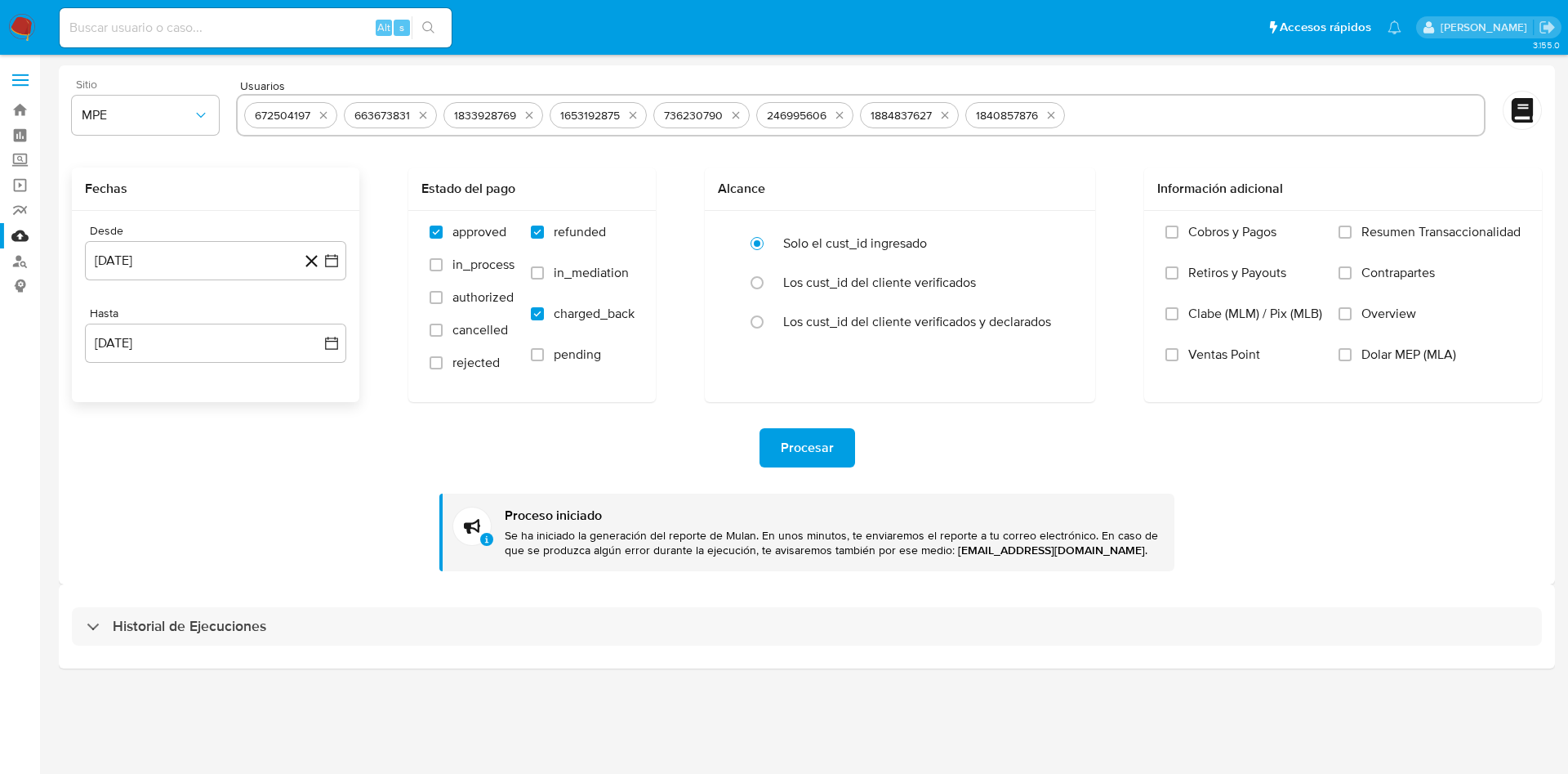
type input "1509624707"
paste input "747419221"
type input "747419221"
click at [807, 452] on span "Procesar" at bounding box center [807, 447] width 53 height 36
click at [322, 117] on icon "quitar 672504197" at bounding box center [324, 116] width 7 height 7
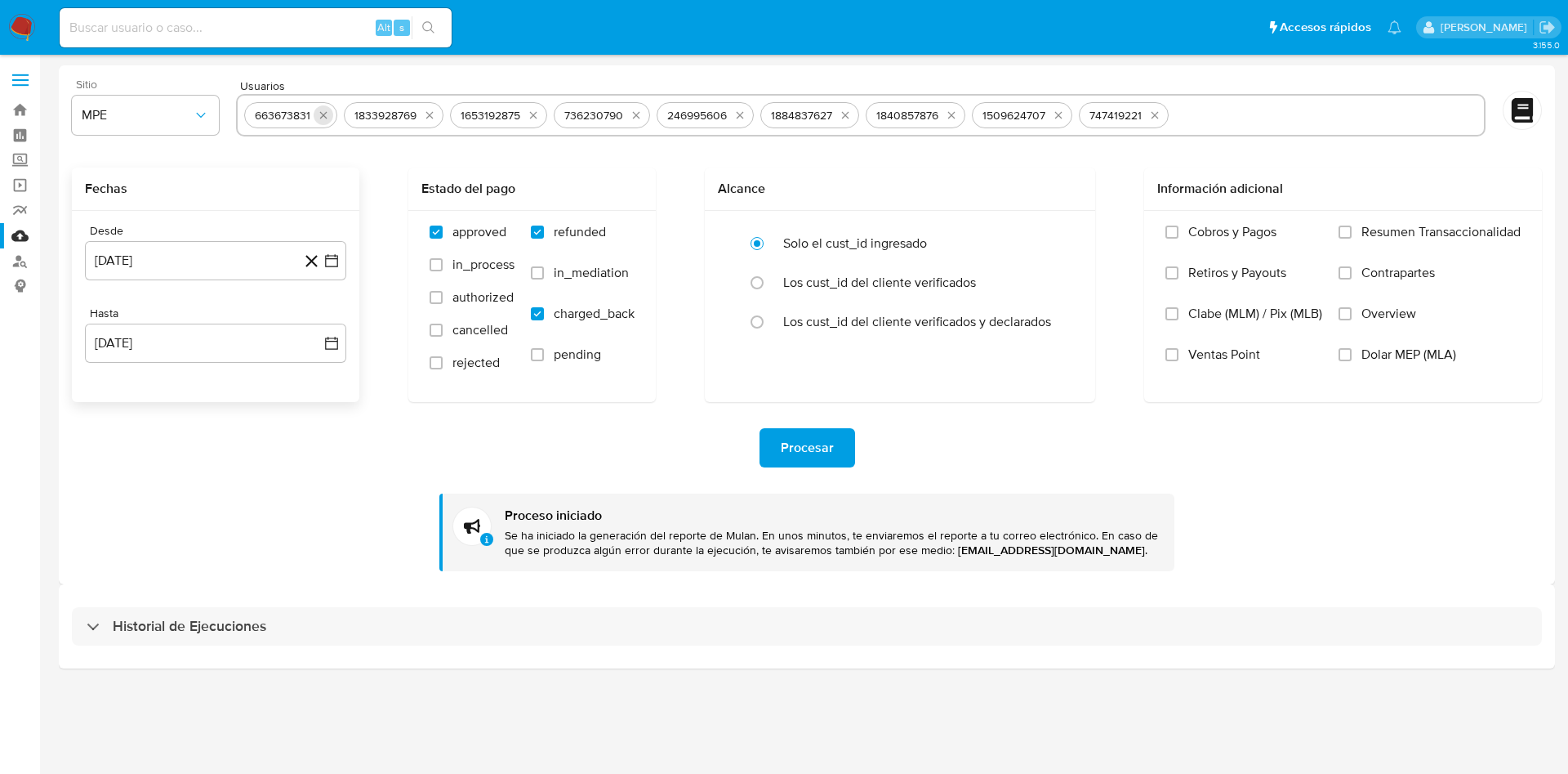
click at [323, 117] on icon "quitar 663673831" at bounding box center [324, 115] width 13 height 13
click at [323, 117] on button "quitar 1833928769" at bounding box center [329, 115] width 20 height 20
click at [323, 117] on icon "quitar 1653192875" at bounding box center [327, 115] width 13 height 13
click at [323, 117] on icon "quitar 736230790" at bounding box center [327, 115] width 13 height 13
click at [323, 117] on icon "quitar 246995606" at bounding box center [327, 115] width 13 height 13
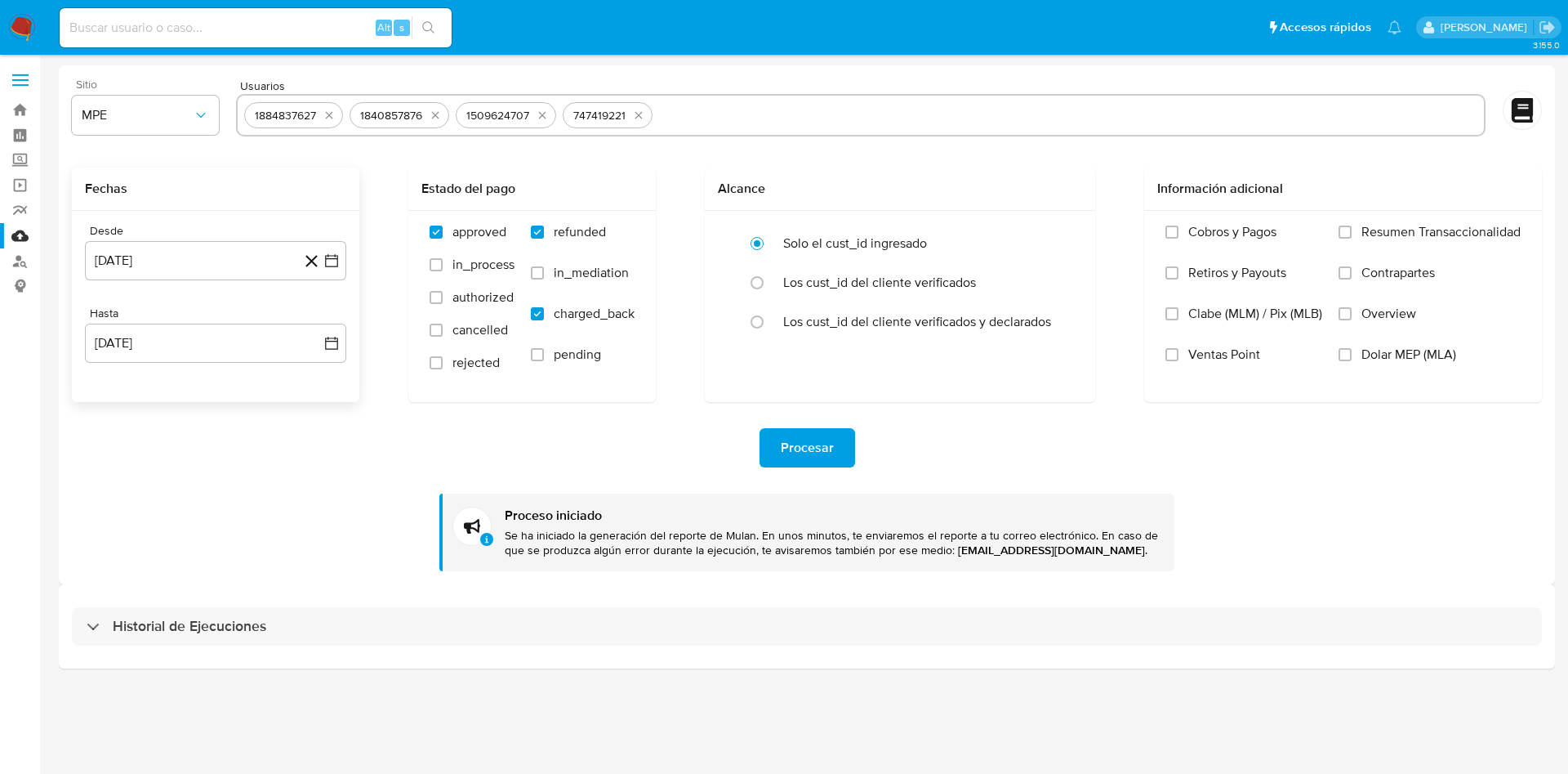
click at [323, 117] on icon "quitar 1884837627" at bounding box center [329, 115] width 13 height 13
click at [323, 117] on button "quitar 1840857876" at bounding box center [329, 115] width 20 height 20
click at [323, 117] on button "quitar 1509624707" at bounding box center [330, 115] width 20 height 20
click at [323, 117] on icon "quitar 747419221" at bounding box center [321, 116] width 7 height 7
click at [323, 117] on input "text" at bounding box center [861, 115] width 1233 height 26
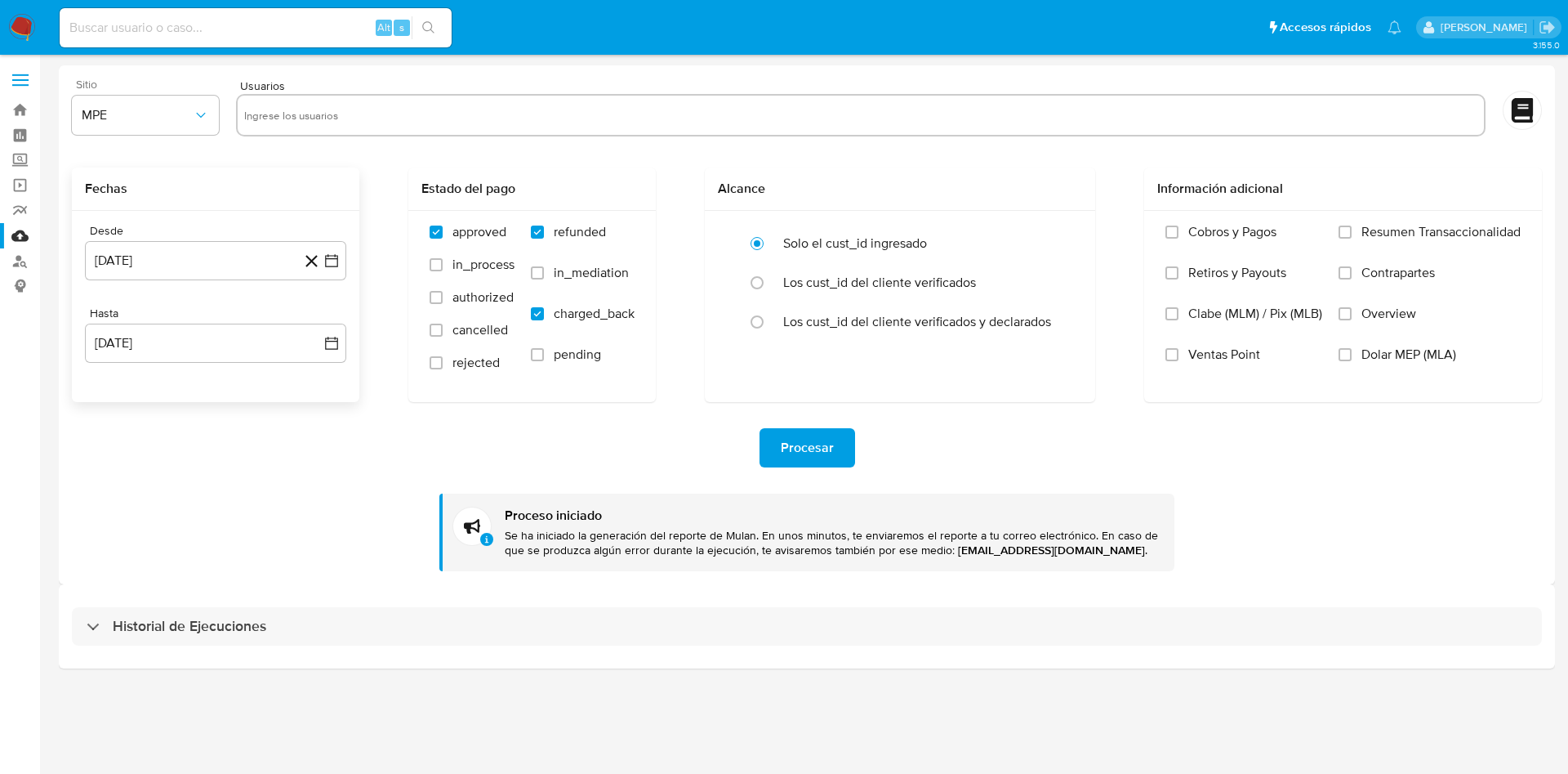
paste input "493144442"
type input "493144442"
paste input "1313620645"
type input "1313620645"
paste input "2197725231"
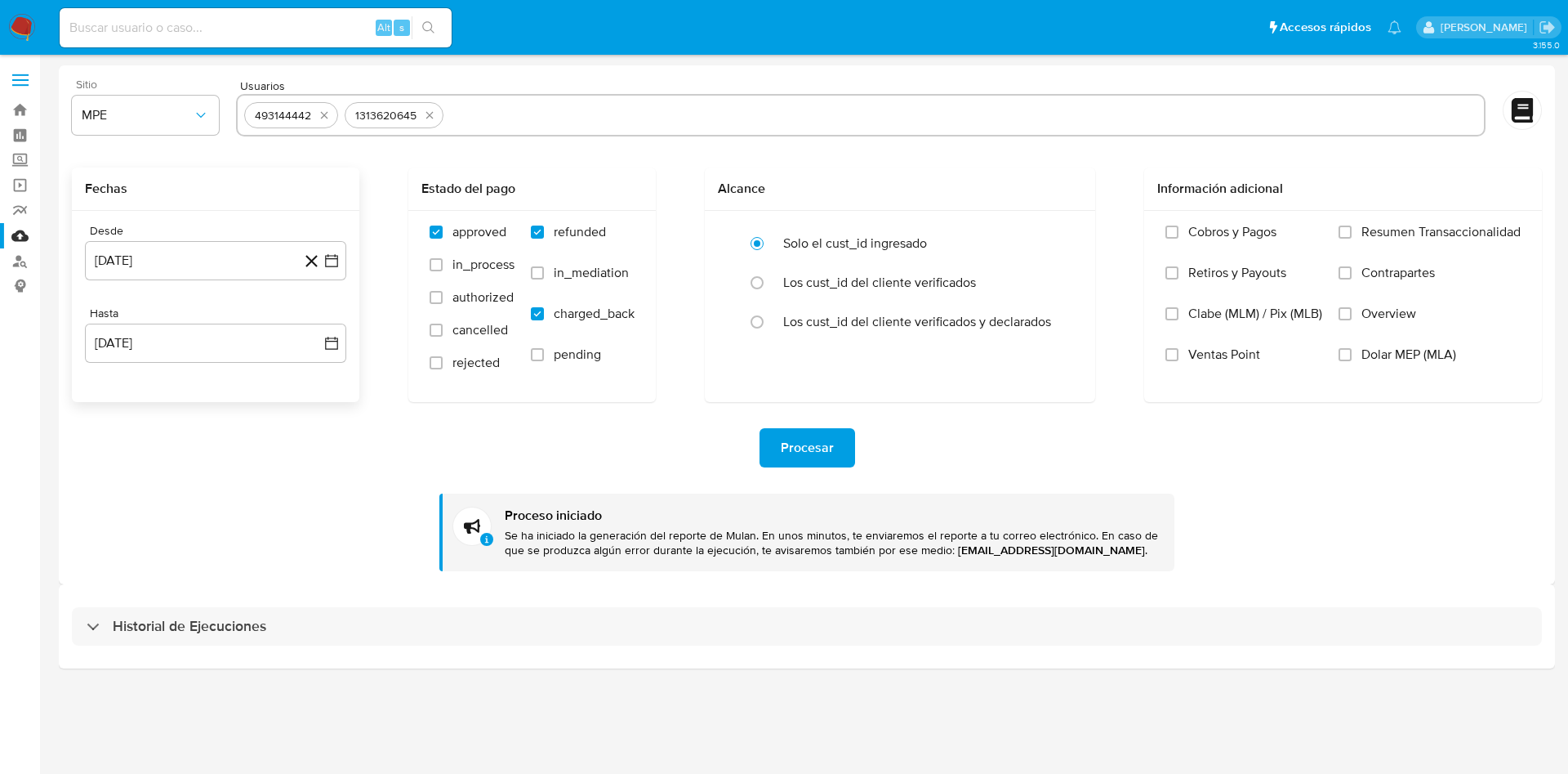
type input "2197725231"
paste input "2165913648"
type input "2165913648"
paste input "1686888446"
type input "1686888446"
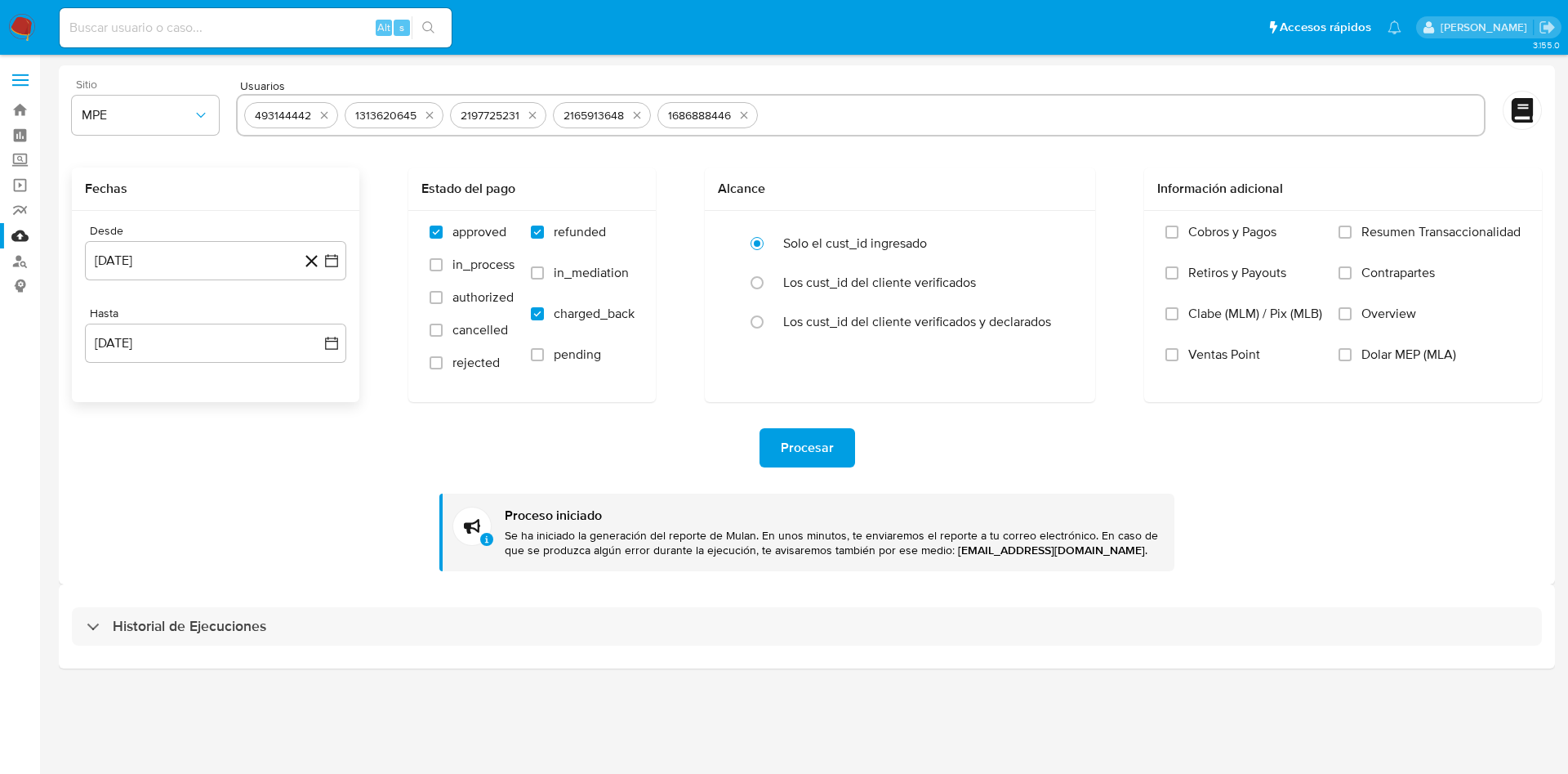
paste input "396382414"
type input "396382414"
paste input "1331708183"
type input "1331708183"
paste input "478910475"
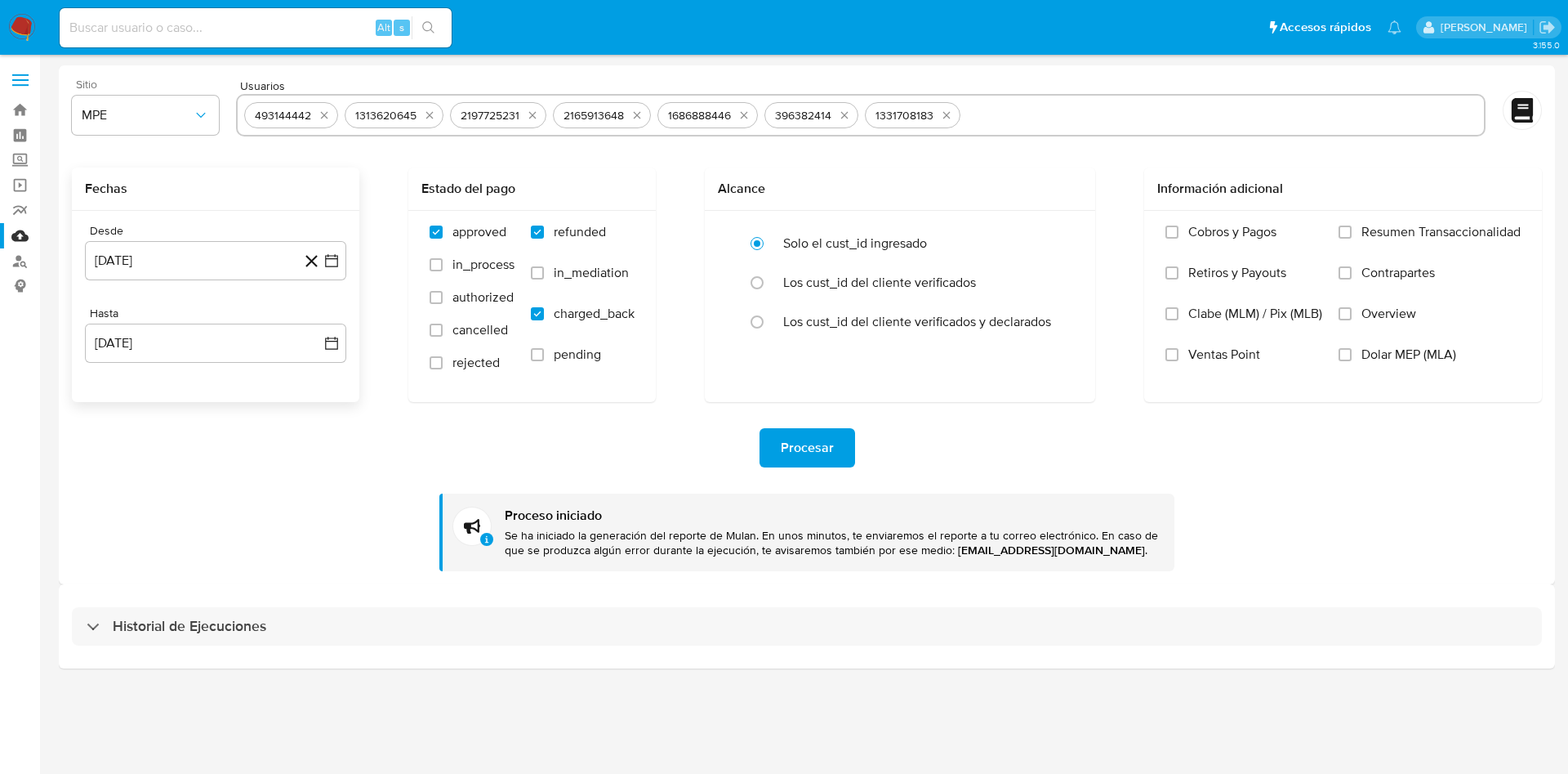
type input "478910475"
paste input "1594166062"
type input "1594166062"
paste input "463338161"
type input "463338161"
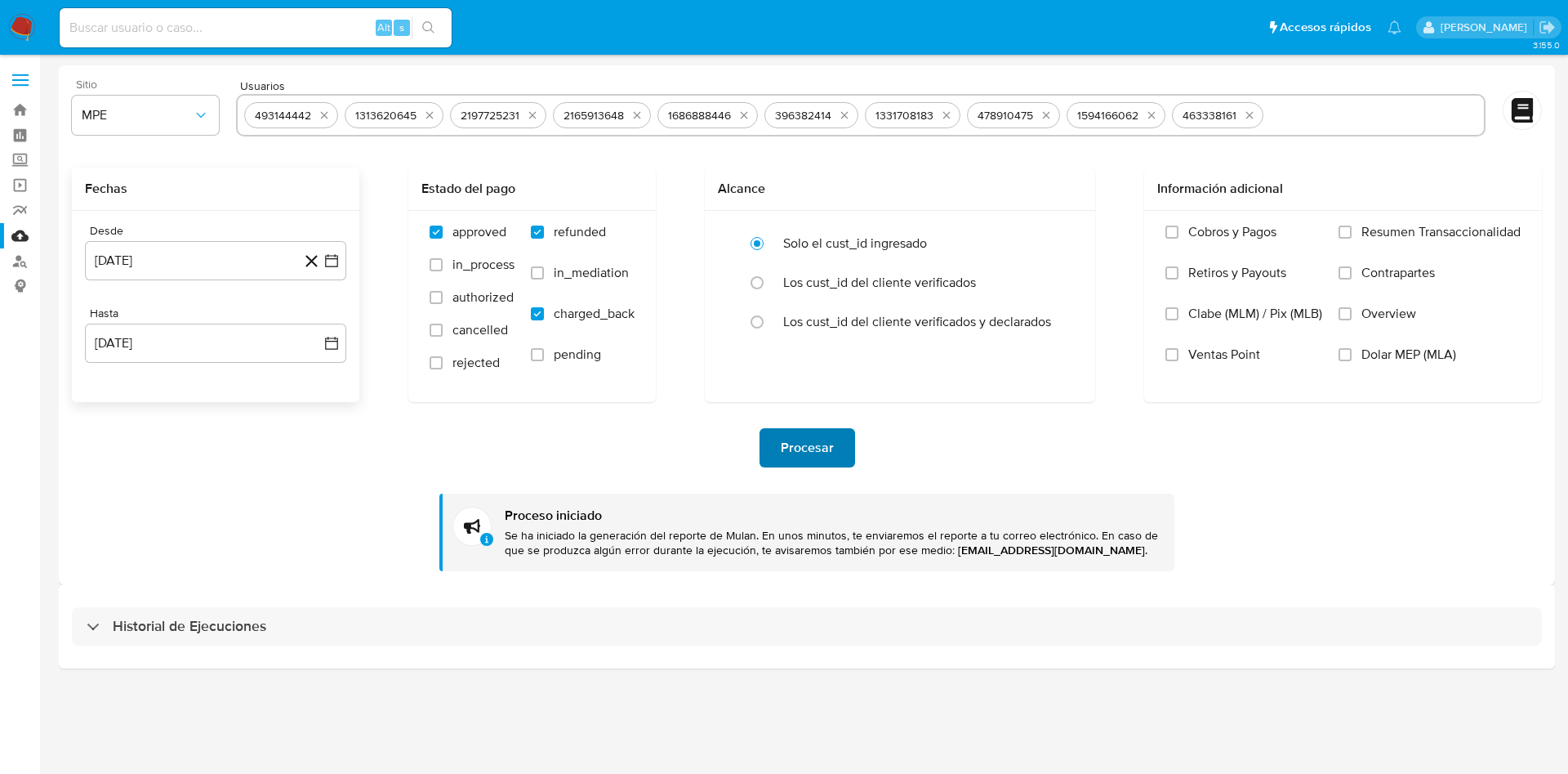
click at [802, 460] on span "Procesar" at bounding box center [807, 447] width 53 height 36
click at [322, 115] on icon "quitar 493144442" at bounding box center [325, 115] width 13 height 13
click at [323, 115] on icon "quitar 1313620645" at bounding box center [329, 115] width 13 height 13
click at [322, 115] on icon "quitar 2197725231" at bounding box center [327, 115] width 13 height 13
click at [322, 115] on icon "quitar 2165913648" at bounding box center [328, 115] width 13 height 13
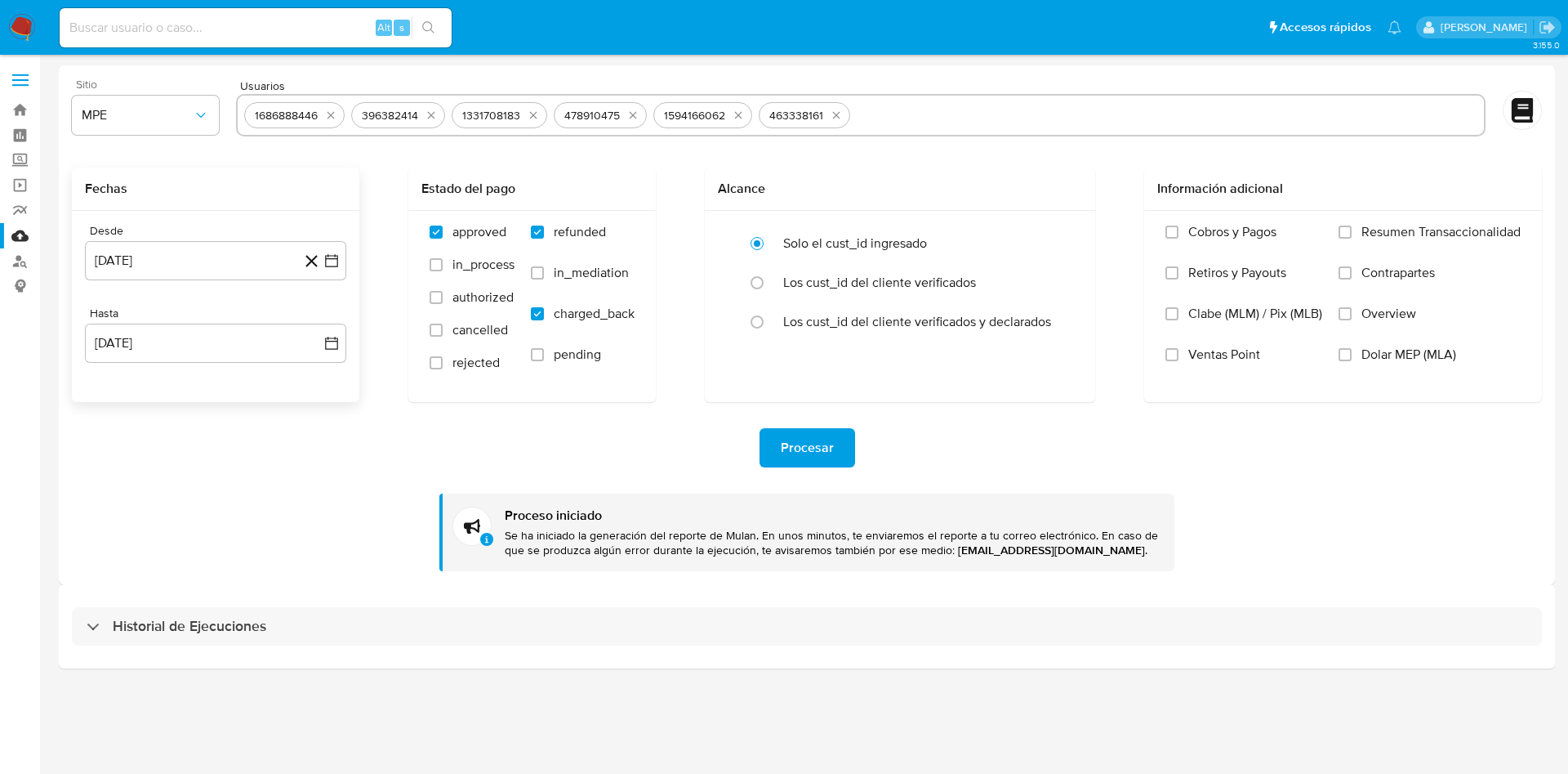
click at [322, 115] on button "quitar 1686888446" at bounding box center [330, 115] width 20 height 20
click at [322, 115] on icon "quitar 396382414" at bounding box center [325, 115] width 13 height 13
click at [322, 115] on icon "quitar 1331708183" at bounding box center [326, 115] width 13 height 13
click at [322, 115] on icon "quitar 478910475" at bounding box center [324, 115] width 13 height 13
click at [322, 115] on button "quitar 1594166062" at bounding box center [328, 115] width 20 height 20
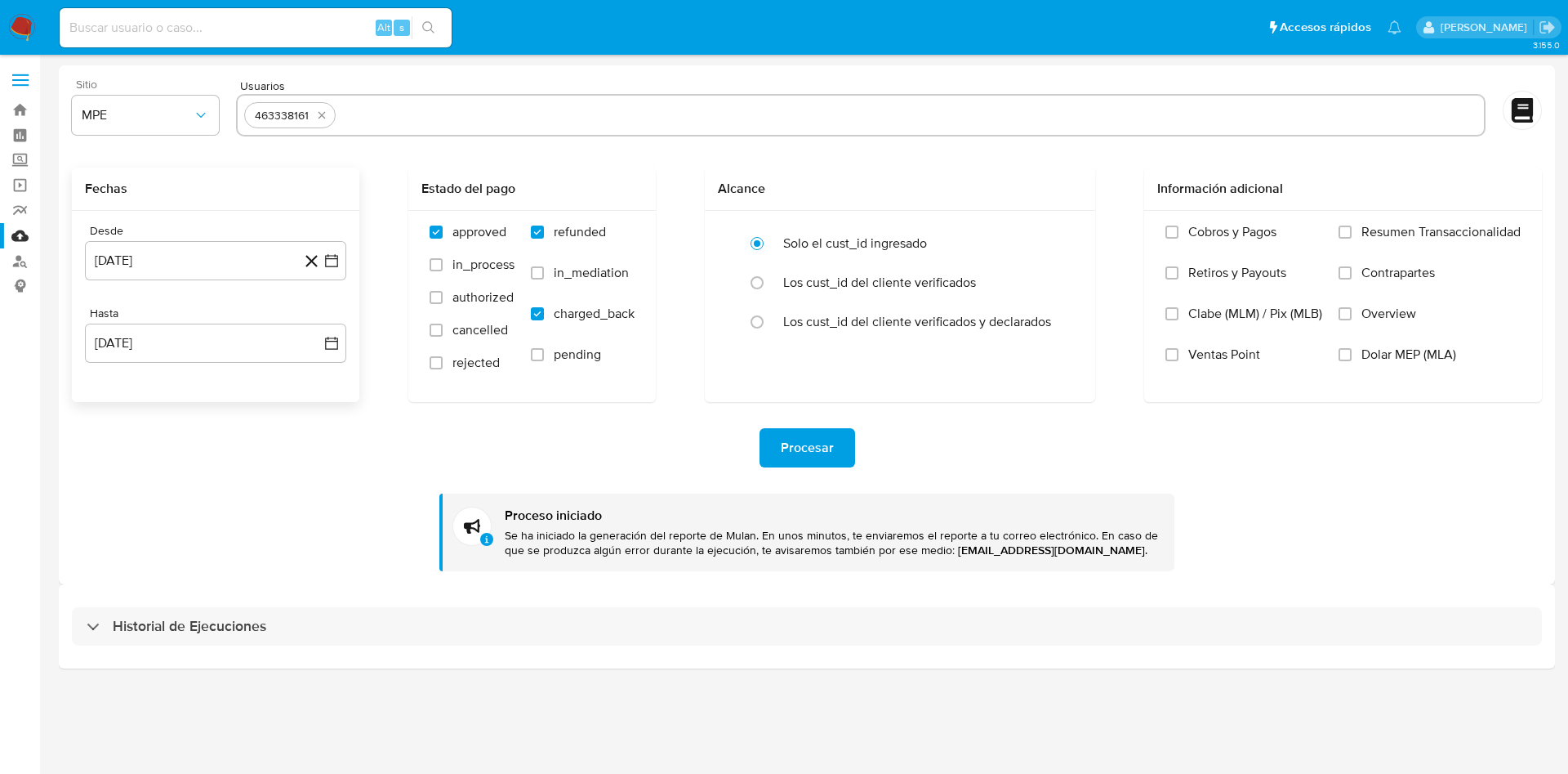
click at [322, 115] on icon "quitar 463338161" at bounding box center [322, 116] width 7 height 7
click at [322, 115] on input "text" at bounding box center [861, 115] width 1233 height 26
paste input "2183480977"
type input "2183480977"
paste input "2014528722"
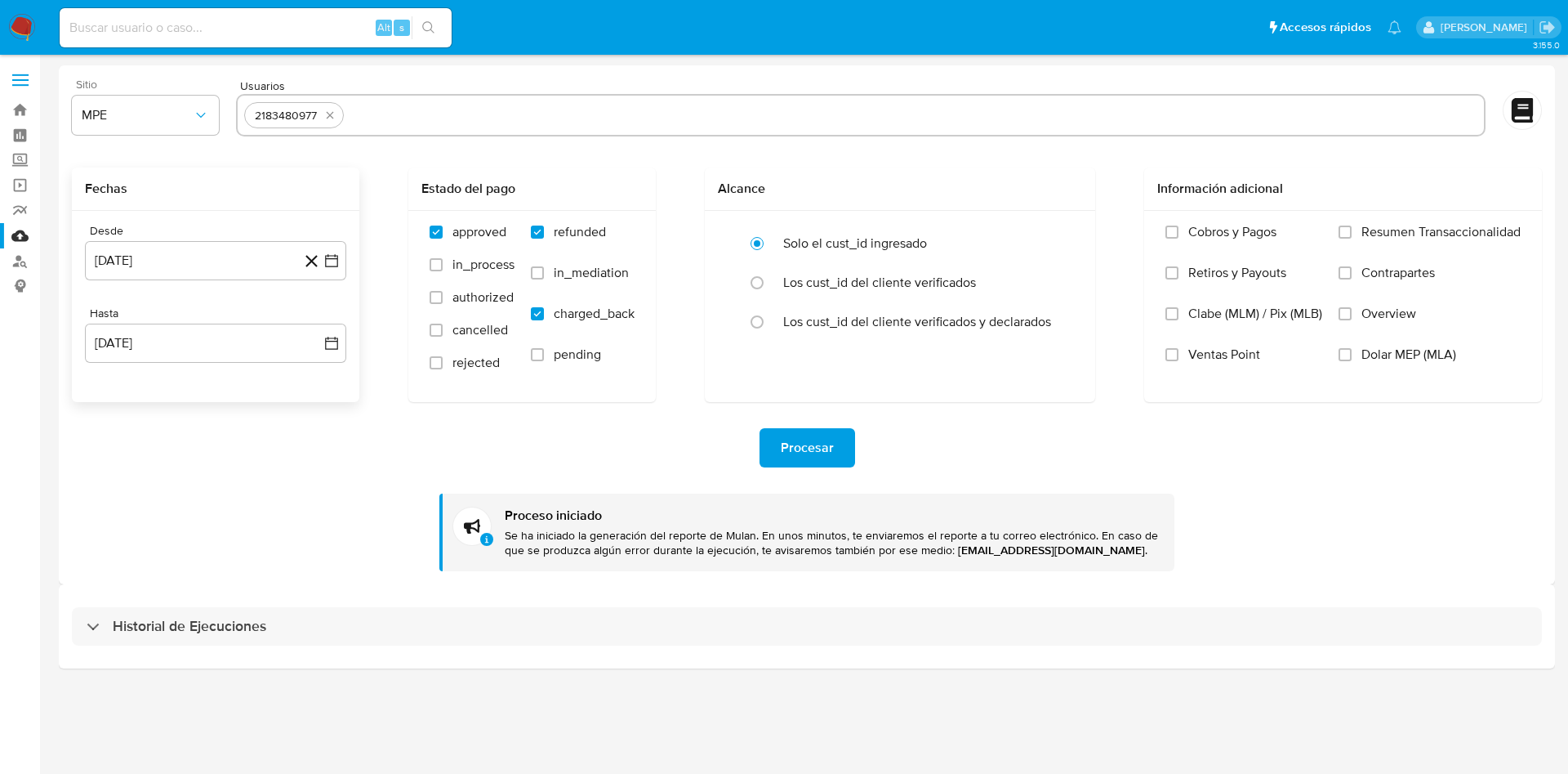
type input "2014528722"
paste input "692048760"
type input "692048760"
paste input "624127964"
type input "624127964"
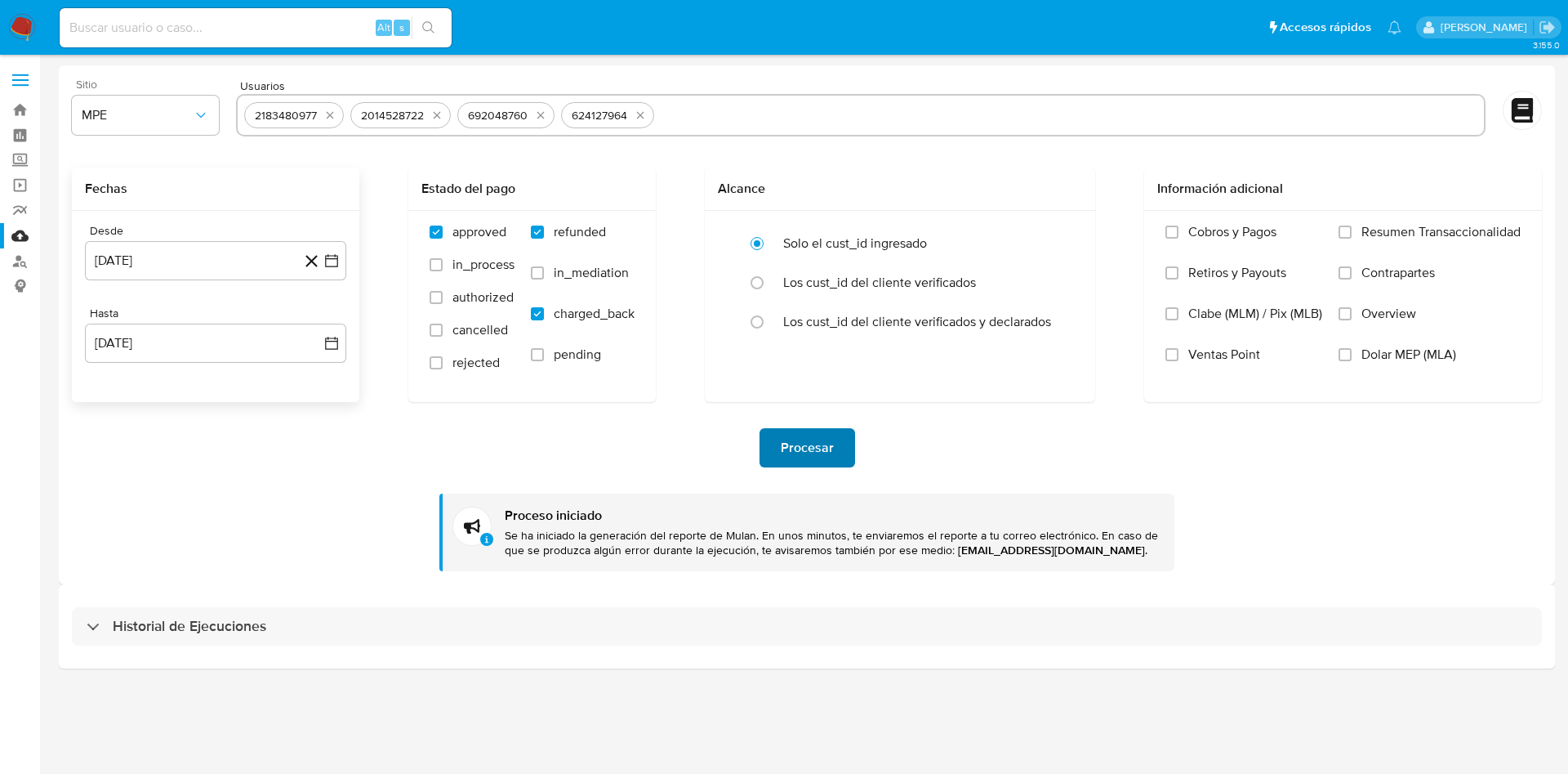
click at [827, 447] on span "Procesar" at bounding box center [807, 447] width 53 height 36
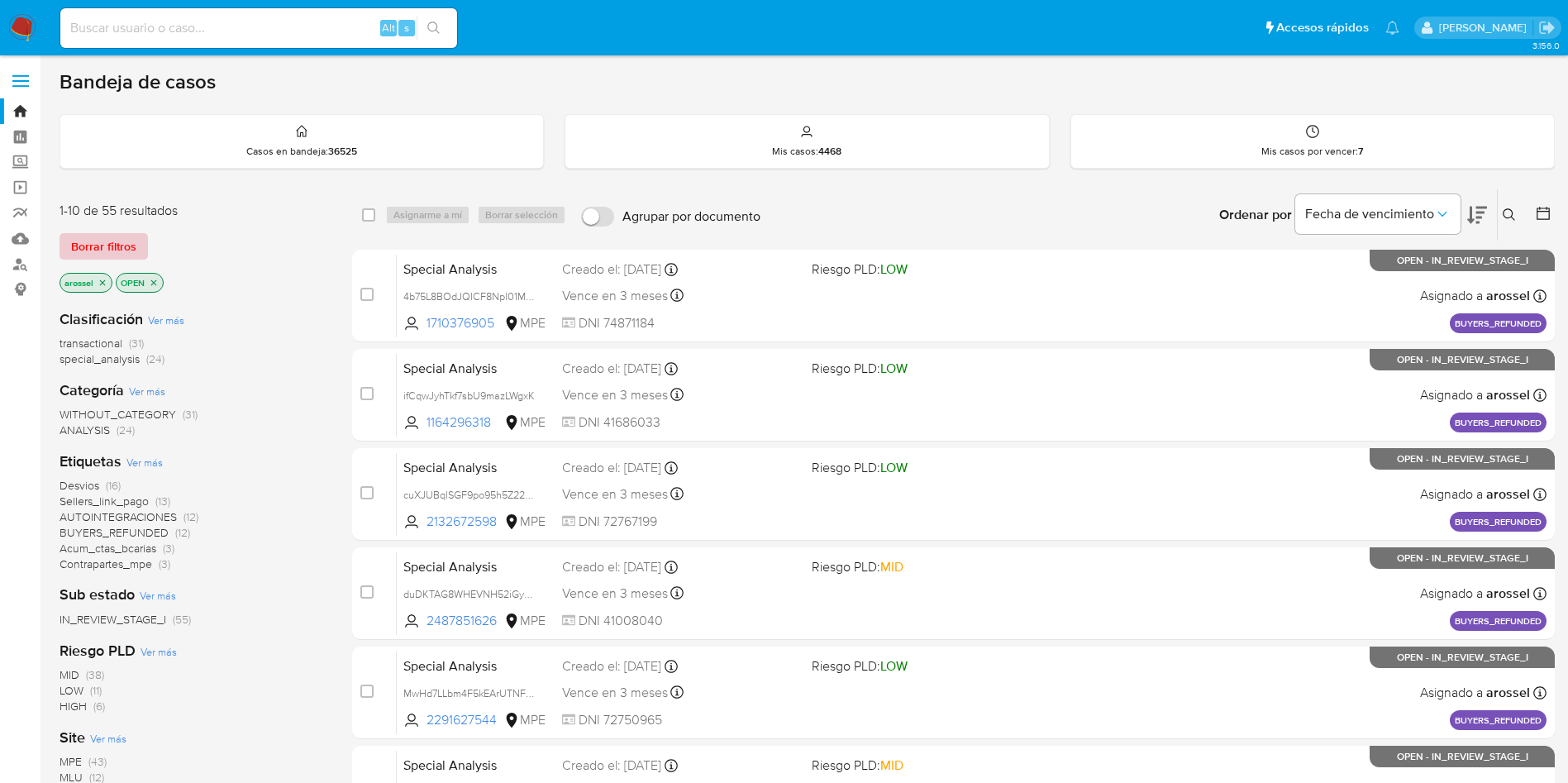
click at [140, 243] on button "Borrar filtros" at bounding box center [103, 246] width 88 height 27
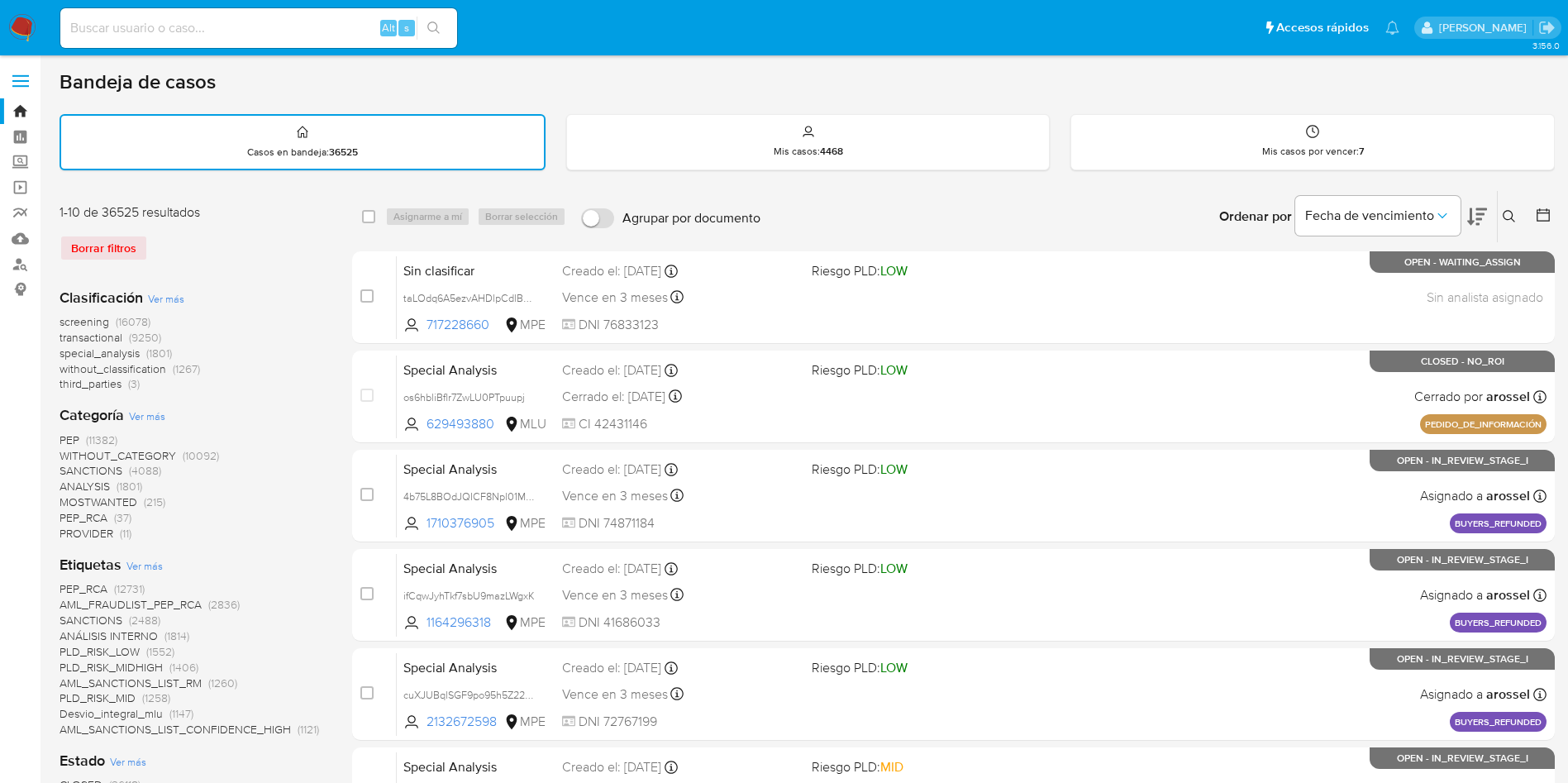
click at [120, 335] on span "transactional" at bounding box center [91, 336] width 62 height 16
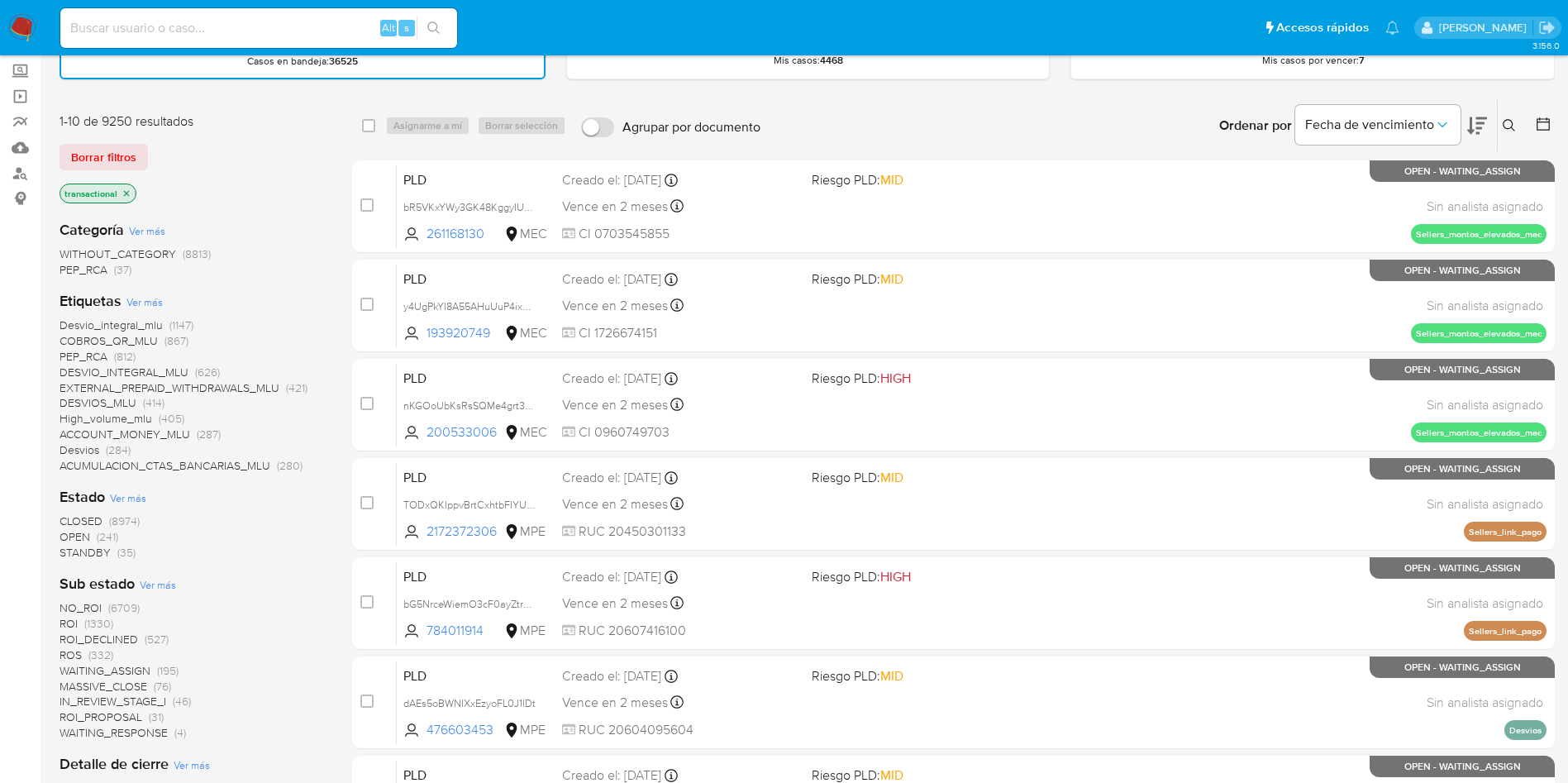
scroll to position [124, 0]
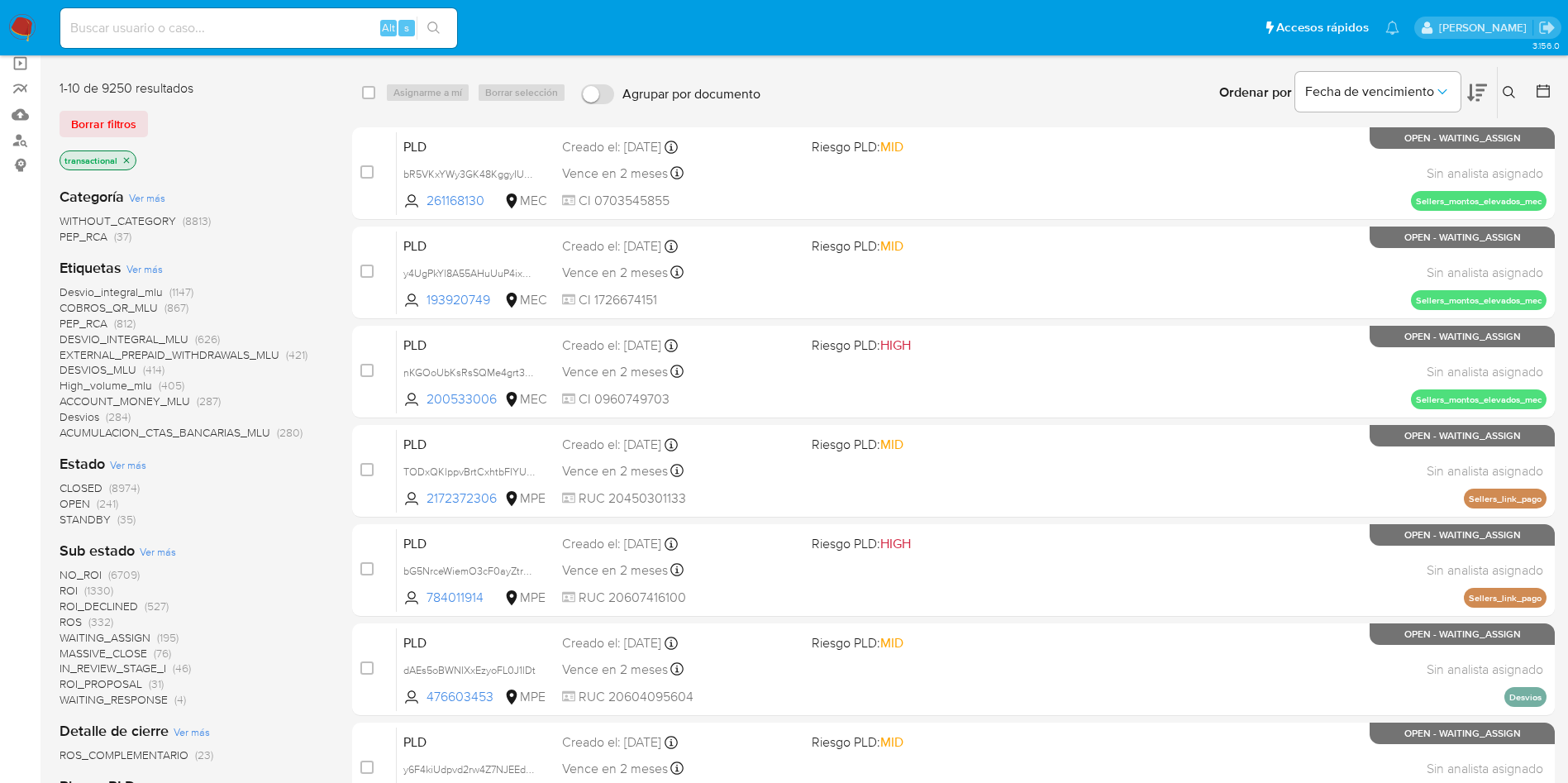
click at [87, 503] on span "OPEN" at bounding box center [75, 503] width 30 height 16
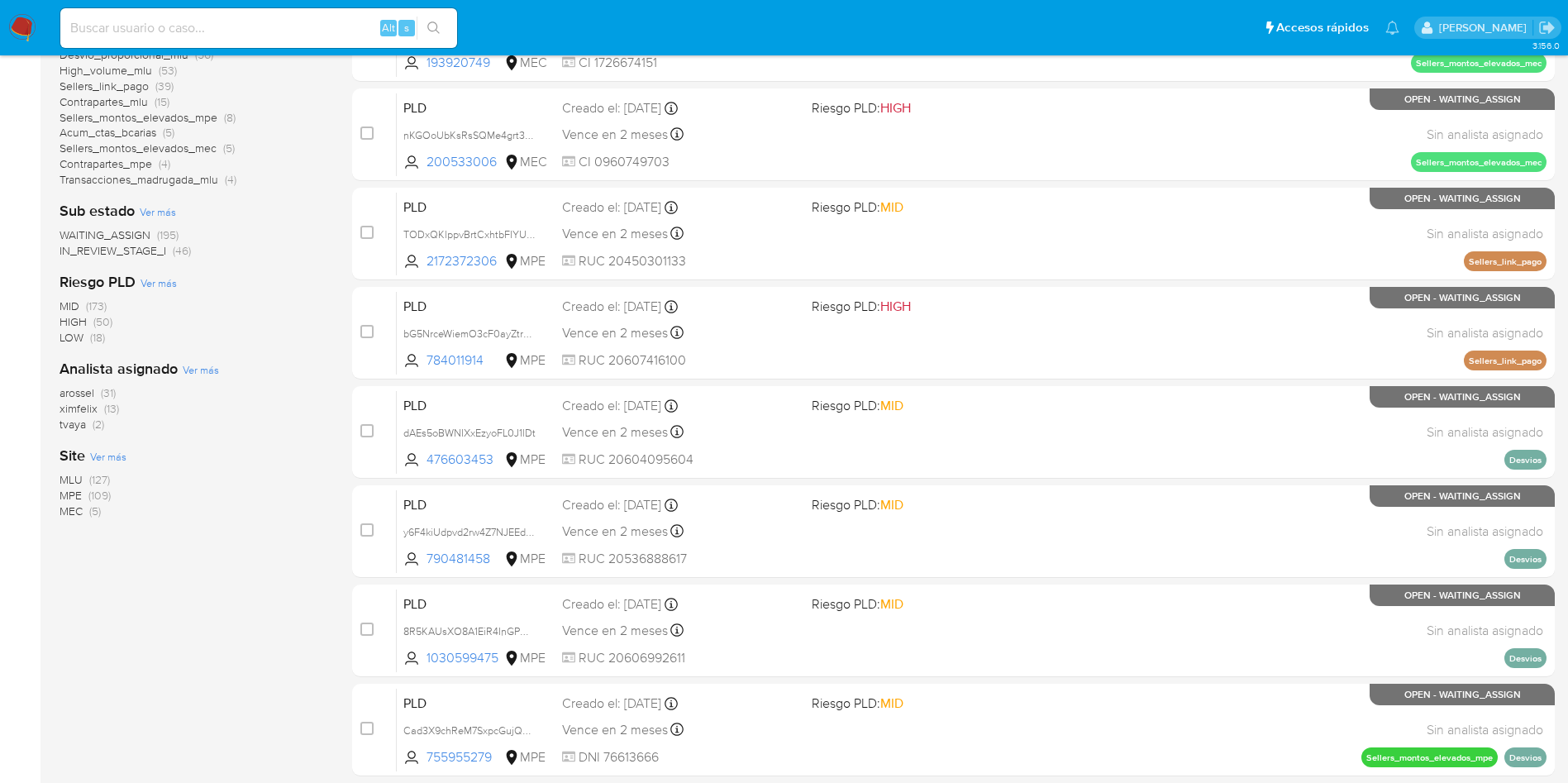
scroll to position [372, 0]
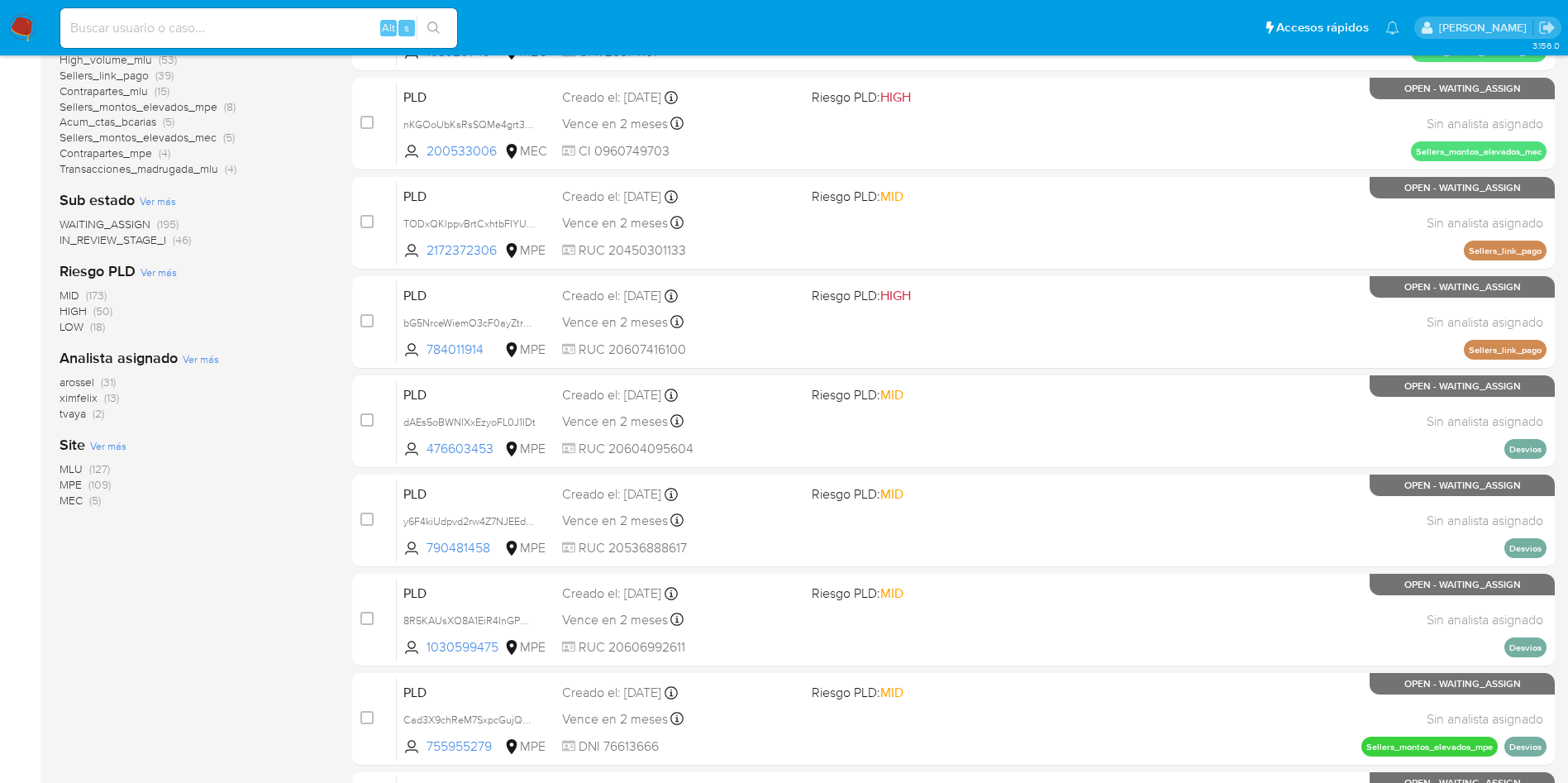
click at [116, 222] on span "WAITING_ASSIGN" at bounding box center [105, 223] width 91 height 16
click at [74, 342] on span "MEC" at bounding box center [71, 342] width 23 height 16
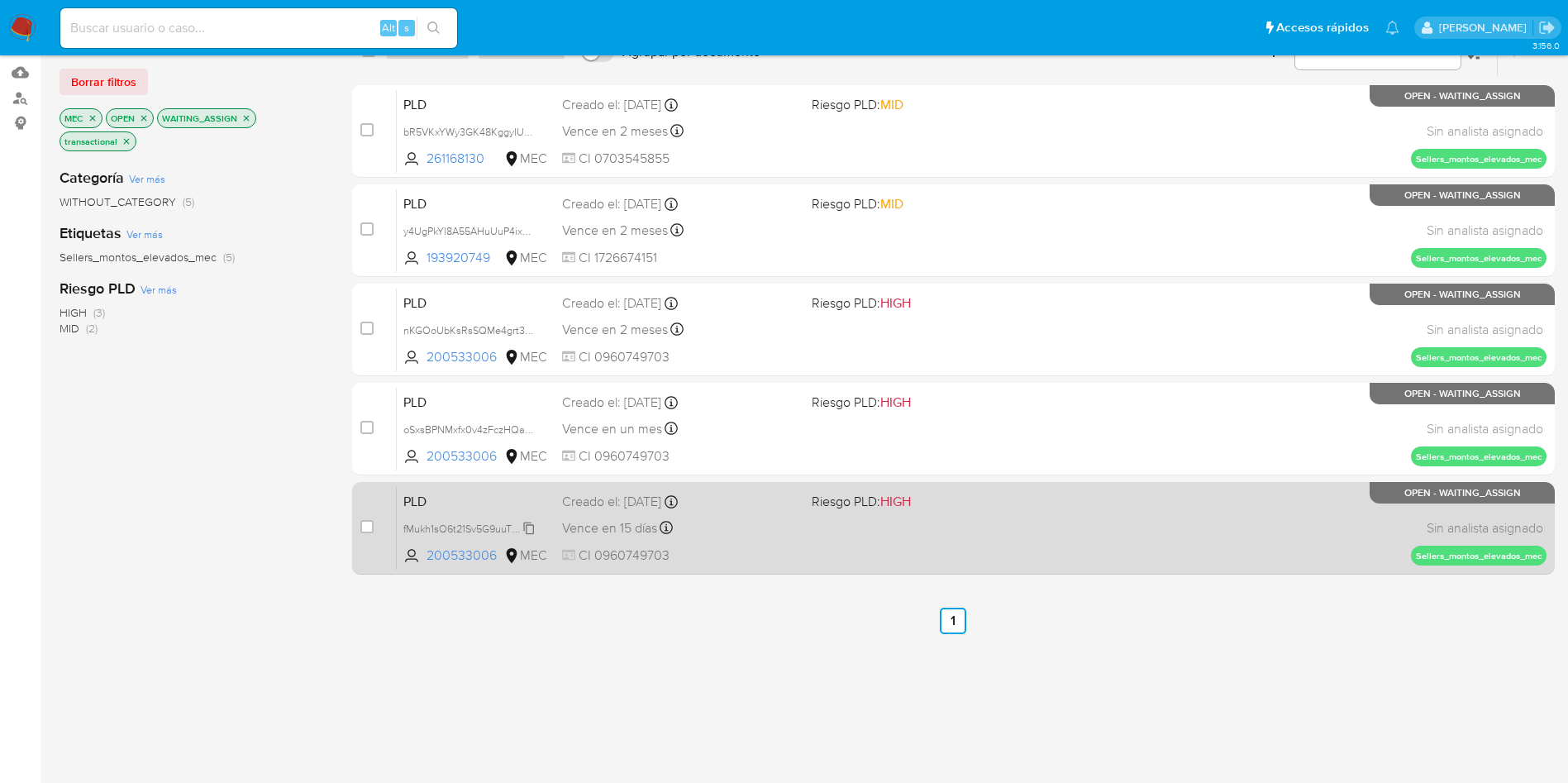
scroll to position [189, 0]
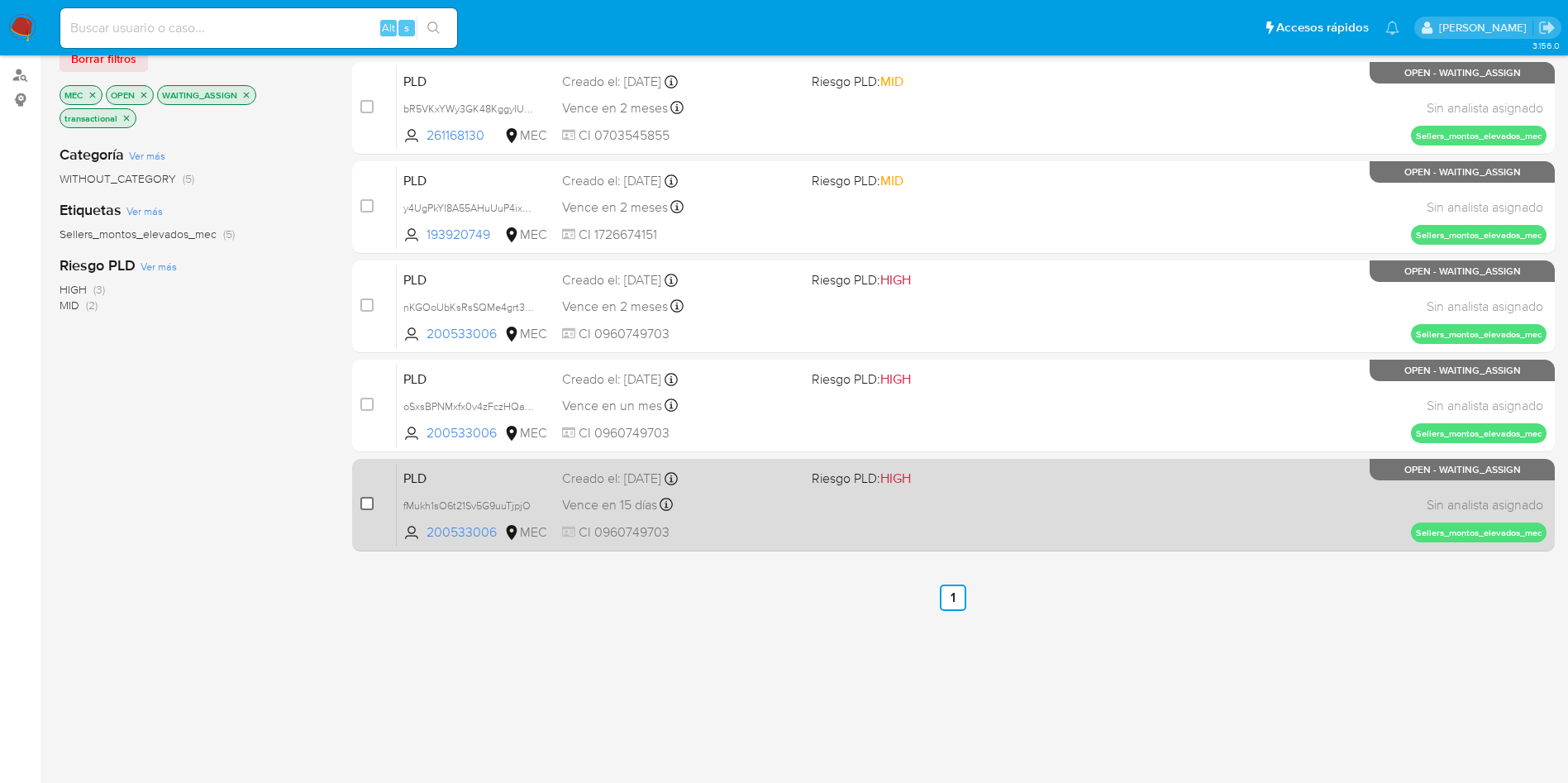
click at [370, 501] on input "checkbox" at bounding box center [367, 504] width 13 height 13
checkbox input "true"
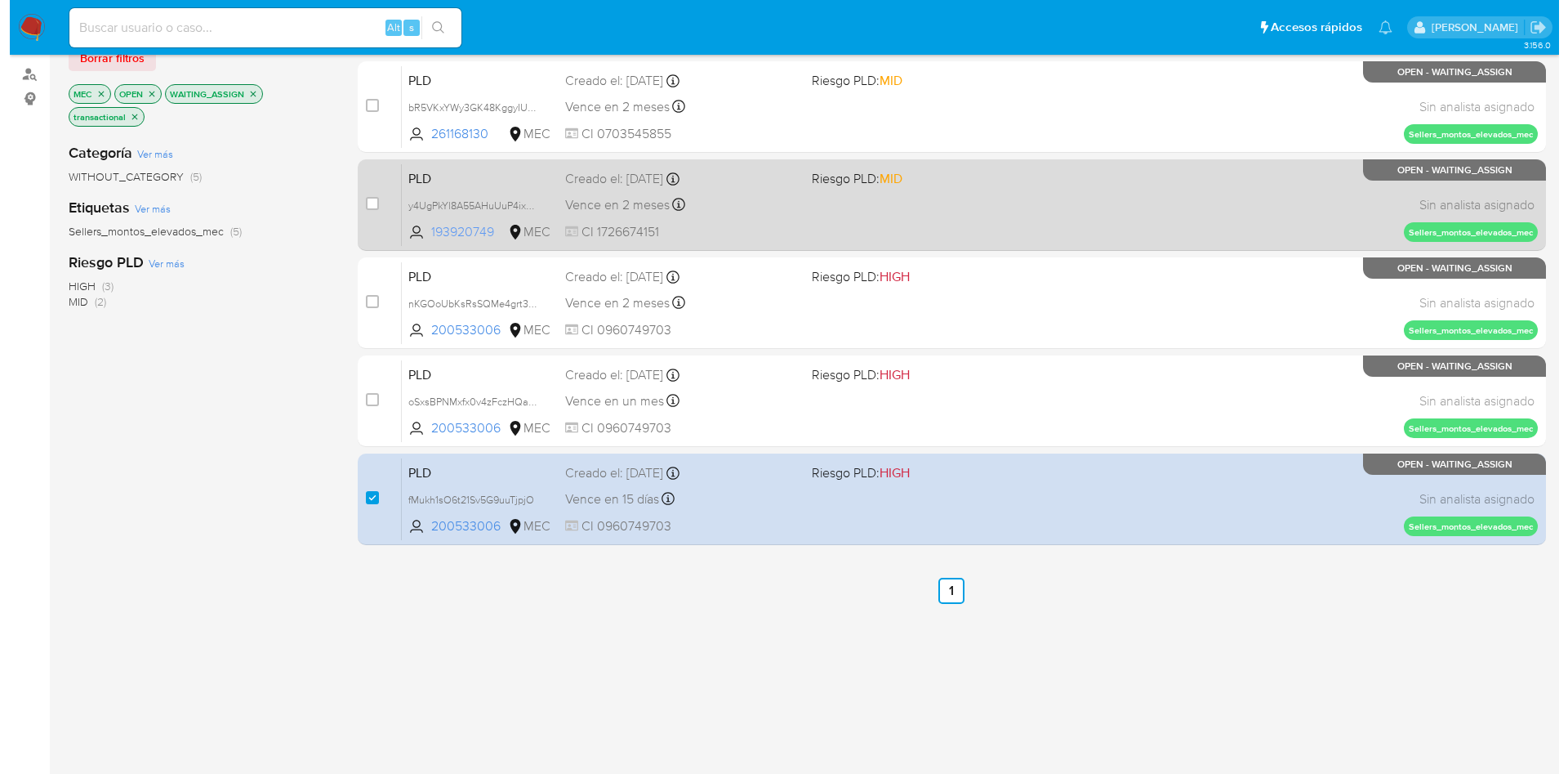
scroll to position [0, 0]
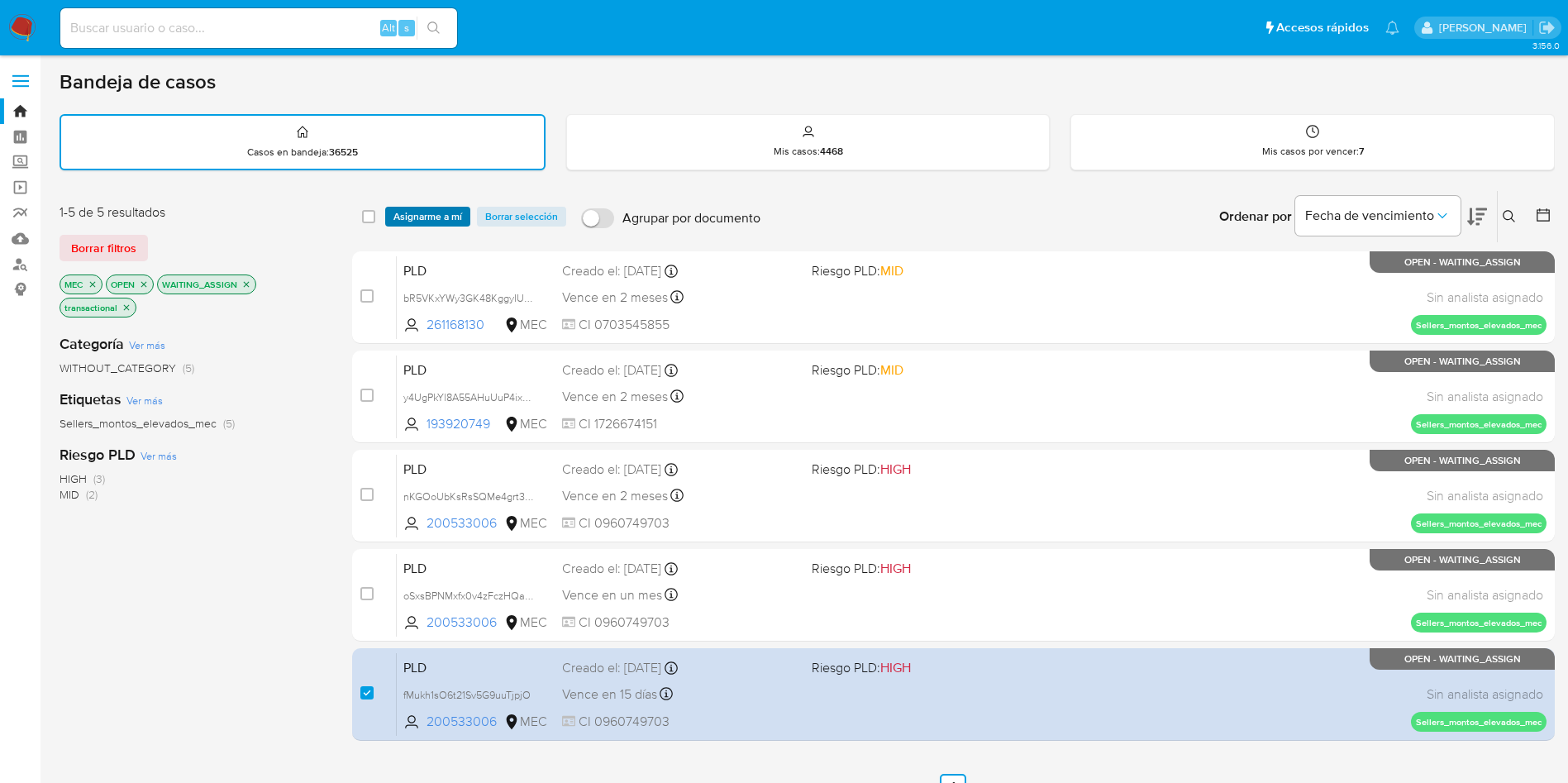
click at [408, 208] on span "Asignarme a mí" at bounding box center [428, 216] width 68 height 16
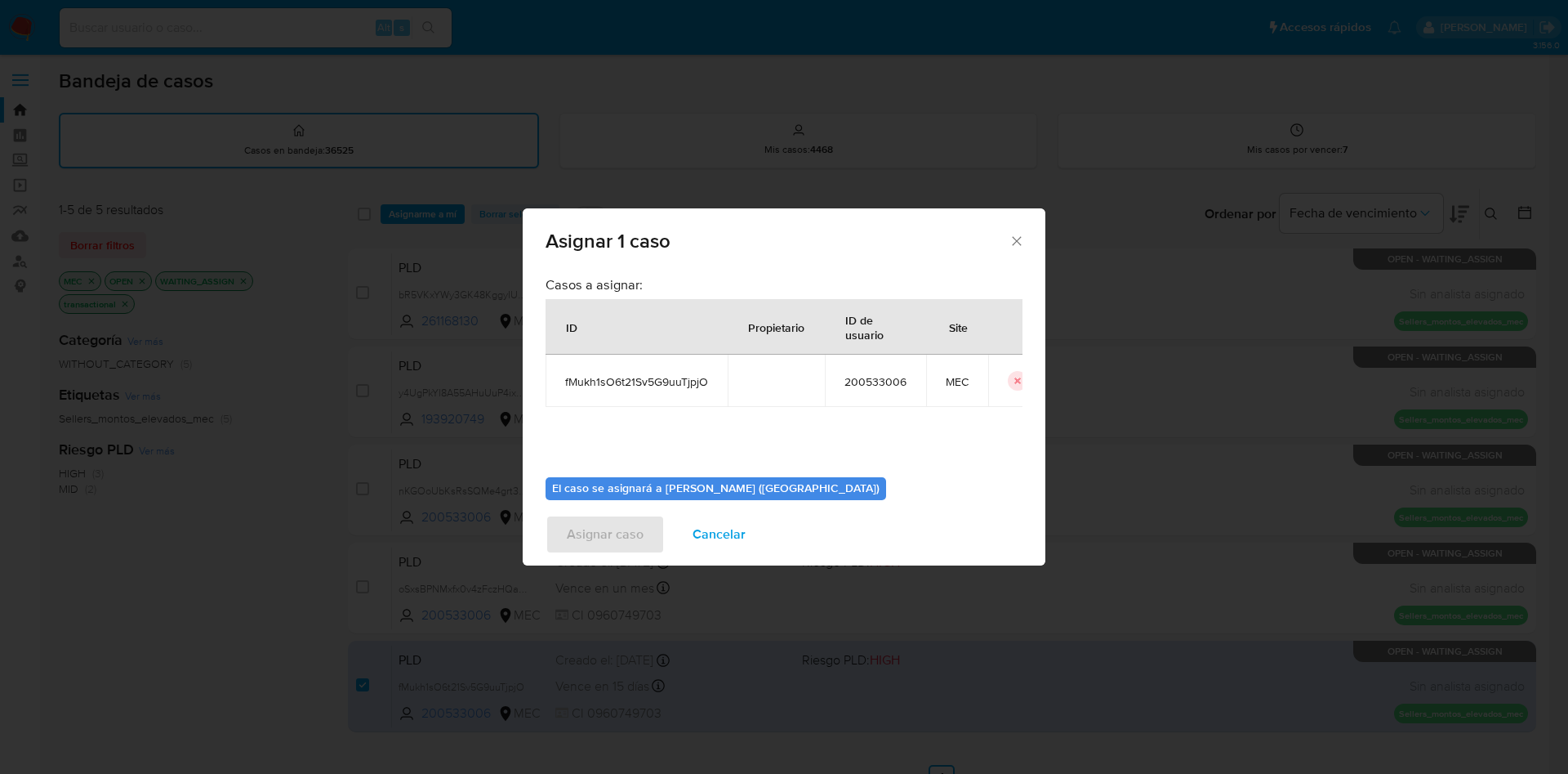
click at [646, 381] on span "fMukh1sO6t21Sv5G9uuTjpjO" at bounding box center [636, 382] width 143 height 15
drag, startPoint x: 567, startPoint y: 332, endPoint x: 904, endPoint y: 396, distance: 343.0
click at [904, 396] on table "ID Propietario ID de usuario Site fMukh1sO6t21Sv5G9uuTjpjO 200533006 MEC" at bounding box center [796, 353] width 501 height 108
copy table "ID Propietario ID de usuario Site fMukh1sO6t21Sv5G9uuTjpjO 200533006"
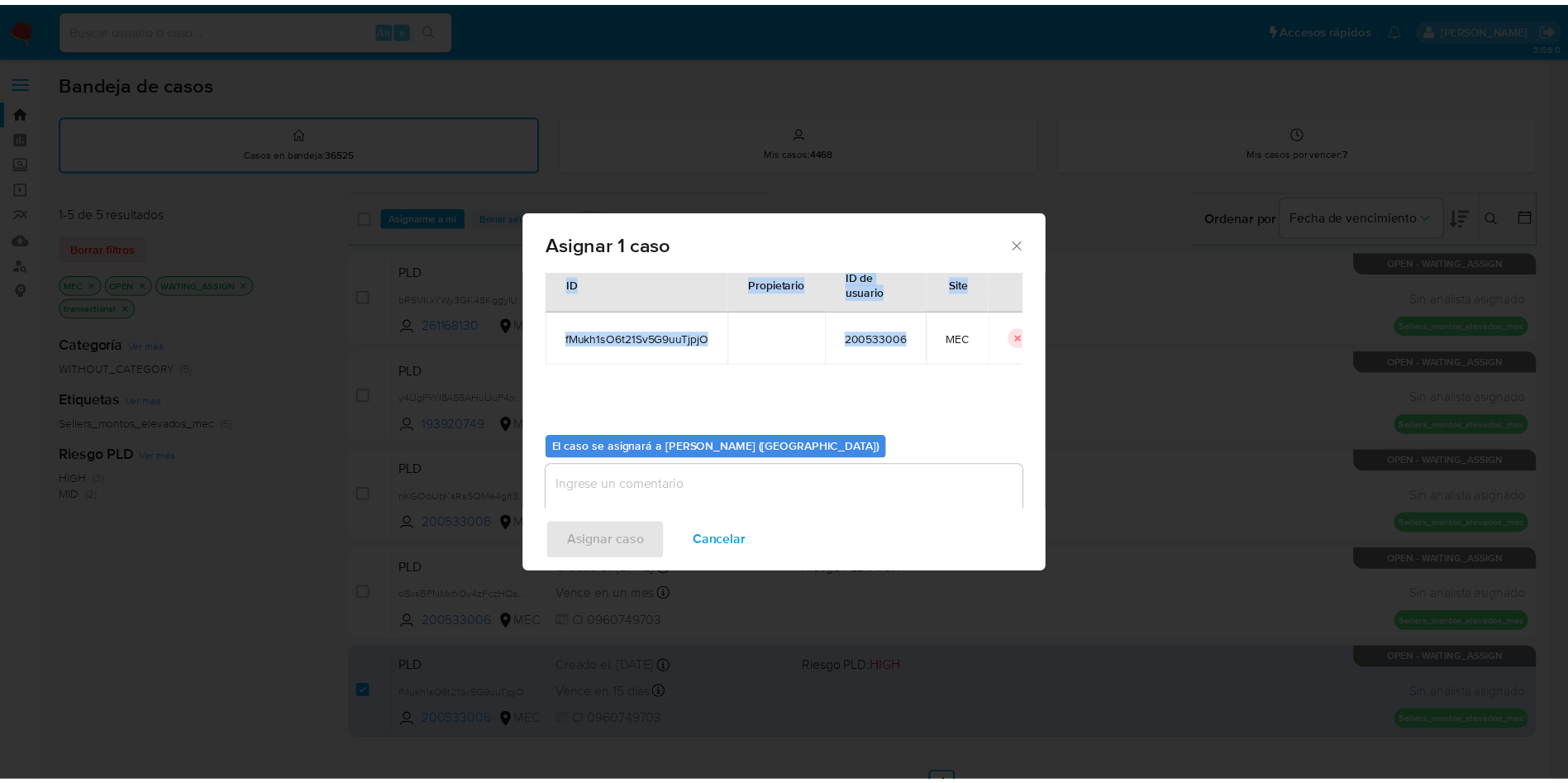
scroll to position [86, 0]
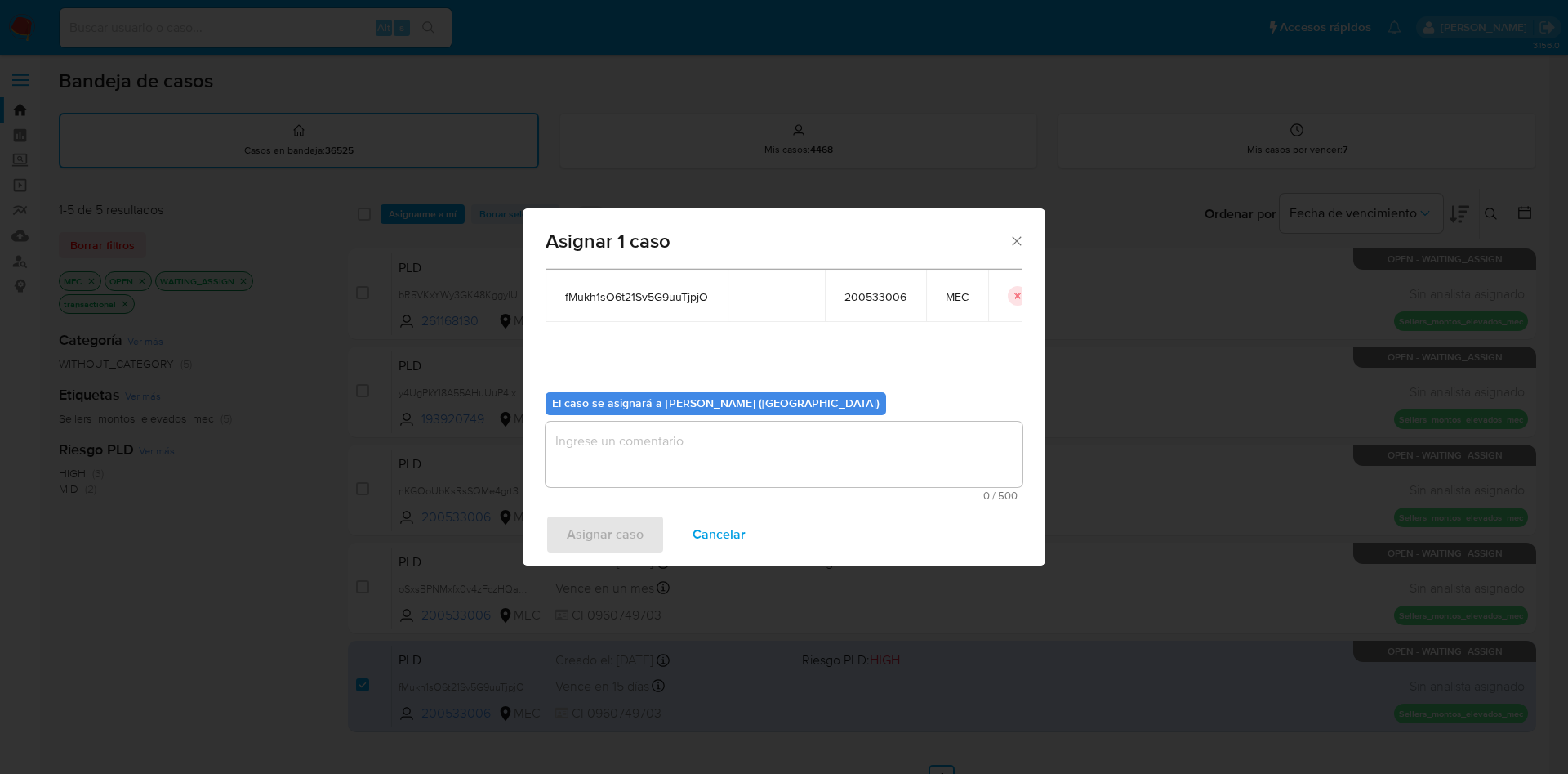
click at [722, 447] on textarea "assign-modal" at bounding box center [784, 454] width 477 height 66
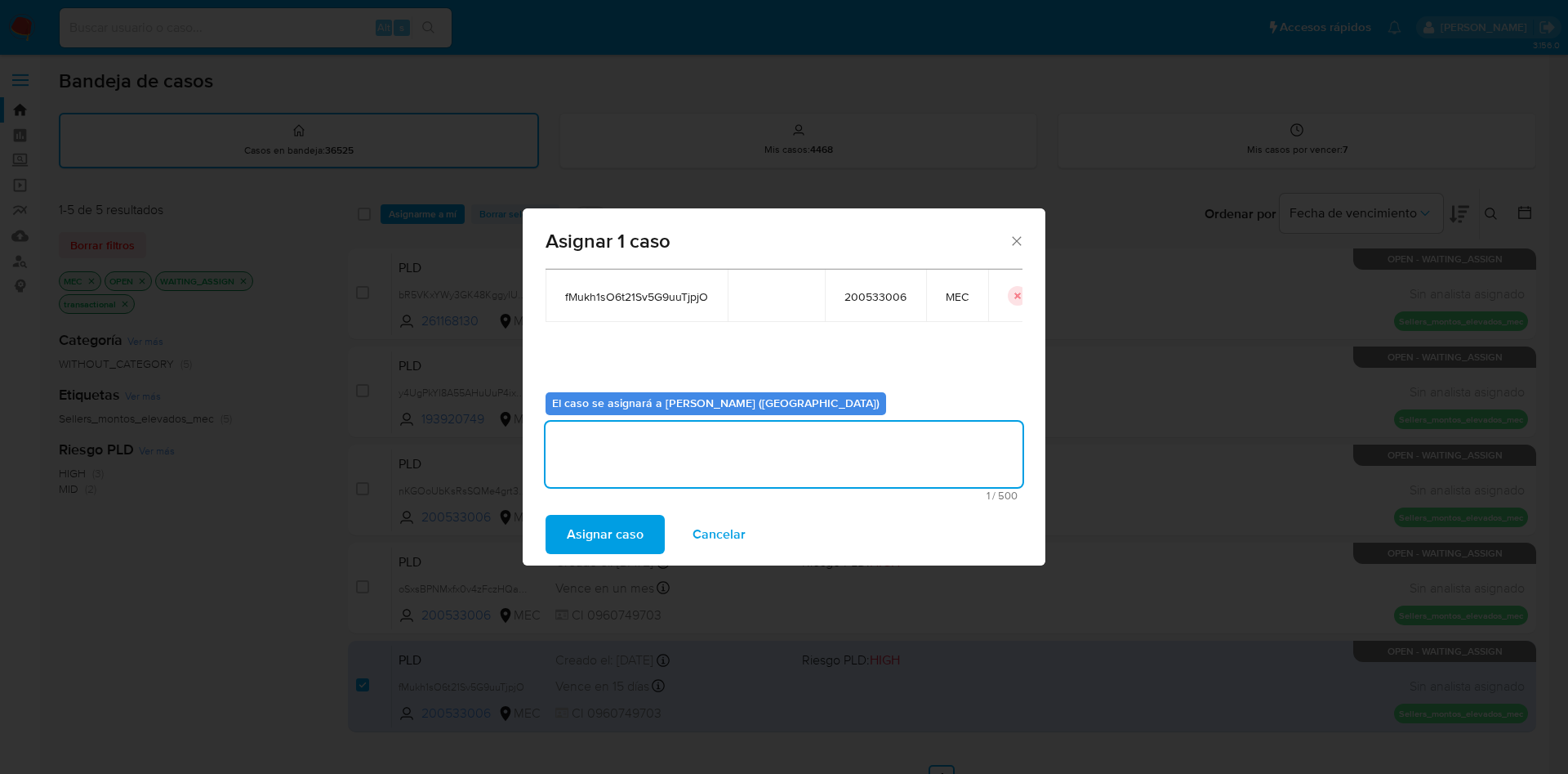
click at [609, 544] on span "Asignar caso" at bounding box center [605, 534] width 77 height 36
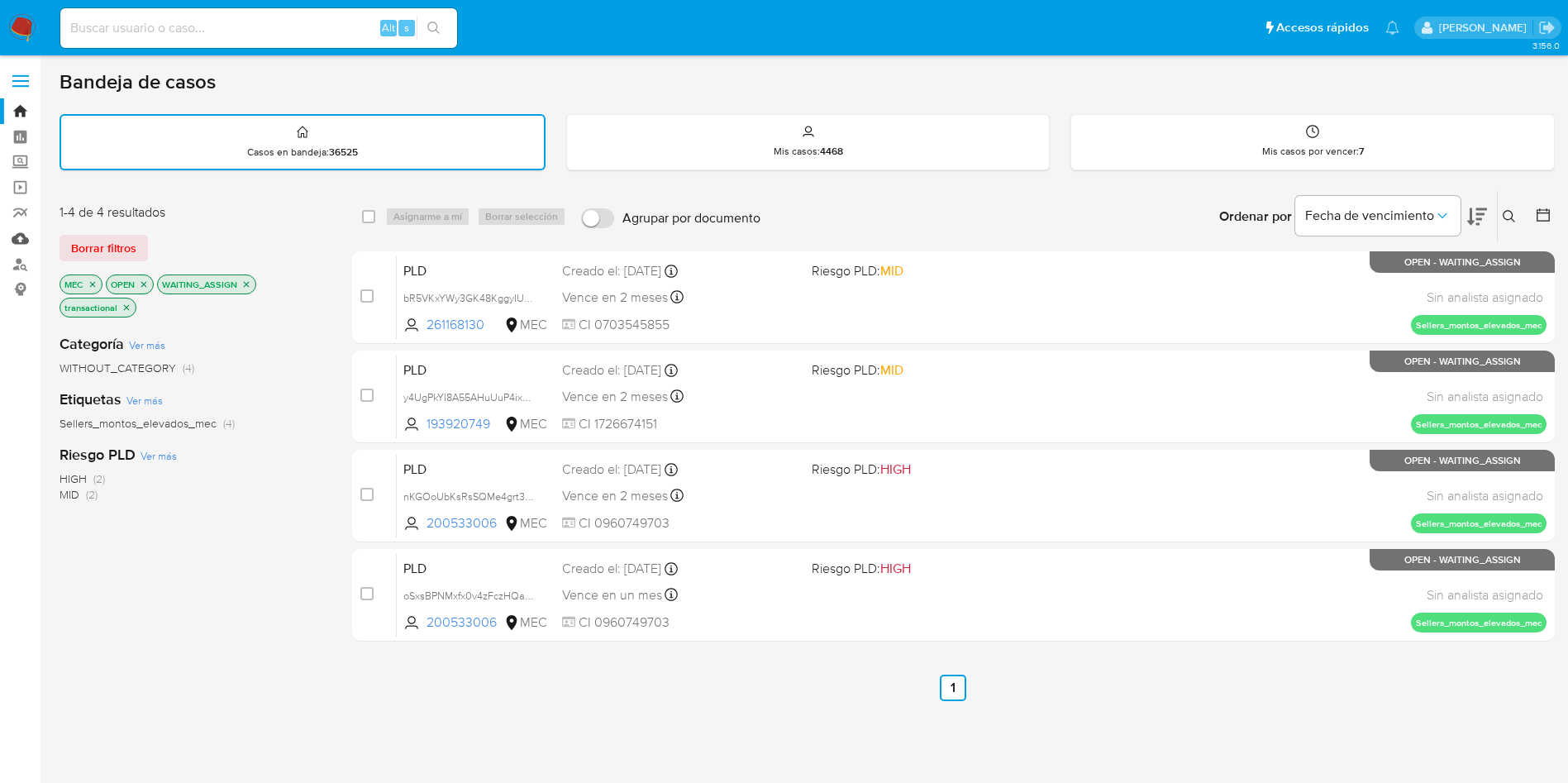
click at [23, 235] on link "Mulan" at bounding box center [98, 238] width 197 height 26
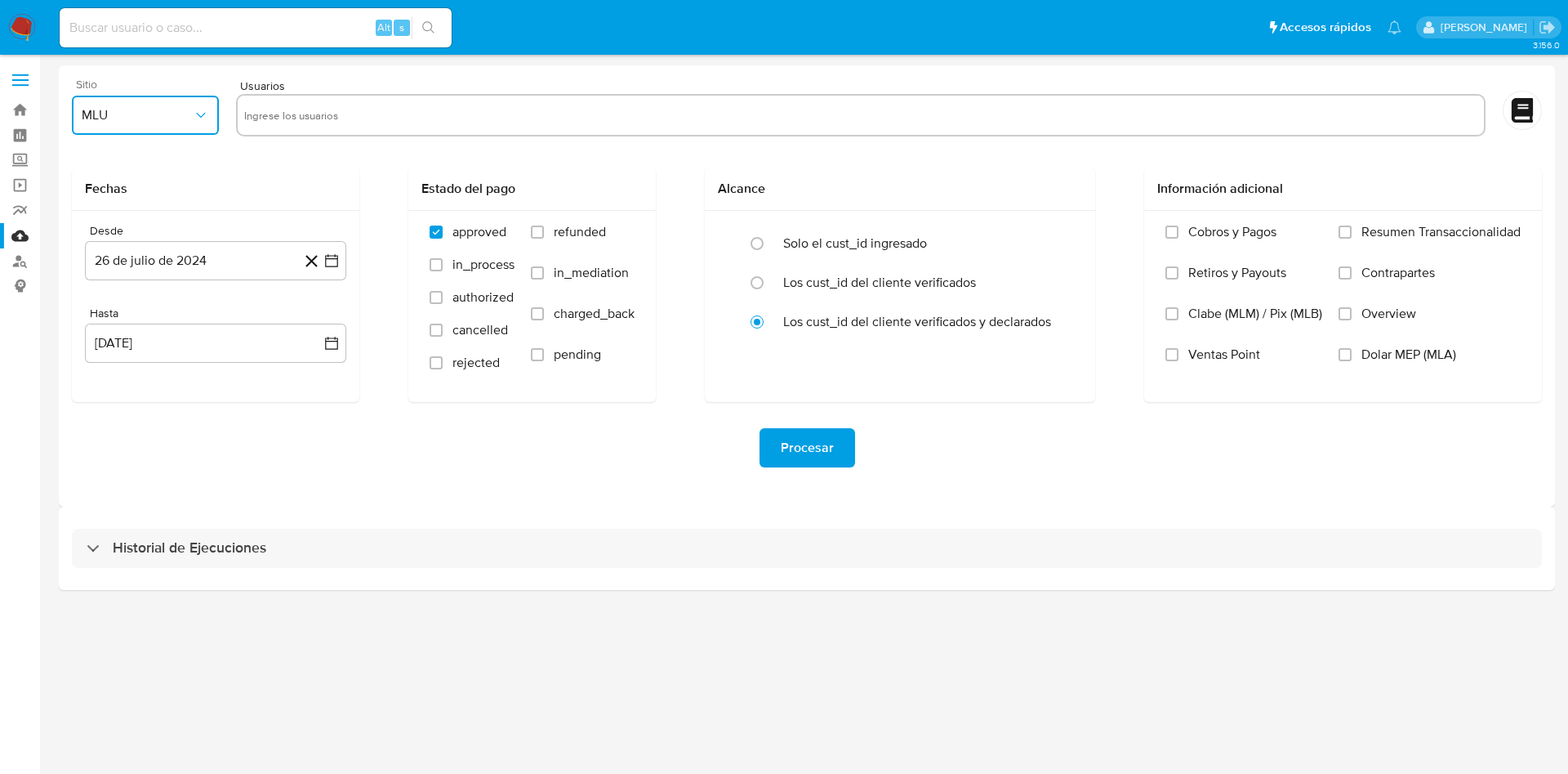
click at [183, 119] on span "MLU" at bounding box center [137, 114] width 111 height 16
click at [131, 419] on div "MEC" at bounding box center [140, 434] width 118 height 39
click at [317, 115] on input "text" at bounding box center [861, 115] width 1233 height 26
type input "200533006"
click at [329, 261] on icon "button" at bounding box center [331, 260] width 16 height 16
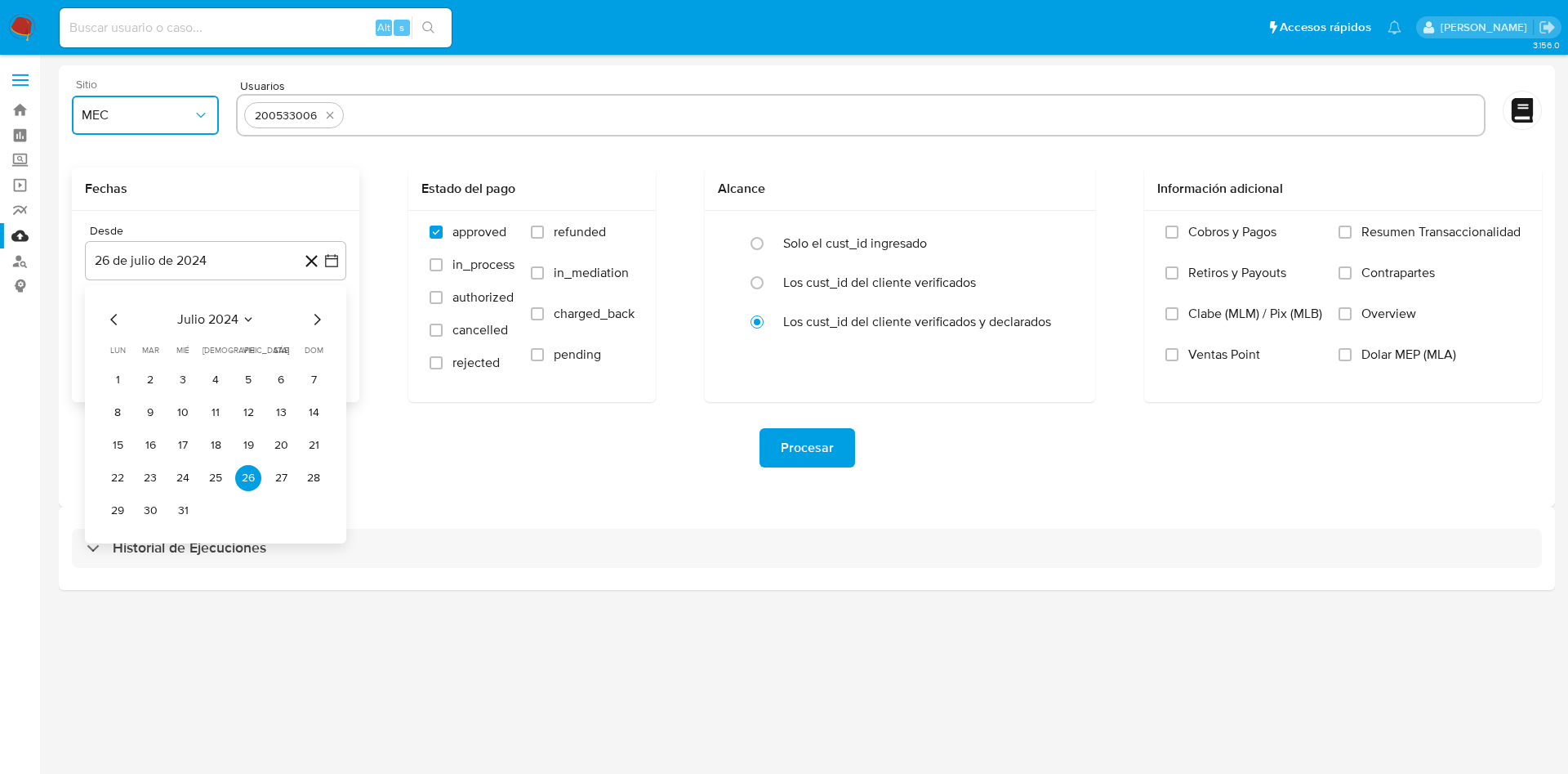
click at [309, 321] on icon "Mes siguiente" at bounding box center [316, 319] width 20 height 20
click at [123, 504] on button "26" at bounding box center [118, 511] width 26 height 26
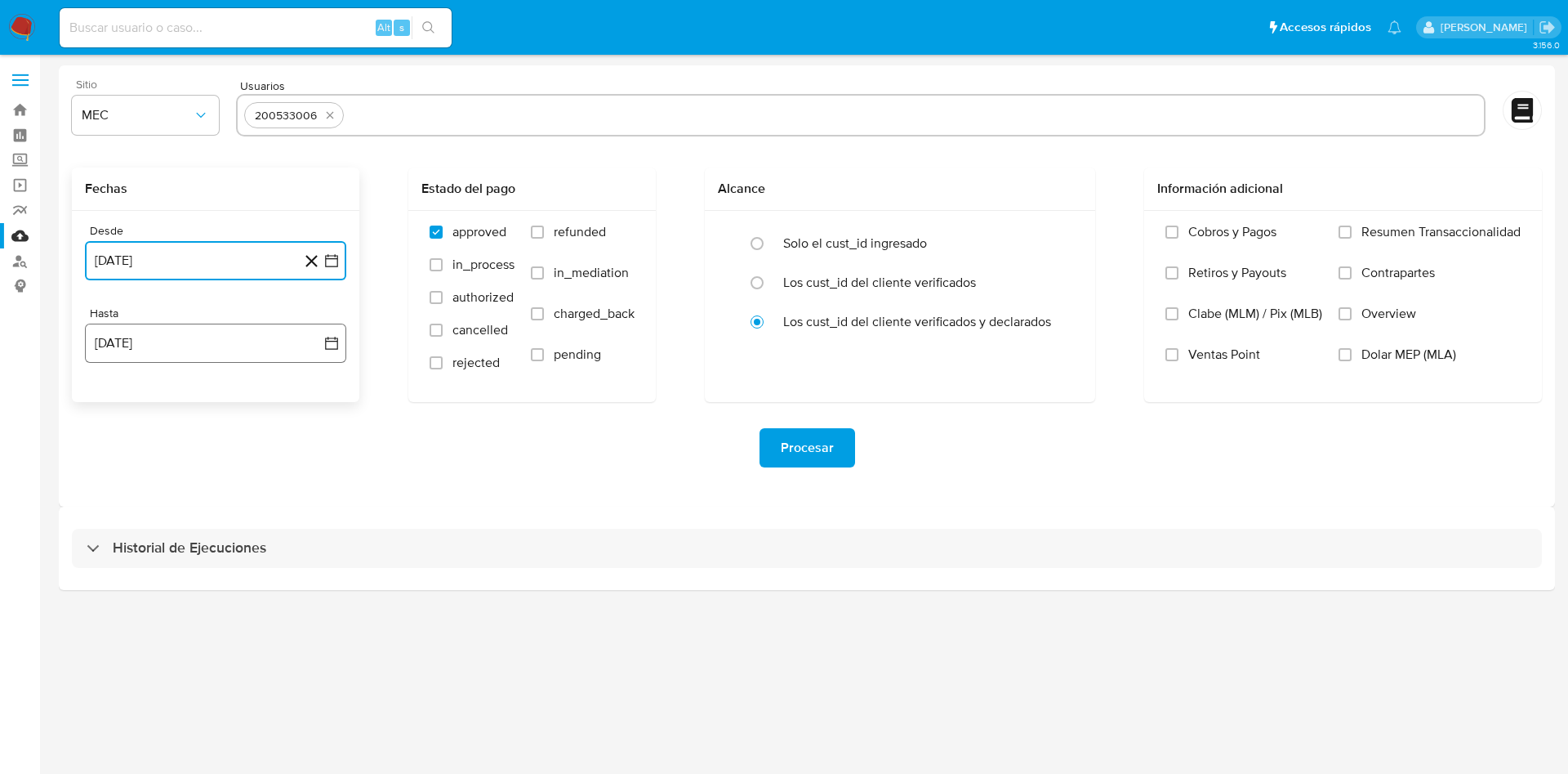
click at [338, 346] on icon "button" at bounding box center [331, 343] width 13 height 13
click at [125, 591] on button "25" at bounding box center [118, 593] width 26 height 26
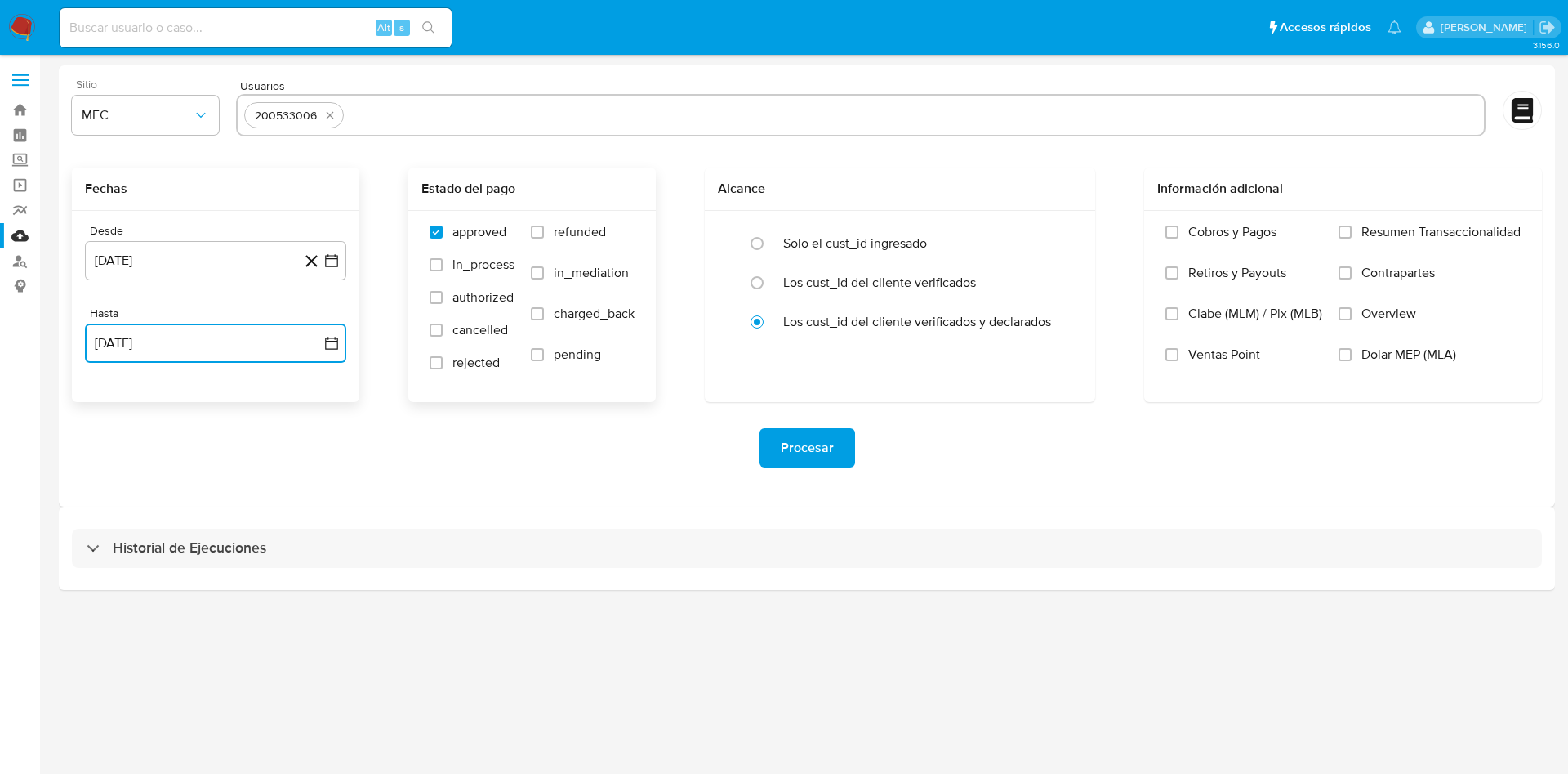
click at [537, 230] on input "refunded" at bounding box center [537, 232] width 13 height 13
checkbox input "true"
click at [536, 318] on input "charged_back" at bounding box center [537, 314] width 13 height 13
checkbox input "true"
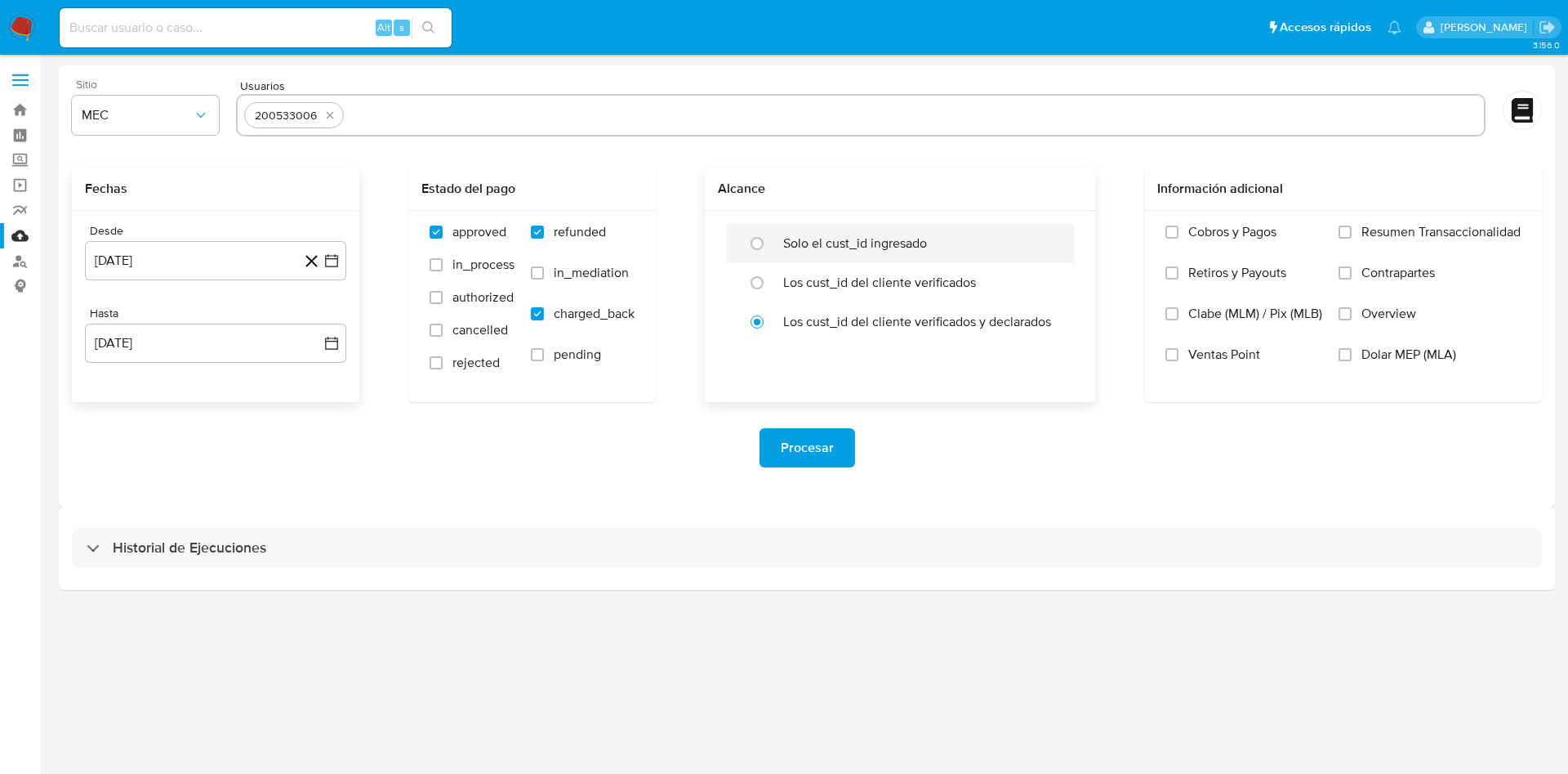
click at [784, 241] on label "Solo el cust_id ingresado" at bounding box center [855, 242] width 144 height 16
click at [770, 241] on input "radio" at bounding box center [757, 243] width 26 height 26
radio input "true"
click at [807, 445] on span "Procesar" at bounding box center [807, 447] width 53 height 36
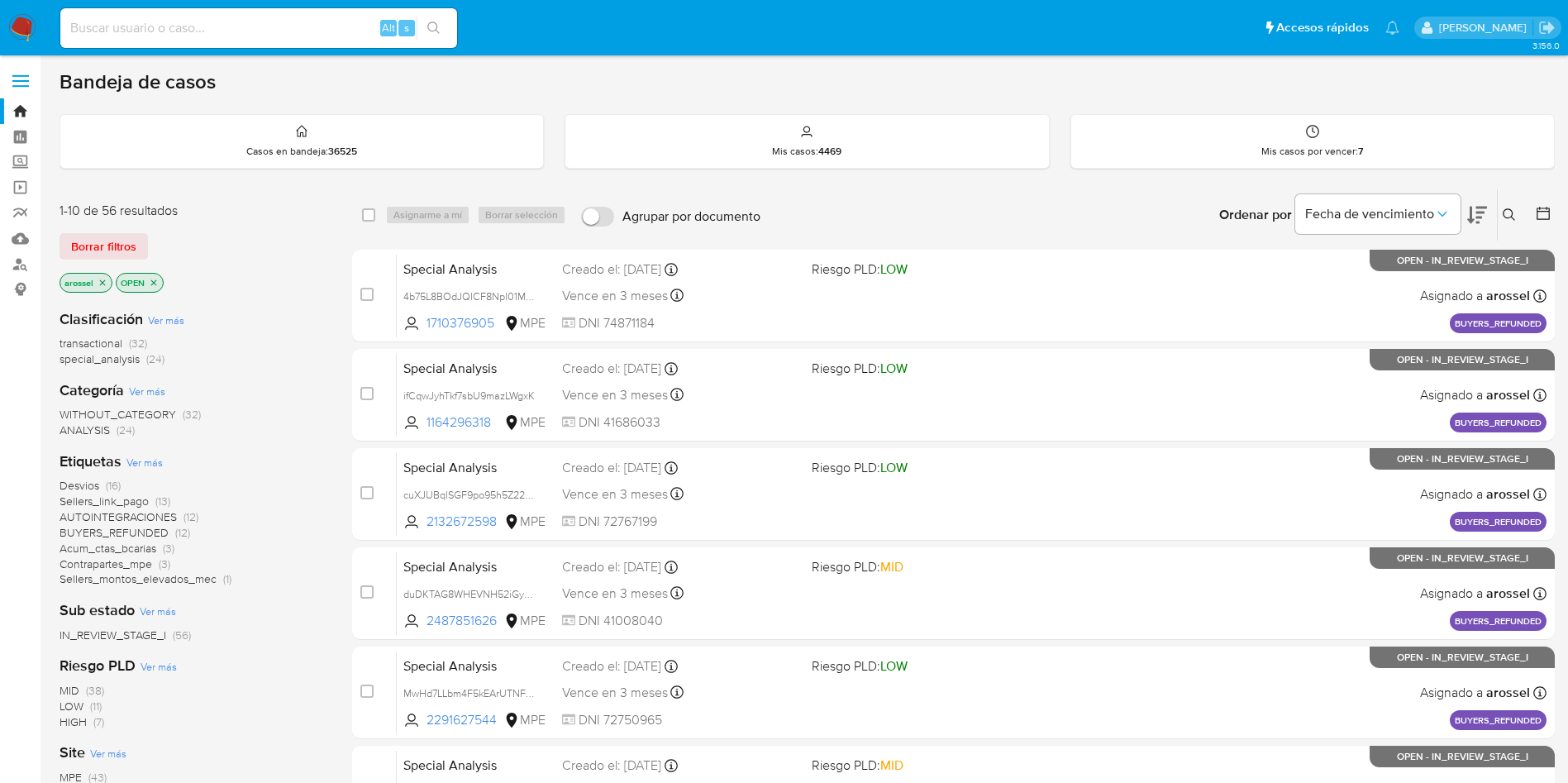
click at [307, 37] on input at bounding box center [258, 27] width 397 height 22
paste input "701fRLxTtaCCl62E0IoLboS2"
type input "701fRLxTtaCCl62E0IoLboS2"
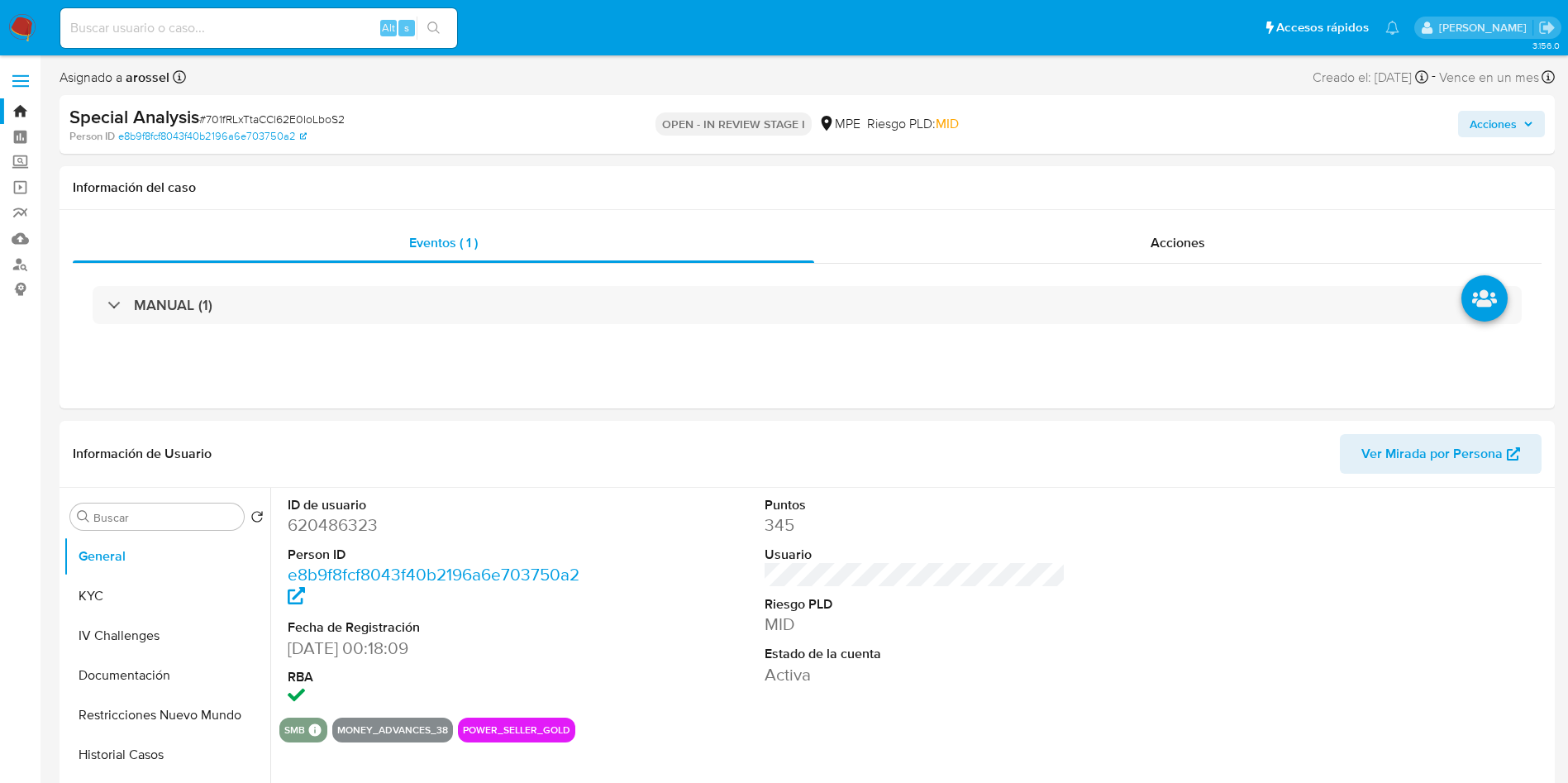
select select "10"
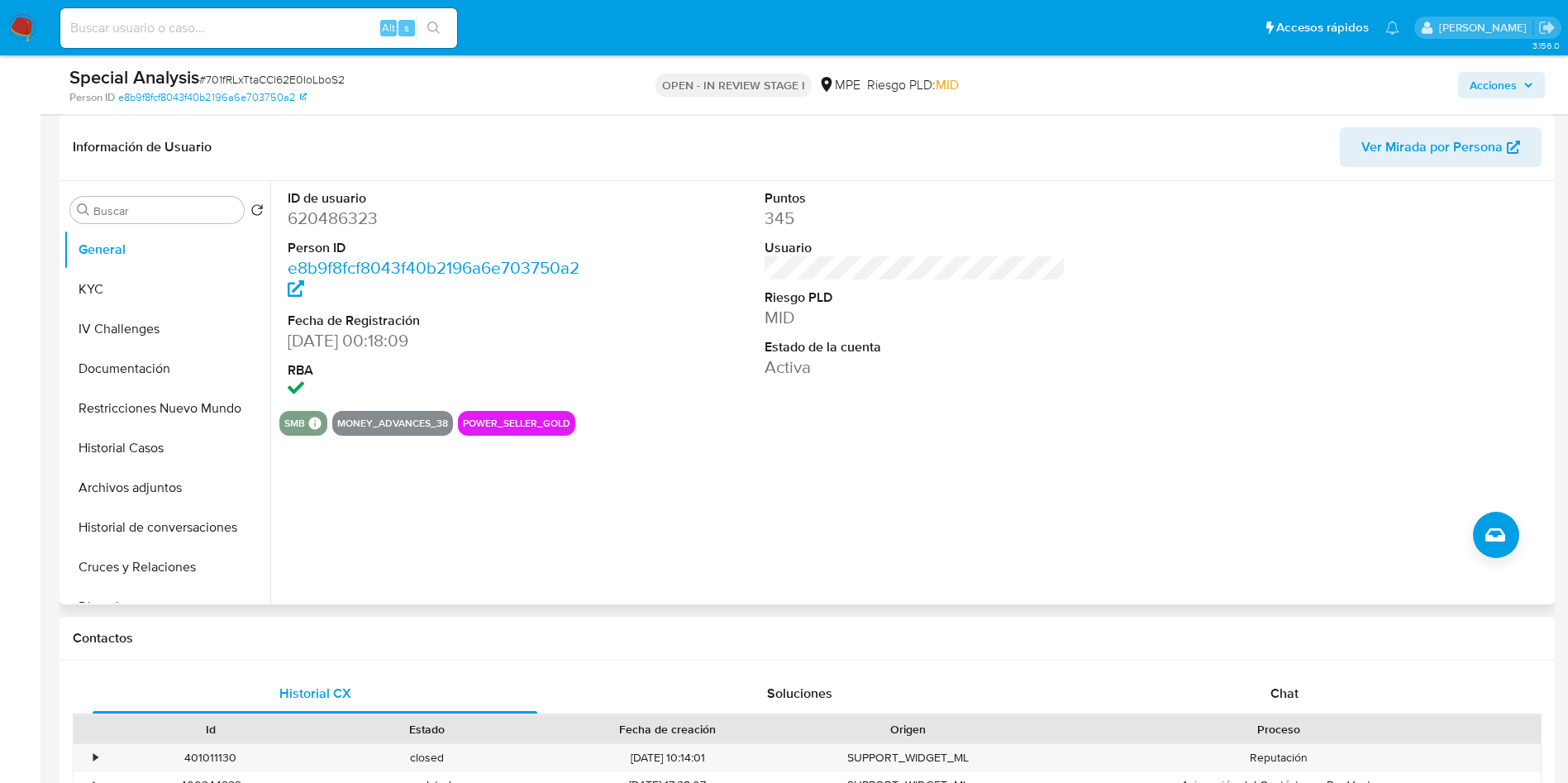
click at [926, 348] on dt "Estado de la cuenta" at bounding box center [916, 347] width 302 height 18
click at [158, 442] on button "Historial Casos" at bounding box center [160, 448] width 193 height 40
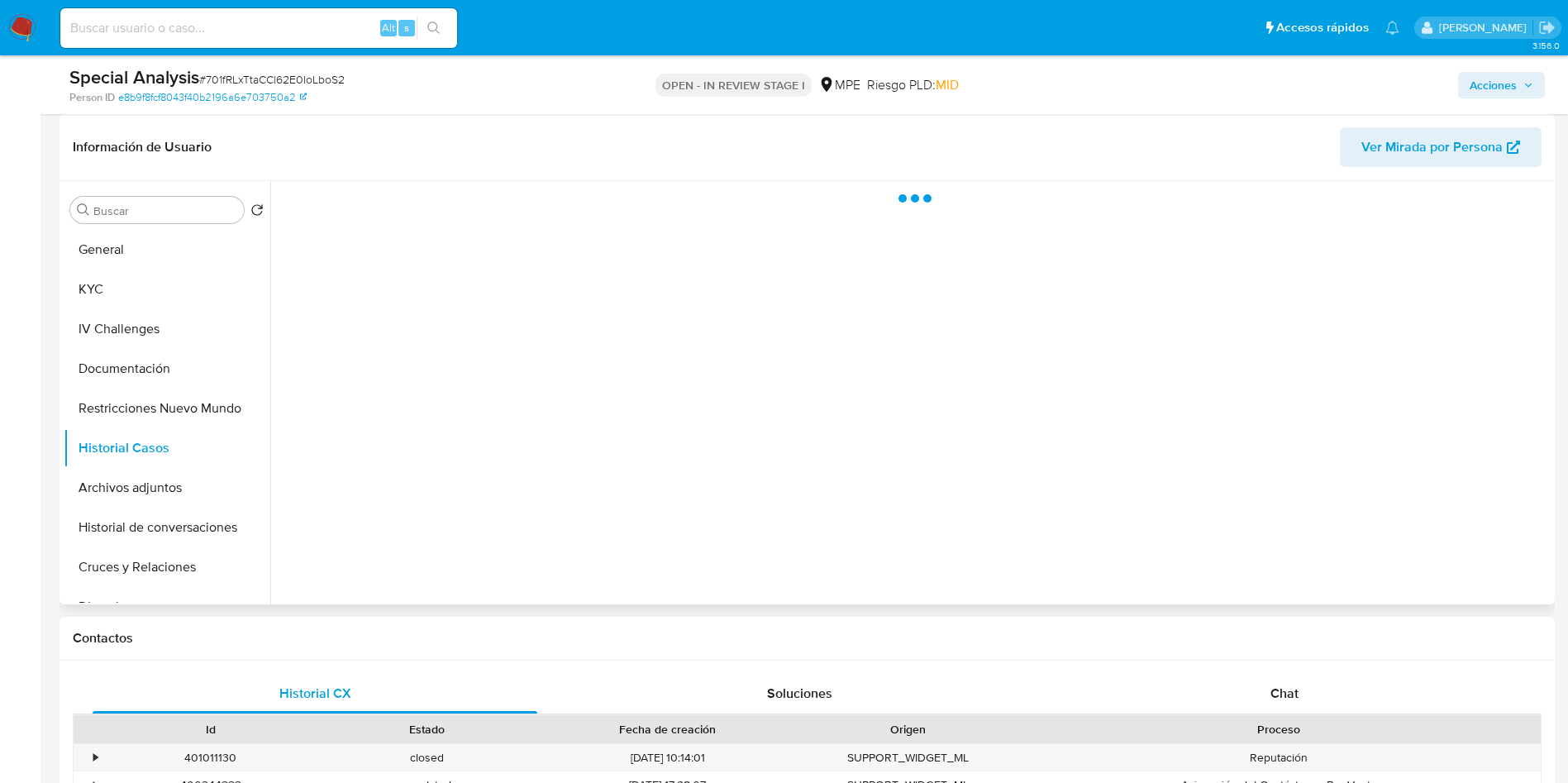
click at [1448, 144] on span "Ver Mirada por Persona" at bounding box center [1432, 147] width 141 height 40
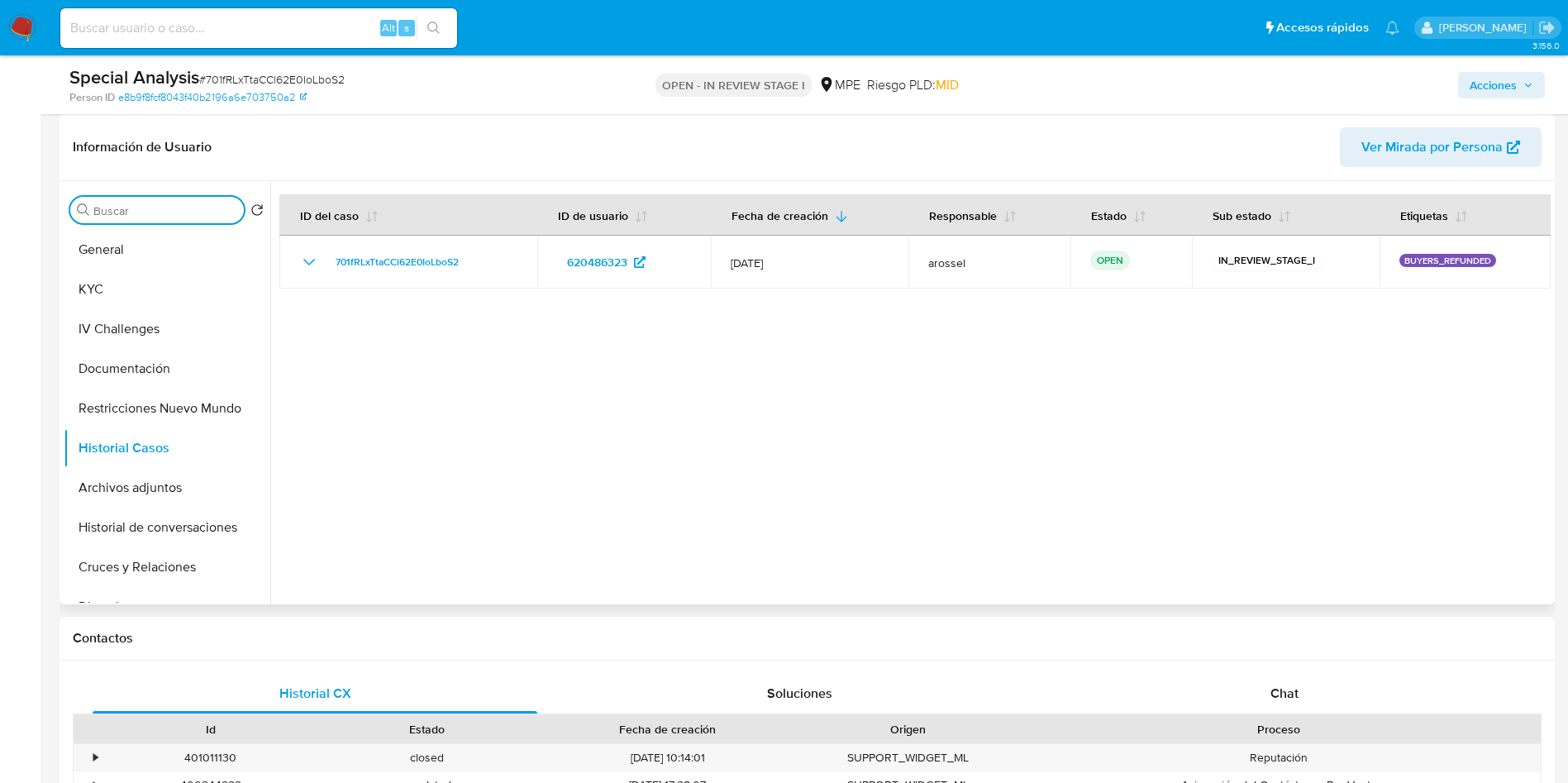
click at [149, 205] on input "Buscar" at bounding box center [166, 211] width 144 height 15
click at [149, 244] on button "General" at bounding box center [160, 250] width 193 height 40
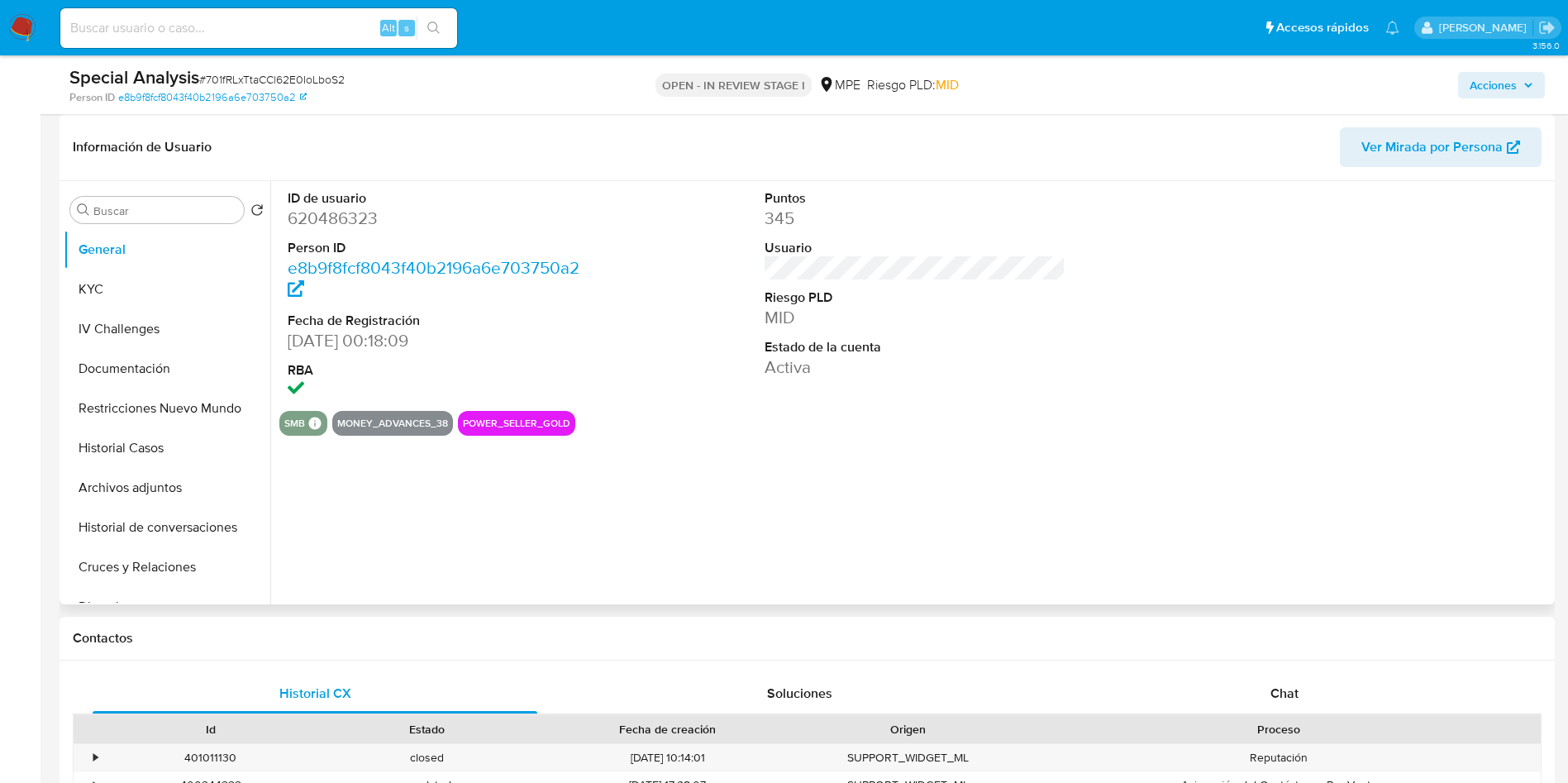
click at [351, 223] on dd "620486323" at bounding box center [438, 218] width 302 height 23
copy dd "620486323"
click at [330, 211] on dd "620486323" at bounding box center [438, 218] width 302 height 23
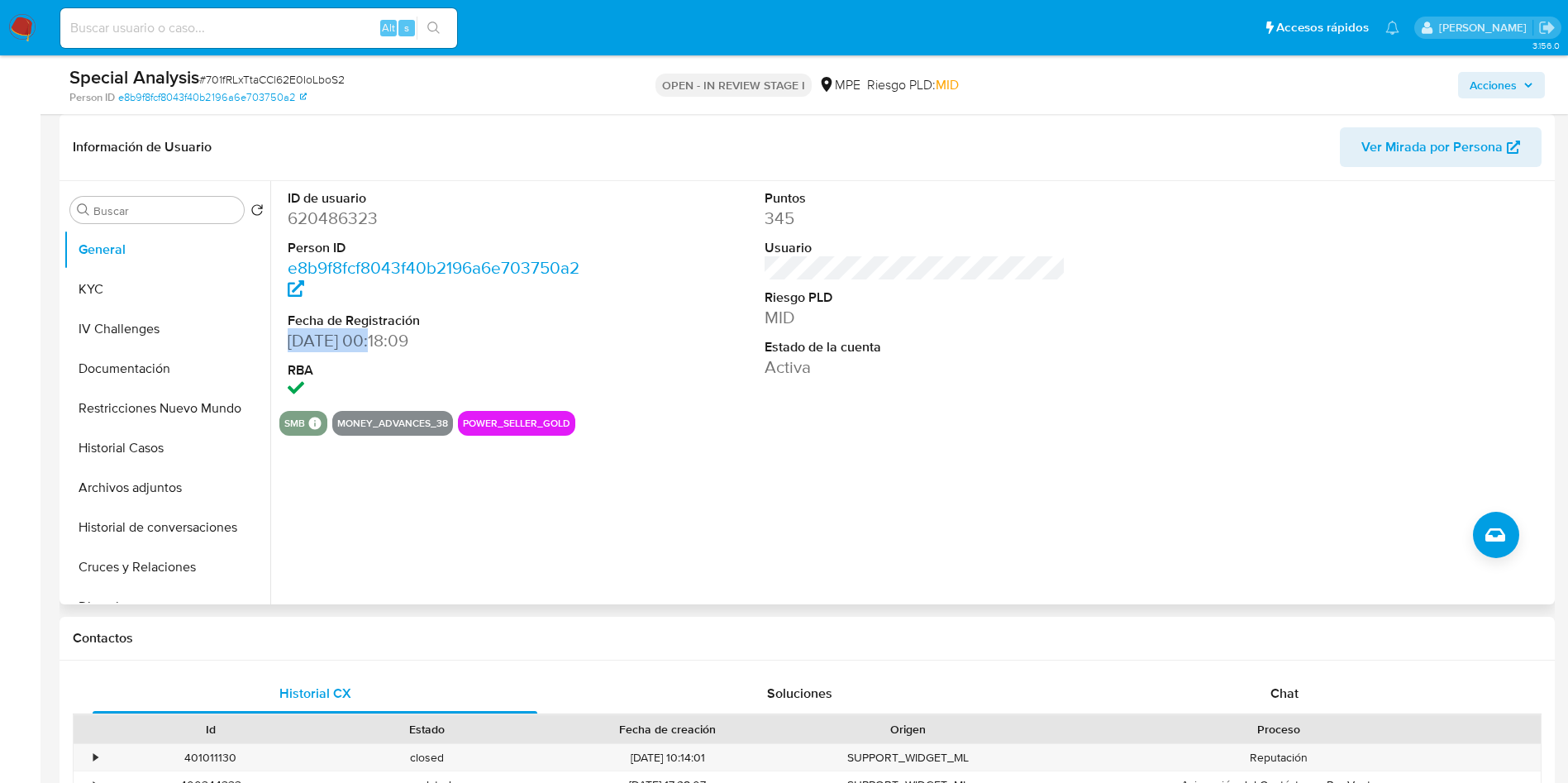
drag, startPoint x: 288, startPoint y: 346, endPoint x: 375, endPoint y: 349, distance: 87.1
click at [375, 349] on dd "04/08/2020 00:18:09" at bounding box center [438, 340] width 302 height 23
copy dd "04/08/2020"
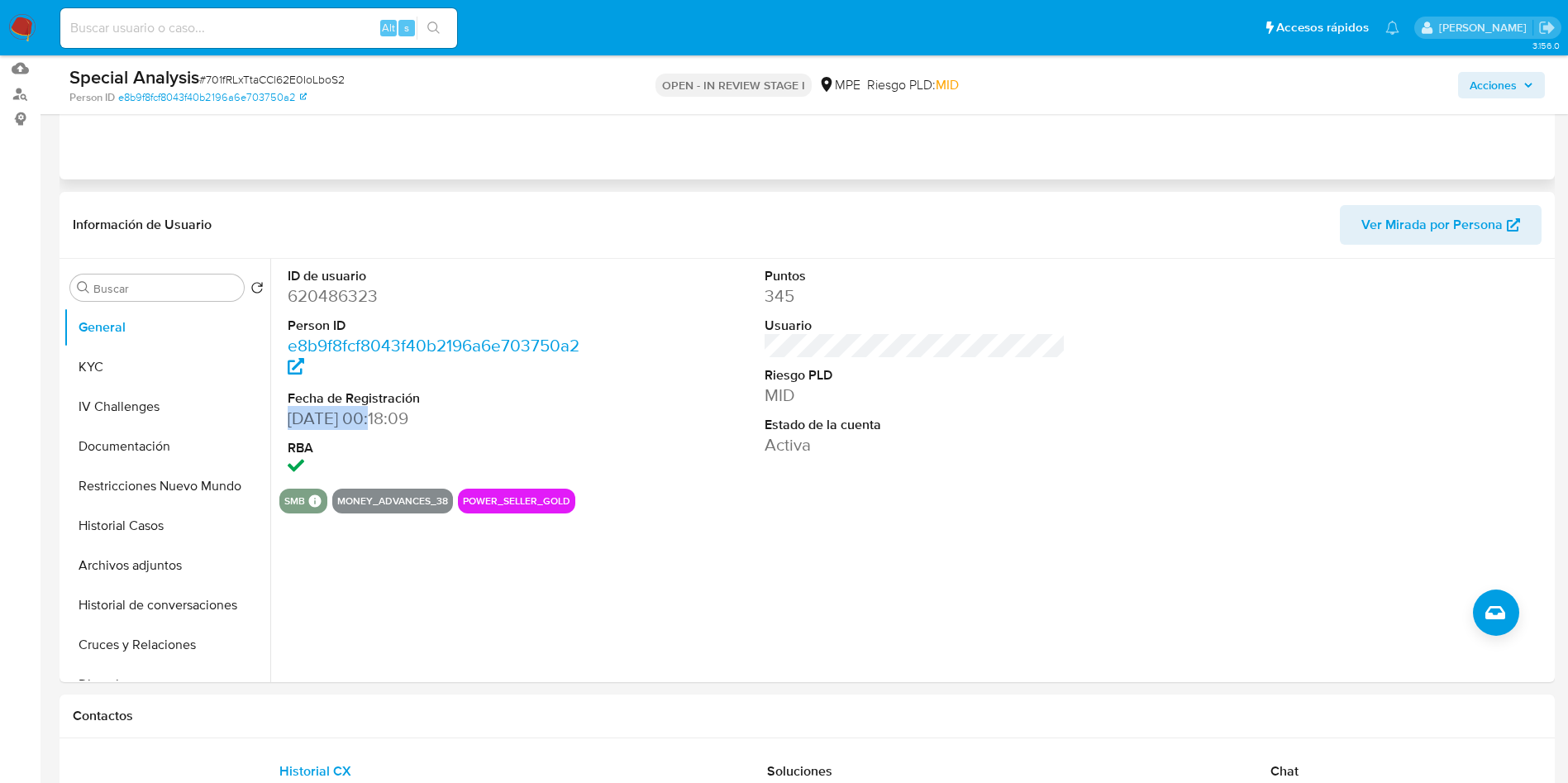
scroll to position [0, 0]
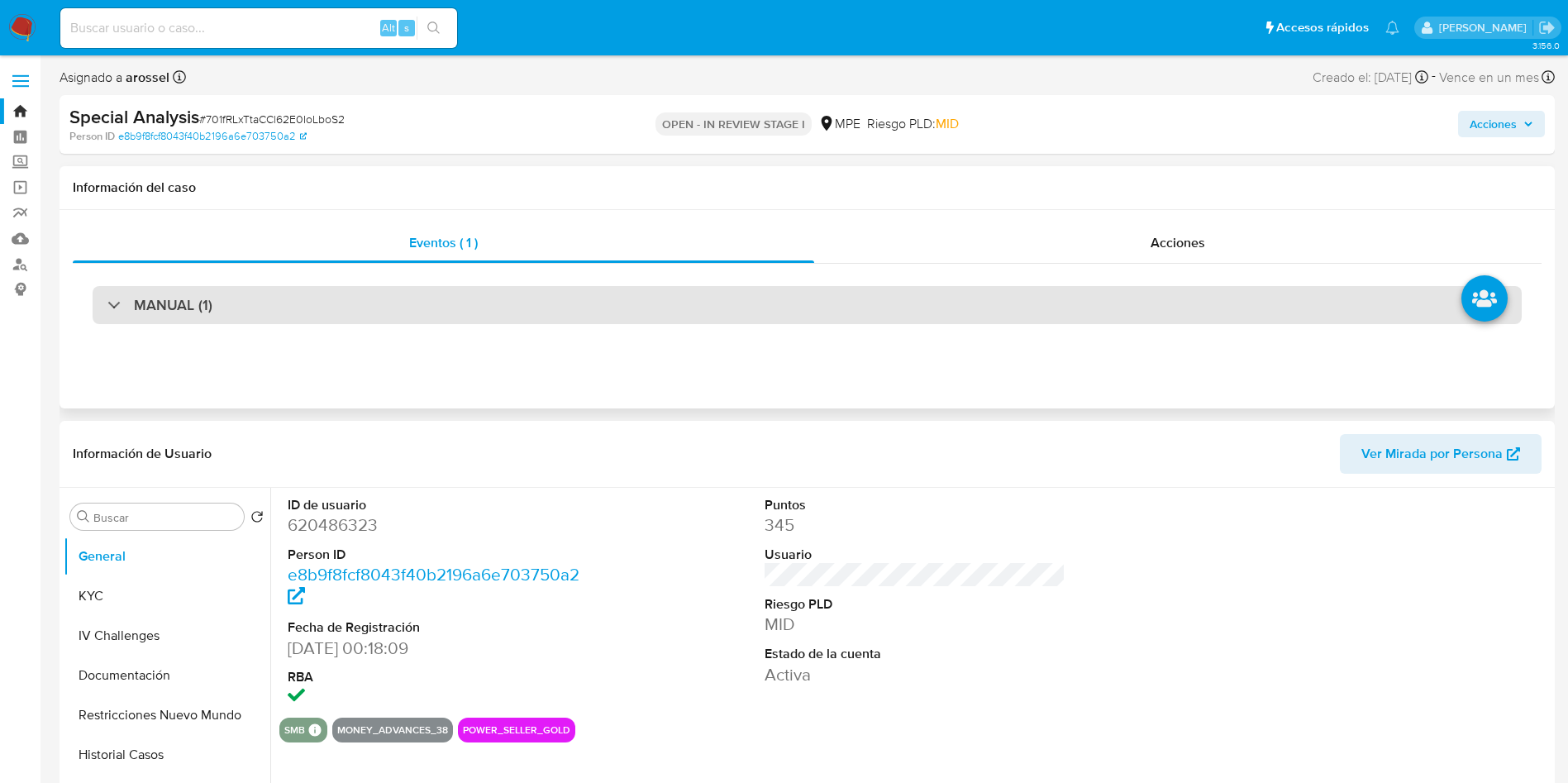
click at [486, 295] on div "MANUAL (1)" at bounding box center [807, 305] width 1429 height 38
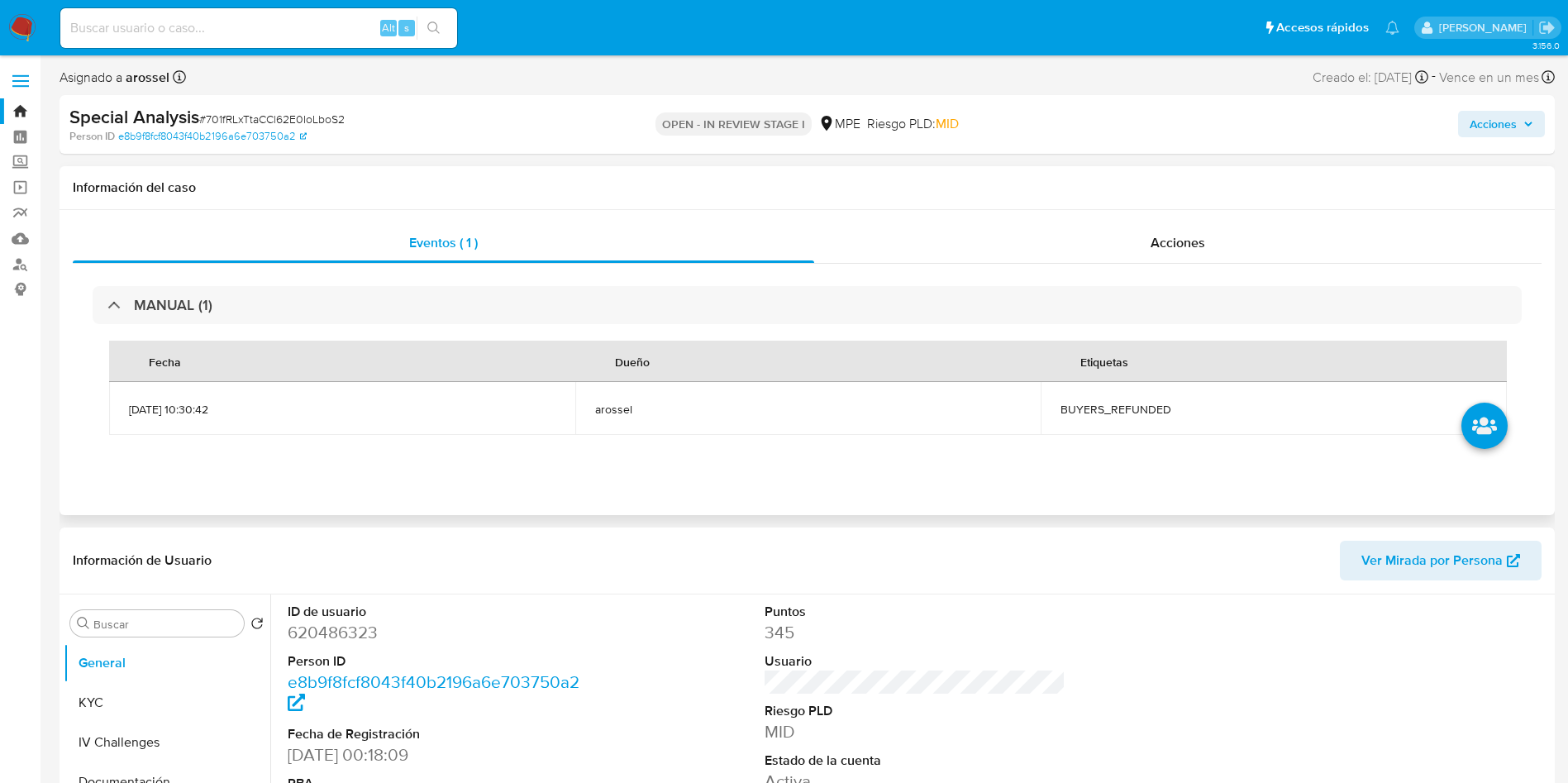
click at [1104, 400] on td "BUYERS_REFUNDED" at bounding box center [1274, 408] width 466 height 53
click at [1096, 417] on td "BUYERS_REFUNDED" at bounding box center [1274, 408] width 466 height 53
copy span "BUYERS_REFUNDED"
click at [283, 119] on span "# 701fRLxTtaCCl62E0IoLboS2" at bounding box center [272, 118] width 146 height 16
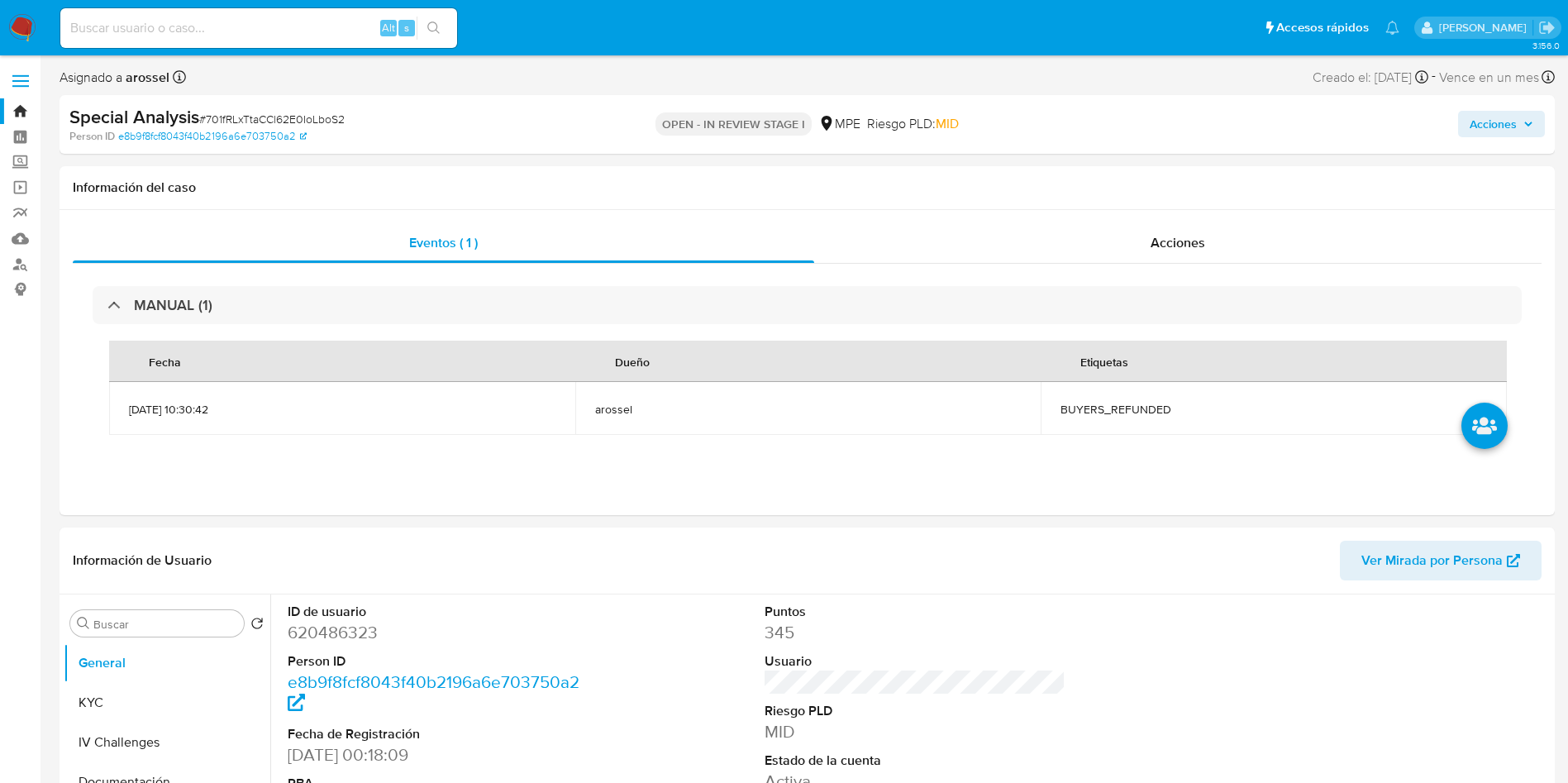
click at [283, 119] on span "# 701fRLxTtaCCl62E0IoLboS2" at bounding box center [272, 118] width 146 height 16
copy span "701fRLxTtaCCl62E0IoLboS2"
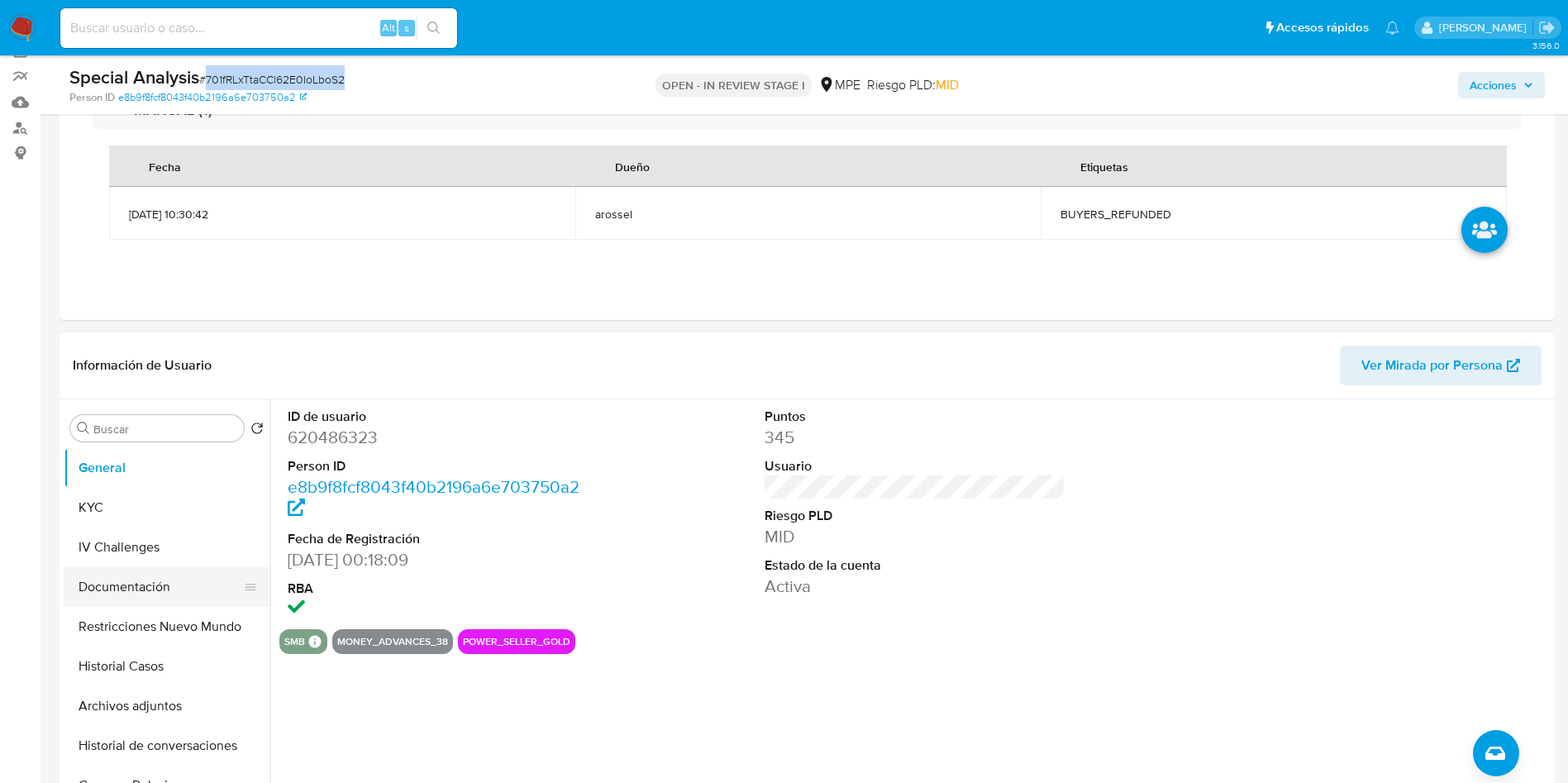
scroll to position [248, 0]
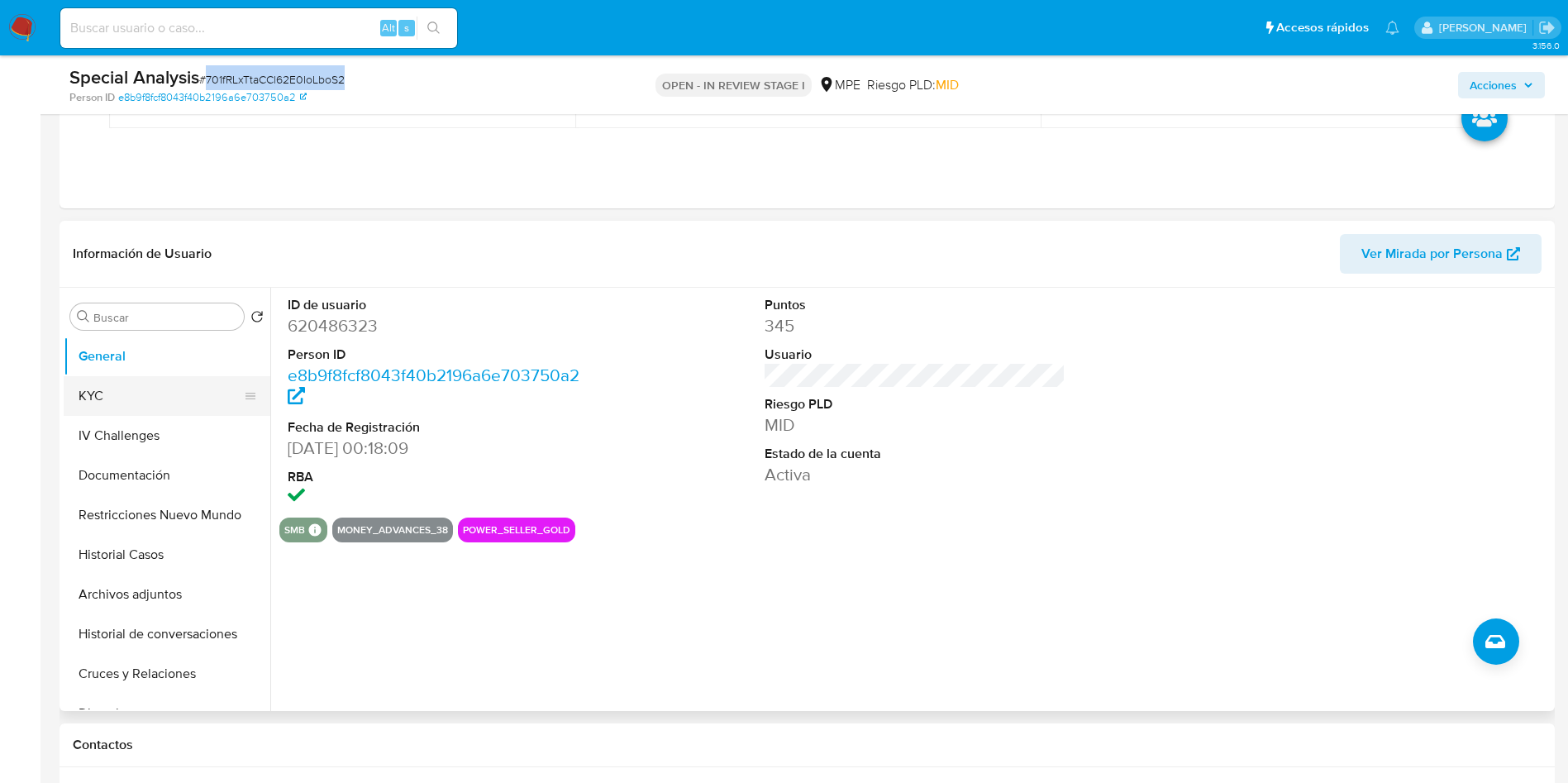
click at [111, 408] on button "KYC" at bounding box center [160, 396] width 193 height 40
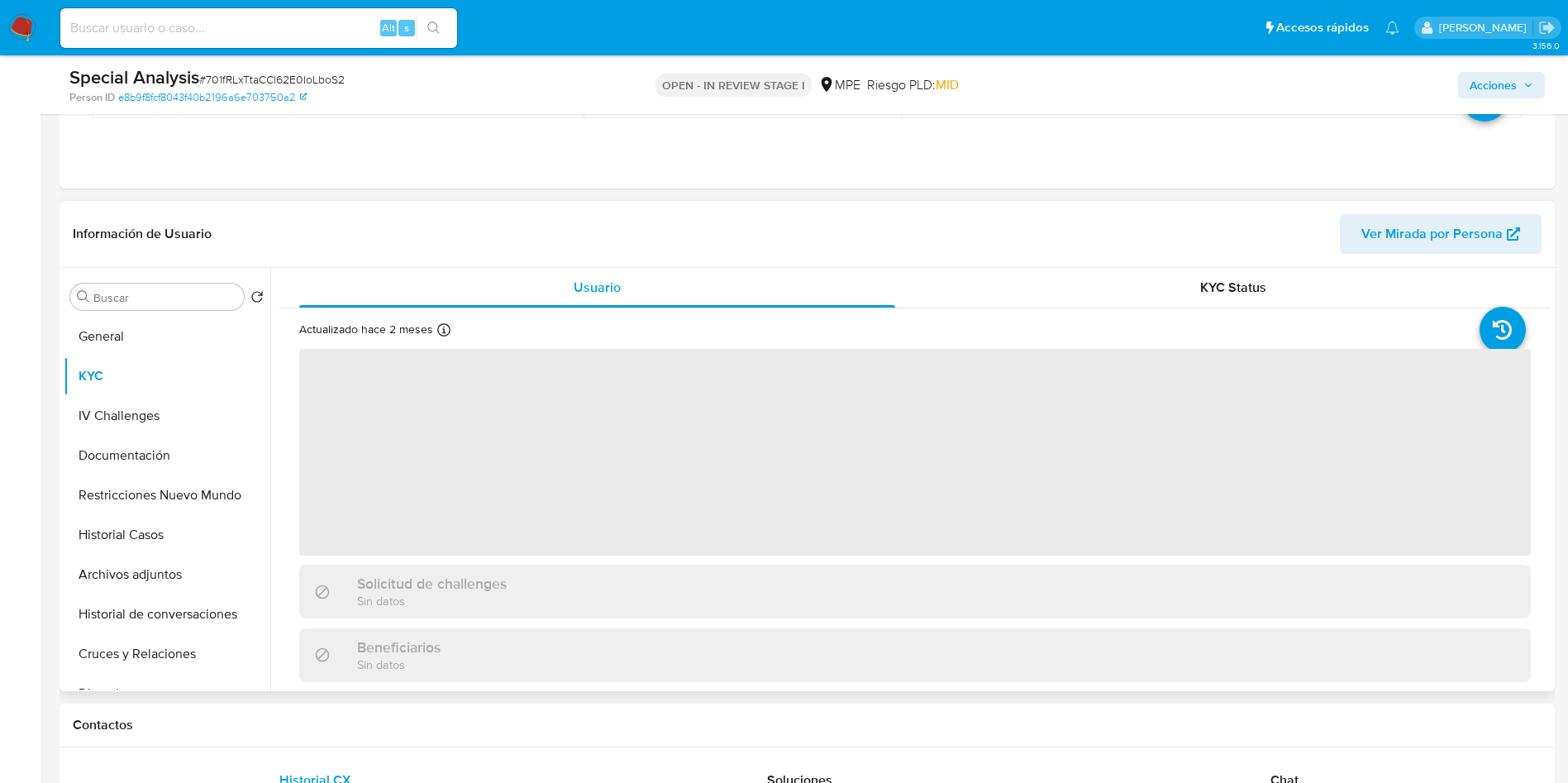
click at [1277, 251] on header "Información de Usuario Ver Mirada por Persona" at bounding box center [807, 234] width 1469 height 40
click at [1263, 294] on div "KYC Status" at bounding box center [1232, 288] width 596 height 40
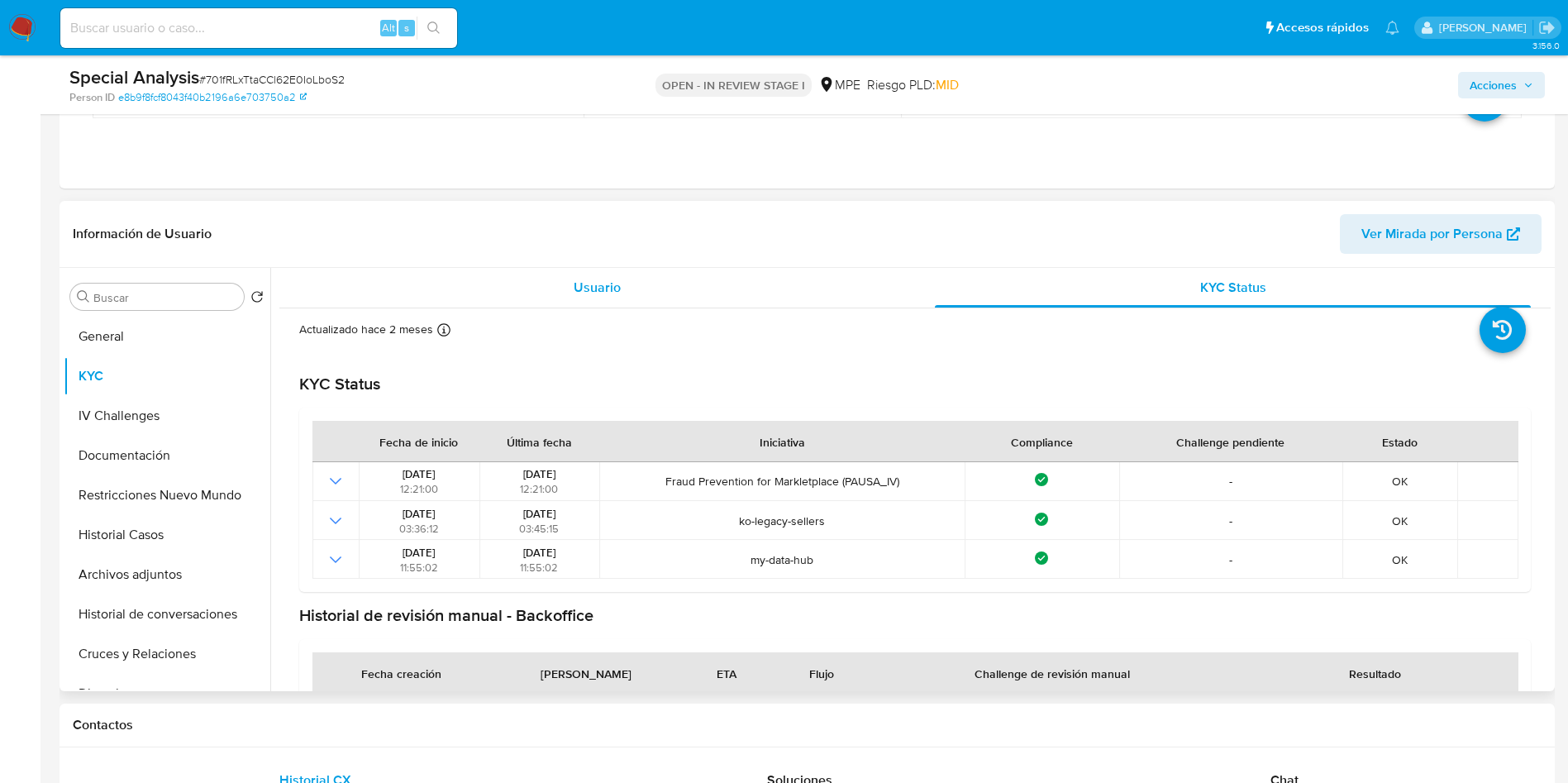
click at [579, 285] on span "Usuario" at bounding box center [597, 287] width 47 height 19
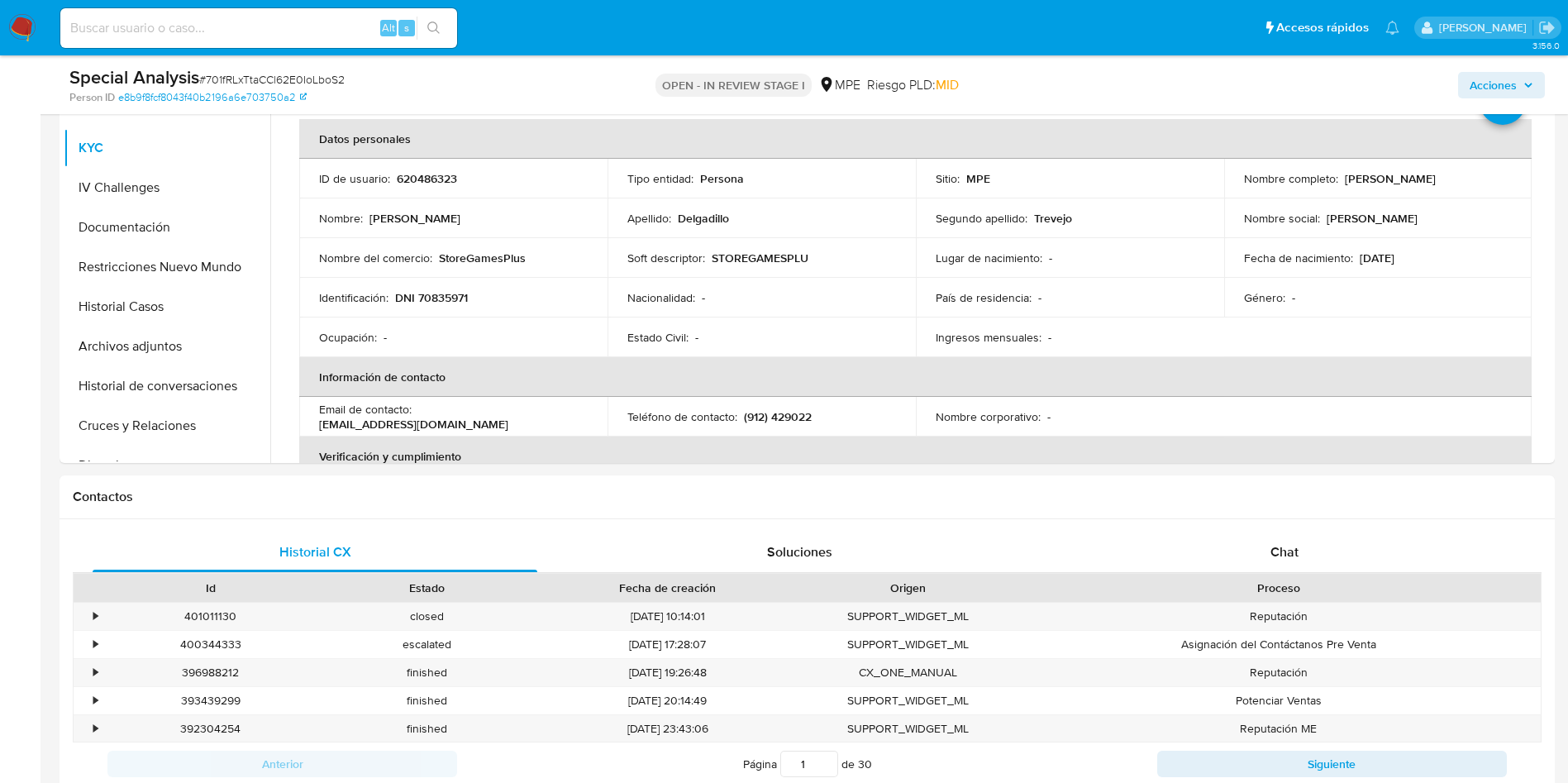
scroll to position [372, 0]
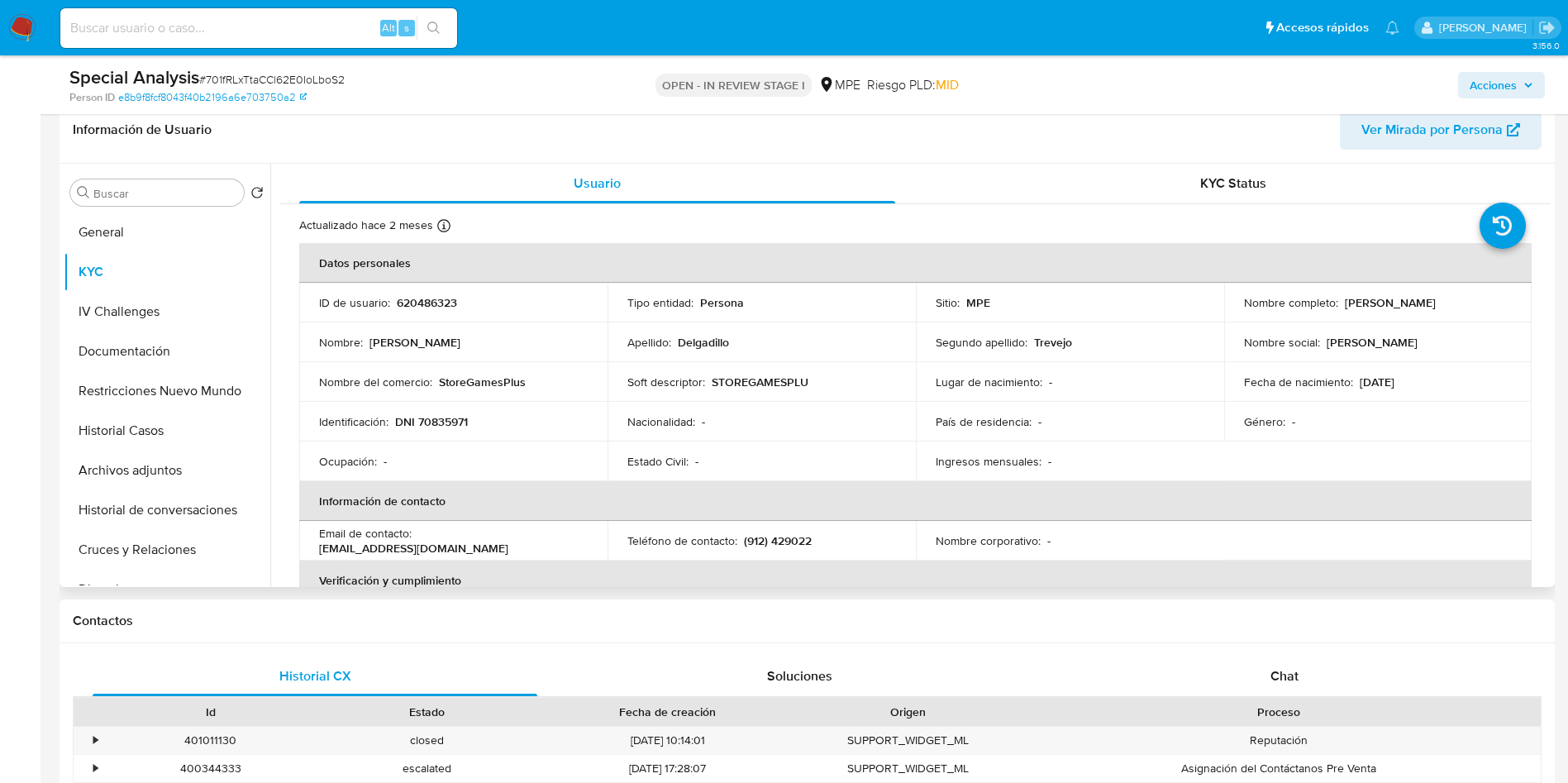
click at [436, 310] on p "620486323" at bounding box center [427, 303] width 61 height 15
copy p "620486323"
click at [562, 388] on div "Nombre del comercio : StoreGamesPlus" at bounding box center [454, 382] width 269 height 15
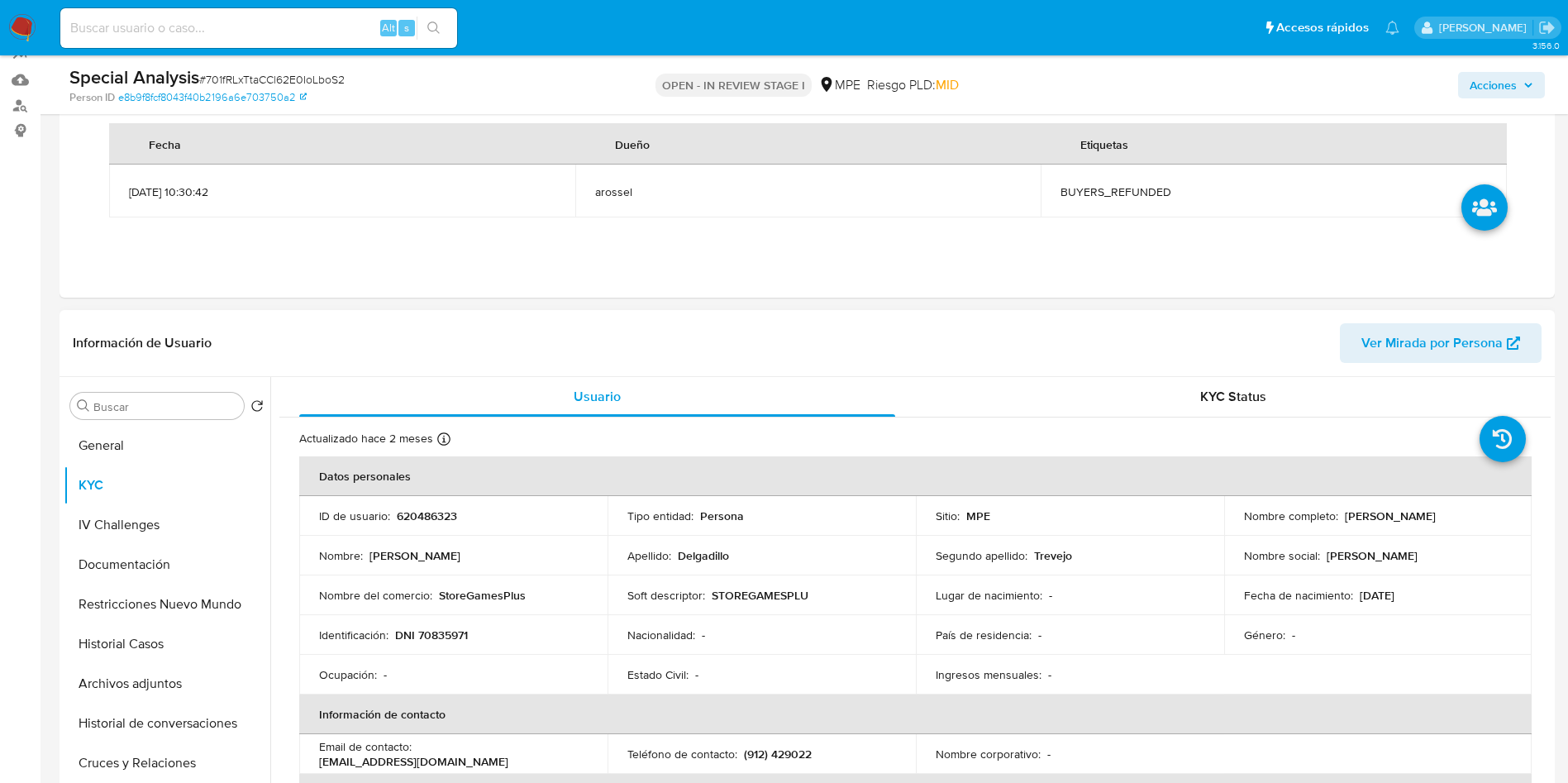
scroll to position [248, 0]
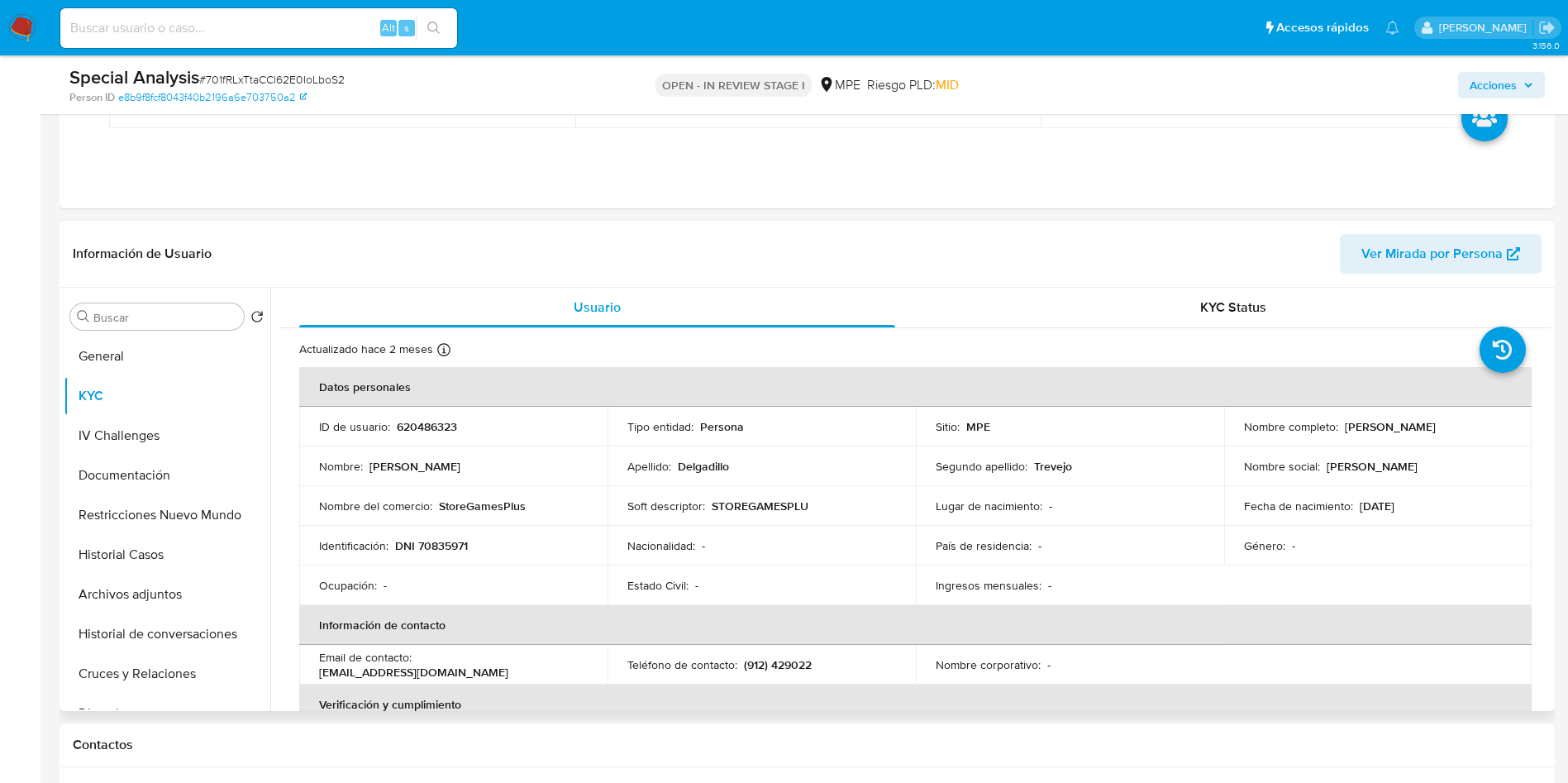
click at [429, 431] on p "620486323" at bounding box center [427, 427] width 61 height 15
click at [429, 432] on p "620486323" at bounding box center [427, 427] width 61 height 15
copy p "620486323"
drag, startPoint x: 1232, startPoint y: 433, endPoint x: 1414, endPoint y: 435, distance: 182.0
click at [1414, 435] on td "Nombre completo : Carlos Adrian Delgadillo Trevejo" at bounding box center [1379, 427] width 309 height 40
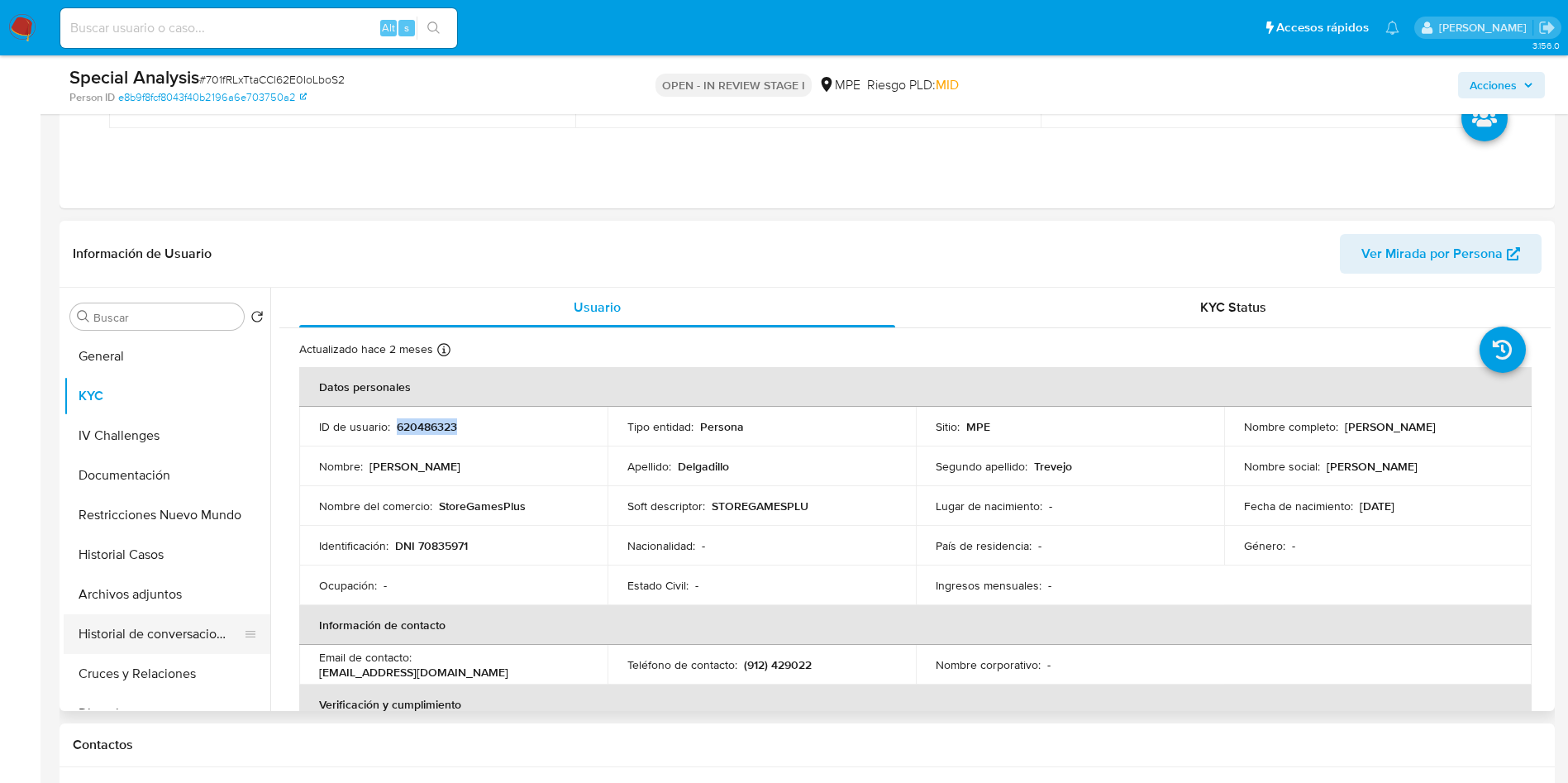
copy p "[PERSON_NAME]"
click at [163, 686] on button "Cruces y Relaciones" at bounding box center [167, 674] width 206 height 40
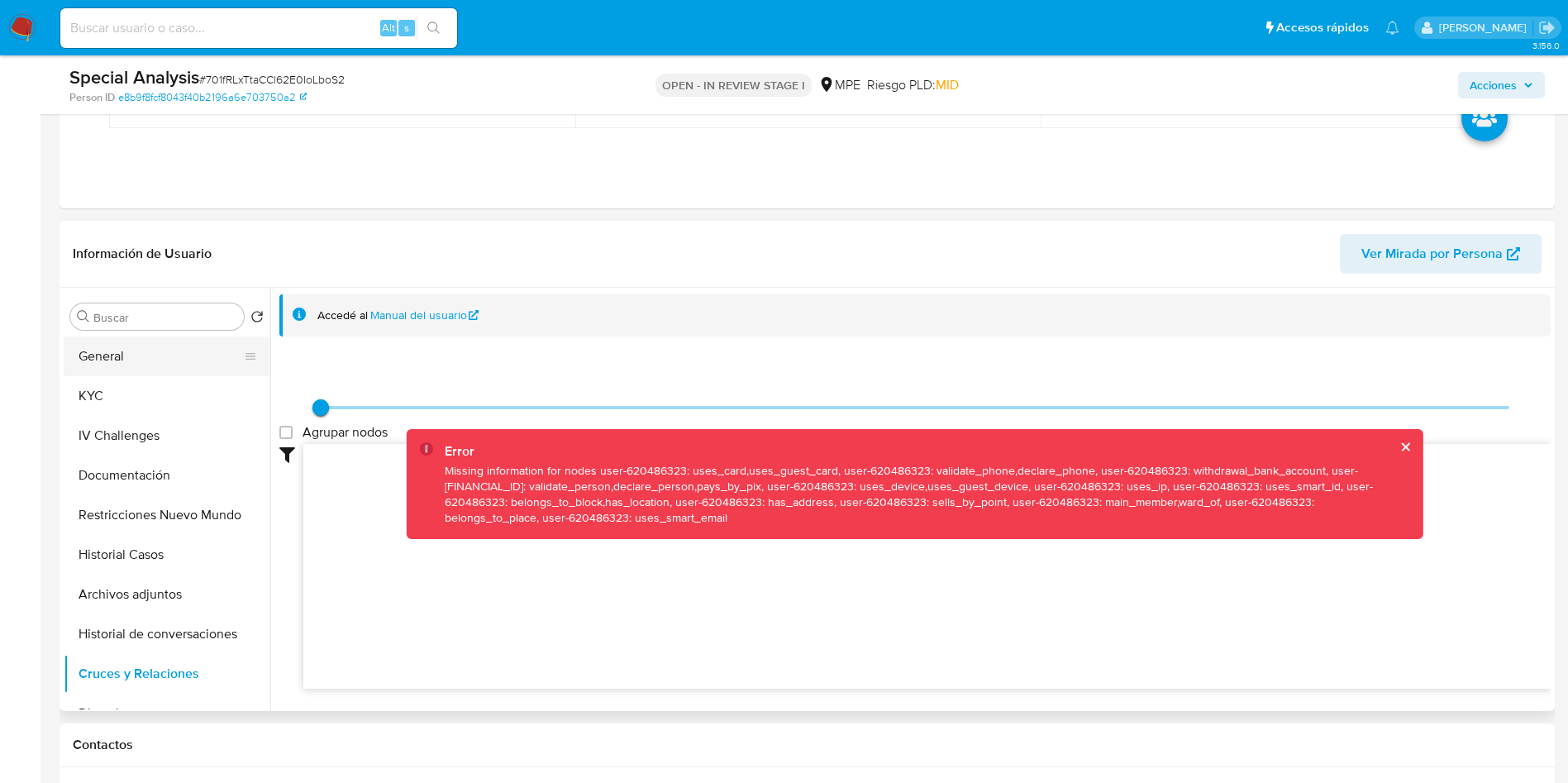
click at [122, 362] on button "General" at bounding box center [160, 356] width 193 height 40
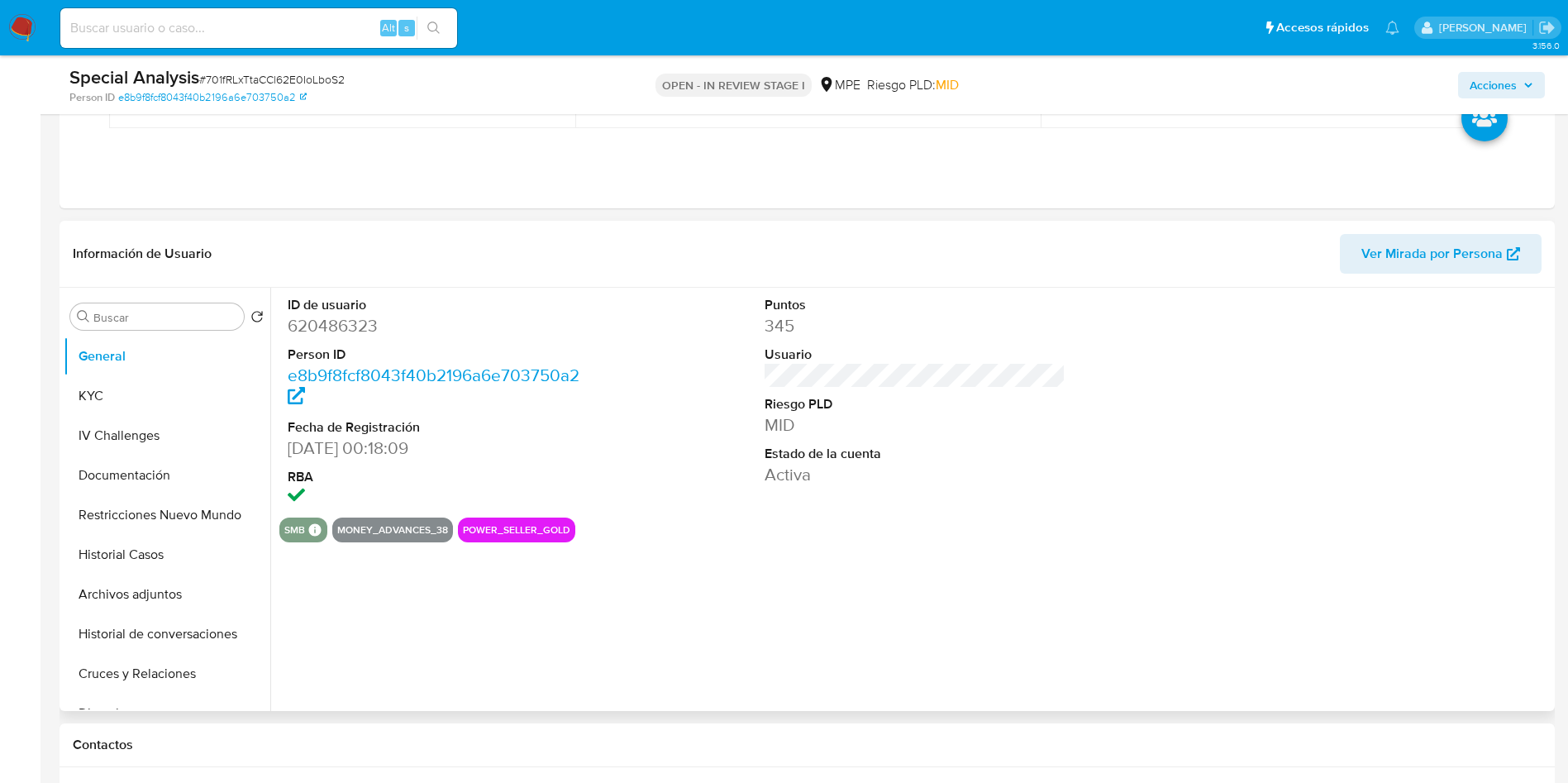
click at [346, 314] on dd "620486323" at bounding box center [438, 326] width 302 height 23
copy dd "620486323"
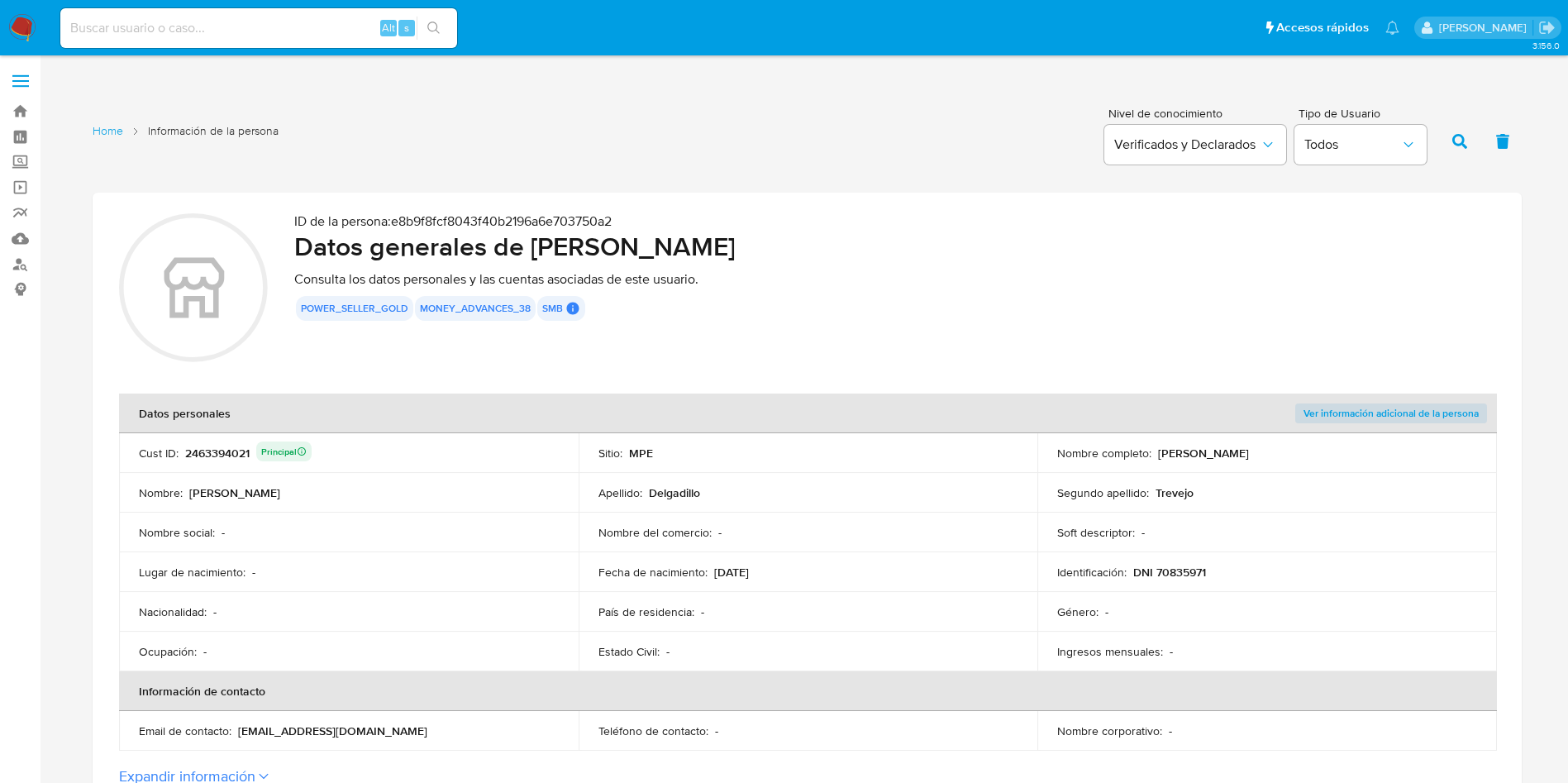
click at [226, 451] on div "2463394021 Principal" at bounding box center [249, 453] width 127 height 23
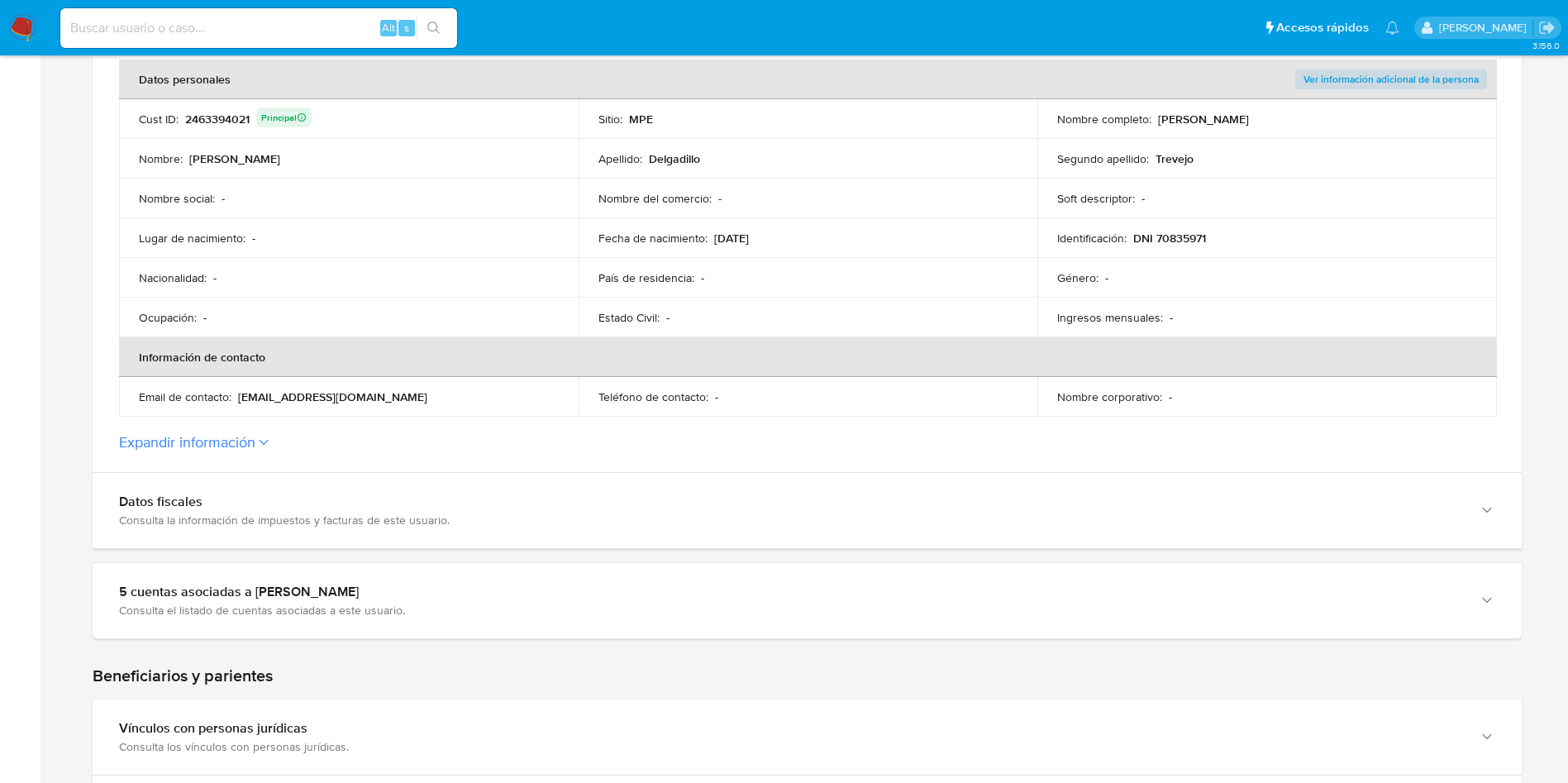
scroll to position [372, 0]
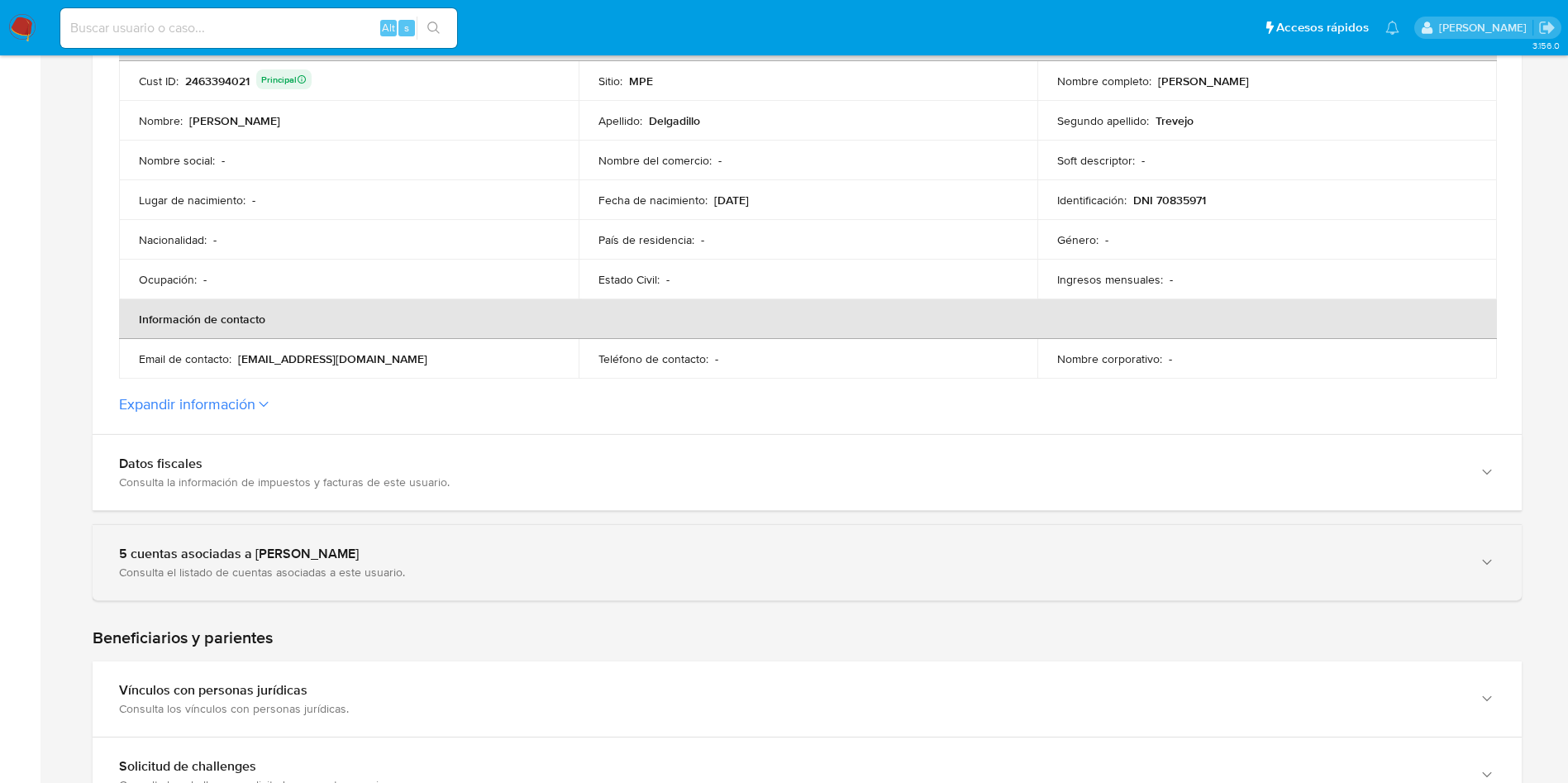
click at [250, 589] on div "5 cuentas asociadas a [PERSON_NAME] Consulta el listado de cuentas asociadas a …" at bounding box center [807, 561] width 1429 height 75
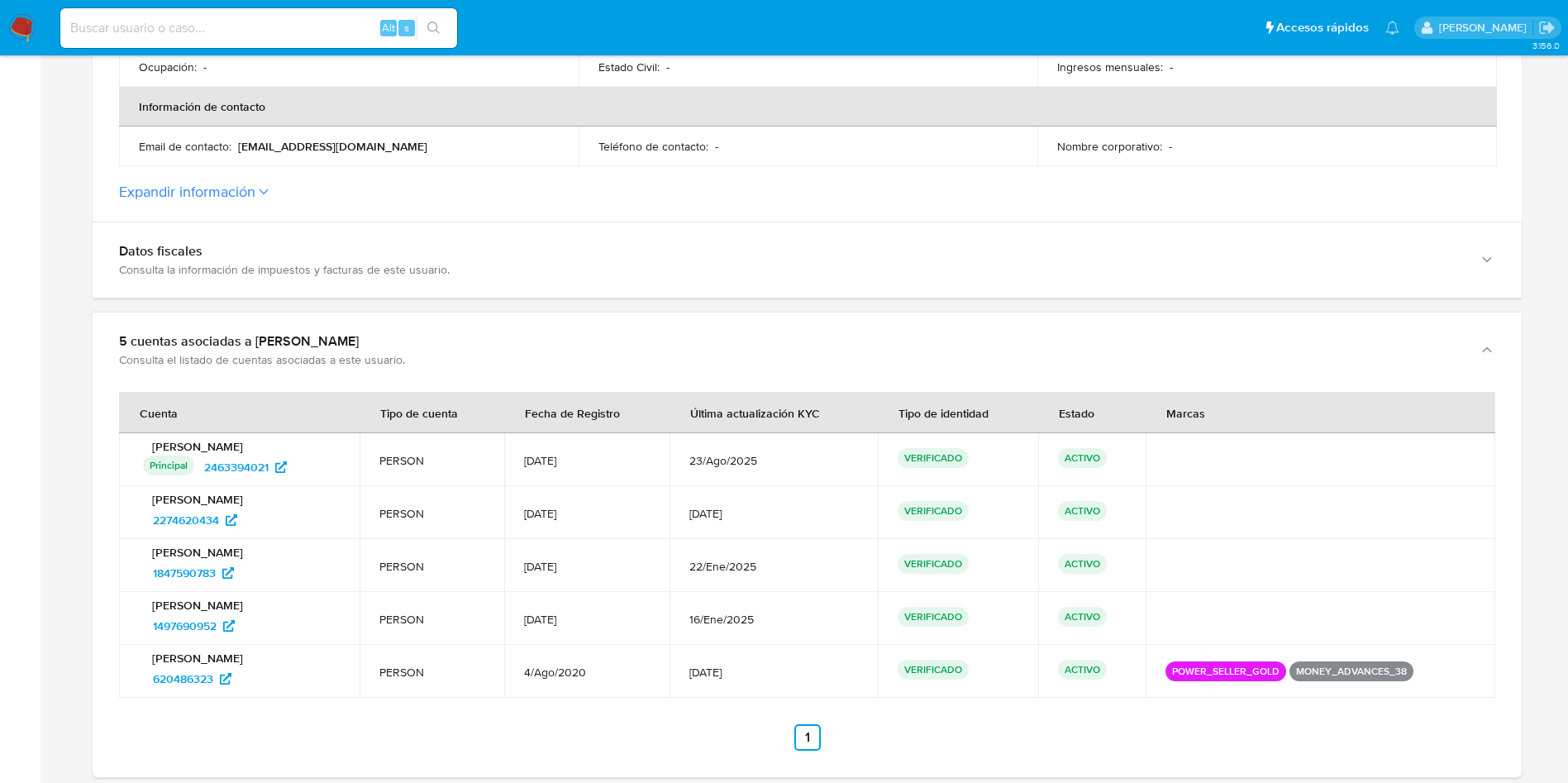
scroll to position [620, 0]
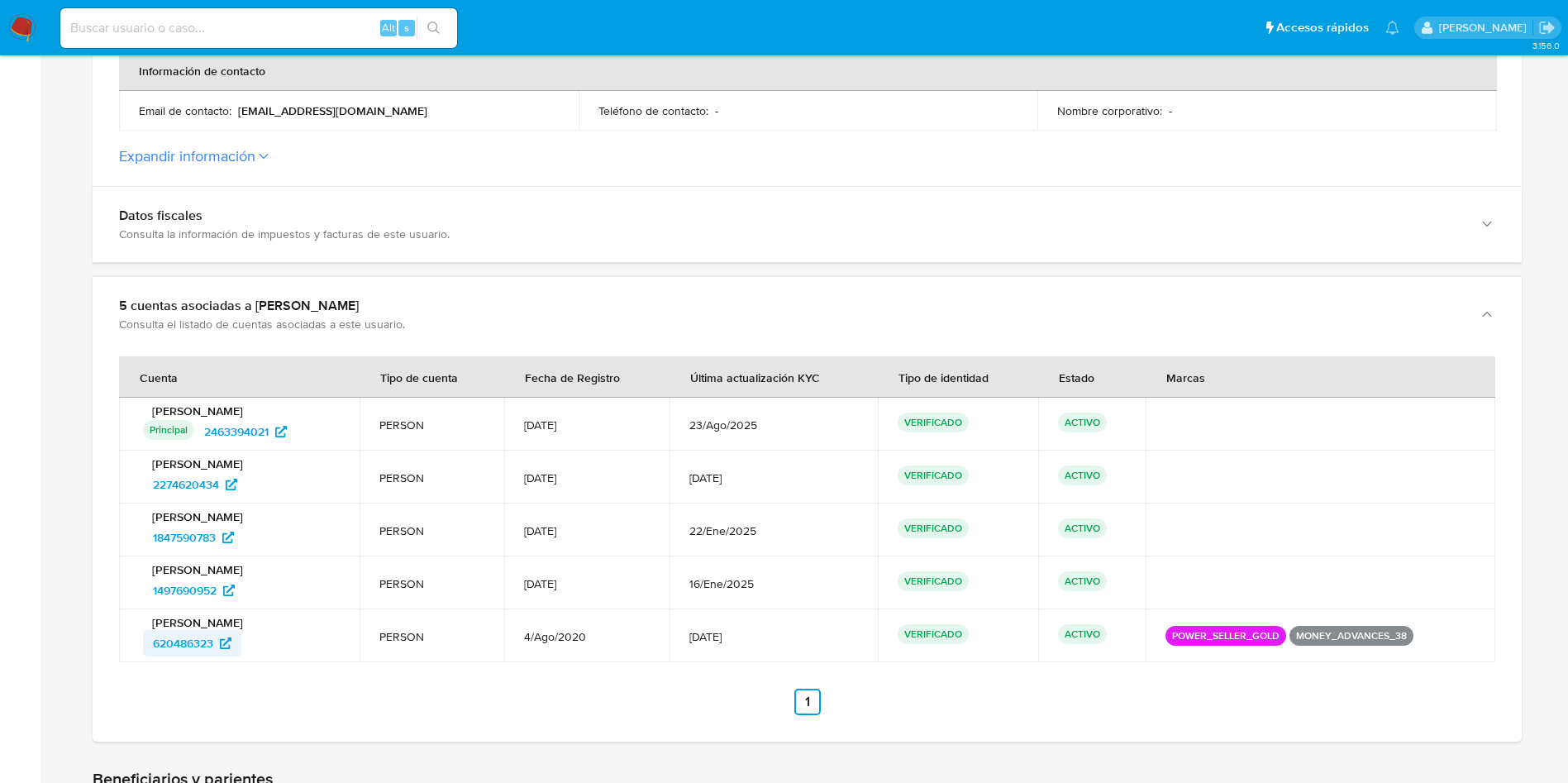
drag, startPoint x: 262, startPoint y: 654, endPoint x: 181, endPoint y: 650, distance: 81.1
click at [181, 650] on div "620486323" at bounding box center [241, 643] width 197 height 27
drag, startPoint x: 277, startPoint y: 593, endPoint x: 127, endPoint y: 581, distance: 150.5
click at [127, 581] on td "[PERSON_NAME] 1497690952" at bounding box center [240, 583] width 241 height 53
drag, startPoint x: 280, startPoint y: 541, endPoint x: 128, endPoint y: 547, distance: 152.1
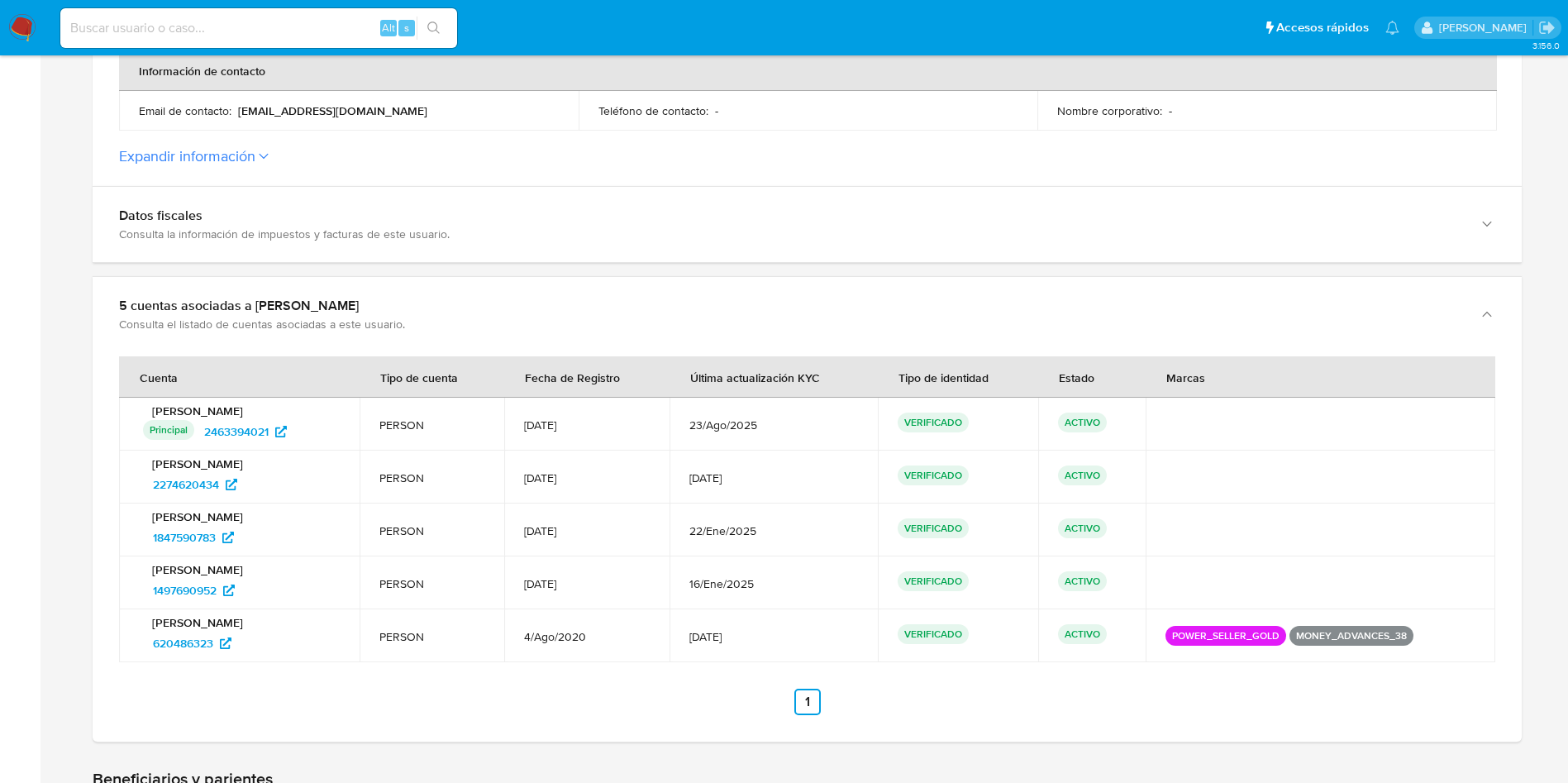
click at [128, 547] on td "[PERSON_NAME] 1847590783" at bounding box center [240, 530] width 241 height 53
drag, startPoint x: 300, startPoint y: 478, endPoint x: 146, endPoint y: 498, distance: 155.3
click at [146, 498] on td "[PERSON_NAME] 2274620434" at bounding box center [240, 477] width 241 height 53
drag, startPoint x: 325, startPoint y: 432, endPoint x: 201, endPoint y: 428, distance: 124.1
click at [201, 428] on div "Principal Identificado como usuario principal 2463394021" at bounding box center [241, 432] width 197 height 27
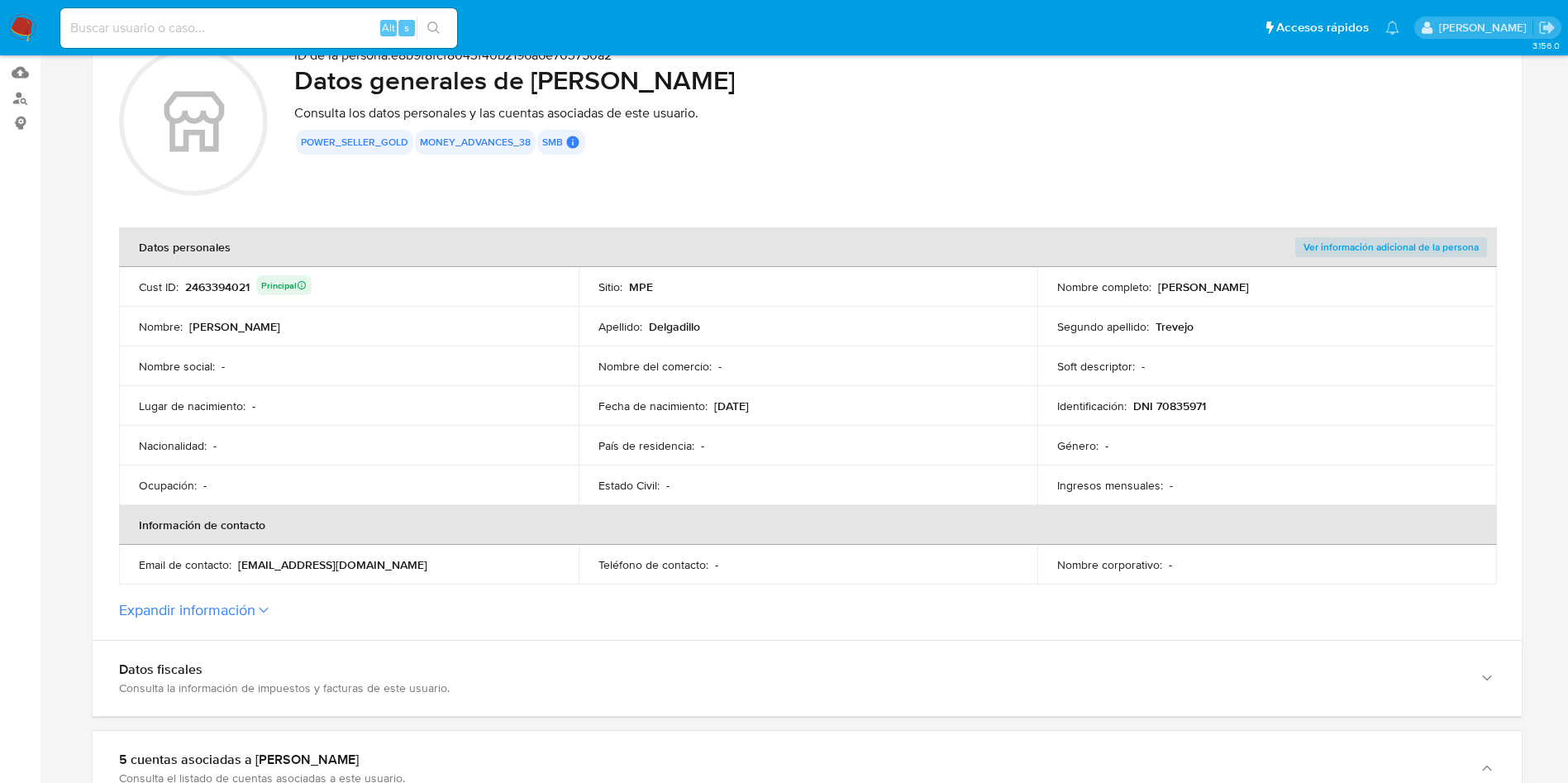
scroll to position [0, 0]
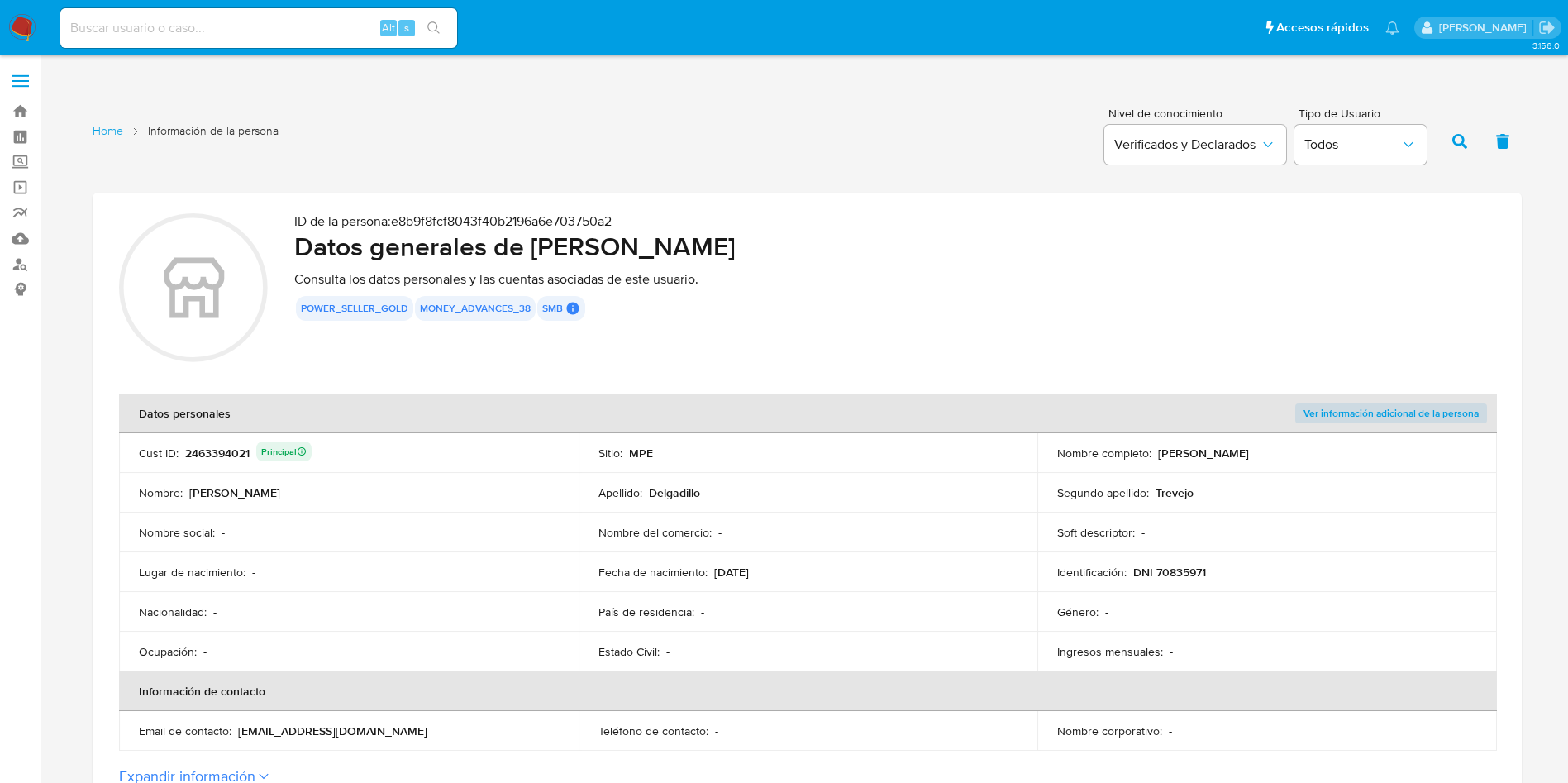
drag, startPoint x: 550, startPoint y: 251, endPoint x: 726, endPoint y: 44, distance: 271.7
click at [999, 243] on h2 "Datos generales de [PERSON_NAME]" at bounding box center [895, 246] width 1202 height 33
drag, startPoint x: 1130, startPoint y: 570, endPoint x: 1254, endPoint y: 575, distance: 124.1
click at [1254, 575] on div "Identificación : DNI 70835971" at bounding box center [1268, 572] width 420 height 15
drag, startPoint x: 721, startPoint y: 582, endPoint x: 767, endPoint y: 559, distance: 51.4
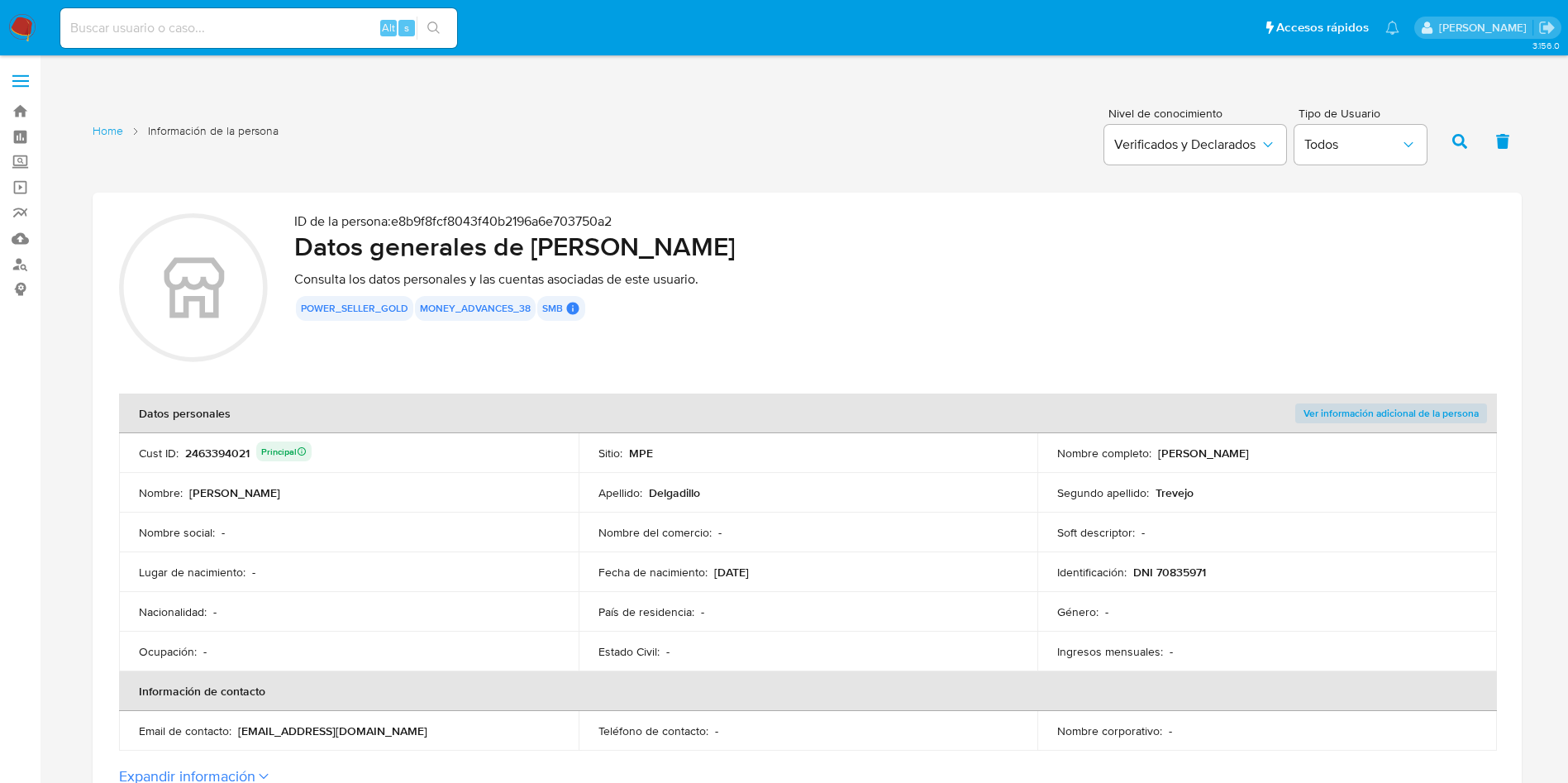
click at [767, 561] on td "Fecha de nacimiento : [DEMOGRAPHIC_DATA]" at bounding box center [808, 572] width 459 height 40
click at [738, 577] on p "[DATE]" at bounding box center [731, 572] width 35 height 15
drag, startPoint x: 711, startPoint y: 573, endPoint x: 781, endPoint y: 566, distance: 70.3
click at [781, 566] on div "Fecha de nacimiento : [DEMOGRAPHIC_DATA]" at bounding box center [809, 572] width 420 height 15
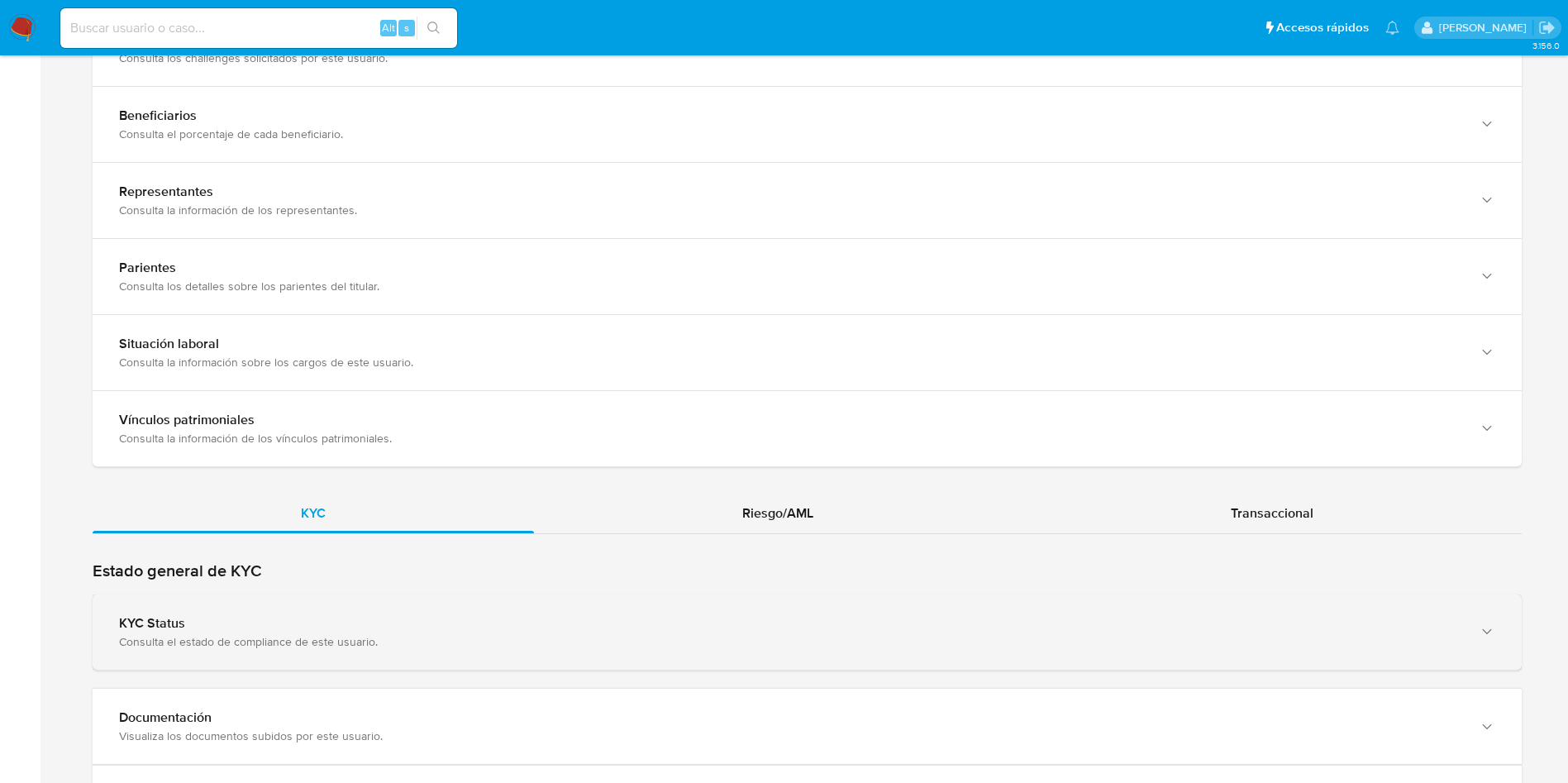
click at [433, 601] on div "KYC Status Consulta el estado de compliance de este usuario." at bounding box center [807, 632] width 1429 height 75
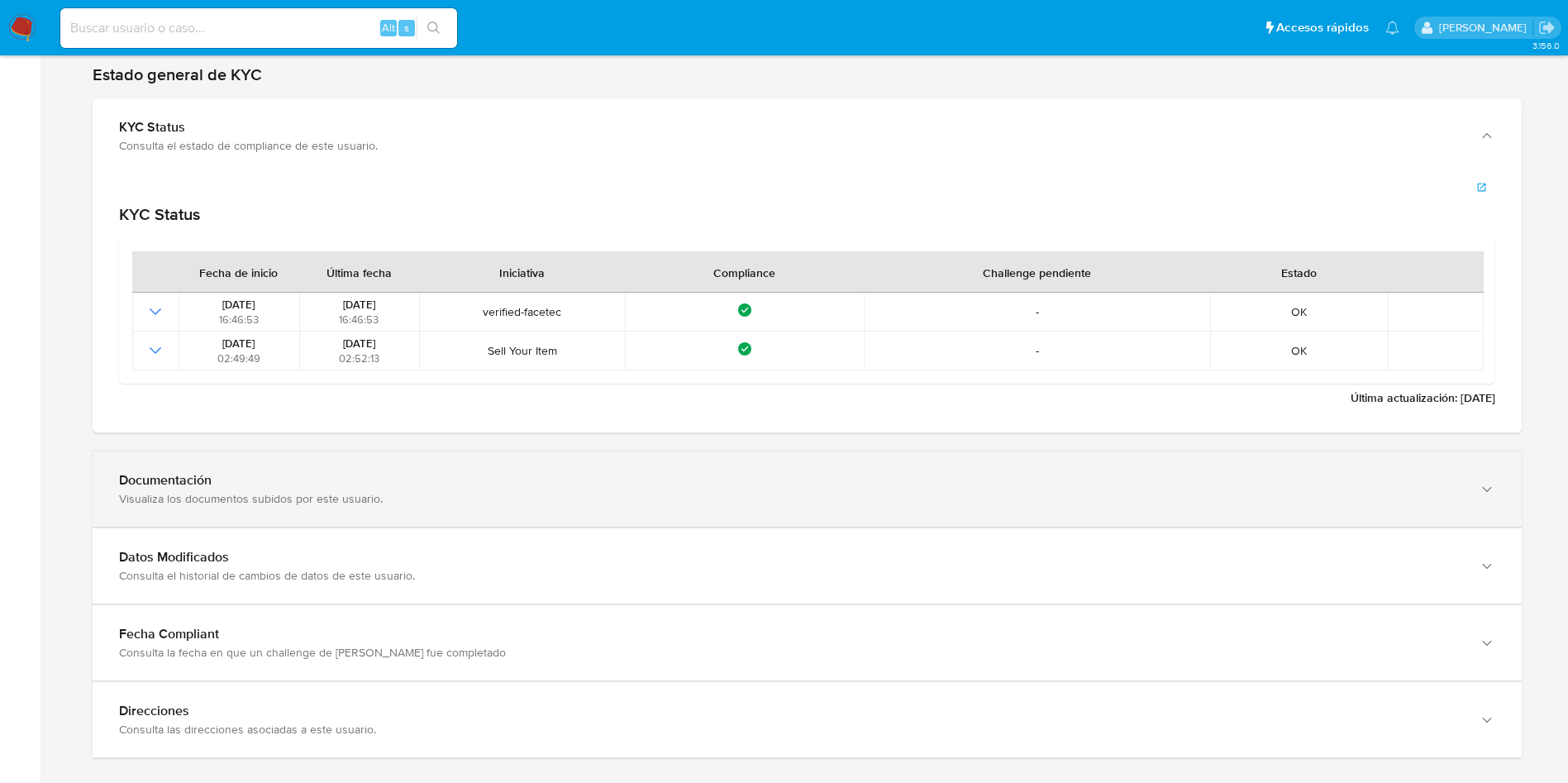
click at [383, 507] on div "Documentación Visualiza los documentos subidos por este usuario." at bounding box center [807, 489] width 1429 height 75
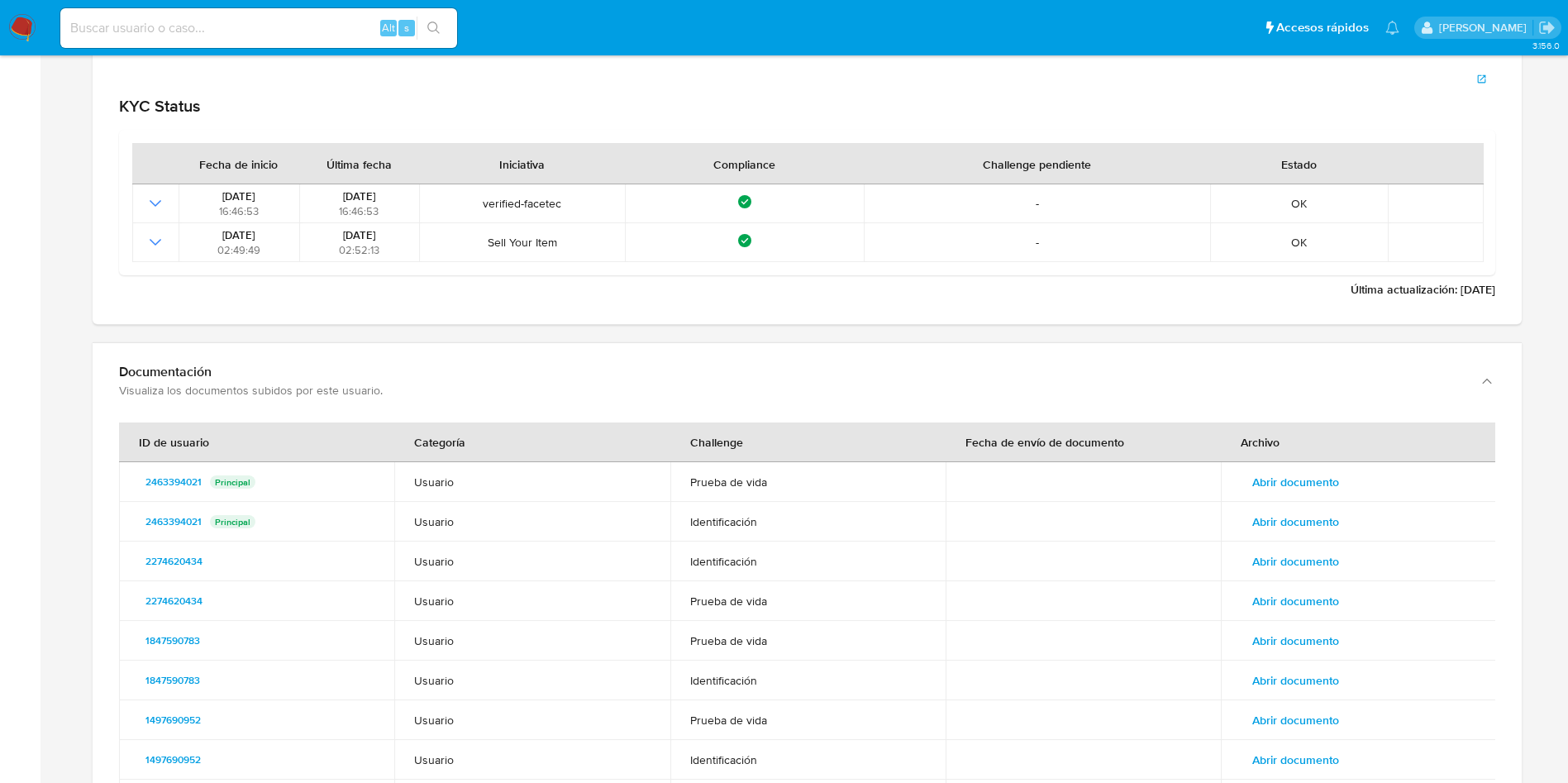
scroll to position [2190, 0]
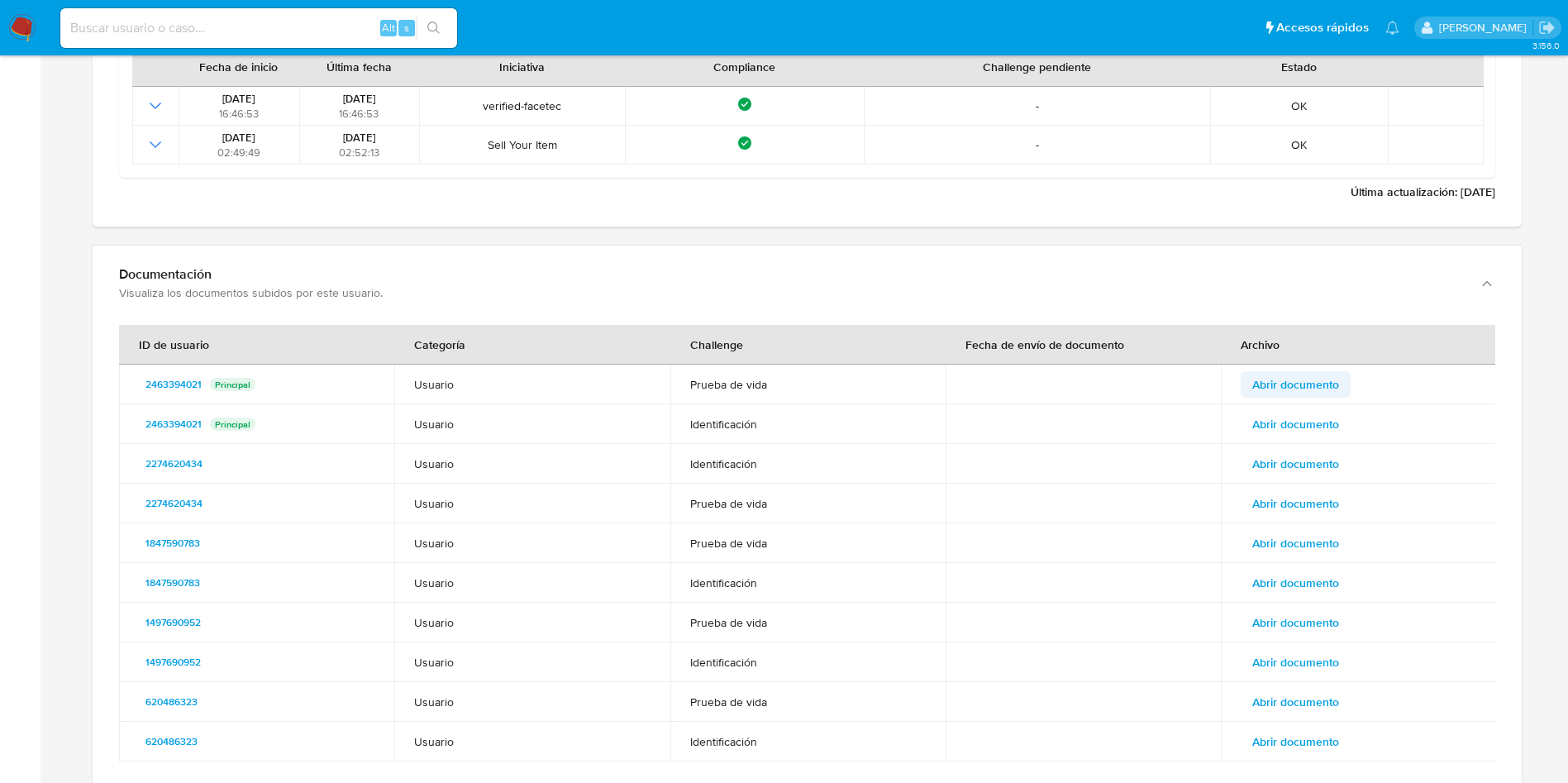
click at [1320, 383] on span "Abrir documento" at bounding box center [1296, 384] width 87 height 23
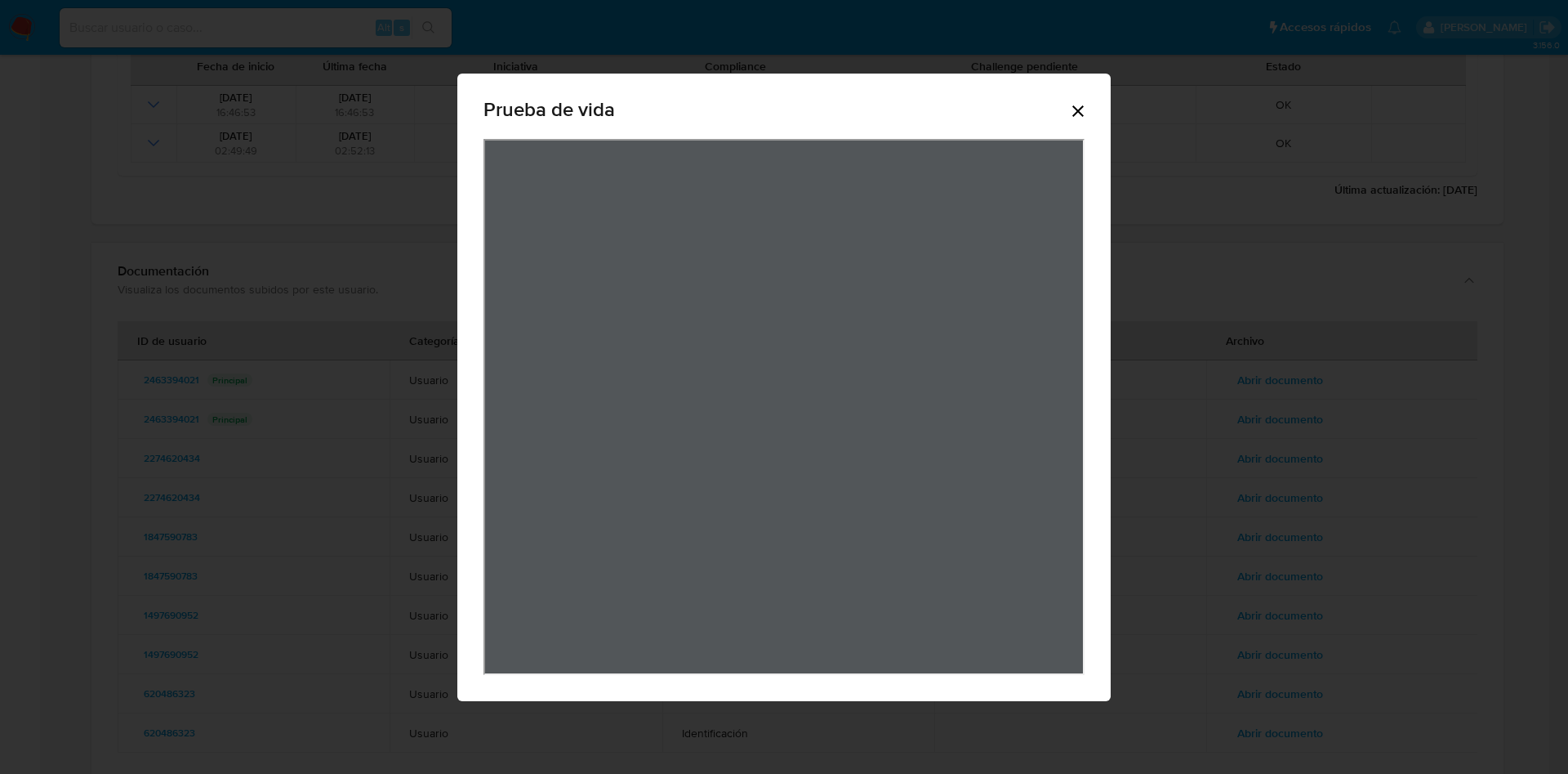
click at [1080, 114] on icon "Cerrar" at bounding box center [1078, 110] width 20 height 20
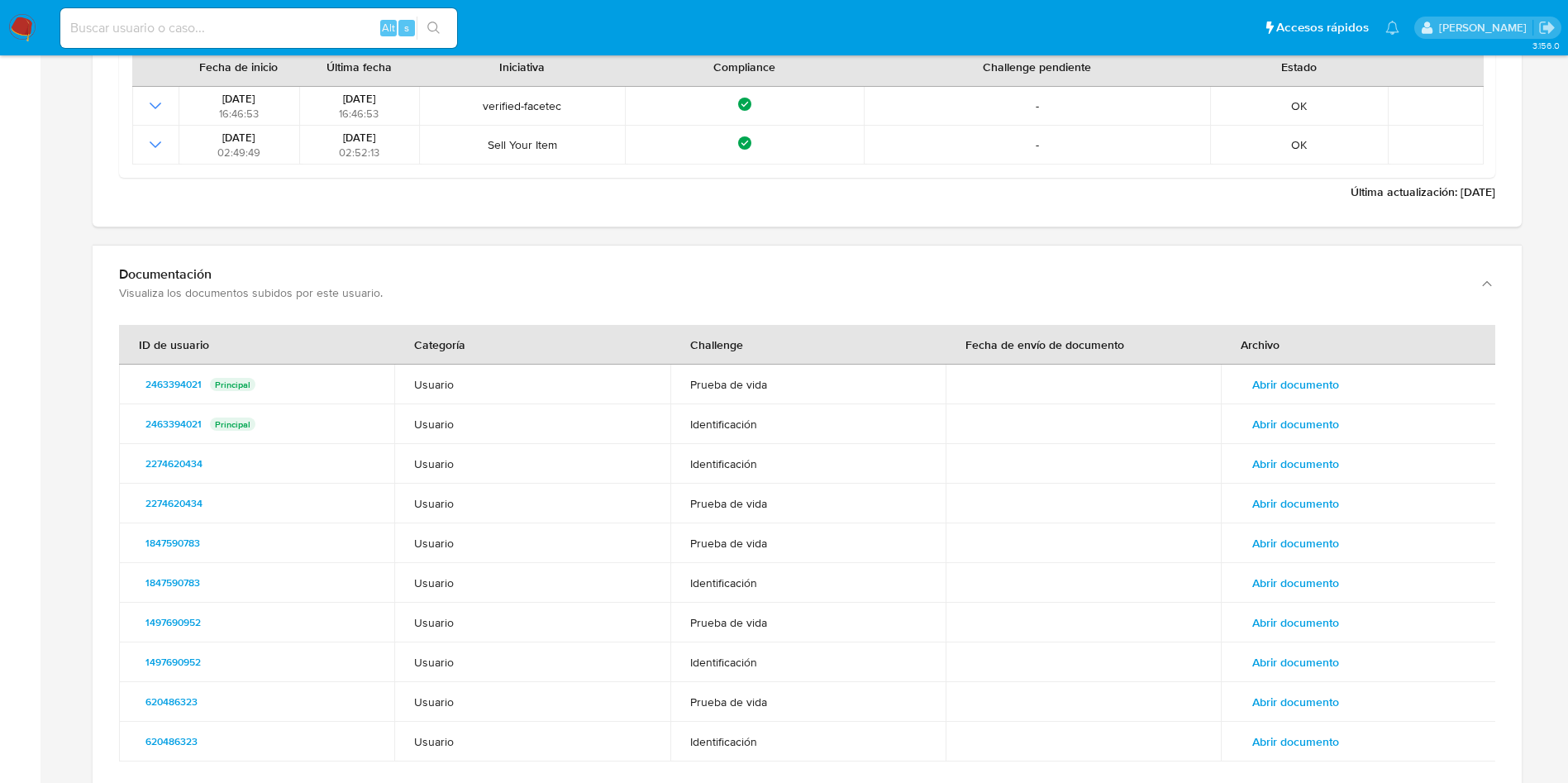
click at [1289, 424] on span "Abrir documento" at bounding box center [1296, 424] width 87 height 23
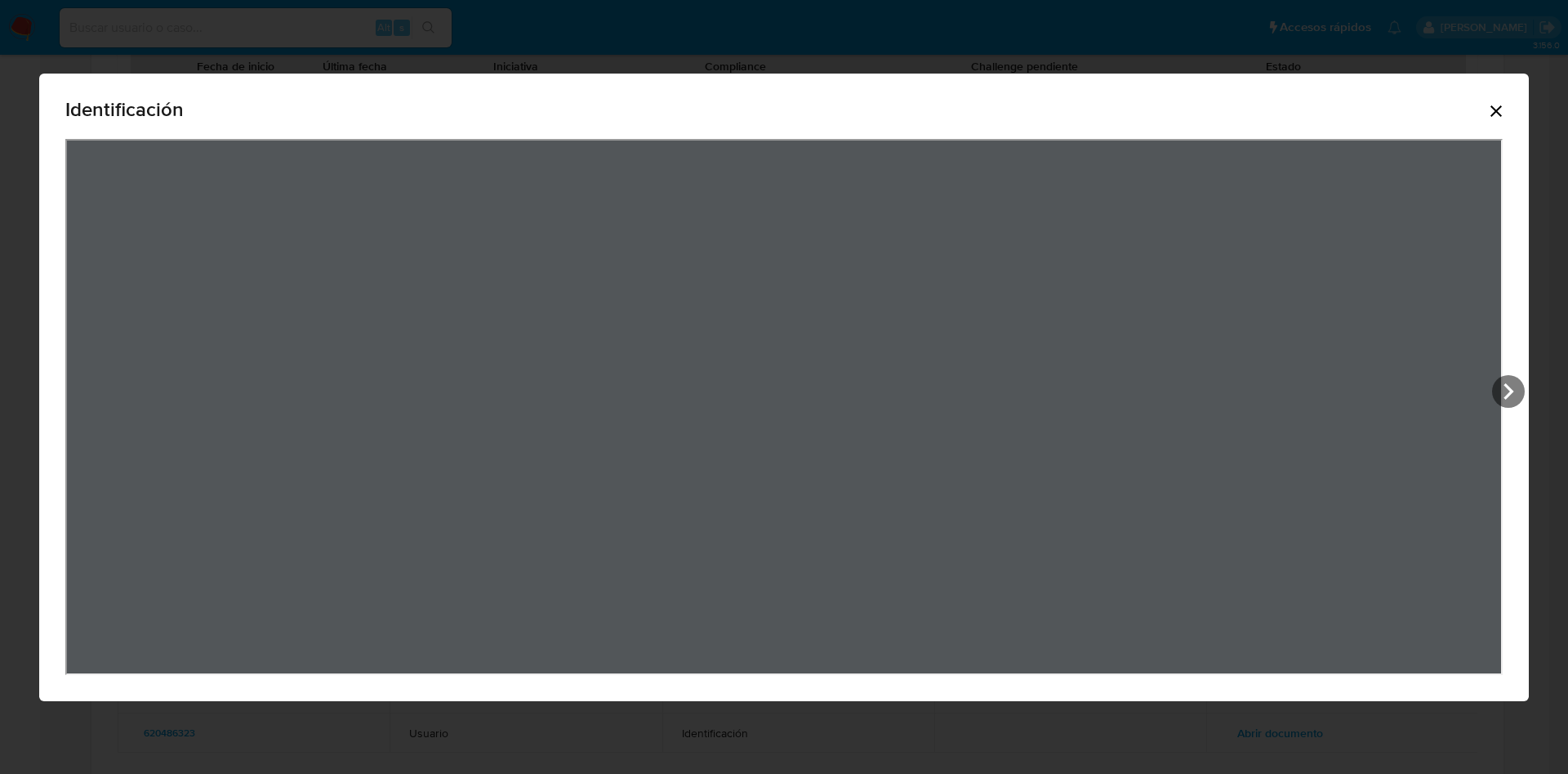
click at [1506, 86] on div "Identificación" at bounding box center [784, 387] width 1489 height 627
click at [1498, 110] on icon "Cerrar" at bounding box center [1496, 110] width 20 height 20
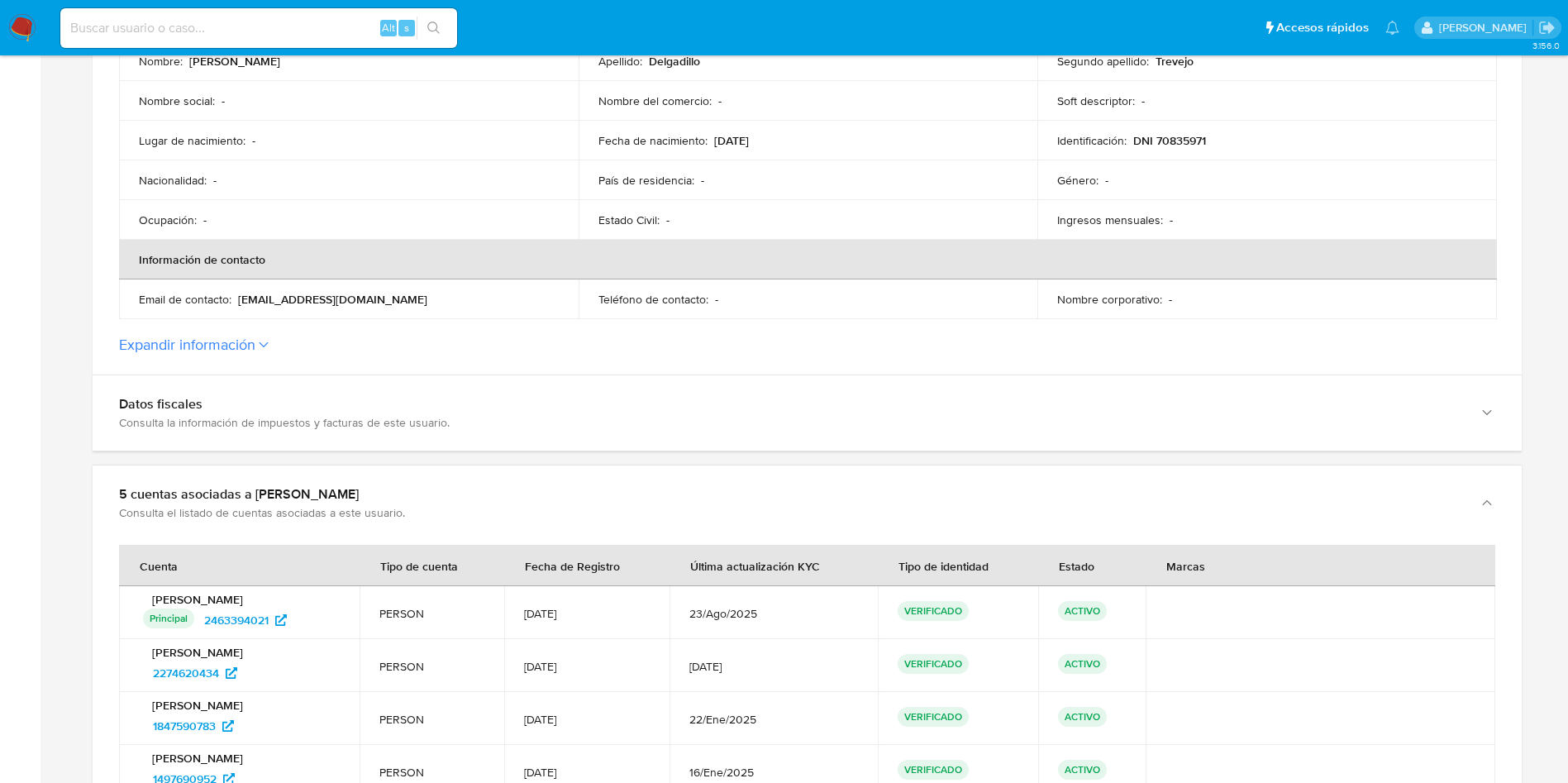
scroll to position [0, 0]
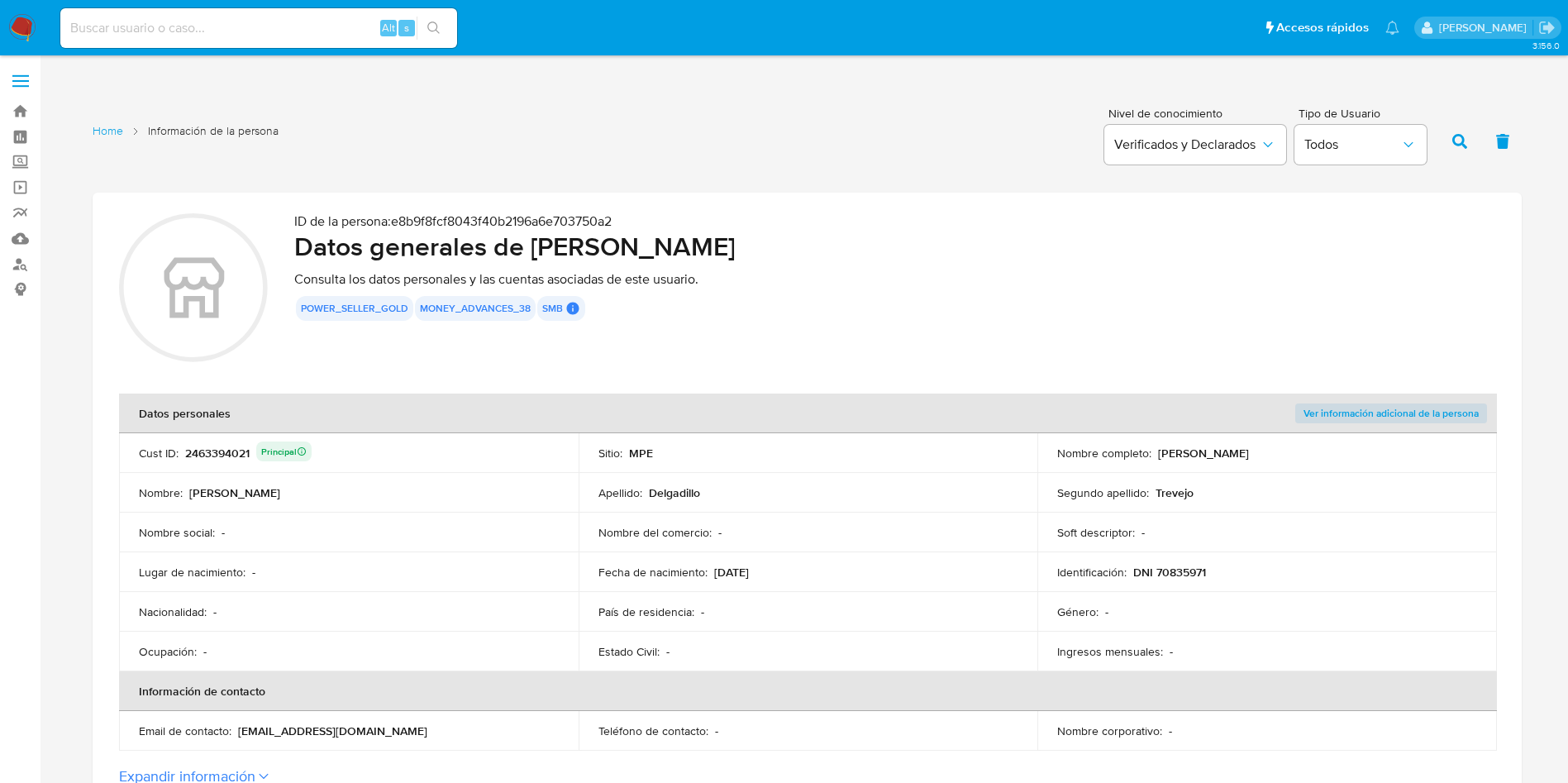
click at [1173, 585] on td "Identificación : DNI 70835971" at bounding box center [1267, 572] width 459 height 40
click at [1182, 570] on p "DNI 70835971" at bounding box center [1169, 572] width 73 height 15
drag, startPoint x: 1455, startPoint y: 267, endPoint x: 1441, endPoint y: 275, distance: 16.1
click at [1457, 266] on div "ID de la persona : e8b9f8fcf8043f40b2196a6e703750a2 Datos generales de [PERSON_…" at bounding box center [895, 290] width 1202 height 153
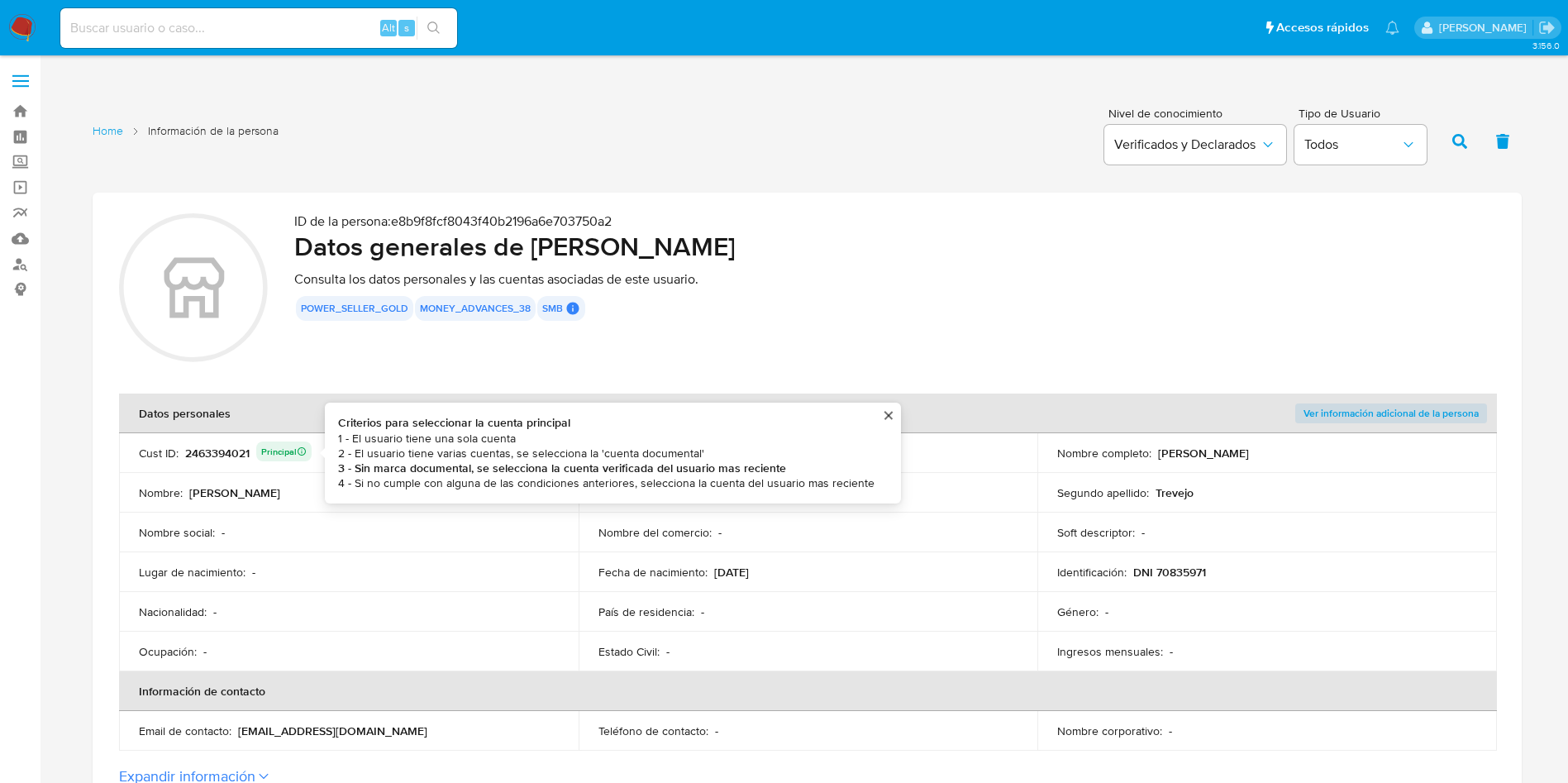
click at [238, 445] on div "2463394021 Principal Criterios para seleccionar la cuenta principal 1 - El usua…" at bounding box center [249, 453] width 127 height 23
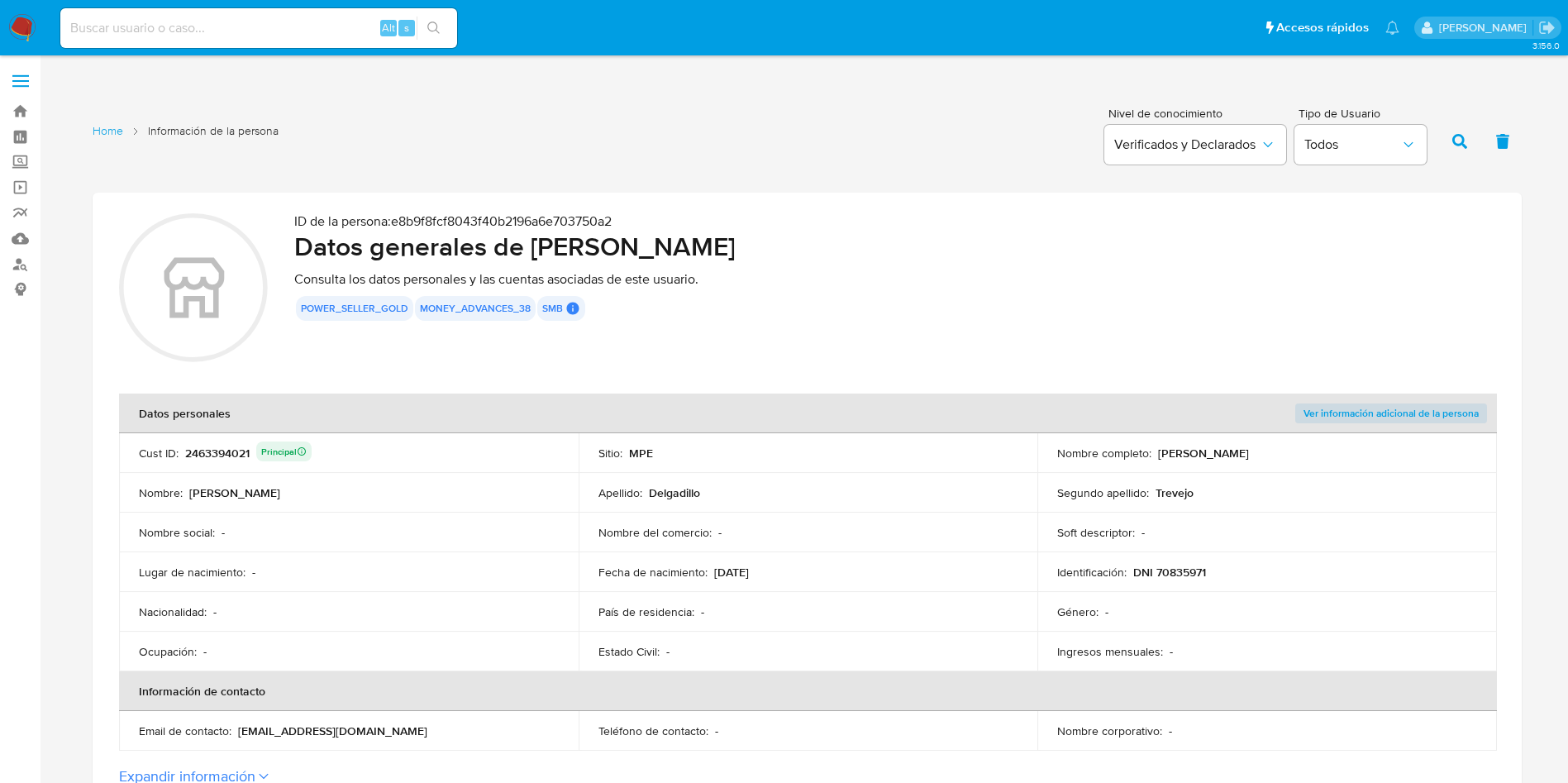
click at [238, 445] on div "2463394021 Principal" at bounding box center [249, 453] width 127 height 23
